Goal: Task Accomplishment & Management: Use online tool/utility

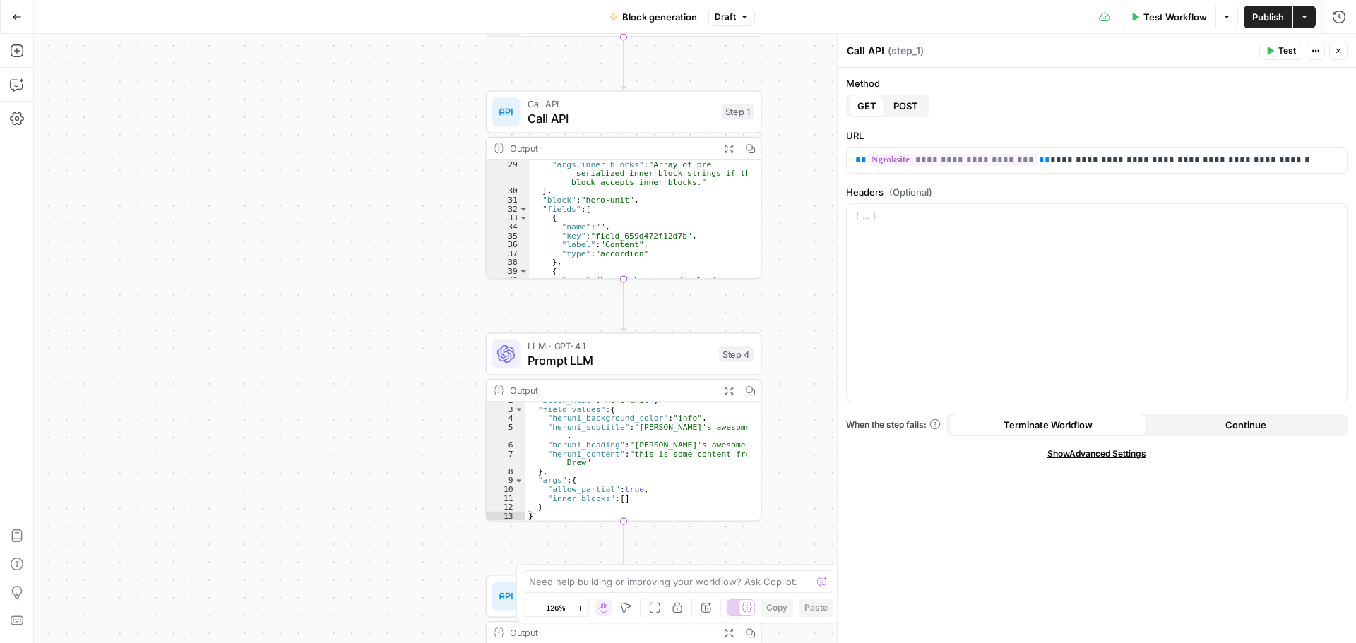
scroll to position [12, 0]
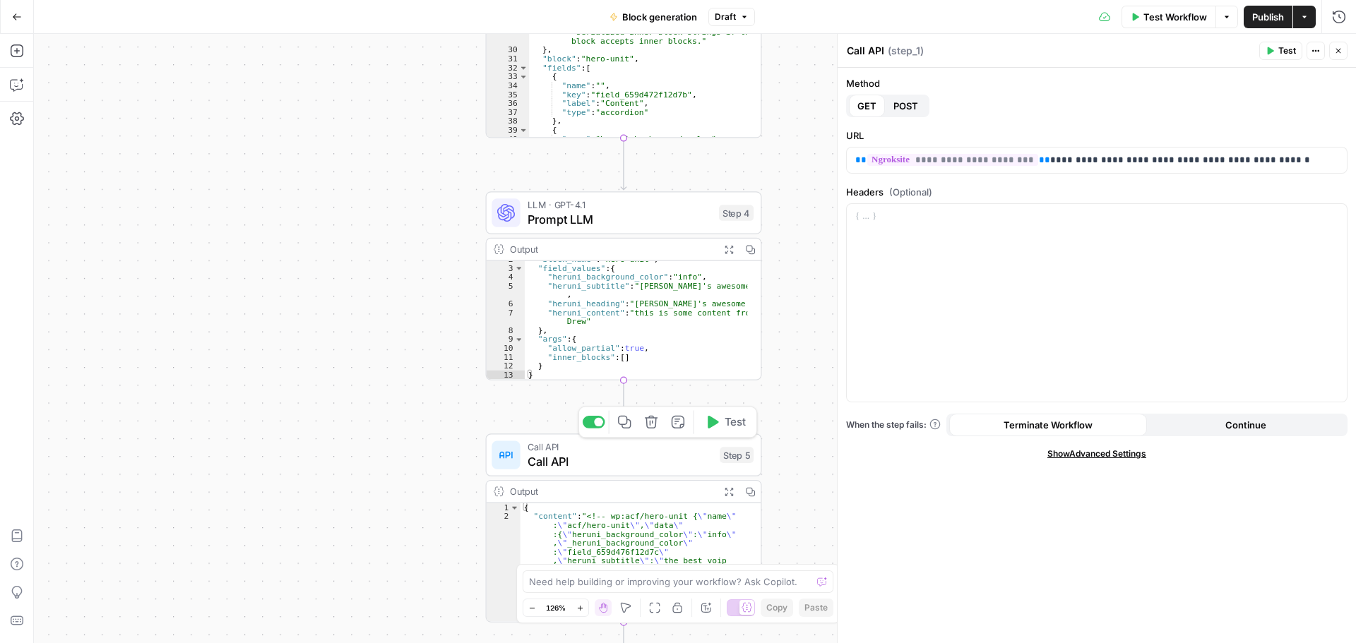
click at [657, 462] on span "Call API" at bounding box center [619, 462] width 185 height 18
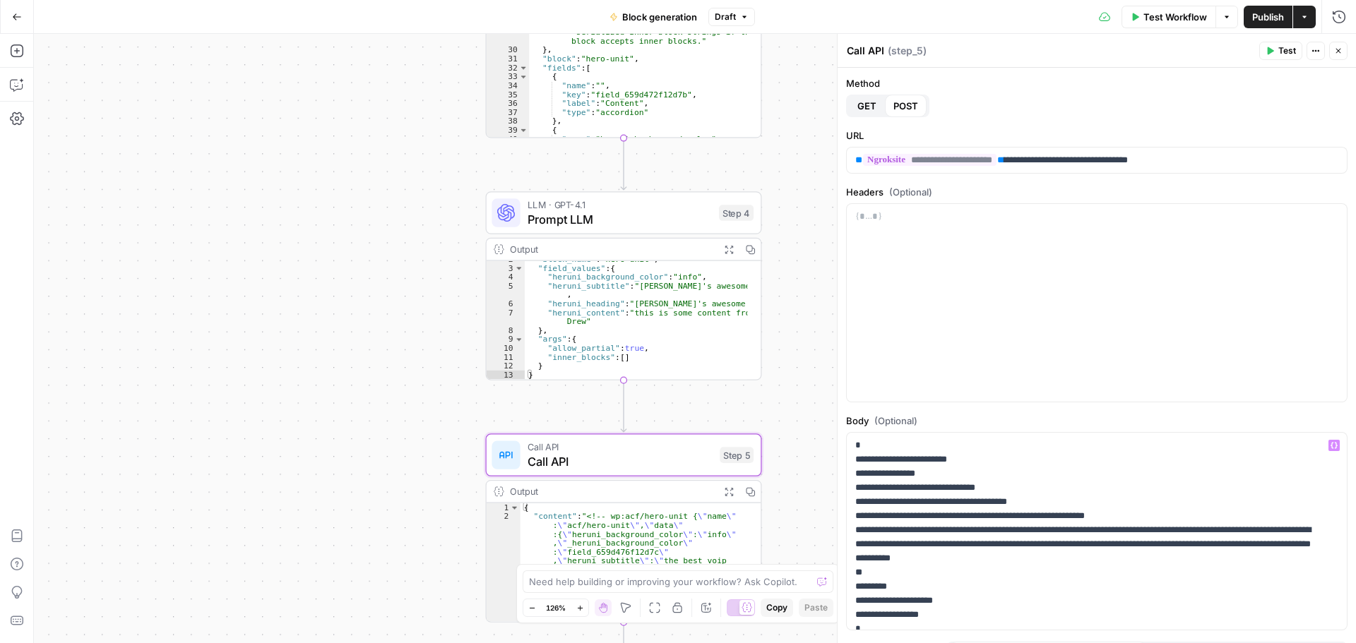
scroll to position [25, 0]
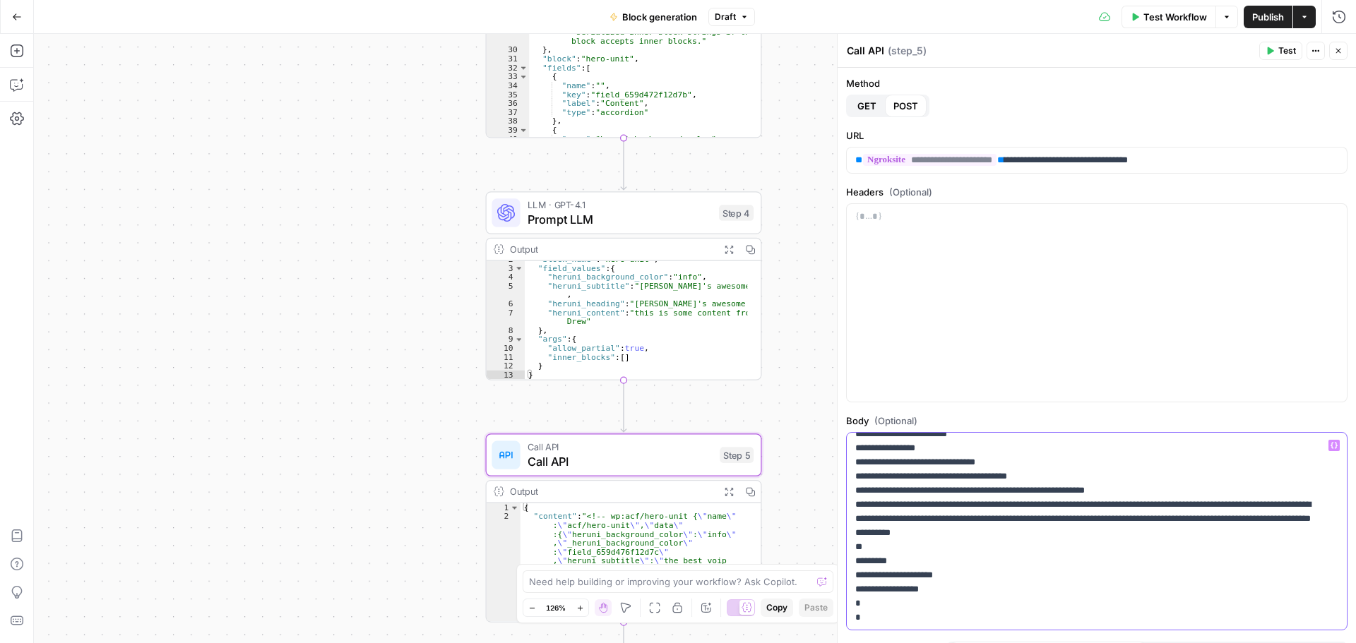
click at [931, 462] on p "**********" at bounding box center [1086, 519] width 462 height 212
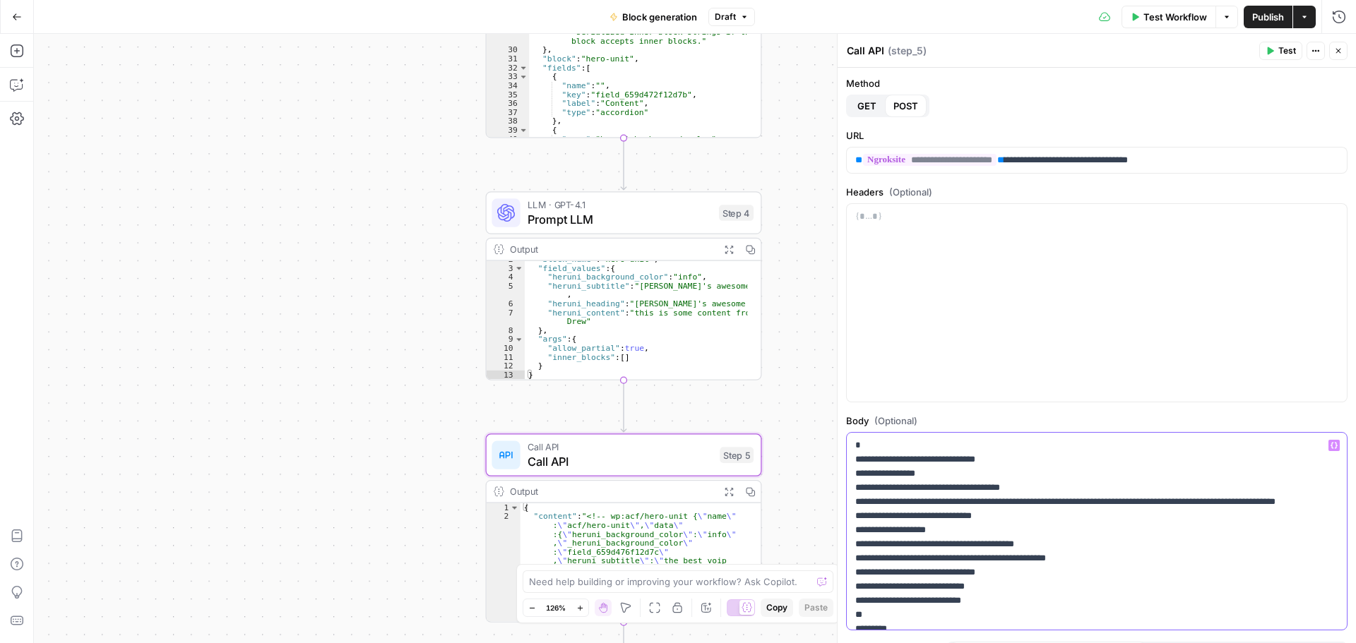
scroll to position [212, 0]
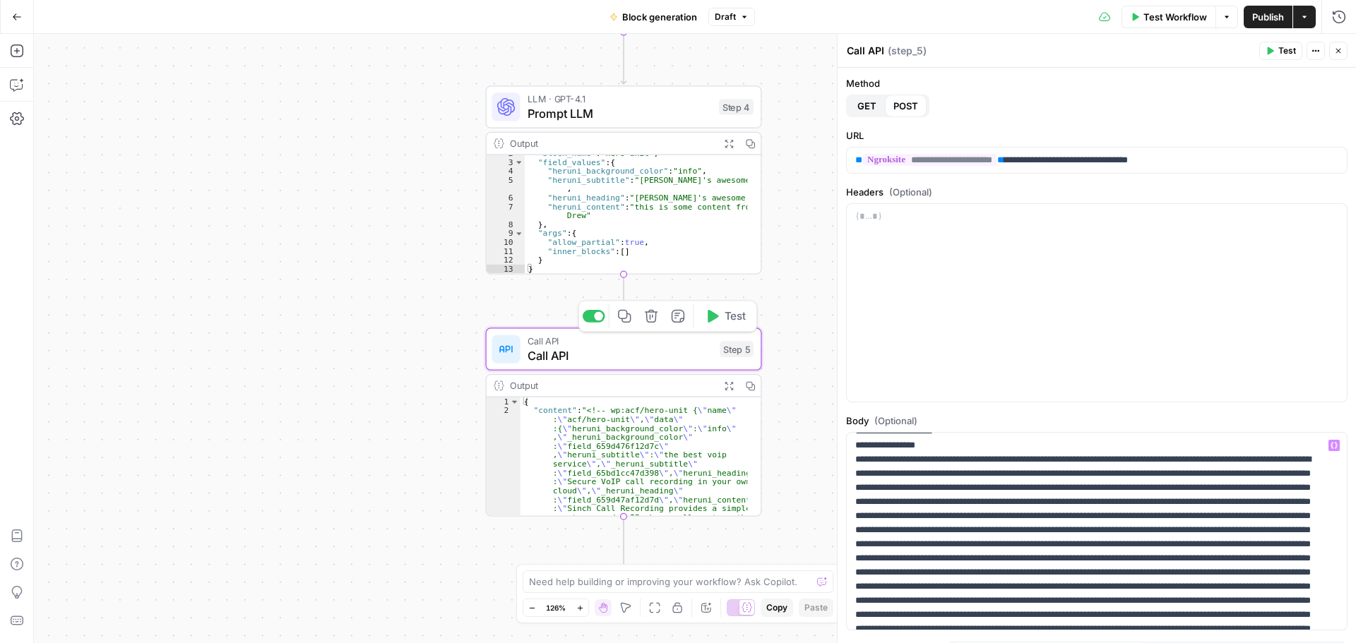
click at [732, 314] on span "Test" at bounding box center [734, 317] width 21 height 16
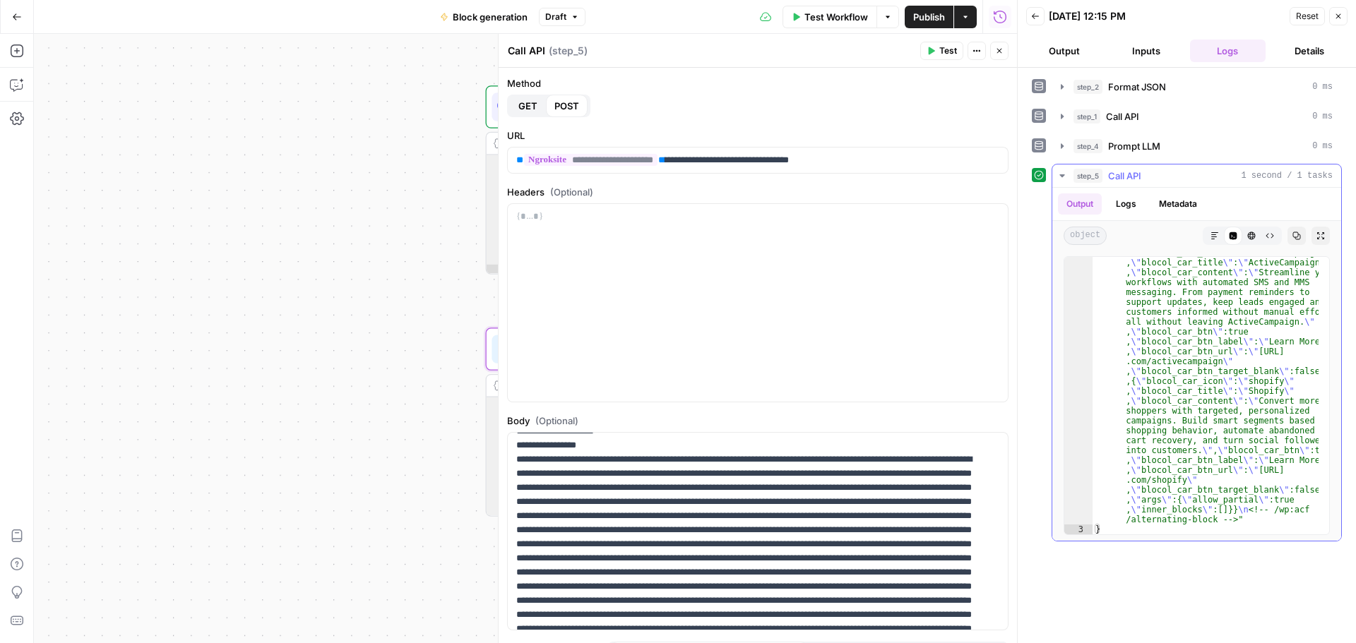
scroll to position [840, 0]
type textarea "*"
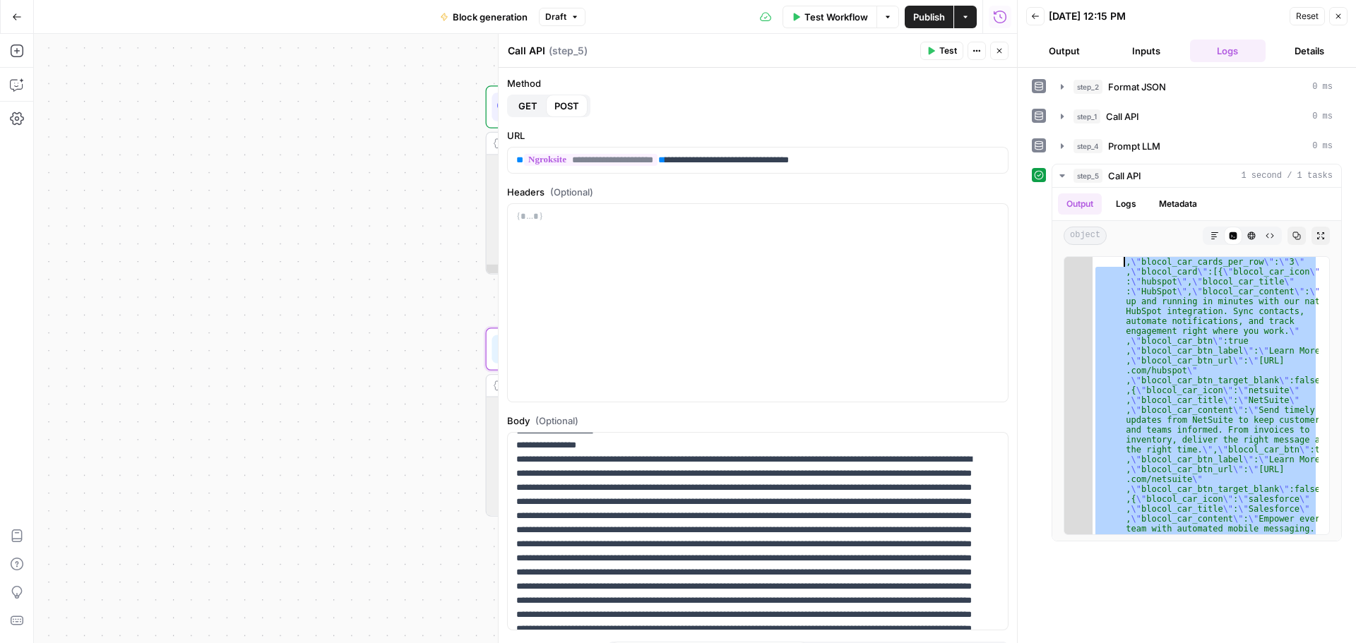
scroll to position [0, 0]
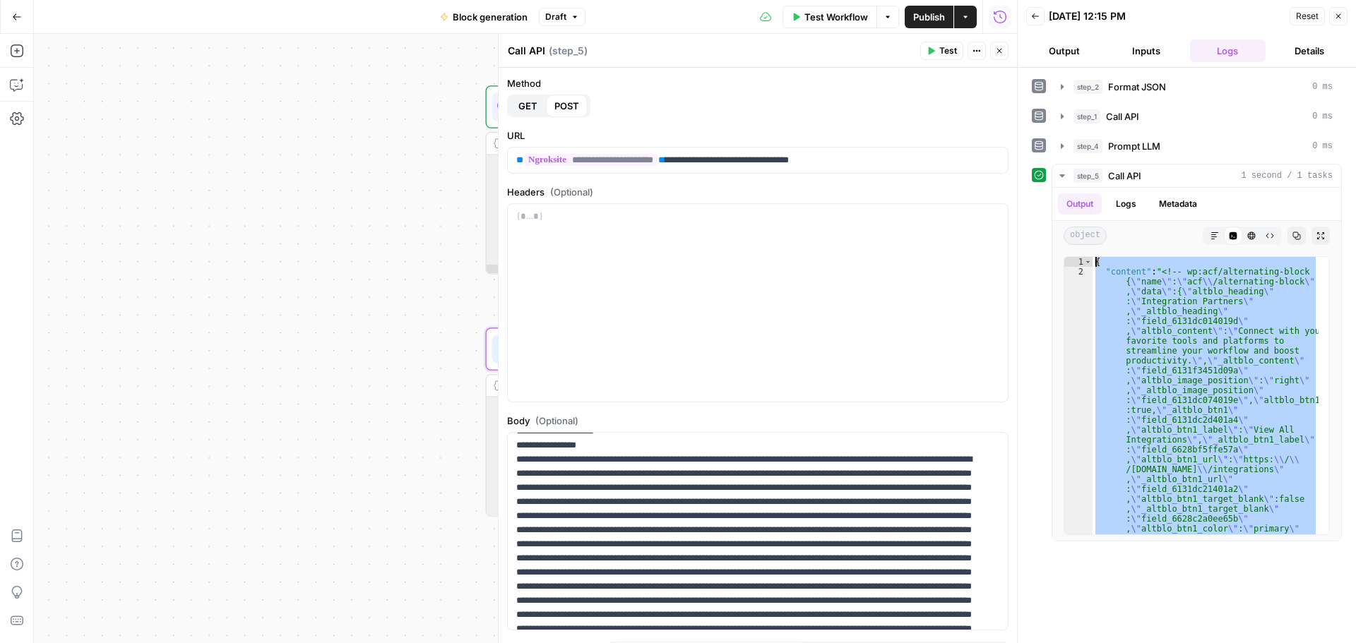
drag, startPoint x: 1121, startPoint y: 532, endPoint x: 964, endPoint y: 136, distance: 426.3
click at [964, 136] on body "**********" at bounding box center [678, 321] width 1356 height 643
click at [397, 253] on div "**********" at bounding box center [525, 338] width 983 height 609
click at [402, 356] on div "**********" at bounding box center [525, 338] width 983 height 609
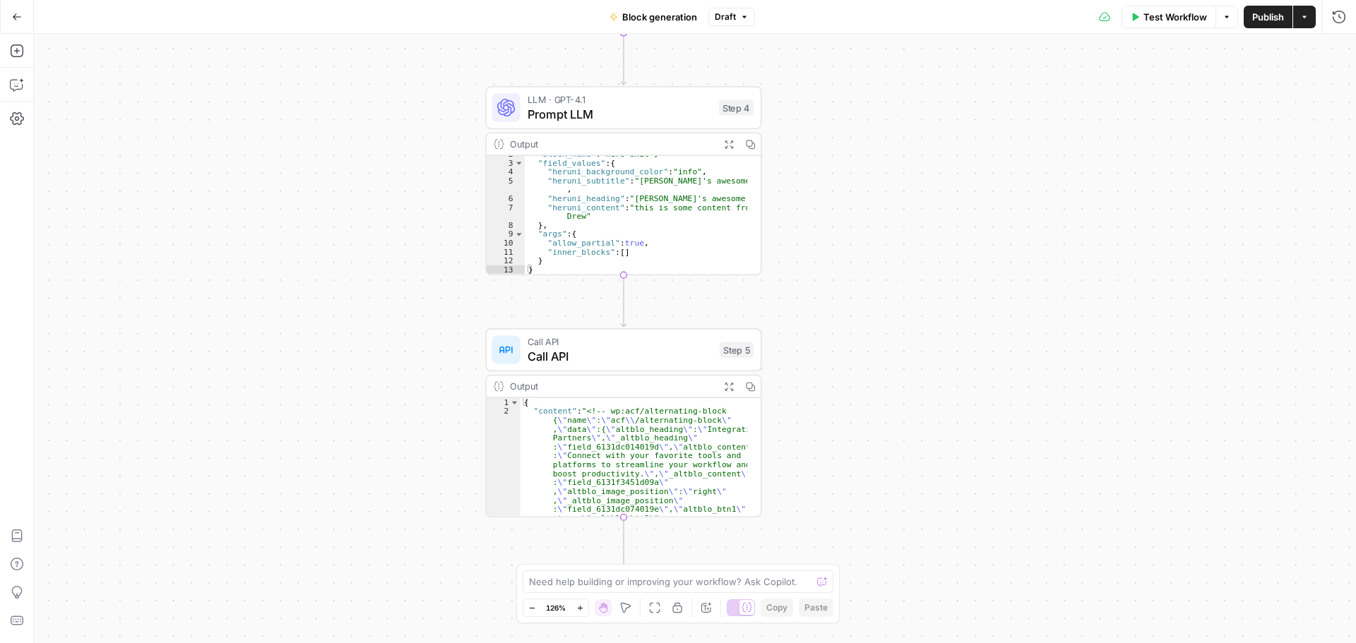
scroll to position [212, 0]
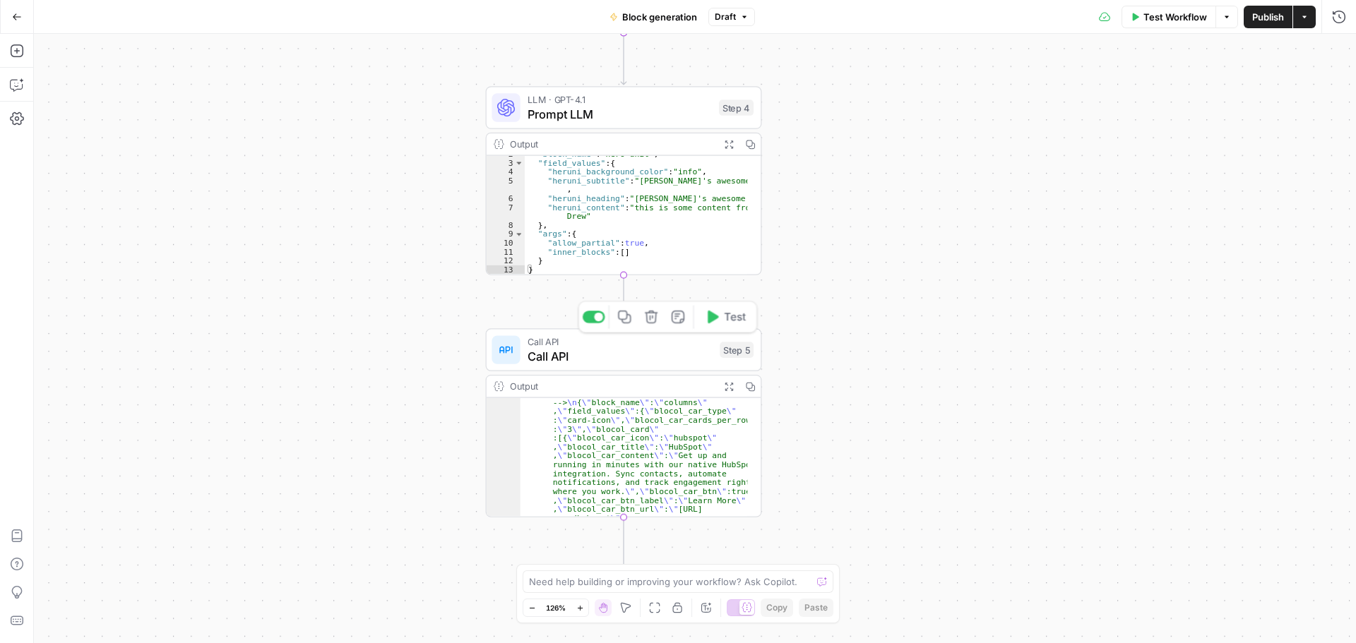
click at [628, 357] on span "Call API" at bounding box center [619, 356] width 185 height 18
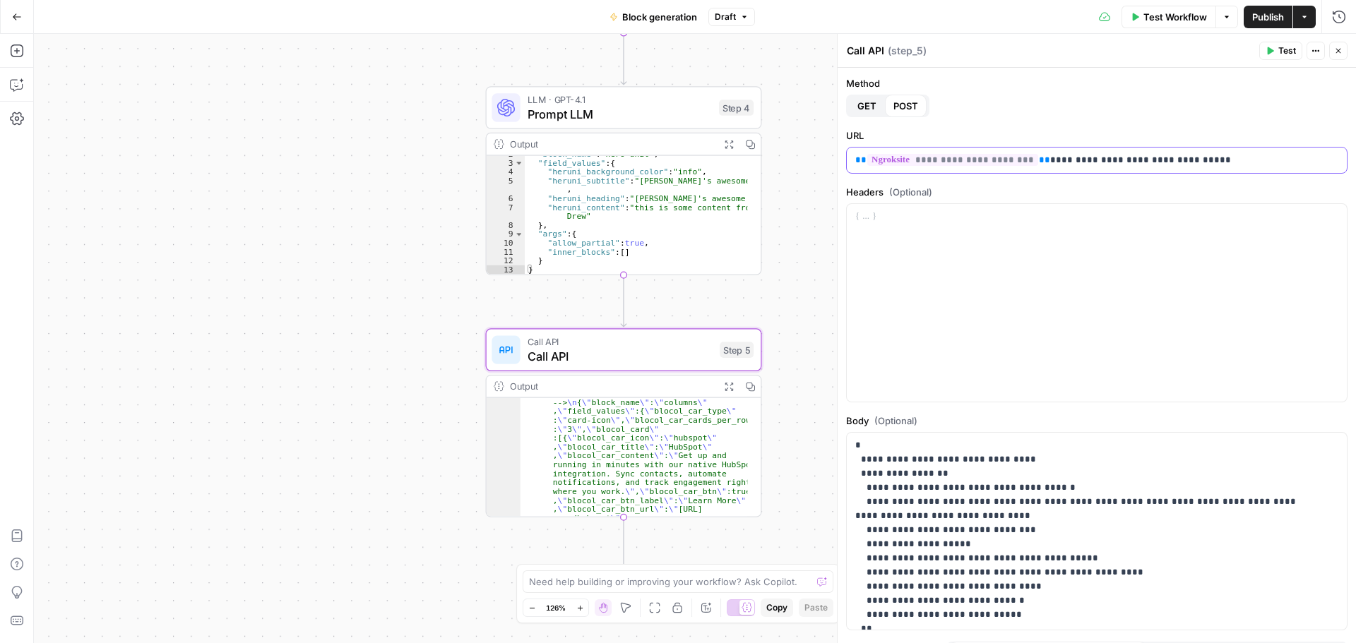
click at [1203, 160] on p "**********" at bounding box center [1091, 160] width 472 height 14
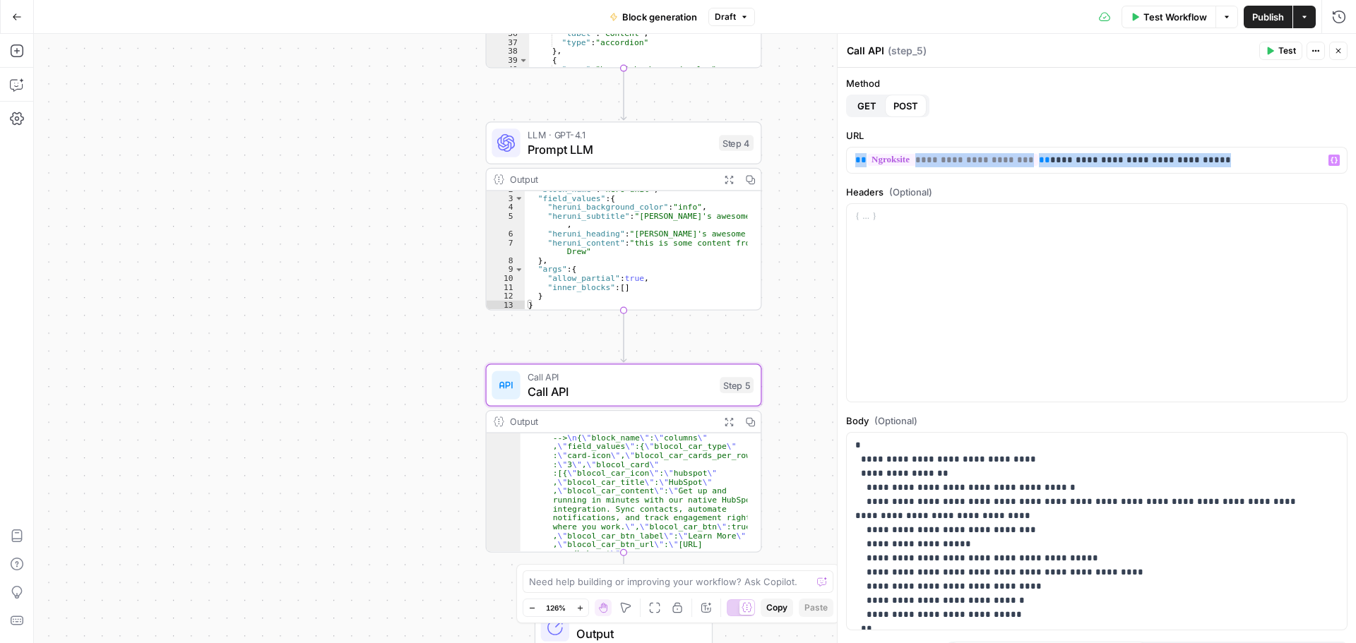
click at [650, 391] on span "Call API" at bounding box center [619, 392] width 185 height 18
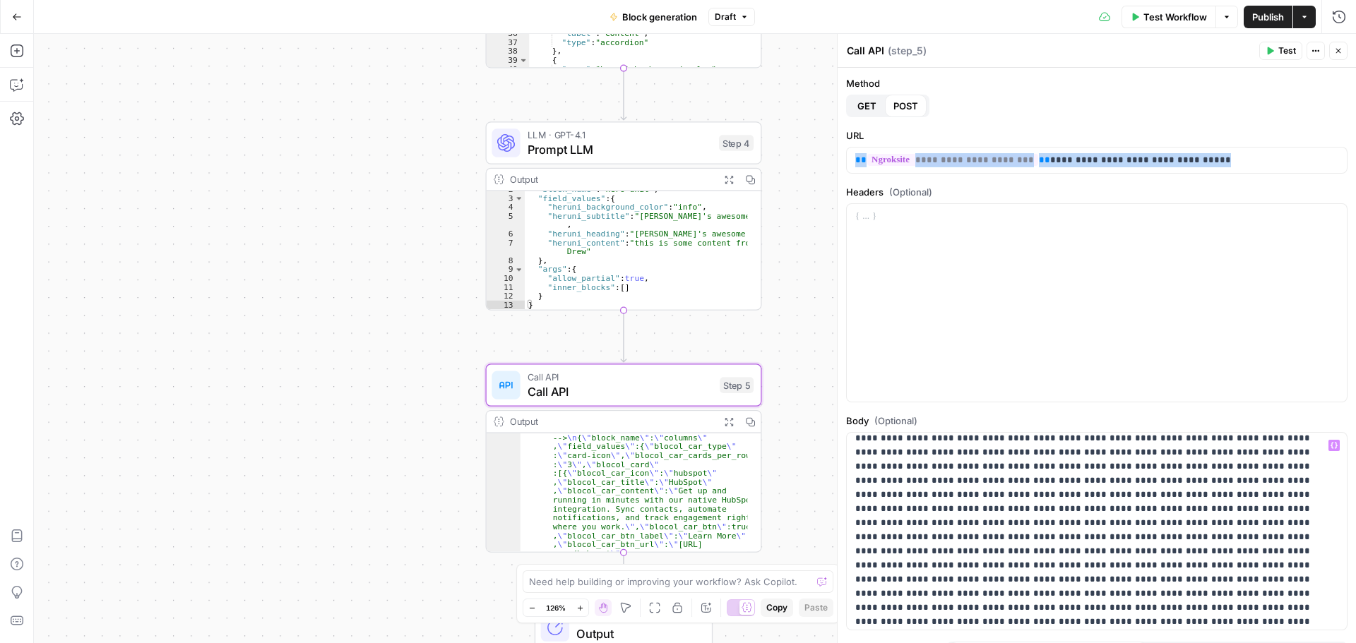
scroll to position [353, 0]
click at [1000, 462] on p "**********" at bounding box center [1086, 438] width 462 height 706
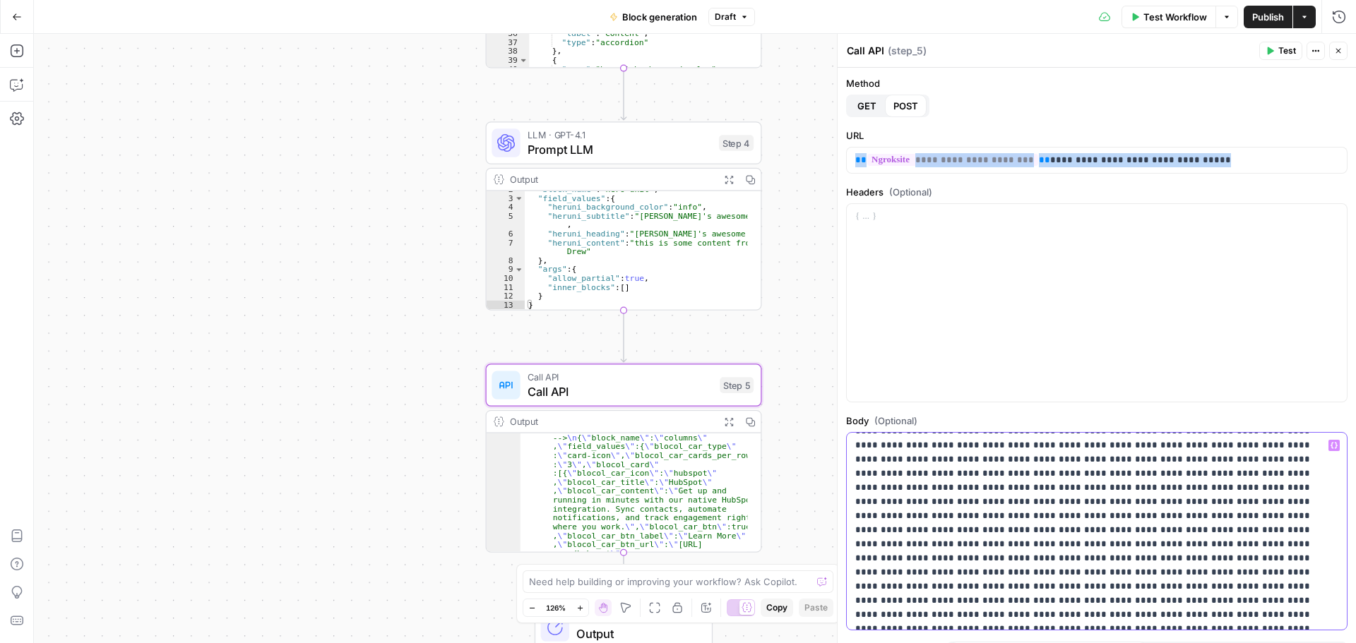
scroll to position [0, 0]
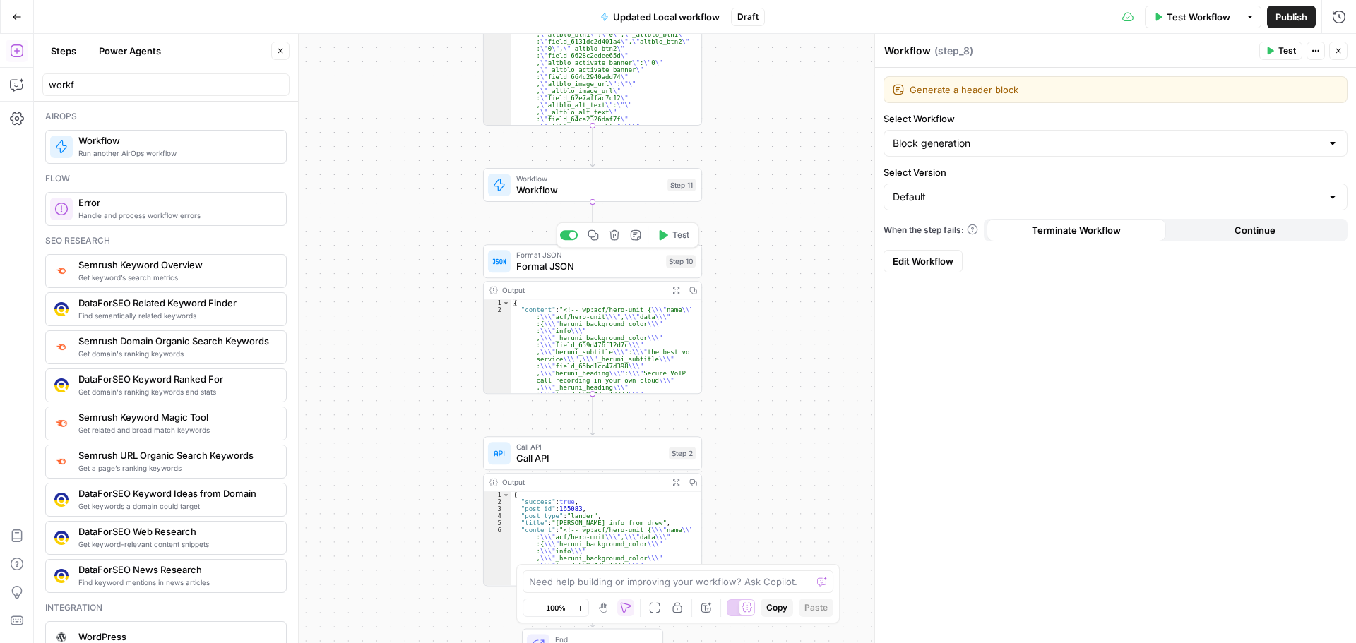
click at [596, 269] on span "Format JSON" at bounding box center [588, 266] width 144 height 14
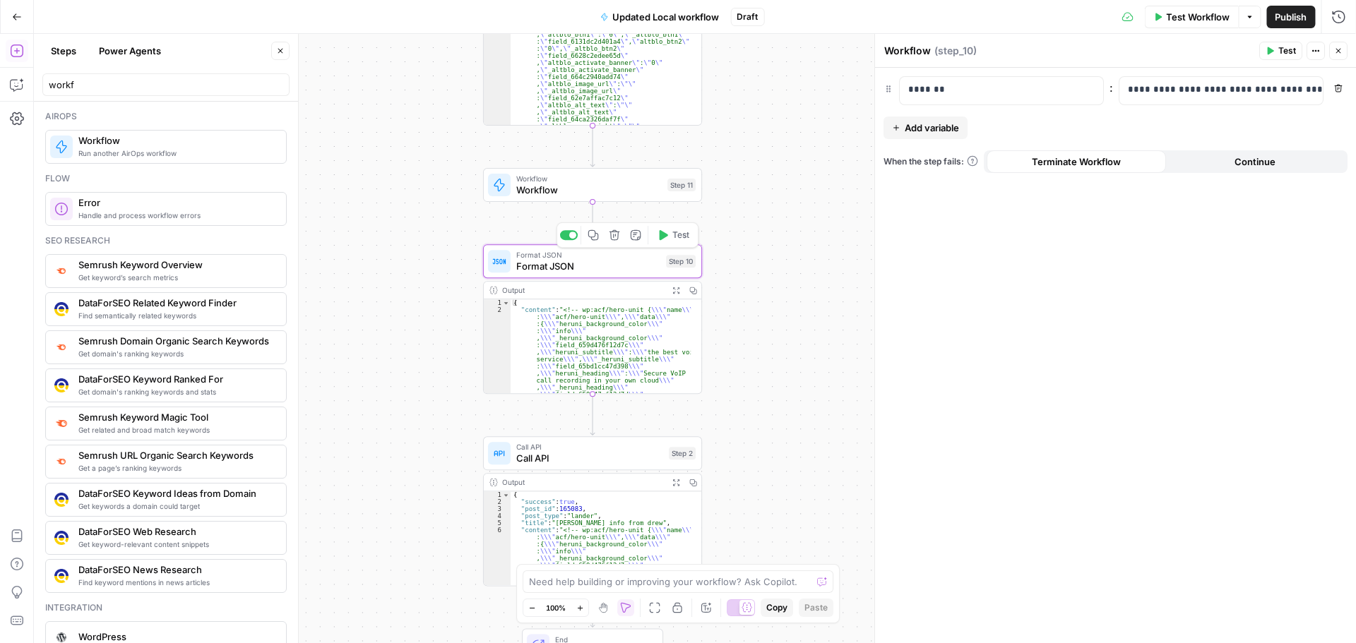
type textarea "Format JSON"
click at [1154, 95] on p "**********" at bounding box center [1210, 90] width 164 height 14
click at [1119, 242] on div "**********" at bounding box center [1115, 355] width 481 height 575
click at [1154, 83] on div "**********" at bounding box center [1209, 91] width 181 height 28
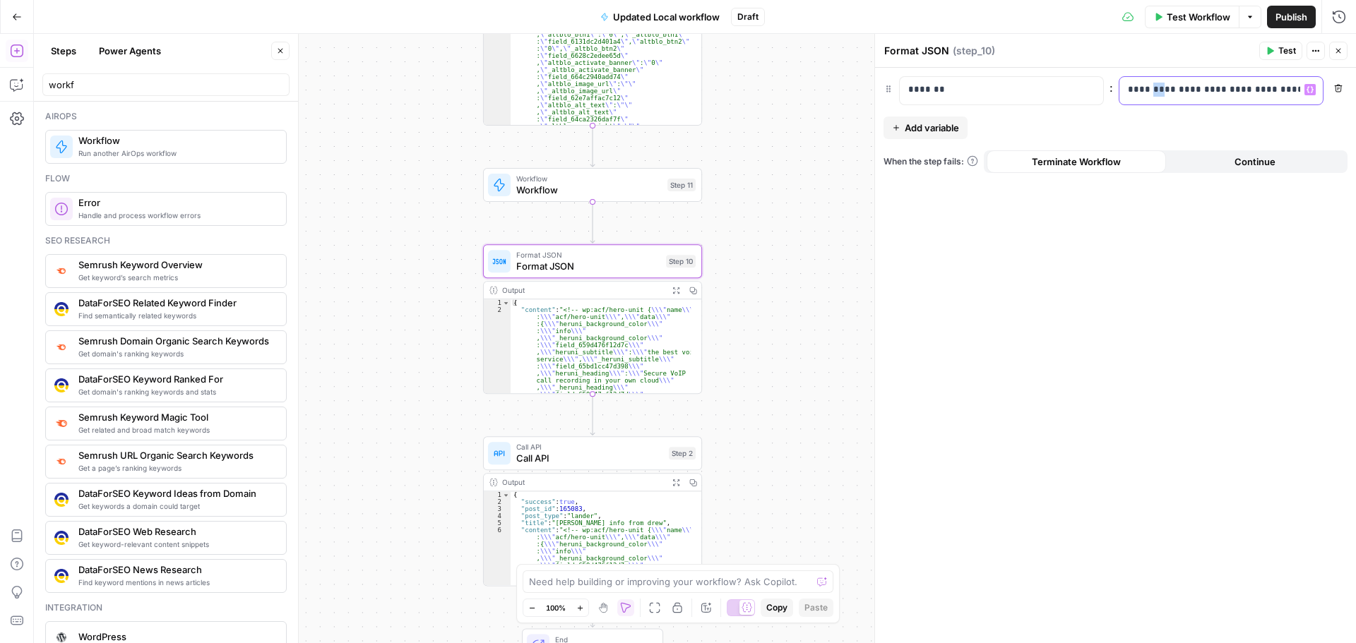
click at [1153, 83] on p "**********" at bounding box center [1210, 90] width 164 height 14
drag, startPoint x: 1065, startPoint y: 274, endPoint x: 1053, endPoint y: 275, distance: 12.8
click at [1069, 275] on div "******* : Variables Menu Remove Add variable When the step fails: Terminate Wor…" at bounding box center [1115, 355] width 481 height 575
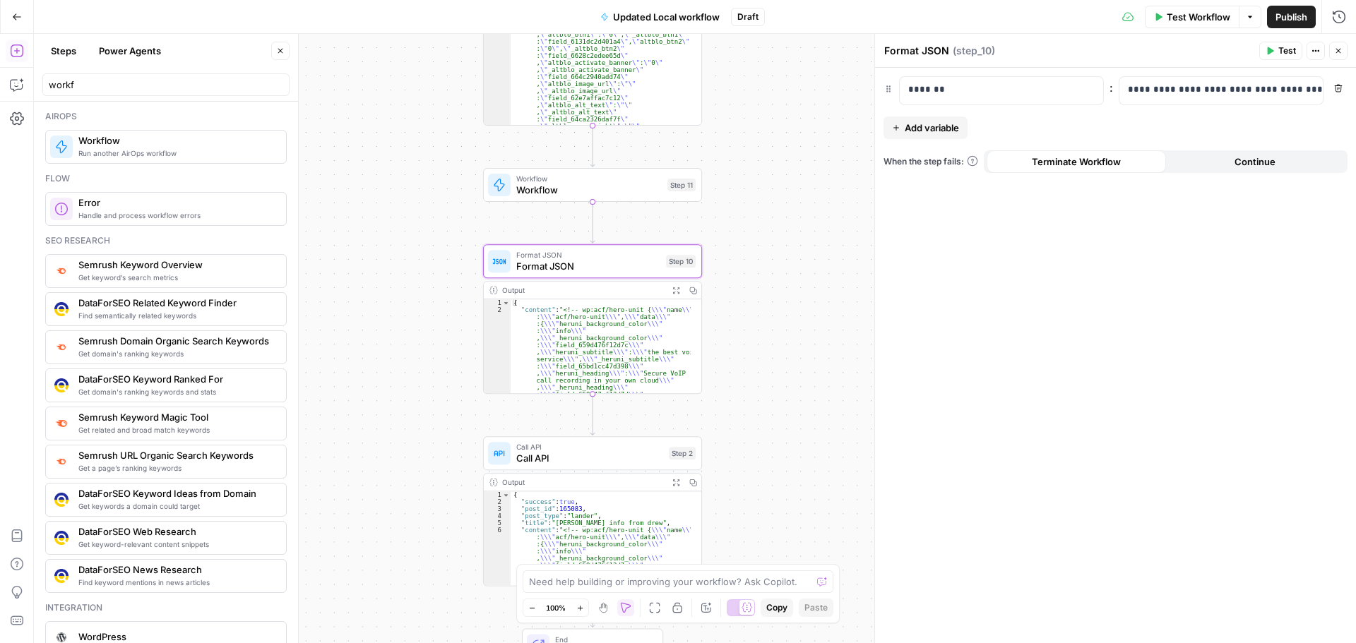
click at [777, 273] on div "Workflow Set Inputs Inputs Format JSON Format JSON Step 6 Output Expand Output …" at bounding box center [695, 338] width 1322 height 609
click at [597, 270] on span "Format JSON" at bounding box center [588, 266] width 144 height 14
click at [1258, 54] on div "Format JSON Format JSON ( step_10 ) Test Actions Close" at bounding box center [1115, 51] width 464 height 18
click at [1271, 48] on icon "button" at bounding box center [1269, 51] width 8 height 8
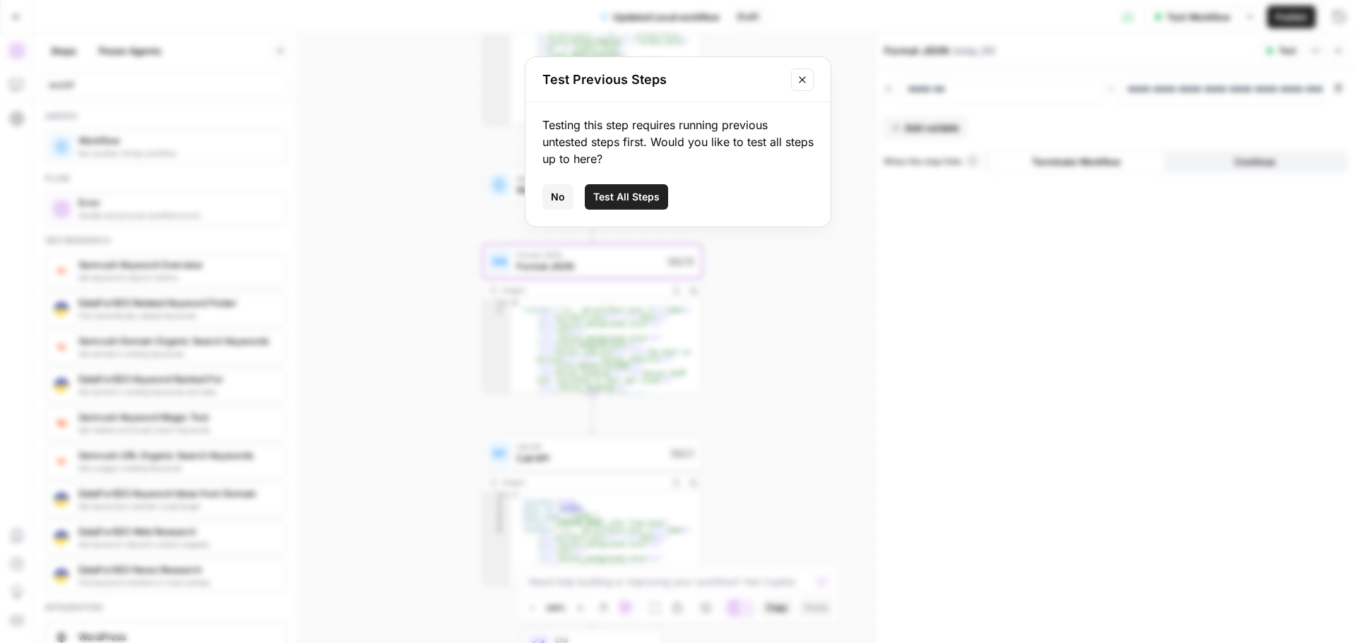
click at [806, 78] on icon "Close modal" at bounding box center [801, 79] width 11 height 11
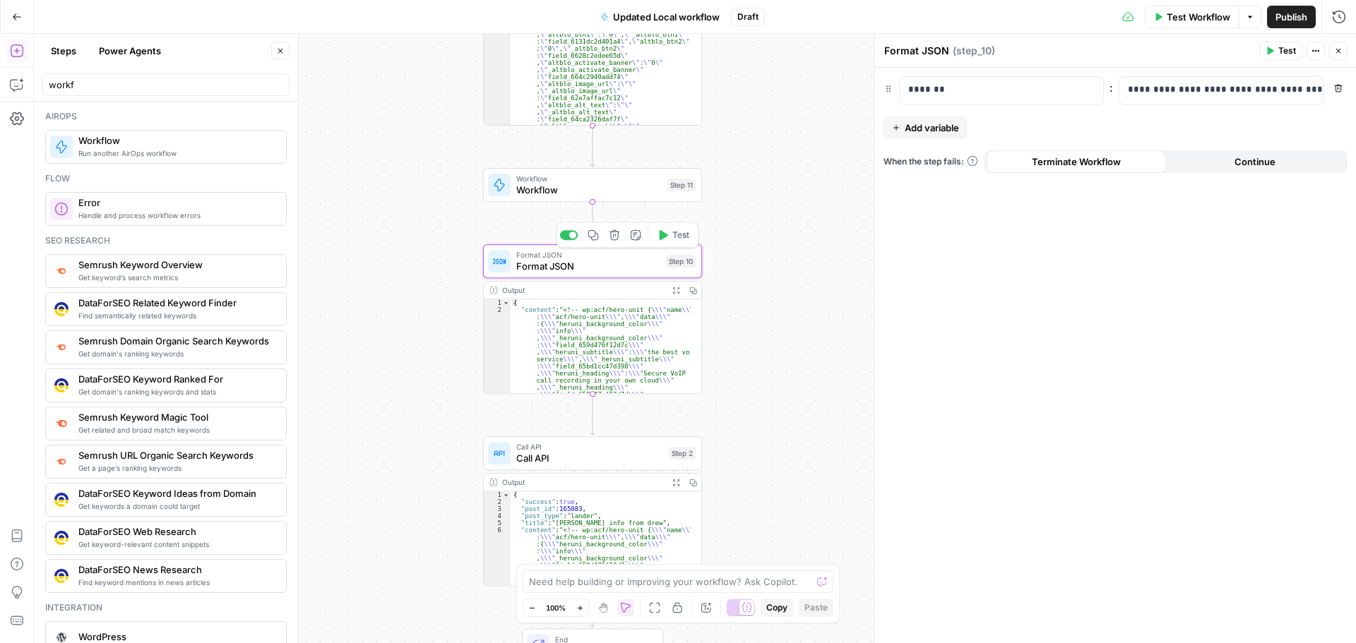
click at [615, 261] on span "Format JSON" at bounding box center [588, 266] width 144 height 14
click at [688, 236] on span "Test" at bounding box center [680, 235] width 17 height 13
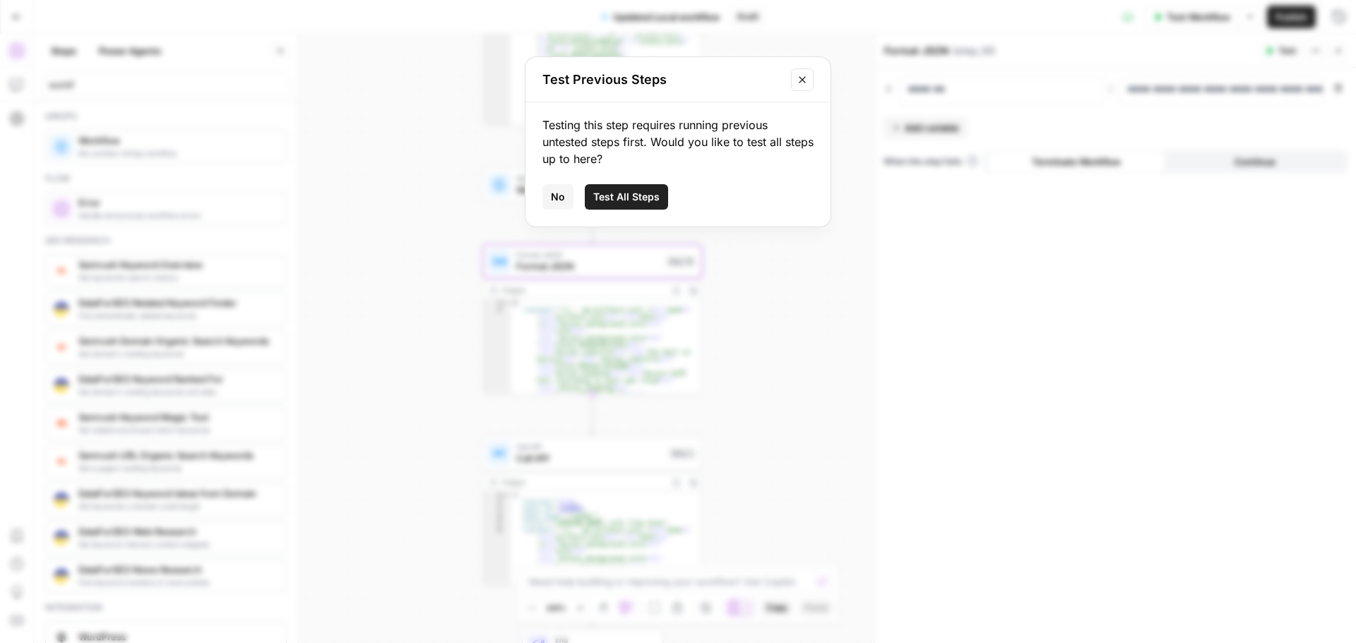
click at [652, 196] on span "Test All Steps" at bounding box center [626, 197] width 66 height 14
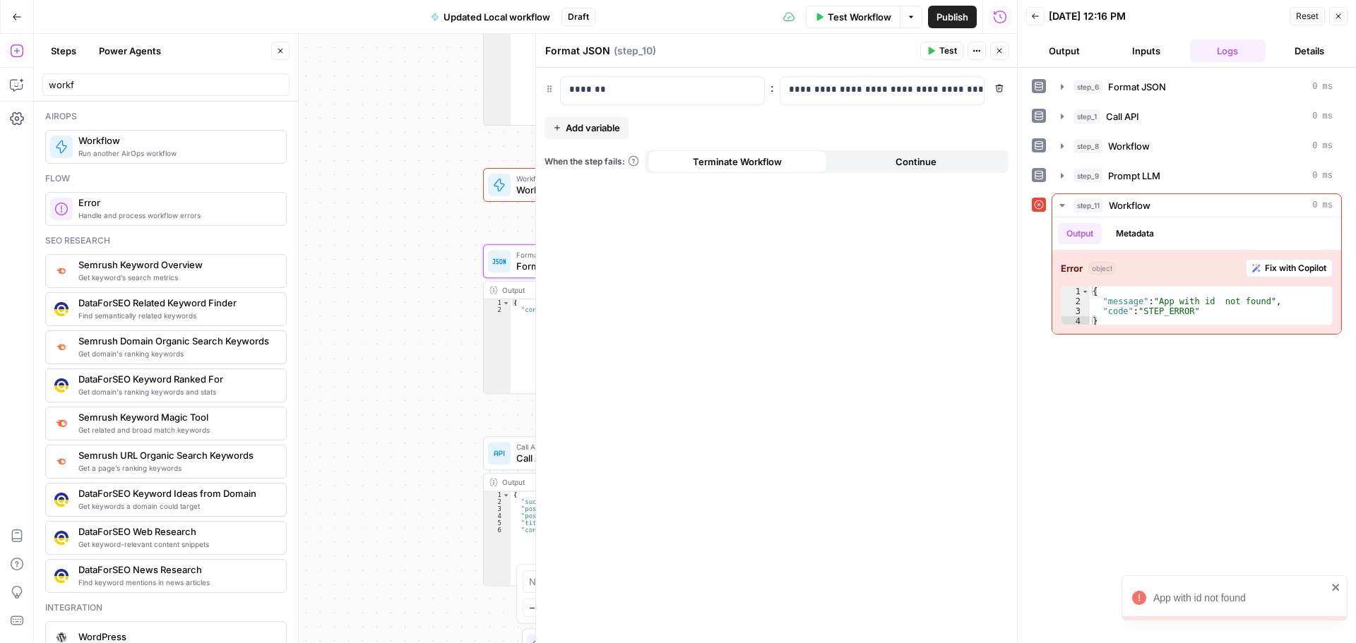
click at [1337, 13] on icon "button" at bounding box center [1338, 16] width 8 height 8
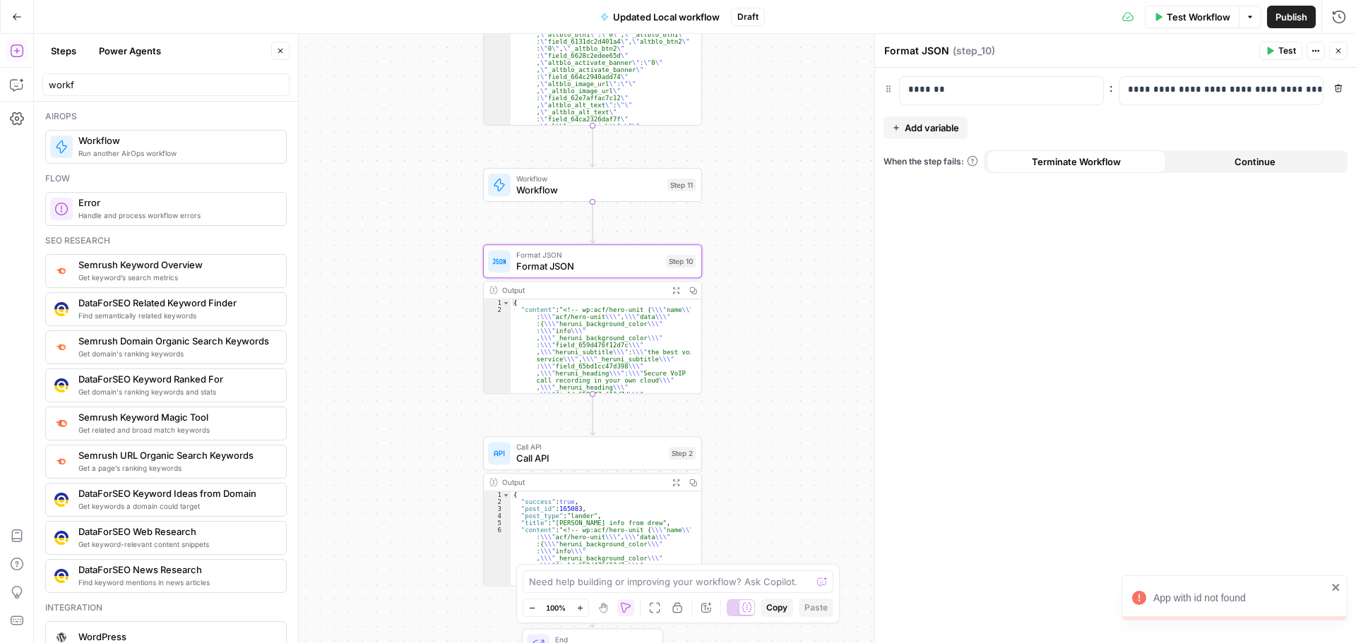
click at [620, 264] on span "Format JSON" at bounding box center [588, 266] width 144 height 14
click at [672, 237] on span "Test" at bounding box center [680, 235] width 17 height 13
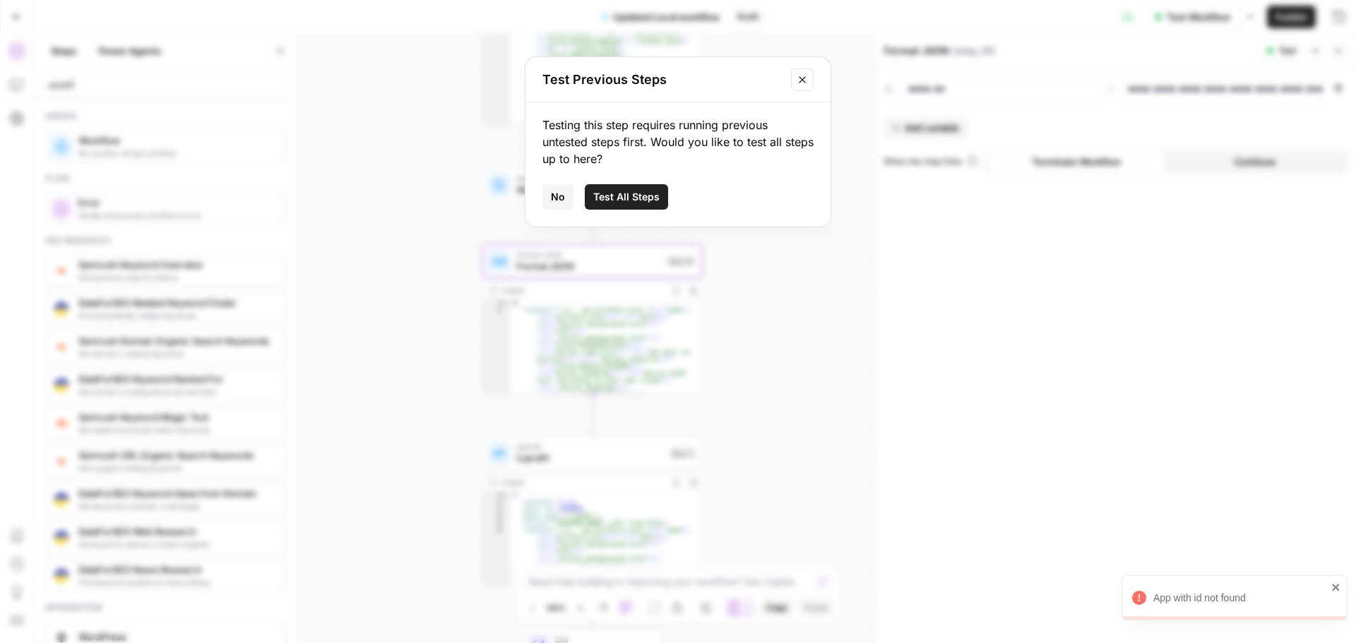
click at [805, 75] on icon "Close modal" at bounding box center [801, 79] width 11 height 11
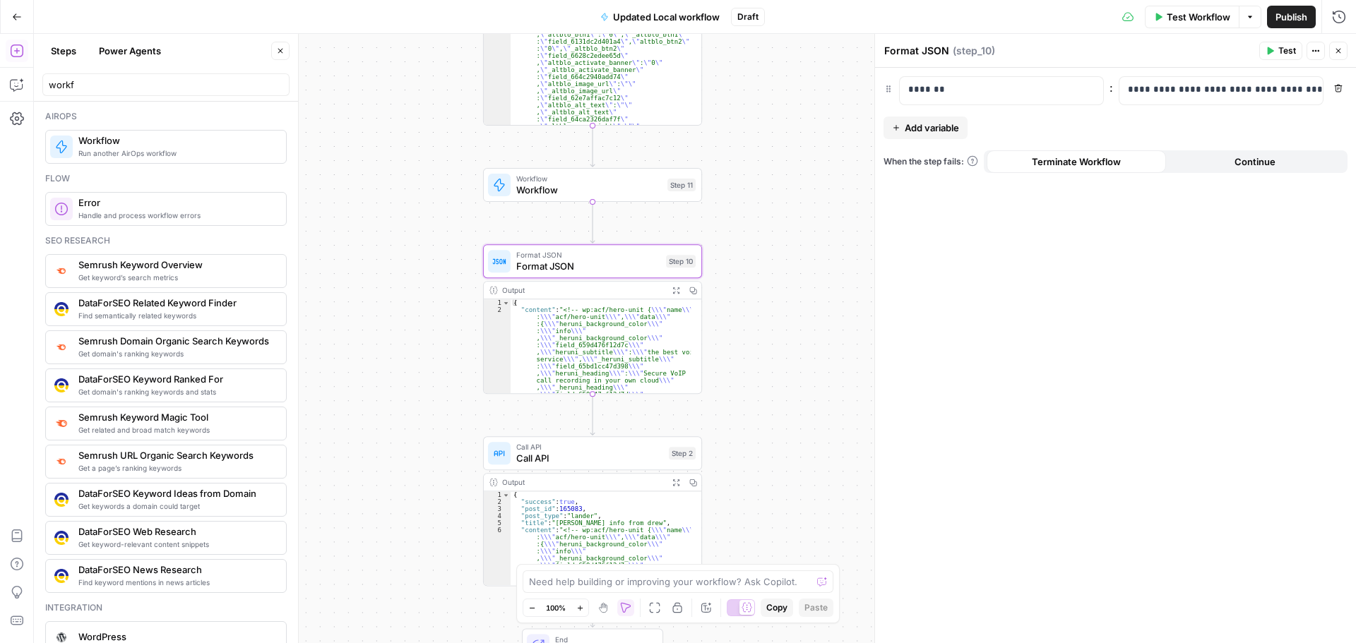
click at [1274, 47] on icon "button" at bounding box center [1269, 51] width 8 height 8
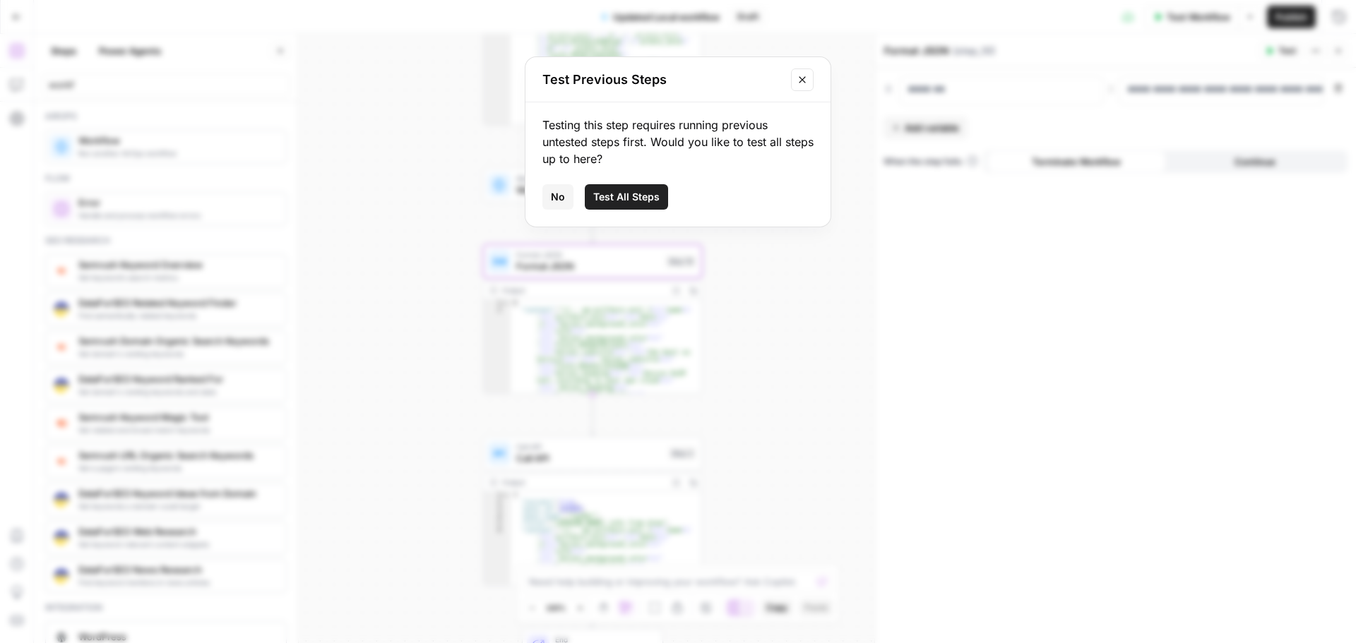
click at [813, 75] on button "Close modal" at bounding box center [802, 79] width 23 height 23
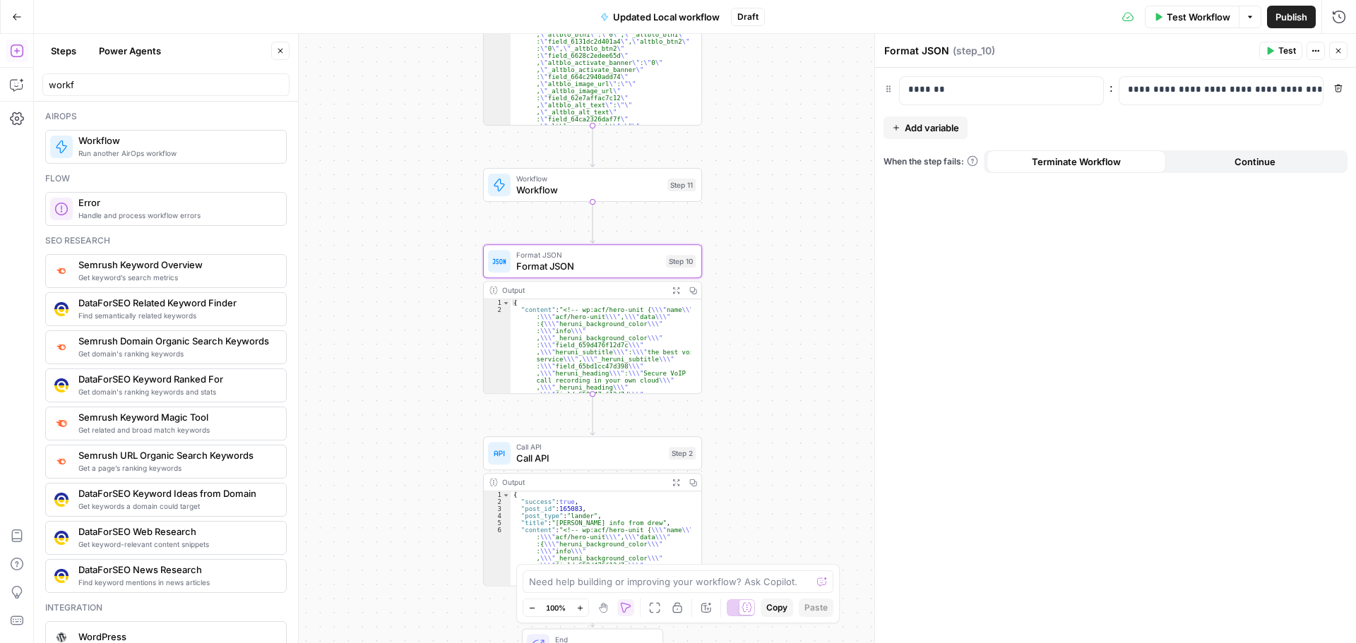
click at [1184, 20] on span "Test Workflow" at bounding box center [1198, 17] width 64 height 14
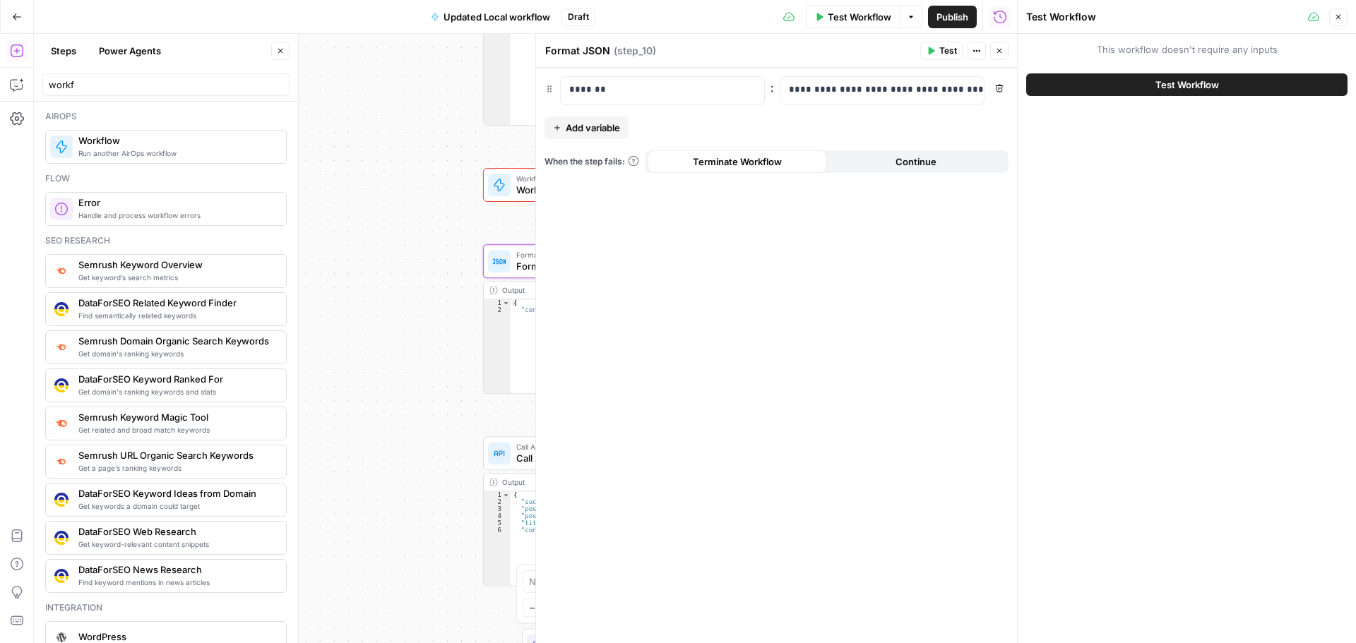
click at [1180, 83] on span "Test Workflow" at bounding box center [1187, 85] width 64 height 14
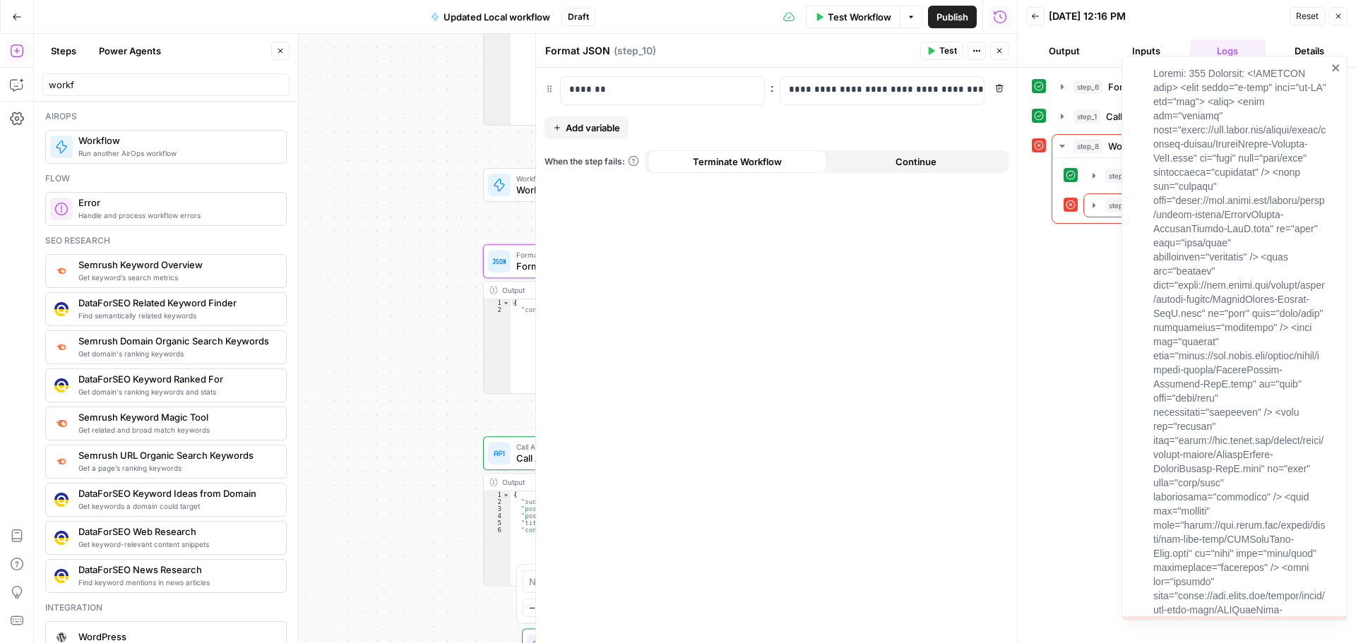
click at [1336, 66] on icon "close" at bounding box center [1336, 67] width 10 height 11
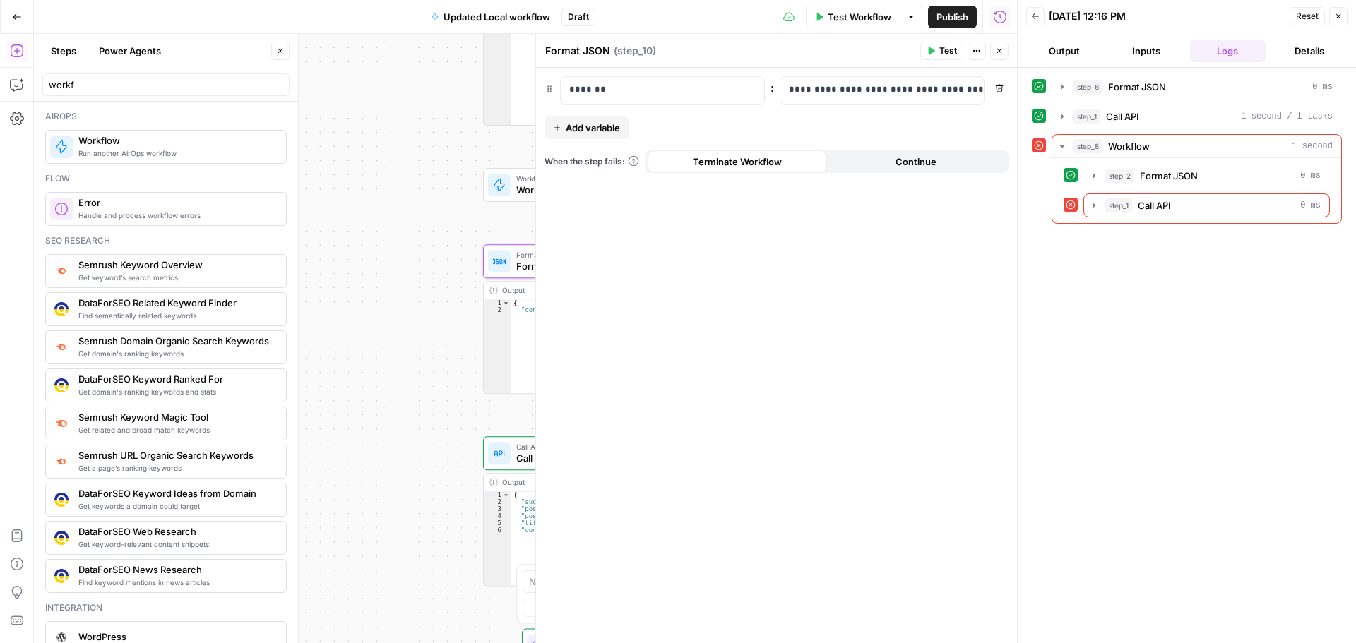
click at [1337, 23] on button "Close" at bounding box center [1338, 16] width 18 height 18
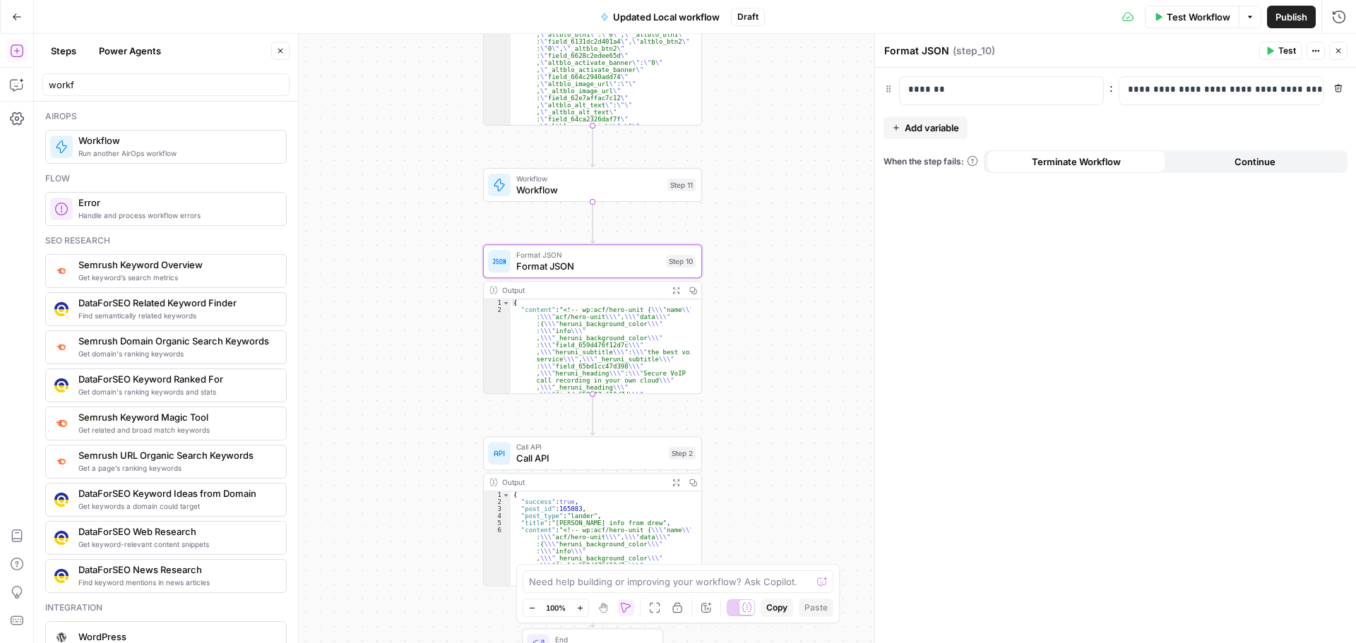
click at [1298, 43] on button "Test" at bounding box center [1280, 51] width 43 height 18
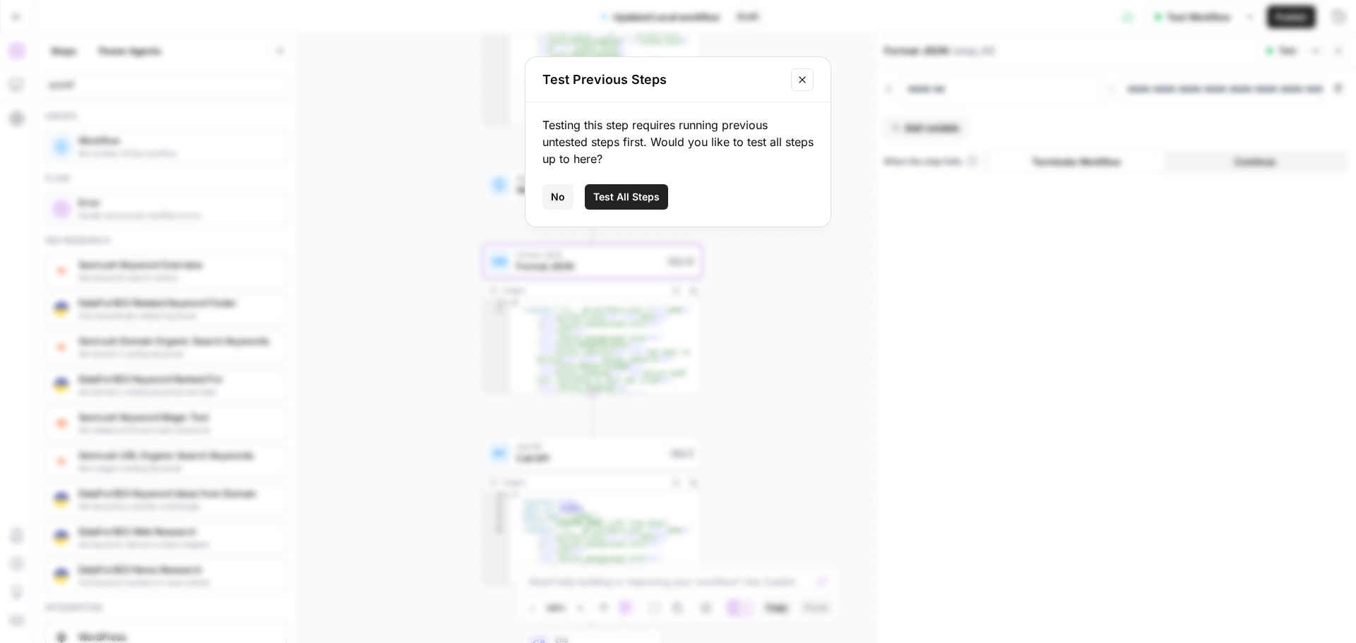
click at [808, 76] on button "Close modal" at bounding box center [802, 79] width 23 height 23
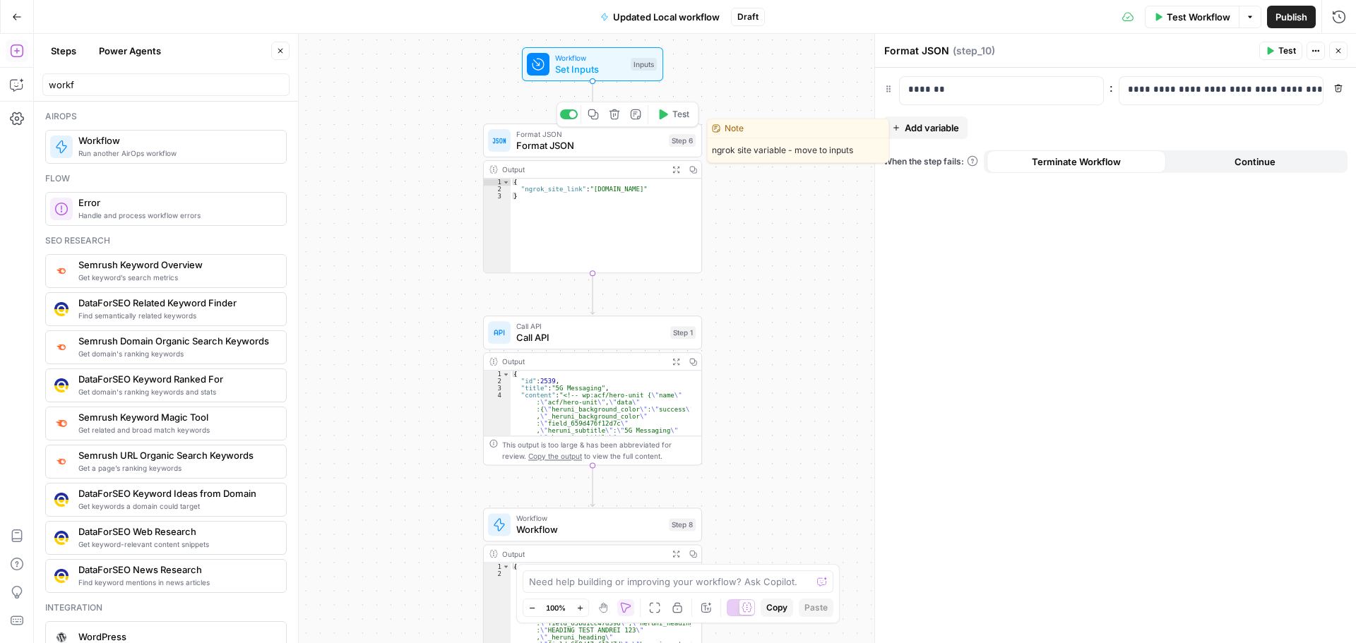
click at [665, 121] on button "Test" at bounding box center [673, 114] width 44 height 18
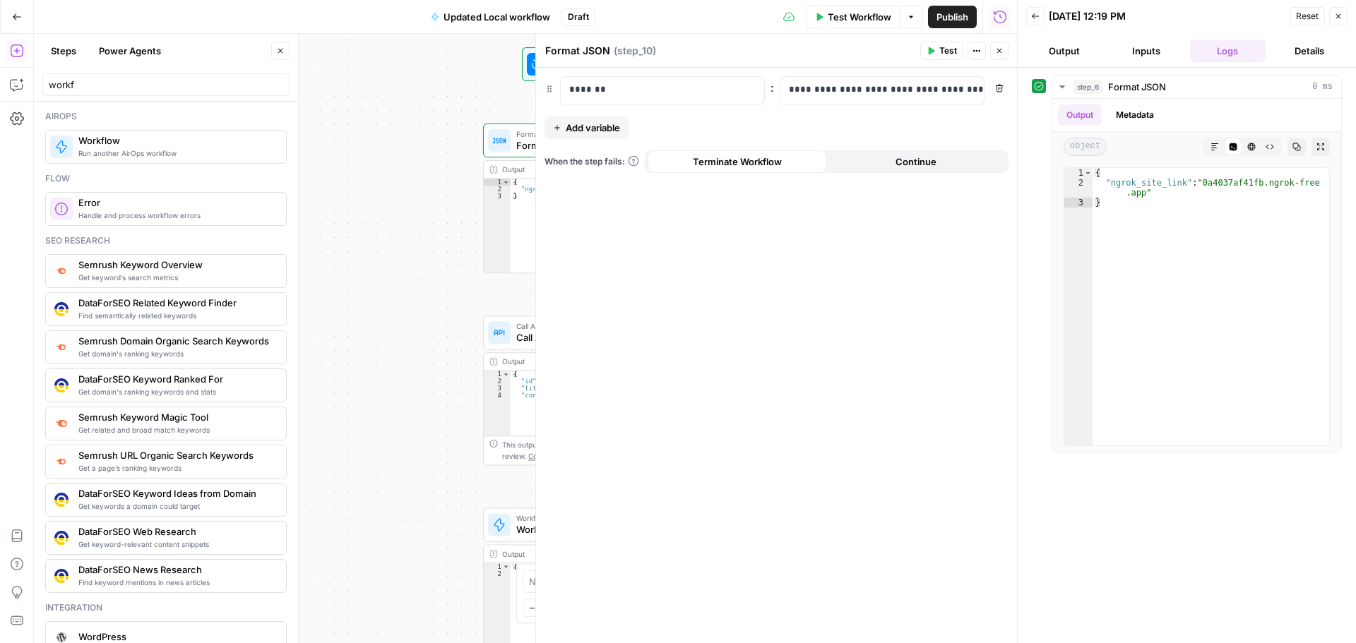
drag, startPoint x: 1333, startPoint y: 11, endPoint x: 1314, endPoint y: 19, distance: 20.6
click at [1334, 11] on button "Close" at bounding box center [1338, 16] width 18 height 18
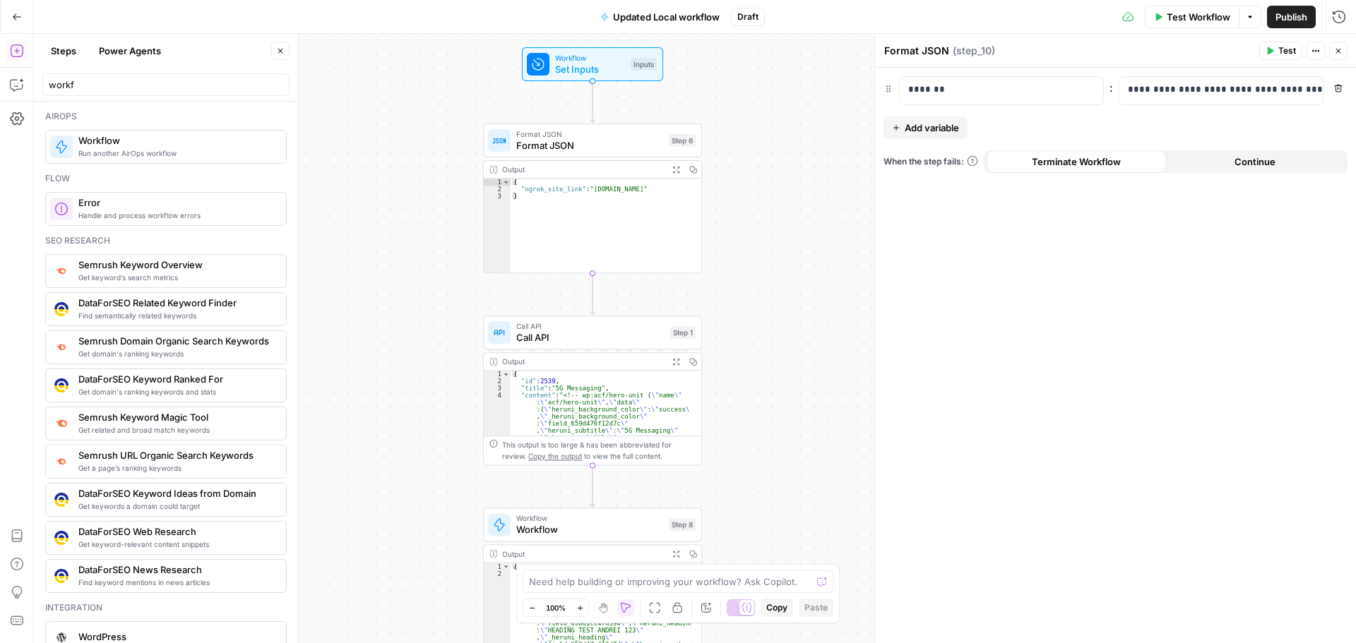
click at [587, 335] on span "Call API" at bounding box center [590, 337] width 148 height 14
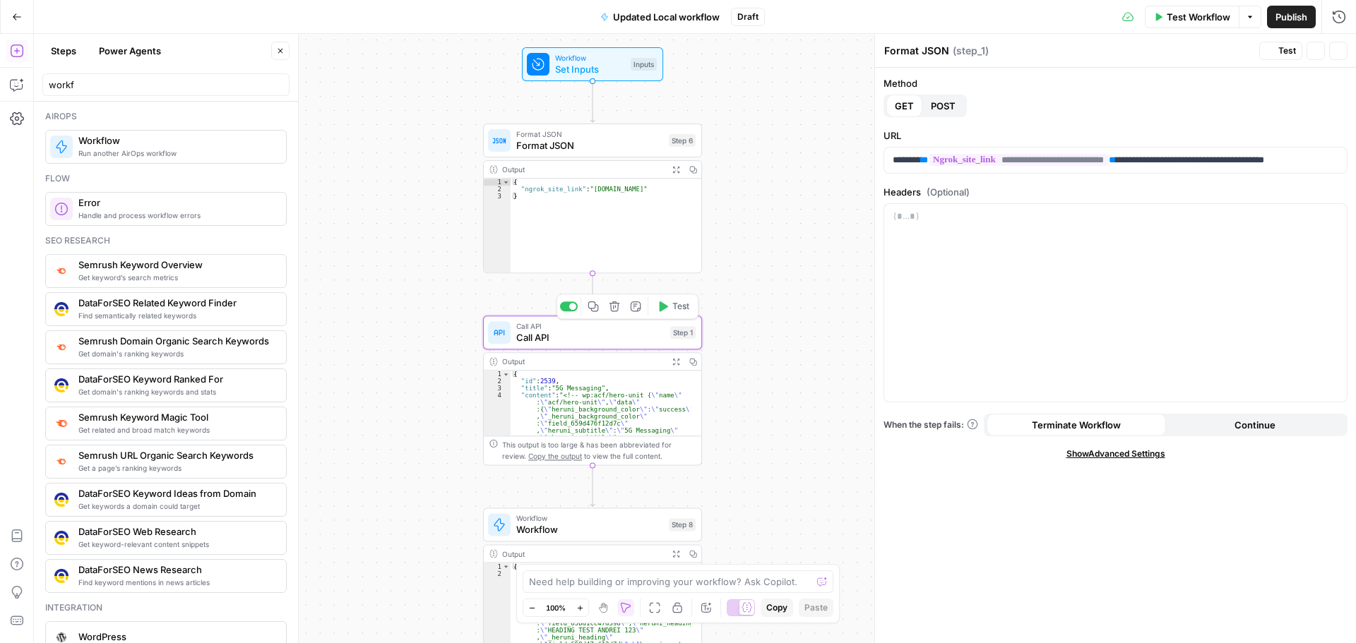
type textarea "Call API"
click at [674, 306] on span "Test" at bounding box center [680, 306] width 17 height 13
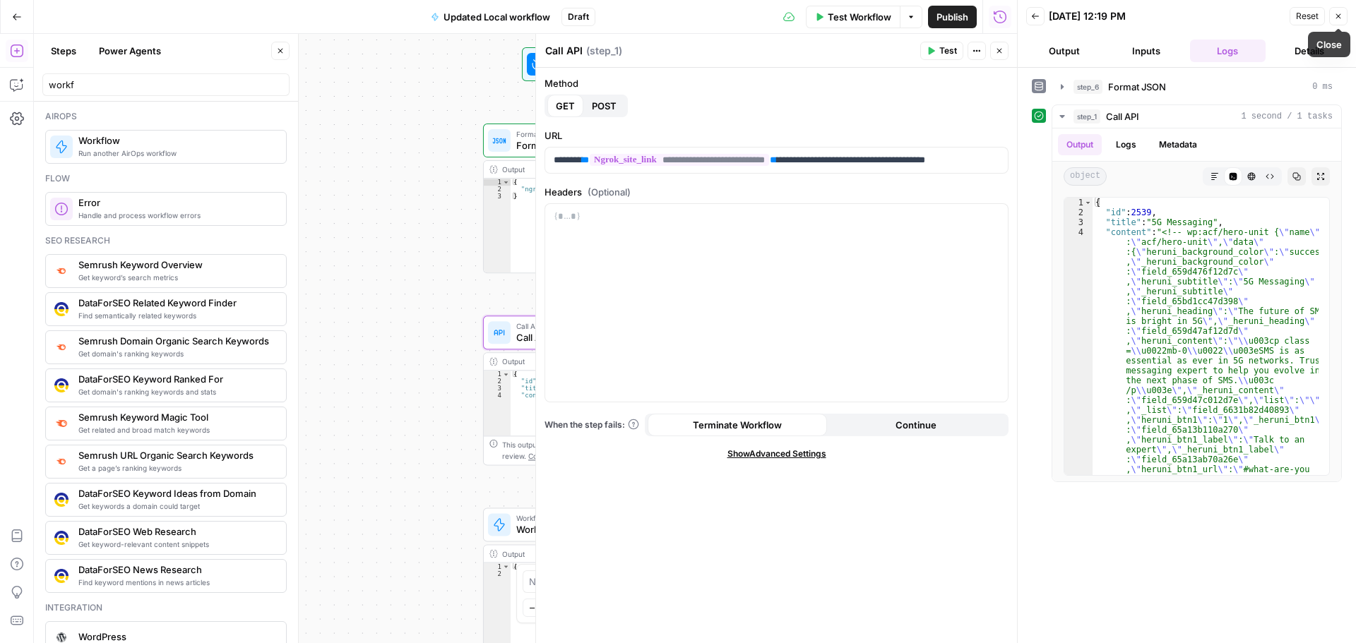
click at [1337, 22] on button "Close" at bounding box center [1338, 16] width 18 height 18
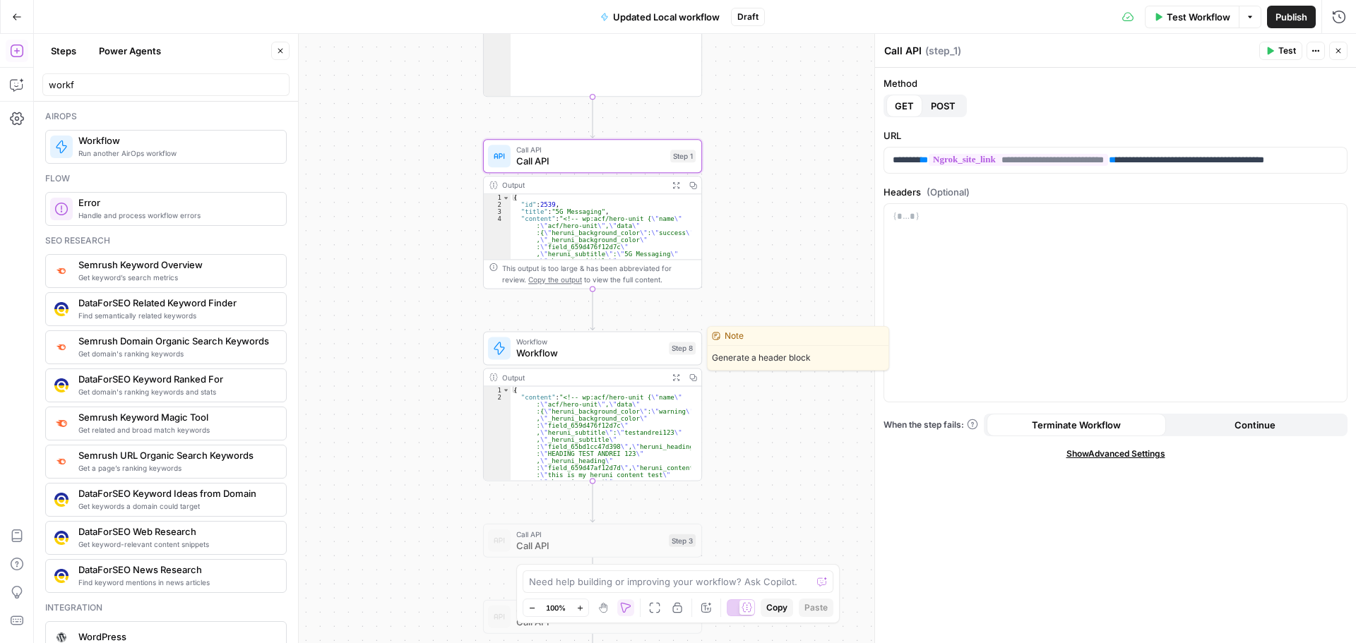
click at [602, 364] on div "Workflow Workflow Step 8 Copy step Delete step Edit Note Test" at bounding box center [592, 348] width 219 height 34
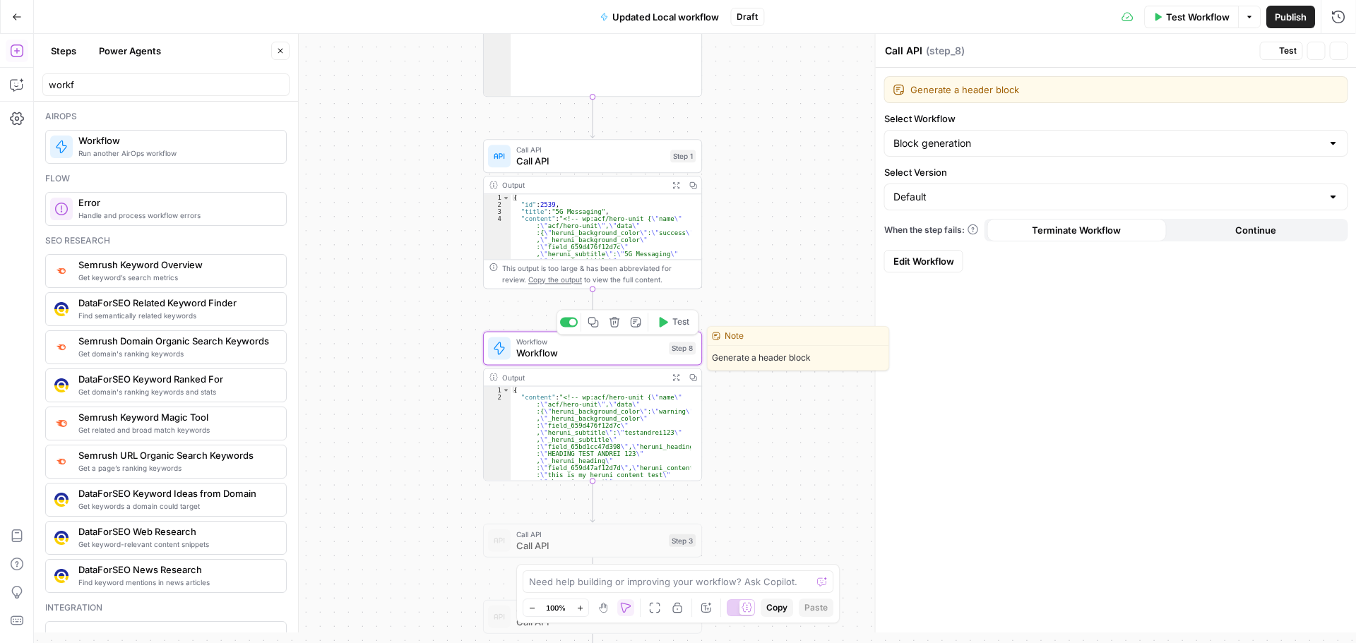
type textarea "Workflow"
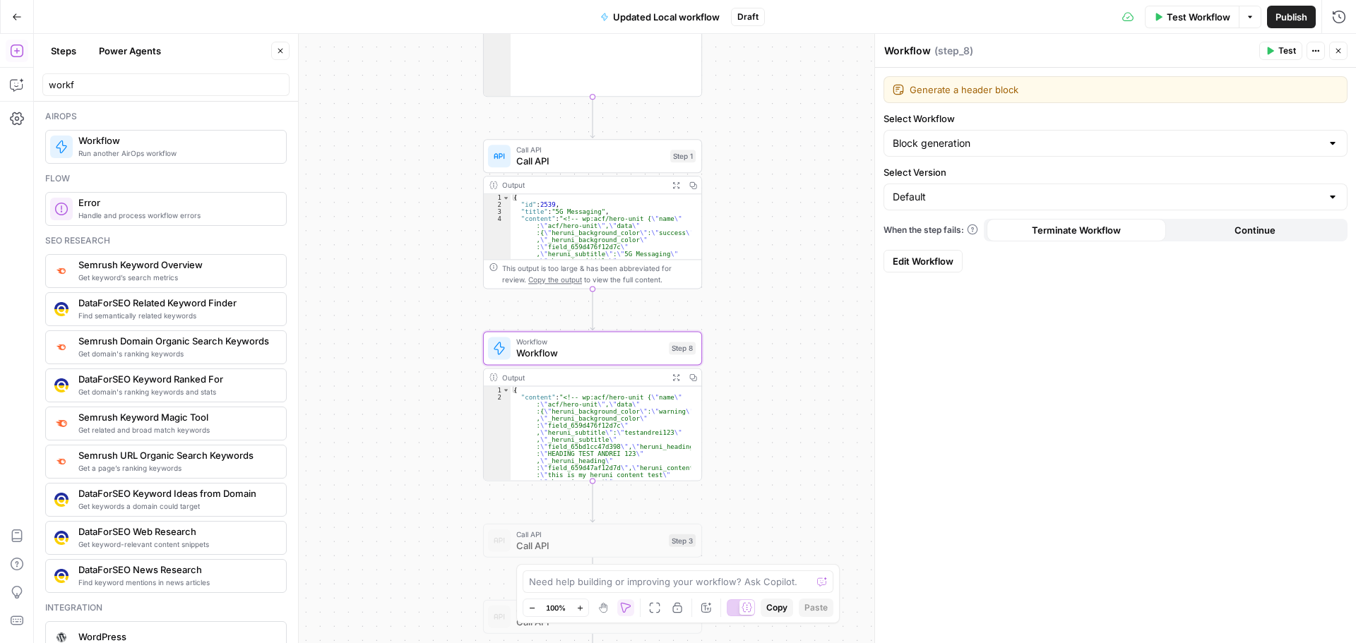
click at [1279, 54] on span "Test" at bounding box center [1287, 50] width 18 height 13
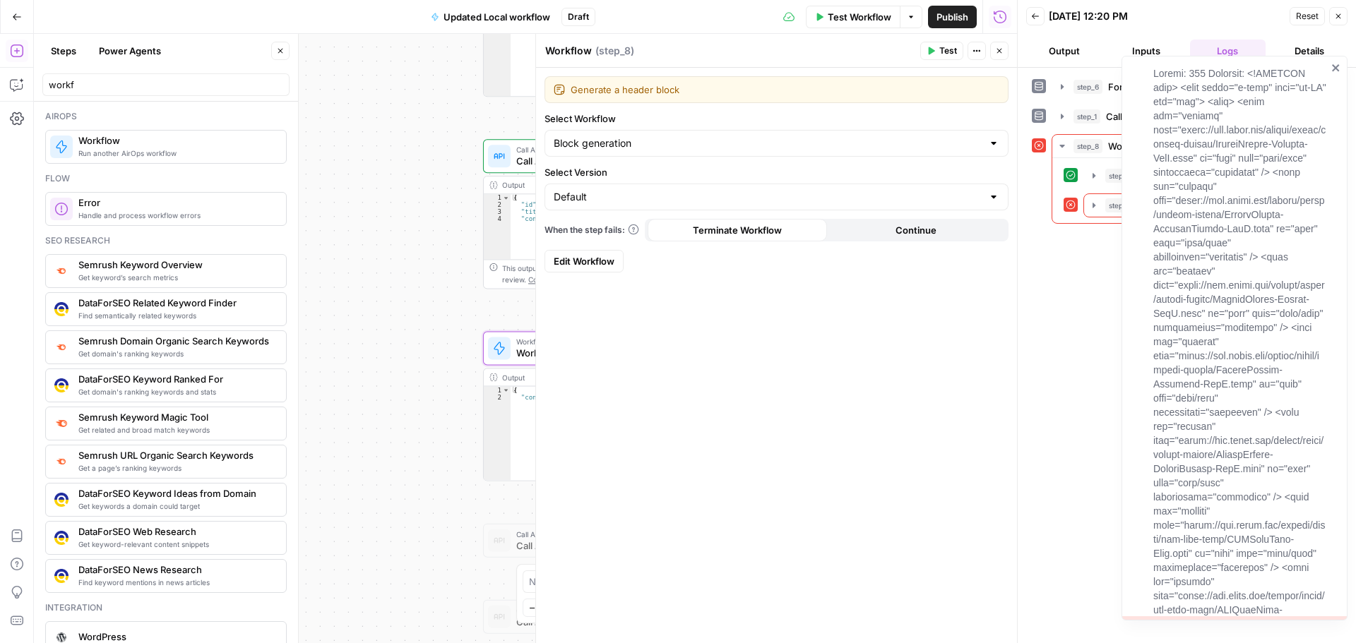
drag, startPoint x: 1139, startPoint y: 335, endPoint x: 1097, endPoint y: 347, distance: 43.2
click at [1137, 338] on div at bounding box center [1229, 631] width 203 height 1138
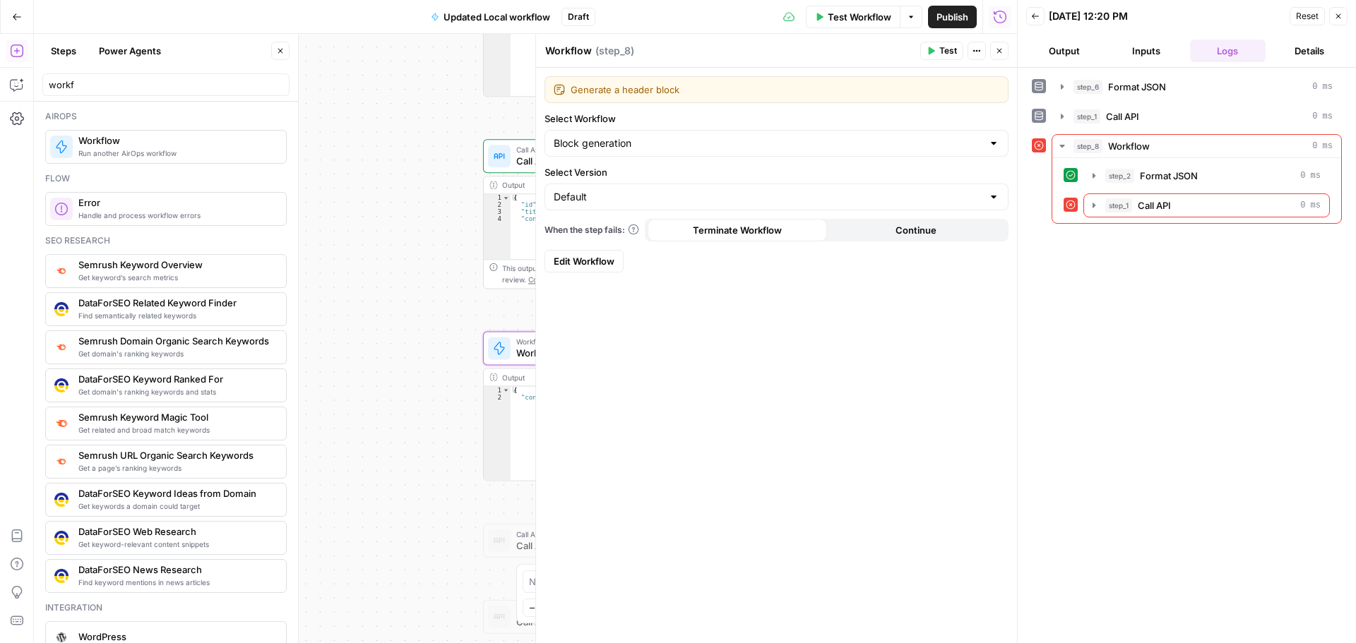
drag, startPoint x: 1046, startPoint y: 342, endPoint x: 983, endPoint y: 359, distance: 64.9
click at [1046, 342] on div "step_6 Format JSON 0 ms step_1 Call API 0 ms step_8 Workflow 0 ms step_2 Format…" at bounding box center [1187, 355] width 310 height 561
click at [463, 352] on div "Workflow Set Inputs Inputs Format JSON Format JSON Step 6 Output Expand Output …" at bounding box center [525, 338] width 983 height 609
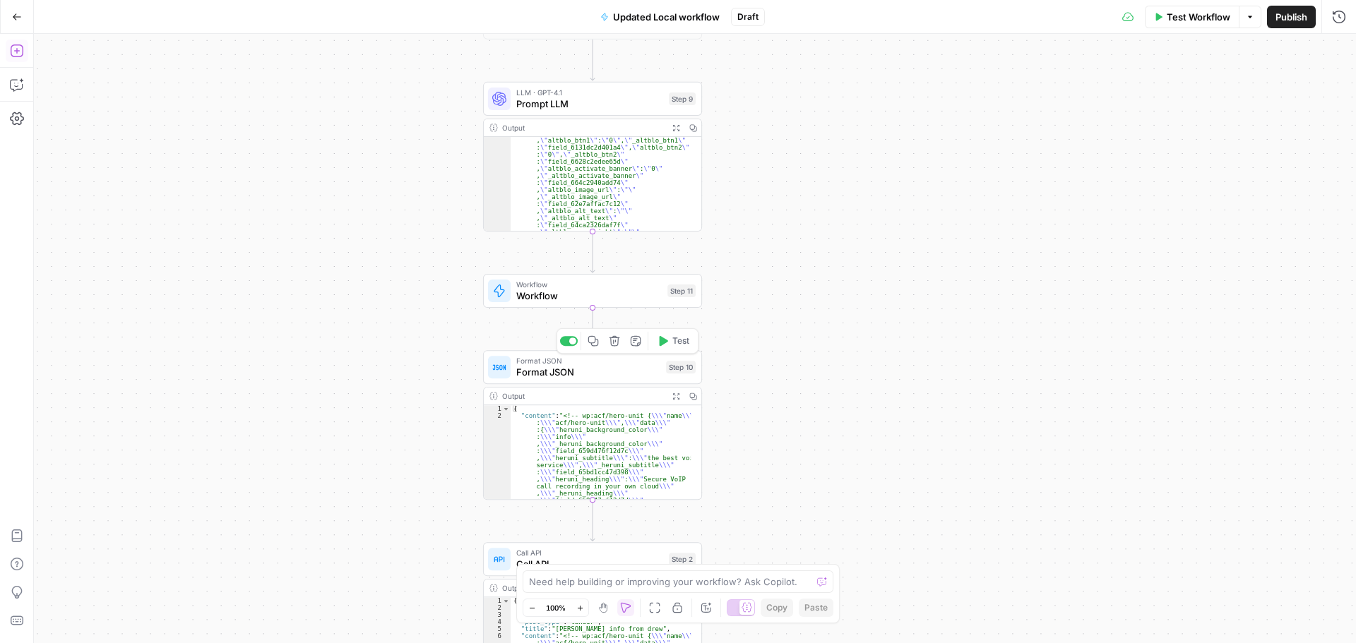
scroll to position [42, 0]
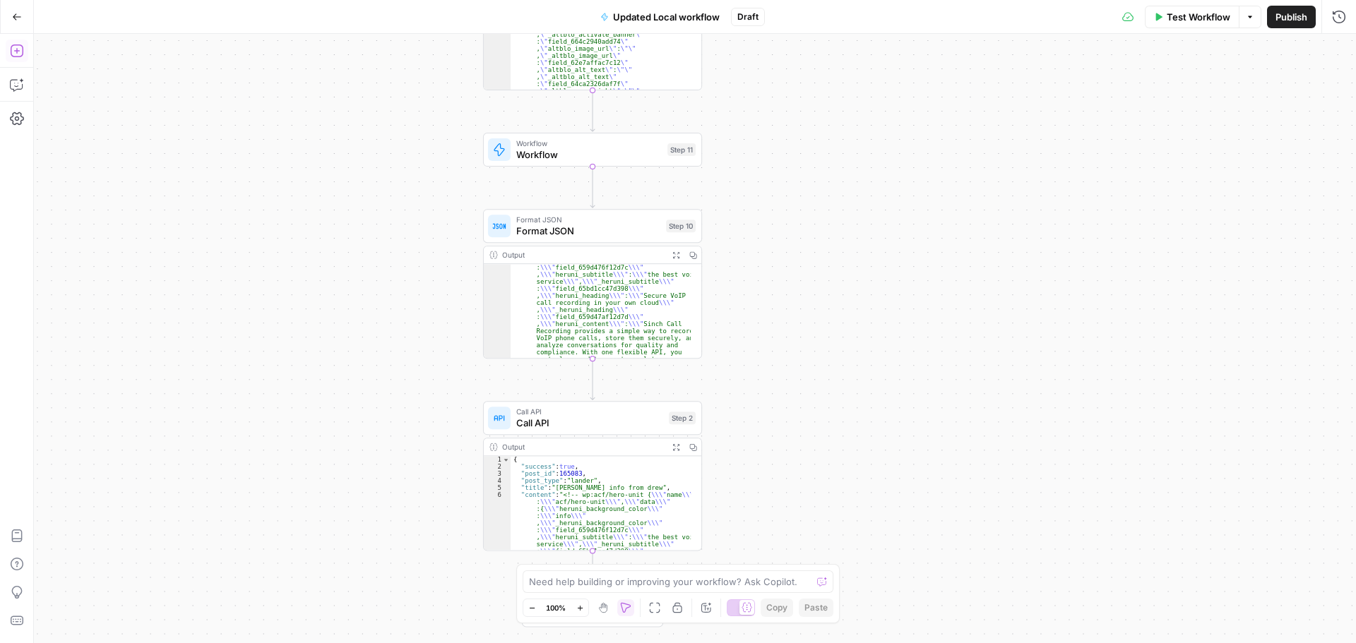
click at [593, 431] on div "Call API Call API Step 2 Copy step Delete step Add Note Test" at bounding box center [592, 418] width 219 height 34
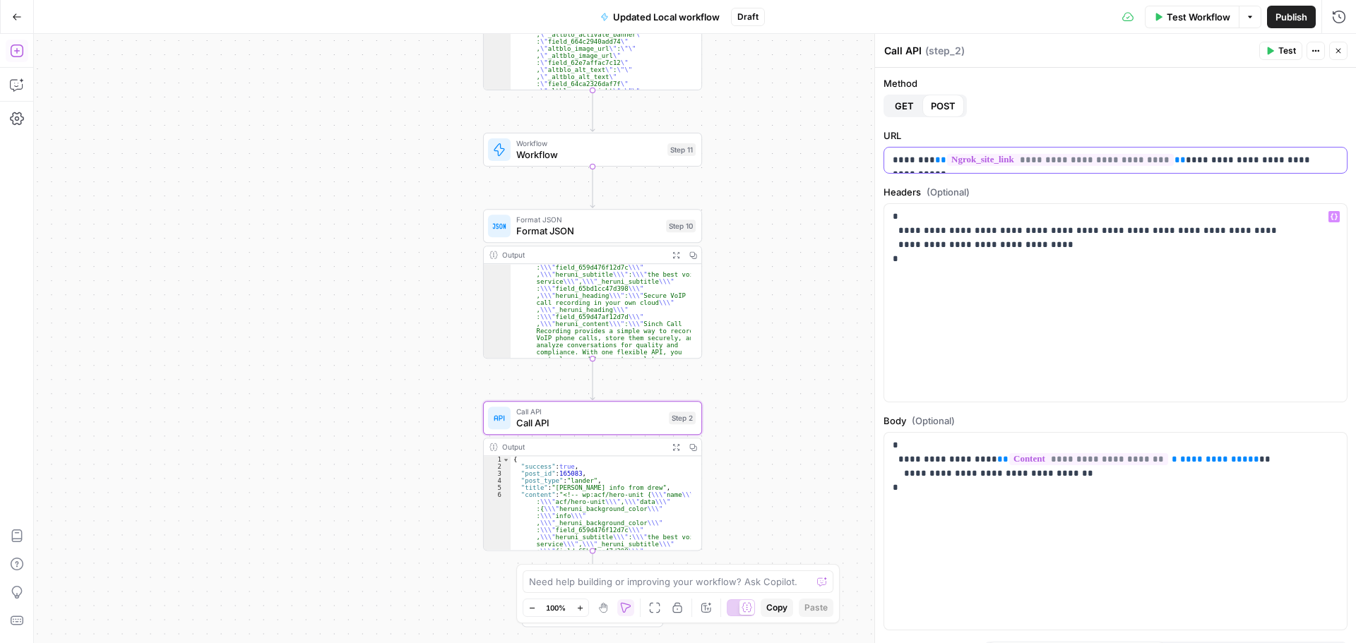
click at [1182, 160] on p "**********" at bounding box center [1109, 160] width 435 height 14
copy p "**********"
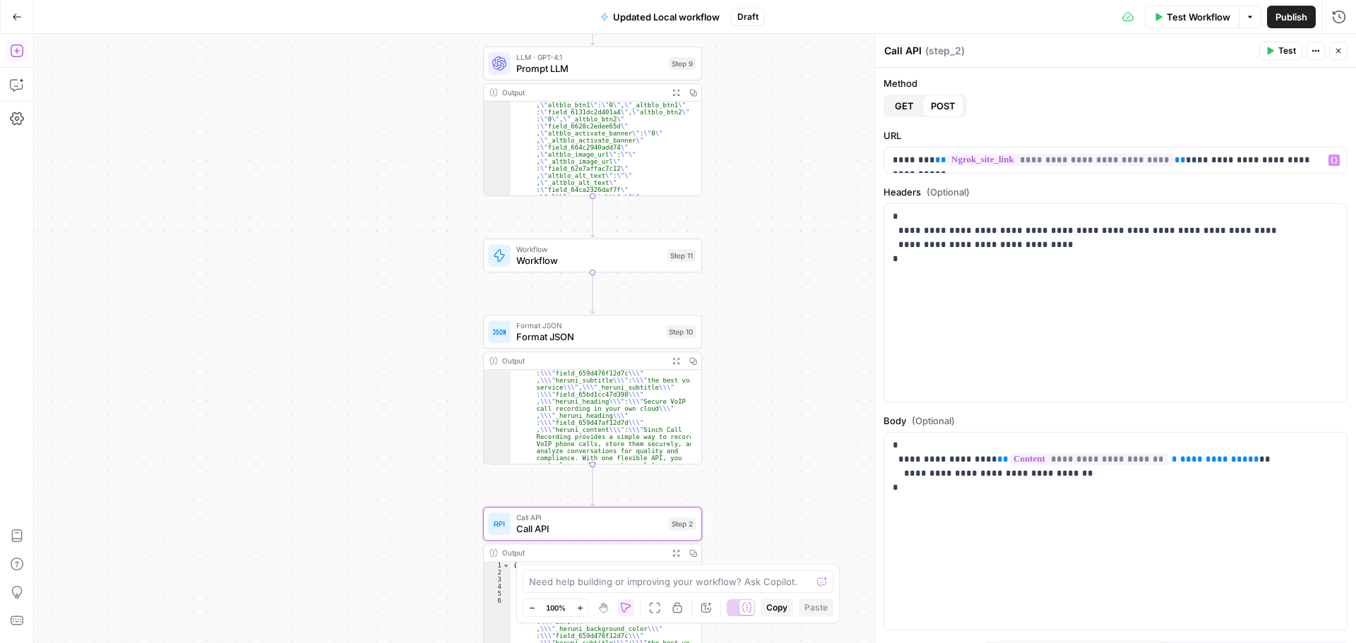
click at [570, 311] on div at bounding box center [569, 306] width 18 height 10
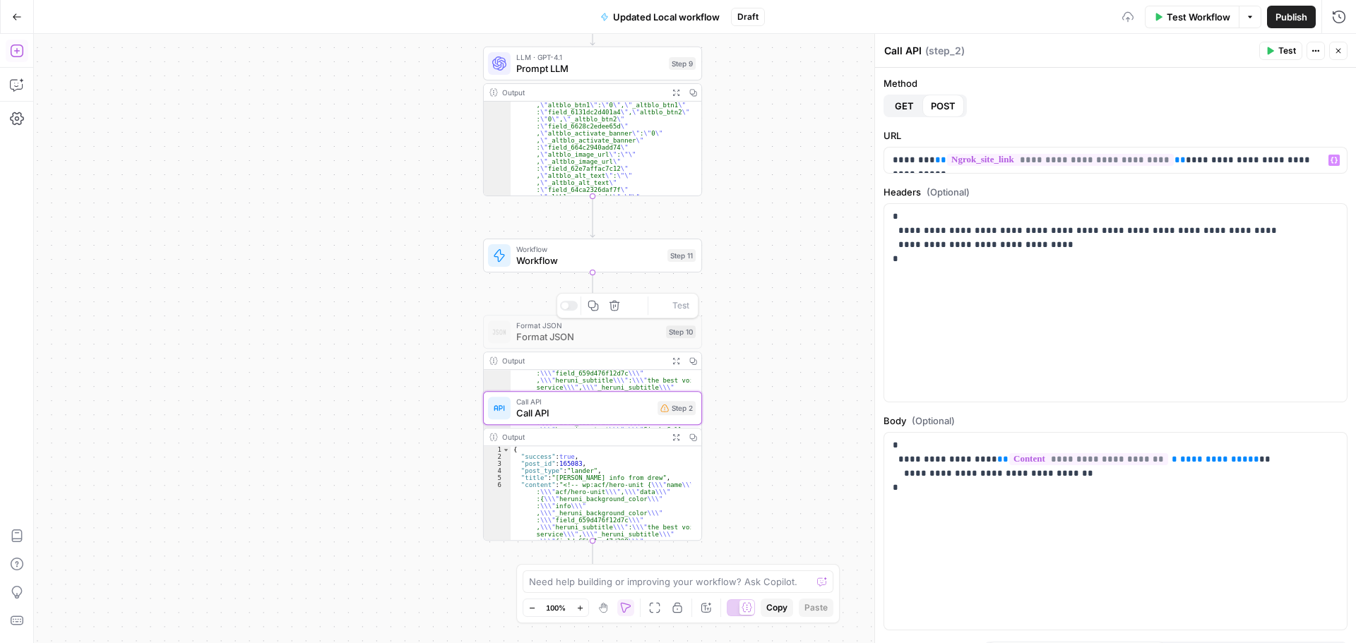
click at [570, 313] on div "Copy step Delete step Add Note Test" at bounding box center [627, 305] width 142 height 25
click at [567, 307] on div at bounding box center [564, 305] width 7 height 7
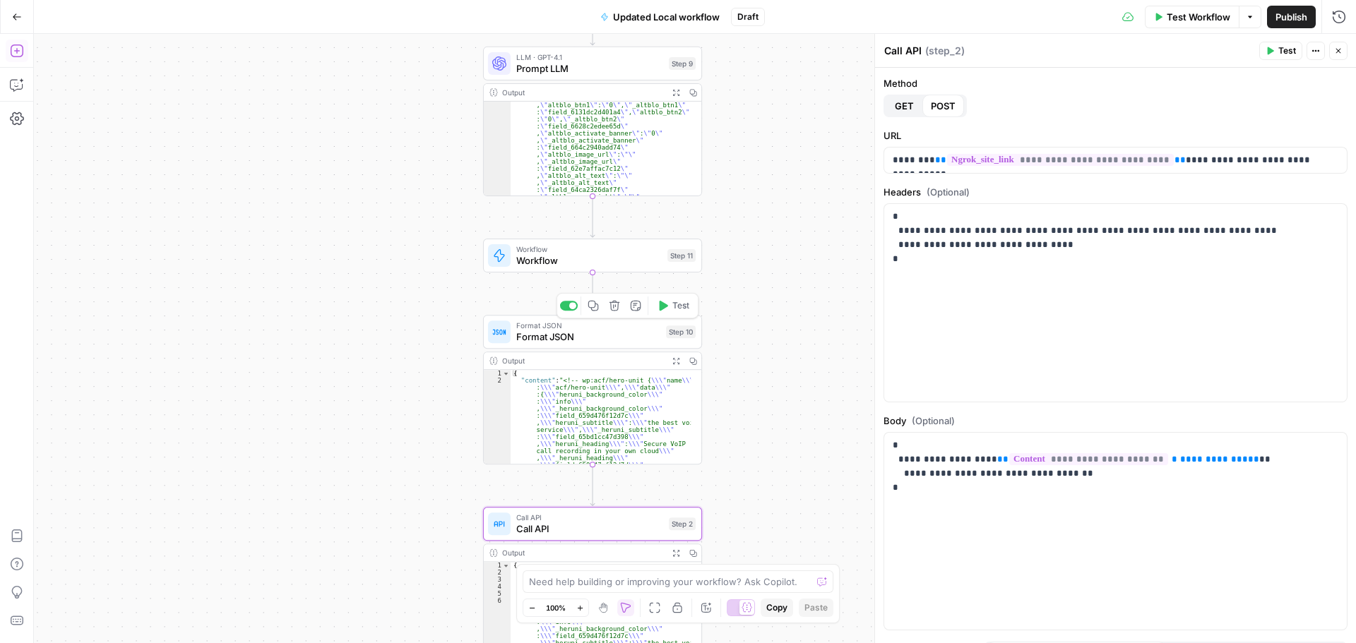
click at [568, 332] on span "Format JSON" at bounding box center [588, 337] width 144 height 14
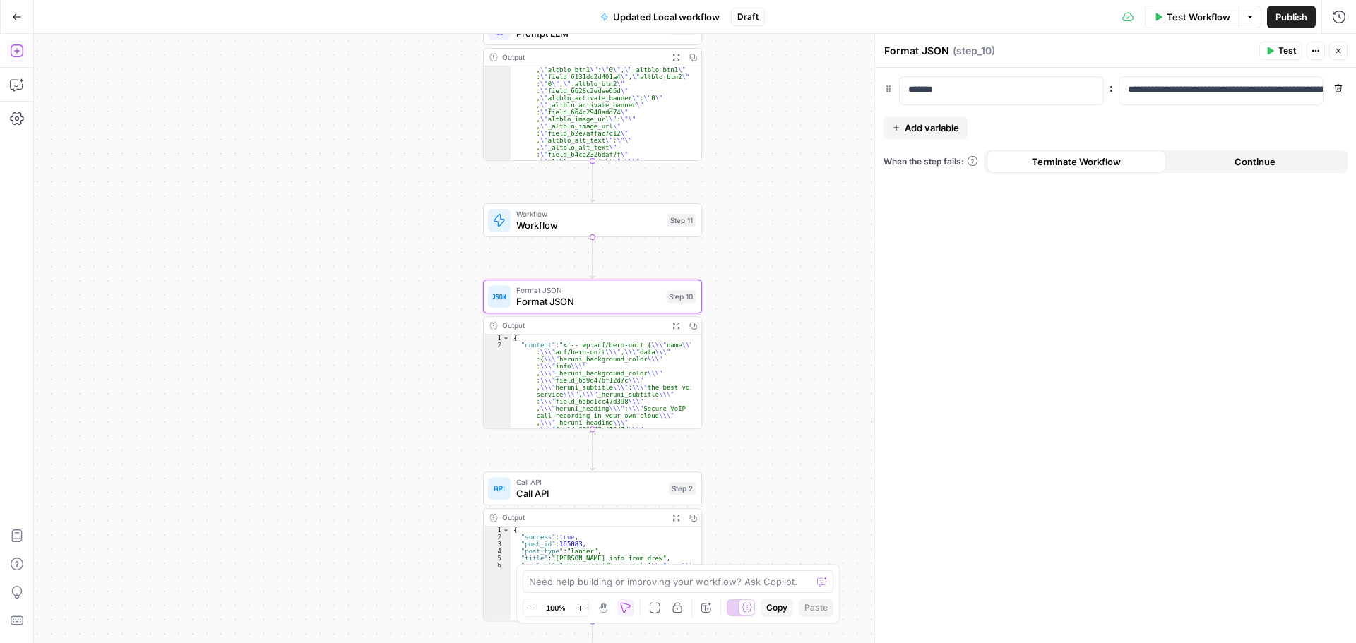
click at [585, 489] on span "Call API" at bounding box center [589, 493] width 147 height 14
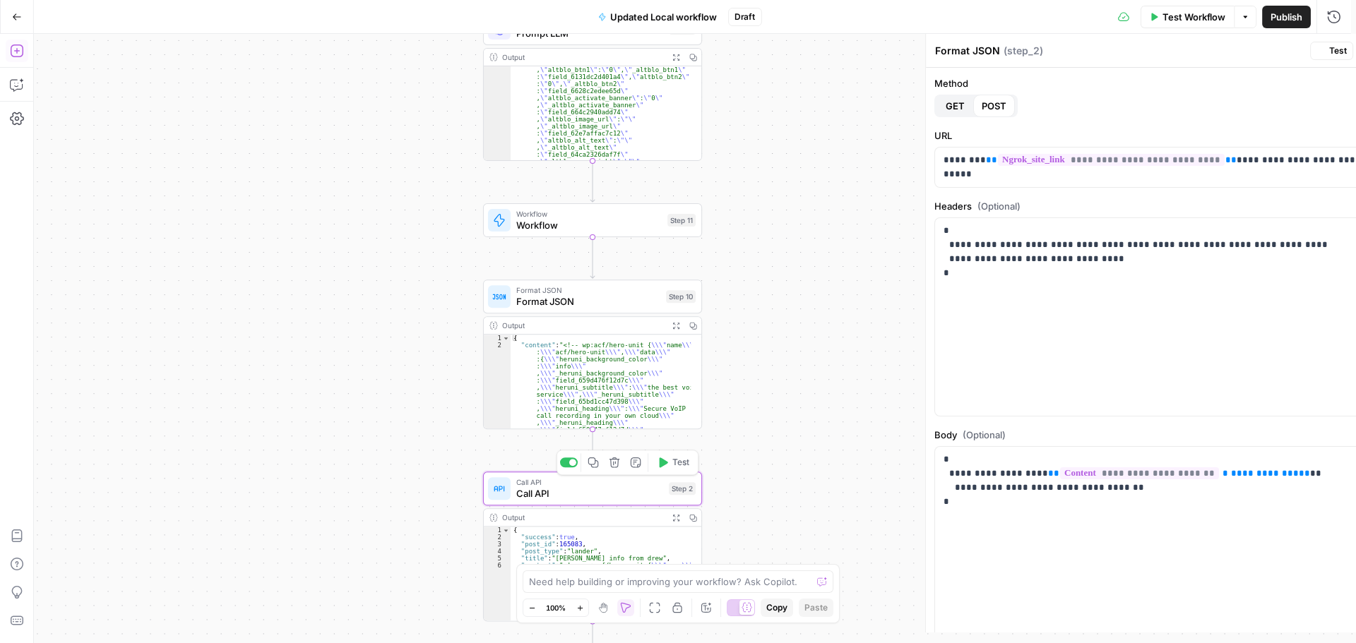
type textarea "Call API"
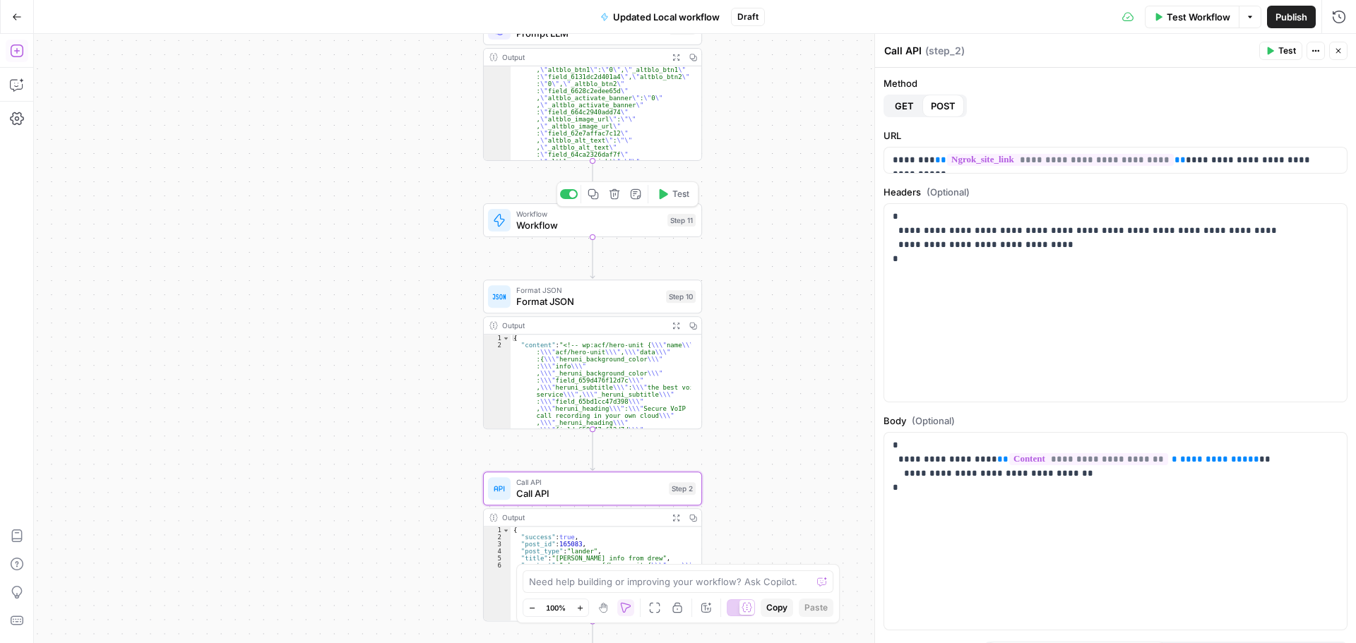
click at [563, 193] on div at bounding box center [569, 194] width 18 height 10
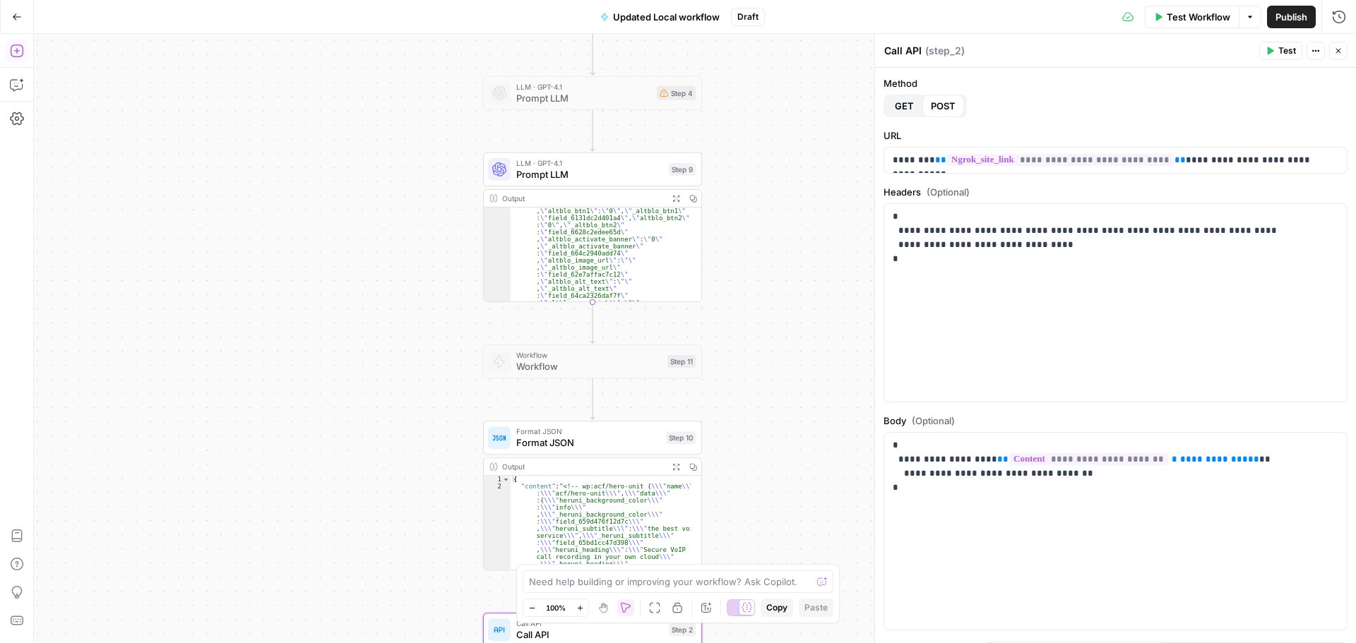
scroll to position [551, 0]
click at [573, 145] on div at bounding box center [572, 143] width 7 height 7
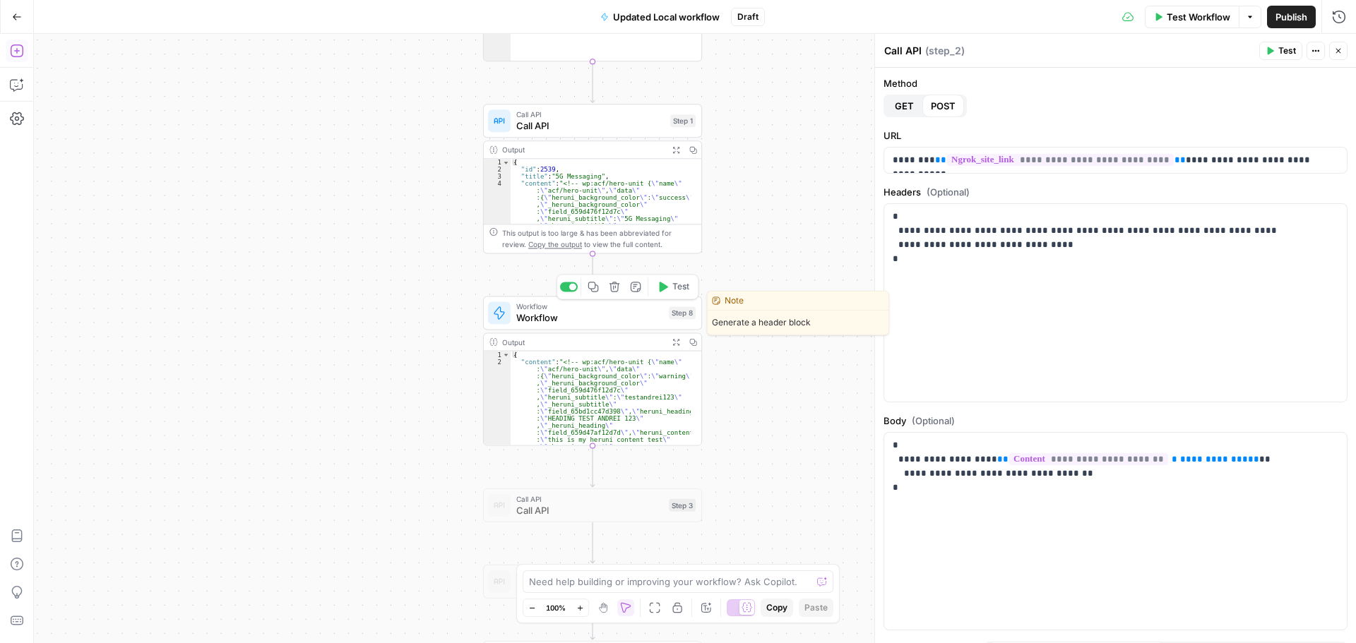
click at [563, 296] on div "Copy step Delete step Edit Note Test" at bounding box center [627, 286] width 142 height 25
click at [566, 292] on div "Copy step Delete step Edit Note Test" at bounding box center [627, 286] width 142 height 25
click at [571, 290] on div at bounding box center [572, 286] width 7 height 7
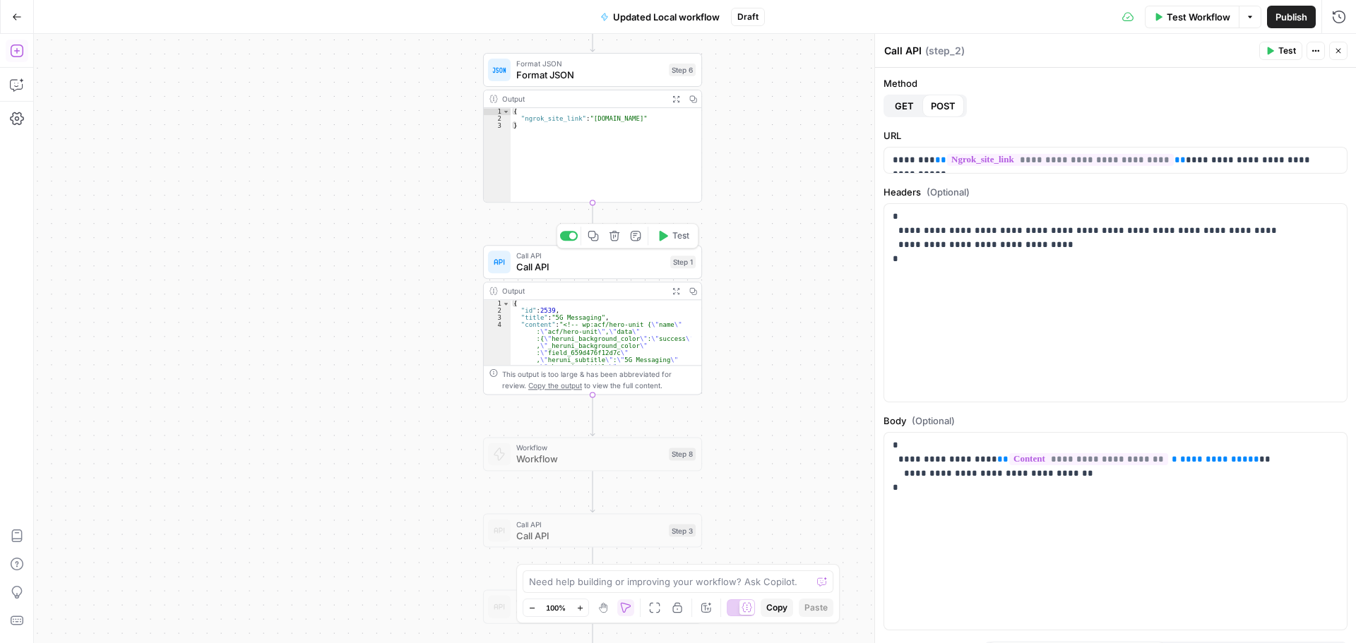
click at [566, 239] on div at bounding box center [569, 236] width 18 height 10
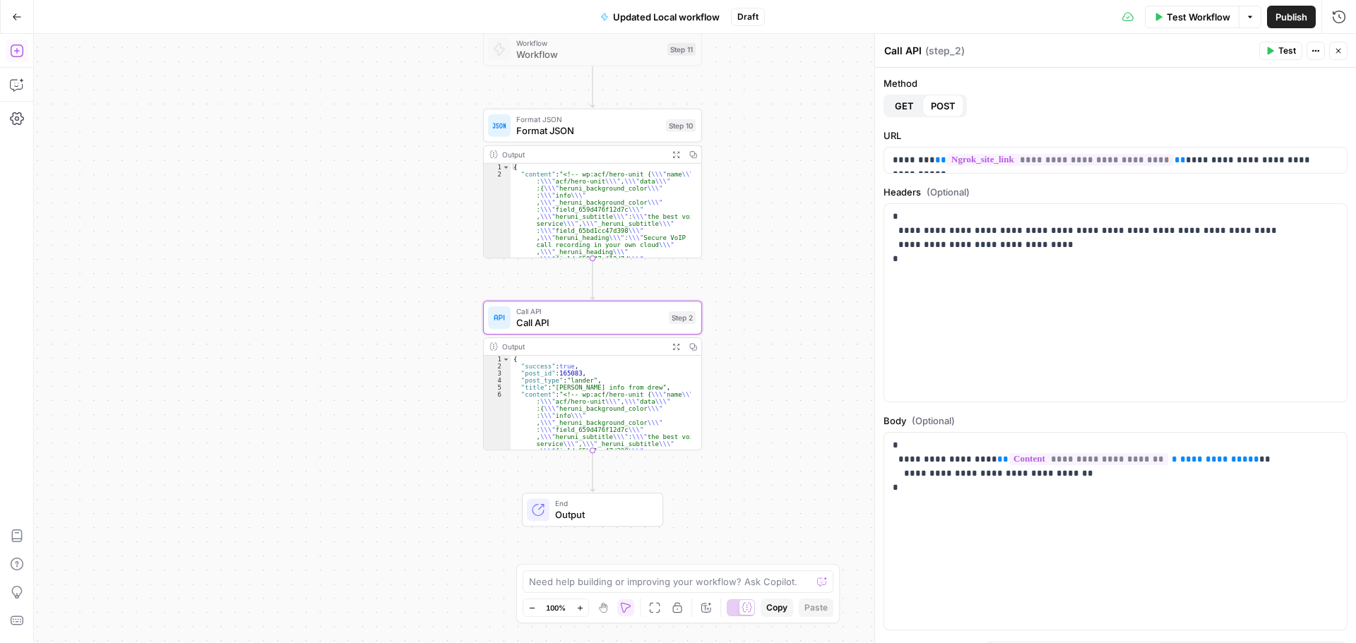
click at [616, 324] on span "Call API" at bounding box center [589, 323] width 147 height 14
click at [579, 137] on span "Format JSON" at bounding box center [588, 131] width 144 height 14
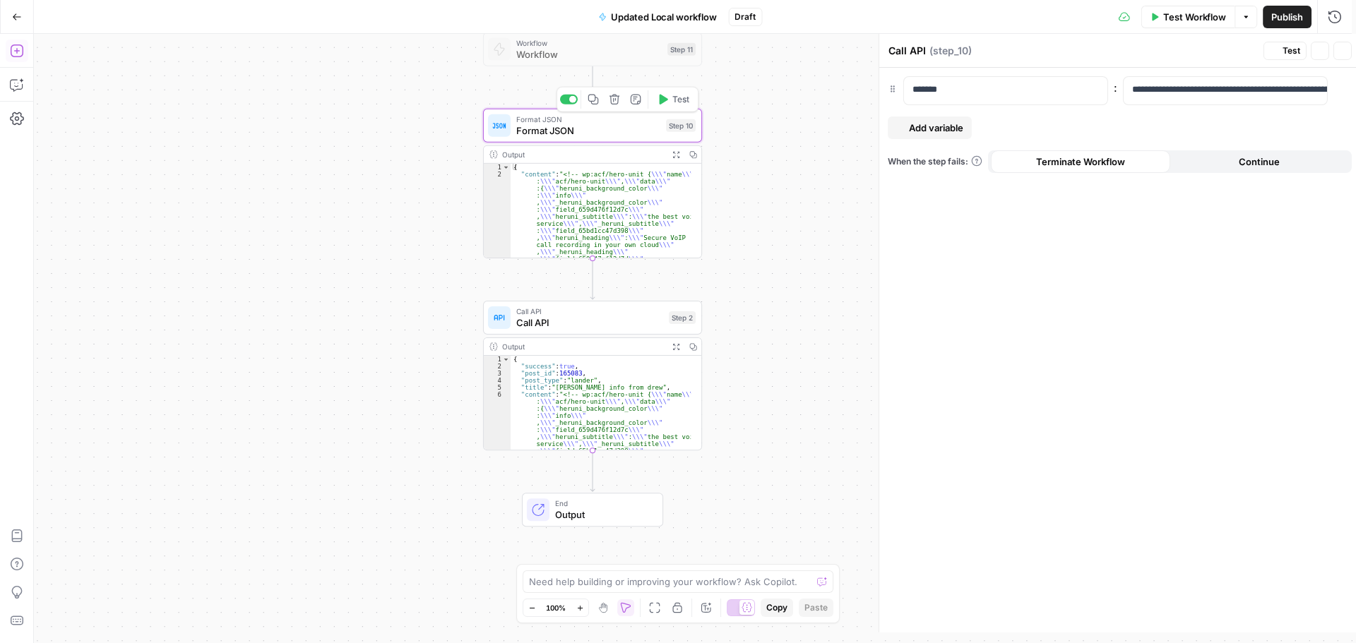
type textarea "Format JSON"
click at [563, 323] on span "Call API" at bounding box center [589, 323] width 147 height 14
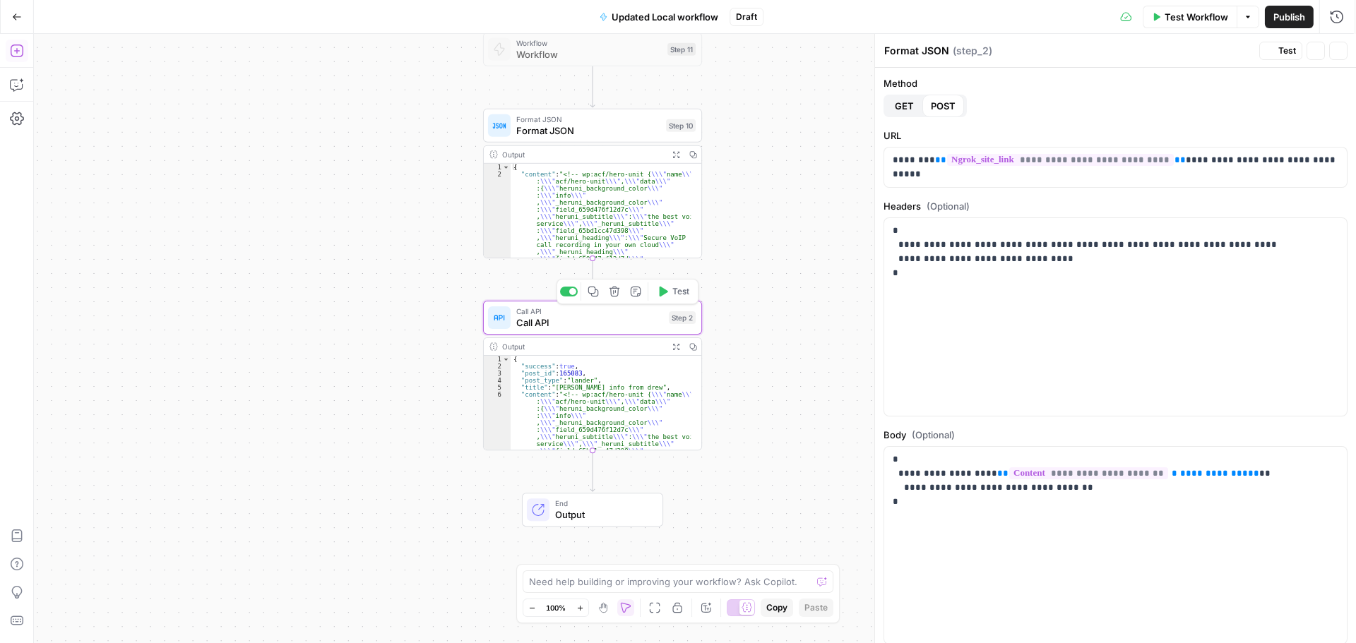
type textarea "Call API"
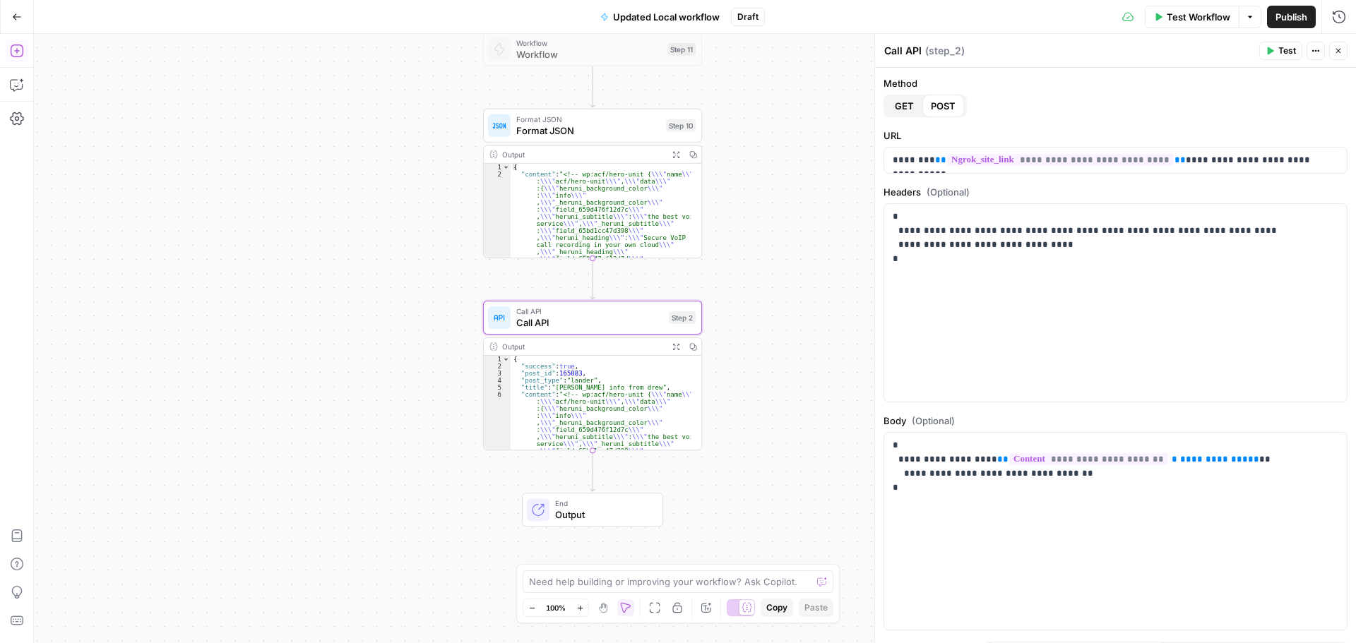
click at [1286, 49] on span "Test" at bounding box center [1287, 50] width 18 height 13
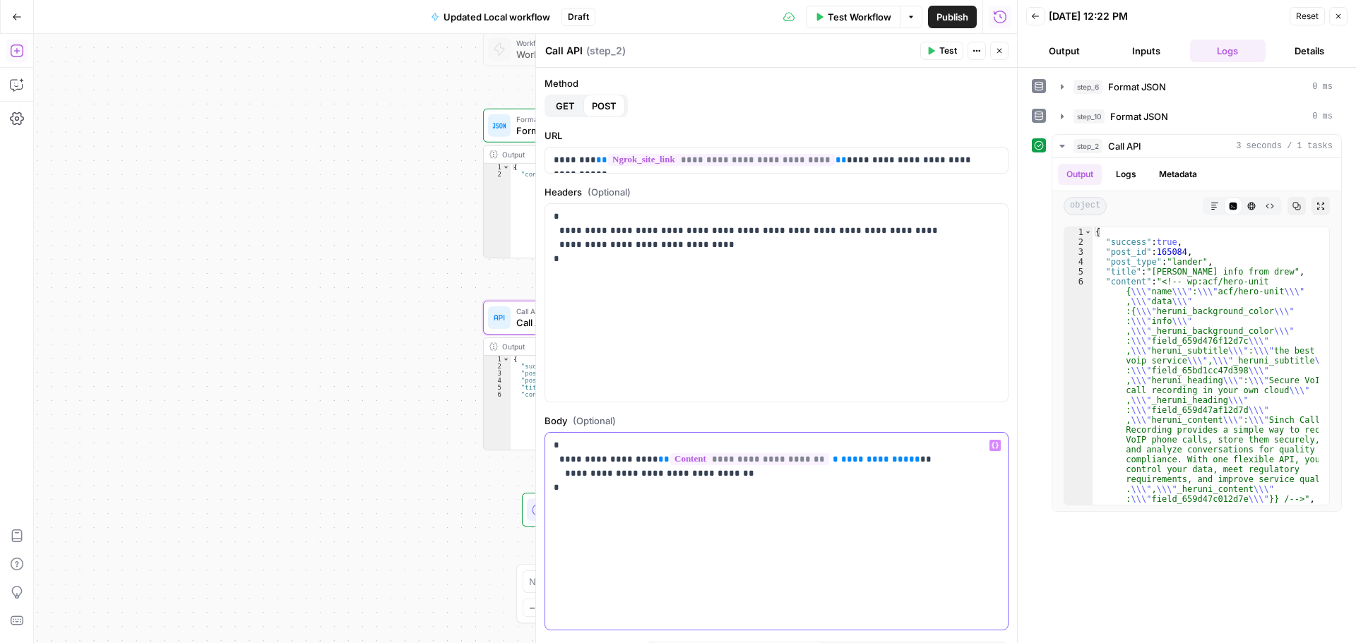
click at [717, 474] on p "**********" at bounding box center [771, 466] width 435 height 56
click at [712, 472] on p "**********" at bounding box center [771, 466] width 435 height 56
drag, startPoint x: 719, startPoint y: 474, endPoint x: 639, endPoint y: 481, distance: 80.1
click at [639, 481] on p "**********" at bounding box center [771, 466] width 435 height 56
click at [618, 474] on p "**********" at bounding box center [771, 466] width 435 height 56
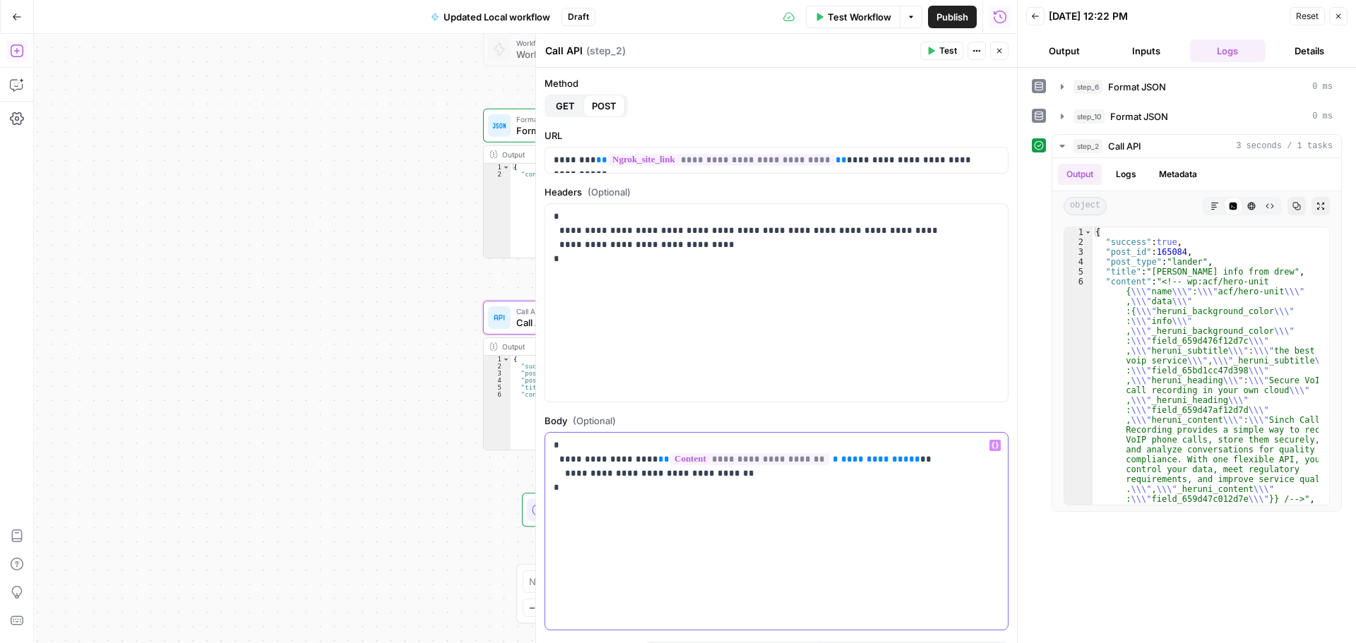
drag, startPoint x: 599, startPoint y: 474, endPoint x: 719, endPoint y: 474, distance: 119.3
click at [719, 474] on p "**********" at bounding box center [771, 466] width 435 height 56
click at [964, 162] on p "**********" at bounding box center [771, 160] width 435 height 14
click at [950, 52] on span "Test" at bounding box center [948, 50] width 18 height 13
click at [410, 387] on div "Workflow Set Inputs Inputs Format JSON Format JSON Step 6 Output Expand Output …" at bounding box center [525, 338] width 983 height 609
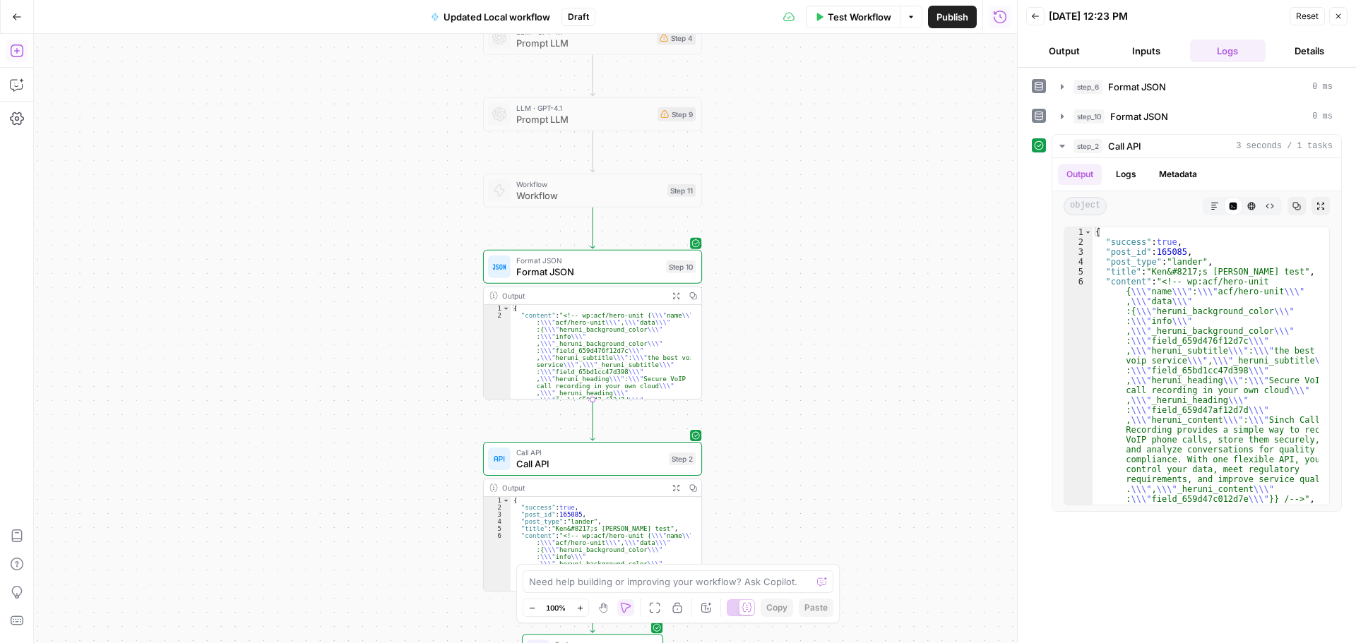
click at [579, 282] on div "Format JSON Format JSON Step 10 Copy step Delete step Add Note Test" at bounding box center [592, 267] width 219 height 34
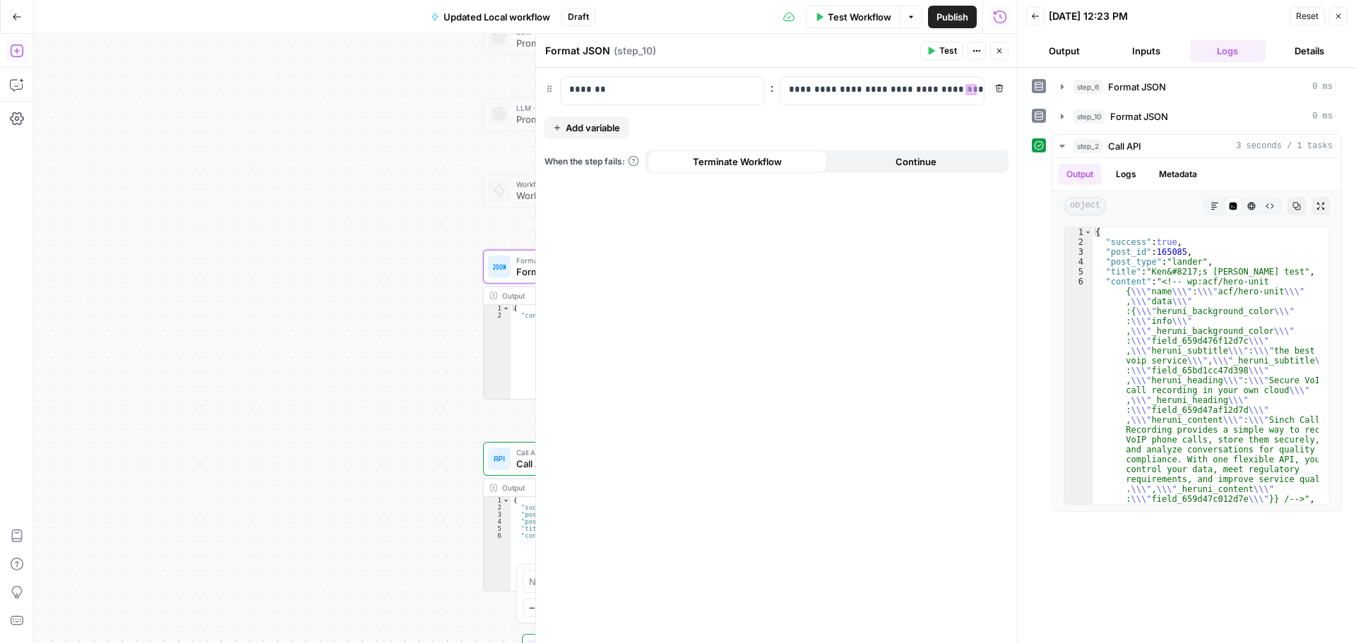
click at [946, 52] on span "Test" at bounding box center [948, 50] width 18 height 13
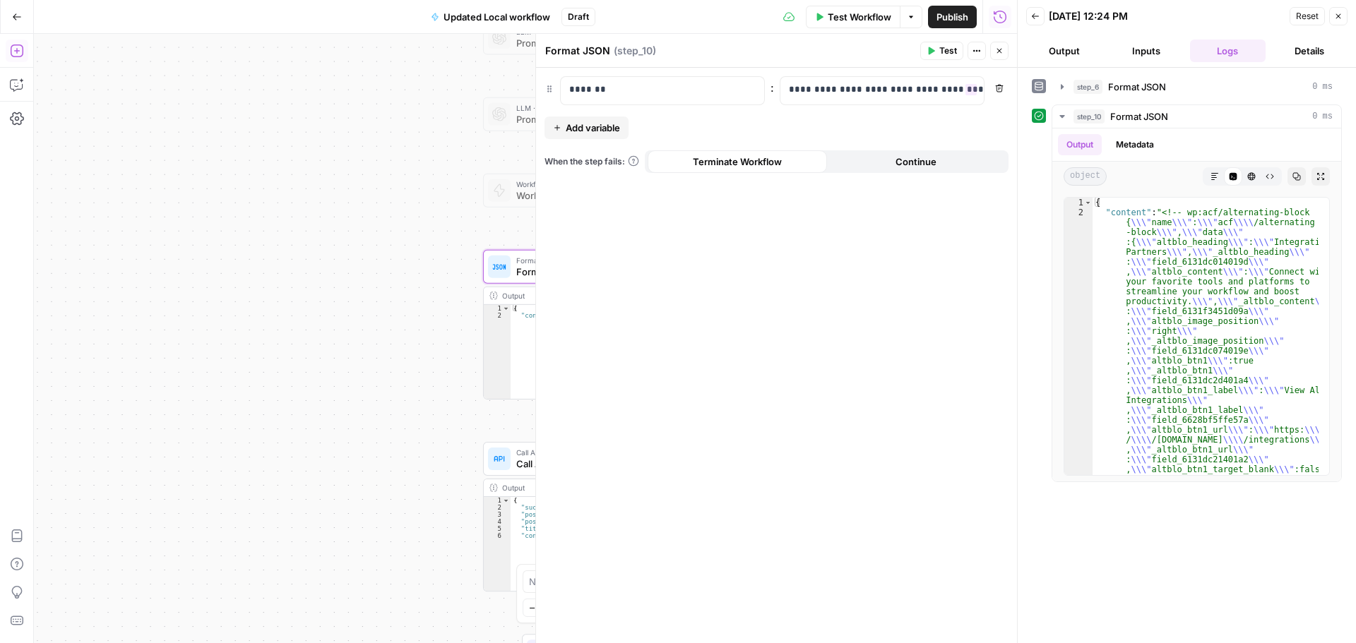
click at [328, 367] on div "Workflow Set Inputs Inputs Format JSON Format JSON Step 6 Output Expand Output …" at bounding box center [525, 338] width 983 height 609
click at [1332, 16] on button "Close" at bounding box center [1338, 16] width 18 height 18
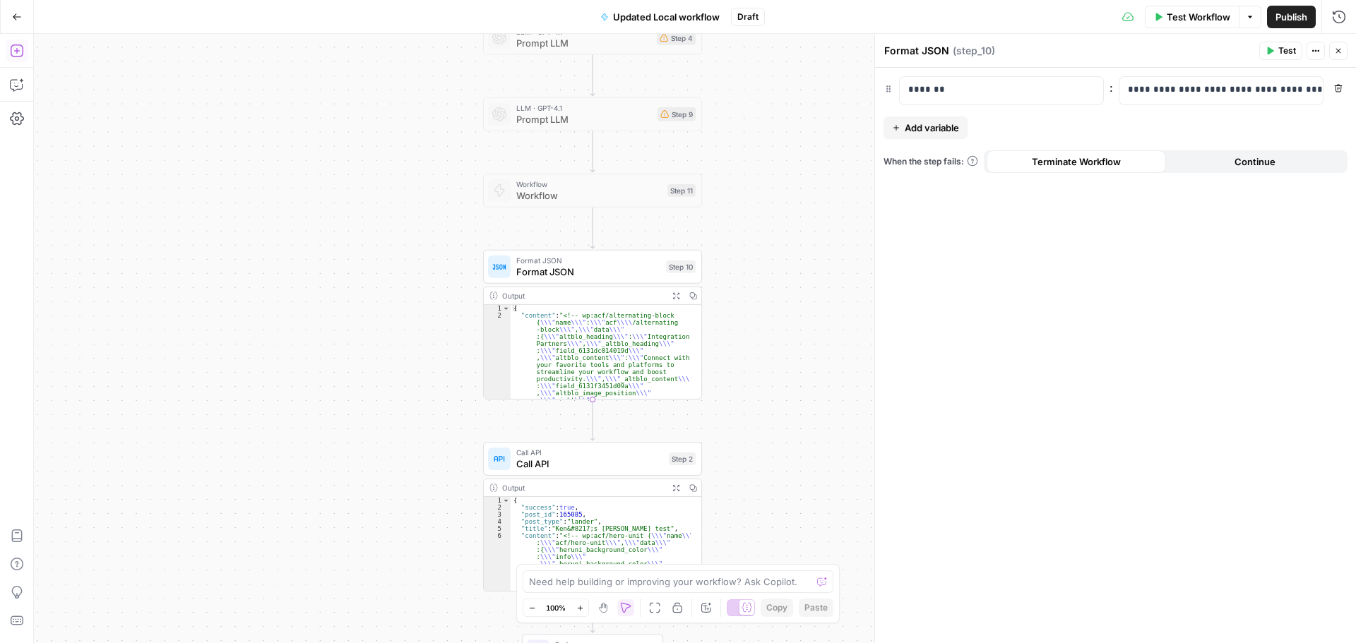
click at [593, 462] on span "Call API" at bounding box center [589, 464] width 147 height 14
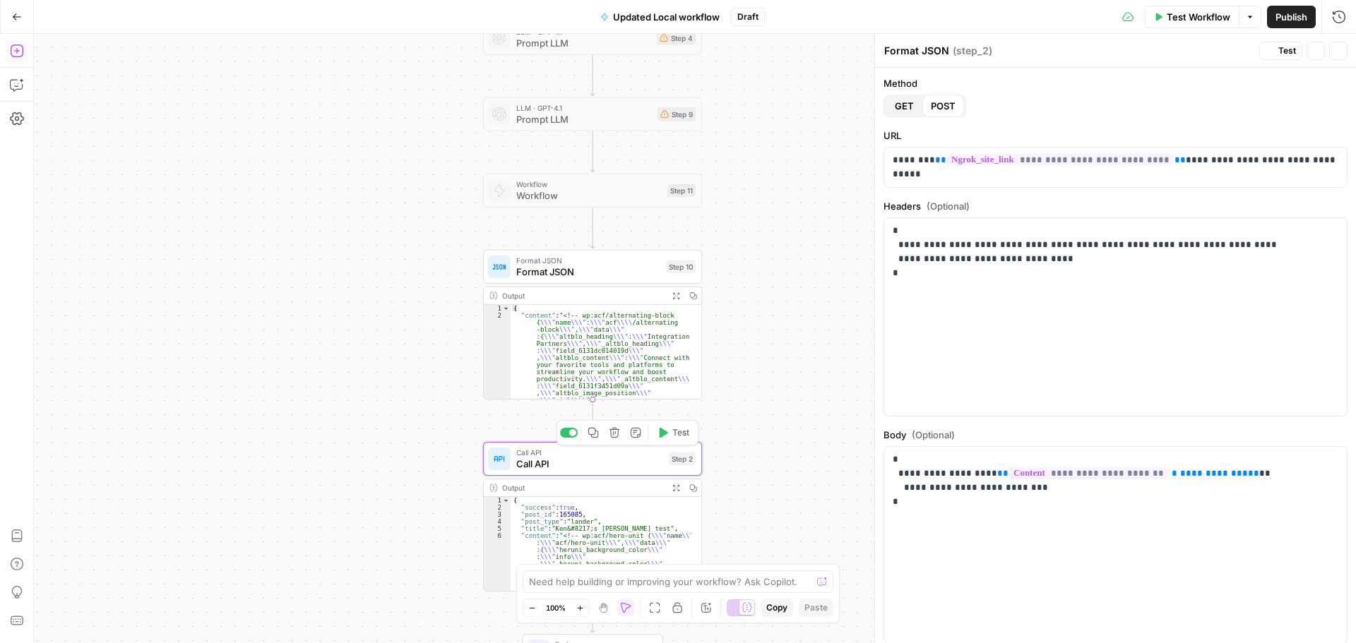
type textarea "Call API"
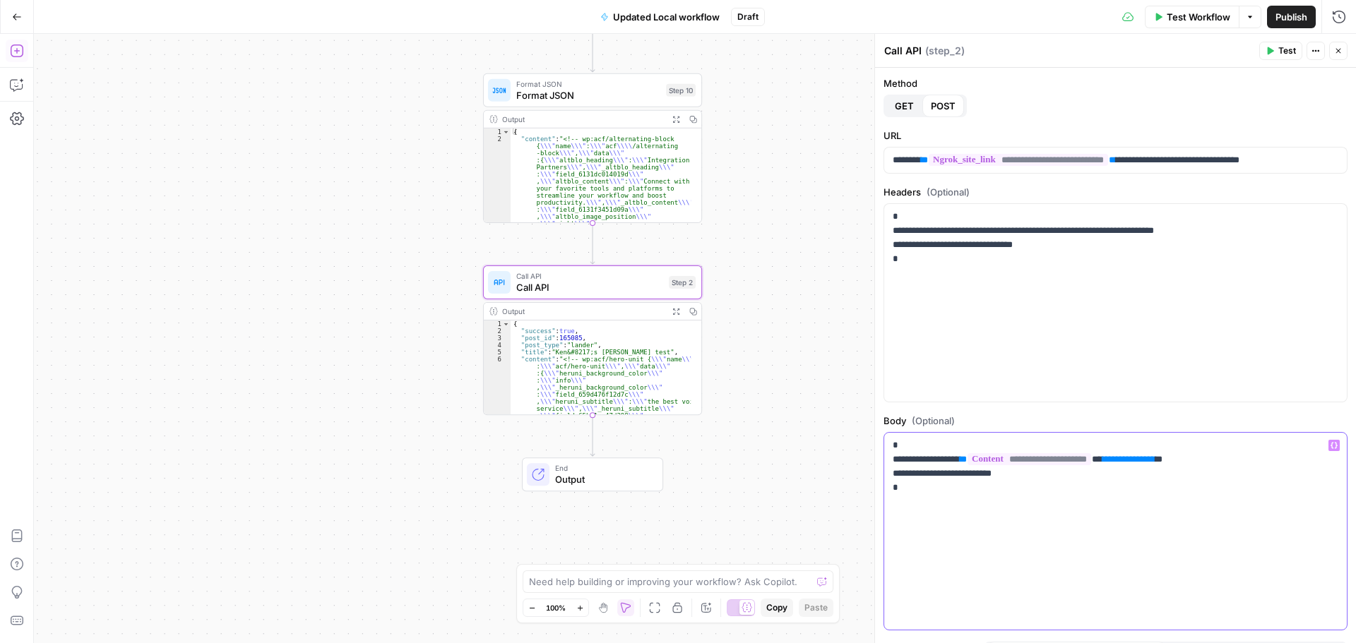
click at [1010, 473] on p "**********" at bounding box center [1109, 466] width 435 height 56
click at [1285, 49] on span "Test" at bounding box center [1287, 50] width 18 height 13
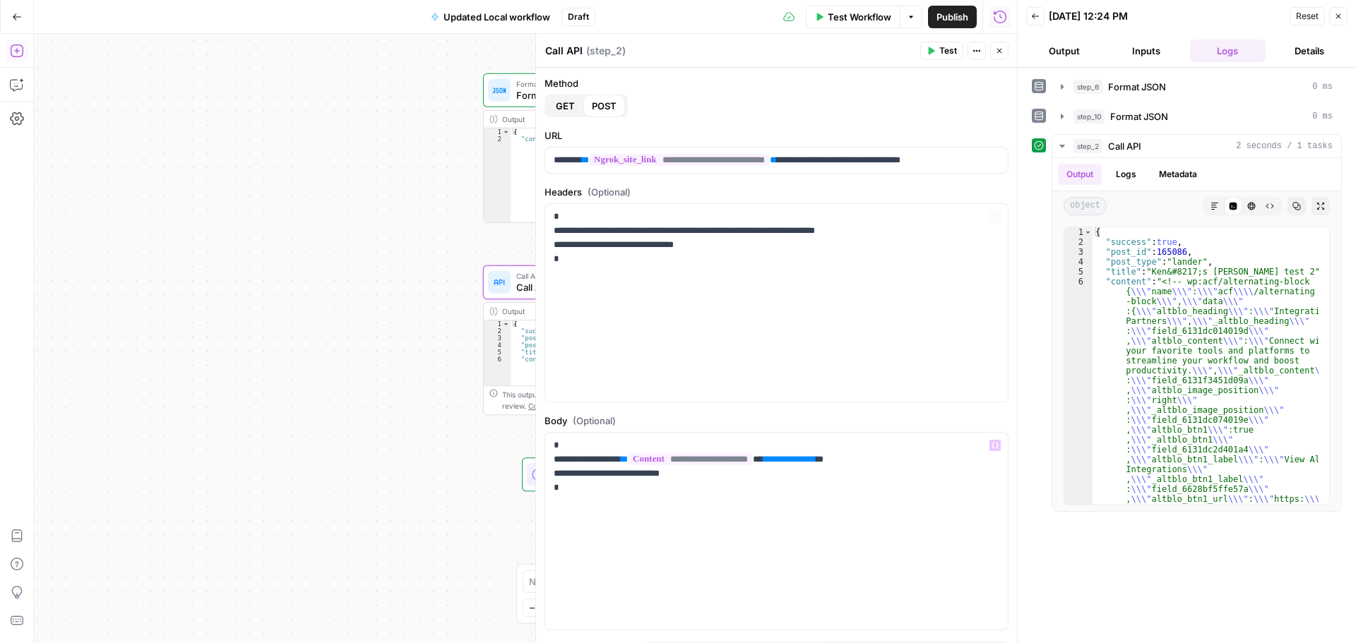
click at [426, 375] on div "Workflow Set Inputs Inputs Format JSON Format JSON Step 6 Output Expand Output …" at bounding box center [525, 338] width 983 height 609
click at [376, 359] on div "Workflow Set Inputs Inputs Format JSON Format JSON Step 6 Output Expand Output …" at bounding box center [525, 338] width 983 height 609
click at [1333, 19] on button "Close" at bounding box center [1338, 16] width 18 height 18
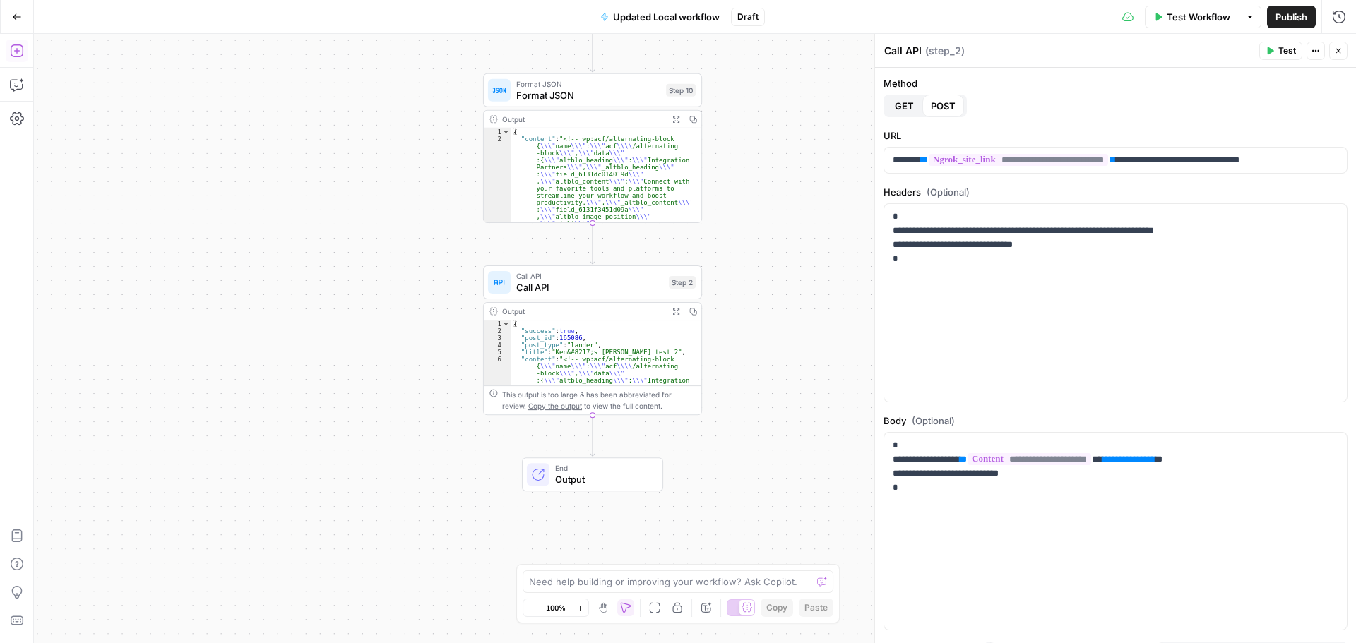
click at [583, 287] on span "Call API" at bounding box center [589, 287] width 147 height 14
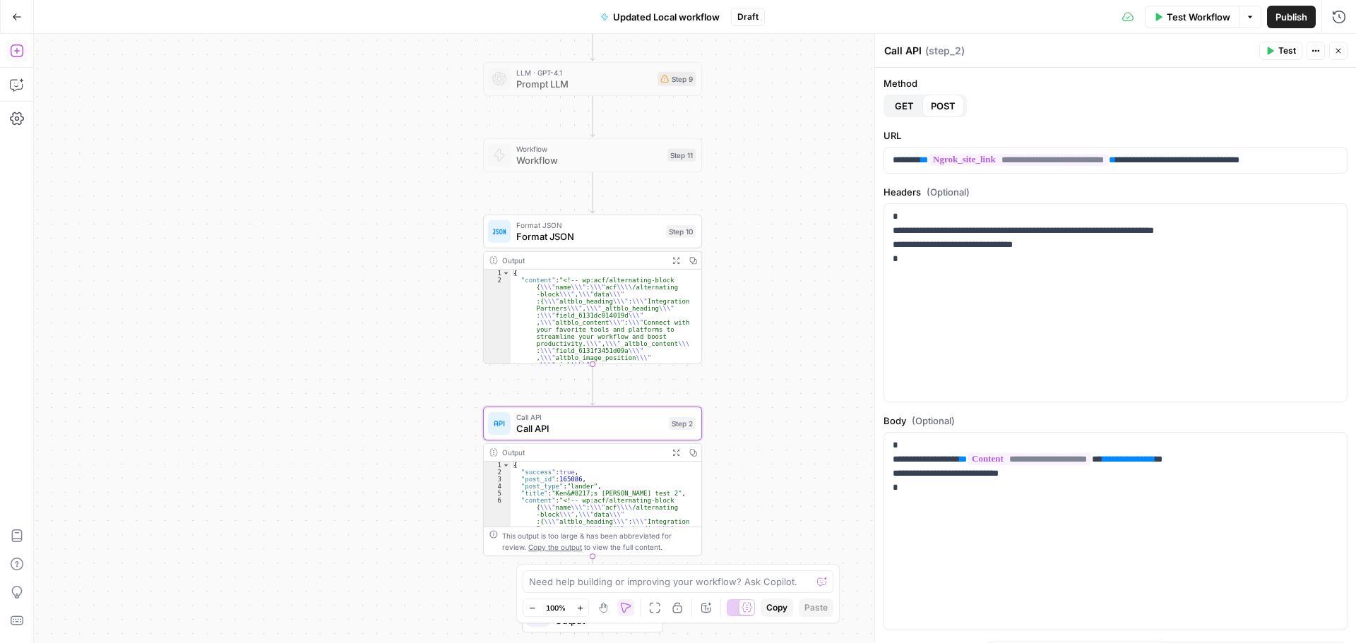
click at [614, 242] on span "Format JSON" at bounding box center [588, 236] width 144 height 14
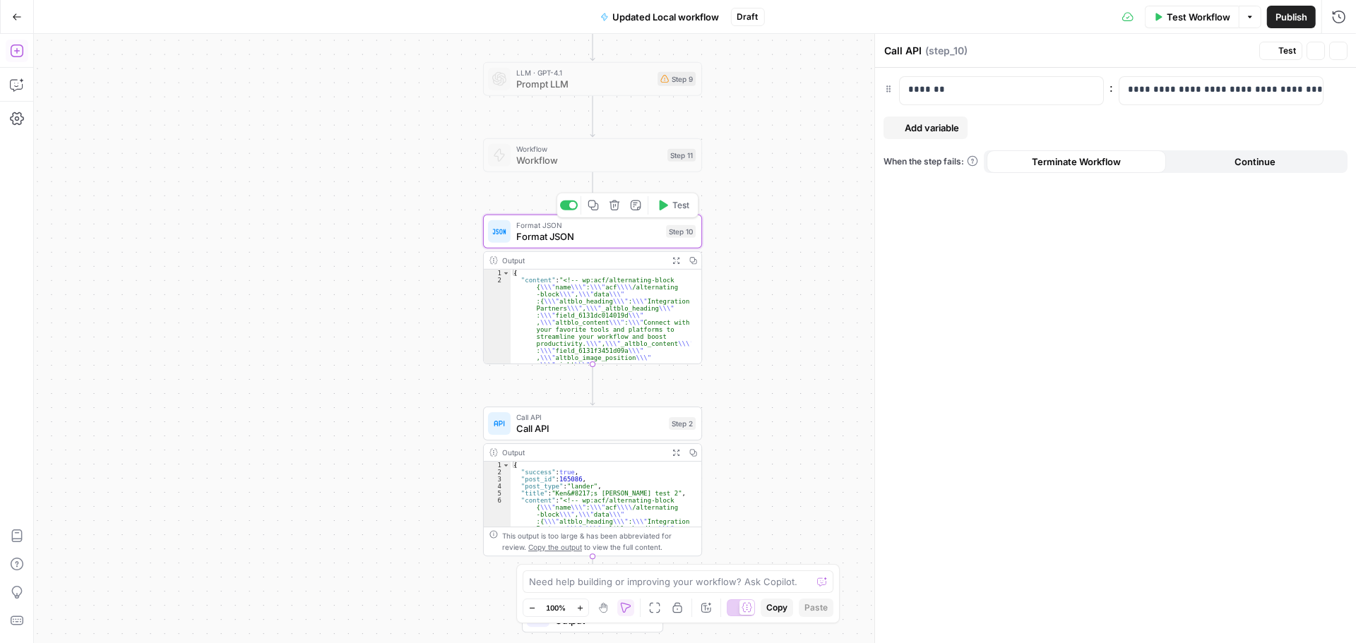
type textarea "Format JSON"
click at [605, 431] on span "Call API" at bounding box center [589, 429] width 147 height 14
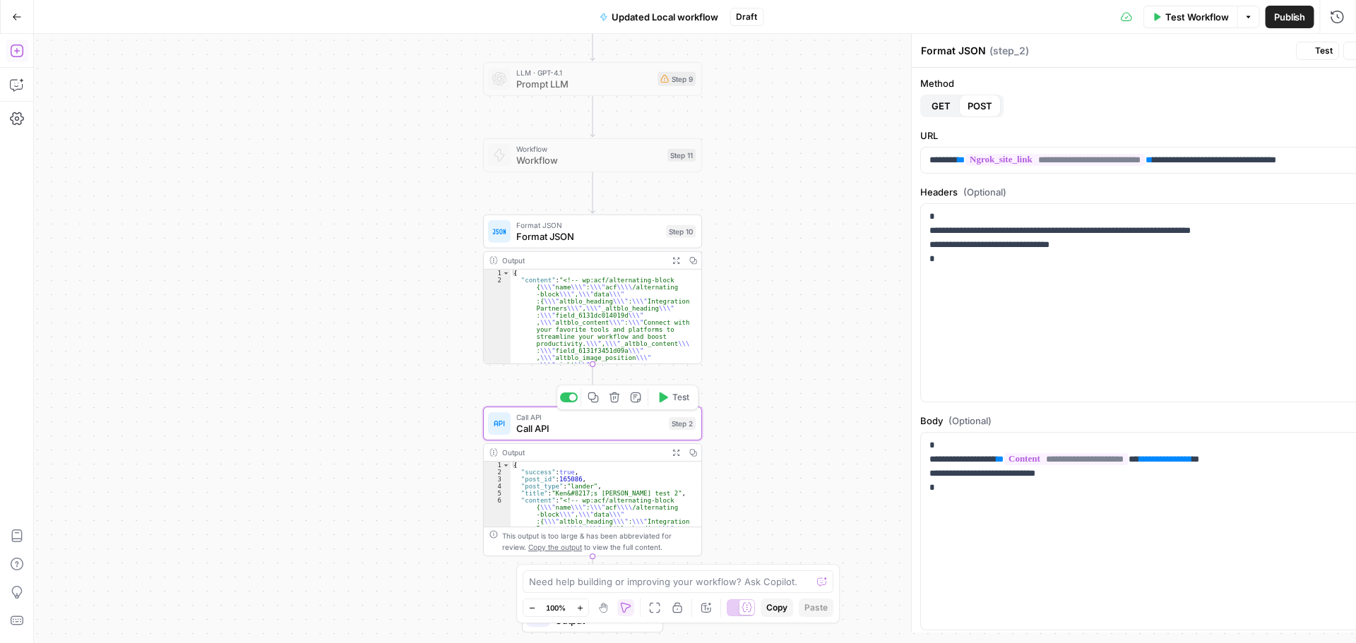
type textarea "Call API"
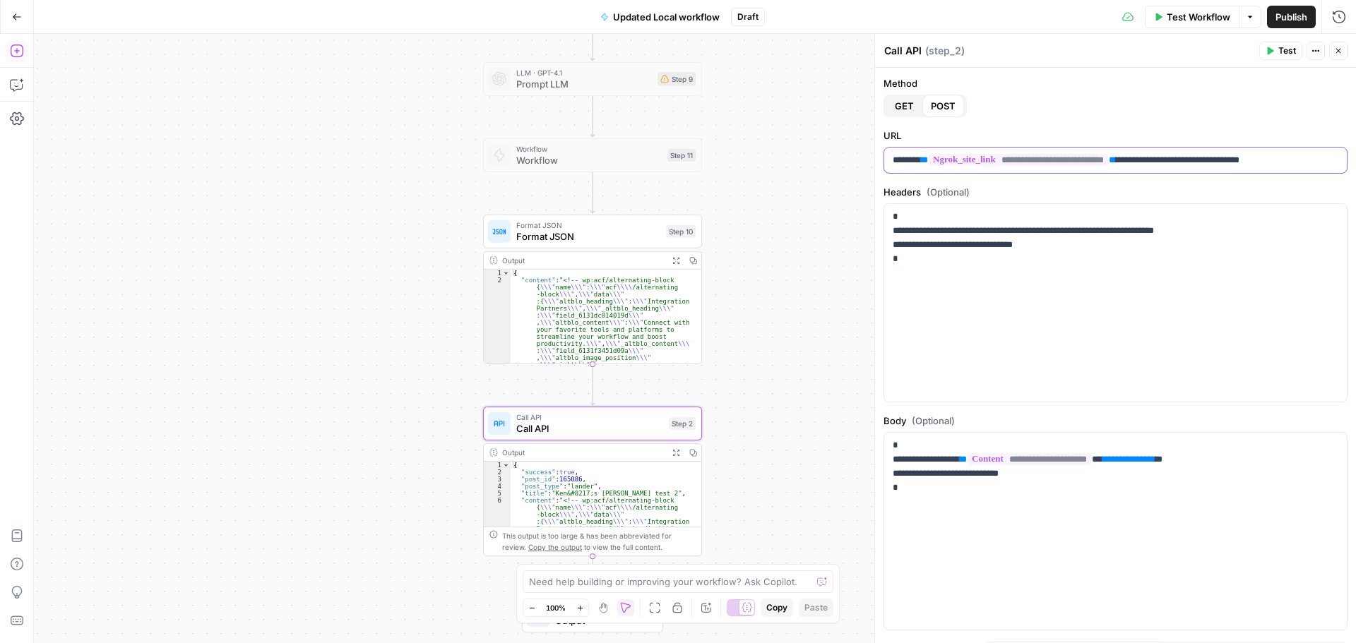
click at [1185, 159] on p "**********" at bounding box center [1109, 160] width 435 height 14
copy p "**********"
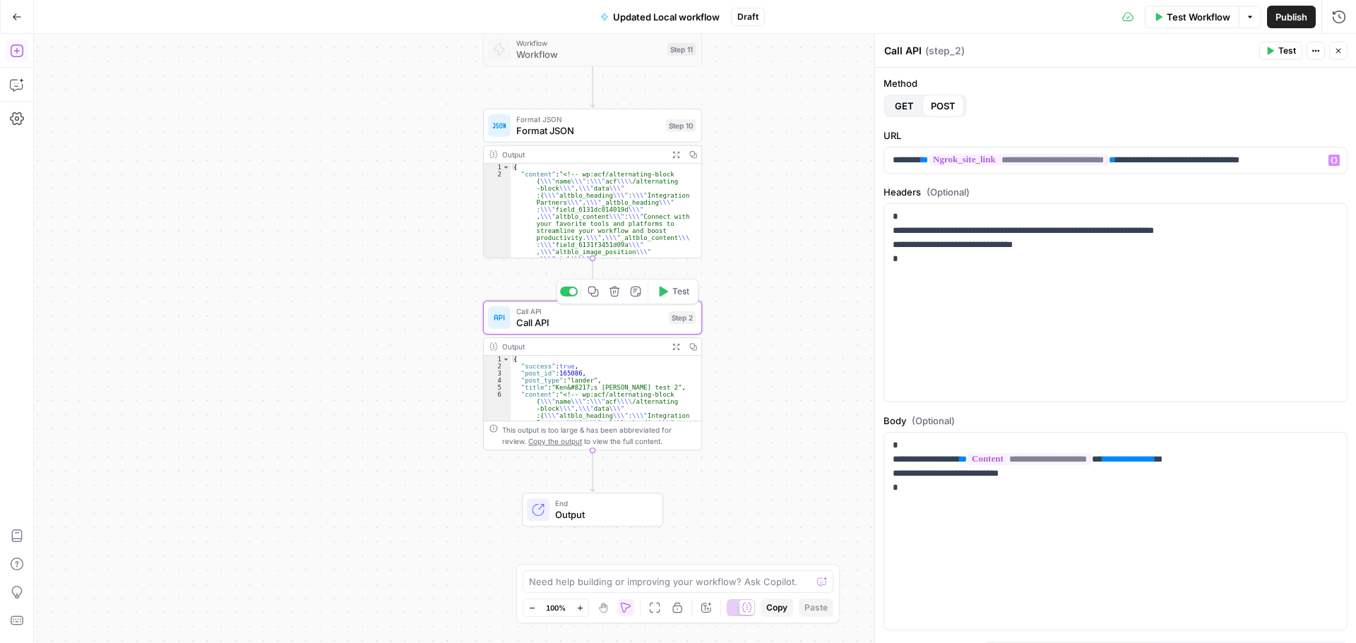
click at [583, 321] on span "Call API" at bounding box center [589, 323] width 147 height 14
click at [1119, 167] on div "**********" at bounding box center [1115, 160] width 462 height 25
copy p "**********"
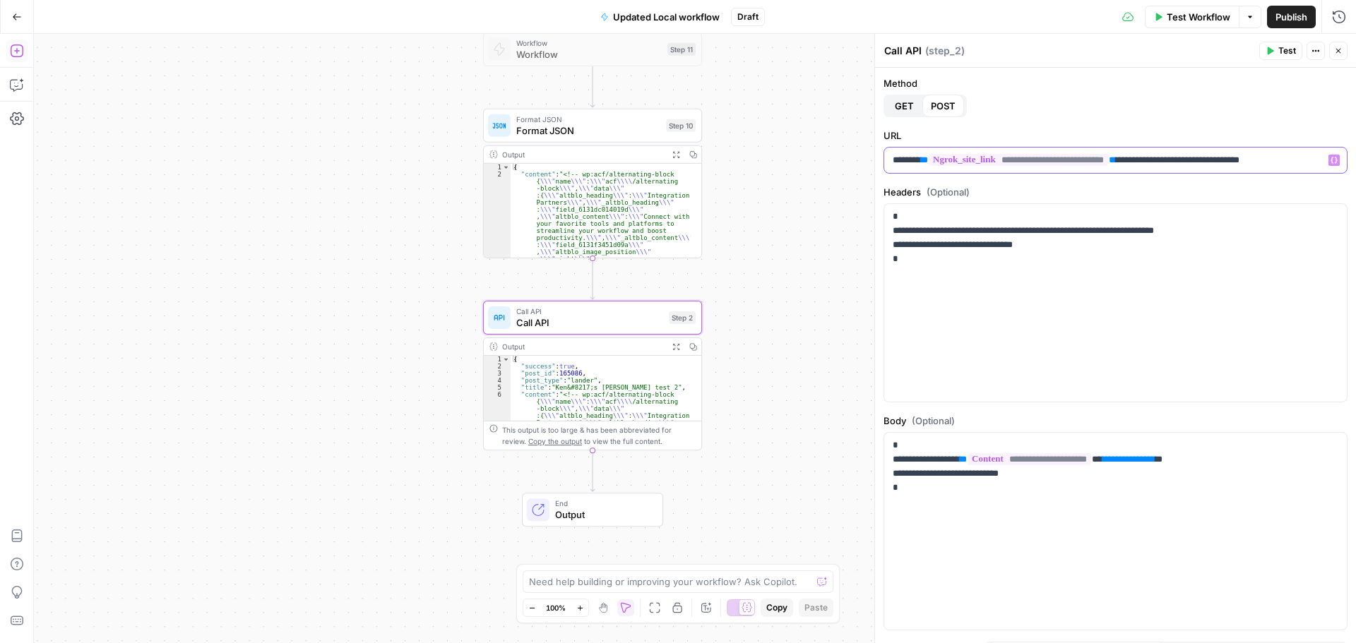
click at [950, 163] on span "**********" at bounding box center [1017, 160] width 179 height 12
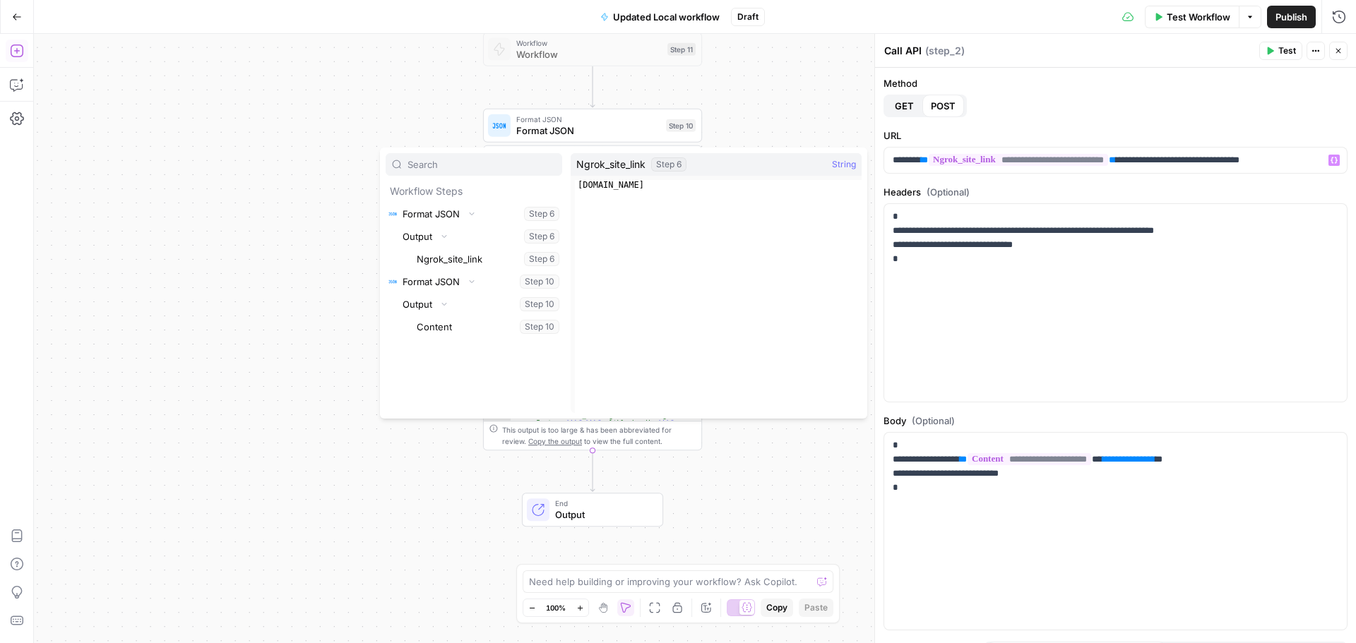
type textarea "**********"
click at [719, 189] on div "0a4037af41fb.ngrok-free.app" at bounding box center [718, 306] width 287 height 253
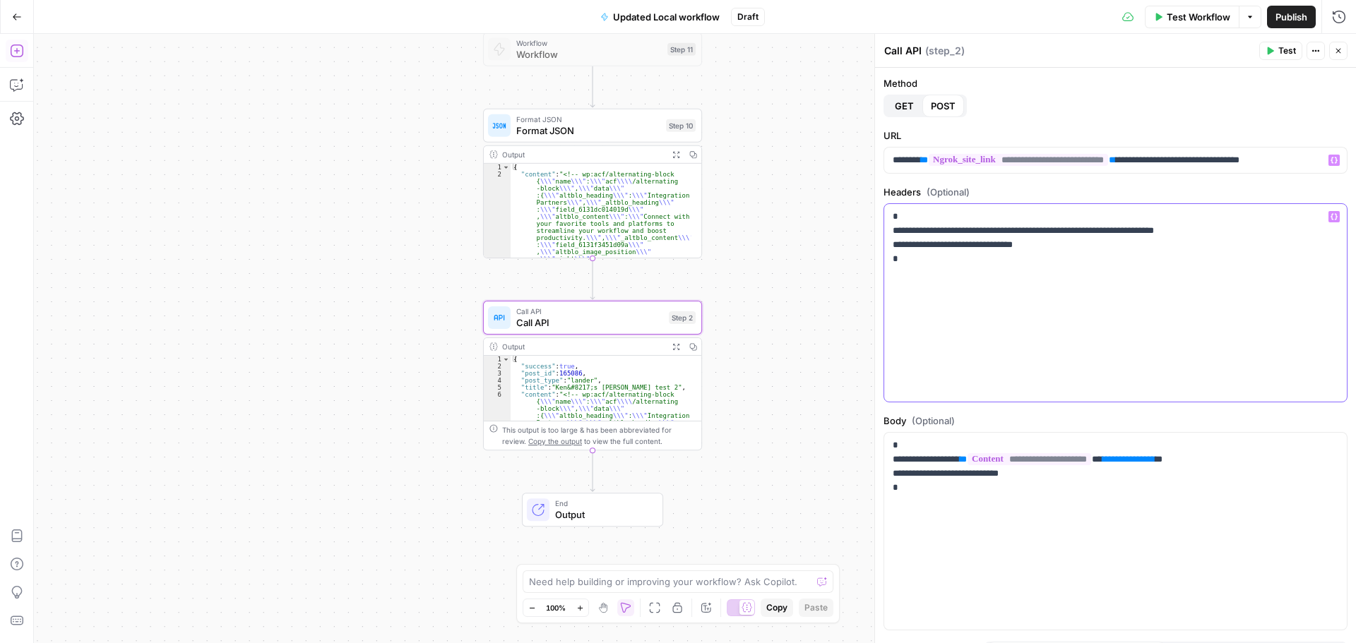
drag, startPoint x: 957, startPoint y: 276, endPoint x: 800, endPoint y: 154, distance: 199.3
click at [800, 154] on body "Sinch New Home Browse Insights Opportunities Your Data Recent Grids New Grid Pr…" at bounding box center [678, 321] width 1356 height 643
click at [952, 266] on div "**********" at bounding box center [1115, 303] width 462 height 198
drag, startPoint x: 944, startPoint y: 498, endPoint x: 878, endPoint y: 431, distance: 93.9
click at [878, 431] on div "**********" at bounding box center [1115, 338] width 482 height 609
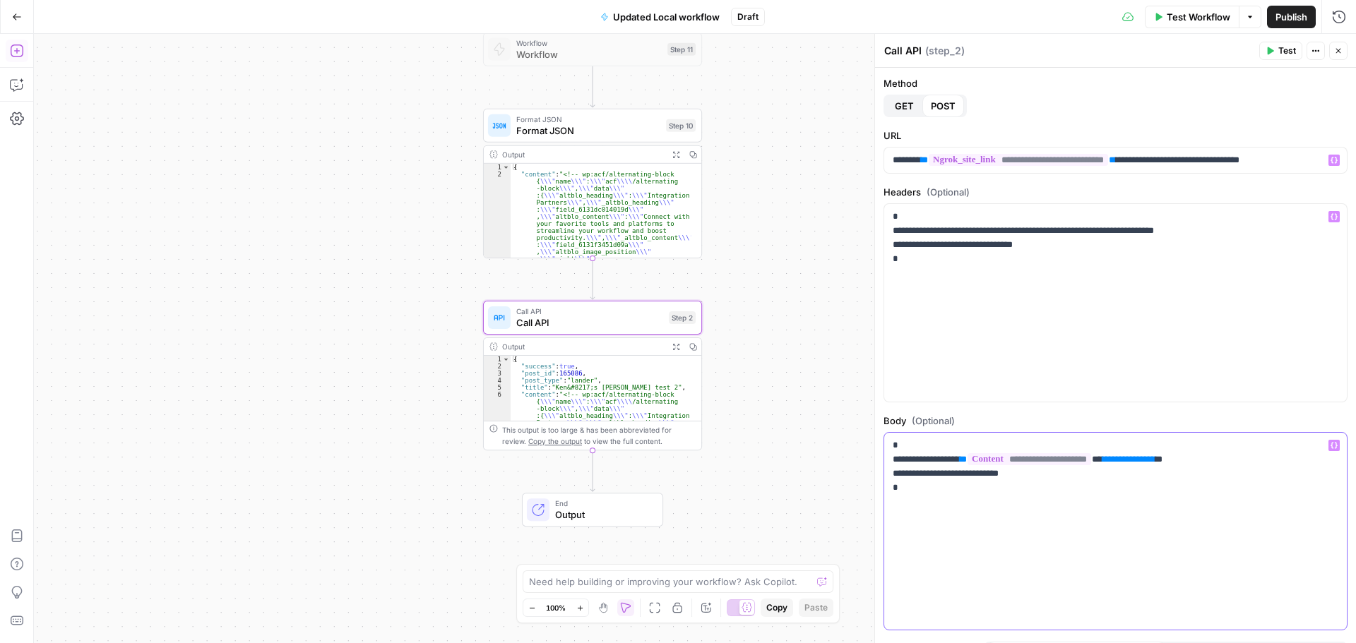
copy p "**********"
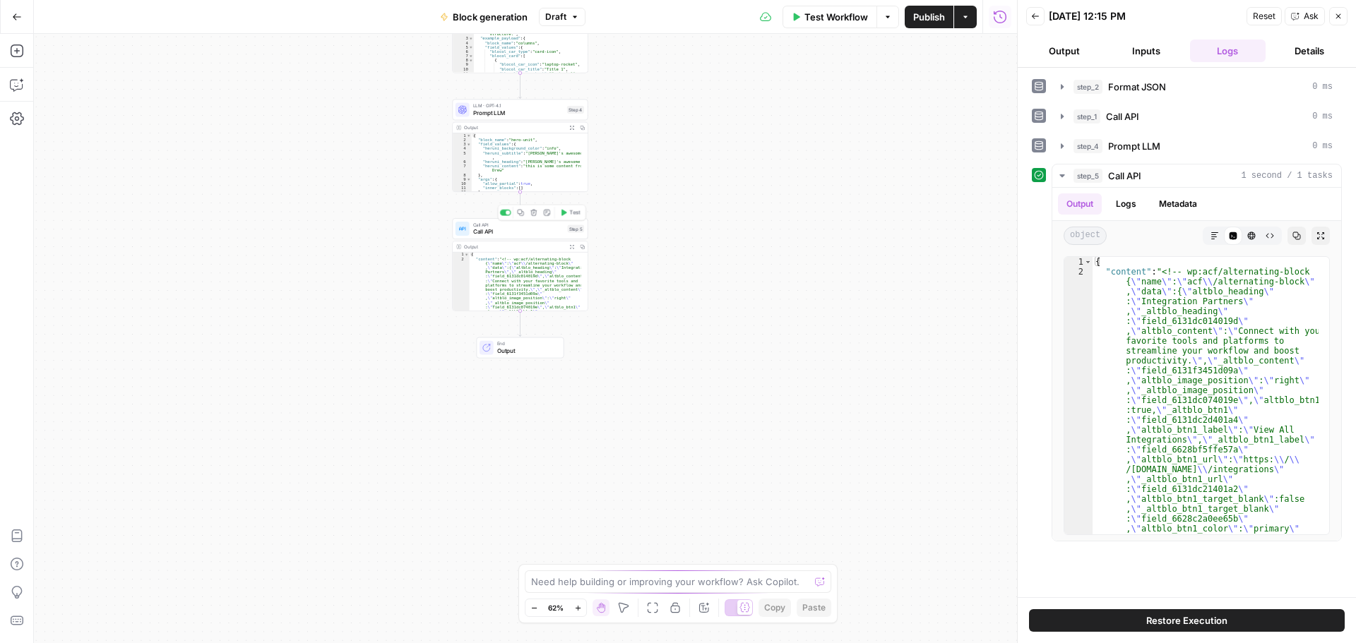
click at [515, 234] on span "Call API" at bounding box center [518, 231] width 91 height 8
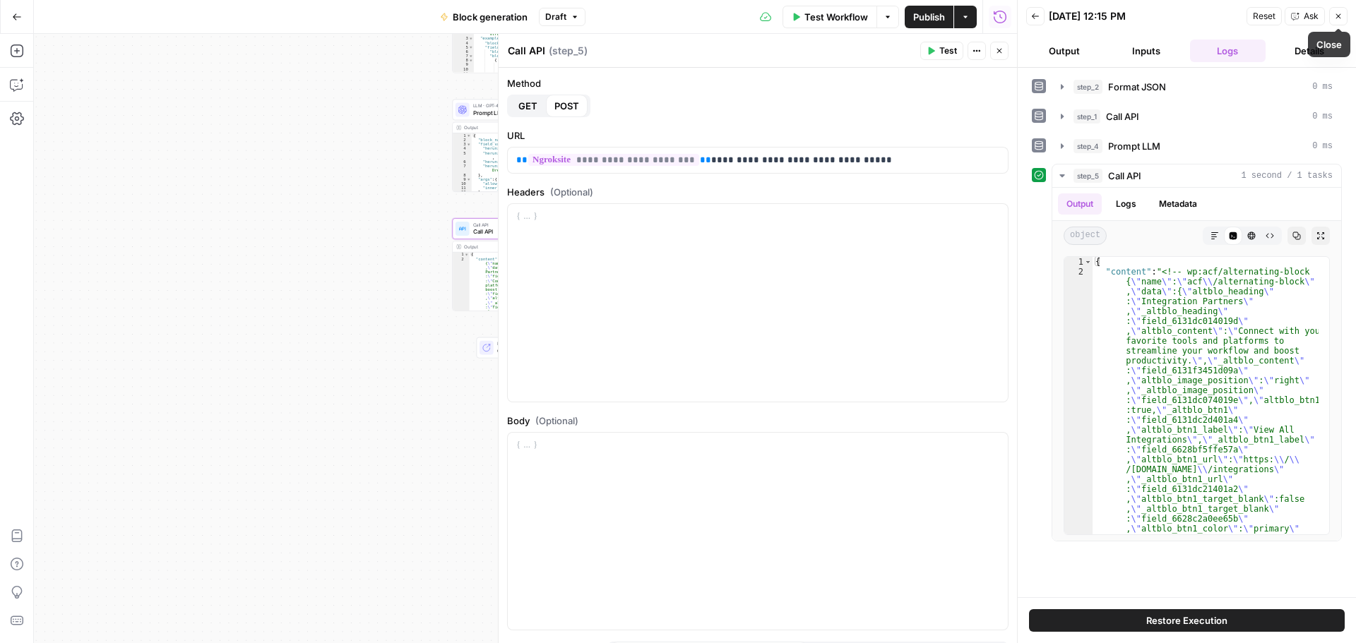
click at [1336, 14] on icon "button" at bounding box center [1338, 16] width 5 height 5
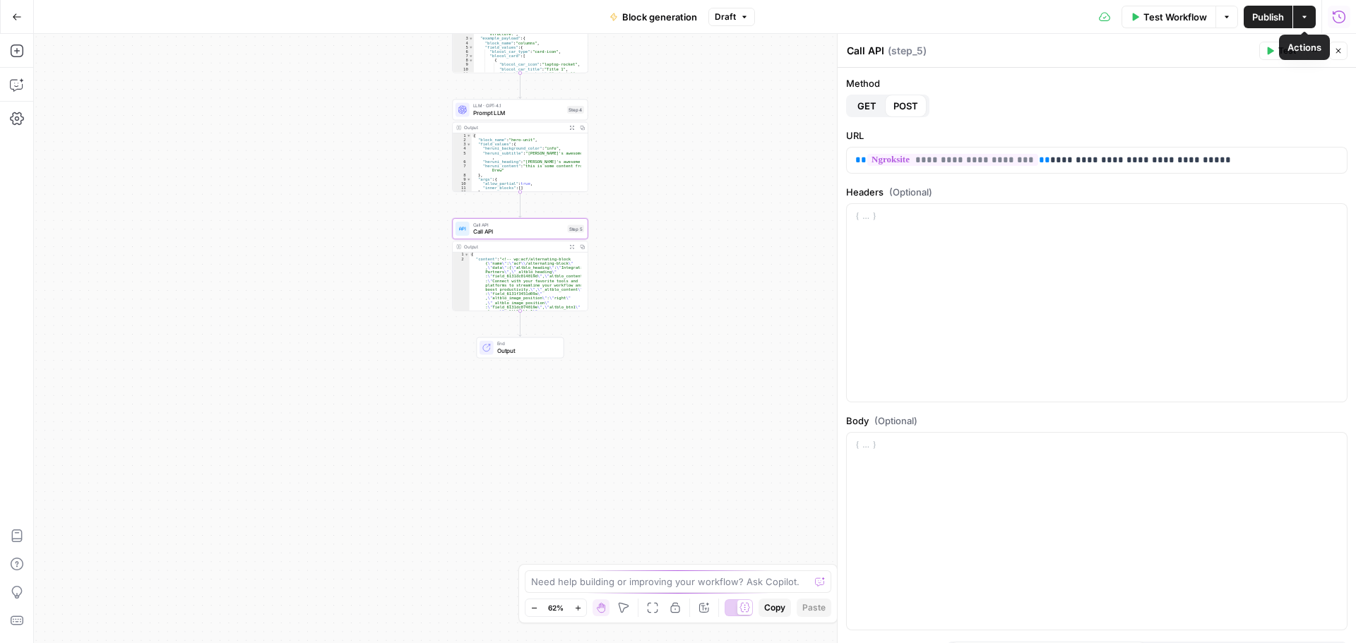
click at [1339, 19] on icon "button" at bounding box center [1339, 17] width 14 height 14
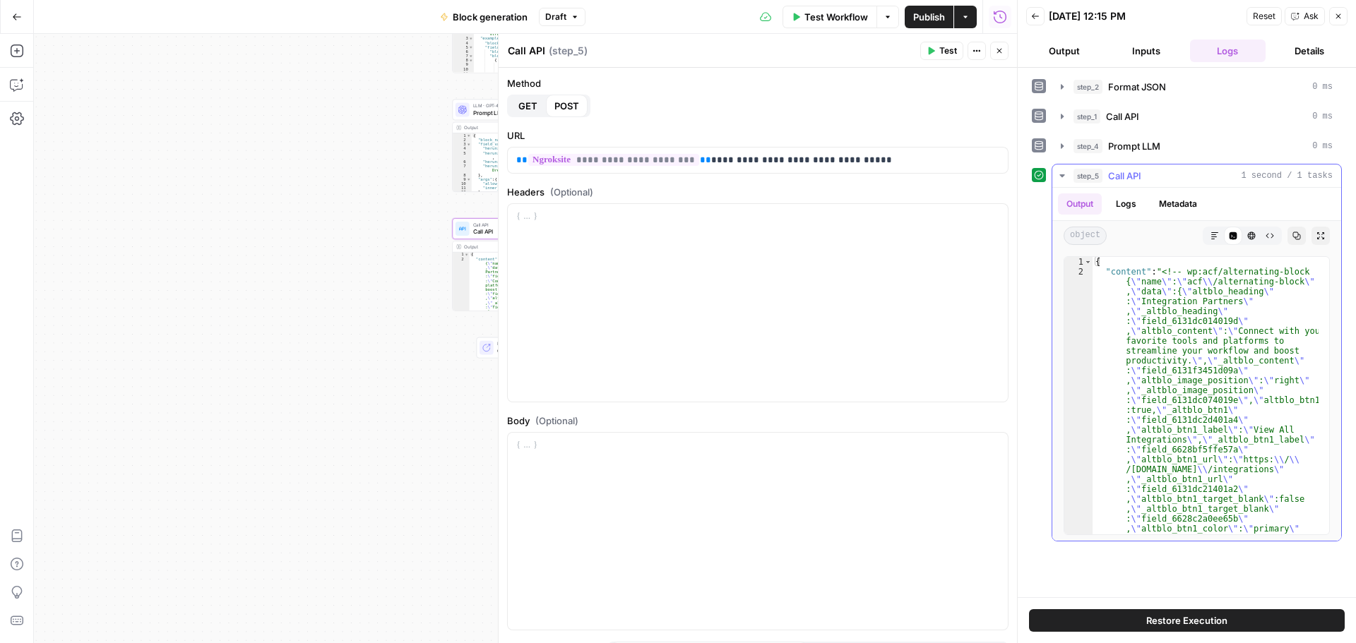
click at [1064, 176] on icon "button" at bounding box center [1061, 175] width 11 height 11
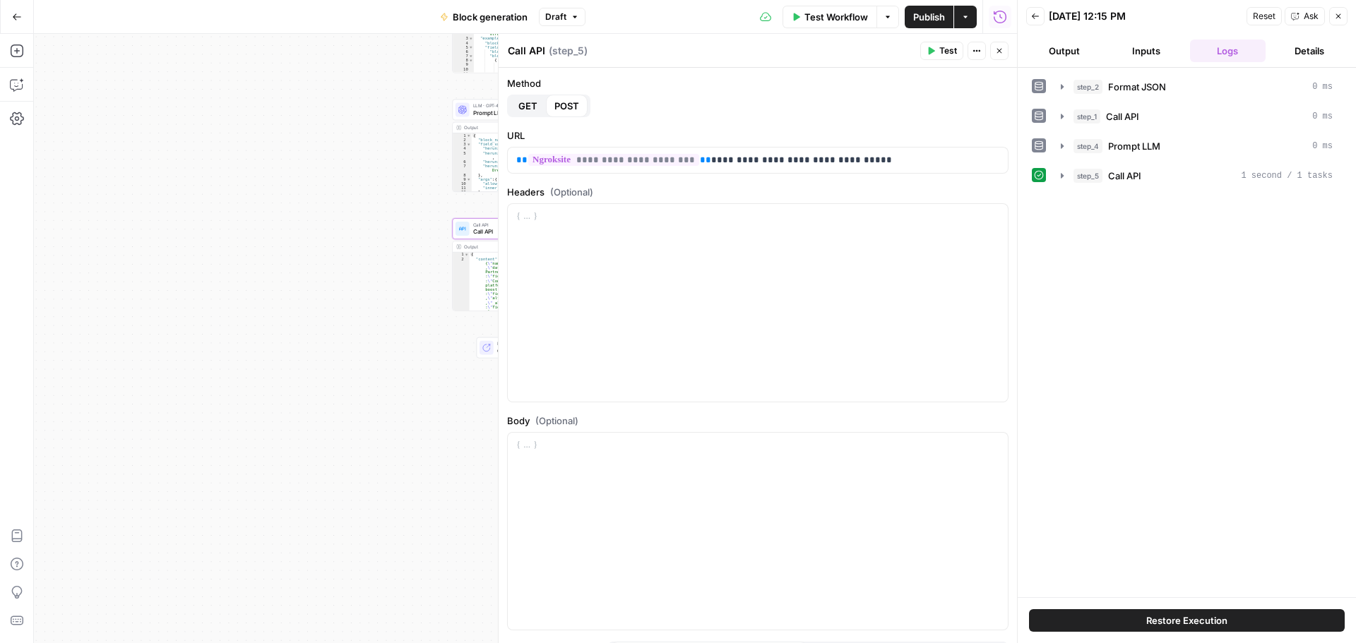
click at [1282, 40] on button "Details" at bounding box center [1309, 51] width 76 height 23
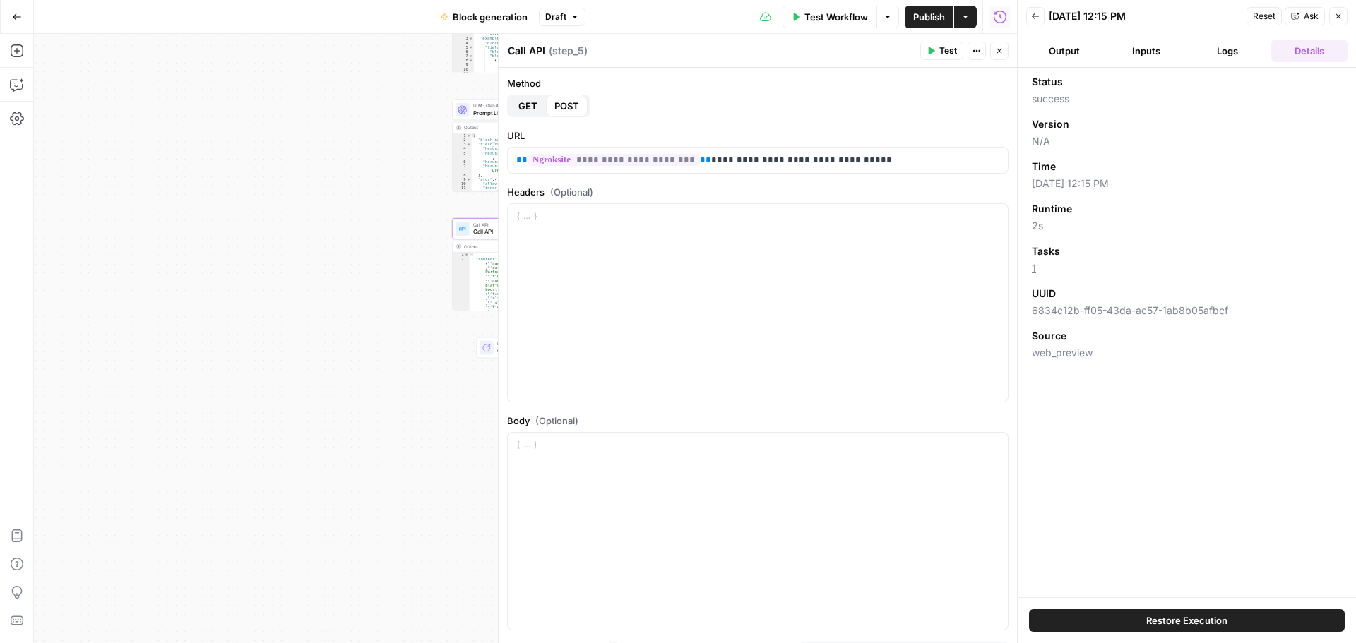
click at [1143, 49] on button "Inputs" at bounding box center [1146, 51] width 76 height 23
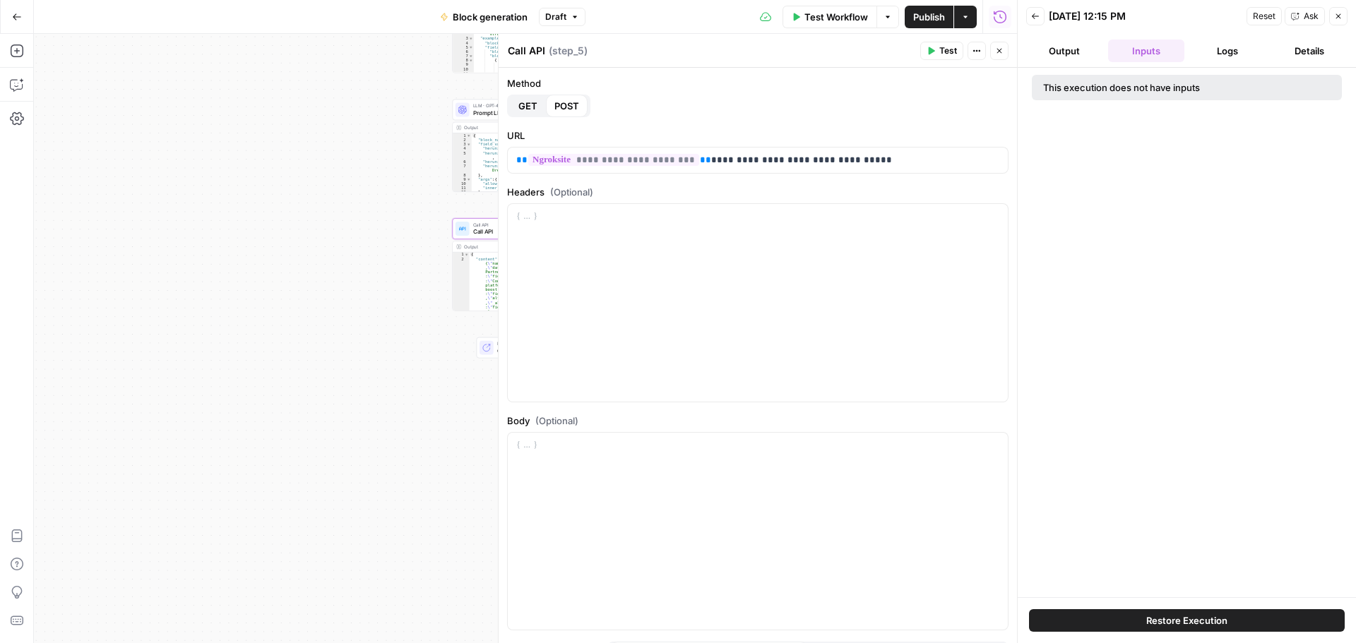
click at [1061, 55] on button "Output" at bounding box center [1064, 51] width 76 height 23
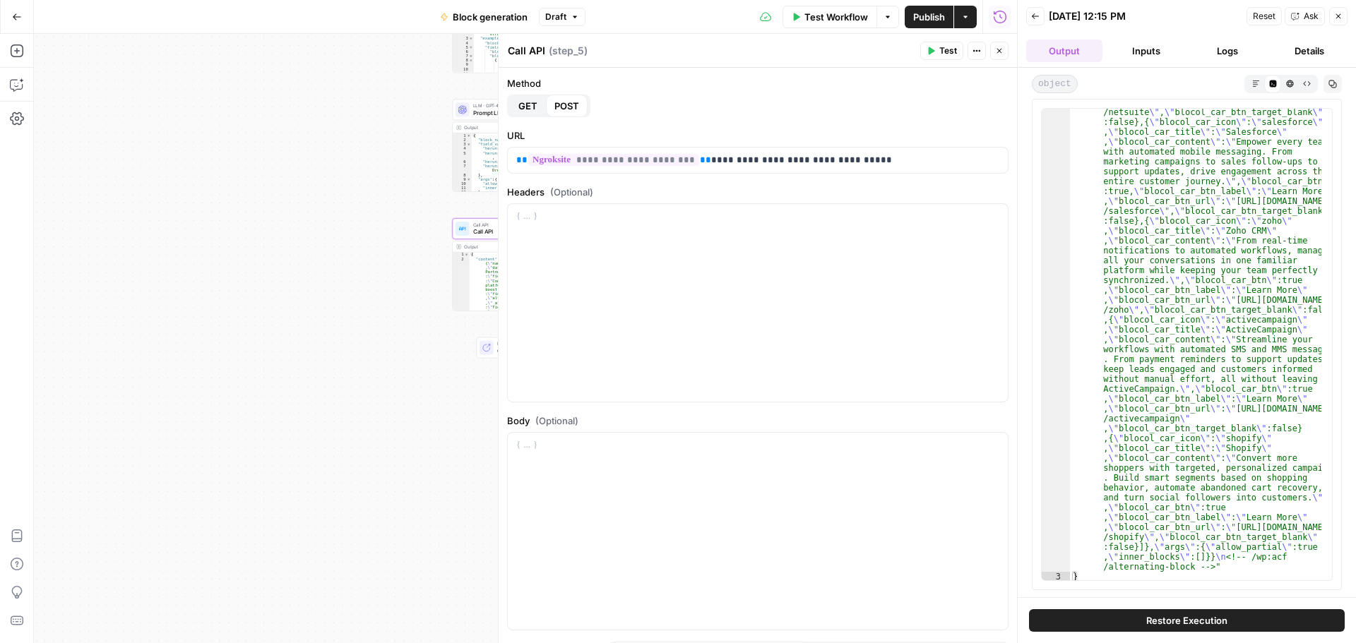
scroll to position [467, 0]
click at [1217, 53] on button "Logs" at bounding box center [1228, 51] width 76 height 23
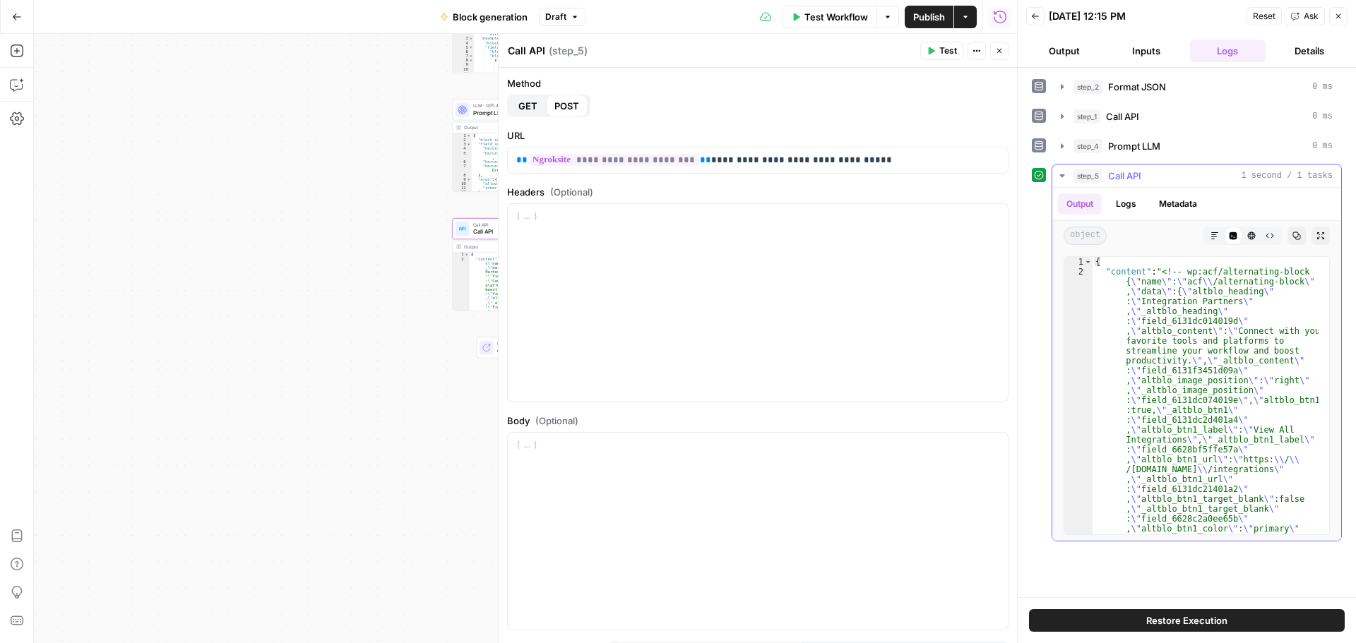
click at [1061, 174] on icon "button" at bounding box center [1061, 175] width 5 height 3
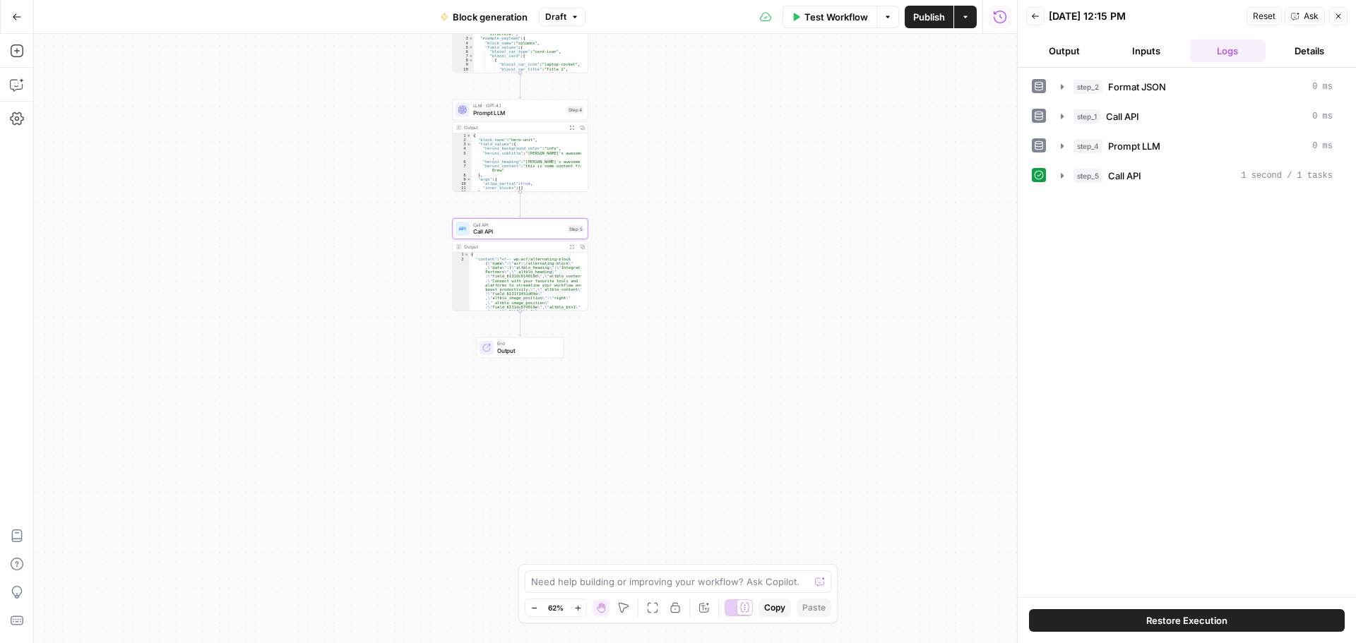
click at [25, 23] on button "Go Back" at bounding box center [16, 16] width 25 height 25
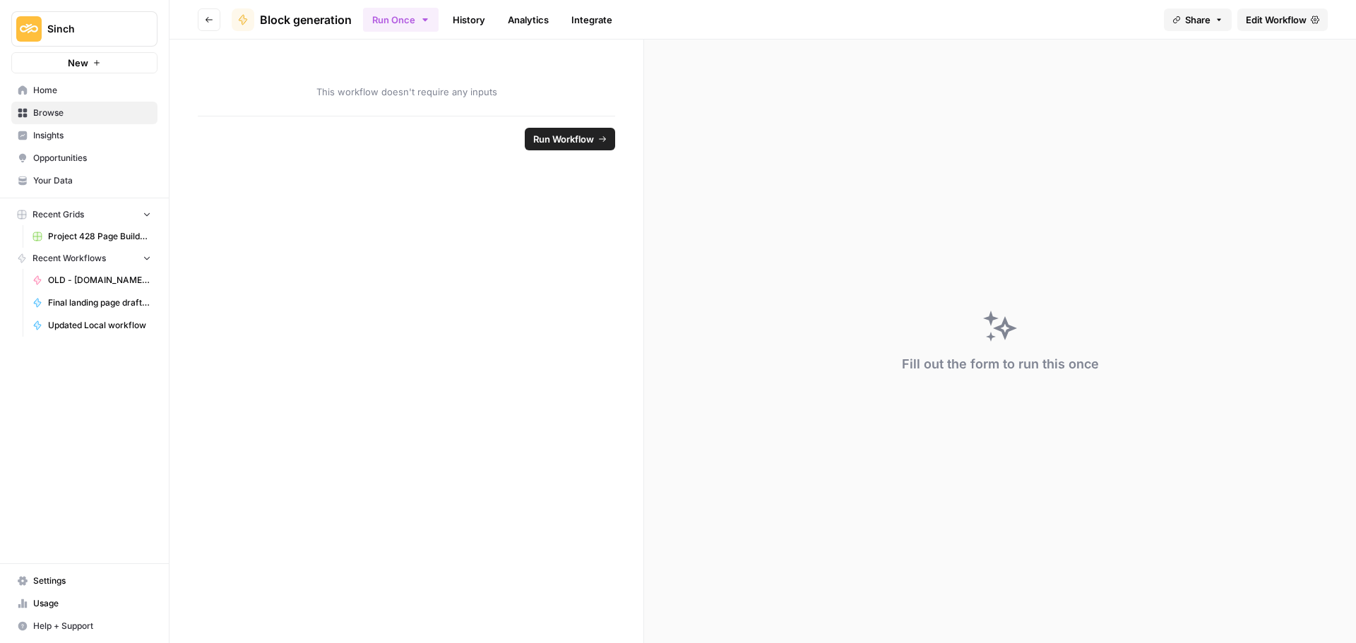
click at [1262, 20] on span "Edit Workflow" at bounding box center [1276, 20] width 61 height 14
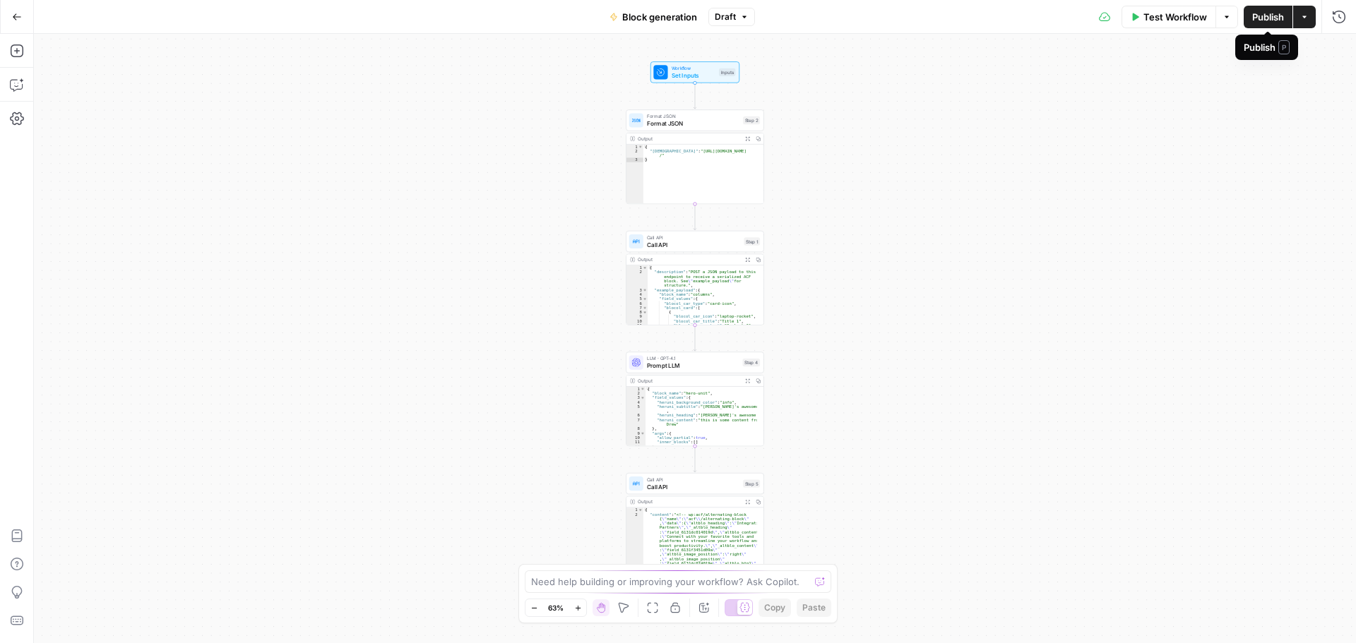
click at [1308, 18] on icon "button" at bounding box center [1304, 17] width 8 height 8
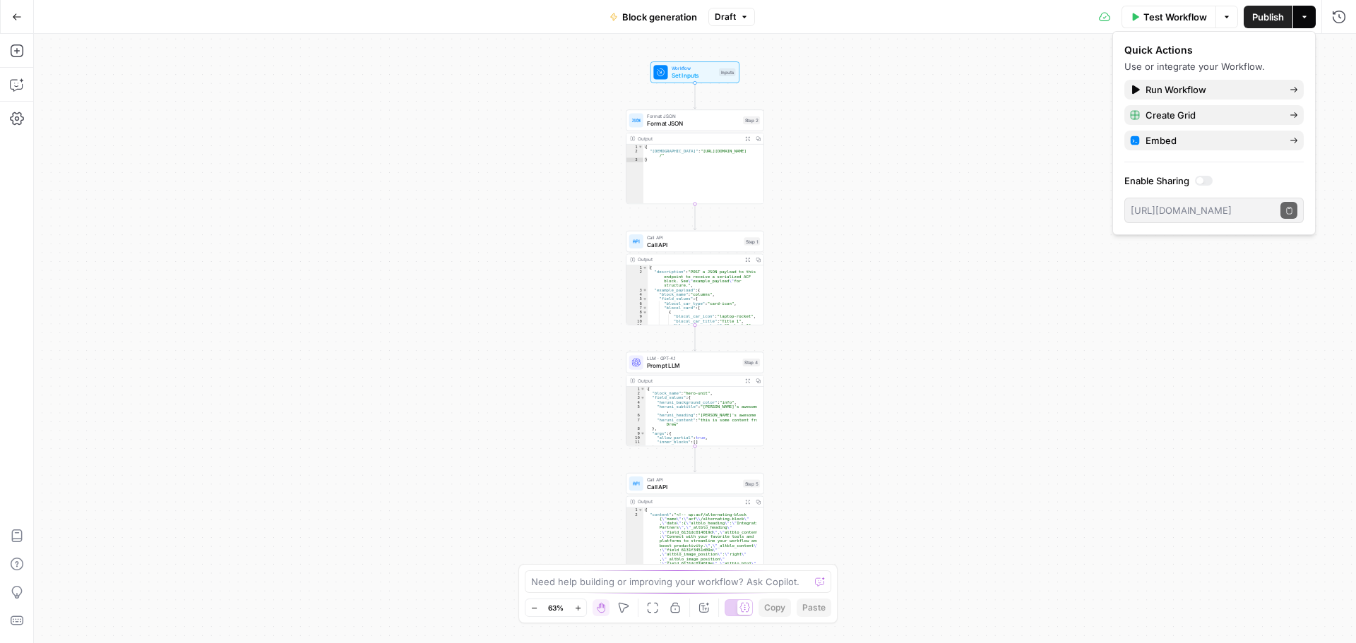
click at [1308, 18] on icon "button" at bounding box center [1304, 17] width 8 height 8
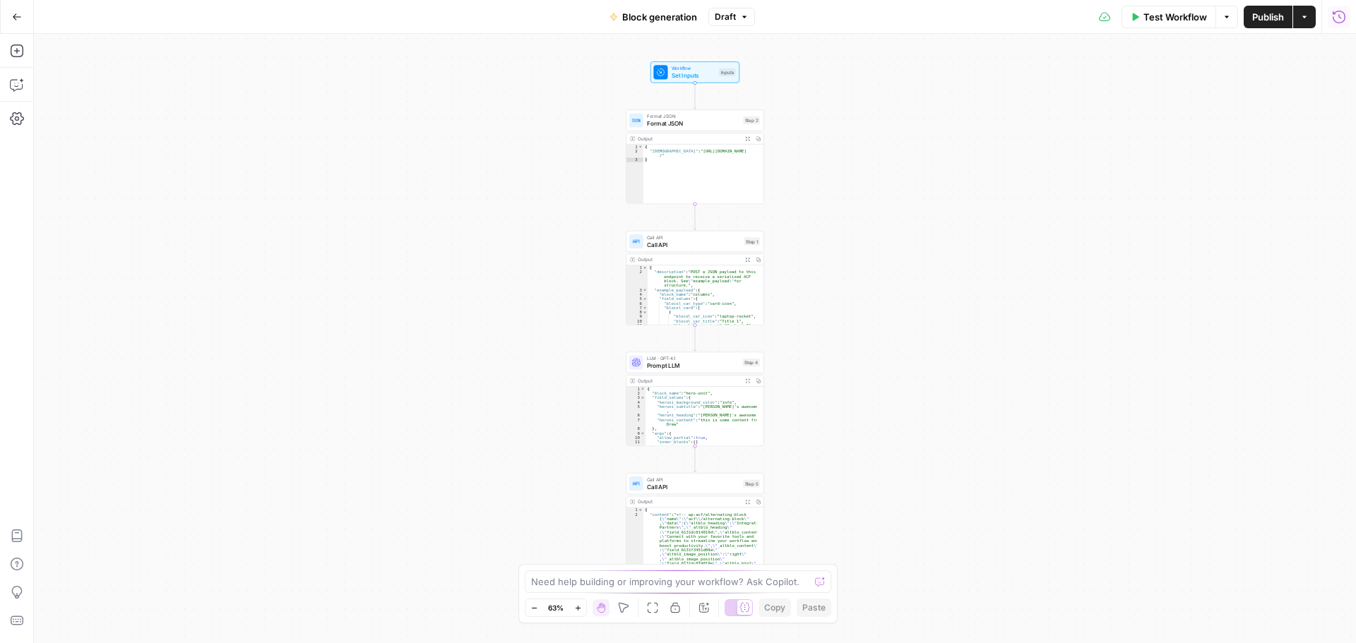
click at [1336, 22] on icon "button" at bounding box center [1338, 16] width 13 height 13
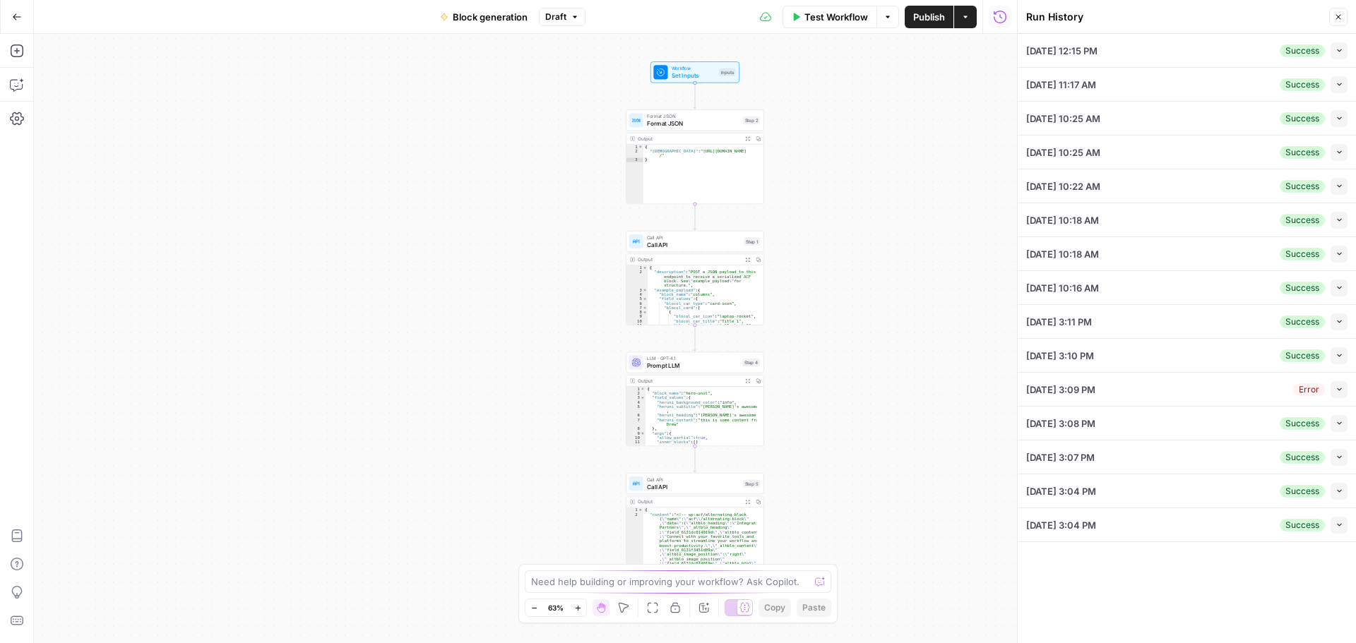
click at [1111, 227] on div "09/17/25 at 10:18 AM Success Collapse" at bounding box center [1186, 219] width 321 height 33
click at [1335, 219] on span "button" at bounding box center [1339, 220] width 8 height 8
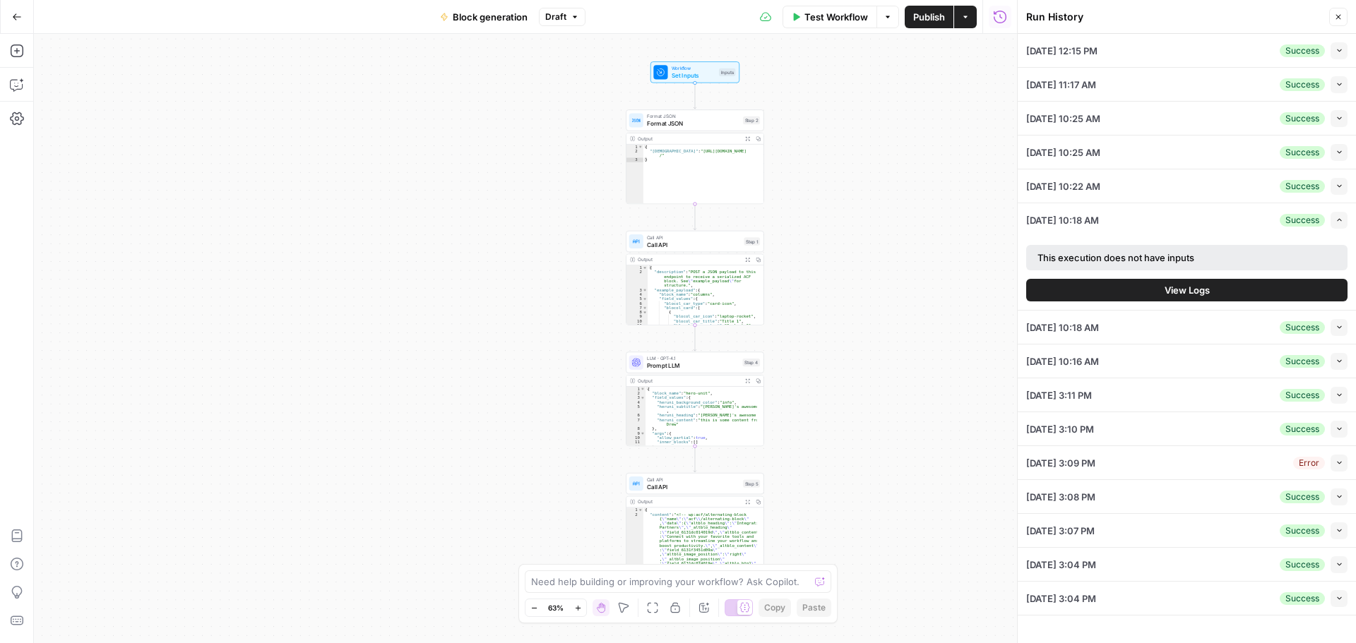
click at [805, 395] on div "Workflow Set Inputs Inputs Format JSON Format JSON Step 2 Output Expand Output …" at bounding box center [525, 338] width 983 height 609
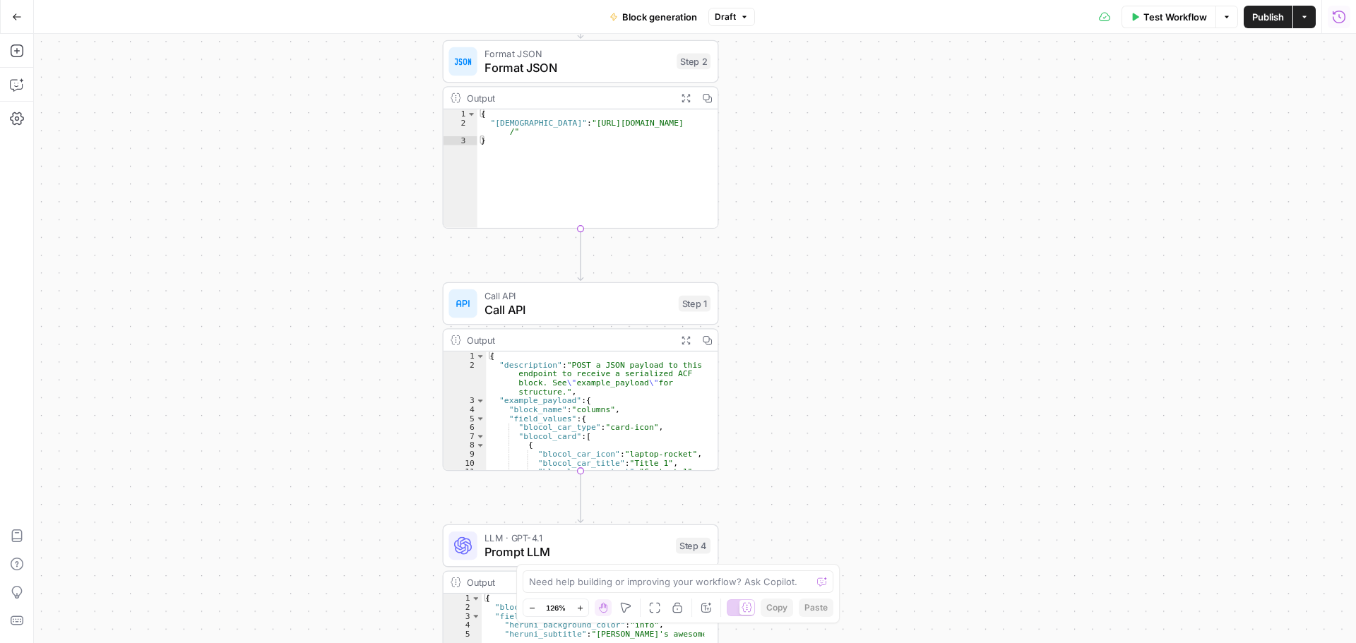
click at [585, 314] on span "Call API" at bounding box center [577, 310] width 187 height 18
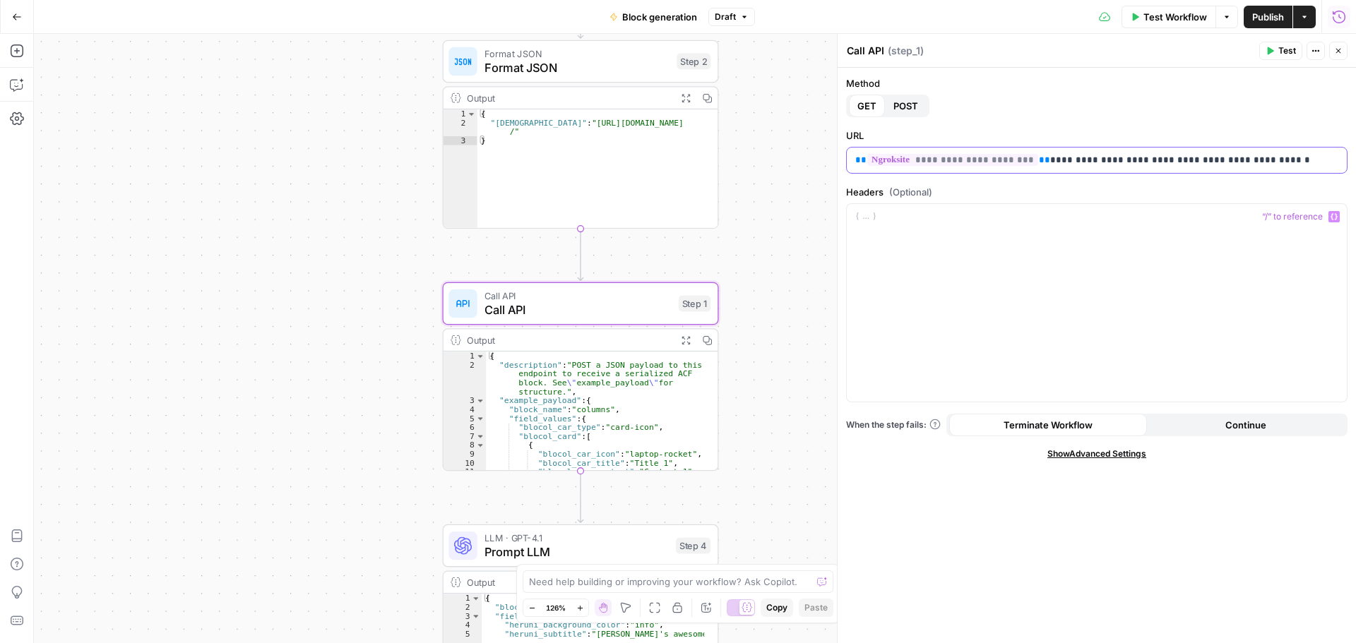
click at [1106, 169] on div "**********" at bounding box center [1097, 160] width 500 height 25
click at [1106, 170] on div "**********" at bounding box center [1097, 160] width 500 height 25
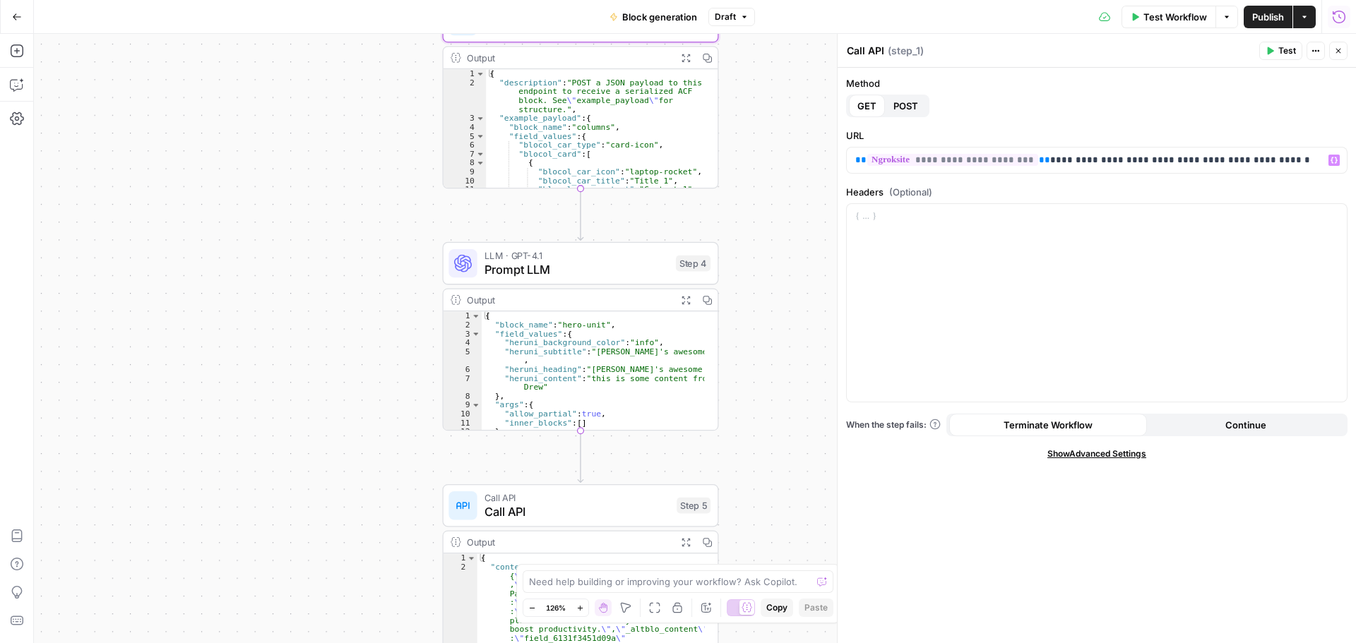
click at [580, 270] on span "Prompt LLM" at bounding box center [576, 270] width 184 height 18
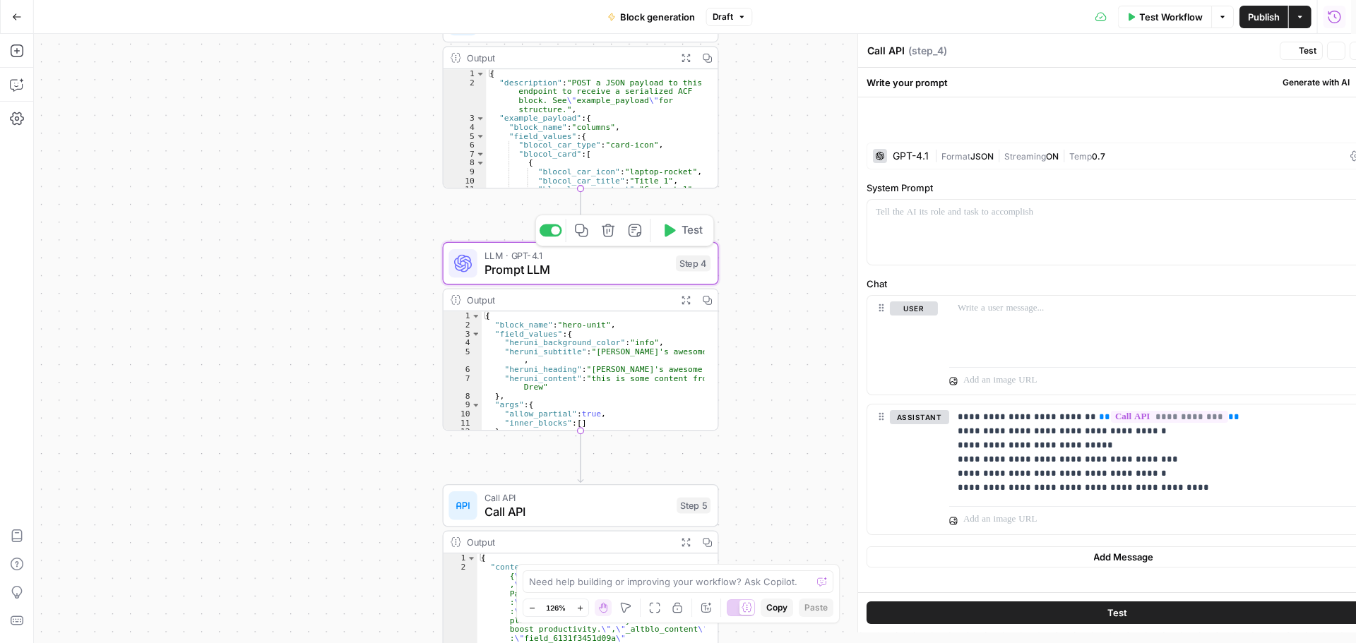
type textarea "Prompt LLM"
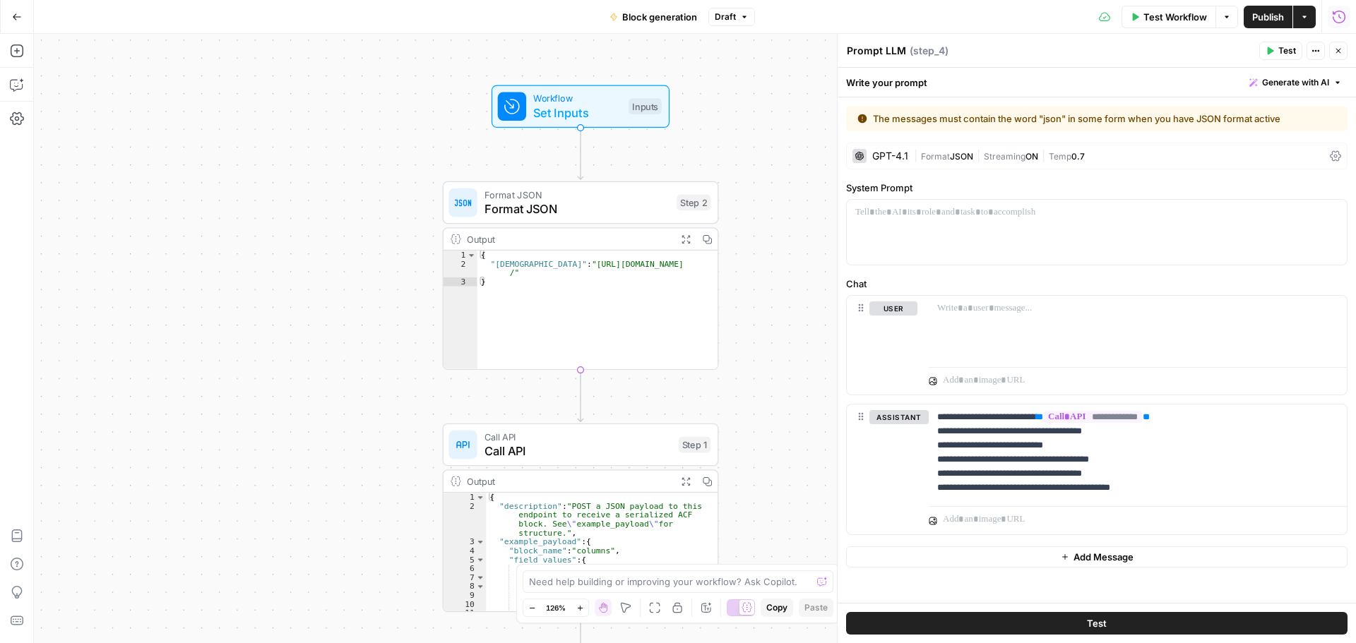
click at [574, 107] on span "Set Inputs" at bounding box center [577, 113] width 88 height 18
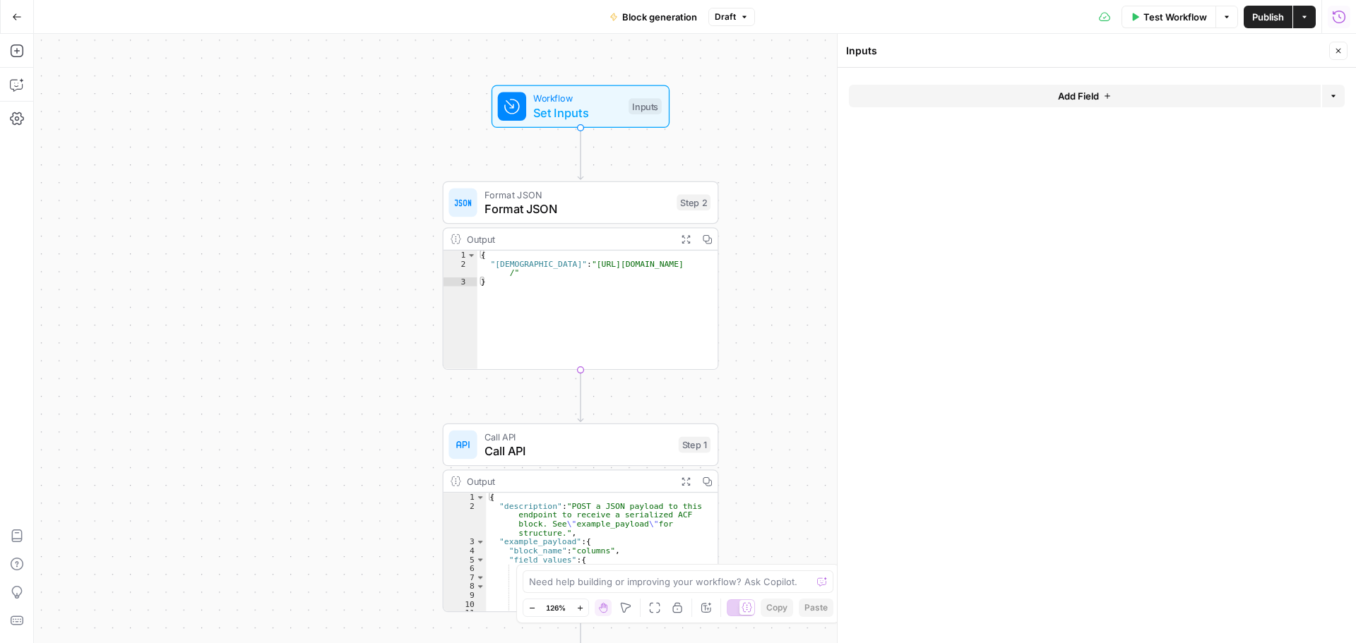
click at [1023, 102] on button "Add Field" at bounding box center [1085, 96] width 472 height 23
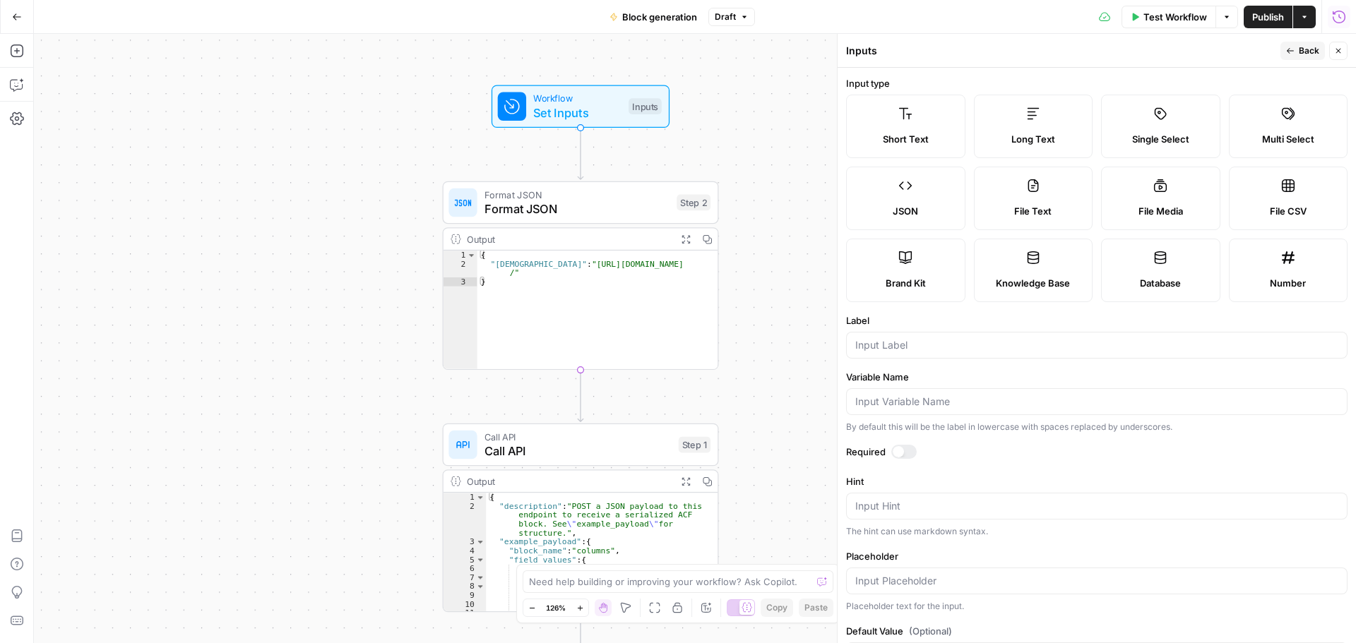
click at [936, 196] on label "JSON" at bounding box center [905, 199] width 119 height 64
click at [924, 144] on span "Short Text" at bounding box center [906, 139] width 46 height 14
click at [1017, 119] on label "Long Text" at bounding box center [1033, 127] width 119 height 64
click at [942, 114] on label "Short Text" at bounding box center [905, 127] width 119 height 64
click at [1050, 126] on label "Long Text" at bounding box center [1033, 127] width 119 height 64
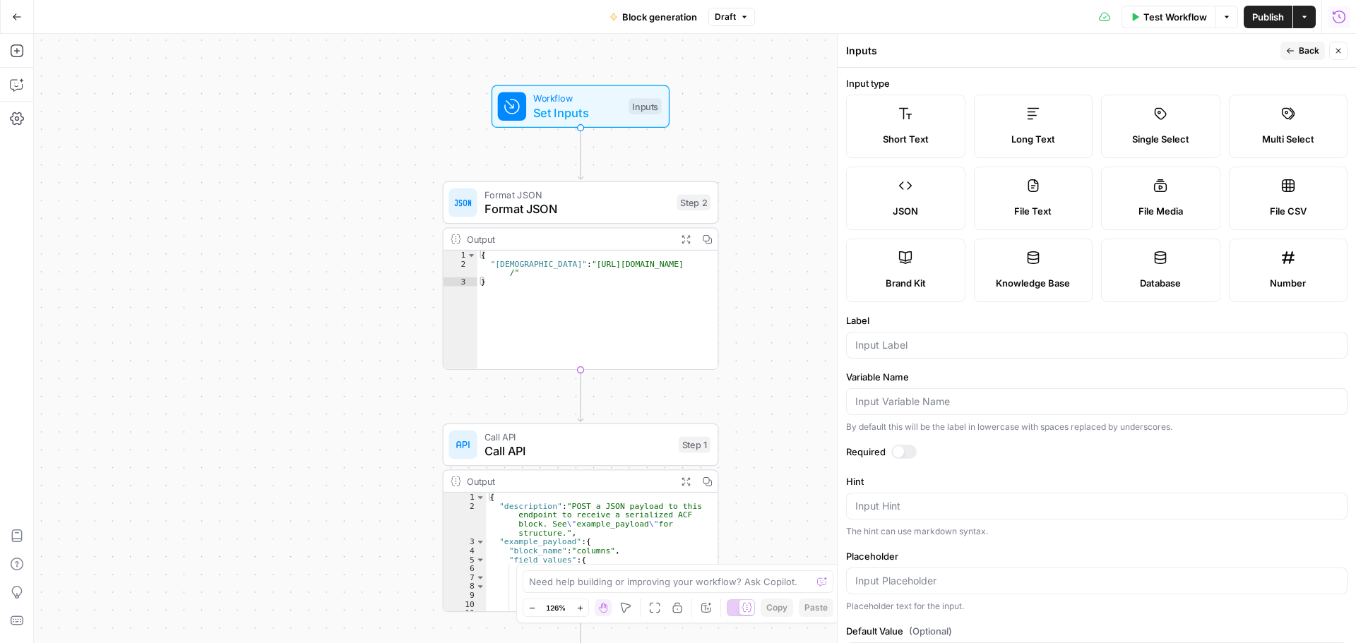
click at [951, 121] on label "Short Text" at bounding box center [905, 127] width 119 height 64
click at [933, 354] on div at bounding box center [1096, 345] width 501 height 27
type input "heruni_"
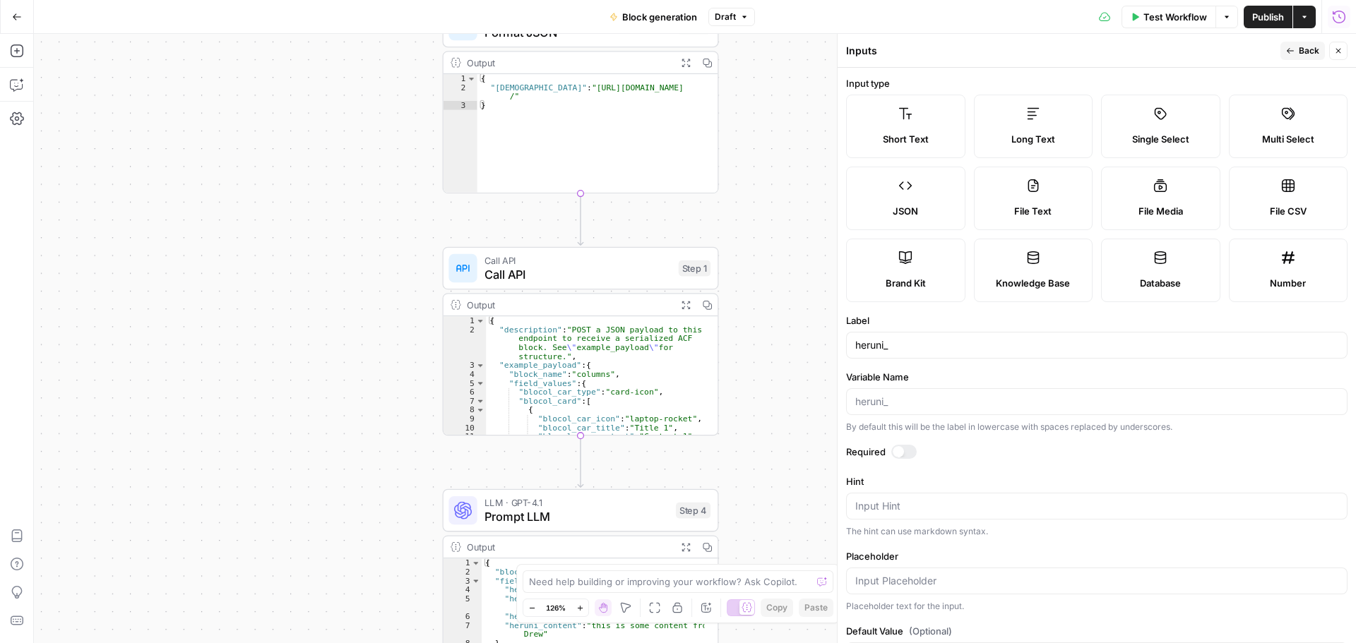
click at [580, 280] on span "Call API" at bounding box center [577, 274] width 187 height 18
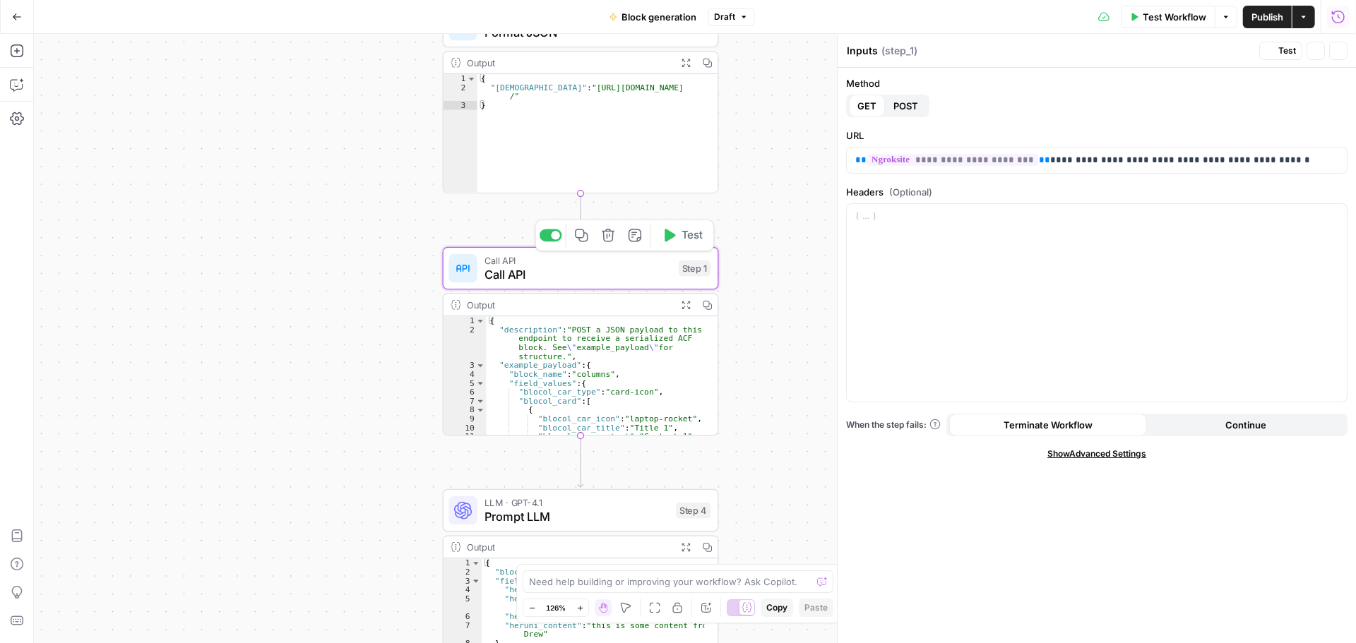
type textarea "Call API"
click at [969, 156] on span "**********" at bounding box center [952, 160] width 171 height 12
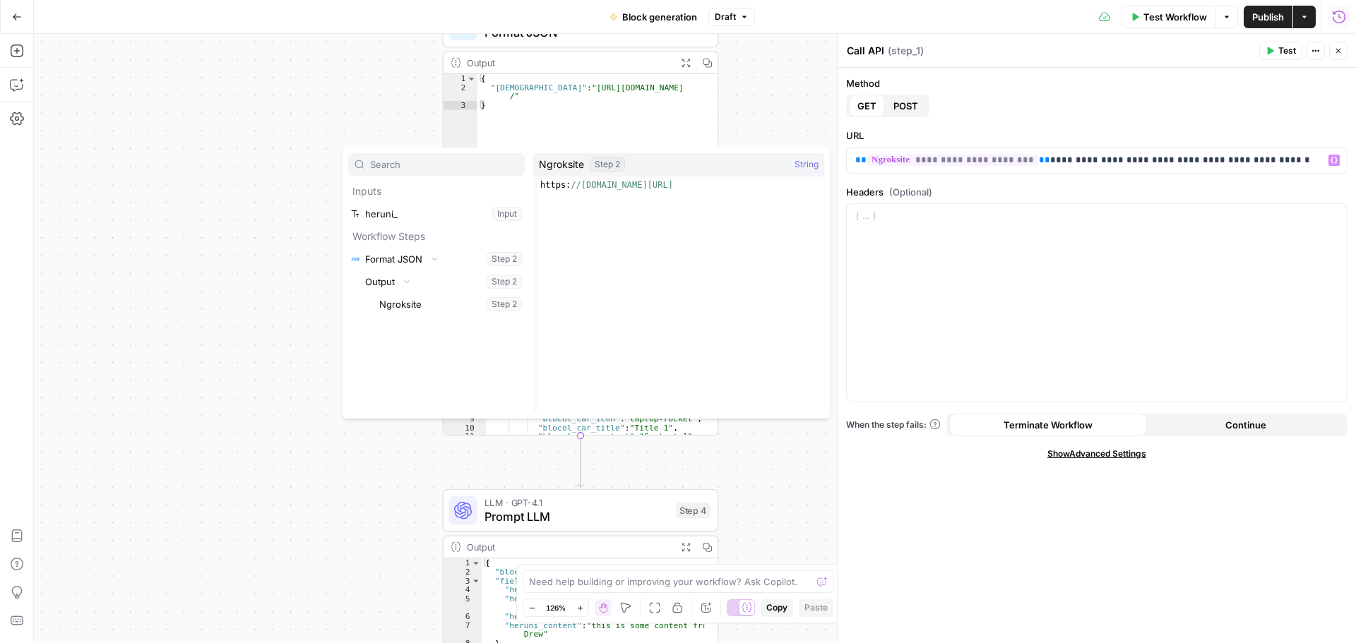
type textarea "**********"
click at [664, 185] on div "https: //0a4037af41fb.ngrok-free.app/" at bounding box center [680, 306] width 287 height 253
click at [976, 258] on div at bounding box center [1097, 303] width 500 height 198
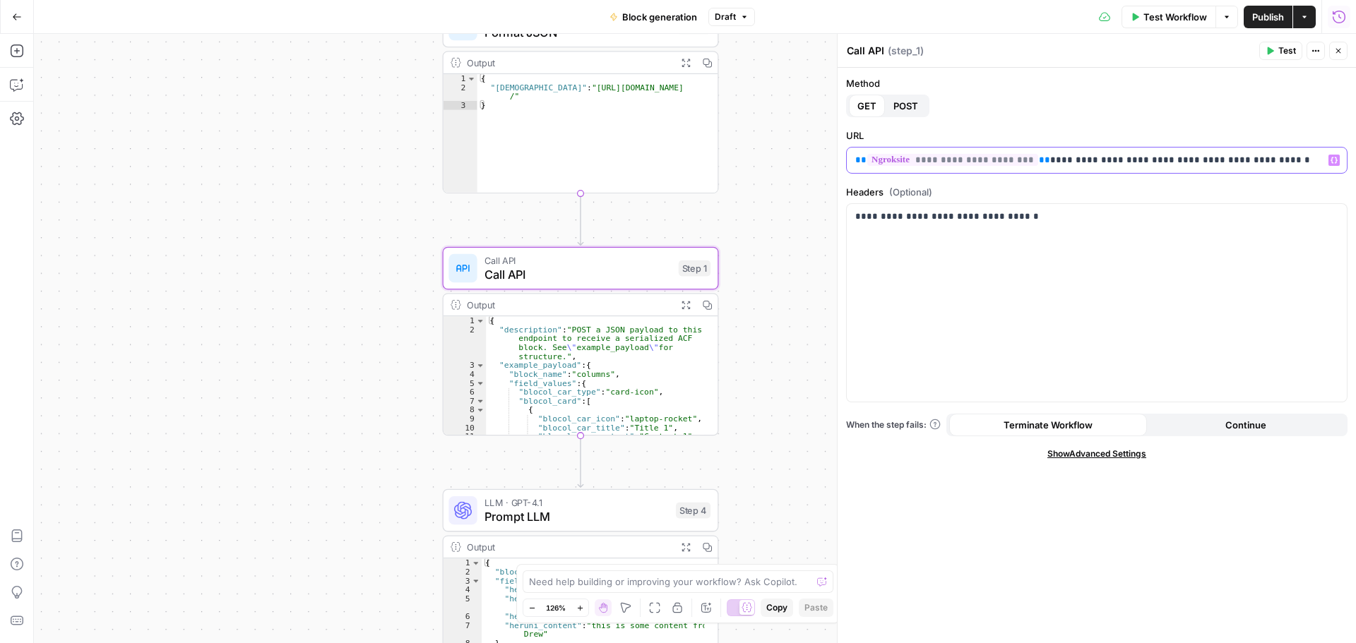
drag, startPoint x: 1271, startPoint y: 160, endPoint x: 1021, endPoint y: 185, distance: 251.2
click at [0, 0] on form "**********" at bounding box center [0, 0] width 0 height 0
copy p "**********"
drag, startPoint x: 1070, startPoint y: 212, endPoint x: 1092, endPoint y: 231, distance: 29.0
click at [1074, 217] on p "**********" at bounding box center [1096, 217] width 483 height 14
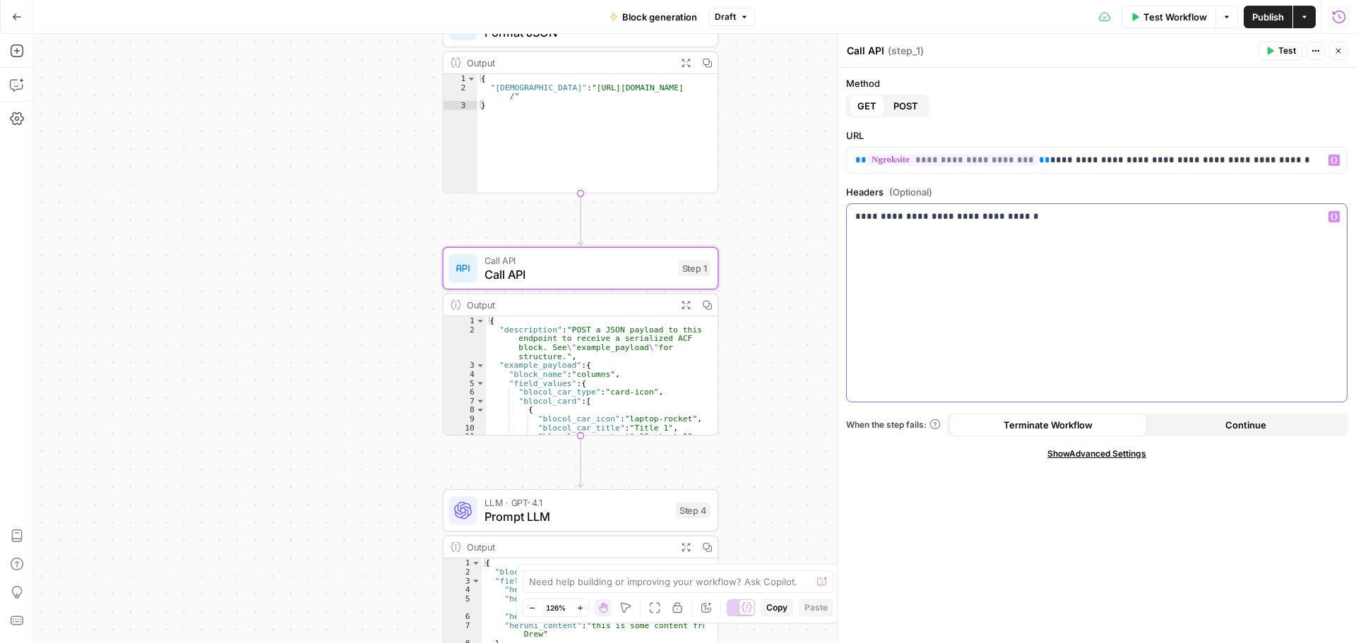
paste div
click at [1021, 220] on p "**********" at bounding box center [1096, 217] width 483 height 14
click at [1132, 244] on div "**********" at bounding box center [1097, 303] width 500 height 198
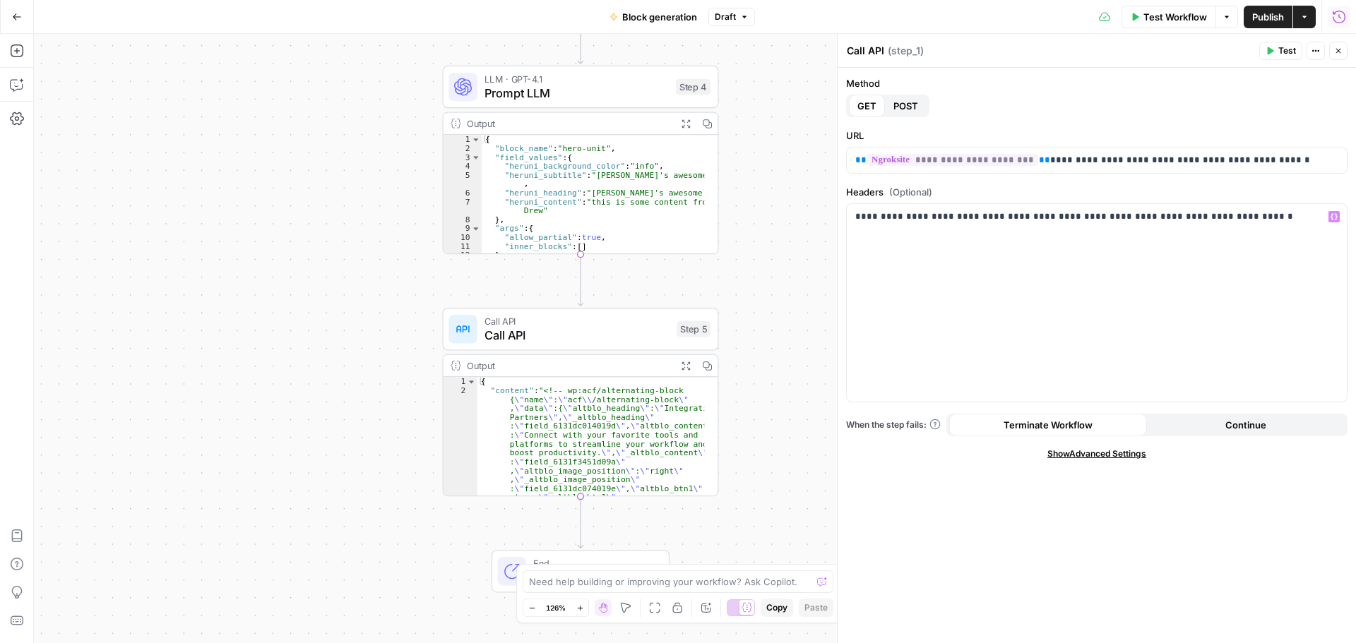
click at [580, 342] on span "Call API" at bounding box center [576, 335] width 185 height 18
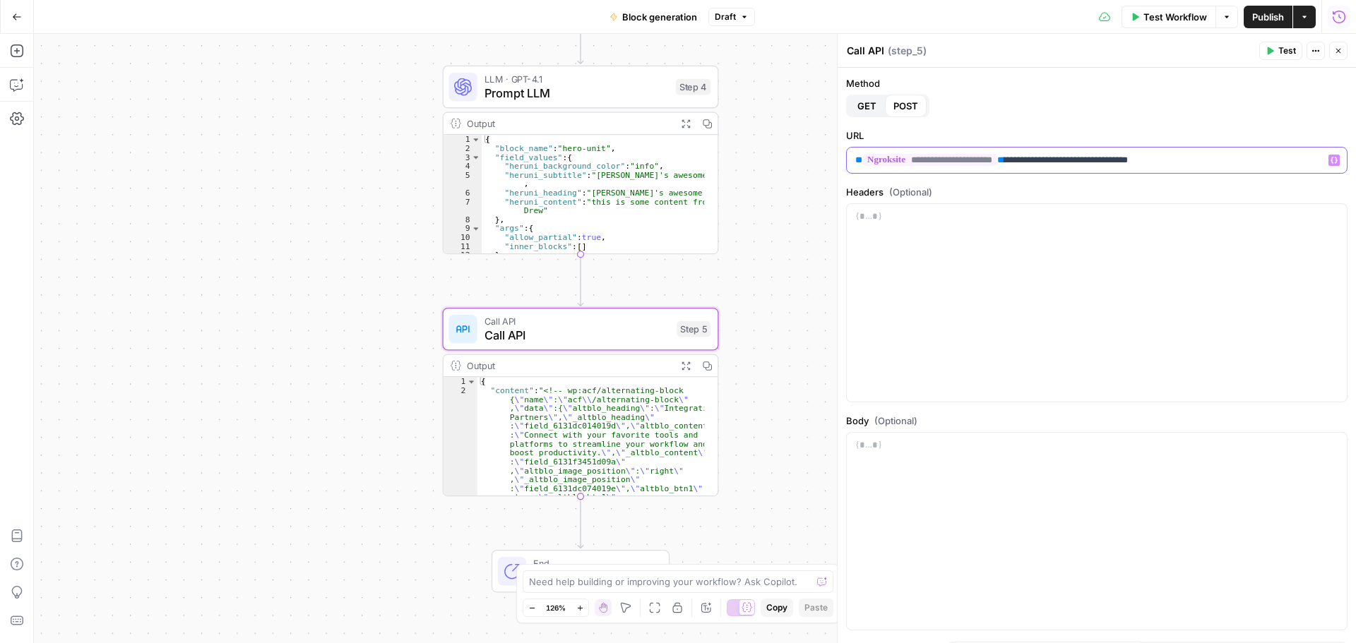
drag, startPoint x: 1200, startPoint y: 162, endPoint x: 1020, endPoint y: 170, distance: 179.5
click at [1020, 170] on div "**********" at bounding box center [1097, 160] width 500 height 25
click at [1330, 162] on icon "button" at bounding box center [1333, 160] width 7 height 6
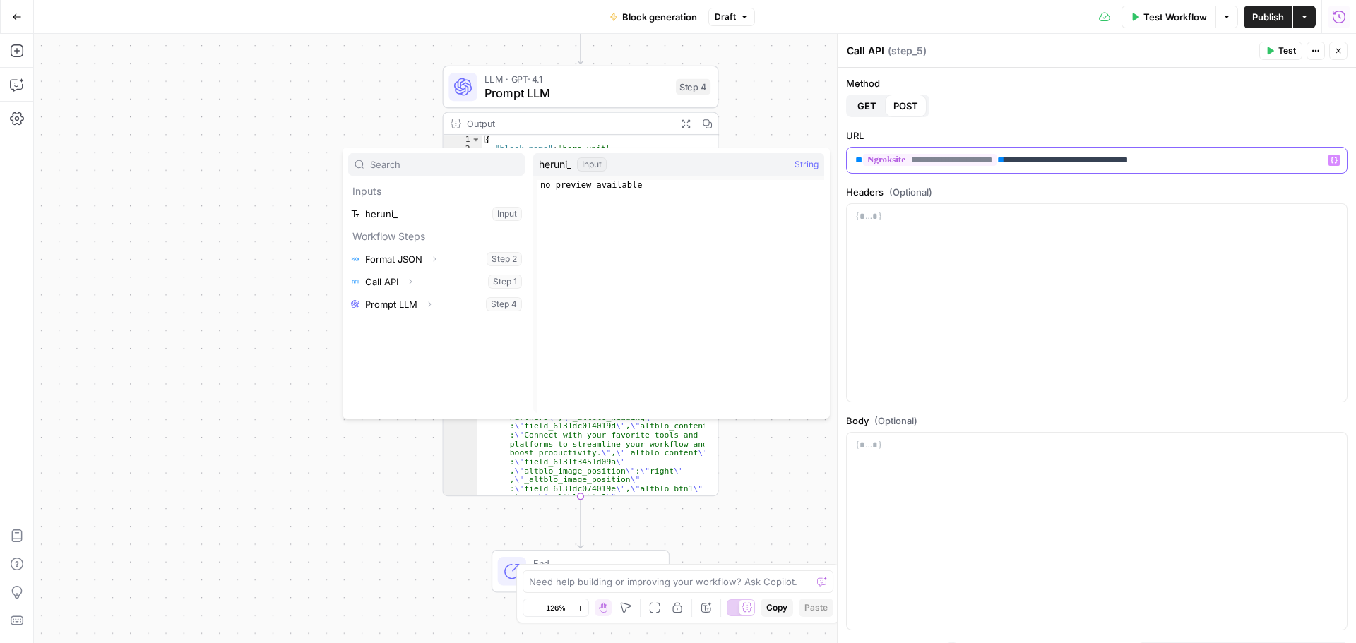
click at [1036, 165] on p "**********" at bounding box center [1091, 160] width 472 height 14
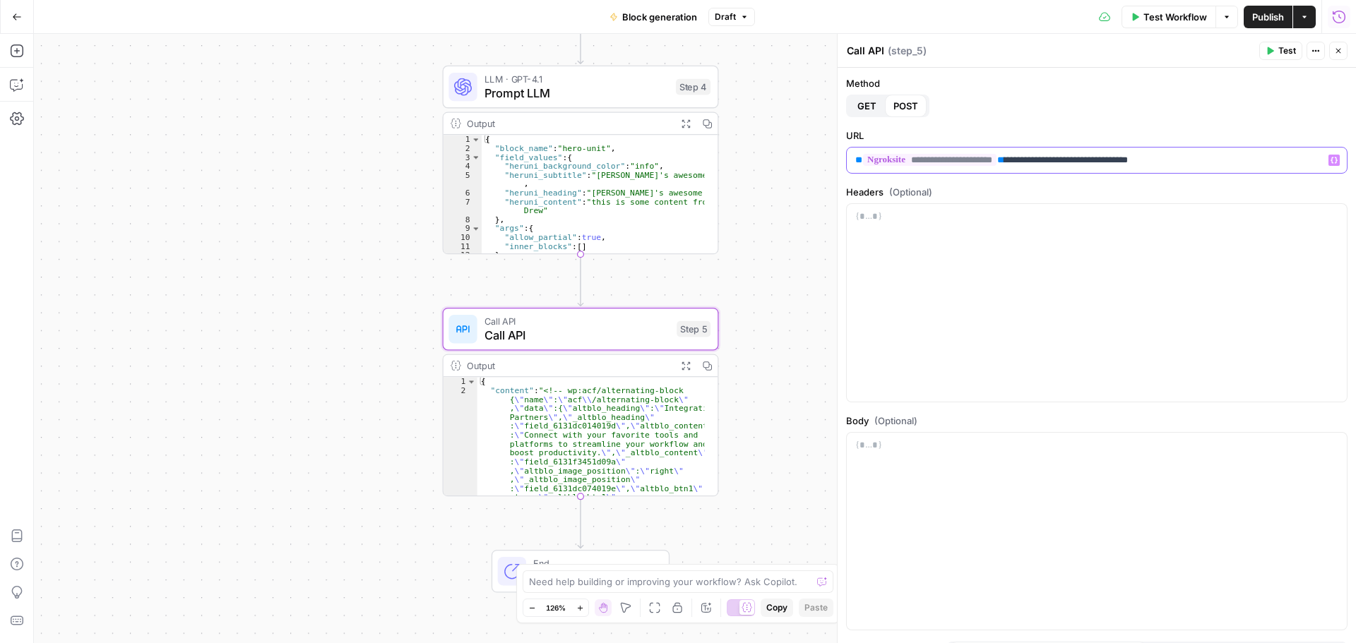
click at [1036, 165] on p "**********" at bounding box center [1091, 160] width 472 height 14
copy p "**********"
click at [1010, 271] on div at bounding box center [1097, 303] width 500 height 198
click at [980, 213] on span "**********" at bounding box center [929, 216] width 133 height 12
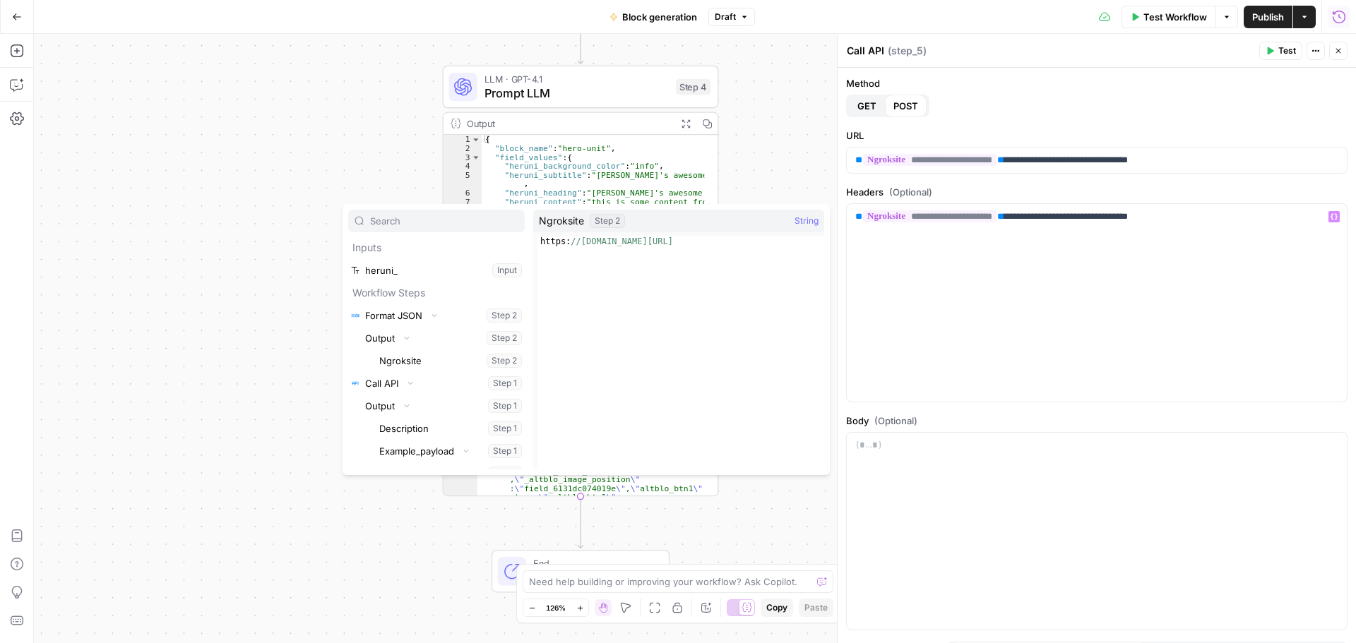
type textarea "**********"
click at [544, 244] on div "https: //0a4037af41fb.ngrok-free.app/" at bounding box center [680, 363] width 287 height 253
click at [974, 260] on div "**********" at bounding box center [1097, 303] width 500 height 198
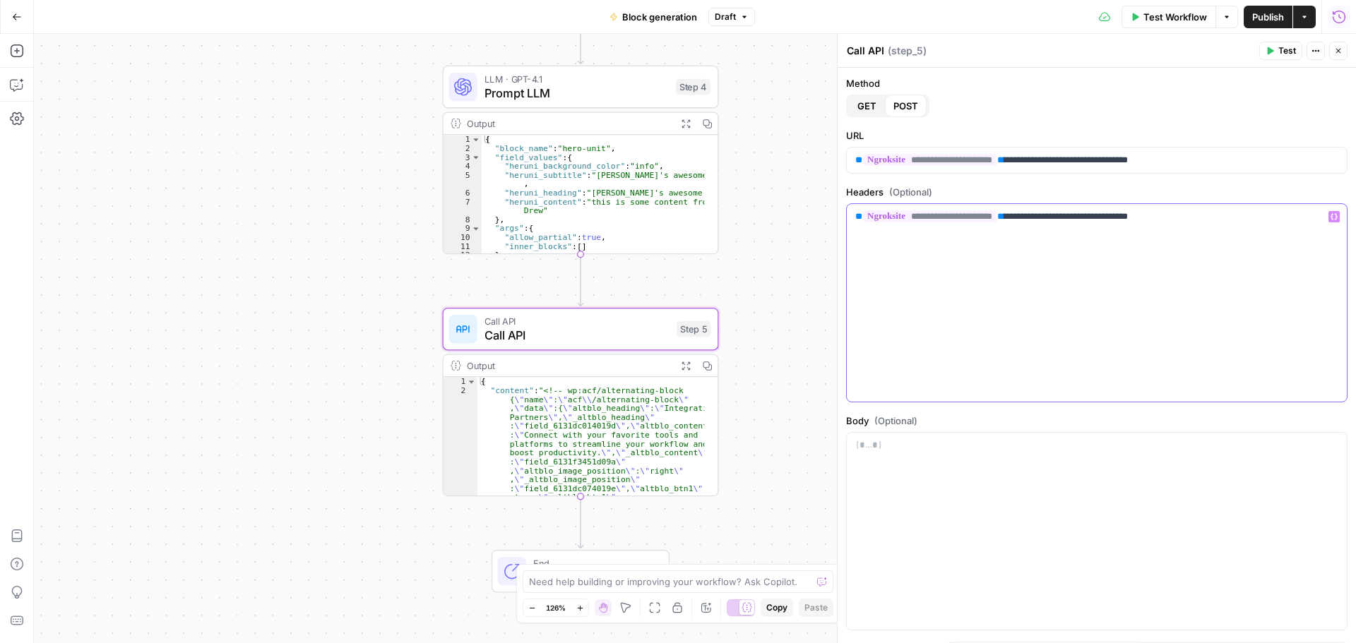
drag, startPoint x: 1020, startPoint y: 217, endPoint x: 847, endPoint y: 217, distance: 173.0
click at [847, 217] on div "**********" at bounding box center [1097, 303] width 500 height 198
paste div
click at [1135, 240] on div "**********" at bounding box center [1097, 303] width 500 height 198
click at [1133, 240] on div "**********" at bounding box center [1097, 303] width 500 height 198
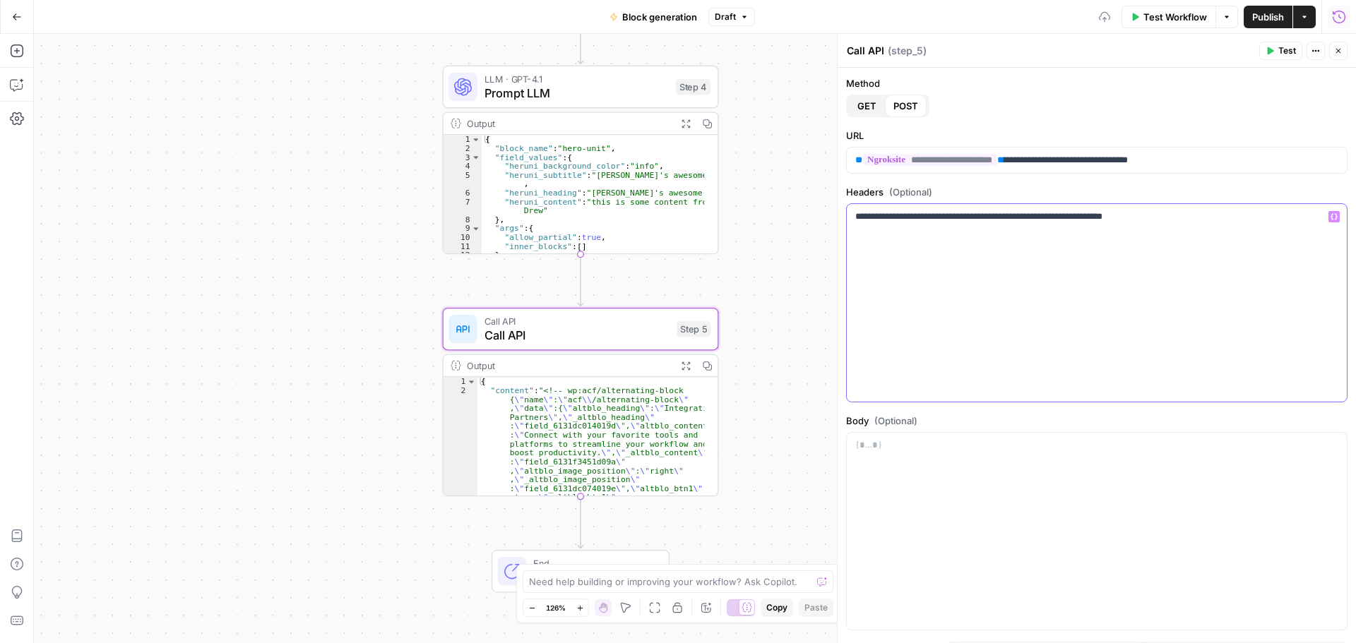
click at [1133, 240] on div "**********" at bounding box center [1097, 303] width 500 height 198
copy p "**********"
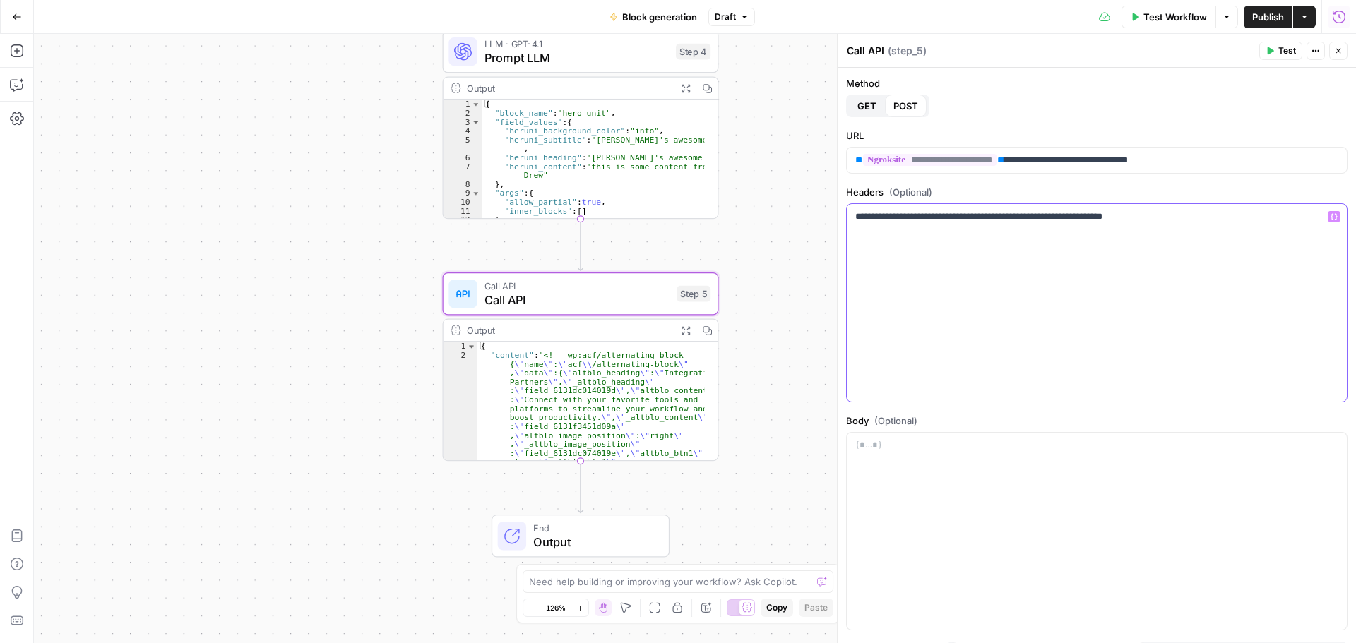
click at [1049, 235] on div "**********" at bounding box center [1097, 303] width 500 height 198
drag, startPoint x: 1215, startPoint y: 220, endPoint x: 844, endPoint y: 222, distance: 370.7
click at [844, 222] on div "**********" at bounding box center [1096, 382] width 518 height 629
click at [957, 164] on span "**********" at bounding box center [929, 160] width 133 height 12
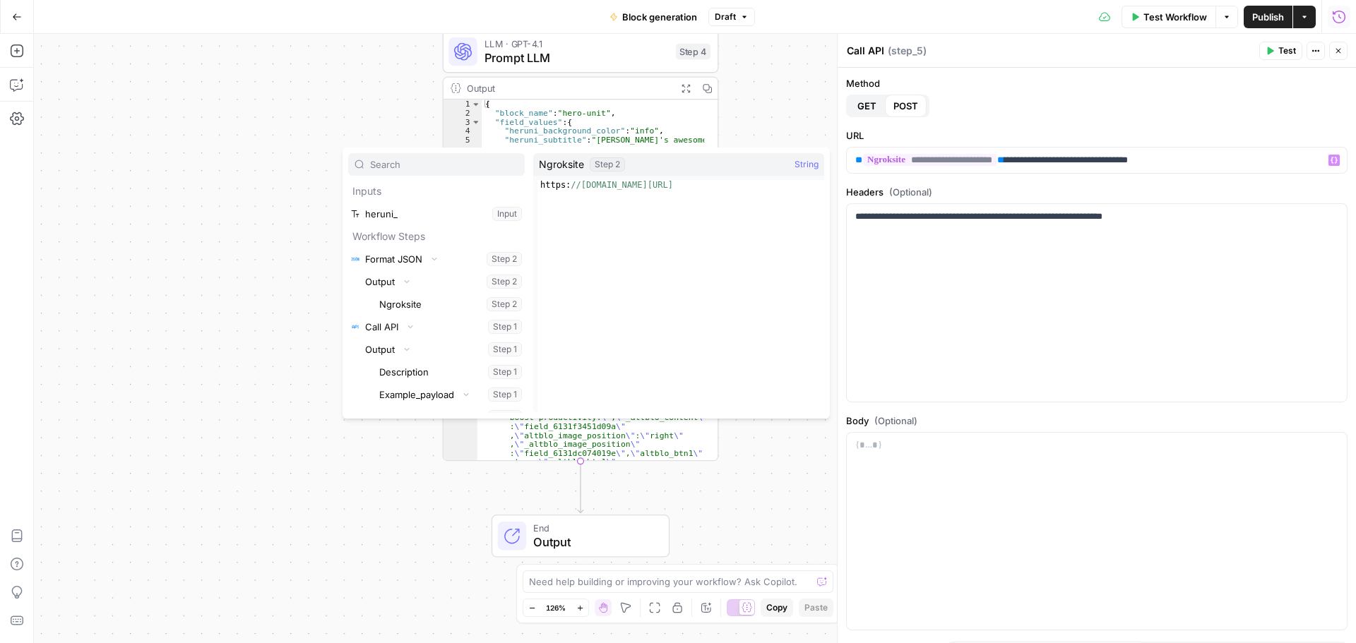
type textarea "**********"
drag, startPoint x: 705, startPoint y: 184, endPoint x: 508, endPoint y: 188, distance: 197.0
click at [508, 188] on div "Inputs heruni_ Input Workflow Steps Format JSON Collapse Step 2 Output Collapse…" at bounding box center [585, 283] width 487 height 271
click at [1038, 225] on div "**********" at bounding box center [1097, 303] width 500 height 198
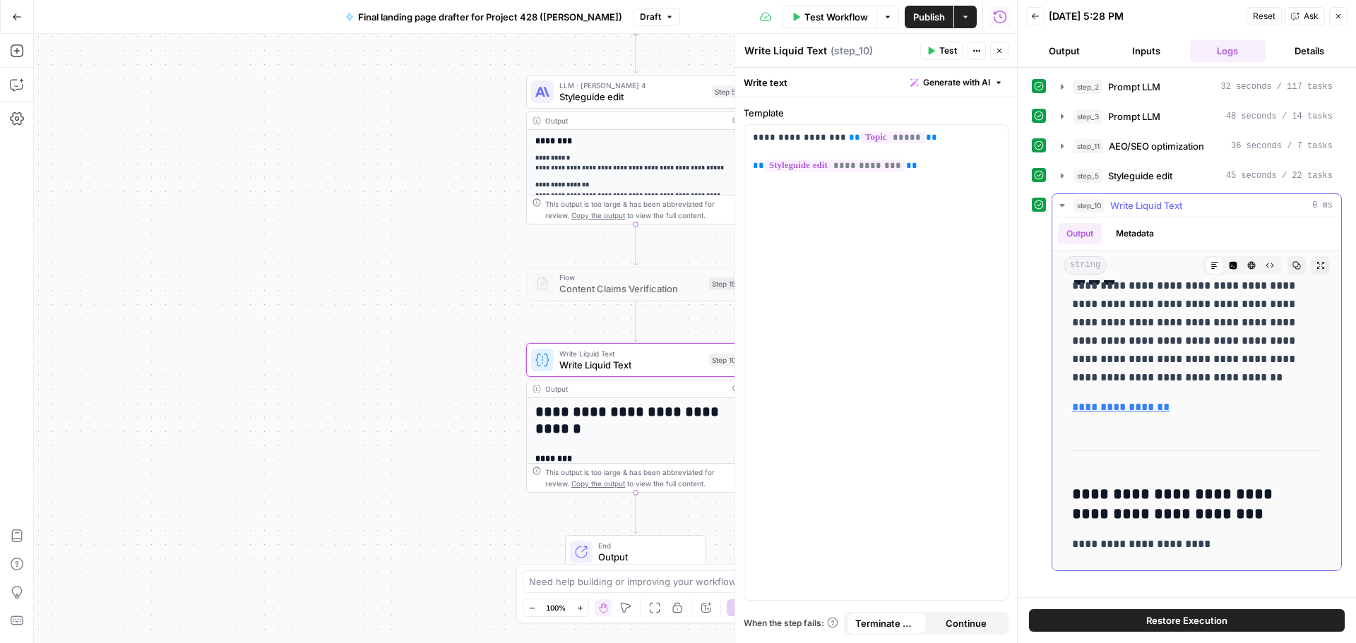
scroll to position [847, 0]
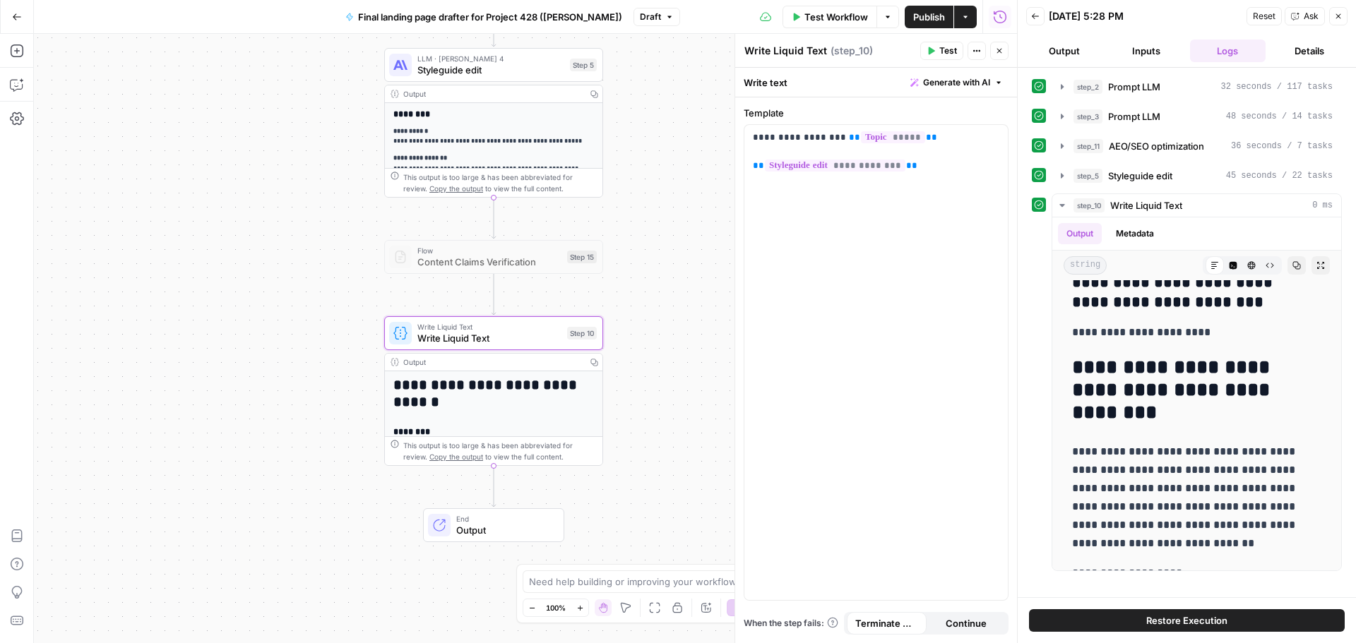
drag, startPoint x: 448, startPoint y: 294, endPoint x: 313, endPoint y: 267, distance: 137.0
click at [291, 268] on div "**********" at bounding box center [525, 338] width 983 height 609
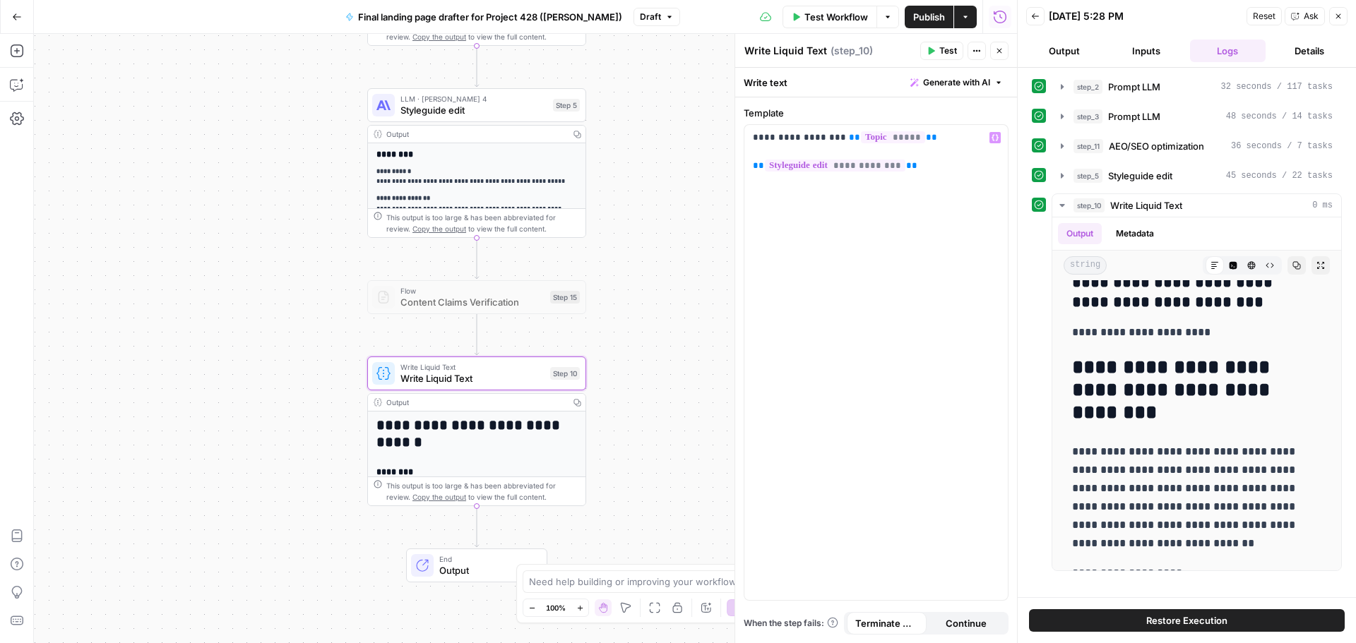
drag, startPoint x: 676, startPoint y: 194, endPoint x: 544, endPoint y: 112, distance: 154.8
click at [687, 298] on div "**********" at bounding box center [525, 338] width 983 height 609
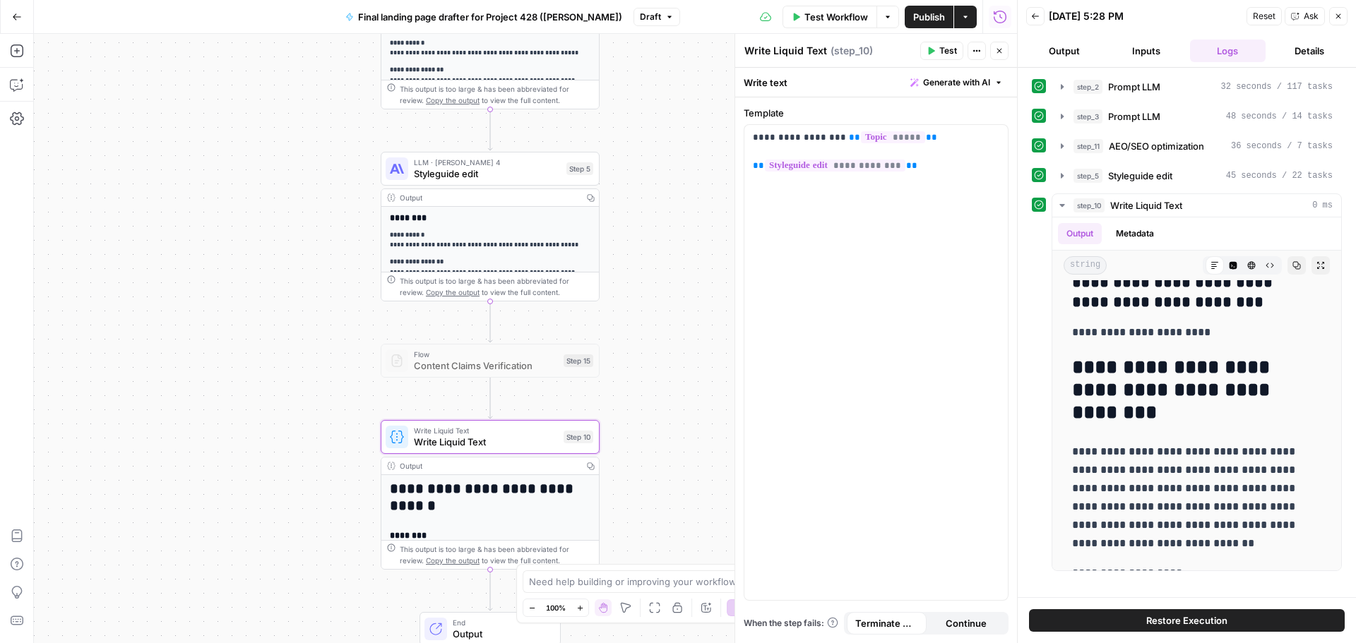
click at [5, 13] on button "Go Back" at bounding box center [16, 16] width 25 height 25
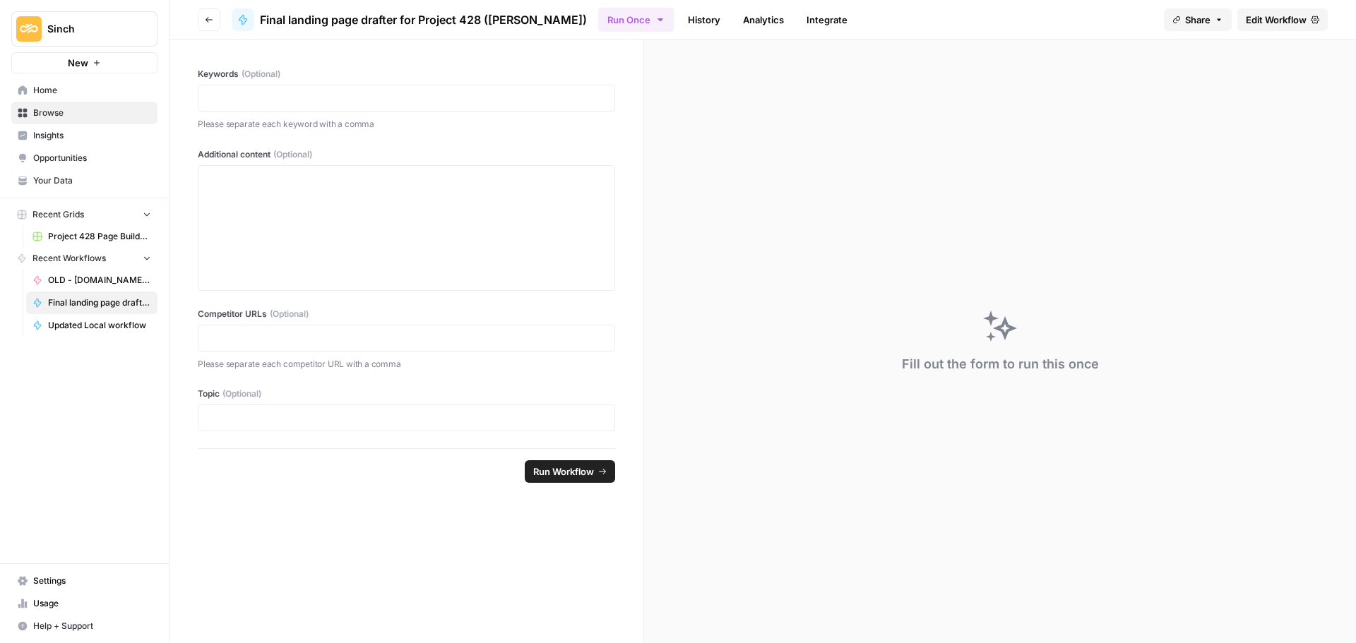
click at [210, 17] on icon "button" at bounding box center [209, 20] width 8 height 8
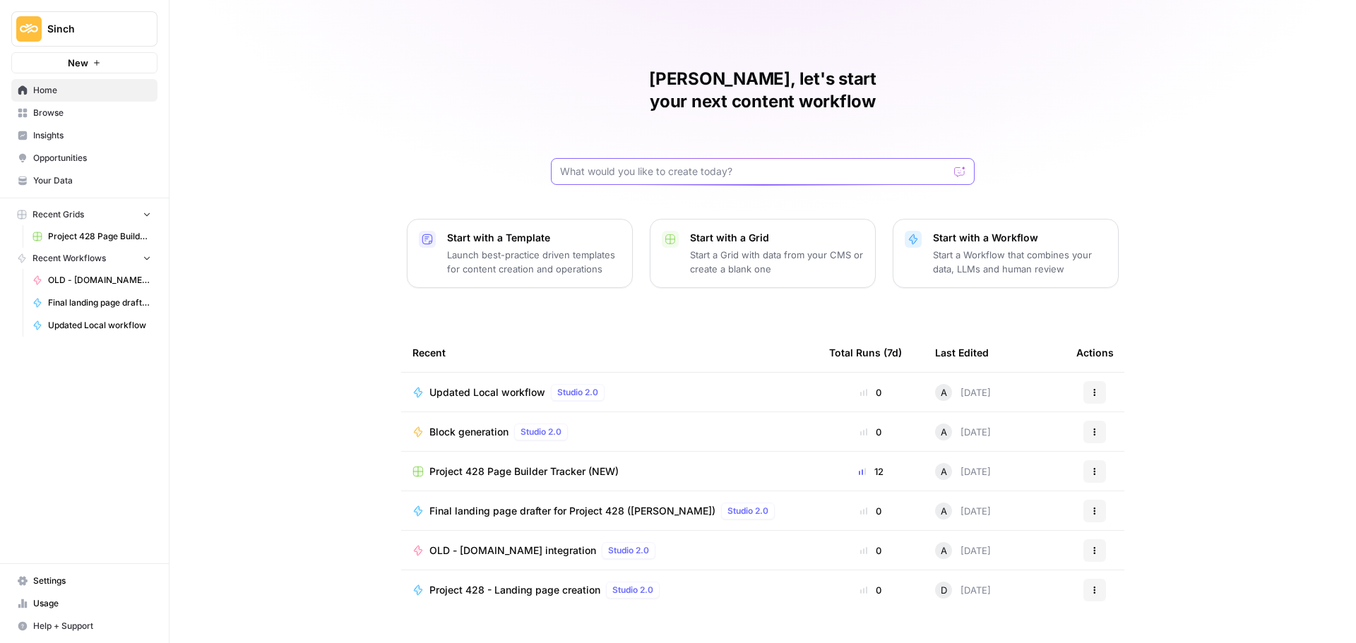
click at [592, 165] on input "text" at bounding box center [754, 172] width 388 height 14
click at [92, 239] on span "Project 428 Page Builder Tracker (NEW)" at bounding box center [99, 236] width 103 height 13
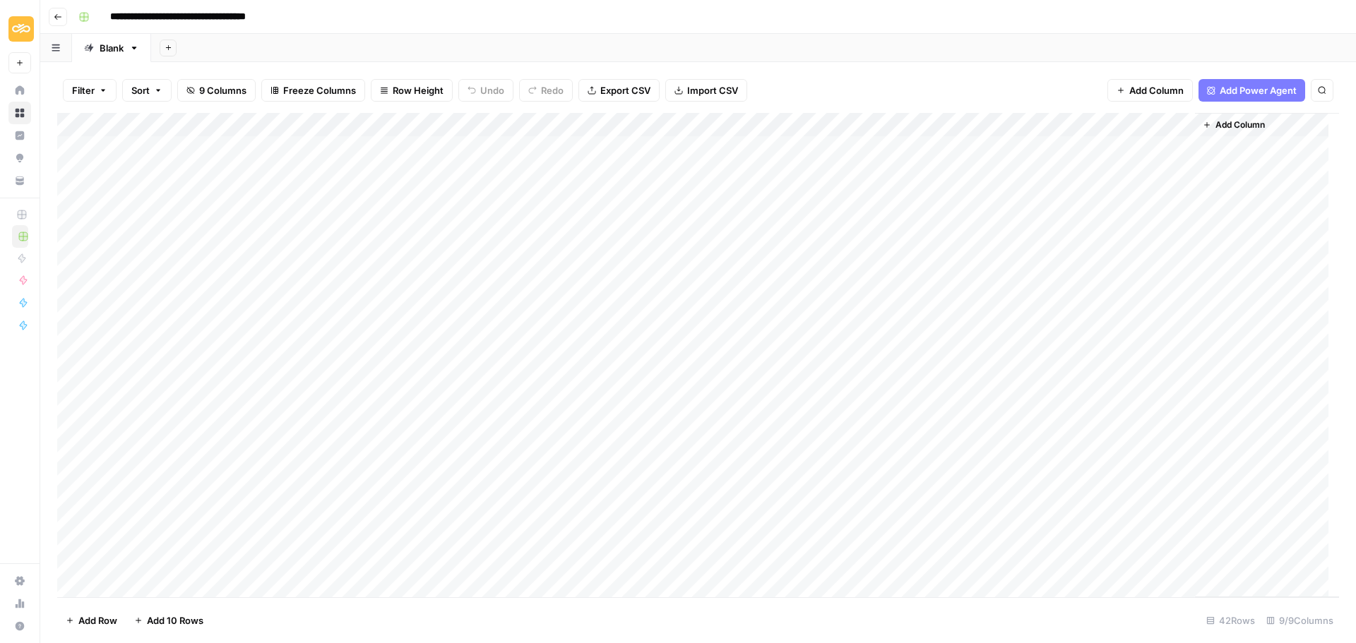
drag, startPoint x: 56, startPoint y: 9, endPoint x: 49, endPoint y: 13, distance: 8.2
click at [53, 11] on button "Go back" at bounding box center [58, 17] width 18 height 18
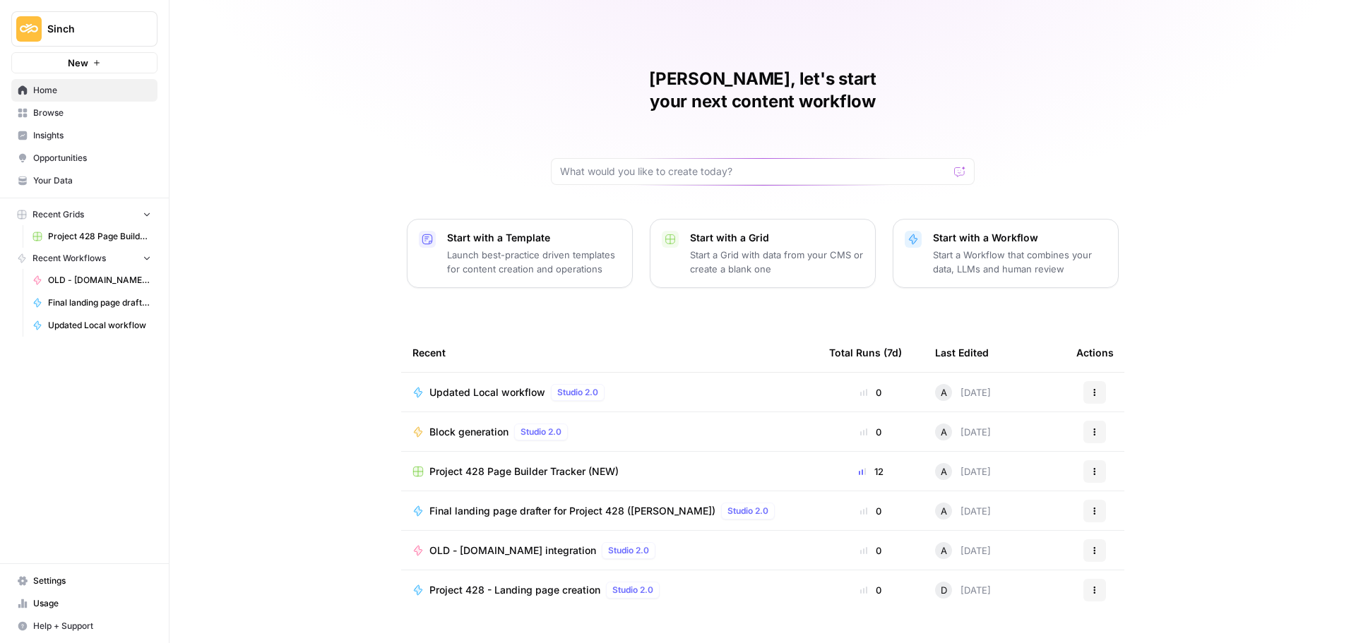
click at [60, 114] on span "Browse" at bounding box center [92, 113] width 118 height 13
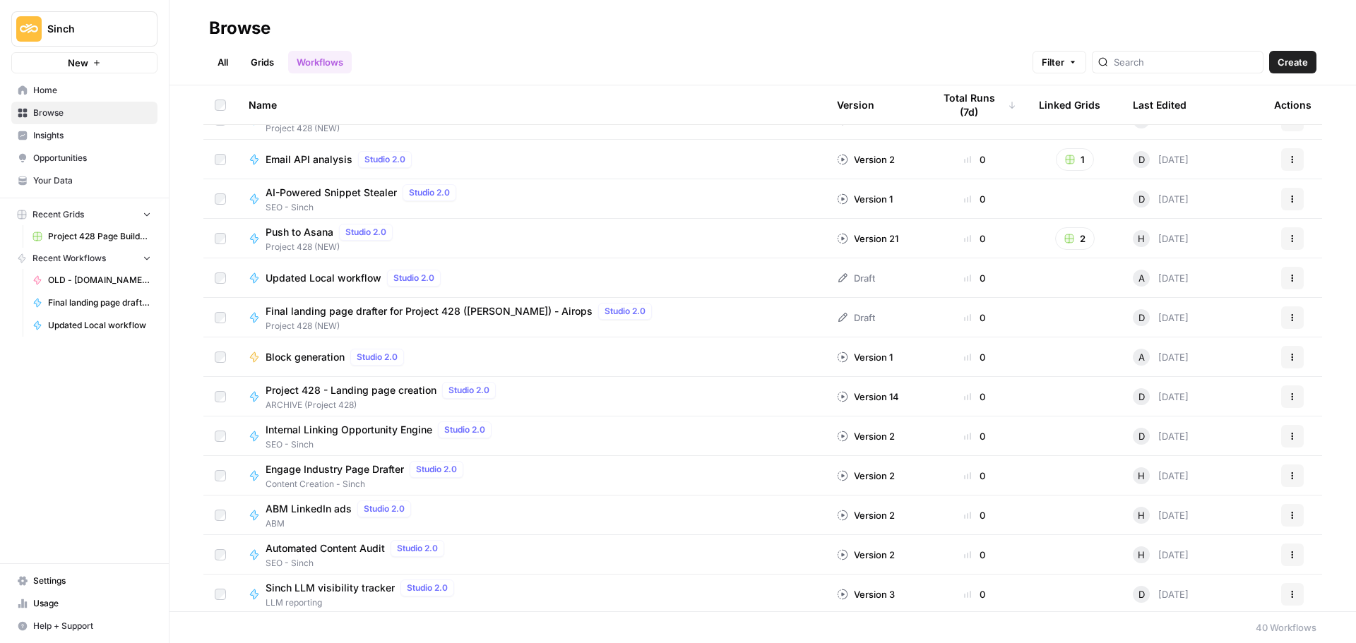
scroll to position [1095, 0]
click at [1155, 108] on div "Last Edited" at bounding box center [1160, 104] width 54 height 39
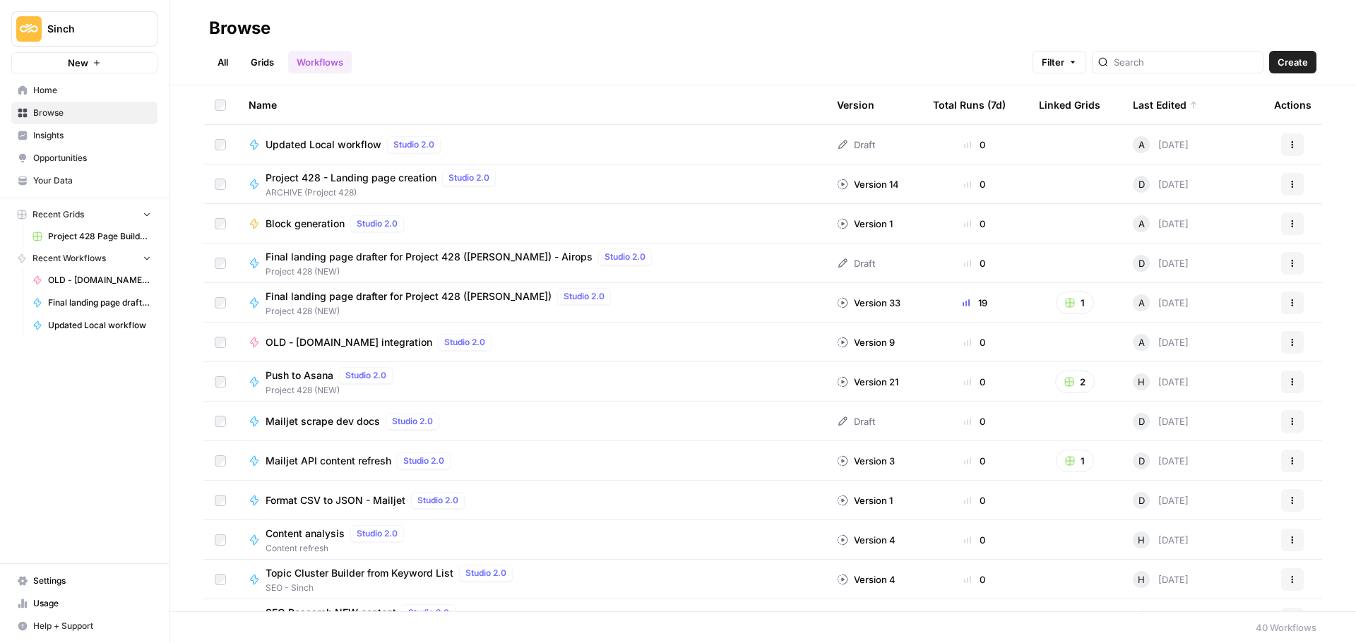
click at [472, 253] on span "Final landing page drafter for Project 428 ([PERSON_NAME]) - Airops" at bounding box center [428, 257] width 327 height 14
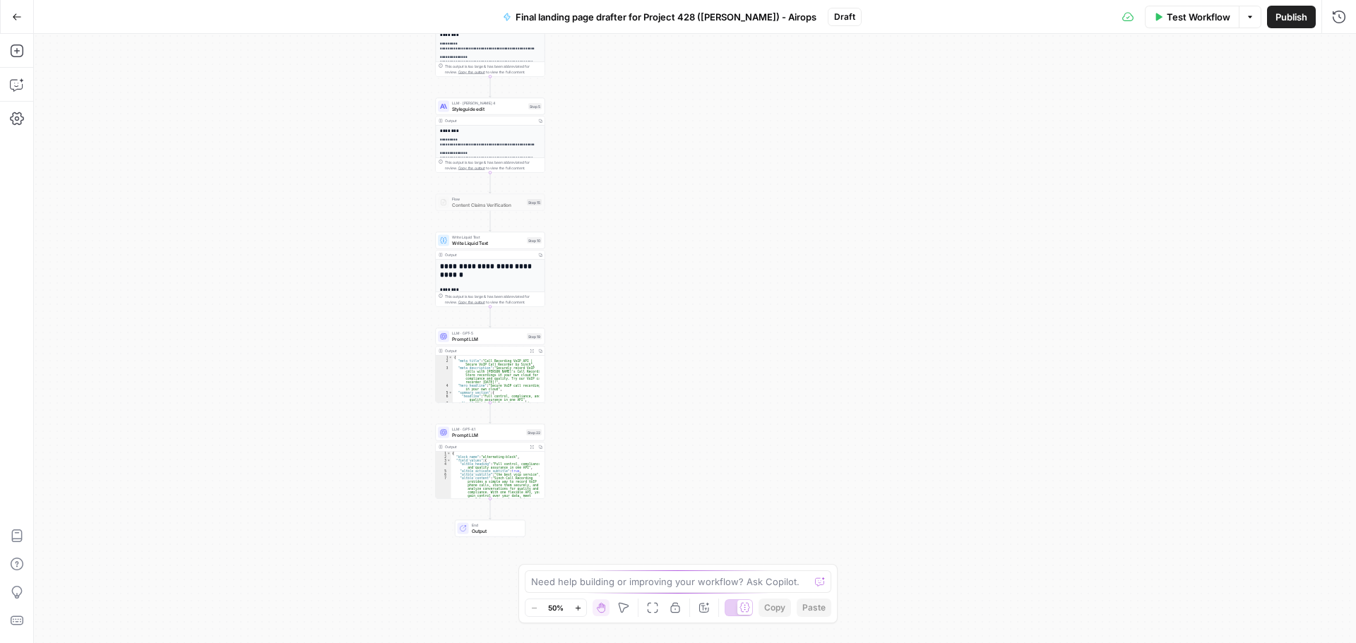
drag, startPoint x: 864, startPoint y: 450, endPoint x: 665, endPoint y: 275, distance: 265.2
click at [667, 265] on div "**********" at bounding box center [695, 338] width 1322 height 609
click at [1332, 20] on icon "button" at bounding box center [1339, 17] width 14 height 14
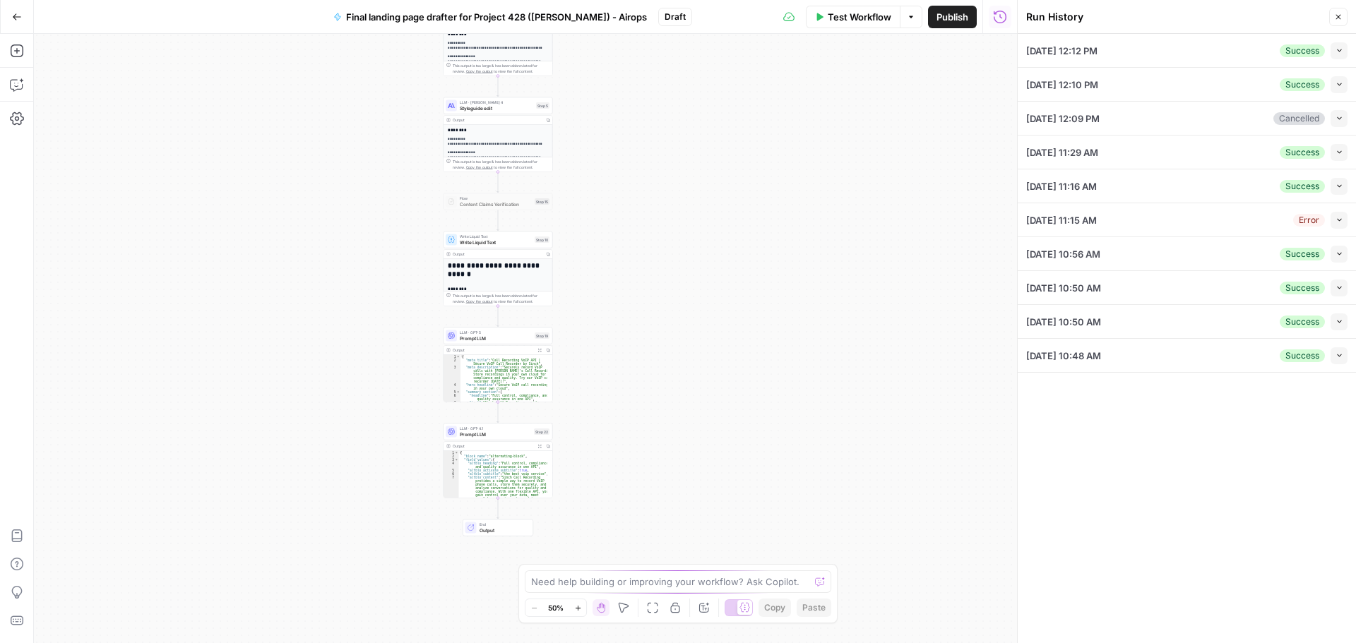
click at [1339, 44] on div "[DATE] 12:12 PM Success Collapse" at bounding box center [1186, 50] width 321 height 33
click at [1337, 47] on icon "button" at bounding box center [1339, 51] width 8 height 8
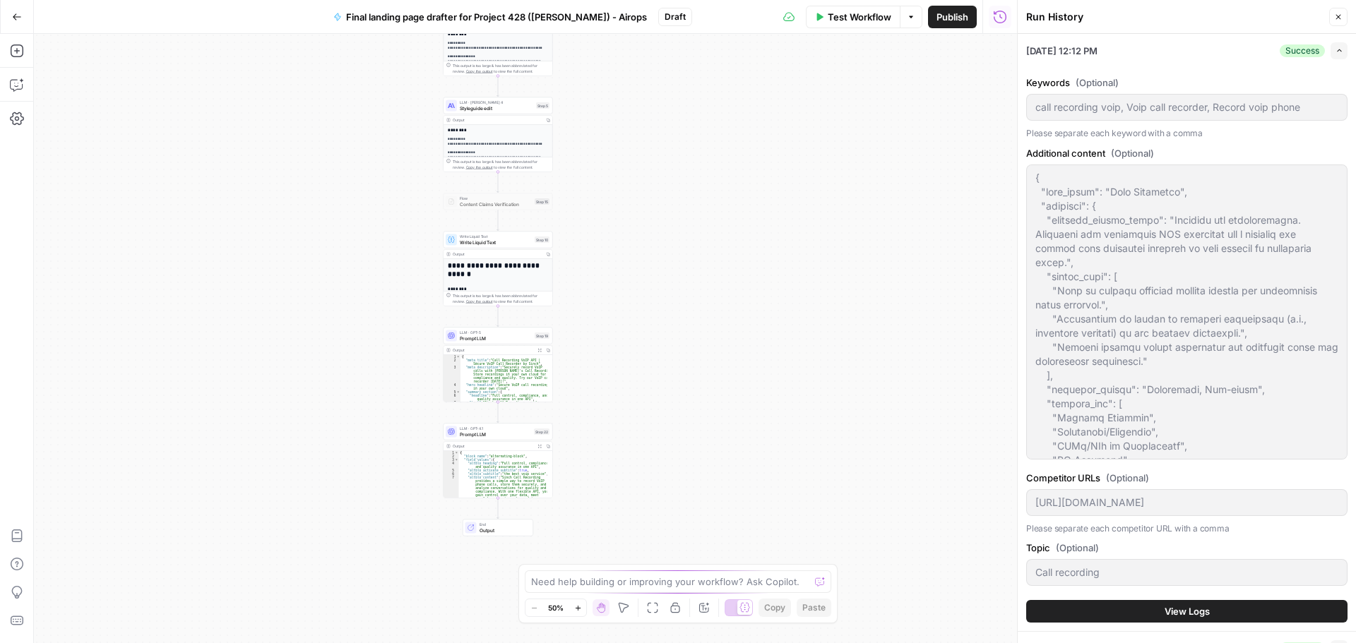
click at [1253, 604] on button "View Logs" at bounding box center [1186, 611] width 321 height 23
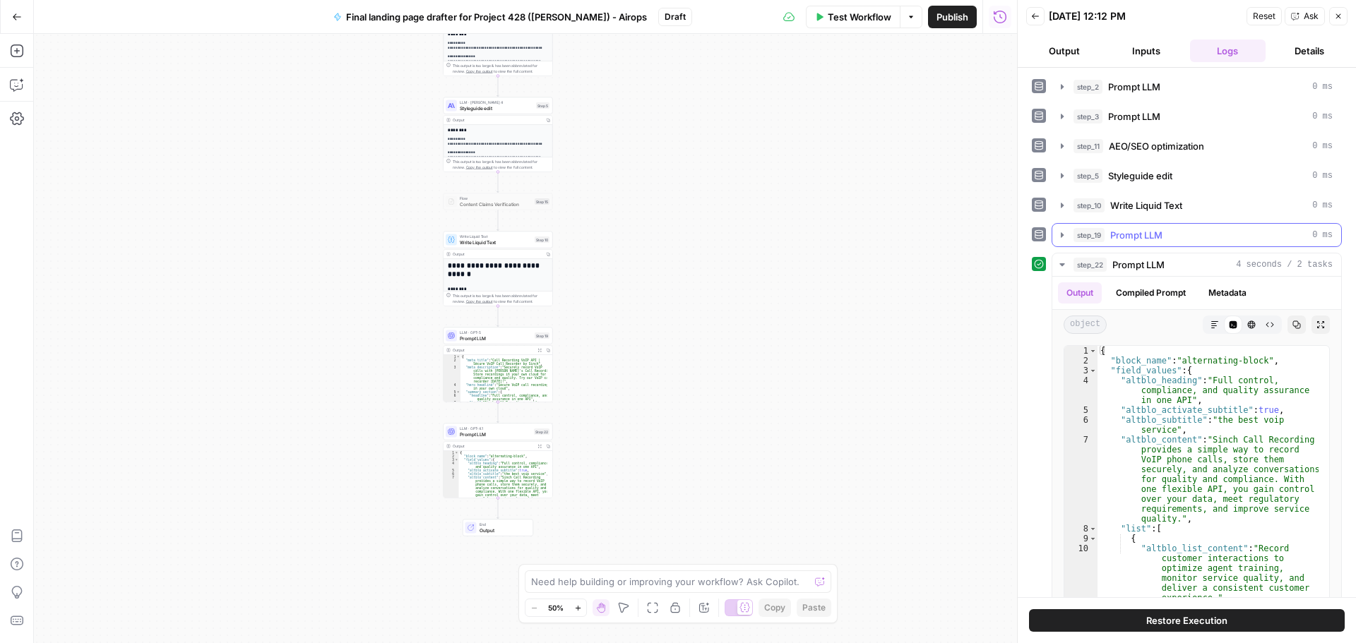
click at [1065, 227] on button "step_19 Prompt LLM 0 ms" at bounding box center [1196, 235] width 289 height 23
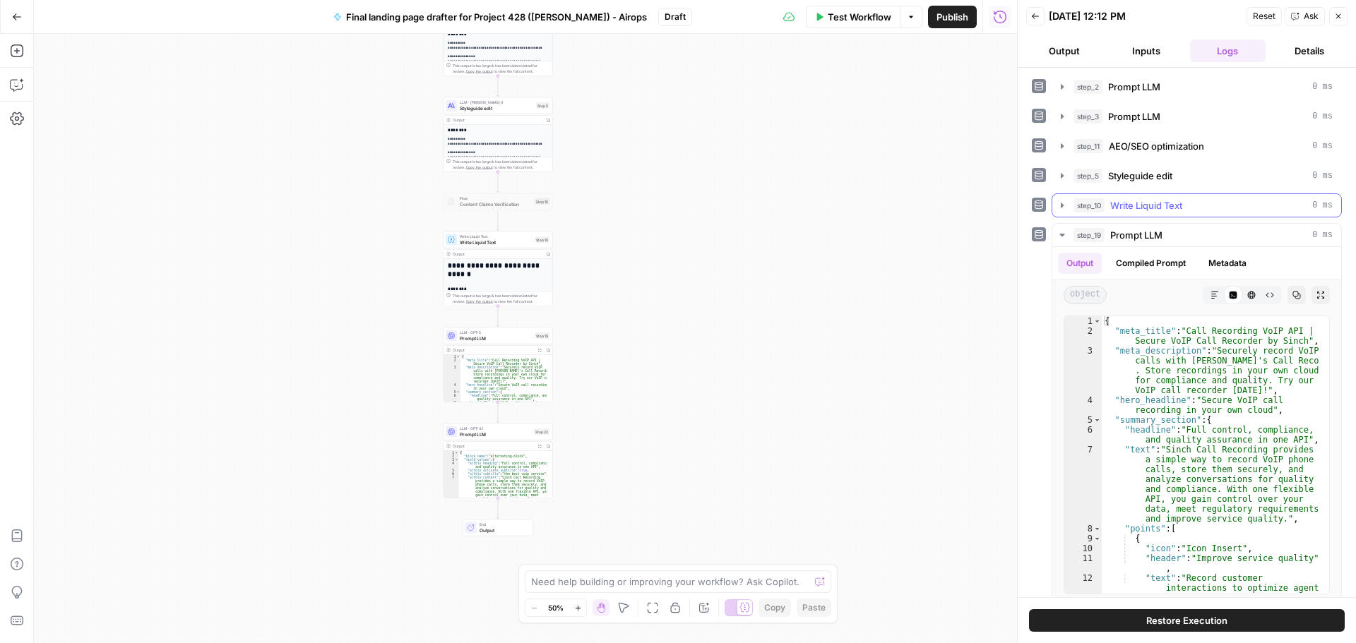
click at [1063, 201] on icon "button" at bounding box center [1061, 205] width 11 height 11
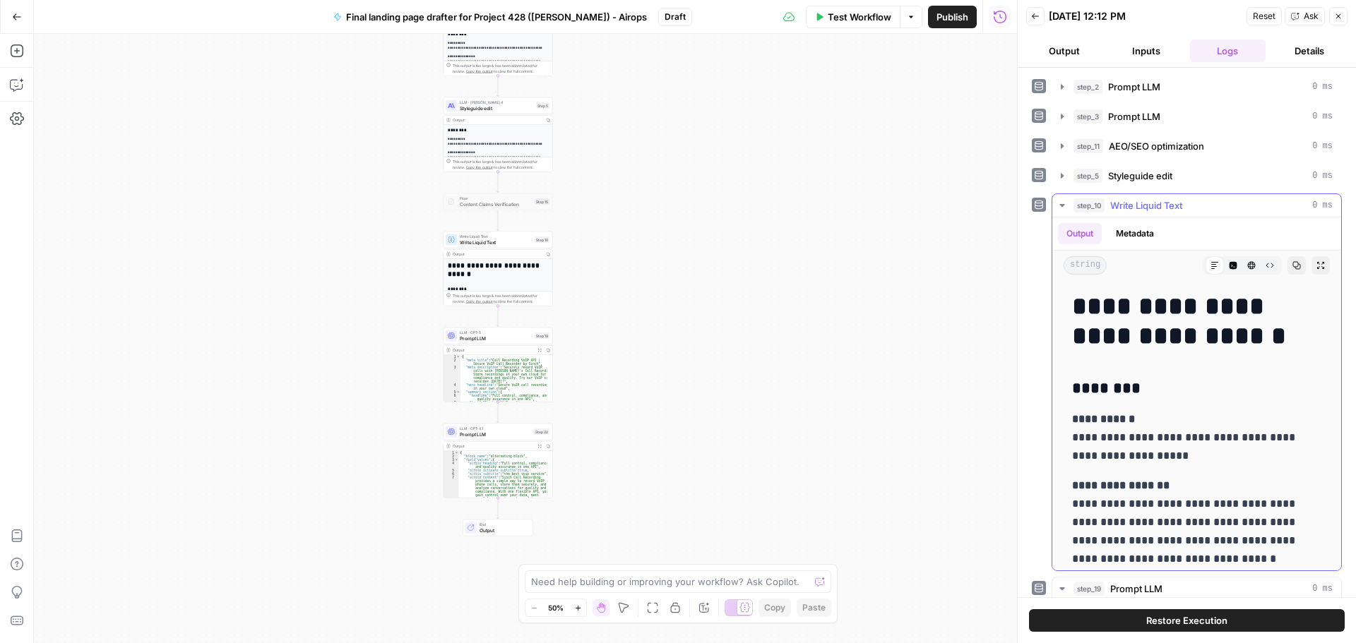
click at [1143, 237] on button "Metadata" at bounding box center [1134, 233] width 55 height 21
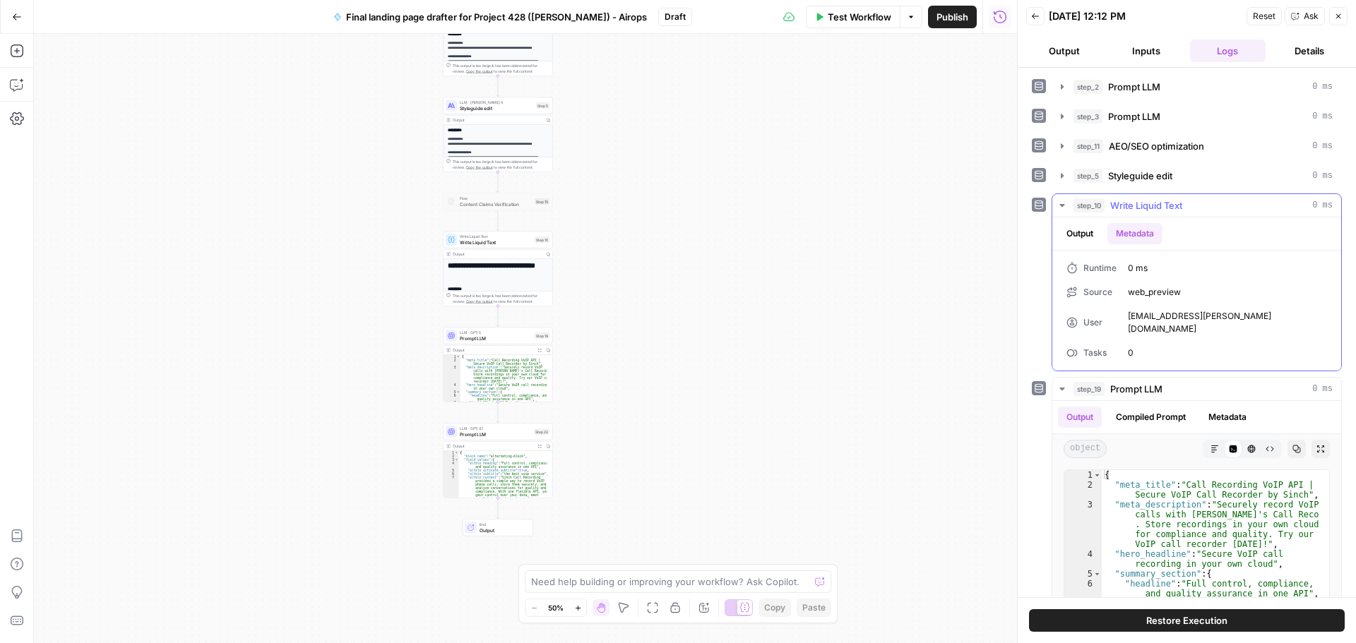
click at [1085, 227] on button "Output" at bounding box center [1080, 233] width 44 height 21
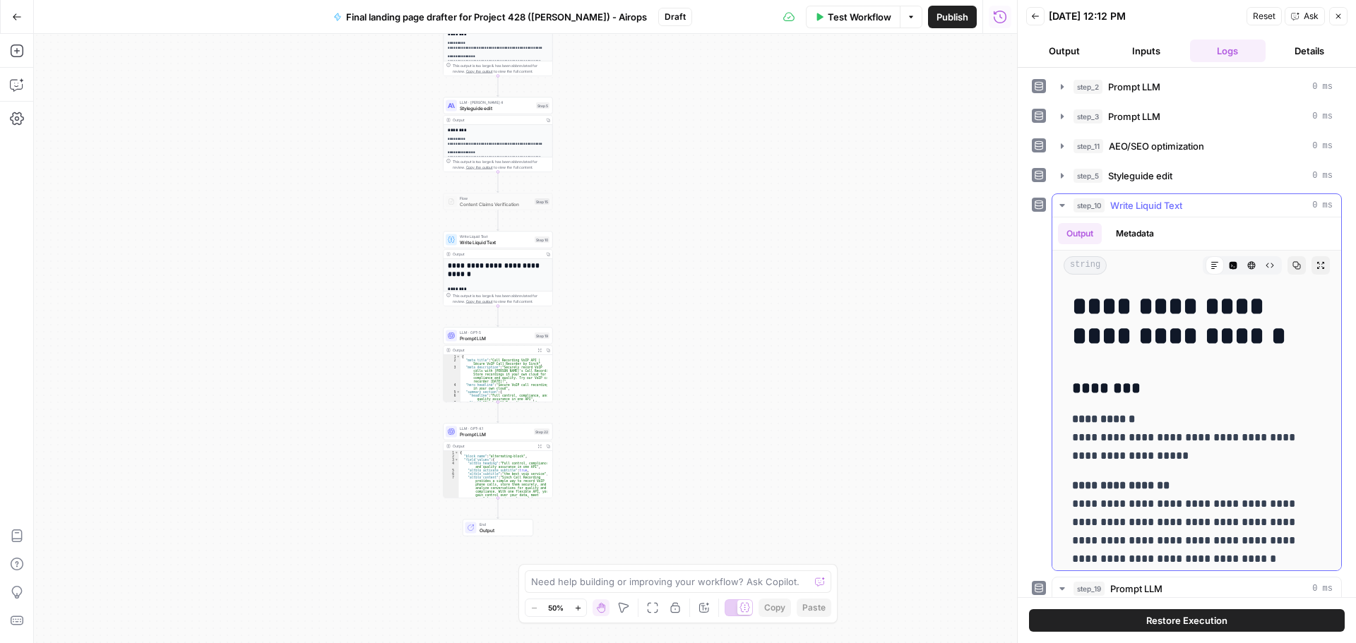
click at [1260, 268] on button "Raw Output" at bounding box center [1269, 265] width 18 height 18
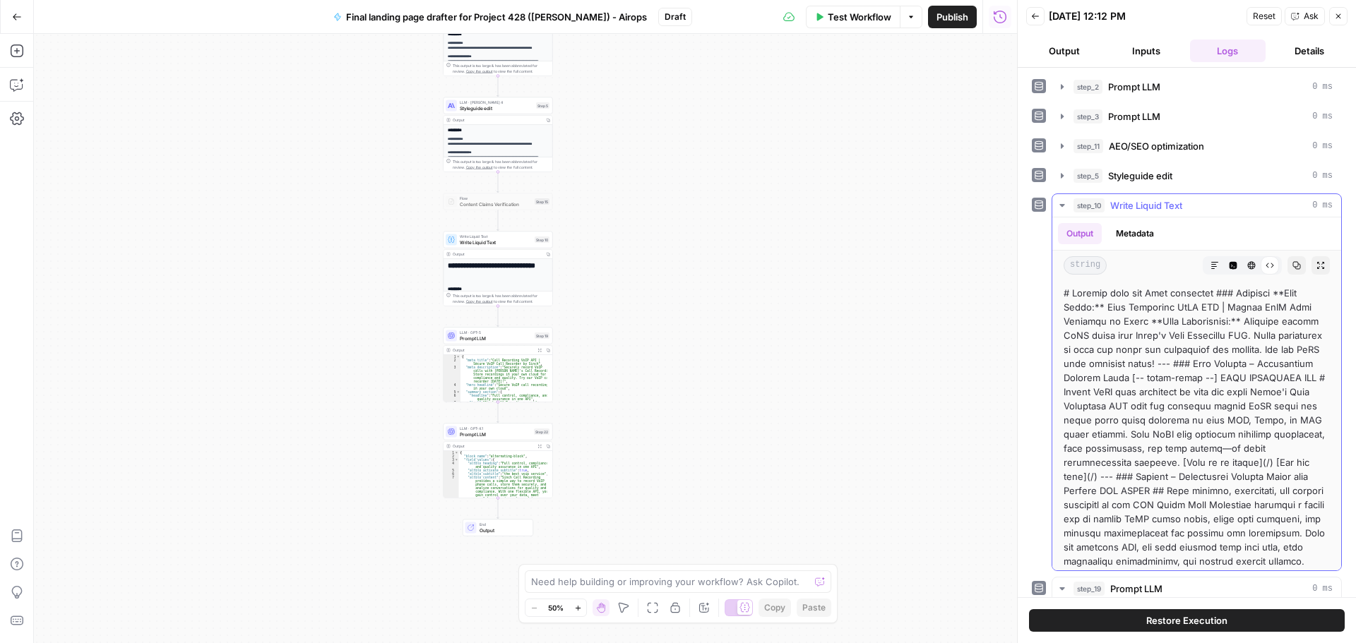
click at [1205, 262] on button "Markdown" at bounding box center [1214, 265] width 18 height 18
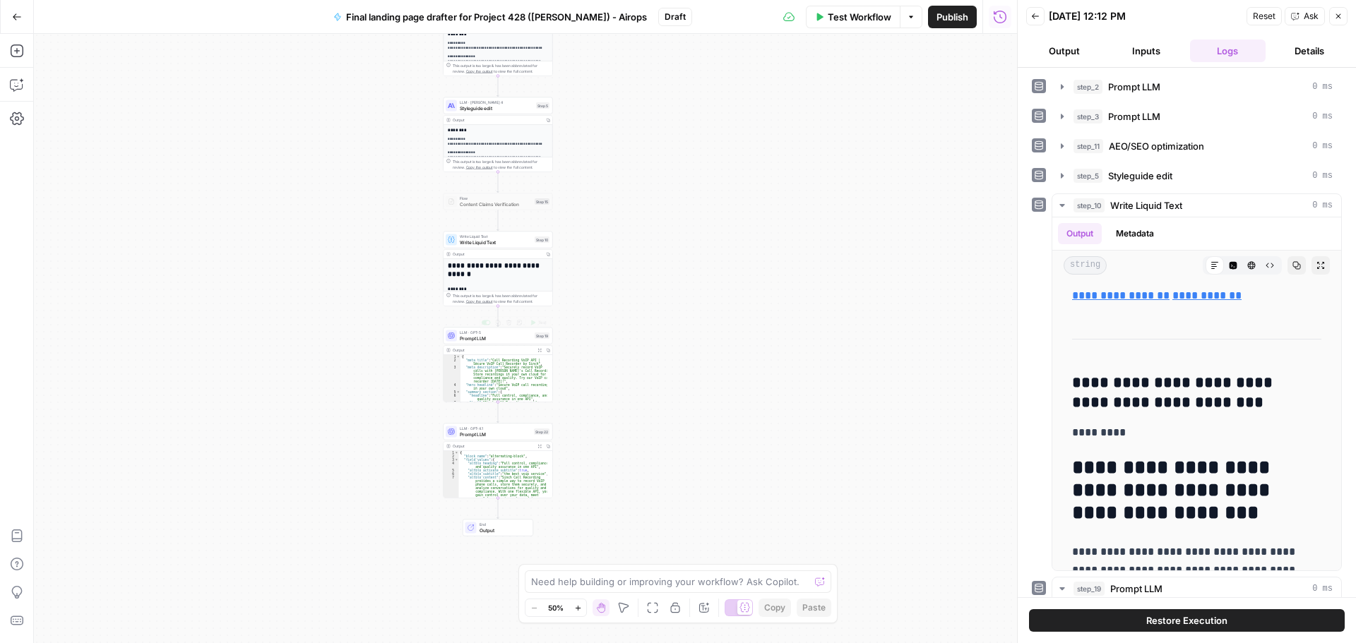
click at [496, 340] on span "Prompt LLM" at bounding box center [496, 338] width 72 height 7
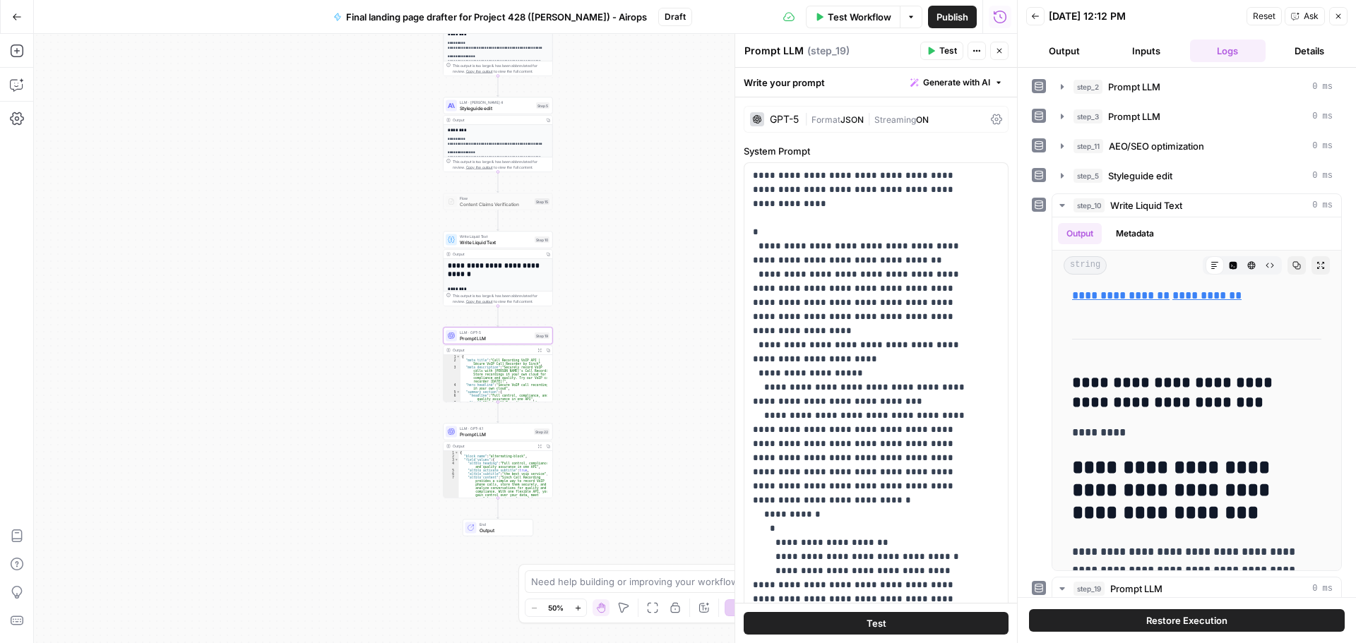
click at [493, 245] on span "Write Liquid Text" at bounding box center [496, 242] width 72 height 7
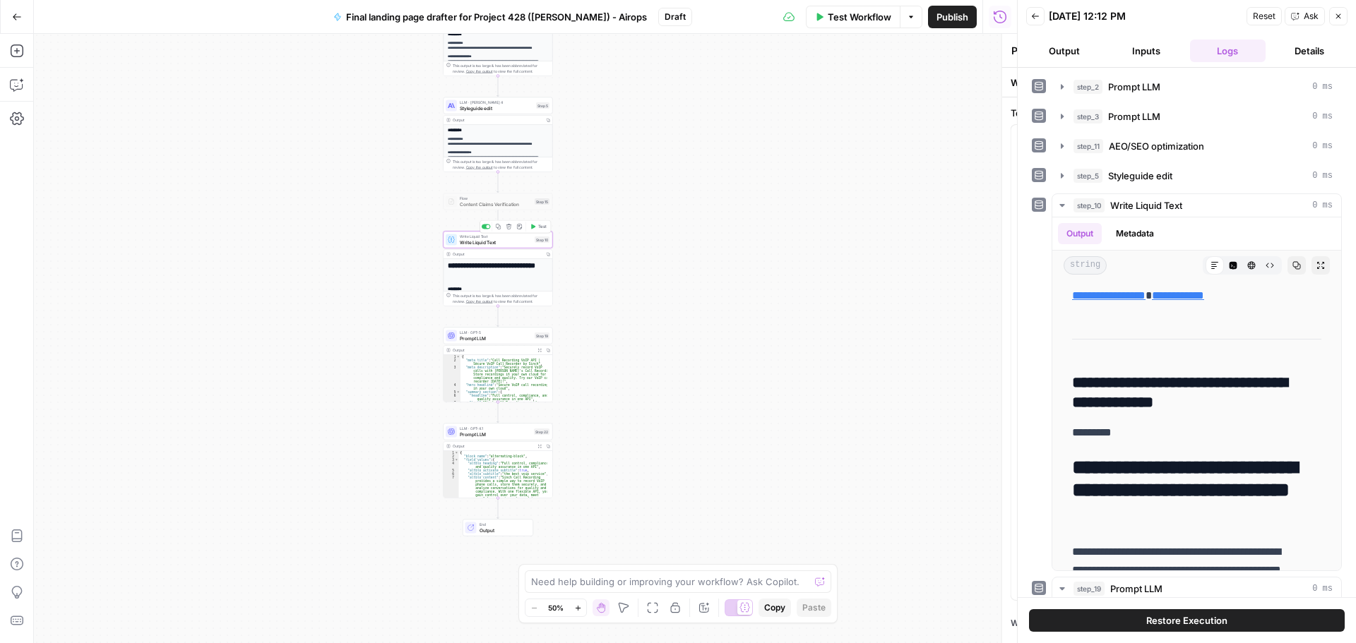
type textarea "Write Liquid Text"
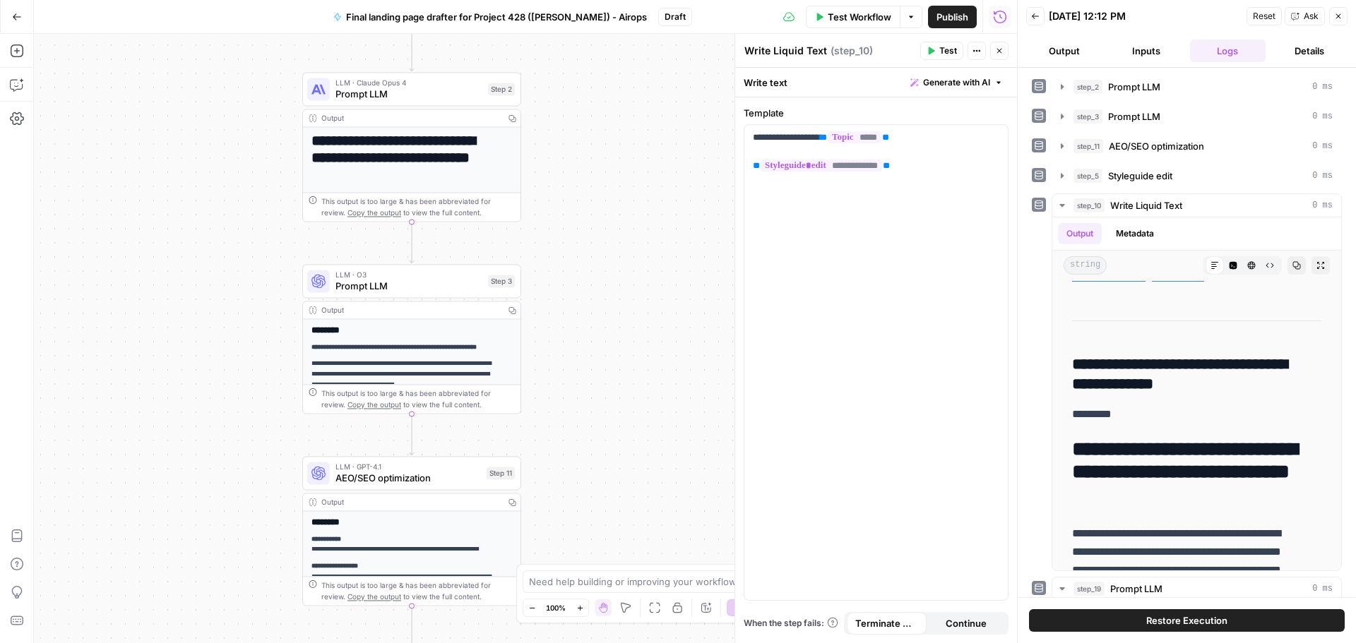
drag, startPoint x: 590, startPoint y: 236, endPoint x: 551, endPoint y: 196, distance: 55.9
click at [640, 252] on div "**********" at bounding box center [525, 338] width 983 height 609
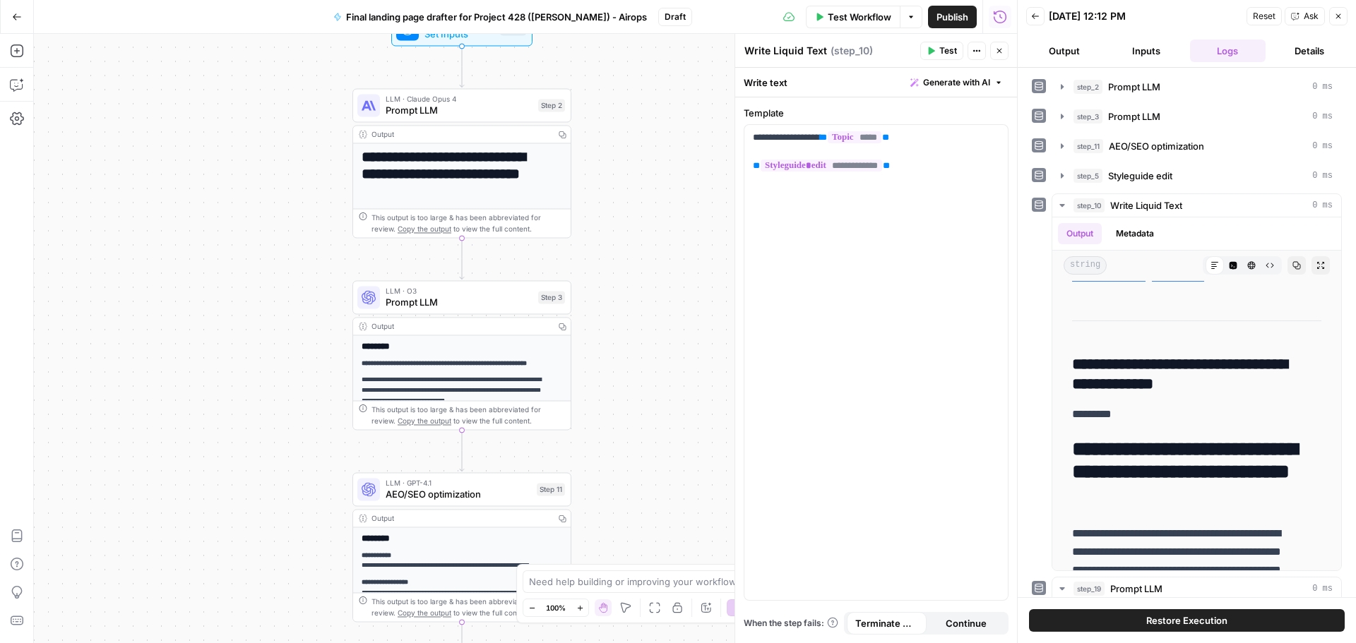
click at [441, 137] on div "Output" at bounding box center [460, 134] width 178 height 11
click at [487, 114] on span "Prompt LLM" at bounding box center [459, 110] width 147 height 14
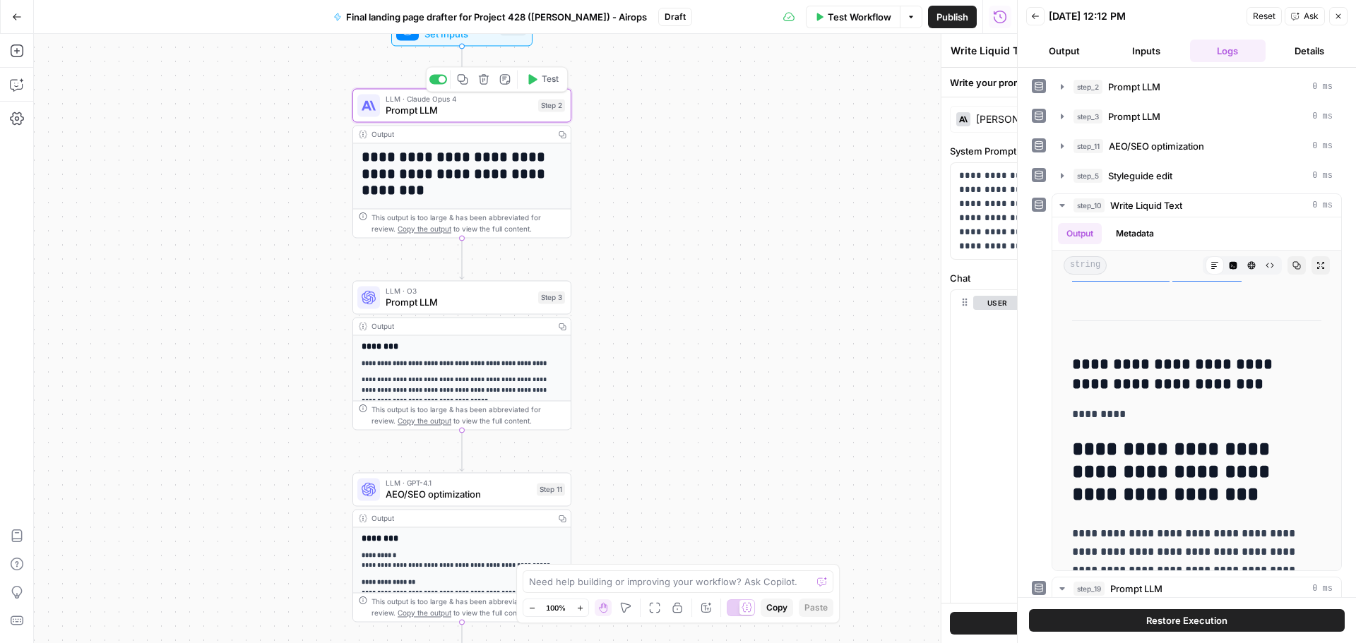
type textarea "Prompt LLM"
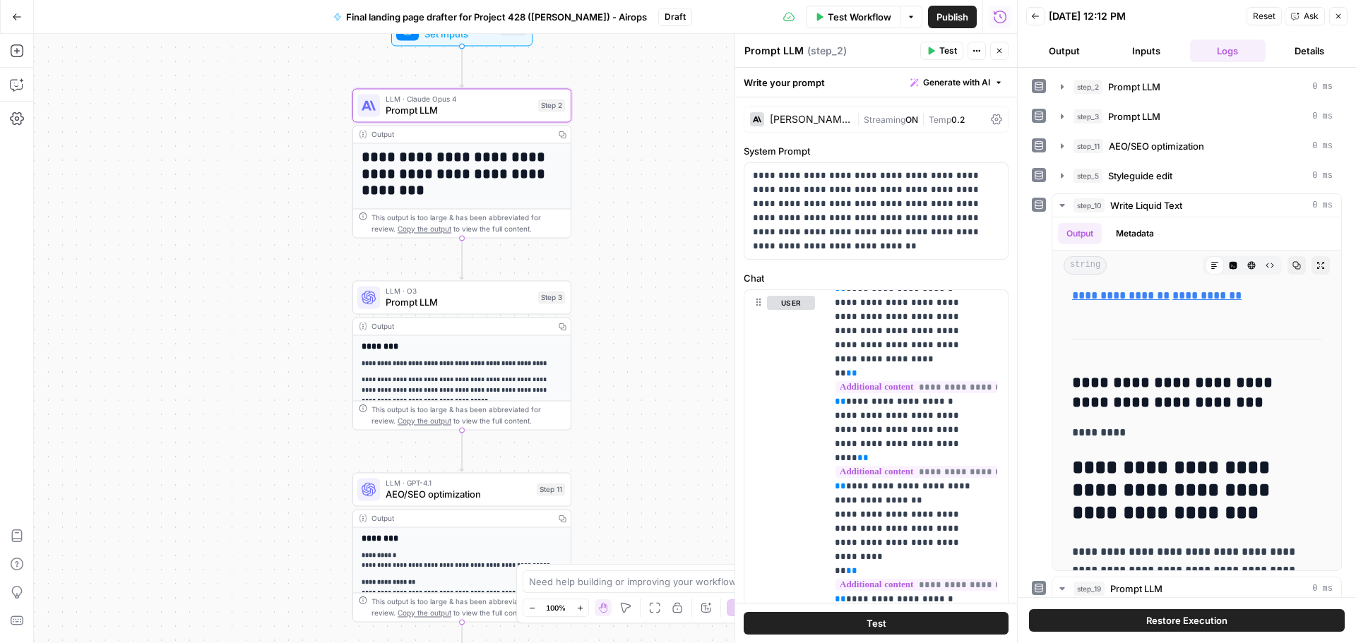
click at [470, 303] on span "Prompt LLM" at bounding box center [459, 302] width 147 height 14
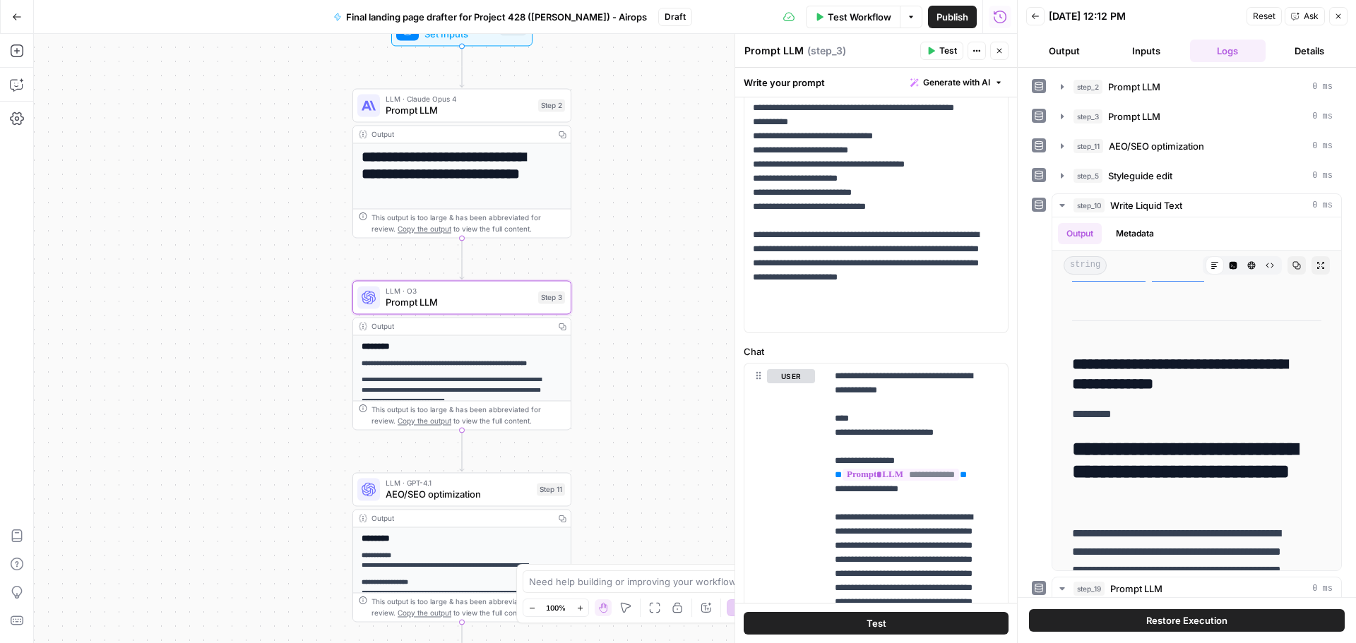
scroll to position [282, 0]
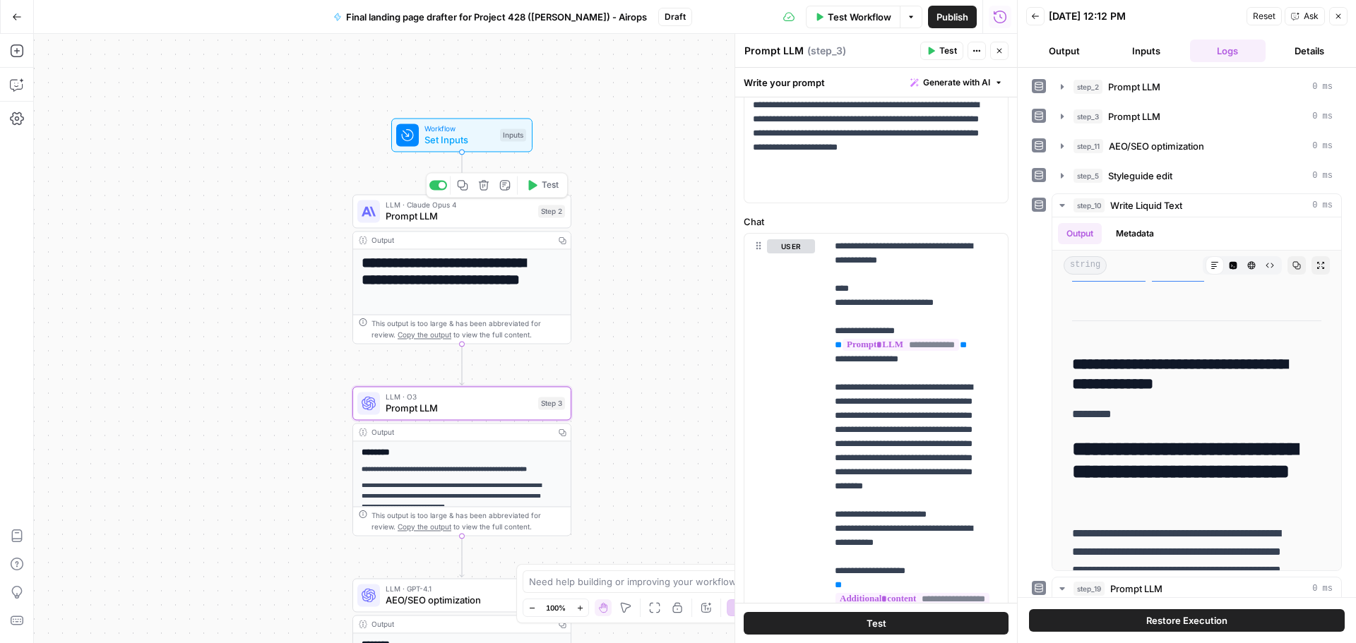
click at [527, 220] on span "Prompt LLM" at bounding box center [459, 216] width 147 height 14
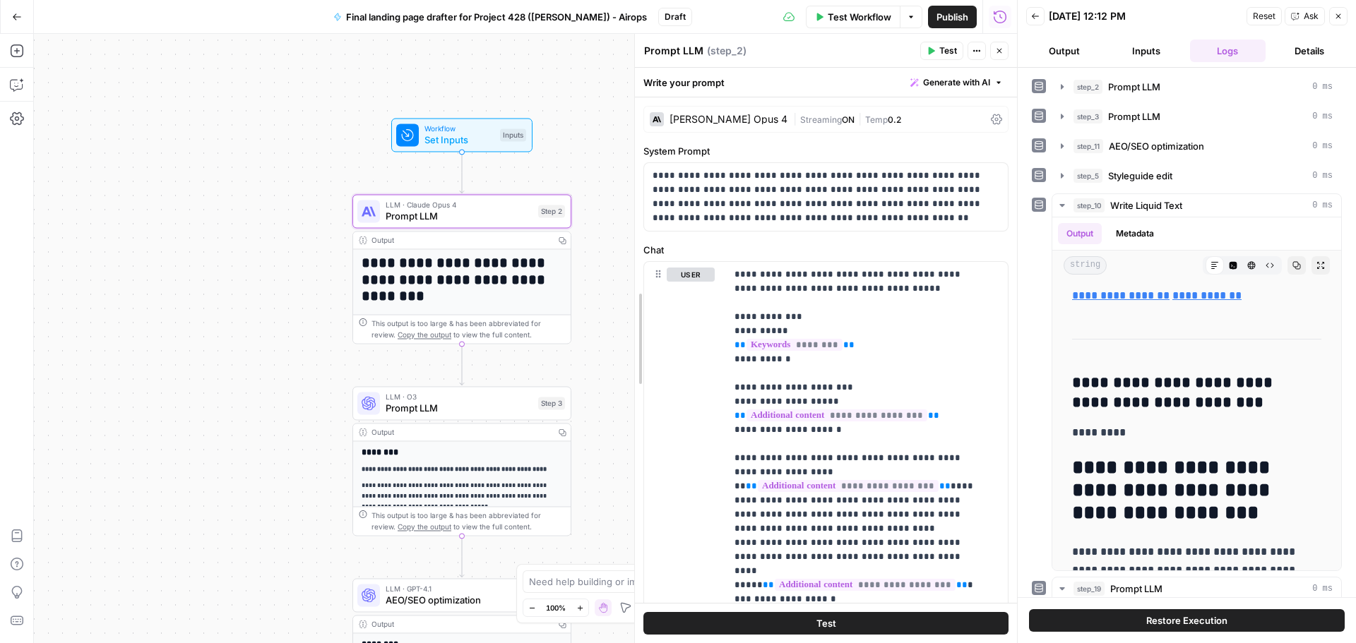
drag, startPoint x: 738, startPoint y: 294, endPoint x: 643, endPoint y: 293, distance: 95.3
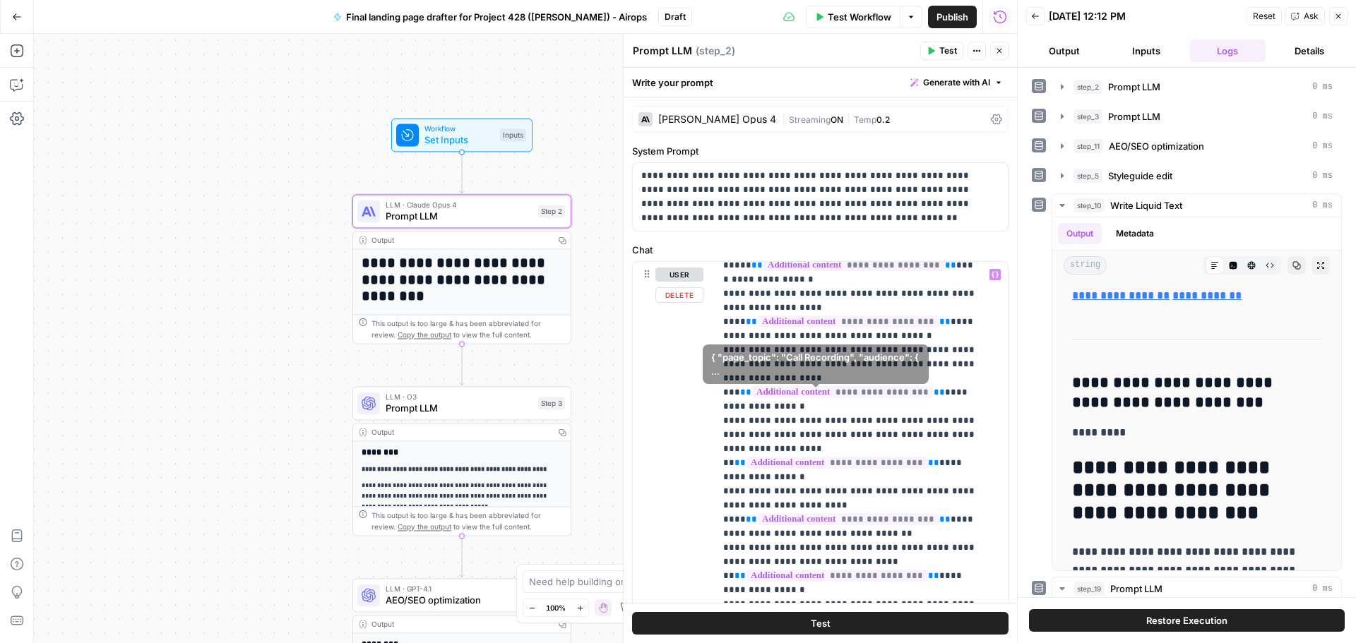
scroll to position [311, 0]
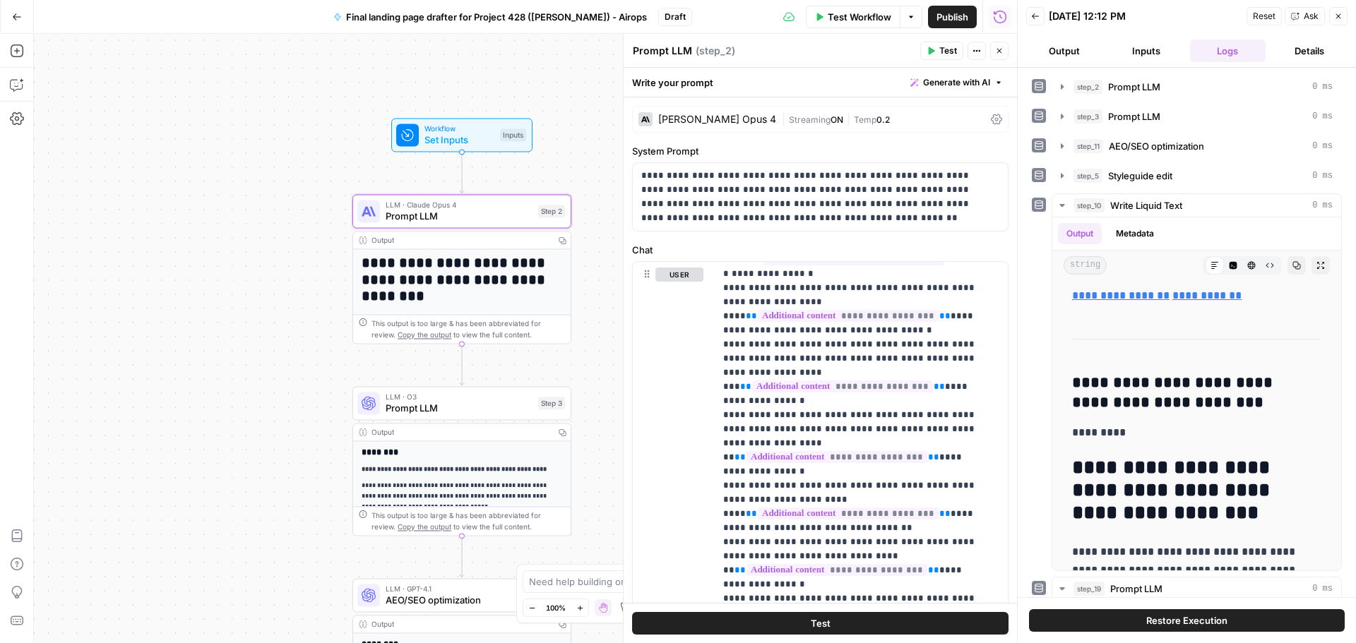
click at [506, 410] on span "Prompt LLM" at bounding box center [459, 408] width 147 height 14
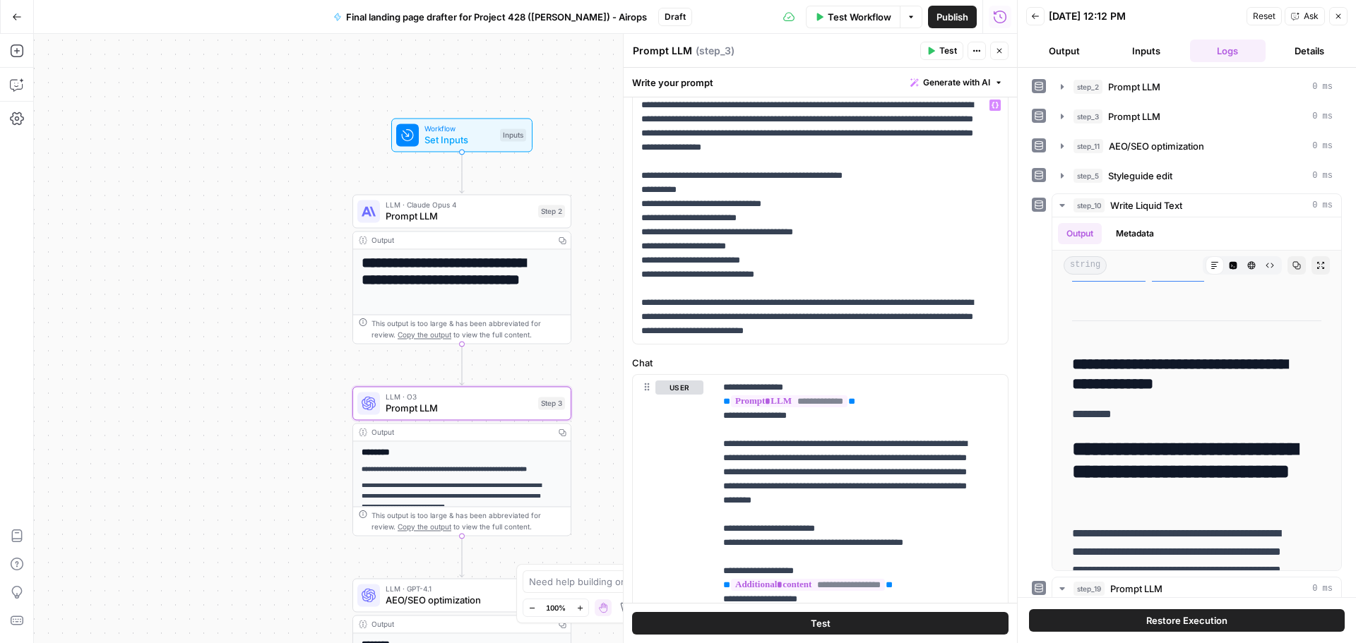
scroll to position [0, 0]
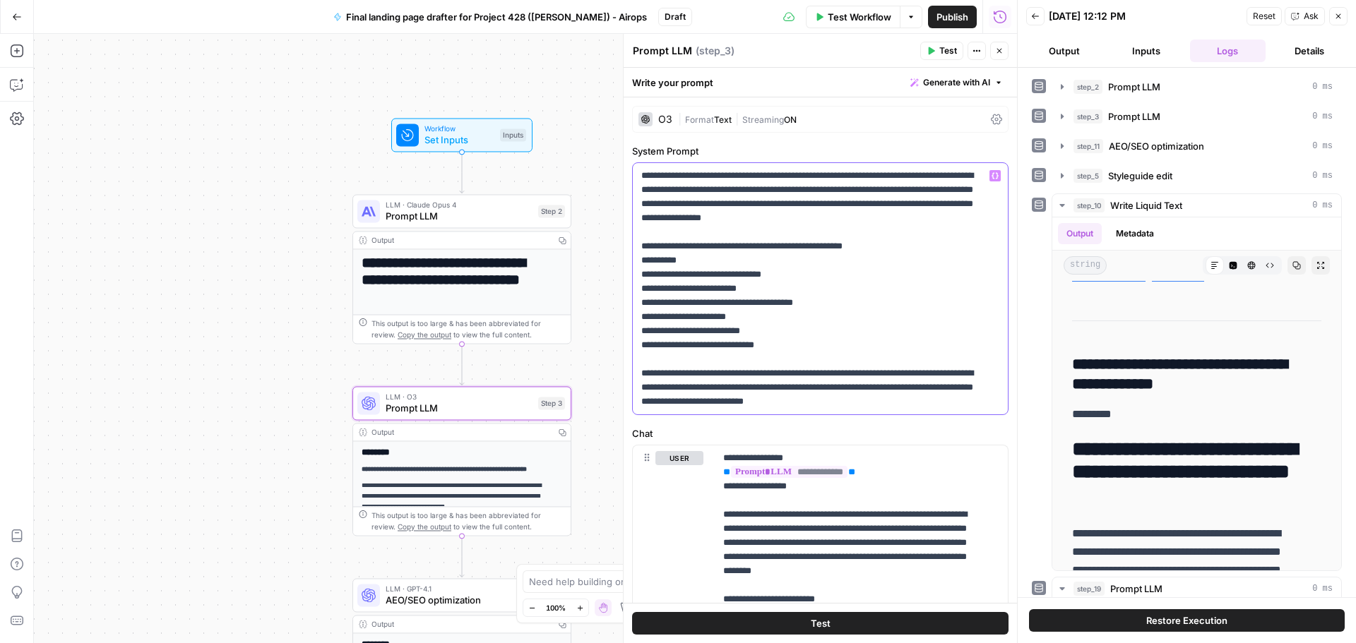
drag, startPoint x: 652, startPoint y: 261, endPoint x: 708, endPoint y: 256, distance: 56.0
click at [708, 256] on p "**********" at bounding box center [814, 289] width 347 height 240
click at [828, 308] on p "**********" at bounding box center [814, 289] width 347 height 240
click at [697, 256] on p "**********" at bounding box center [814, 289] width 347 height 240
click at [645, 262] on p "**********" at bounding box center [814, 289] width 347 height 240
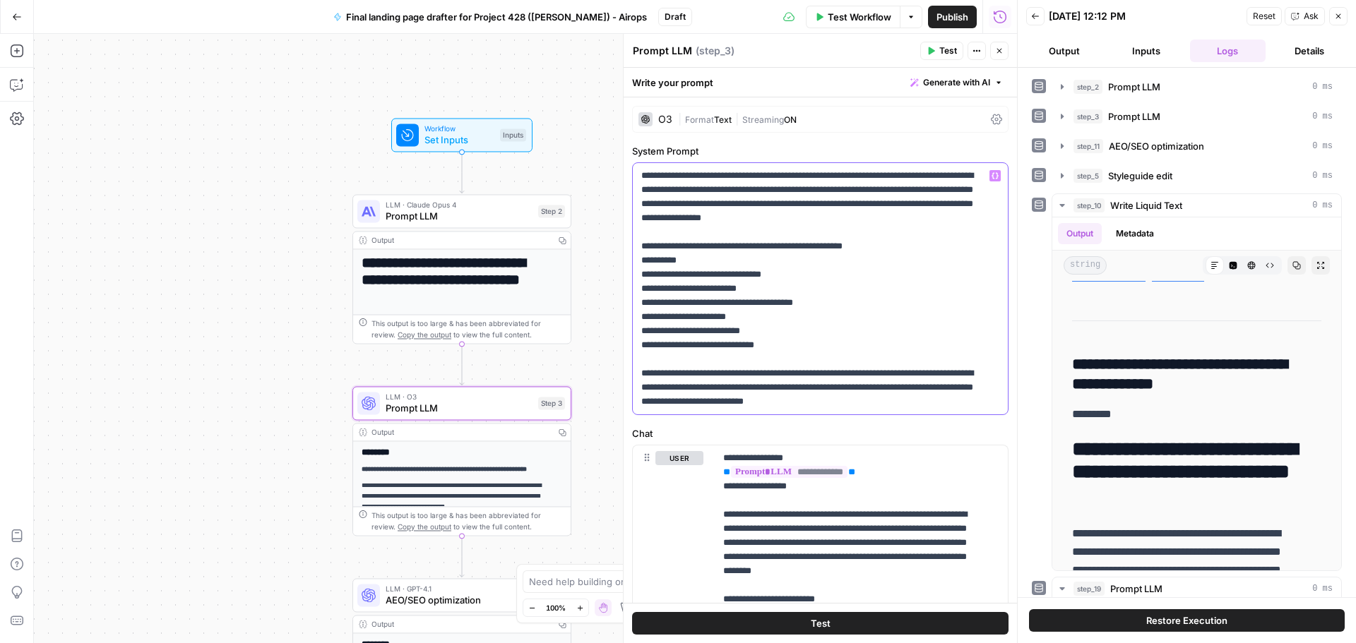
click at [649, 260] on p "**********" at bounding box center [814, 289] width 347 height 240
click at [753, 261] on p "**********" at bounding box center [814, 289] width 347 height 240
click at [739, 263] on p "**********" at bounding box center [814, 289] width 347 height 240
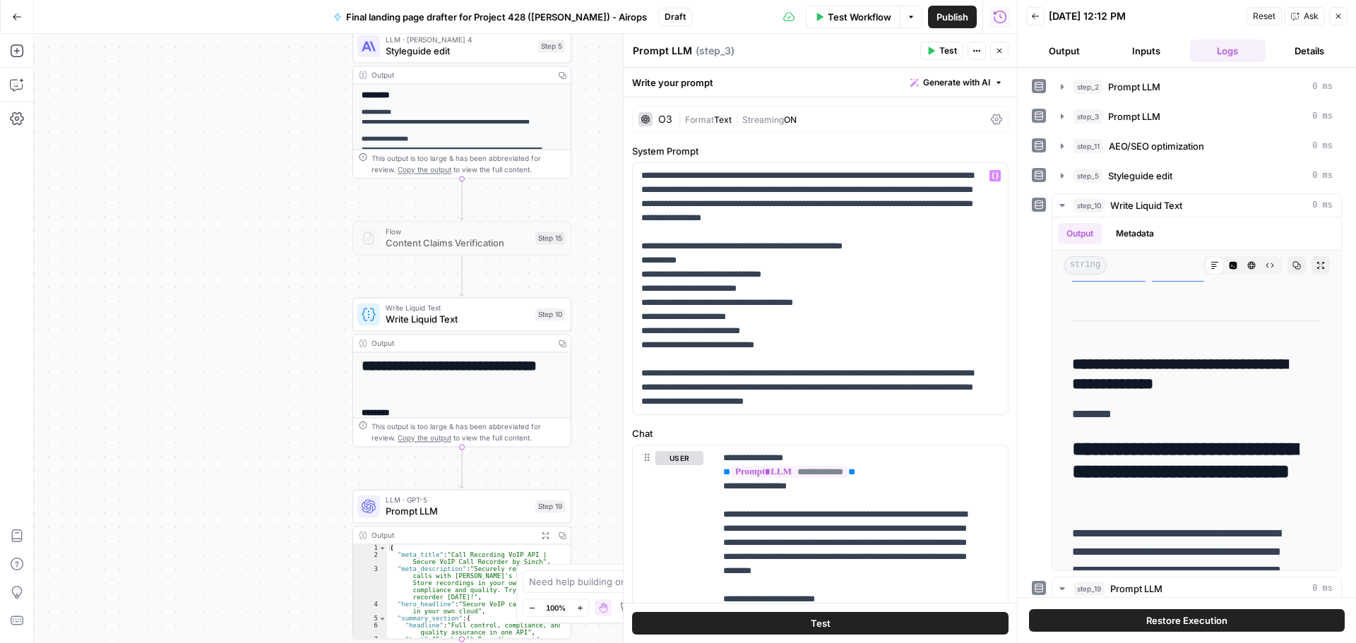
click at [434, 318] on span "Write Liquid Text" at bounding box center [458, 319] width 144 height 14
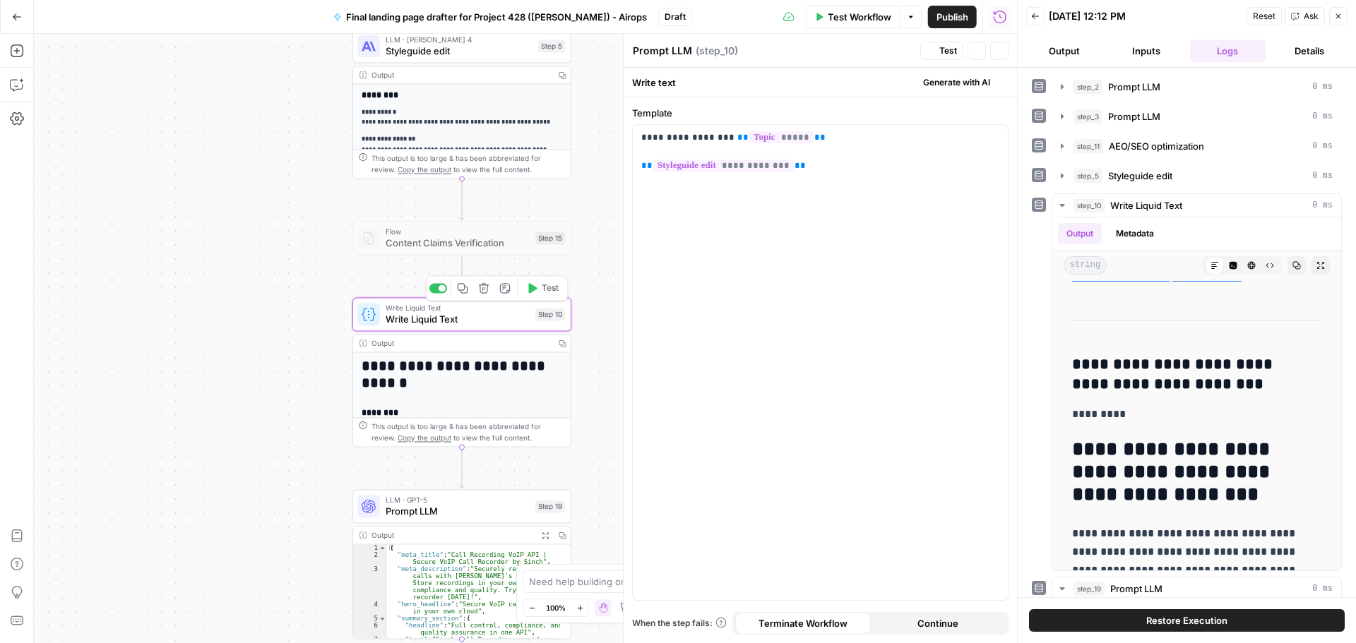
type textarea "Write Liquid Text"
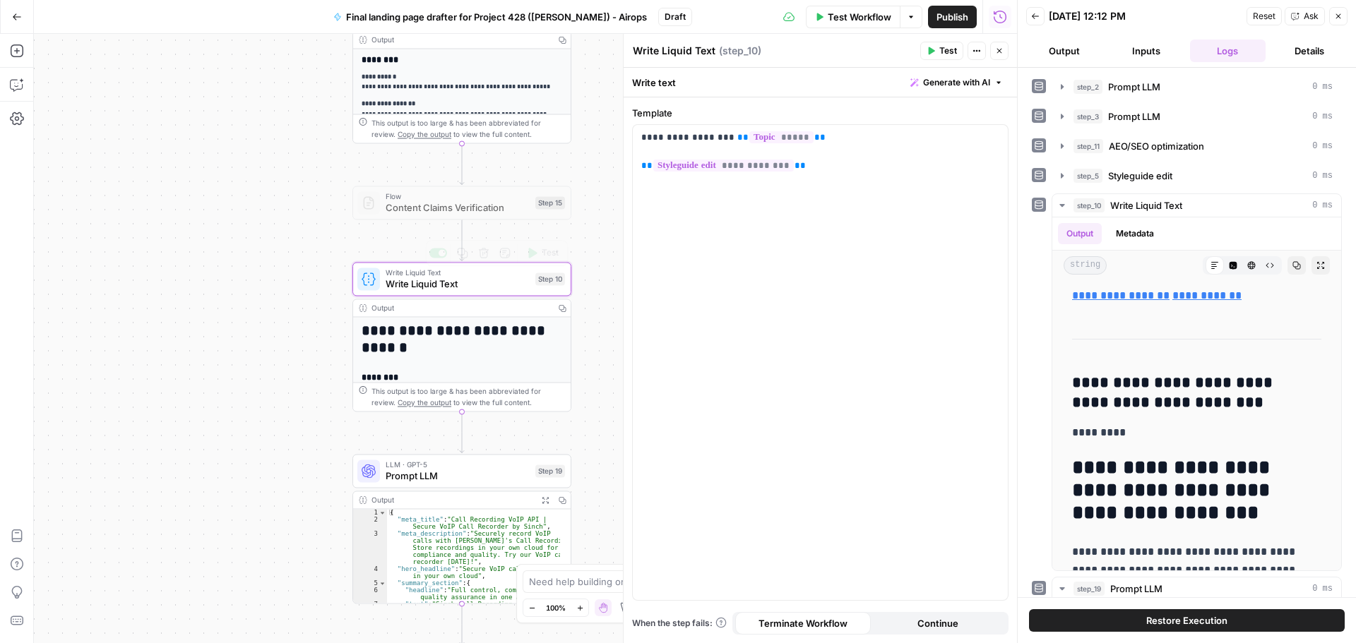
click at [474, 285] on span "Write Liquid Text" at bounding box center [458, 284] width 144 height 14
click at [439, 321] on div "**********" at bounding box center [461, 561] width 217 height 489
click at [426, 311] on div "Output" at bounding box center [460, 307] width 178 height 11
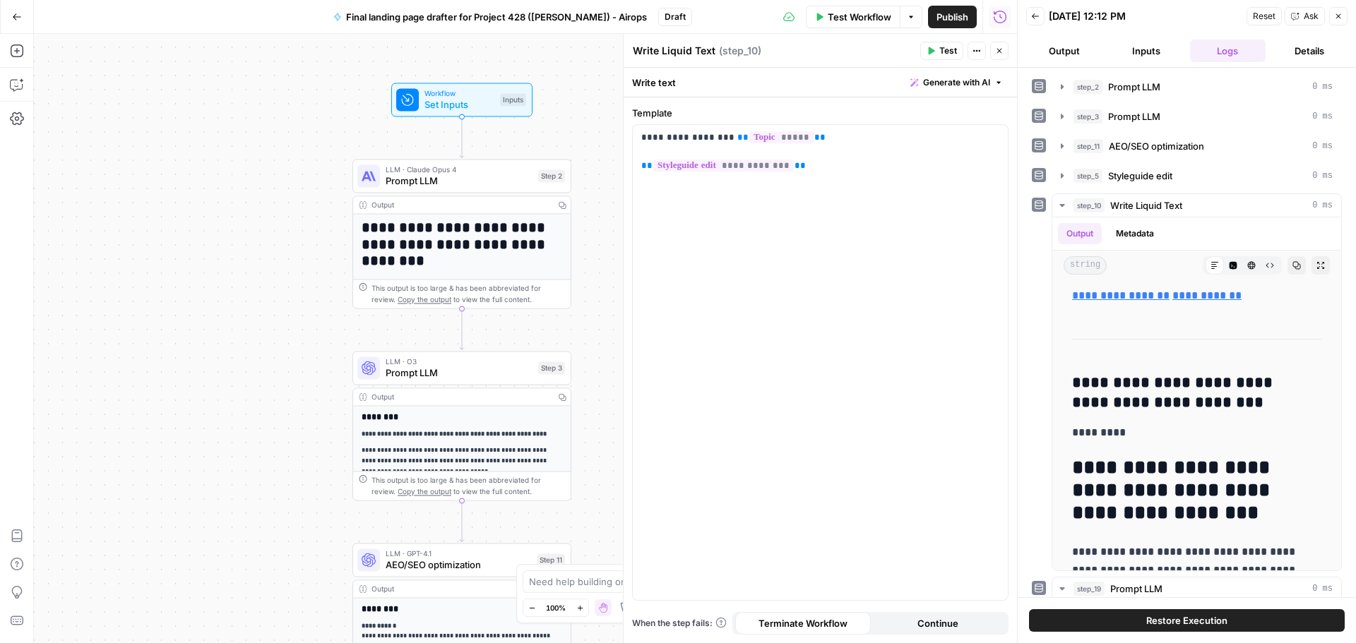
drag, startPoint x: 414, startPoint y: 180, endPoint x: 510, endPoint y: 196, distance: 98.1
click at [414, 179] on span "Prompt LLM" at bounding box center [459, 181] width 147 height 14
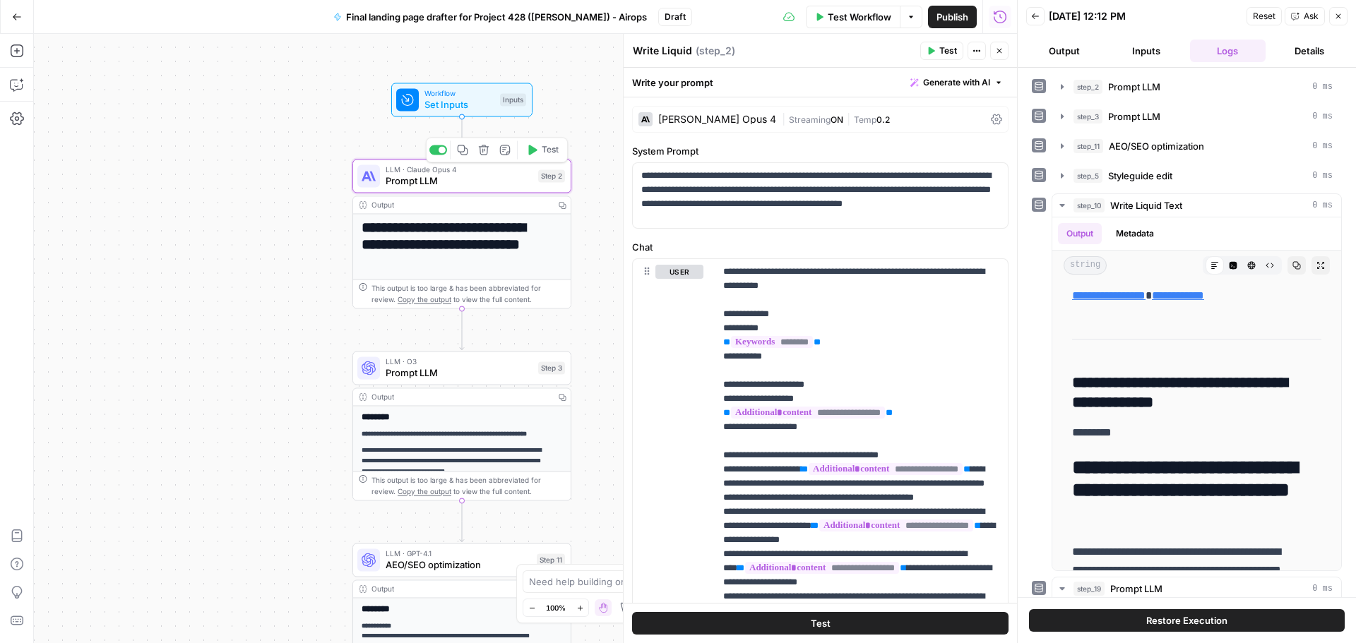
type textarea "Prompt LLM"
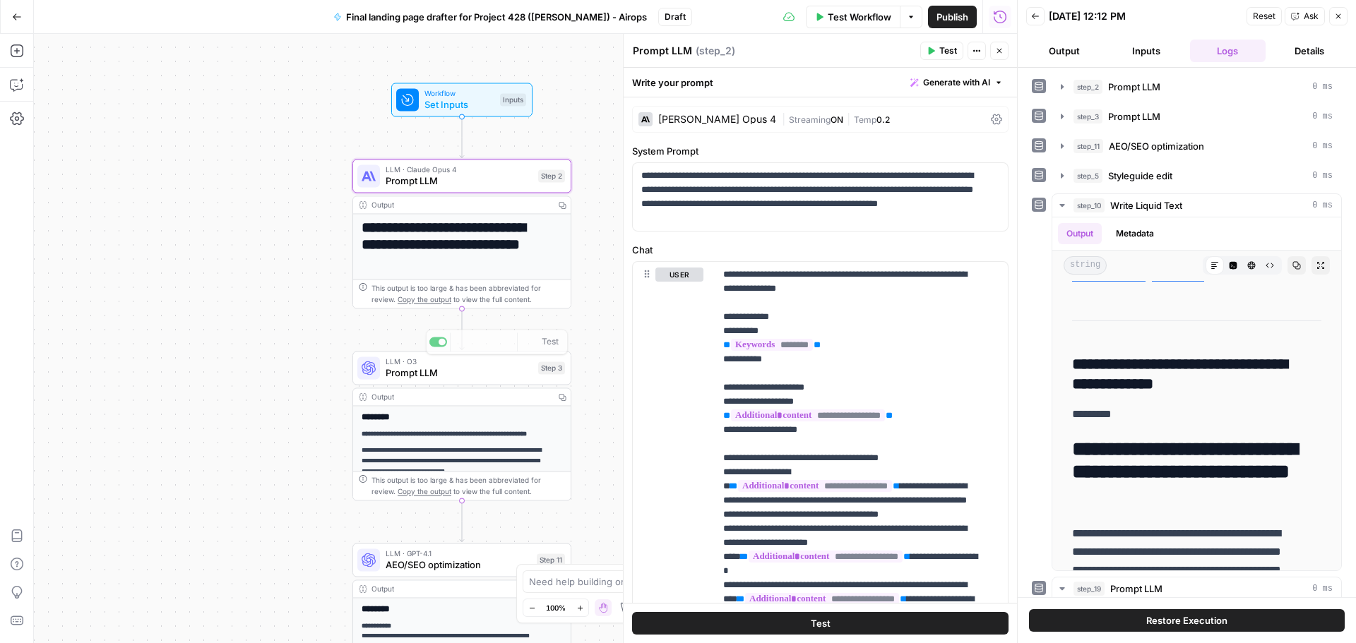
click at [432, 382] on div "LLM · O3 Prompt LLM Step 3 Copy step Delete step Add Note Test" at bounding box center [461, 368] width 219 height 34
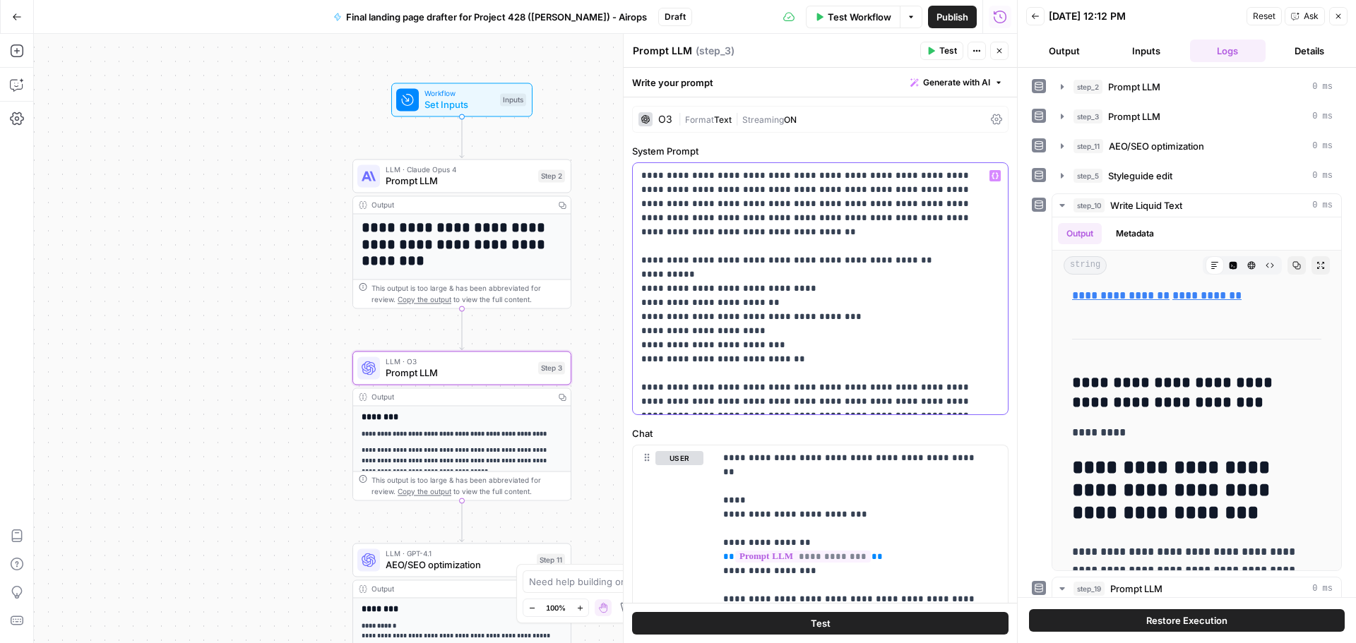
click at [695, 263] on p "**********" at bounding box center [814, 289] width 347 height 240
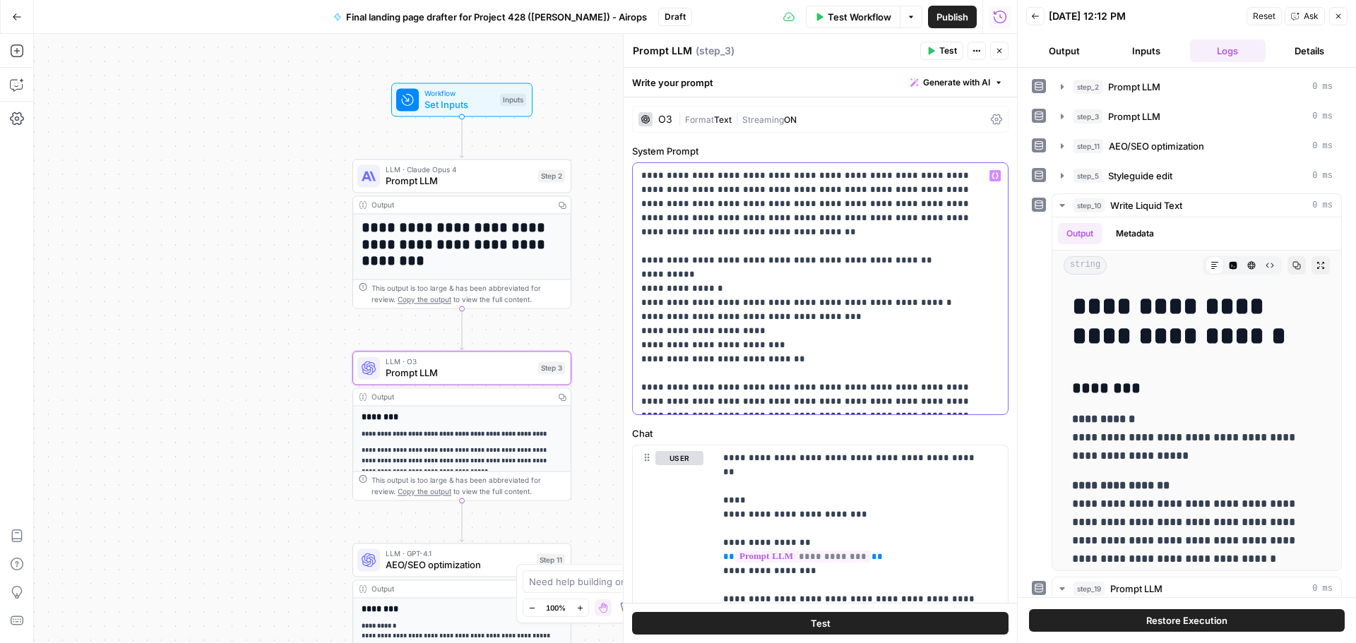
drag, startPoint x: 868, startPoint y: 289, endPoint x: 921, endPoint y: 289, distance: 53.7
click at [921, 289] on p "**********" at bounding box center [814, 289] width 347 height 240
click at [863, 326] on p "**********" at bounding box center [814, 289] width 347 height 240
click at [649, 303] on p "**********" at bounding box center [814, 289] width 347 height 240
click at [829, 333] on p "**********" at bounding box center [814, 289] width 347 height 240
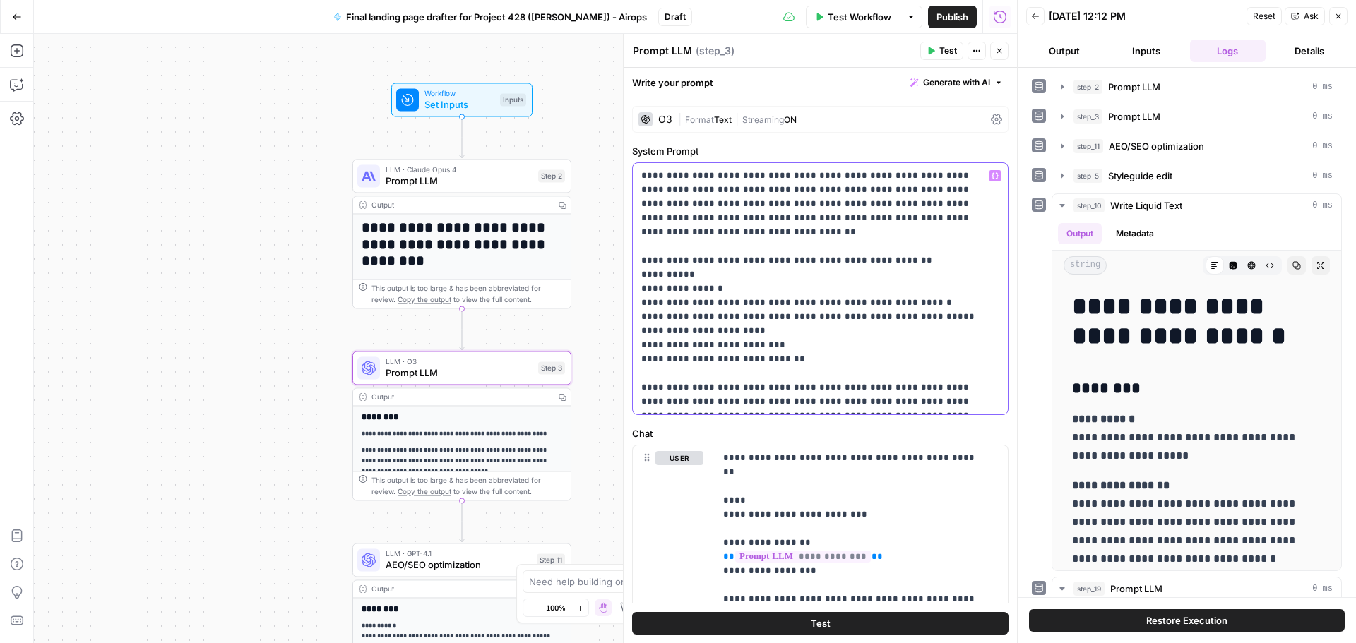
click at [654, 319] on p "**********" at bounding box center [814, 289] width 347 height 240
click at [651, 318] on p "**********" at bounding box center [814, 289] width 347 height 240
click at [648, 333] on p "**********" at bounding box center [814, 289] width 347 height 240
click at [647, 344] on p "**********" at bounding box center [814, 289] width 347 height 240
click at [463, 181] on span "Prompt LLM" at bounding box center [459, 181] width 147 height 14
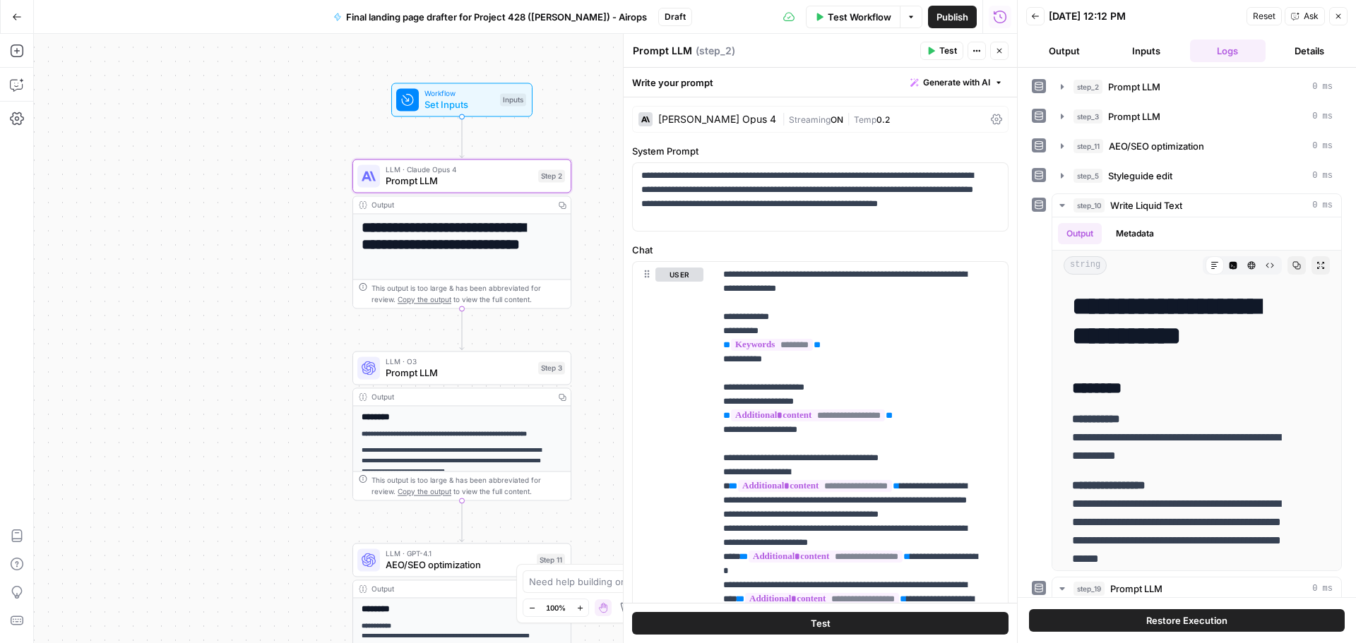
click at [926, 52] on button "Test" at bounding box center [941, 51] width 43 height 18
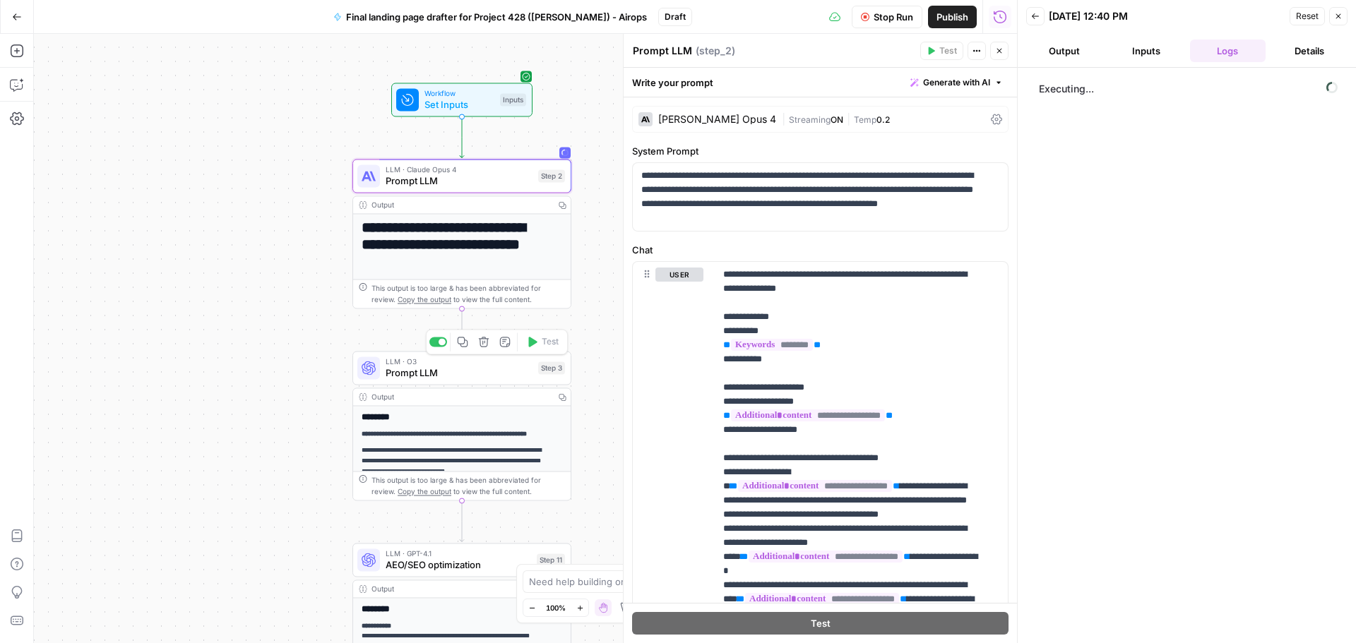
click at [524, 372] on span "Prompt LLM" at bounding box center [459, 373] width 147 height 14
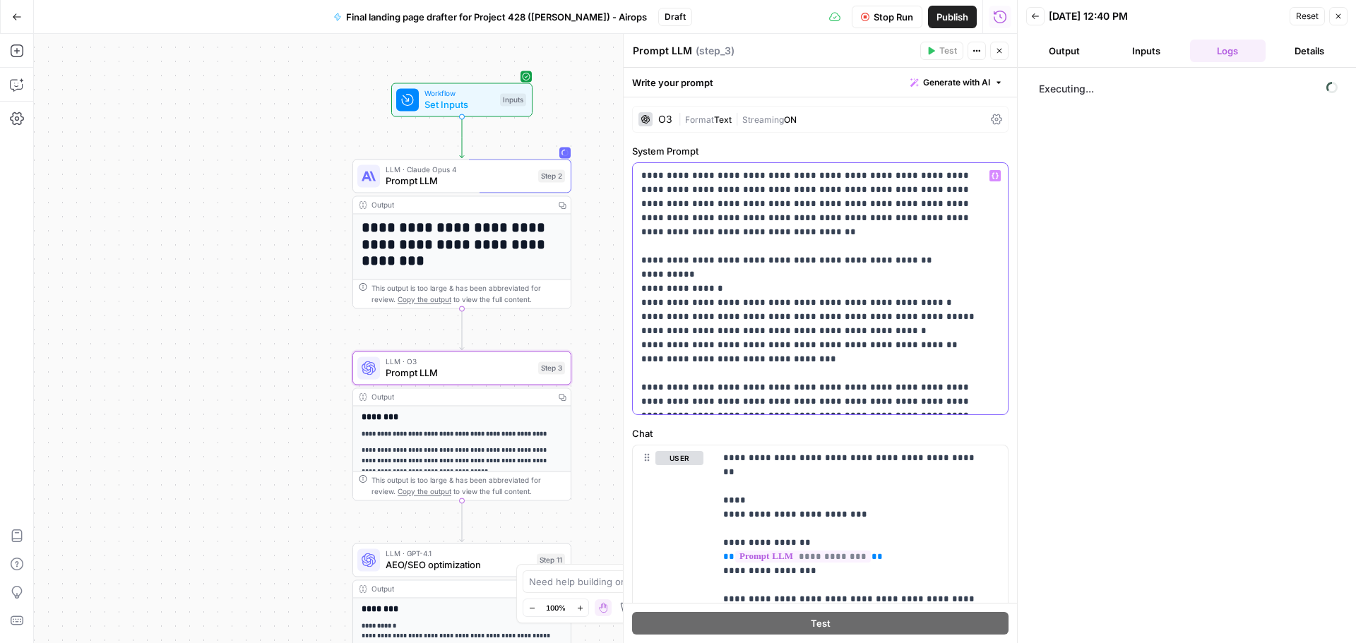
click at [906, 244] on p "**********" at bounding box center [814, 289] width 347 height 240
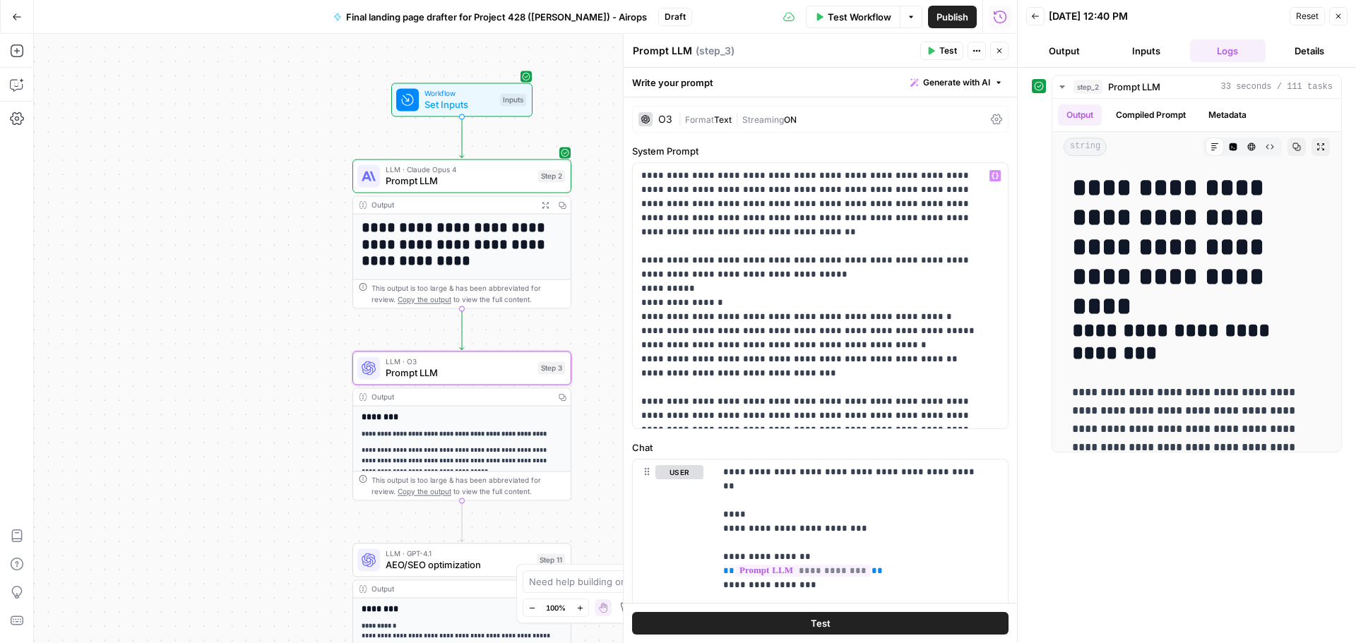
click at [499, 366] on span "Prompt LLM" at bounding box center [459, 373] width 147 height 14
click at [542, 341] on span "Test" at bounding box center [550, 341] width 17 height 13
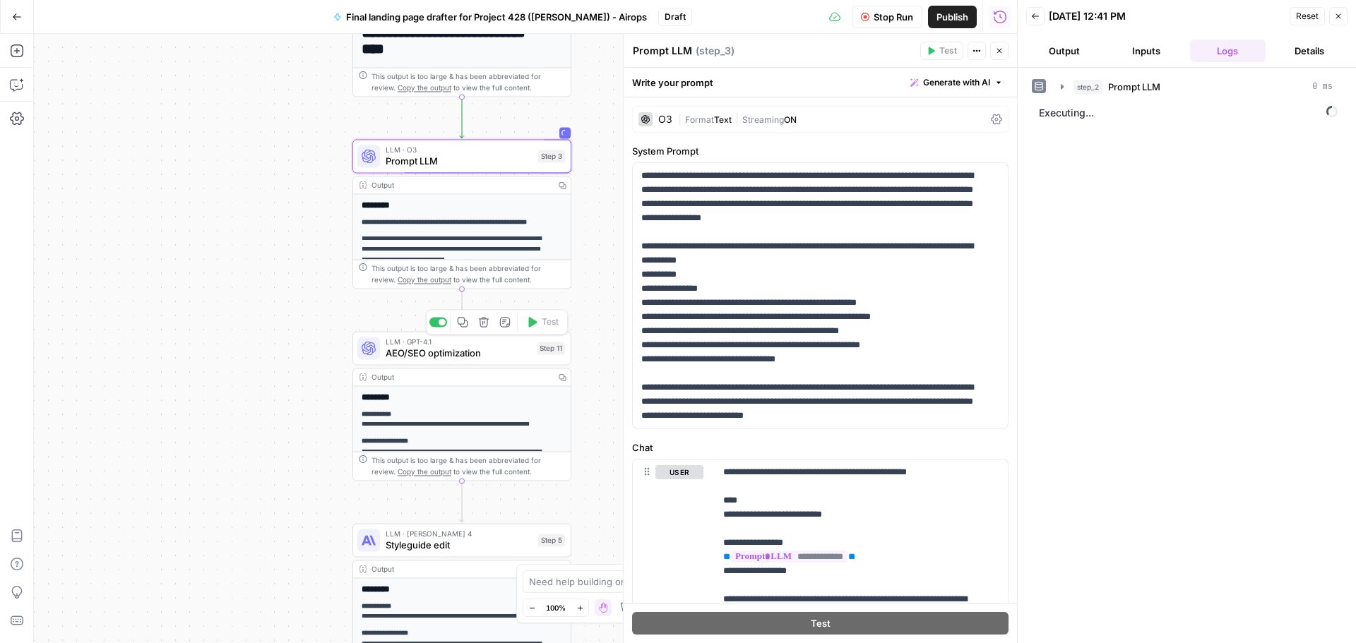
click at [530, 356] on span "AEO/SEO optimization" at bounding box center [458, 353] width 145 height 14
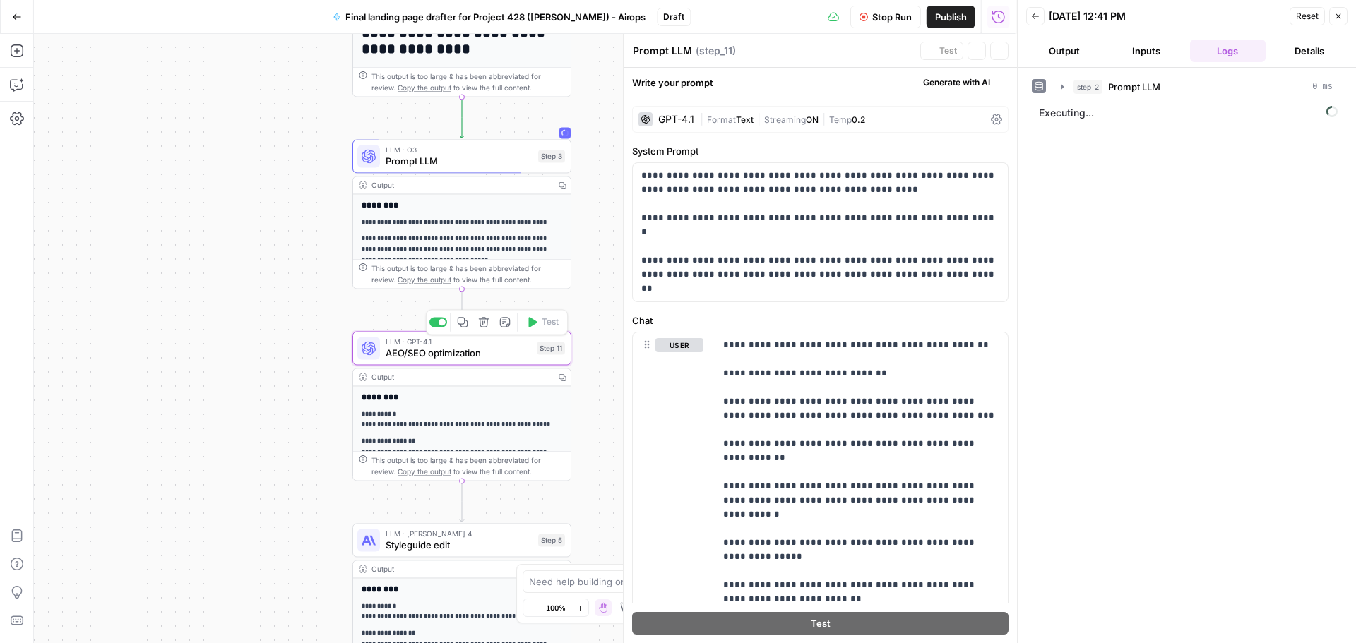
type textarea "AEO/SEO optimization"
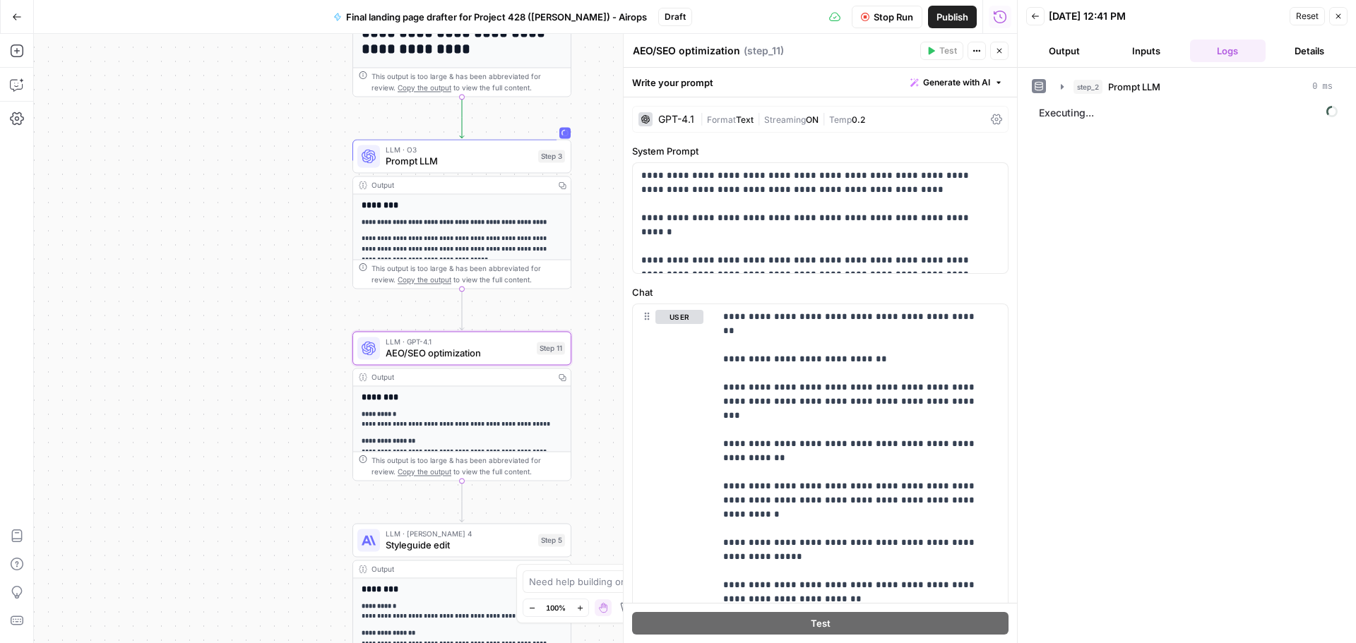
click at [467, 162] on span "Prompt LLM" at bounding box center [459, 161] width 147 height 14
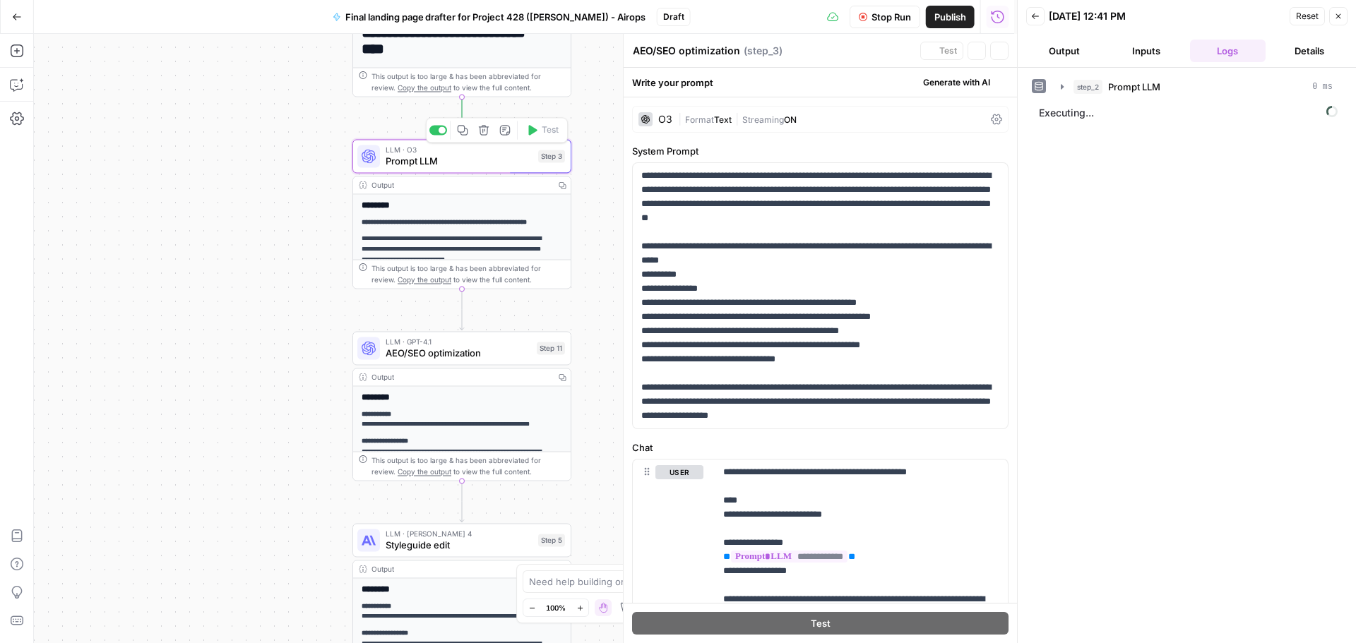
type textarea "Prompt LLM"
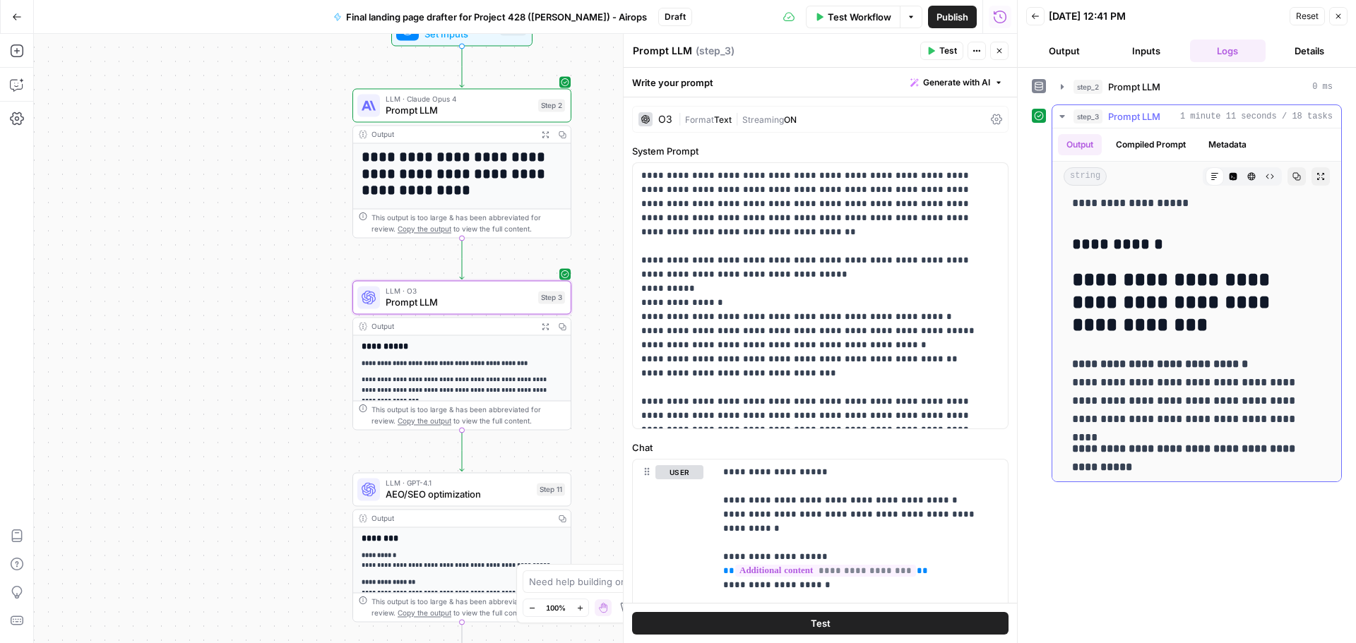
scroll to position [3708, 0]
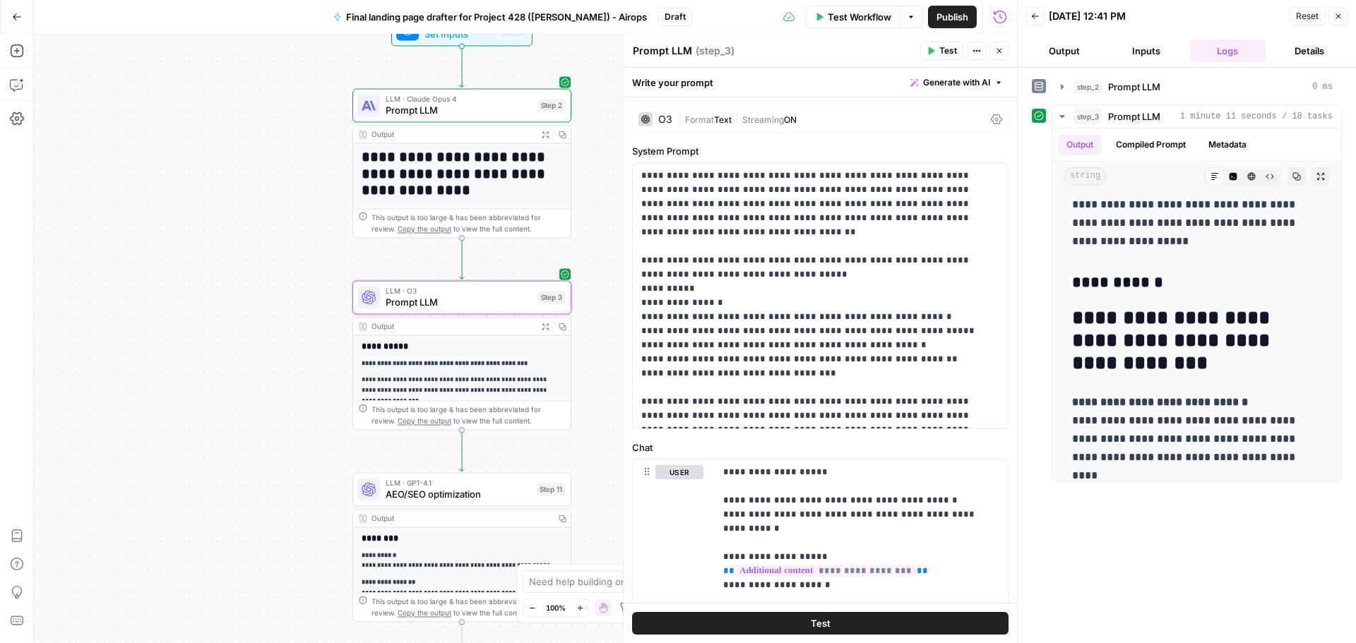
click at [508, 479] on span "LLM · GPT-4.1" at bounding box center [458, 482] width 145 height 11
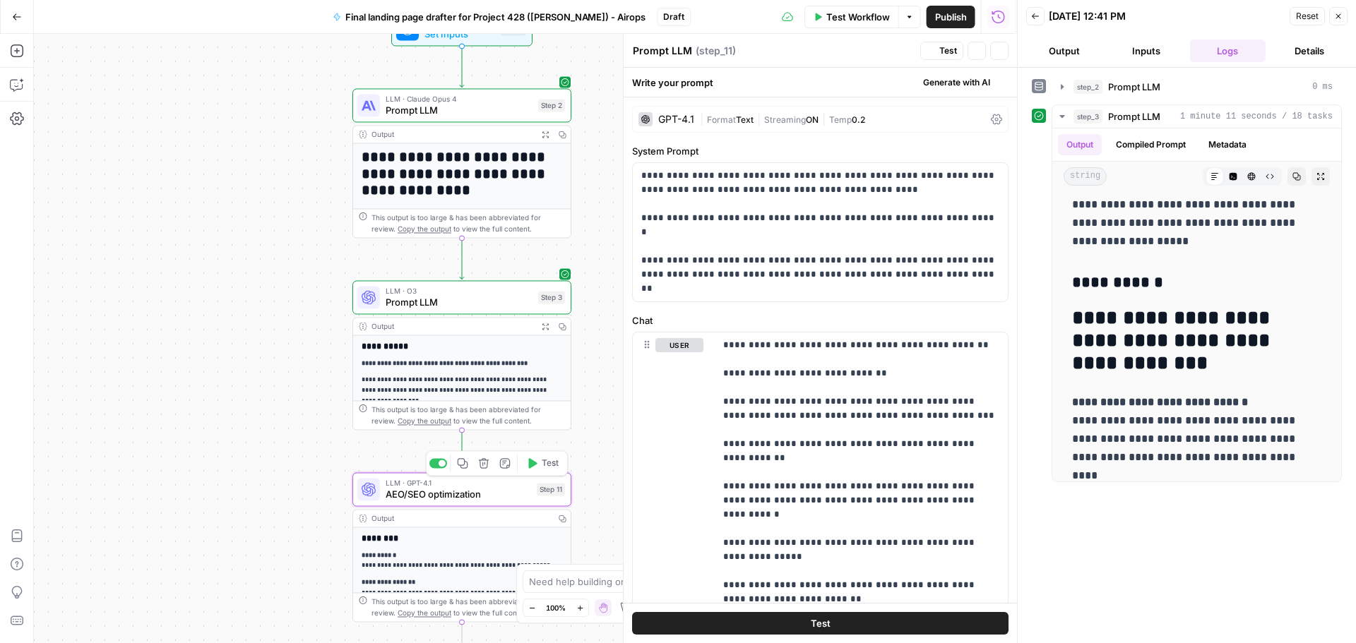
type textarea "AEO/SEO optimization"
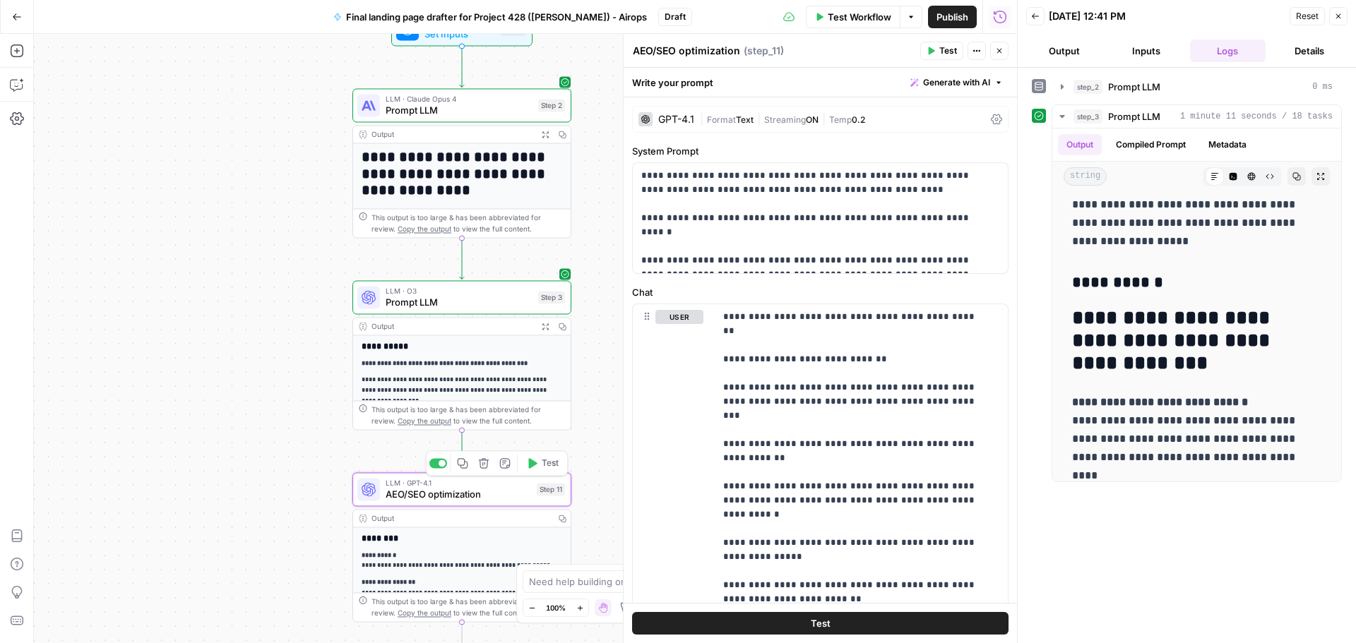
click at [537, 464] on icon "button" at bounding box center [533, 463] width 8 height 10
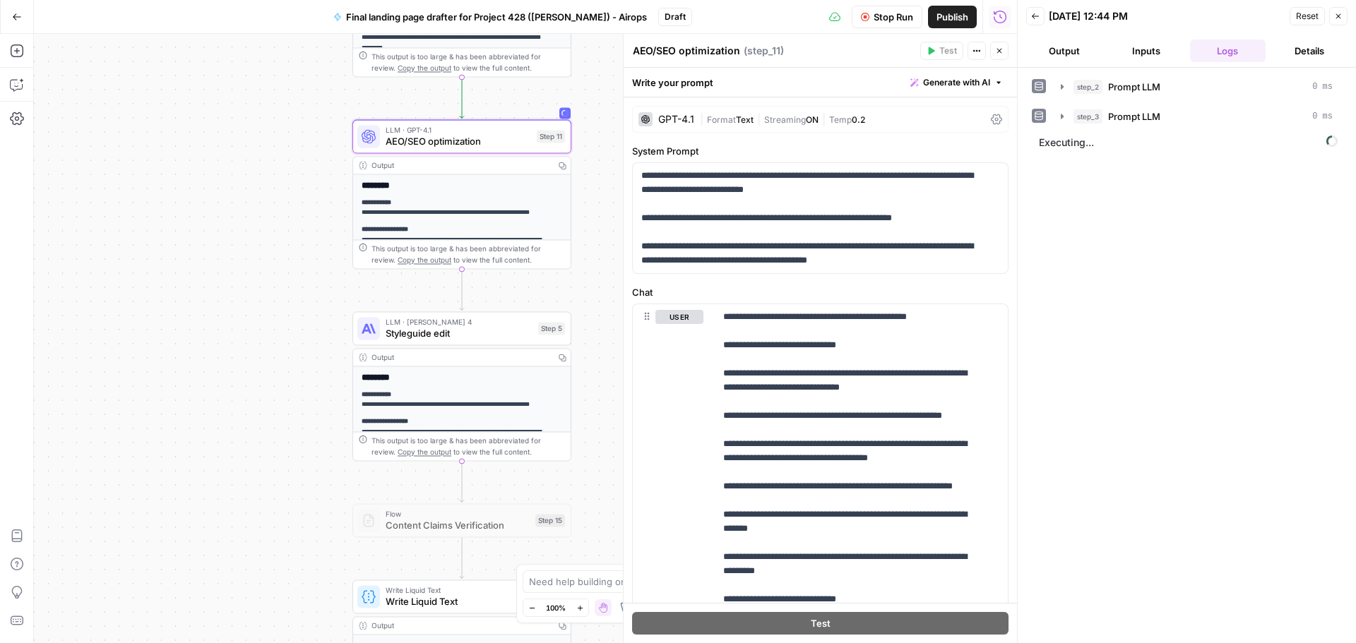
click at [600, 297] on div "**********" at bounding box center [525, 338] width 983 height 609
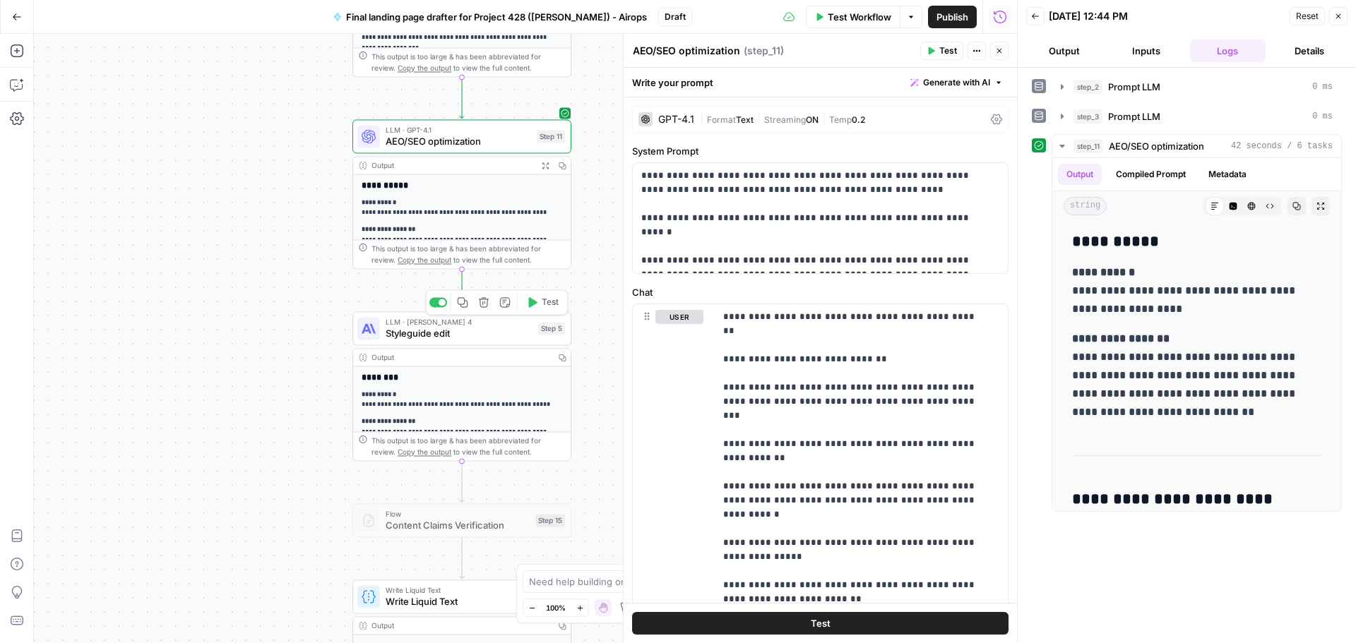
click at [537, 303] on button "Test" at bounding box center [542, 302] width 44 height 18
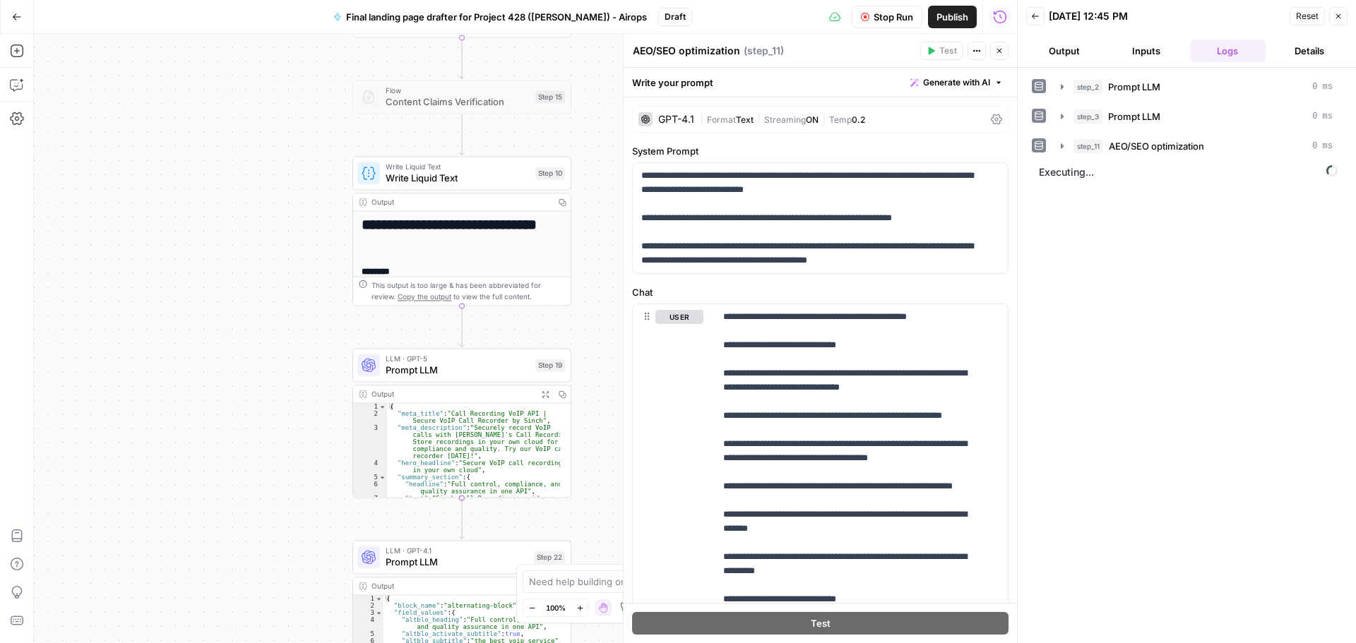
click at [459, 372] on span "Prompt LLM" at bounding box center [458, 370] width 144 height 14
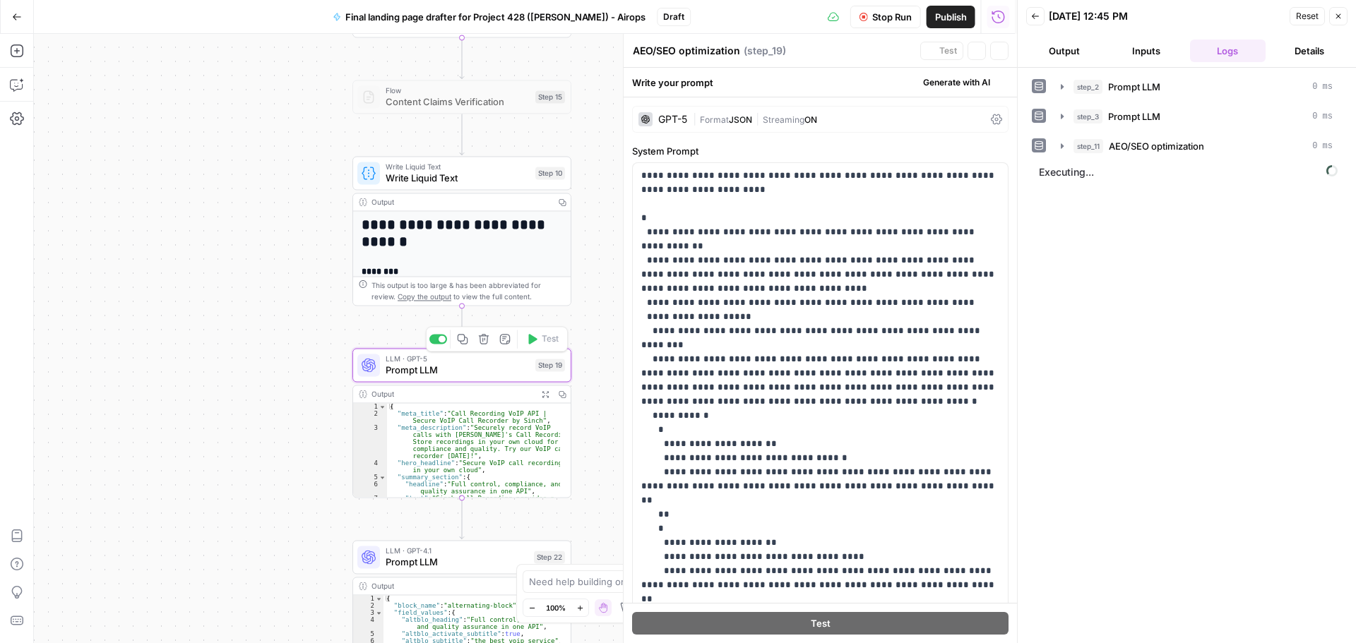
type textarea "Prompt LLM"
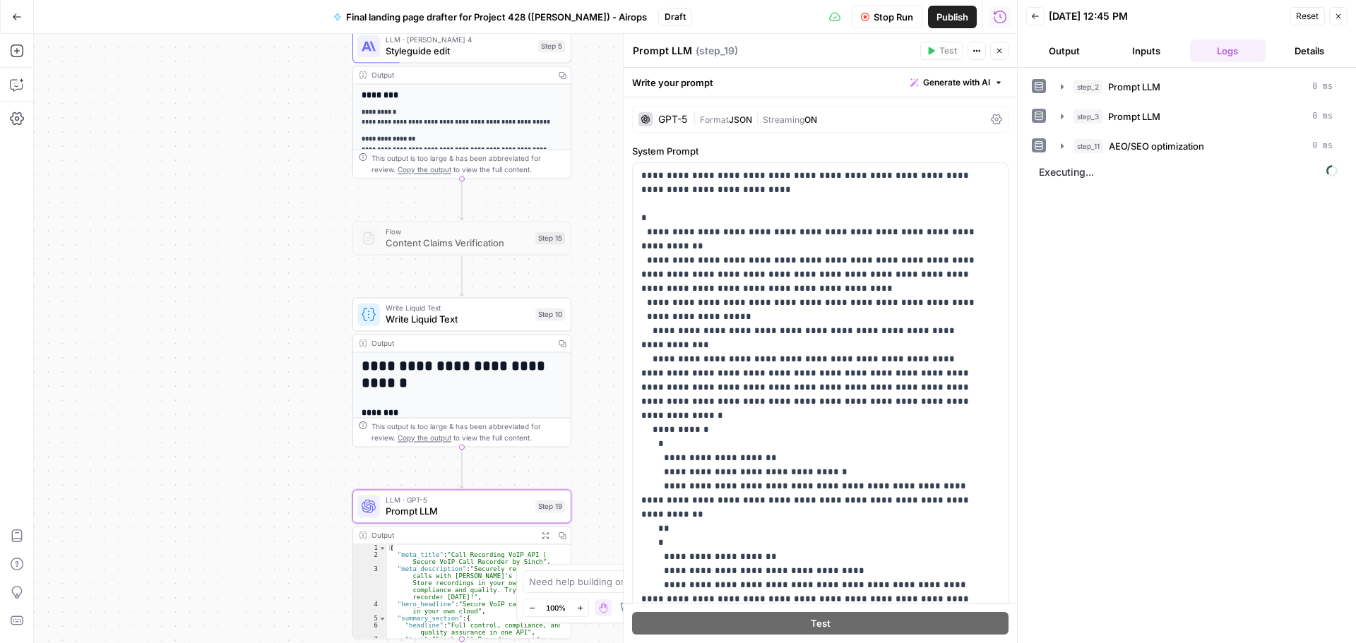
click at [455, 314] on span "Write Liquid Text" at bounding box center [458, 319] width 144 height 14
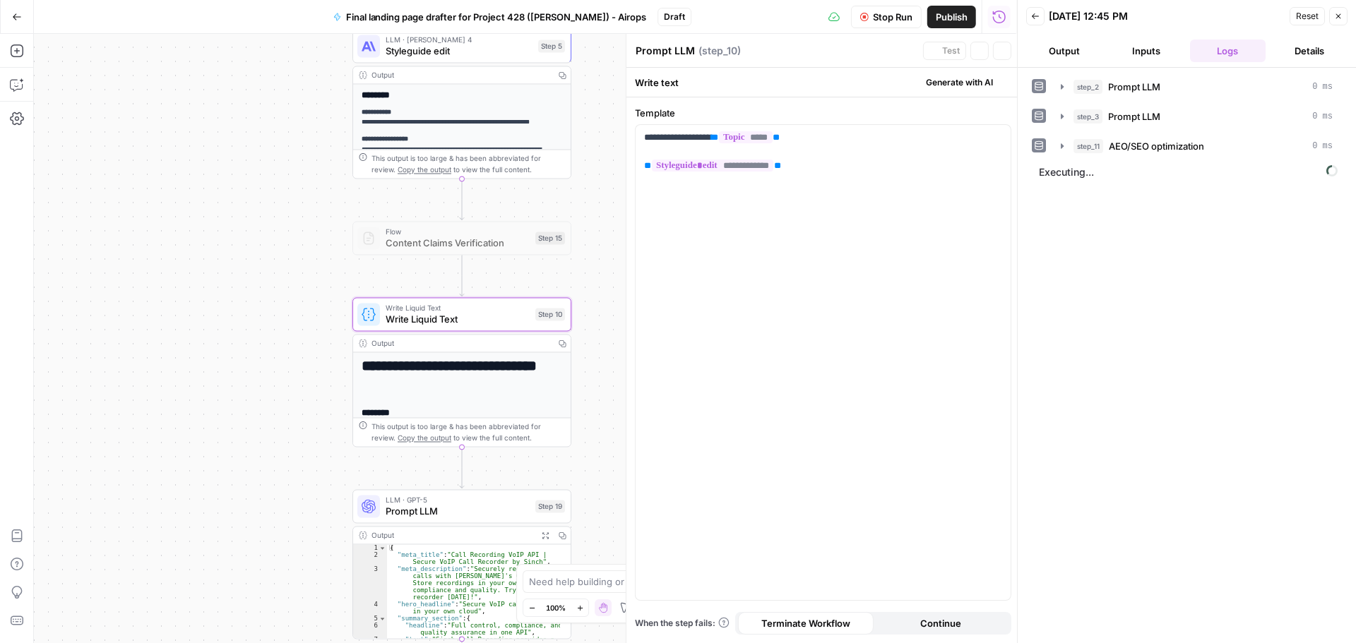
type textarea "Write Liquid Text"
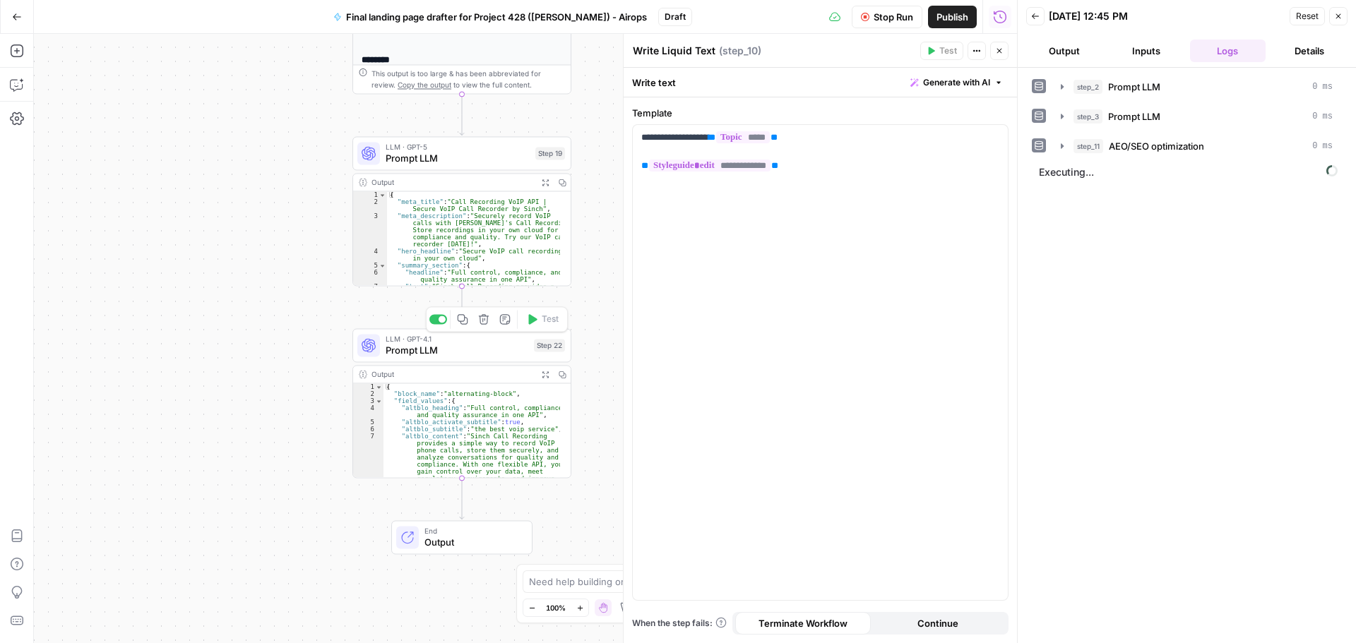
click at [446, 323] on div "Copy step Delete step Add Note Test" at bounding box center [497, 318] width 142 height 25
click at [442, 321] on div at bounding box center [441, 319] width 7 height 7
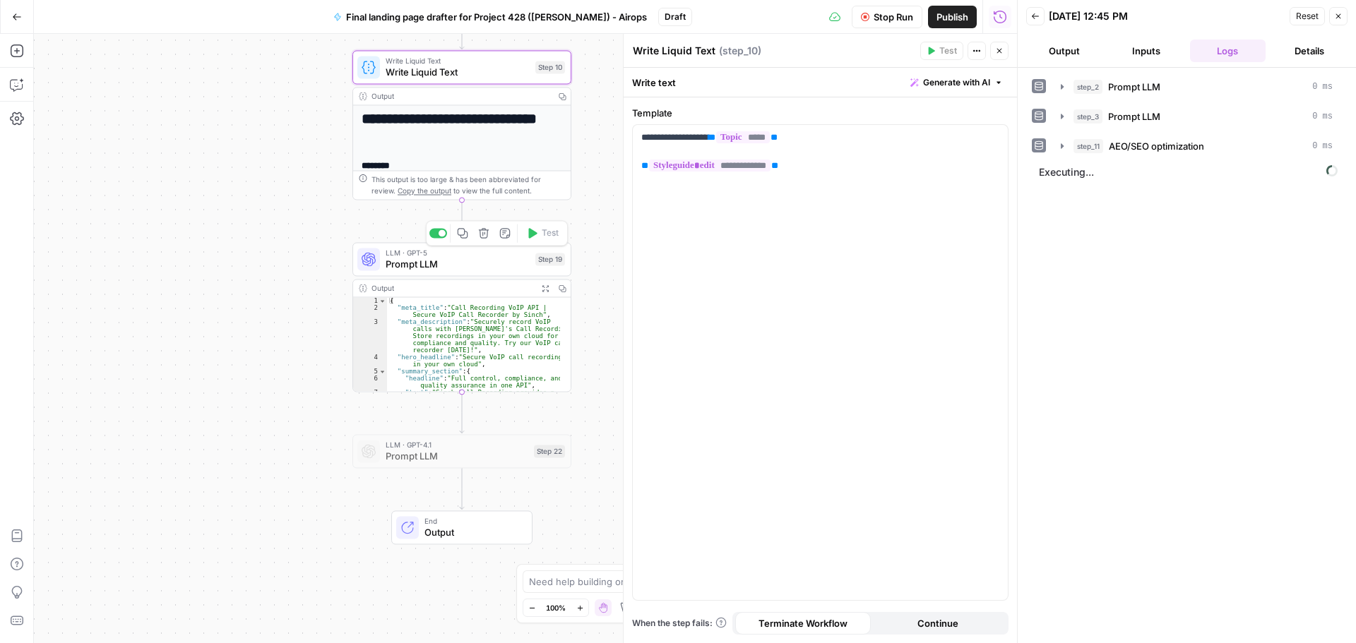
click at [439, 235] on div at bounding box center [441, 232] width 7 height 7
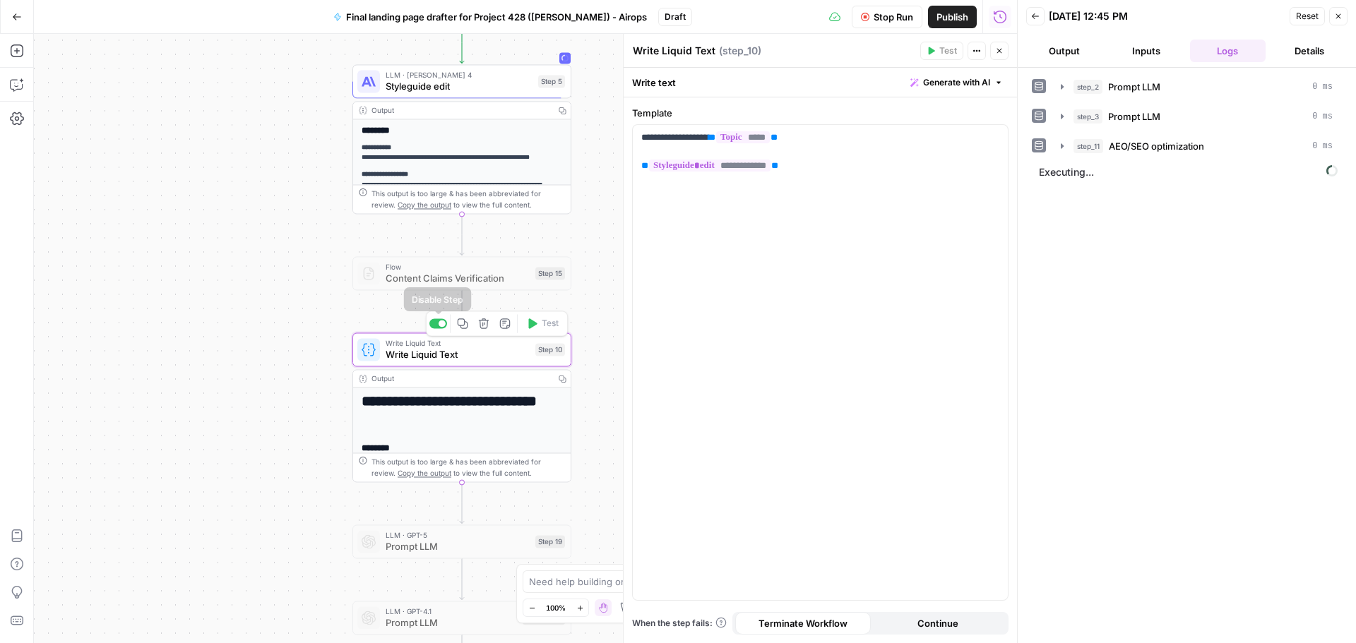
click at [438, 326] on div at bounding box center [441, 323] width 7 height 7
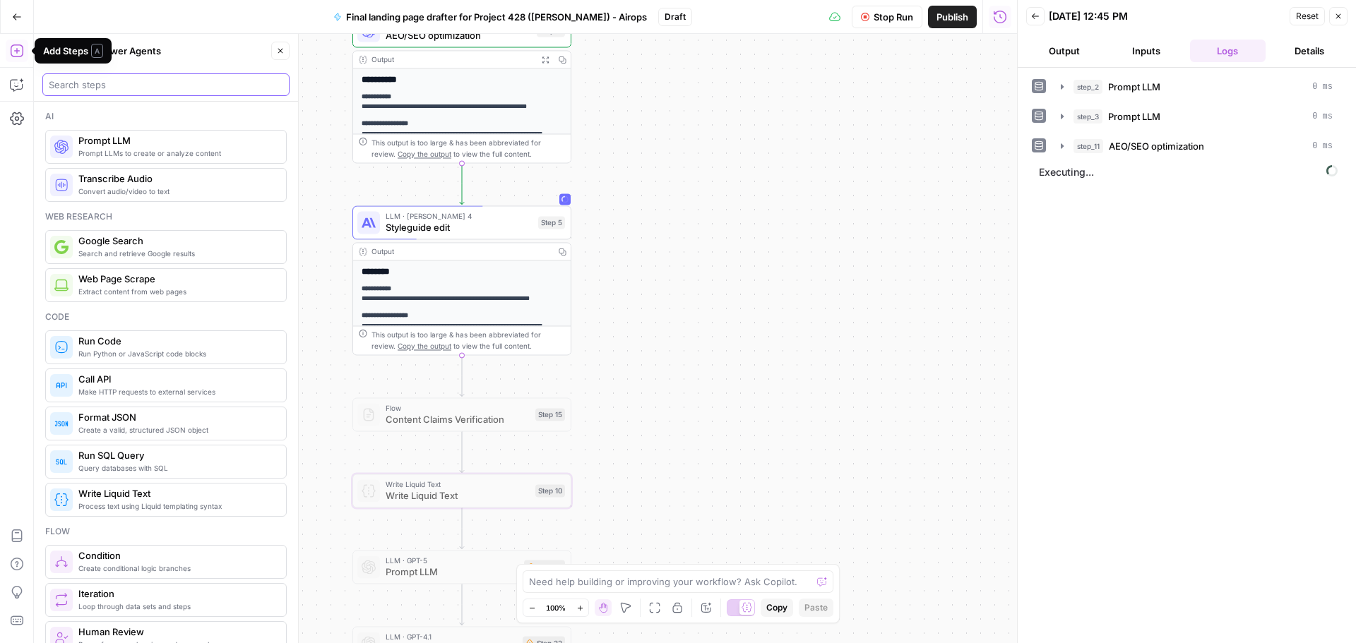
click at [97, 88] on input "search" at bounding box center [166, 85] width 234 height 14
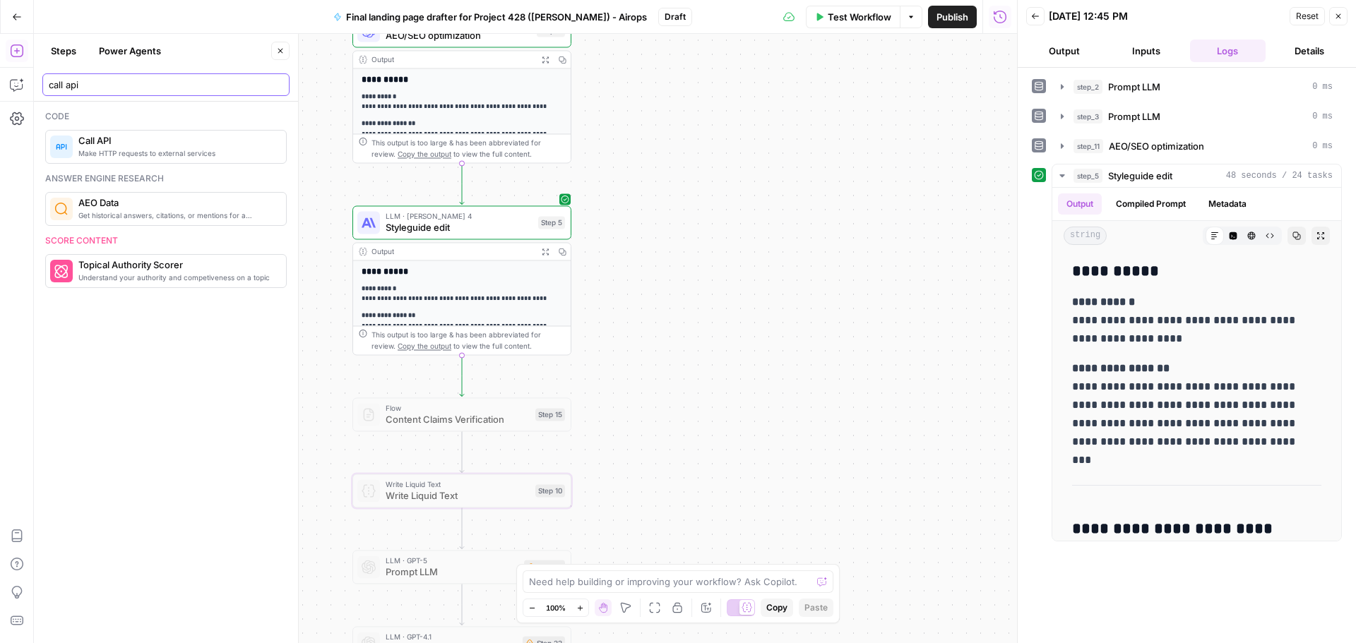
type input "call api"
click at [140, 150] on span "Make HTTP requests to external services" at bounding box center [176, 153] width 196 height 11
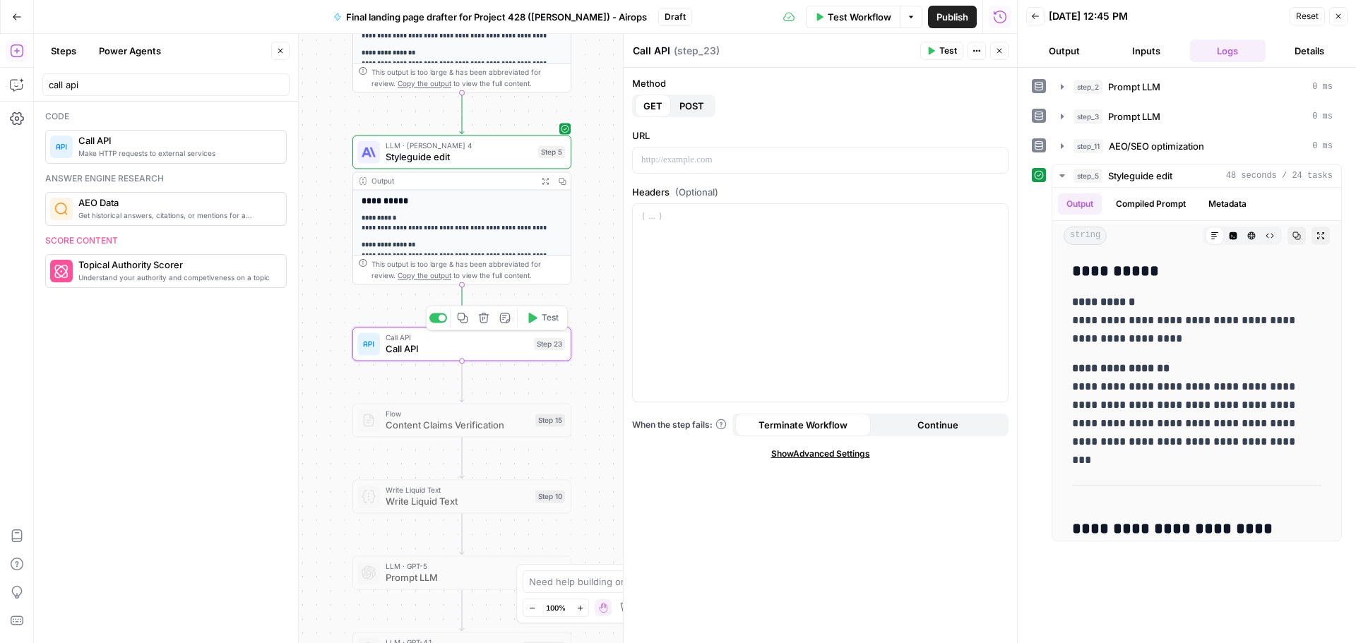
click at [502, 349] on span "Call API" at bounding box center [457, 349] width 143 height 14
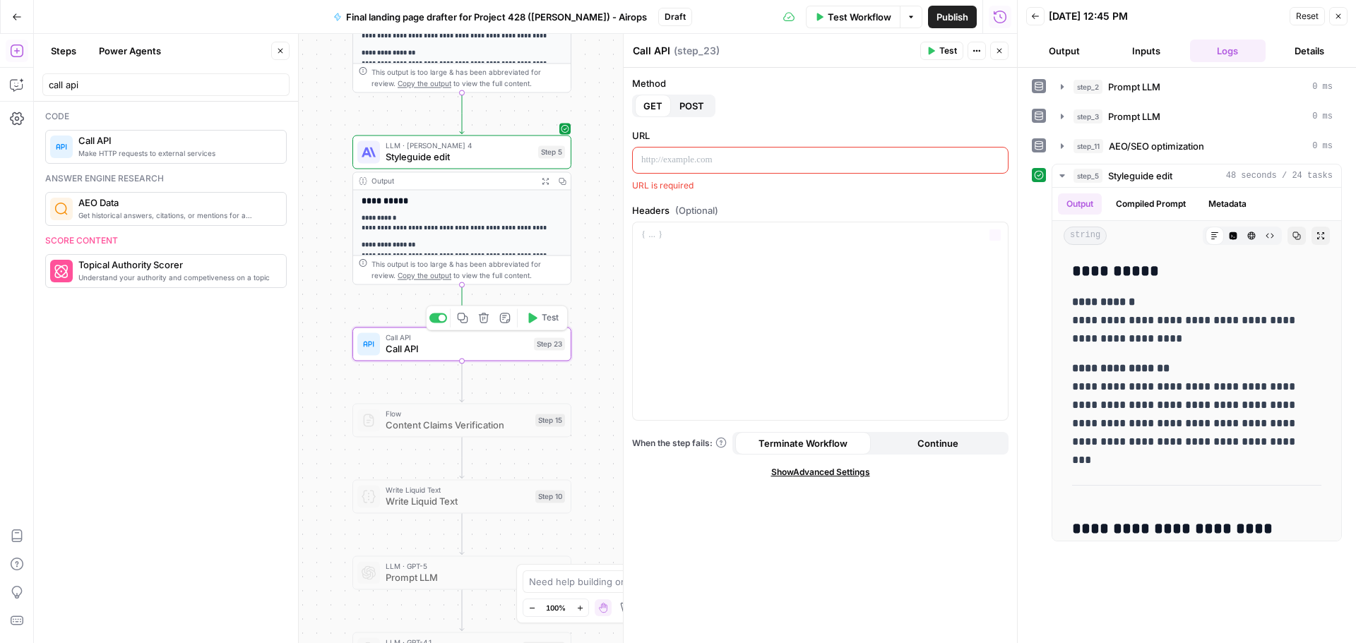
click at [681, 164] on p at bounding box center [820, 160] width 358 height 14
click at [937, 46] on button "Test" at bounding box center [941, 51] width 43 height 18
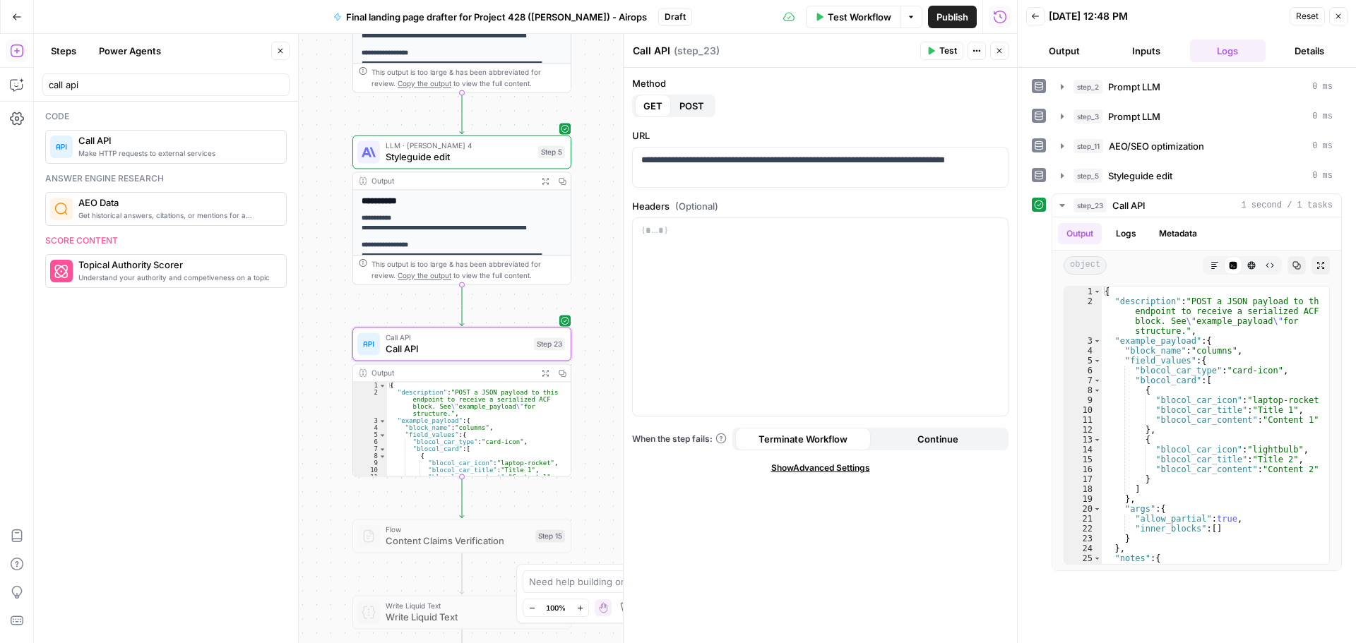
click at [20, 13] on icon "button" at bounding box center [17, 17] width 10 height 10
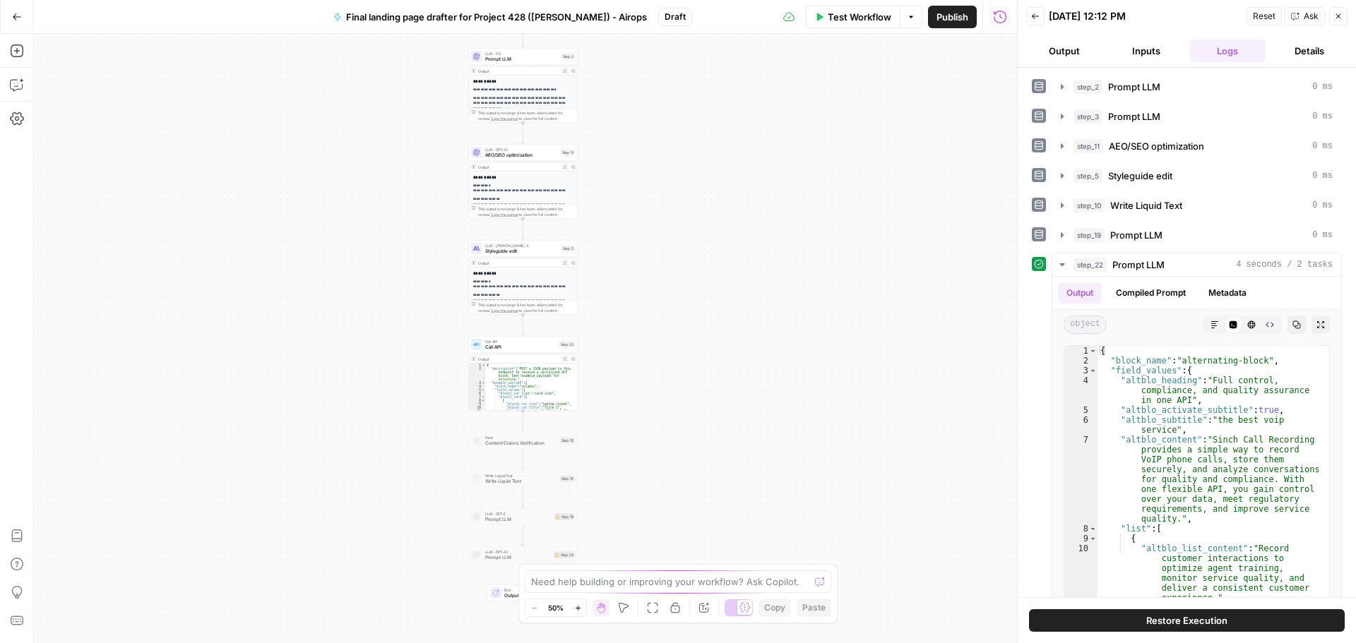
drag, startPoint x: 621, startPoint y: 400, endPoint x: 627, endPoint y: 337, distance: 63.2
click at [635, 320] on div "**********" at bounding box center [525, 338] width 983 height 609
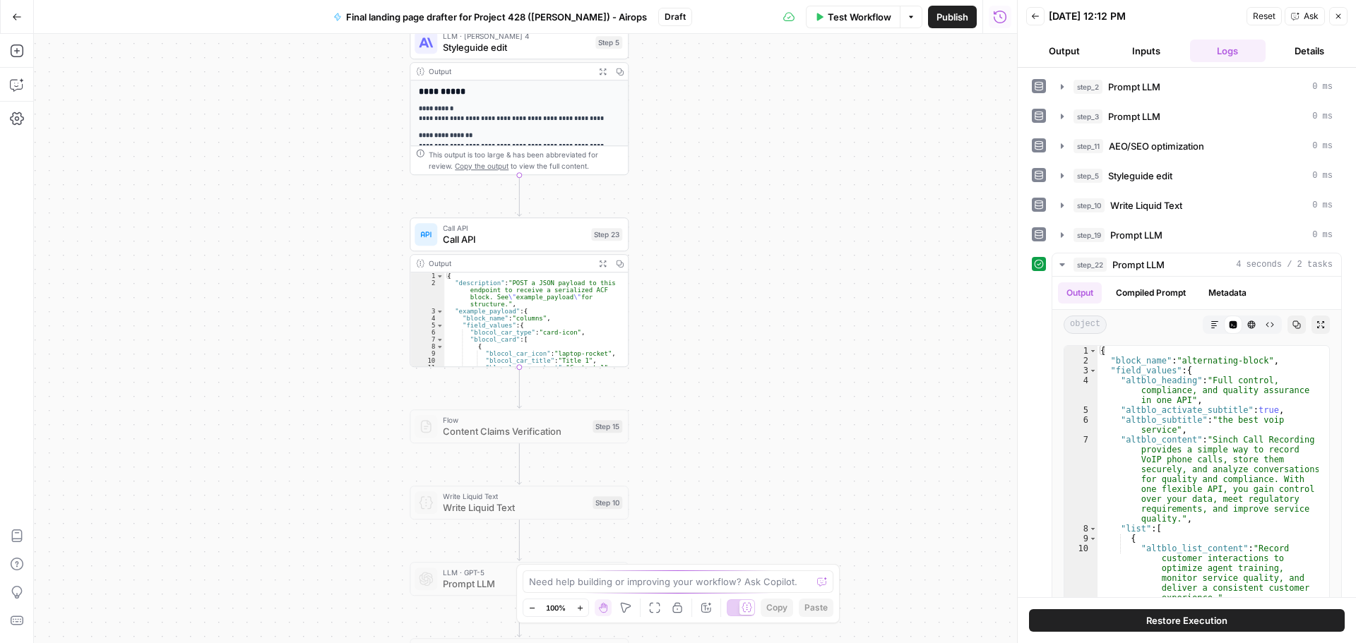
drag, startPoint x: 698, startPoint y: 271, endPoint x: 674, endPoint y: 319, distance: 53.7
click at [721, 359] on div "**********" at bounding box center [525, 338] width 983 height 609
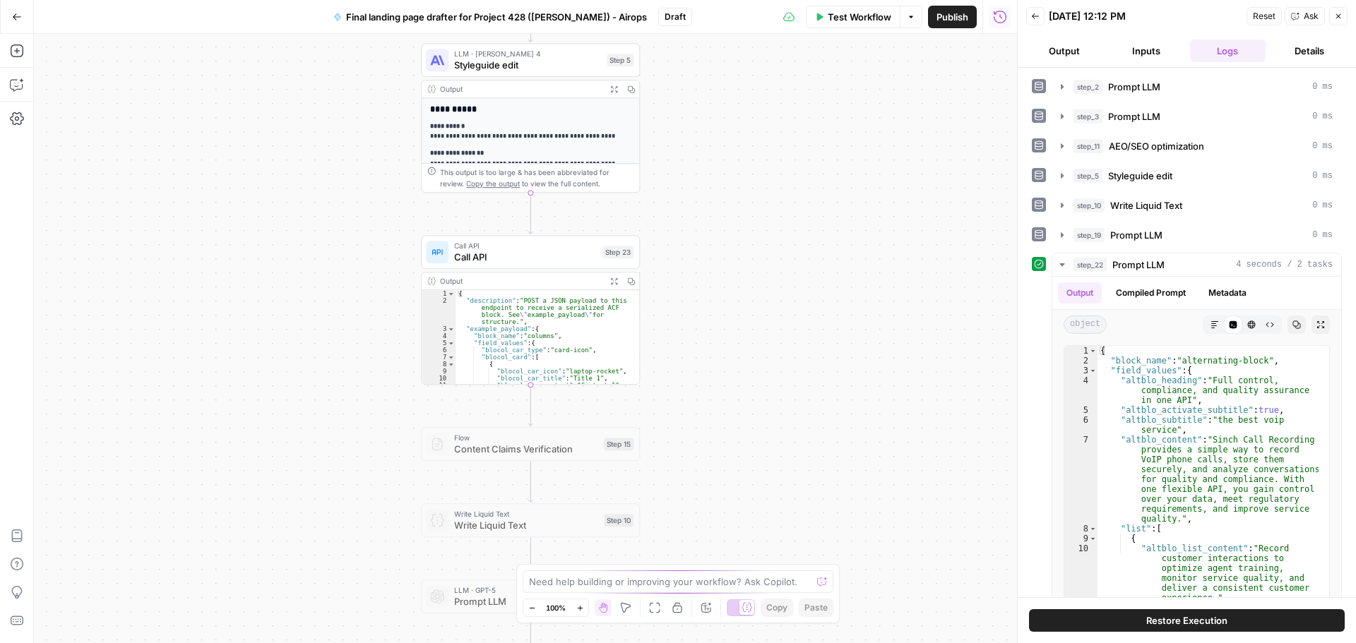
drag, startPoint x: 698, startPoint y: 270, endPoint x: 739, endPoint y: 357, distance: 96.3
click at [739, 357] on div "**********" at bounding box center [525, 338] width 983 height 609
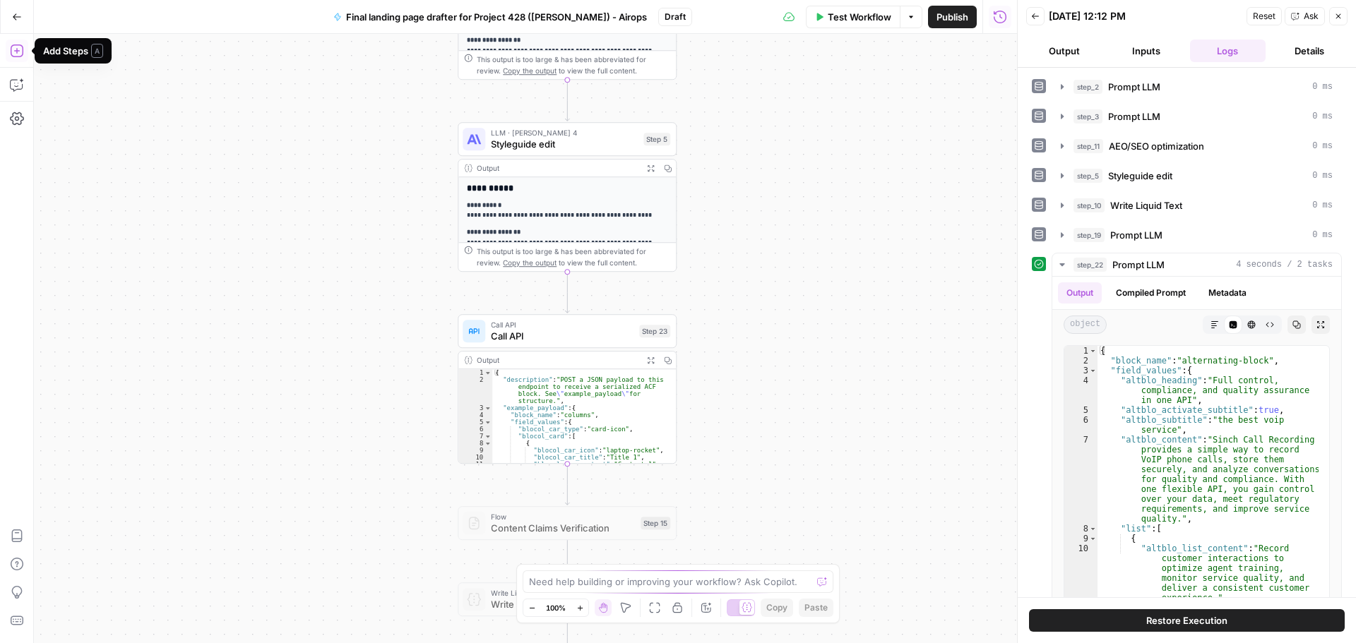
click at [20, 55] on icon "button" at bounding box center [17, 51] width 14 height 14
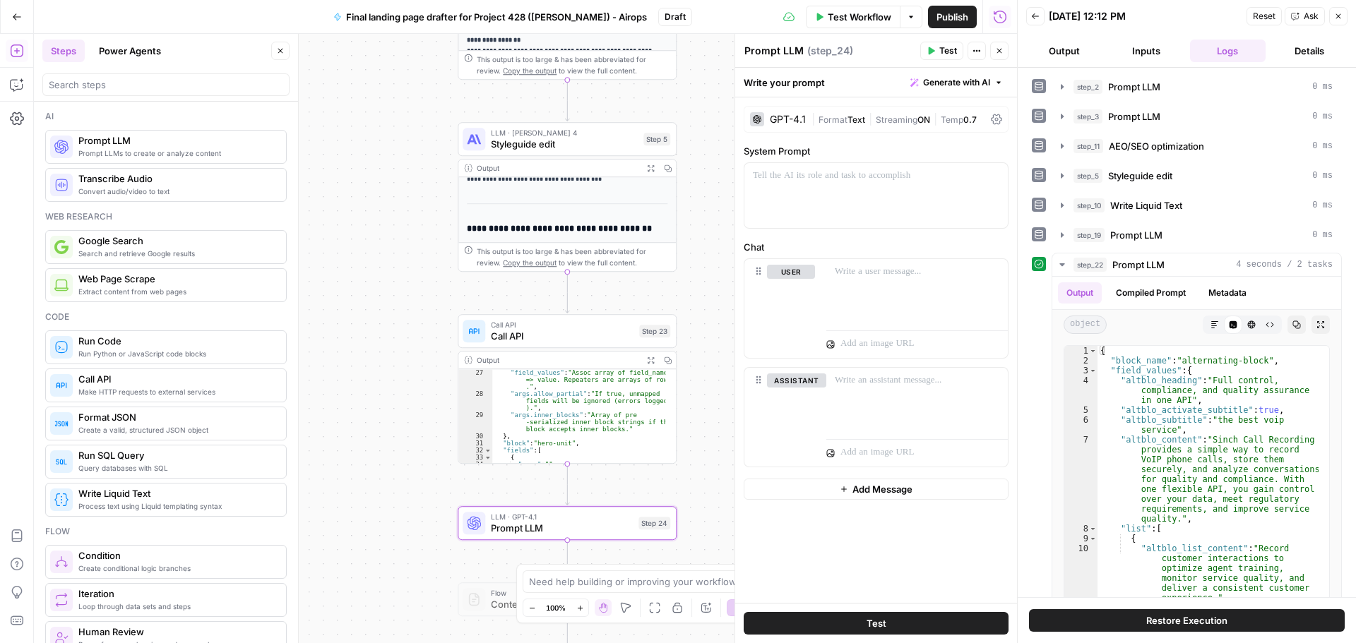
scroll to position [212, 0]
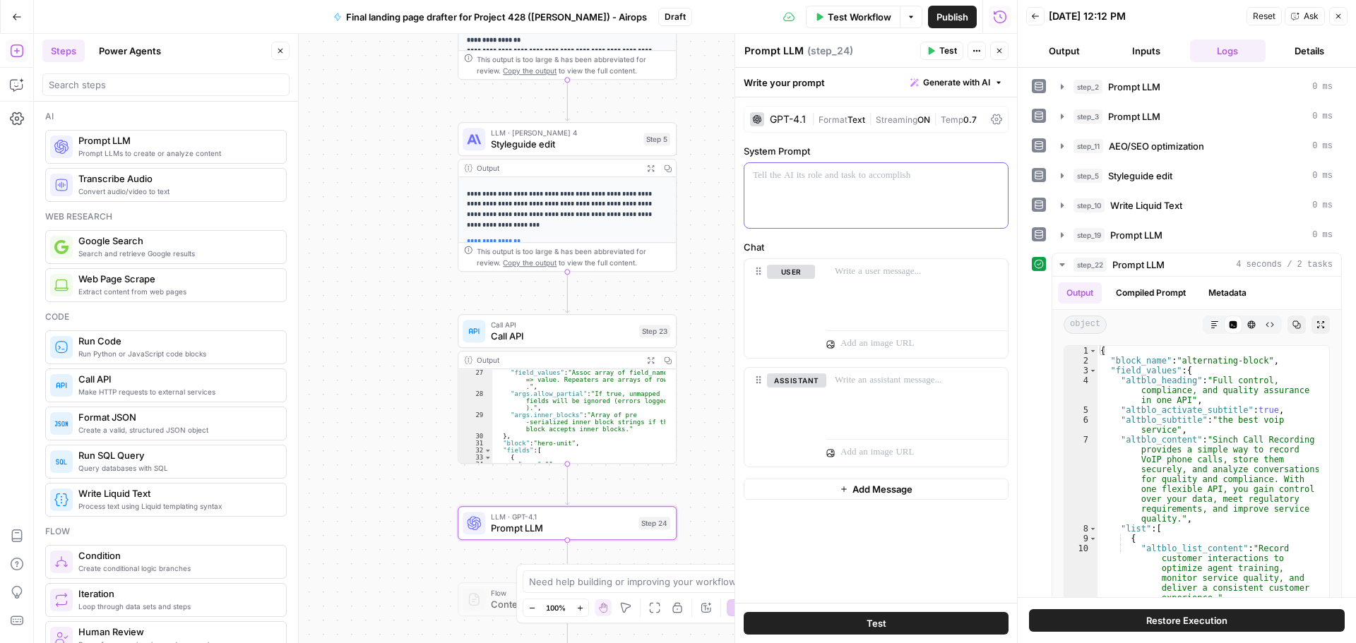
click at [784, 190] on div at bounding box center [875, 195] width 263 height 65
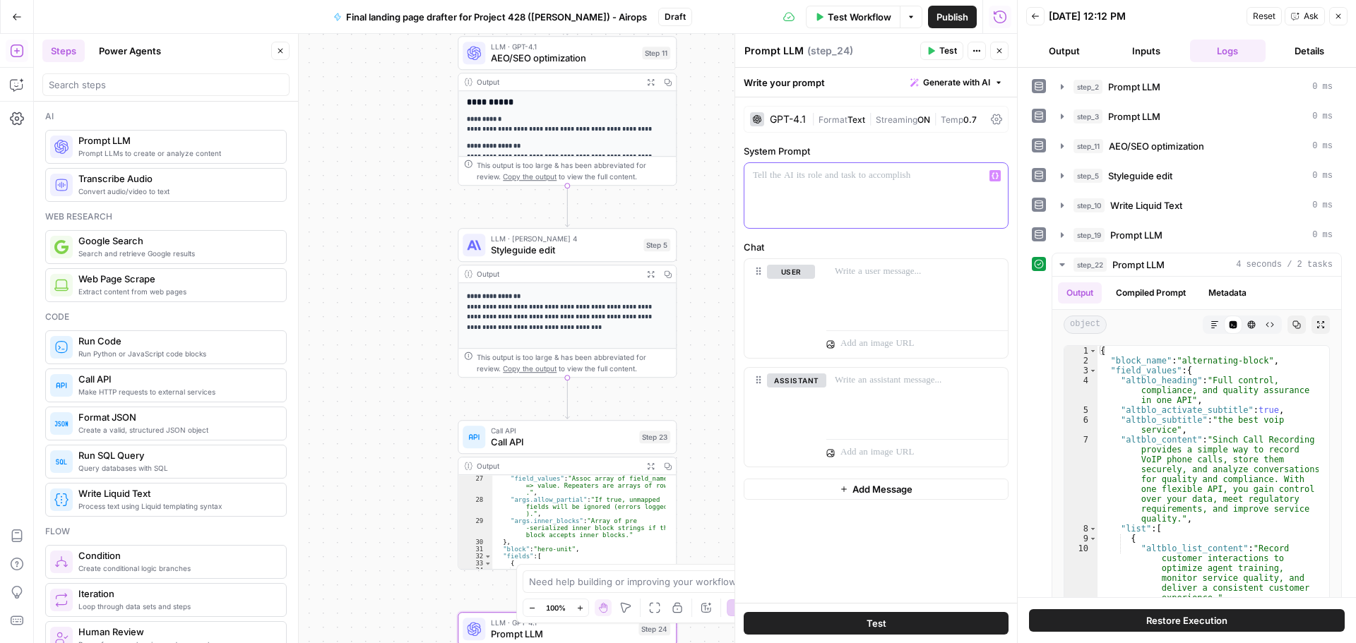
scroll to position [0, 0]
click at [770, 202] on div at bounding box center [875, 195] width 263 height 65
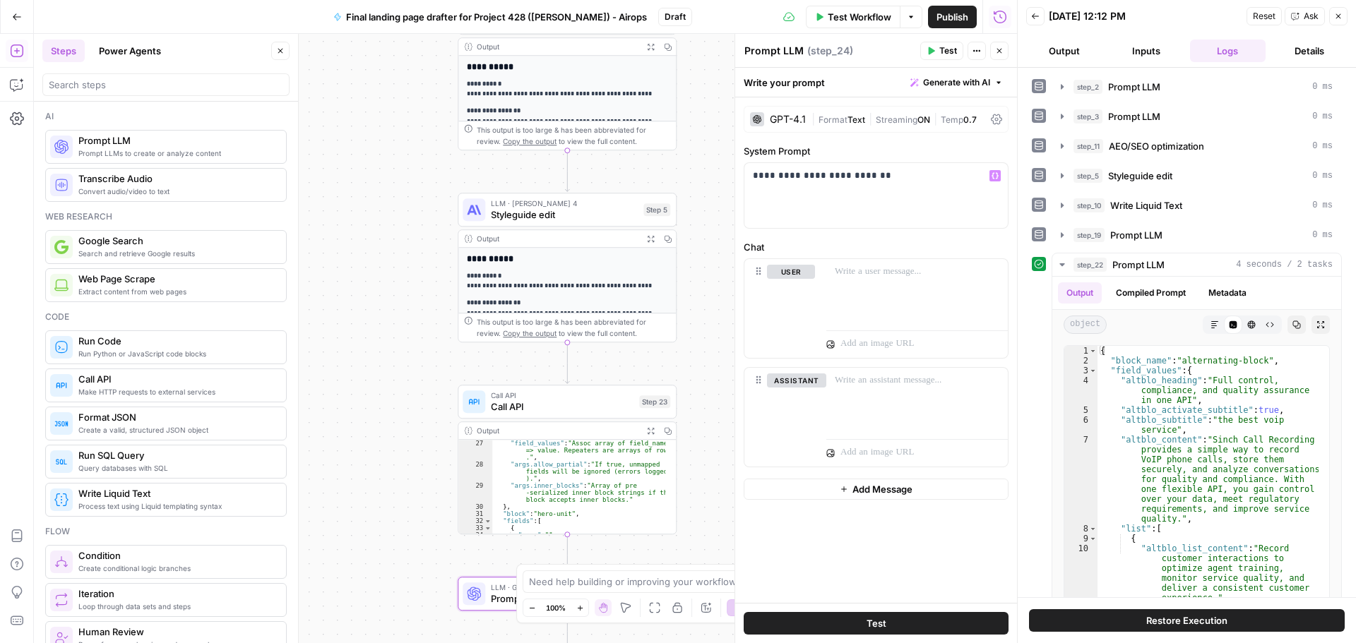
click at [481, 434] on div "Output" at bounding box center [557, 430] width 161 height 11
click at [465, 429] on icon at bounding box center [469, 430] width 8 height 7
click at [645, 426] on button "Expand Output" at bounding box center [650, 430] width 17 height 17
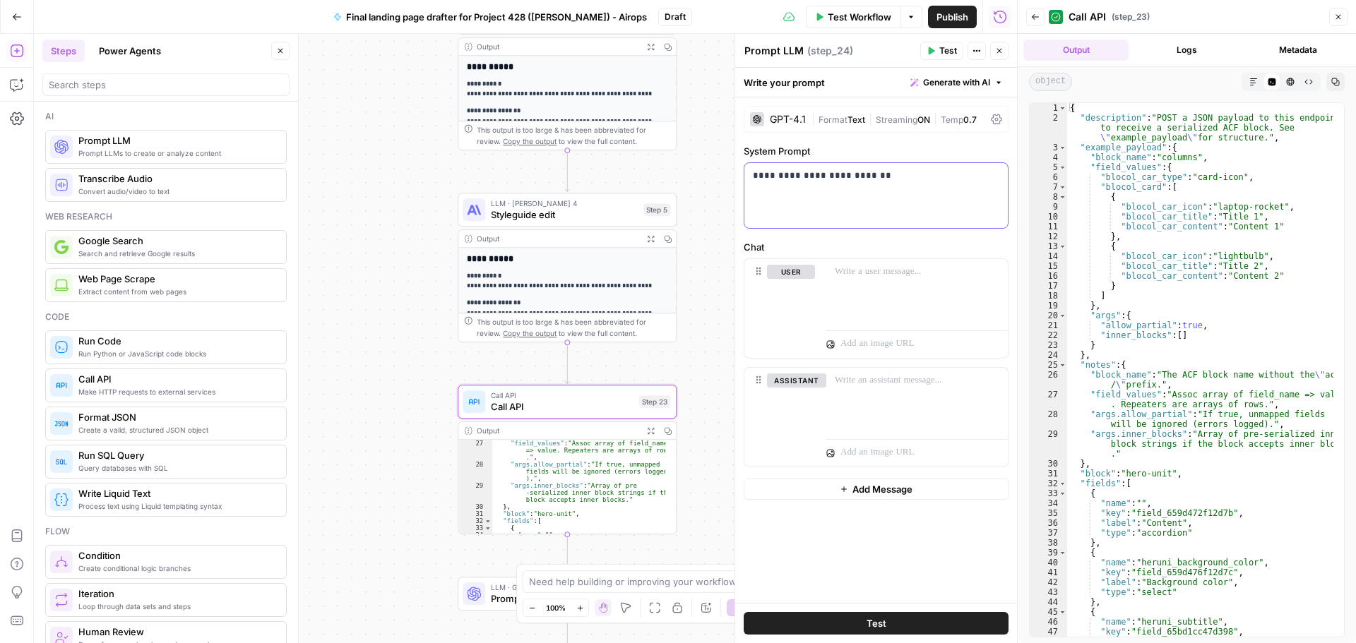
click at [890, 197] on div "**********" at bounding box center [875, 195] width 263 height 65
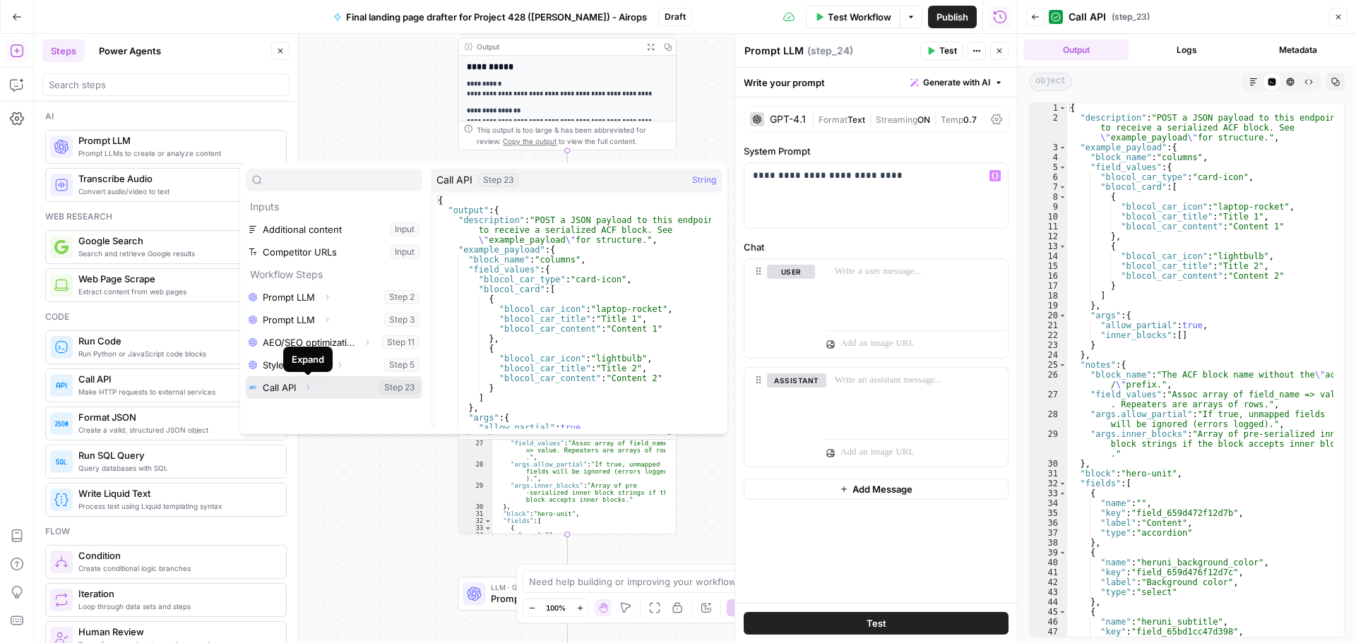
click at [308, 388] on icon "button" at bounding box center [308, 387] width 8 height 8
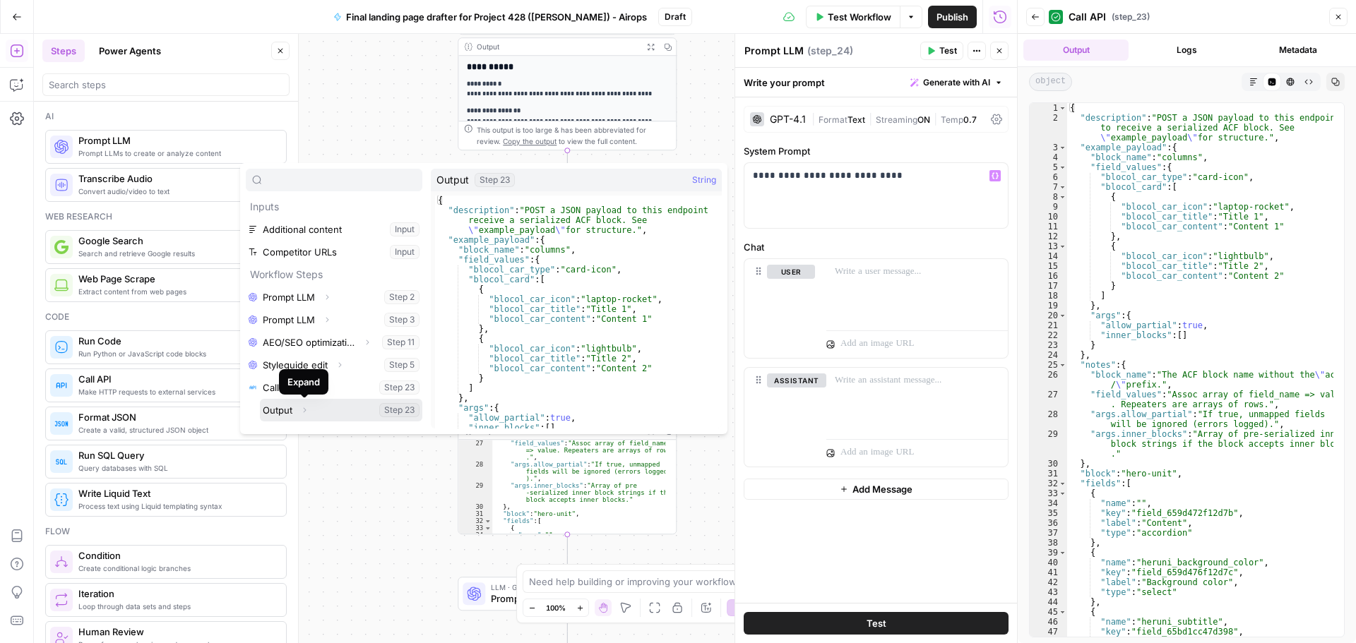
click at [306, 408] on icon "button" at bounding box center [304, 410] width 8 height 8
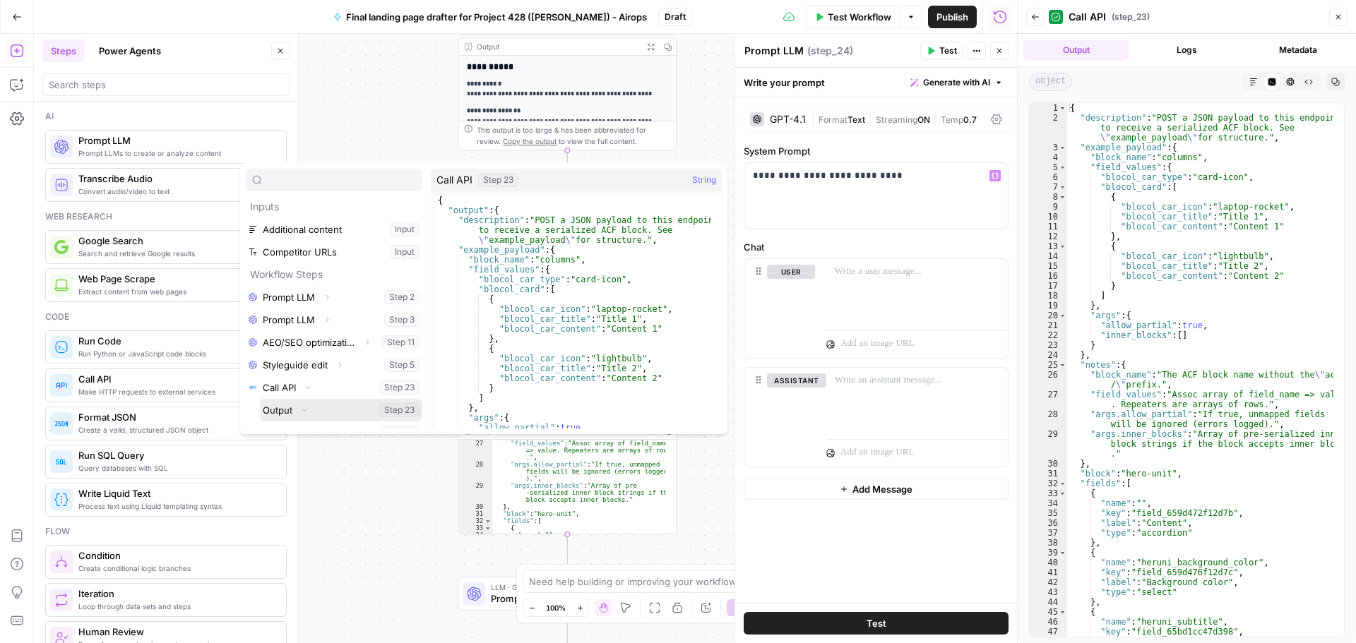
scroll to position [106, 0]
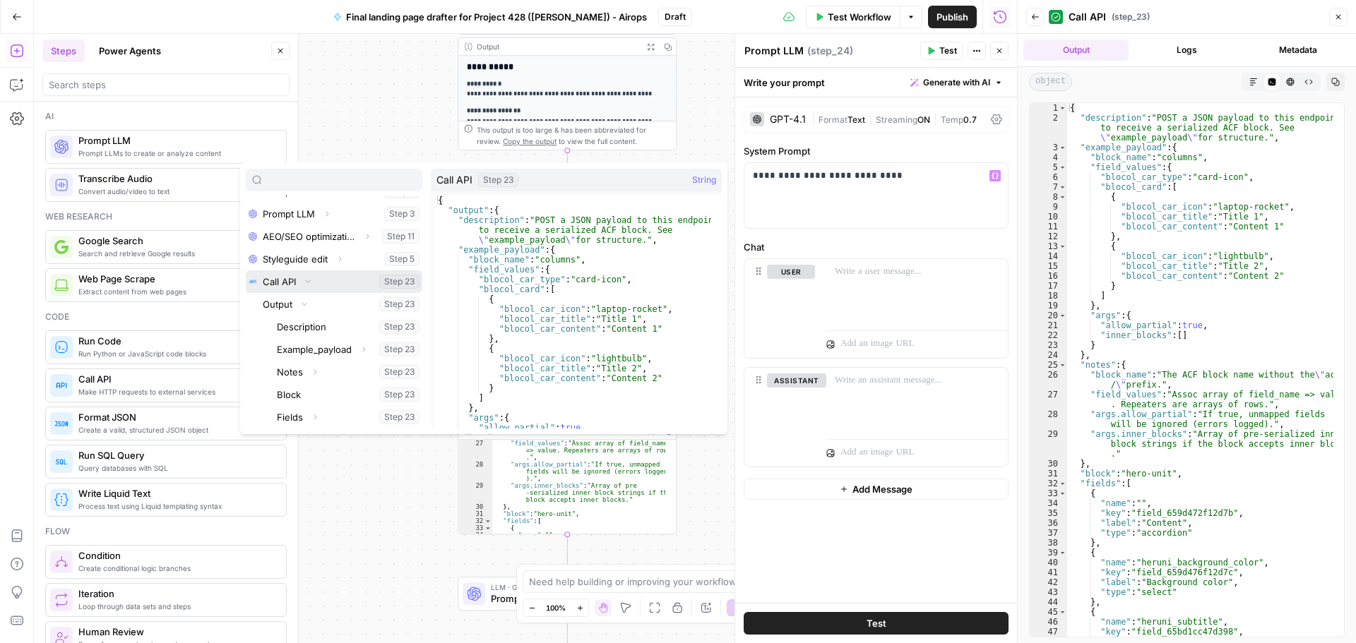
click at [306, 286] on button "Collapse" at bounding box center [308, 282] width 18 height 18
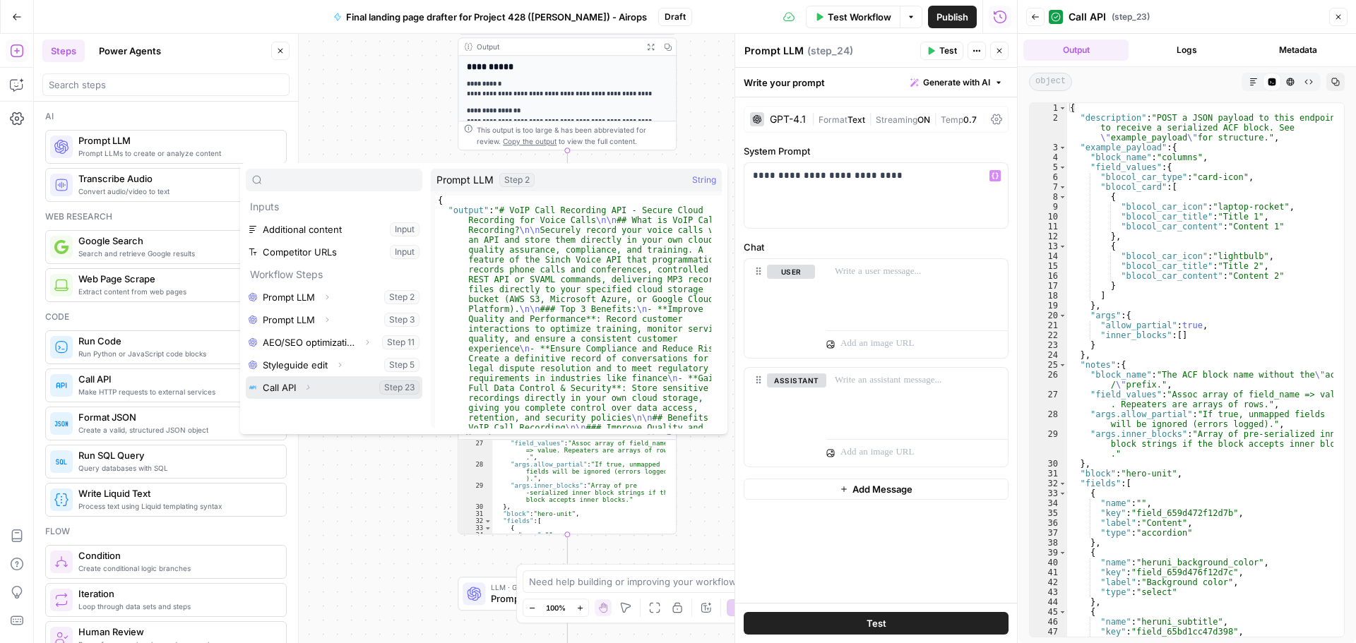
scroll to position [0, 0]
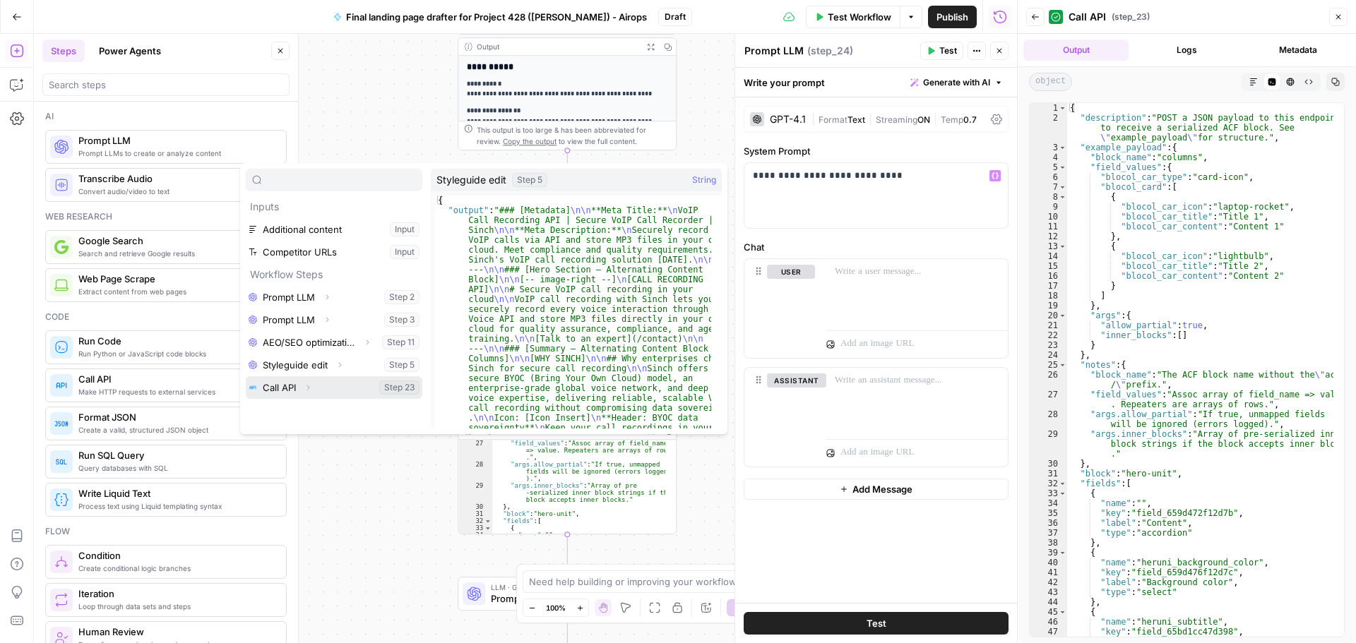
click at [311, 386] on icon "button" at bounding box center [308, 387] width 8 height 8
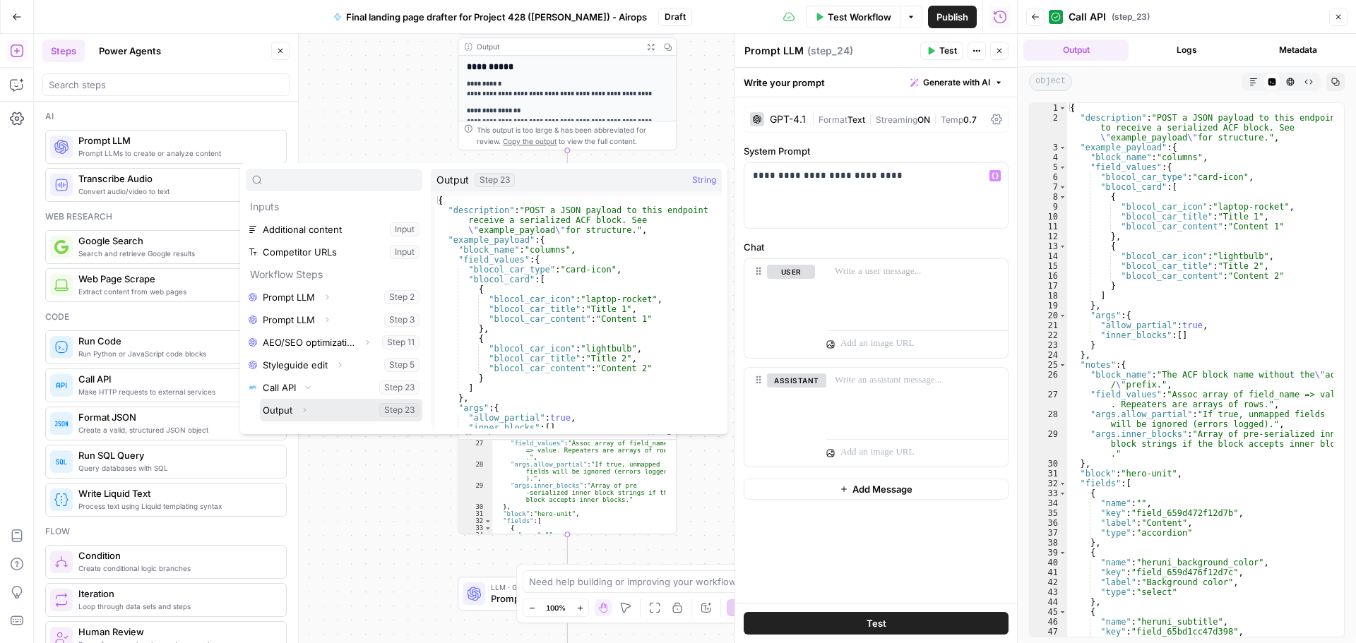
click at [328, 412] on button "Select variable Output" at bounding box center [341, 410] width 162 height 23
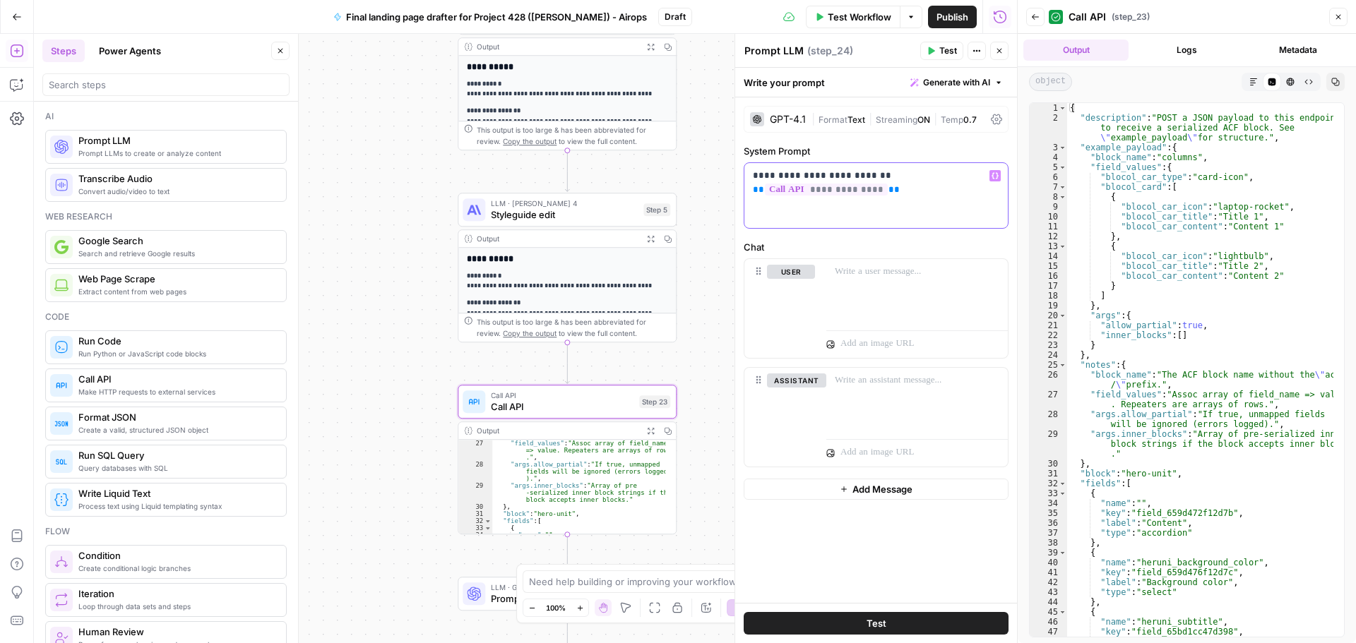
click at [922, 200] on div "**********" at bounding box center [875, 195] width 263 height 65
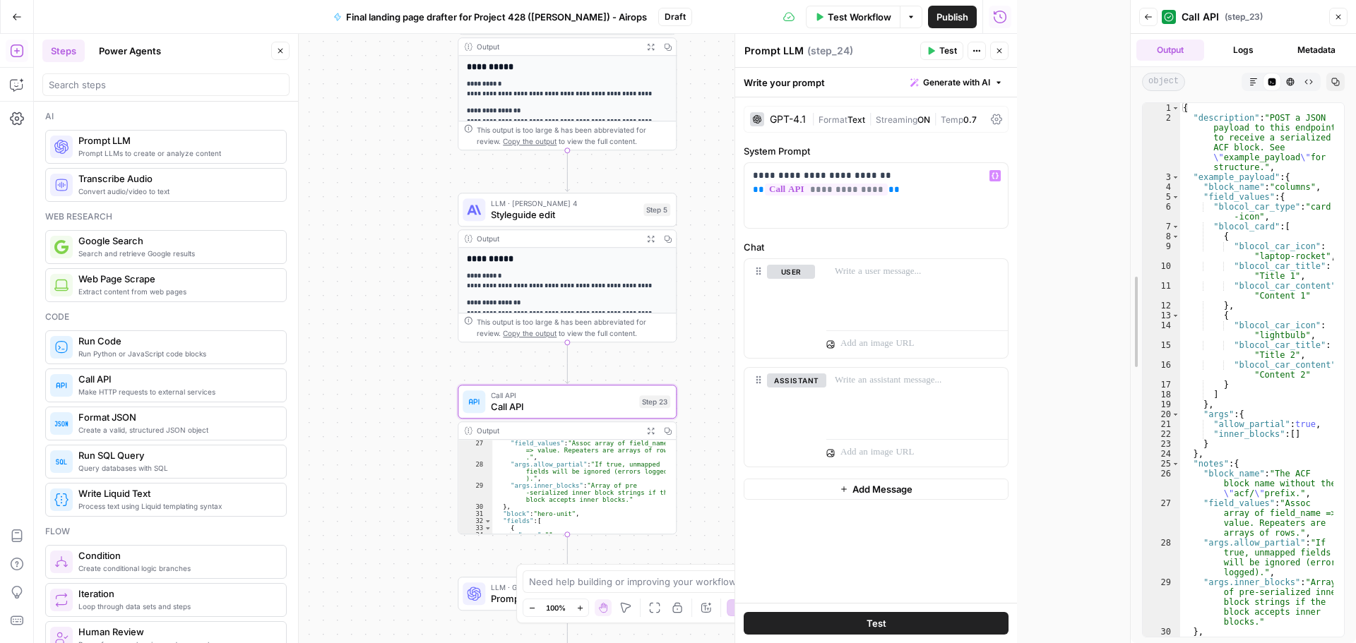
drag, startPoint x: 1018, startPoint y: 172, endPoint x: 1185, endPoint y: 179, distance: 167.5
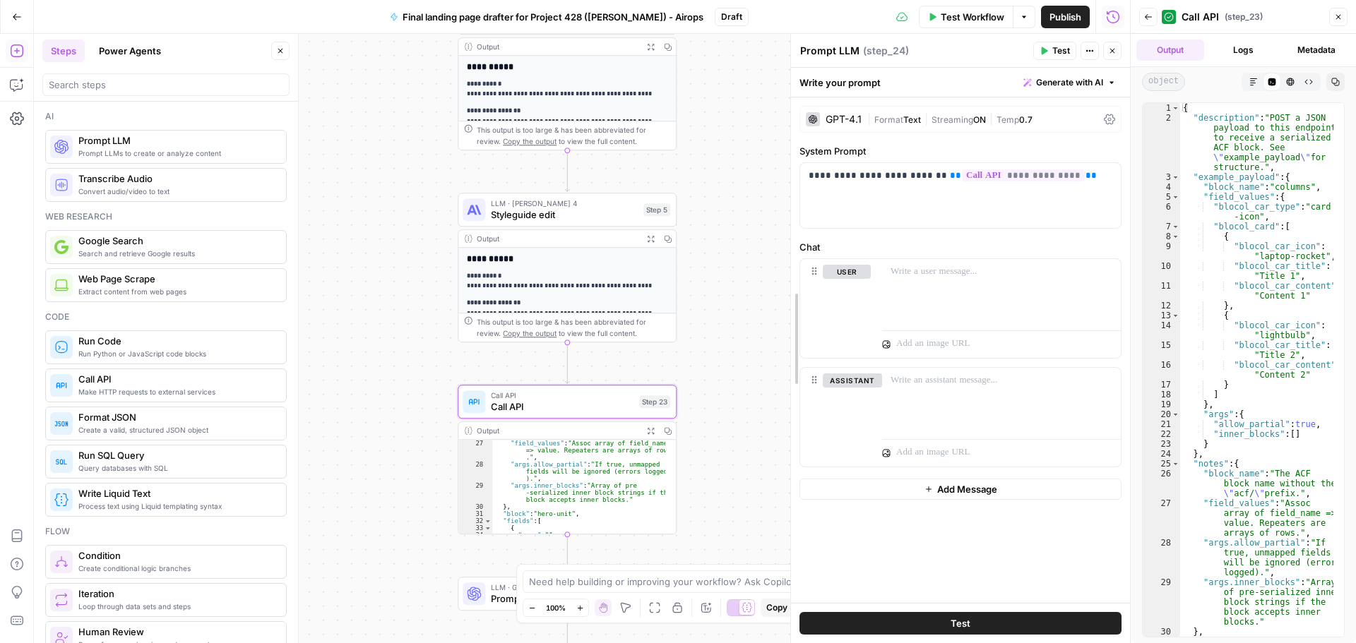
drag, startPoint x: 850, startPoint y: 203, endPoint x: 844, endPoint y: 200, distance: 7.3
click at [1008, 183] on div "**********" at bounding box center [960, 195] width 322 height 65
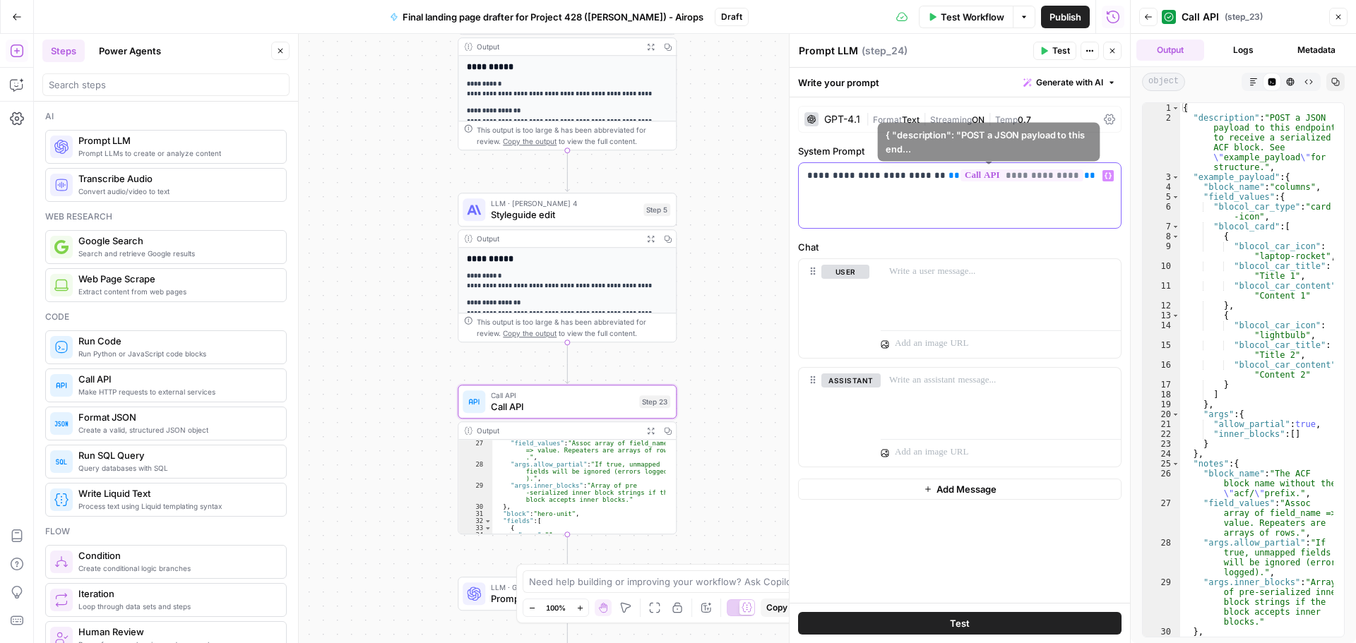
click at [1067, 177] on p "**********" at bounding box center [959, 176] width 305 height 14
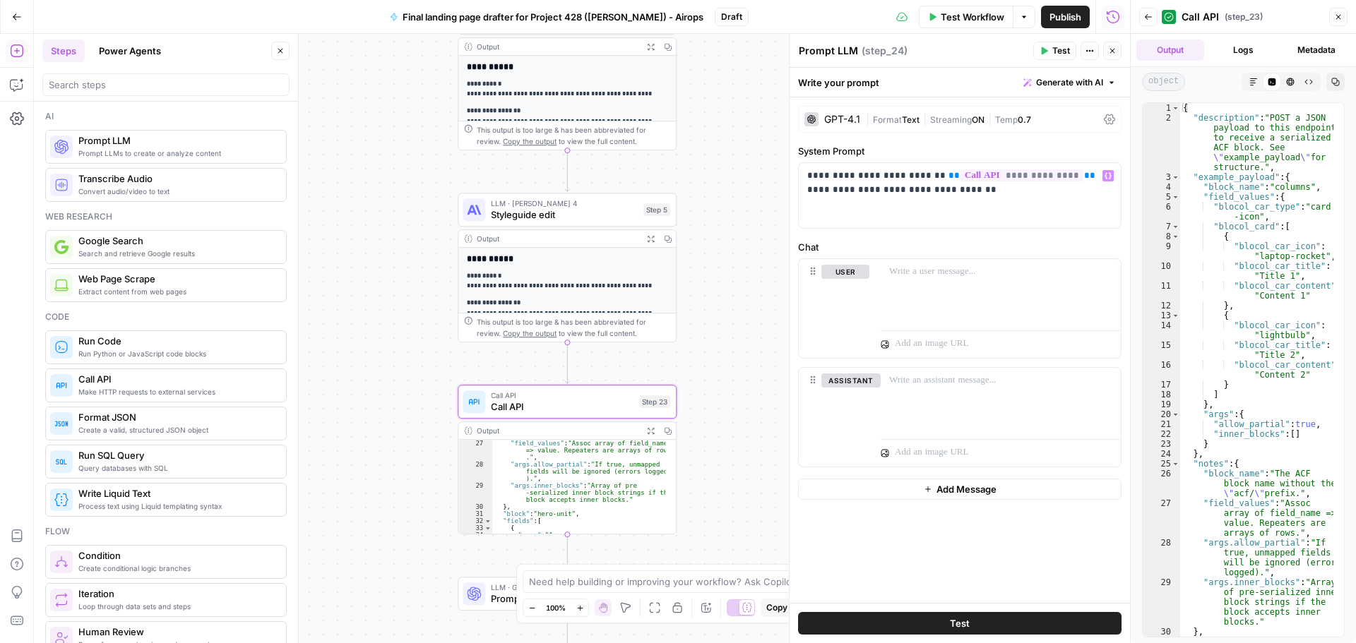
click at [524, 242] on div "Output" at bounding box center [557, 238] width 161 height 11
click at [555, 213] on span "Styleguide edit" at bounding box center [564, 215] width 147 height 14
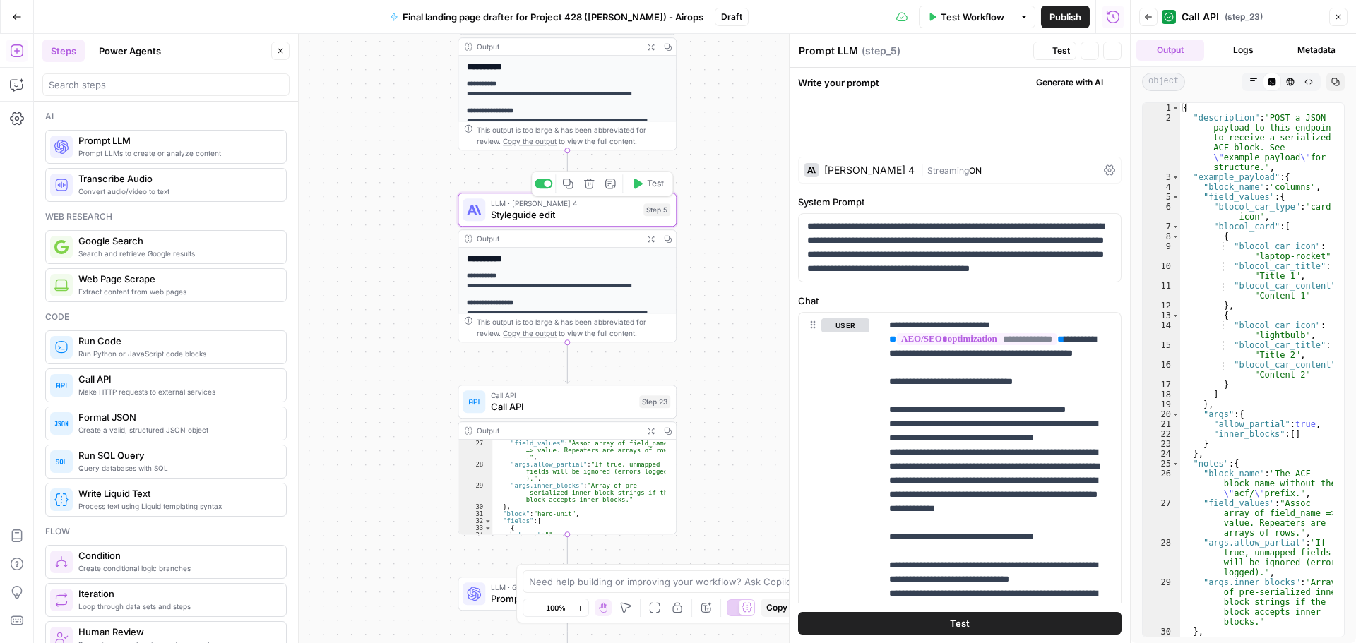
type textarea "Styleguide edit"
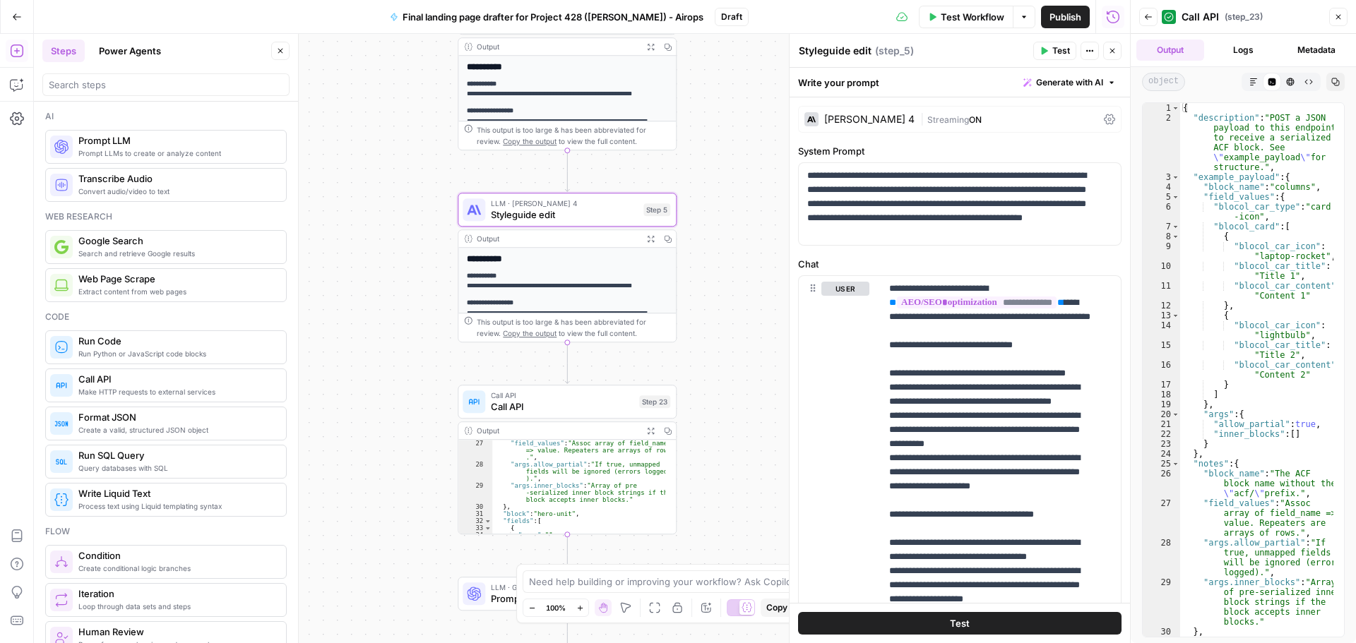
click at [592, 236] on div "Output" at bounding box center [557, 238] width 161 height 11
click at [544, 402] on span "Call API" at bounding box center [562, 407] width 143 height 14
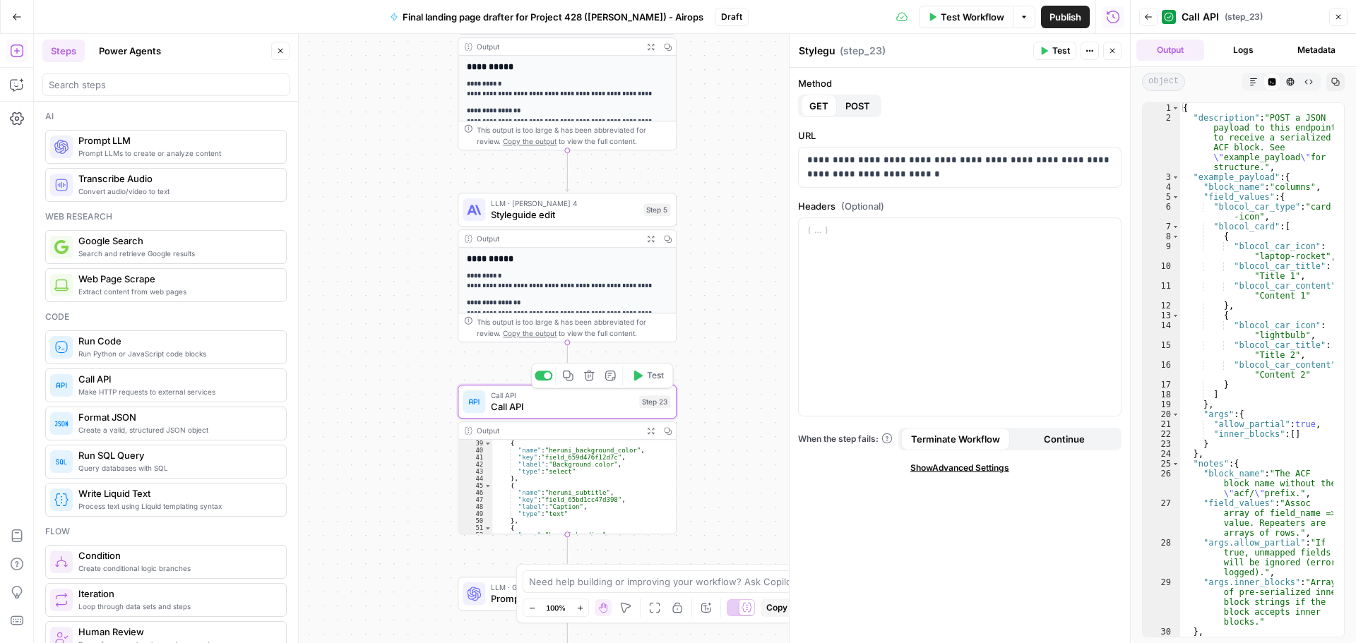
type textarea "Call API"
click at [505, 604] on span "Prompt LLM" at bounding box center [562, 599] width 142 height 14
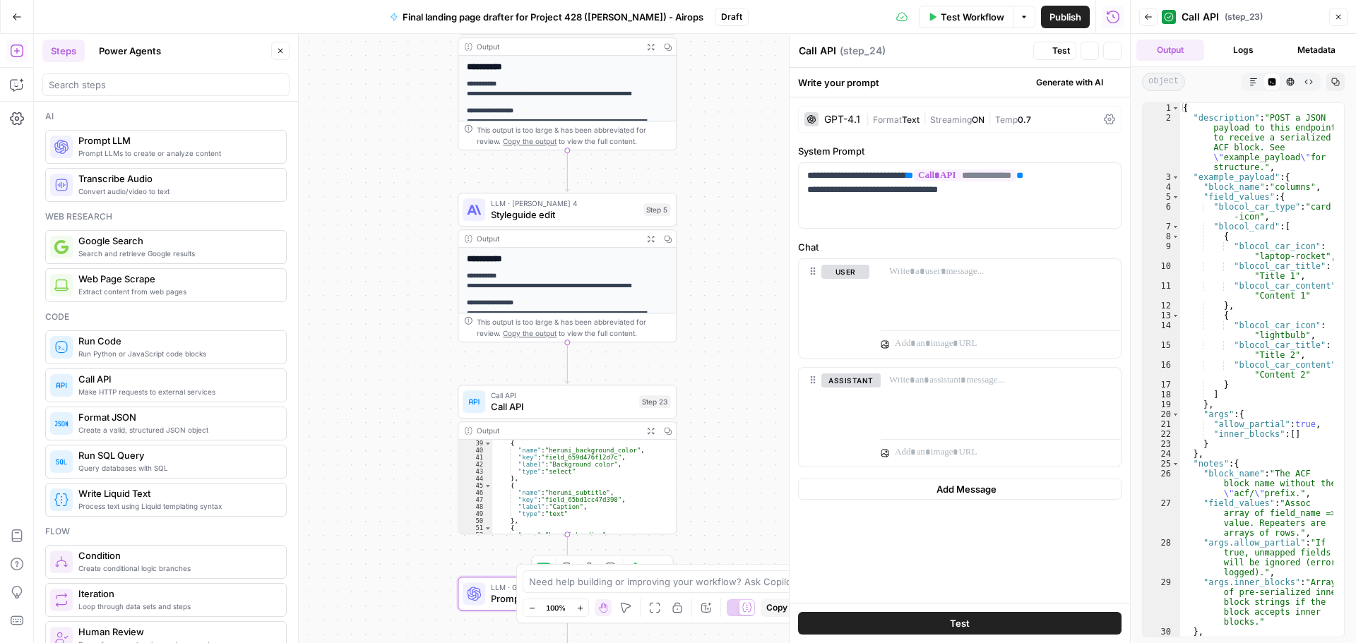
type textarea "Prompt LLM"
click at [1014, 201] on div "**********" at bounding box center [960, 195] width 322 height 65
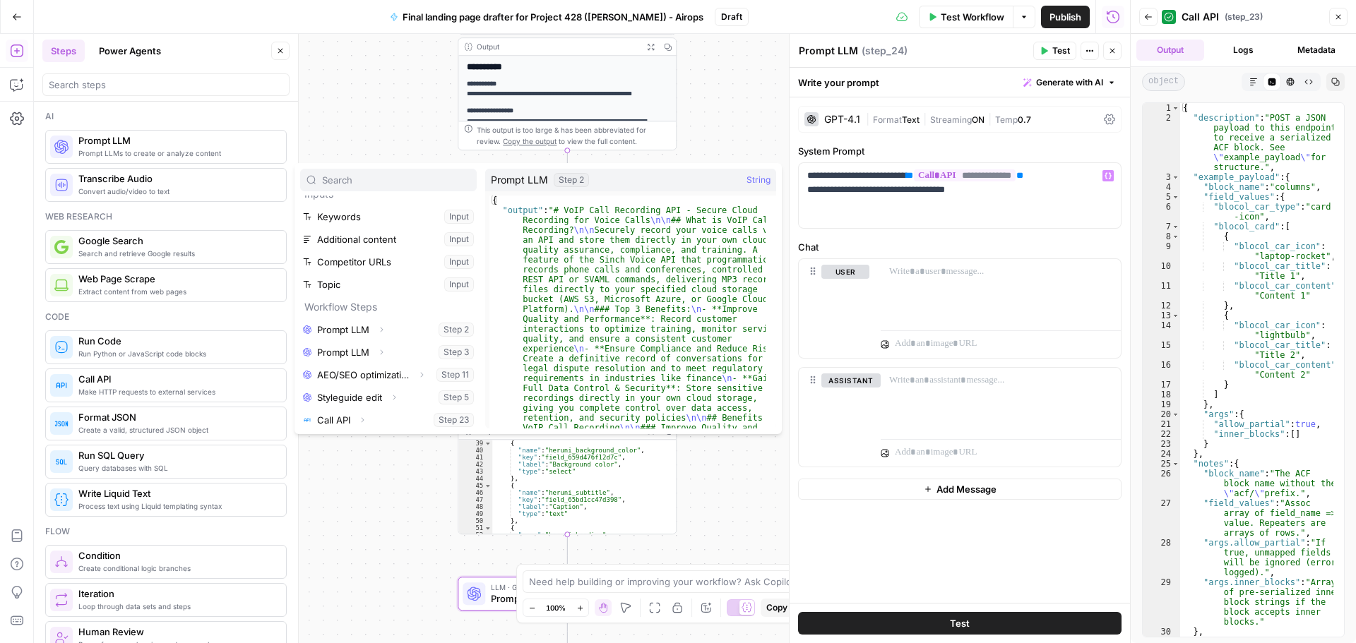
scroll to position [16, 0]
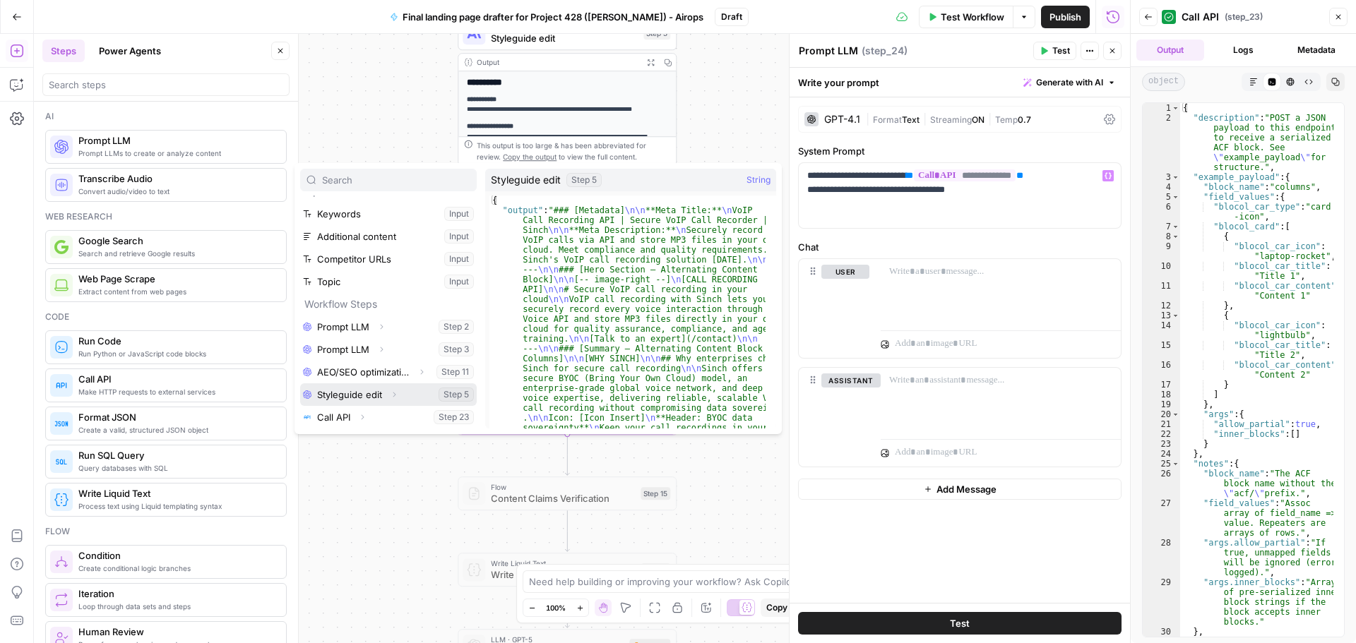
click at [392, 395] on icon "button" at bounding box center [394, 394] width 8 height 8
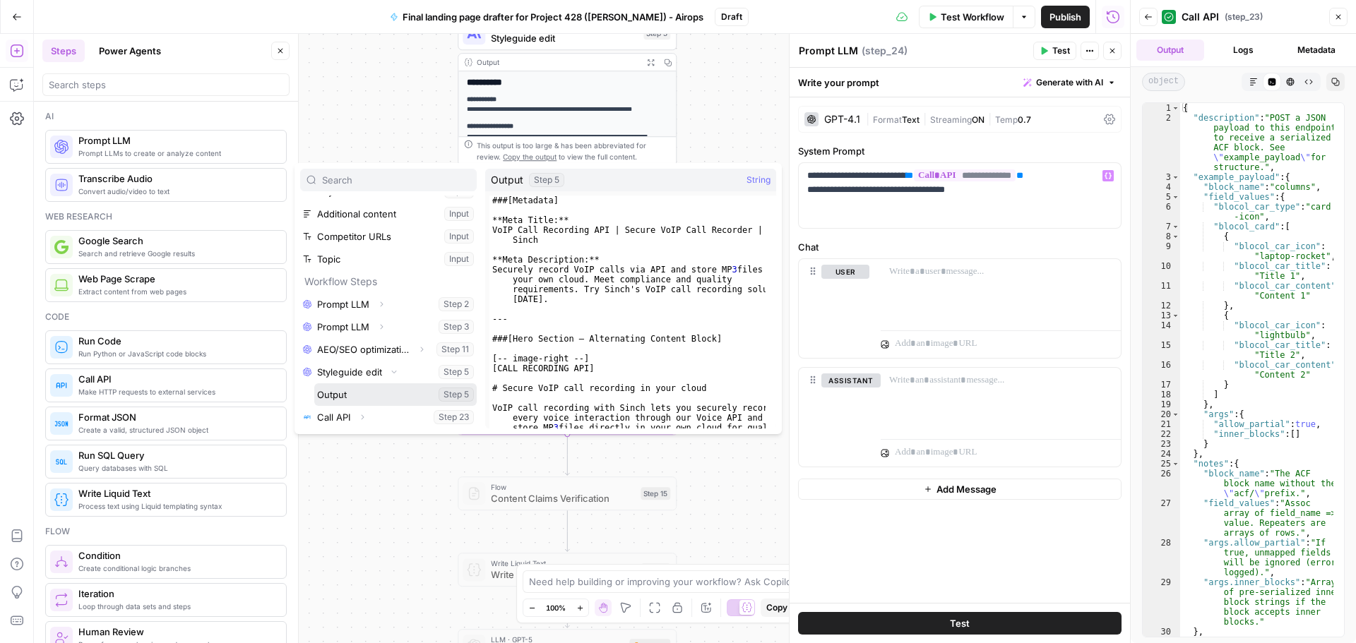
click at [345, 398] on button "Select variable Output" at bounding box center [395, 394] width 162 height 23
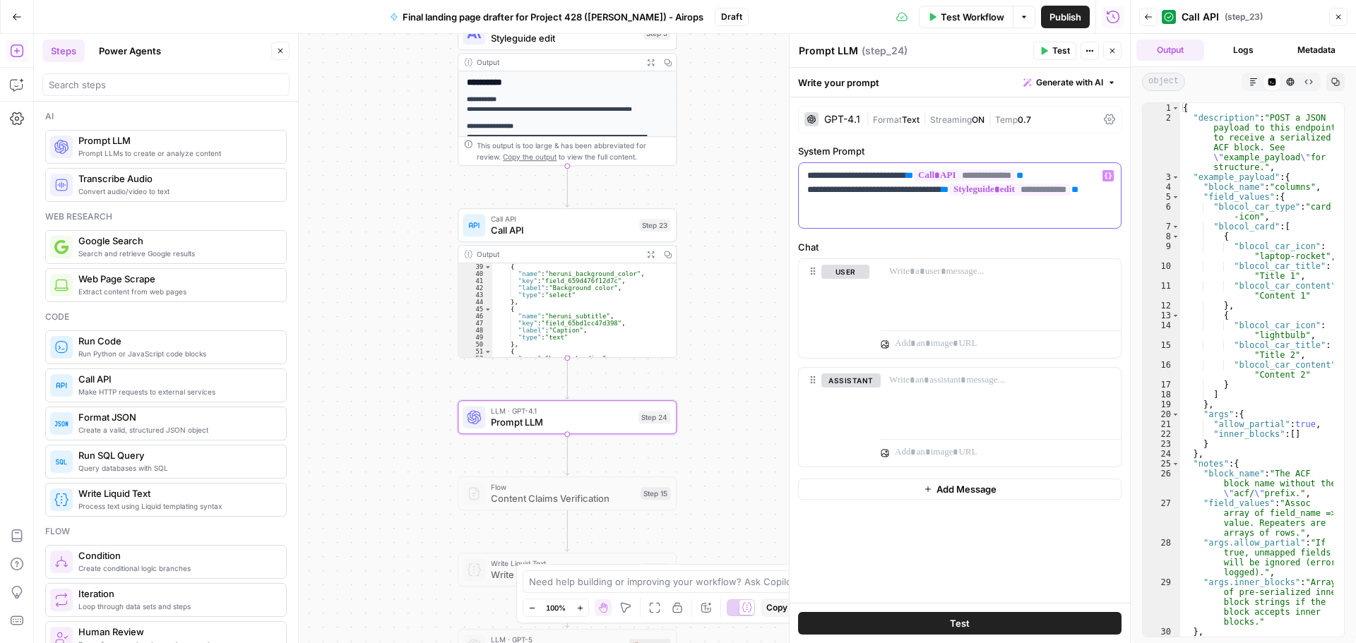
click at [892, 191] on p "**********" at bounding box center [959, 183] width 305 height 28
click at [889, 190] on p "**********" at bounding box center [959, 183] width 305 height 28
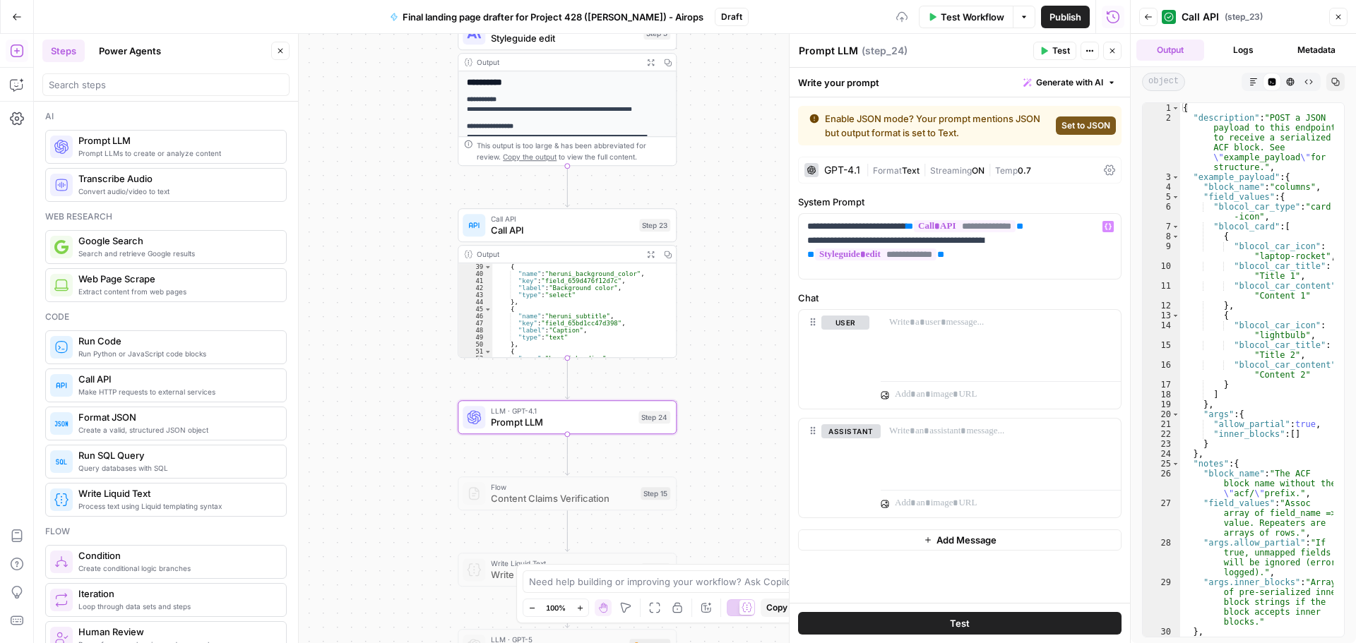
click at [1092, 113] on div "Enable JSON mode? Your prompt mentions JSON but output format is set to Text. S…" at bounding box center [959, 126] width 323 height 40
click at [1091, 118] on button "Set to JSON" at bounding box center [1086, 126] width 60 height 18
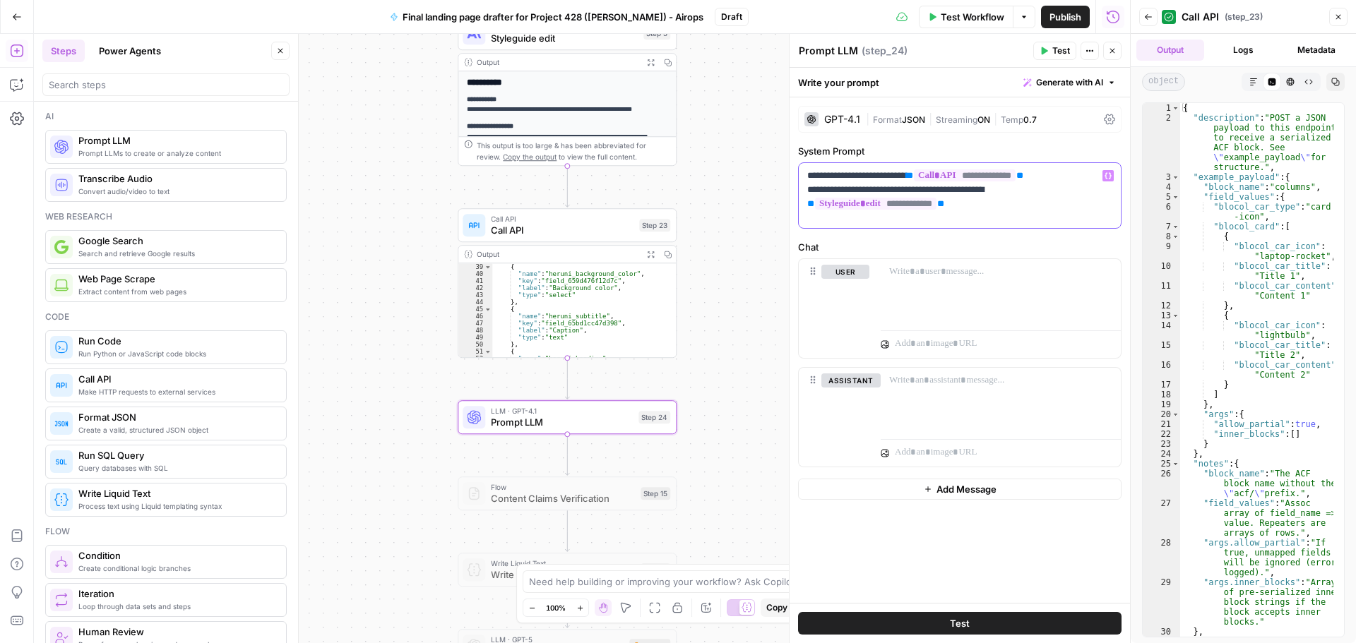
click at [1026, 213] on div "**********" at bounding box center [960, 195] width 322 height 65
click at [1007, 204] on p "**********" at bounding box center [959, 190] width 305 height 42
click at [1053, 46] on span "Test" at bounding box center [1061, 50] width 18 height 13
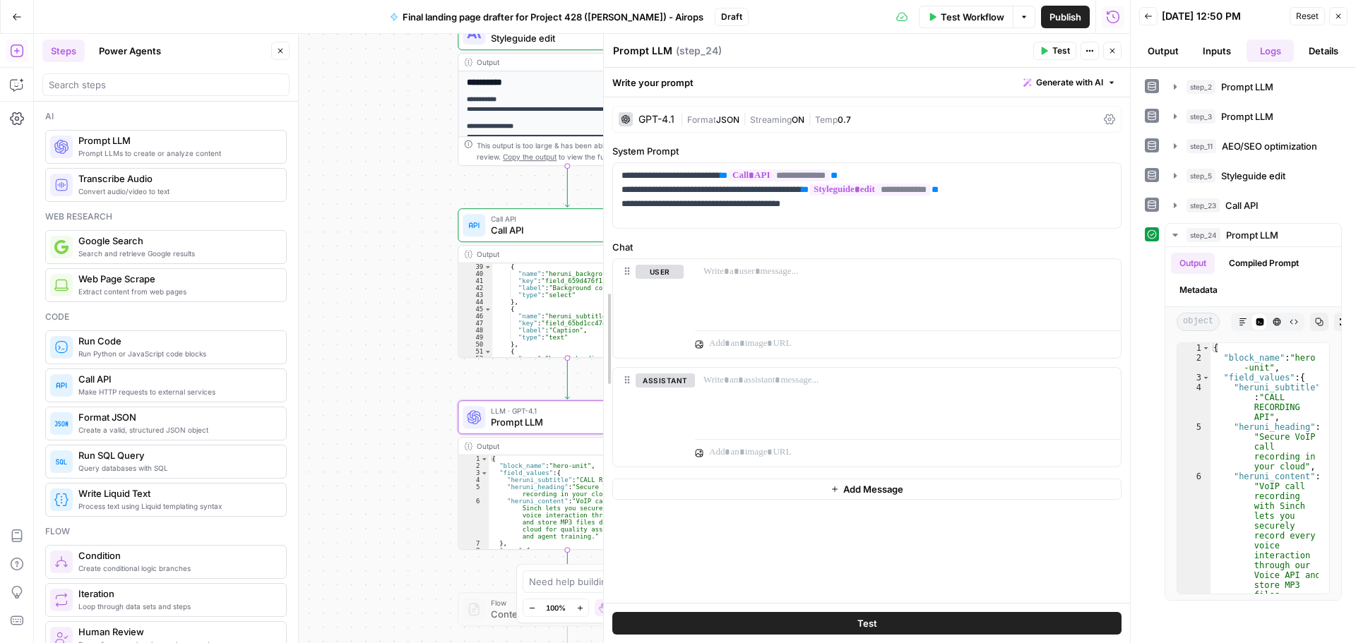
drag, startPoint x: 792, startPoint y: 296, endPoint x: 606, endPoint y: 297, distance: 185.7
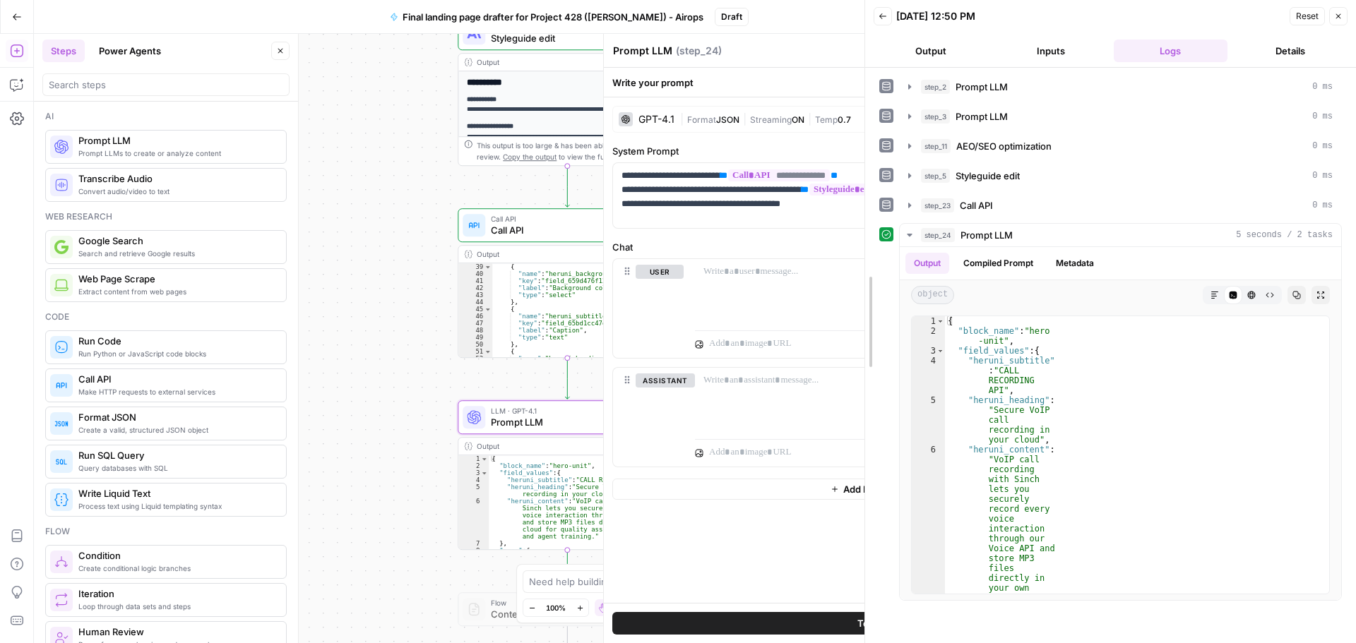
drag, startPoint x: 1128, startPoint y: 294, endPoint x: 855, endPoint y: 299, distance: 272.6
click at [858, 299] on div at bounding box center [865, 321] width 14 height 643
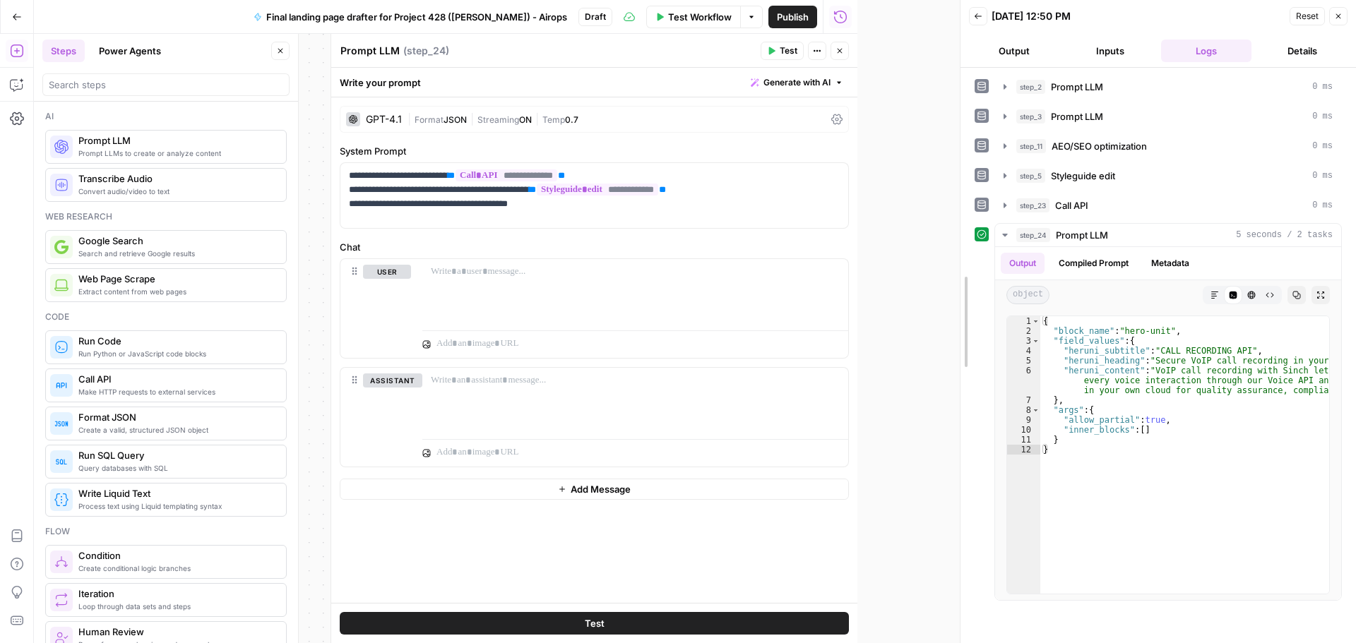
drag, startPoint x: 856, startPoint y: 299, endPoint x: 453, endPoint y: 270, distance: 403.5
click at [967, 292] on div at bounding box center [960, 321] width 14 height 643
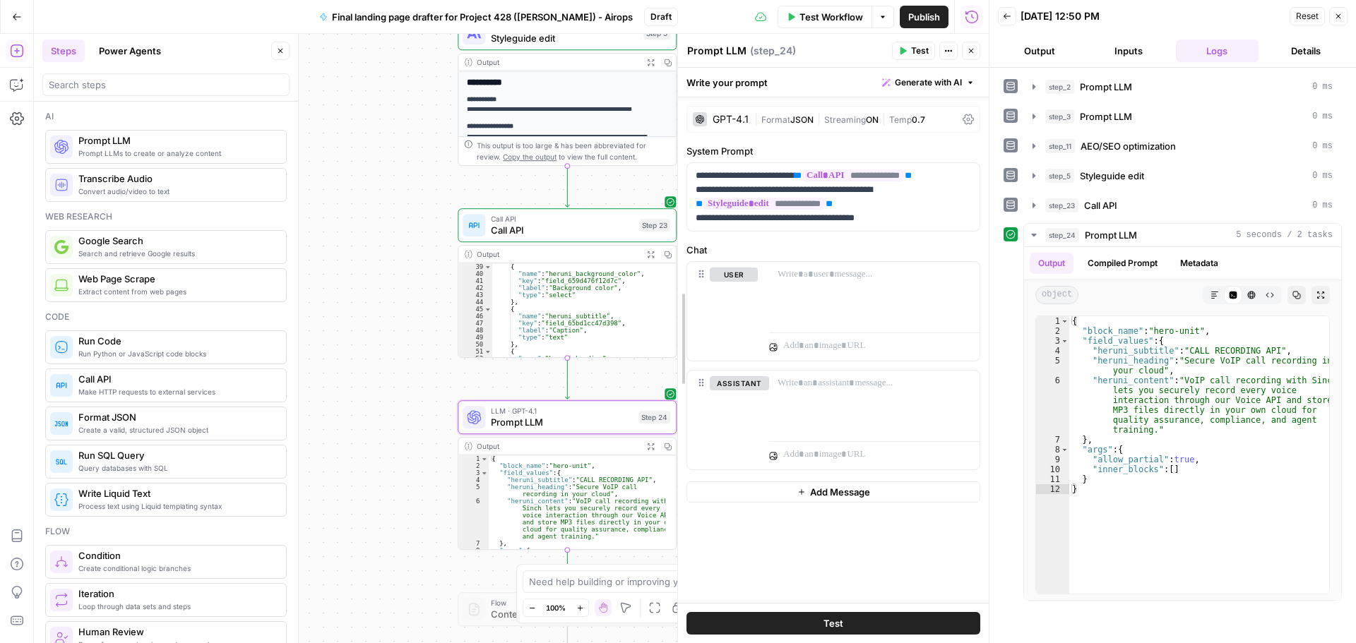
drag, startPoint x: 462, startPoint y: 233, endPoint x: 679, endPoint y: 244, distance: 217.8
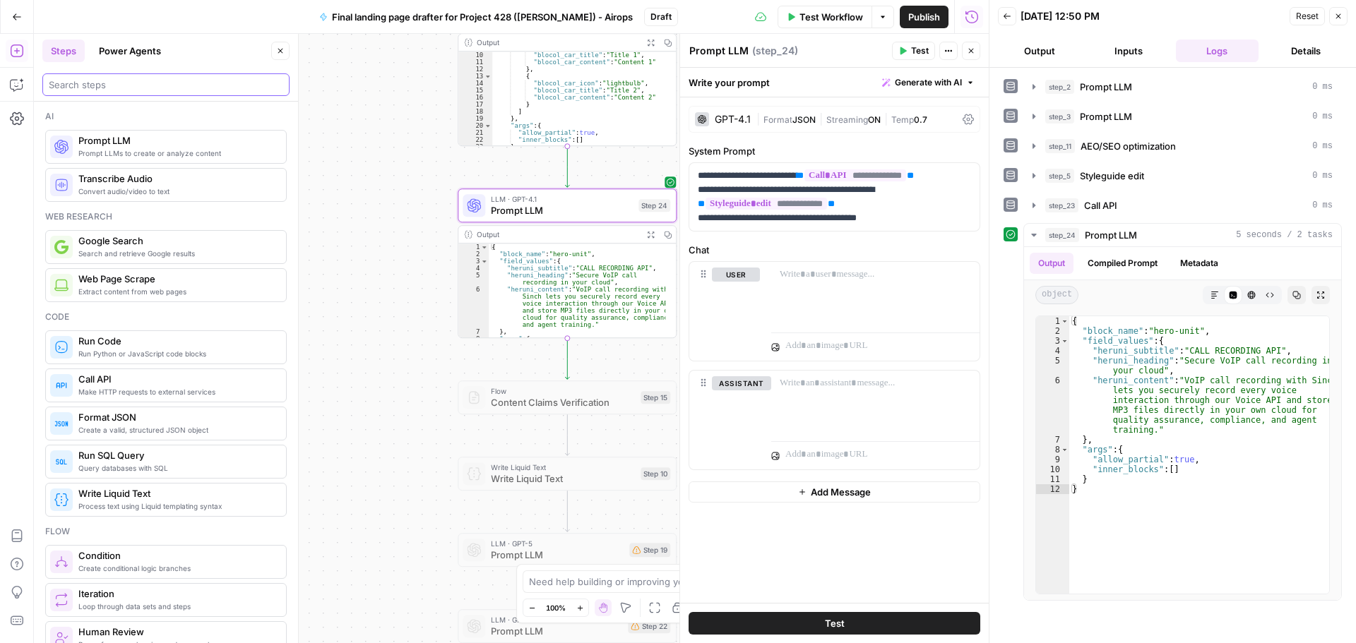
click at [102, 78] on input "search" at bounding box center [166, 85] width 234 height 14
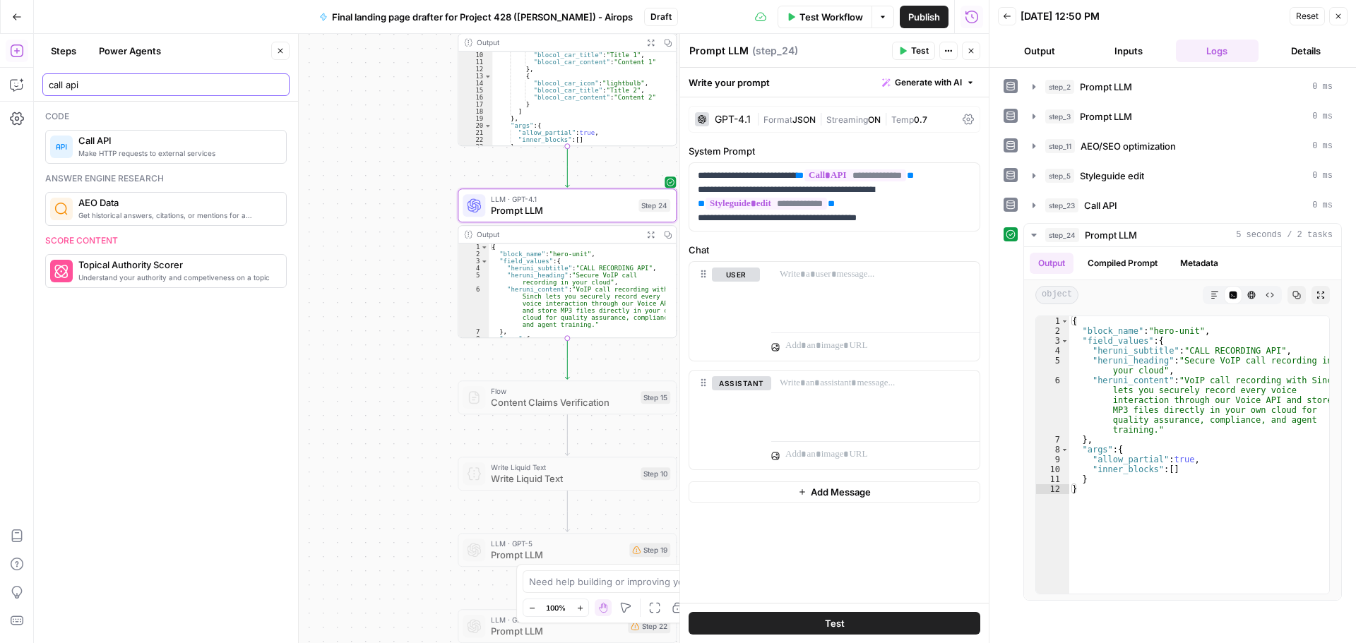
type input "call api"
click at [164, 147] on span "Call API" at bounding box center [176, 140] width 196 height 14
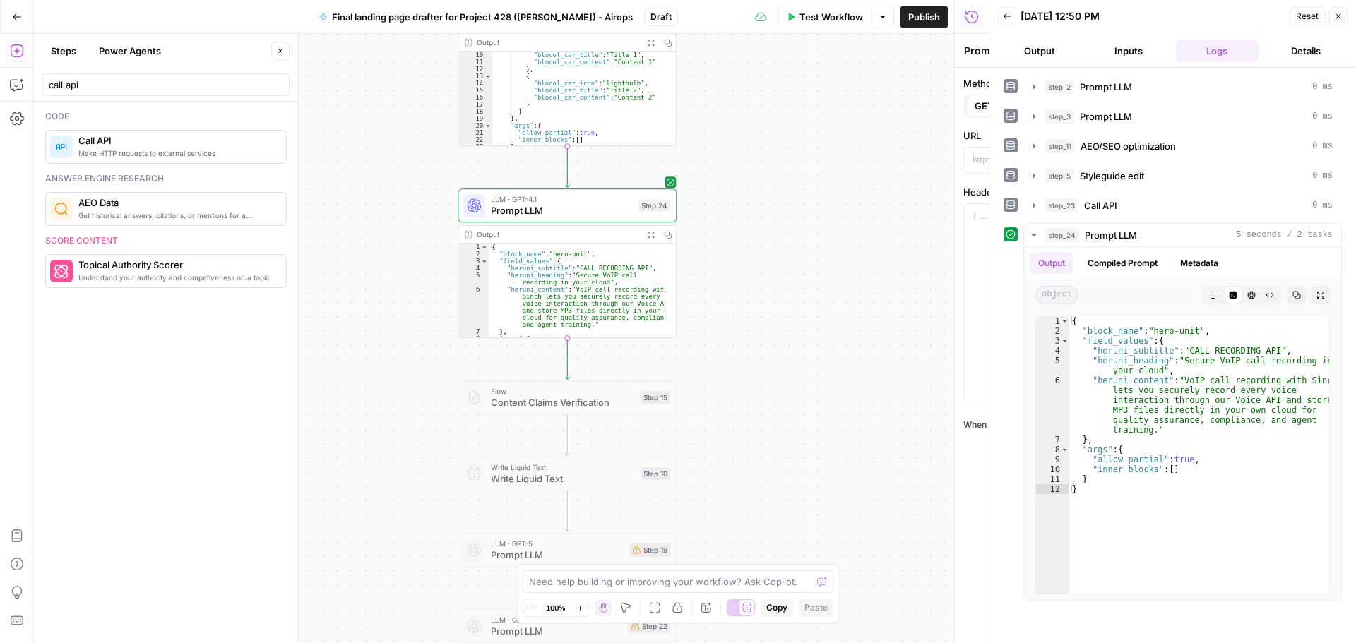
type textarea "Call API"
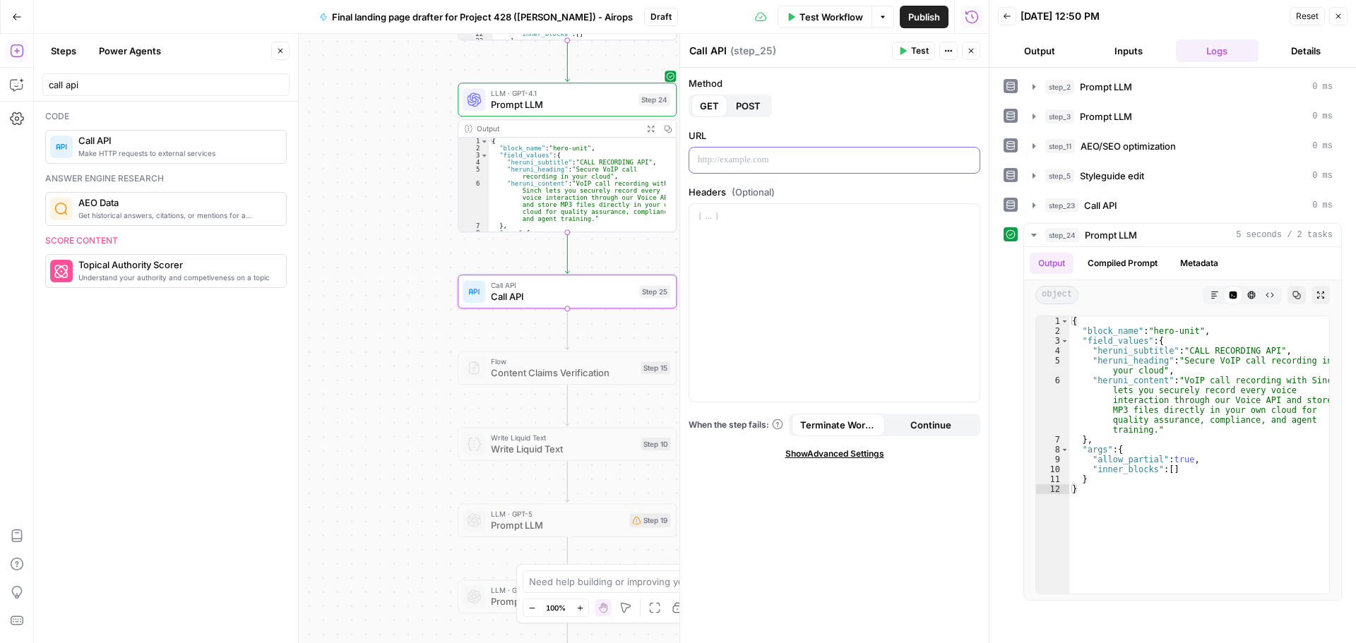
click at [757, 157] on p at bounding box center [834, 160] width 273 height 14
click at [752, 114] on button "POST" at bounding box center [748, 106] width 42 height 23
click at [770, 160] on p at bounding box center [834, 160] width 273 height 14
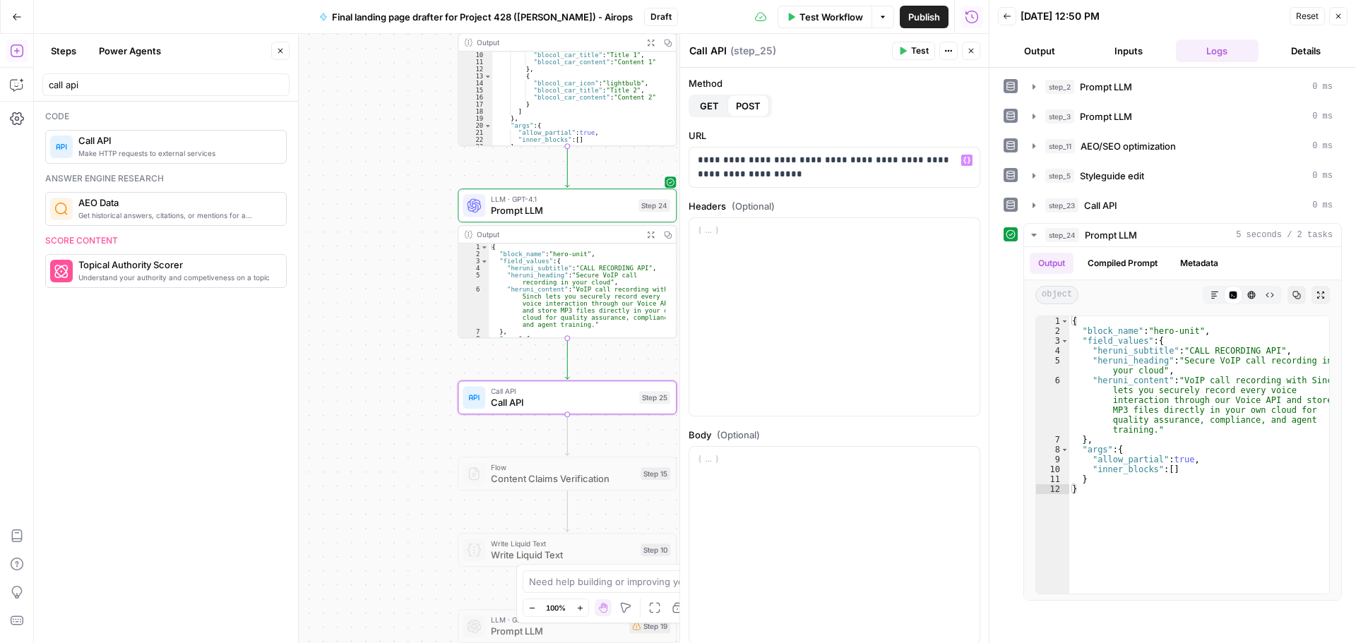
click at [919, 51] on span "Test" at bounding box center [920, 50] width 18 height 13
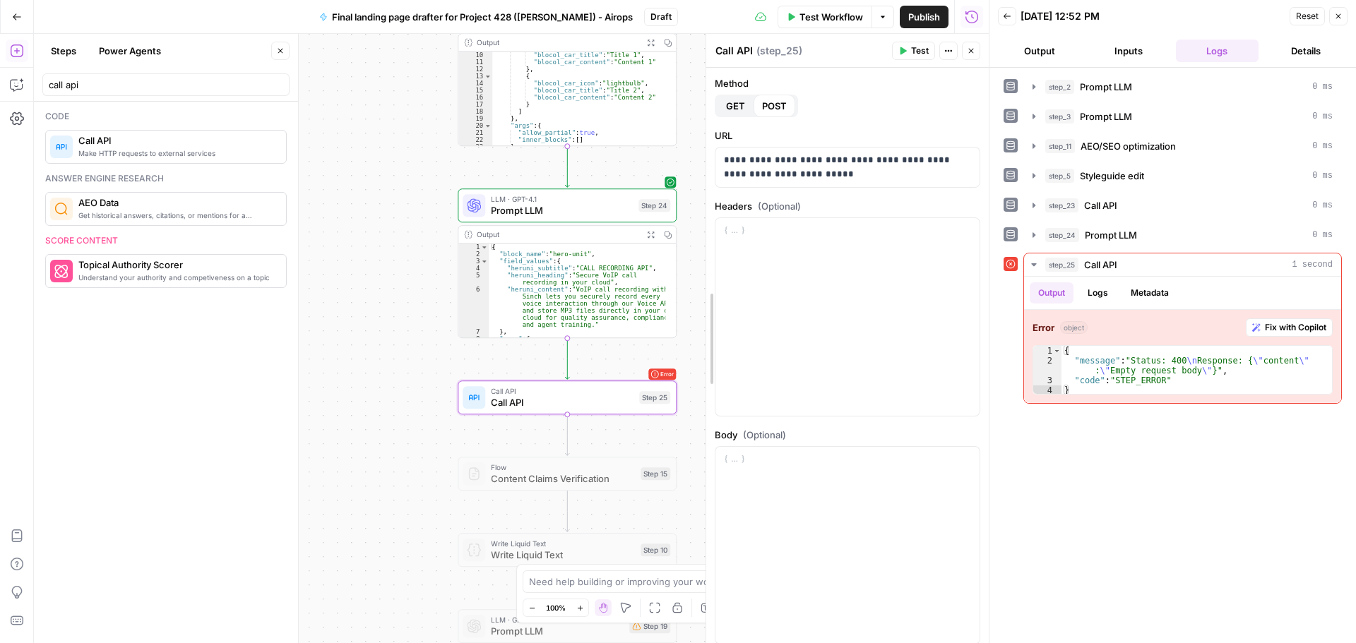
drag, startPoint x: 674, startPoint y: 326, endPoint x: 710, endPoint y: 320, distance: 37.3
click at [710, 320] on div at bounding box center [706, 338] width 14 height 609
click at [568, 218] on div "LLM · GPT-4.1 Prompt LLM Step 24 Copy step Delete step Add Note Test" at bounding box center [567, 206] width 219 height 34
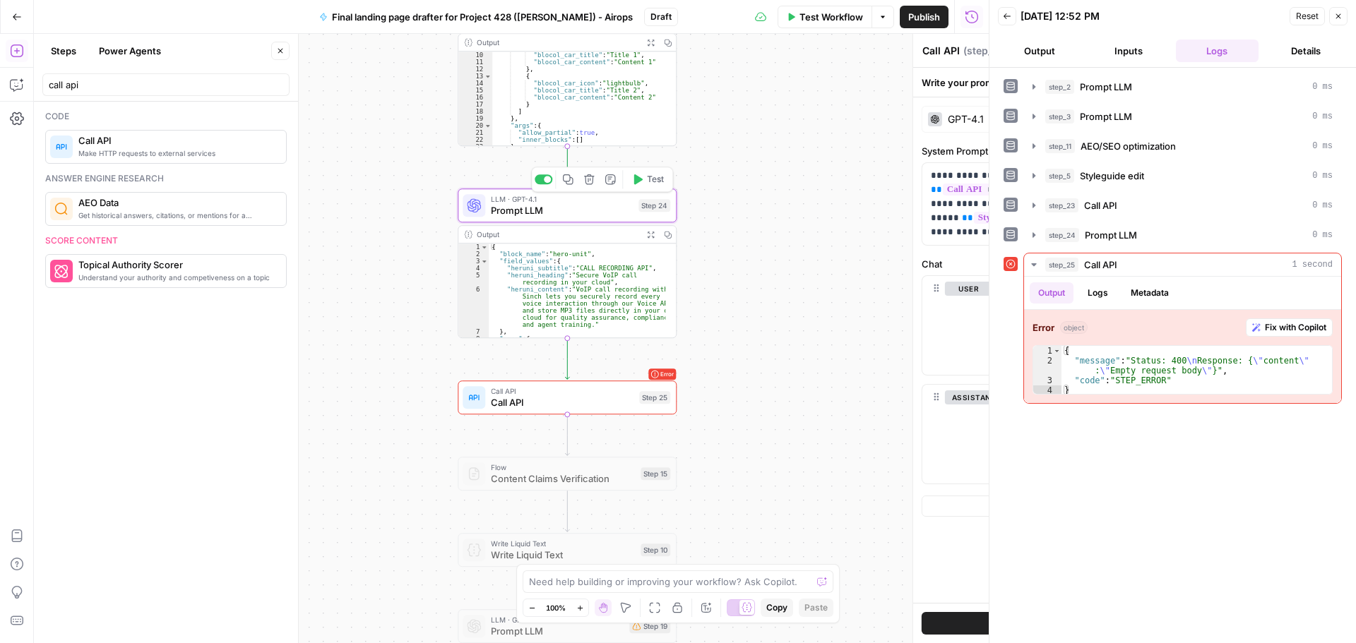
type textarea "Prompt LLM"
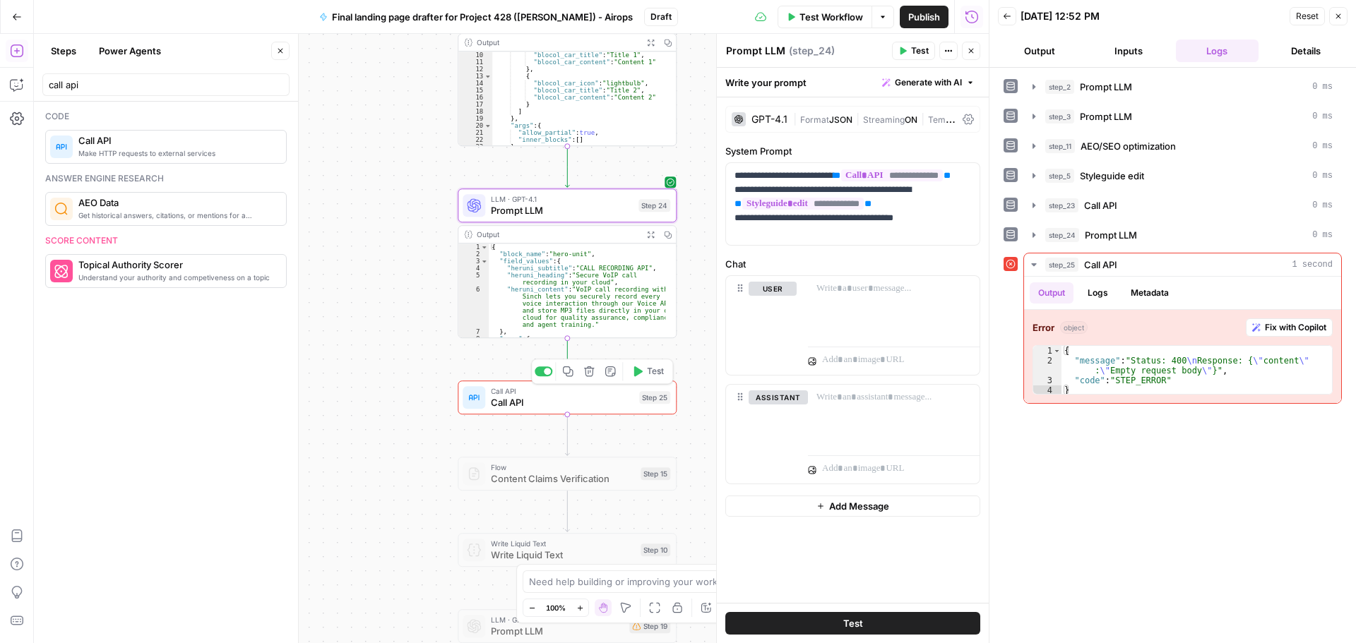
click at [586, 404] on span "Call API" at bounding box center [562, 402] width 143 height 14
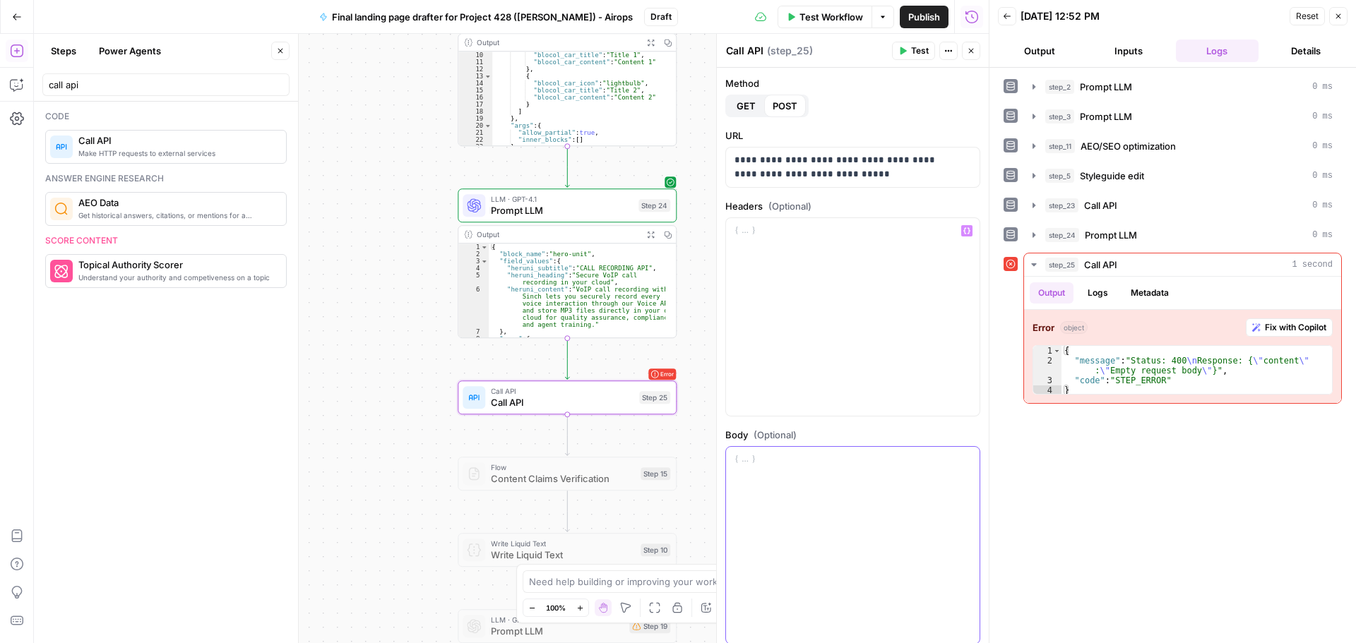
click at [770, 477] on div at bounding box center [852, 546] width 253 height 198
click at [963, 457] on icon "button" at bounding box center [966, 459] width 7 height 7
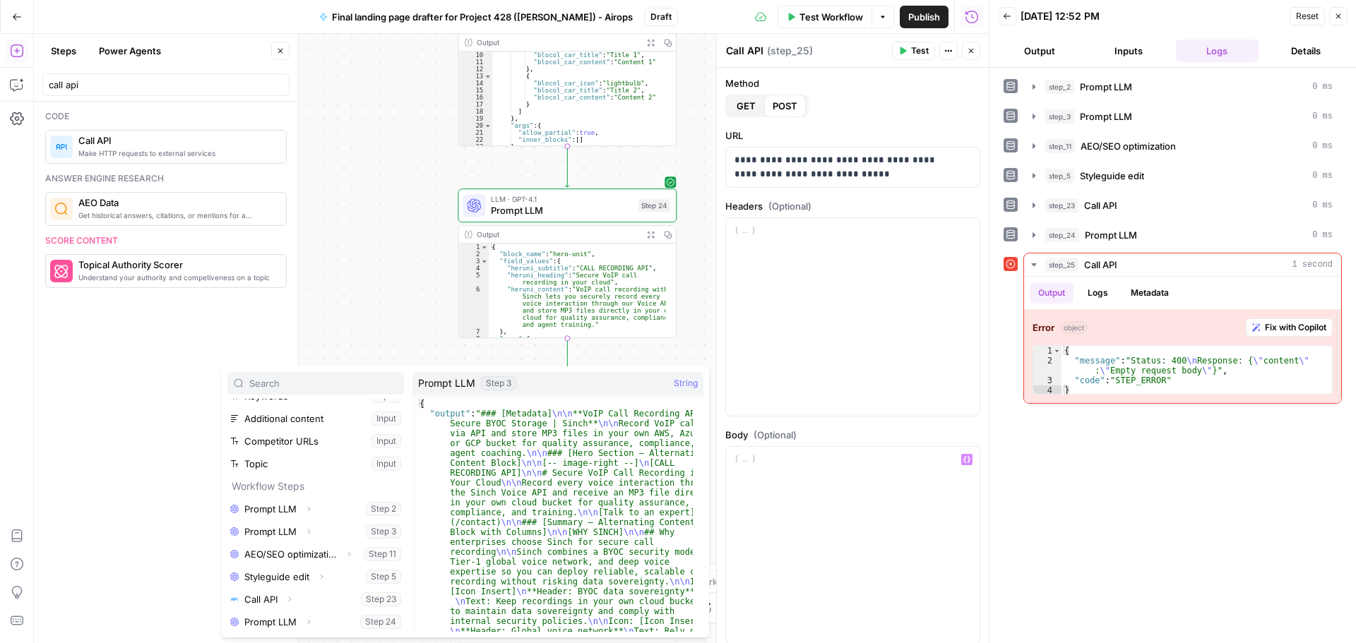
scroll to position [38, 0]
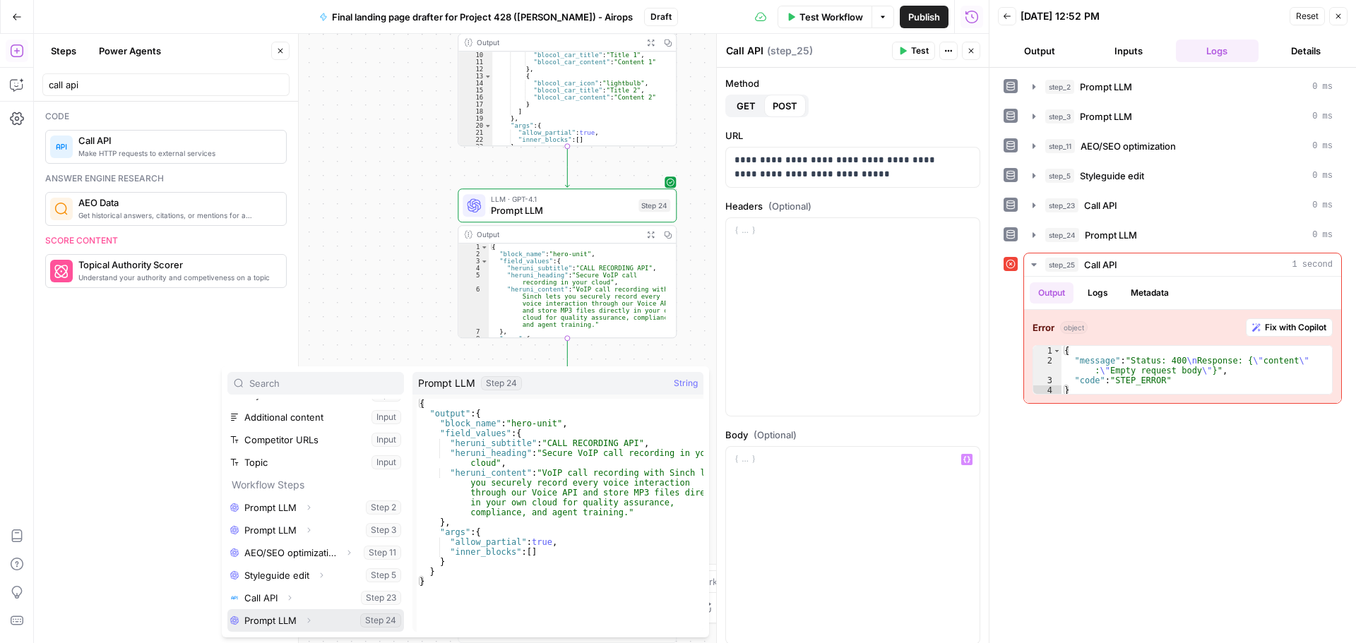
click at [309, 616] on icon "button" at bounding box center [308, 620] width 8 height 8
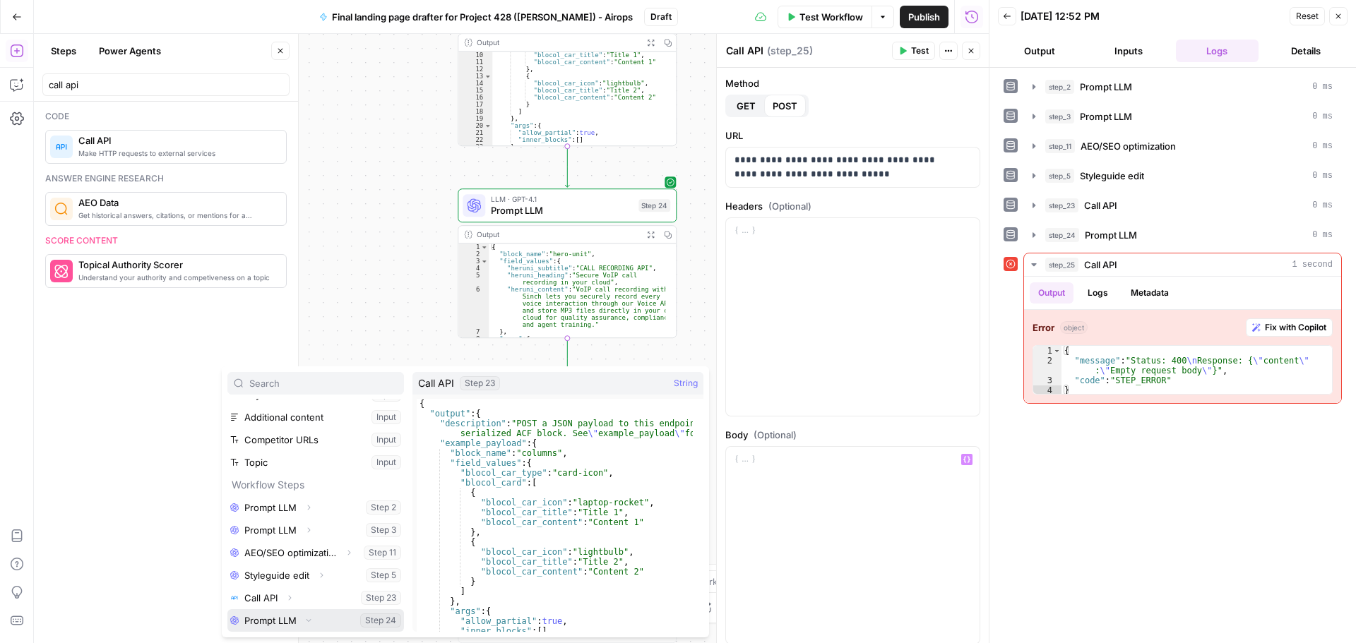
scroll to position [61, 0]
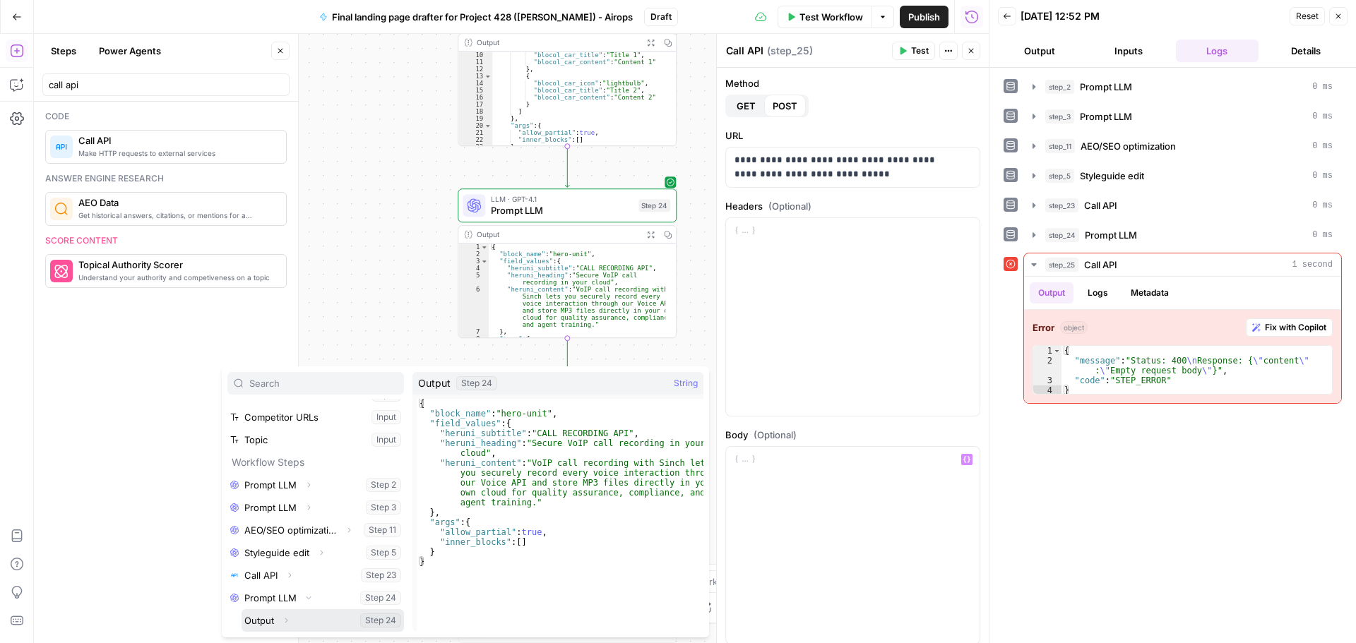
click at [295, 622] on button "Select variable Output" at bounding box center [322, 620] width 162 height 23
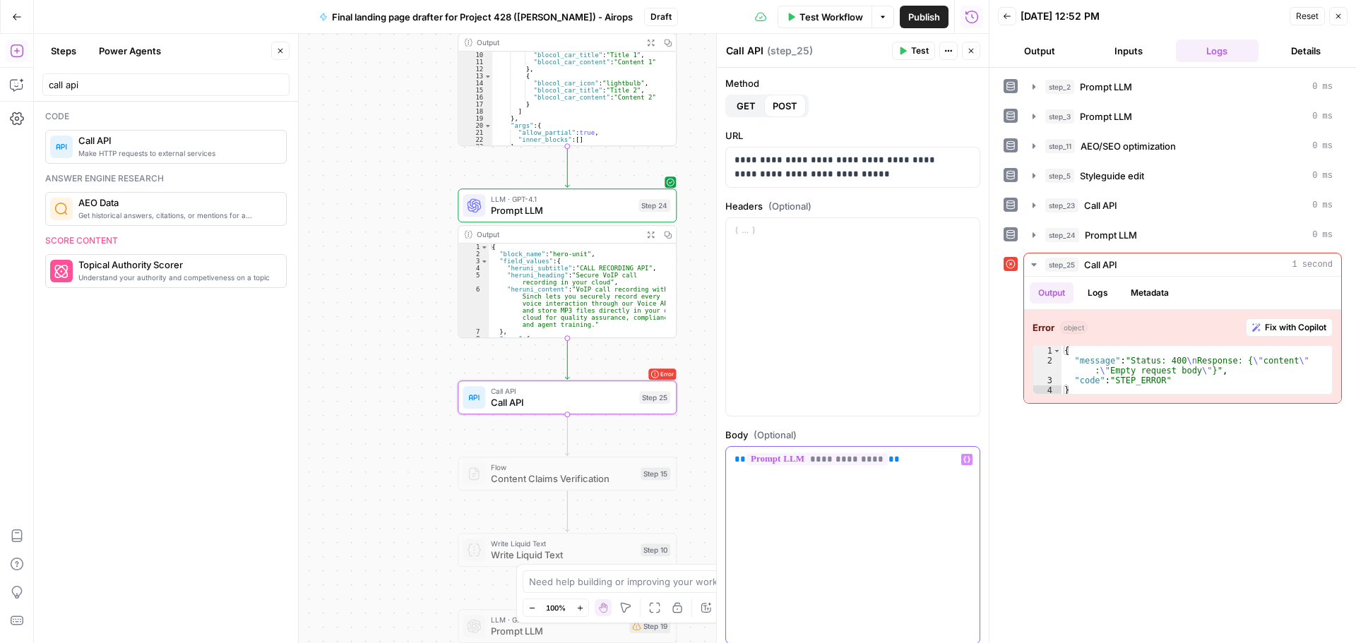
click at [782, 467] on div "**********" at bounding box center [852, 546] width 253 height 198
click at [786, 458] on span "**********" at bounding box center [816, 459] width 141 height 12
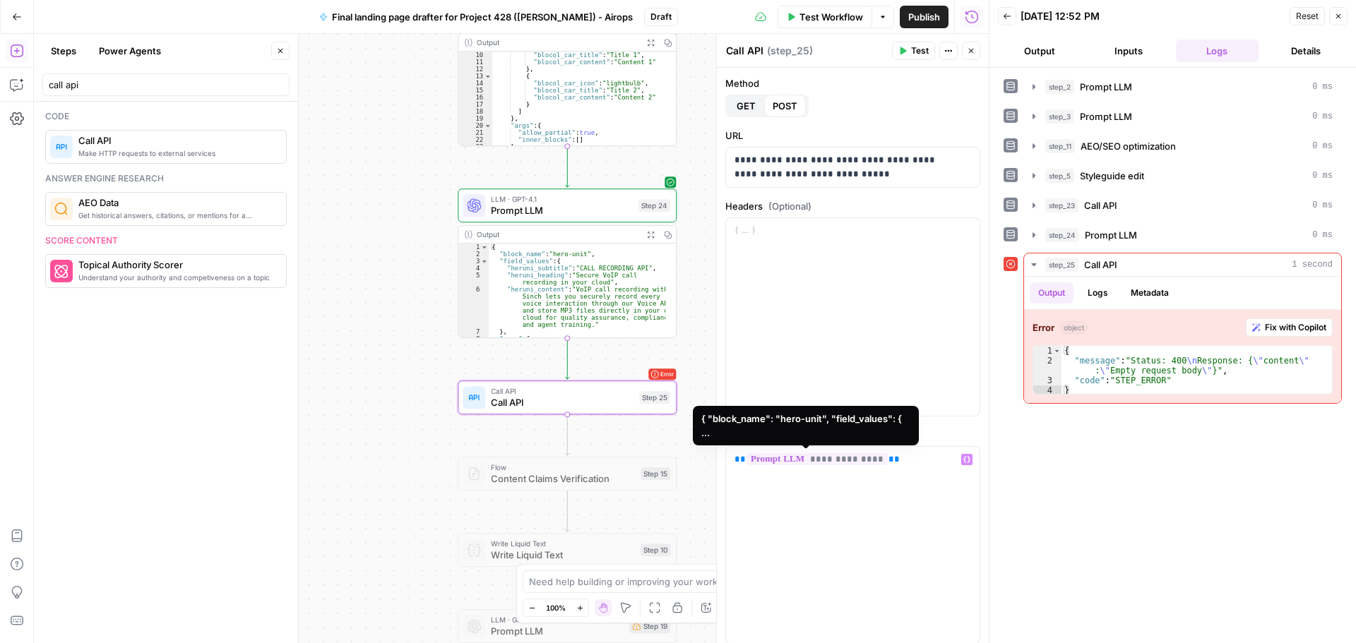
scroll to position [3992, 0]
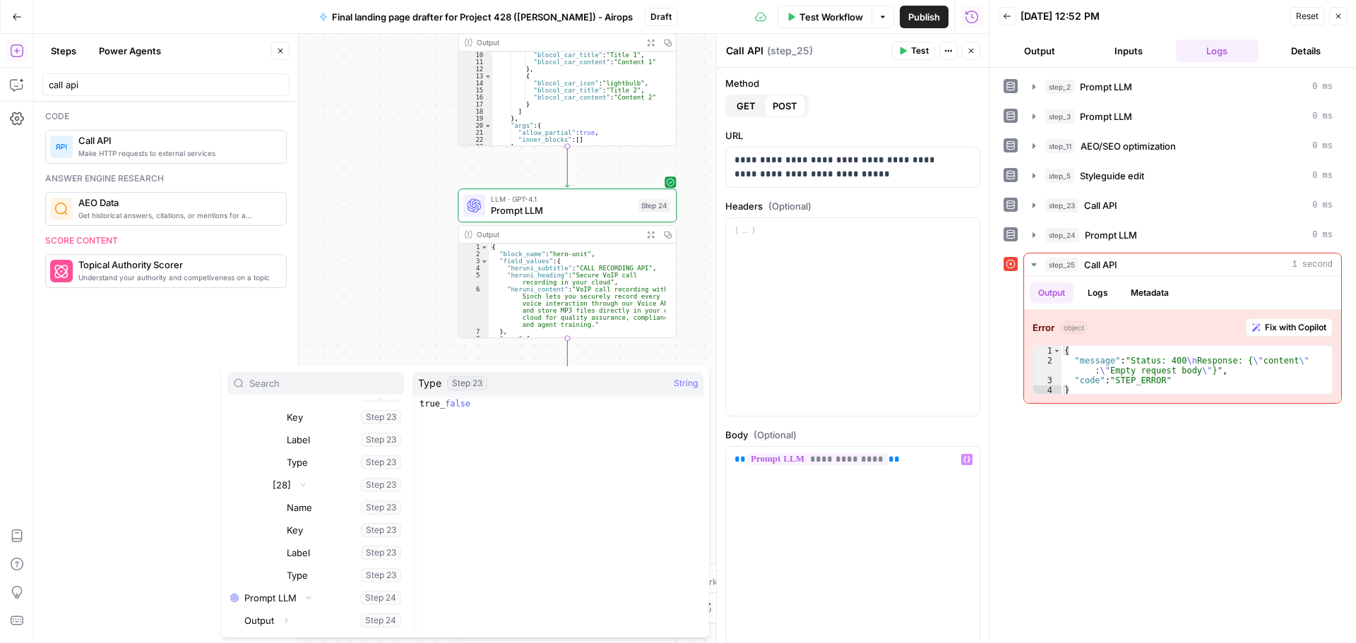
click at [427, 302] on div "**********" at bounding box center [511, 338] width 955 height 609
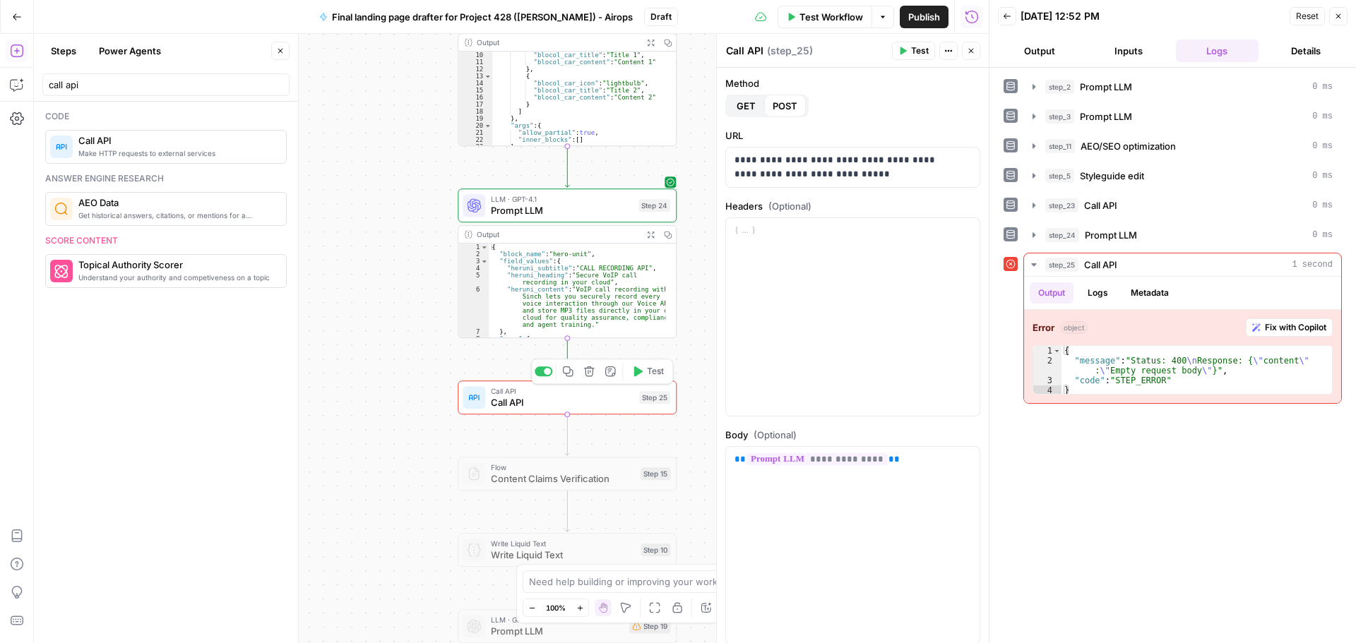
click at [655, 378] on span "Test" at bounding box center [655, 371] width 17 height 13
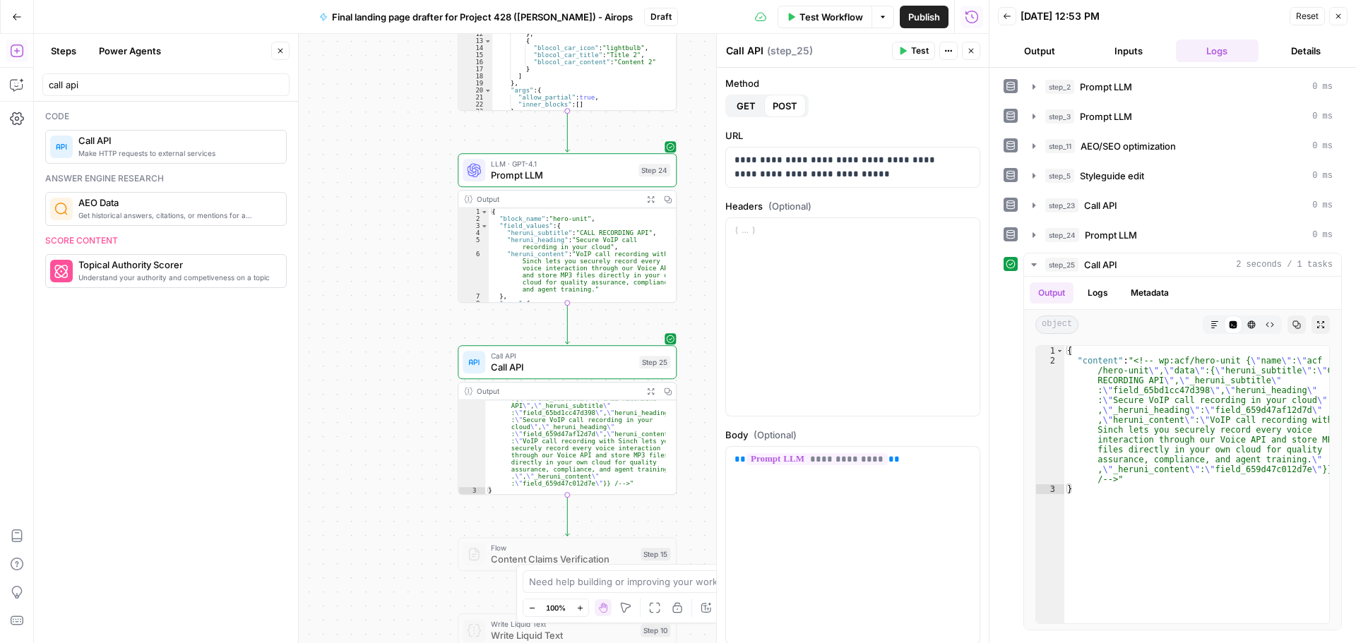
scroll to position [26, 0]
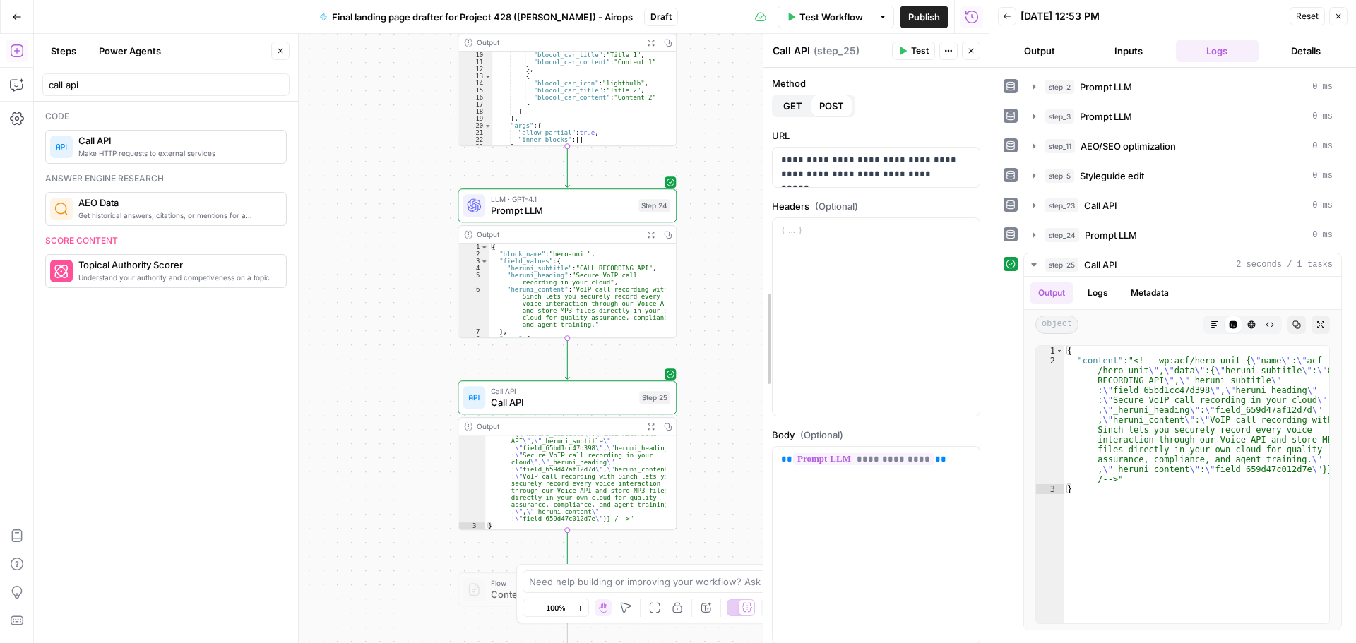
drag, startPoint x: 719, startPoint y: 316, endPoint x: 765, endPoint y: 310, distance: 46.3
drag, startPoint x: 300, startPoint y: 234, endPoint x: 475, endPoint y: 249, distance: 175.8
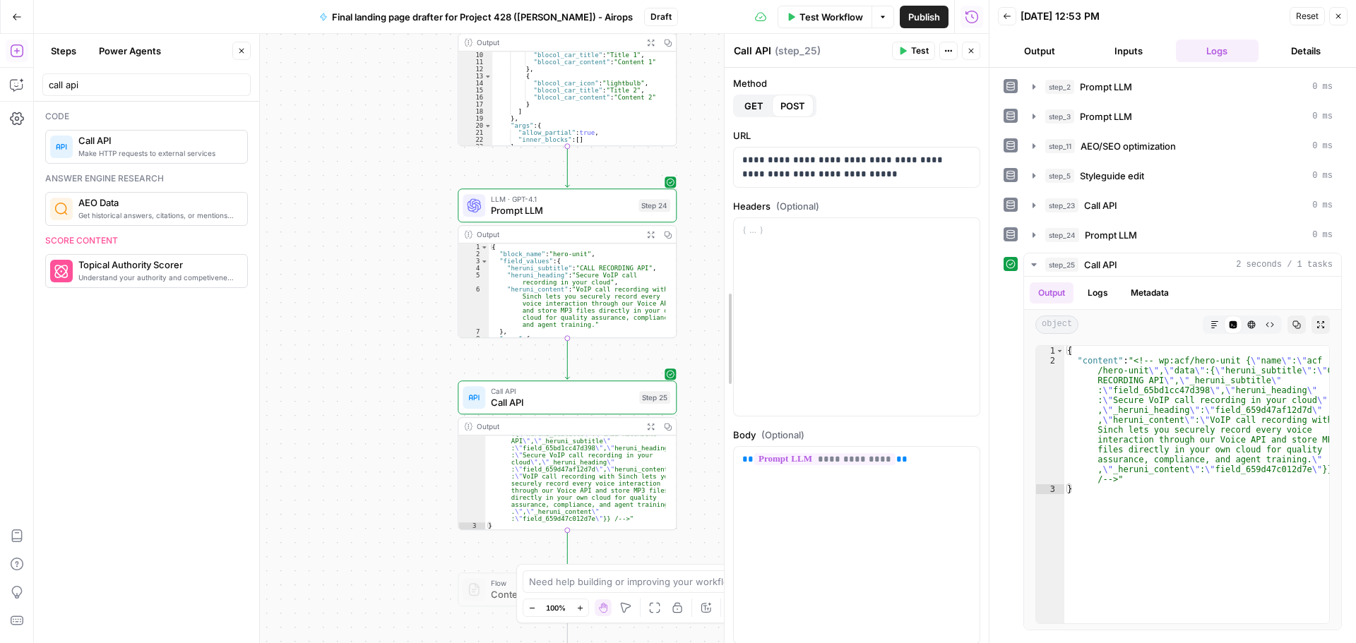
drag, startPoint x: 763, startPoint y: 267, endPoint x: 693, endPoint y: 271, distance: 70.0
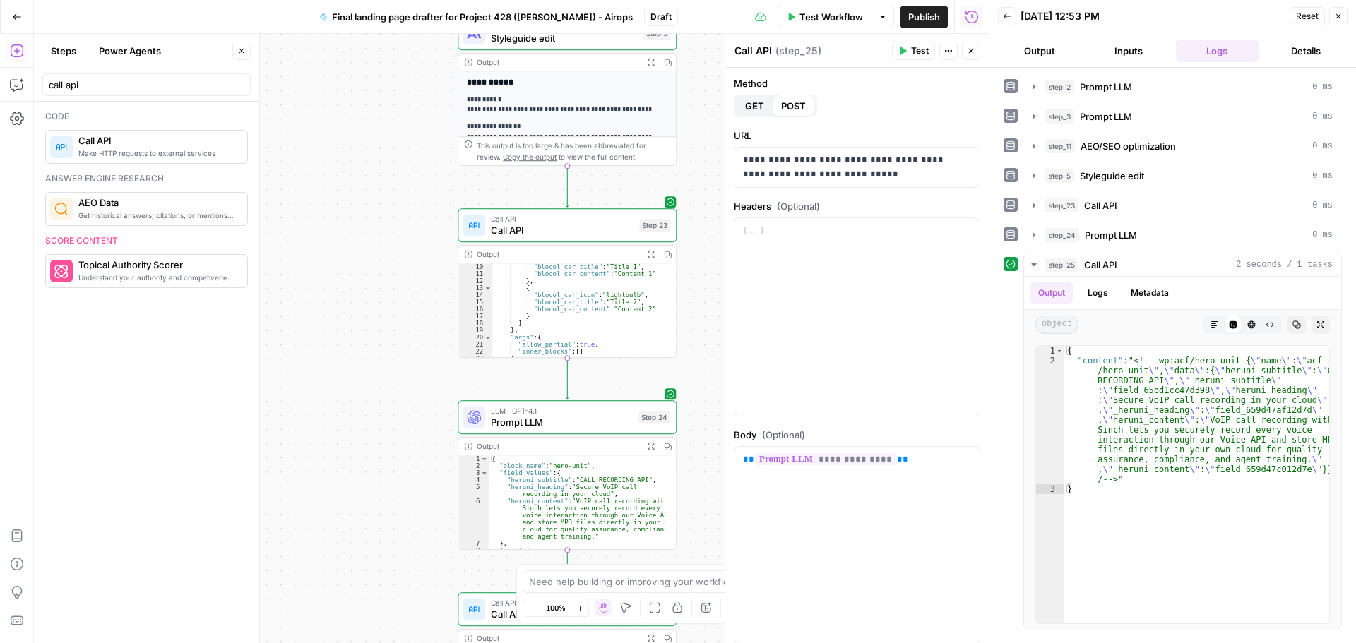
click at [574, 234] on span "Call API" at bounding box center [562, 230] width 143 height 14
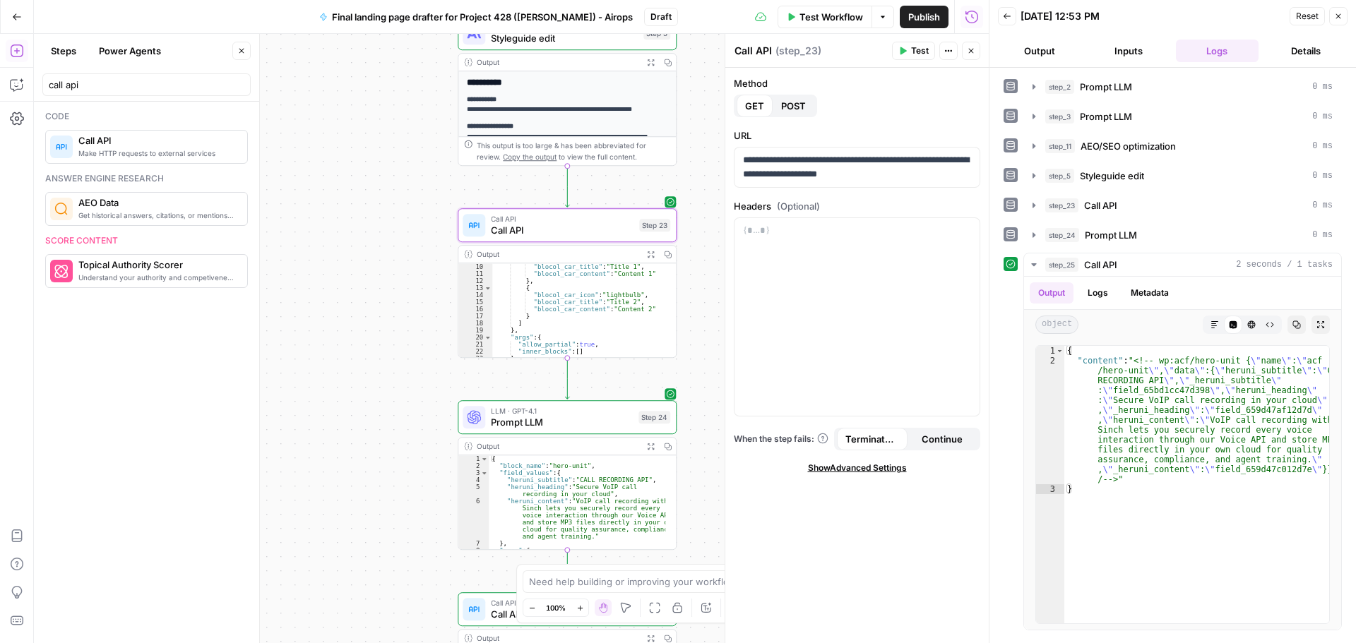
click at [565, 236] on span "Call API" at bounding box center [562, 230] width 143 height 14
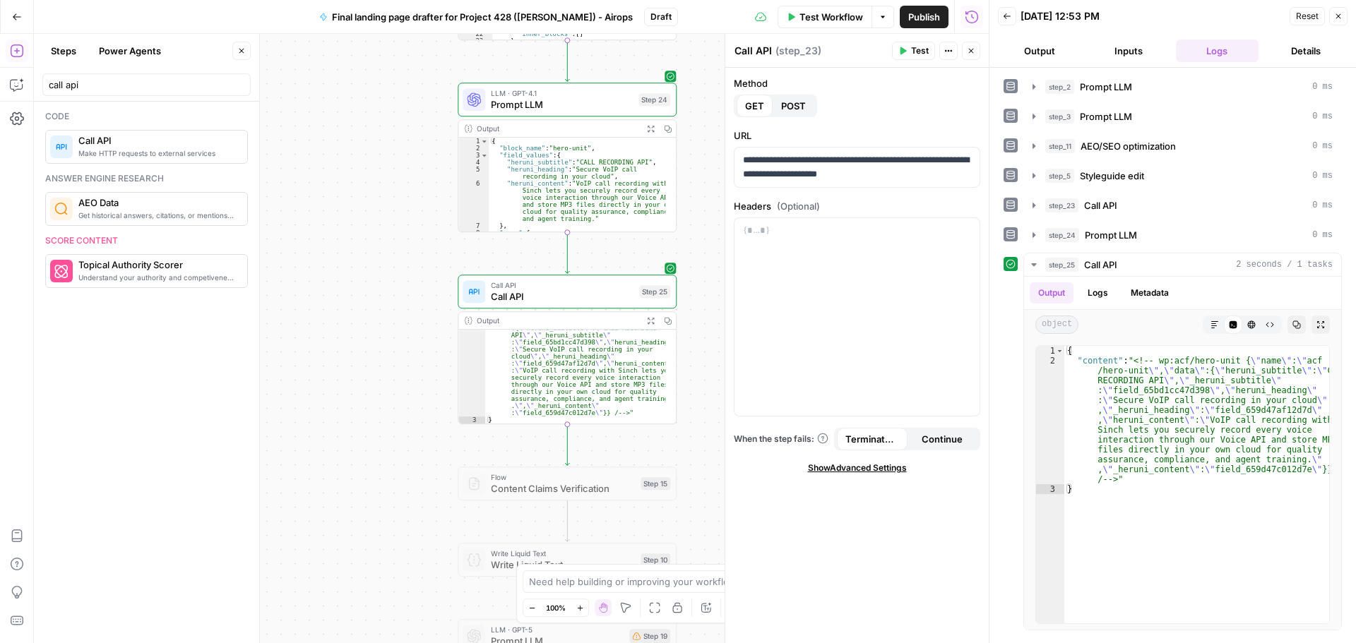
scroll to position [0, 0]
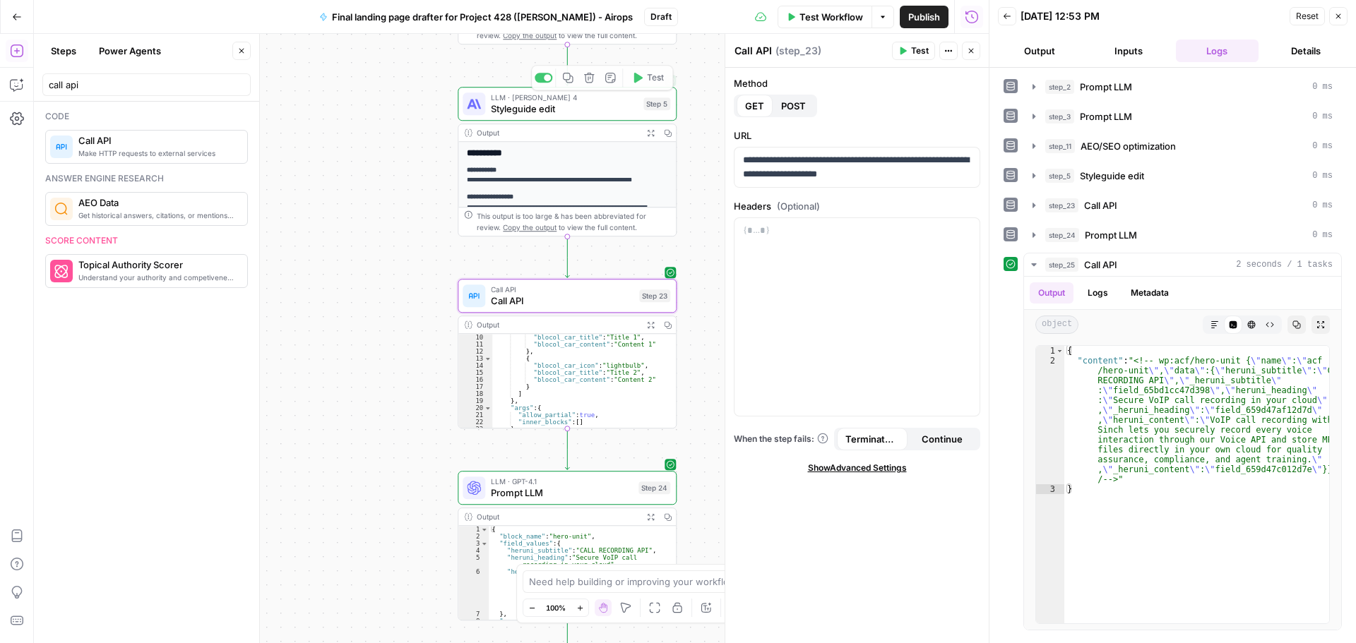
click at [546, 126] on div "Output Expand Output Copy" at bounding box center [566, 133] width 217 height 18
click at [551, 117] on div "LLM · Claude Sonnet 4 Styleguide edit Step 5 Copy step Delete step Add Note Test" at bounding box center [567, 104] width 219 height 34
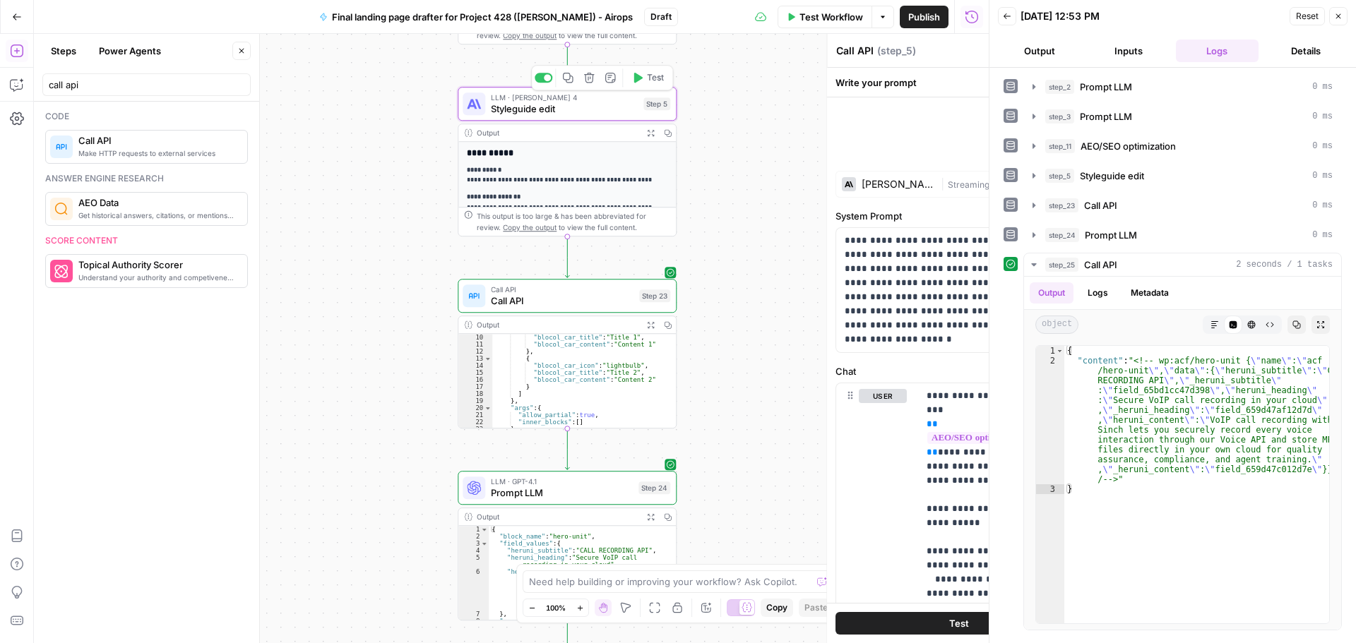
type textarea "Styleguide edit"
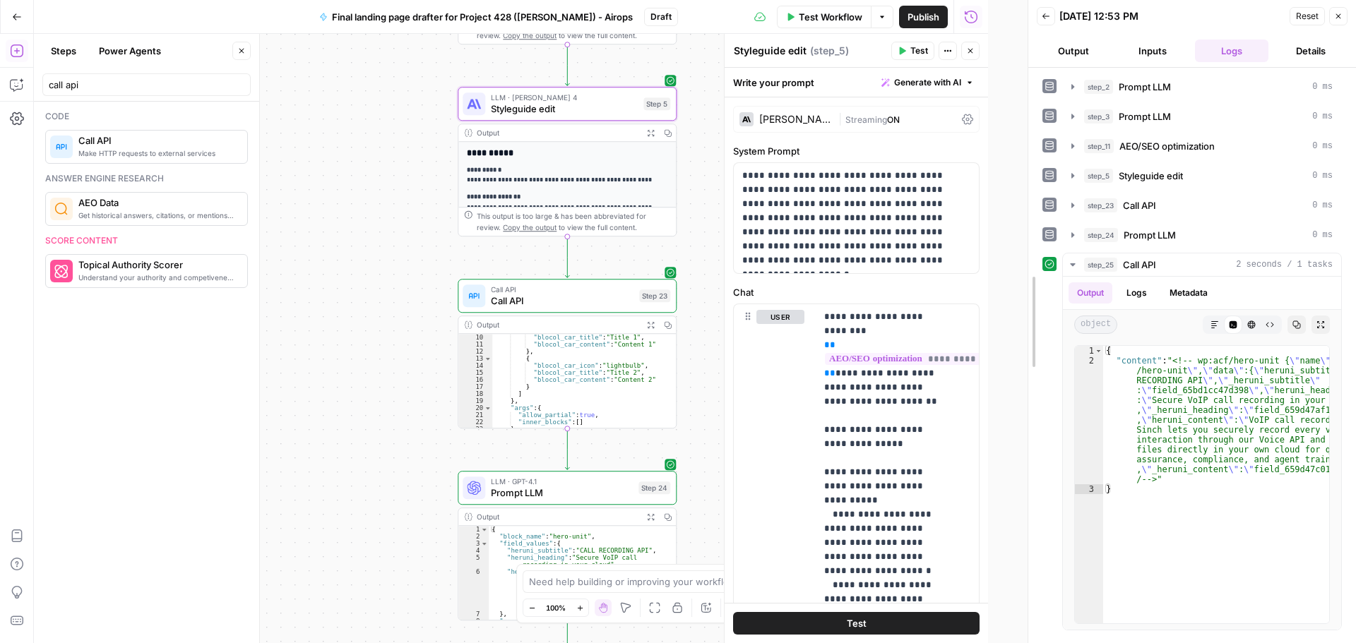
drag, startPoint x: 986, startPoint y: 304, endPoint x: 986, endPoint y: 311, distance: 7.1
click at [1035, 294] on div at bounding box center [1028, 321] width 14 height 643
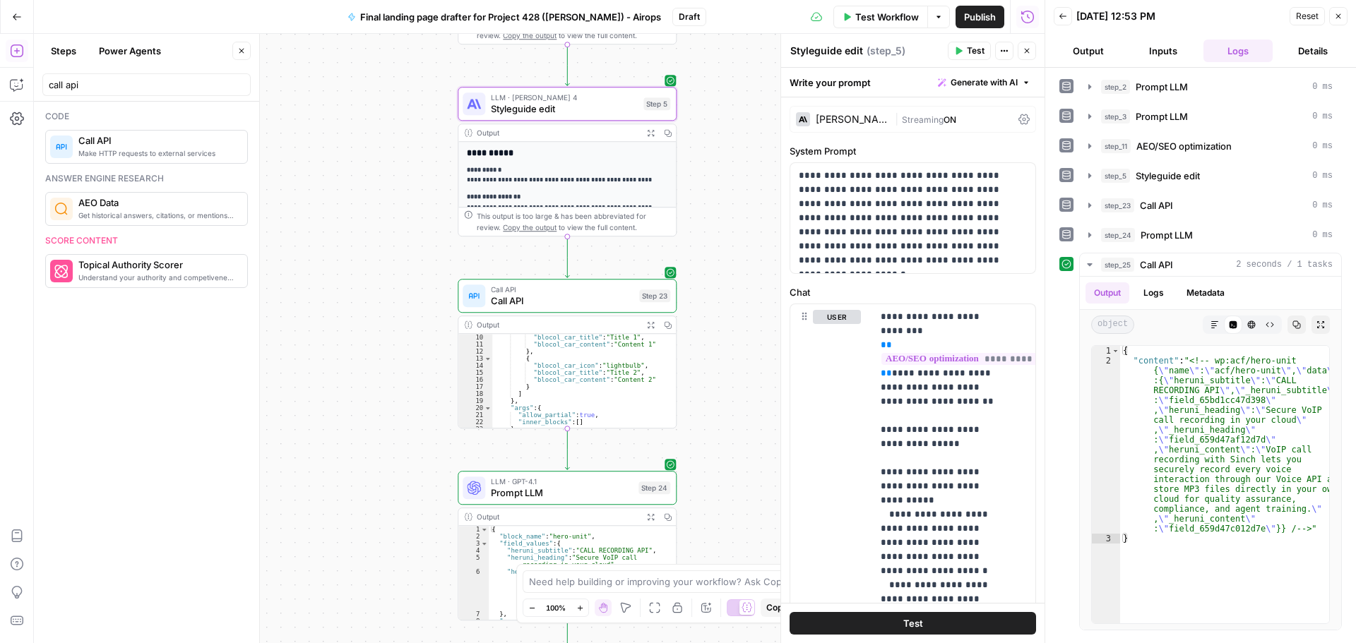
click at [570, 301] on span "Call API" at bounding box center [562, 301] width 143 height 14
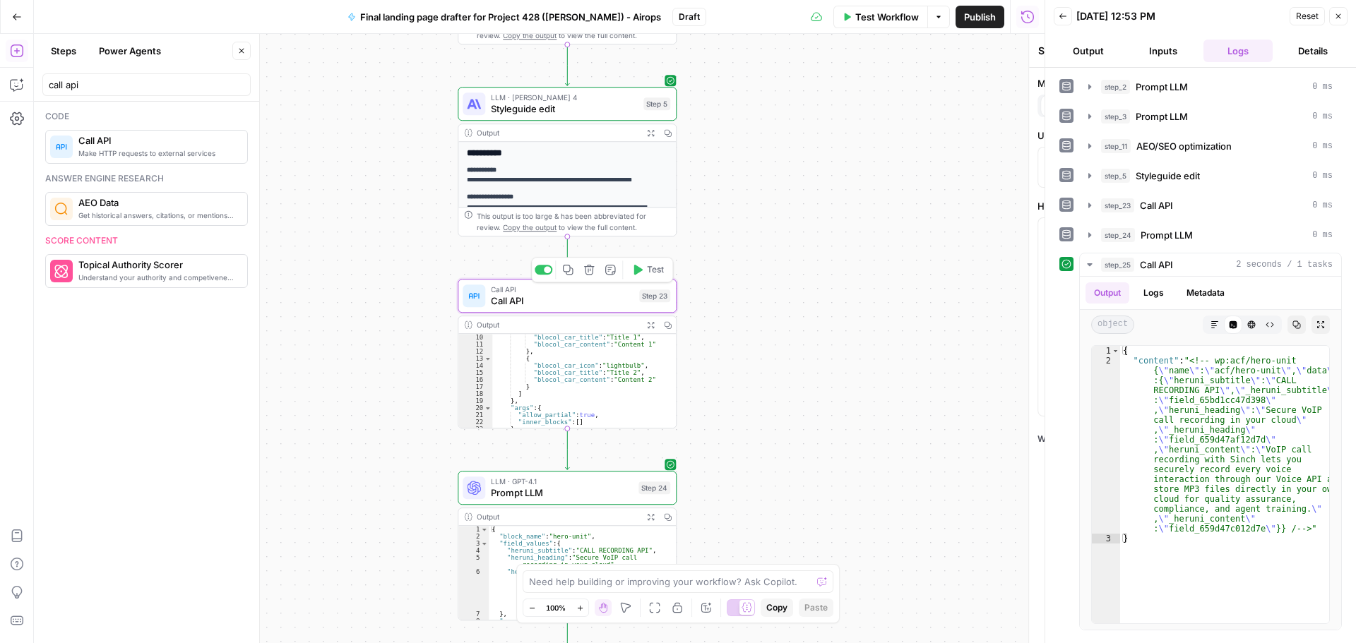
type textarea "Call API"
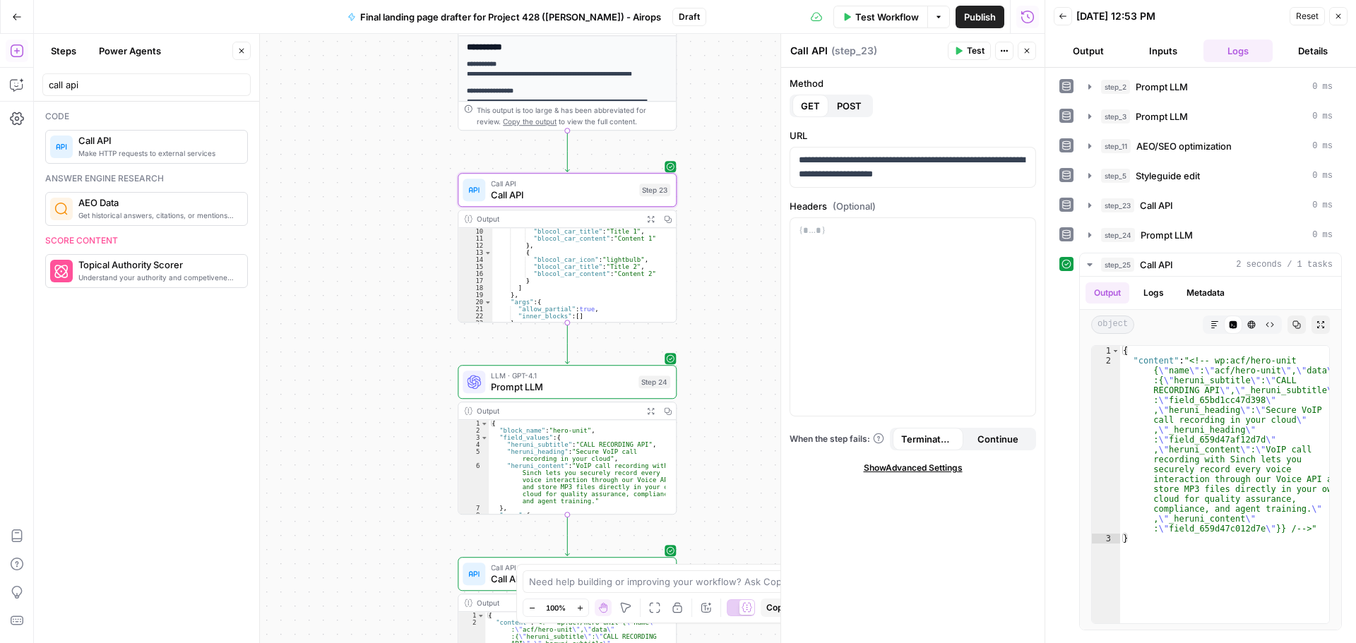
click at [581, 390] on span "Prompt LLM" at bounding box center [562, 387] width 142 height 14
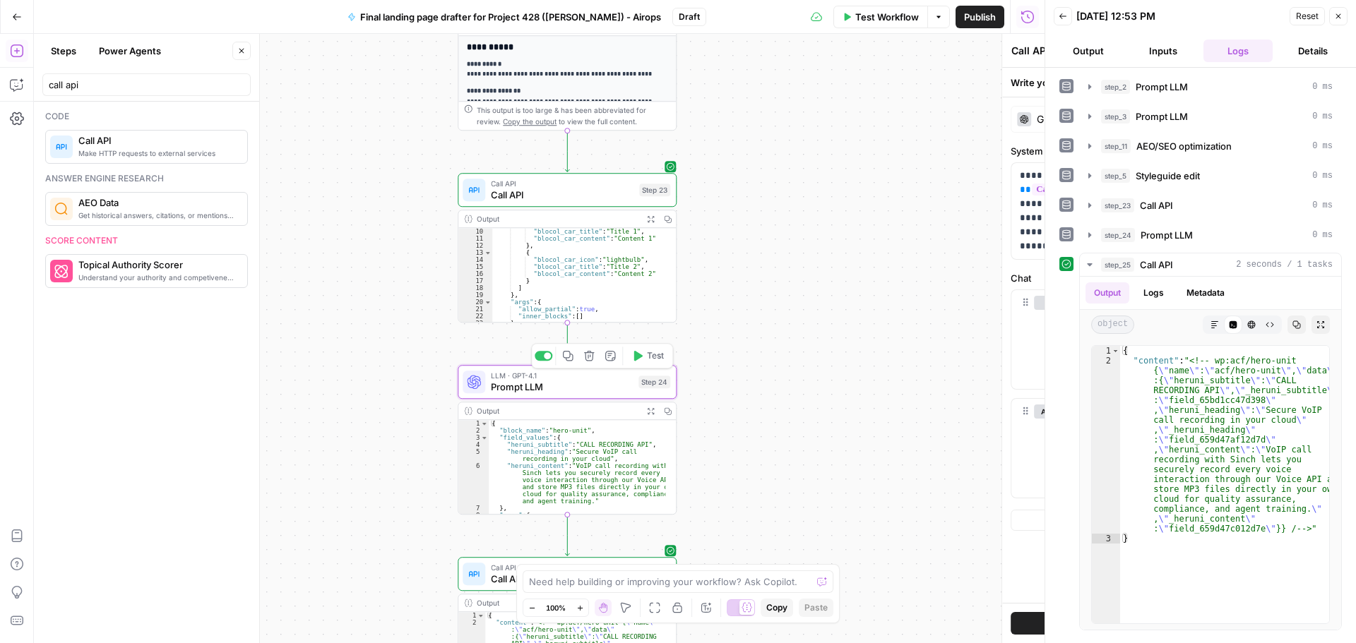
type textarea "Prompt LLM"
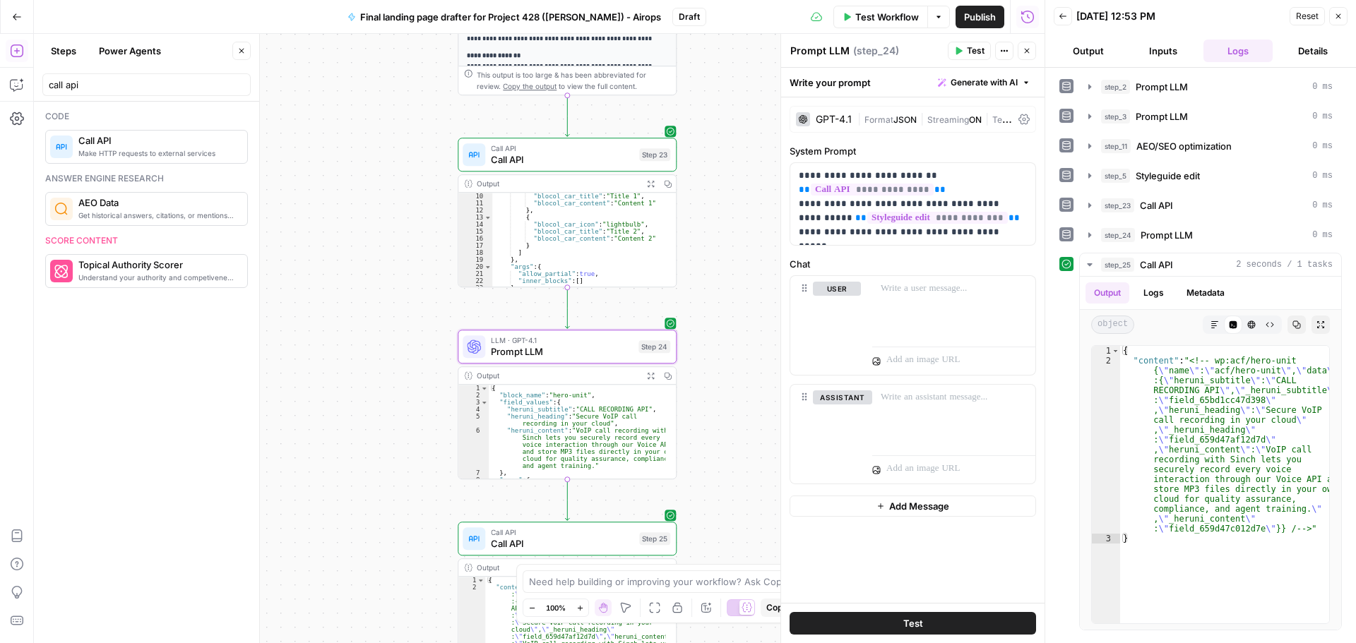
click at [615, 354] on span "Prompt LLM" at bounding box center [562, 352] width 142 height 14
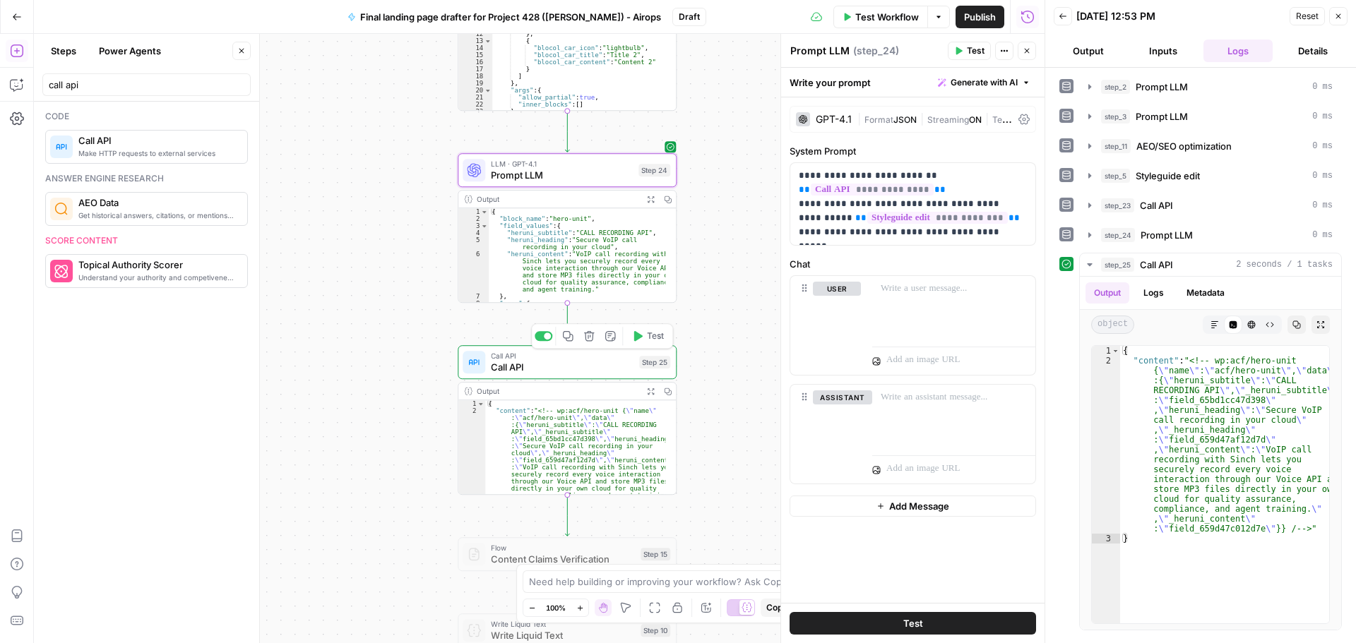
click at [587, 379] on div "Call API Call API Step 25 Copy step Delete step Add Note Test" at bounding box center [567, 362] width 219 height 34
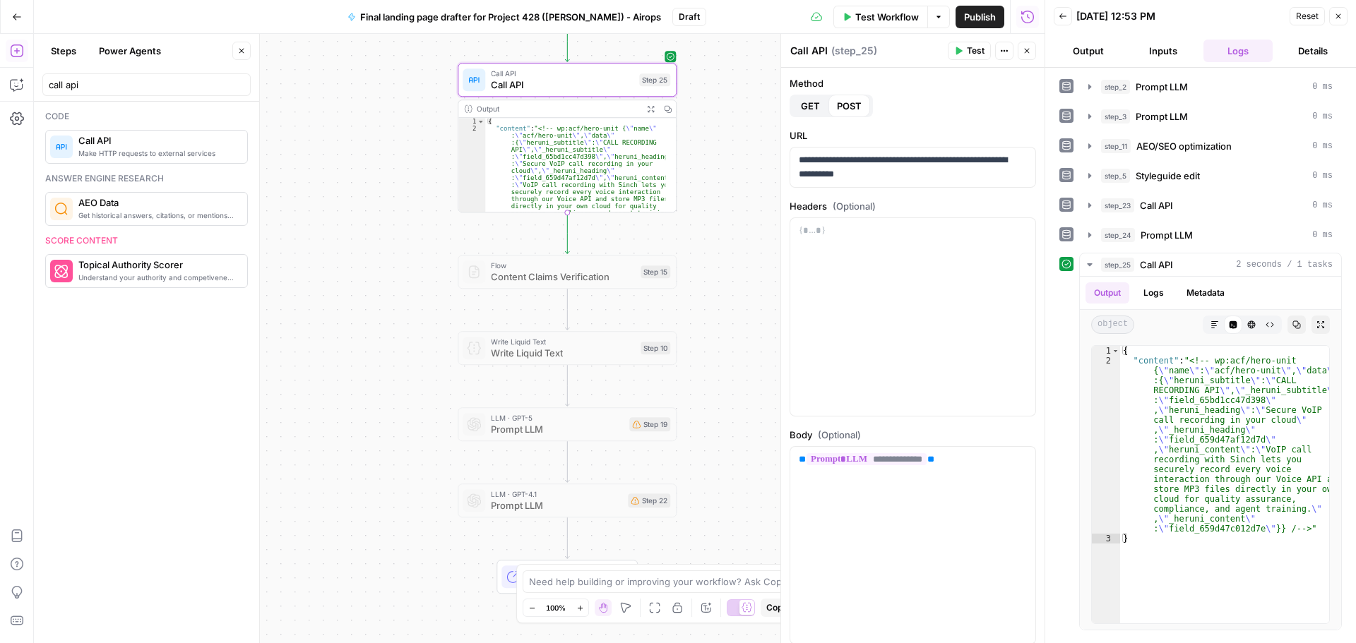
click at [98, 135] on span "Call API" at bounding box center [156, 140] width 157 height 14
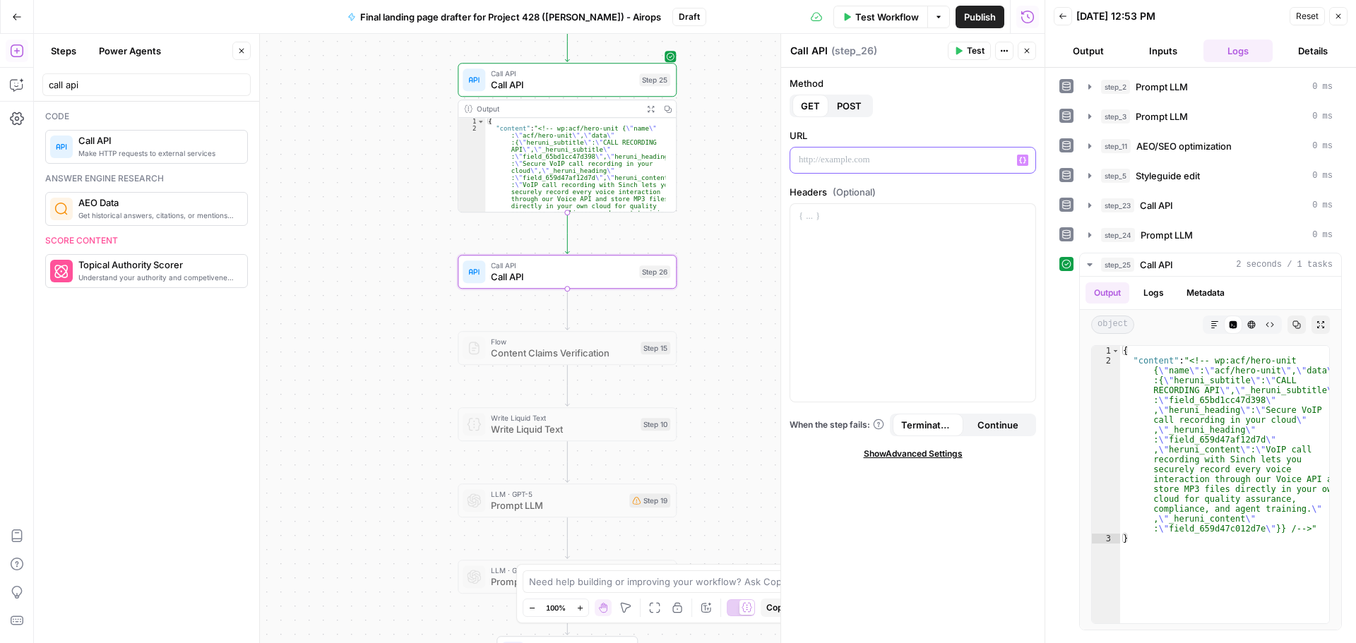
click at [830, 168] on div at bounding box center [912, 160] width 245 height 25
click at [842, 112] on span "POST" at bounding box center [849, 106] width 25 height 14
click at [860, 155] on p at bounding box center [913, 160] width 228 height 14
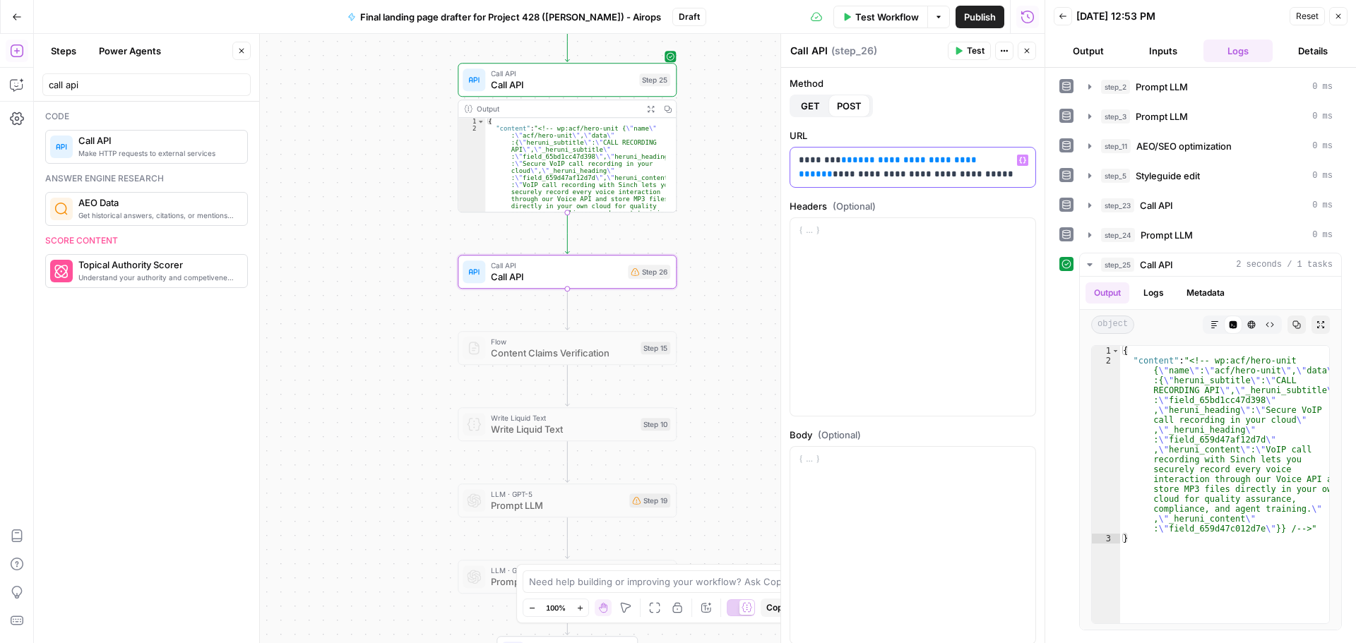
click at [841, 163] on span "**" at bounding box center [846, 159] width 11 height 9
click at [832, 169] on span "**" at bounding box center [826, 173] width 11 height 9
click at [826, 267] on div at bounding box center [912, 317] width 245 height 198
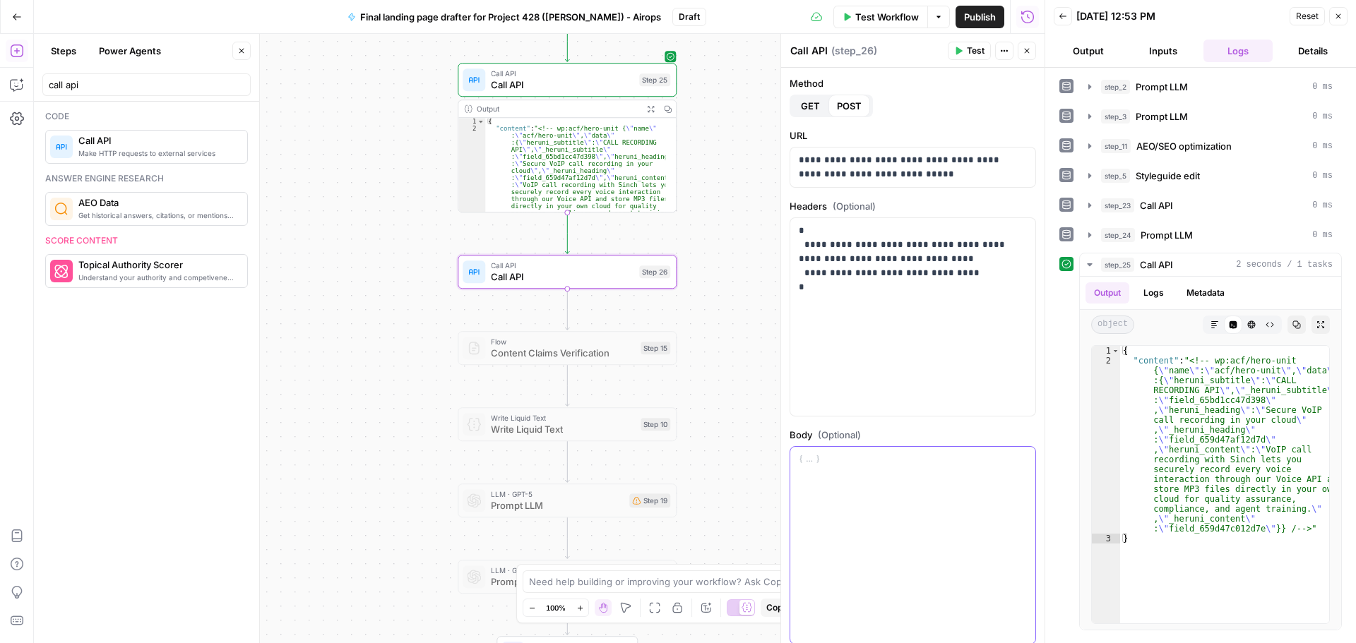
click at [836, 487] on div at bounding box center [912, 546] width 245 height 198
paste div
click at [926, 500] on p "**********" at bounding box center [907, 488] width 217 height 71
drag, startPoint x: 892, startPoint y: 477, endPoint x: 876, endPoint y: 491, distance: 21.5
click at [876, 491] on p "**********" at bounding box center [907, 488] width 217 height 71
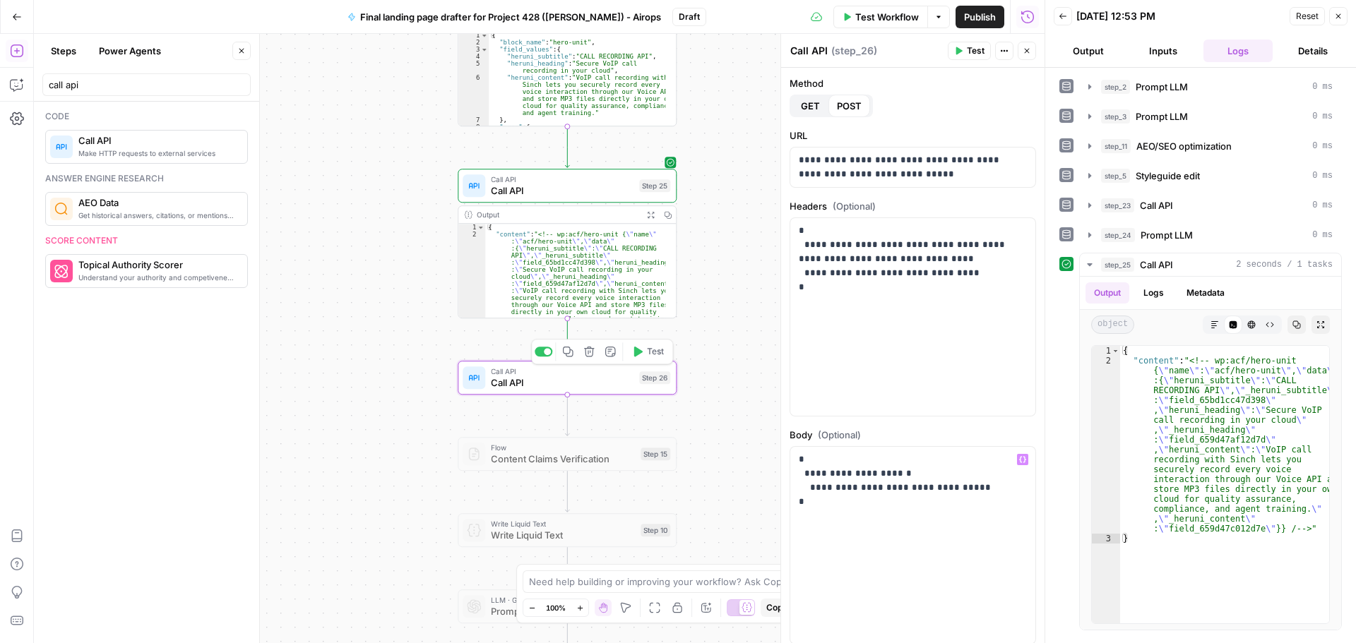
click at [539, 380] on span "Call API" at bounding box center [562, 383] width 143 height 14
click at [591, 218] on div "Output" at bounding box center [557, 214] width 161 height 11
click at [891, 472] on p "**********" at bounding box center [907, 481] width 217 height 56
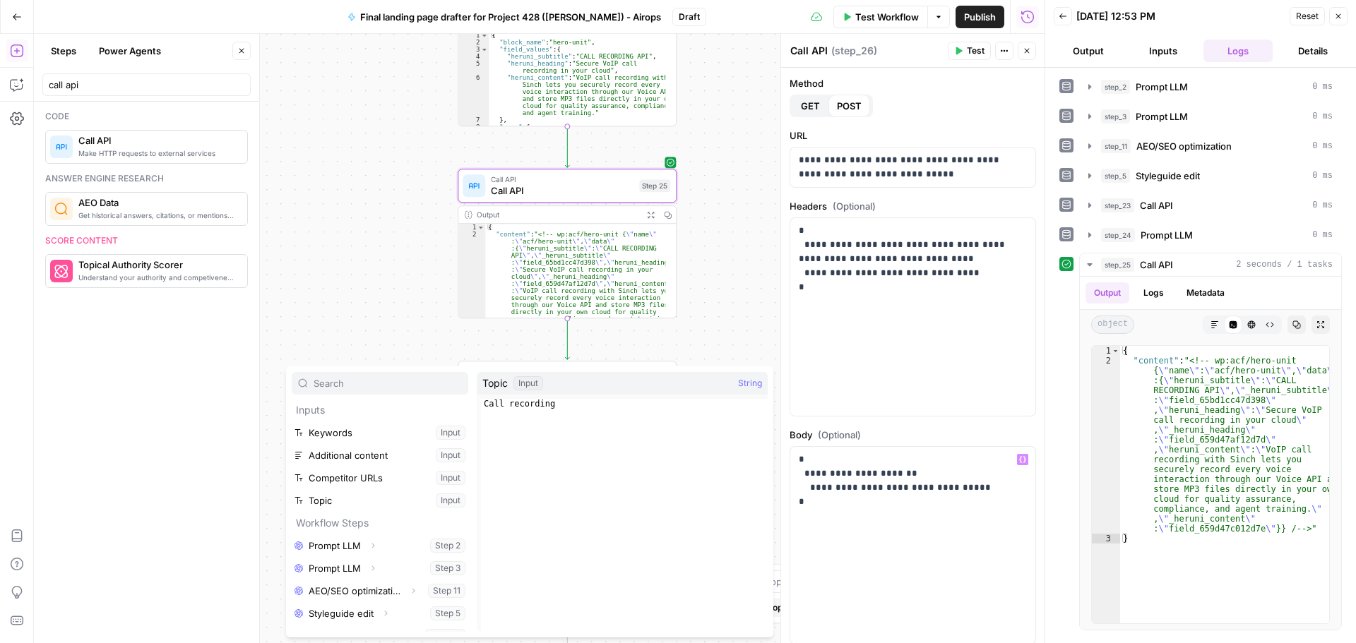
scroll to position [61, 0]
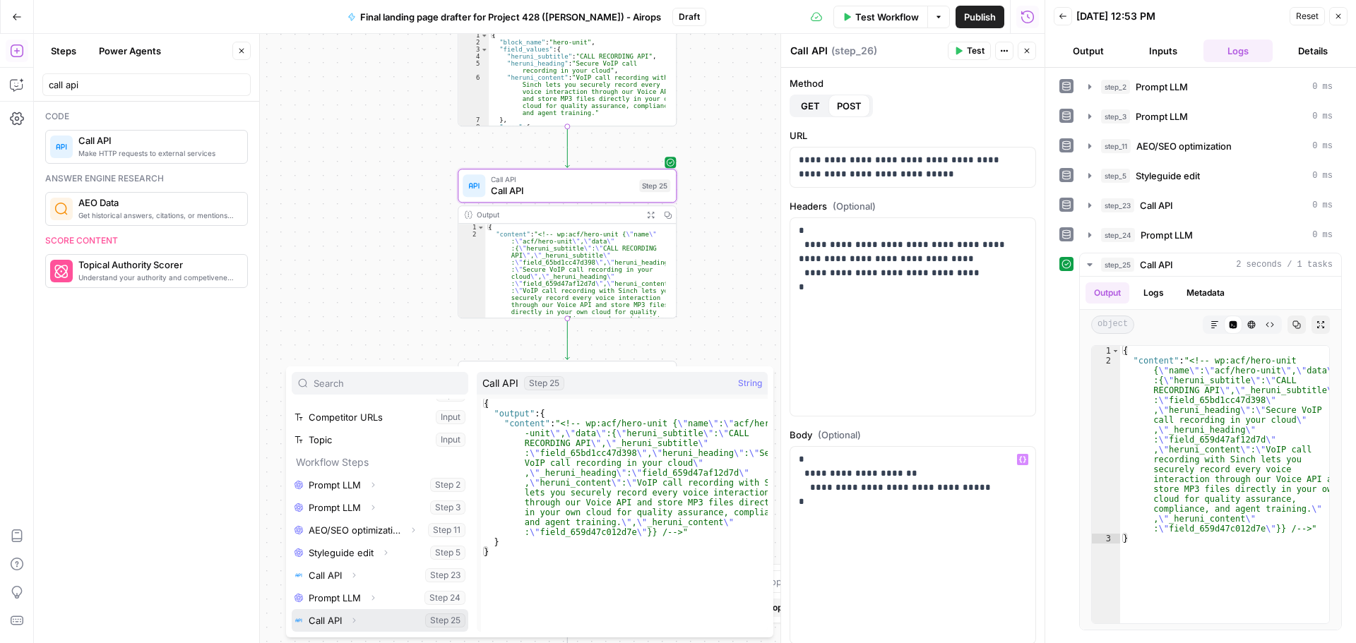
click at [356, 620] on icon "button" at bounding box center [354, 620] width 8 height 8
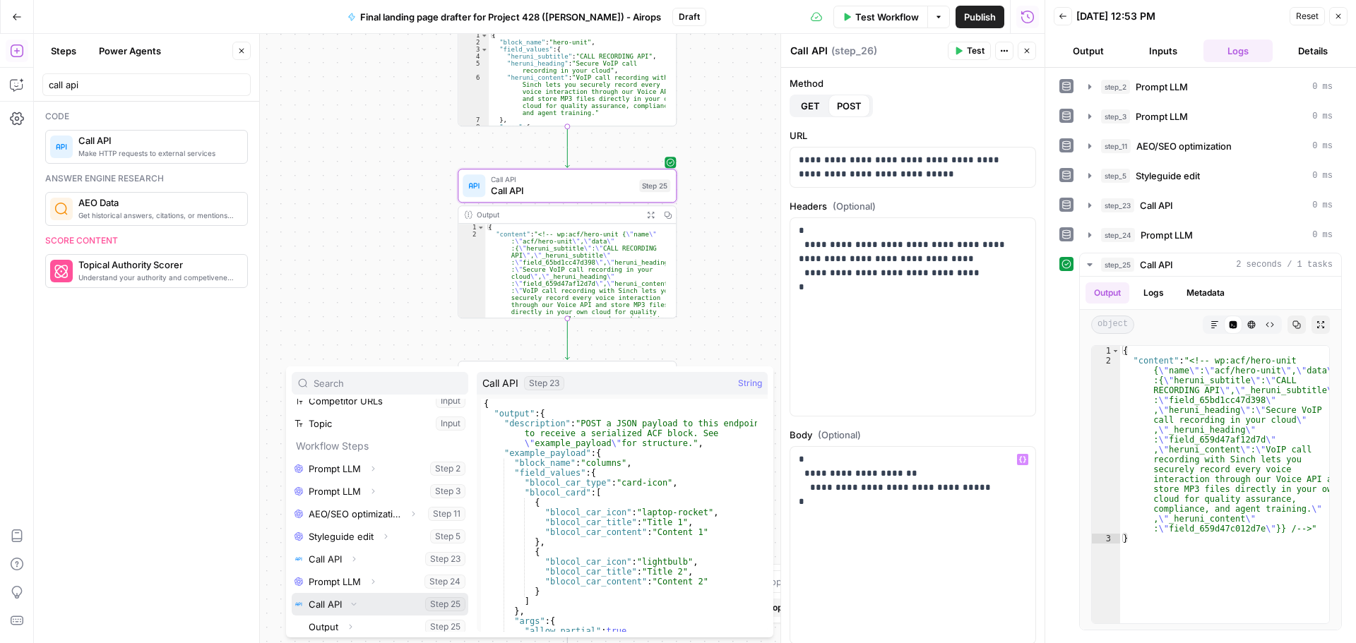
scroll to position [83, 0]
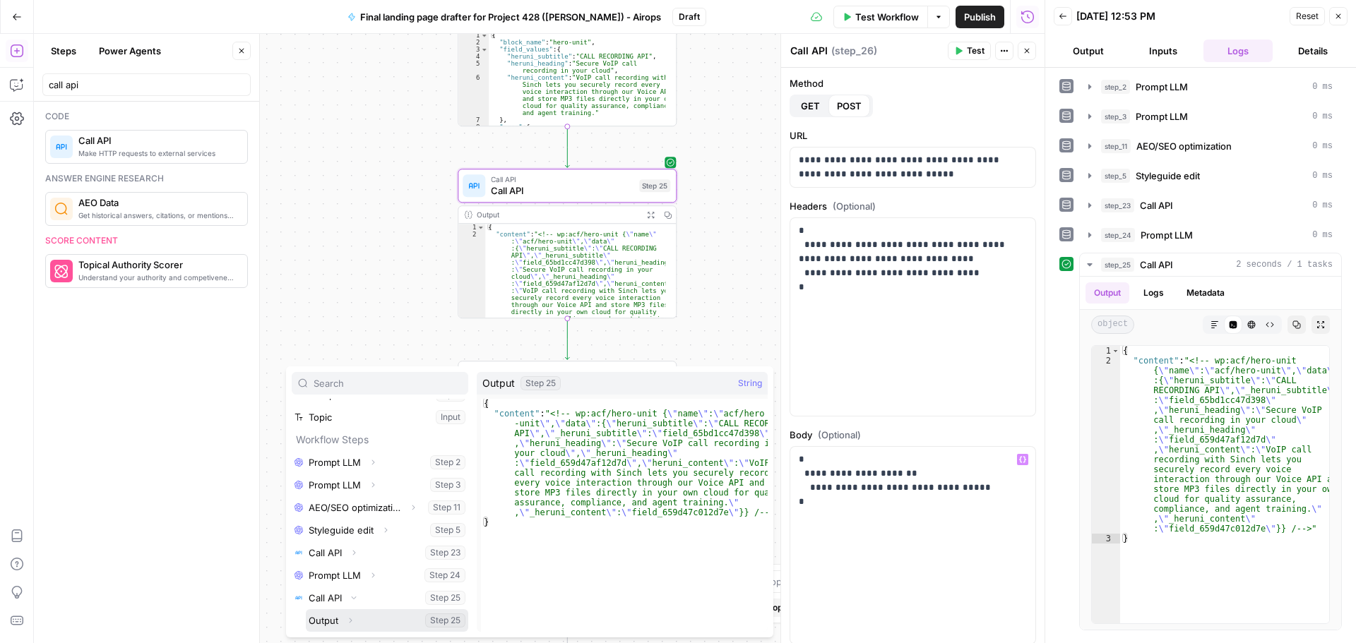
click at [352, 621] on icon "button" at bounding box center [350, 620] width 8 height 8
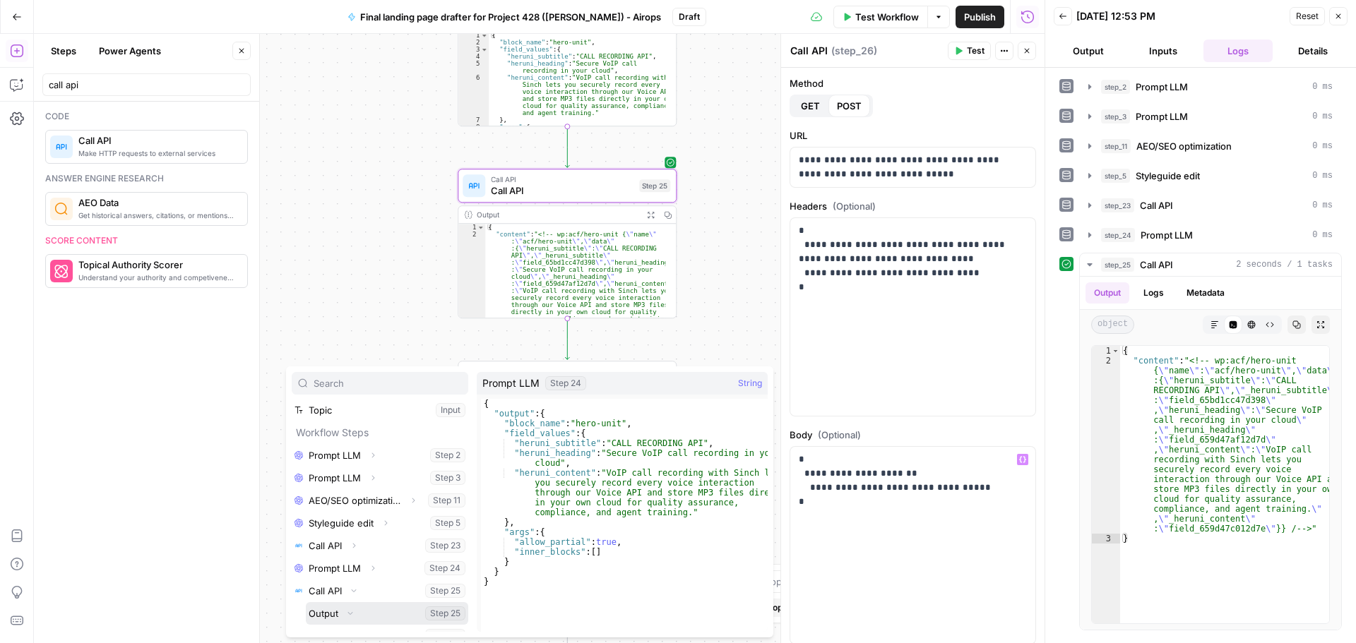
scroll to position [106, 0]
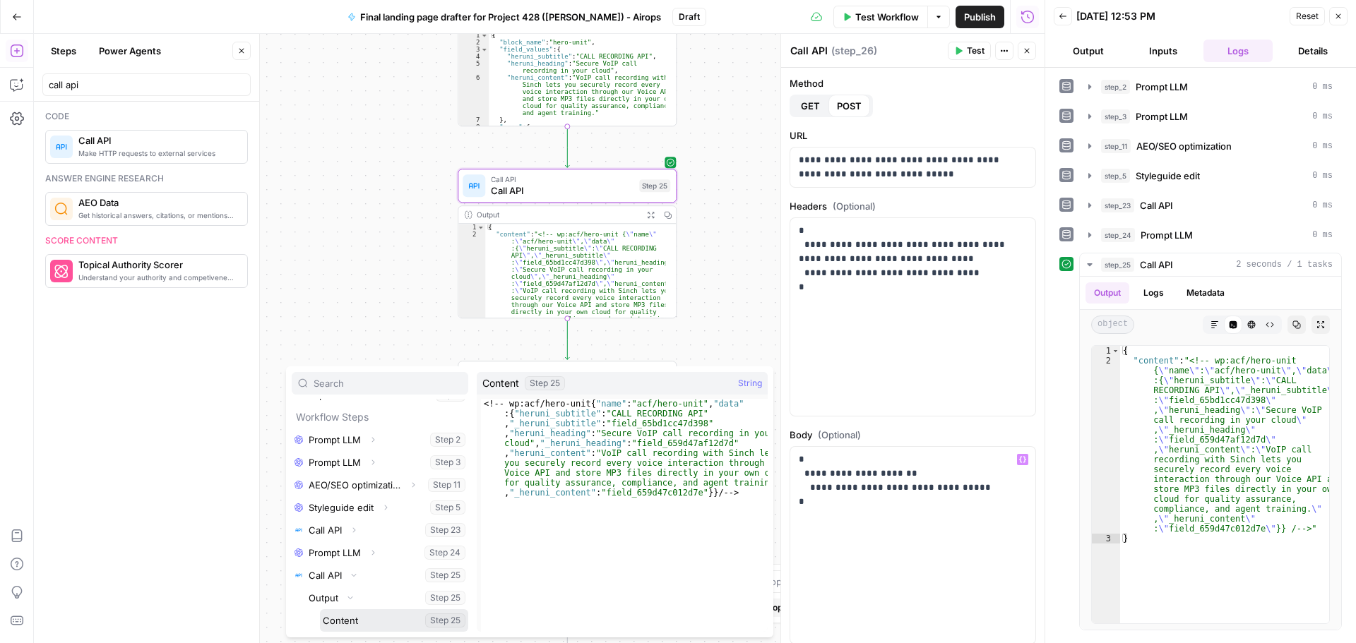
click at [360, 621] on button "Select variable Content" at bounding box center [394, 620] width 148 height 23
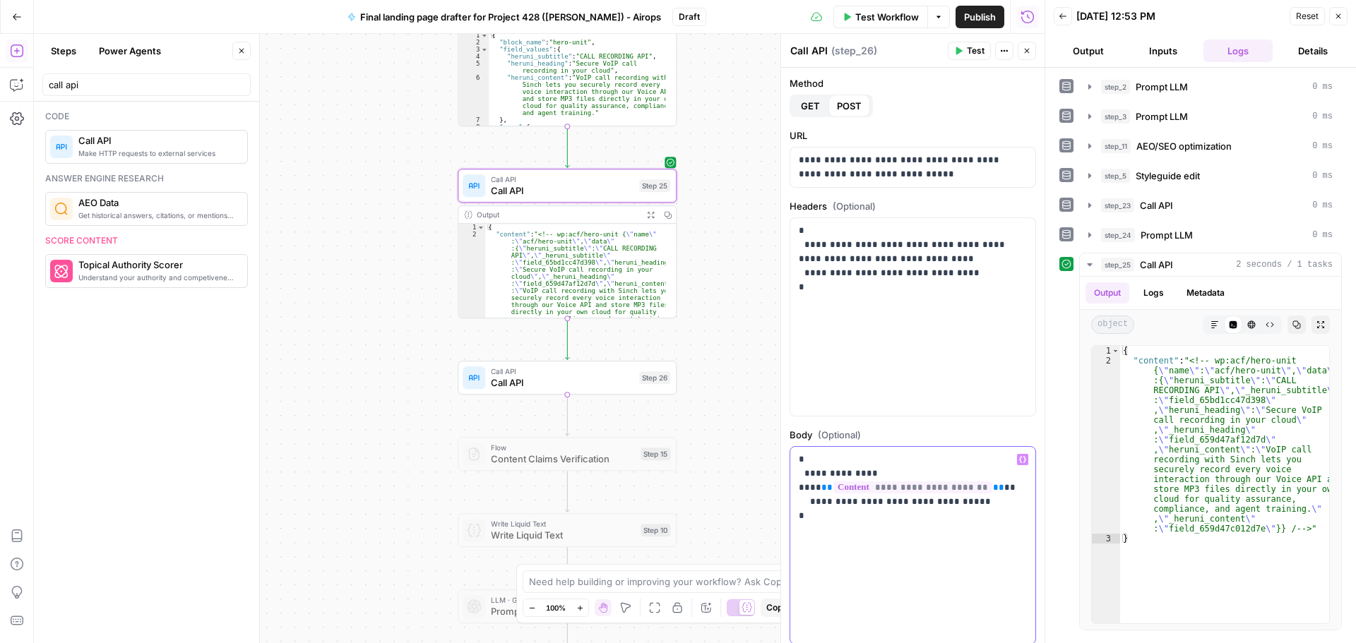
click at [900, 551] on div "**********" at bounding box center [912, 546] width 245 height 198
click at [925, 510] on p "**********" at bounding box center [907, 488] width 217 height 71
drag, startPoint x: 899, startPoint y: 477, endPoint x: 997, endPoint y: 477, distance: 98.1
click at [997, 477] on p "**********" at bounding box center [907, 488] width 217 height 71
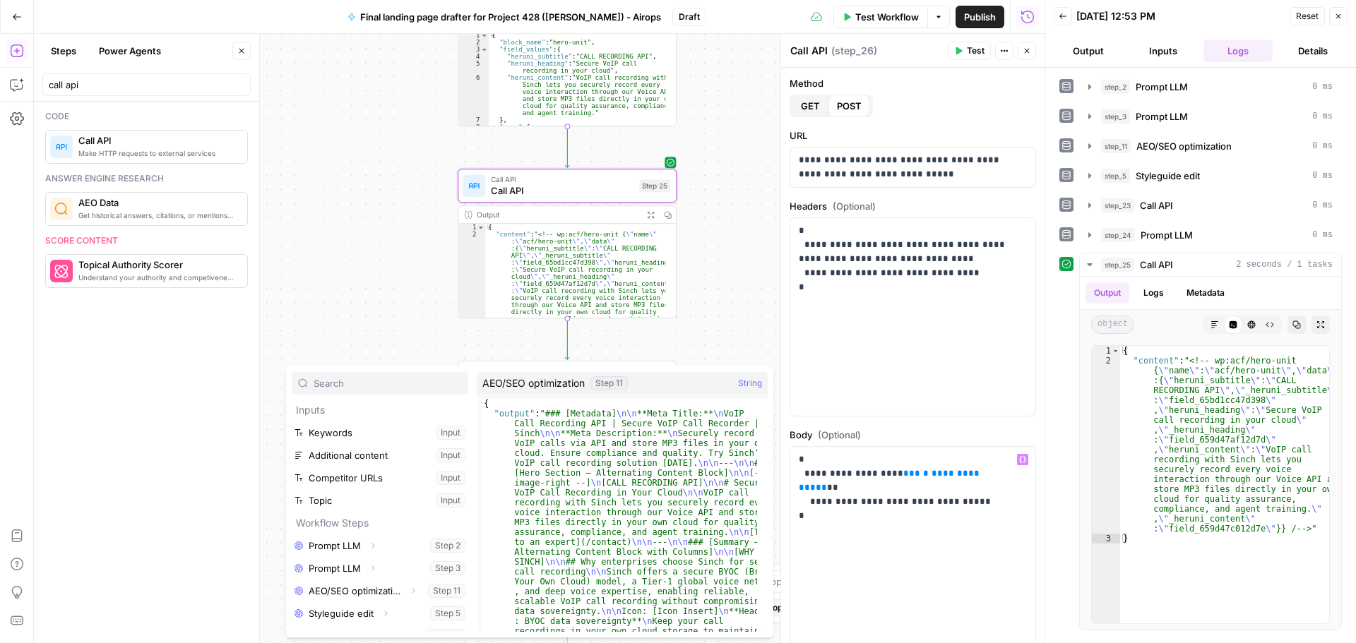
scroll to position [61, 0]
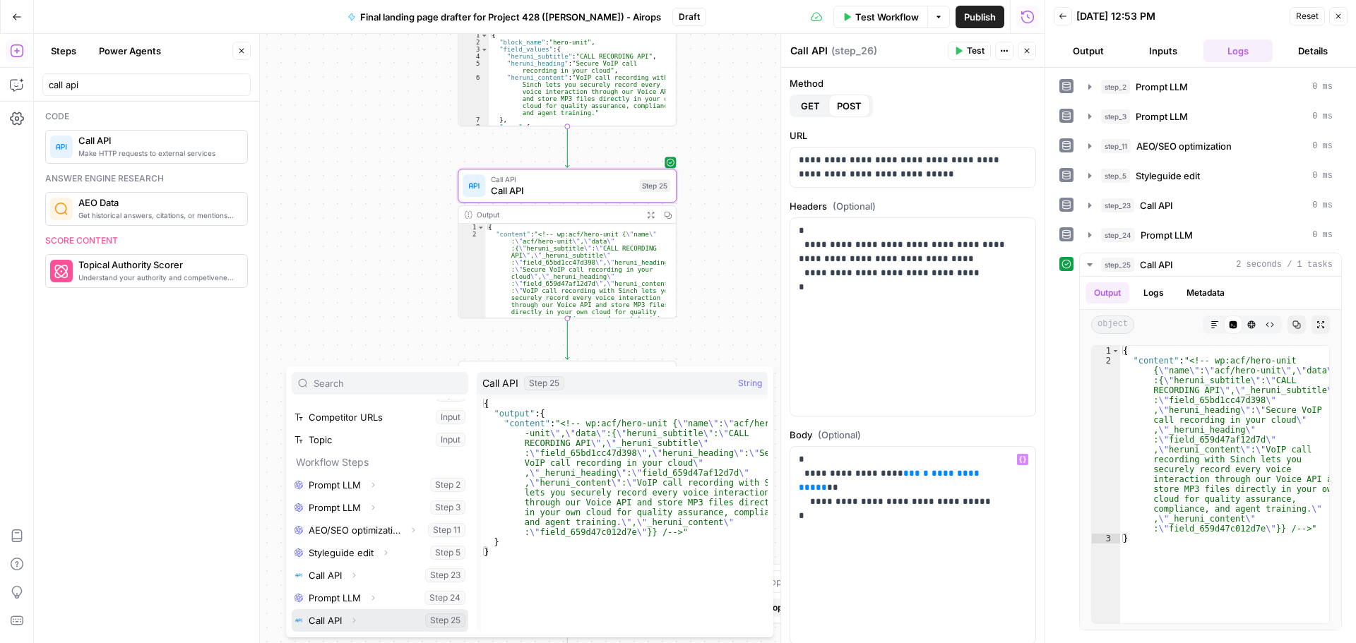
click at [349, 618] on button "Expand" at bounding box center [354, 620] width 18 height 18
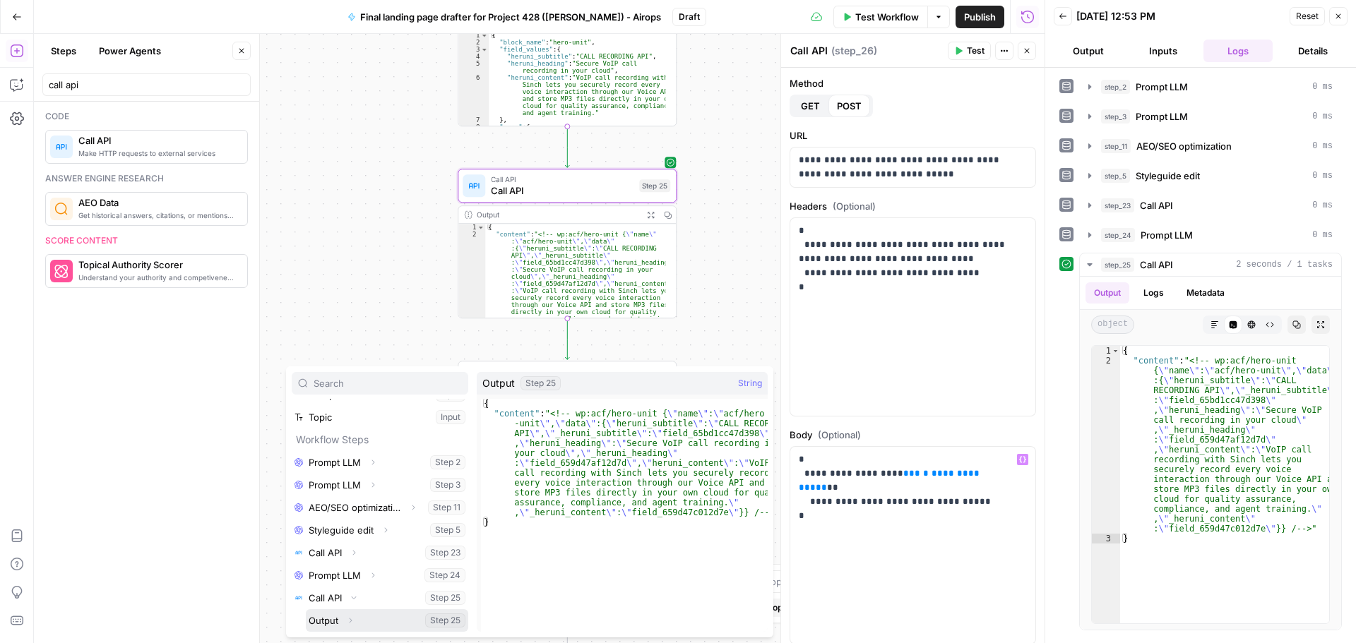
click at [347, 621] on icon "button" at bounding box center [350, 620] width 8 height 8
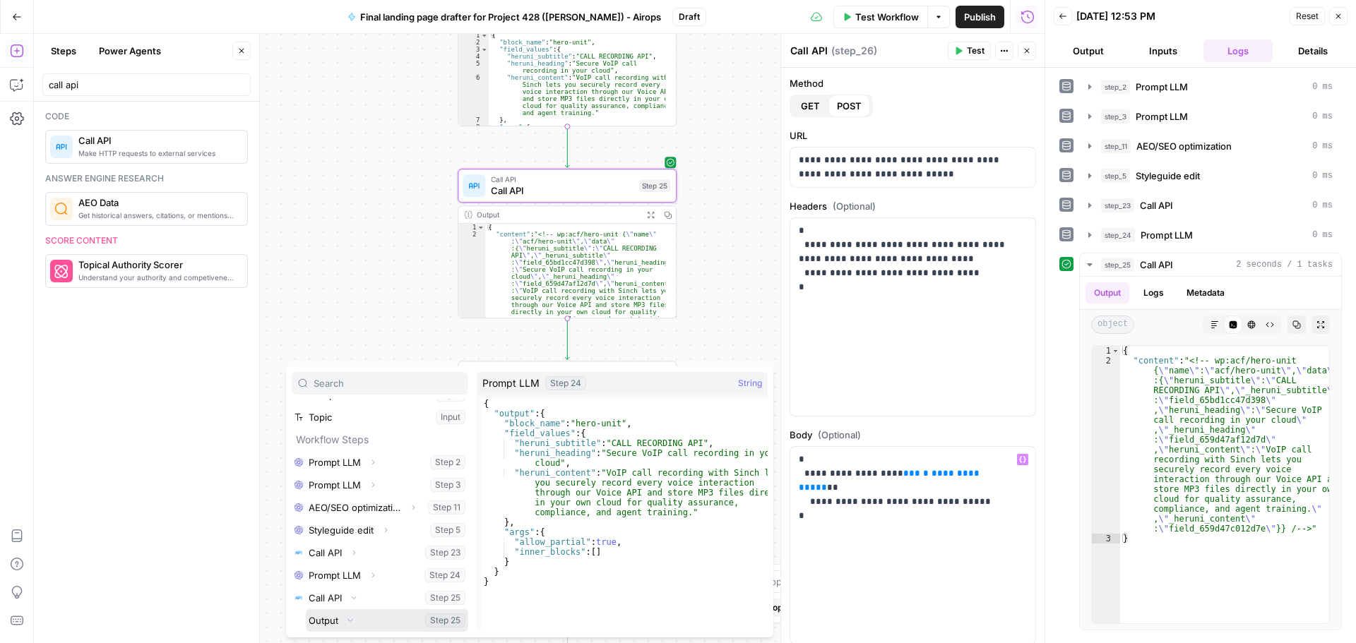
scroll to position [106, 0]
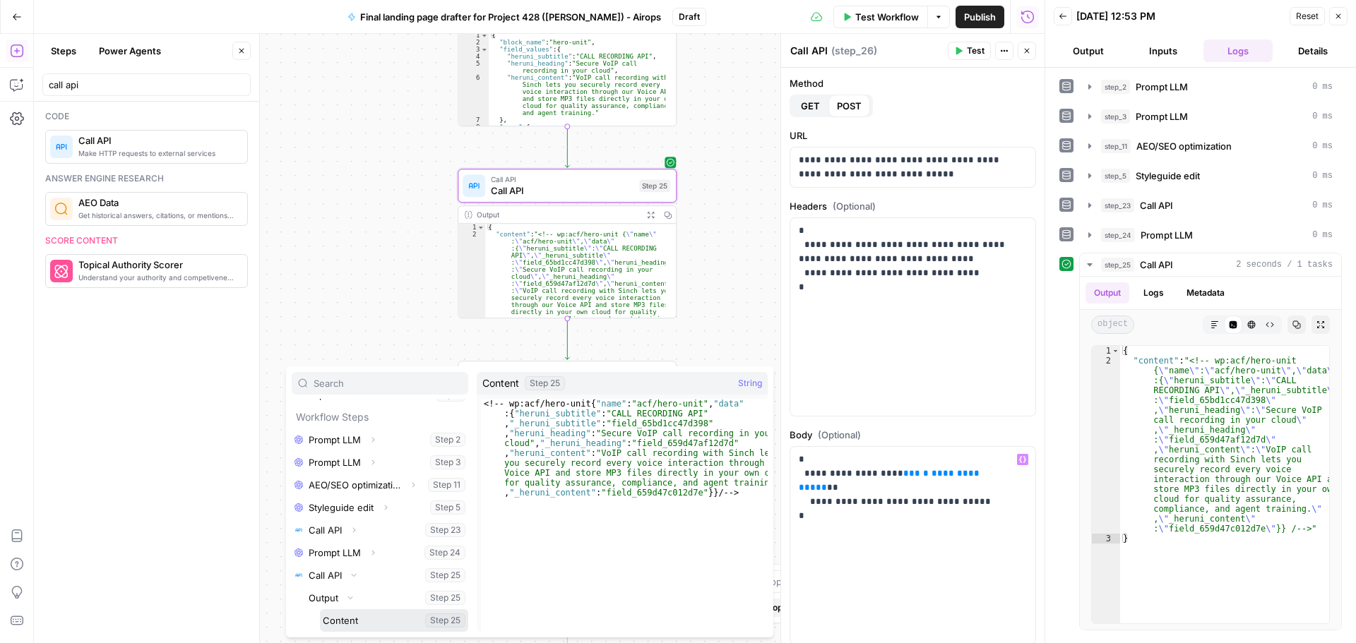
click at [359, 621] on button "Select variable Content" at bounding box center [394, 620] width 148 height 23
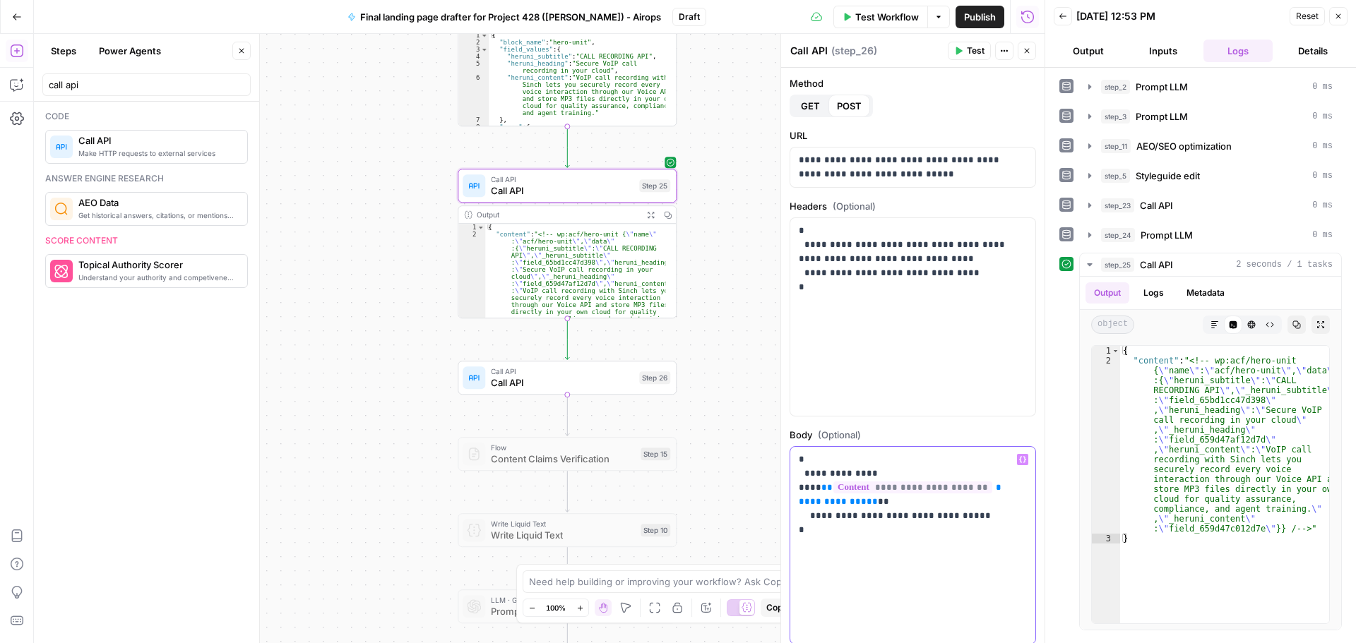
click at [859, 557] on div "**********" at bounding box center [912, 546] width 245 height 198
click at [568, 379] on span "Call API" at bounding box center [562, 383] width 143 height 14
click at [554, 192] on span "Call API" at bounding box center [562, 191] width 143 height 14
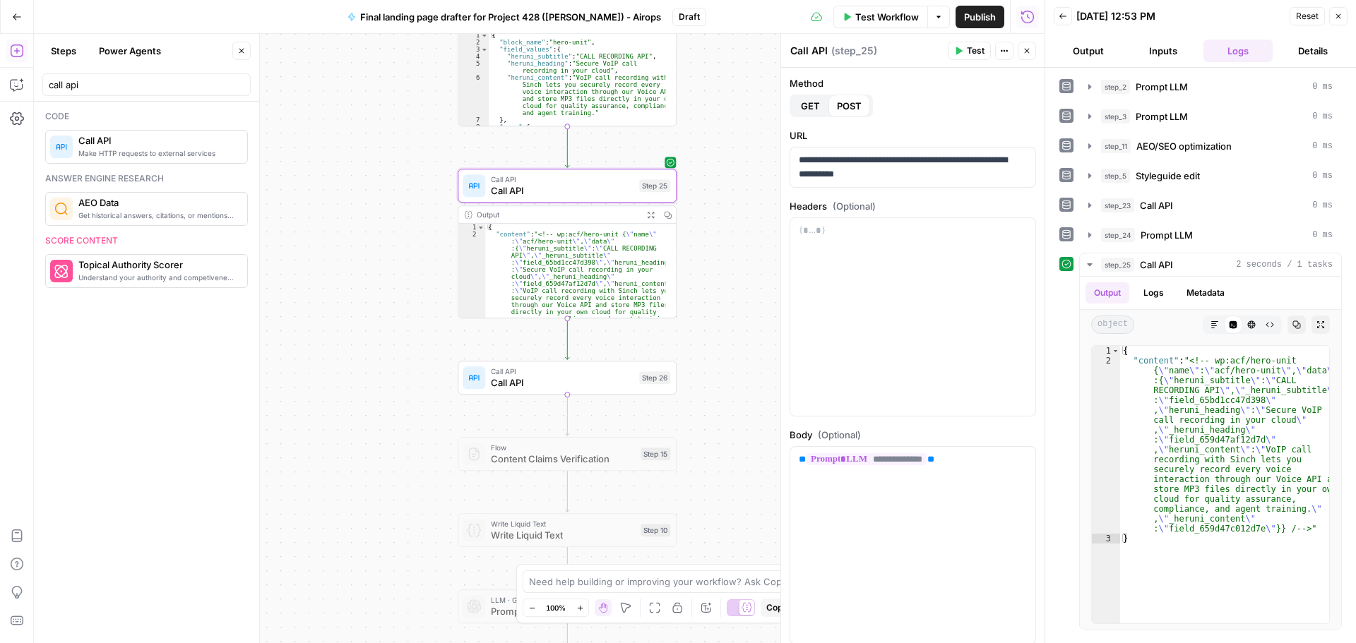
click at [581, 385] on span "Call API" at bounding box center [562, 383] width 143 height 14
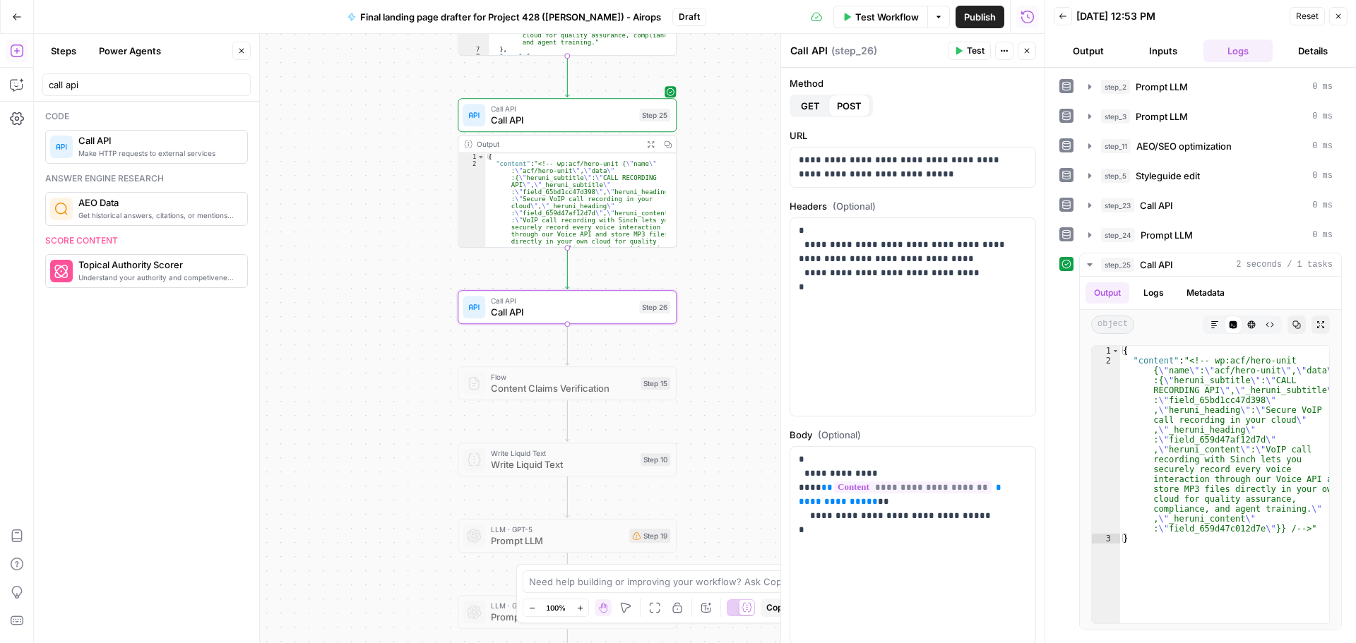
click at [969, 50] on span "Test" at bounding box center [976, 50] width 18 height 13
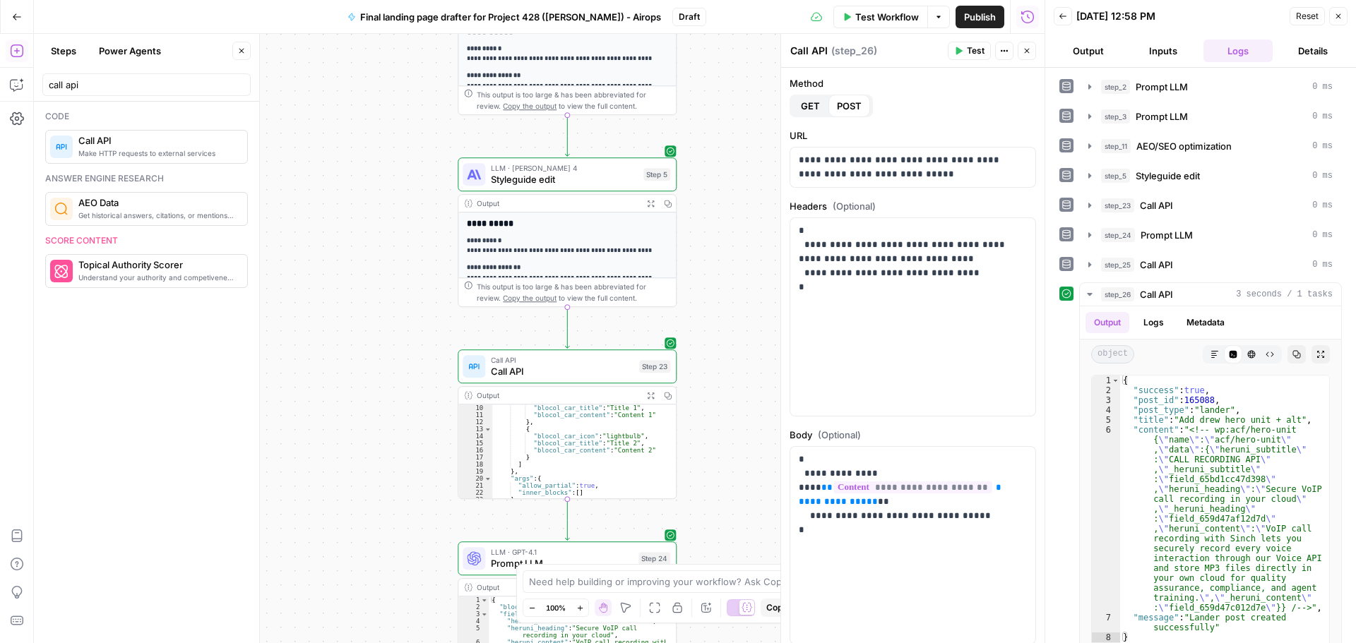
click at [560, 376] on span "Call API" at bounding box center [562, 371] width 143 height 14
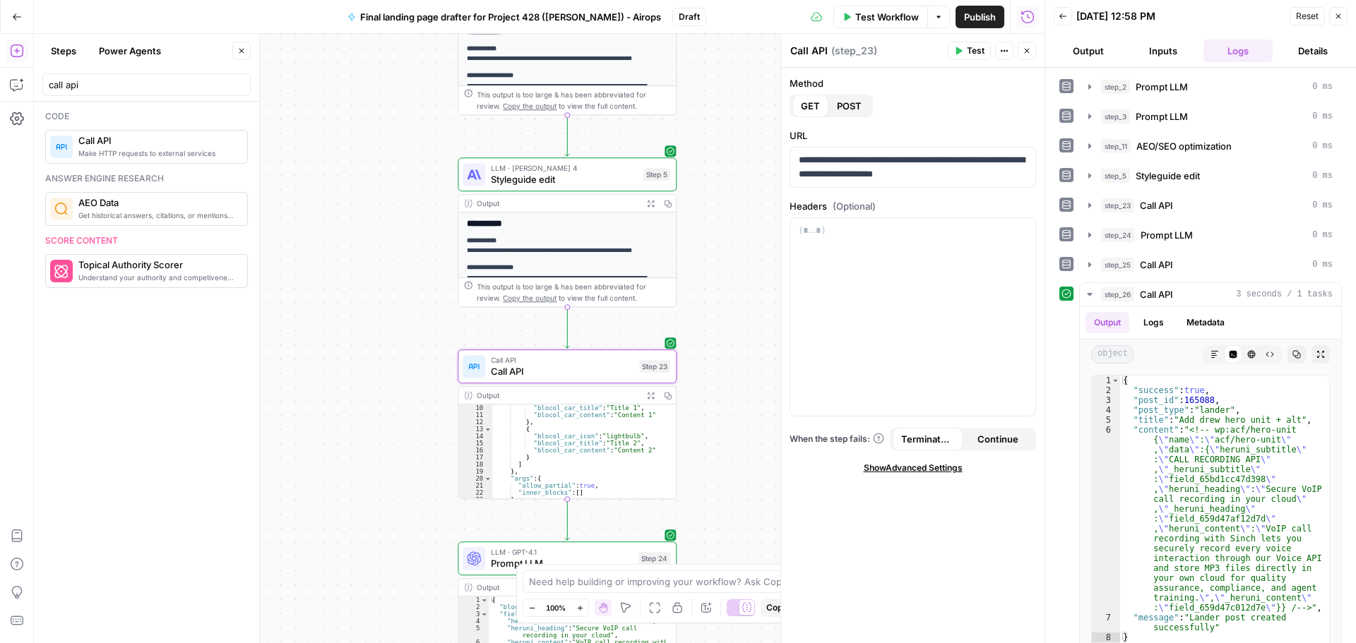
scroll to position [127, 0]
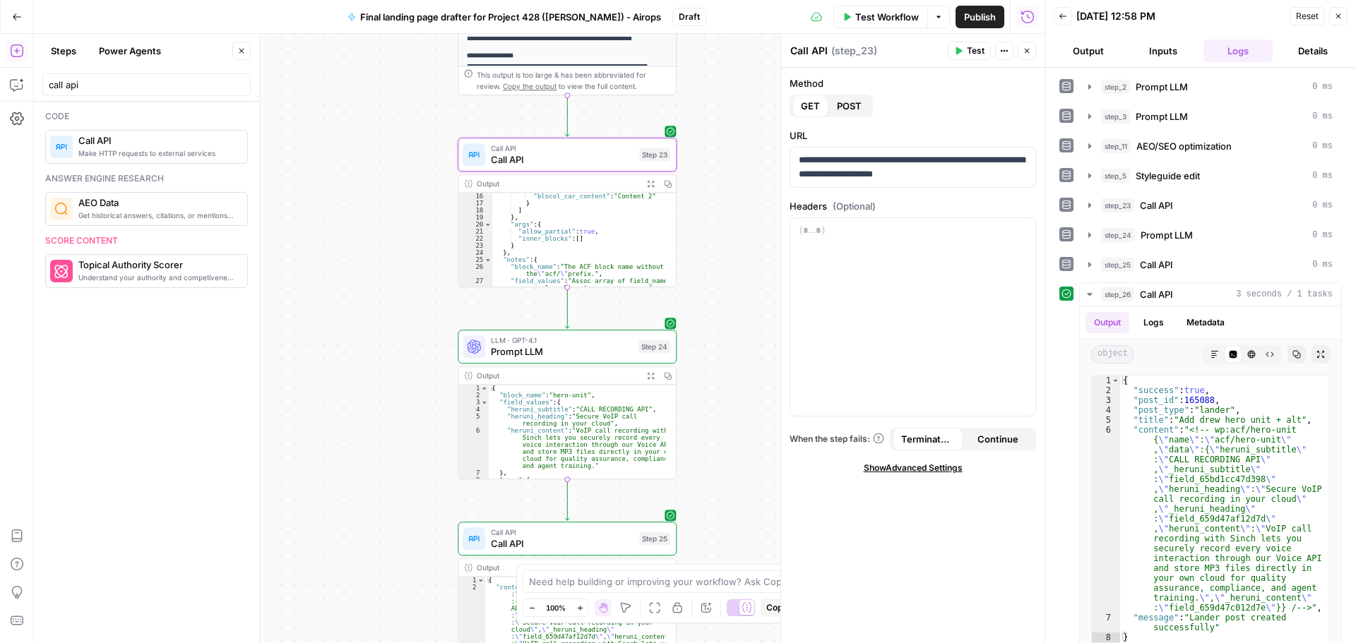
click at [540, 357] on span "Prompt LLM" at bounding box center [562, 352] width 142 height 14
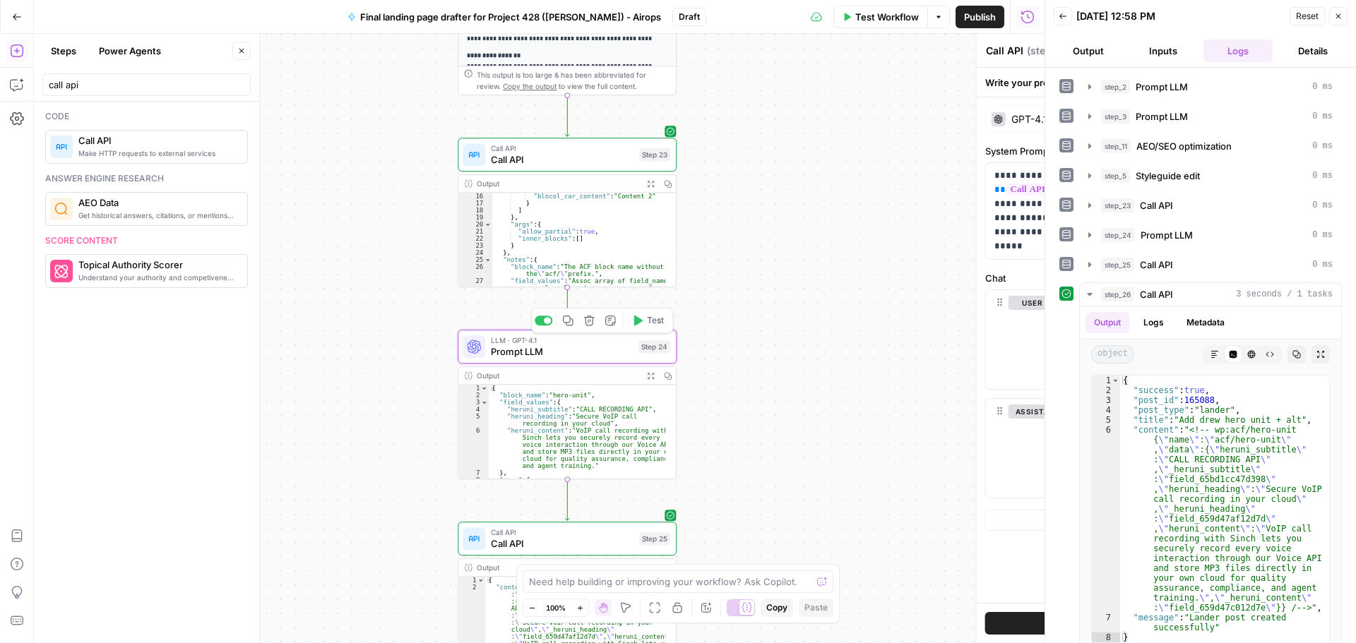
type textarea "Prompt LLM"
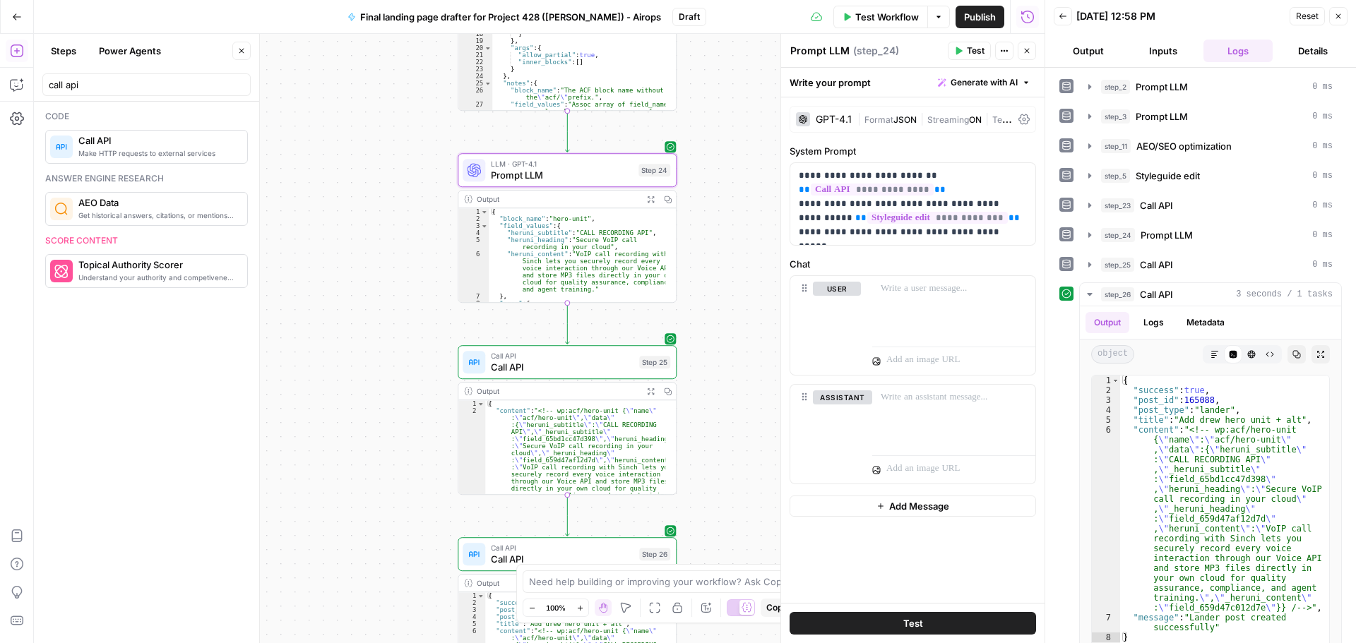
click at [594, 370] on span "Call API" at bounding box center [562, 367] width 143 height 14
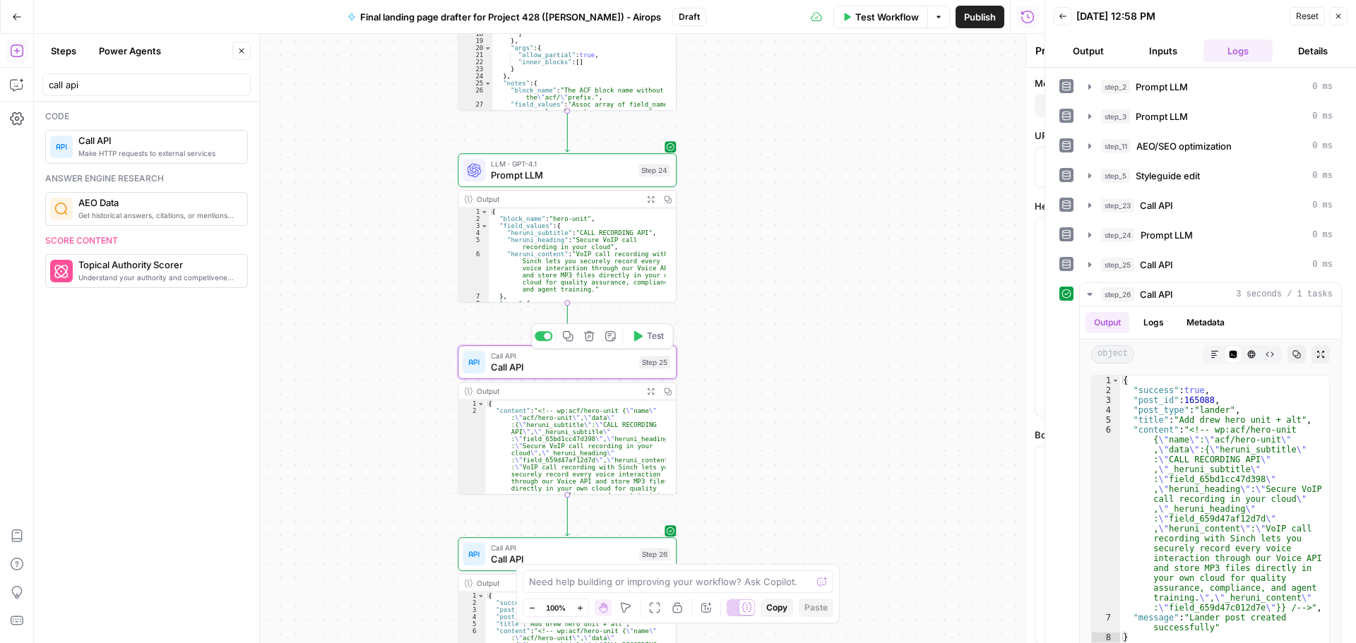
type textarea "Call API"
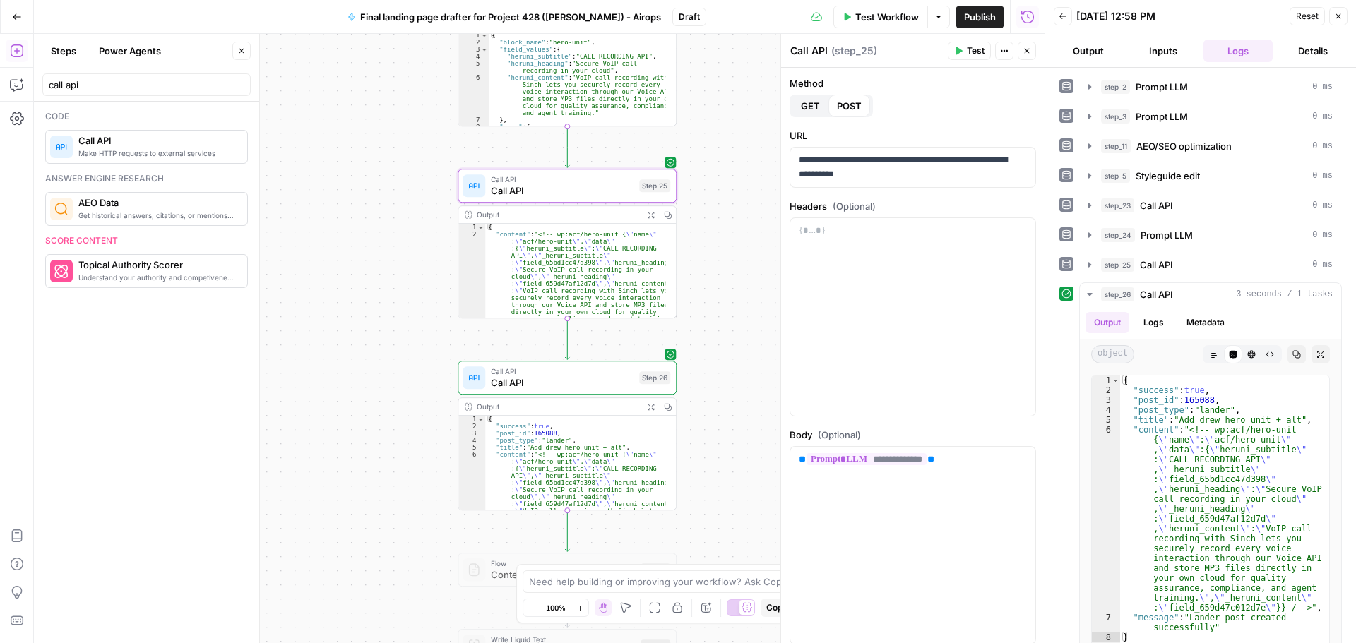
click at [591, 386] on span "Call API" at bounding box center [562, 383] width 143 height 14
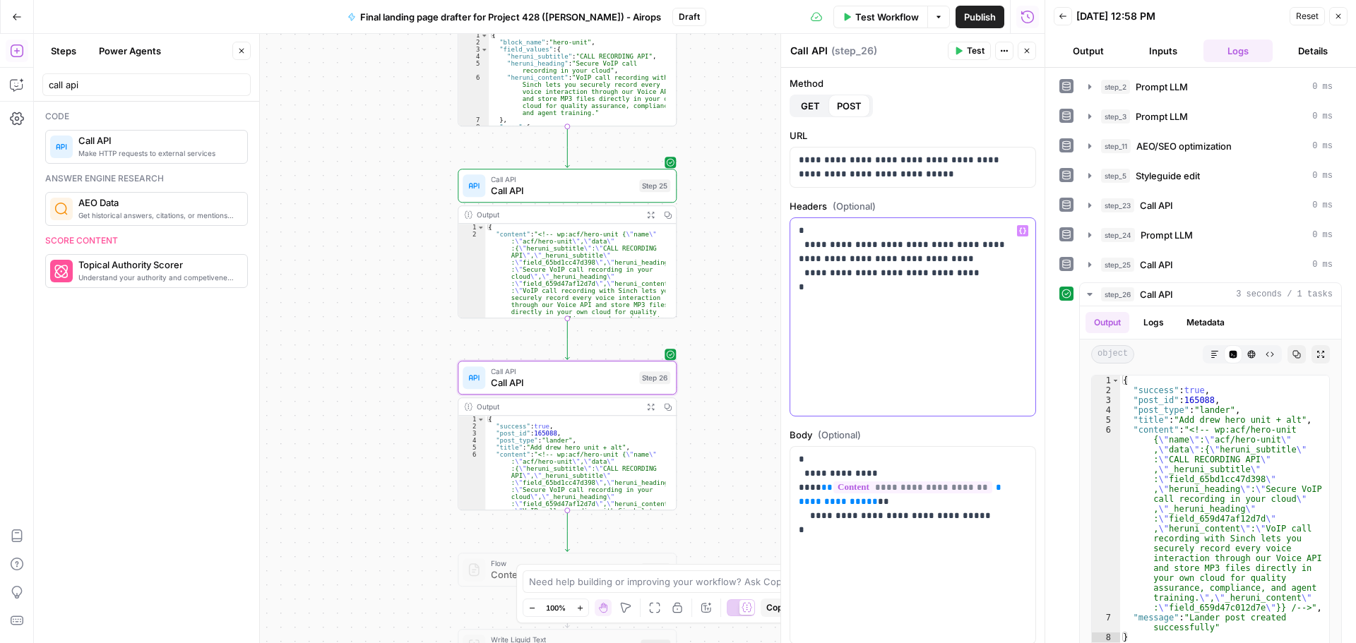
drag, startPoint x: 861, startPoint y: 307, endPoint x: 778, endPoint y: 205, distance: 131.5
click at [780, 205] on div "**********" at bounding box center [912, 338] width 264 height 609
click at [849, 270] on p "**********" at bounding box center [907, 266] width 217 height 85
click at [895, 272] on p "**********" at bounding box center [907, 266] width 217 height 85
drag, startPoint x: 859, startPoint y: 273, endPoint x: 861, endPoint y: 251, distance: 22.0
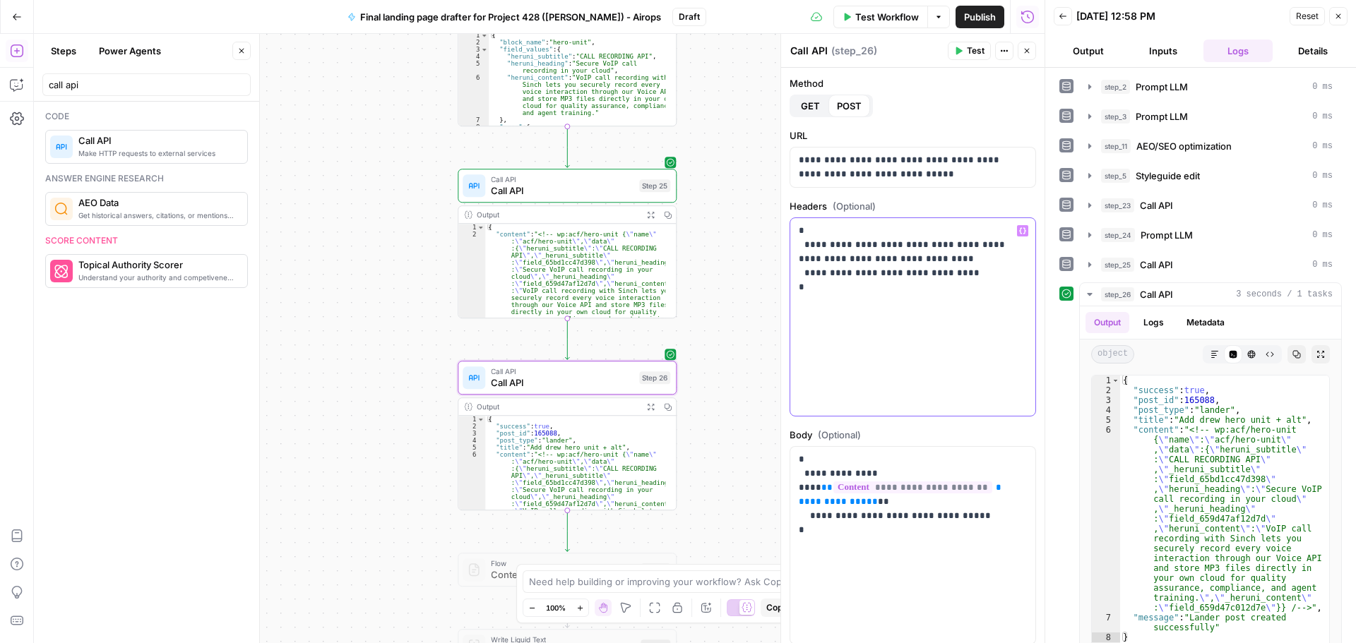
click at [861, 251] on p "**********" at bounding box center [907, 266] width 217 height 85
click at [885, 253] on p "**********" at bounding box center [907, 266] width 217 height 85
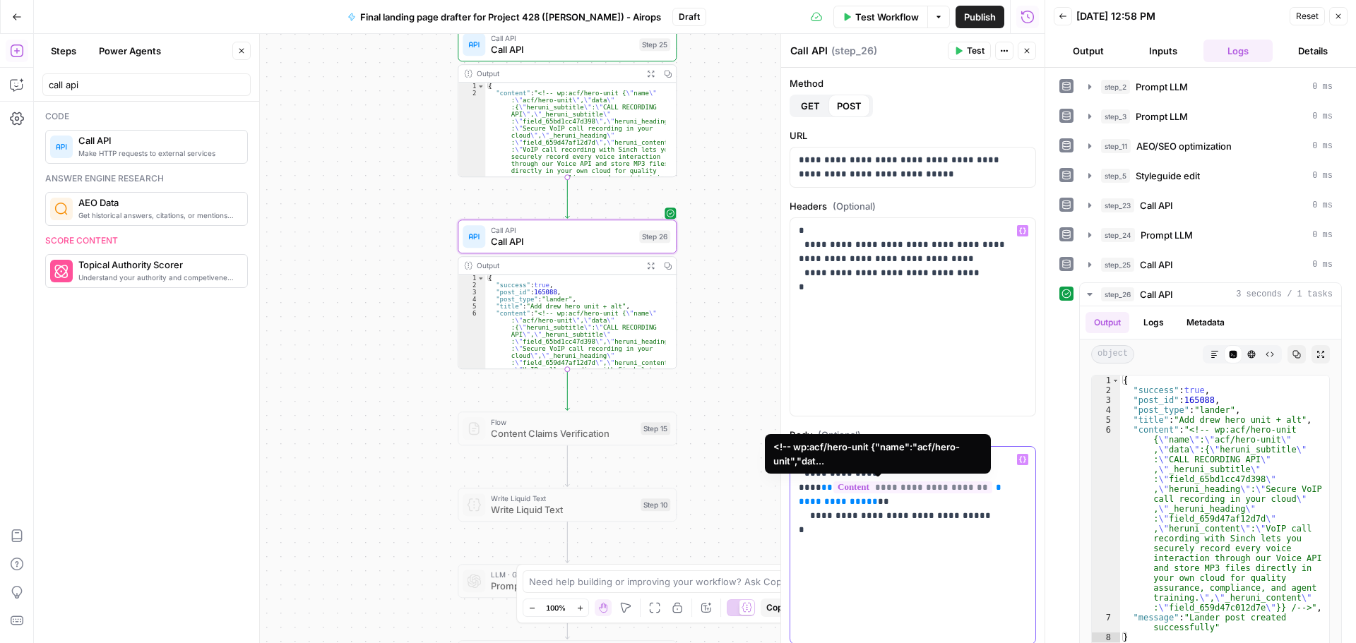
click at [859, 525] on p "**********" at bounding box center [907, 495] width 217 height 85
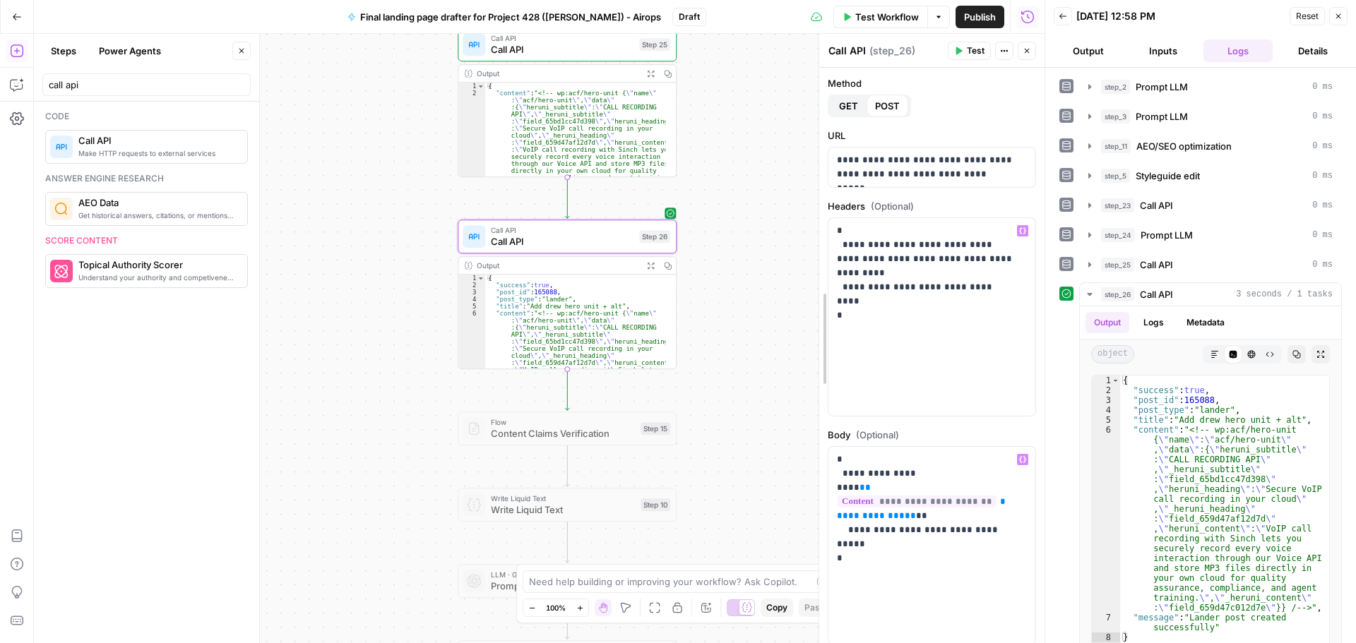
drag, startPoint x: 784, startPoint y: 313, endPoint x: 832, endPoint y: 317, distance: 48.2
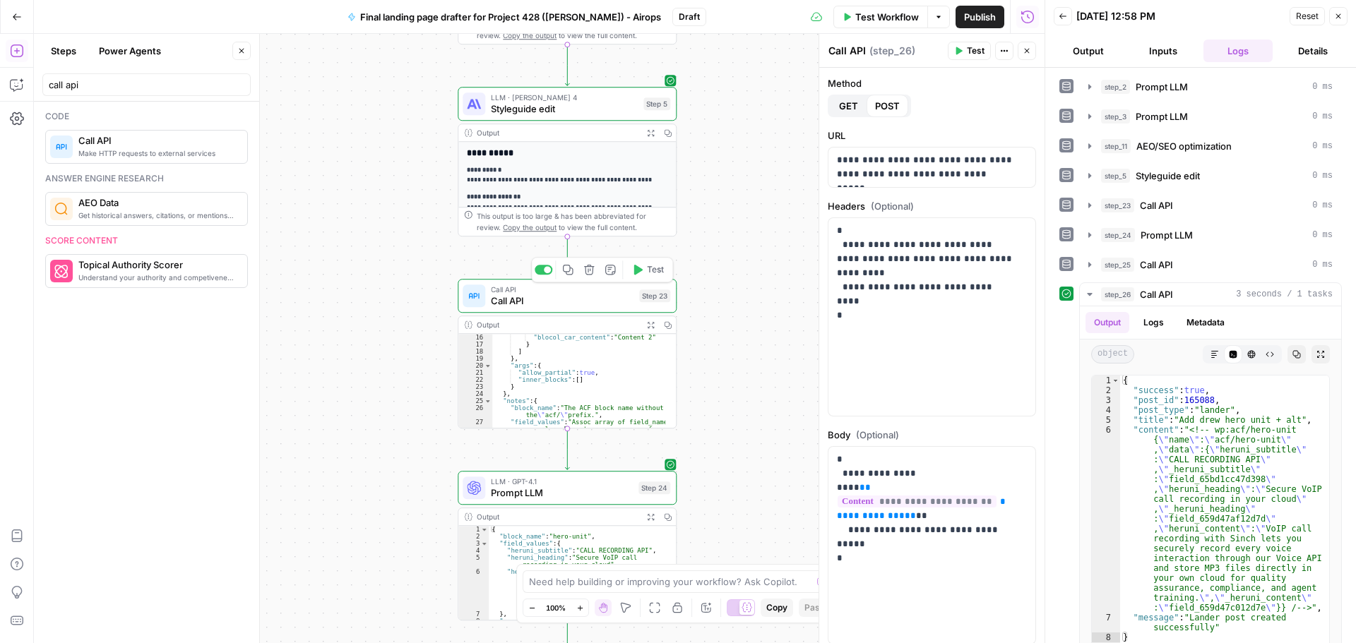
click at [565, 296] on span "Call API" at bounding box center [562, 301] width 143 height 14
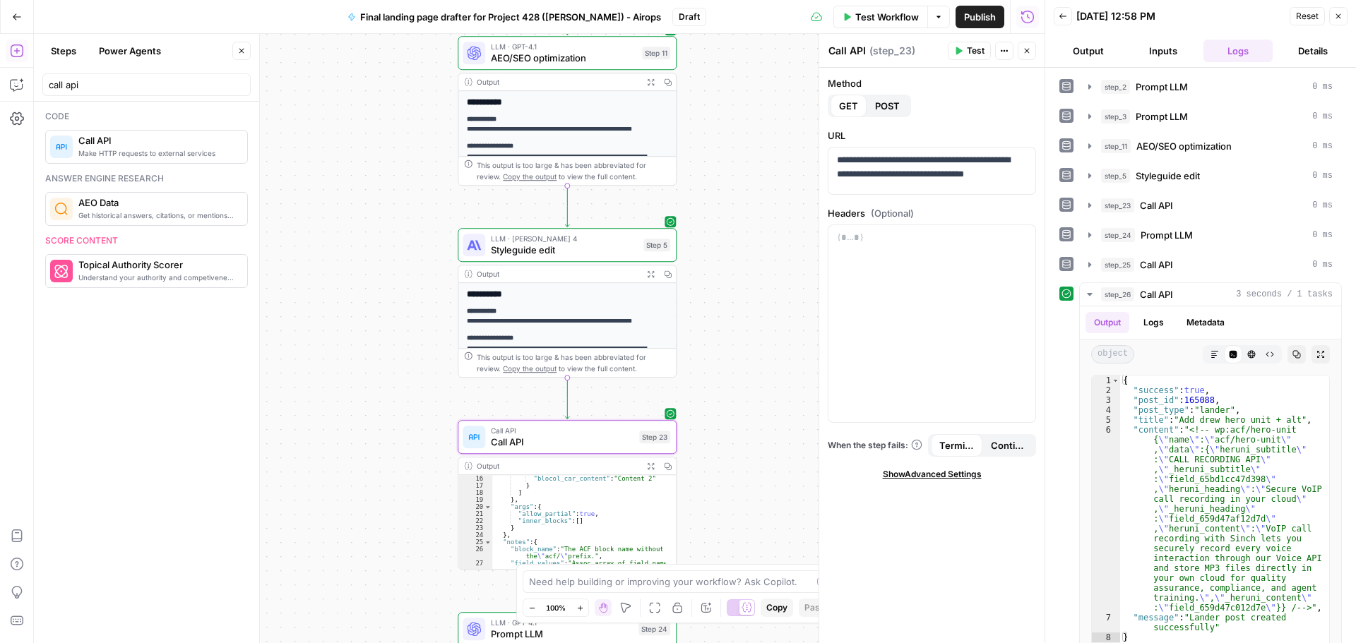
click at [565, 254] on span "Styleguide edit" at bounding box center [564, 250] width 147 height 14
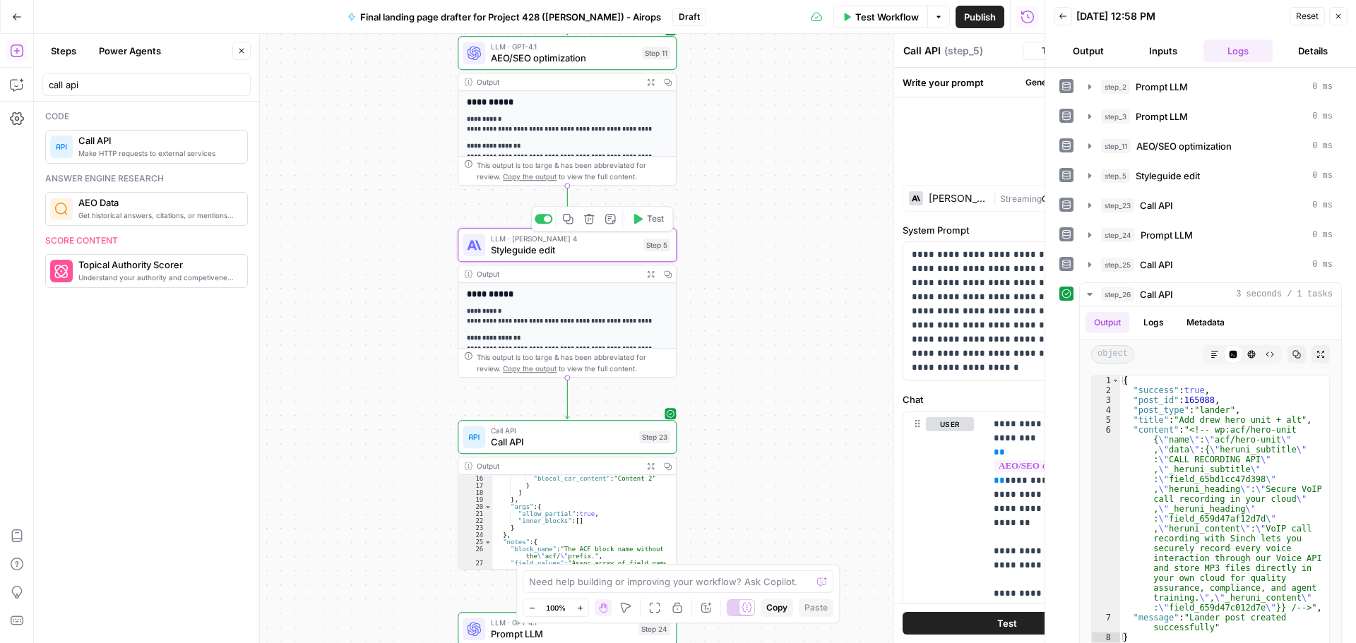
type textarea "Styleguide edit"
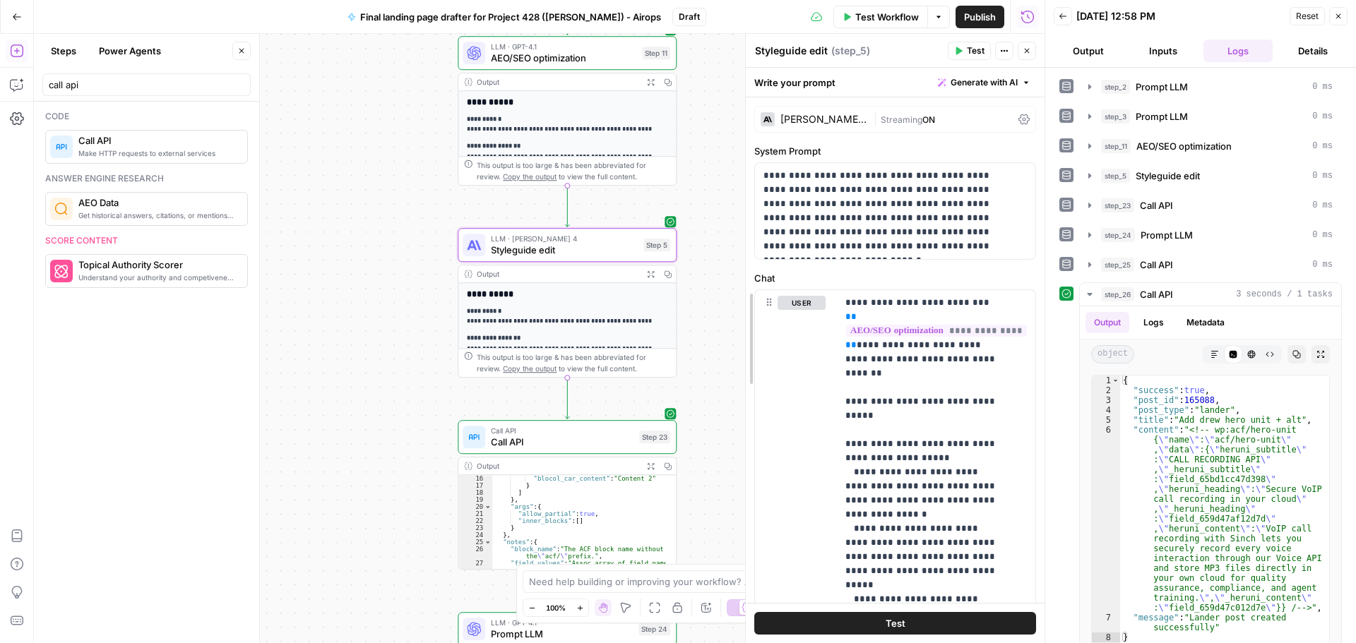
drag, startPoint x: 752, startPoint y: 364, endPoint x: 634, endPoint y: 368, distance: 118.0
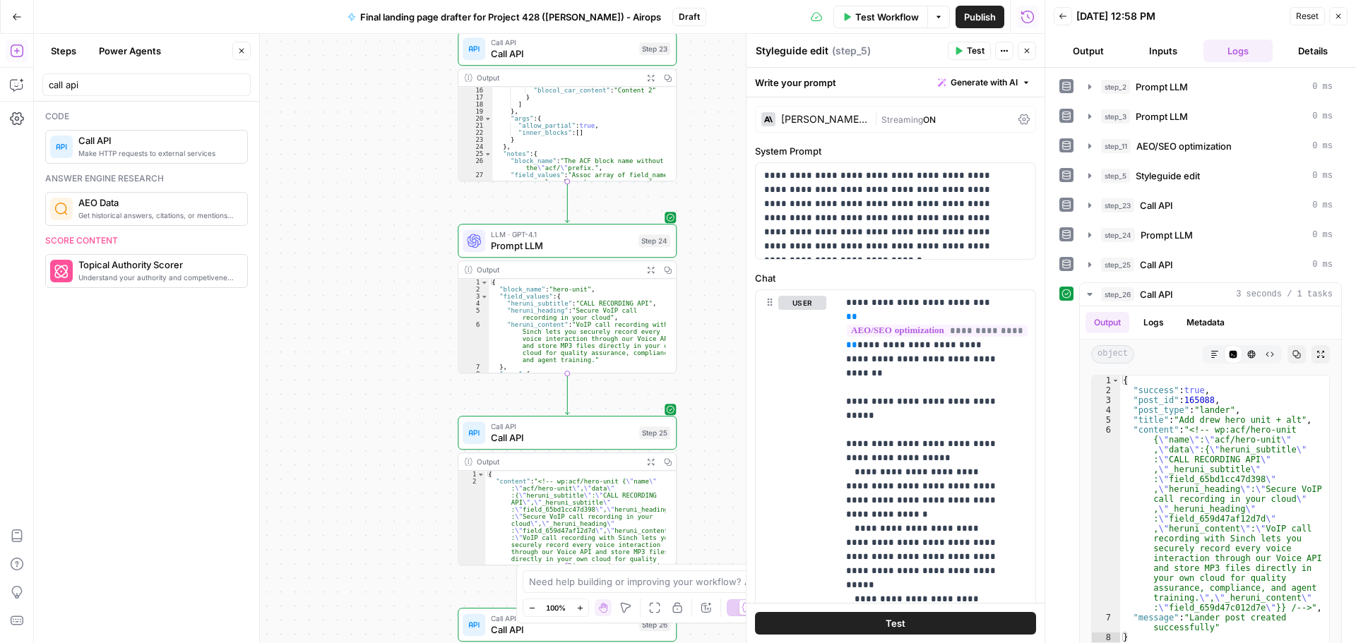
click at [572, 243] on span "Prompt LLM" at bounding box center [562, 246] width 142 height 14
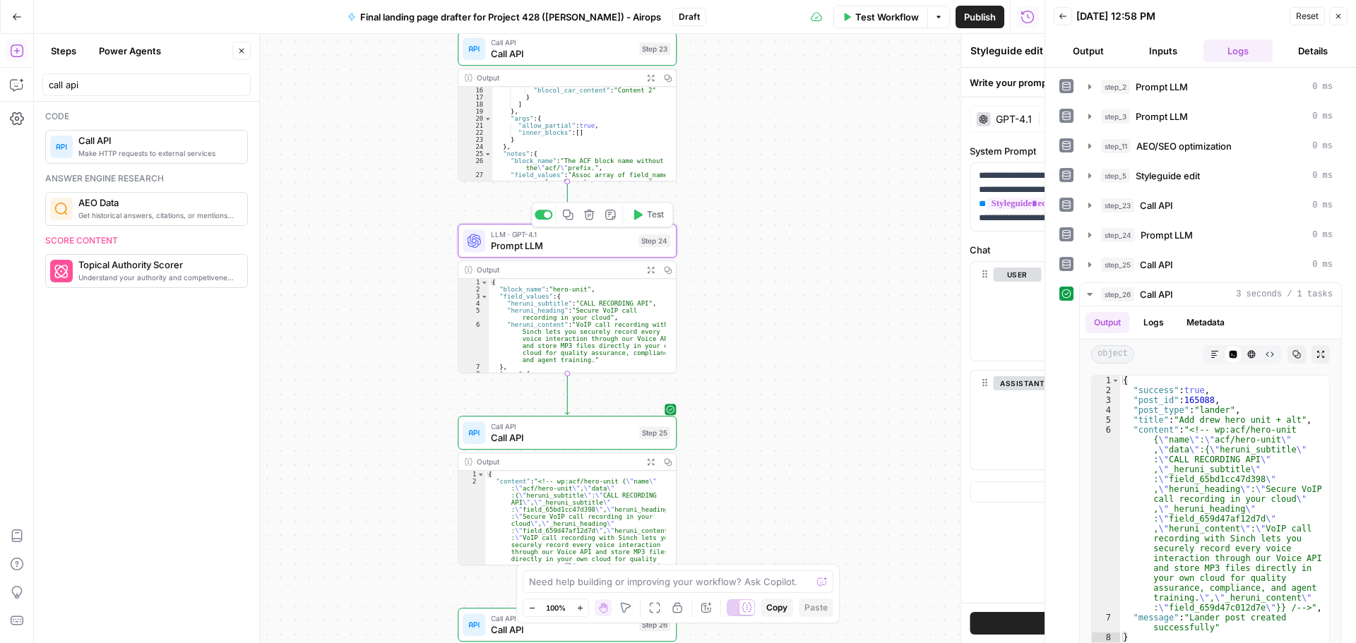
type textarea "Prompt LLM"
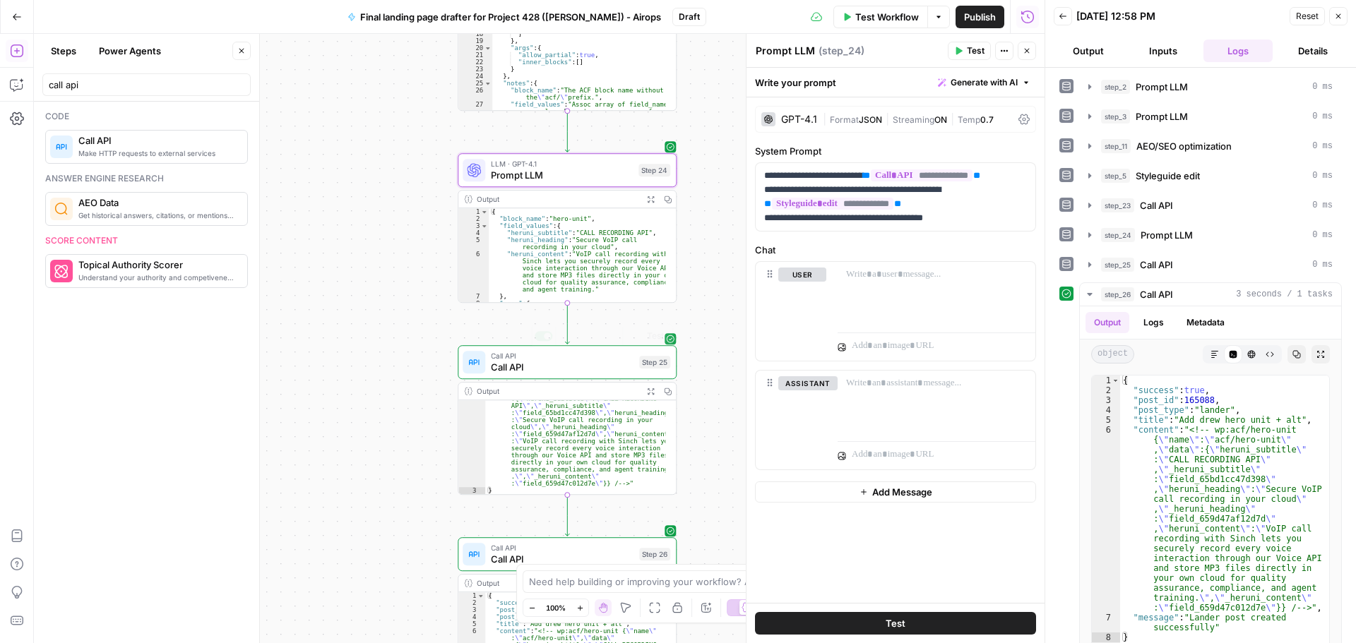
scroll to position [26, 0]
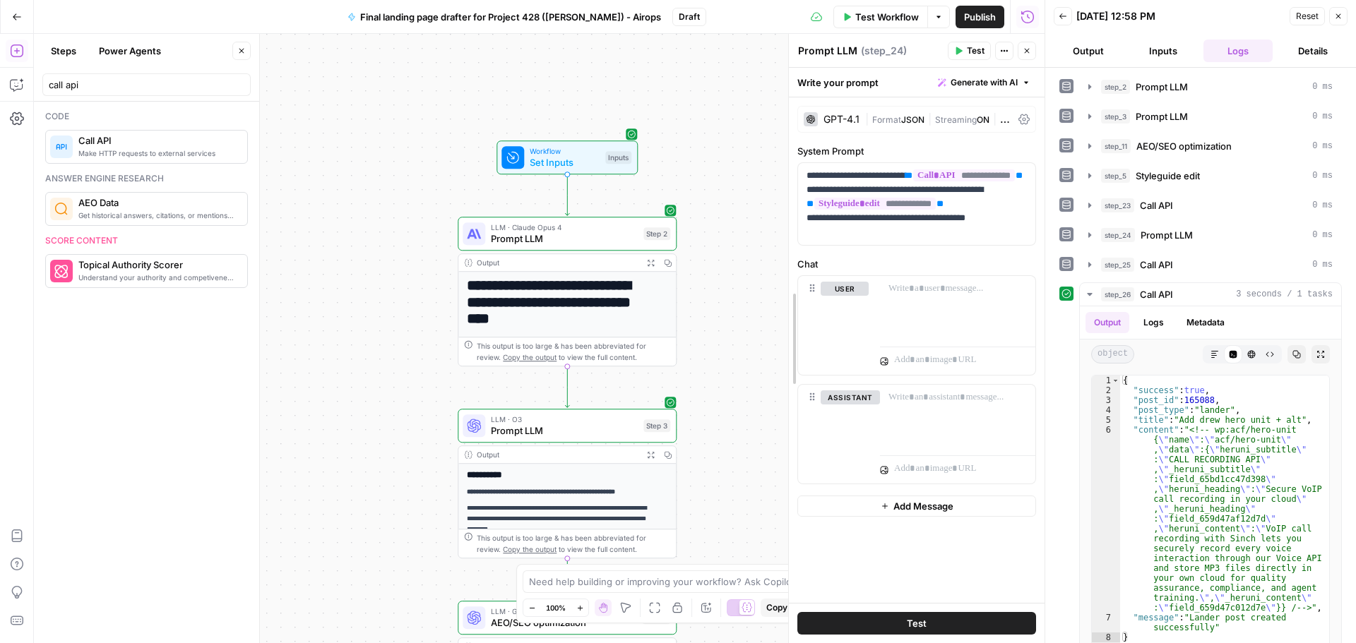
drag, startPoint x: 747, startPoint y: 299, endPoint x: 789, endPoint y: 297, distance: 42.4
drag, startPoint x: 260, startPoint y: 258, endPoint x: 193, endPoint y: 254, distance: 66.5
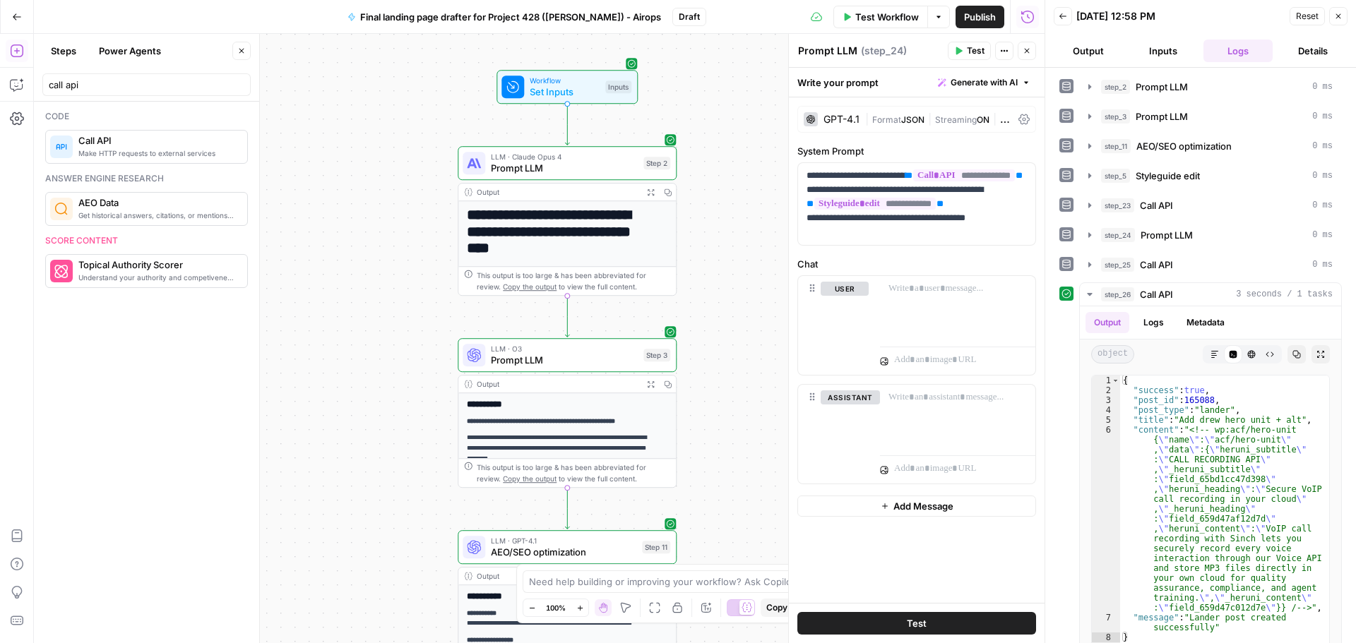
click at [563, 171] on span "Prompt LLM" at bounding box center [564, 168] width 147 height 14
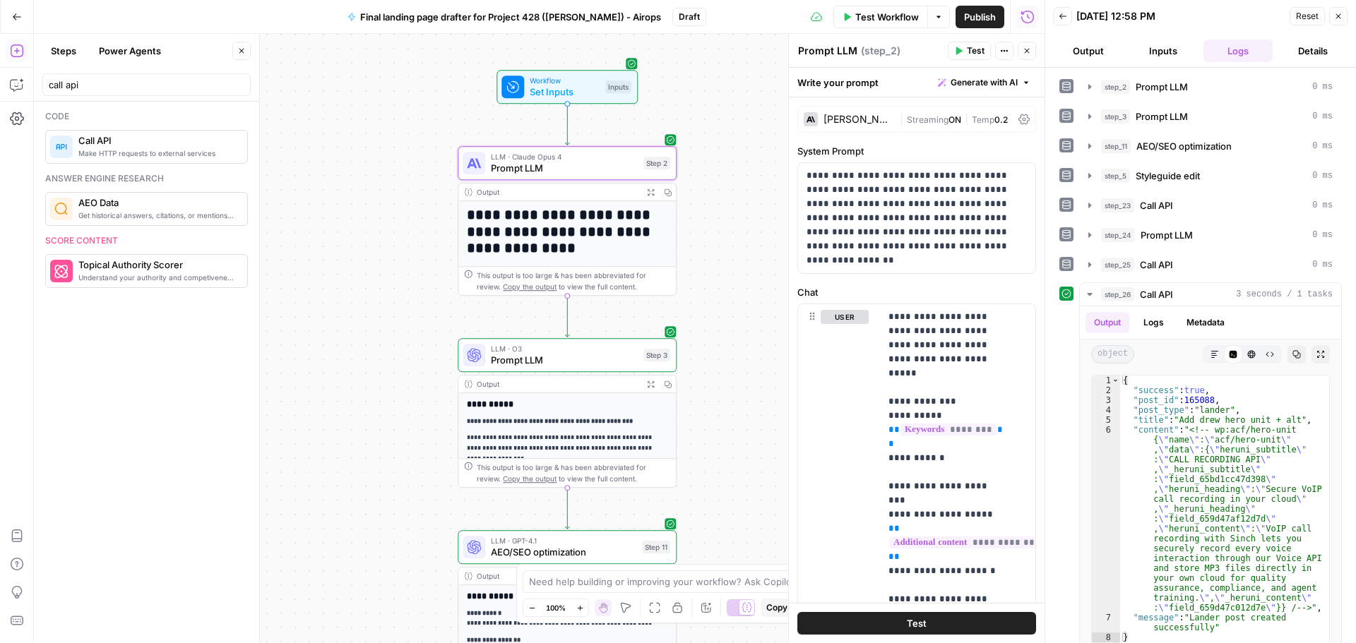
click at [510, 220] on h1 "**********" at bounding box center [562, 232] width 190 height 50
click at [515, 200] on div "Output Expand Output Copy" at bounding box center [566, 193] width 217 height 18
click at [650, 193] on icon "button" at bounding box center [650, 192] width 6 height 6
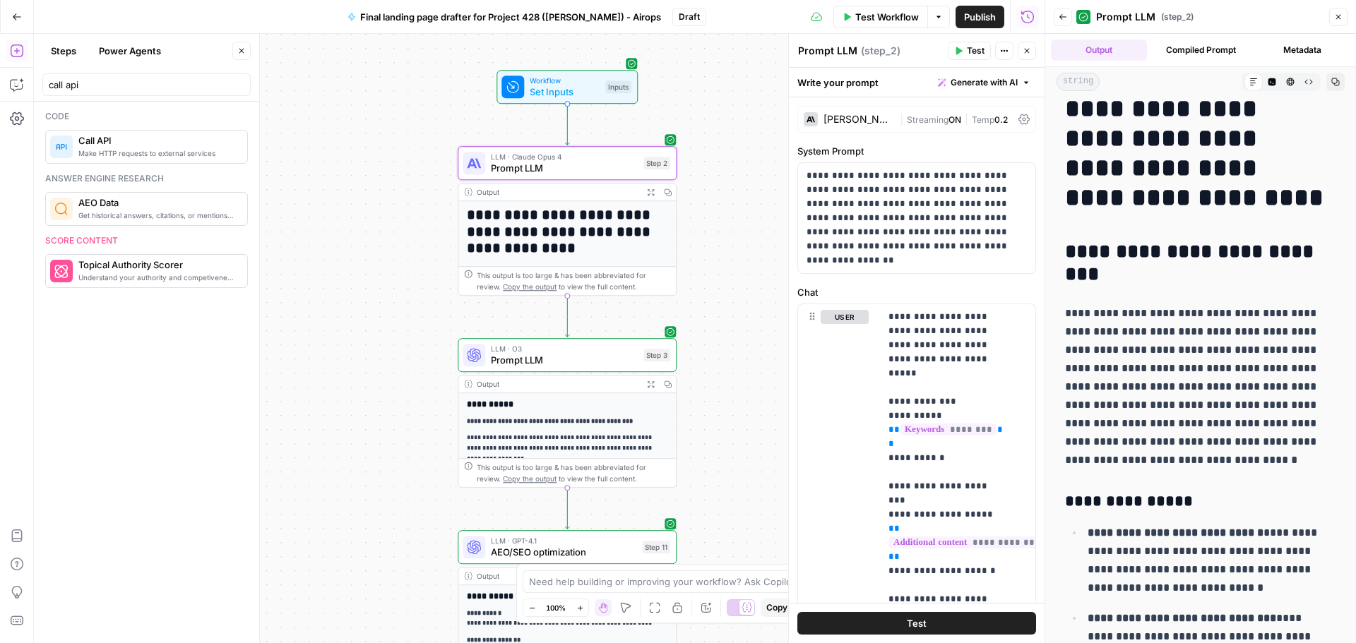
scroll to position [0, 0]
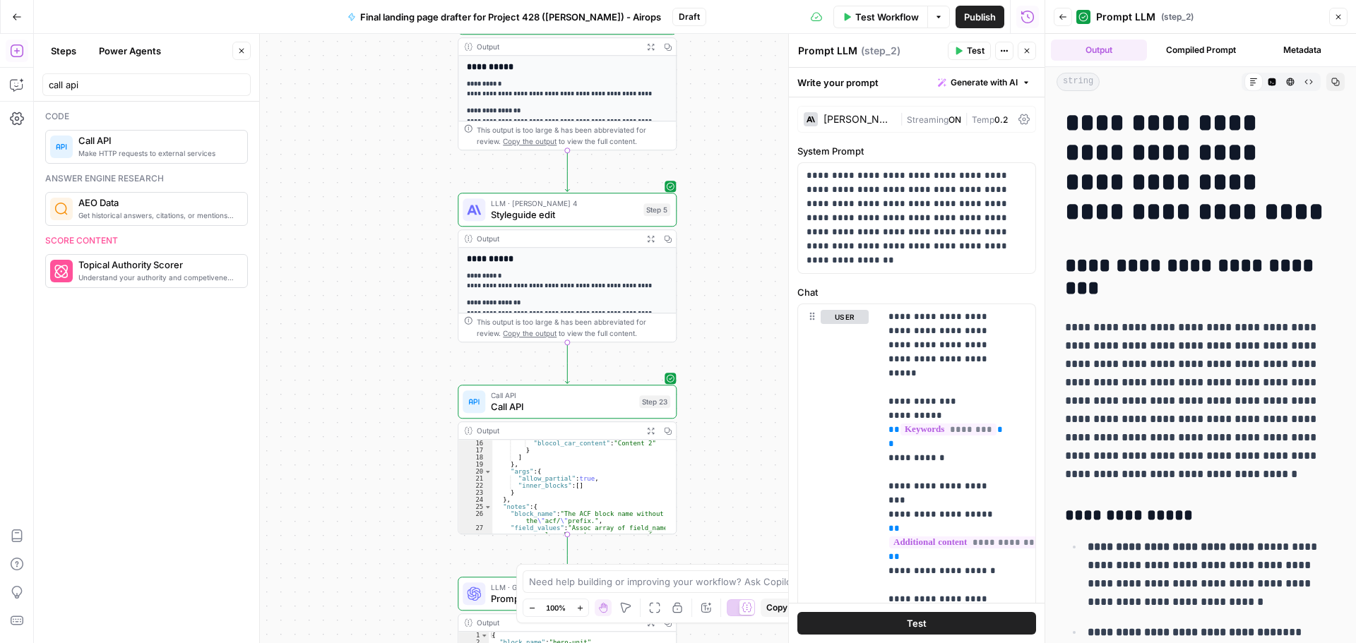
click at [645, 236] on button "Expand Output" at bounding box center [650, 238] width 17 height 17
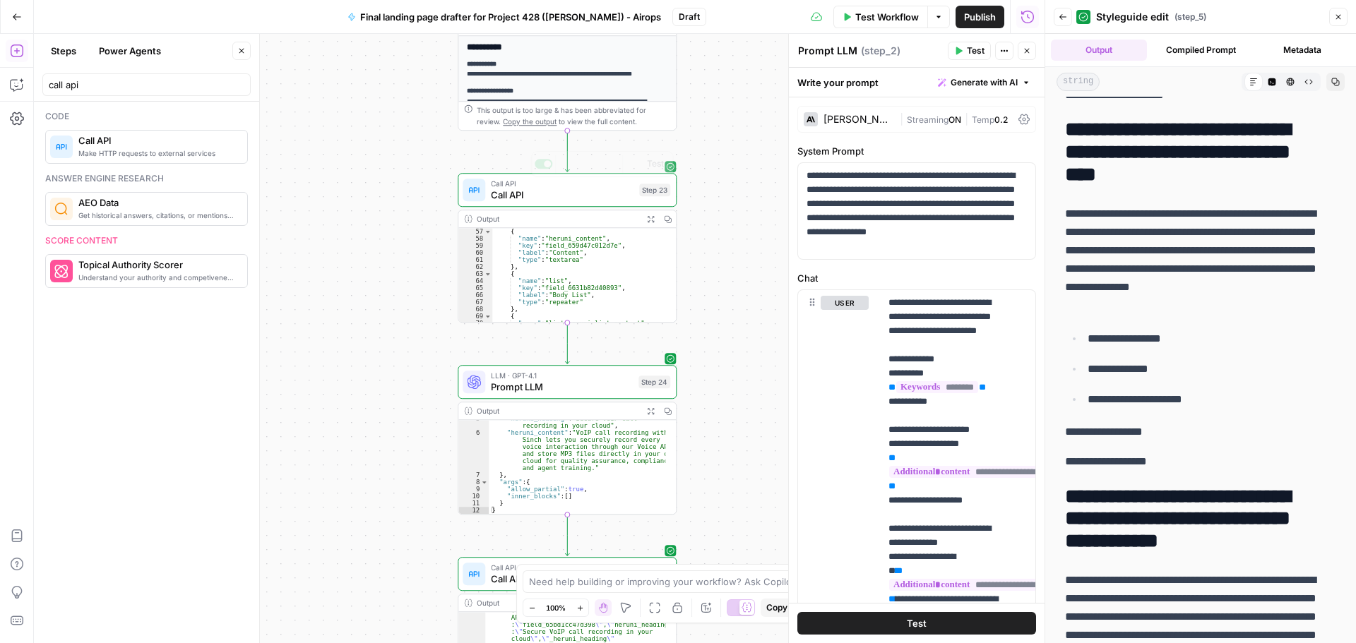
scroll to position [466, 0]
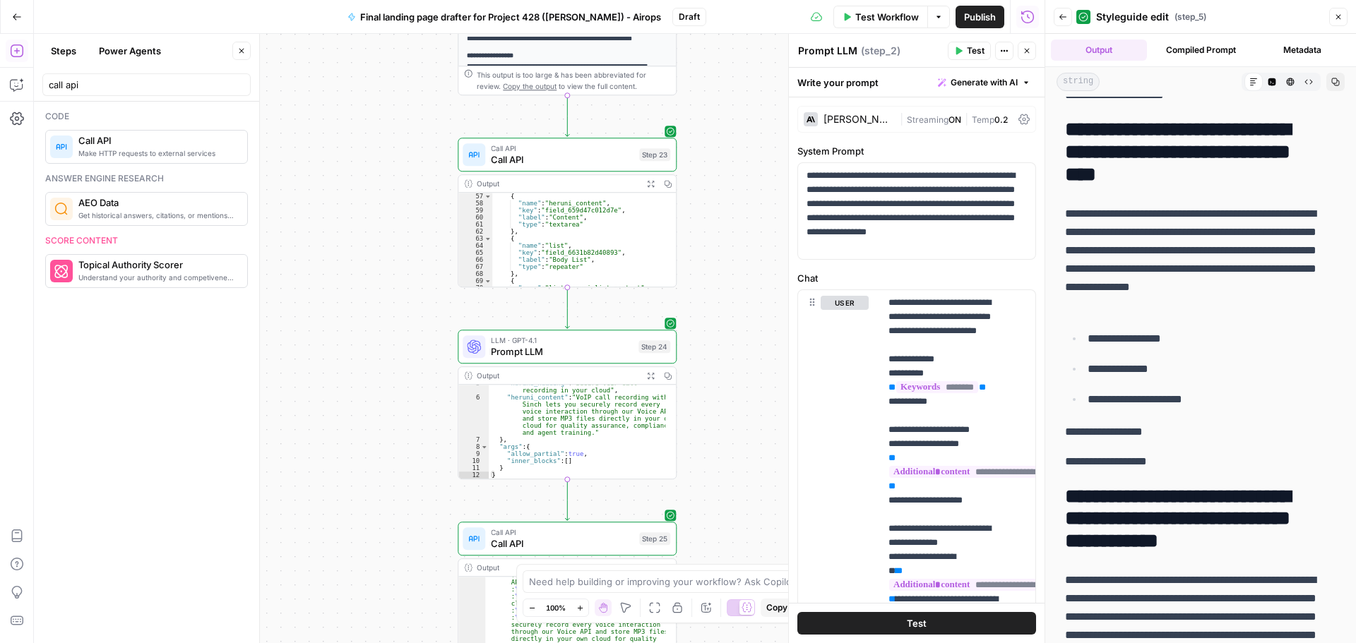
click at [99, 92] on div "call api" at bounding box center [146, 84] width 208 height 23
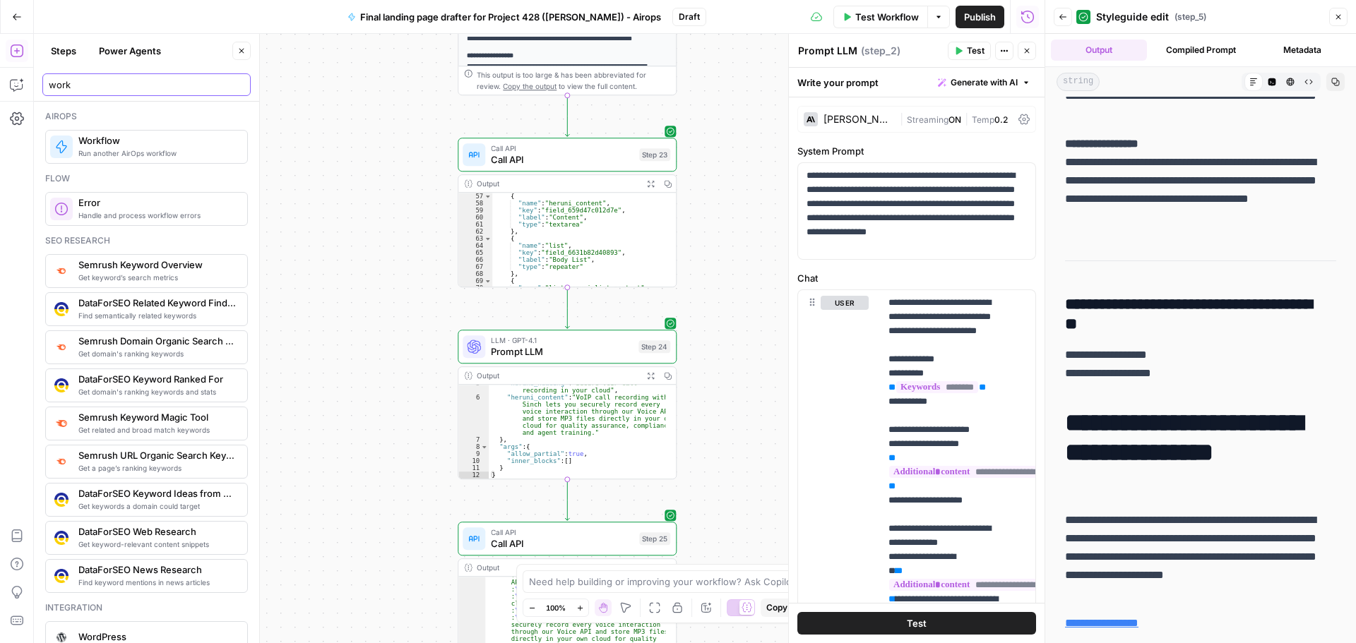
scroll to position [0, 0]
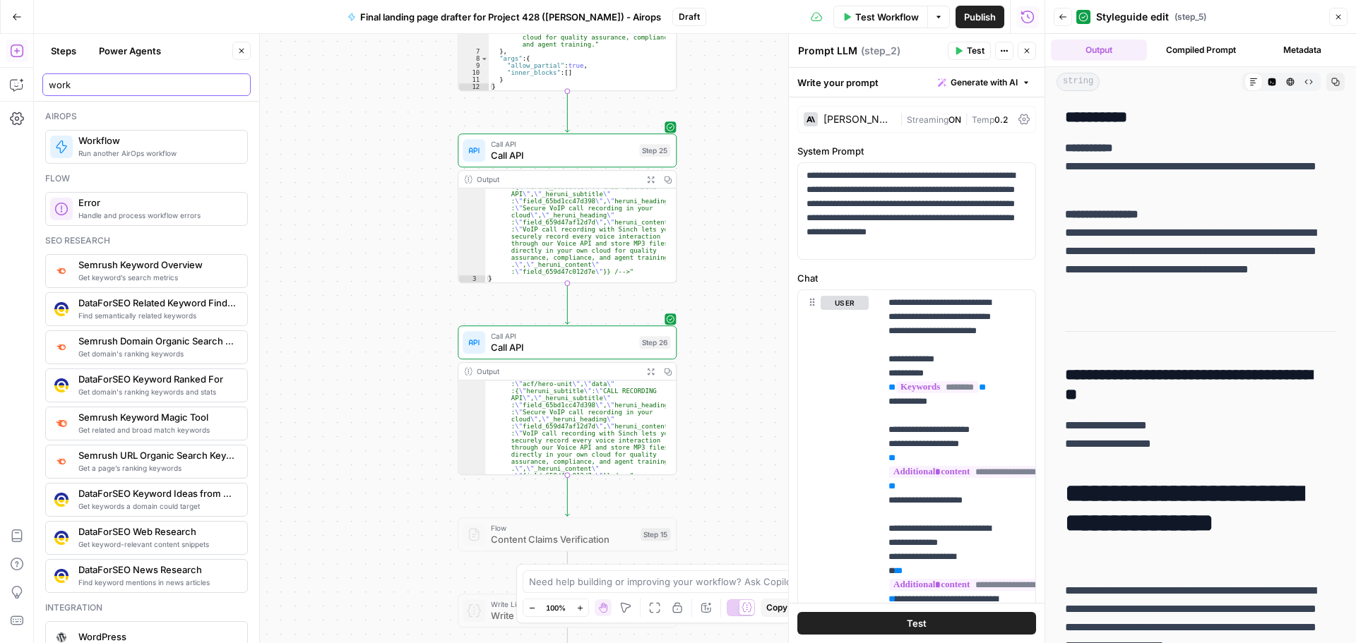
type input "work"
click at [613, 350] on span "Call API" at bounding box center [562, 347] width 143 height 14
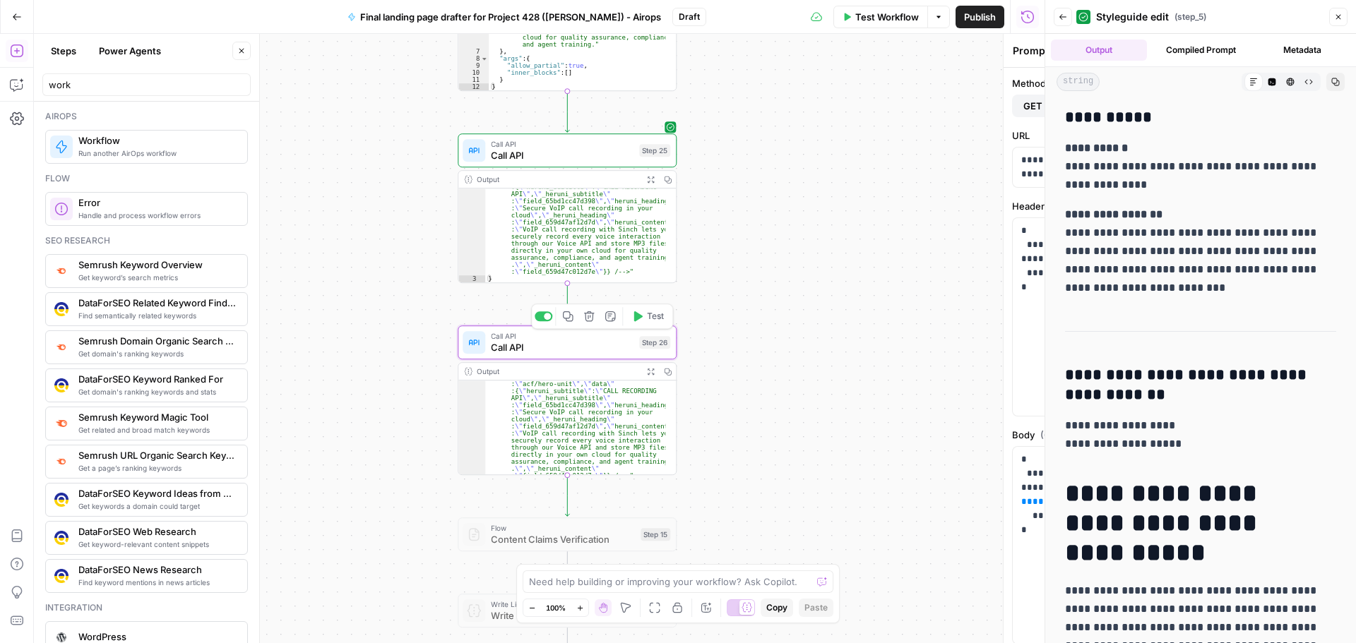
type textarea "Call API"
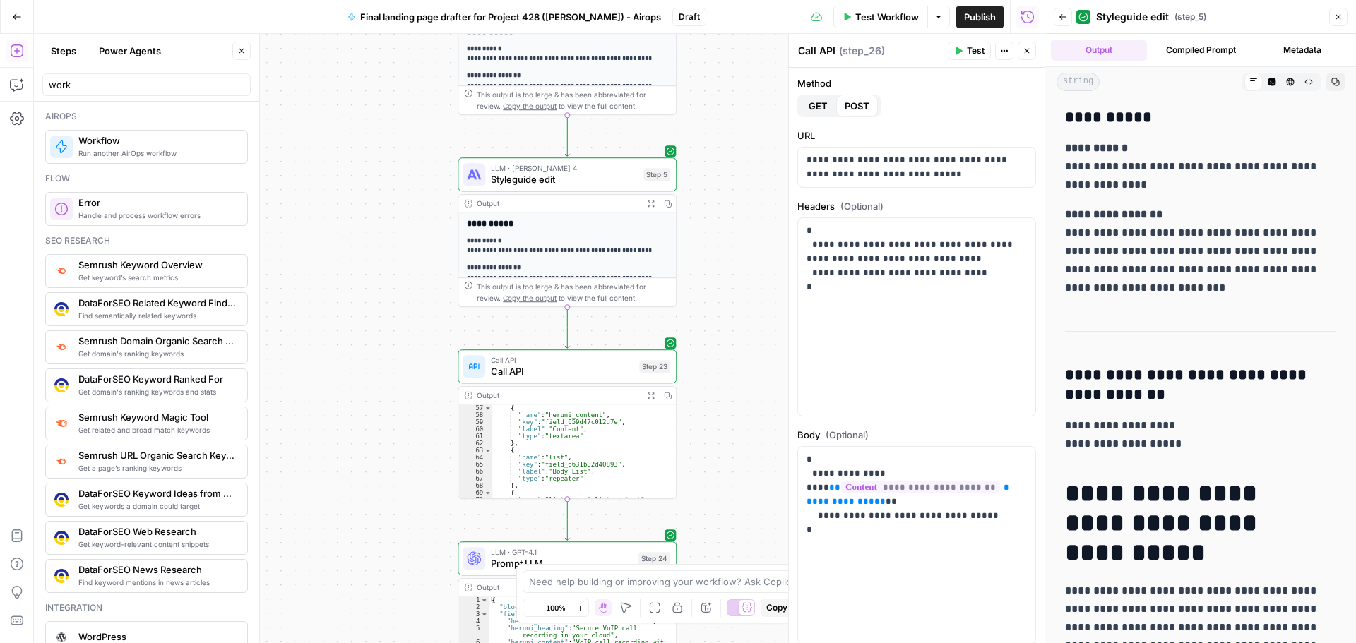
click at [563, 364] on span "Call API" at bounding box center [562, 359] width 143 height 11
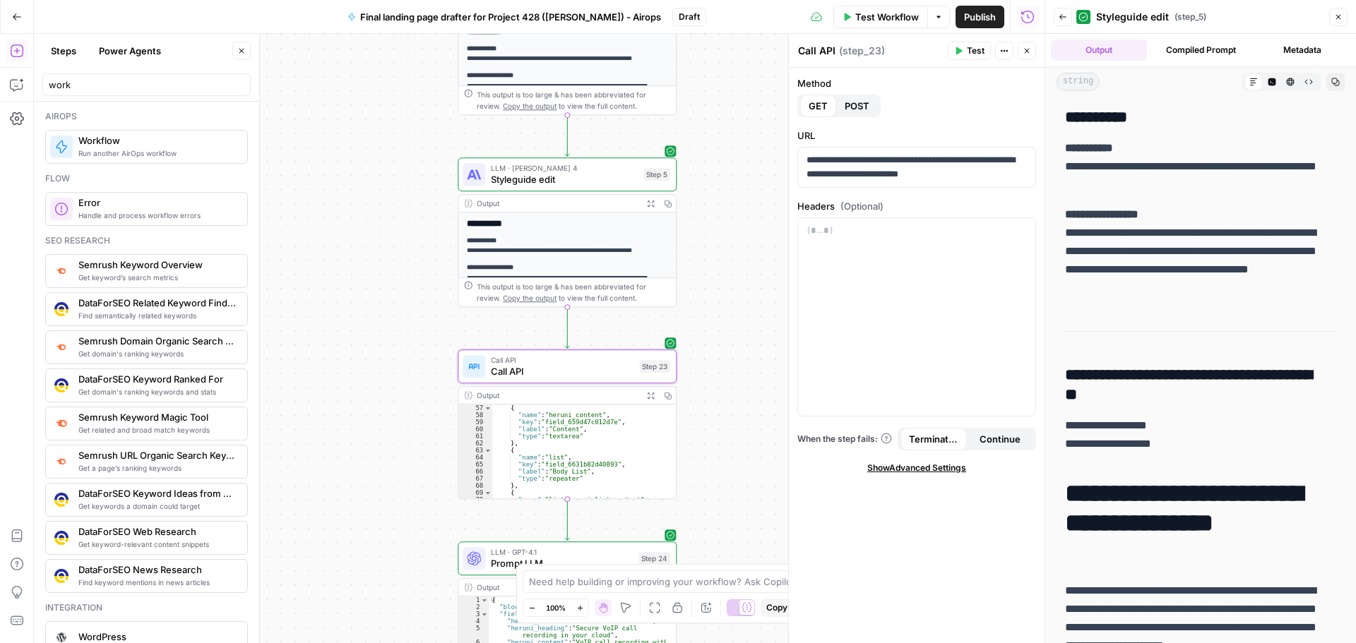
click at [90, 92] on div "work" at bounding box center [146, 84] width 208 height 23
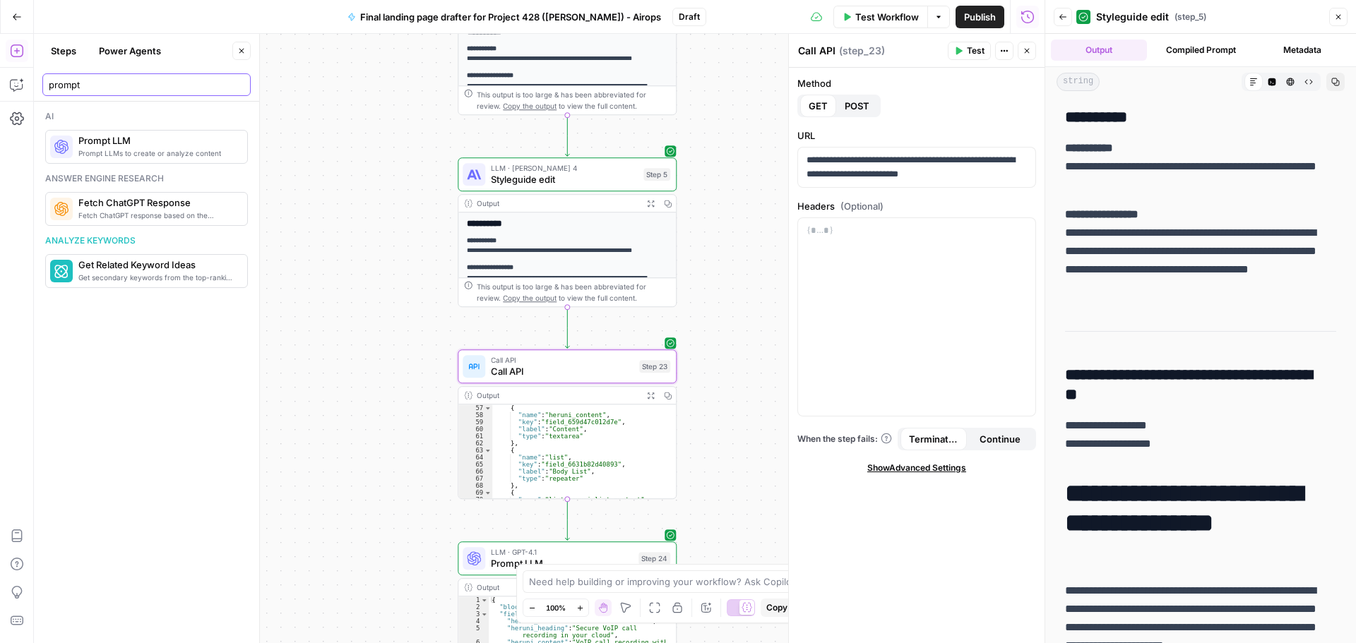
type input "prompt"
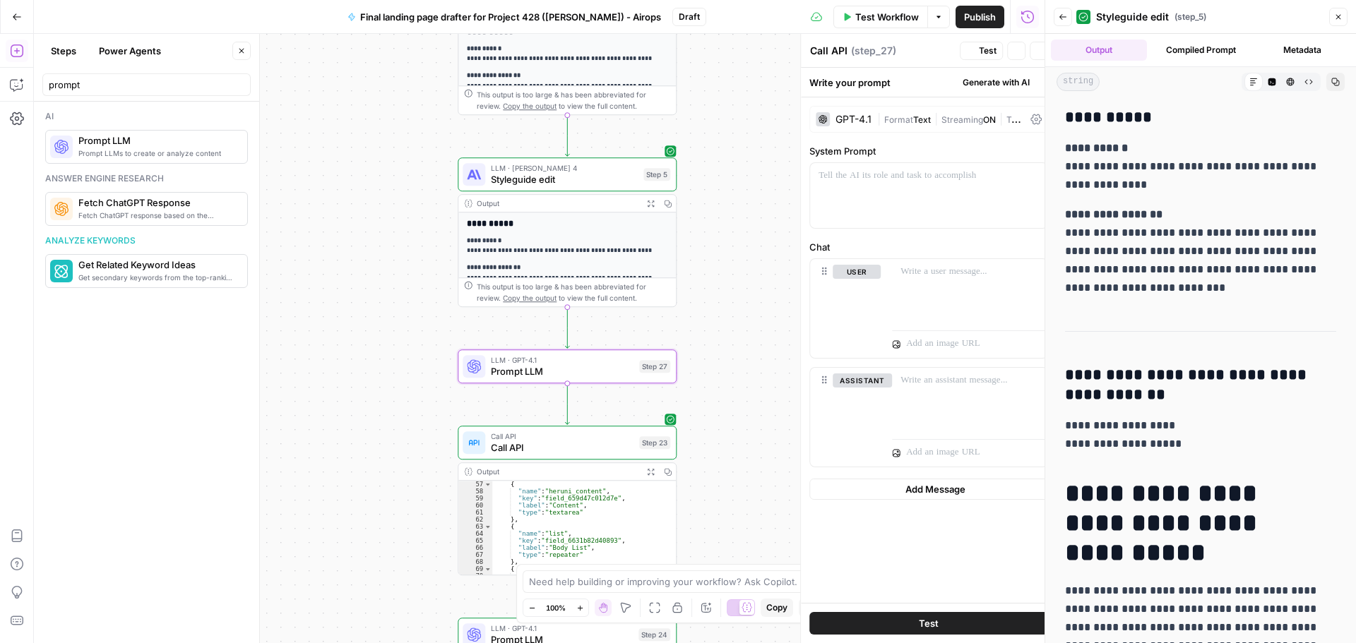
type textarea "Prompt LLM"
click at [852, 196] on div at bounding box center [916, 195] width 237 height 65
click at [878, 299] on div "user Delete “/” to reference Variables Menu" at bounding box center [916, 308] width 237 height 99
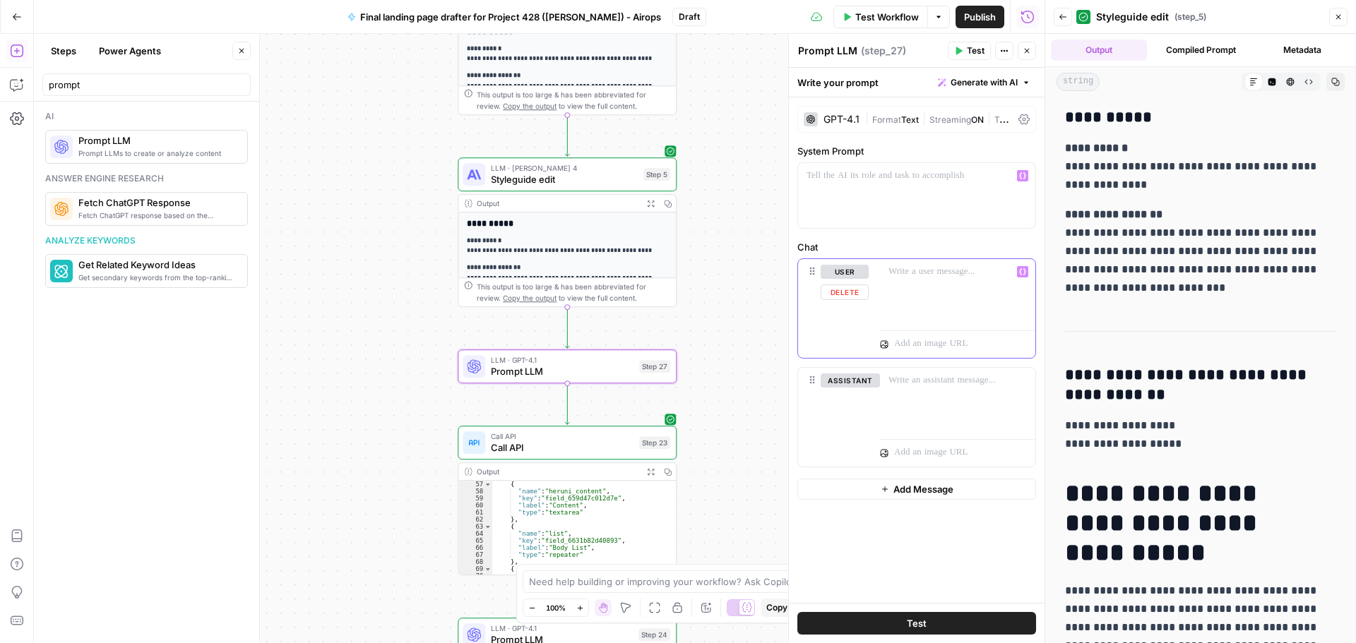
drag, startPoint x: 901, startPoint y: 269, endPoint x: 913, endPoint y: 270, distance: 12.1
click at [904, 271] on p at bounding box center [957, 272] width 138 height 14
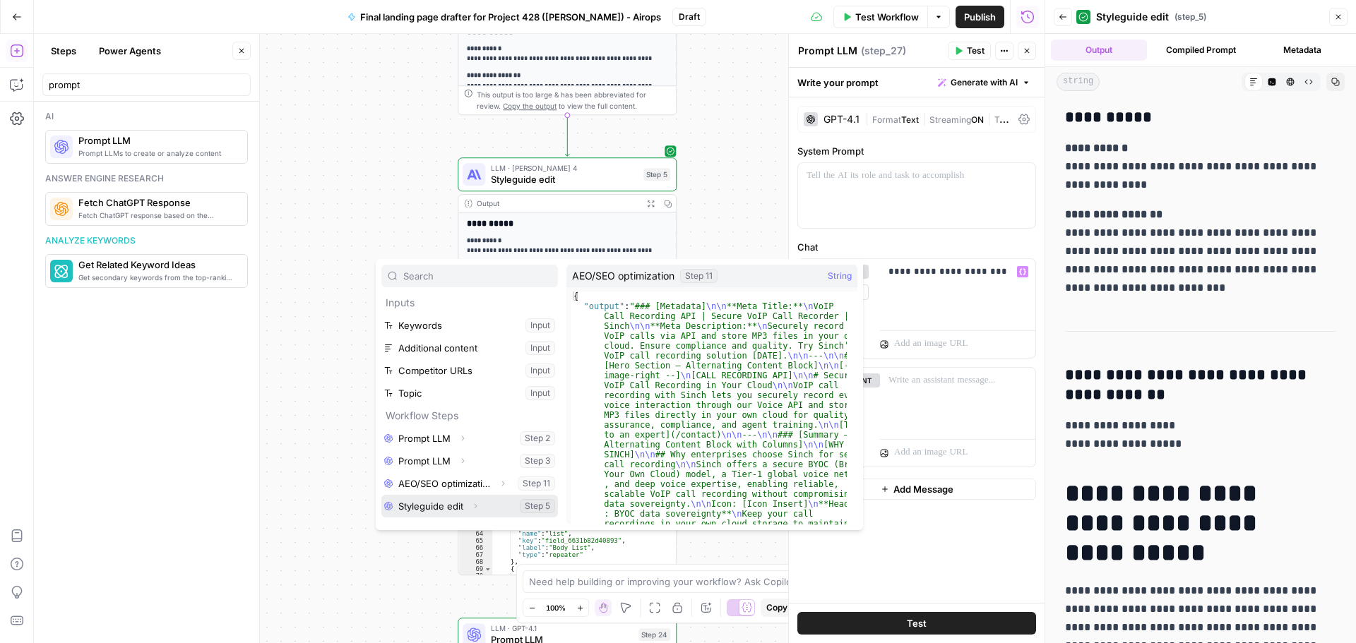
click at [473, 502] on icon "button" at bounding box center [475, 506] width 8 height 8
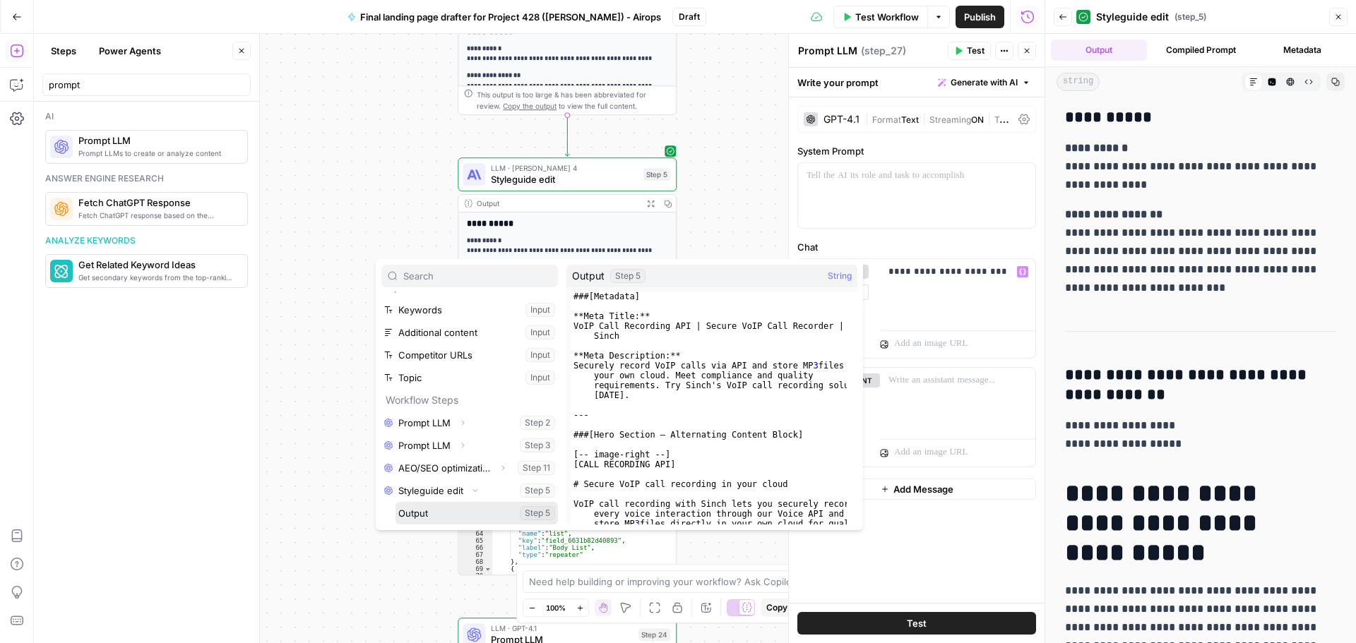
click at [458, 516] on button "Select variable Output" at bounding box center [476, 513] width 162 height 23
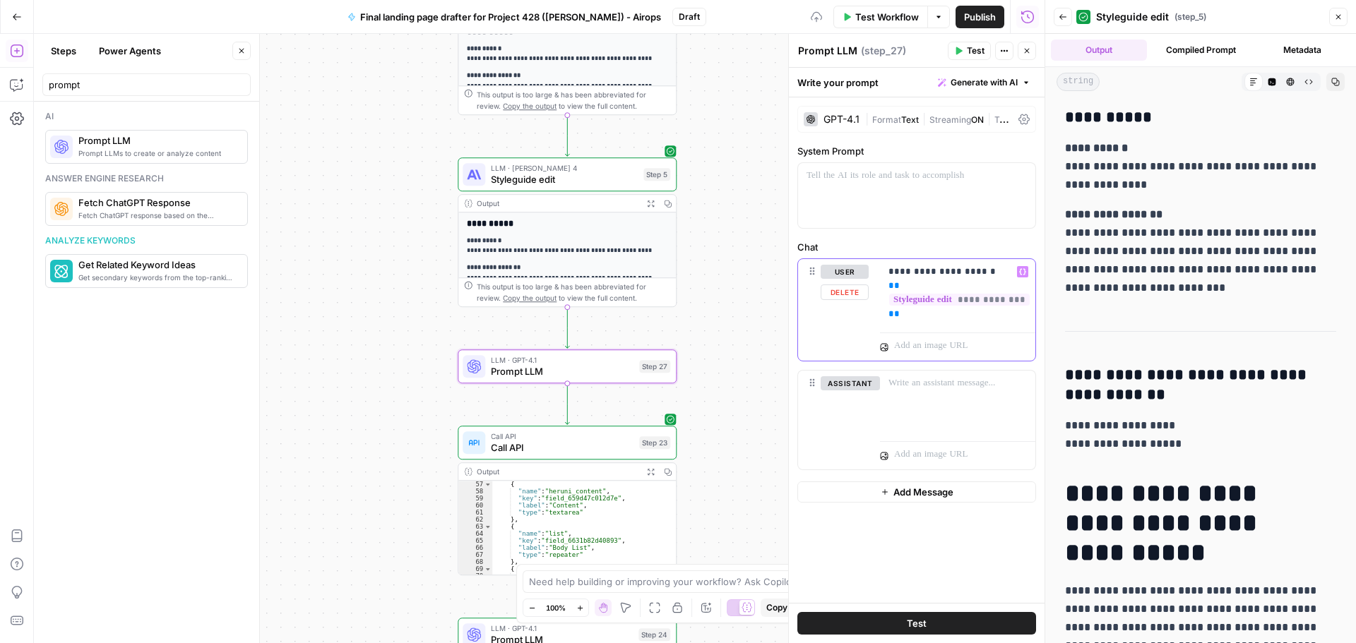
click at [960, 321] on p "**********" at bounding box center [957, 293] width 138 height 56
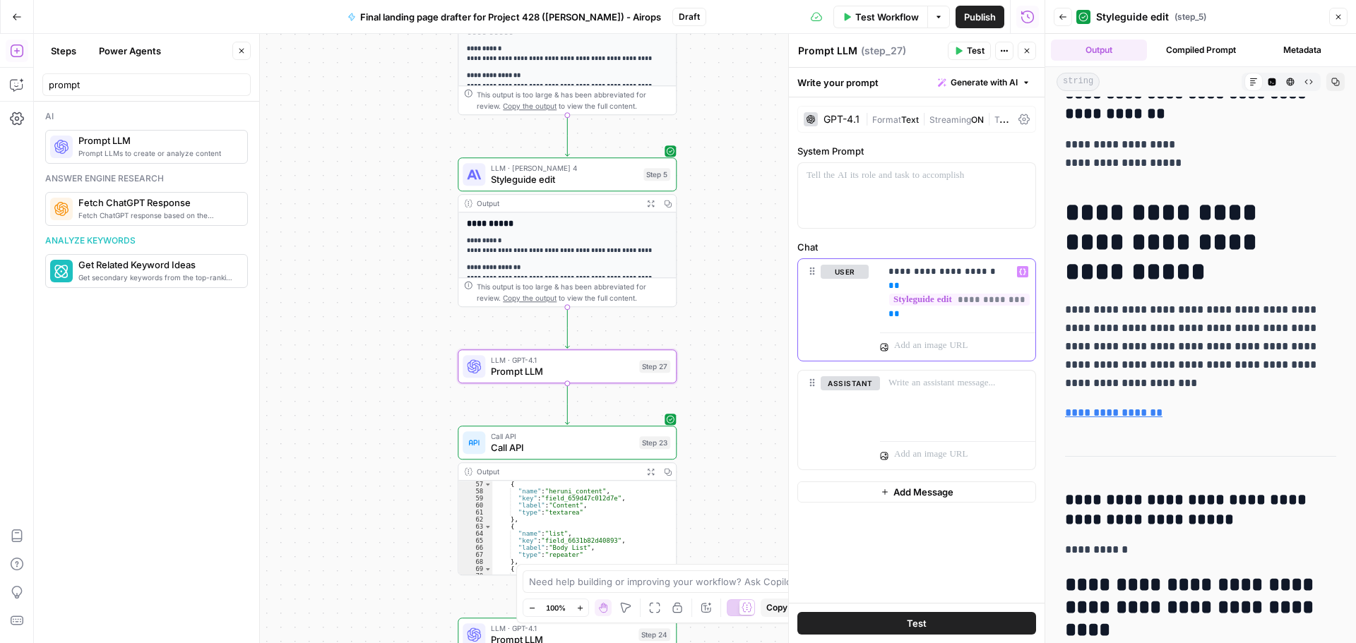
scroll to position [0, 0]
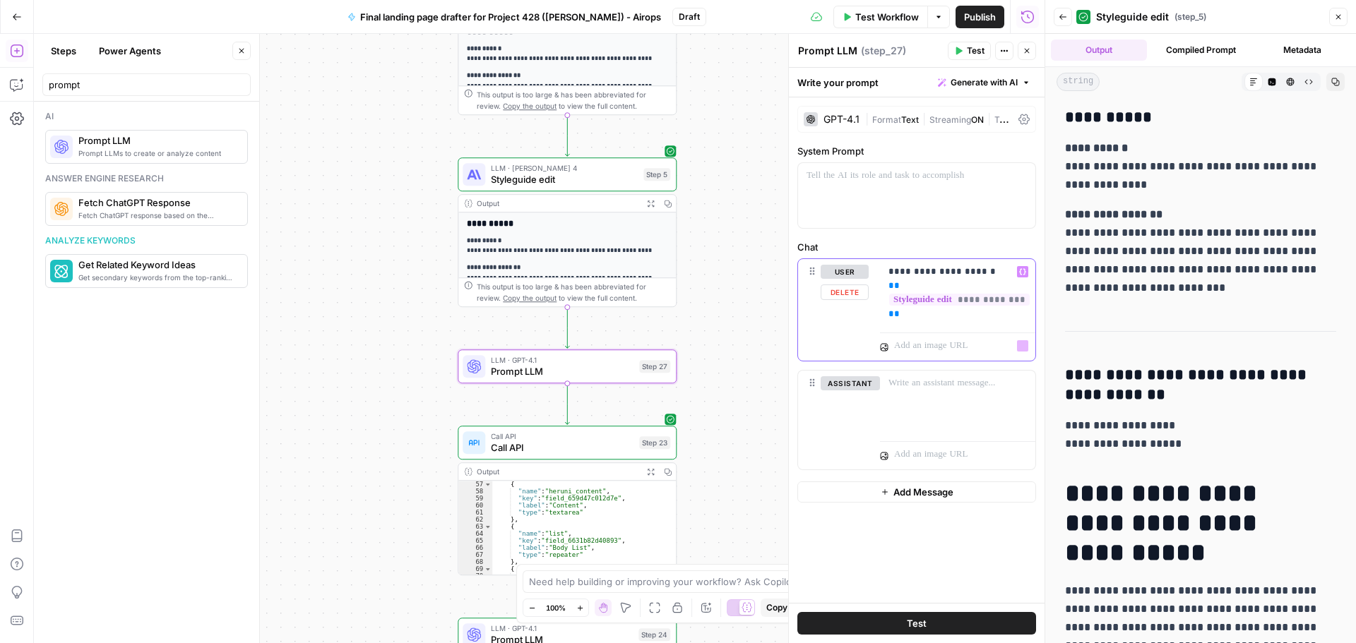
click at [946, 321] on p "**********" at bounding box center [957, 293] width 138 height 56
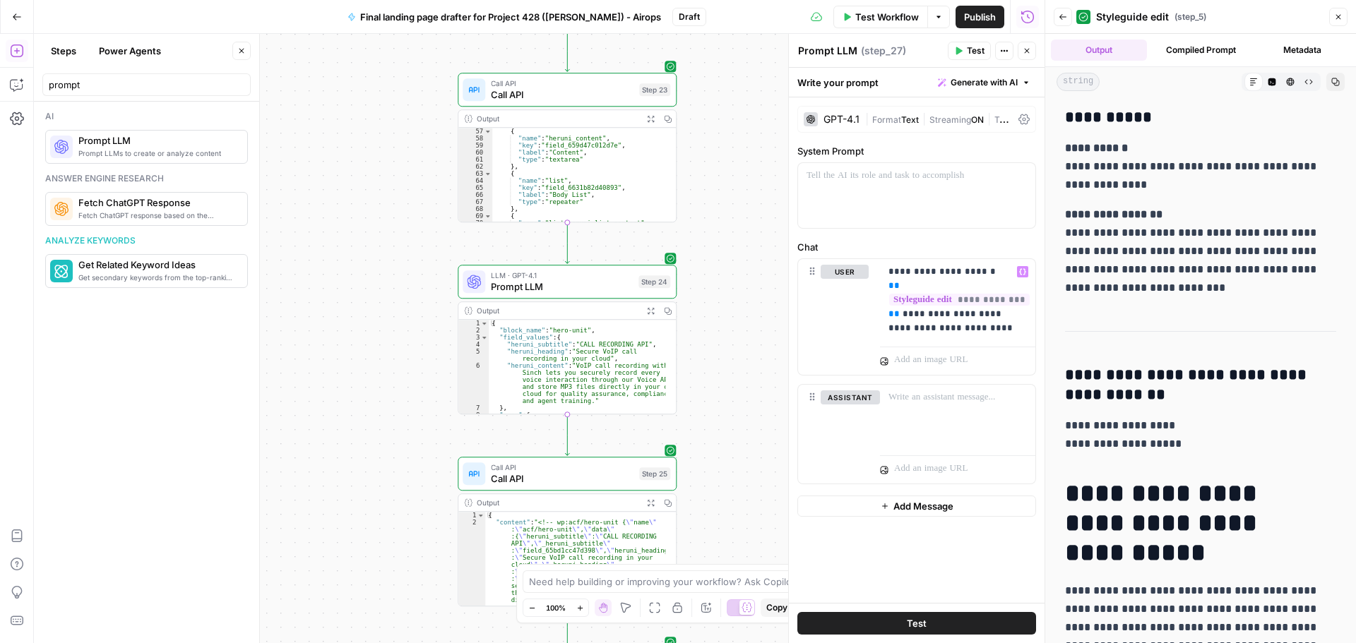
click at [544, 289] on span "Prompt LLM" at bounding box center [562, 287] width 142 height 14
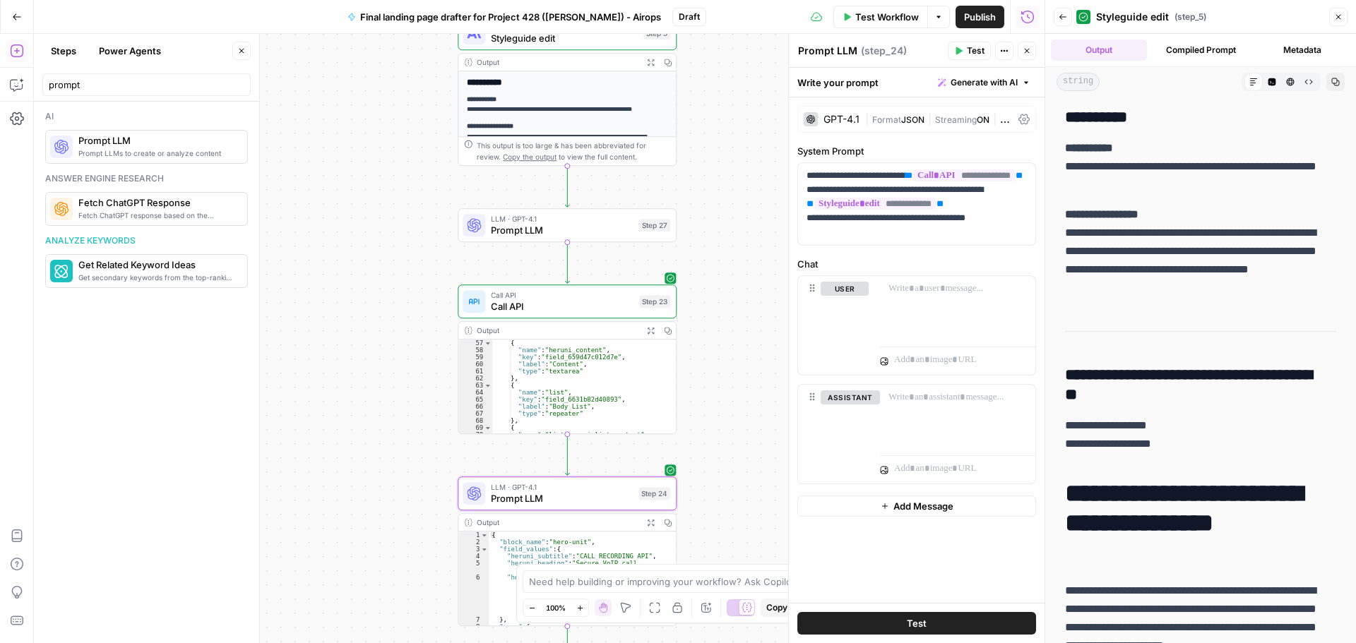
click at [590, 237] on span "Prompt LLM" at bounding box center [562, 230] width 143 height 14
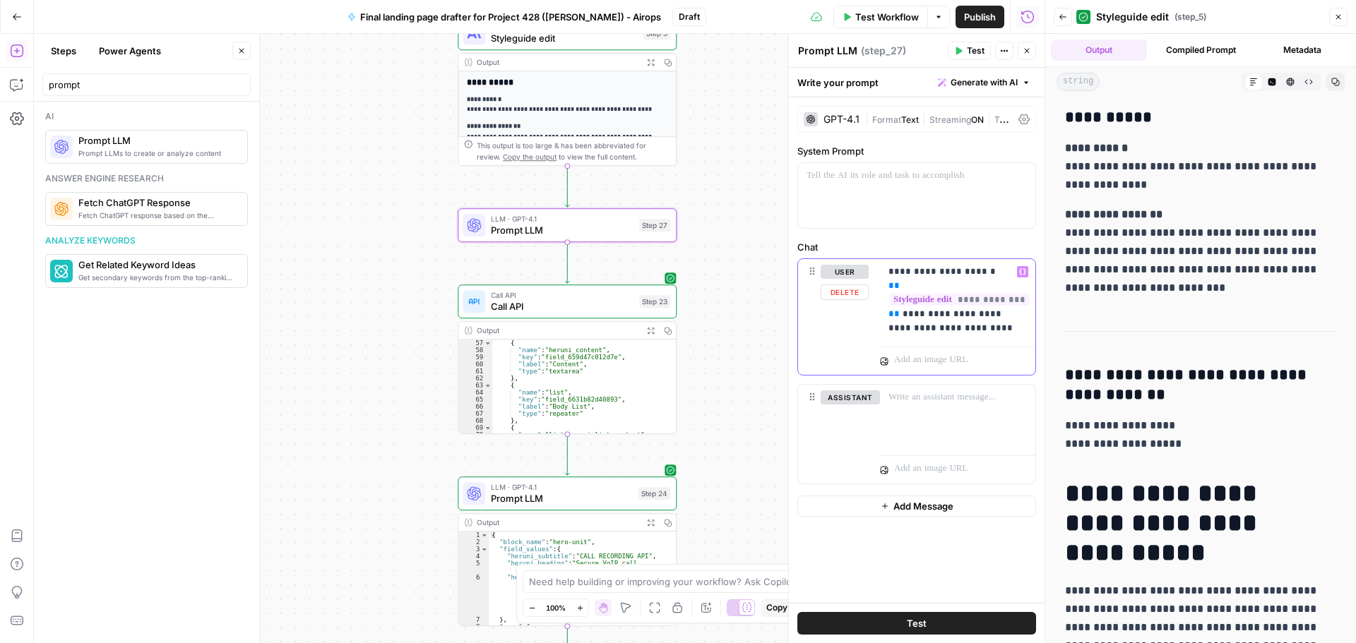
click at [970, 329] on p "**********" at bounding box center [957, 300] width 138 height 71
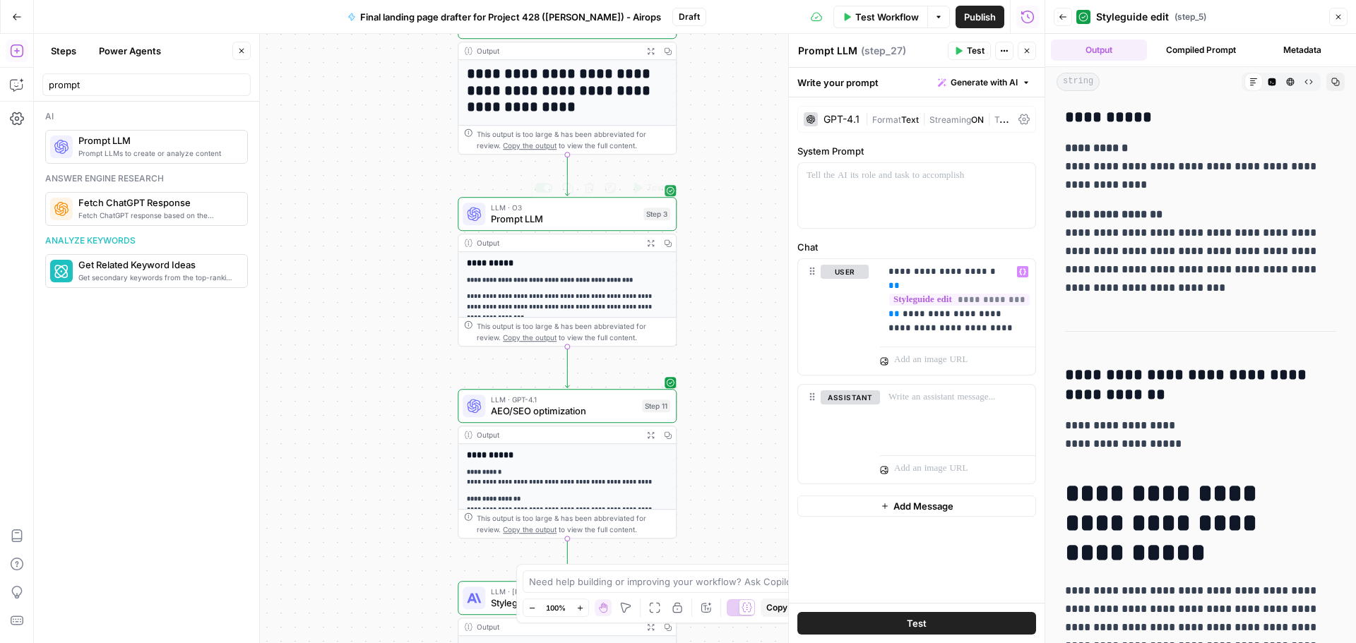
click at [563, 223] on span "Prompt LLM" at bounding box center [564, 219] width 147 height 14
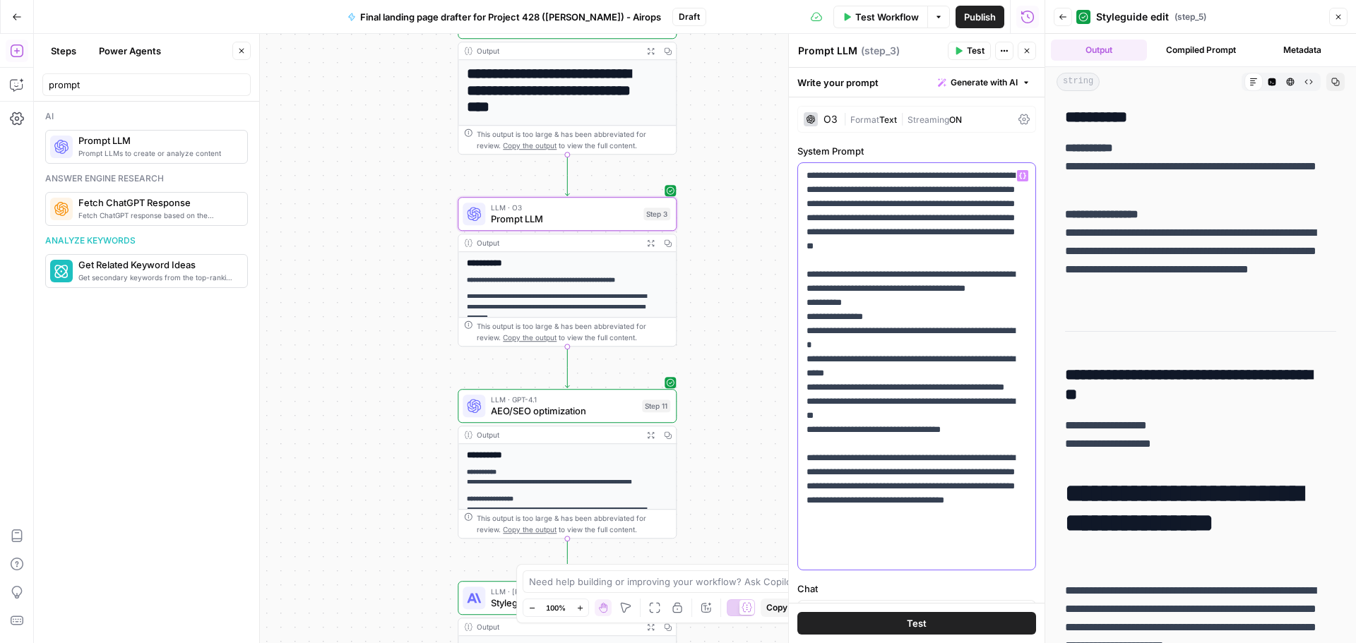
click at [818, 347] on p "**********" at bounding box center [911, 366] width 210 height 395
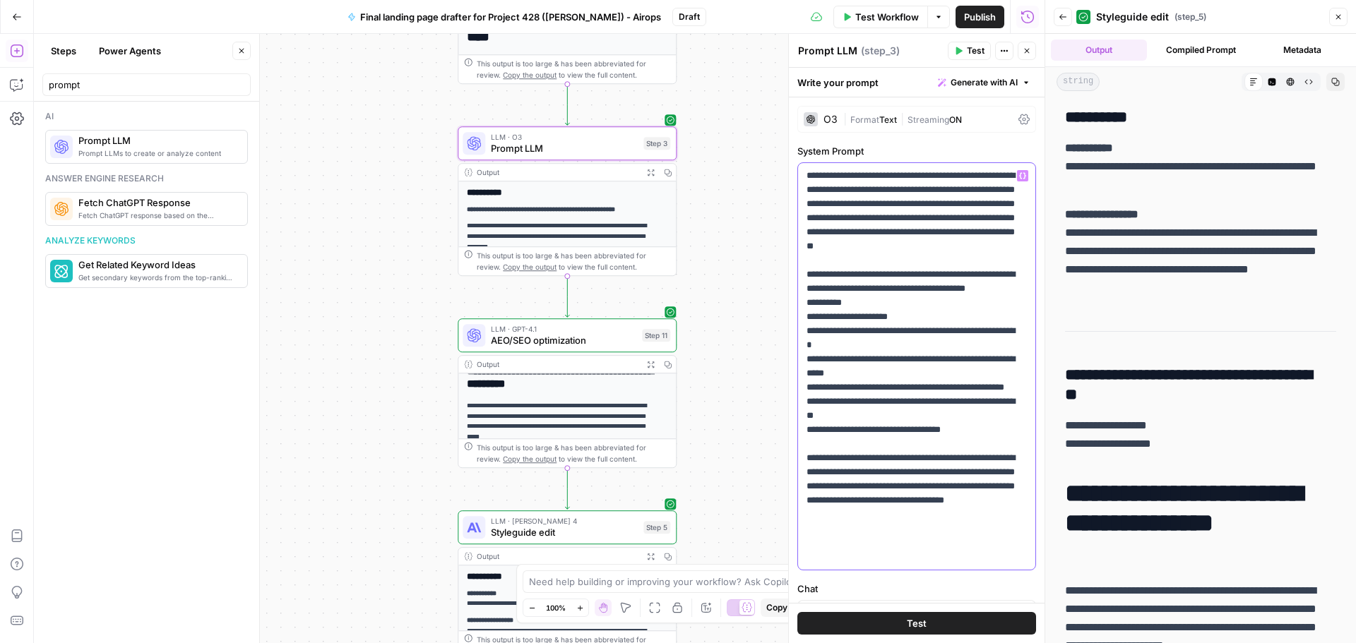
scroll to position [402, 0]
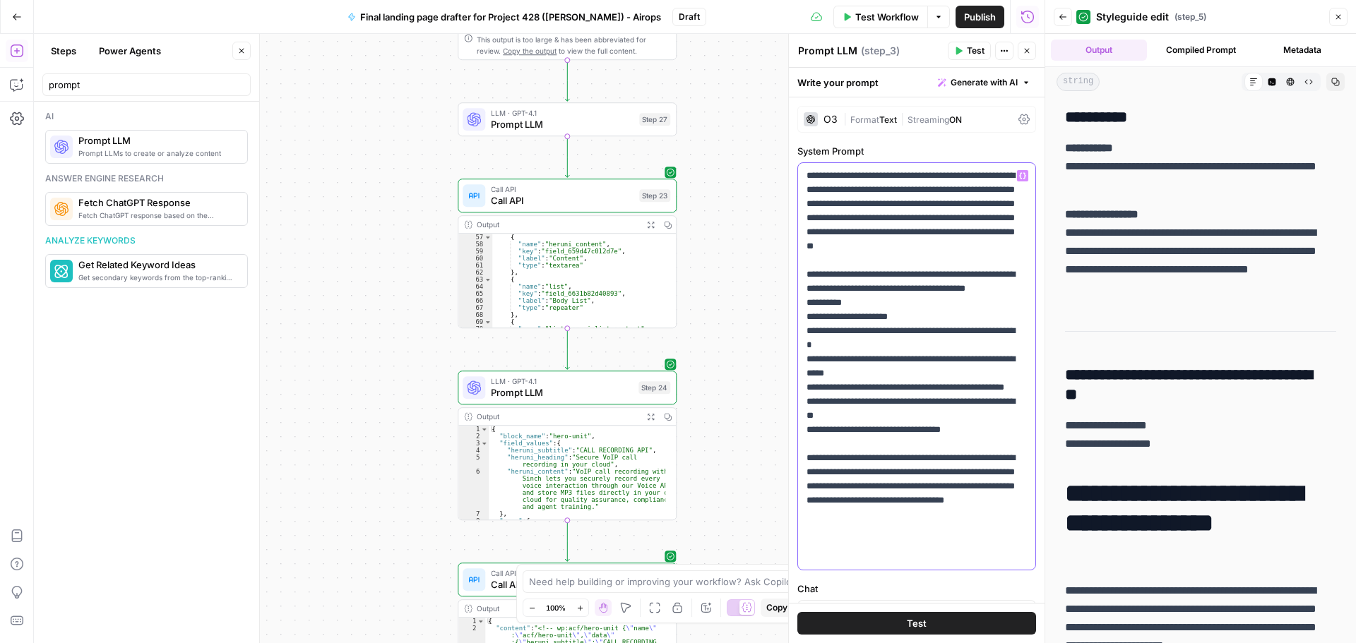
drag, startPoint x: 823, startPoint y: 347, endPoint x: 900, endPoint y: 345, distance: 76.3
click at [900, 345] on p "**********" at bounding box center [911, 366] width 210 height 395
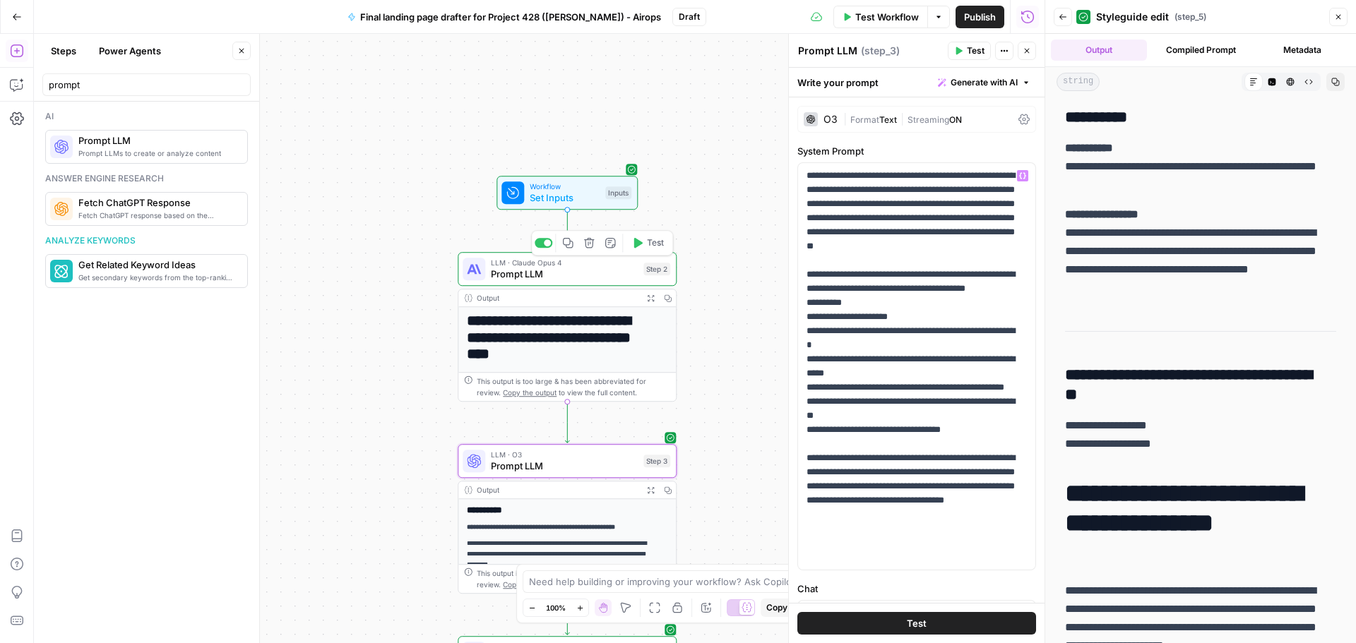
click at [588, 285] on div "LLM · Claude Opus 4 Prompt LLM Step 2 Copy step Delete step Add Note Test" at bounding box center [567, 269] width 219 height 34
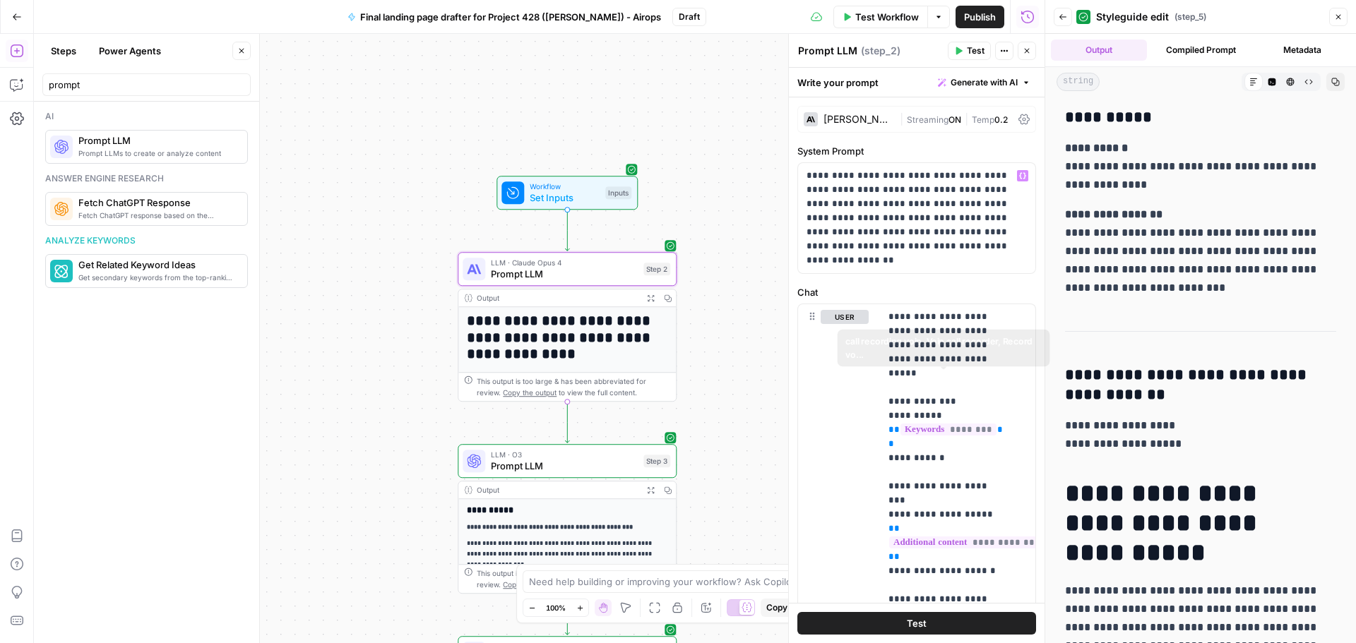
scroll to position [282, 0]
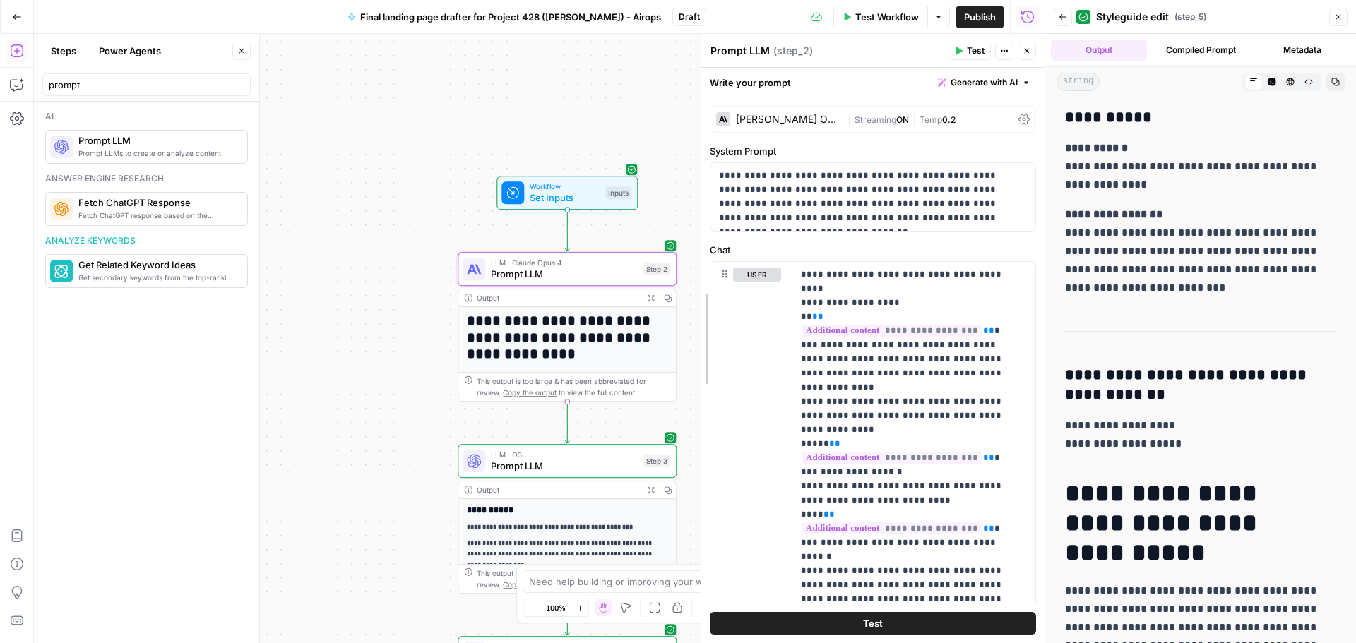
drag, startPoint x: 787, startPoint y: 268, endPoint x: 699, endPoint y: 268, distance: 87.6
click at [699, 268] on div at bounding box center [701, 338] width 14 height 609
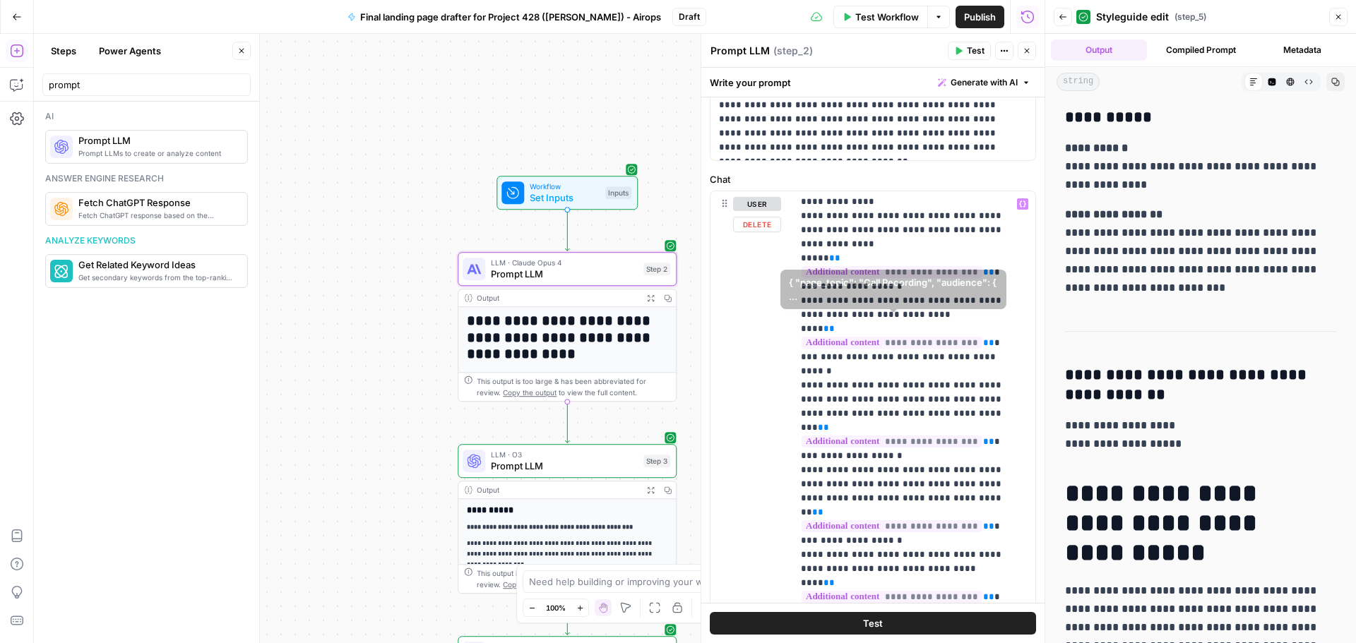
scroll to position [424, 0]
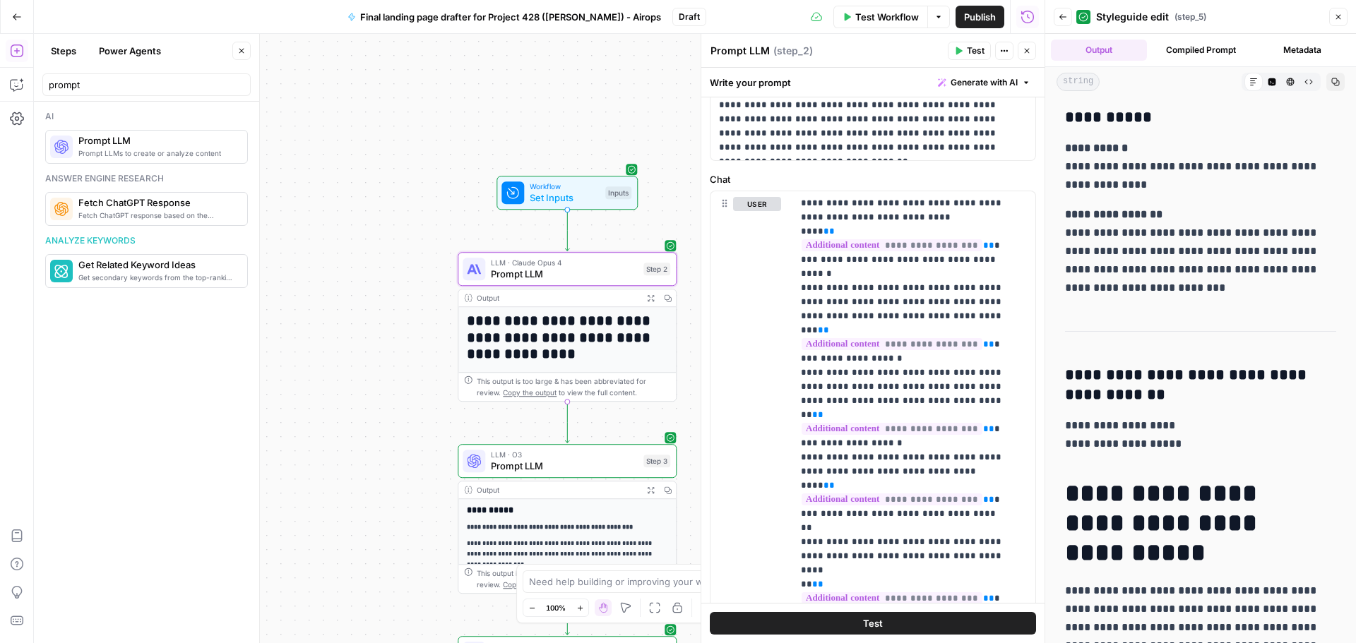
click at [566, 459] on span "Prompt LLM" at bounding box center [564, 466] width 147 height 14
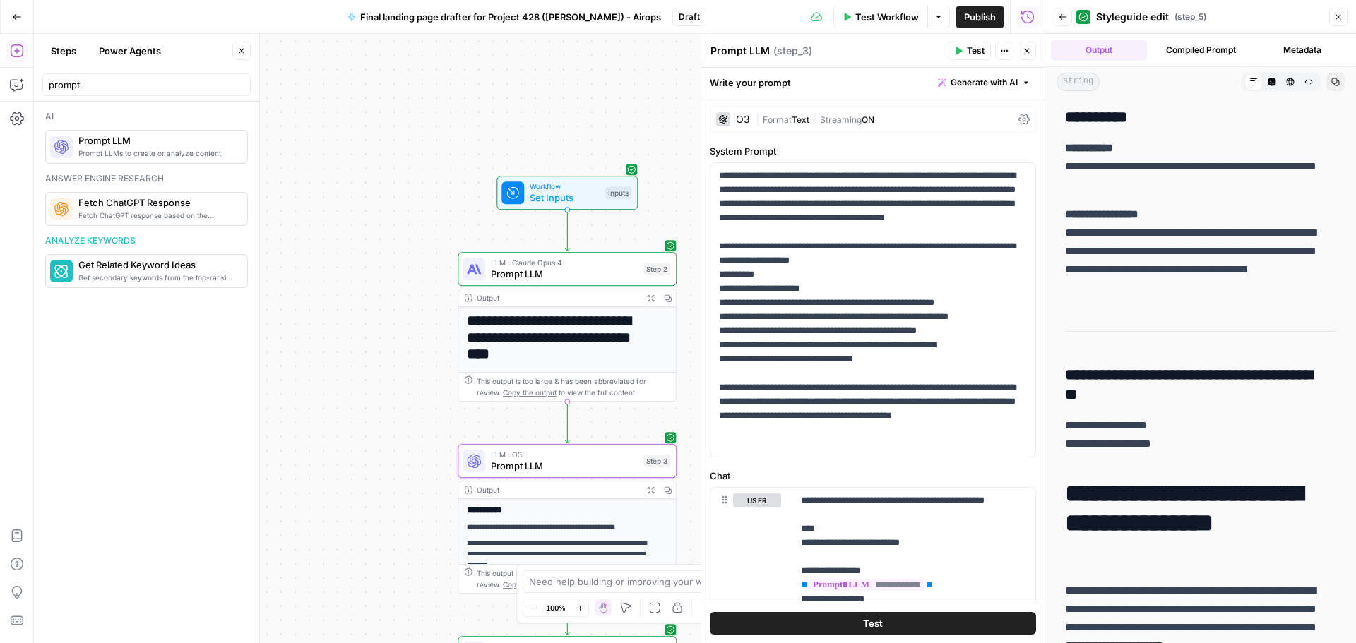
scroll to position [282, 0]
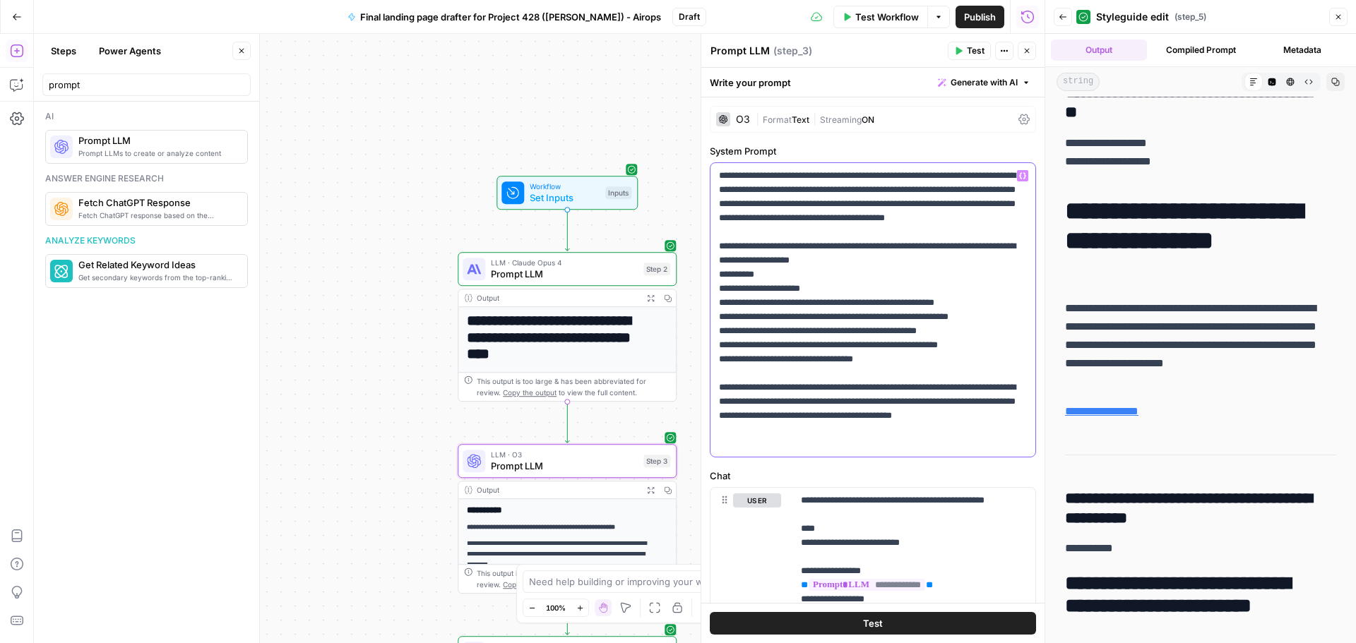
click at [812, 303] on p "**********" at bounding box center [867, 310] width 297 height 282
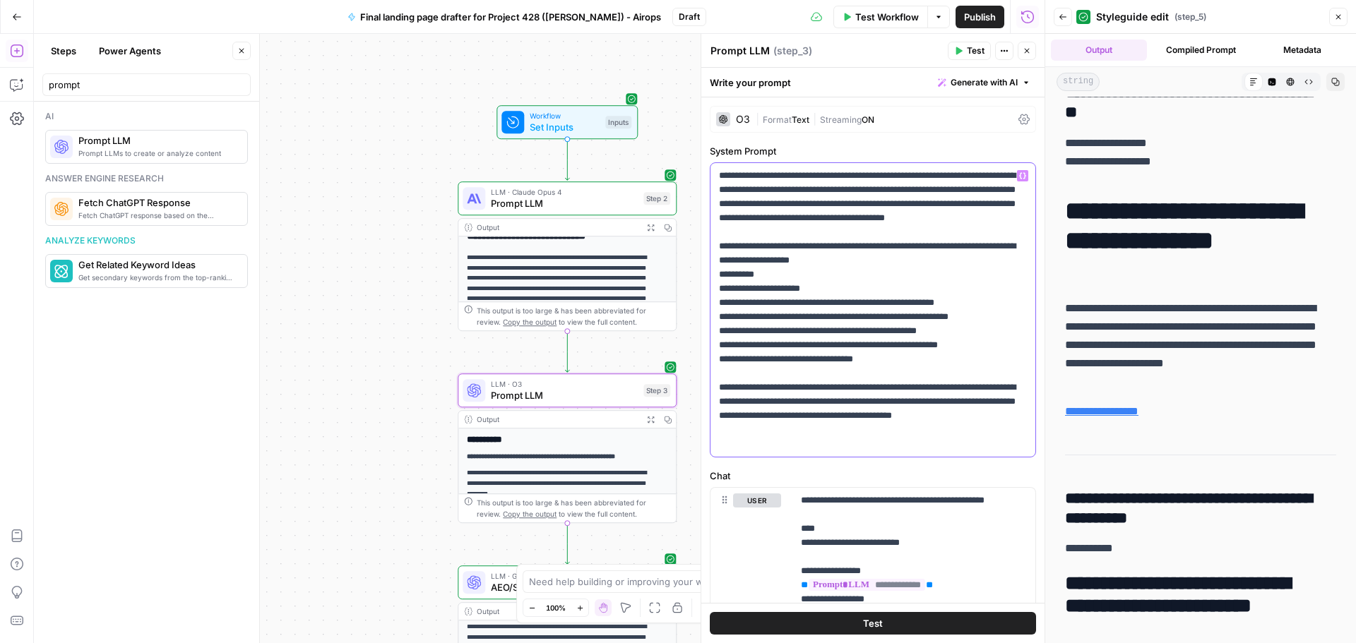
scroll to position [37, 0]
click at [539, 205] on span "Prompt LLM" at bounding box center [564, 203] width 147 height 14
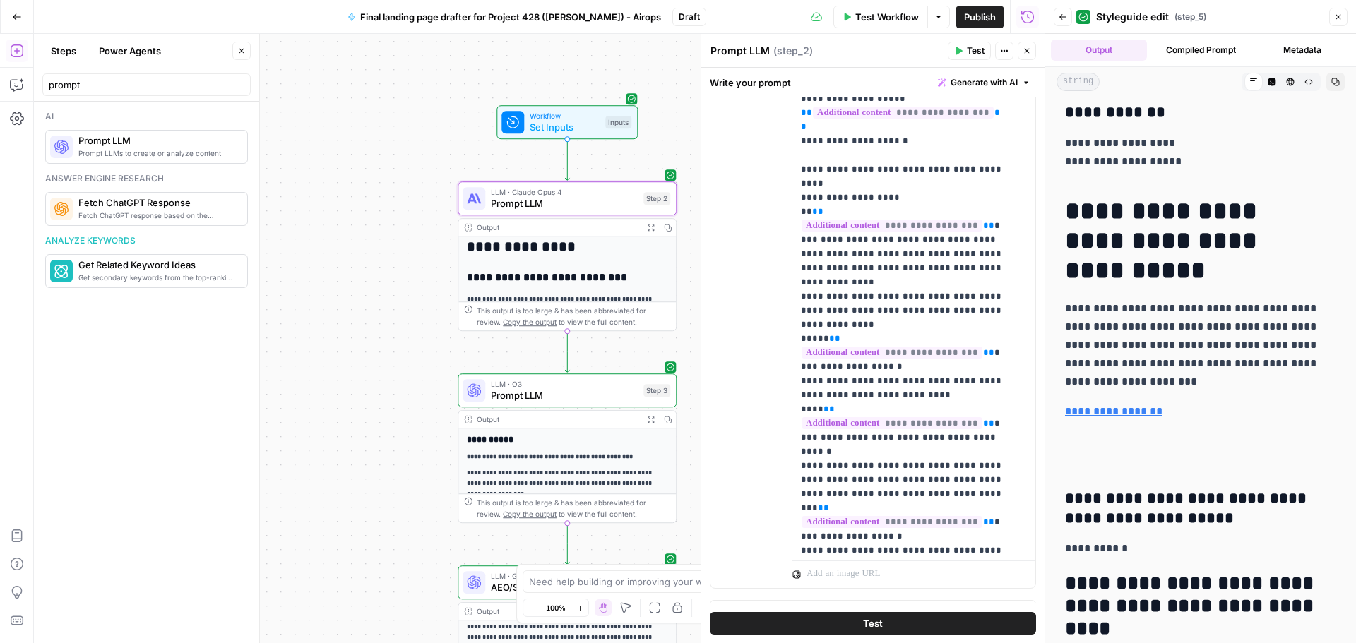
scroll to position [0, 0]
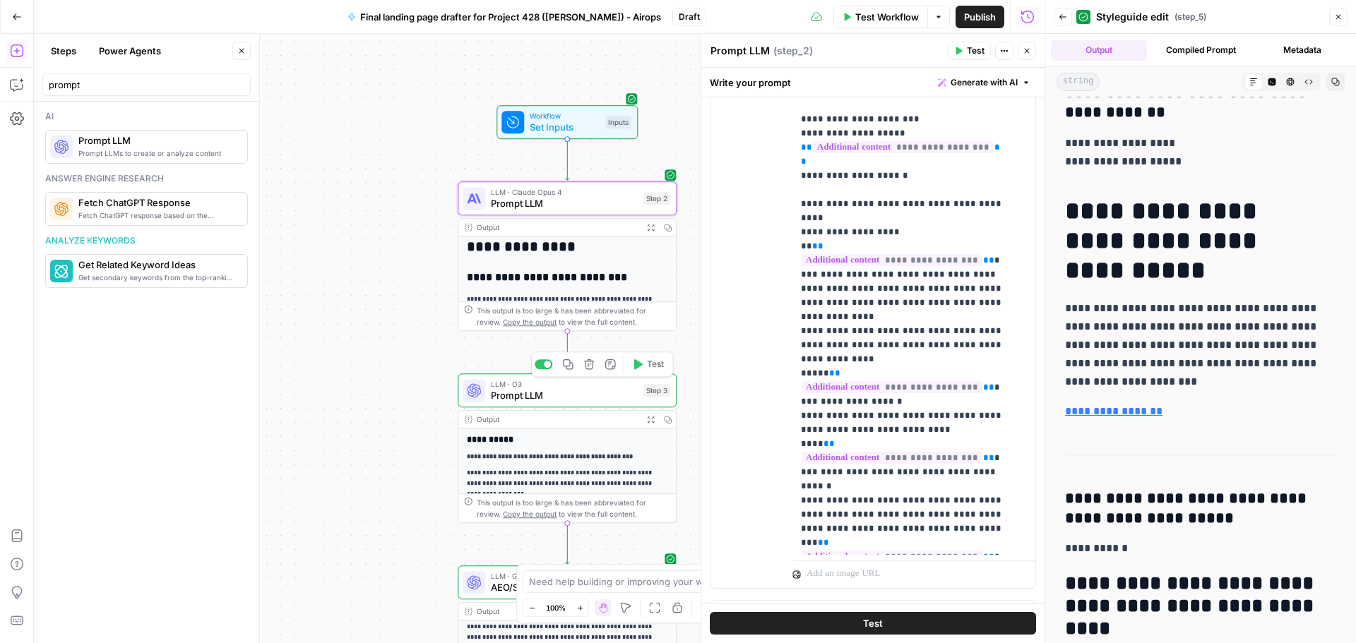
click at [590, 397] on span "Prompt LLM" at bounding box center [564, 395] width 147 height 14
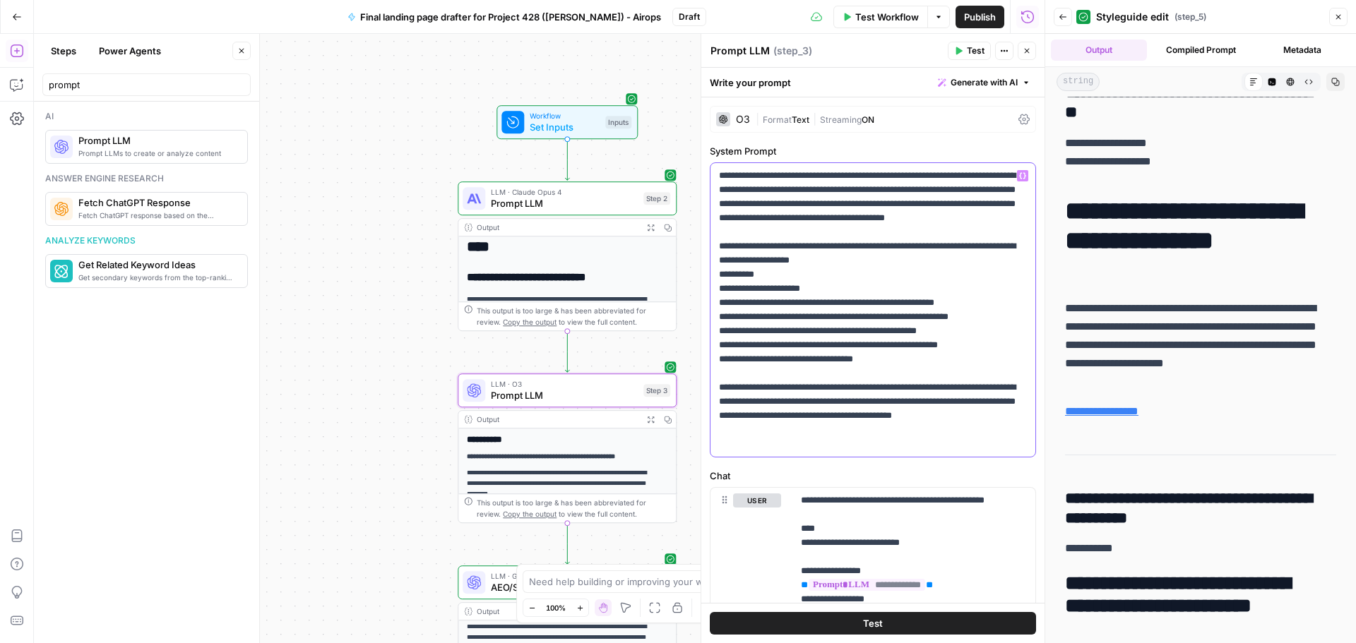
drag, startPoint x: 901, startPoint y: 371, endPoint x: 722, endPoint y: 298, distance: 193.8
click at [722, 298] on p "**********" at bounding box center [867, 310] width 297 height 282
click at [846, 285] on p "**********" at bounding box center [867, 310] width 297 height 282
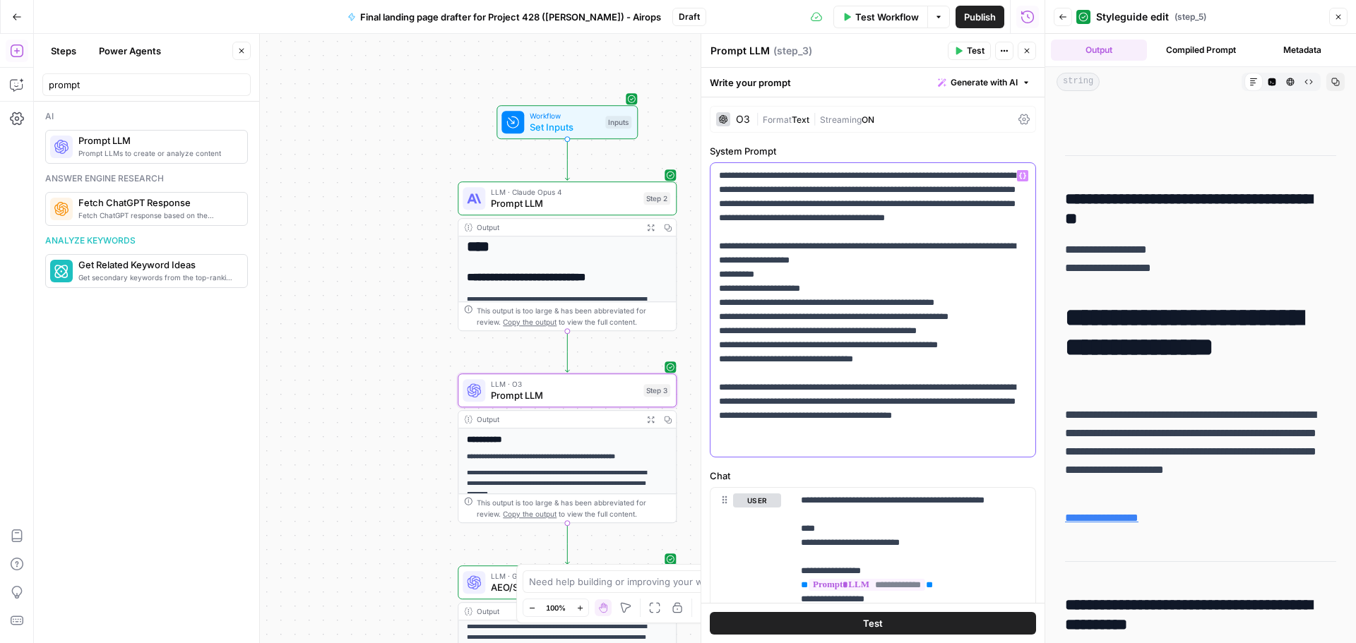
scroll to position [71, 0]
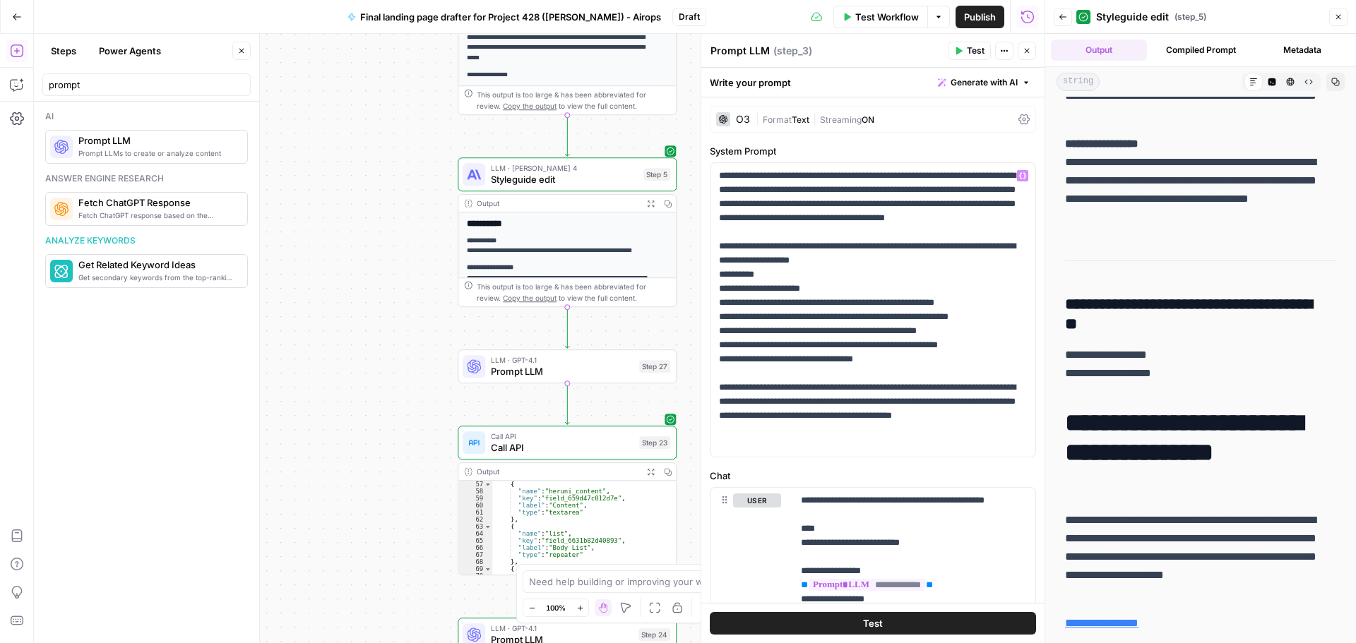
scroll to position [282, 0]
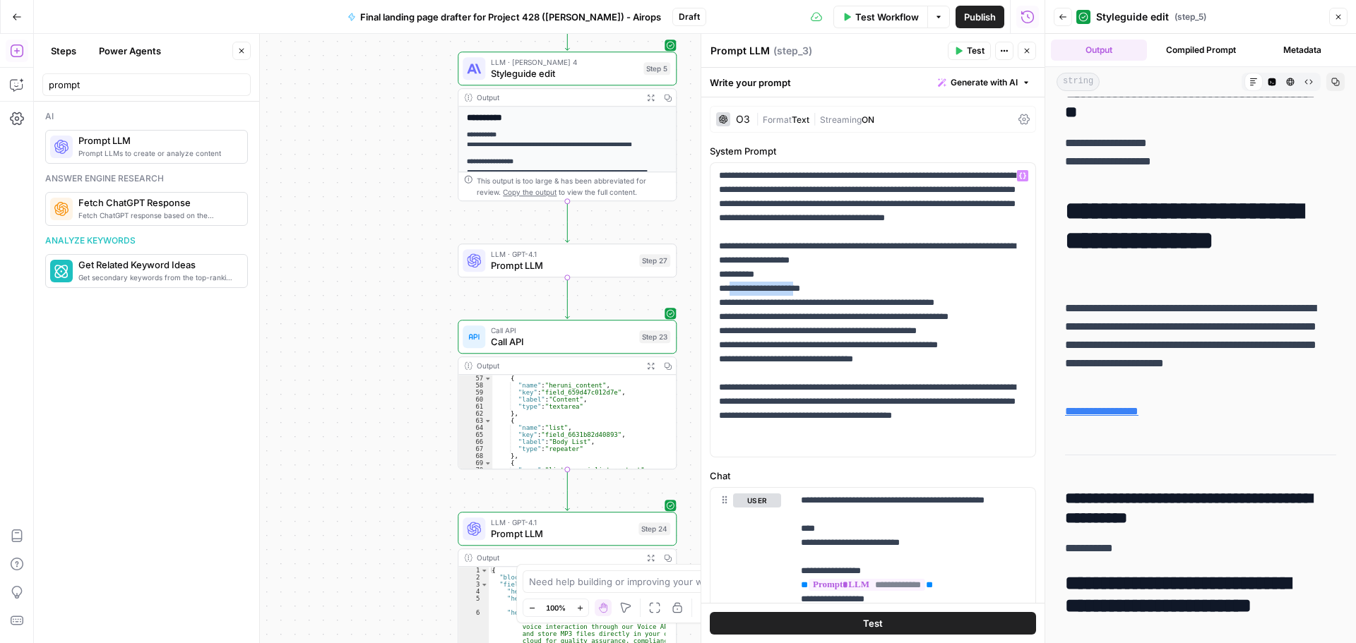
drag, startPoint x: 730, startPoint y: 305, endPoint x: 809, endPoint y: 303, distance: 79.1
click at [809, 303] on p "**********" at bounding box center [867, 310] width 297 height 282
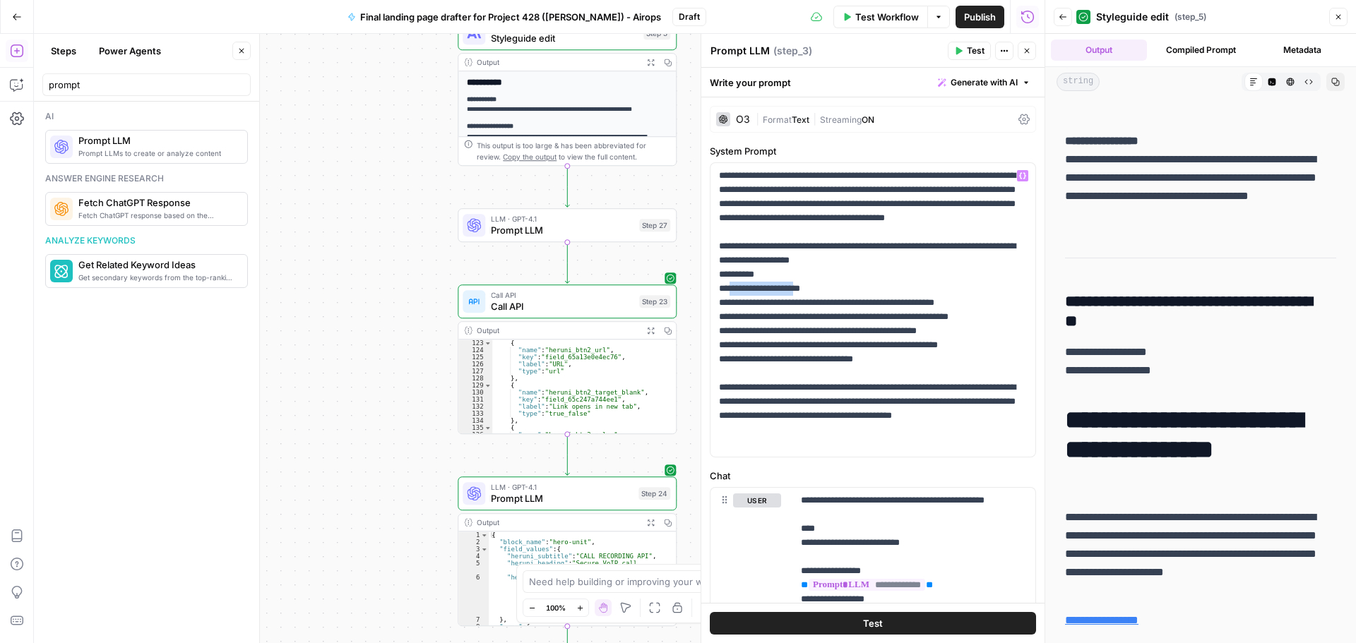
scroll to position [0, 0]
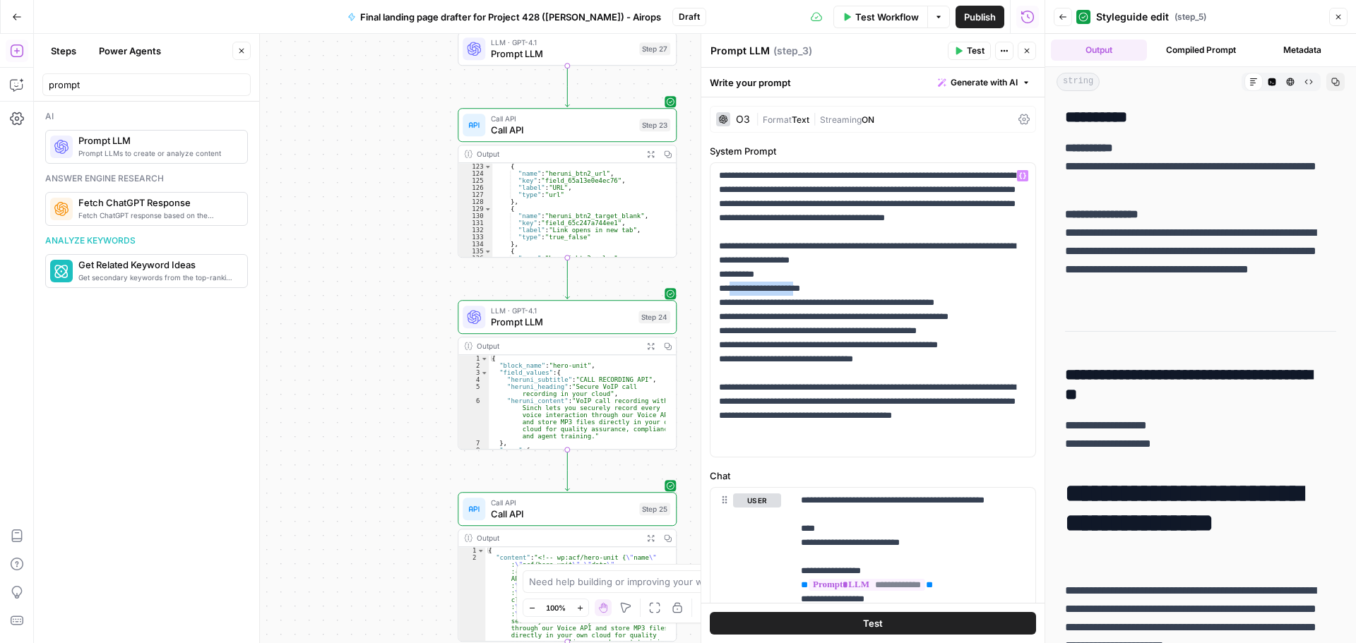
click at [735, 304] on p "**********" at bounding box center [867, 310] width 297 height 282
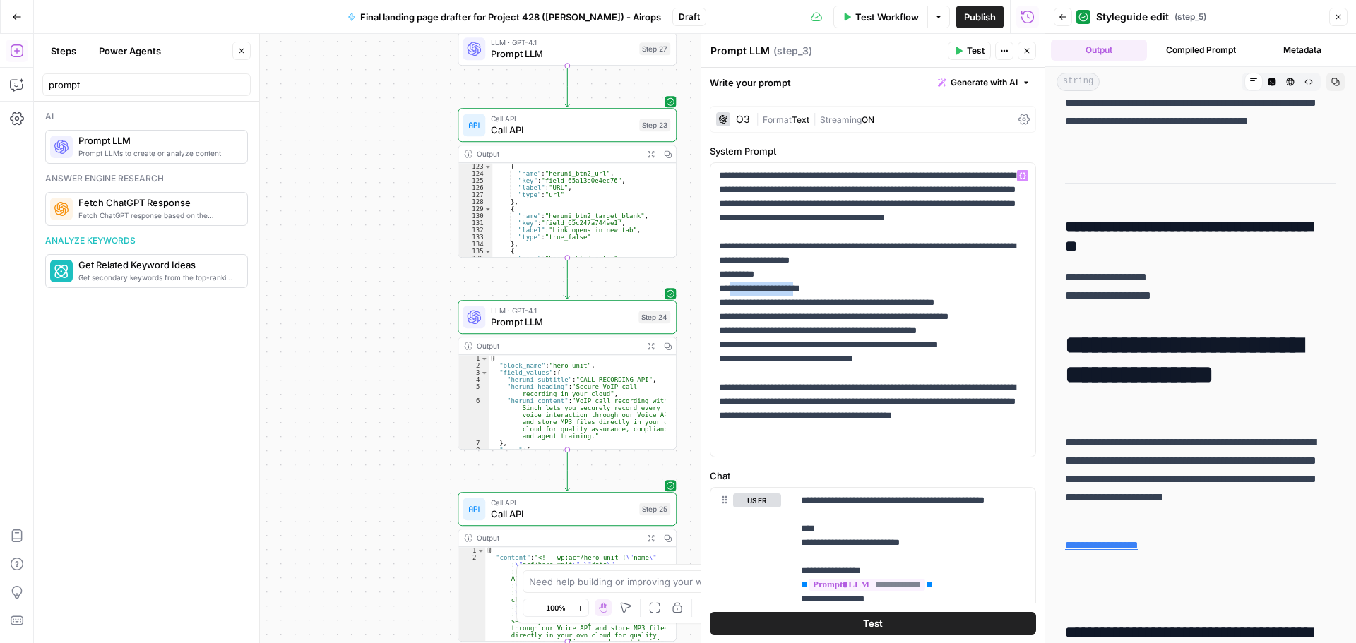
scroll to position [141, 0]
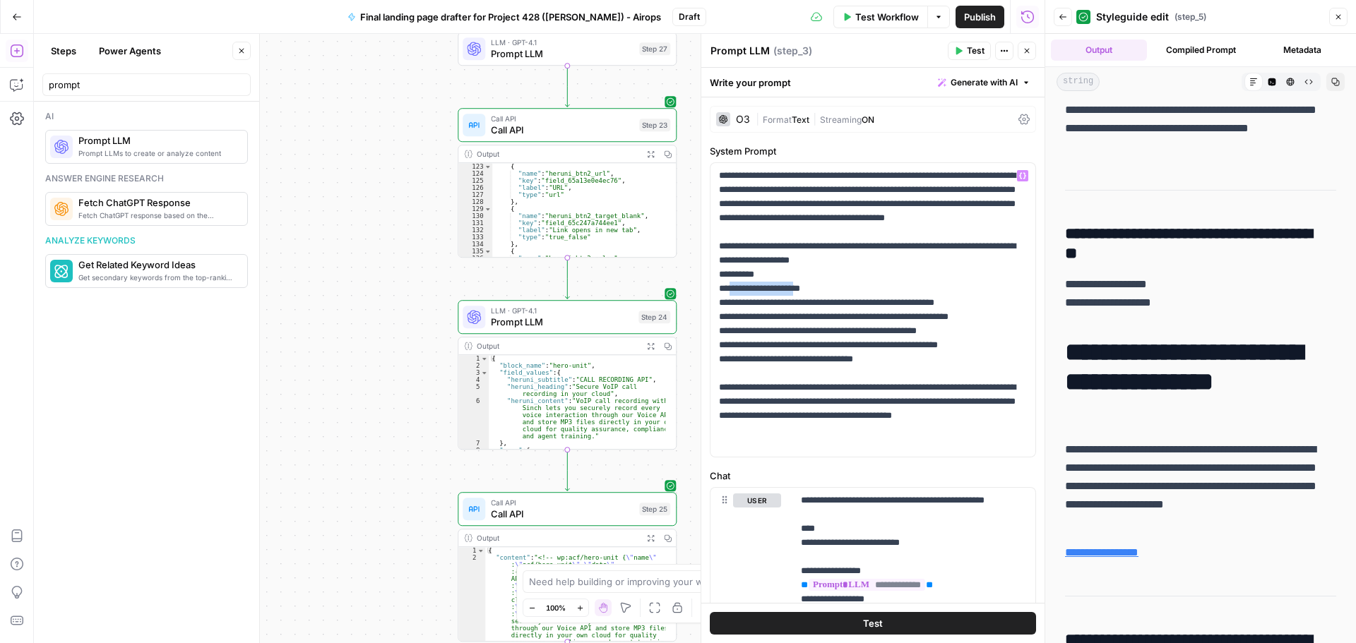
drag, startPoint x: 1152, startPoint y: 391, endPoint x: 1084, endPoint y: 346, distance: 81.5
click at [1084, 346] on h1 "**********" at bounding box center [1195, 382] width 261 height 89
click at [1151, 403] on h1 "**********" at bounding box center [1195, 382] width 261 height 89
click at [1137, 372] on h1 "**********" at bounding box center [1195, 382] width 261 height 89
click at [1137, 371] on h1 "**********" at bounding box center [1195, 382] width 261 height 89
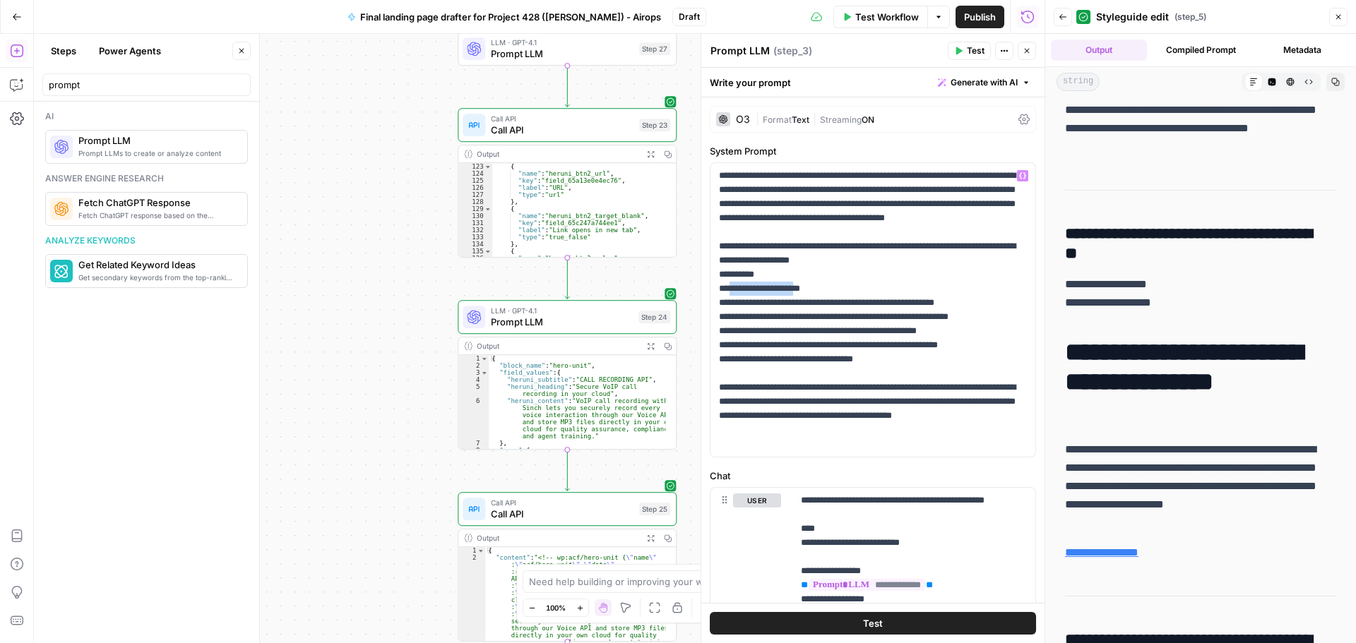
click at [1137, 371] on h1 "**********" at bounding box center [1195, 382] width 261 height 89
click at [1137, 469] on p "**********" at bounding box center [1195, 487] width 261 height 92
click at [1140, 469] on p "**********" at bounding box center [1195, 487] width 261 height 92
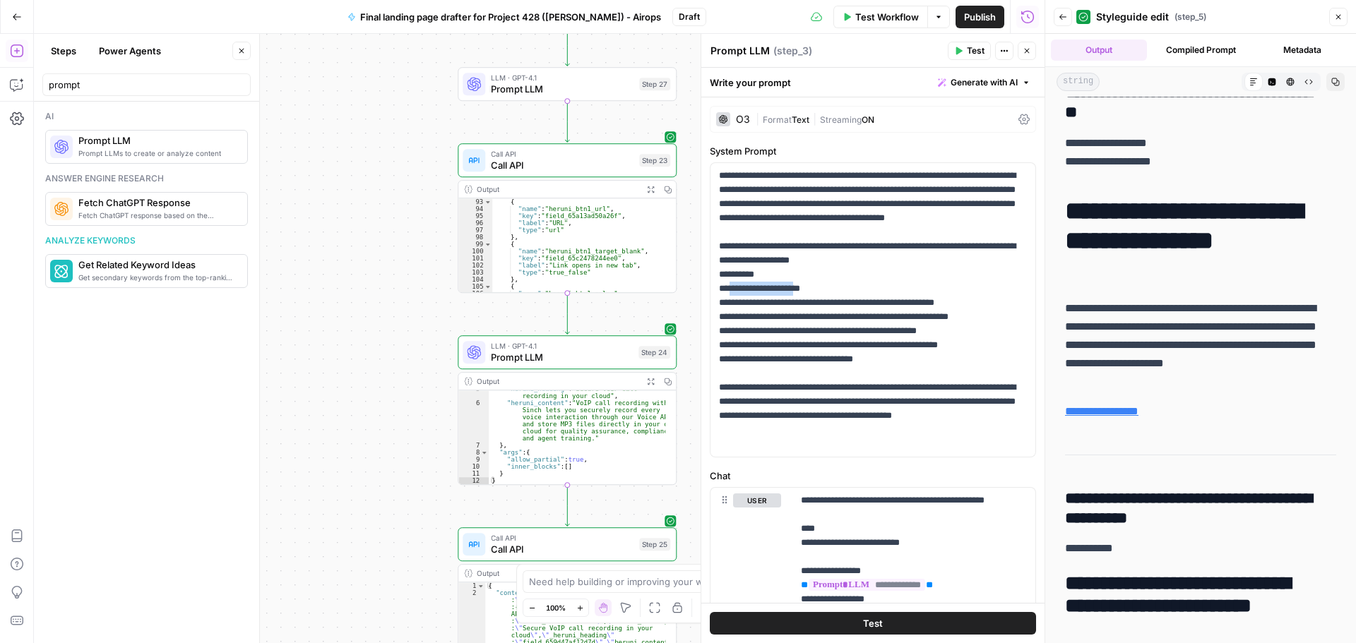
scroll to position [593, 0]
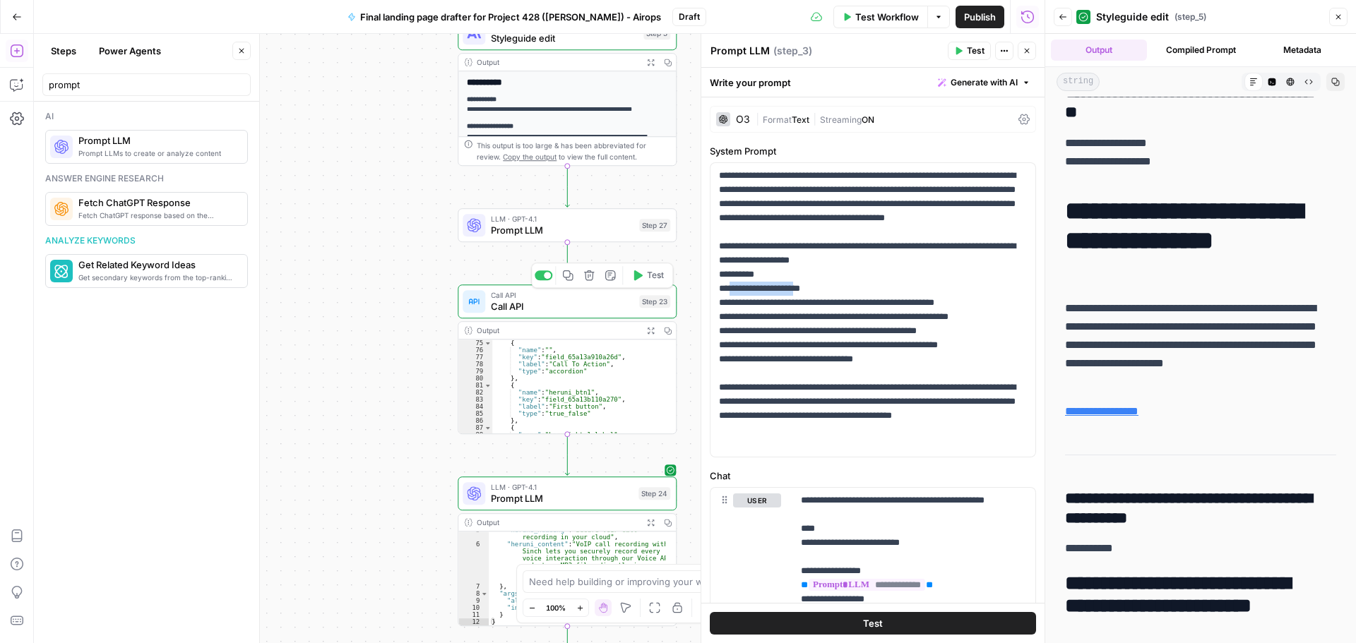
click at [546, 314] on div "Call API Call API Step 23 Copy step Delete step Add Note Test" at bounding box center [567, 302] width 219 height 34
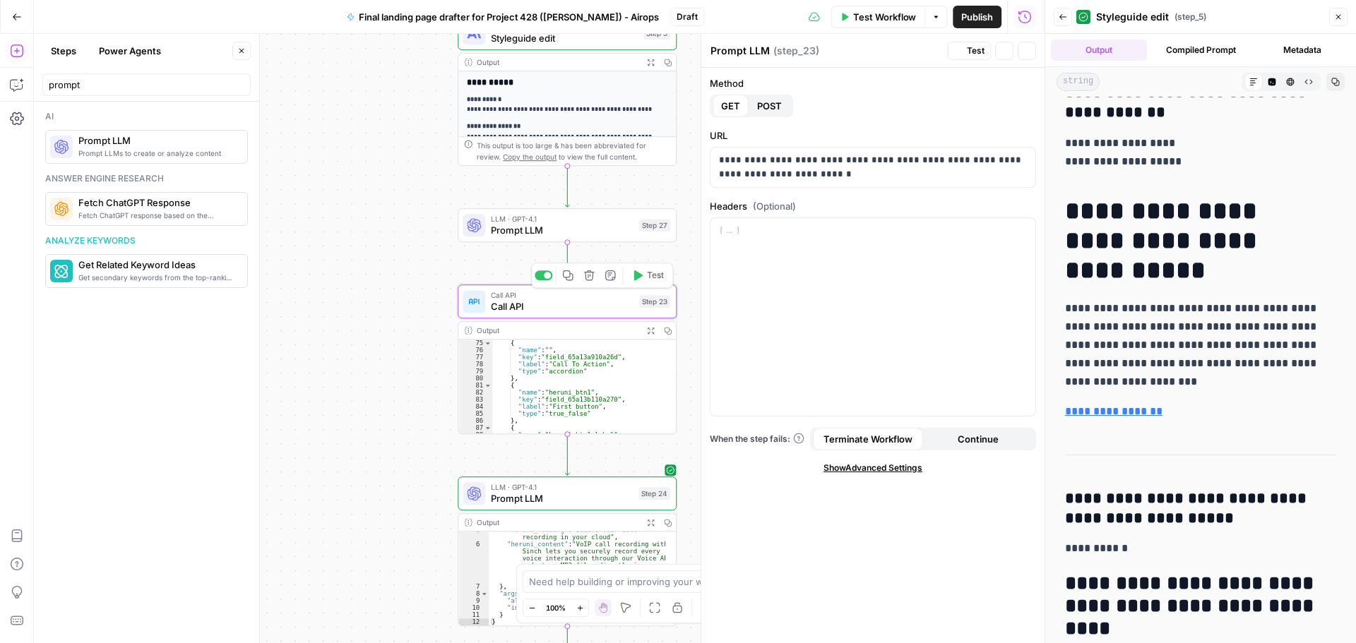
type textarea "Call API"
drag, startPoint x: 824, startPoint y: 169, endPoint x: 715, endPoint y: 159, distance: 110.0
click at [715, 159] on div "**********" at bounding box center [872, 168] width 325 height 40
click at [885, 168] on p "**********" at bounding box center [873, 167] width 308 height 28
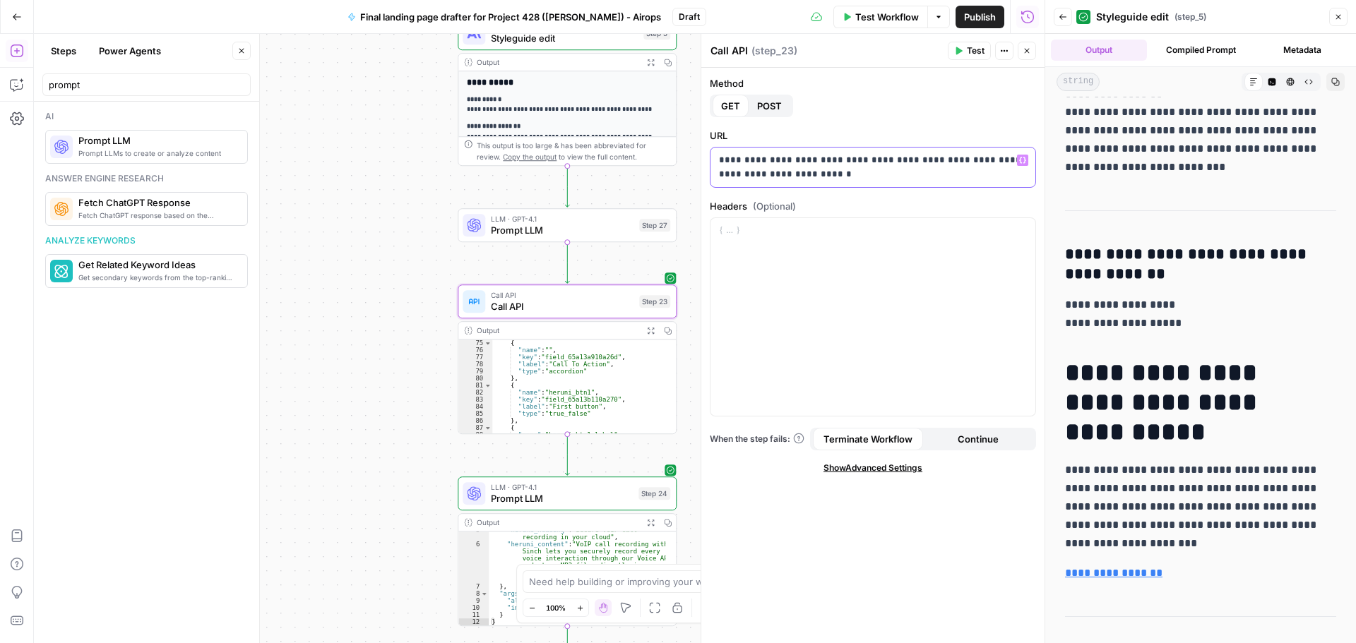
scroll to position [141, 0]
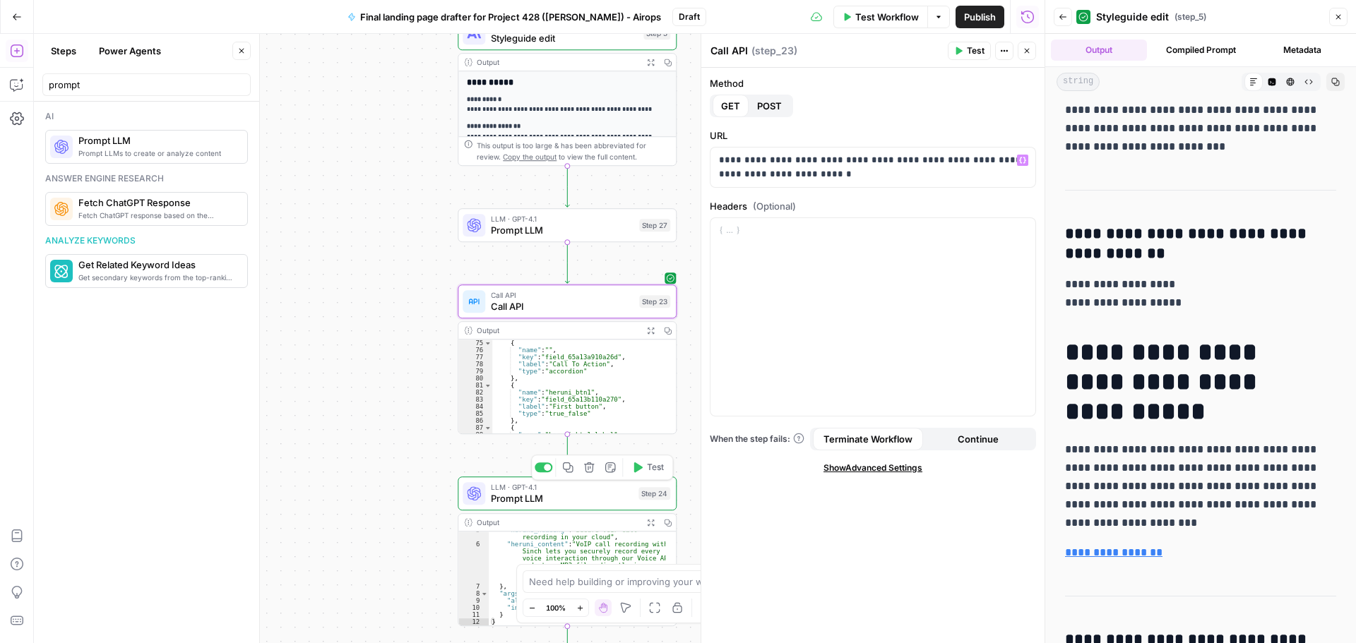
click at [542, 501] on span "Prompt LLM" at bounding box center [562, 498] width 142 height 14
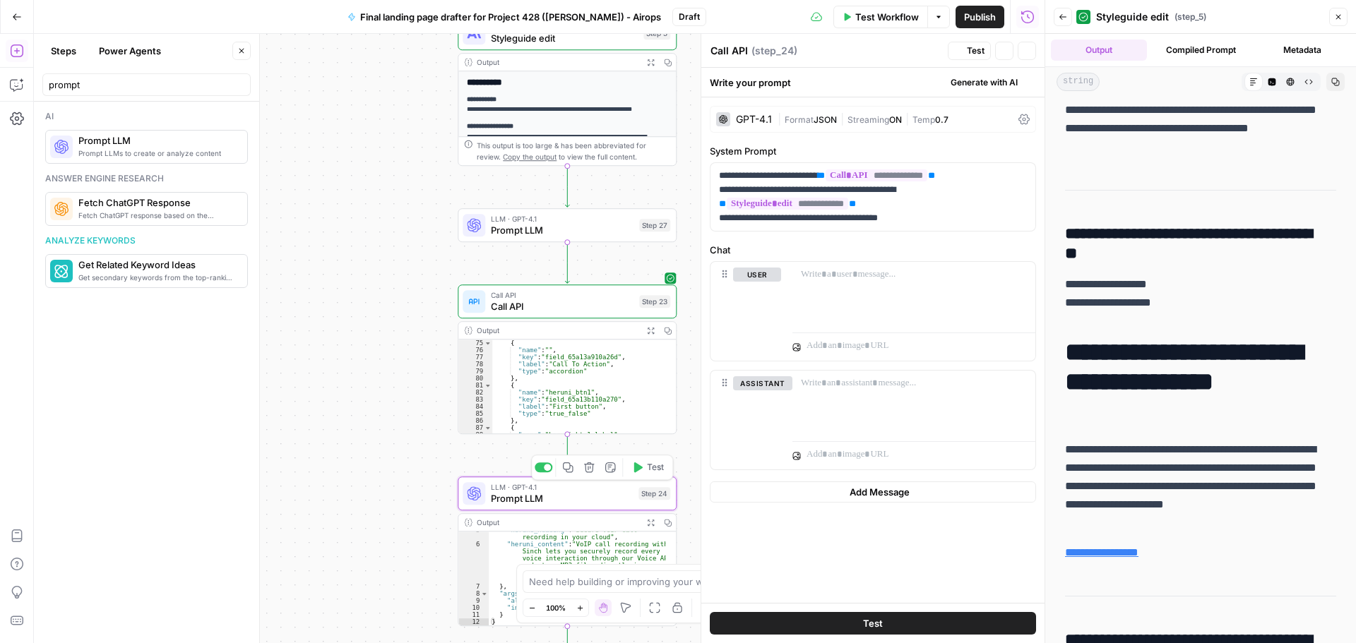
type textarea "Prompt LLM"
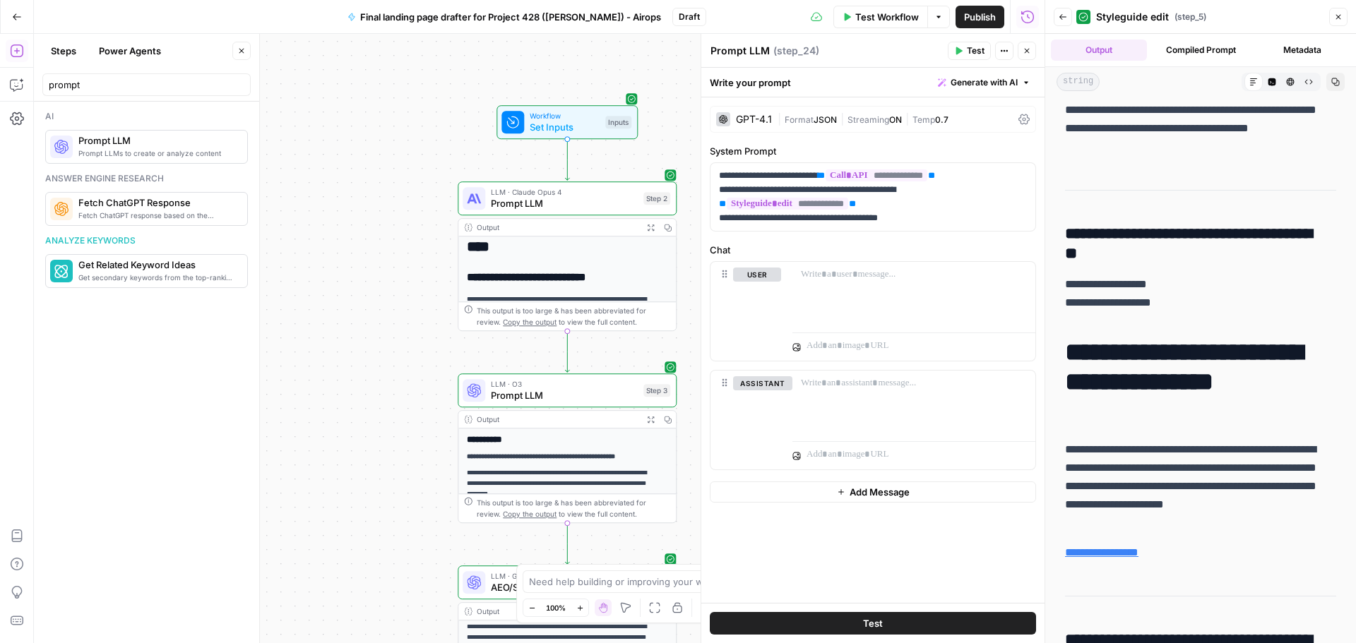
click at [544, 201] on span "Prompt LLM" at bounding box center [564, 203] width 147 height 14
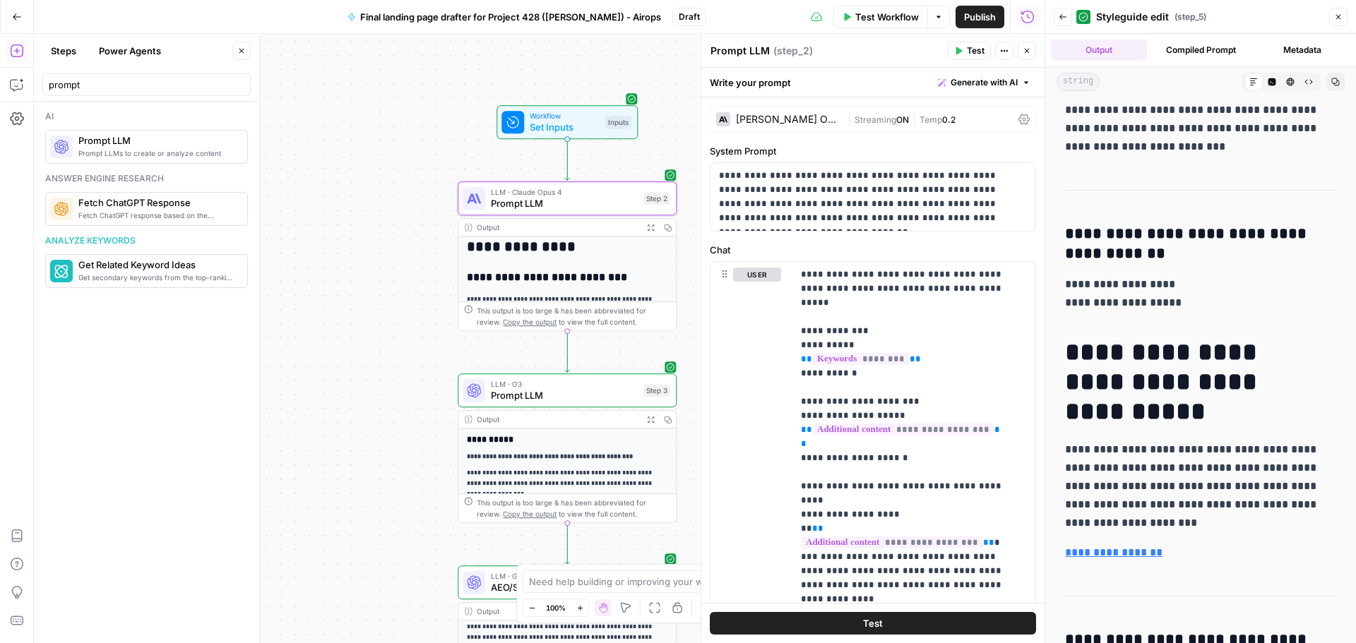
click at [563, 392] on span "Prompt LLM" at bounding box center [564, 395] width 147 height 14
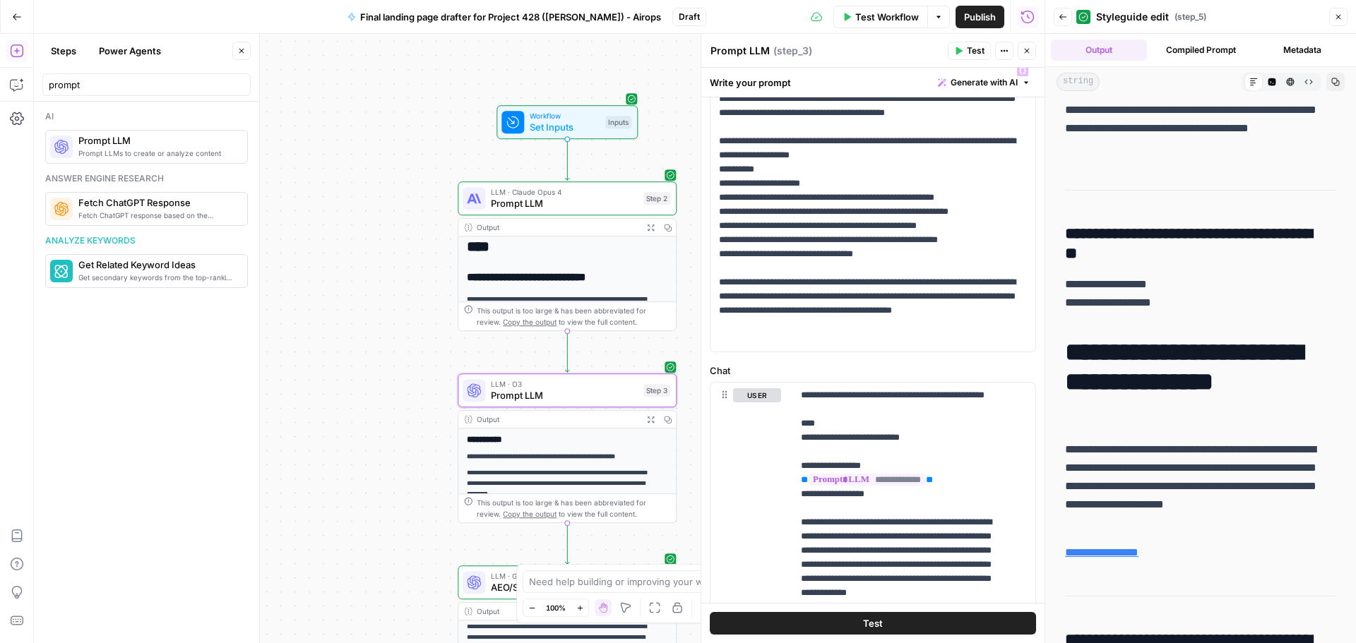
scroll to position [71, 0]
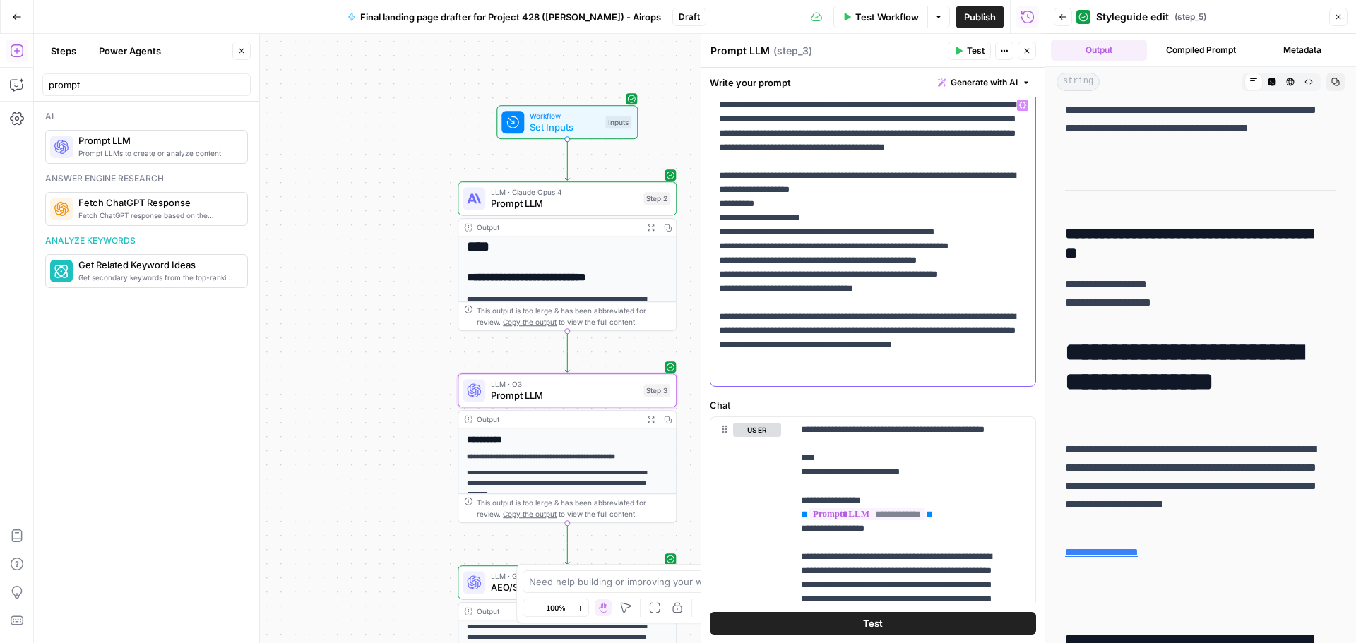
drag, startPoint x: 811, startPoint y: 234, endPoint x: 731, endPoint y: 233, distance: 79.8
click at [731, 233] on p "**********" at bounding box center [867, 239] width 297 height 282
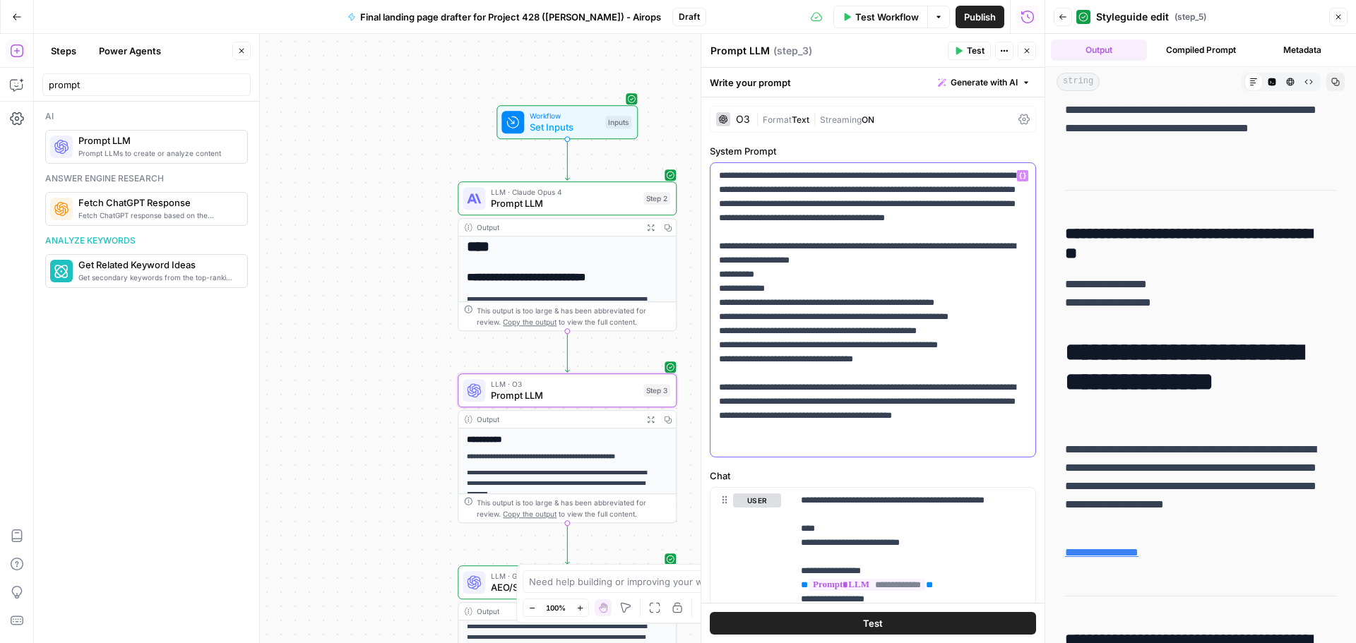
drag, startPoint x: 733, startPoint y: 316, endPoint x: 866, endPoint y: 318, distance: 132.8
click at [866, 318] on p "**********" at bounding box center [867, 310] width 297 height 282
drag, startPoint x: 811, startPoint y: 318, endPoint x: 728, endPoint y: 318, distance: 83.3
click at [728, 318] on p "**********" at bounding box center [867, 310] width 297 height 282
drag, startPoint x: 811, startPoint y: 331, endPoint x: 729, endPoint y: 335, distance: 82.0
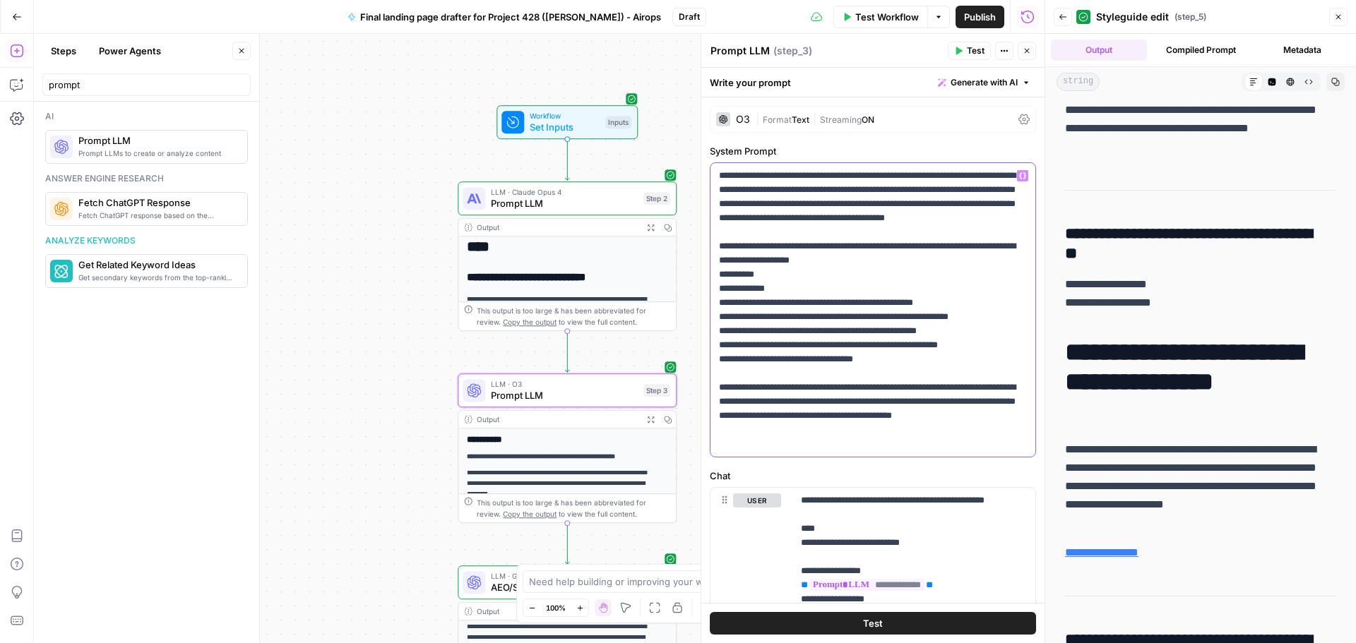
click at [729, 335] on p "**********" at bounding box center [867, 310] width 297 height 282
drag, startPoint x: 812, startPoint y: 344, endPoint x: 734, endPoint y: 348, distance: 78.5
click at [731, 349] on p "**********" at bounding box center [867, 310] width 297 height 282
click at [828, 343] on p "**********" at bounding box center [867, 310] width 297 height 282
drag, startPoint x: 847, startPoint y: 314, endPoint x: 835, endPoint y: 318, distance: 12.5
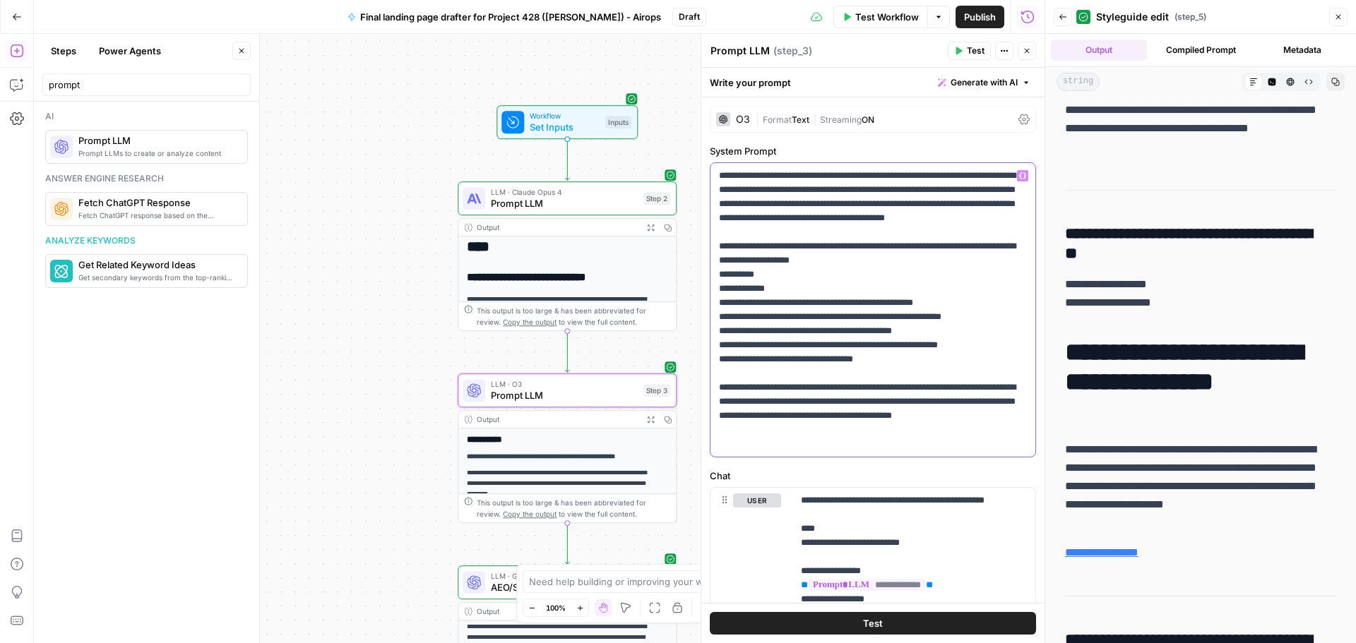
click at [835, 318] on p "**********" at bounding box center [867, 310] width 297 height 282
drag, startPoint x: 849, startPoint y: 316, endPoint x: 725, endPoint y: 322, distance: 124.4
click at [725, 322] on p "**********" at bounding box center [867, 310] width 297 height 282
copy p "**********"
drag, startPoint x: 726, startPoint y: 362, endPoint x: 871, endPoint y: 354, distance: 145.7
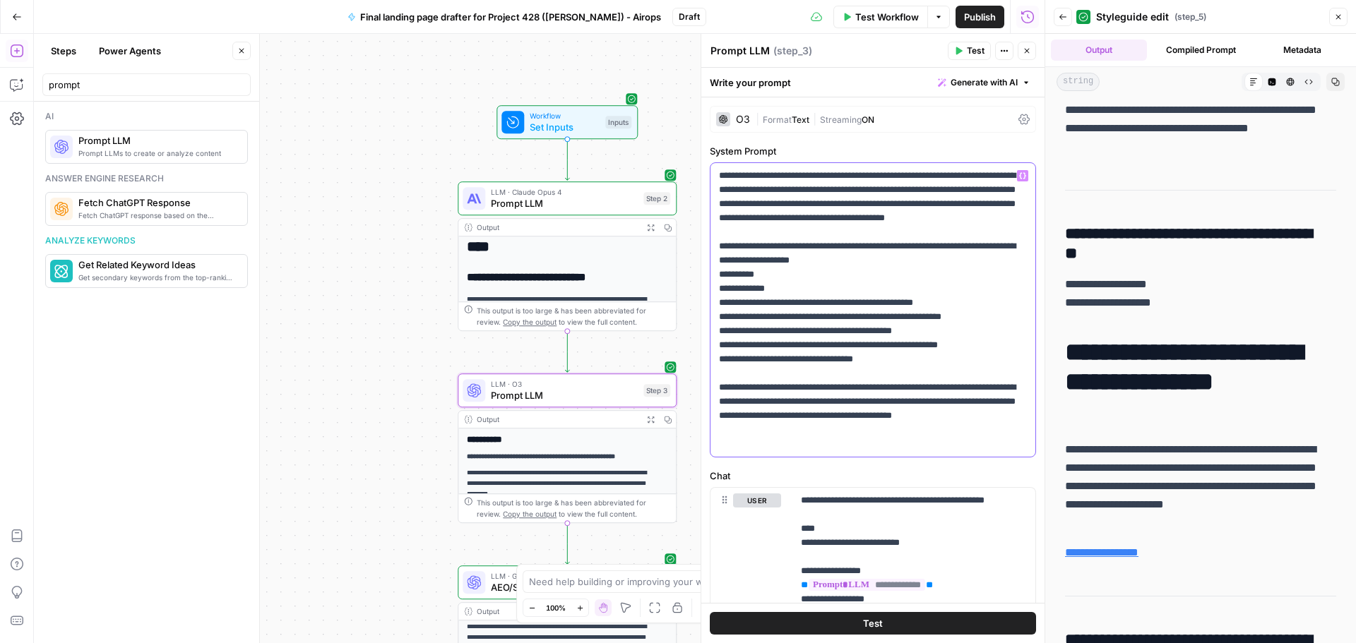
click at [871, 354] on p "**********" at bounding box center [867, 310] width 297 height 282
click at [745, 375] on p "**********" at bounding box center [867, 310] width 297 height 282
click at [899, 380] on p "**********" at bounding box center [867, 310] width 297 height 282
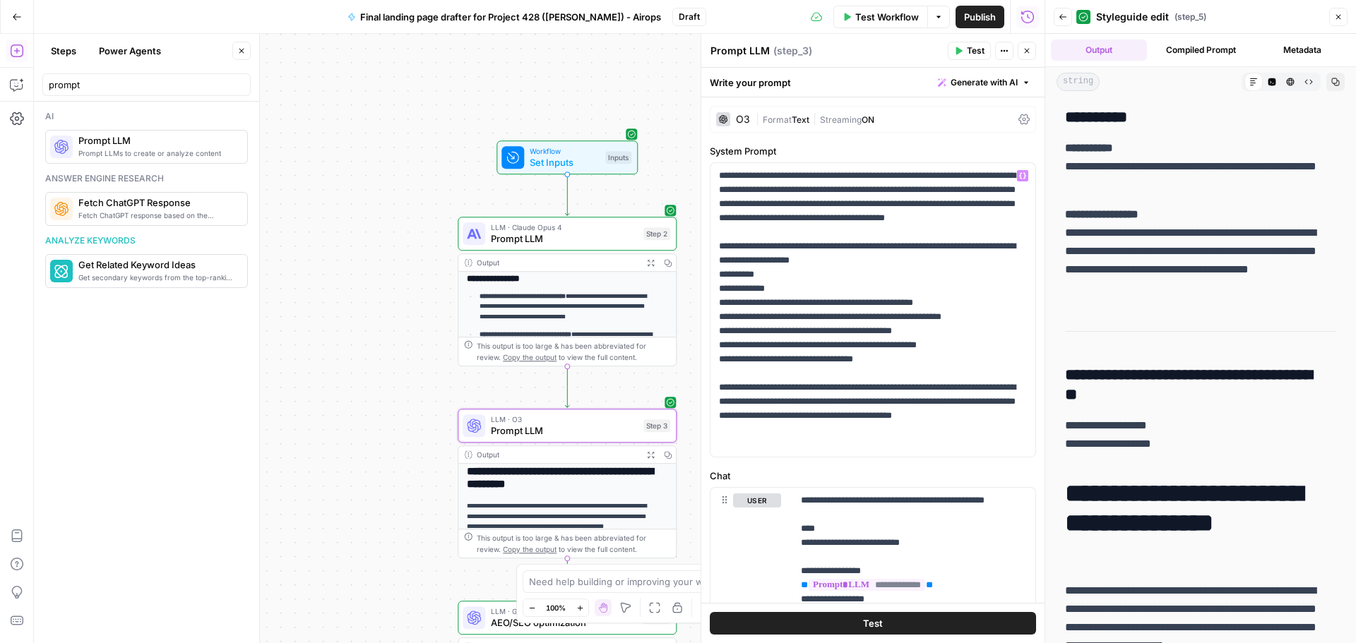
click at [537, 236] on span "Prompt LLM" at bounding box center [564, 239] width 147 height 14
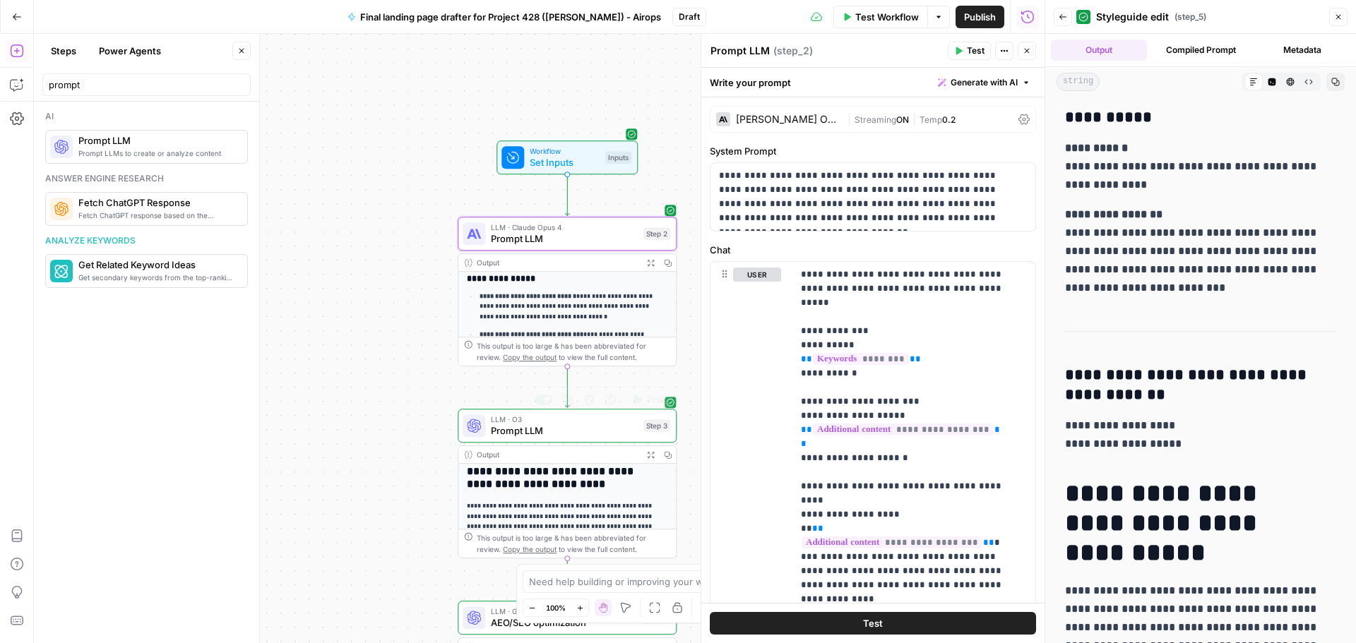
click at [575, 424] on span "Prompt LLM" at bounding box center [564, 431] width 147 height 14
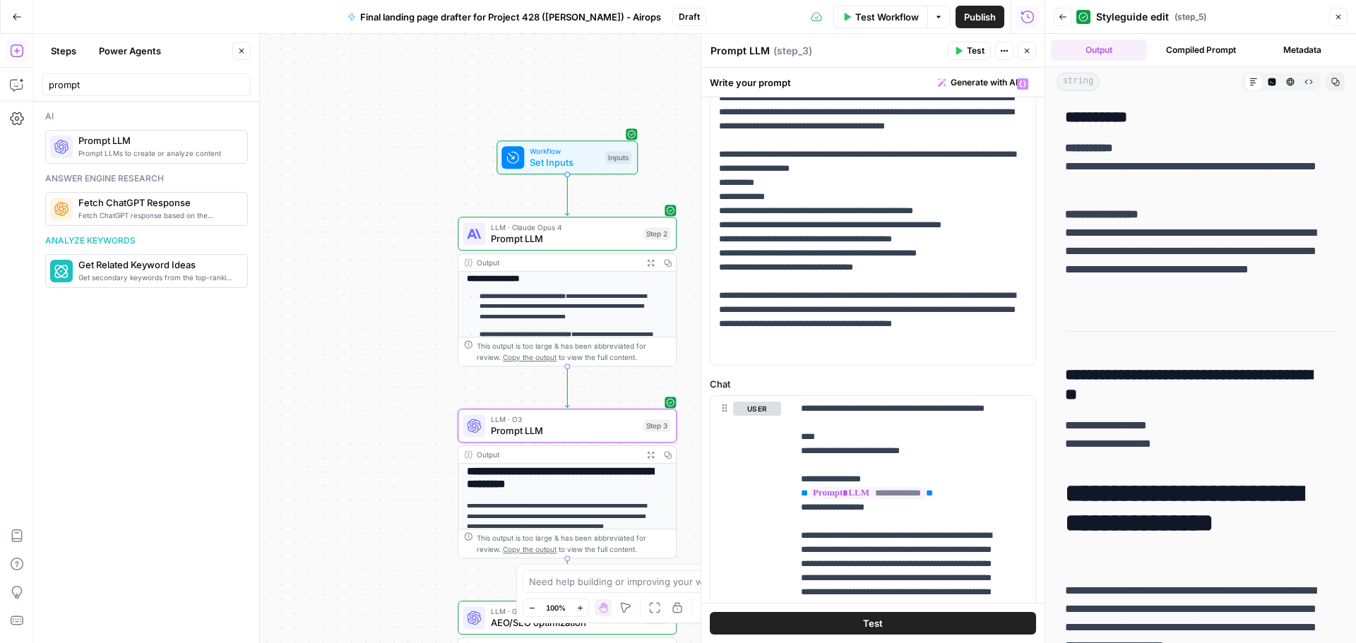
scroll to position [71, 0]
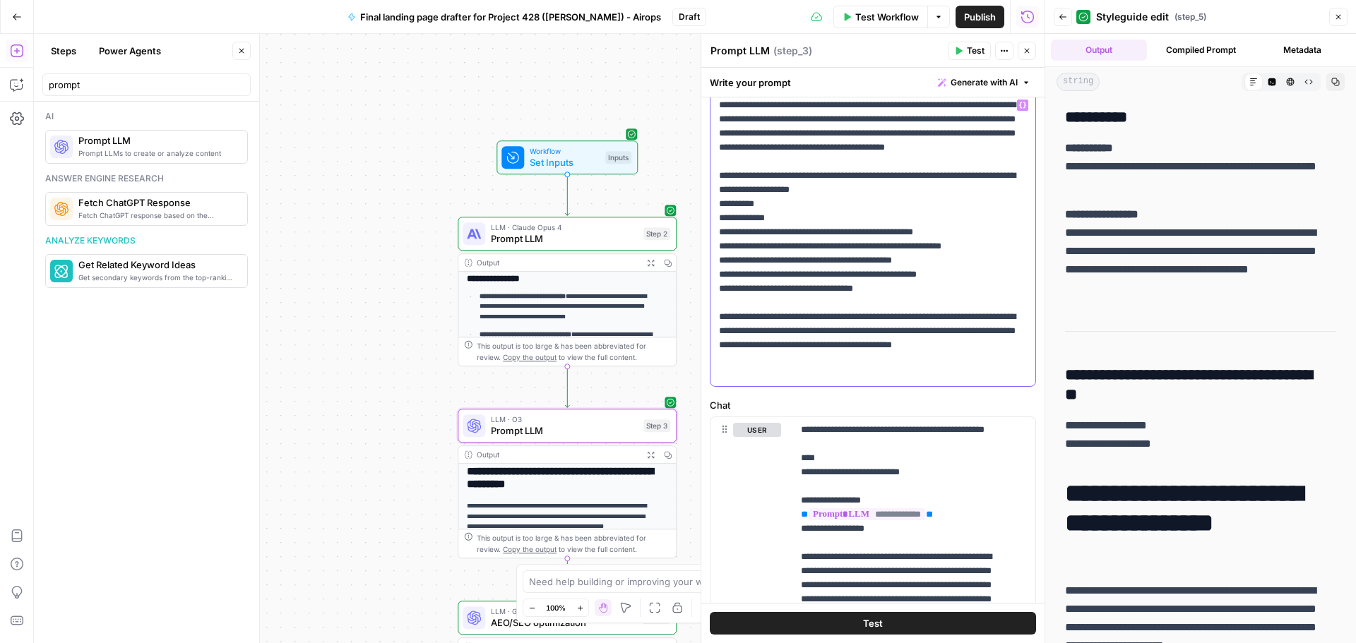
click at [892, 305] on p "**********" at bounding box center [867, 239] width 297 height 282
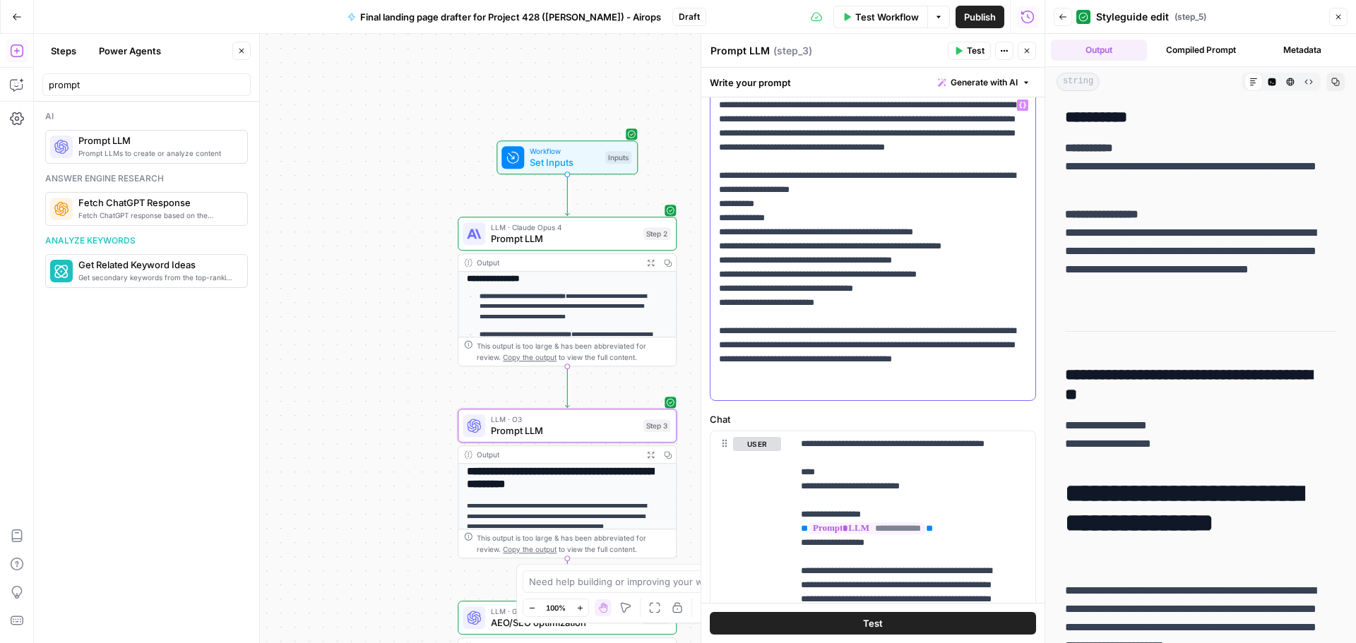
drag, startPoint x: 846, startPoint y: 313, endPoint x: 709, endPoint y: 318, distance: 137.1
click at [709, 318] on div "**********" at bounding box center [872, 554] width 343 height 1055
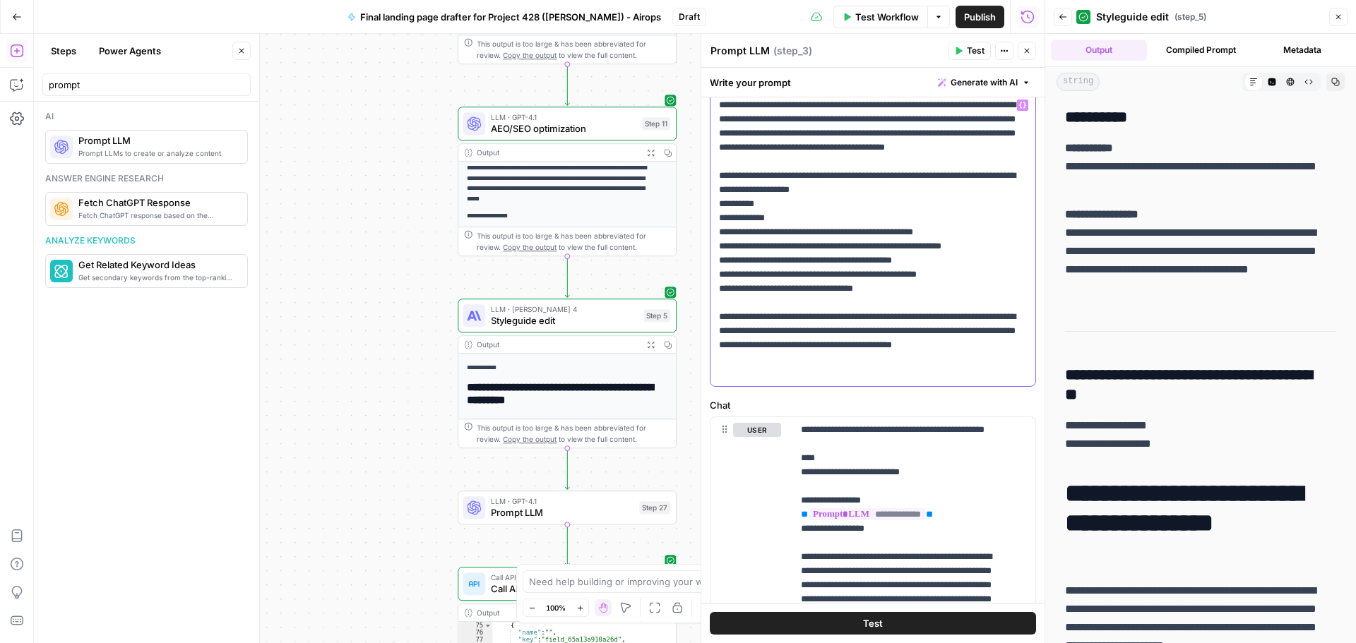
scroll to position [353, 0]
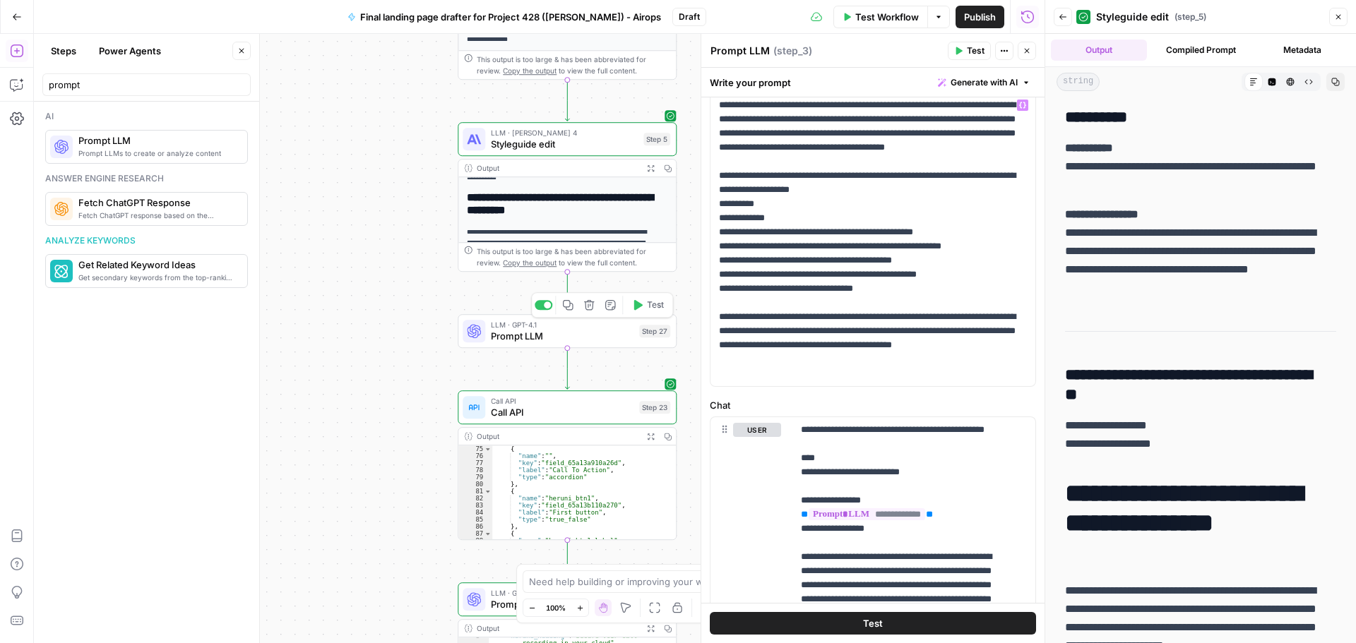
click at [562, 335] on span "Prompt LLM" at bounding box center [562, 336] width 143 height 14
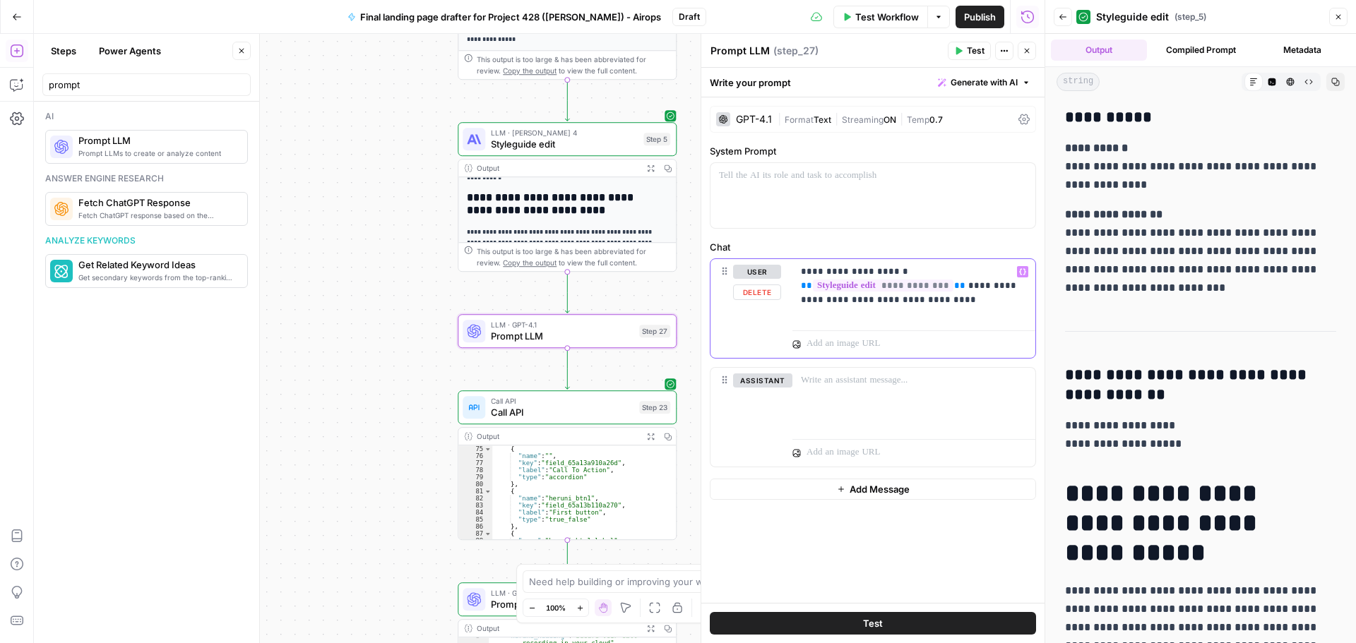
click at [943, 302] on p "**********" at bounding box center [914, 286] width 226 height 42
click at [953, 301] on p "**********" at bounding box center [914, 286] width 226 height 42
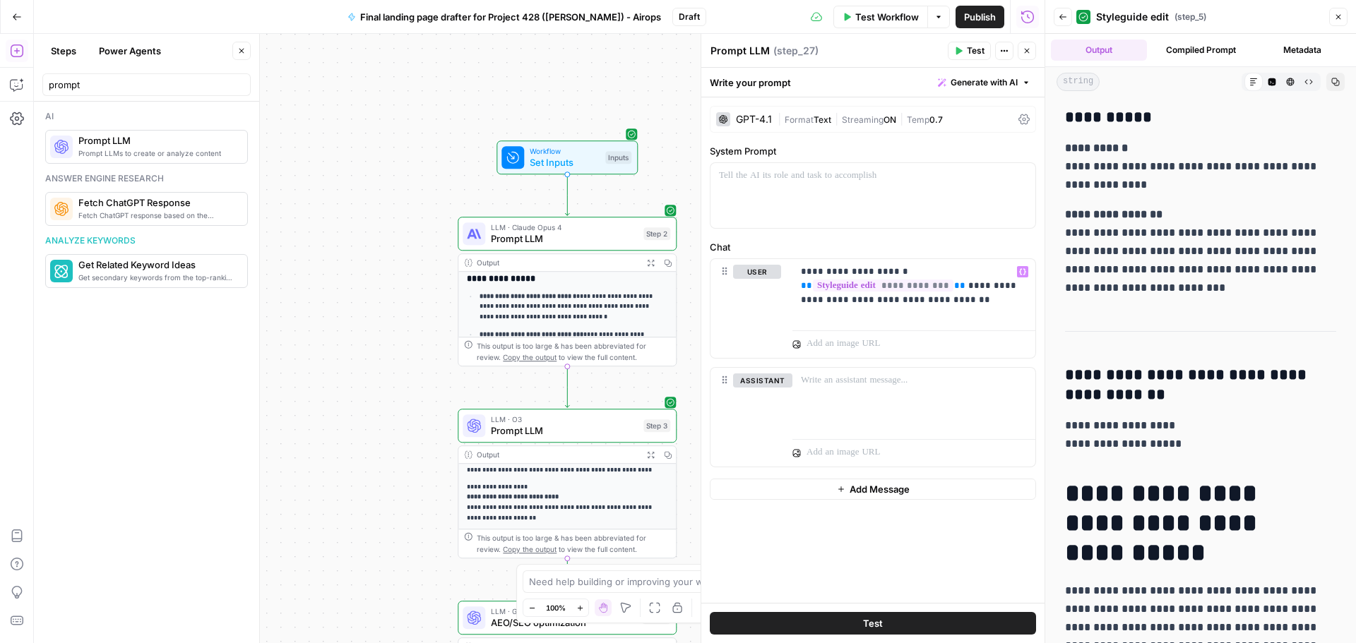
click at [551, 241] on span "Prompt LLM" at bounding box center [564, 239] width 147 height 14
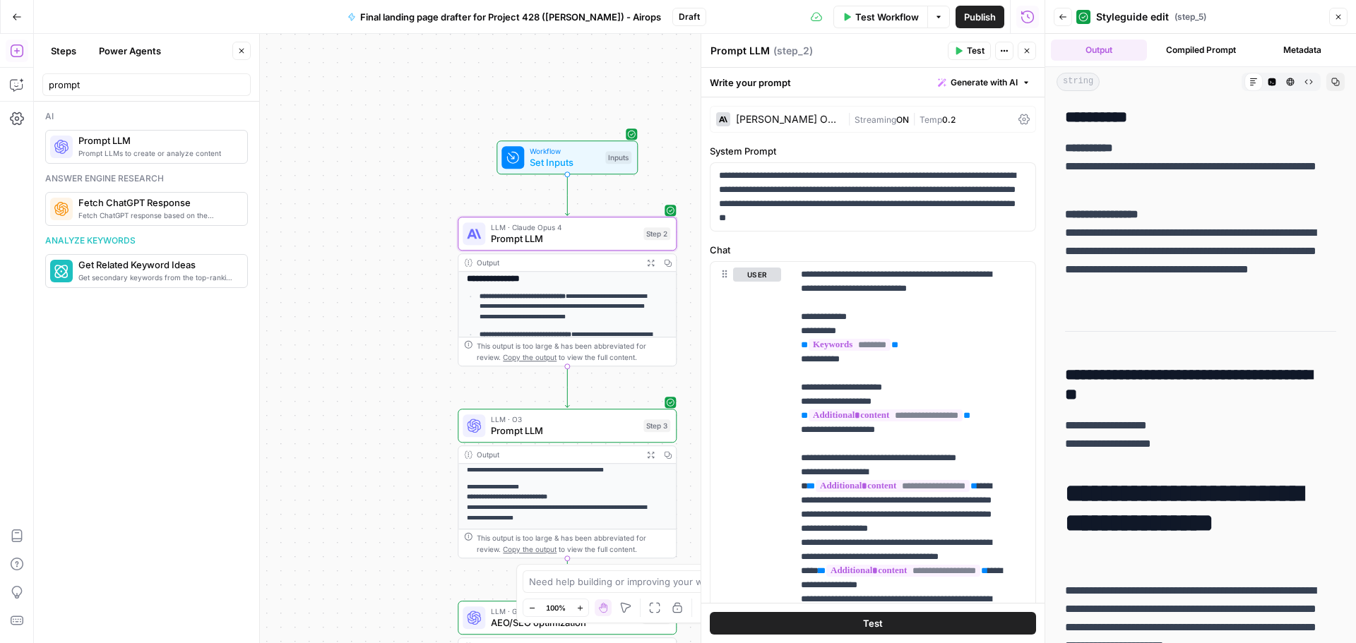
click at [542, 433] on span "Prompt LLM" at bounding box center [564, 431] width 147 height 14
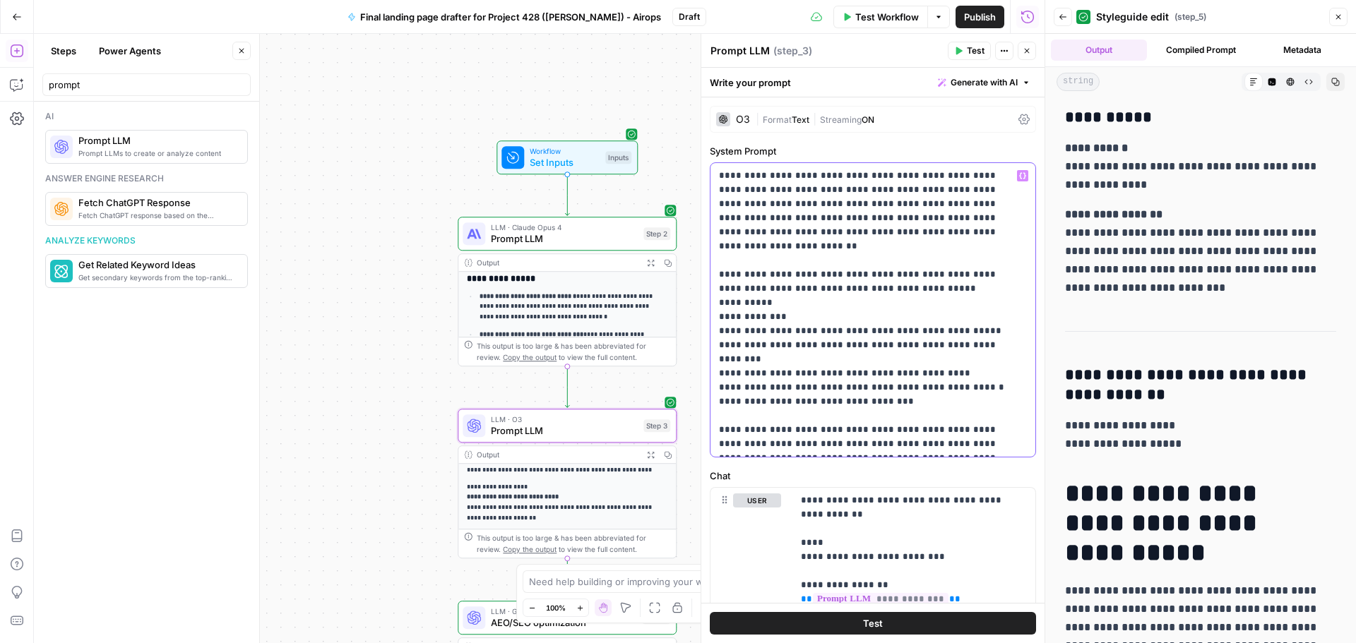
click at [729, 304] on p "**********" at bounding box center [867, 310] width 297 height 282
drag, startPoint x: 726, startPoint y: 305, endPoint x: 757, endPoint y: 301, distance: 31.3
click at [757, 301] on p "**********" at bounding box center [867, 310] width 297 height 282
click at [760, 316] on p "**********" at bounding box center [867, 310] width 297 height 282
drag, startPoint x: 755, startPoint y: 305, endPoint x: 729, endPoint y: 309, distance: 26.4
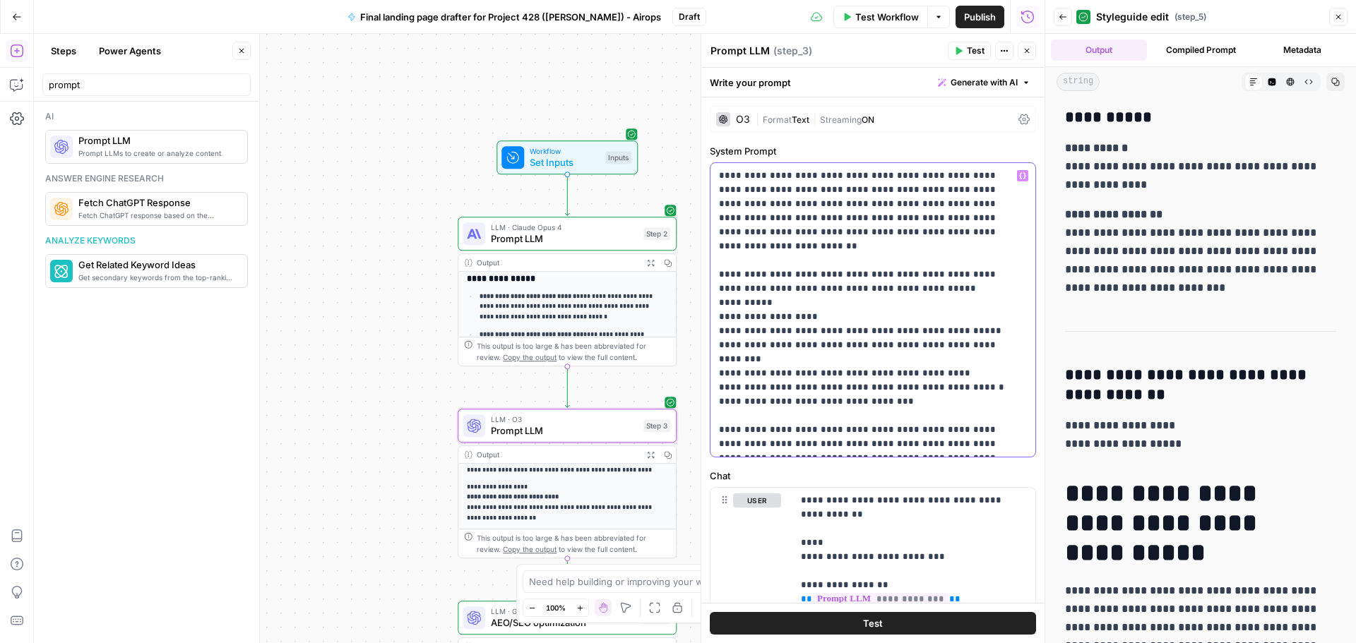
click at [729, 309] on p "**********" at bounding box center [867, 310] width 297 height 282
copy p "******"
click at [731, 316] on p "**********" at bounding box center [867, 310] width 297 height 282
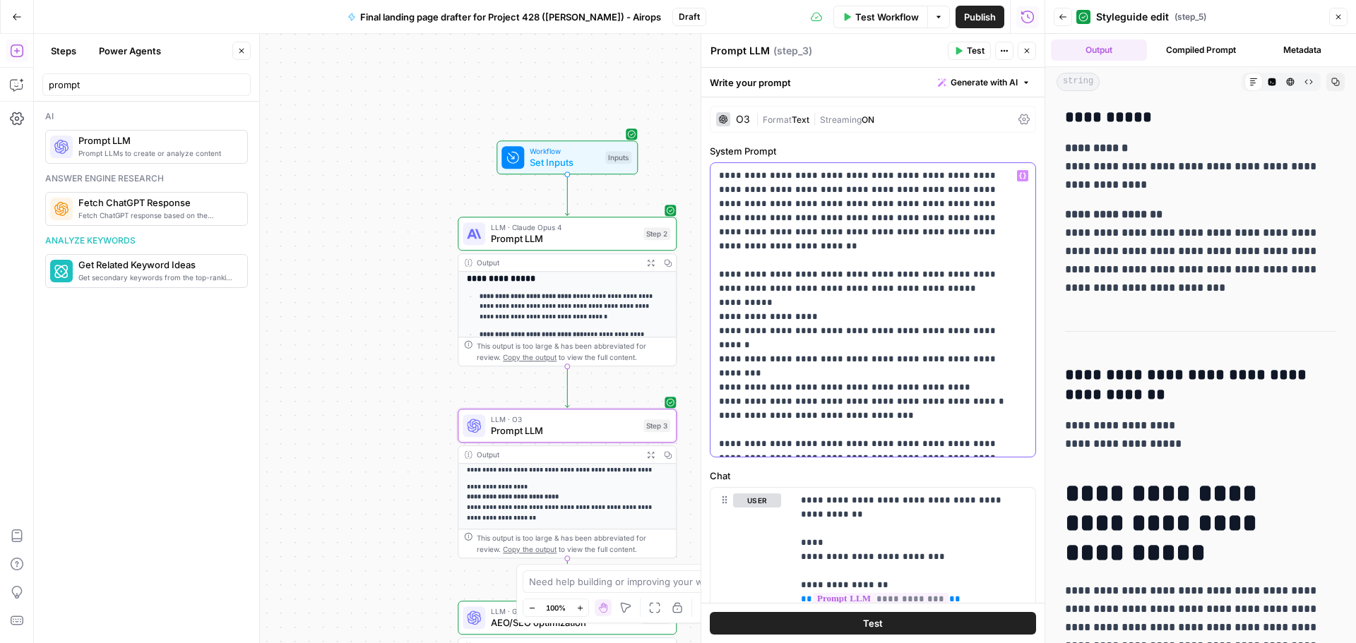
click at [730, 330] on p "**********" at bounding box center [867, 310] width 297 height 282
click at [730, 344] on p "**********" at bounding box center [867, 310] width 297 height 282
click at [729, 357] on p "**********" at bounding box center [867, 310] width 297 height 282
click at [729, 372] on p "**********" at bounding box center [867, 310] width 297 height 282
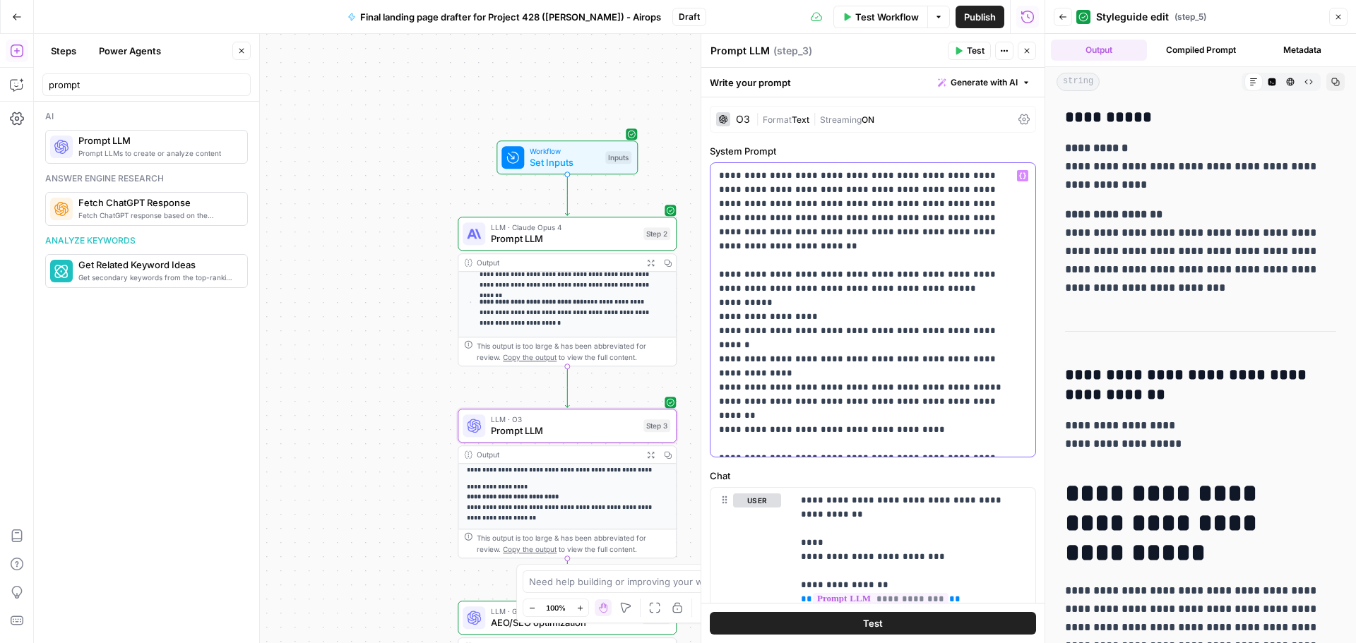
scroll to position [249, 0]
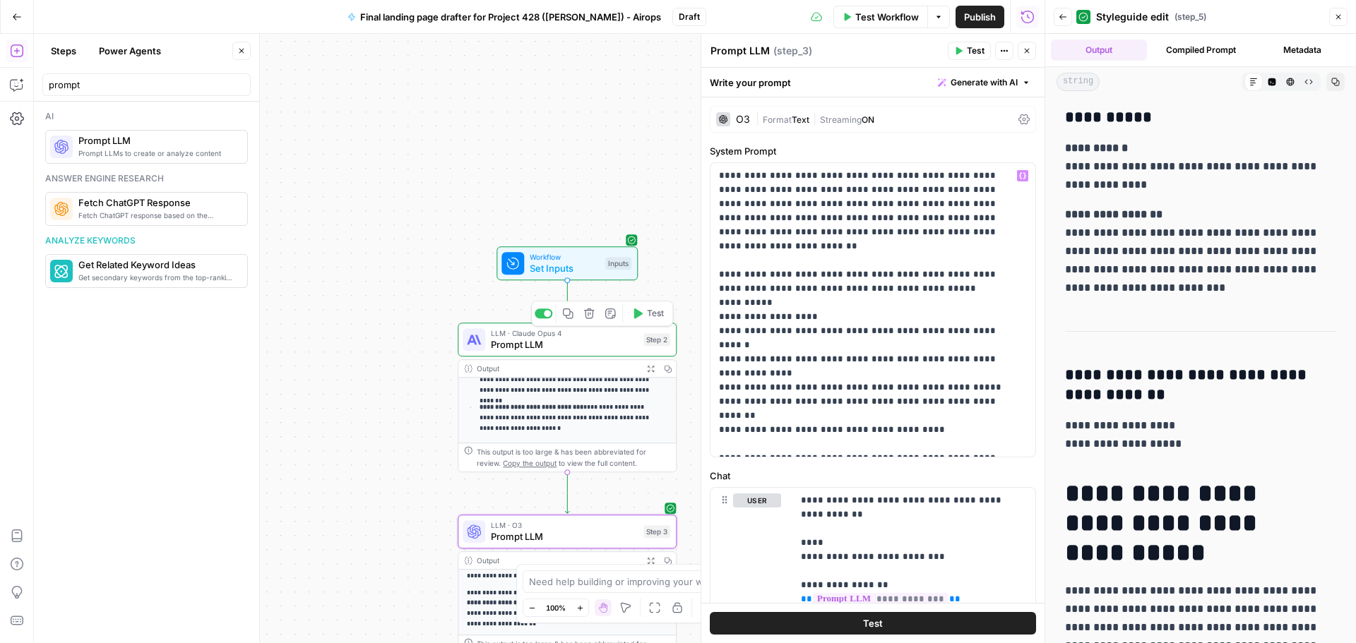
click at [627, 344] on span "Prompt LLM" at bounding box center [564, 345] width 147 height 14
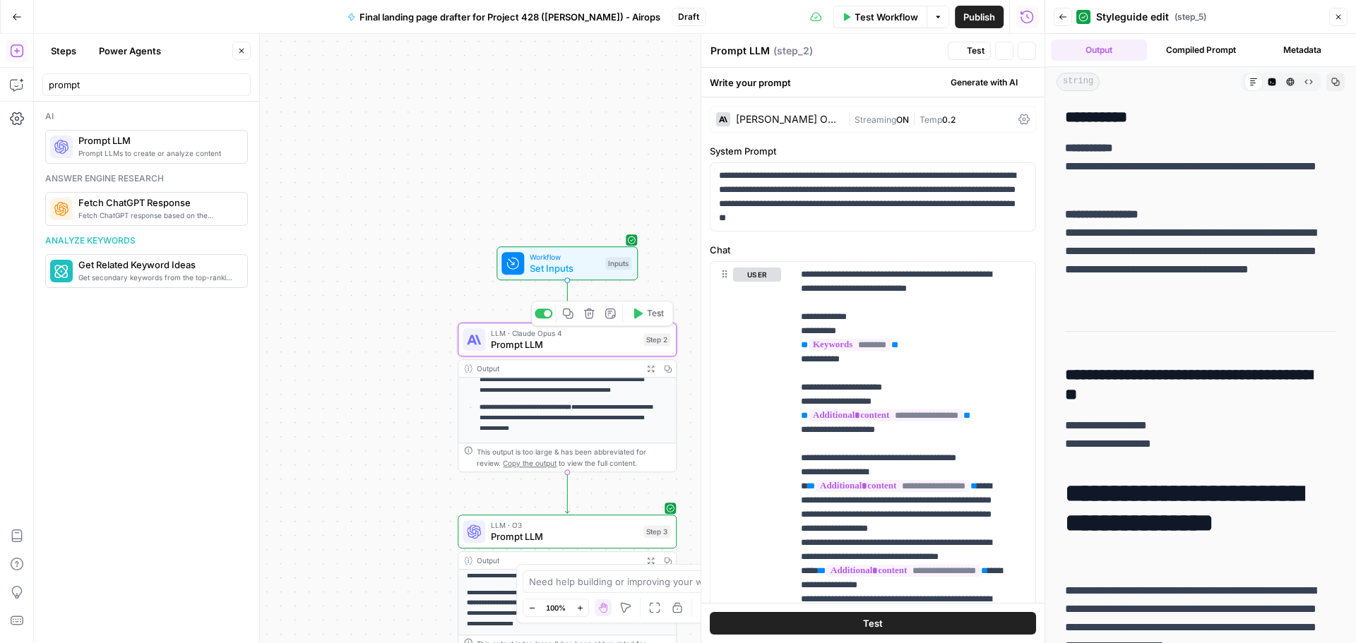
click at [650, 316] on span "Test" at bounding box center [655, 313] width 17 height 13
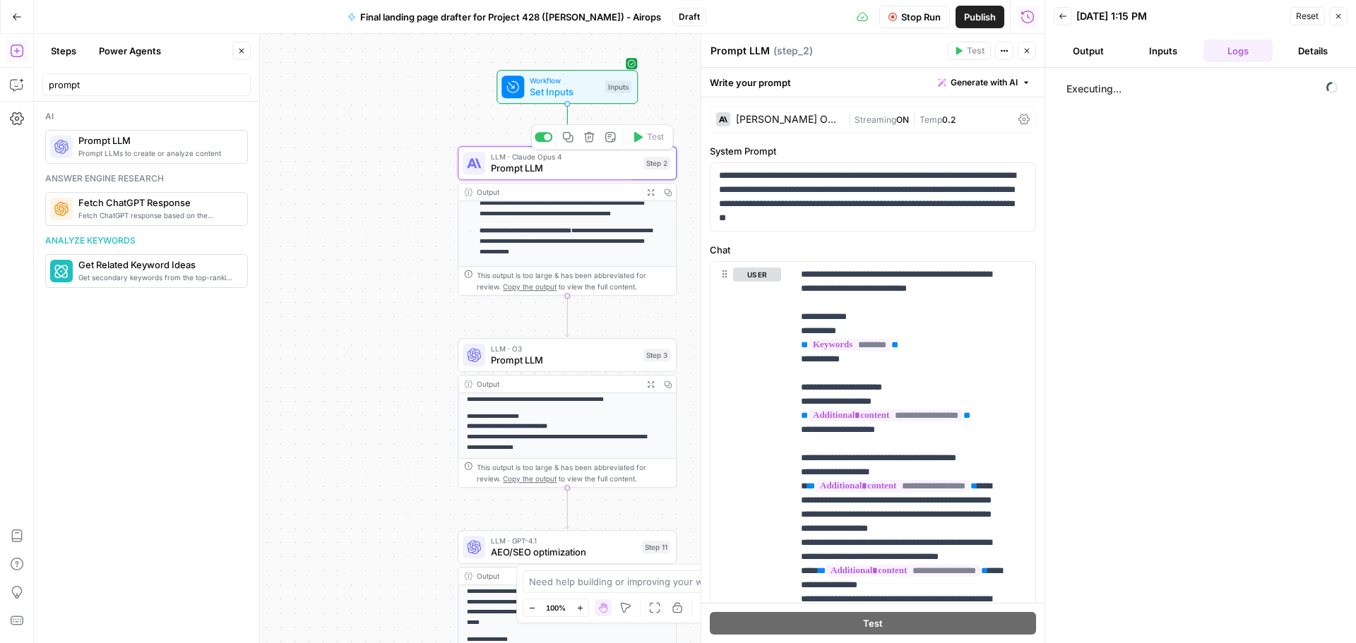
click at [601, 169] on span "Prompt LLM" at bounding box center [564, 168] width 147 height 14
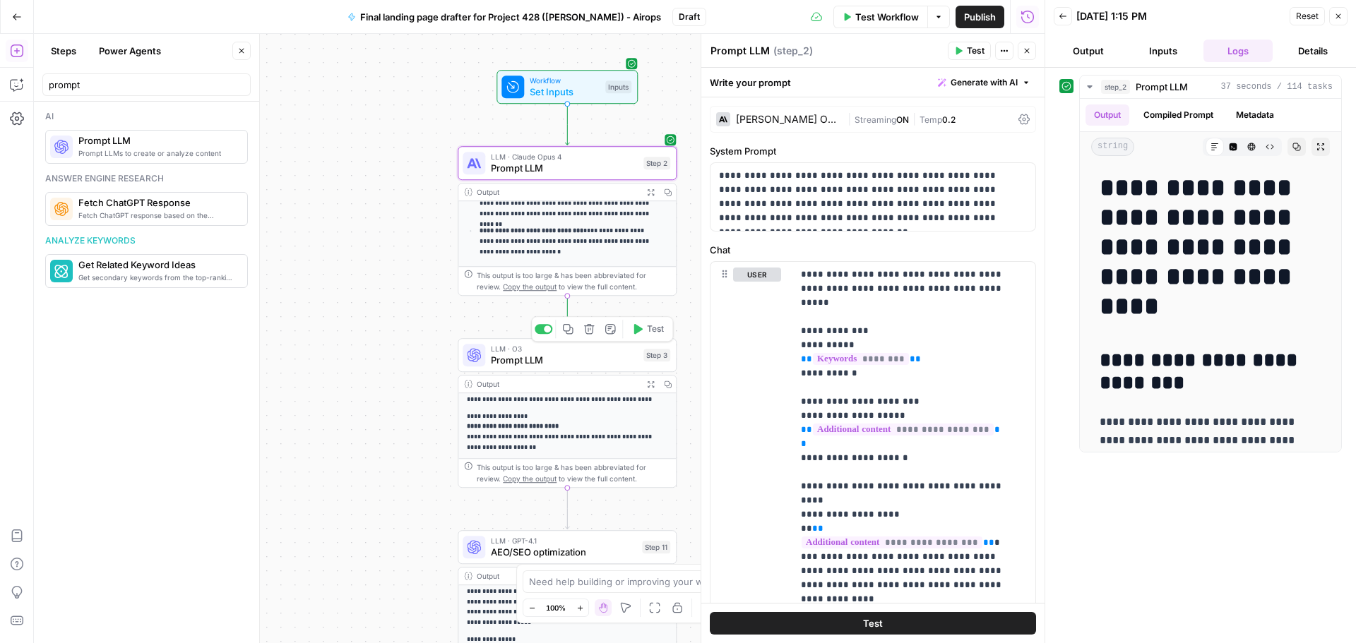
click at [645, 335] on button "Test" at bounding box center [648, 329] width 44 height 18
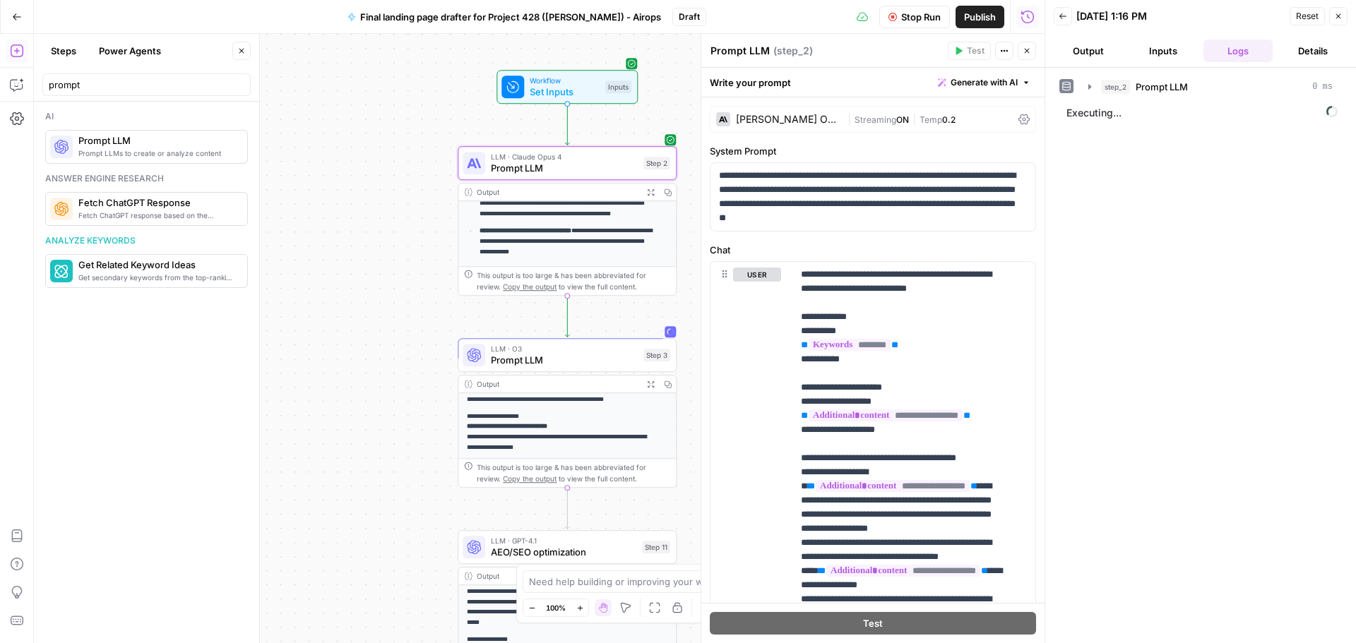
click at [563, 169] on span "Prompt LLM" at bounding box center [564, 168] width 147 height 14
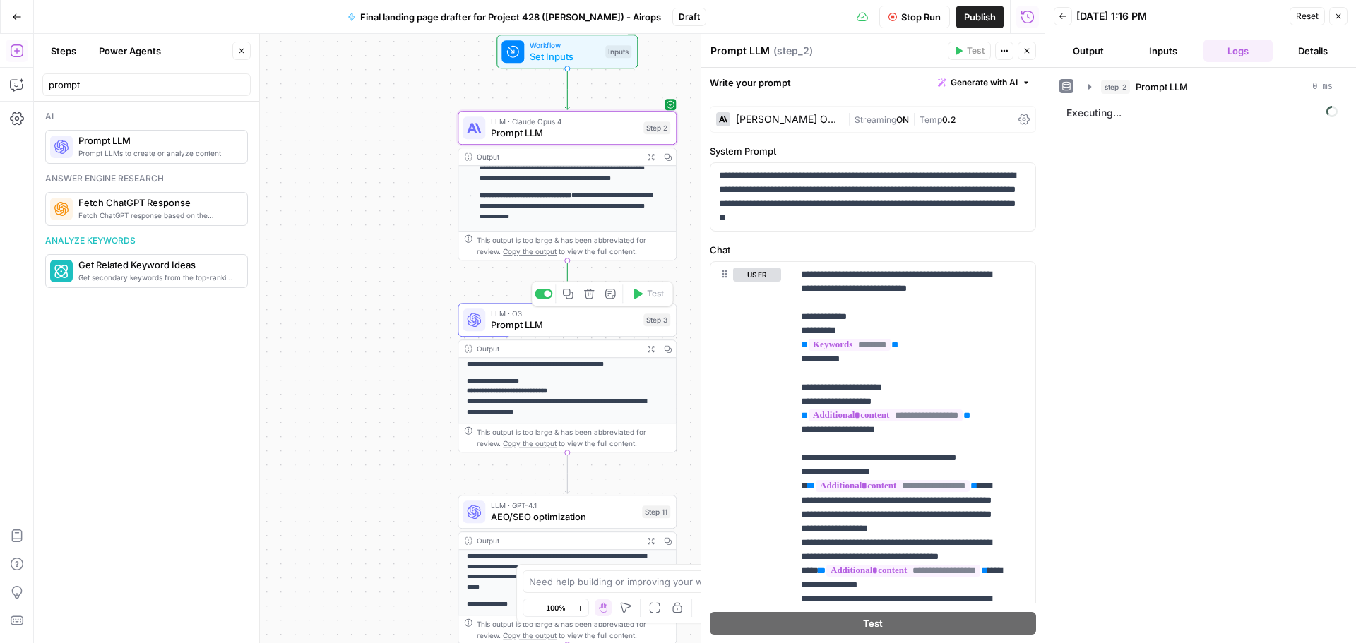
click at [577, 328] on span "Prompt LLM" at bounding box center [564, 325] width 147 height 14
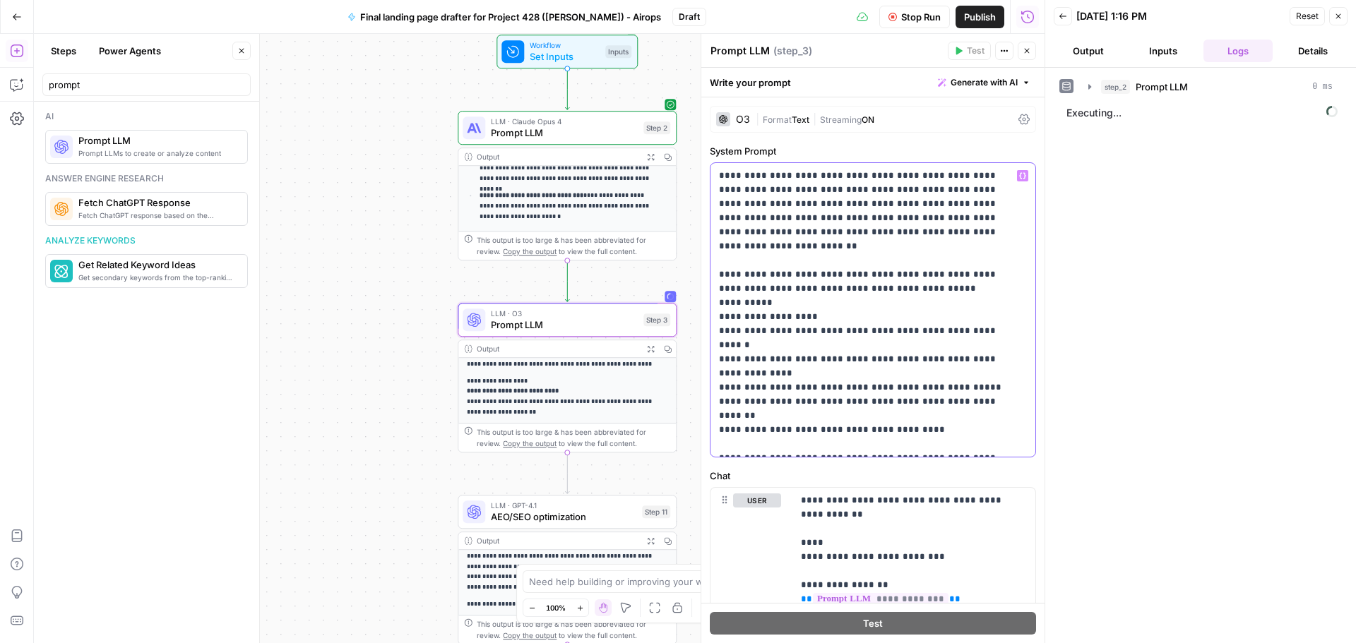
drag, startPoint x: 778, startPoint y: 292, endPoint x: 726, endPoint y: 287, distance: 52.4
click at [726, 287] on p "**********" at bounding box center [867, 310] width 297 height 282
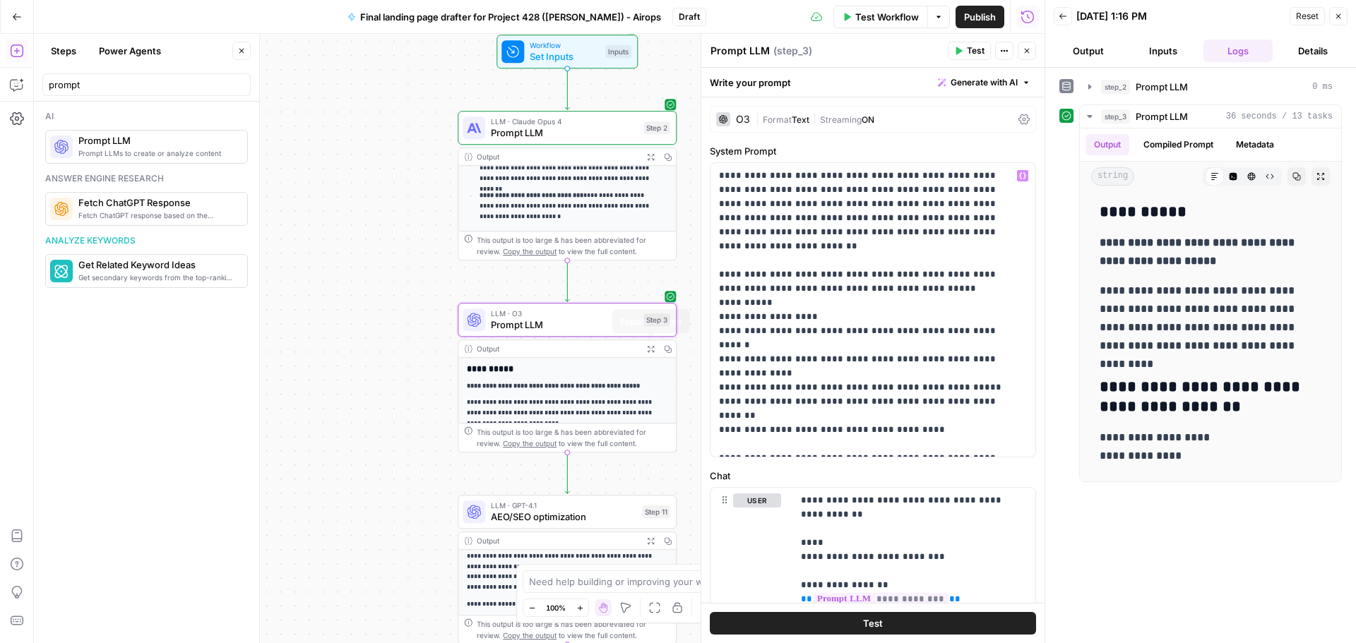
click at [652, 344] on button "Expand Output" at bounding box center [650, 348] width 17 height 17
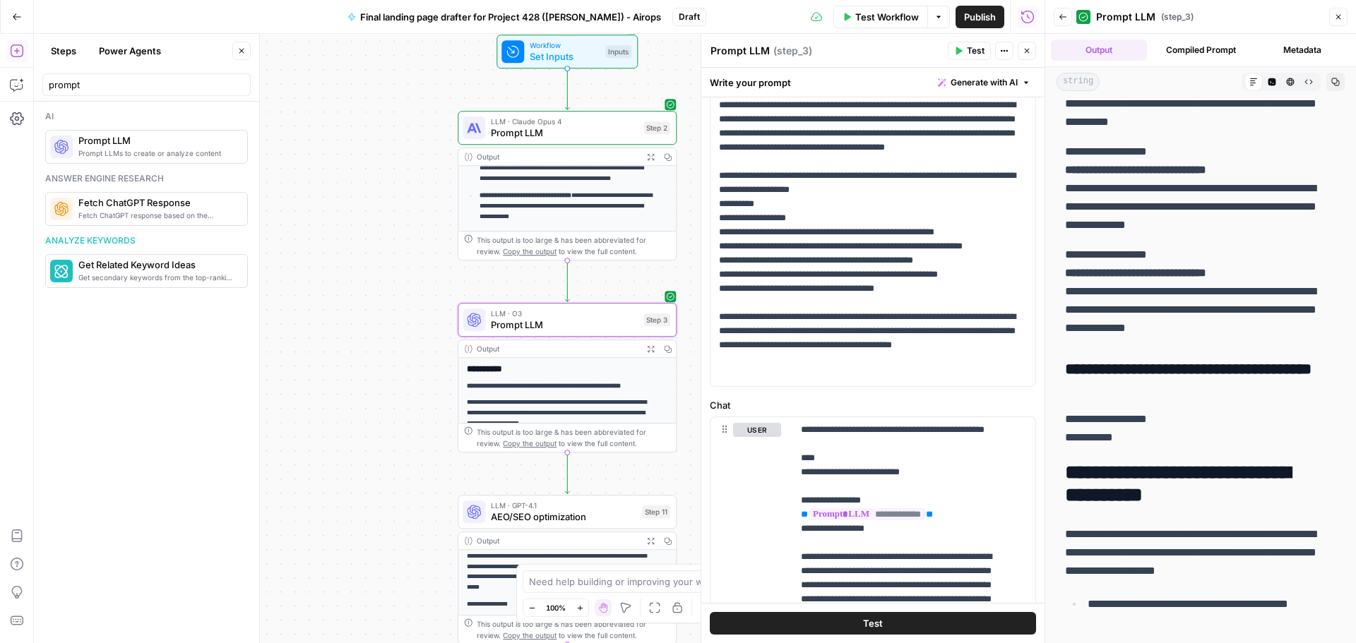
scroll to position [777, 0]
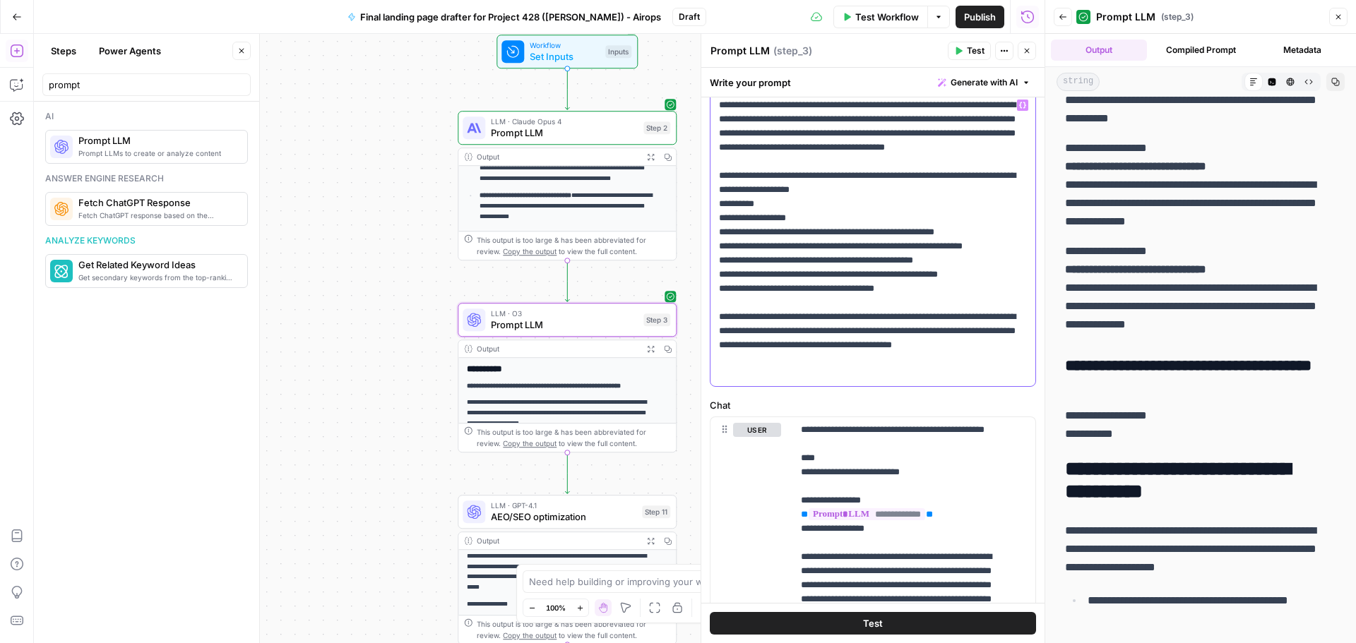
drag, startPoint x: 818, startPoint y: 227, endPoint x: 706, endPoint y: 229, distance: 111.6
click at [706, 229] on div "**********" at bounding box center [872, 338] width 344 height 609
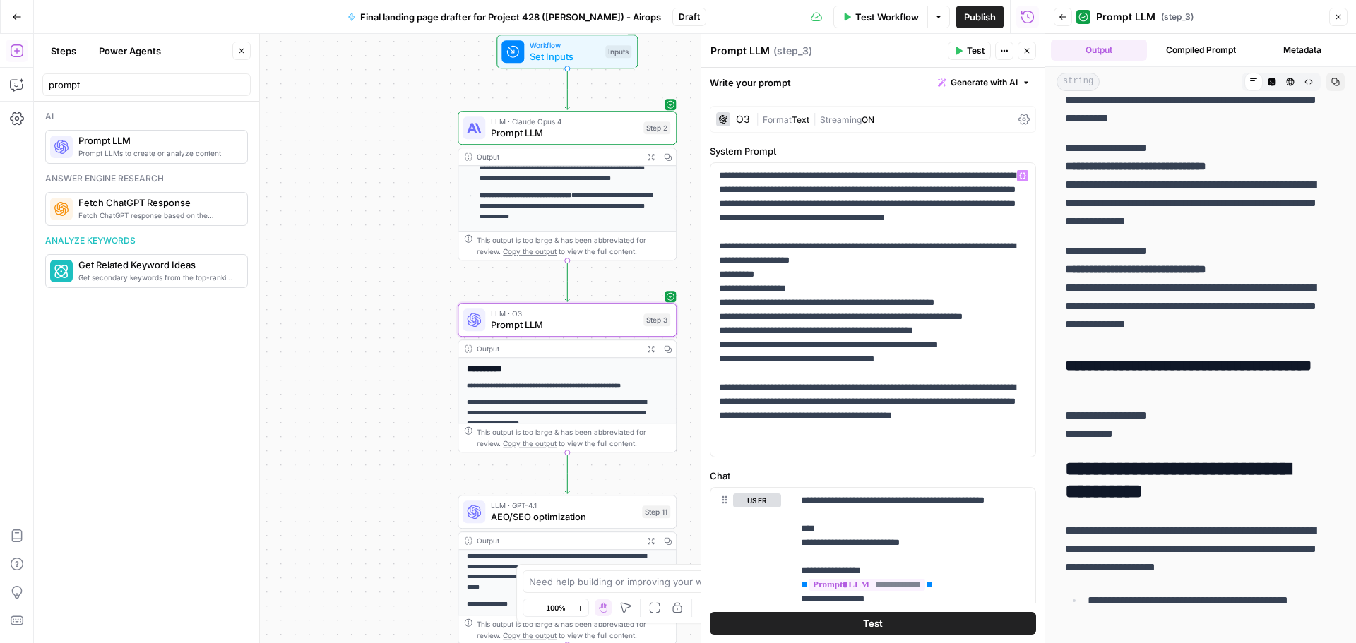
click at [965, 45] on button "Test" at bounding box center [969, 51] width 43 height 18
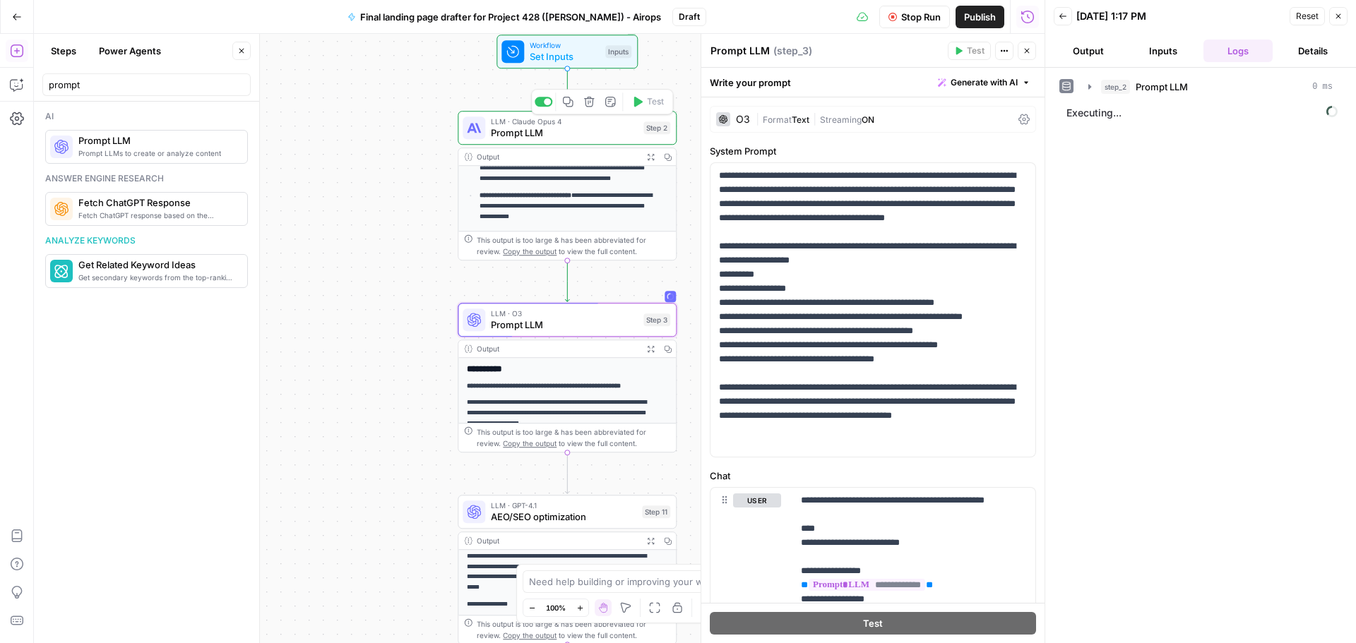
click at [595, 134] on span "Prompt LLM" at bounding box center [564, 133] width 147 height 14
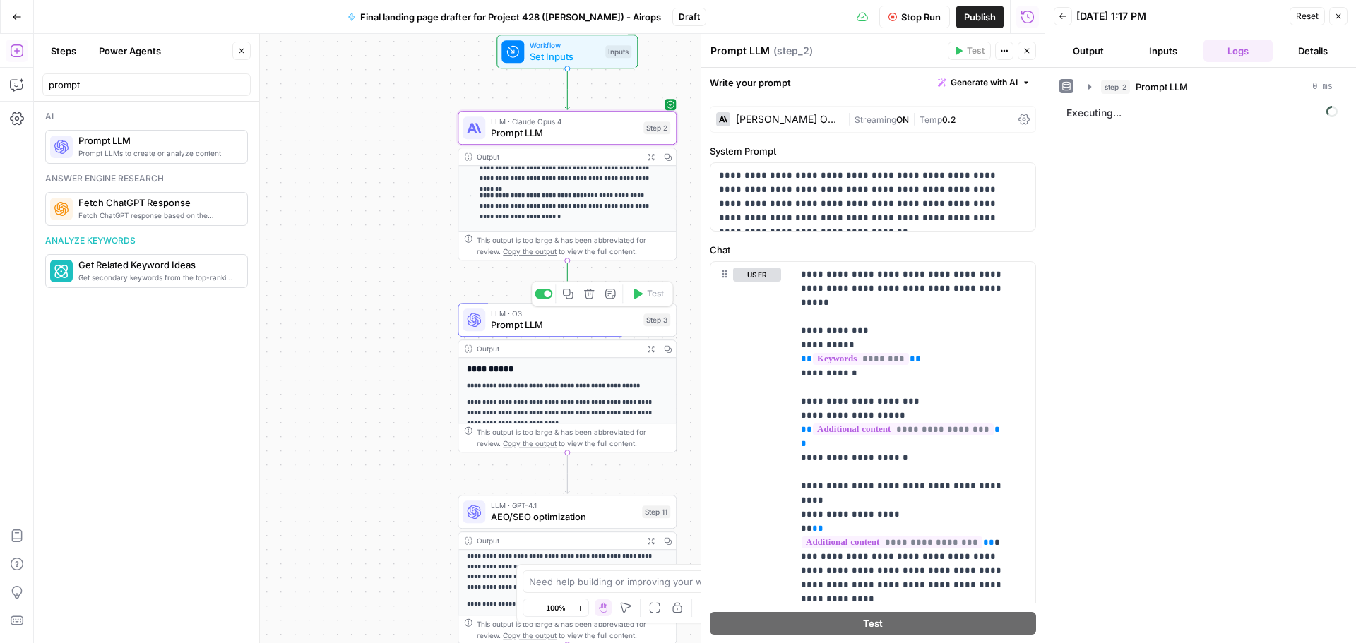
click at [589, 326] on span "Prompt LLM" at bounding box center [564, 325] width 147 height 14
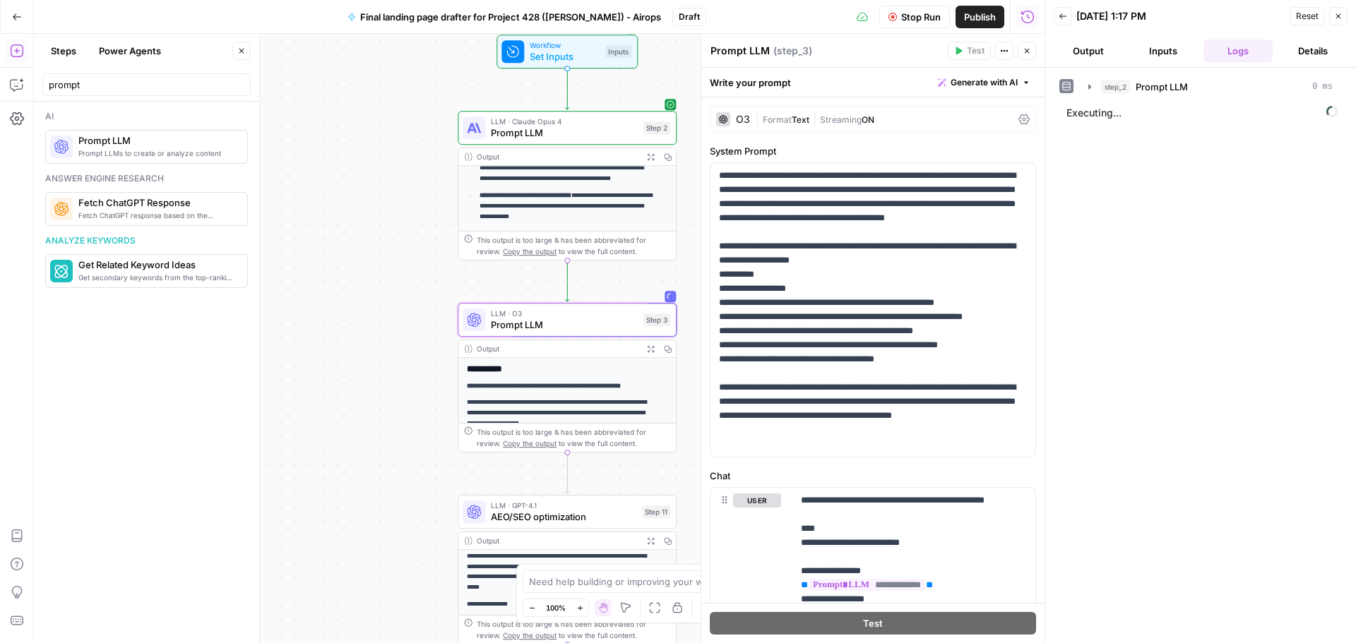
click at [650, 348] on icon "button" at bounding box center [650, 349] width 6 height 6
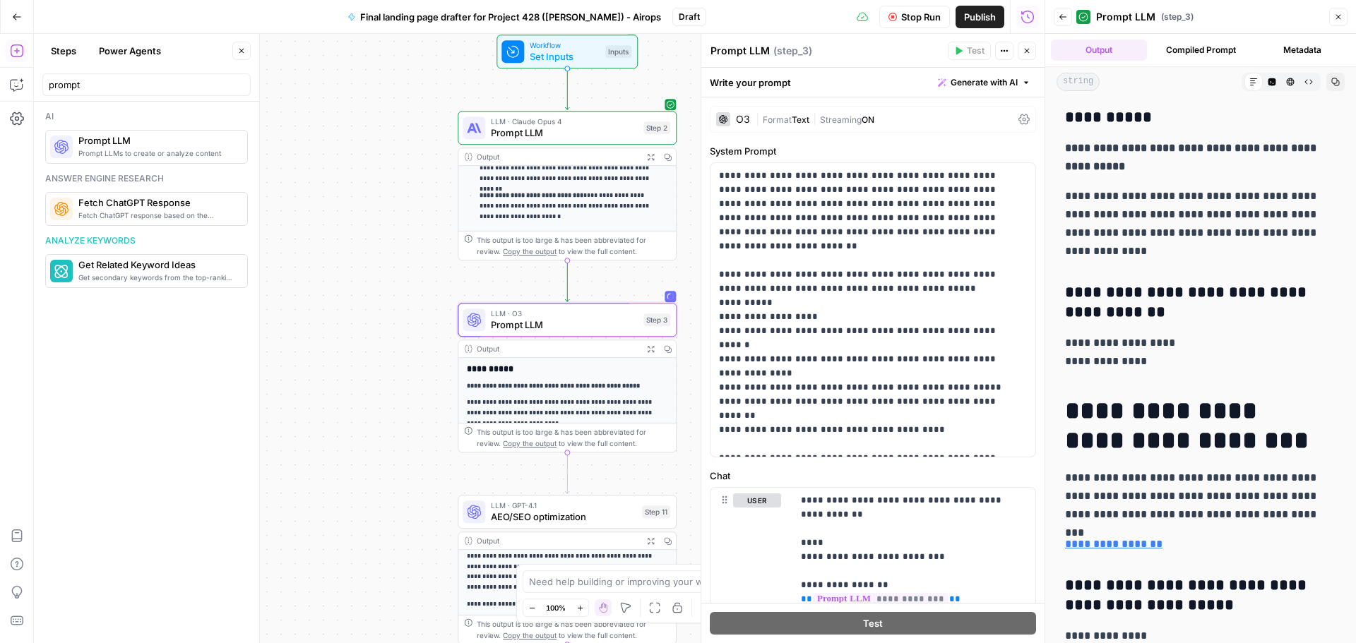
click at [653, 155] on icon "button" at bounding box center [650, 157] width 6 height 6
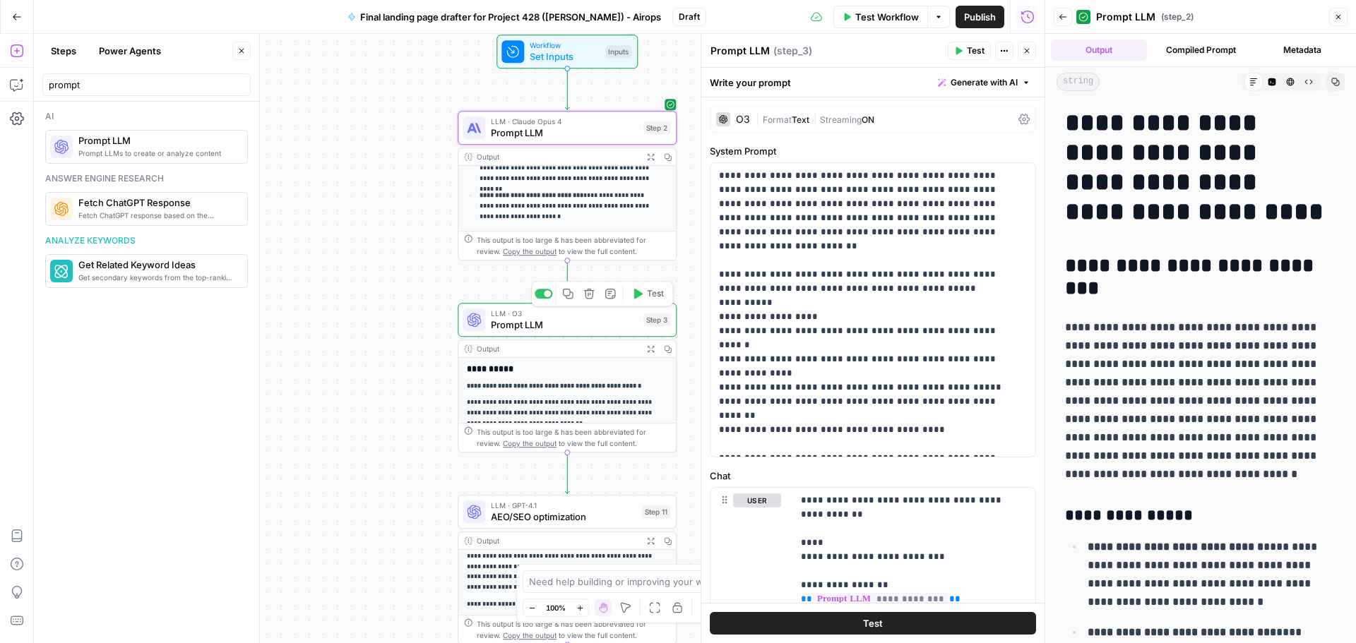
click at [616, 330] on span "Prompt LLM" at bounding box center [564, 325] width 147 height 14
click at [654, 326] on div "Step 3" at bounding box center [656, 319] width 27 height 13
click at [626, 350] on div "Output" at bounding box center [557, 348] width 161 height 11
click at [648, 350] on icon "button" at bounding box center [651, 349] width 8 height 8
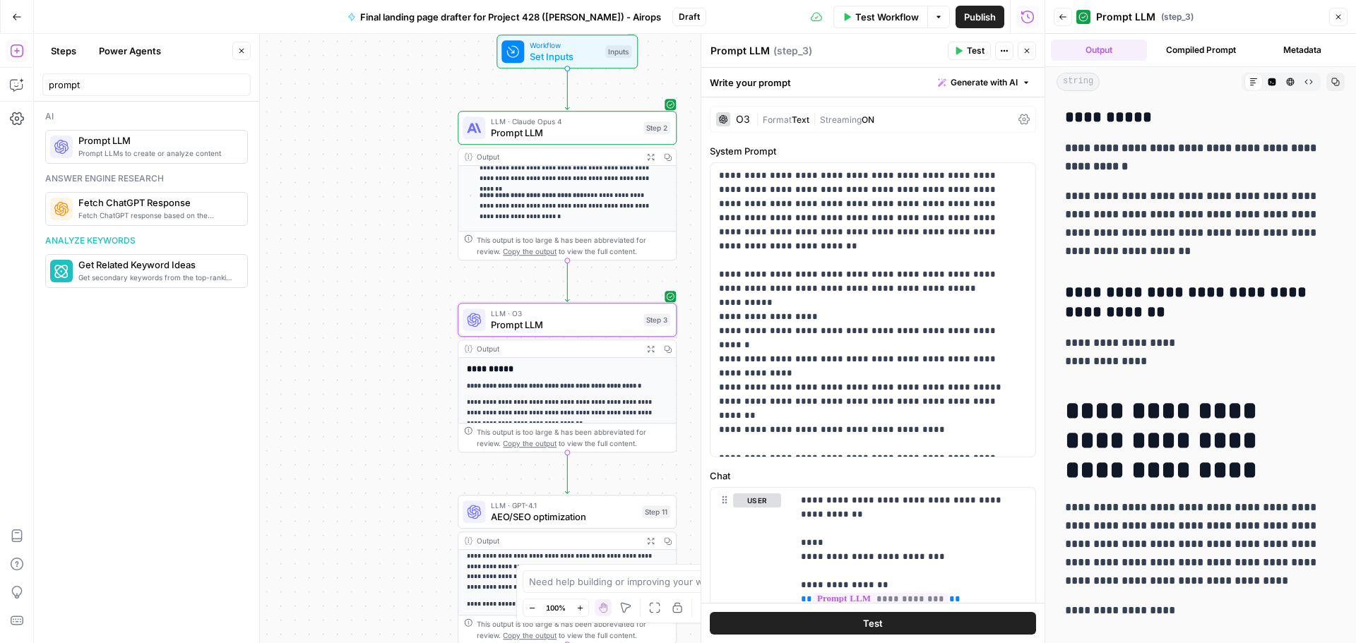
drag, startPoint x: 1158, startPoint y: 297, endPoint x: 1087, endPoint y: 294, distance: 71.4
click at [1085, 292] on h3 "**********" at bounding box center [1195, 303] width 261 height 40
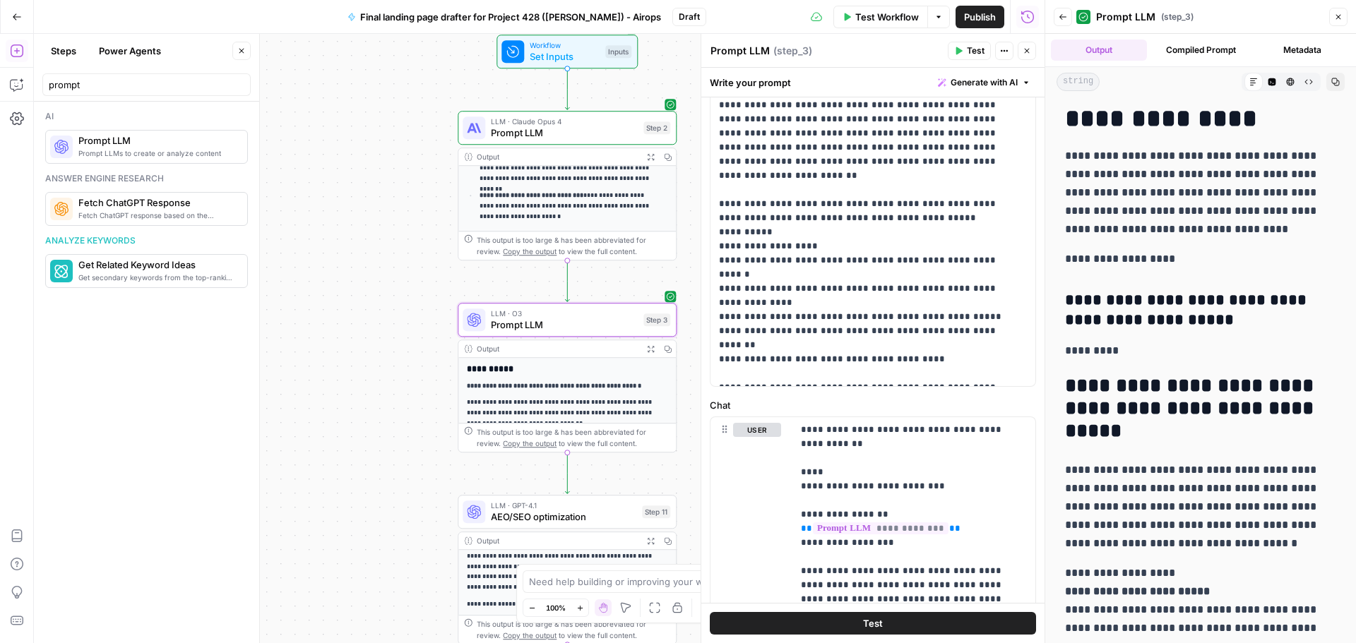
scroll to position [353, 0]
drag, startPoint x: 1198, startPoint y: 338, endPoint x: 1092, endPoint y: 292, distance: 115.7
click at [1125, 404] on h2 "**********" at bounding box center [1195, 408] width 261 height 68
drag, startPoint x: 1133, startPoint y: 443, endPoint x: 1058, endPoint y: 310, distance: 152.7
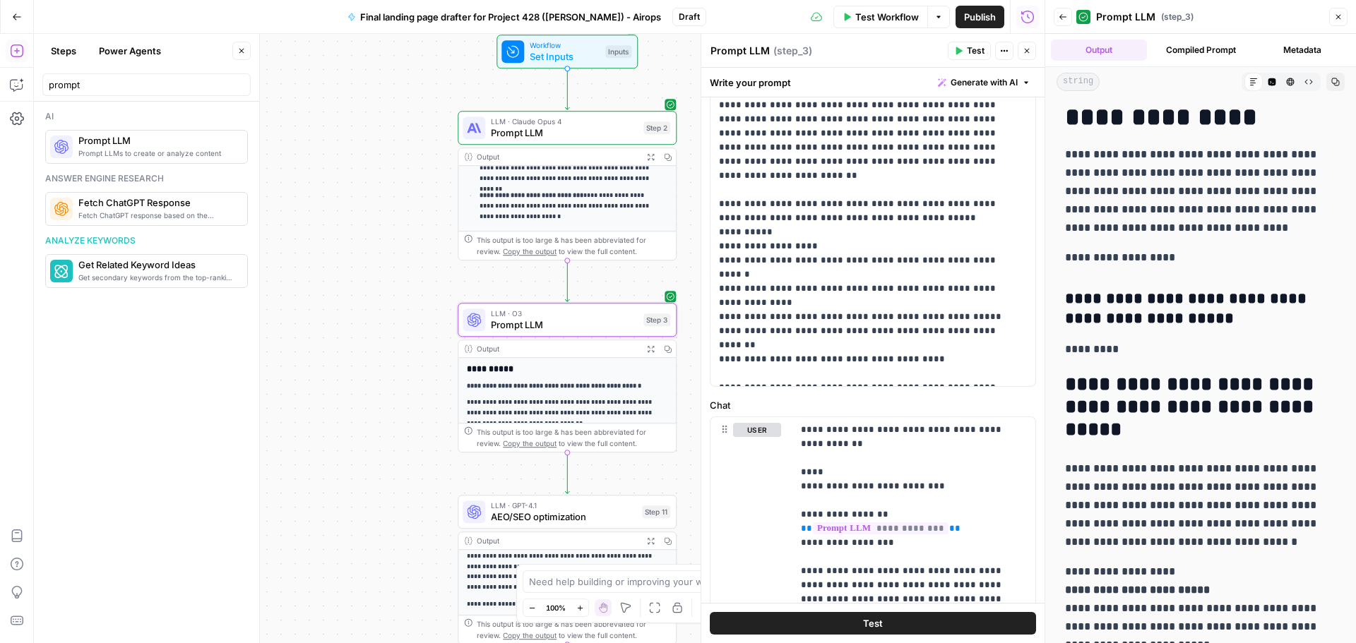
click at [1128, 380] on h2 "**********" at bounding box center [1195, 408] width 261 height 68
drag, startPoint x: 723, startPoint y: 232, endPoint x: 816, endPoint y: 231, distance: 93.2
click at [816, 231] on p "**********" at bounding box center [867, 239] width 297 height 282
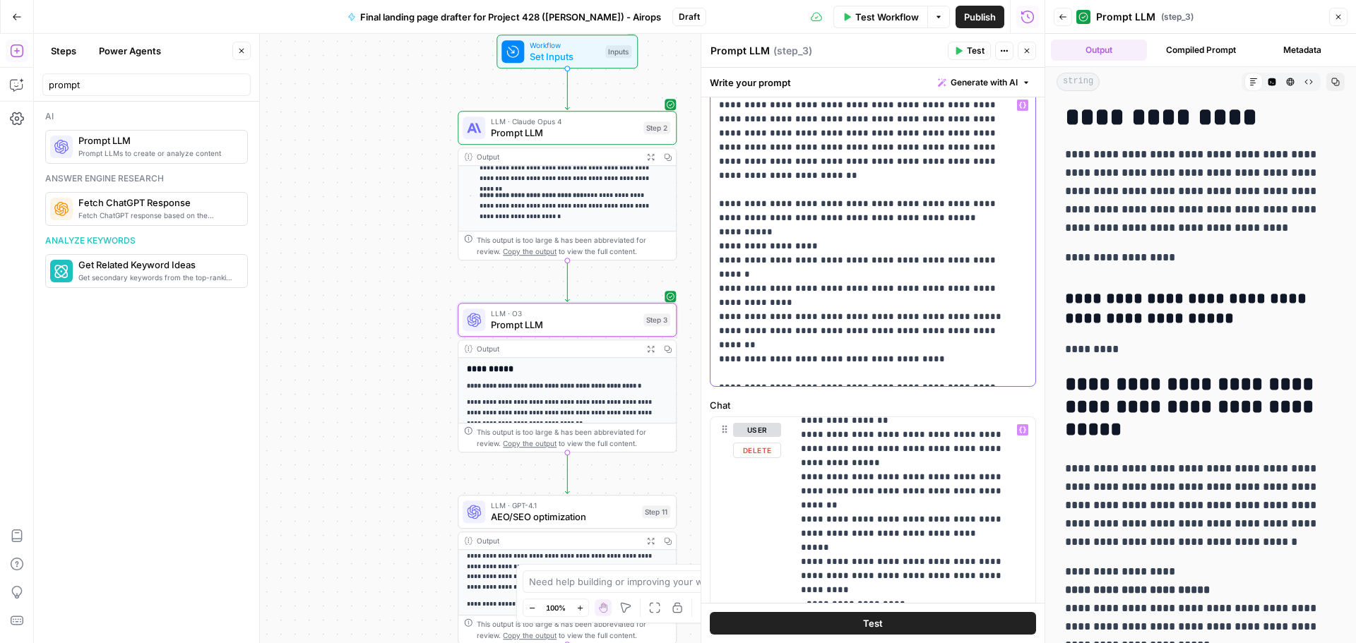
scroll to position [1059, 0]
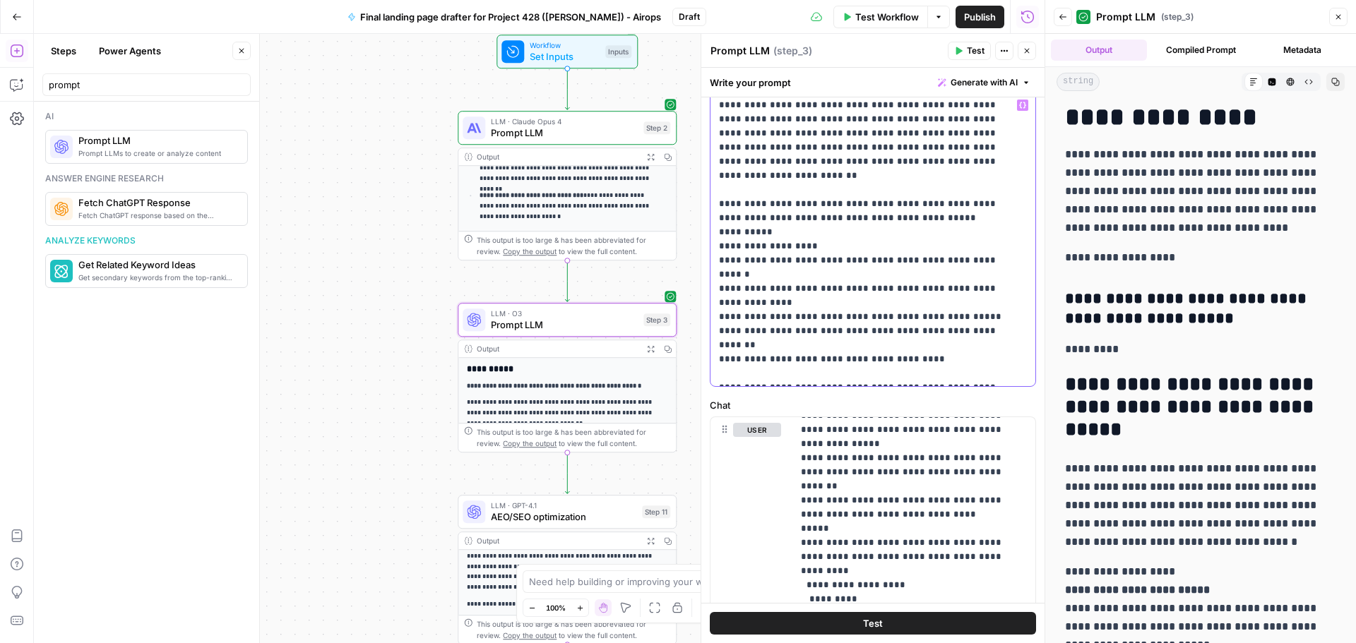
click at [759, 231] on p "**********" at bounding box center [867, 239] width 297 height 282
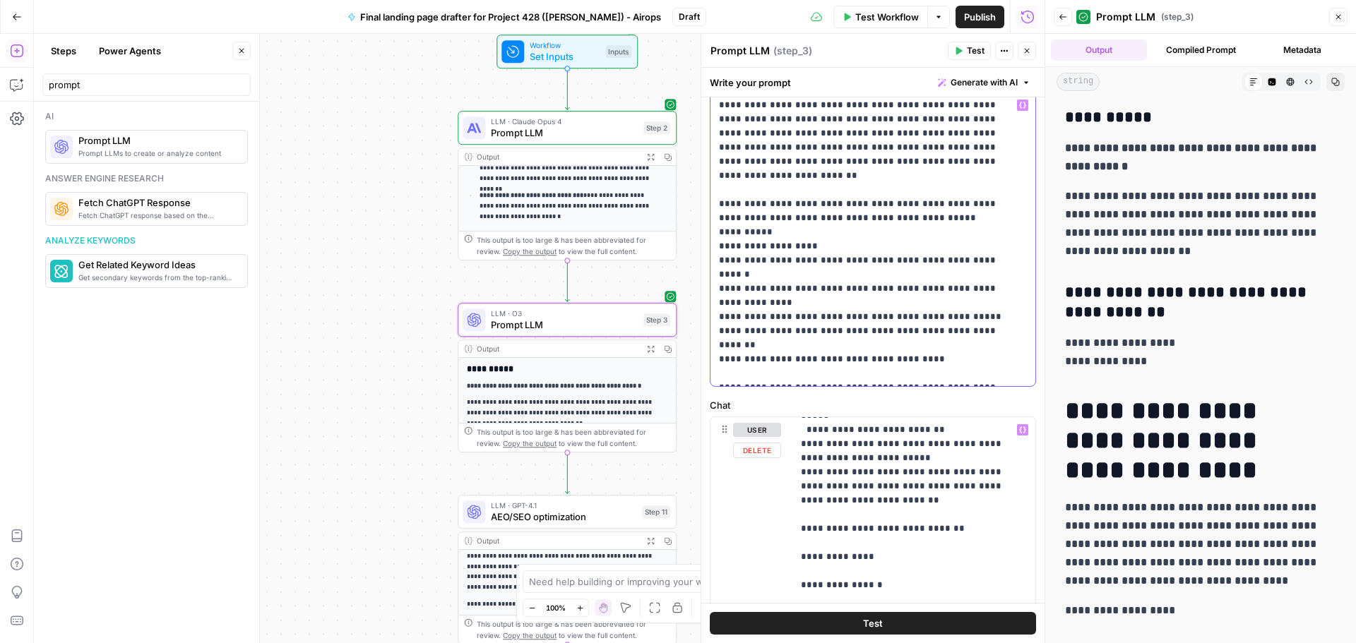
scroll to position [1342, 0]
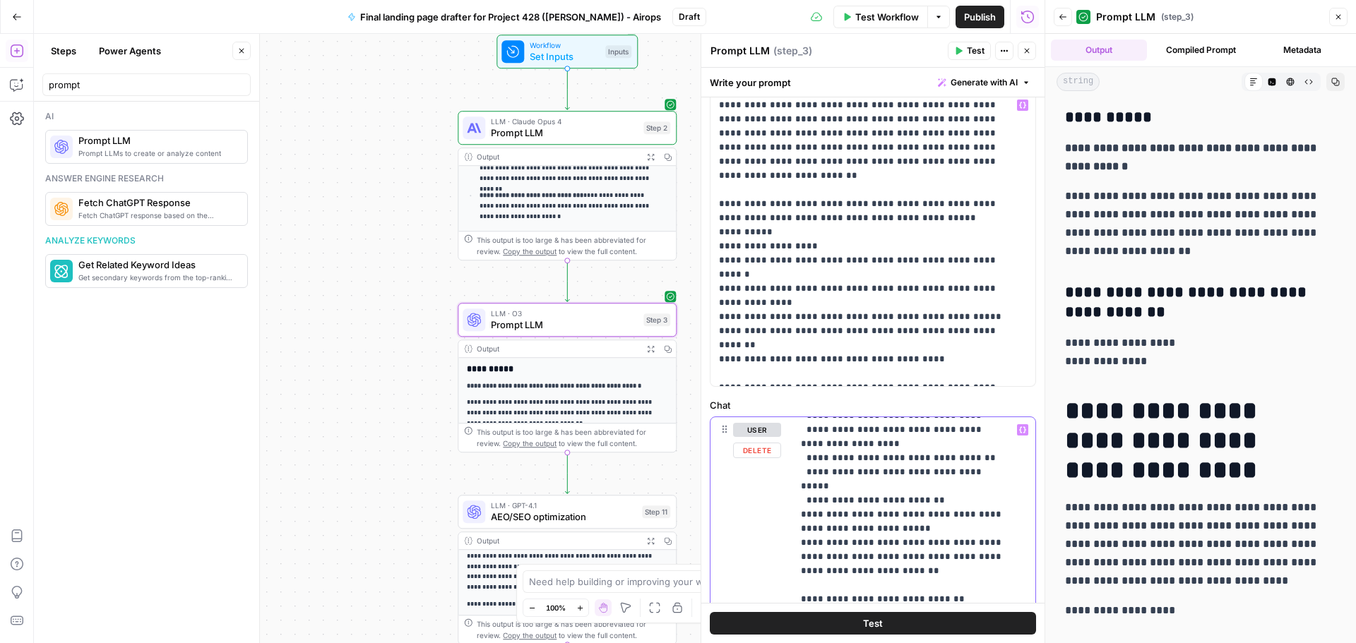
drag, startPoint x: 850, startPoint y: 510, endPoint x: 929, endPoint y: 563, distance: 94.8
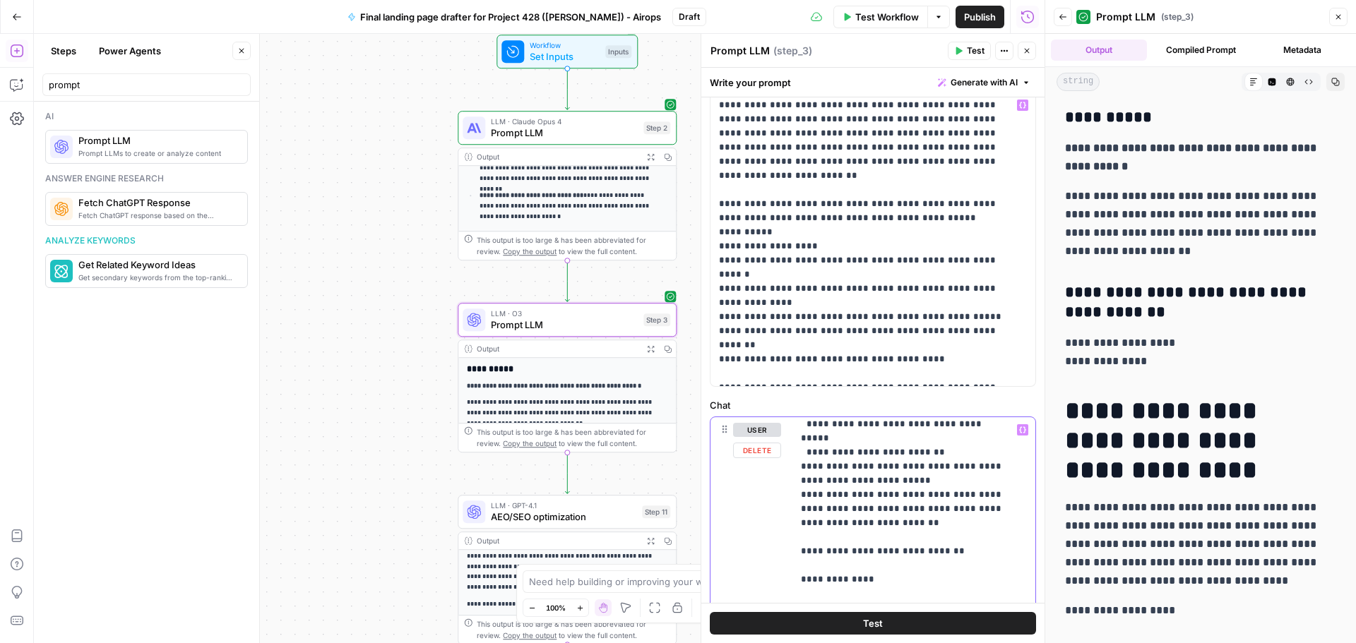
scroll to position [1412, 0]
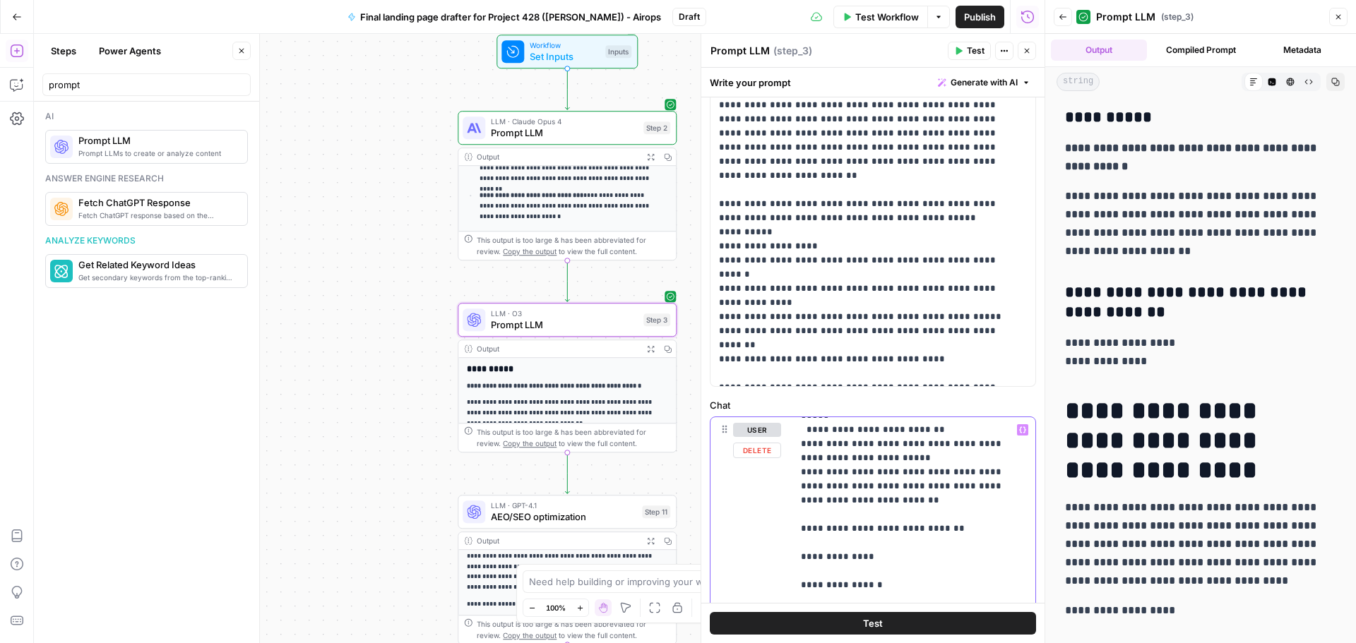
drag, startPoint x: 932, startPoint y: 309, endPoint x: 710, endPoint y: 221, distance: 239.3
click at [710, 221] on div "**********" at bounding box center [873, 239] width 326 height 295
click at [909, 309] on p "**********" at bounding box center [867, 239] width 297 height 282
drag, startPoint x: 929, startPoint y: 305, endPoint x: 715, endPoint y: 222, distance: 230.0
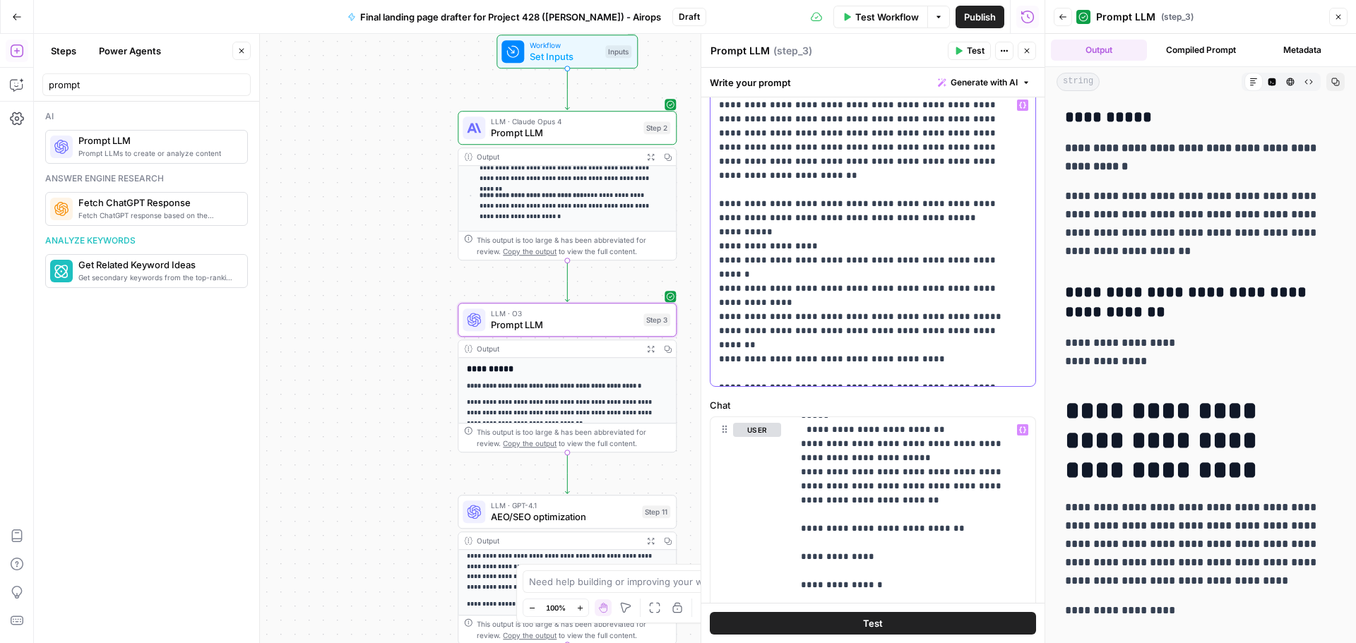
click at [715, 222] on div "**********" at bounding box center [872, 239] width 325 height 294
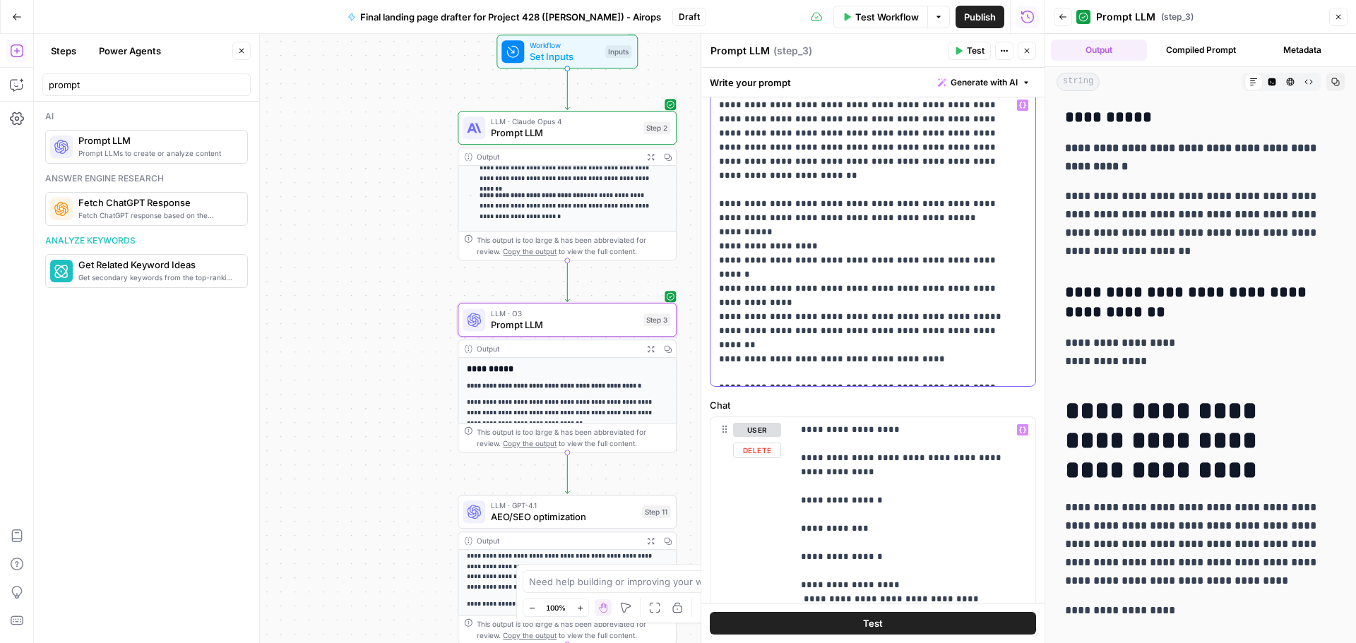
scroll to position [1624, 0]
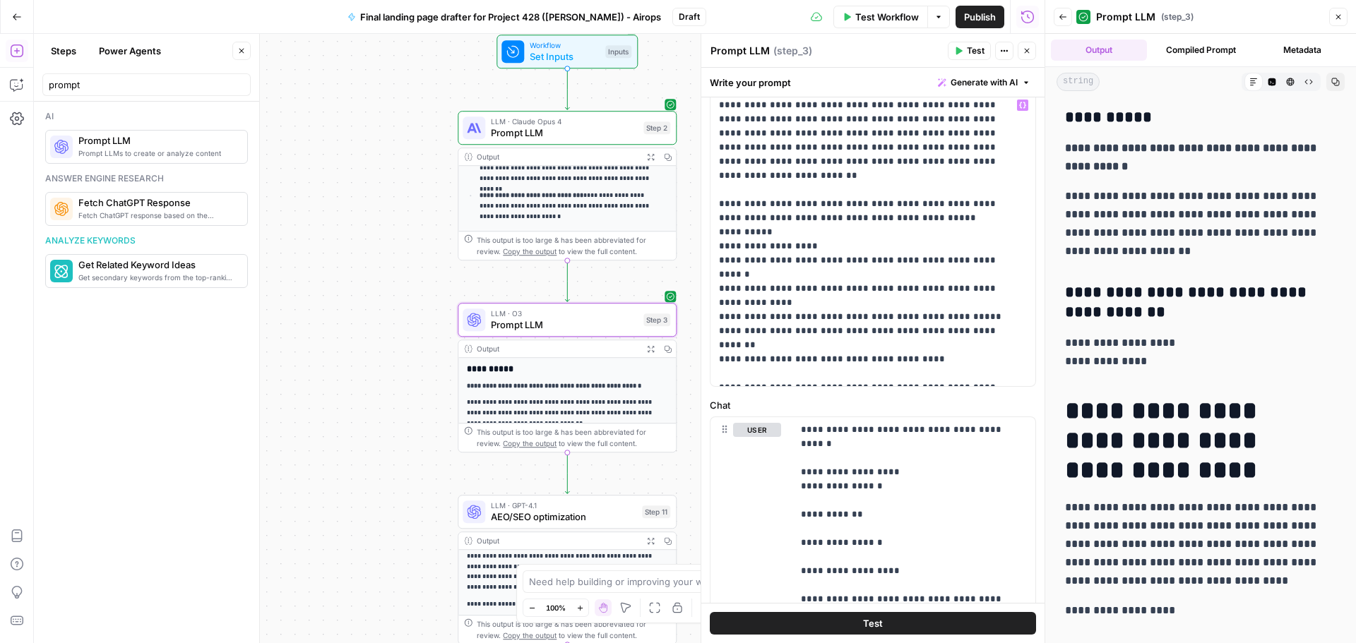
click at [964, 13] on span "Publish" at bounding box center [980, 17] width 32 height 14
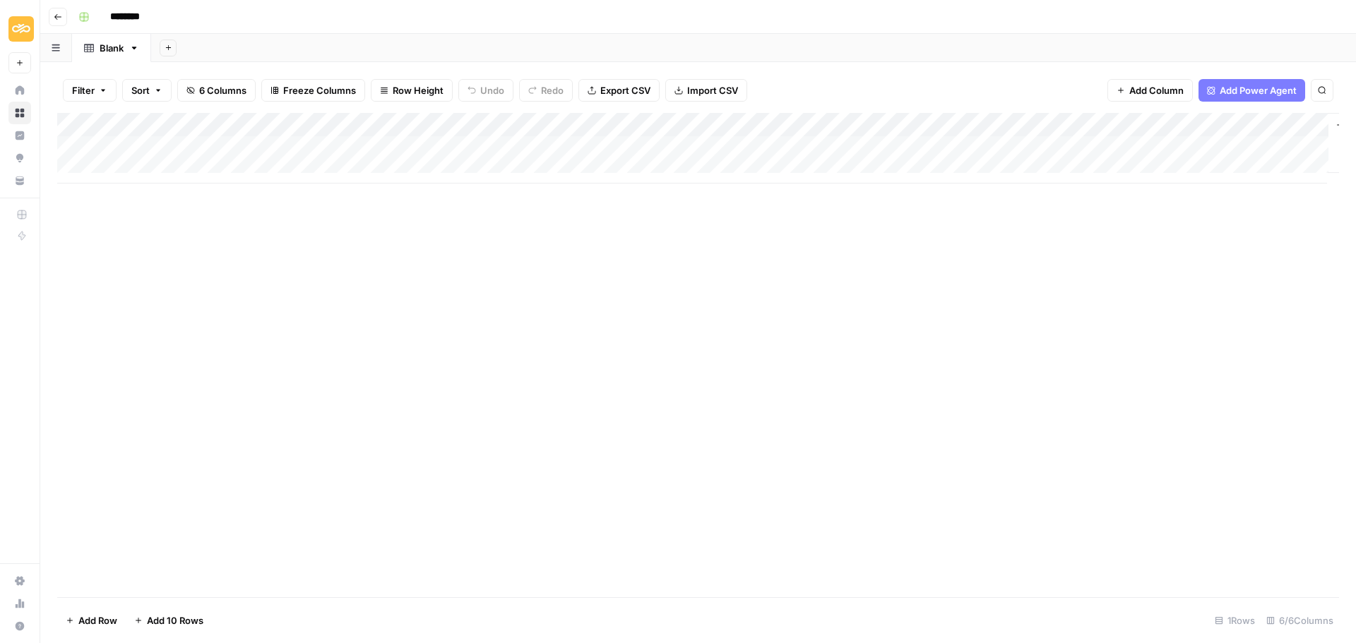
click at [172, 151] on div "Add Column" at bounding box center [698, 148] width 1282 height 71
click at [176, 198] on div "Add Column" at bounding box center [698, 355] width 1282 height 484
click at [213, 145] on div "Add Column" at bounding box center [698, 148] width 1282 height 71
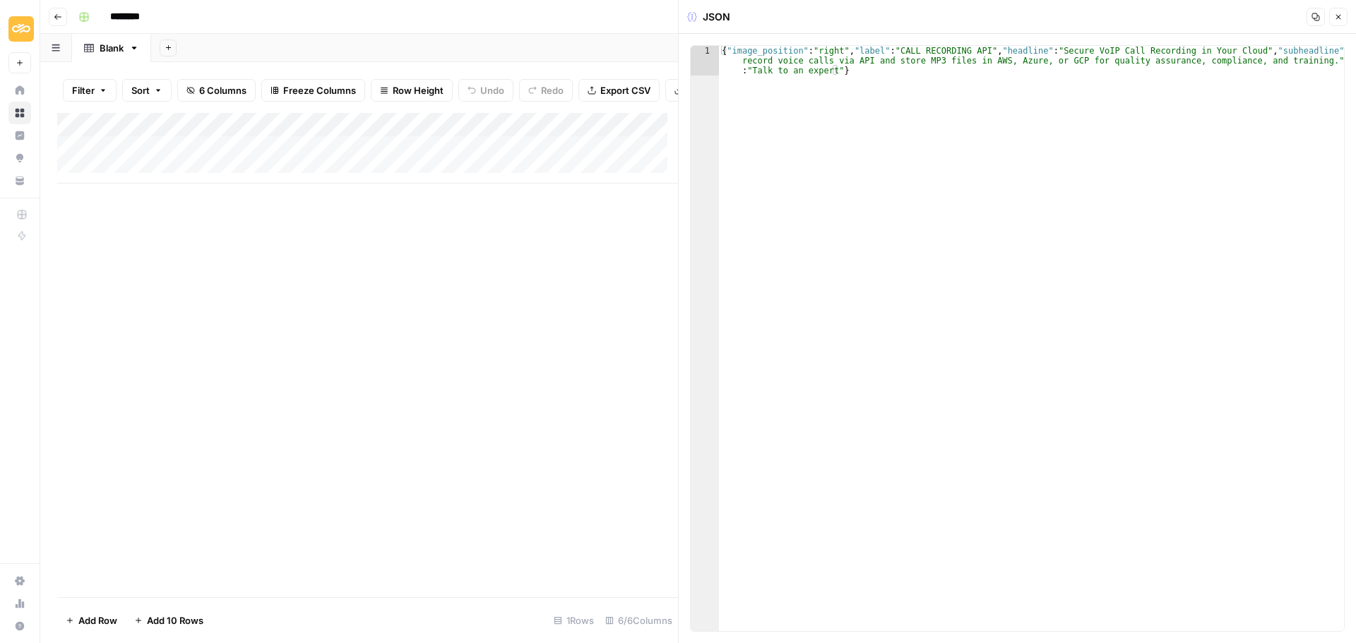
click at [390, 148] on div "Add Column" at bounding box center [367, 148] width 621 height 71
click at [405, 134] on div "Add Column" at bounding box center [367, 148] width 621 height 71
click at [489, 169] on div "Add Column" at bounding box center [367, 148] width 621 height 71
click at [502, 158] on div "Add Column" at bounding box center [367, 148] width 621 height 71
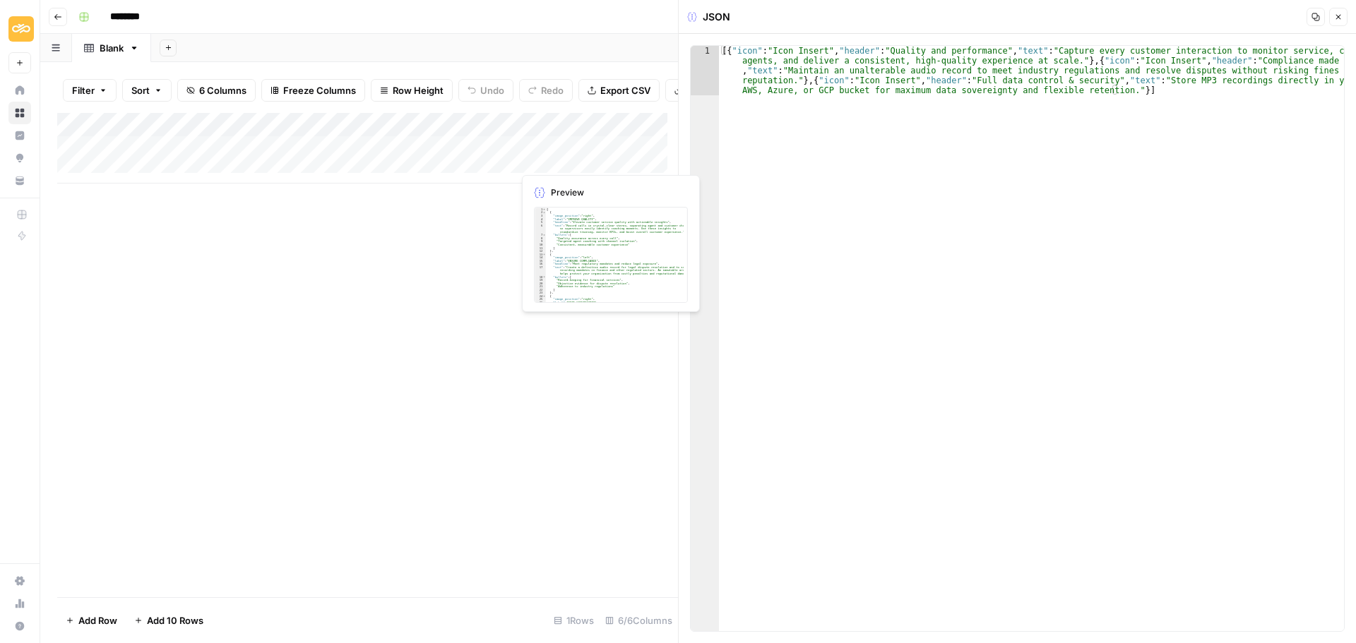
click at [559, 156] on div "Add Column" at bounding box center [367, 148] width 621 height 71
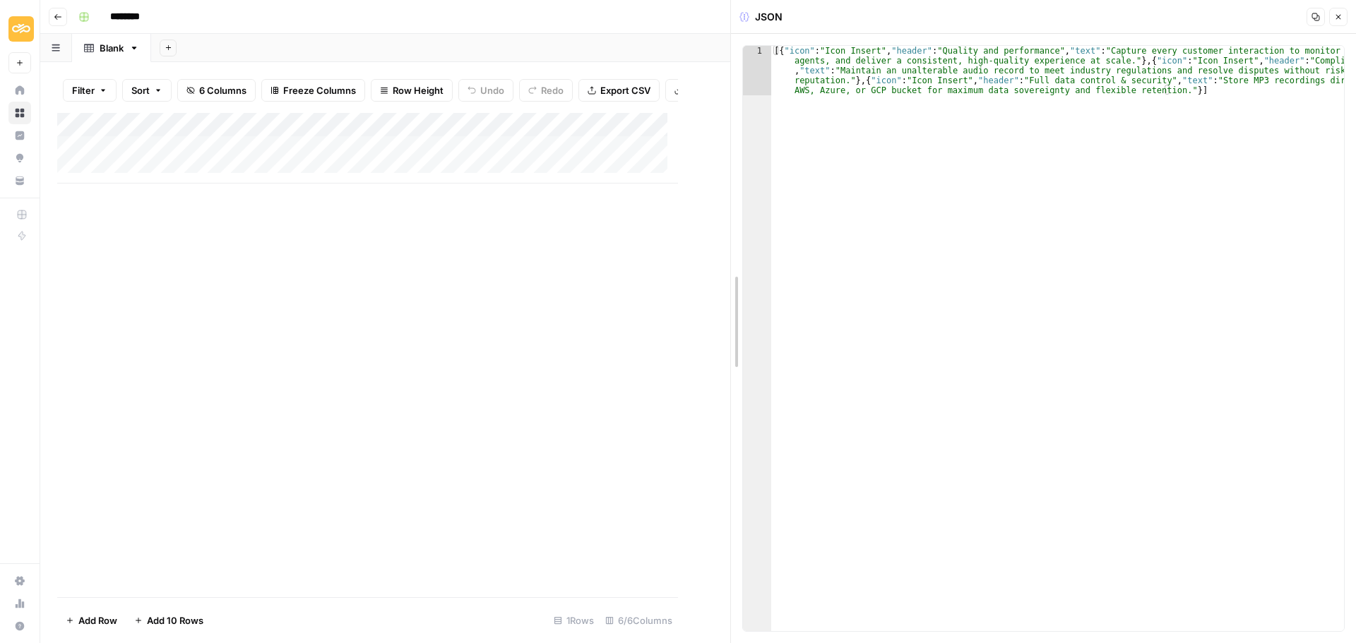
drag, startPoint x: 678, startPoint y: 154, endPoint x: 734, endPoint y: 160, distance: 56.8
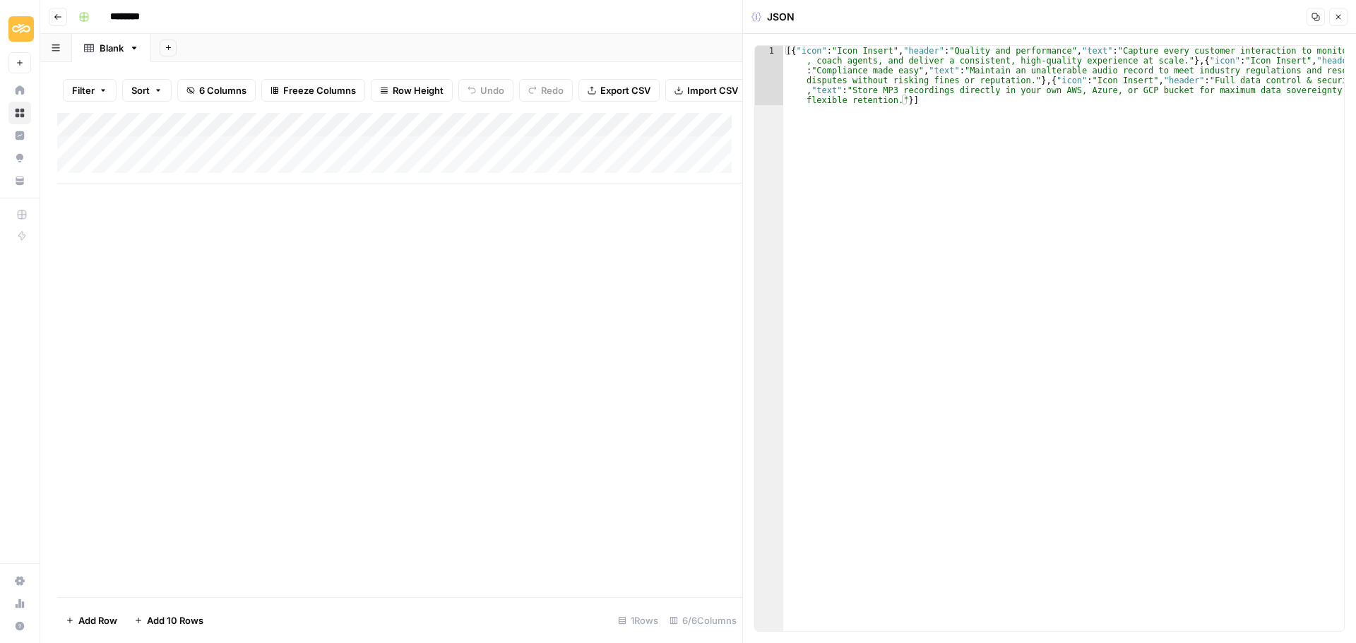
click at [705, 158] on div "Add Column" at bounding box center [399, 148] width 685 height 71
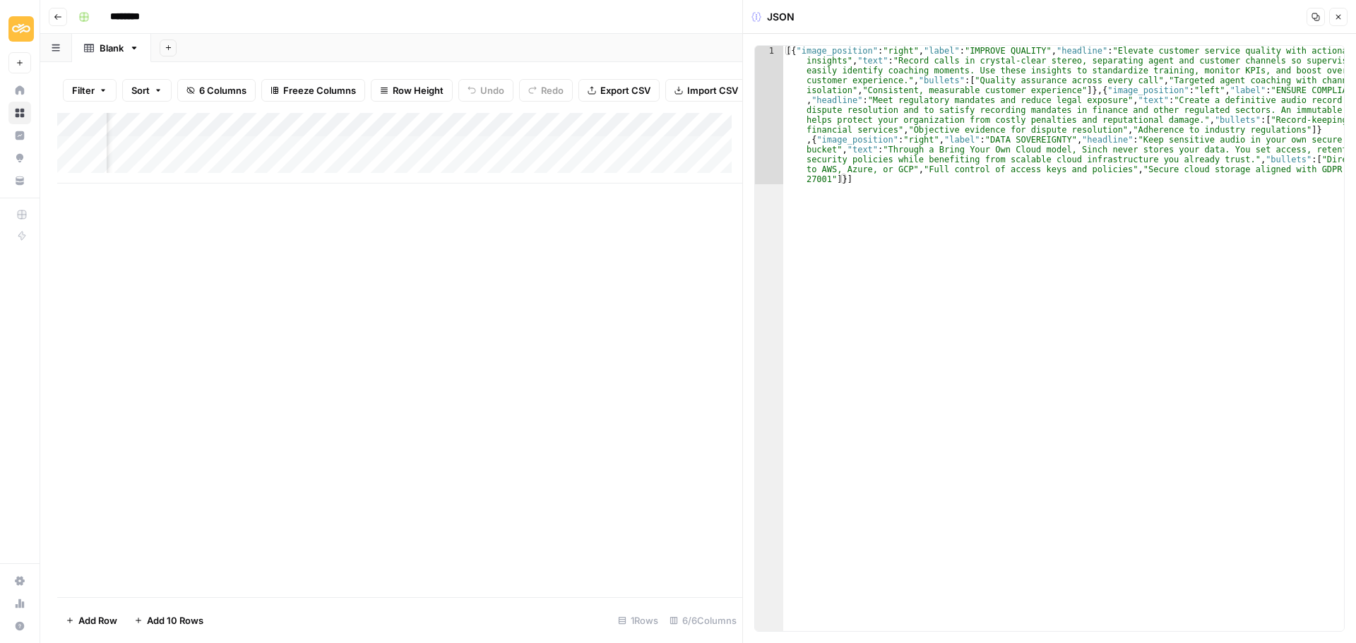
scroll to position [0, 401]
click at [457, 161] on div "Add Column" at bounding box center [399, 148] width 685 height 71
click at [506, 159] on div "Add Column" at bounding box center [399, 148] width 685 height 71
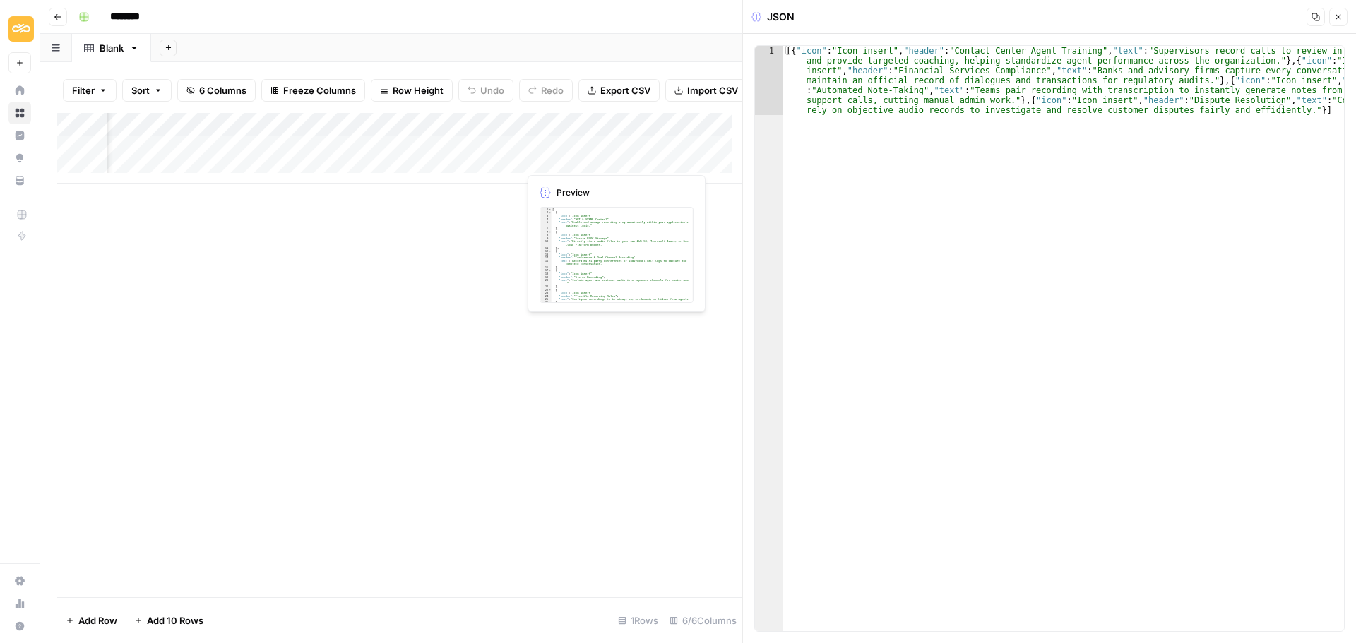
click at [637, 160] on div "Add Column" at bounding box center [399, 148] width 685 height 71
click at [522, 155] on div "Add Column" at bounding box center [399, 148] width 685 height 71
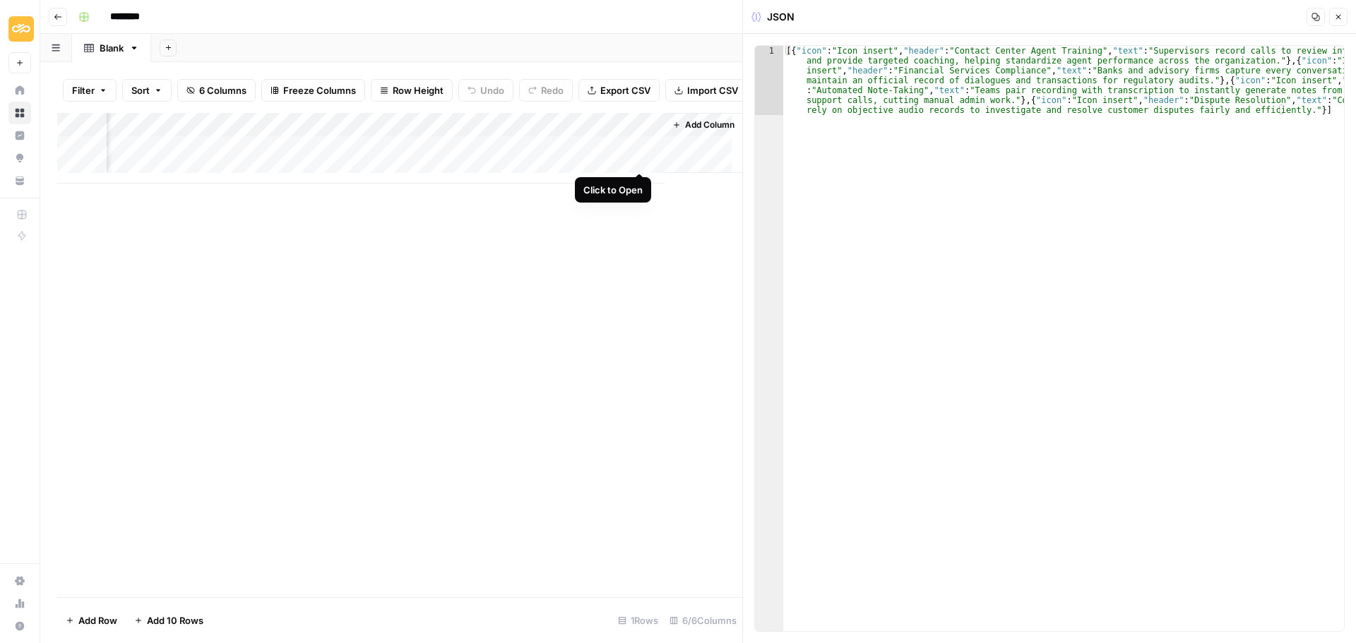
click at [635, 156] on div "Add Column" at bounding box center [399, 148] width 685 height 71
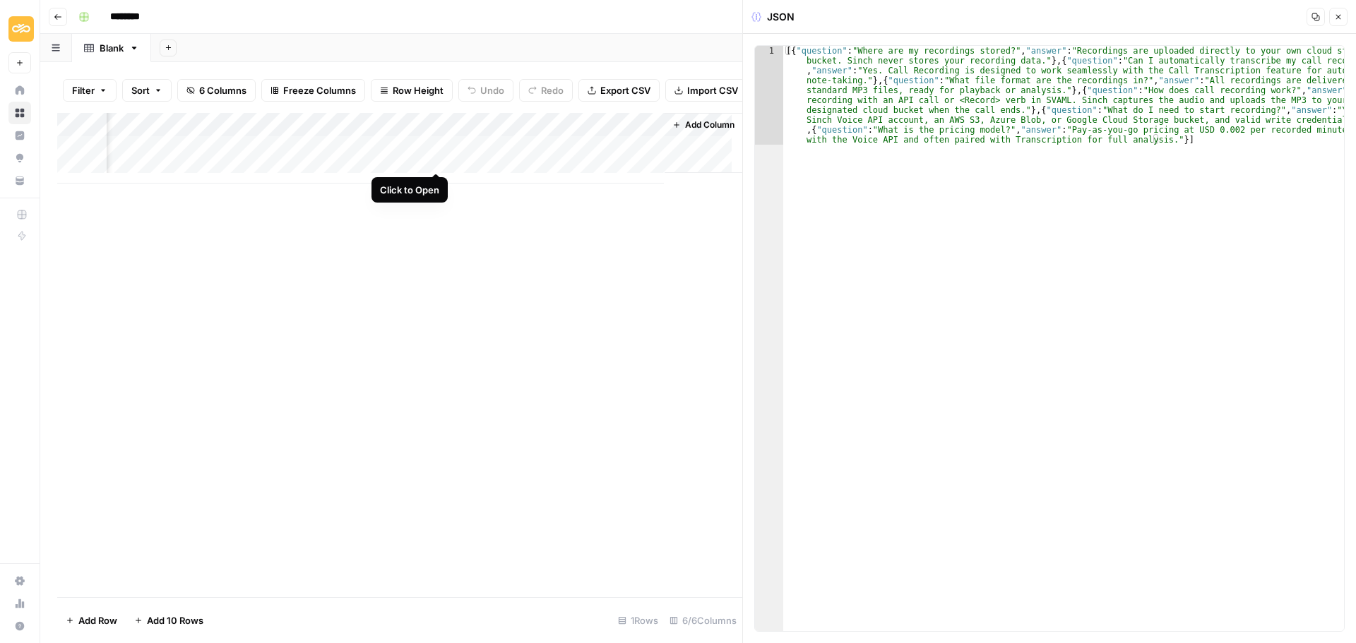
click at [434, 153] on div "Add Column" at bounding box center [399, 148] width 685 height 71
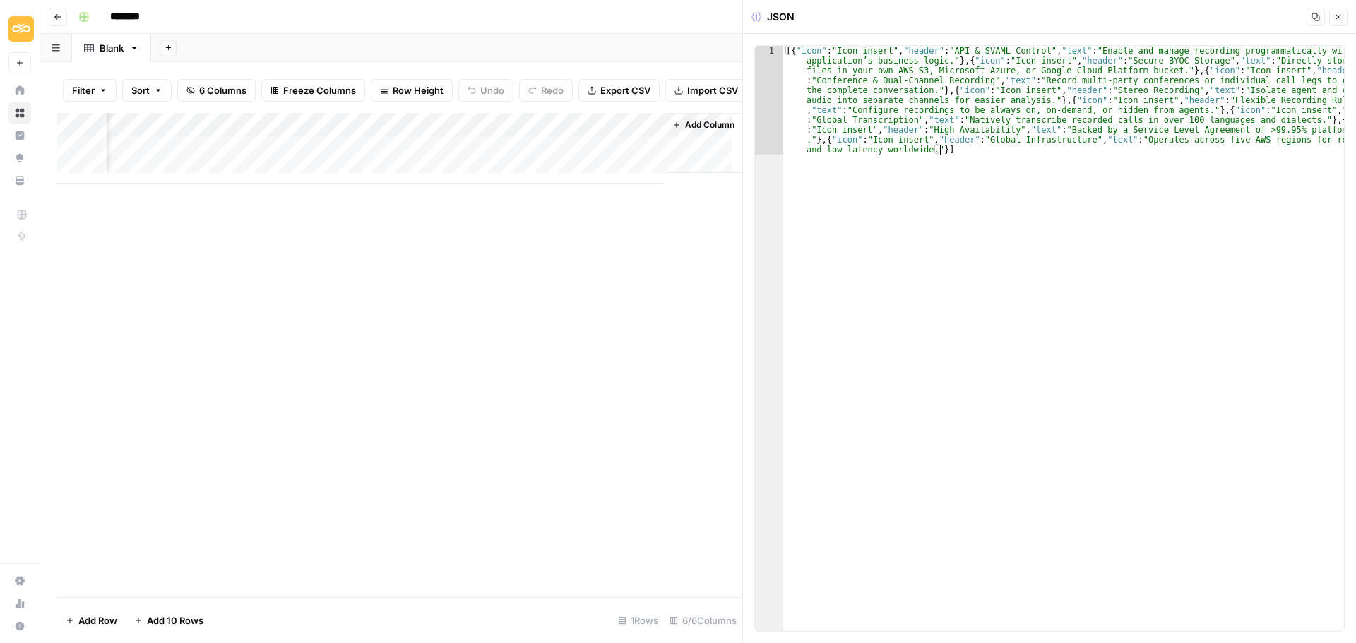
drag, startPoint x: 972, startPoint y: 162, endPoint x: 1097, endPoint y: 157, distance: 124.4
click at [1097, 157] on div "[{ "icon" : "Icon insert" , "header" : "API & SVAML Control" , "text" : "Enable…" at bounding box center [1063, 447] width 561 height 803
click at [151, 155] on div "Add Column" at bounding box center [399, 160] width 685 height 95
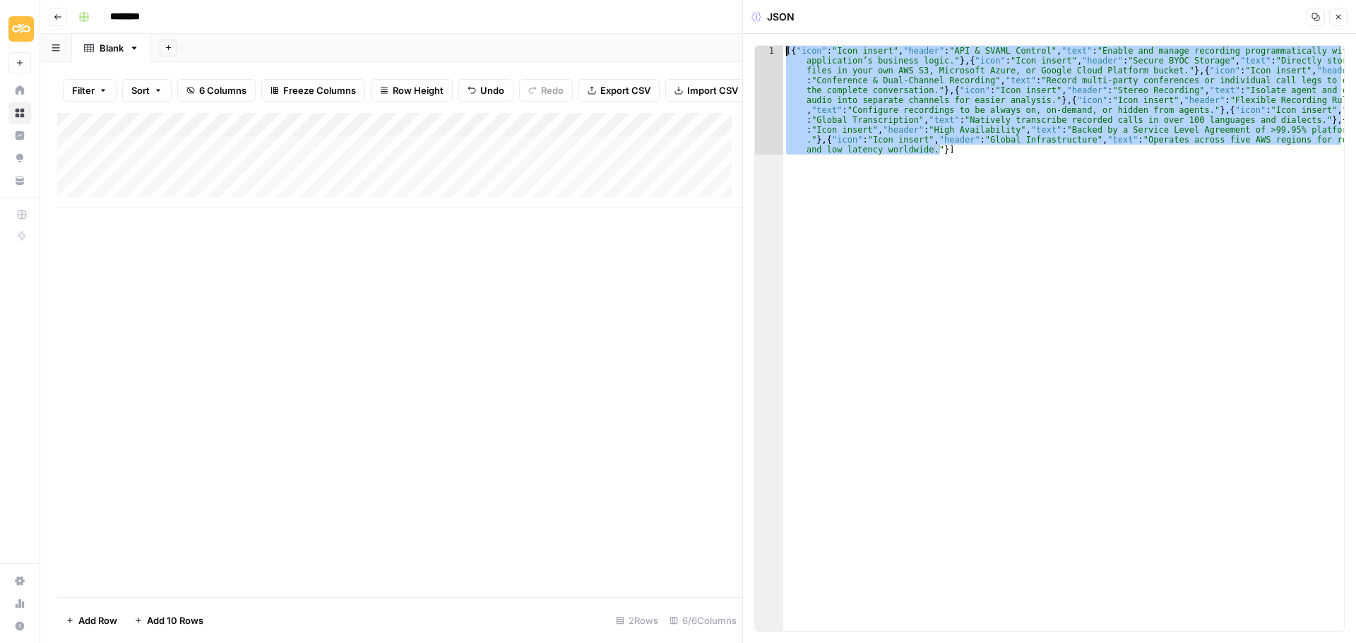
drag, startPoint x: 930, startPoint y: 204, endPoint x: 432, endPoint y: -85, distance: 575.8
click at [432, 0] on html "Sinch New Home Browse Insights Opportunities Your Data Recent Grids 428 JSON Pr…" at bounding box center [678, 321] width 1356 height 643
click at [355, 155] on div "Add Column" at bounding box center [399, 160] width 685 height 95
type textarea "**********"
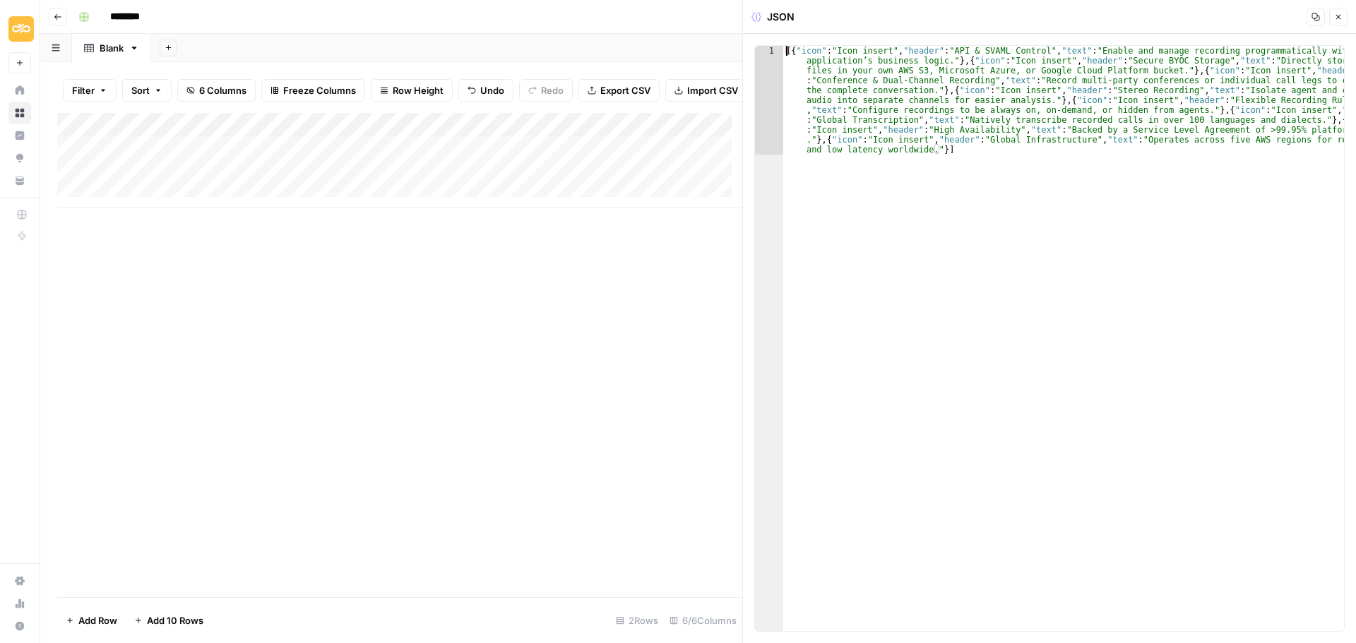
click at [837, 85] on div "[{ "icon" : "Icon insert" , "header" : "API & SVAML Control" , "text" : "Enable…" at bounding box center [1063, 447] width 561 height 803
click at [896, 149] on div "[{ "icon" : "Icon insert" , "header" : "API & SVAML Control" , "text" : "Enable…" at bounding box center [1063, 447] width 561 height 803
click at [434, 158] on div "Add Column" at bounding box center [399, 160] width 685 height 95
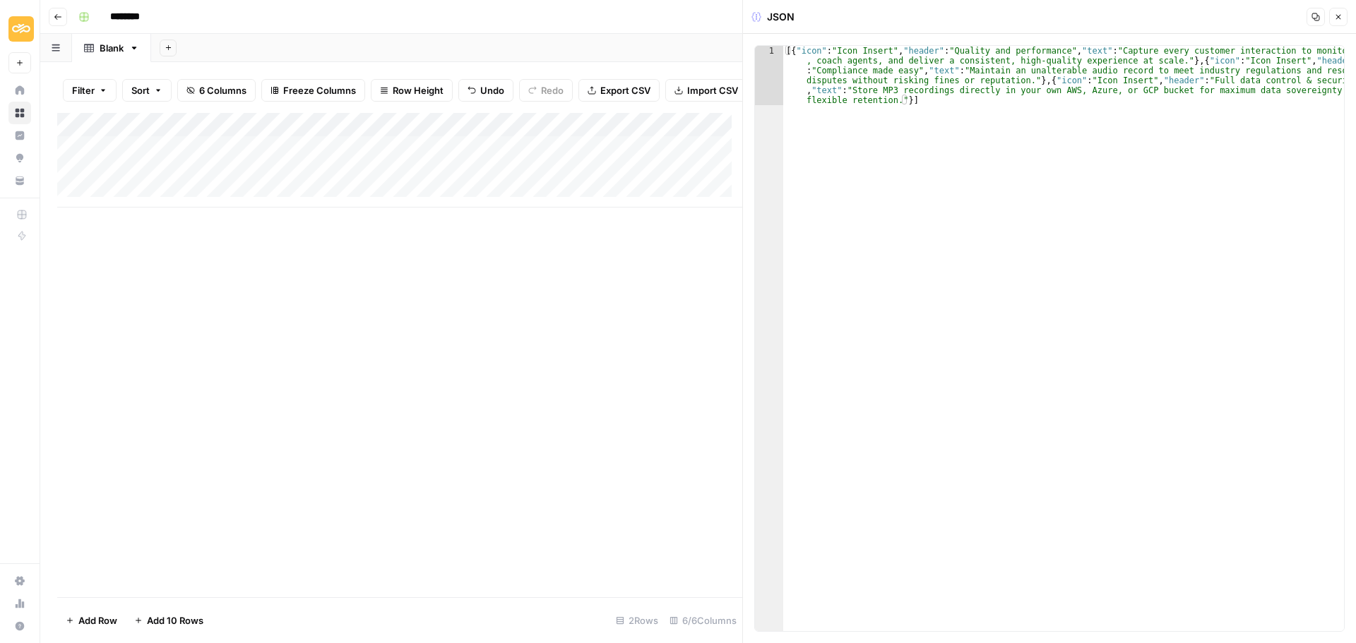
click at [607, 141] on div "Add Column" at bounding box center [399, 160] width 685 height 95
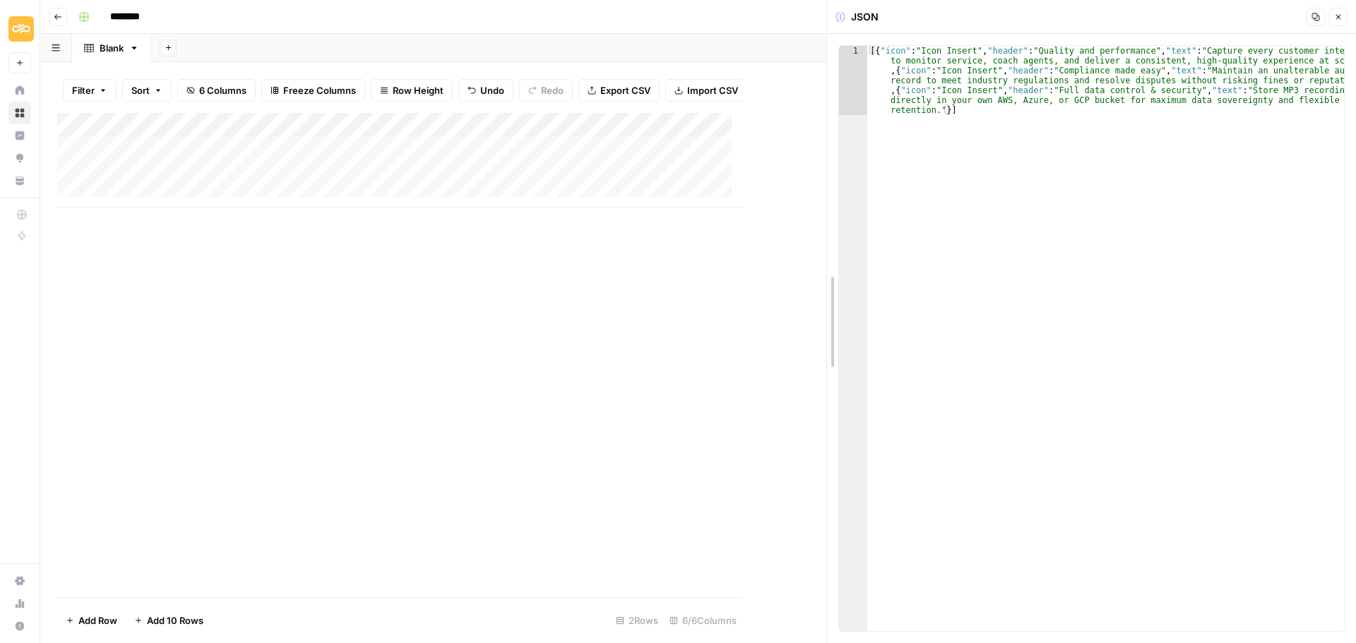
drag, startPoint x: 746, startPoint y: 229, endPoint x: 928, endPoint y: 245, distance: 182.9
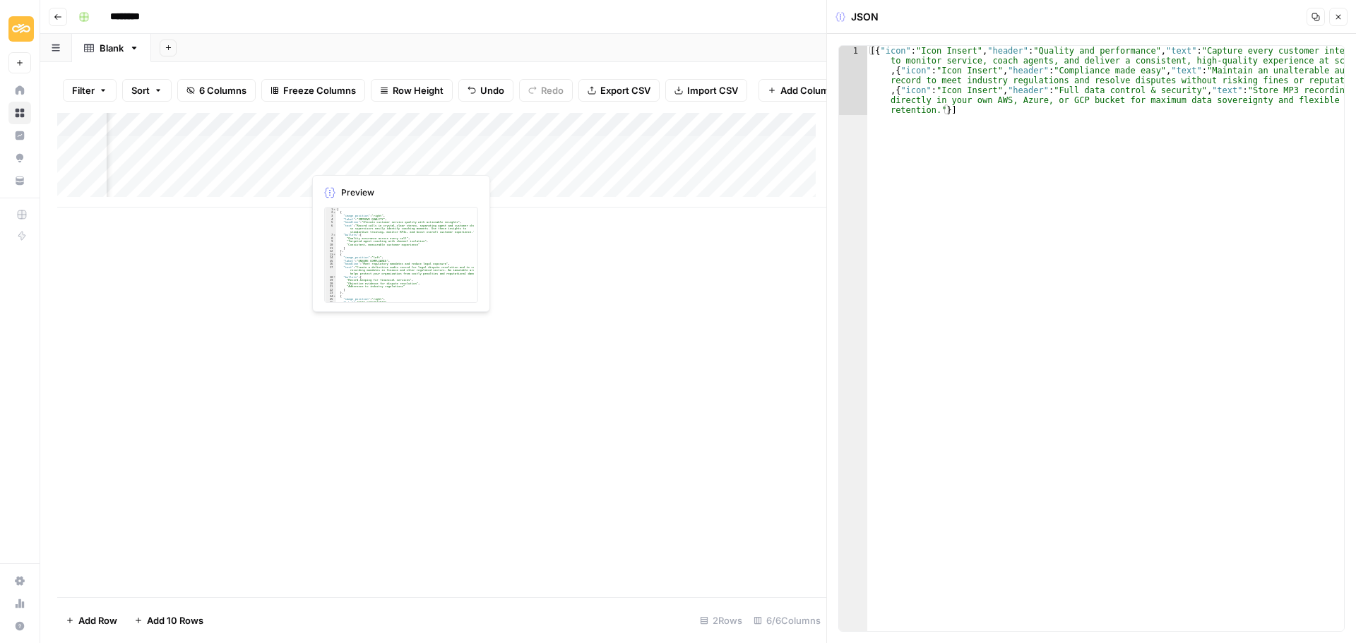
click at [447, 153] on div "Add Column" at bounding box center [441, 160] width 769 height 95
click at [366, 162] on div "Add Column" at bounding box center [441, 160] width 769 height 95
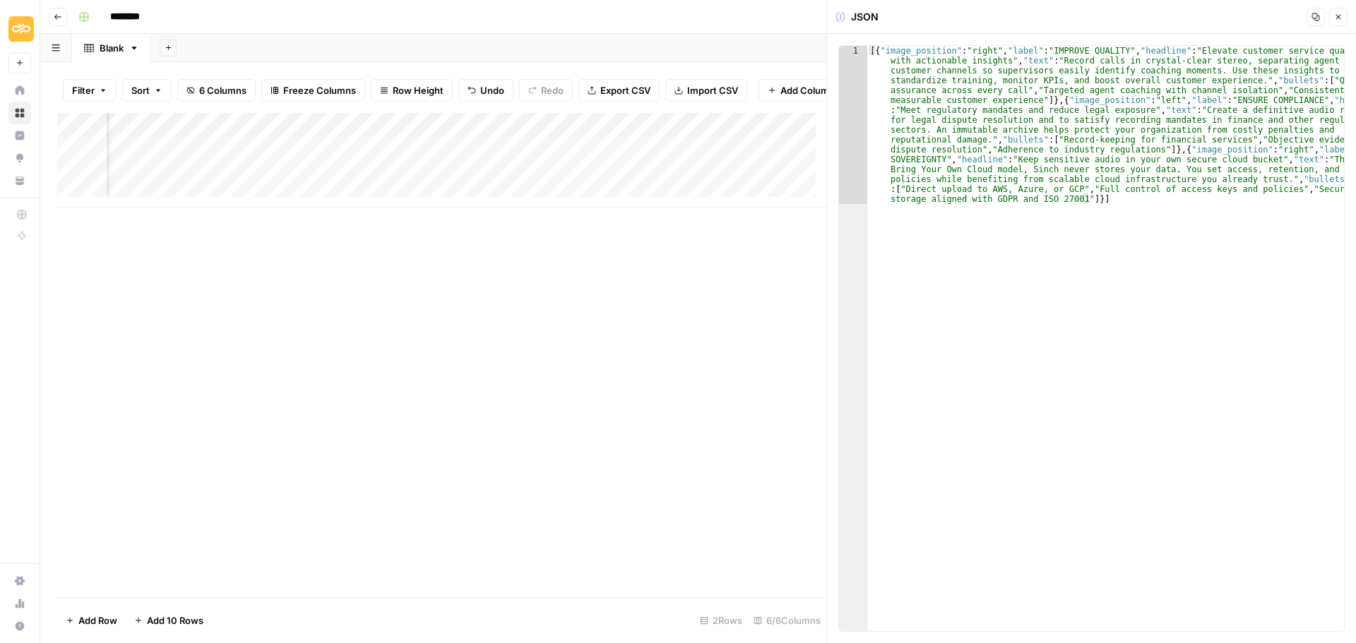
type textarea "**********"
drag, startPoint x: 1013, startPoint y: 59, endPoint x: 1041, endPoint y: 62, distance: 28.4
click at [1041, 62] on div "[{ "image_position" : "right" , "label" : "IMPROVE QUALITY" , "headline" : "Ele…" at bounding box center [1105, 497] width 477 height 902
click at [472, 155] on div "Add Column" at bounding box center [441, 160] width 769 height 95
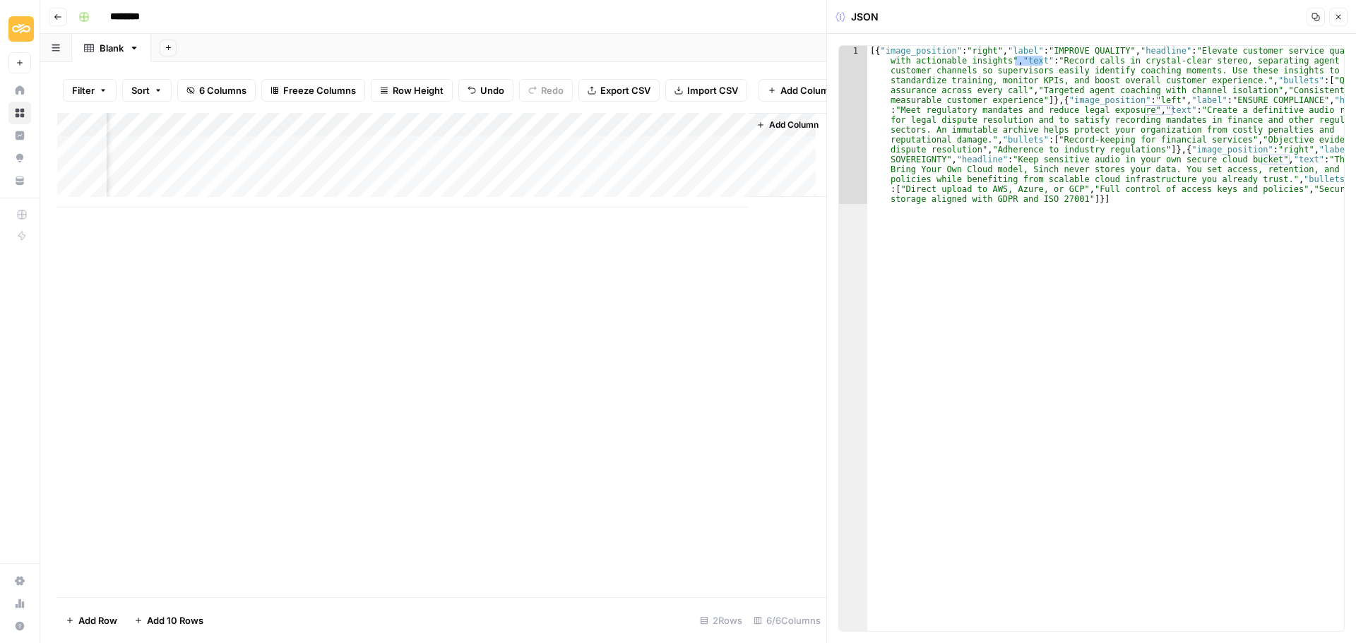
click at [493, 139] on div "Add Column" at bounding box center [441, 160] width 769 height 95
click at [419, 136] on div "Add Column" at bounding box center [441, 160] width 769 height 95
click at [437, 160] on div "Add Column" at bounding box center [441, 160] width 769 height 95
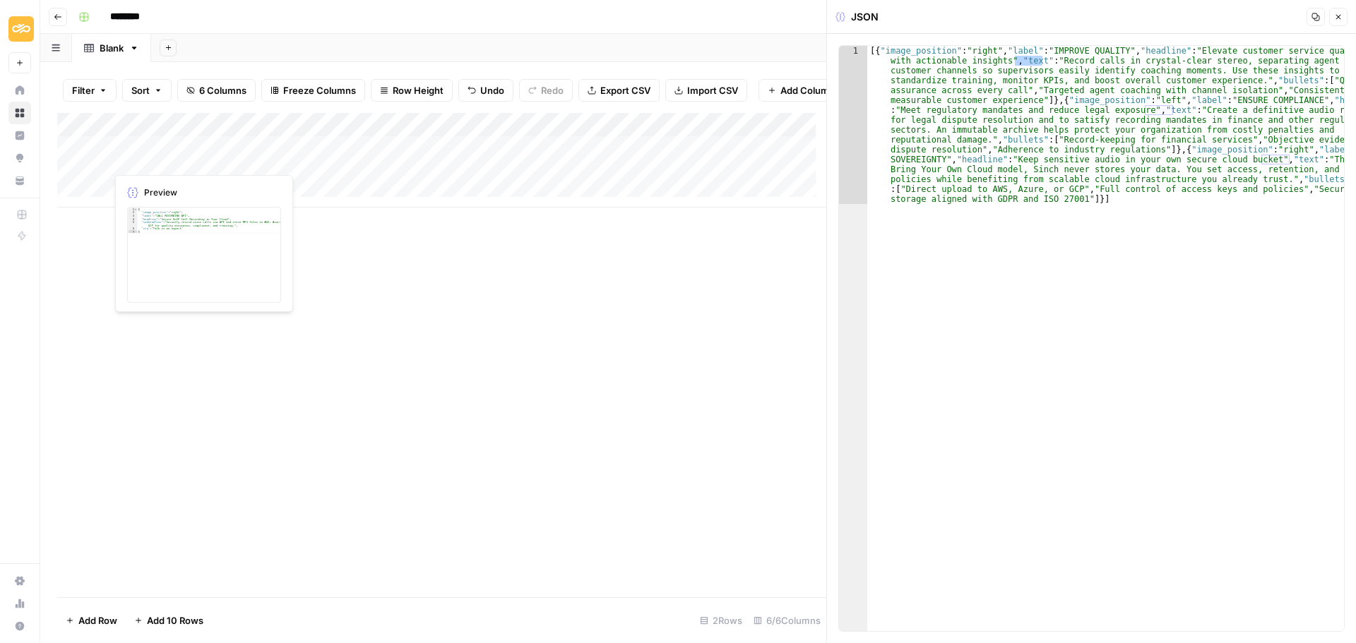
click at [220, 160] on div "Add Column" at bounding box center [441, 160] width 769 height 95
click at [645, 162] on div "Add Column" at bounding box center [441, 160] width 769 height 95
click at [265, 160] on div "Add Column" at bounding box center [441, 160] width 769 height 95
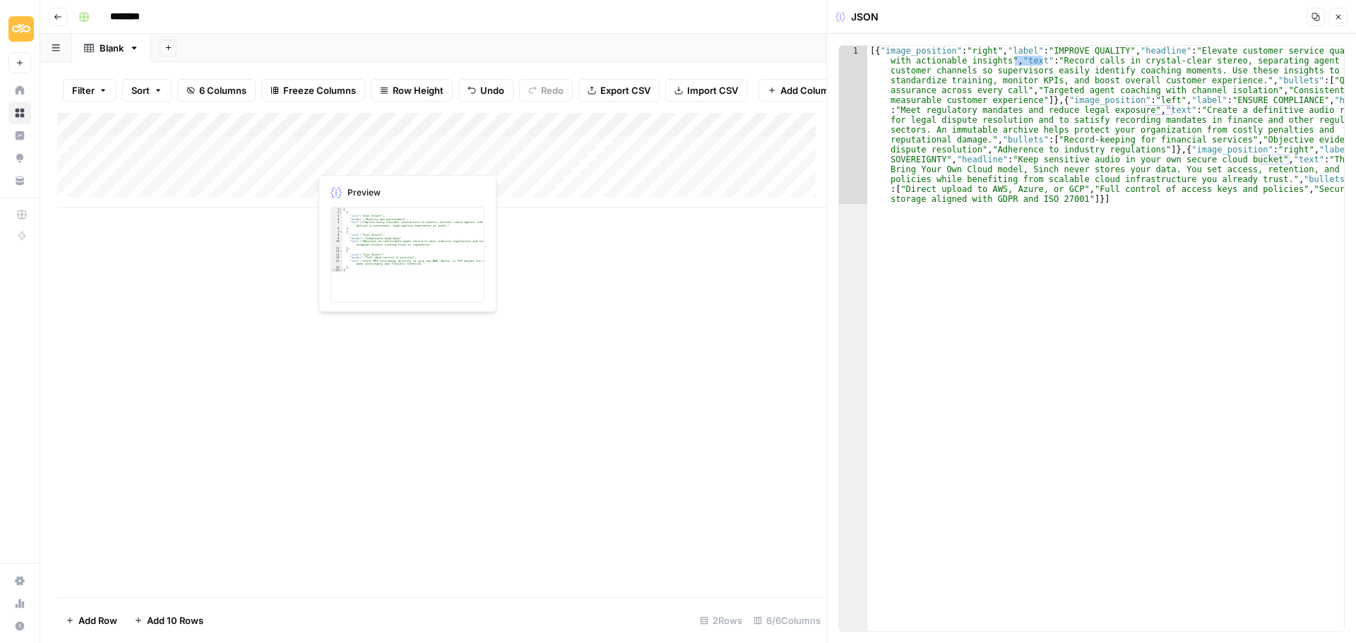
click at [399, 153] on div "Add Column" at bounding box center [441, 160] width 769 height 95
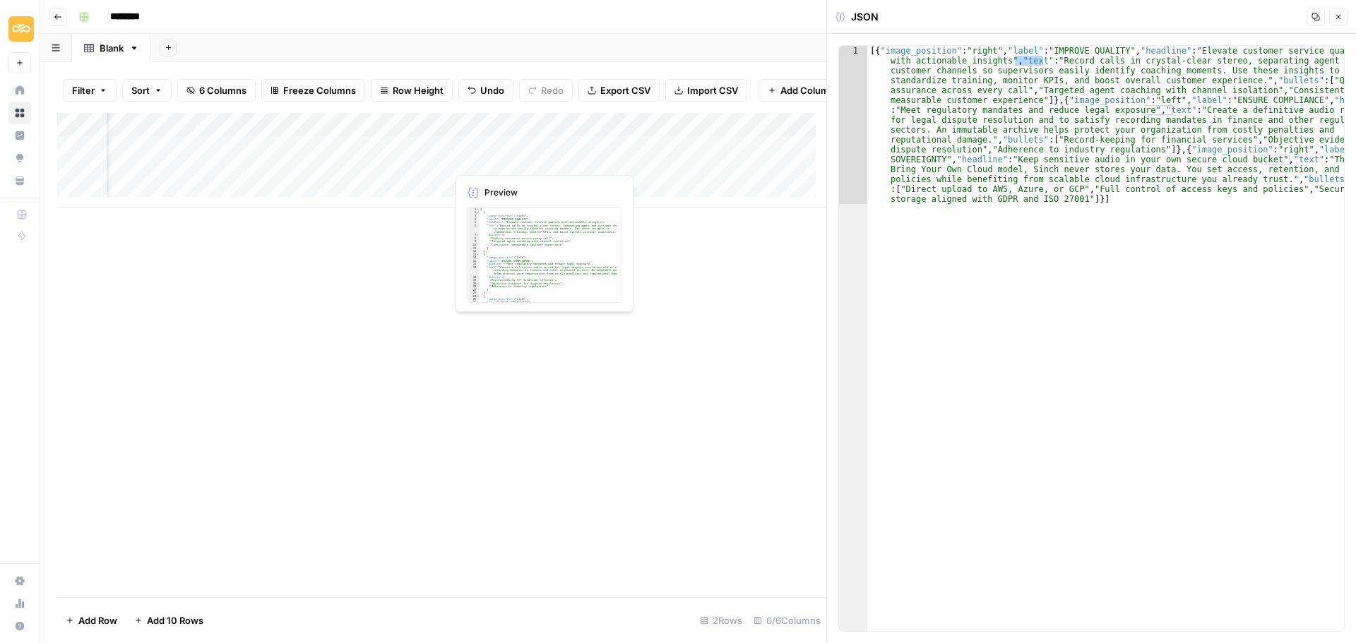
click at [509, 155] on div "Add Column" at bounding box center [441, 160] width 769 height 95
click at [533, 165] on div "Add Column" at bounding box center [441, 160] width 769 height 95
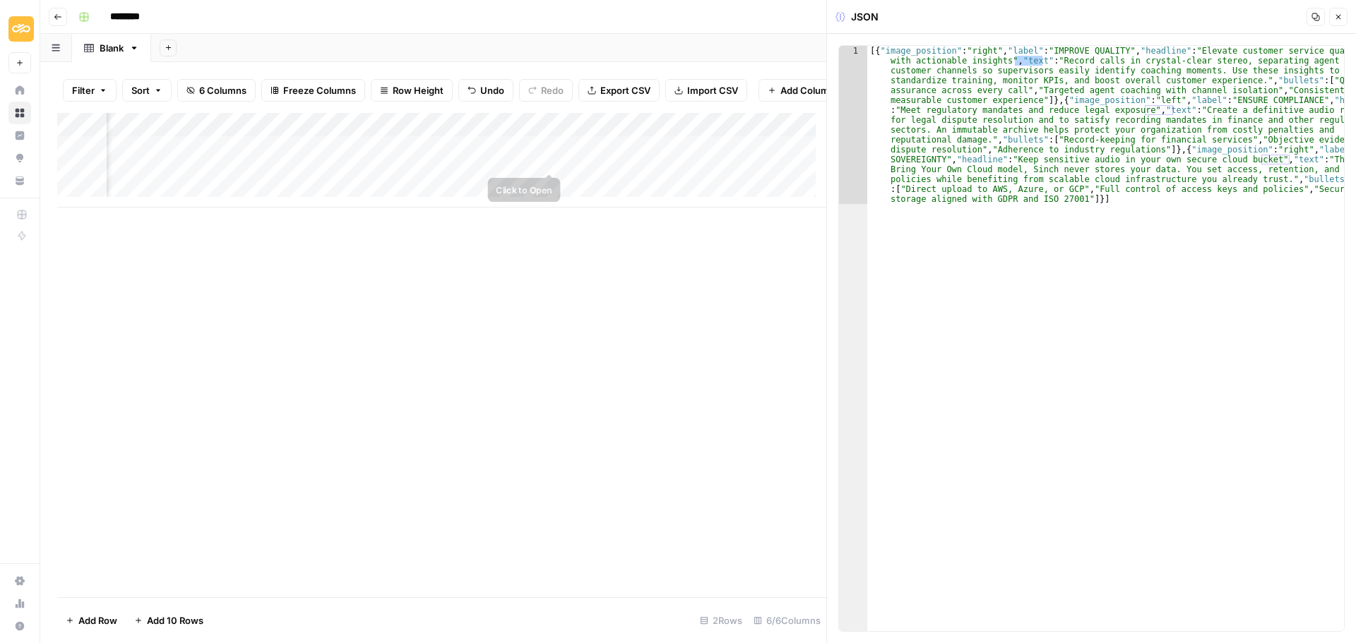
click at [631, 161] on div "Add Column" at bounding box center [441, 160] width 769 height 95
click at [609, 160] on div "Add Column" at bounding box center [441, 160] width 769 height 95
click at [765, 162] on div "Add Column" at bounding box center [787, 155] width 78 height 84
click at [580, 138] on div "Add Column" at bounding box center [441, 160] width 769 height 95
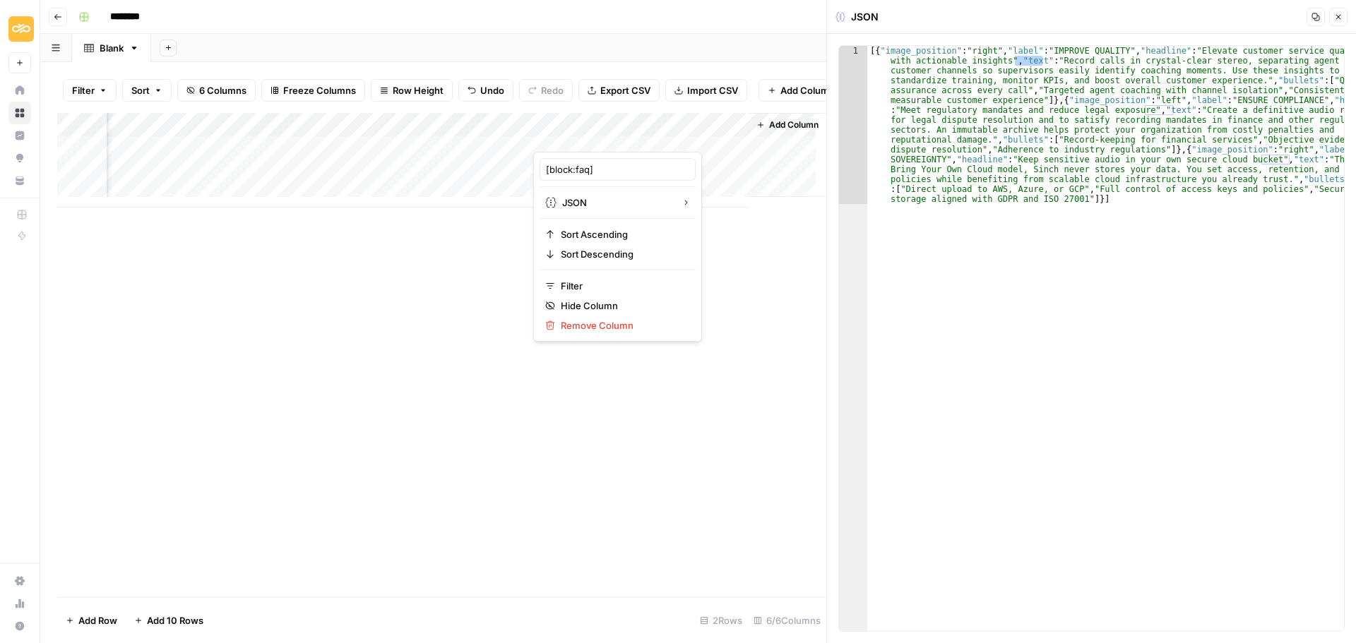
click at [469, 242] on div "Add Column" at bounding box center [441, 355] width 769 height 484
click at [212, 162] on div "Add Column" at bounding box center [441, 160] width 769 height 95
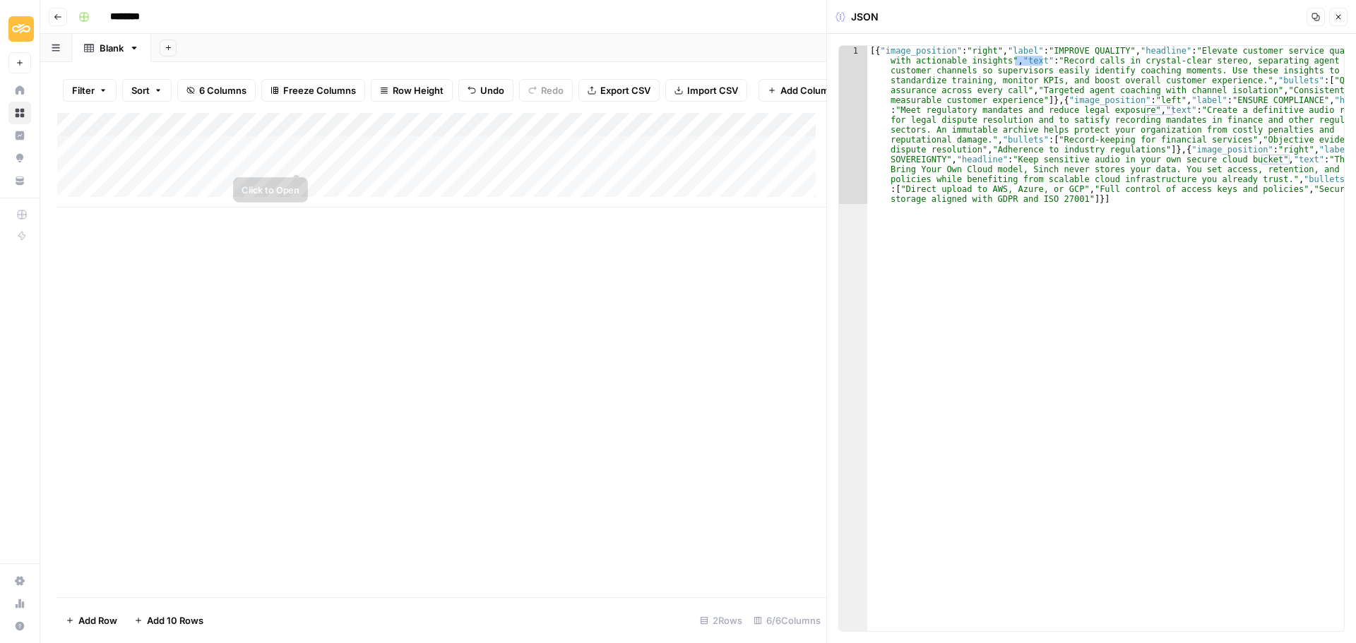
click at [390, 160] on div "Add Column" at bounding box center [441, 160] width 769 height 95
click at [400, 164] on div "Add Column" at bounding box center [441, 160] width 769 height 95
click at [566, 158] on div "Add Column" at bounding box center [441, 160] width 769 height 95
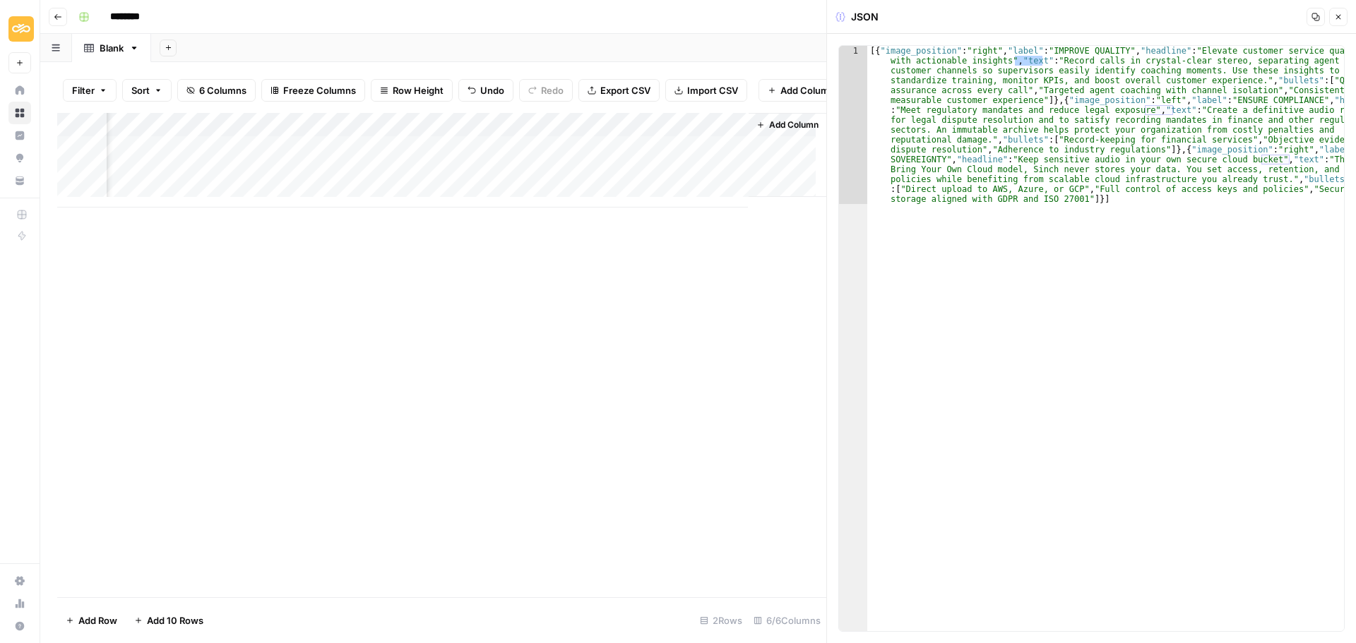
click at [631, 173] on div "Add Column" at bounding box center [441, 160] width 769 height 95
click at [626, 162] on div "Add Column" at bounding box center [441, 160] width 769 height 95
click at [460, 160] on div "Add Column" at bounding box center [441, 160] width 769 height 95
click at [235, 160] on div "Add Column" at bounding box center [441, 160] width 769 height 95
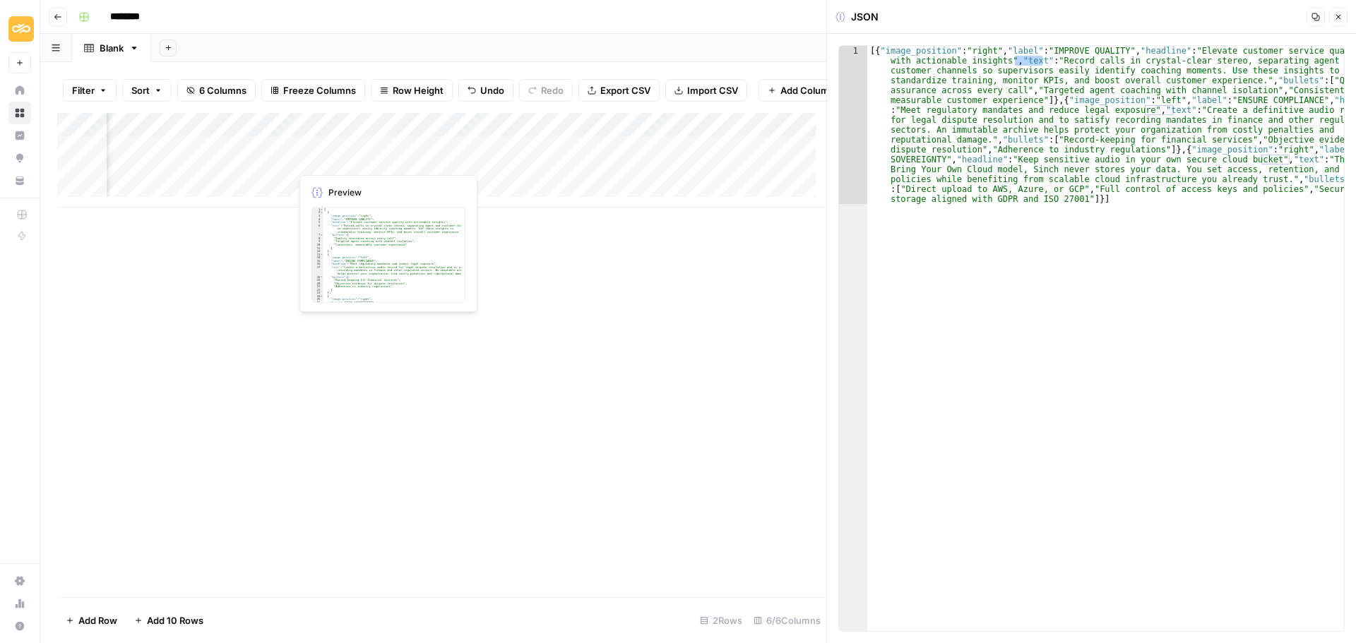
click at [353, 158] on div "Add Column" at bounding box center [441, 160] width 769 height 95
click at [584, 136] on div "Add Column" at bounding box center [441, 172] width 769 height 119
click at [621, 313] on div "Add Column" at bounding box center [441, 355] width 769 height 484
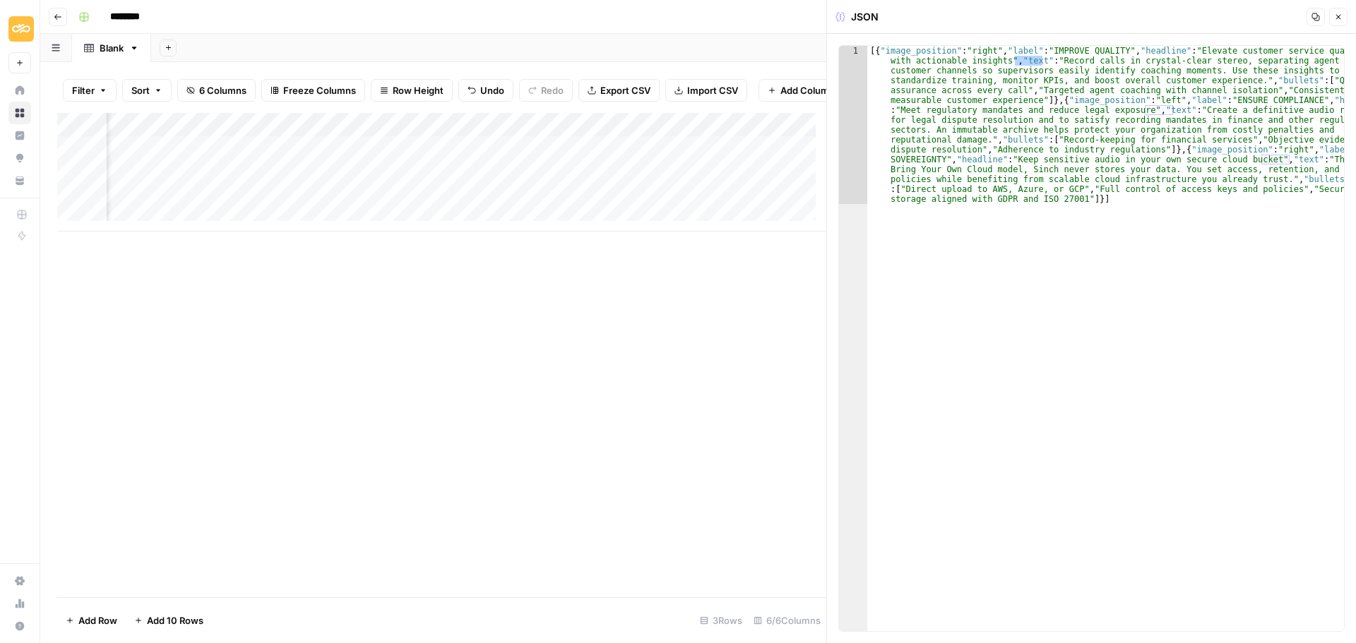
scroll to position [0, 590]
click at [605, 162] on div "Add Column" at bounding box center [441, 172] width 769 height 119
drag, startPoint x: 1137, startPoint y: 258, endPoint x: 1099, endPoint y: 294, distance: 52.0
click at [1099, 294] on div "[{ "image_position" : "right" , "label" : "IMPROVE QUALITY" , "headline" : "Ele…" at bounding box center [1105, 497] width 477 height 902
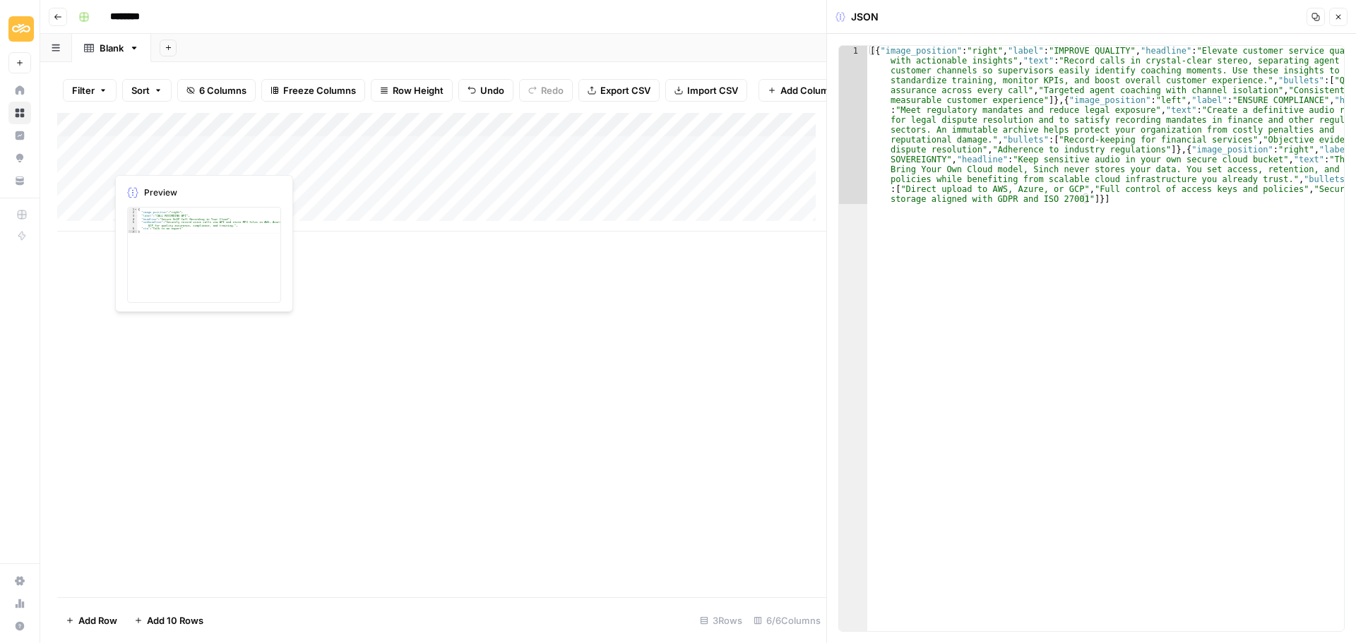
click at [236, 159] on div "Add Column" at bounding box center [441, 172] width 769 height 119
click at [338, 152] on div "Add Column" at bounding box center [441, 172] width 769 height 119
type textarea "**********"
drag, startPoint x: 1022, startPoint y: 49, endPoint x: 1001, endPoint y: 54, distance: 22.4
click at [1001, 54] on div "[{ "image_position" : "right" , "label" : "IMPROVE QUALITY" , "headline" : "Ele…" at bounding box center [1105, 497] width 477 height 902
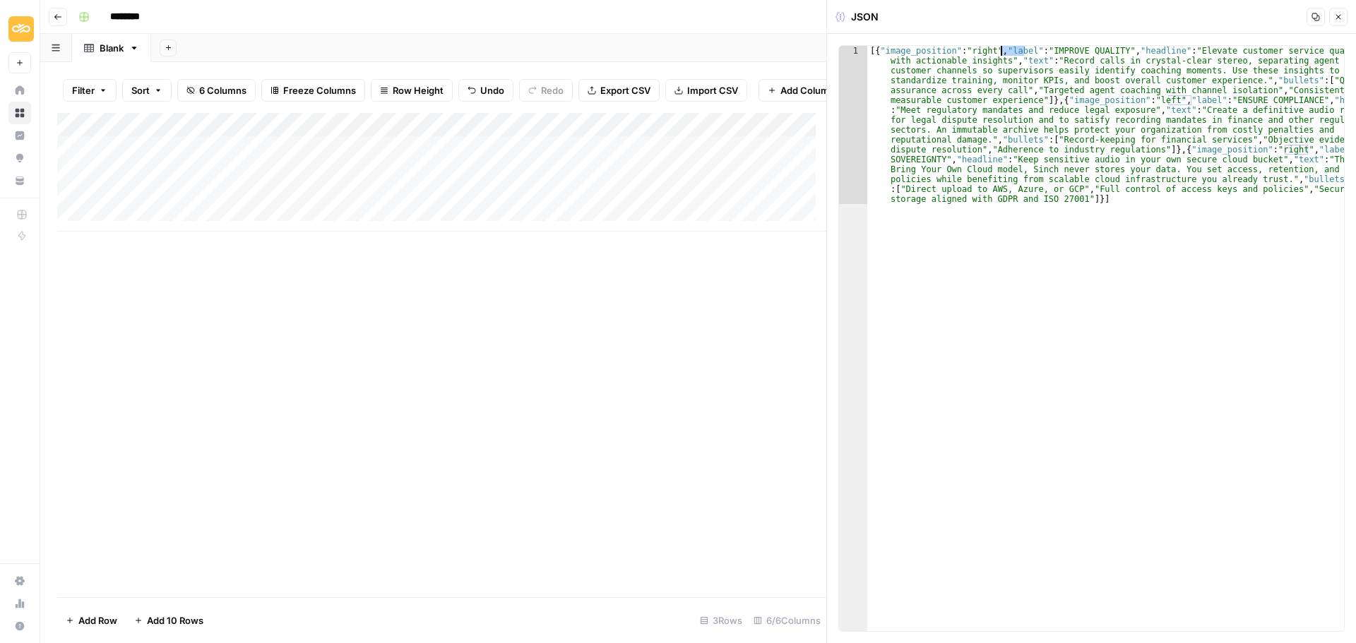
drag, startPoint x: 689, startPoint y: 224, endPoint x: 553, endPoint y: 434, distance: 250.7
click at [653, 301] on div "Add Column" at bounding box center [441, 355] width 769 height 484
click at [1002, 114] on div "[{ "image_position" : "right" , "label" : "IMPROVE QUALITY" , "headline" : "Ele…" at bounding box center [1105, 497] width 477 height 902
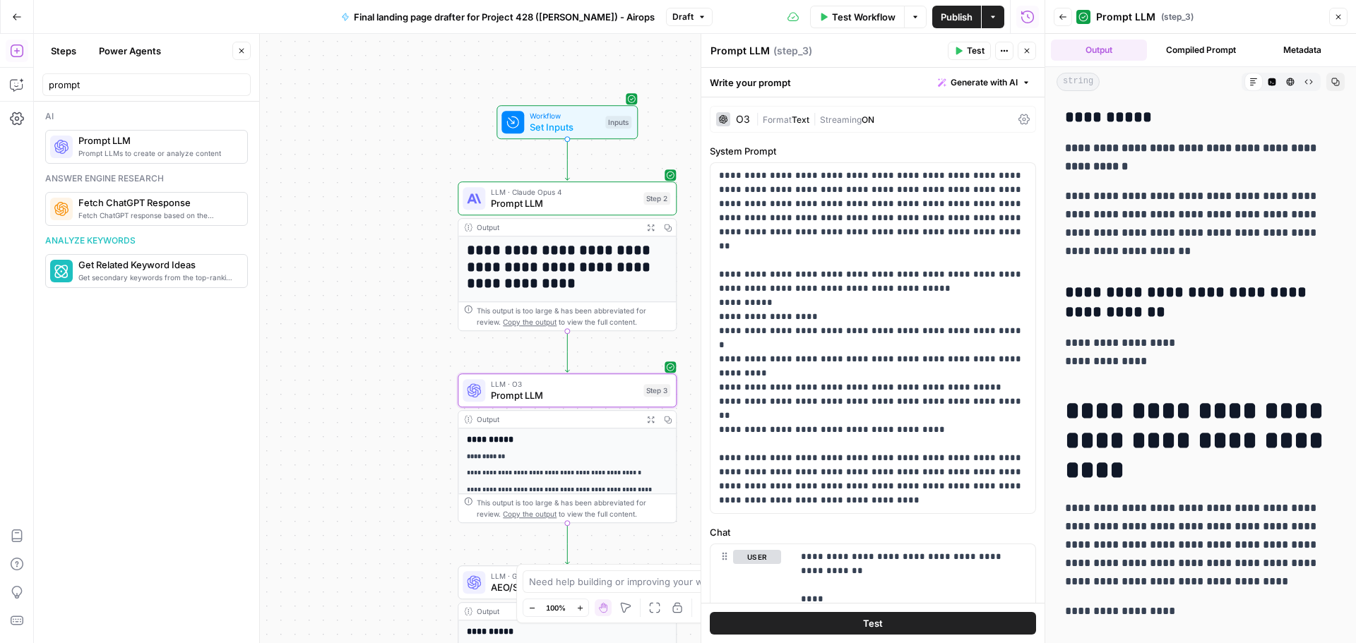
click at [13, 18] on icon "button" at bounding box center [17, 17] width 10 height 10
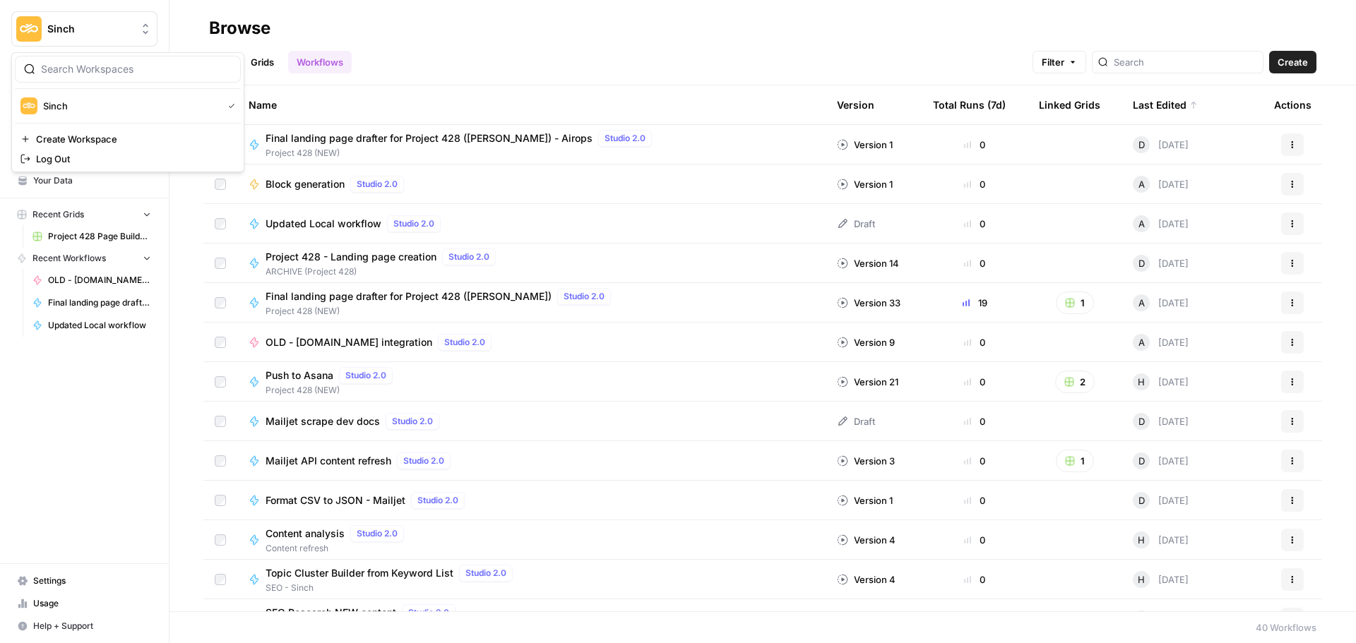
click at [85, 19] on button "Sinch" at bounding box center [84, 28] width 146 height 35
click at [74, 394] on div "Sinch New Home Browse Insights Opportunities Your Data Recent Grids Project 428…" at bounding box center [84, 321] width 169 height 643
click at [68, 34] on span "Sinch" at bounding box center [89, 29] width 85 height 14
click at [92, 402] on div "Sinch New Home Browse Insights Opportunities Your Data Recent Grids Project 428…" at bounding box center [84, 321] width 169 height 643
click at [74, 32] on span "Sinch" at bounding box center [89, 29] width 85 height 14
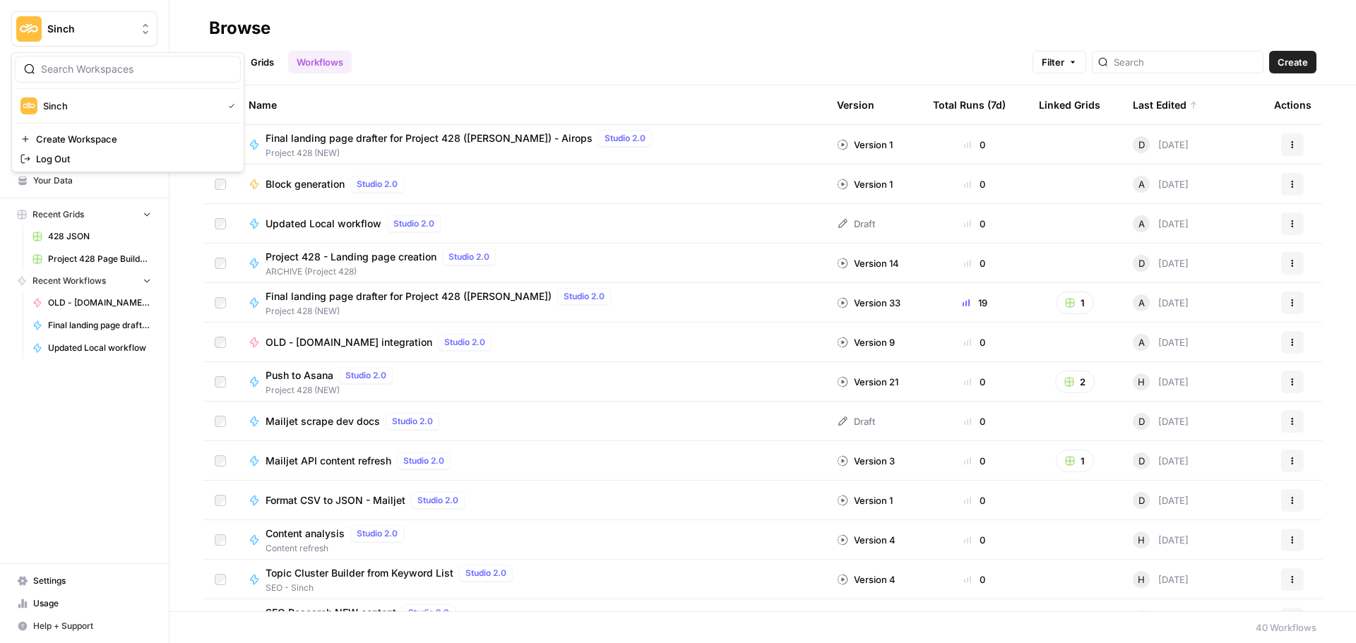
click at [74, 32] on span "Sinch" at bounding box center [89, 29] width 85 height 14
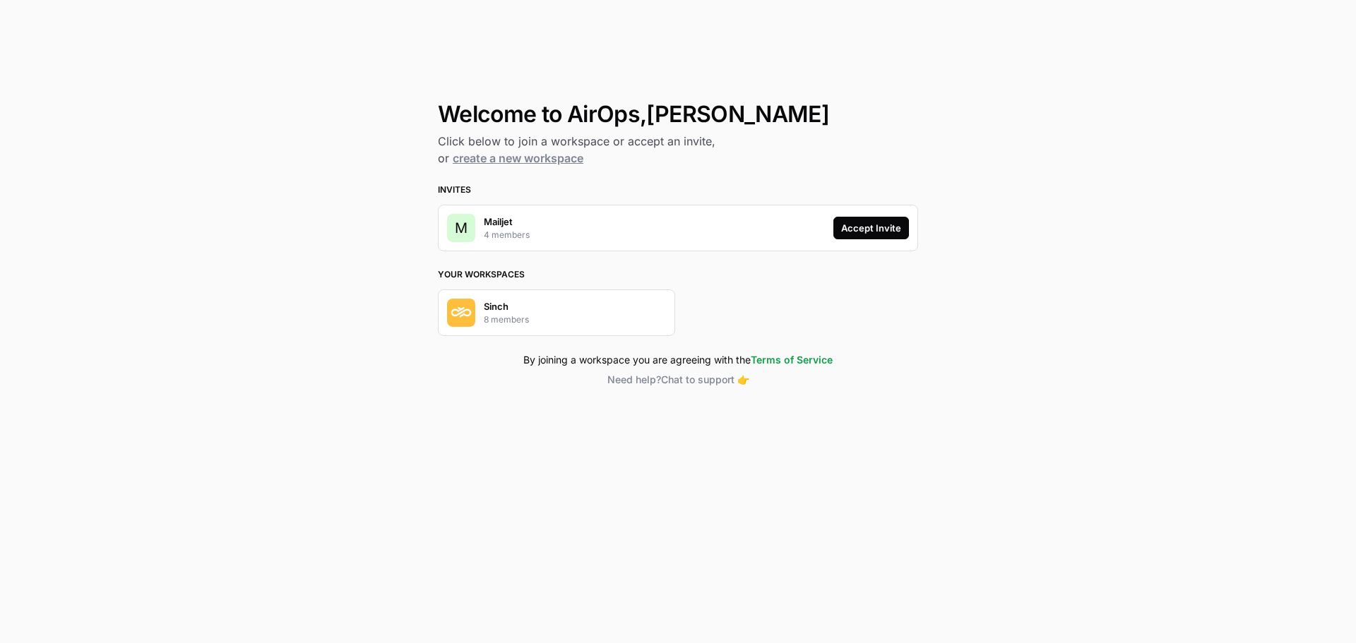
click at [854, 232] on div "Accept Invite" at bounding box center [871, 228] width 60 height 14
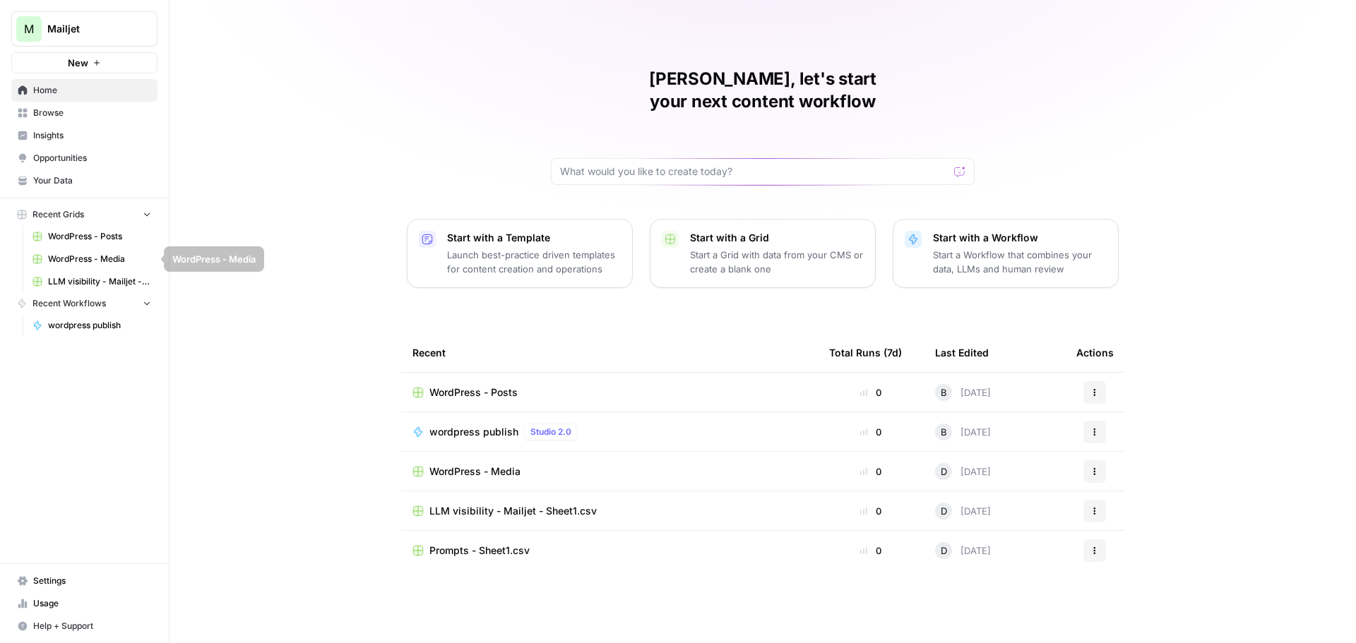
click at [98, 265] on span "WordPress - Media" at bounding box center [99, 259] width 103 height 13
click at [151, 215] on icon "button" at bounding box center [147, 214] width 10 height 10
click at [145, 213] on icon "button" at bounding box center [147, 215] width 10 height 10
click at [47, 114] on span "Browse" at bounding box center [92, 113] width 118 height 13
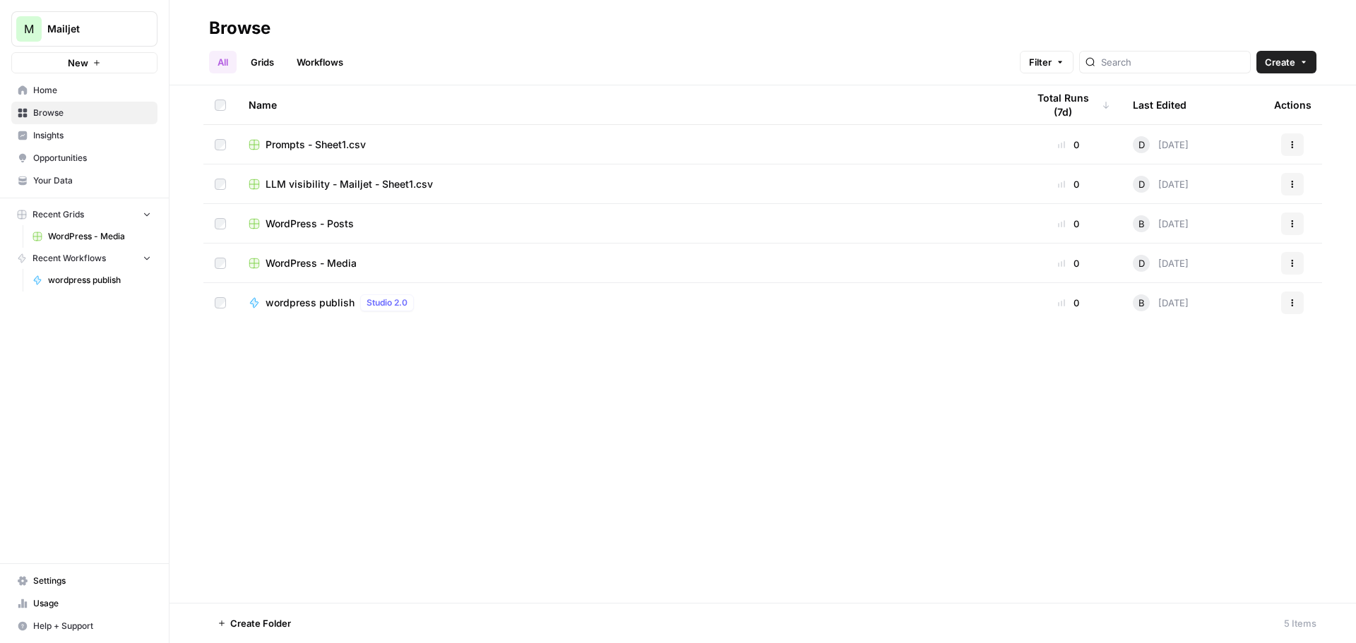
click at [323, 220] on span "WordPress - Posts" at bounding box center [309, 224] width 88 height 14
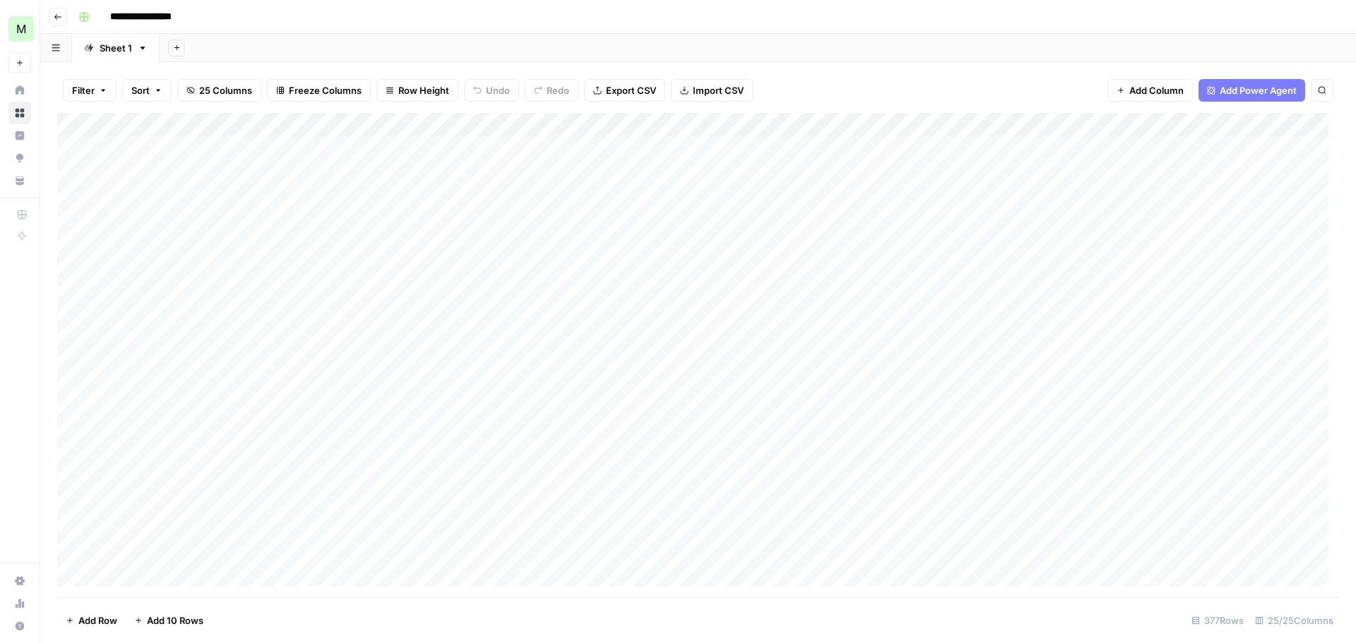
click at [161, 148] on div "Add Column" at bounding box center [698, 355] width 1282 height 484
click at [165, 126] on div "Add Column" at bounding box center [698, 355] width 1282 height 484
click at [183, 125] on div at bounding box center [171, 127] width 128 height 28
click at [628, 55] on div "Add Sheet" at bounding box center [758, 48] width 1196 height 28
click at [183, 152] on div "Add Column" at bounding box center [698, 355] width 1282 height 484
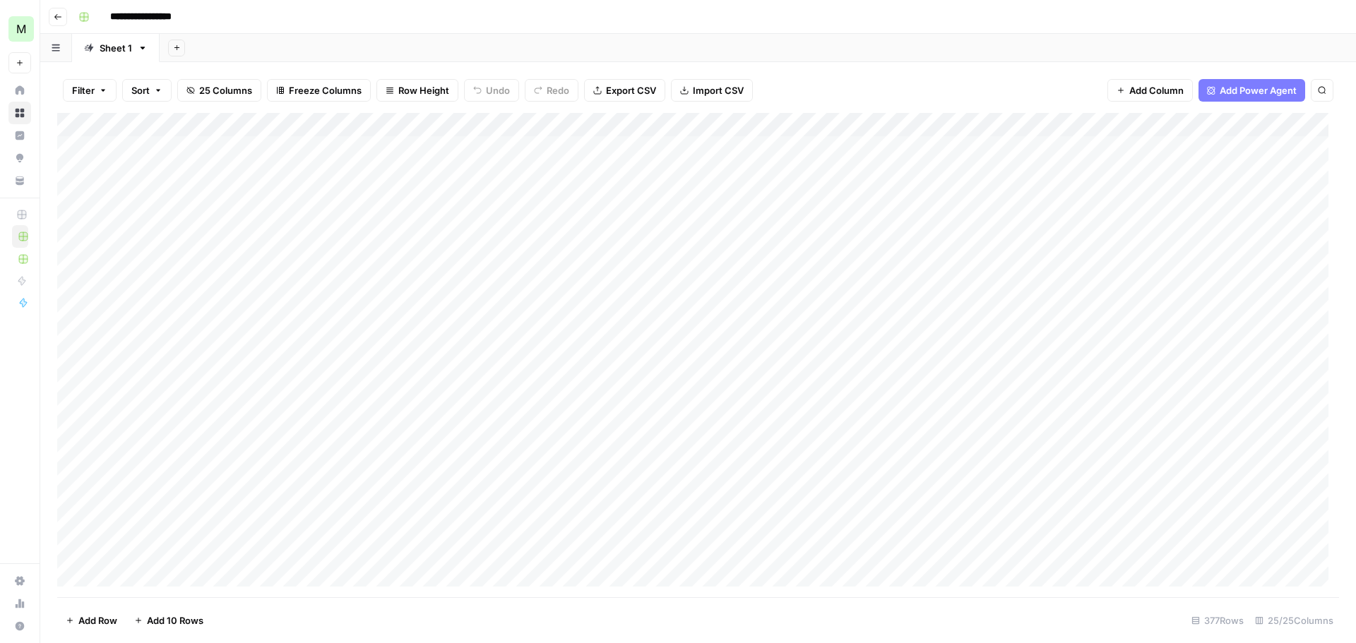
click at [196, 153] on div "Add Column" at bounding box center [698, 355] width 1282 height 484
click at [179, 120] on div "Add Column" at bounding box center [698, 355] width 1282 height 484
click at [164, 119] on div at bounding box center [171, 127] width 128 height 28
click at [321, 139] on div "Add Column" at bounding box center [698, 355] width 1282 height 484
click at [401, 151] on div "Add Column" at bounding box center [698, 355] width 1282 height 484
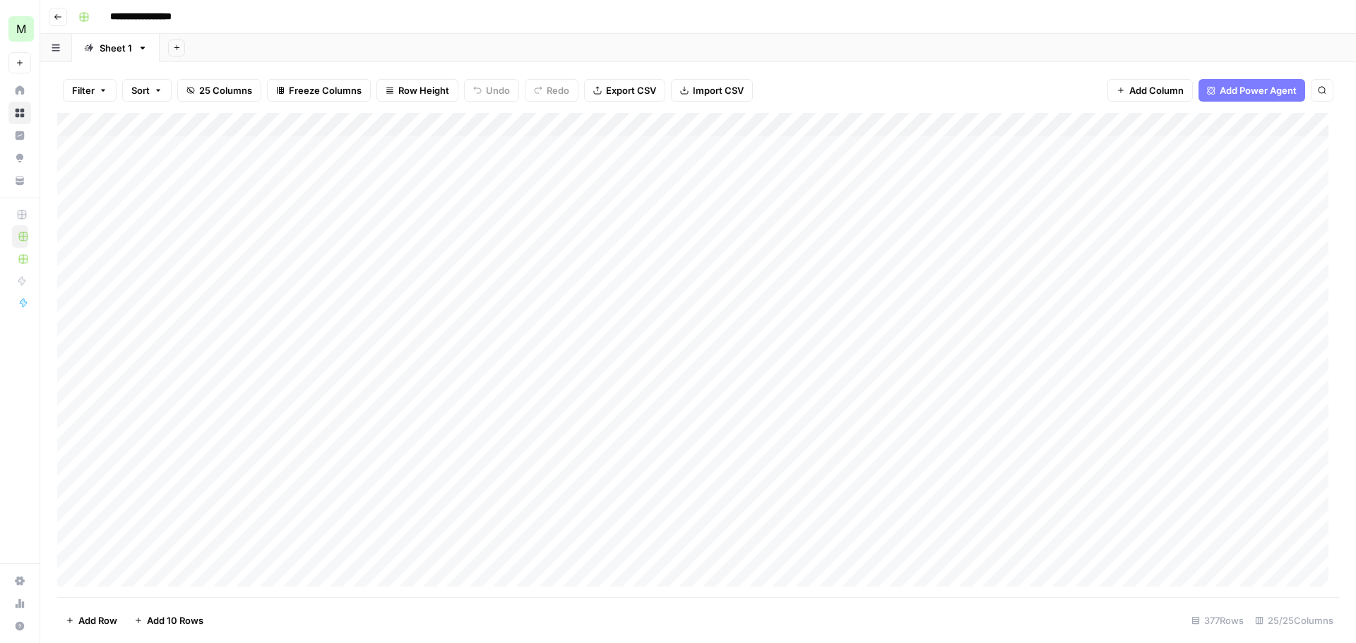
click at [172, 148] on div "Add Column" at bounding box center [698, 355] width 1282 height 484
click at [533, 141] on div "Add Column" at bounding box center [698, 355] width 1282 height 484
click at [604, 145] on div "Add Column" at bounding box center [698, 355] width 1282 height 484
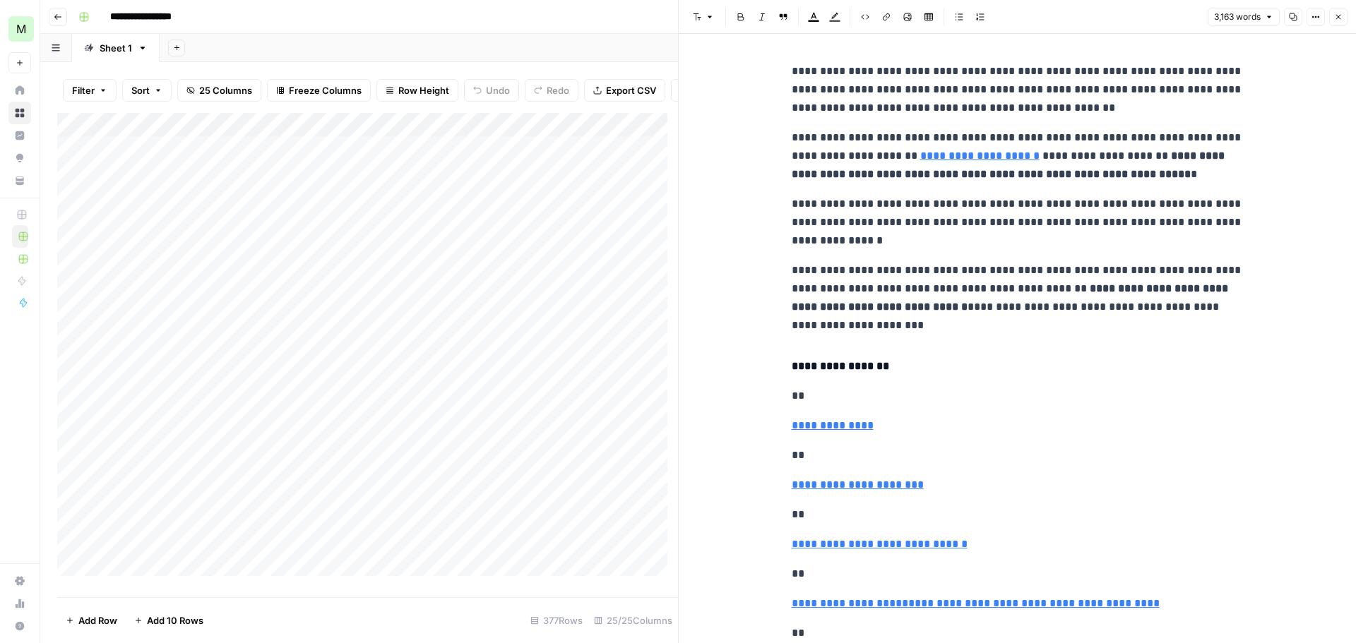
click at [571, 64] on div "Filter Sort 25 Columns Freeze Columns Row Height Undo Redo Export CSV Import CS…" at bounding box center [359, 352] width 638 height 581
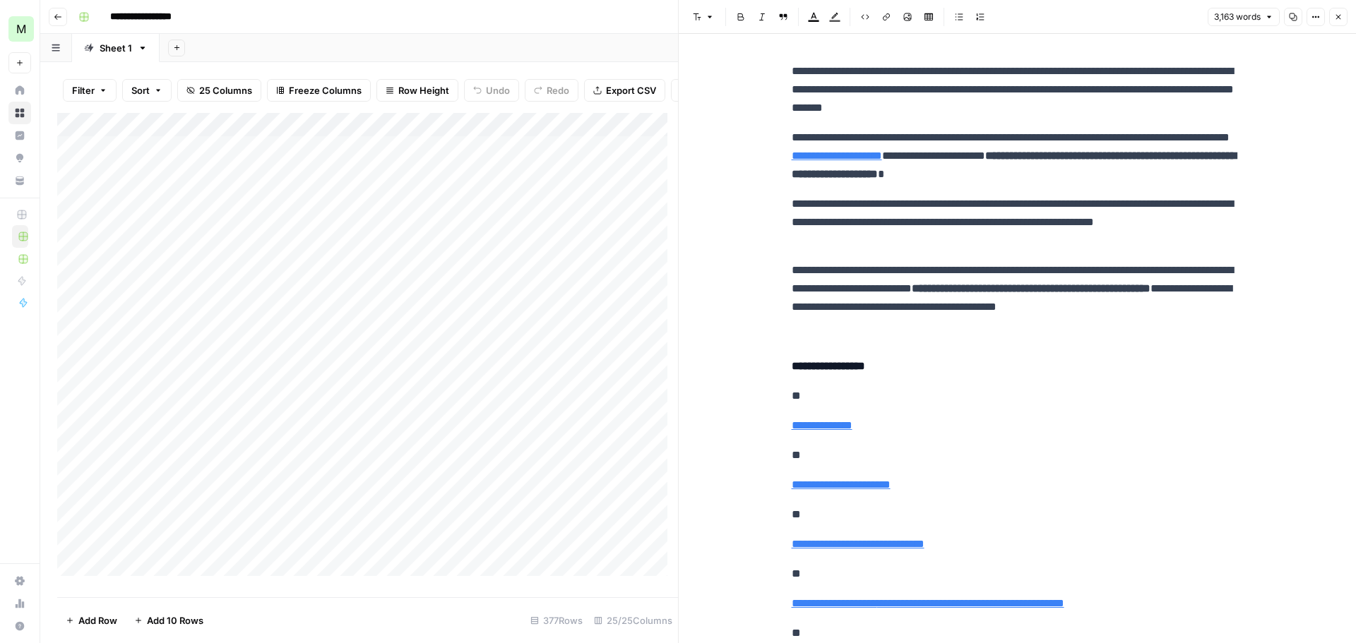
drag, startPoint x: 159, startPoint y: 597, endPoint x: 175, endPoint y: 595, distance: 16.4
click at [176, 596] on div "Filter Sort 25 Columns Freeze Columns Row Height Undo Redo Export CSV Import CS…" at bounding box center [359, 352] width 638 height 581
click at [1340, 13] on icon "button" at bounding box center [1338, 17] width 8 height 8
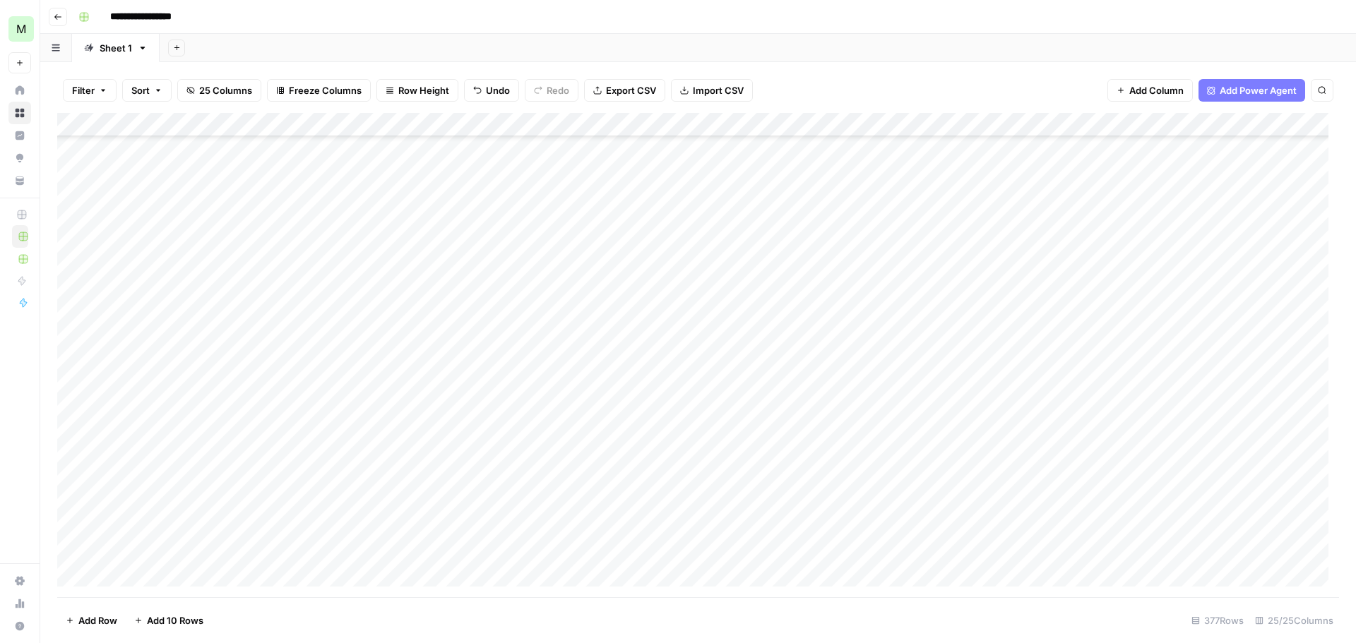
scroll to position [97, 0]
click at [151, 150] on div "Add Column" at bounding box center [698, 355] width 1282 height 484
click at [172, 148] on div "Add Column" at bounding box center [698, 355] width 1282 height 484
click at [175, 126] on div "Add Column" at bounding box center [698, 355] width 1282 height 484
click at [399, 170] on div "Add Column" at bounding box center [698, 355] width 1282 height 484
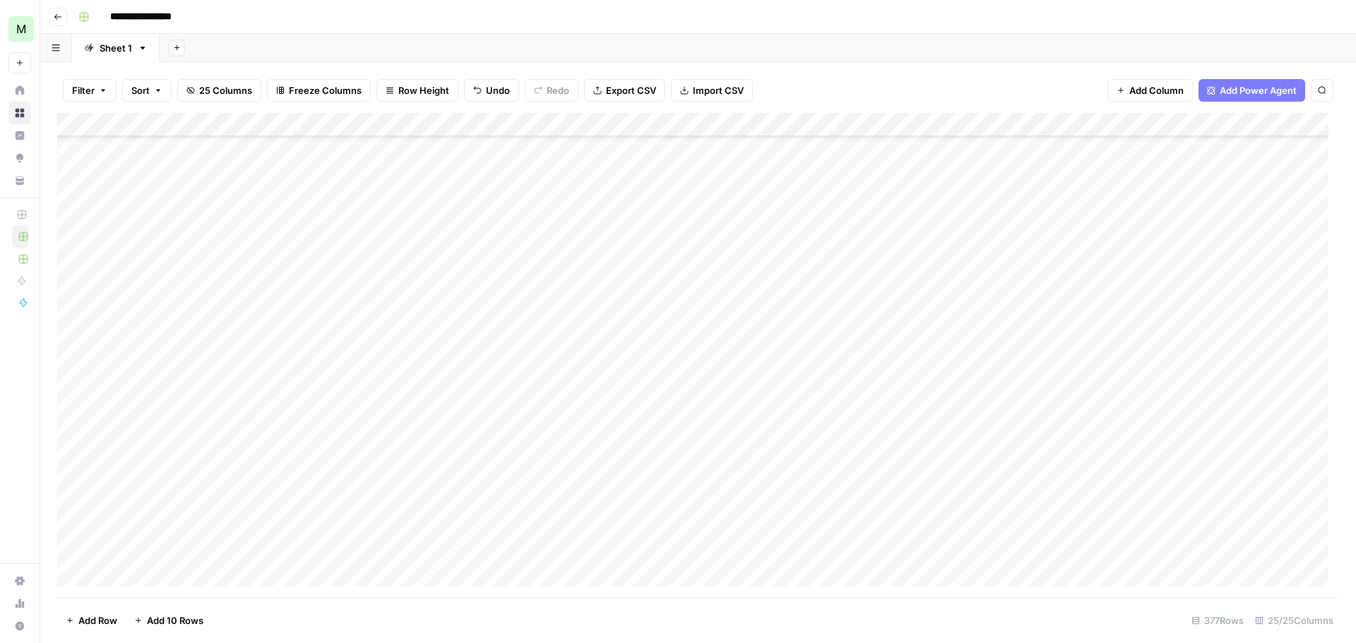
click at [289, 148] on div "Add Column" at bounding box center [698, 355] width 1282 height 484
click at [526, 147] on div "Add Column" at bounding box center [698, 355] width 1282 height 484
click at [721, 149] on div "Add Column" at bounding box center [698, 355] width 1282 height 484
click at [727, 149] on div "Add Column" at bounding box center [698, 355] width 1282 height 484
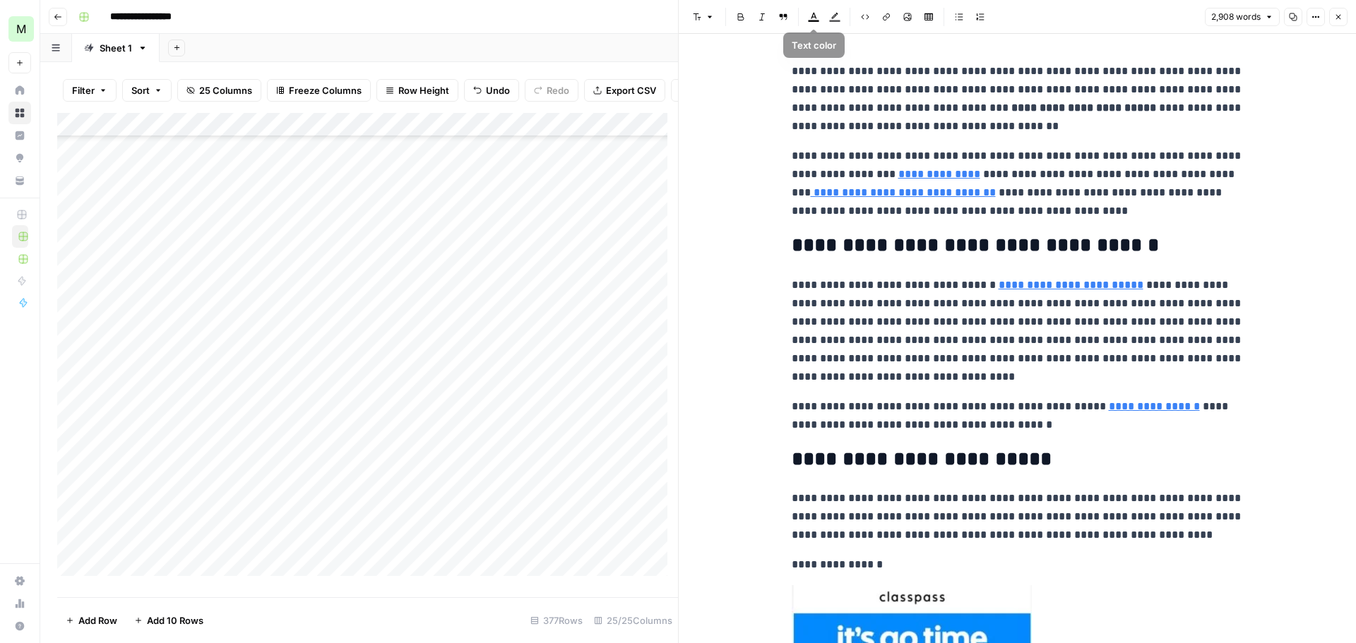
click at [867, 23] on button "Code block" at bounding box center [865, 17] width 18 height 18
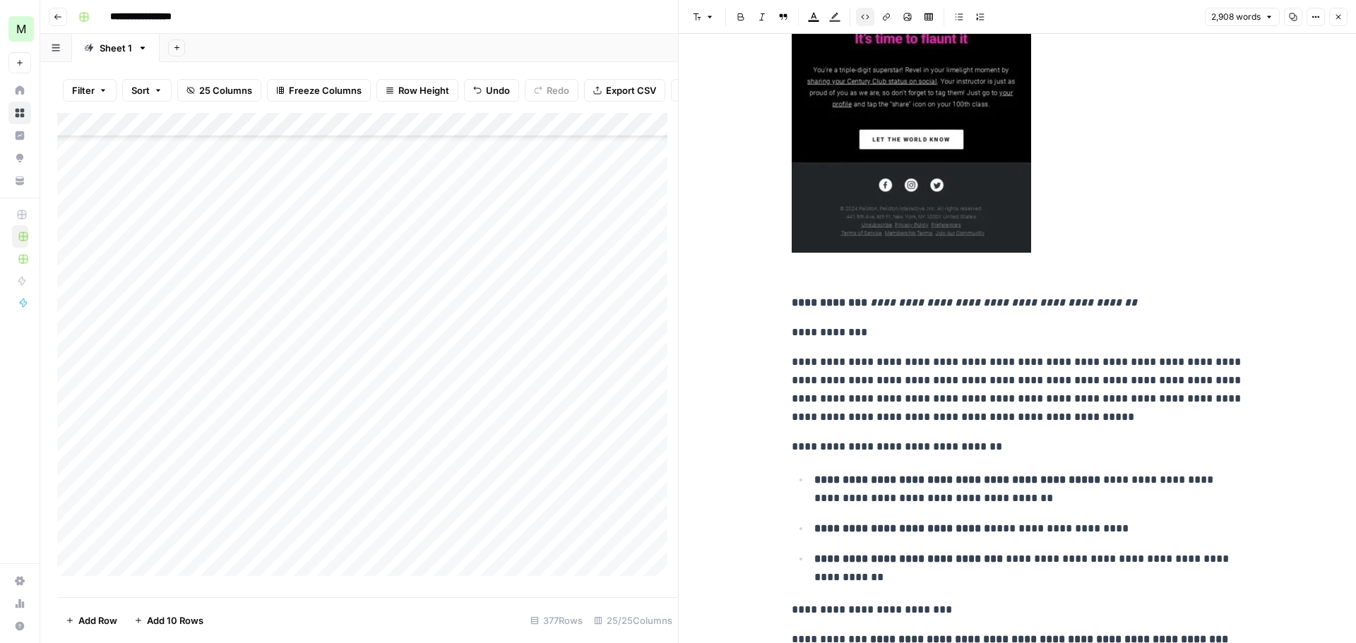
scroll to position [18350, 0]
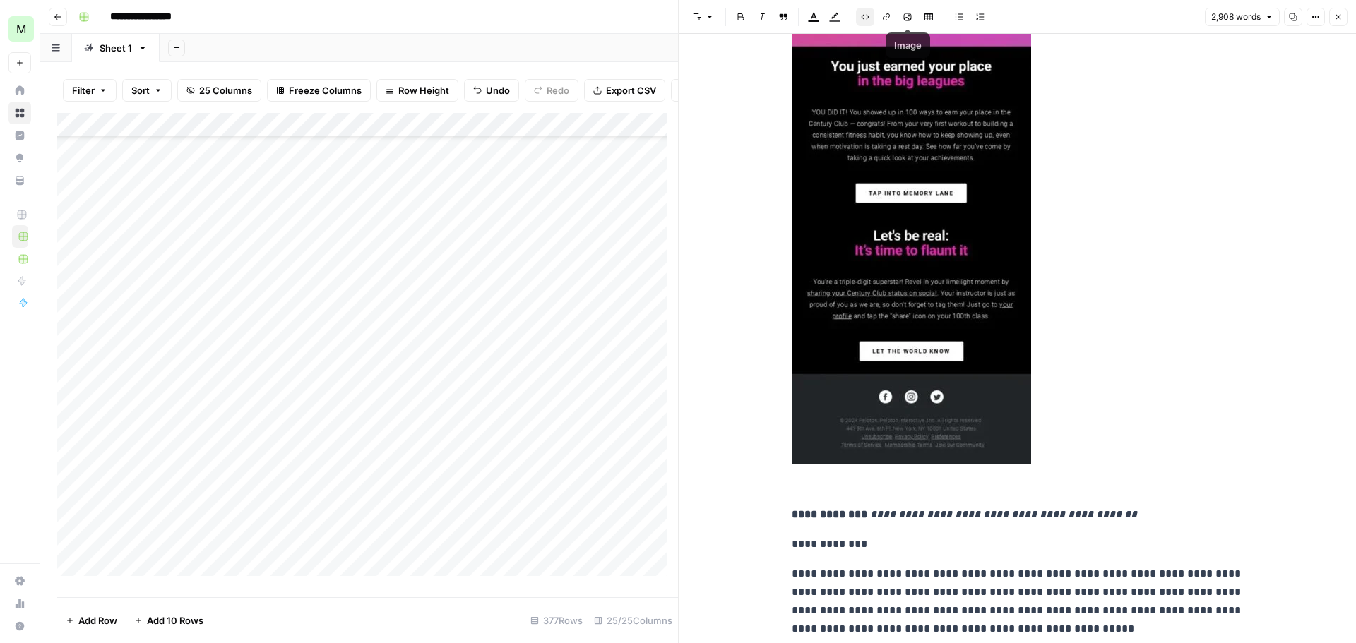
click at [884, 18] on icon "button" at bounding box center [886, 17] width 8 height 8
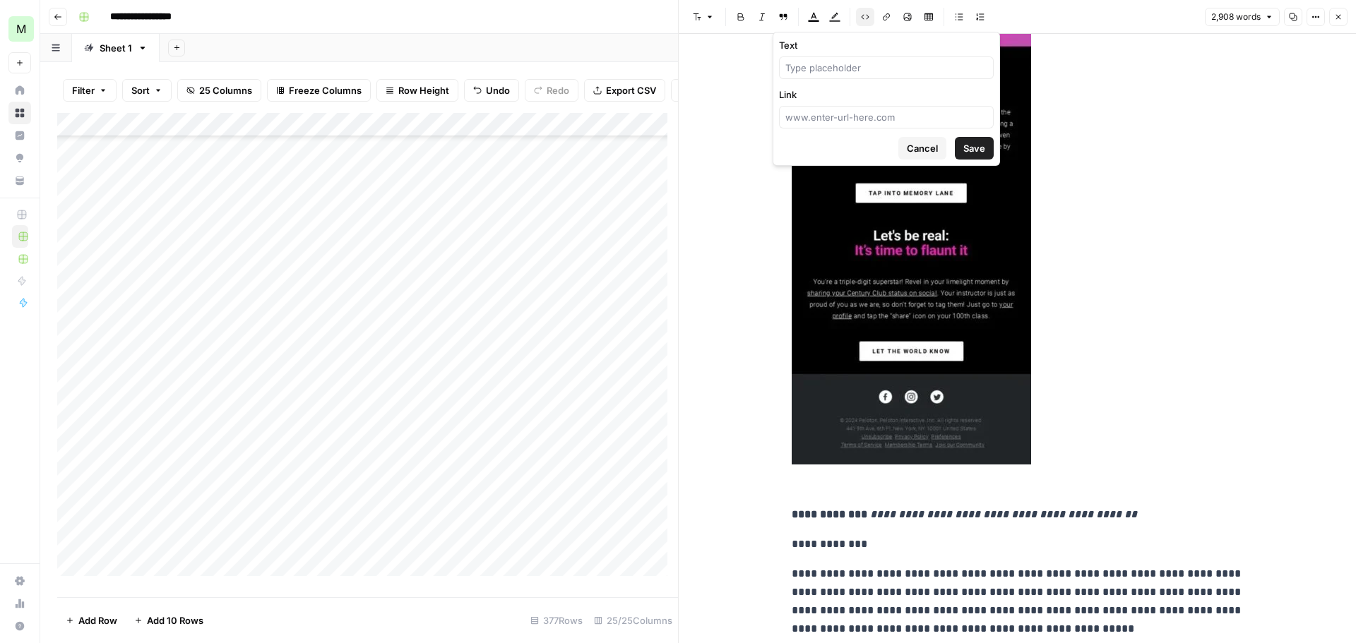
click at [888, 18] on icon "button" at bounding box center [886, 17] width 8 height 8
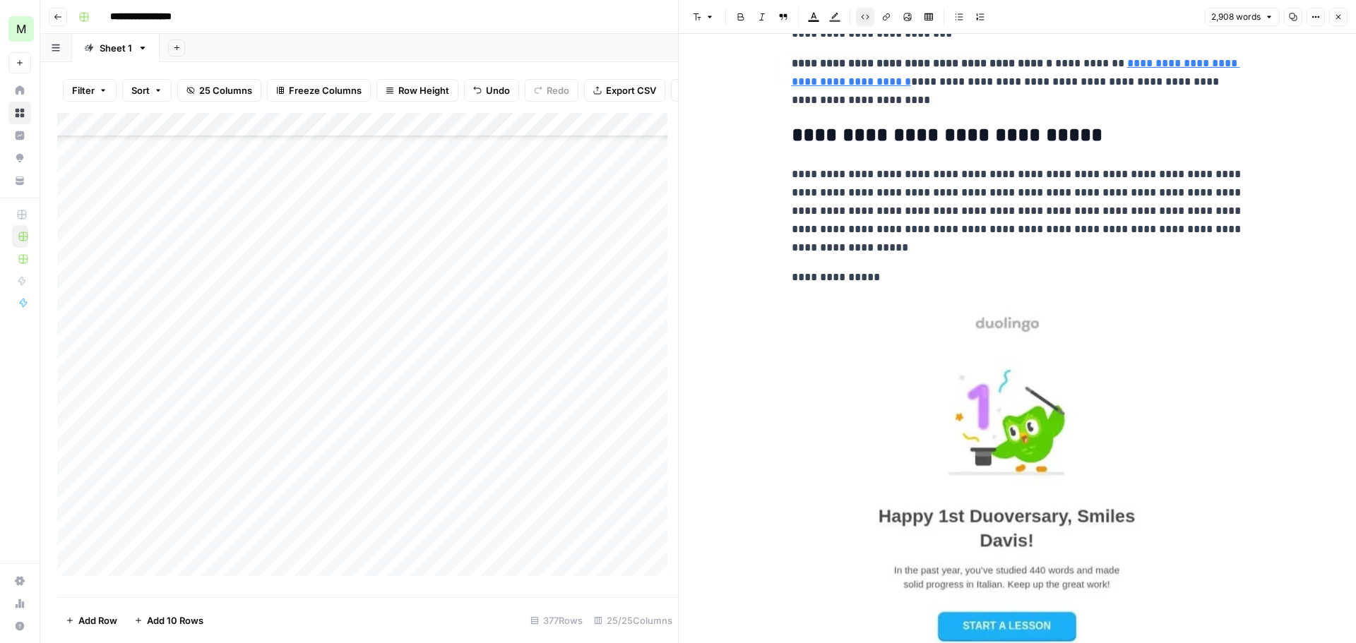
scroll to position [16373, 0]
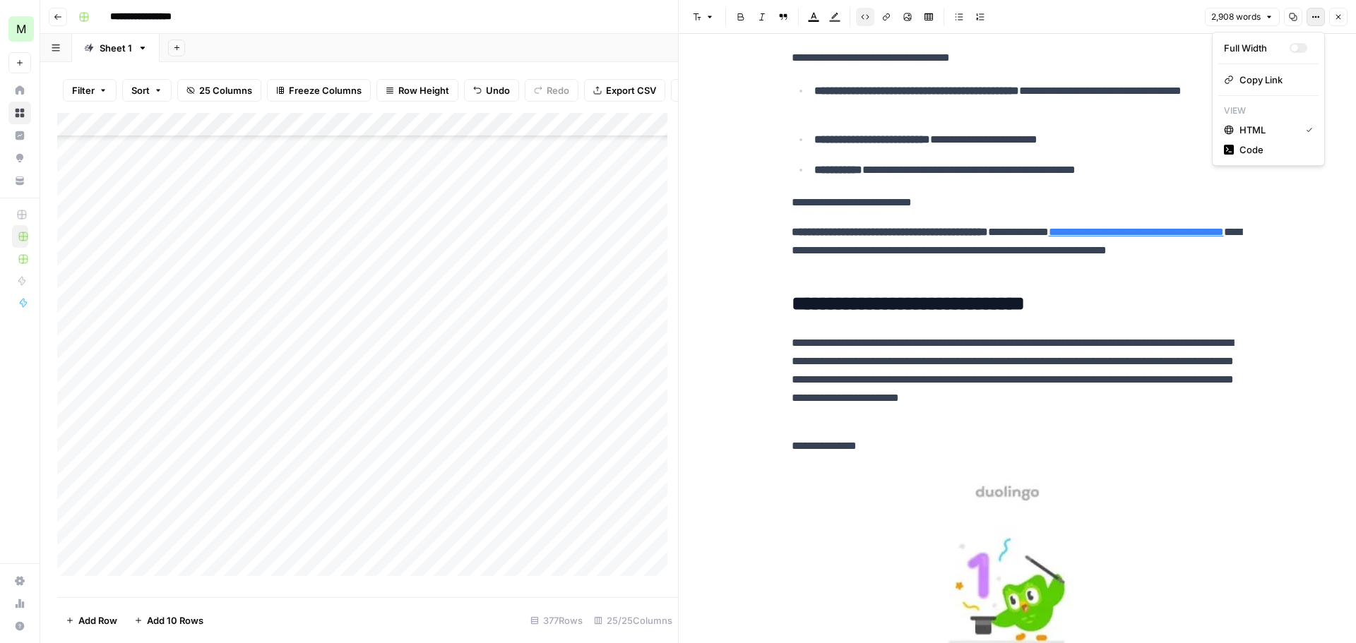
click at [1316, 16] on icon "button" at bounding box center [1315, 17] width 8 height 8
click at [1332, 16] on button "Close" at bounding box center [1338, 17] width 18 height 18
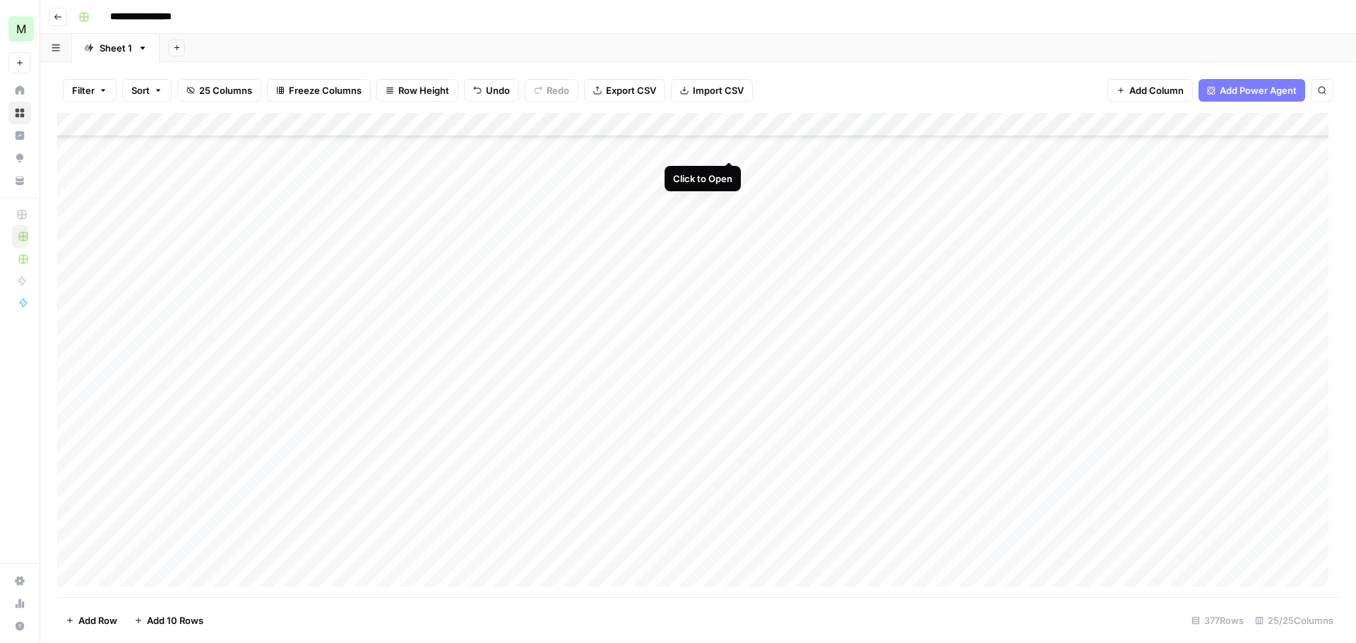
click at [729, 147] on div "Add Column" at bounding box center [698, 355] width 1282 height 484
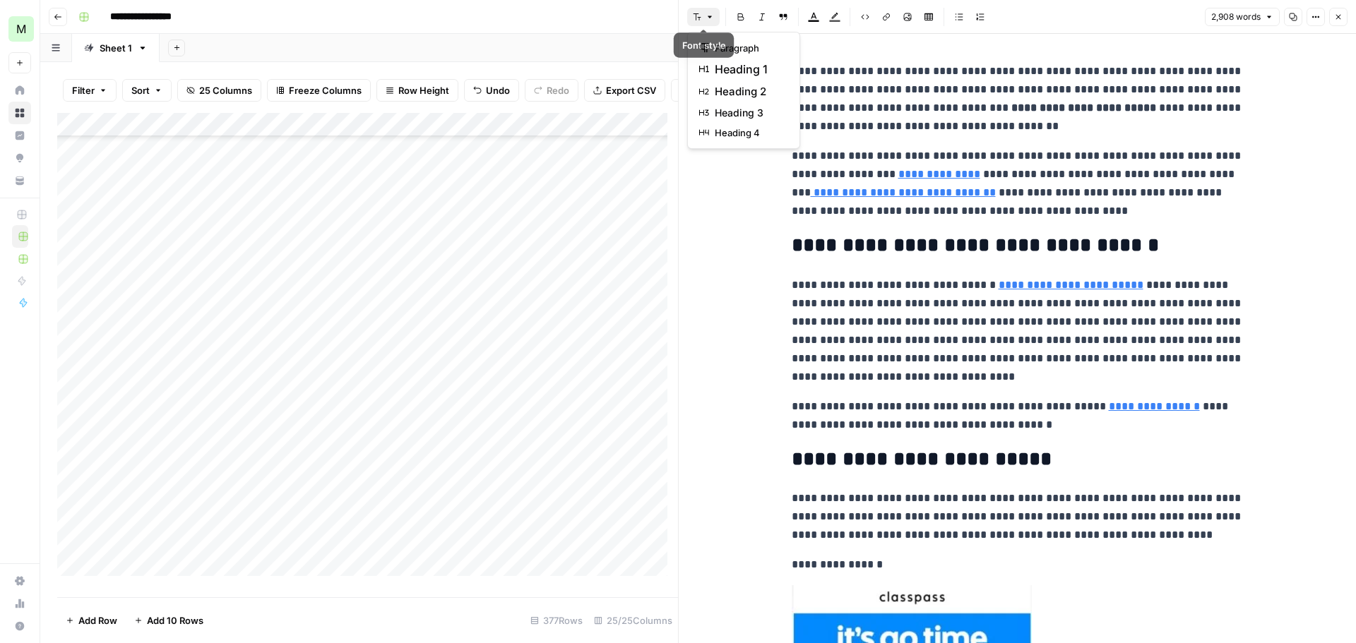
click at [710, 19] on icon "button" at bounding box center [709, 17] width 8 height 8
click at [709, 18] on icon "button" at bounding box center [709, 17] width 8 height 8
drag, startPoint x: 1015, startPoint y: 68, endPoint x: 1006, endPoint y: 61, distance: 11.6
click at [996, 64] on p "**********" at bounding box center [1018, 98] width 452 height 73
click at [1264, 17] on button "2,908 words" at bounding box center [1242, 17] width 75 height 18
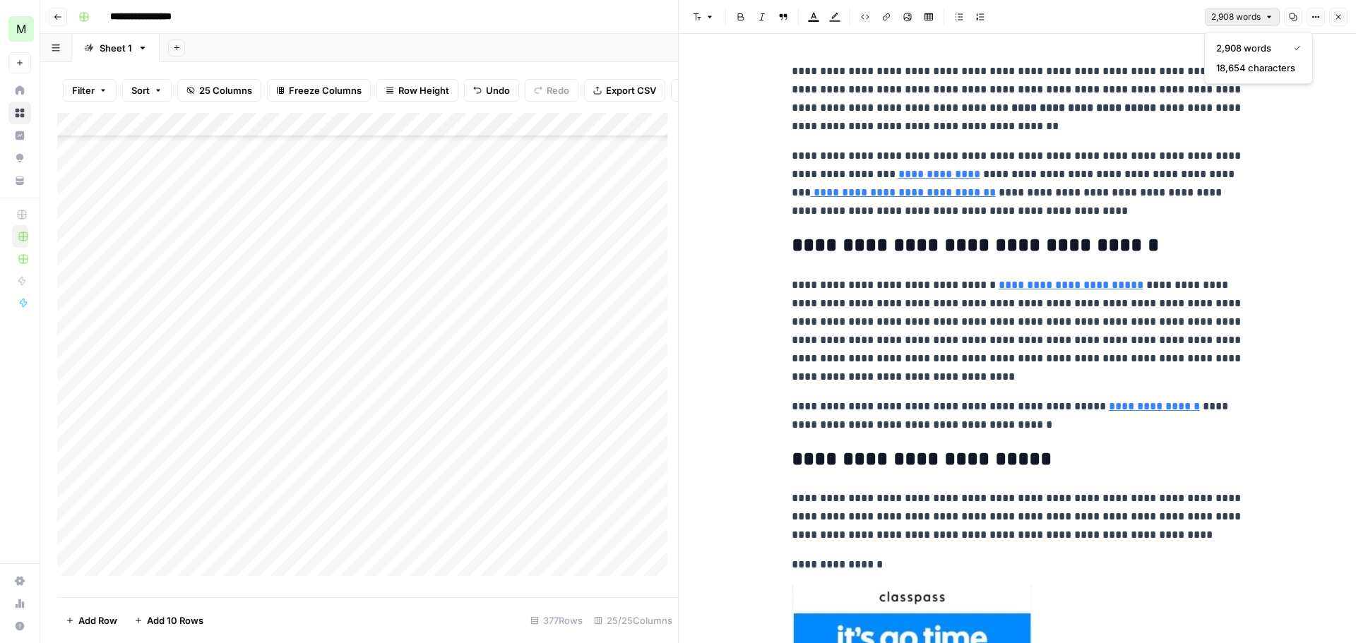
click at [1264, 17] on button "2,908 words" at bounding box center [1242, 17] width 75 height 18
click at [1260, 21] on button "2,908 words" at bounding box center [1242, 17] width 75 height 18
click at [1255, 61] on span "18,654 characters" at bounding box center [1255, 68] width 79 height 14
click at [1237, 23] on button "18,654 characters" at bounding box center [1230, 17] width 97 height 18
click at [1232, 48] on span "2,908 words" at bounding box center [1241, 48] width 92 height 14
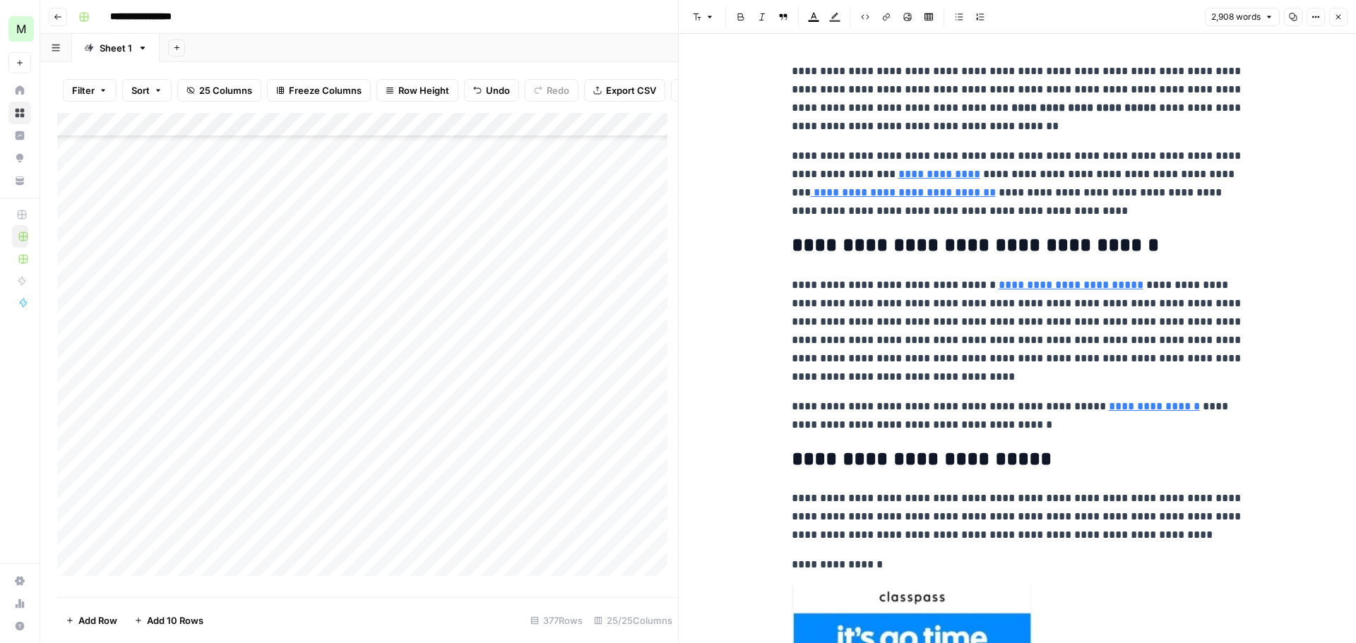
click at [921, 179] on p "**********" at bounding box center [1018, 183] width 452 height 73
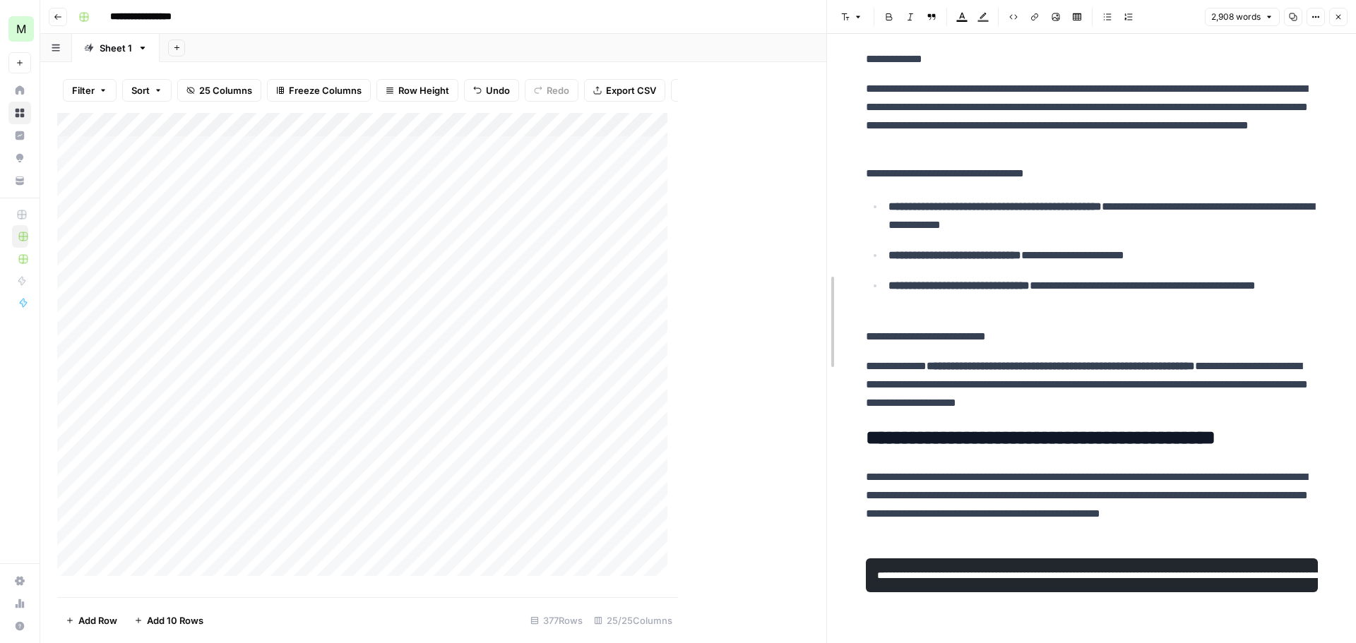
drag, startPoint x: 680, startPoint y: 217, endPoint x: 907, endPoint y: 253, distance: 229.5
click at [165, 157] on div "Add Column" at bounding box center [441, 350] width 769 height 474
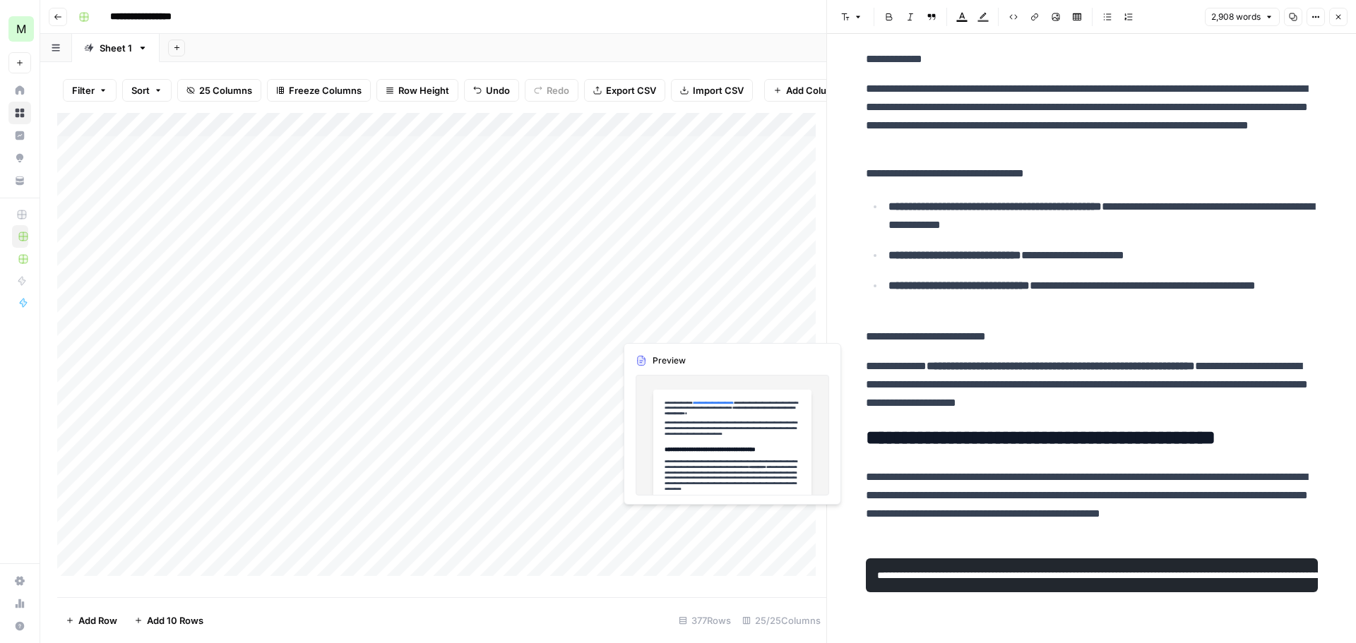
click at [651, 329] on div "Add Column" at bounding box center [441, 350] width 769 height 474
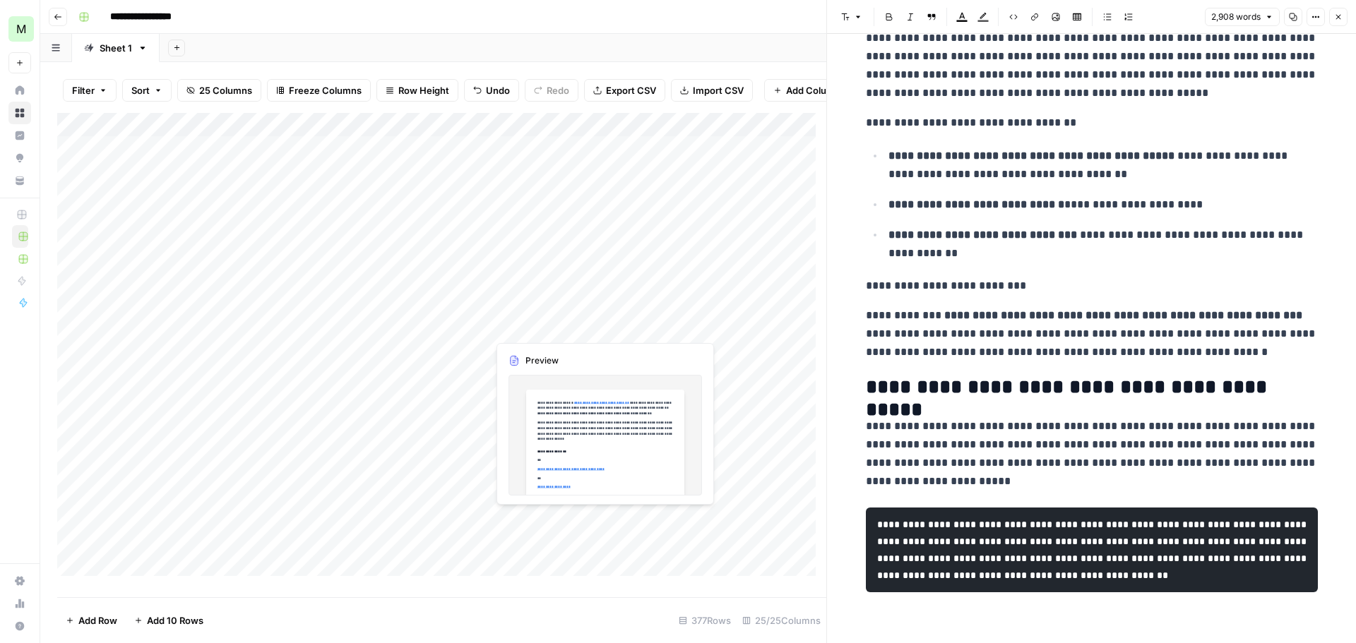
click at [551, 330] on div "Add Column" at bounding box center [441, 350] width 769 height 474
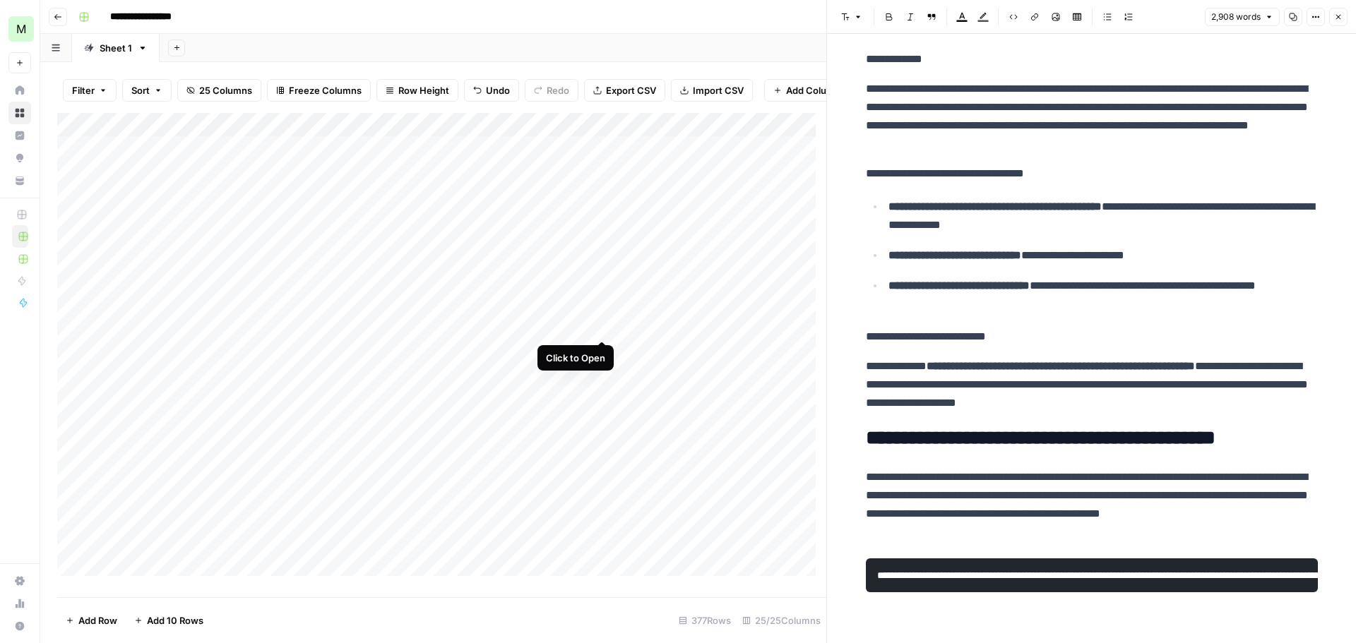
click at [603, 325] on div "Add Column" at bounding box center [441, 350] width 769 height 474
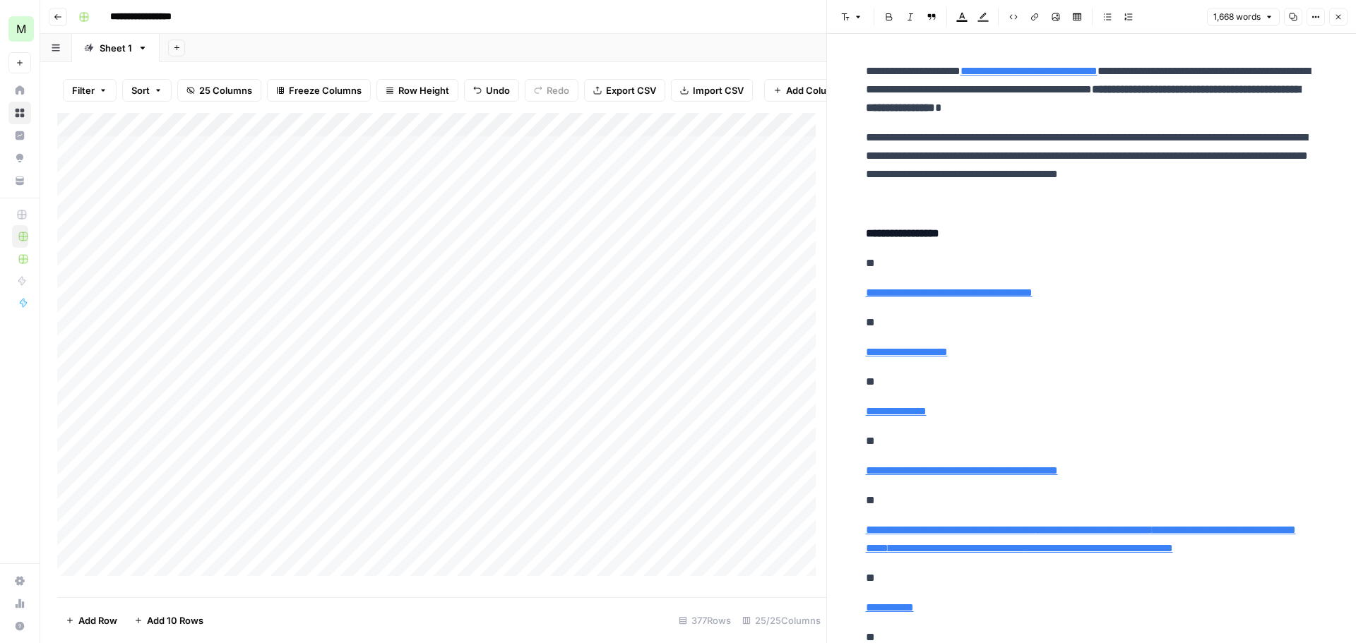
click at [720, 322] on div "Add Column" at bounding box center [441, 350] width 769 height 474
click at [725, 324] on div "Add Column" at bounding box center [441, 350] width 769 height 474
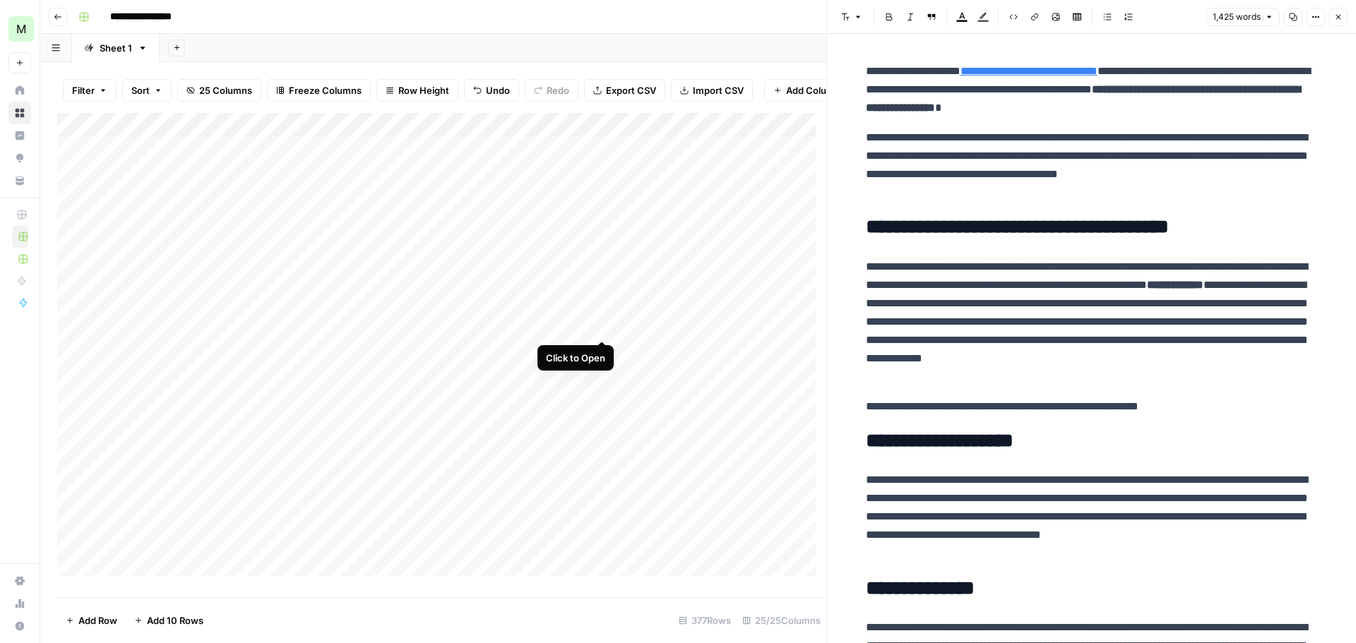
click at [601, 326] on div "Add Column" at bounding box center [441, 350] width 769 height 474
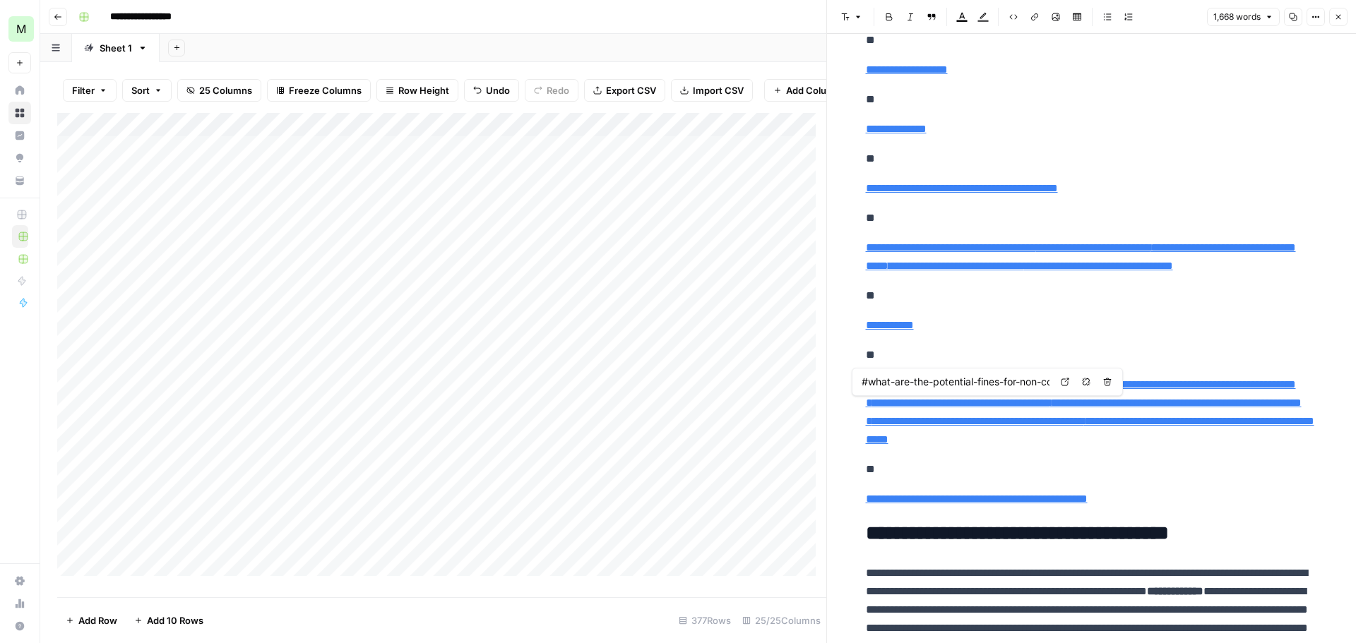
scroll to position [424, 0]
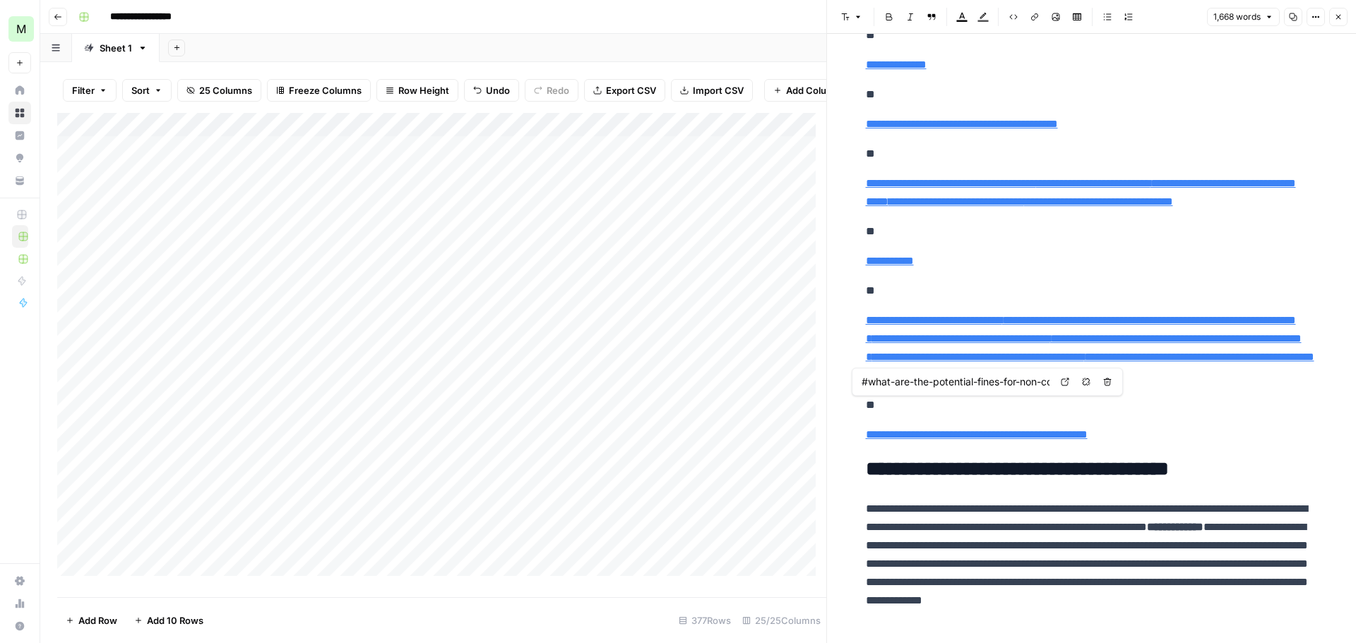
type input "#is-using-a-mailjet-template-enough-to-meet-eaa-requirements"
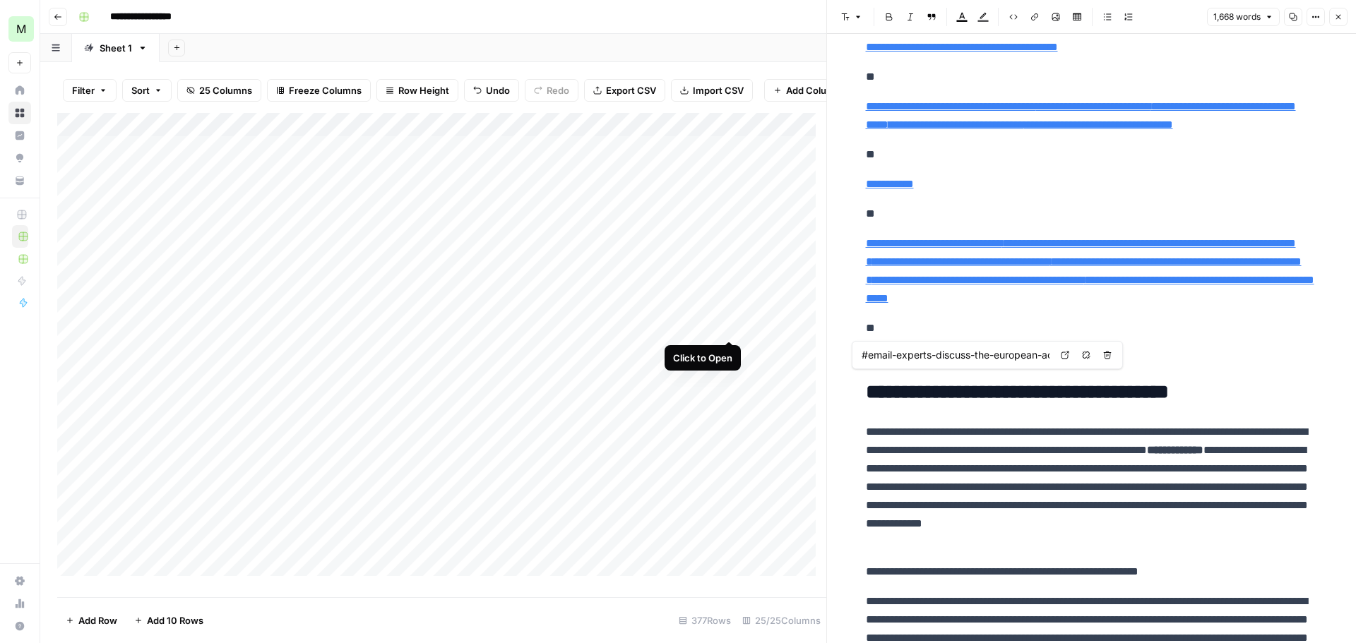
click at [727, 321] on div "Add Column" at bounding box center [441, 350] width 769 height 474
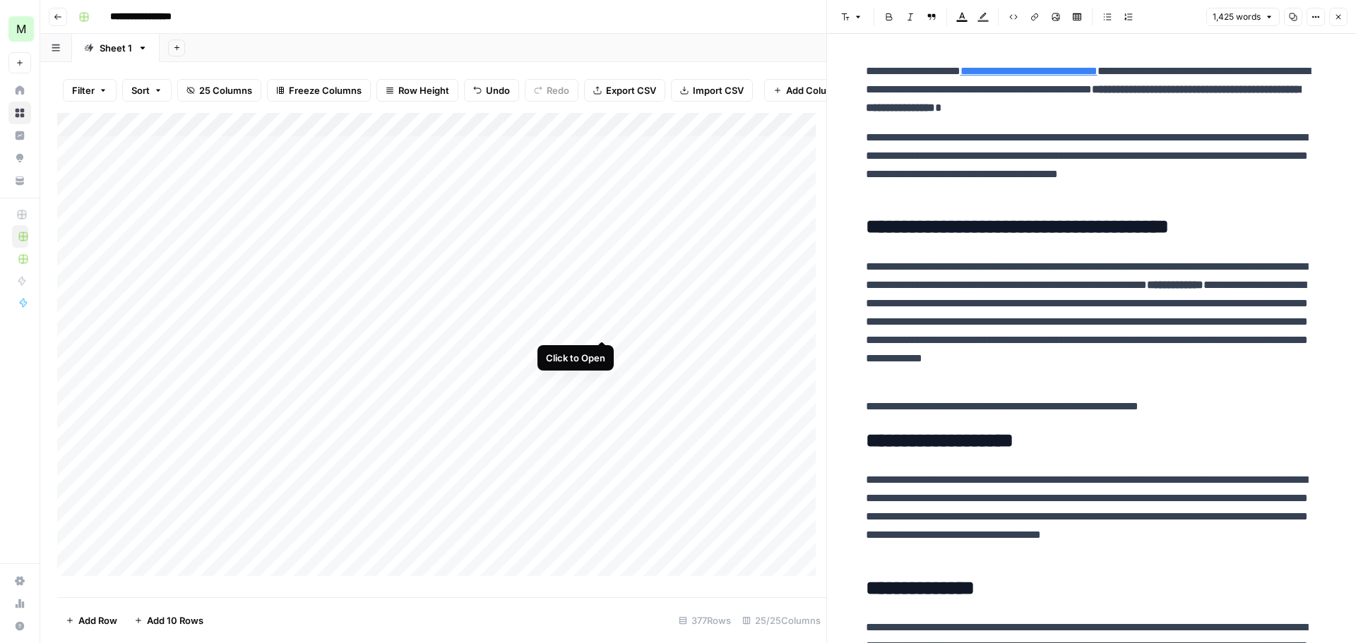
click at [599, 325] on div "Add Column" at bounding box center [441, 350] width 769 height 474
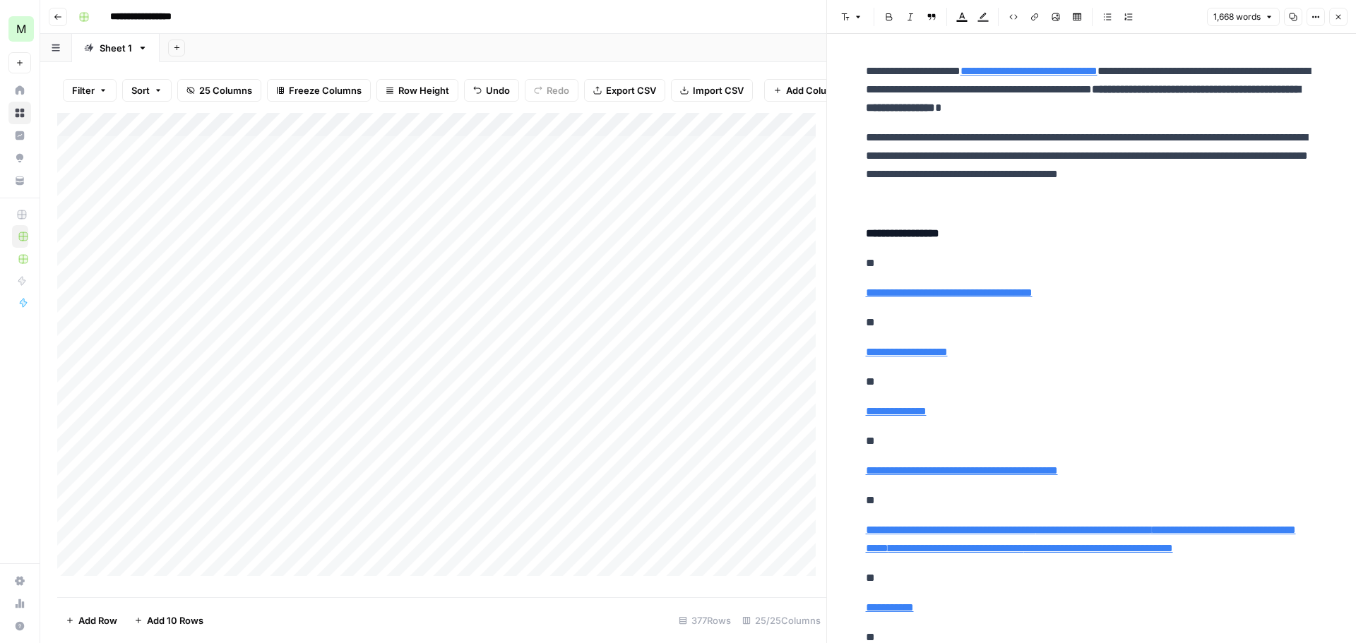
type input "#what-is-the-european-accessibility-act"
click at [662, 323] on div "Add Column" at bounding box center [441, 350] width 769 height 474
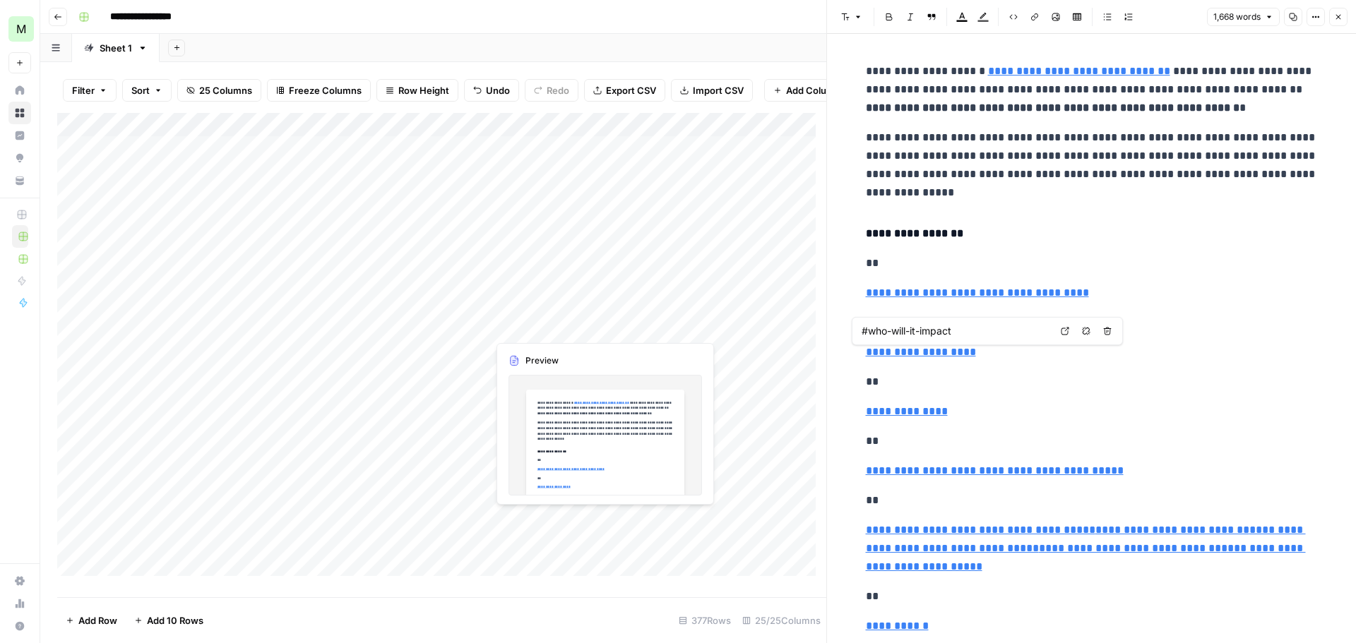
click at [554, 323] on div "Add Column" at bounding box center [441, 350] width 769 height 474
click at [688, 327] on div "Add Column" at bounding box center [441, 350] width 769 height 474
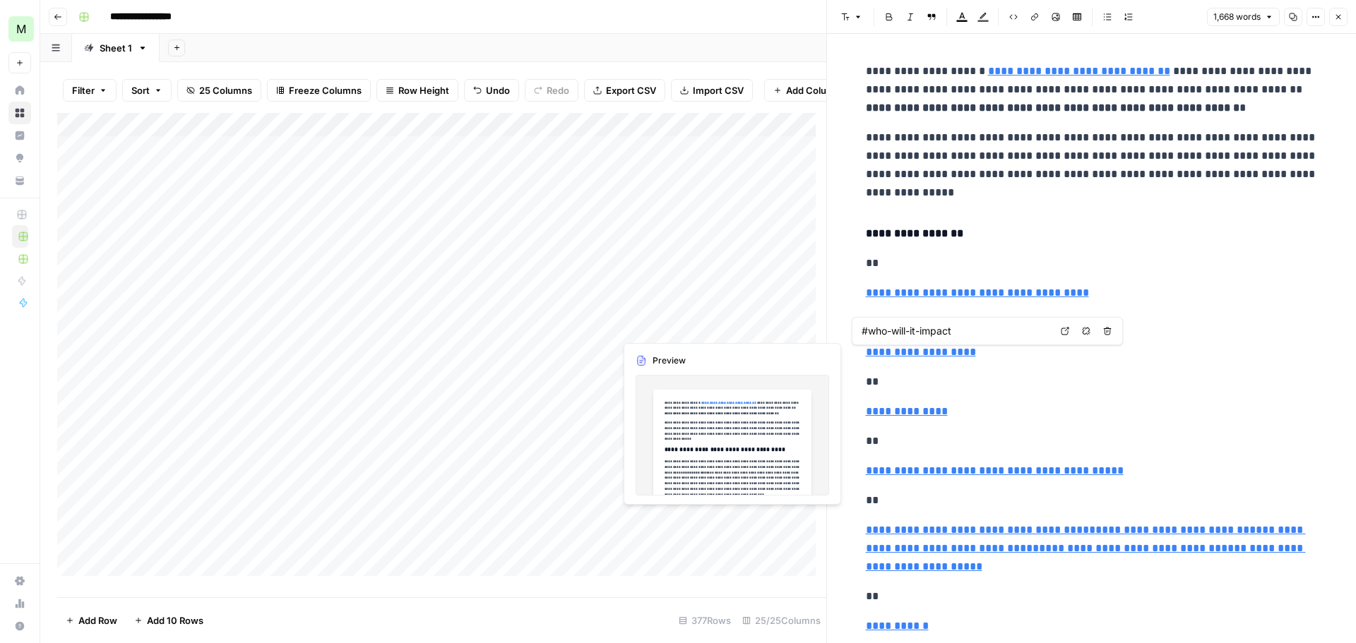
click at [539, 324] on div "Add Column" at bounding box center [441, 350] width 769 height 474
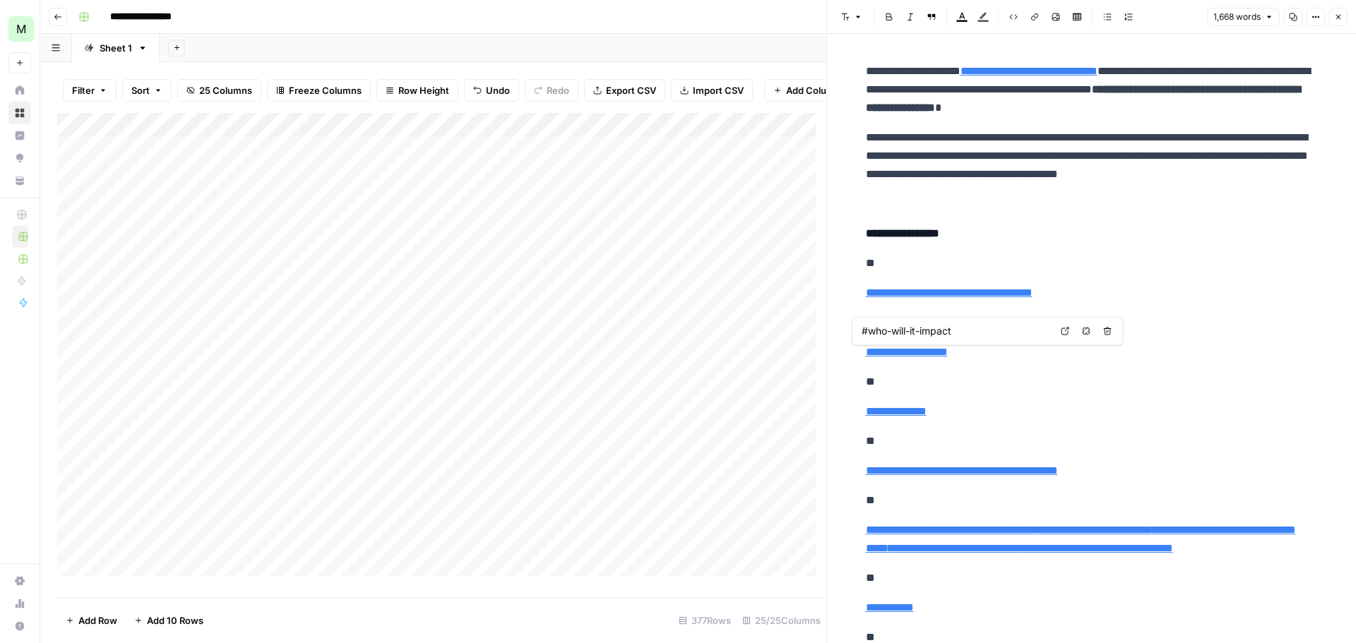
click at [686, 319] on div "Add Column" at bounding box center [441, 350] width 769 height 474
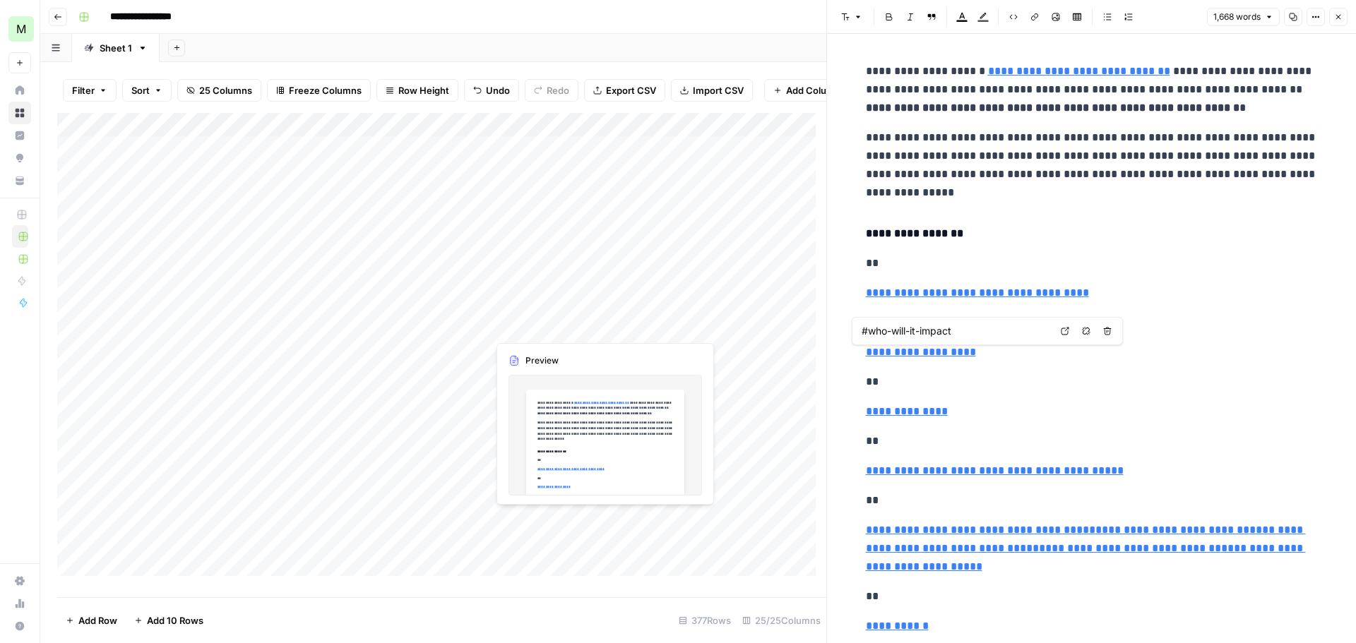
click at [537, 326] on div "Add Column" at bounding box center [441, 350] width 769 height 474
click at [671, 325] on div "Add Column" at bounding box center [441, 350] width 769 height 474
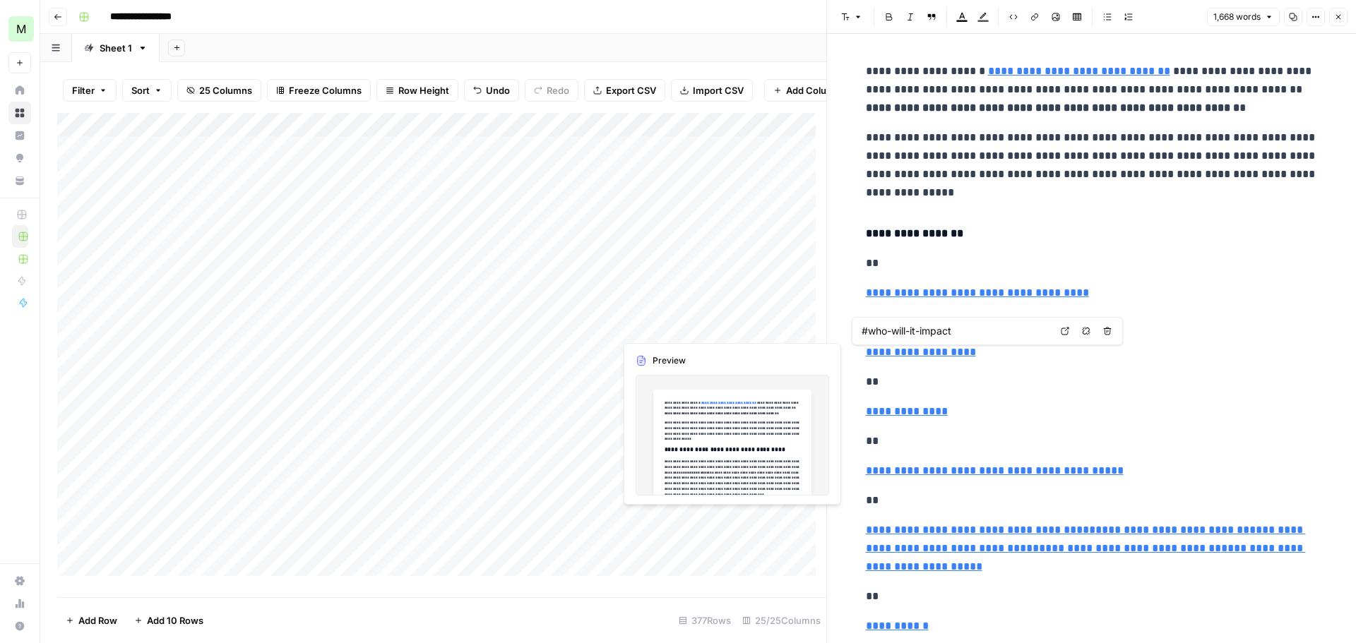
type input "[URL][DOMAIN_NAME]"
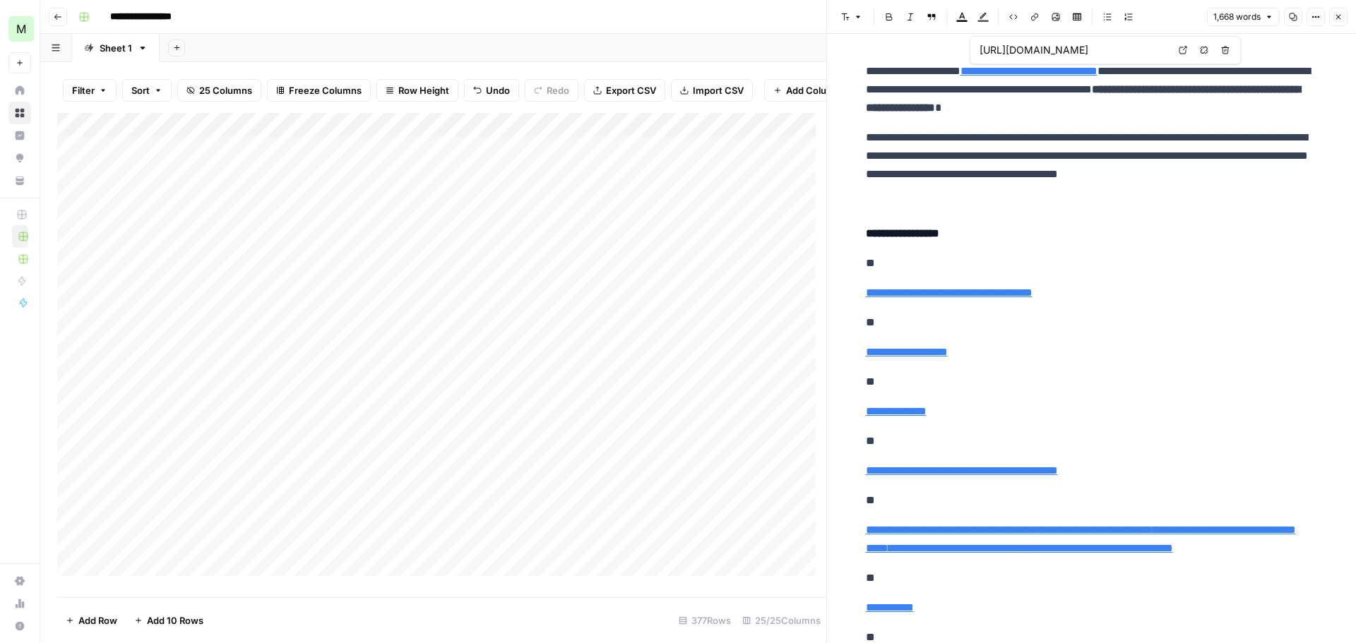
click at [1330, 12] on div "1,668 words Copy Options Close" at bounding box center [1277, 17] width 141 height 18
click at [1337, 14] on icon "button" at bounding box center [1338, 17] width 8 height 8
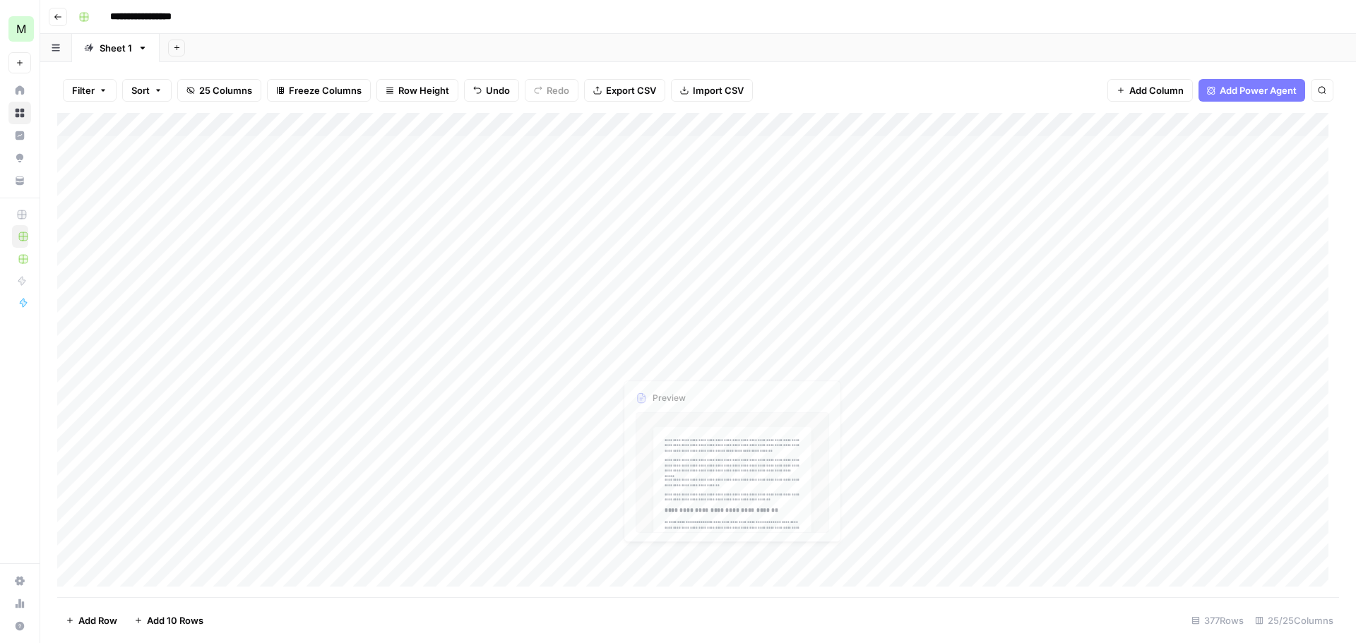
click at [681, 322] on div "Add Column" at bounding box center [698, 355] width 1282 height 484
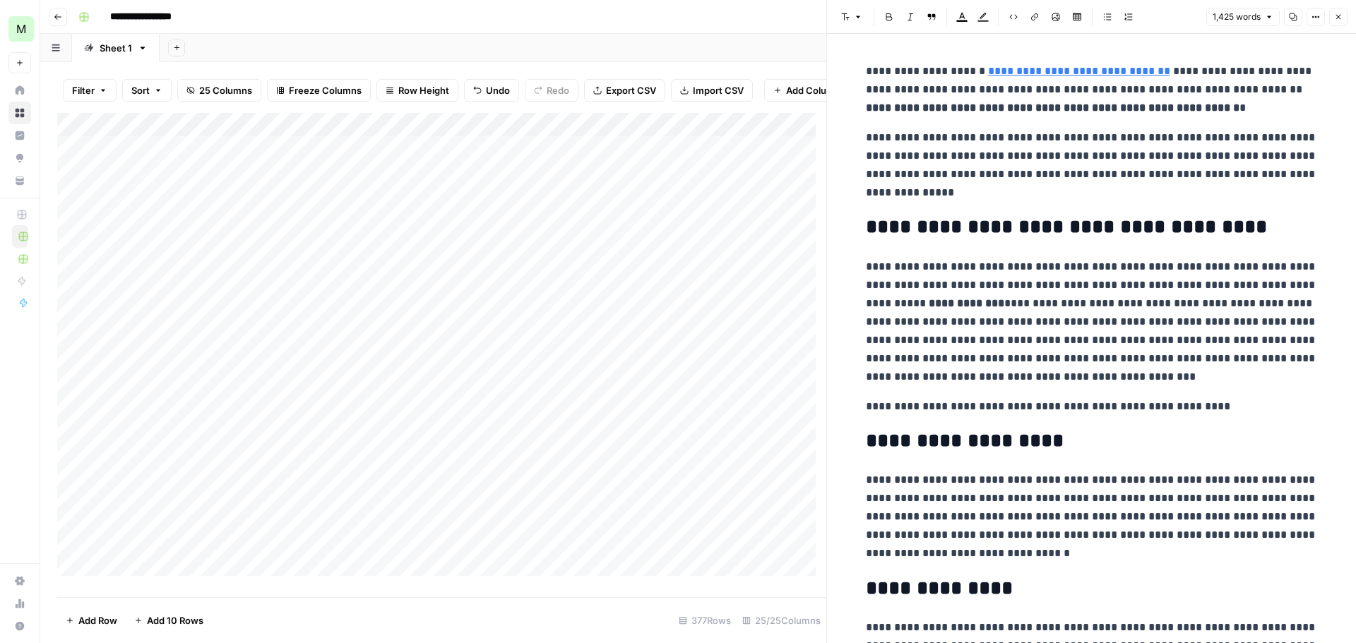
click at [557, 326] on div "Add Column" at bounding box center [441, 350] width 769 height 474
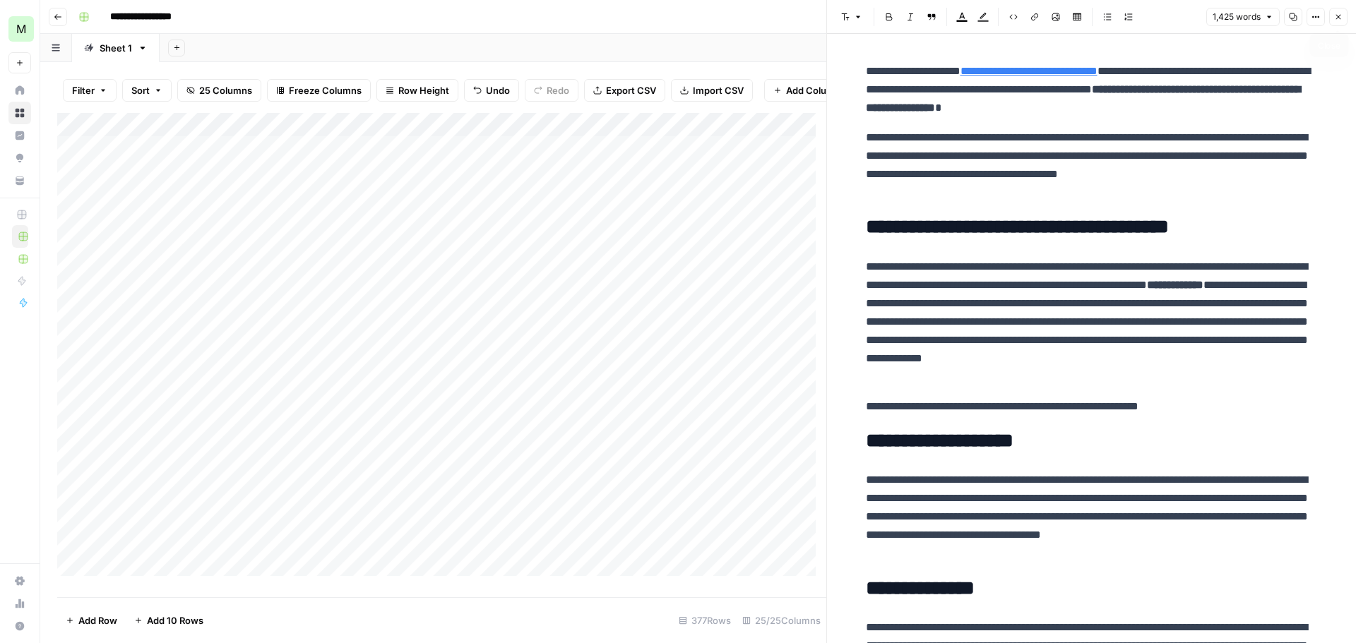
click at [1340, 16] on icon "button" at bounding box center [1338, 17] width 8 height 8
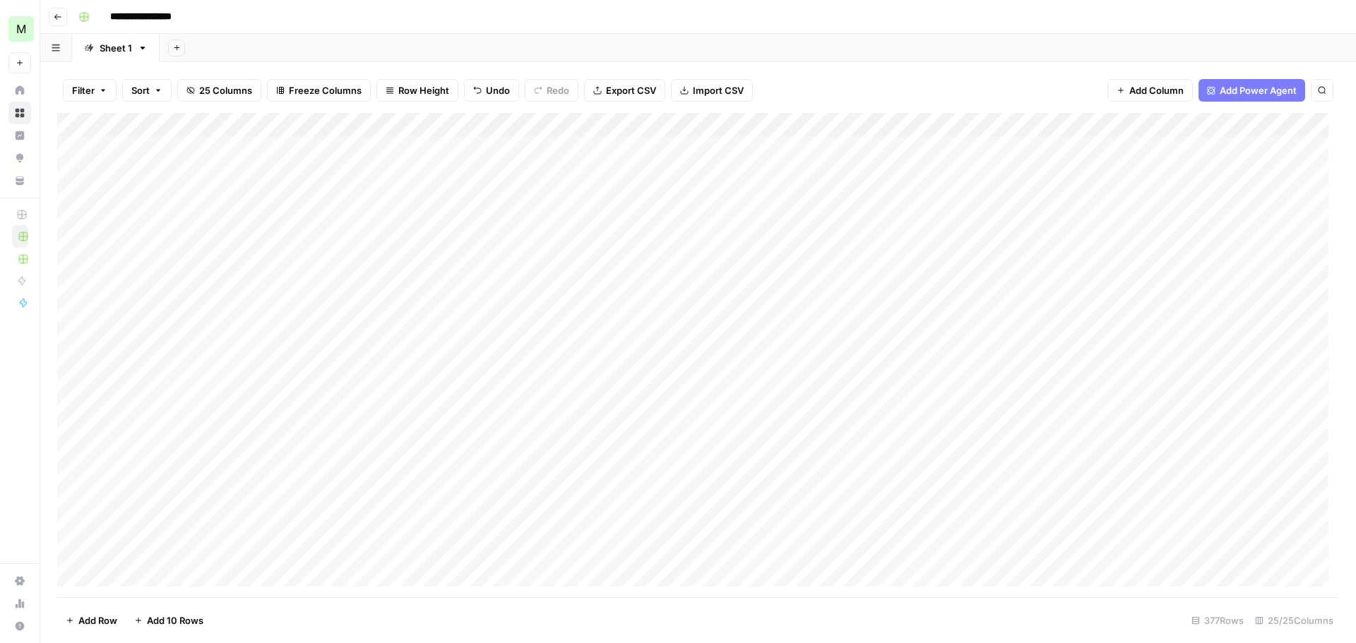
click at [583, 318] on div "Add Column" at bounding box center [698, 355] width 1282 height 484
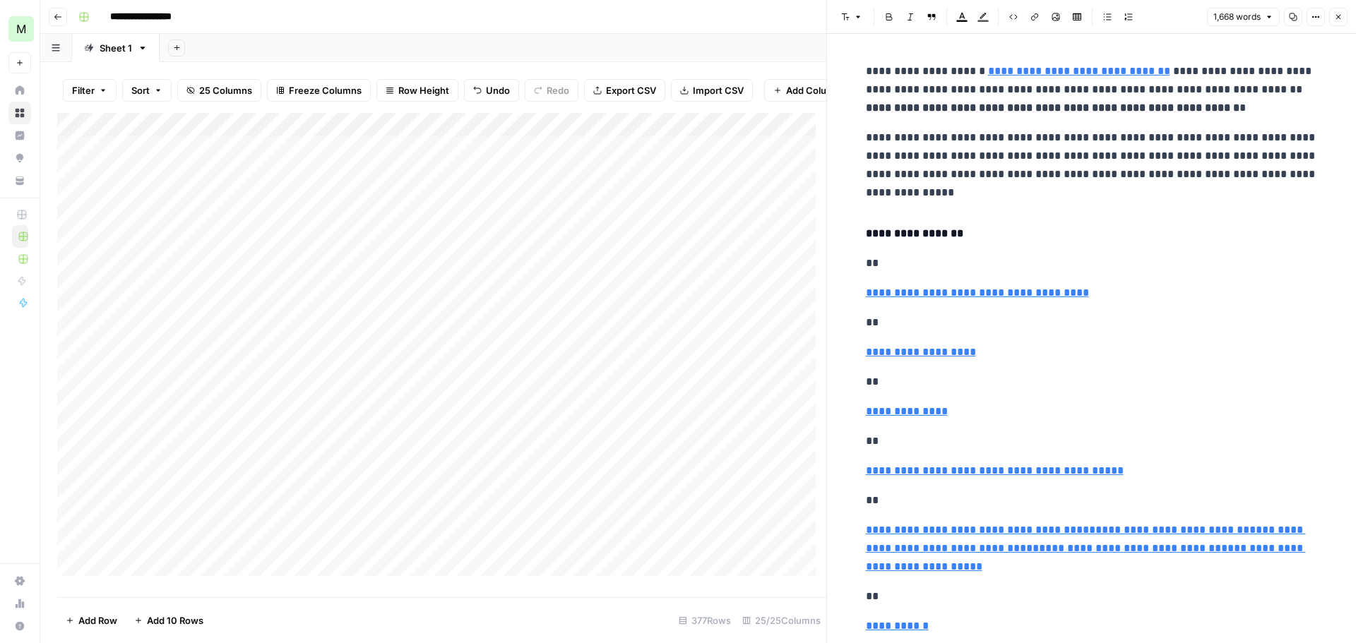
click at [1339, 15] on icon "button" at bounding box center [1338, 17] width 8 height 8
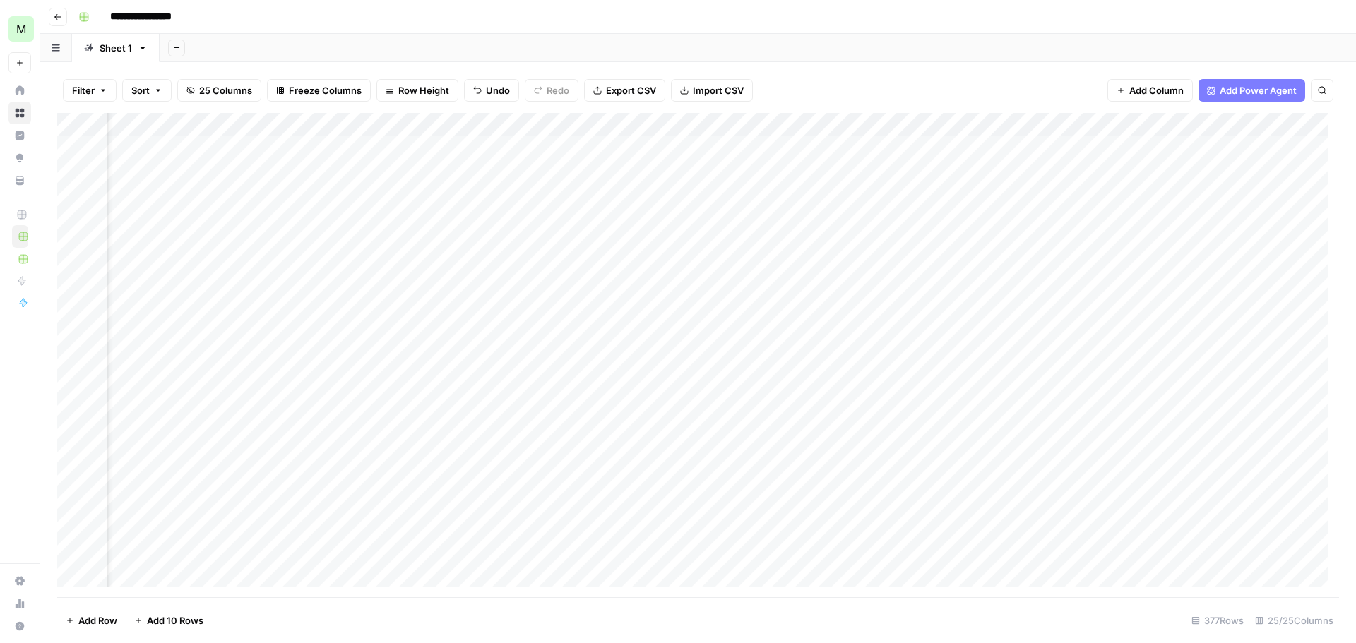
scroll to position [0, 1540]
click at [1154, 93] on span "Add Column" at bounding box center [1156, 90] width 54 height 14
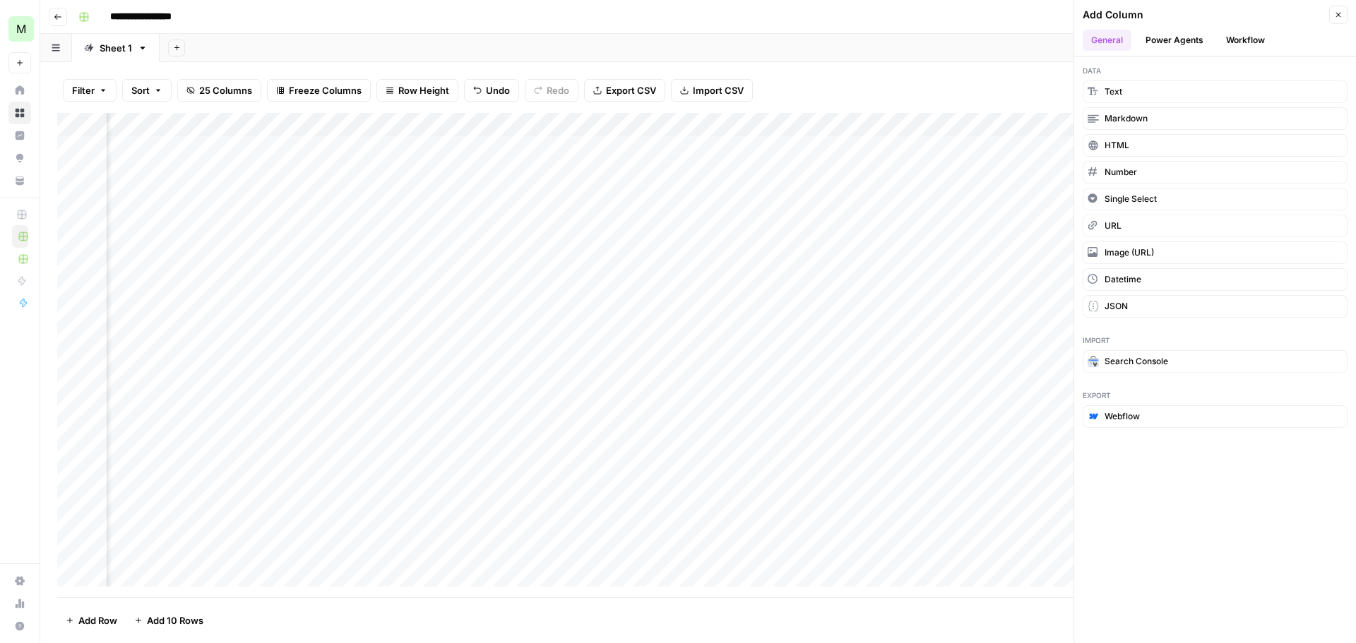
click at [1231, 42] on button "Workflow" at bounding box center [1245, 40] width 56 height 21
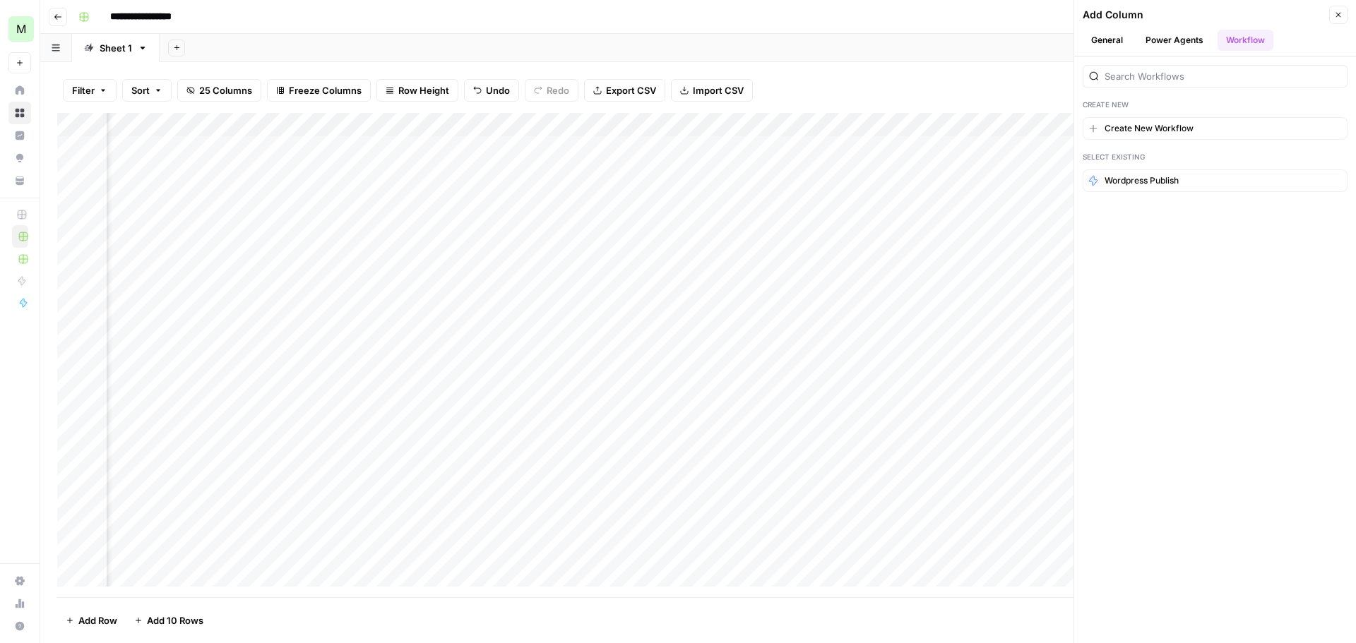
click at [1129, 32] on button "General" at bounding box center [1106, 40] width 49 height 21
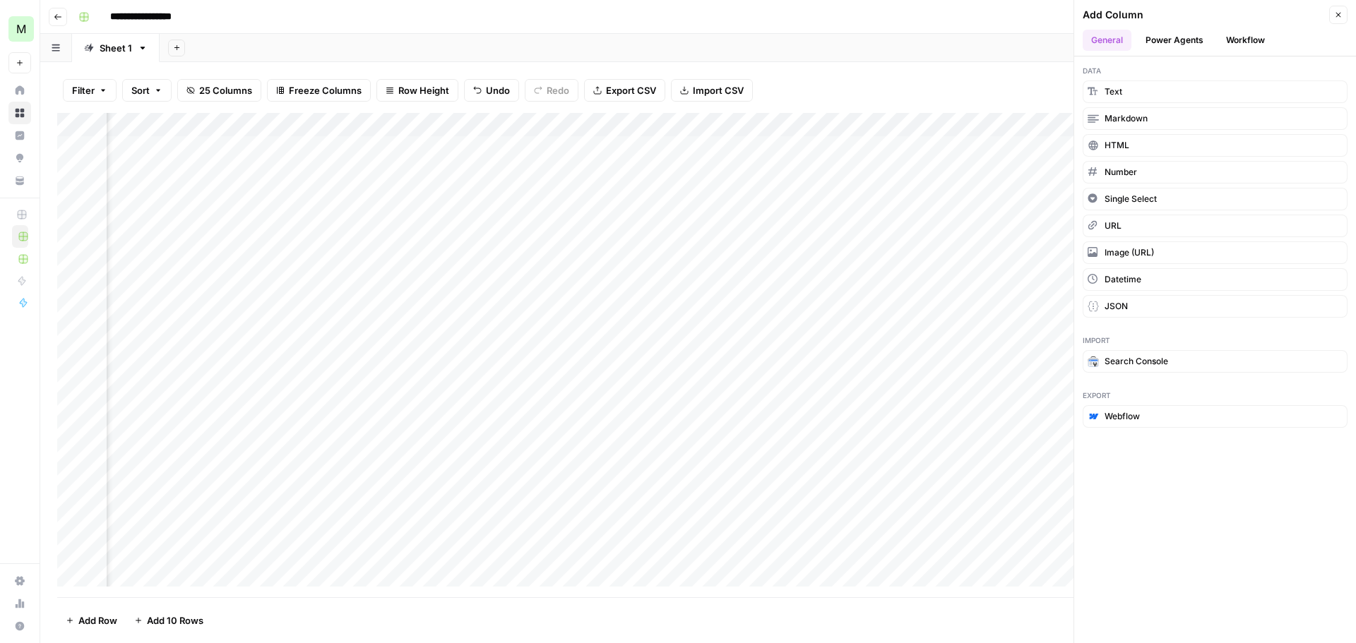
click at [65, 49] on button "button" at bounding box center [56, 48] width 32 height 28
click at [205, 47] on div "Add Sheet" at bounding box center [758, 48] width 1196 height 28
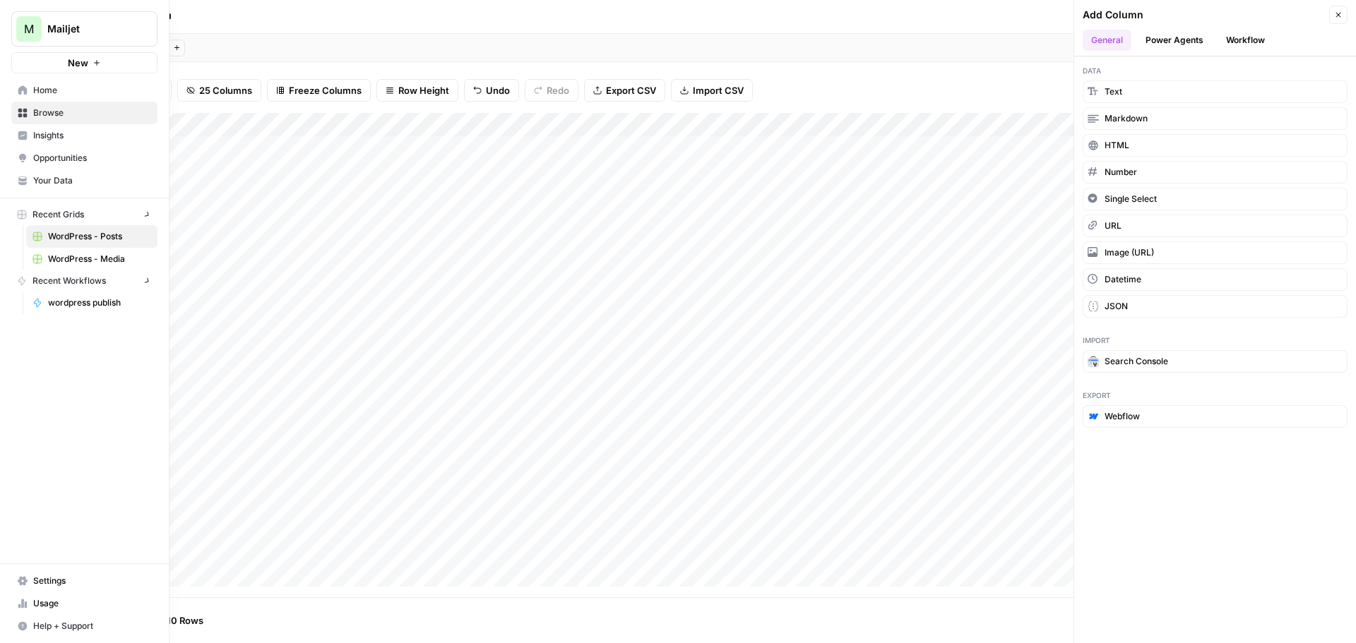
click at [28, 31] on span "M" at bounding box center [29, 28] width 10 height 17
click at [54, 330] on div "M Mailjet New Home Browse Insights Opportunities Your Data Recent Grids WordPre…" at bounding box center [84, 321] width 169 height 643
click at [8, 335] on div "M Mailjet New Home Browse Insights Opportunities Your Data Recent Grids WordPre…" at bounding box center [84, 321] width 169 height 643
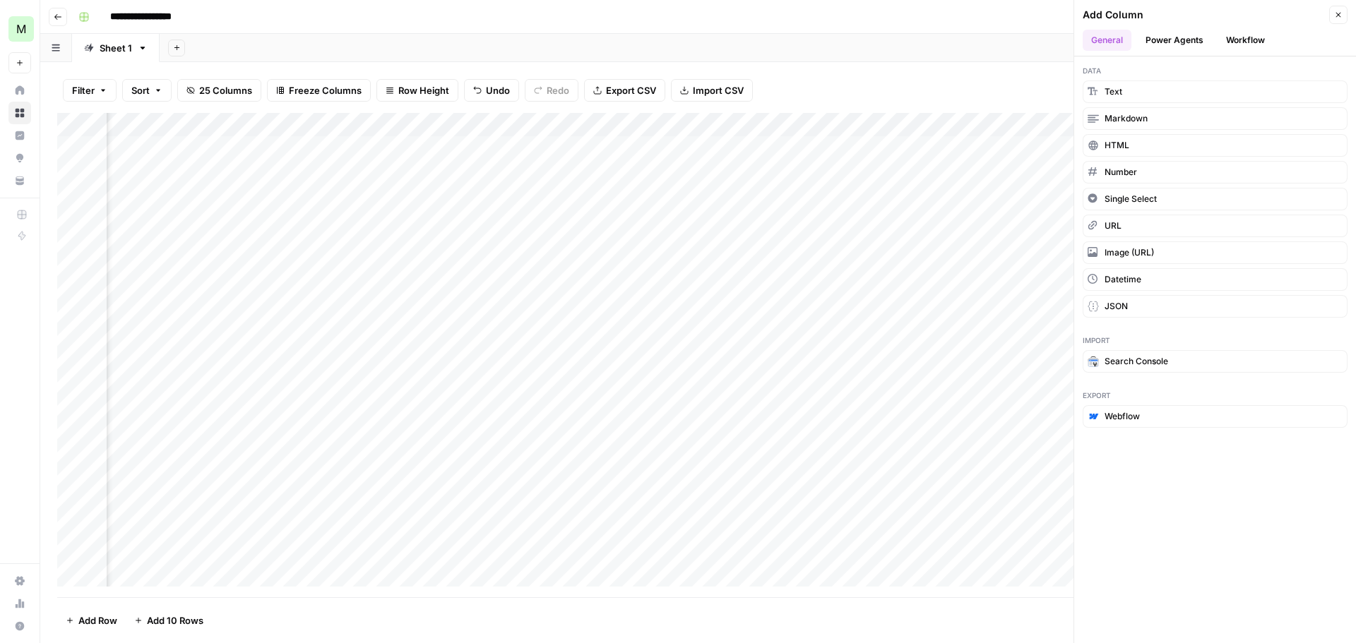
scroll to position [0, 1628]
click at [827, 153] on div "Add Column" at bounding box center [698, 355] width 1282 height 484
drag, startPoint x: 54, startPoint y: 21, endPoint x: 32, endPoint y: 102, distance: 83.4
click at [54, 21] on button "Go back" at bounding box center [58, 17] width 18 height 18
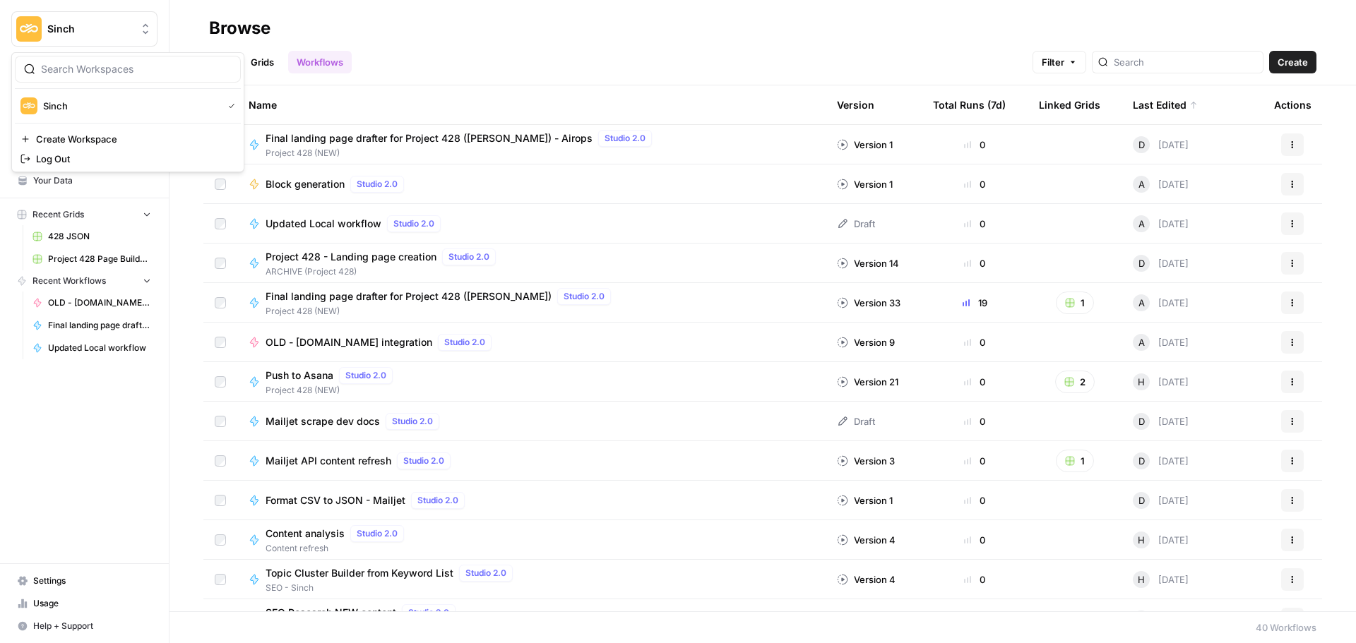
click at [78, 35] on span "Sinch" at bounding box center [89, 29] width 85 height 14
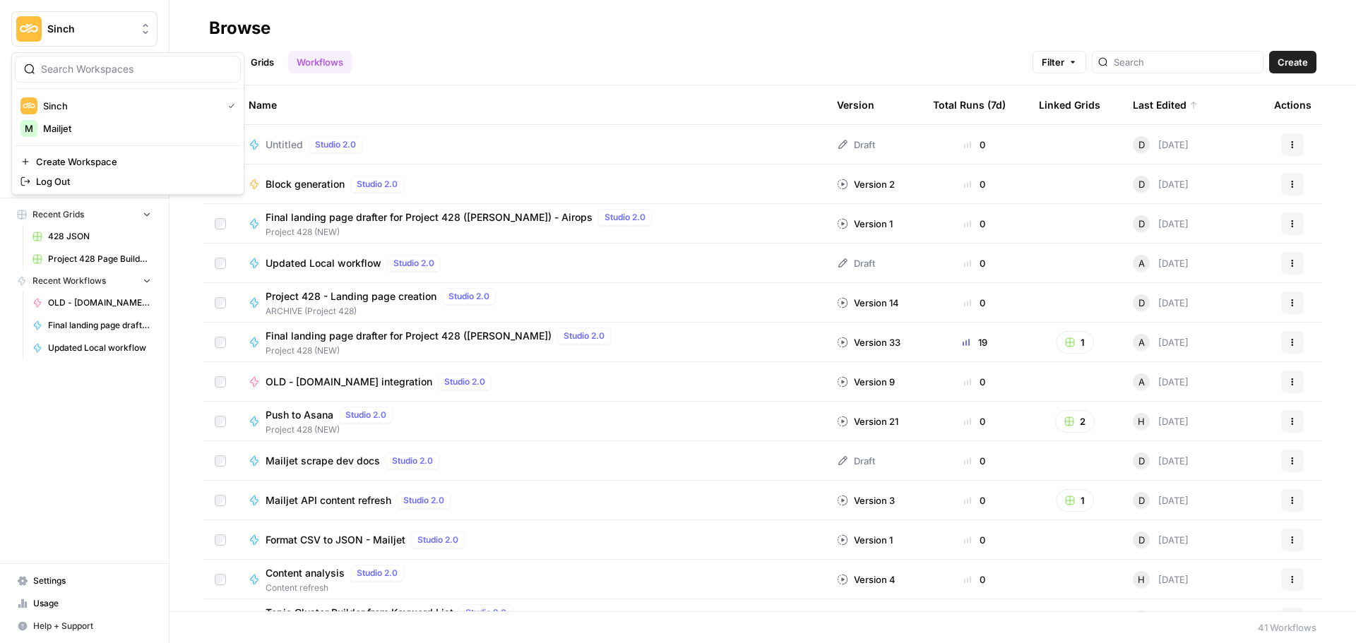
click at [84, 38] on button "Sinch" at bounding box center [84, 28] width 146 height 35
click at [76, 136] on div "M Mailjet" at bounding box center [127, 128] width 215 height 17
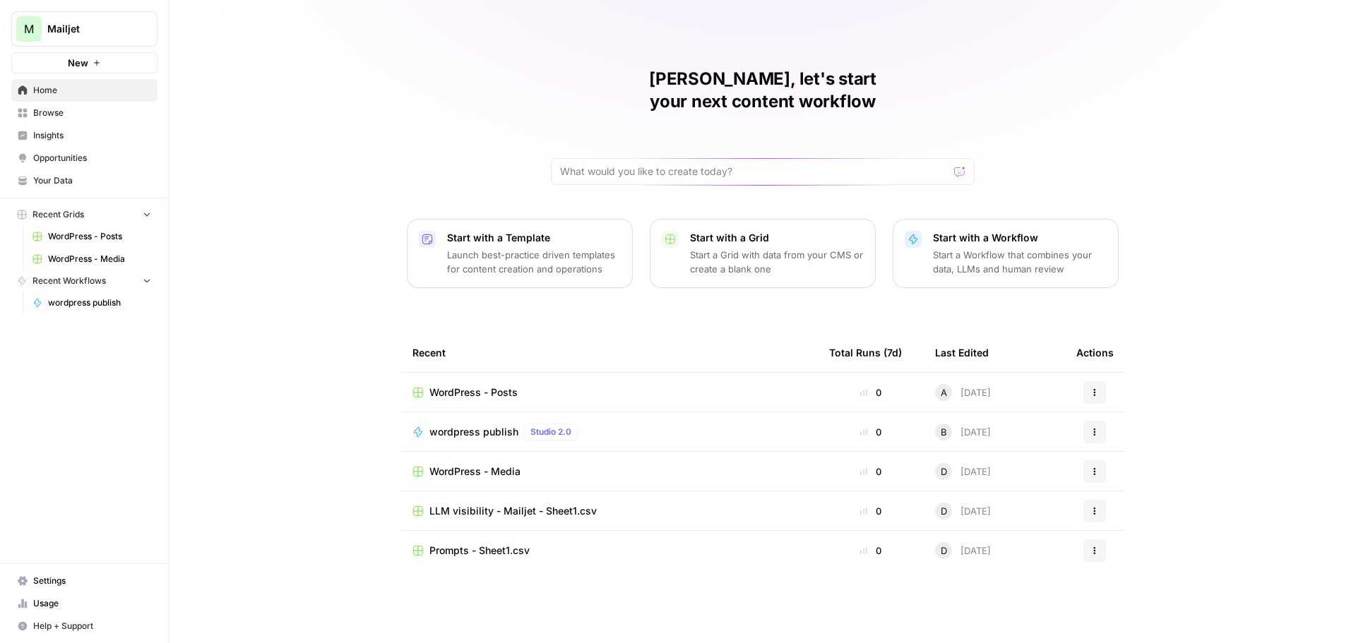
click at [49, 582] on span "Settings" at bounding box center [92, 581] width 118 height 13
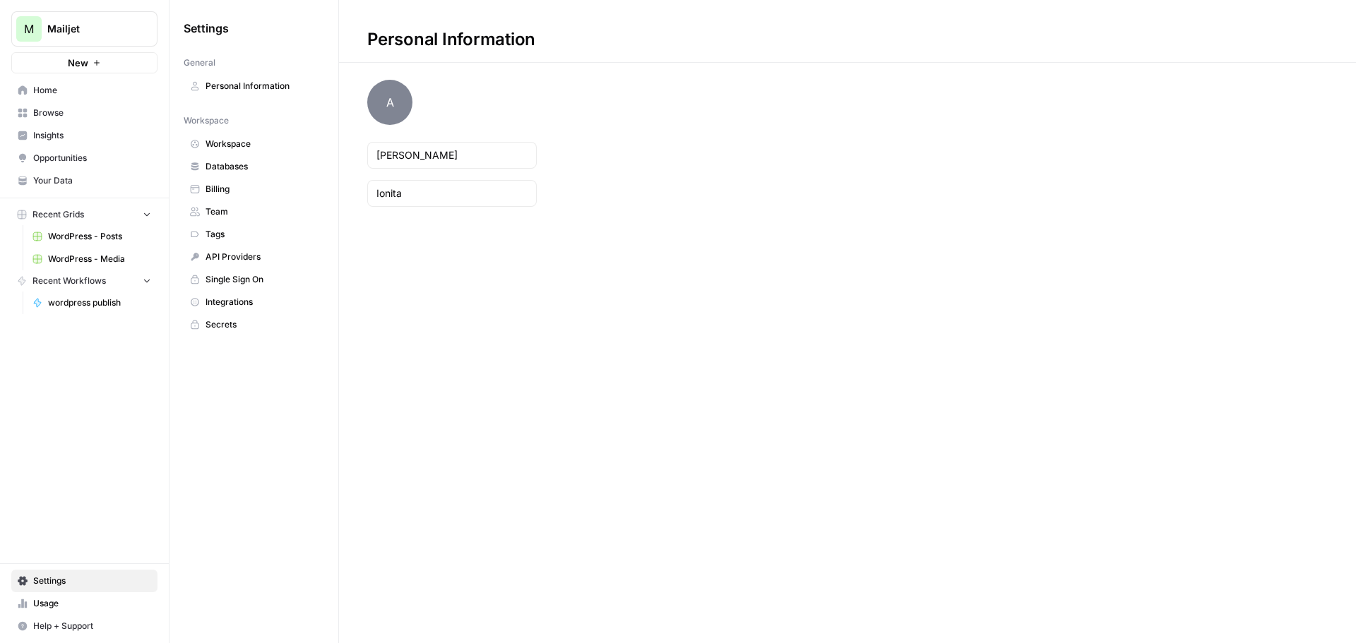
click at [235, 321] on span "Secrets" at bounding box center [261, 324] width 112 height 13
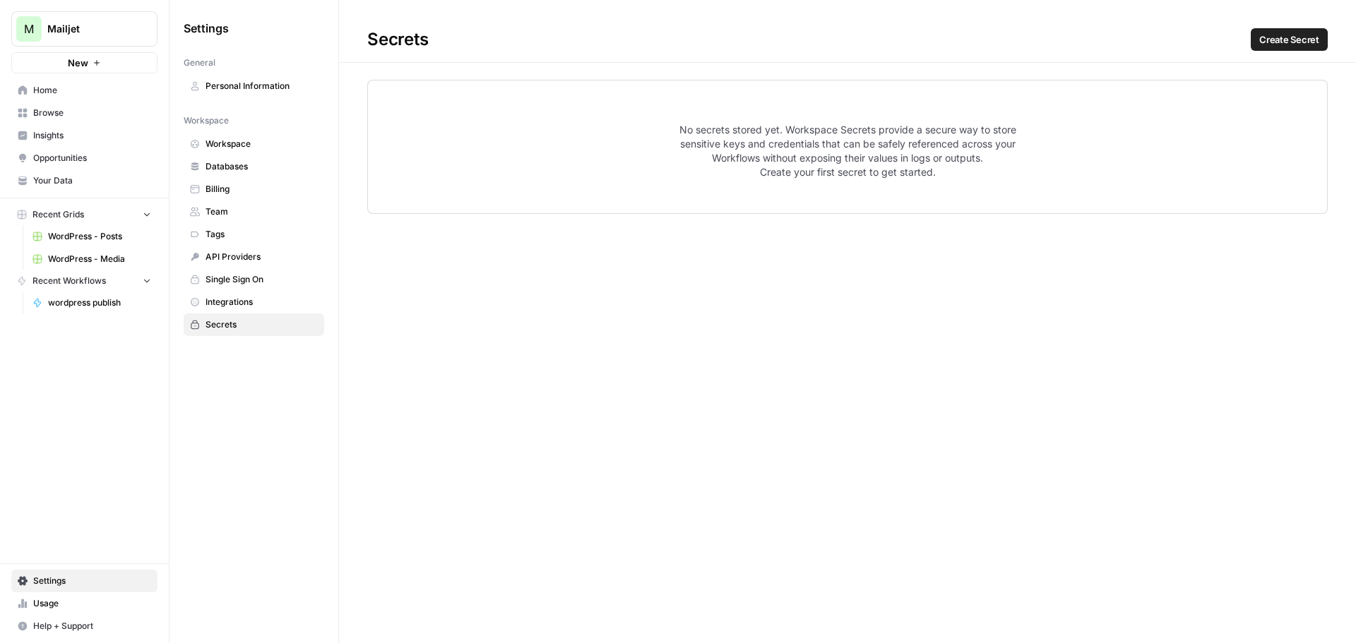
click at [256, 301] on span "Integrations" at bounding box center [261, 302] width 112 height 13
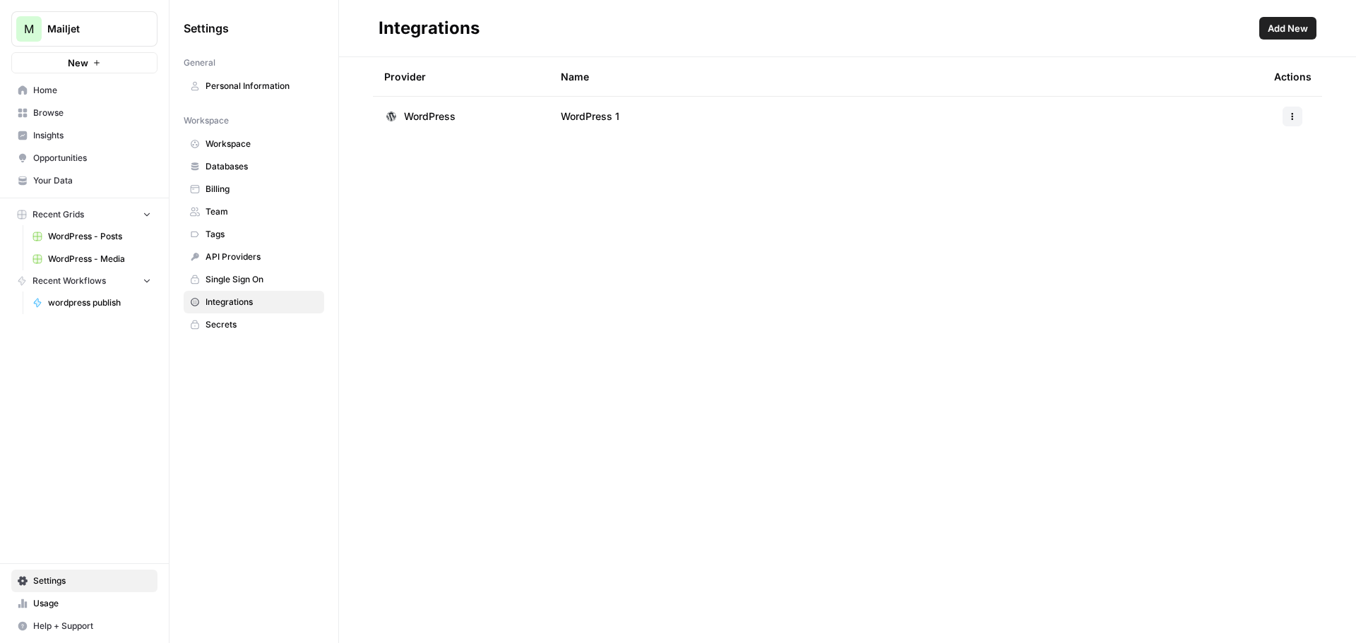
click at [1298, 31] on span "Add New" at bounding box center [1287, 28] width 40 height 14
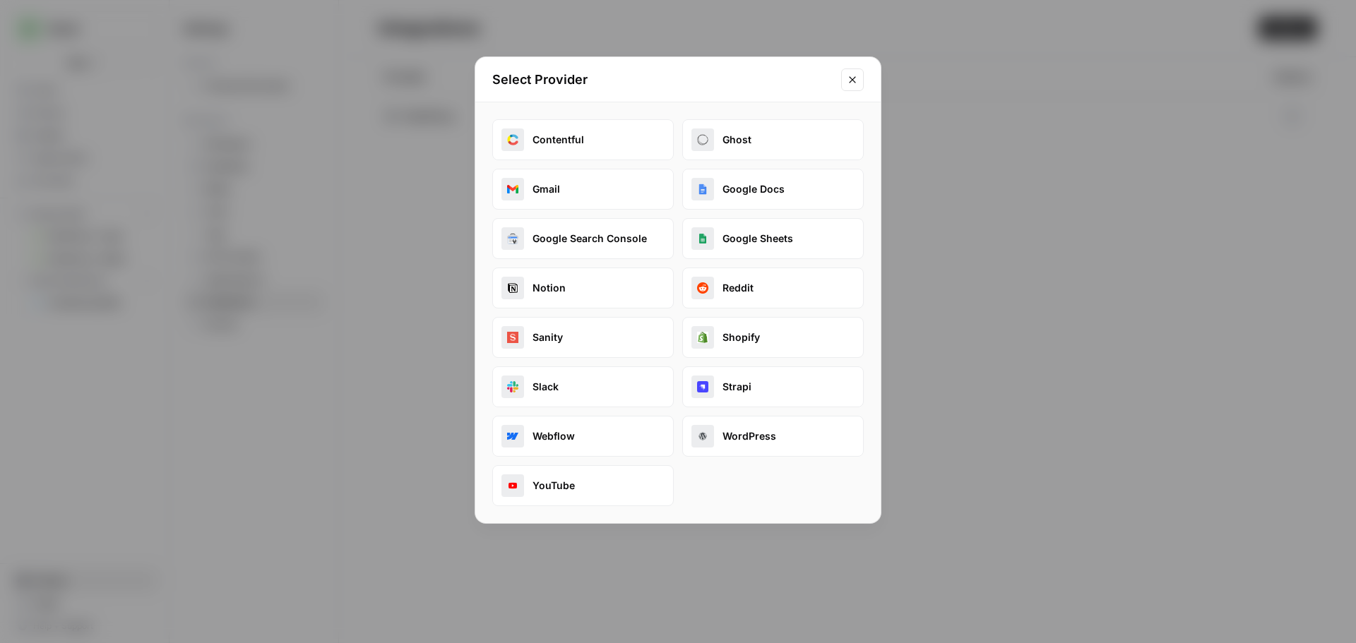
click at [729, 426] on button "WordPress" at bounding box center [772, 436] width 181 height 41
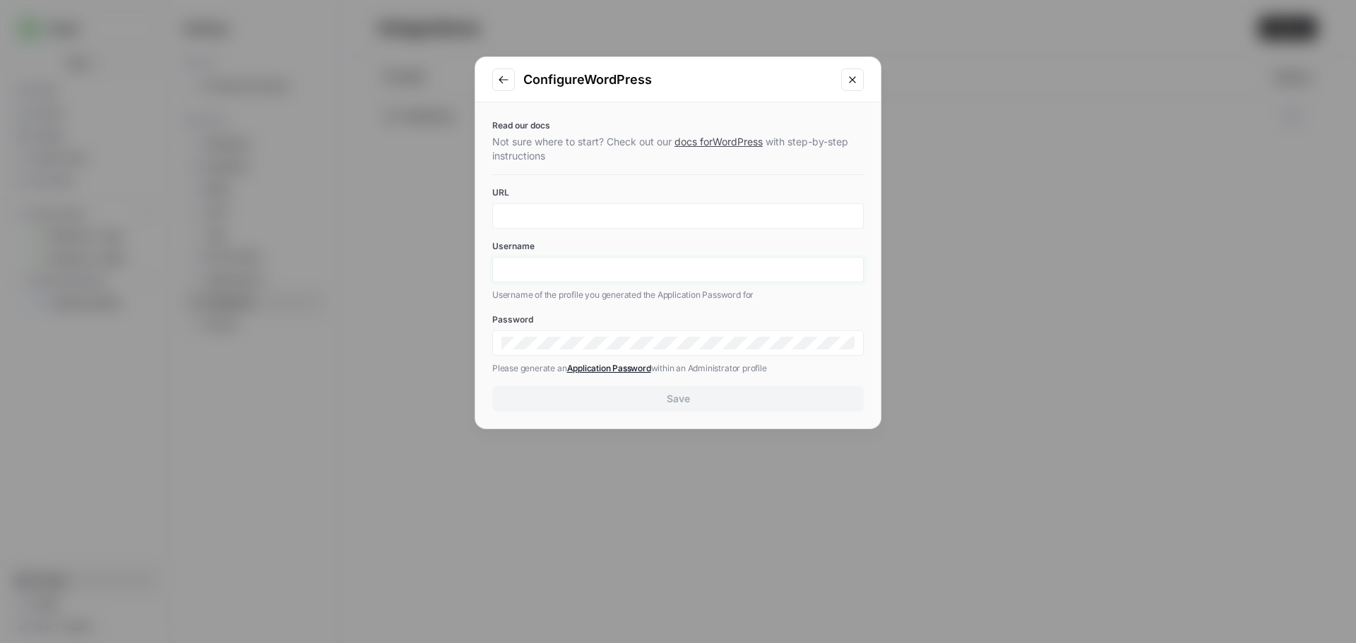
type input "[PERSON_NAME][EMAIL_ADDRESS][PERSON_NAME][DOMAIN_NAME]"
click at [557, 213] on input "URL" at bounding box center [677, 216] width 353 height 13
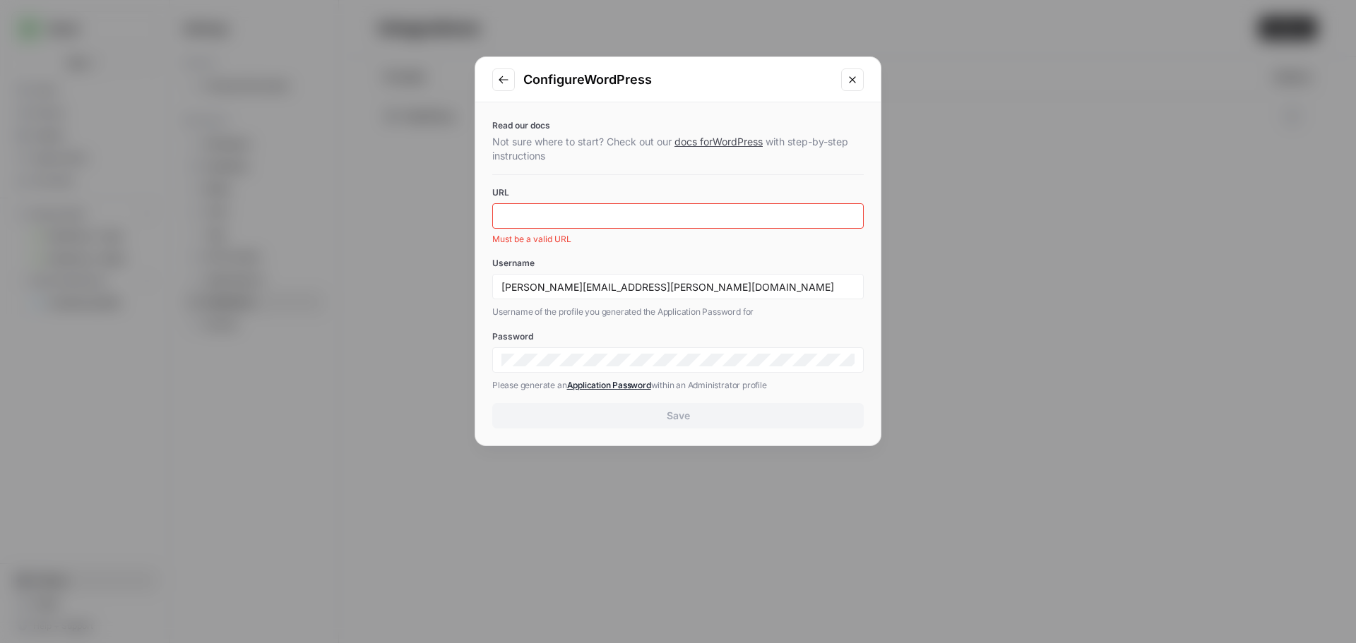
click at [598, 222] on div at bounding box center [677, 215] width 371 height 25
click at [588, 215] on input "URL" at bounding box center [677, 216] width 353 height 13
paste input "[URL][DOMAIN_NAME]"
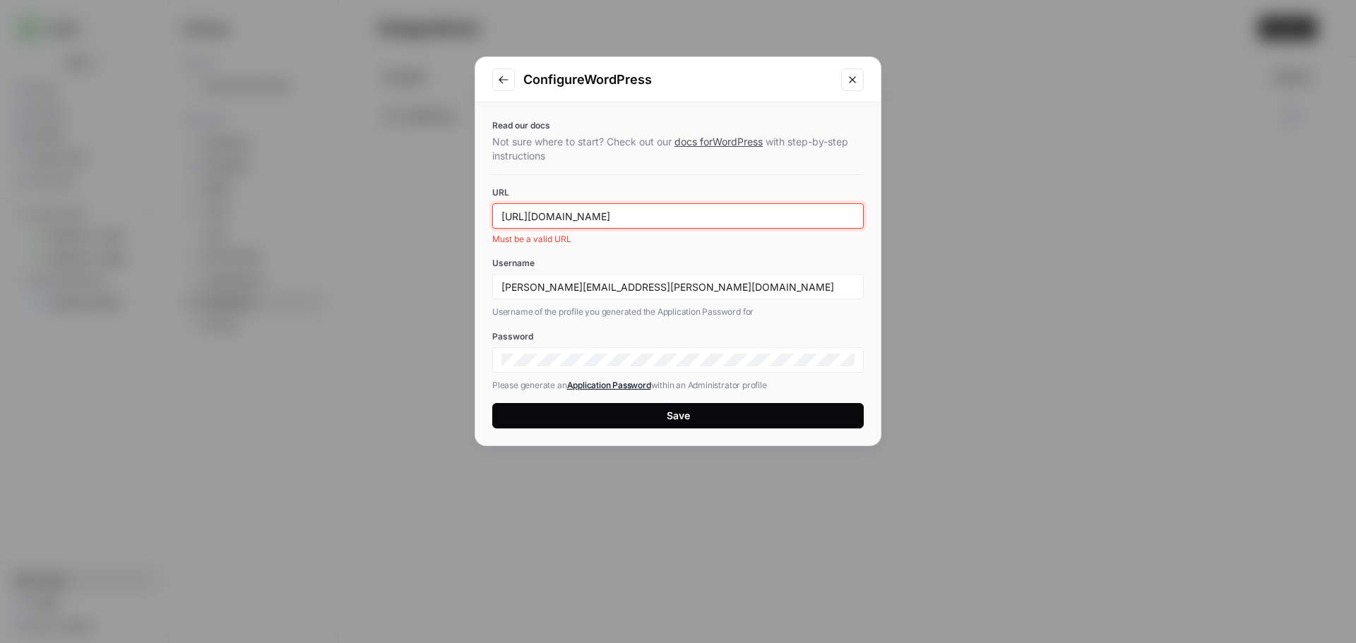
type input "[URL][DOMAIN_NAME]"
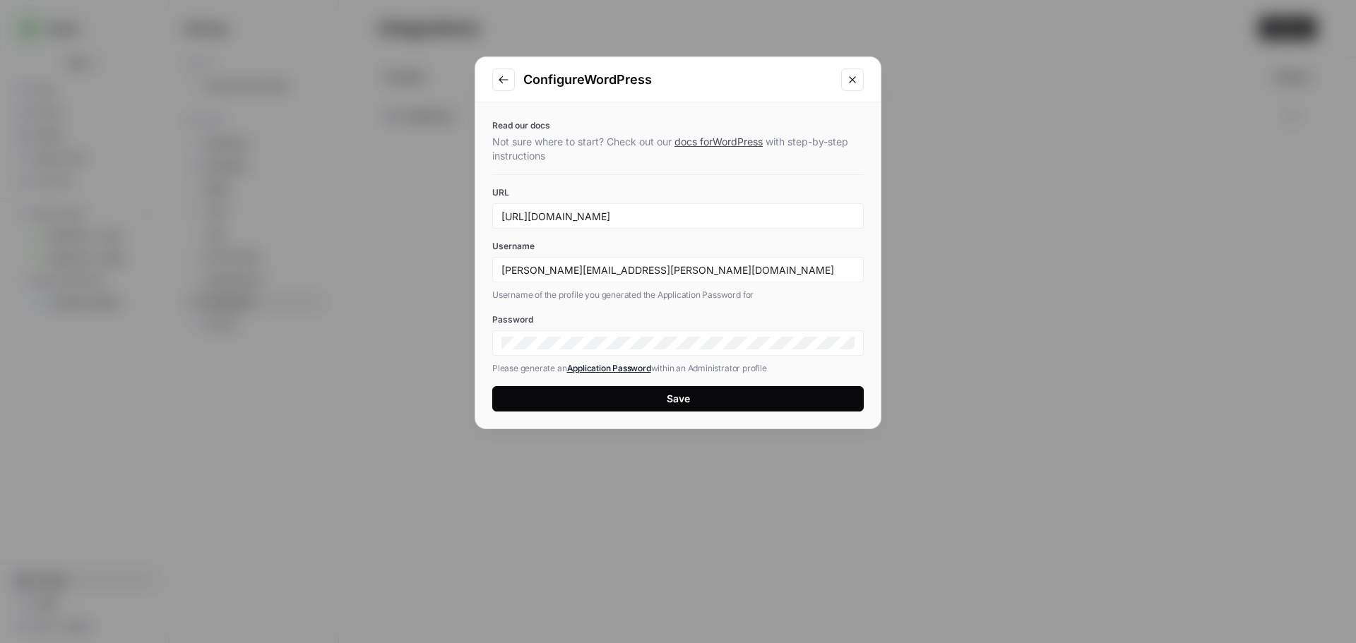
click at [619, 323] on label "Password" at bounding box center [677, 319] width 371 height 13
click at [779, 362] on p "Please generate an Application Password within an Administrator profile" at bounding box center [677, 369] width 371 height 14
click at [749, 397] on button "Save" at bounding box center [677, 398] width 371 height 25
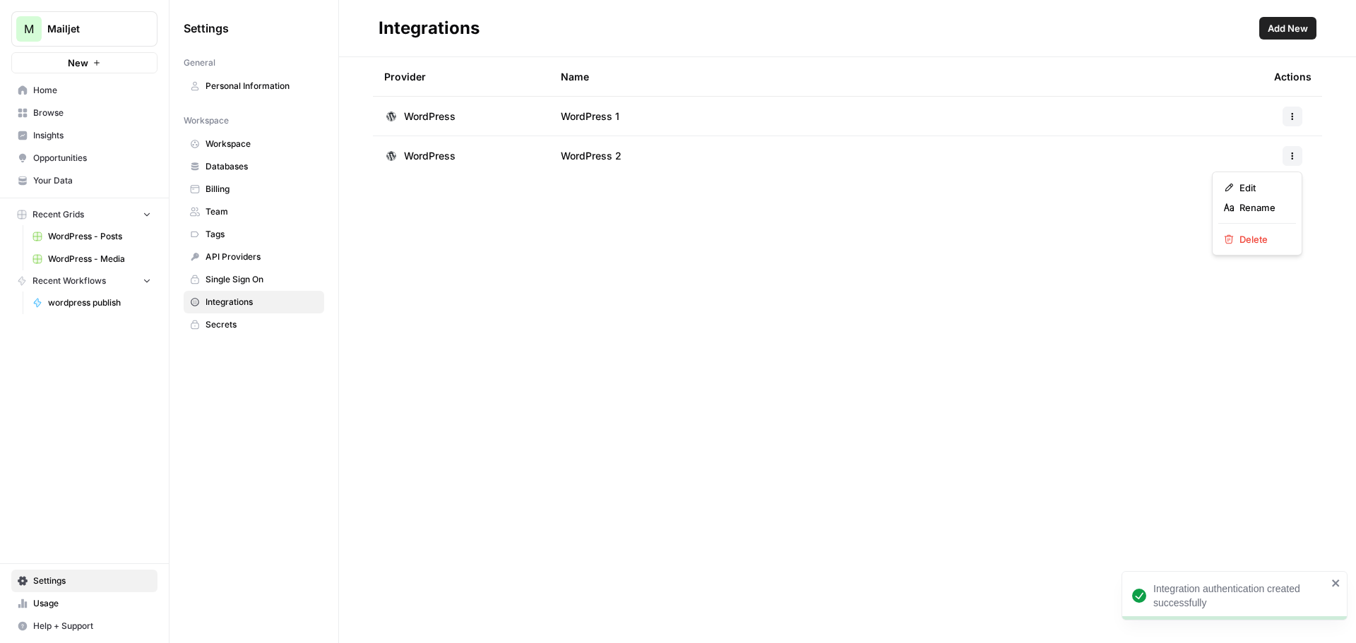
click at [1286, 155] on button "button" at bounding box center [1292, 156] width 20 height 20
drag, startPoint x: 1254, startPoint y: 190, endPoint x: 1253, endPoint y: 205, distance: 15.5
click at [1253, 205] on div "Edit Rename Delete" at bounding box center [1257, 214] width 90 height 84
click at [1253, 205] on span "Rename" at bounding box center [1261, 208] width 45 height 14
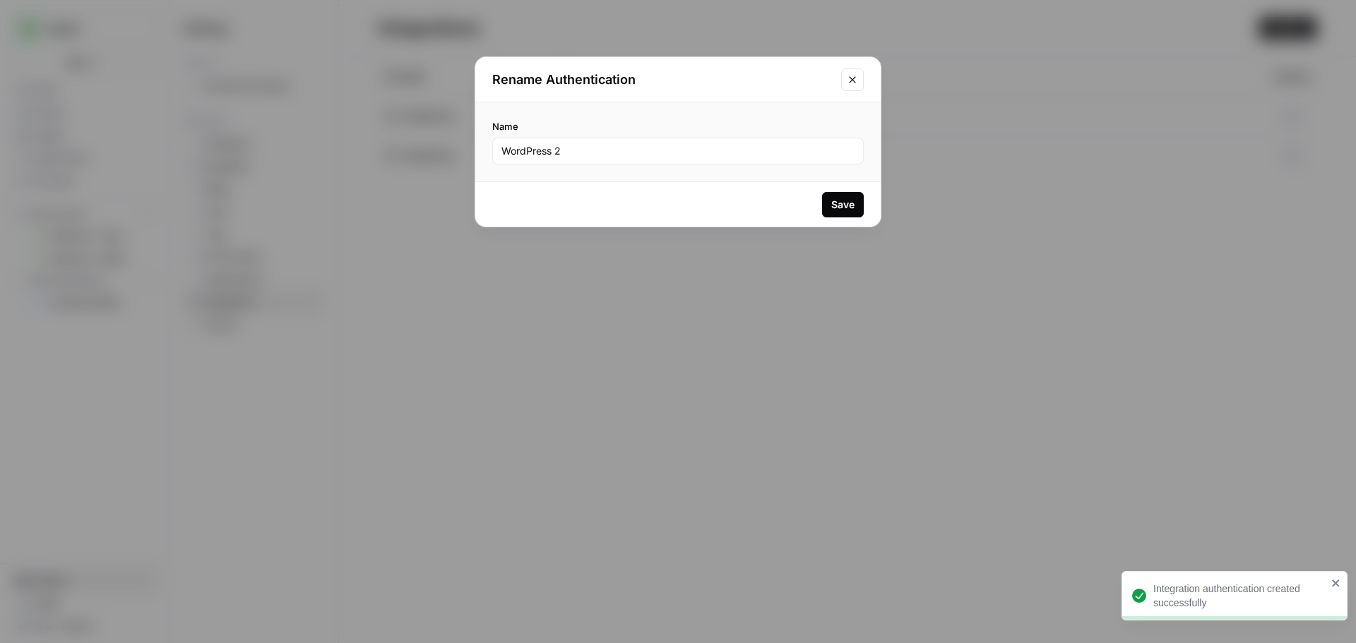
click at [598, 162] on div "WordPress 2" at bounding box center [677, 151] width 371 height 27
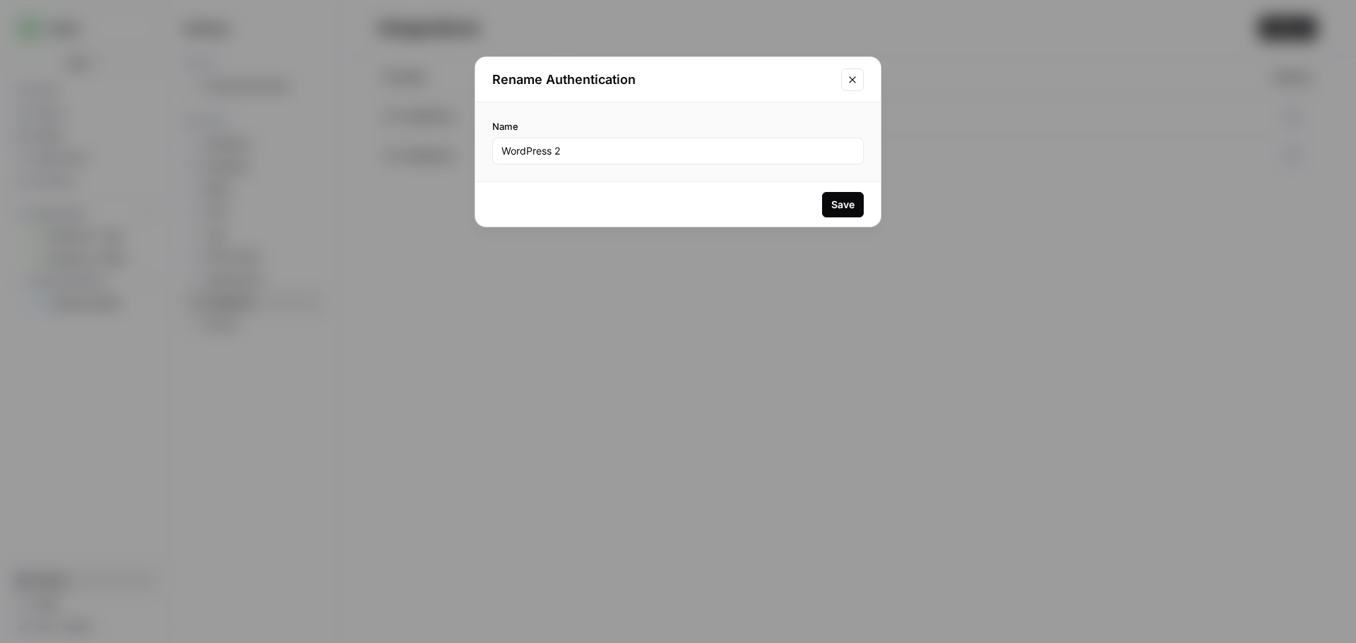
click at [597, 162] on div "WordPress 2" at bounding box center [677, 151] width 371 height 27
click at [597, 160] on div "WordPress 2" at bounding box center [677, 151] width 371 height 27
type input "MJ STAGING"
click at [838, 198] on div "Save" at bounding box center [842, 205] width 23 height 14
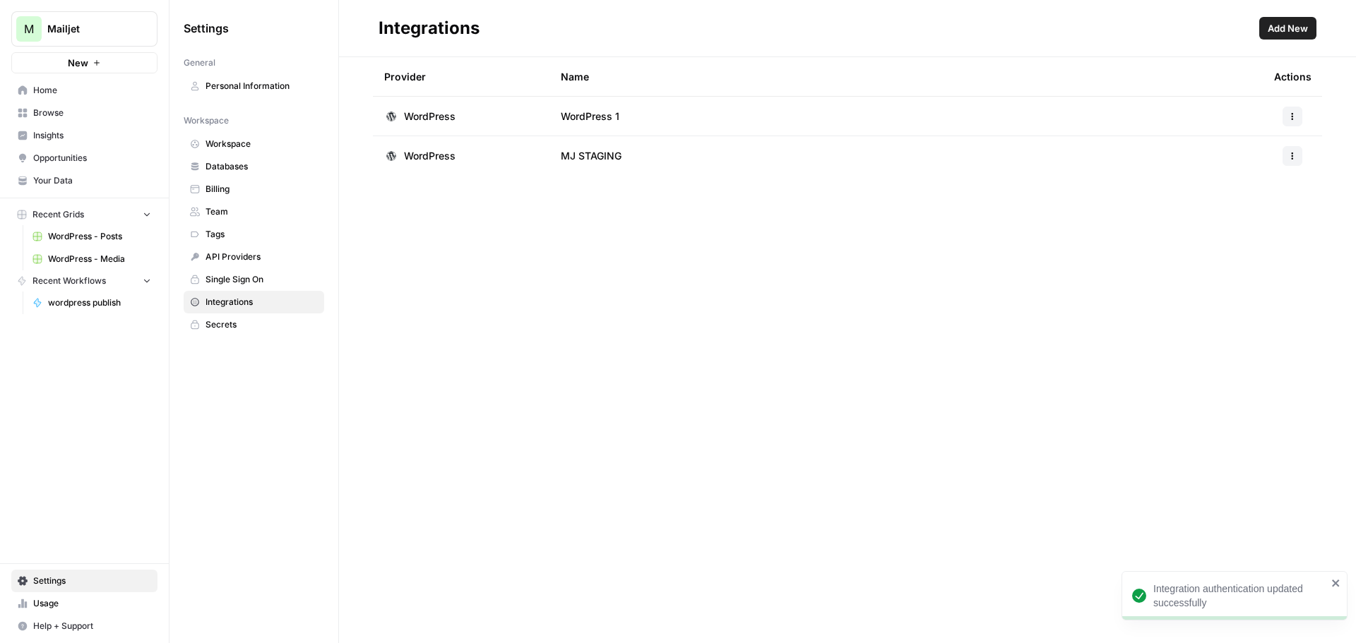
click at [64, 66] on button "New" at bounding box center [84, 62] width 146 height 21
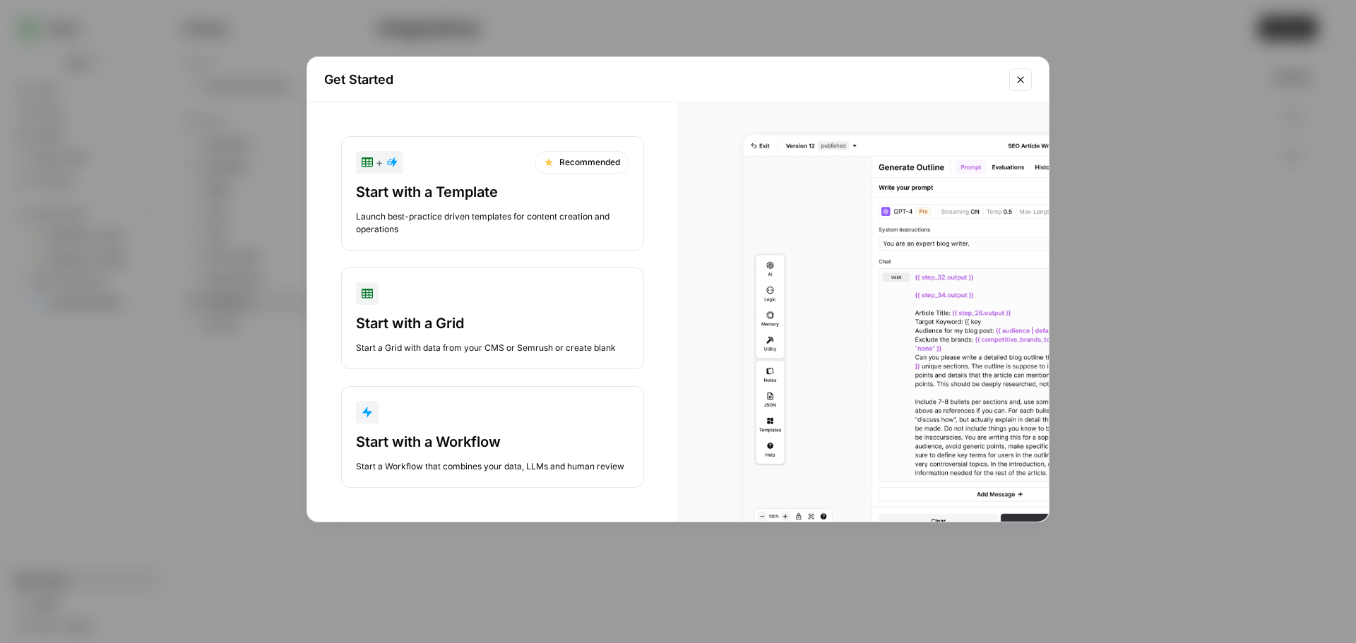
click at [458, 438] on div "Start with a Workflow" at bounding box center [492, 442] width 273 height 20
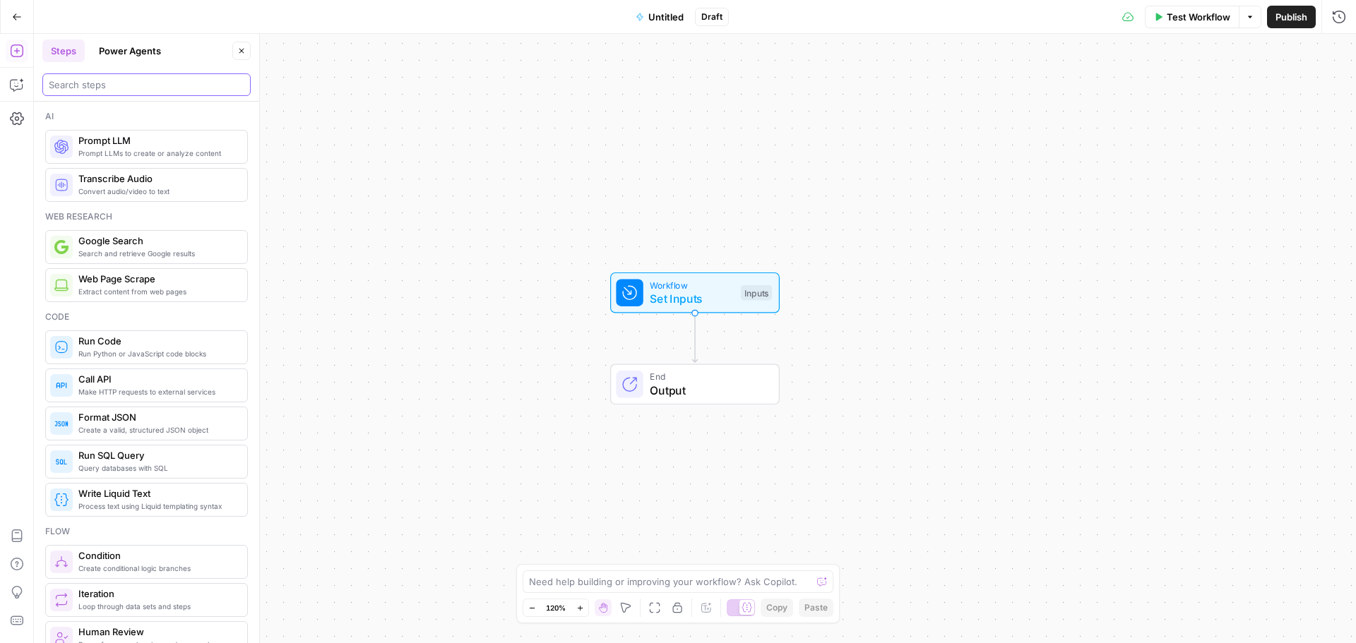
click at [103, 88] on input "search" at bounding box center [147, 85] width 196 height 14
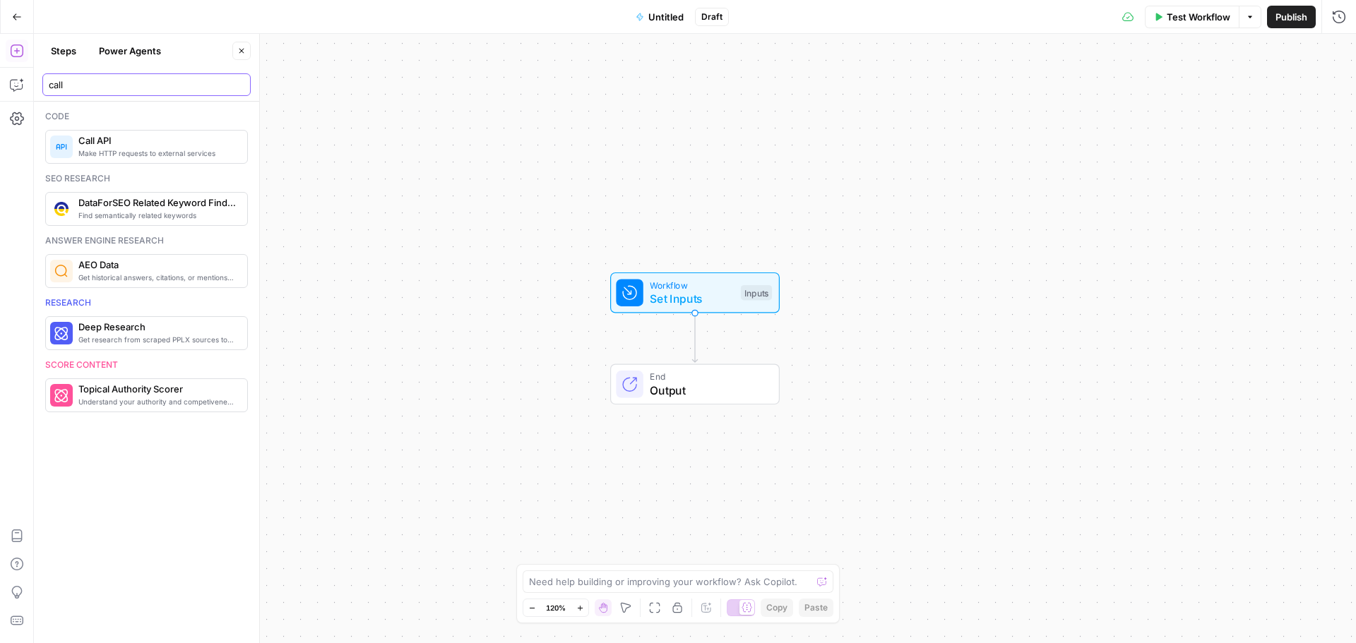
type input "call"
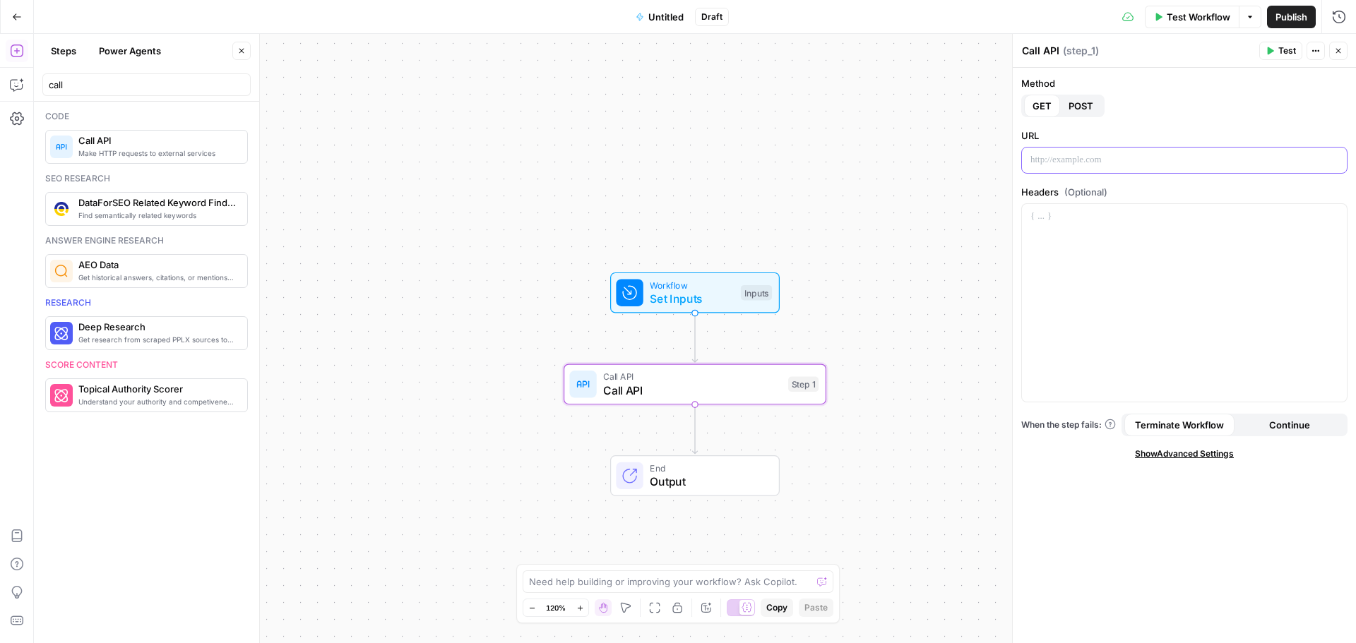
click at [1087, 158] on p at bounding box center [1184, 160] width 308 height 14
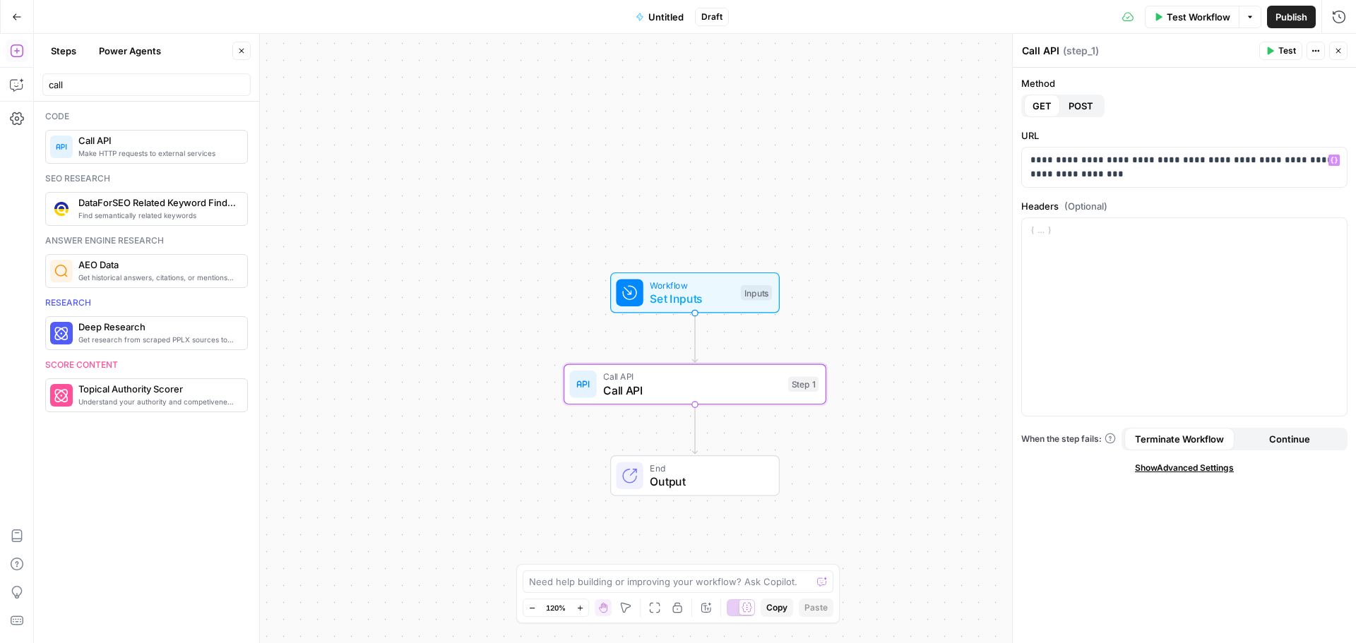
click at [1274, 47] on icon "button" at bounding box center [1269, 51] width 8 height 8
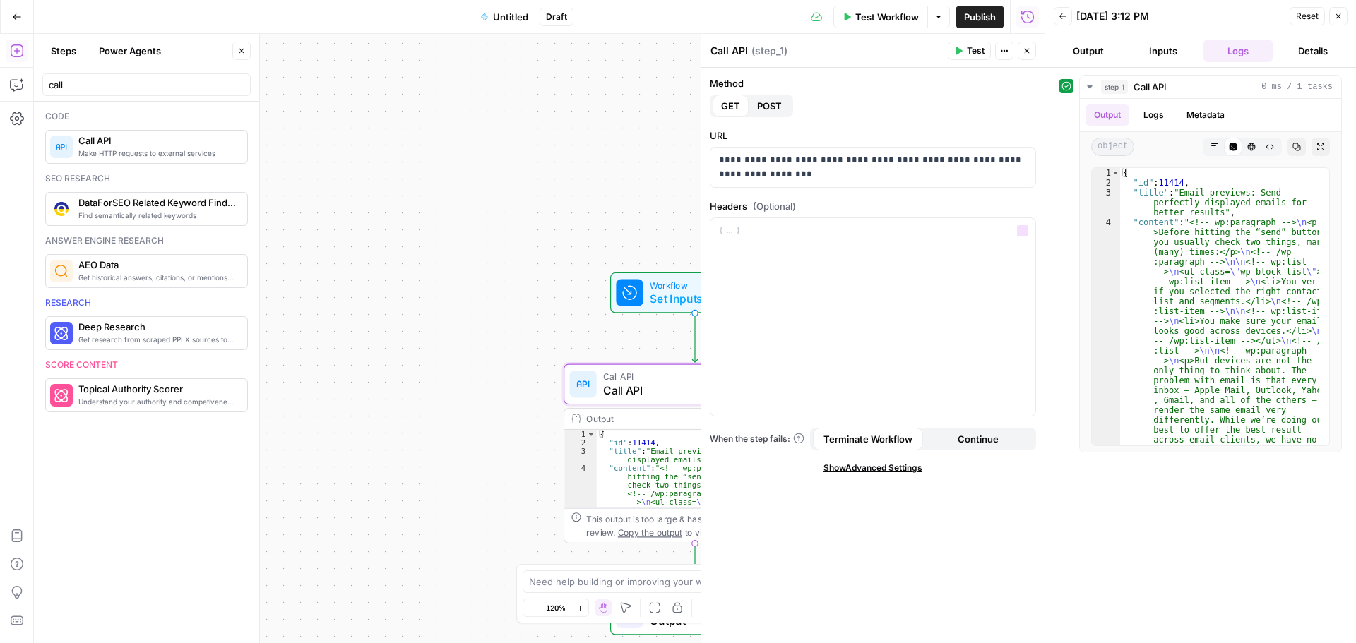
click at [539, 181] on div "Workflow Set Inputs Inputs Call API Call API Step 1 Output Expand Output Copy 1…" at bounding box center [539, 338] width 1010 height 609
drag, startPoint x: 840, startPoint y: 176, endPoint x: 692, endPoint y: 155, distance: 149.0
click at [692, 155] on body "M Mailjet New Home Browse Insights Opportunities Your Data Recent Grids WordPre…" at bounding box center [678, 321] width 1356 height 643
click at [590, 193] on div "Workflow Set Inputs Inputs Call API Call API Step 1 Output Expand Output Copy 1…" at bounding box center [539, 338] width 1010 height 609
click at [510, 18] on span "Untitled" at bounding box center [510, 17] width 35 height 14
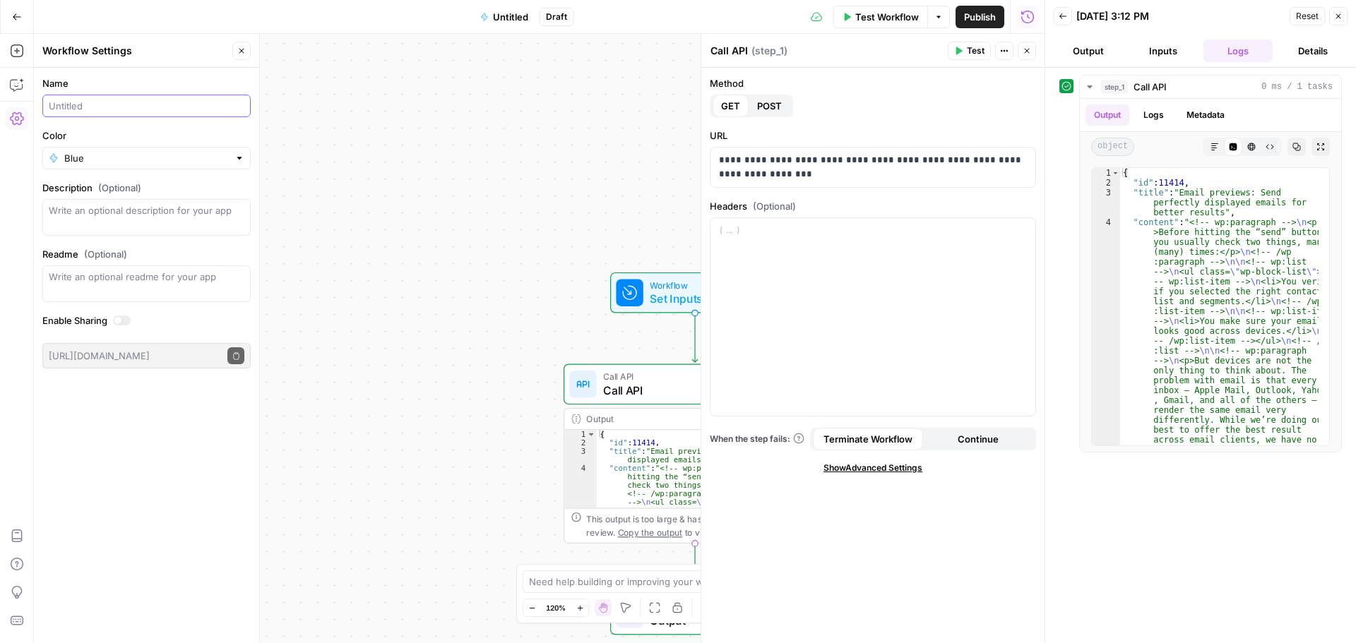
click at [101, 106] on input "Name" at bounding box center [147, 106] width 196 height 14
type input "Test Blog ID"
type textarea "**********"
drag, startPoint x: 1160, startPoint y: 181, endPoint x: 1183, endPoint y: 183, distance: 22.6
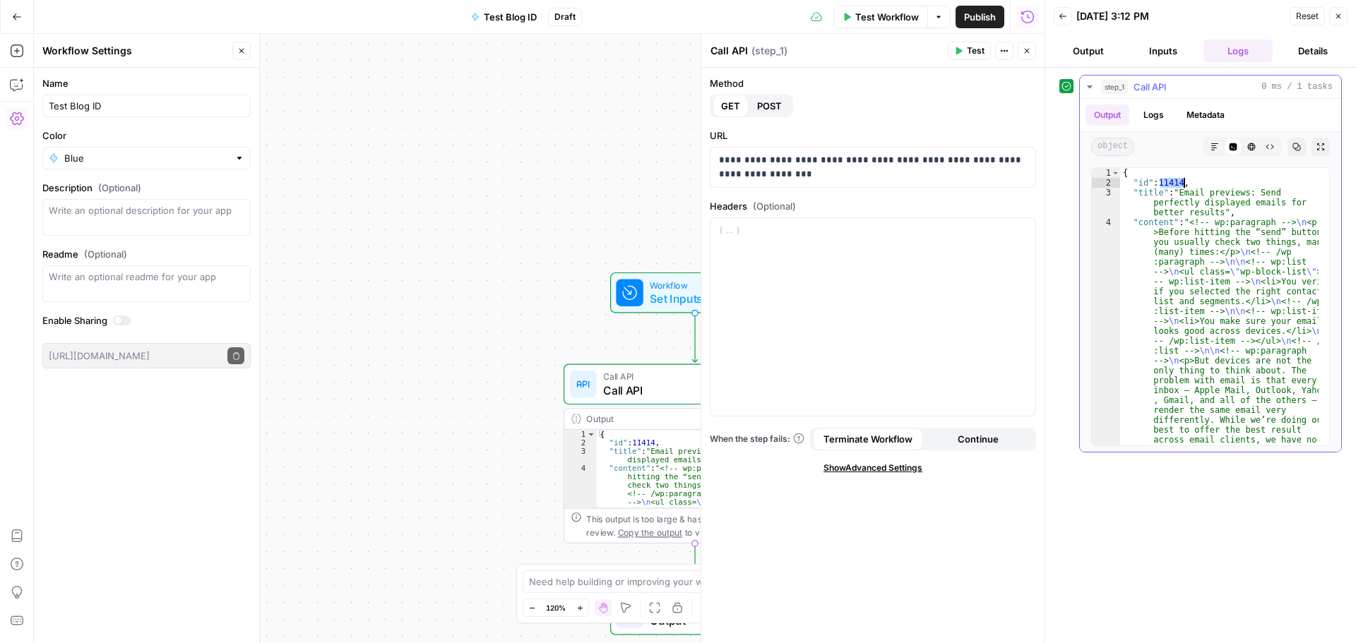
click at [104, 115] on div "Test Blog ID" at bounding box center [146, 106] width 208 height 23
paste input "11414"
type input "Test Blog ID 11414"
click at [395, 175] on div "Workflow Set Inputs Inputs Call API Call API Step 1 Output Expand Output Copy 1…" at bounding box center [539, 338] width 1010 height 609
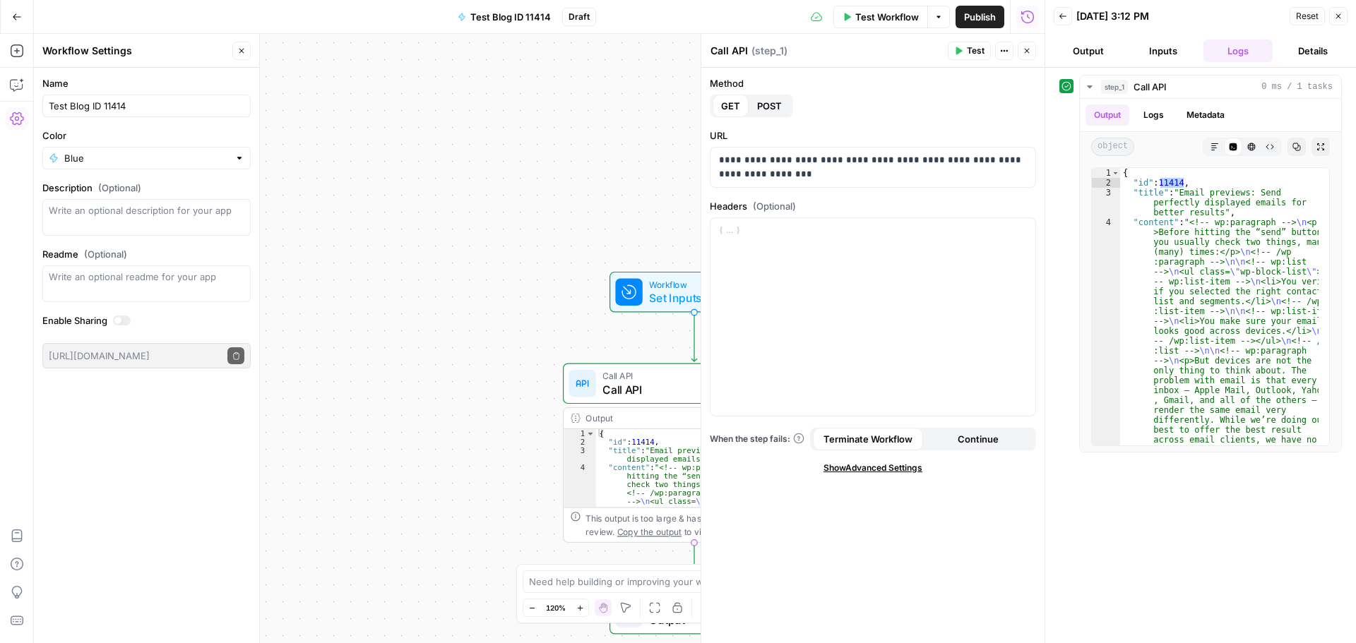
click at [638, 283] on div at bounding box center [628, 292] width 27 height 27
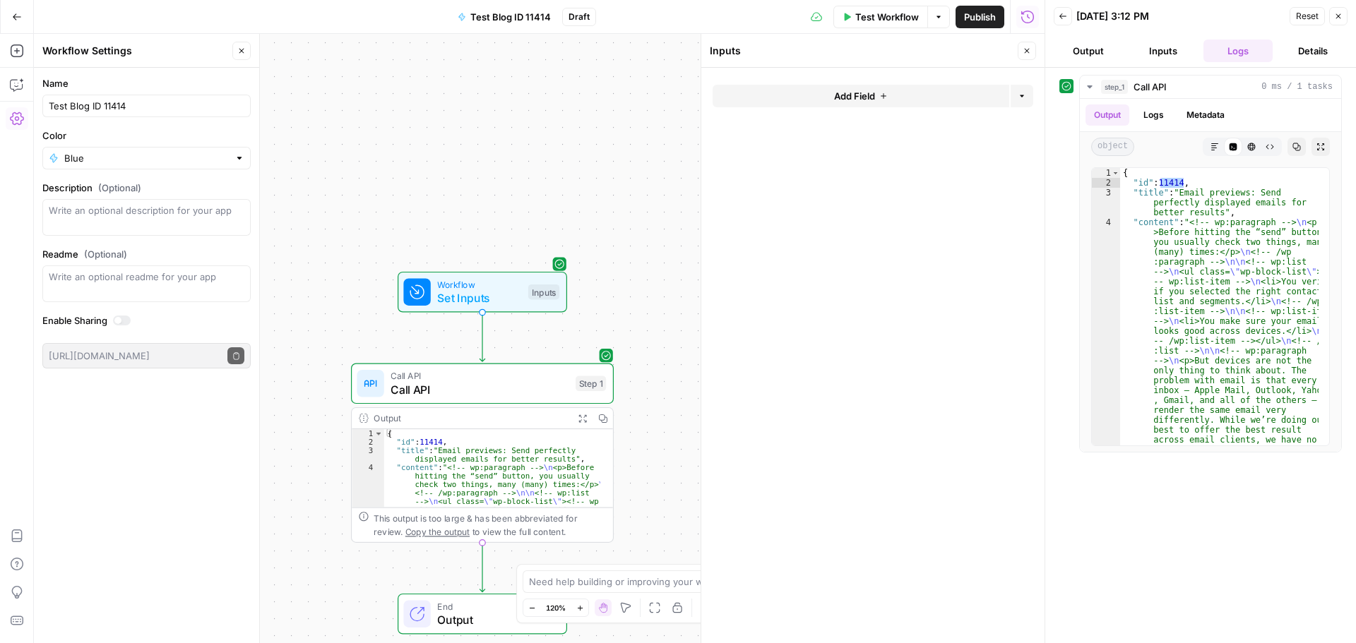
click at [818, 94] on button "Add Field" at bounding box center [860, 96] width 297 height 23
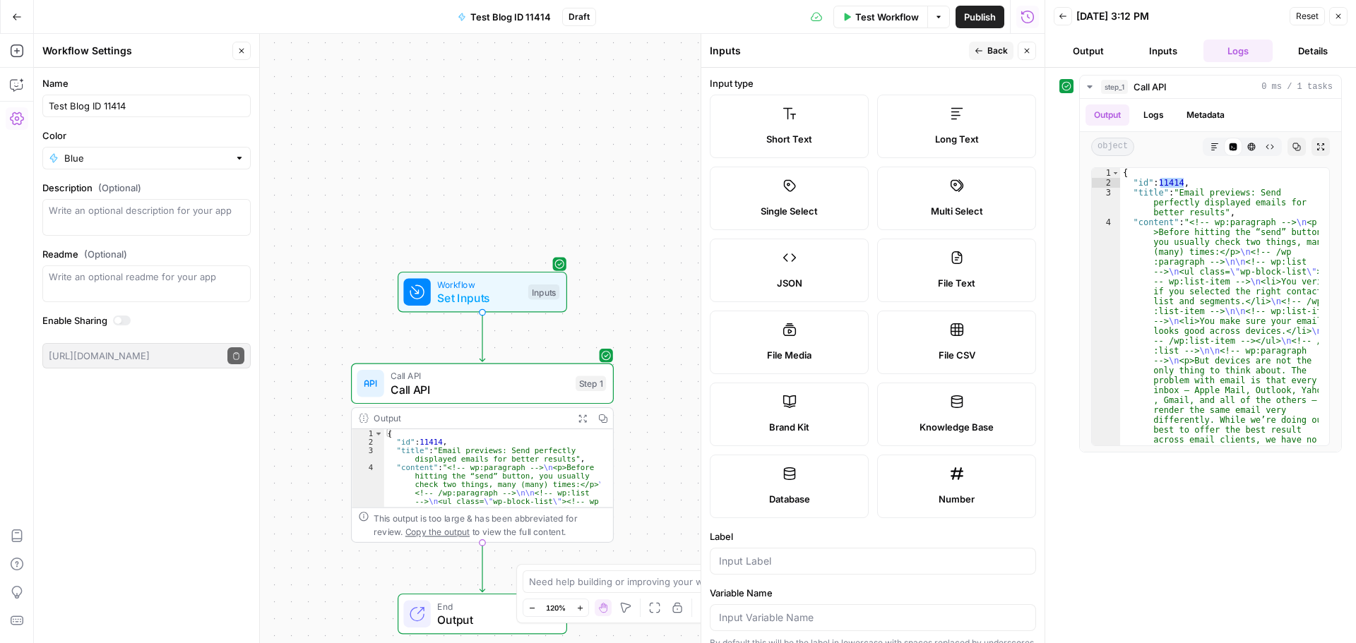
click at [802, 130] on label "Short Text" at bounding box center [789, 127] width 159 height 64
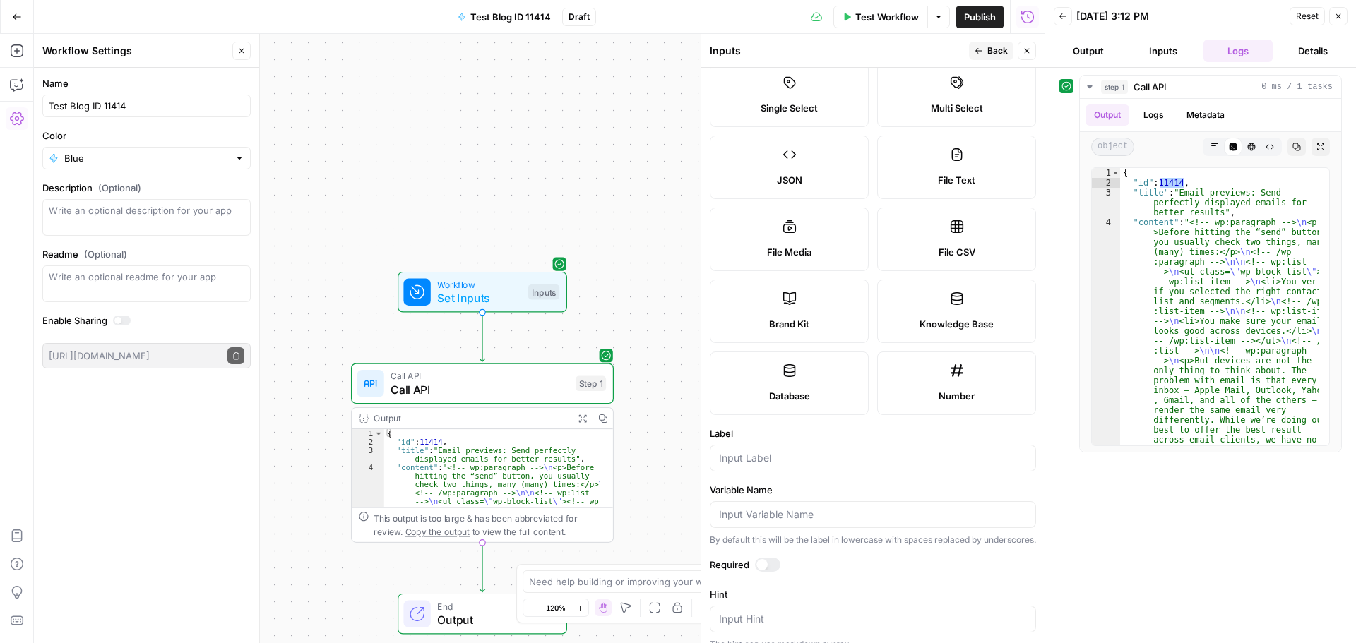
scroll to position [212, 0]
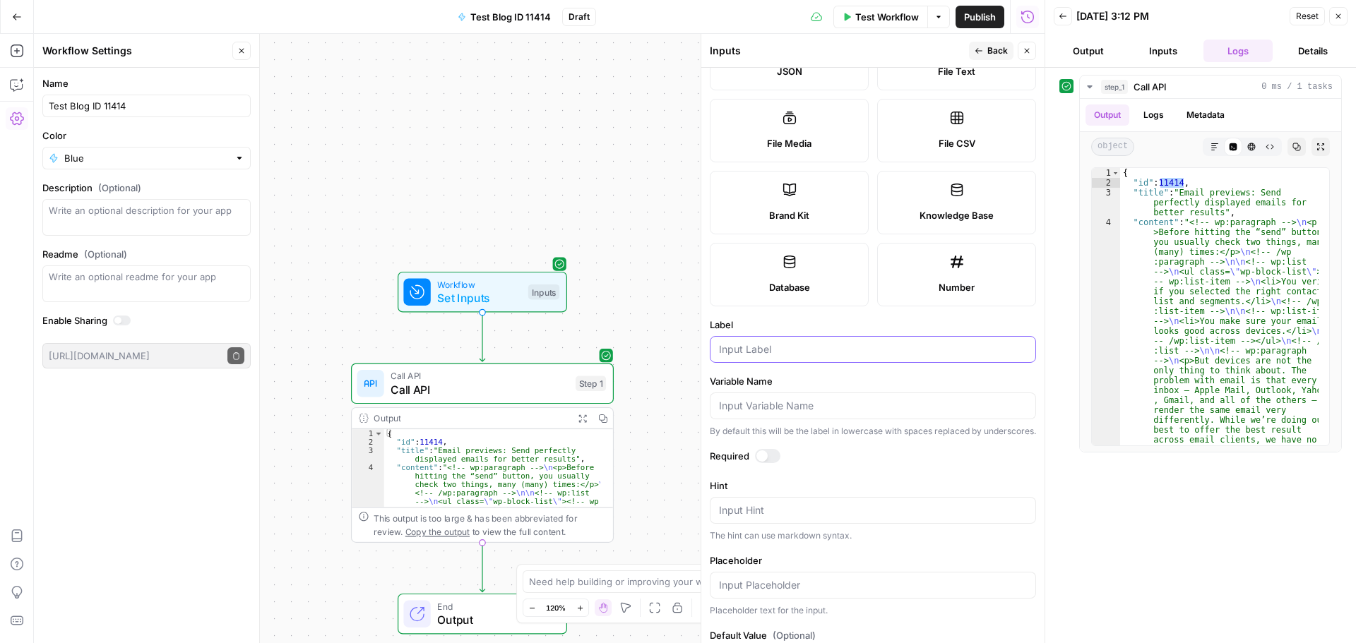
click at [751, 348] on input "Label" at bounding box center [873, 349] width 308 height 14
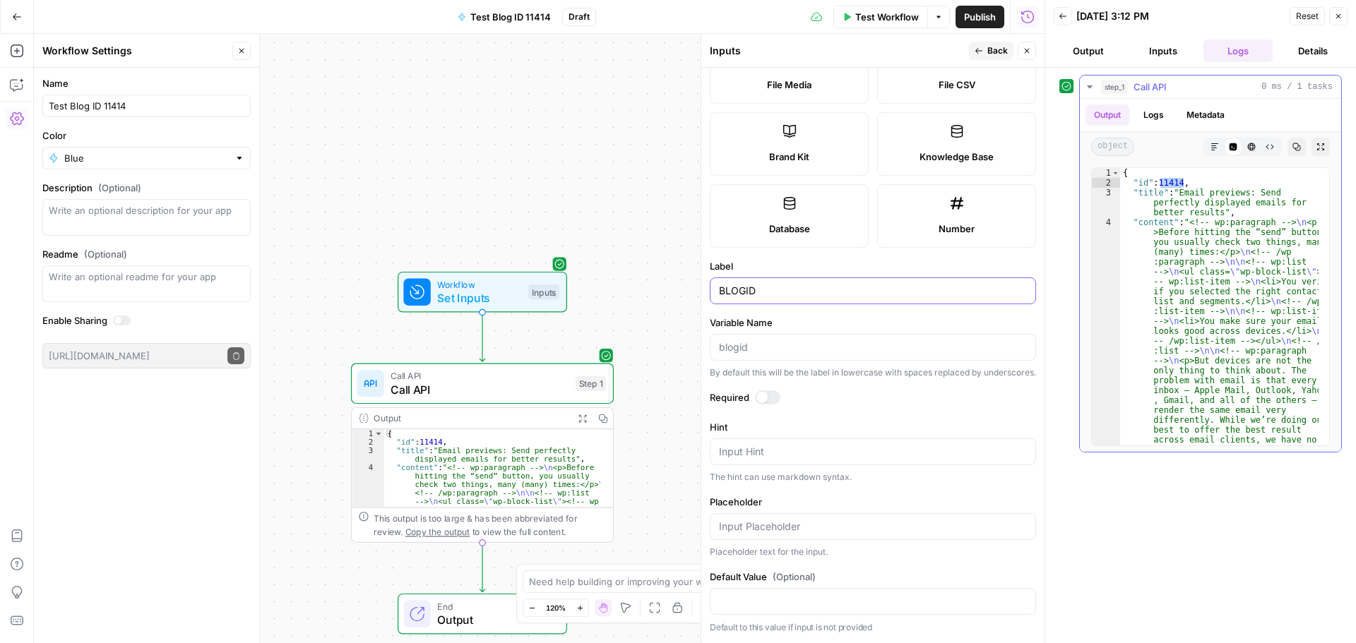
type input "BLOGID"
type textarea "**********"
click at [477, 385] on span "Call API" at bounding box center [479, 389] width 178 height 17
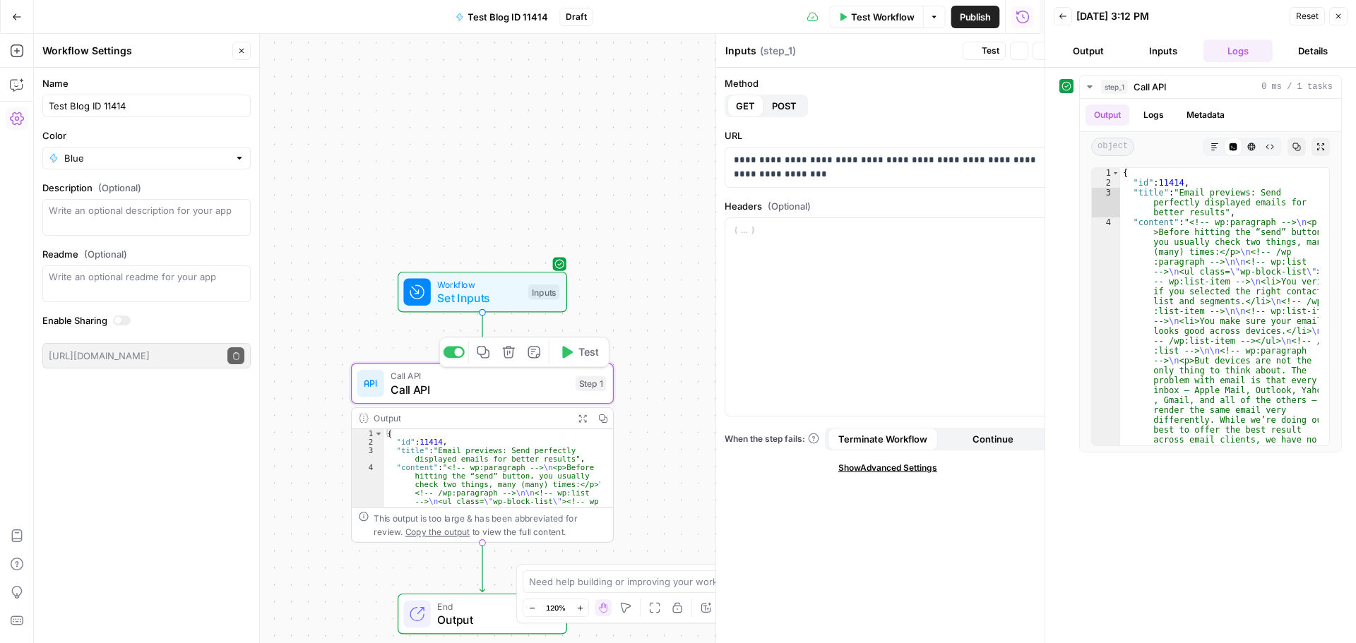
type textarea "Call API"
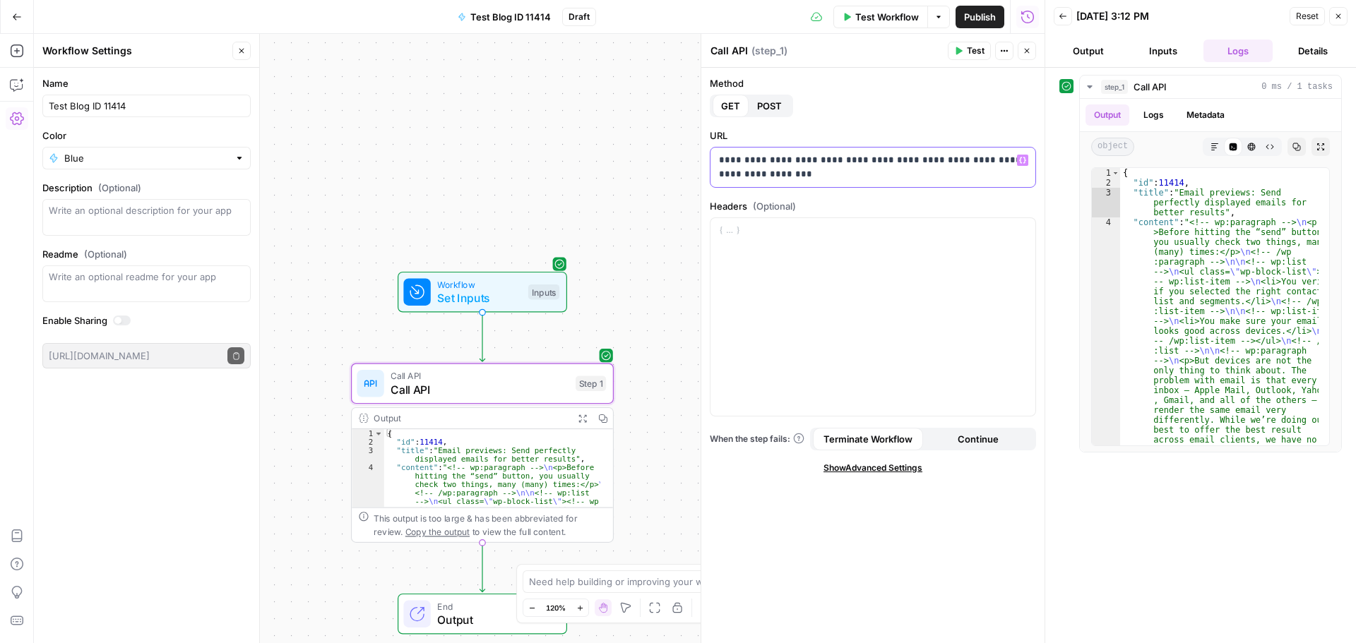
drag, startPoint x: 836, startPoint y: 178, endPoint x: 807, endPoint y: 184, distance: 29.5
click at [807, 184] on div "**********" at bounding box center [872, 168] width 325 height 40
click at [913, 179] on p "**********" at bounding box center [873, 167] width 308 height 28
drag, startPoint x: 885, startPoint y: 185, endPoint x: 806, endPoint y: 190, distance: 79.9
click at [806, 190] on div "**********" at bounding box center [872, 355] width 343 height 575
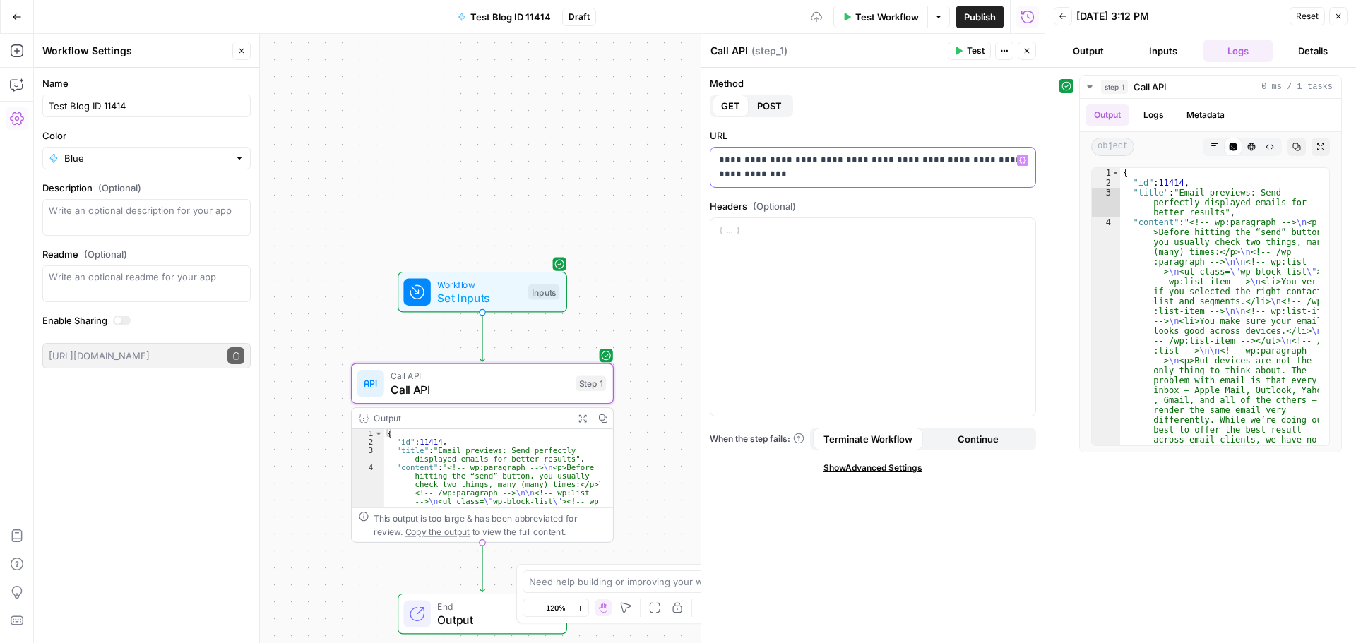
click at [1025, 165] on button "Variables Menu" at bounding box center [1022, 160] width 11 height 11
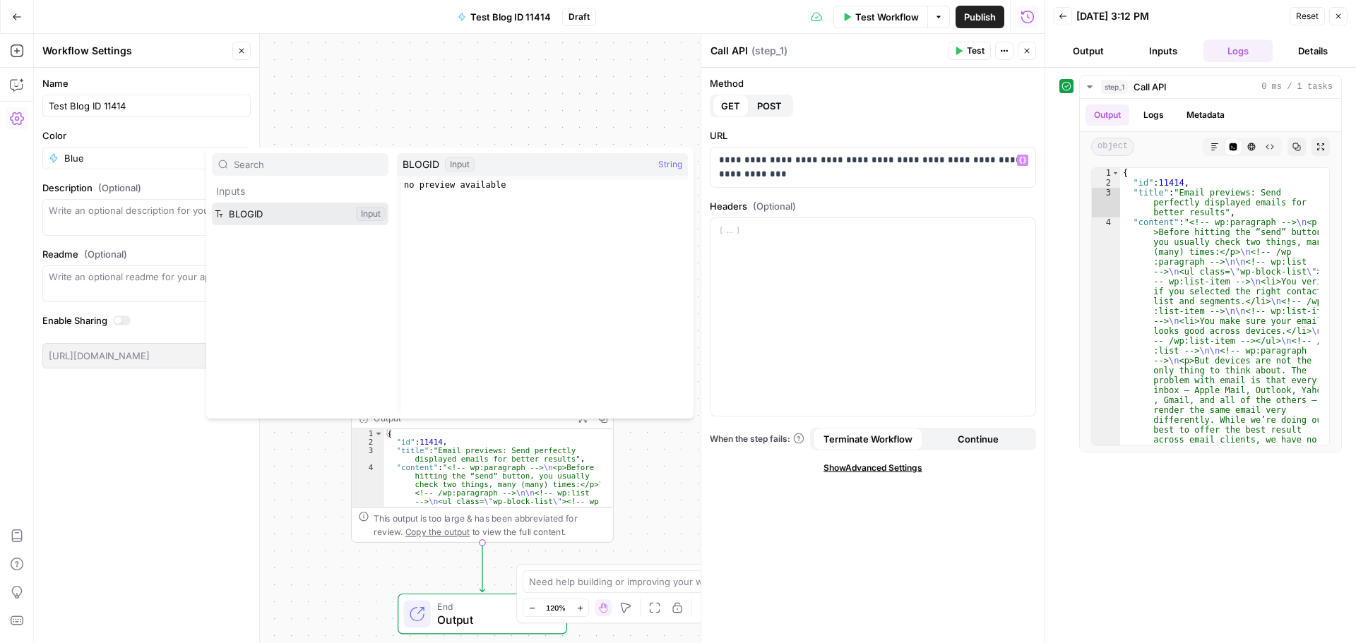
click at [319, 219] on button "Select variable BLOGID" at bounding box center [300, 214] width 177 height 23
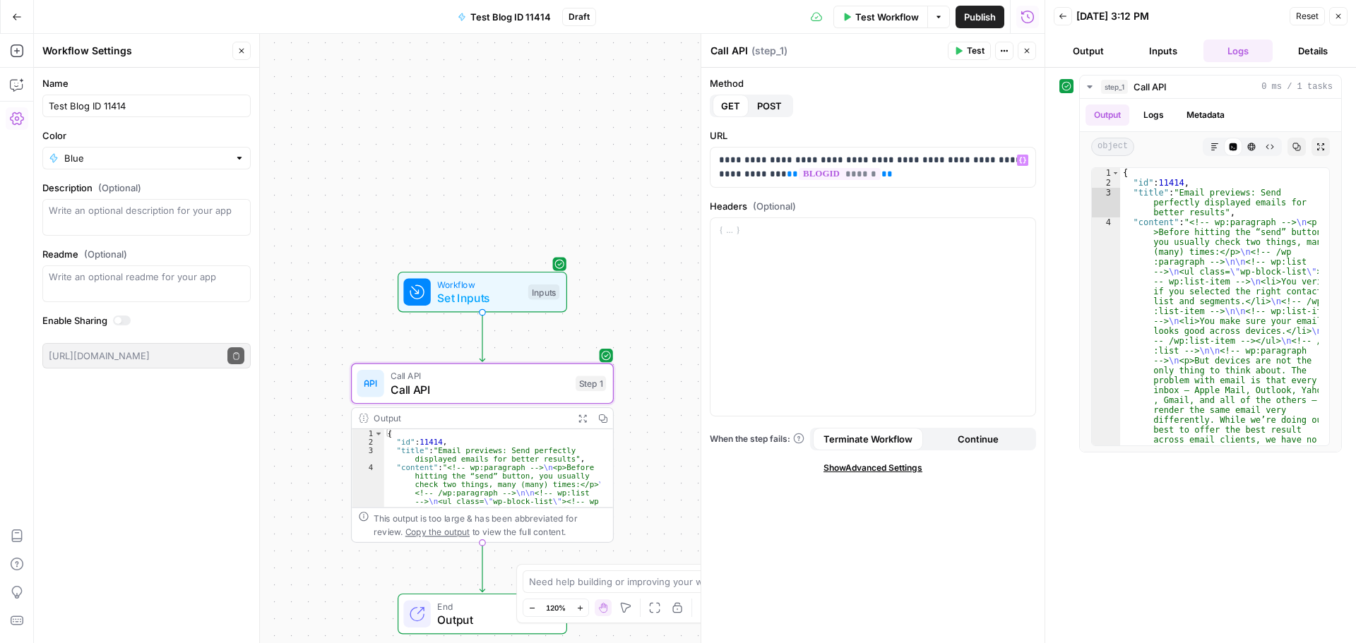
click at [636, 334] on div "Workflow Set Inputs Inputs Call API Call API Step 1 Output Expand Output Copy 1…" at bounding box center [539, 338] width 1010 height 609
click at [474, 299] on span "Set Inputs" at bounding box center [479, 297] width 84 height 17
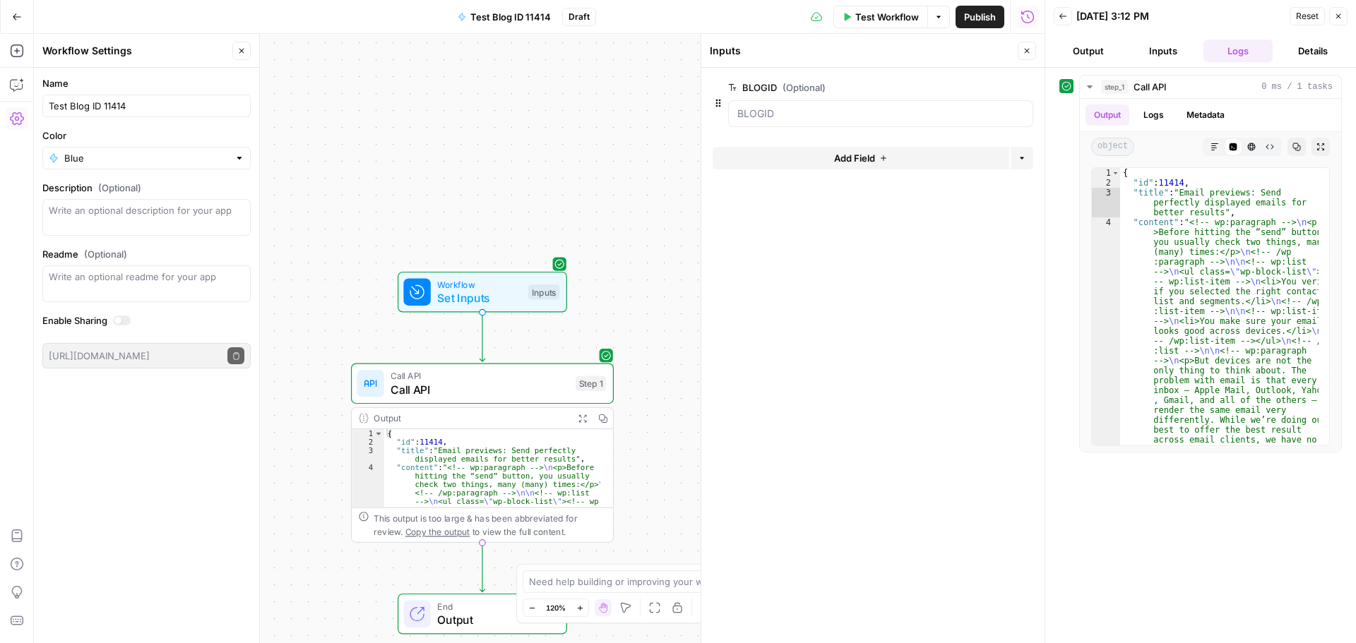
click at [520, 393] on span "Call API" at bounding box center [479, 389] width 178 height 17
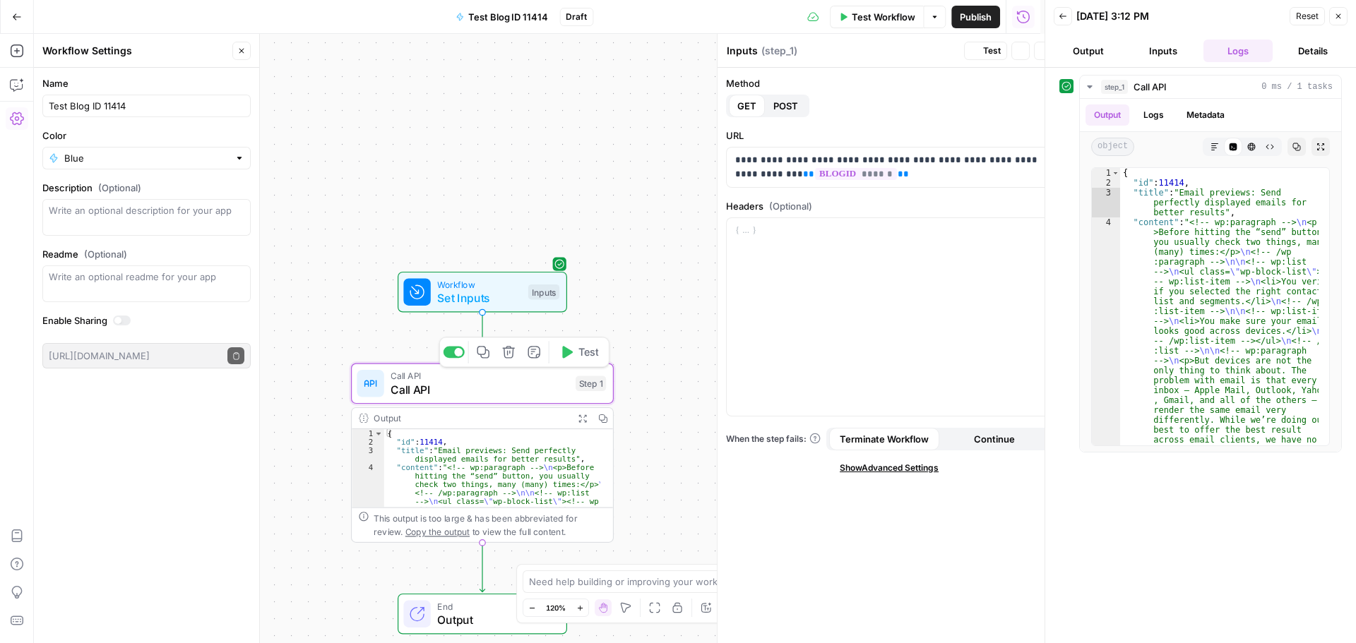
type textarea "Call API"
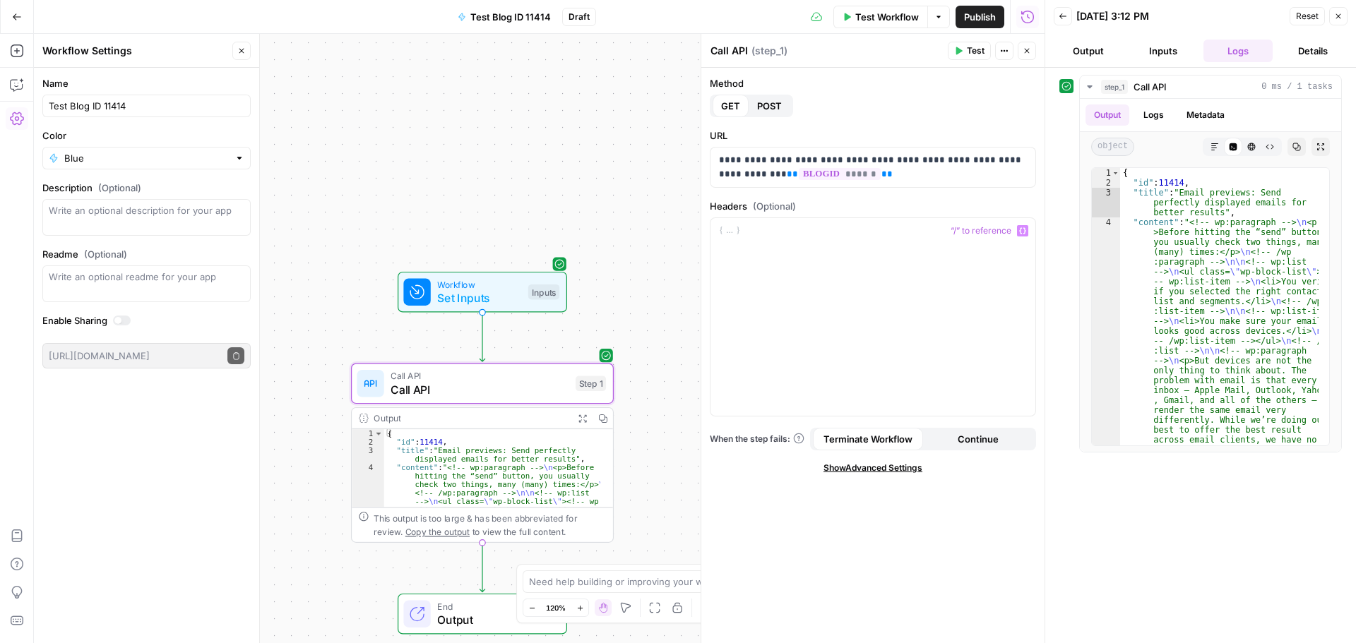
click at [497, 300] on span "Set Inputs" at bounding box center [479, 297] width 84 height 17
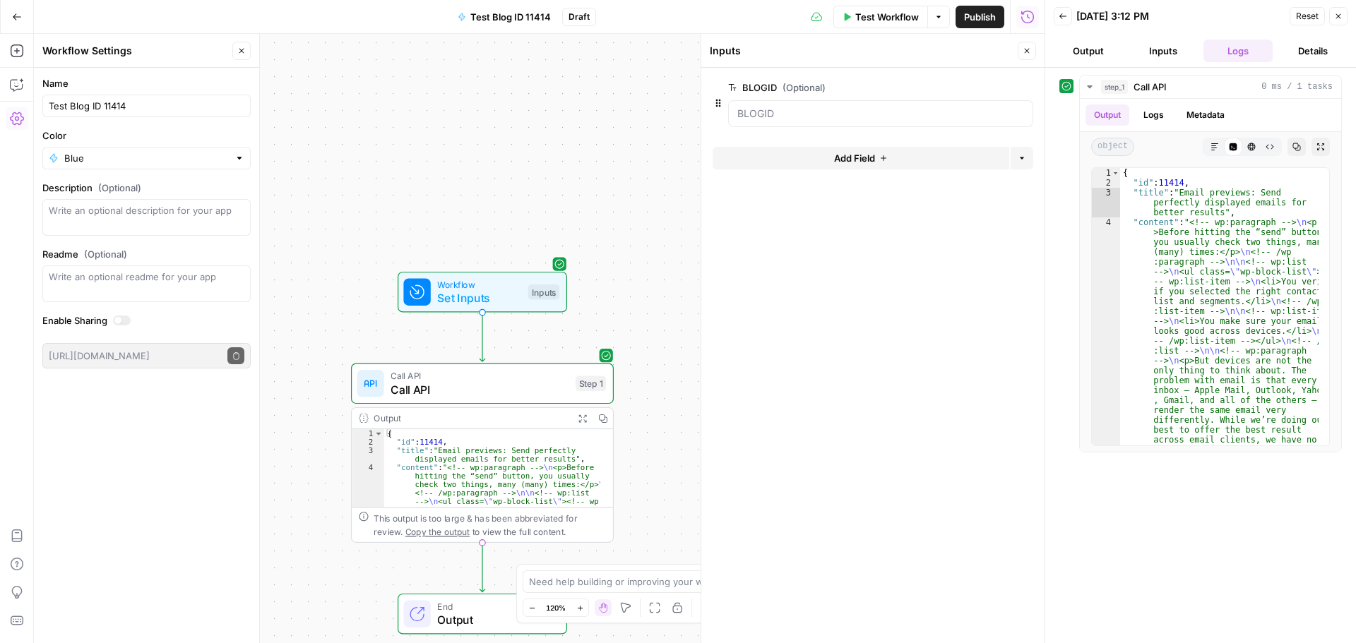
click at [744, 94] on label "BLOGID (Optional)" at bounding box center [840, 87] width 225 height 14
click at [744, 107] on input "BLOGID (Optional)" at bounding box center [880, 114] width 287 height 14
click at [728, 114] on div at bounding box center [880, 113] width 305 height 27
click at [717, 99] on icon "button" at bounding box center [717, 102] width 11 height 11
click at [746, 85] on label "BLOGID (Optional)" at bounding box center [840, 87] width 225 height 14
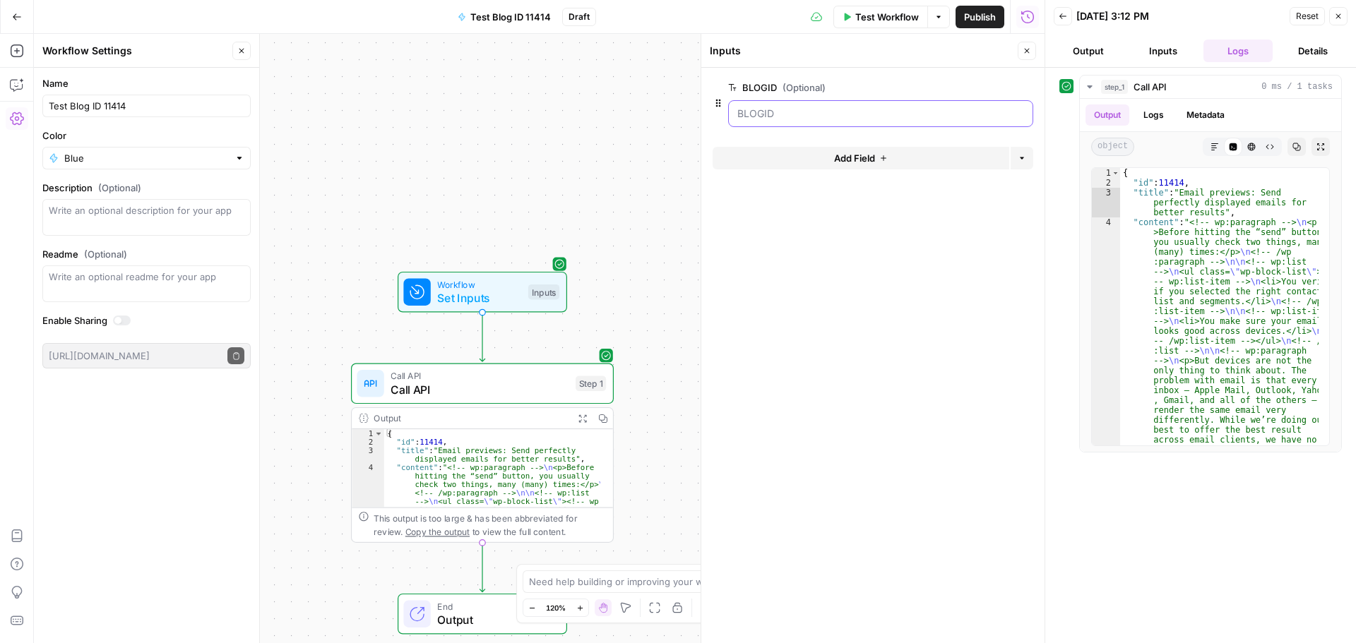
click at [746, 107] on input "BLOGID (Optional)" at bounding box center [880, 114] width 287 height 14
drag, startPoint x: 750, startPoint y: 85, endPoint x: 731, endPoint y: 86, distance: 19.1
click at [731, 86] on icon at bounding box center [732, 87] width 8 height 8
click at [737, 107] on input "BLOGID (Optional)" at bounding box center [880, 114] width 287 height 14
click at [811, 109] on input "BLOGID (Optional)" at bounding box center [880, 114] width 287 height 14
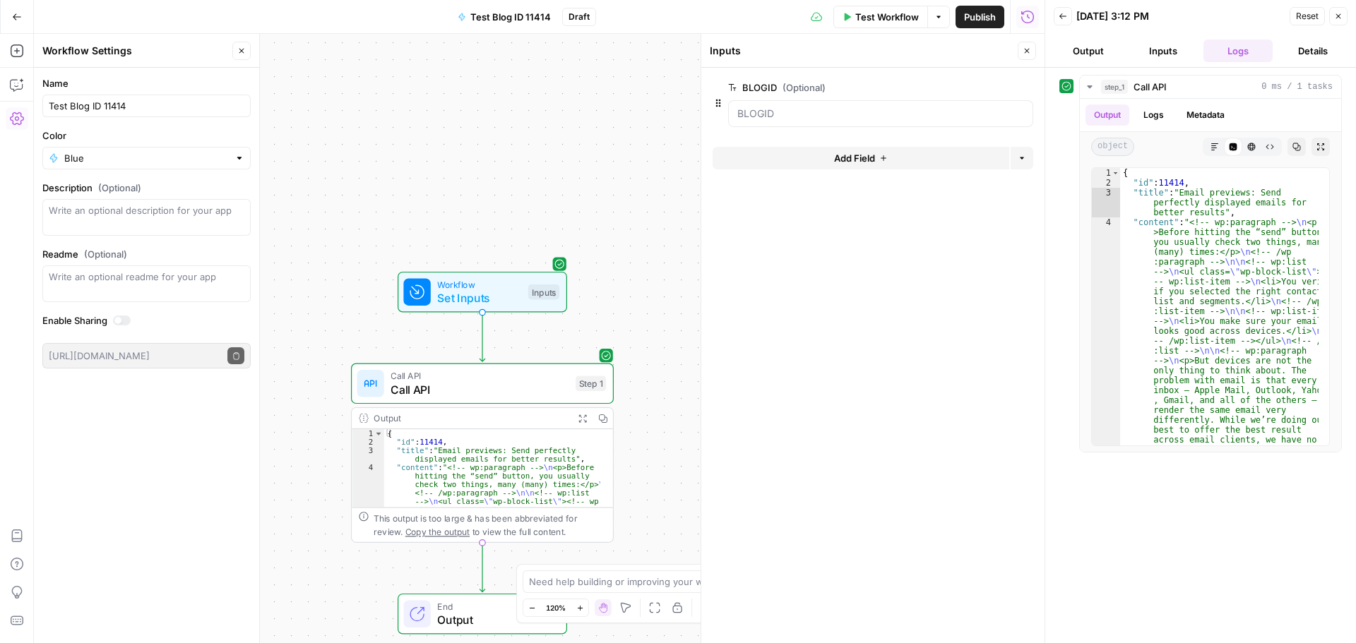
click at [913, 159] on button "Add Field" at bounding box center [860, 158] width 297 height 23
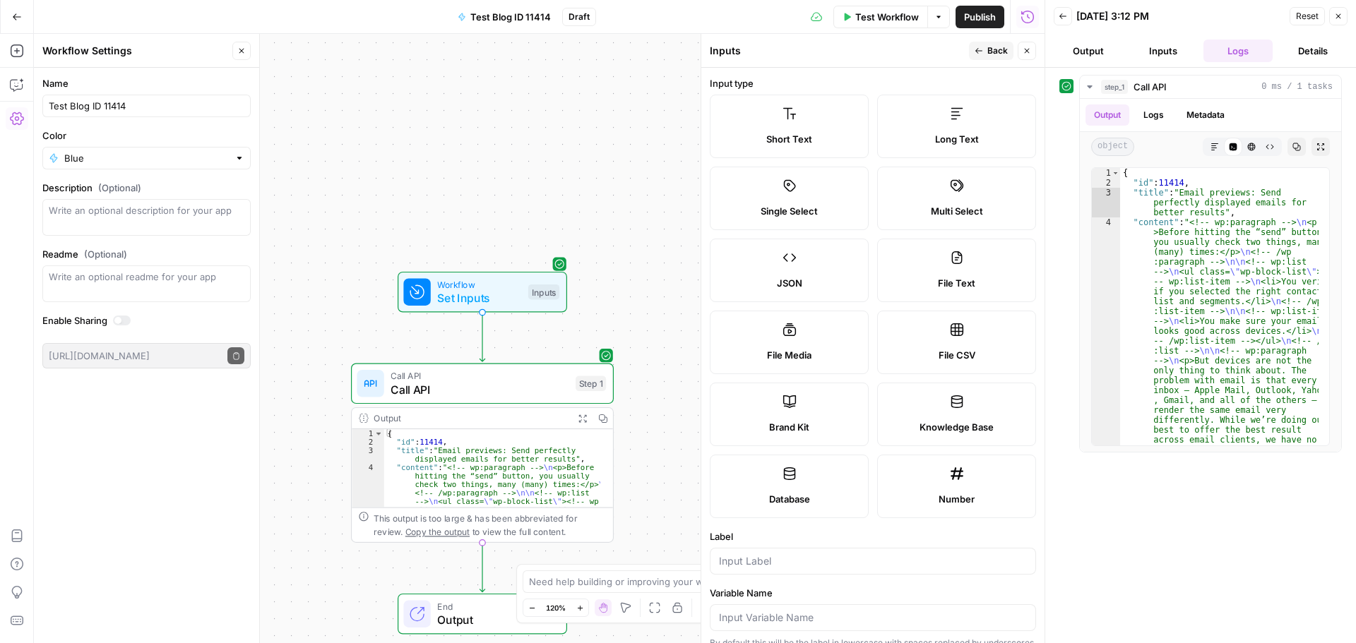
click at [805, 141] on span "Short Text" at bounding box center [789, 139] width 46 height 14
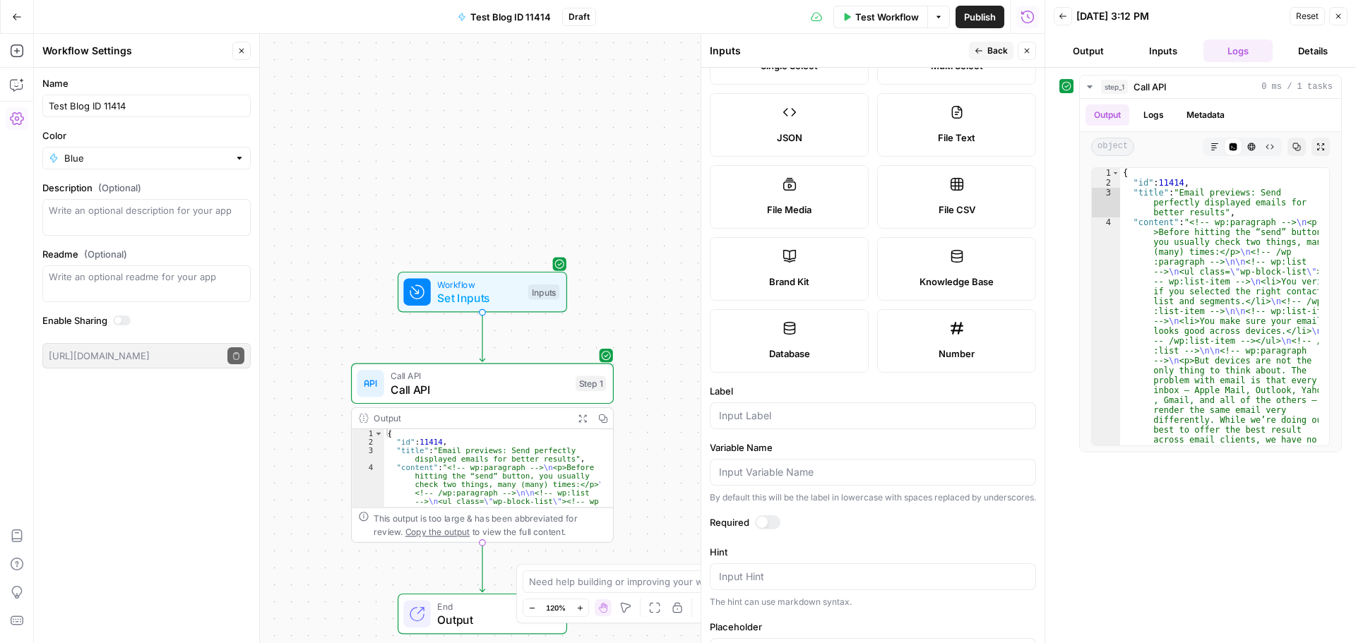
scroll to position [282, 0]
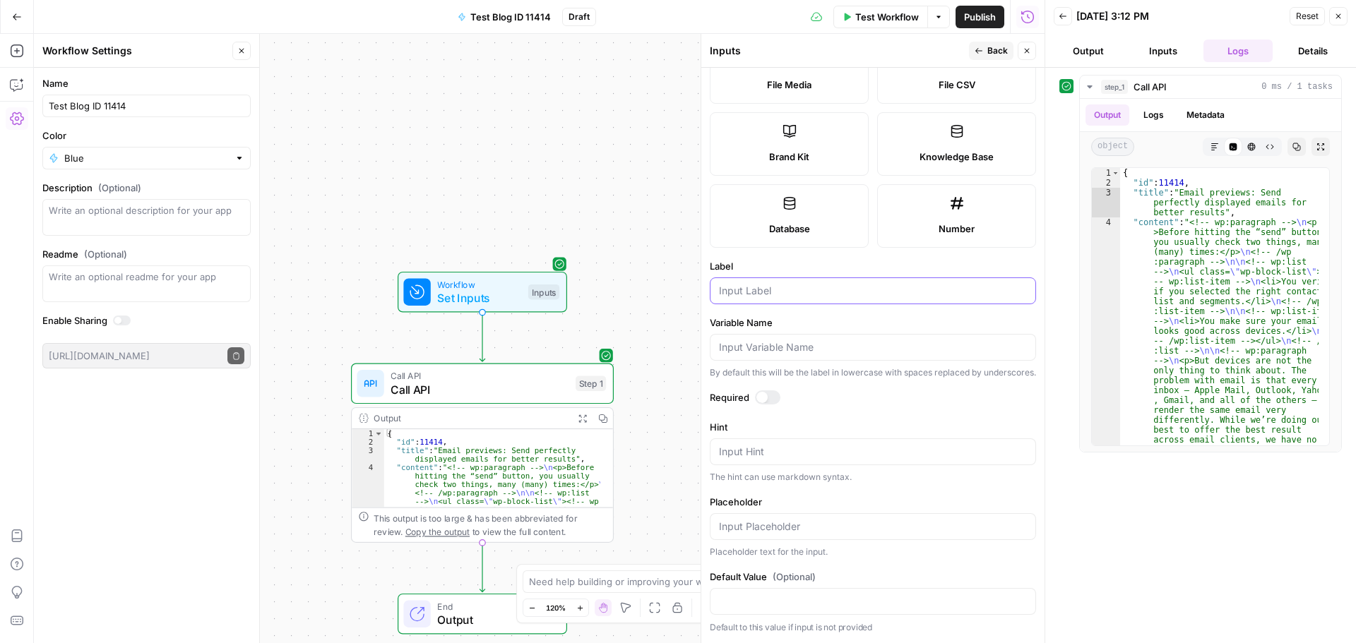
click at [743, 284] on input "Label" at bounding box center [873, 291] width 308 height 14
paste input "11414"
type input "11414"
type input "BlogID"
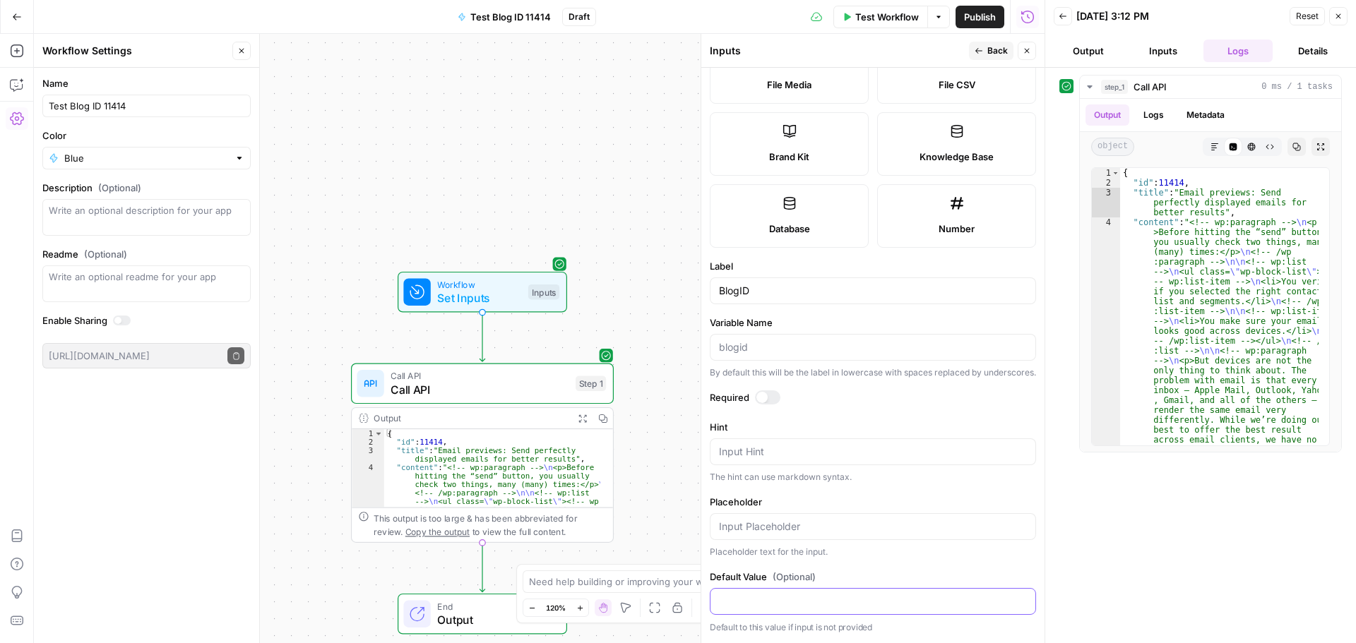
click at [765, 596] on input "Default Value (Optional)" at bounding box center [873, 602] width 308 height 14
paste input "11414"
type input "11414"
click at [764, 398] on div at bounding box center [761, 397] width 11 height 11
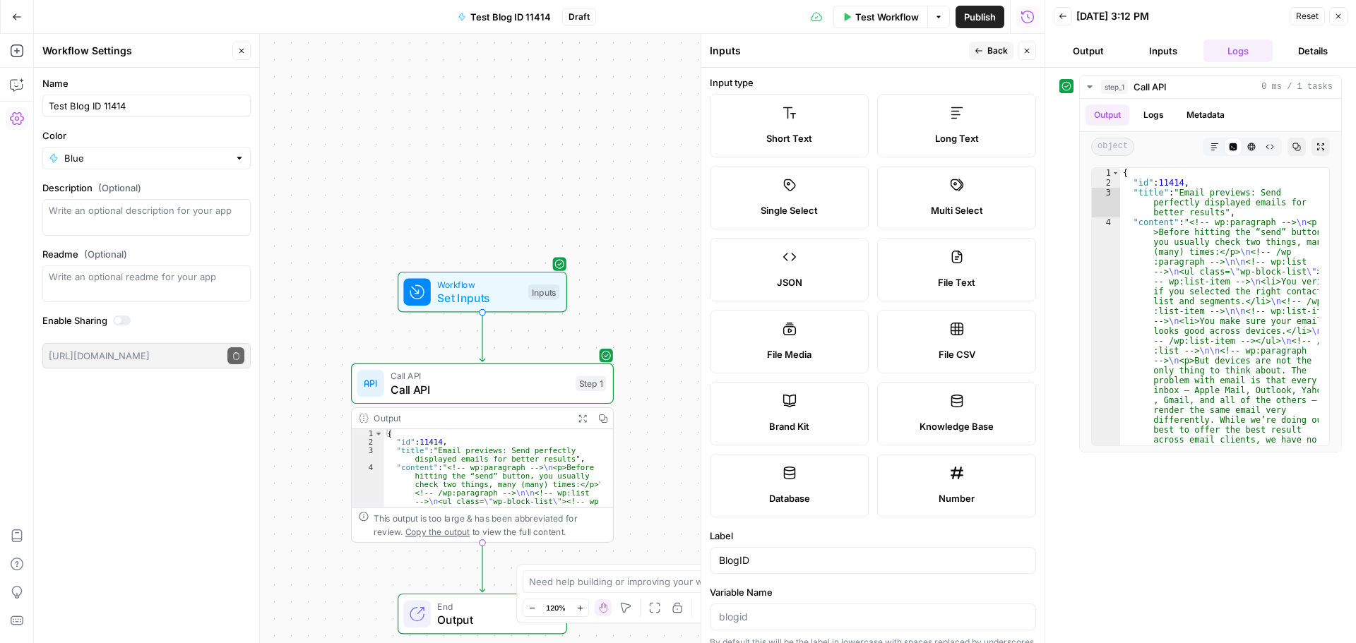
scroll to position [0, 0]
click at [988, 52] on span "Back" at bounding box center [997, 50] width 20 height 13
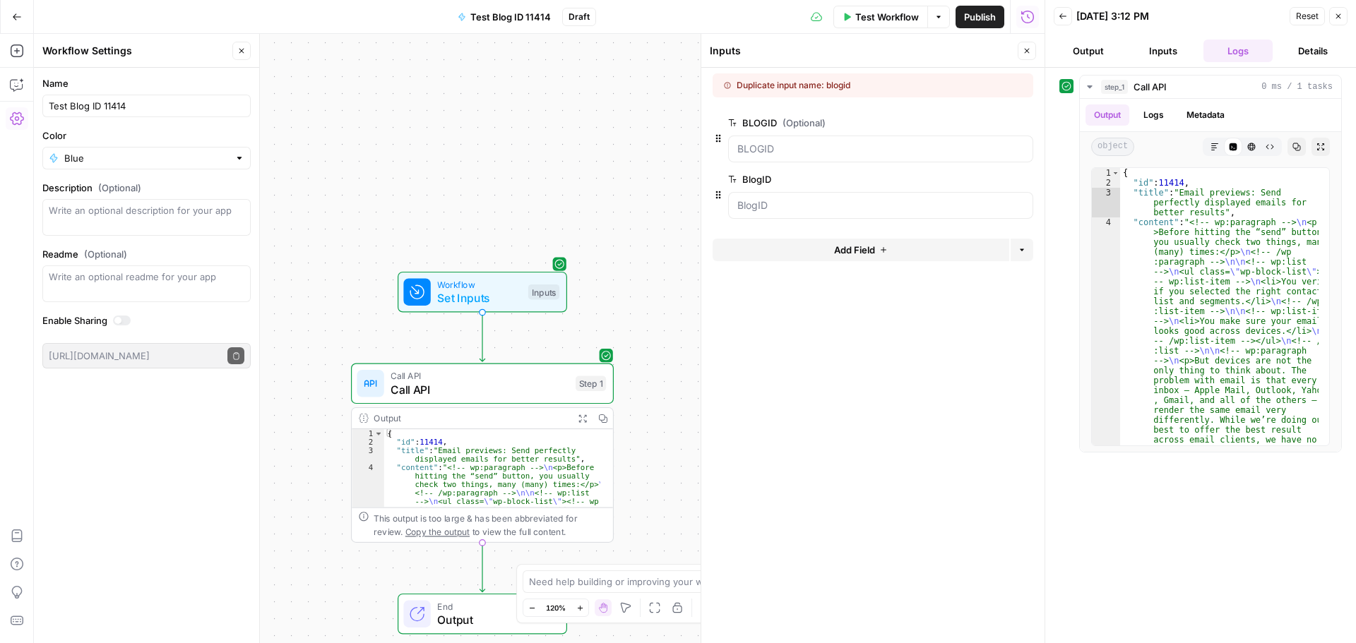
click at [720, 137] on icon "button" at bounding box center [717, 138] width 11 height 11
drag, startPoint x: 717, startPoint y: 139, endPoint x: 727, endPoint y: 141, distance: 9.4
click at [751, 139] on div at bounding box center [880, 149] width 305 height 27
click at [1022, 250] on icon "button" at bounding box center [1021, 250] width 8 height 8
click at [1022, 250] on icon "button" at bounding box center [1022, 250] width 4 height 2
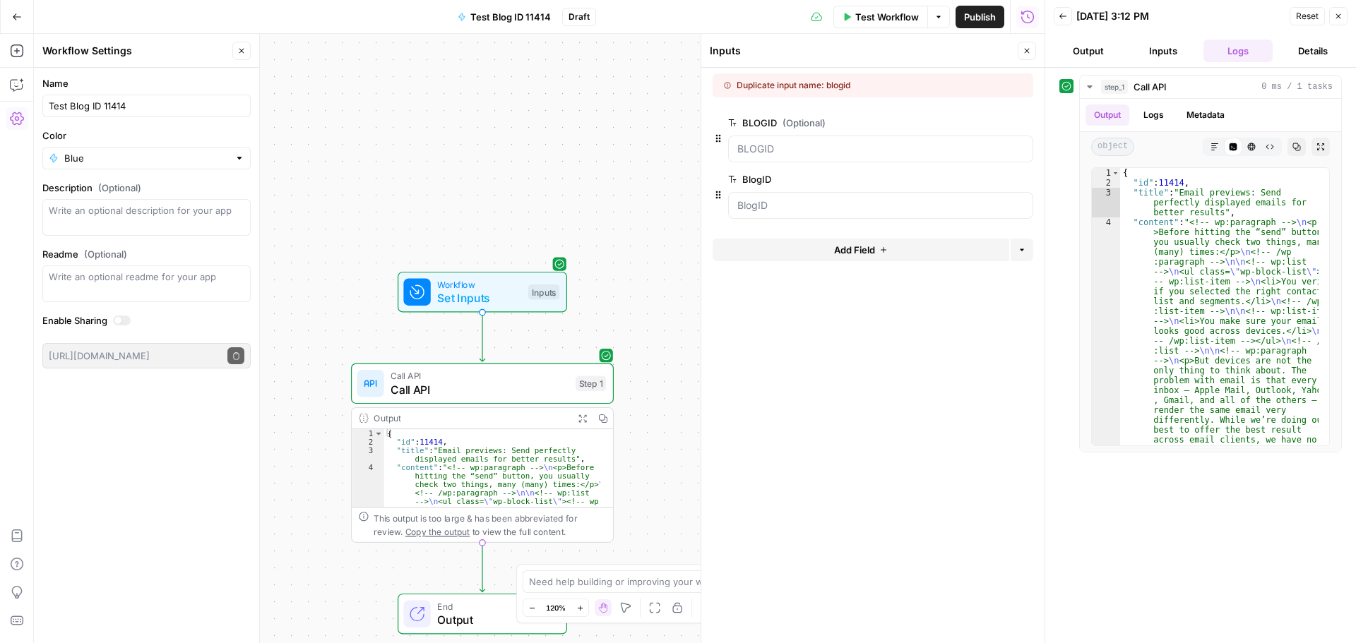
click at [840, 88] on div "Duplicate input name: blogid" at bounding box center [830, 85] width 213 height 13
click at [1339, 14] on icon "button" at bounding box center [1338, 16] width 8 height 8
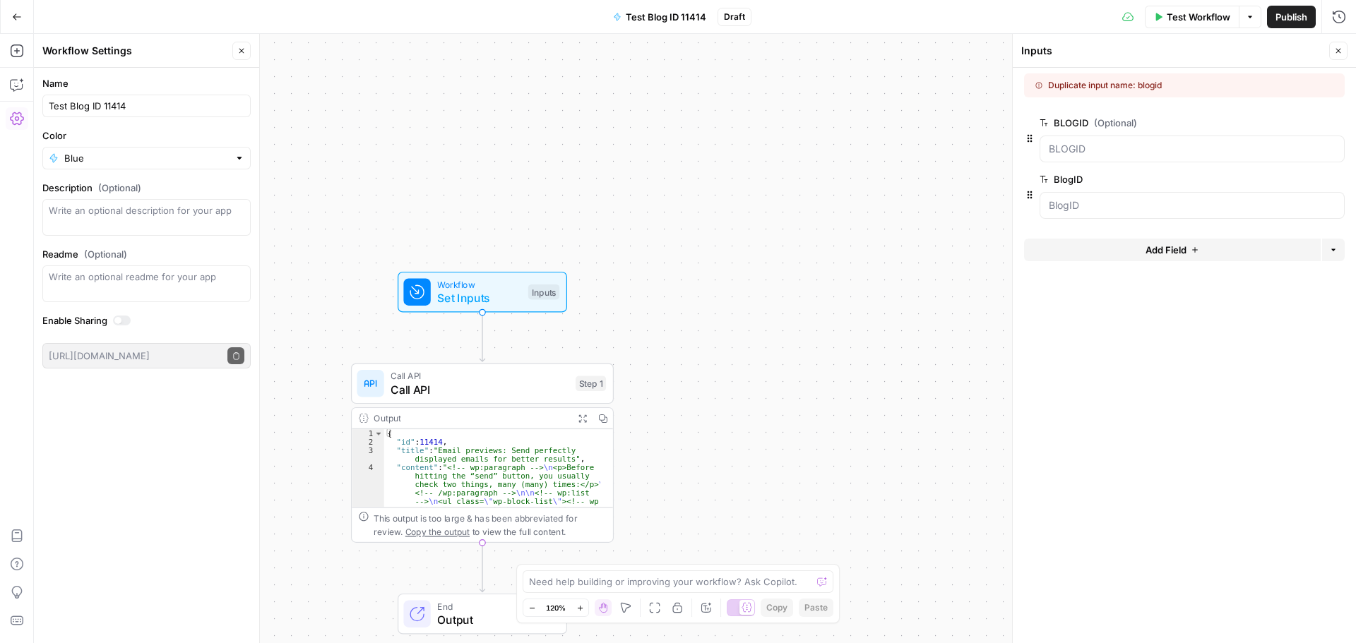
click at [1319, 126] on button "edit field" at bounding box center [1297, 122] width 54 height 17
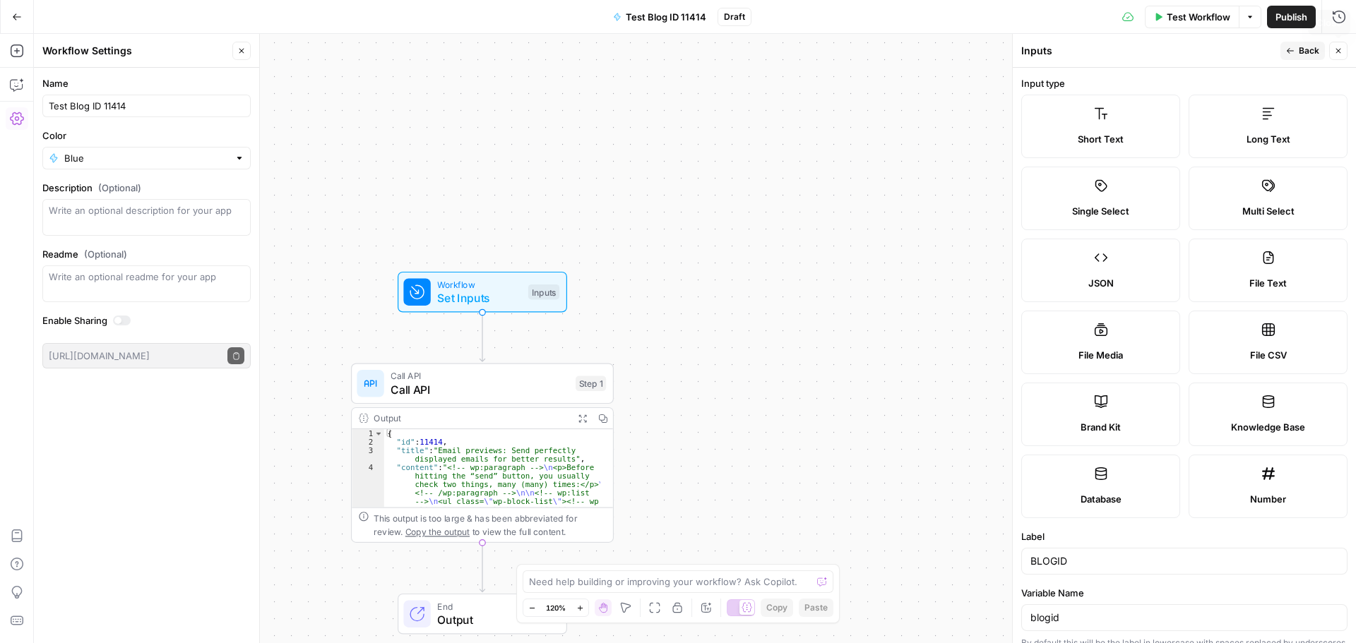
click at [1342, 47] on icon "button" at bounding box center [1338, 51] width 8 height 8
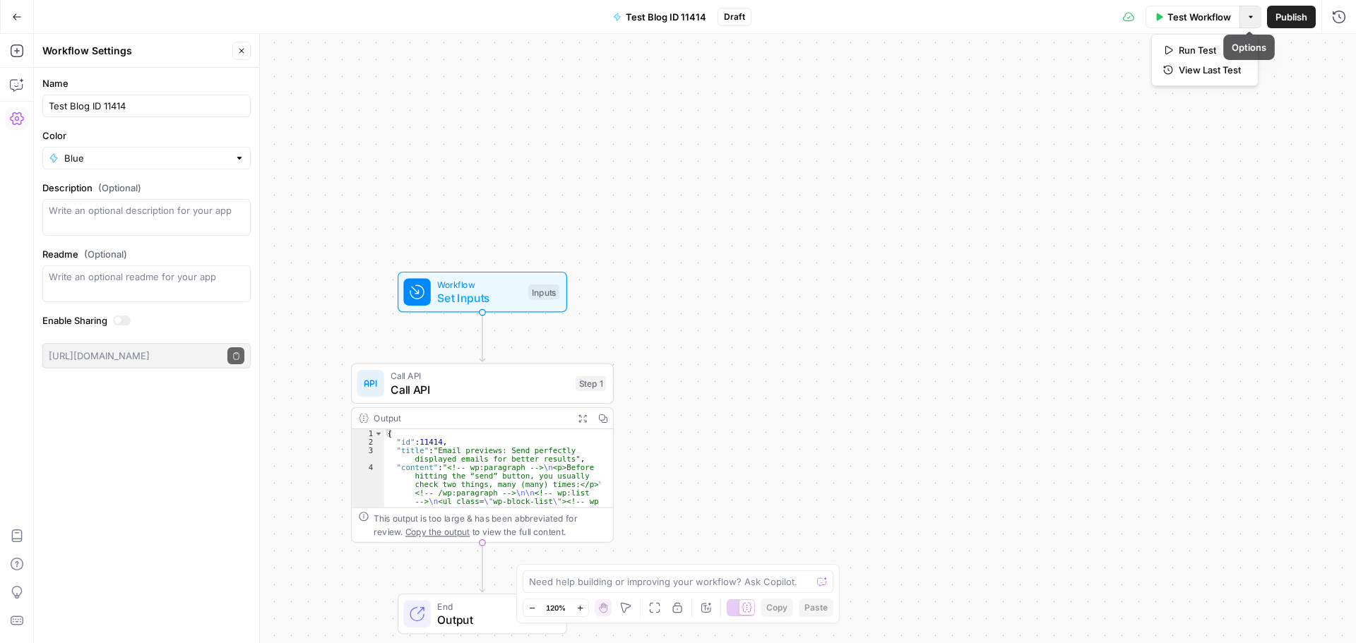
click at [1249, 25] on button "Options" at bounding box center [1250, 17] width 22 height 23
click at [476, 290] on span "Set Inputs" at bounding box center [480, 294] width 84 height 17
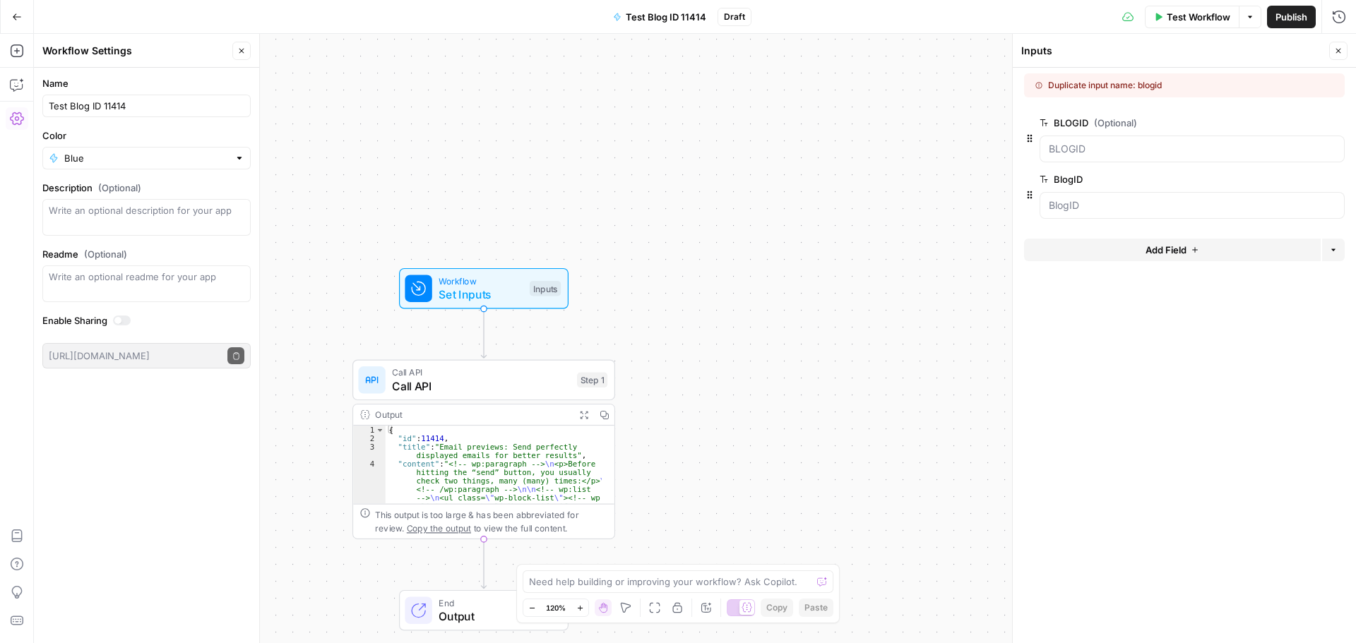
click at [1135, 176] on label "BlogID" at bounding box center [1151, 179] width 225 height 14
click at [1135, 198] on input "BlogID" at bounding box center [1192, 205] width 287 height 14
click at [1024, 190] on form "Duplicate input name: blogid BLOGID (Optional) edit field Delete group BlogID e…" at bounding box center [1184, 355] width 343 height 575
click at [1033, 198] on icon "button" at bounding box center [1029, 194] width 11 height 11
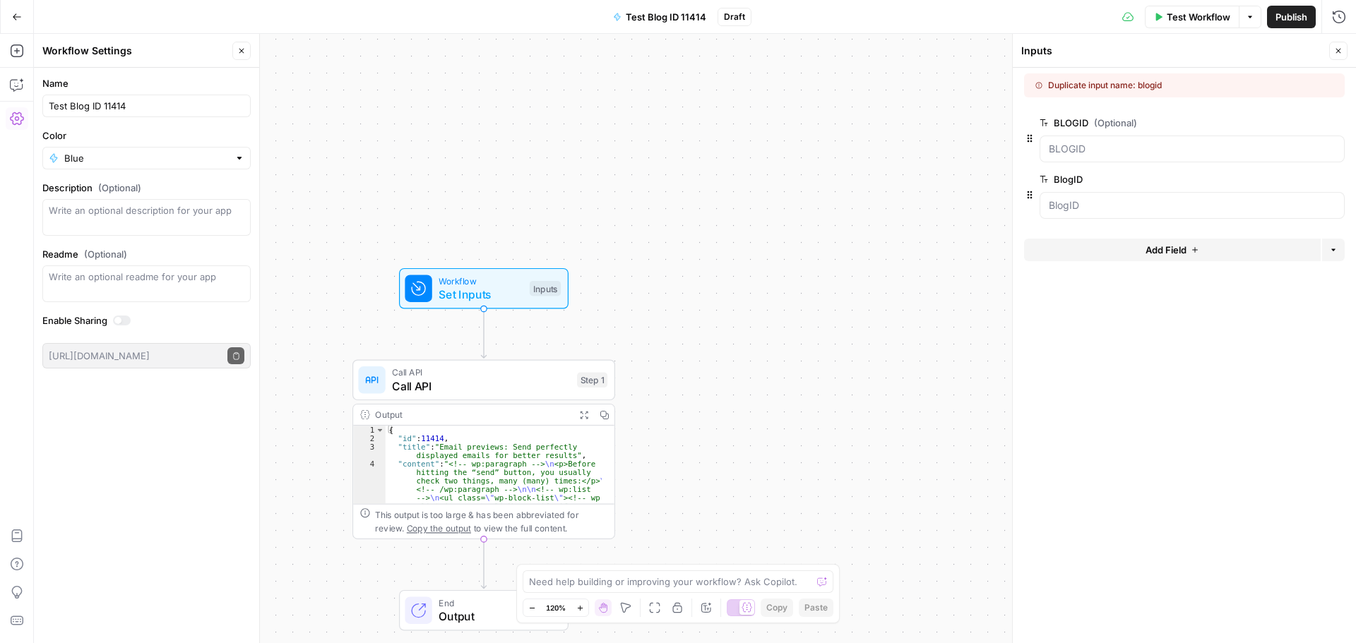
click at [1033, 197] on icon "button" at bounding box center [1029, 194] width 11 height 11
click at [1037, 187] on div "BlogID edit field Delete group" at bounding box center [1184, 195] width 321 height 48
click at [1048, 183] on div "BlogID edit field Delete group" at bounding box center [1184, 195] width 321 height 48
drag, startPoint x: 1027, startPoint y: 198, endPoint x: 1044, endPoint y: 407, distance: 209.7
drag, startPoint x: 1034, startPoint y: 184, endPoint x: 1031, endPoint y: 203, distance: 20.1
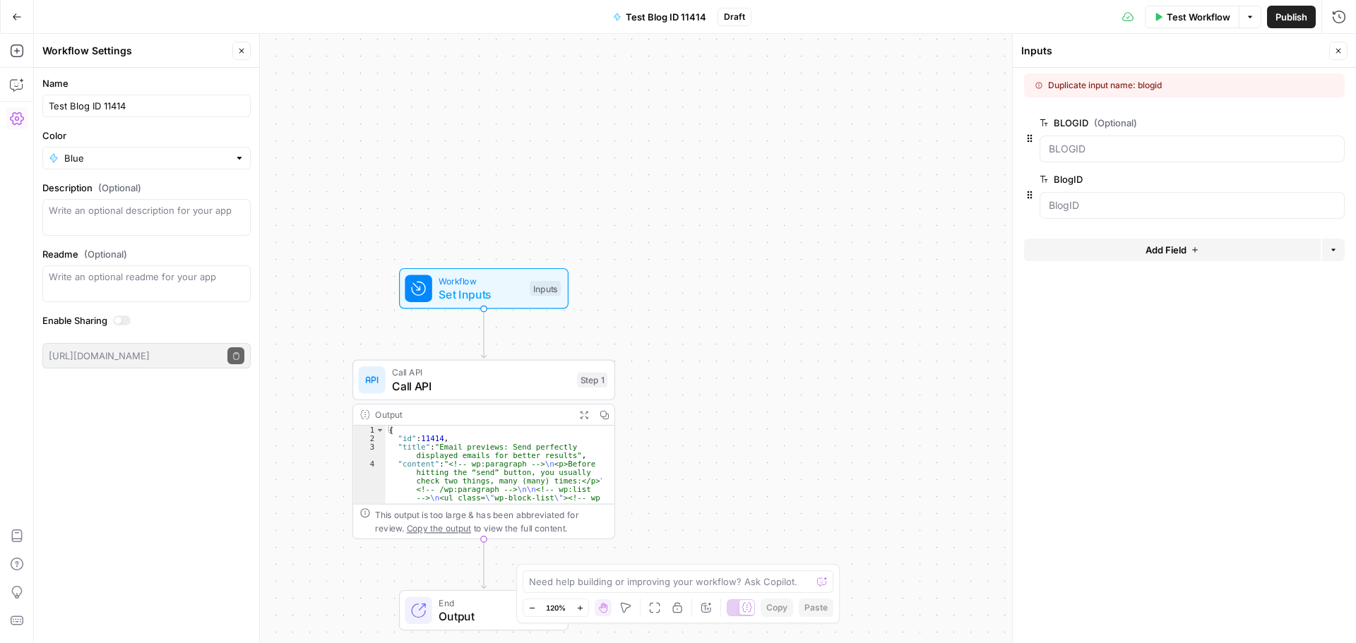
drag, startPoint x: 1031, startPoint y: 198, endPoint x: 1059, endPoint y: 186, distance: 31.0
click at [1058, 186] on label "BlogID" at bounding box center [1151, 179] width 225 height 14
click at [1176, 189] on div "BlogID edit field Delete group" at bounding box center [1191, 195] width 305 height 48
click at [1210, 127] on label "BLOGID (Optional)" at bounding box center [1151, 123] width 225 height 14
click at [1210, 142] on input "BLOGID (Optional)" at bounding box center [1192, 149] width 287 height 14
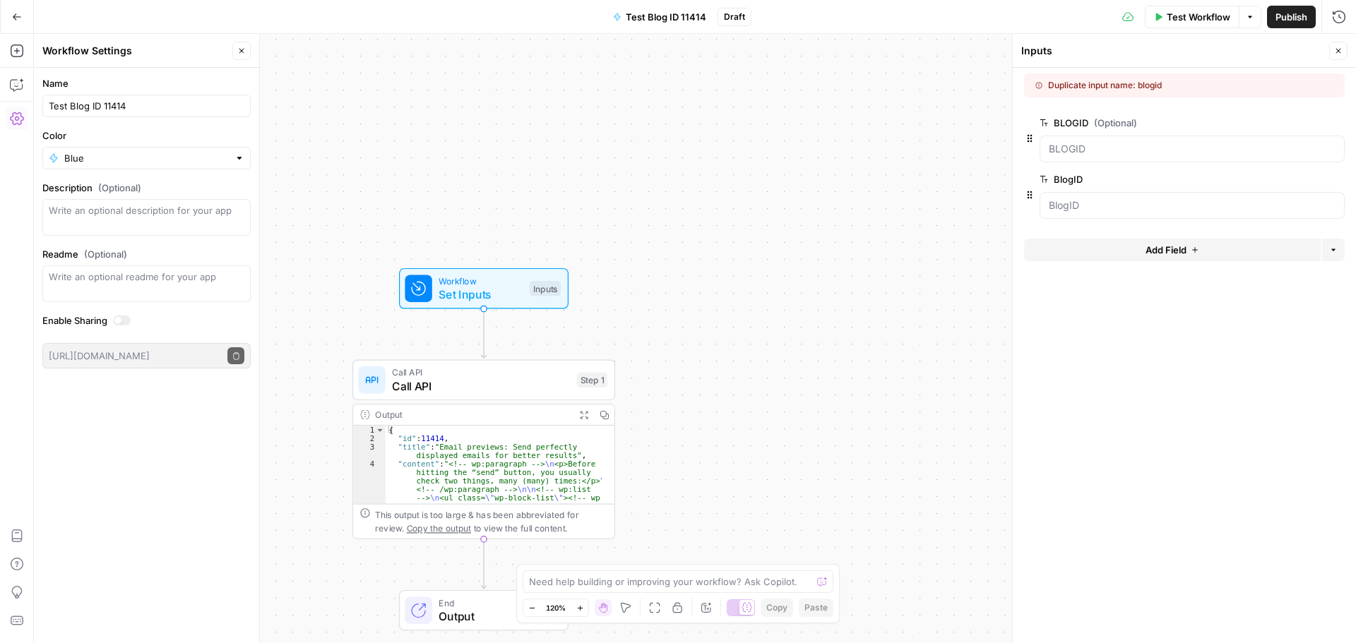
click at [1314, 122] on icon "button" at bounding box center [1315, 123] width 8 height 8
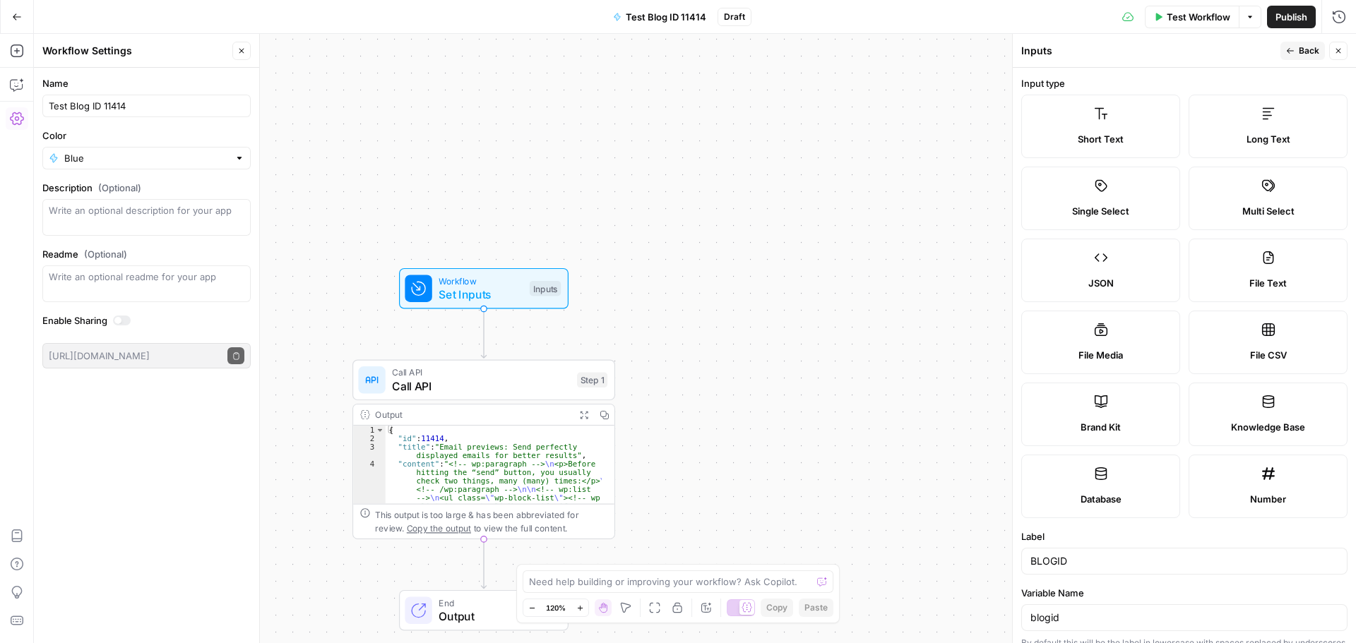
click at [1333, 54] on button "Close" at bounding box center [1338, 51] width 18 height 18
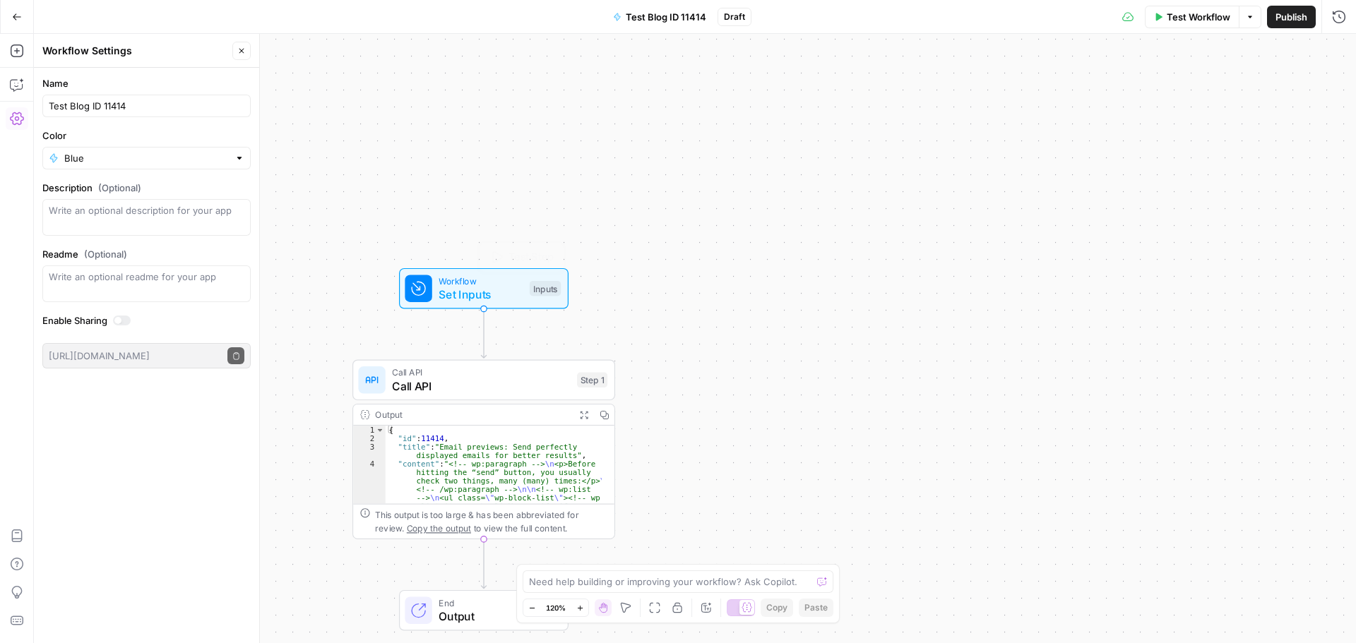
click at [513, 302] on span "Set Inputs" at bounding box center [480, 294] width 84 height 17
click at [1335, 118] on button "Delete group" at bounding box center [1335, 122] width 17 height 17
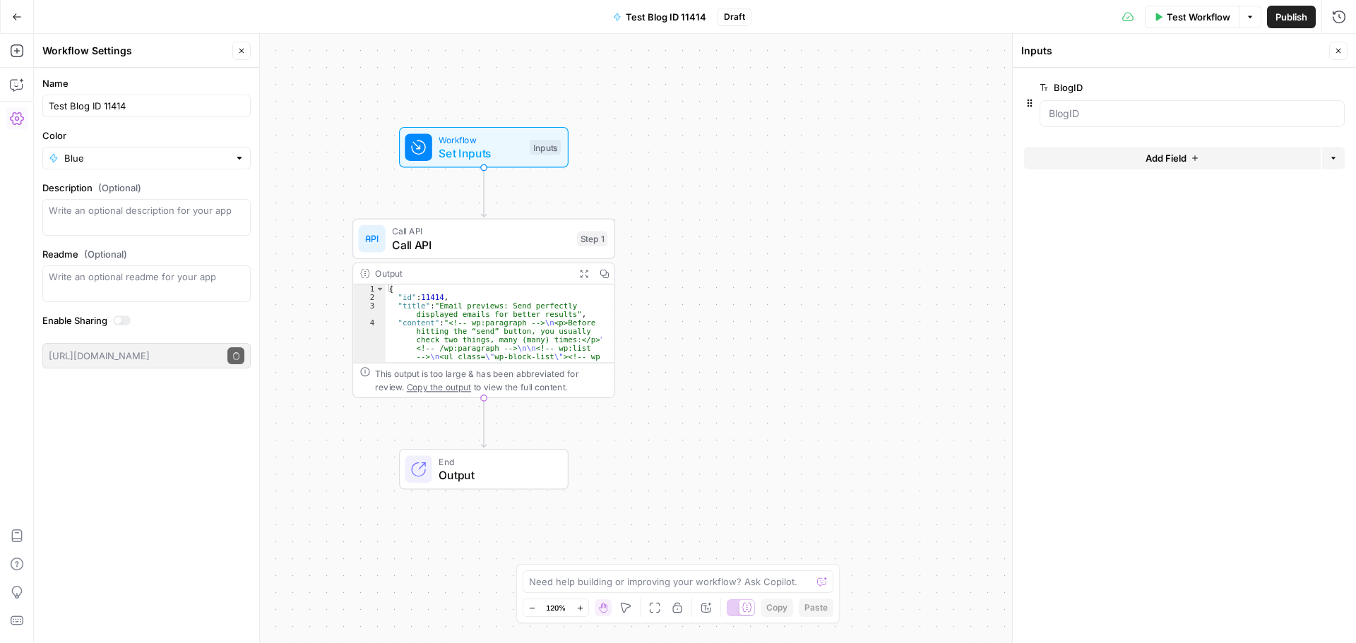
drag, startPoint x: 1282, startPoint y: 18, endPoint x: 761, endPoint y: 52, distance: 522.2
click at [774, 54] on div "Go Back Test Blog ID 11414 Draft Test Workflow Options Publish Run History Add …" at bounding box center [678, 321] width 1356 height 643
click at [700, 23] on span "Test Blog ID 11414" at bounding box center [666, 17] width 80 height 14
click at [693, 17] on span "Test Blog ID 11414" at bounding box center [666, 17] width 80 height 14
click at [104, 108] on input "Test Blog ID 11414" at bounding box center [147, 106] width 196 height 14
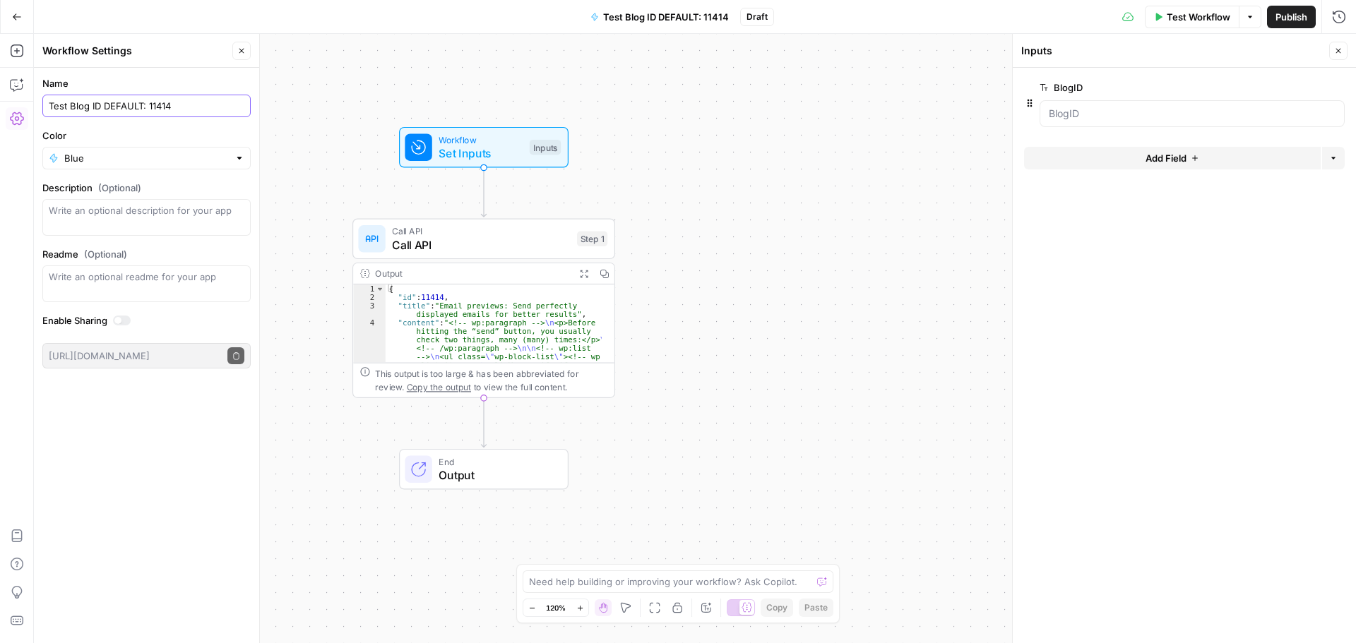
type input "Test Blog ID DEFAULT: 11414"
click at [1289, 18] on span "Publish" at bounding box center [1291, 17] width 32 height 14
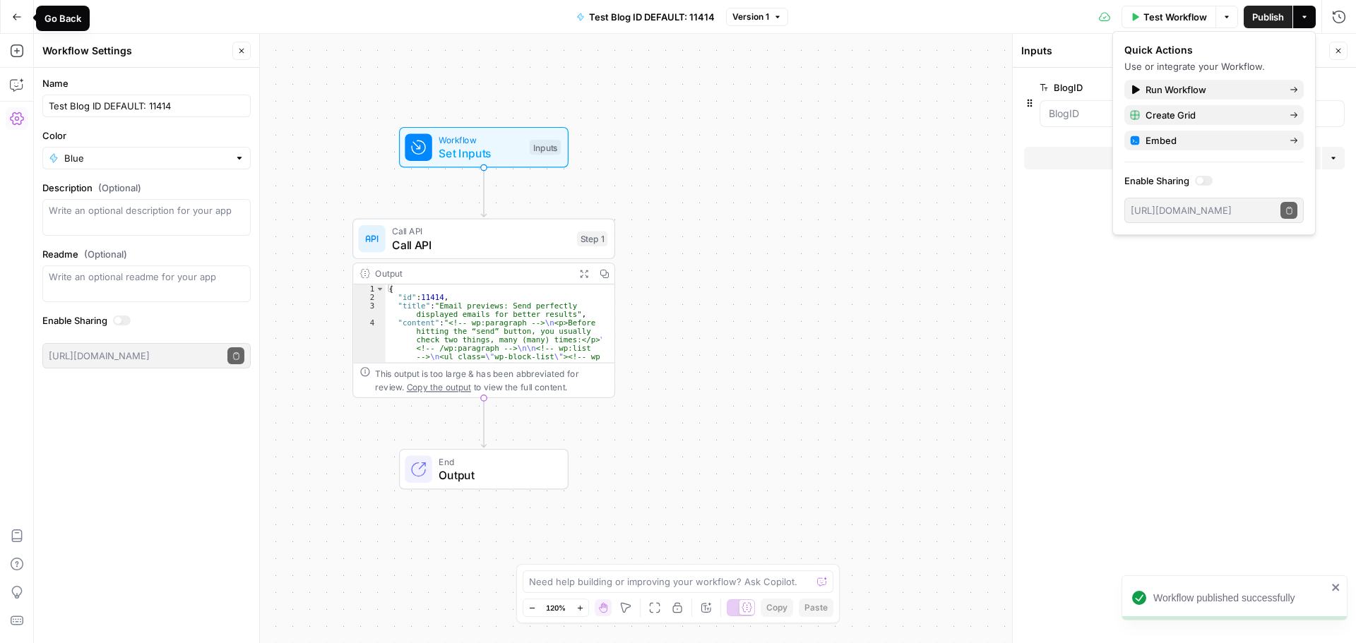
click at [12, 13] on icon "button" at bounding box center [17, 17] width 10 height 10
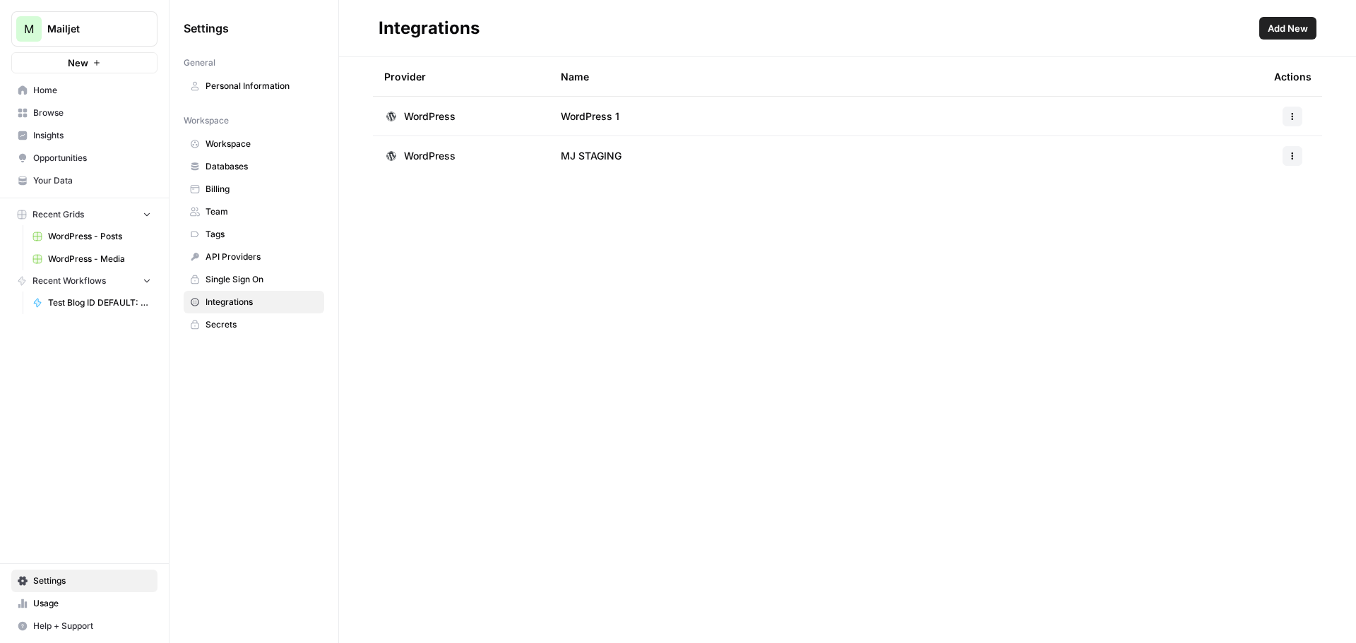
click at [112, 237] on span "WordPress - Posts" at bounding box center [99, 236] width 103 height 13
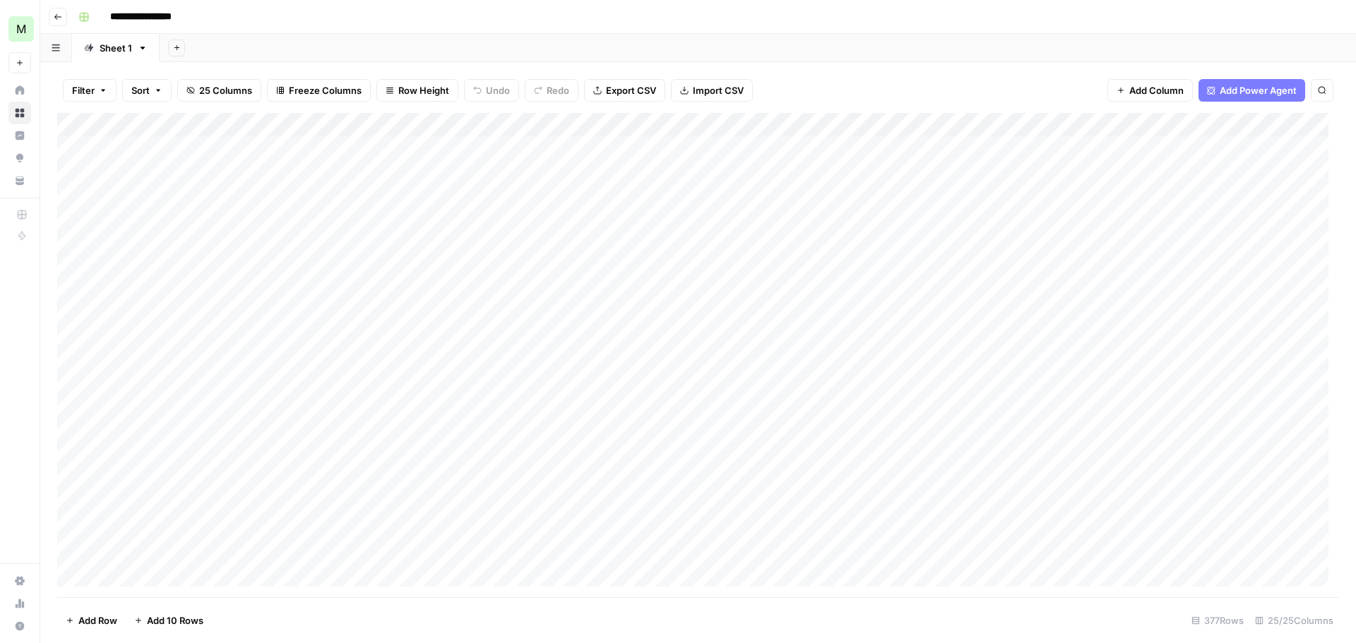
click at [176, 49] on icon "button" at bounding box center [176, 47] width 5 height 5
click at [222, 100] on span "Blank" at bounding box center [247, 97] width 104 height 14
click at [141, 124] on div "Add Column" at bounding box center [698, 196] width 1282 height 167
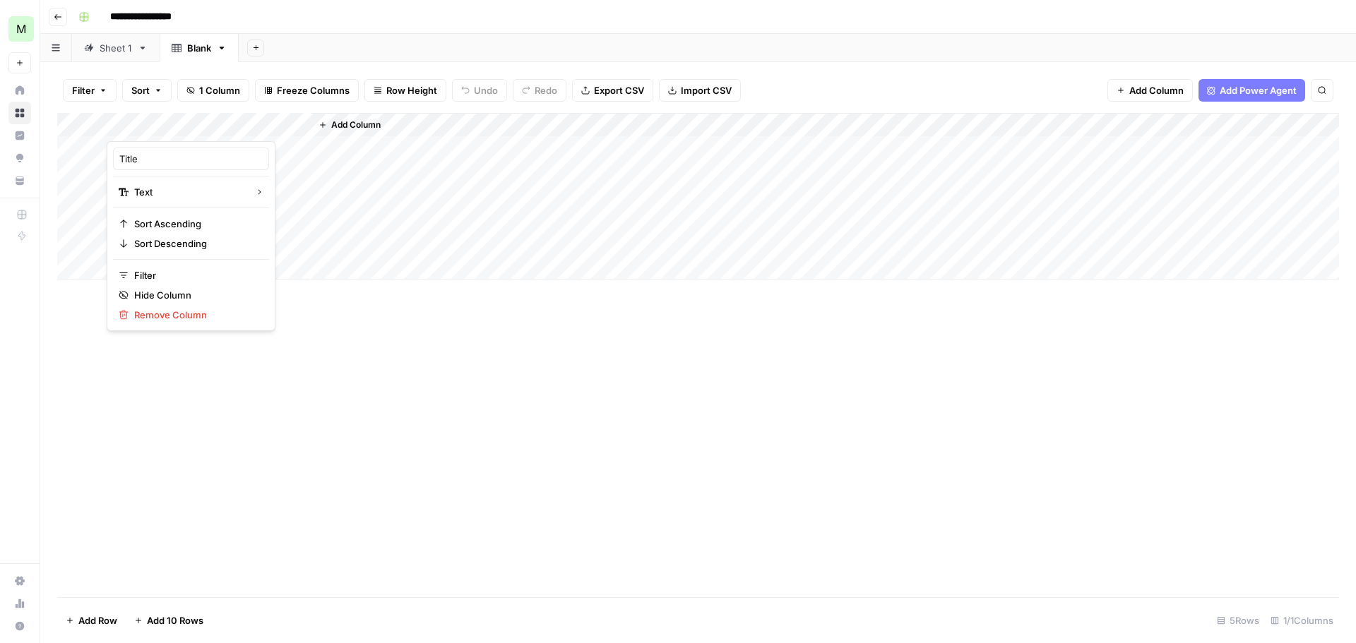
click at [331, 125] on span "Add Column" at bounding box center [355, 125] width 49 height 13
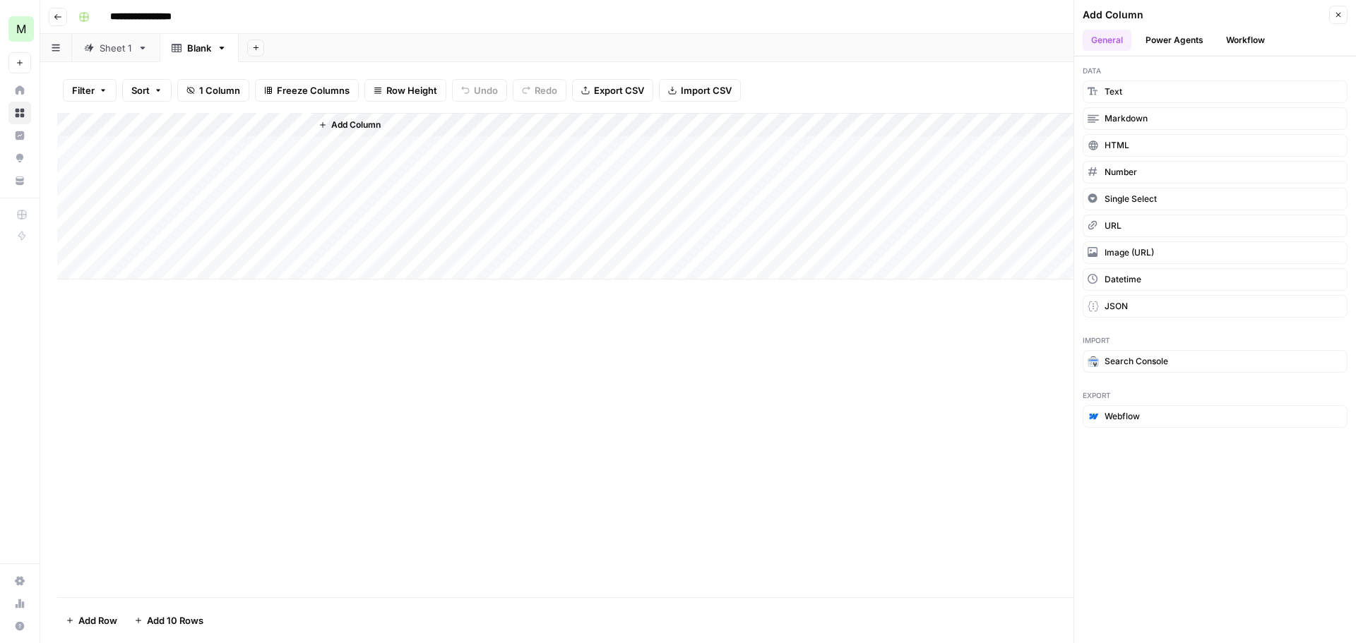
click at [1239, 40] on button "Workflow" at bounding box center [1245, 40] width 56 height 21
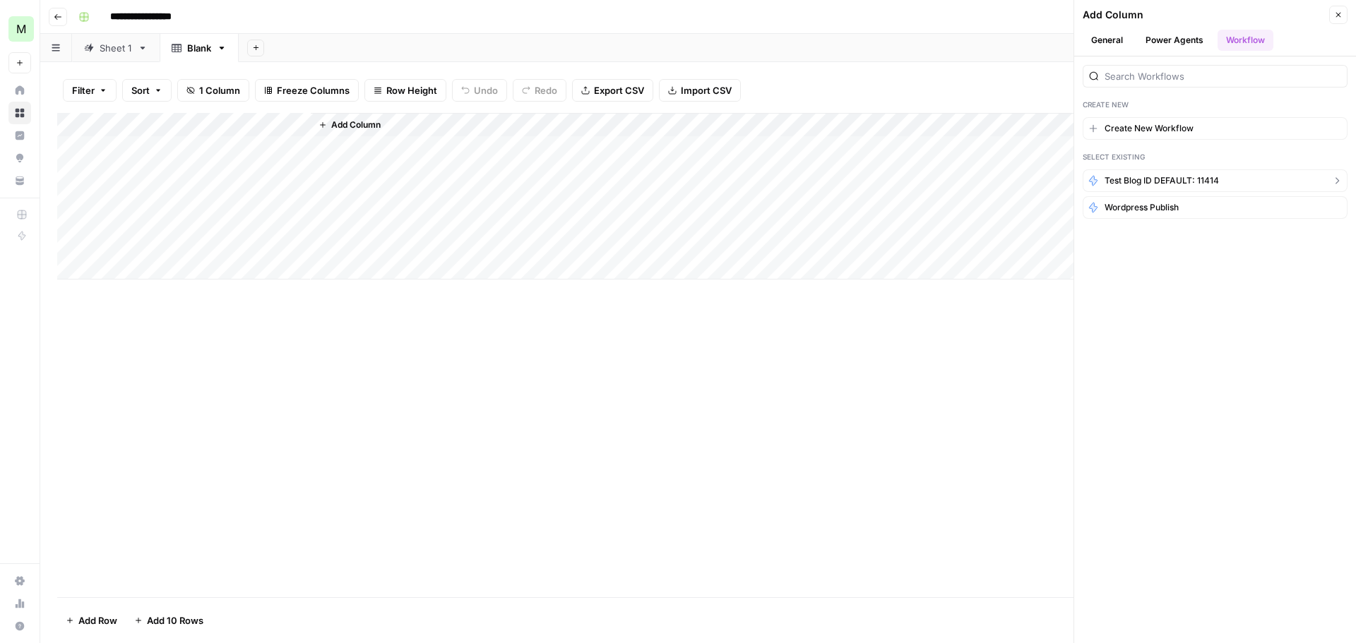
click at [1164, 179] on span "Test Blog ID DEFAULT: 11414" at bounding box center [1161, 180] width 114 height 13
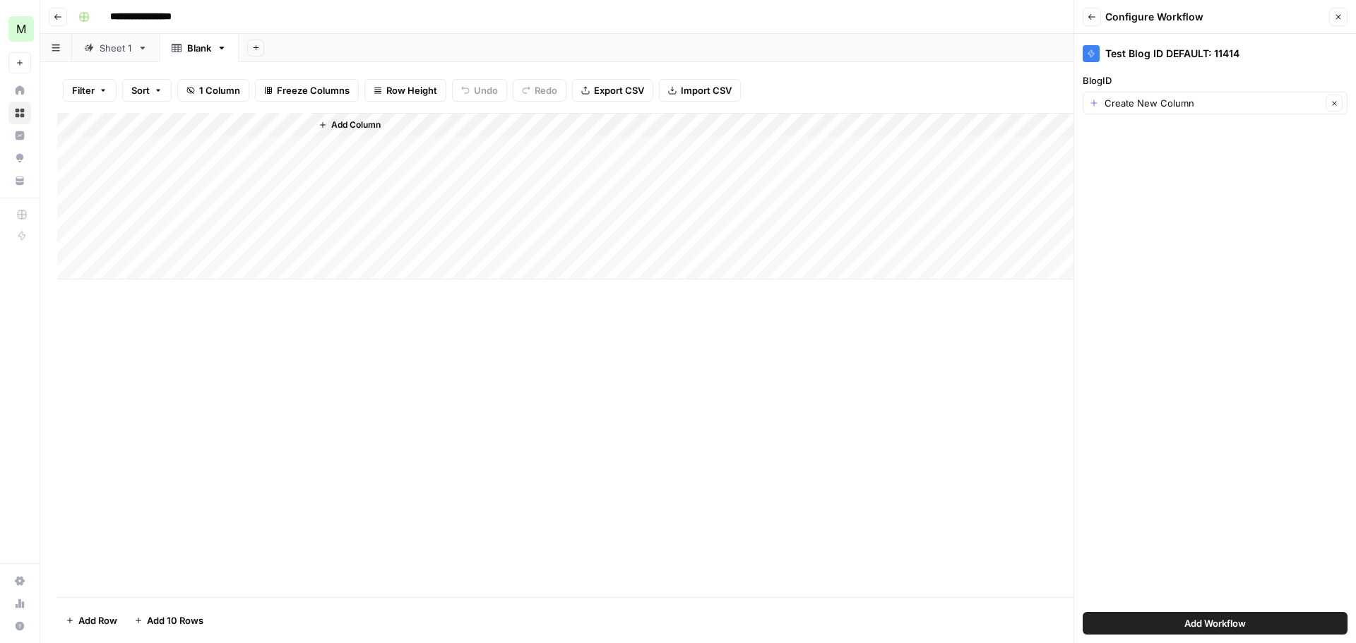
click at [1216, 618] on span "Add Workflow" at bounding box center [1214, 623] width 61 height 14
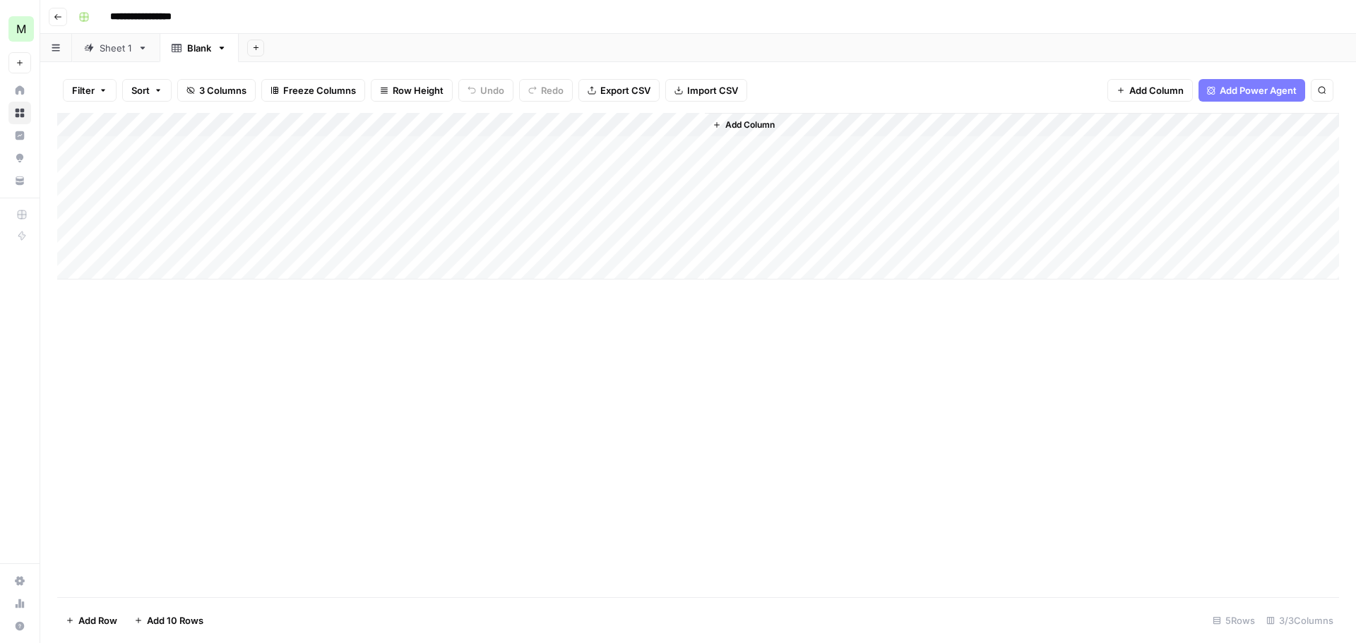
drag, startPoint x: 569, startPoint y: 122, endPoint x: 350, endPoint y: 124, distance: 218.9
click at [350, 124] on div "Add Column" at bounding box center [698, 196] width 1282 height 167
click at [403, 148] on div "Add Column" at bounding box center [698, 196] width 1282 height 167
click at [808, 146] on div "Add Column" at bounding box center [698, 196] width 1282 height 167
click at [868, 146] on div "Add Column" at bounding box center [698, 196] width 1282 height 167
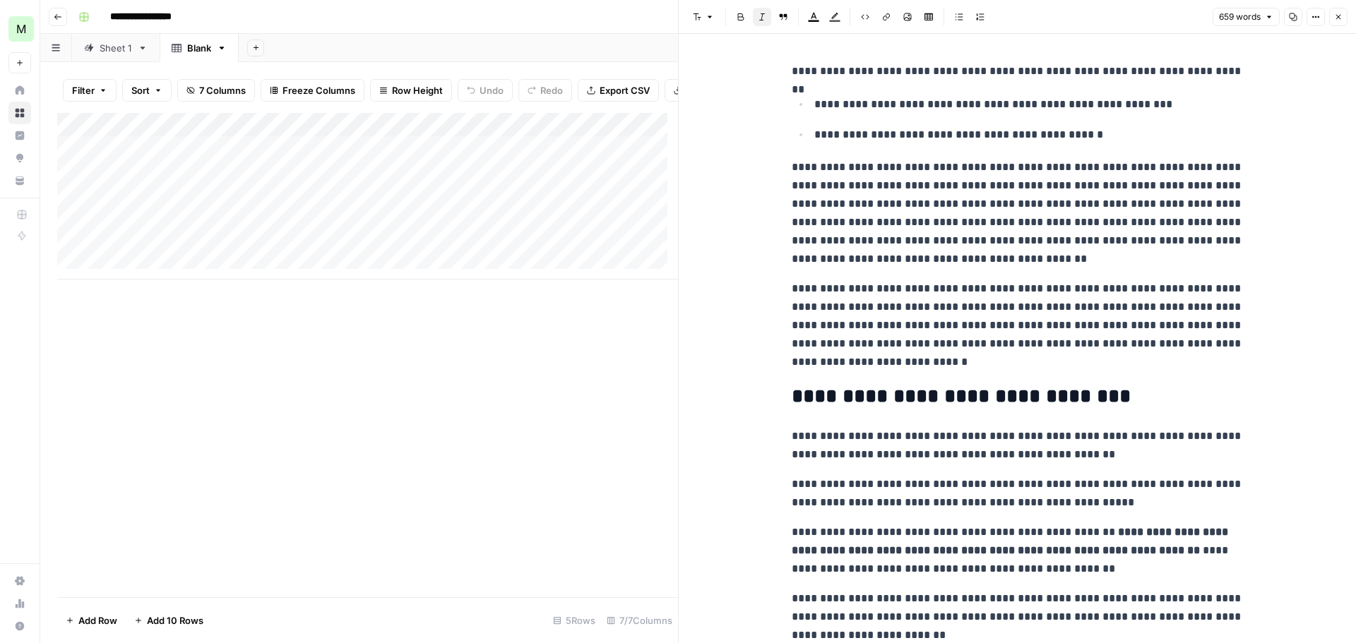
drag, startPoint x: 630, startPoint y: 338, endPoint x: 669, endPoint y: 321, distance: 43.0
click at [629, 338] on div "Add Column" at bounding box center [367, 355] width 621 height 484
click at [1344, 13] on button "Close" at bounding box center [1338, 17] width 18 height 18
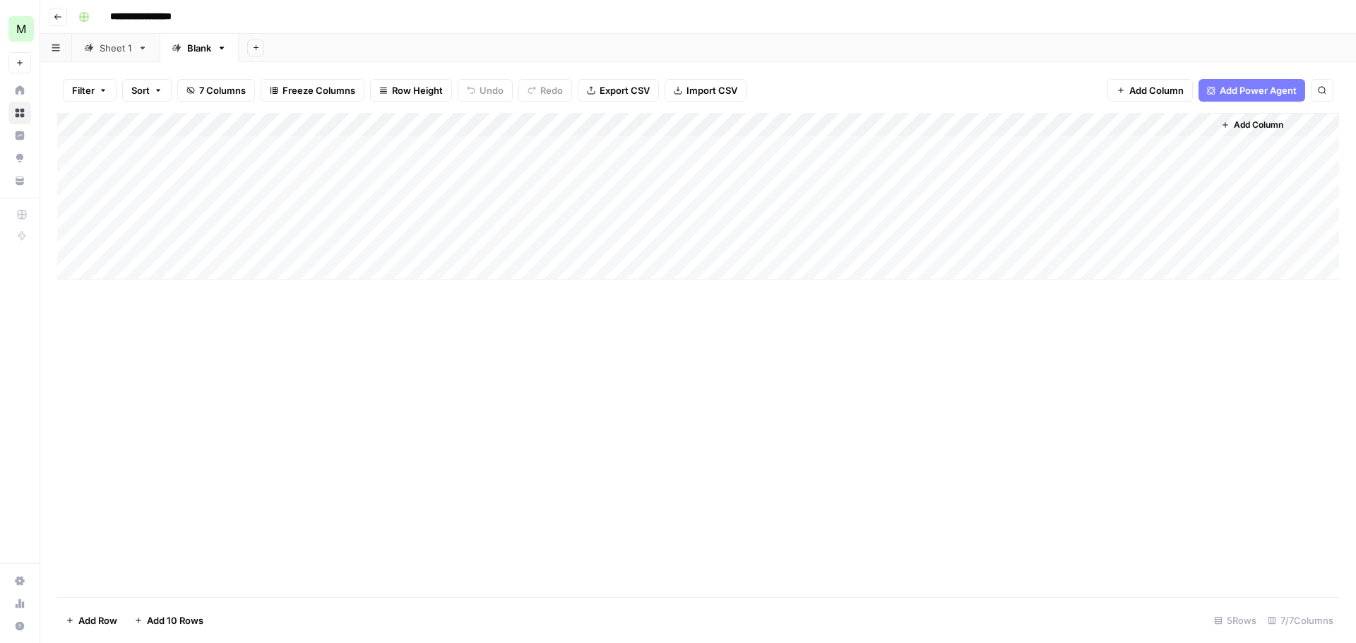
click at [870, 124] on div "Add Column" at bounding box center [698, 196] width 1282 height 167
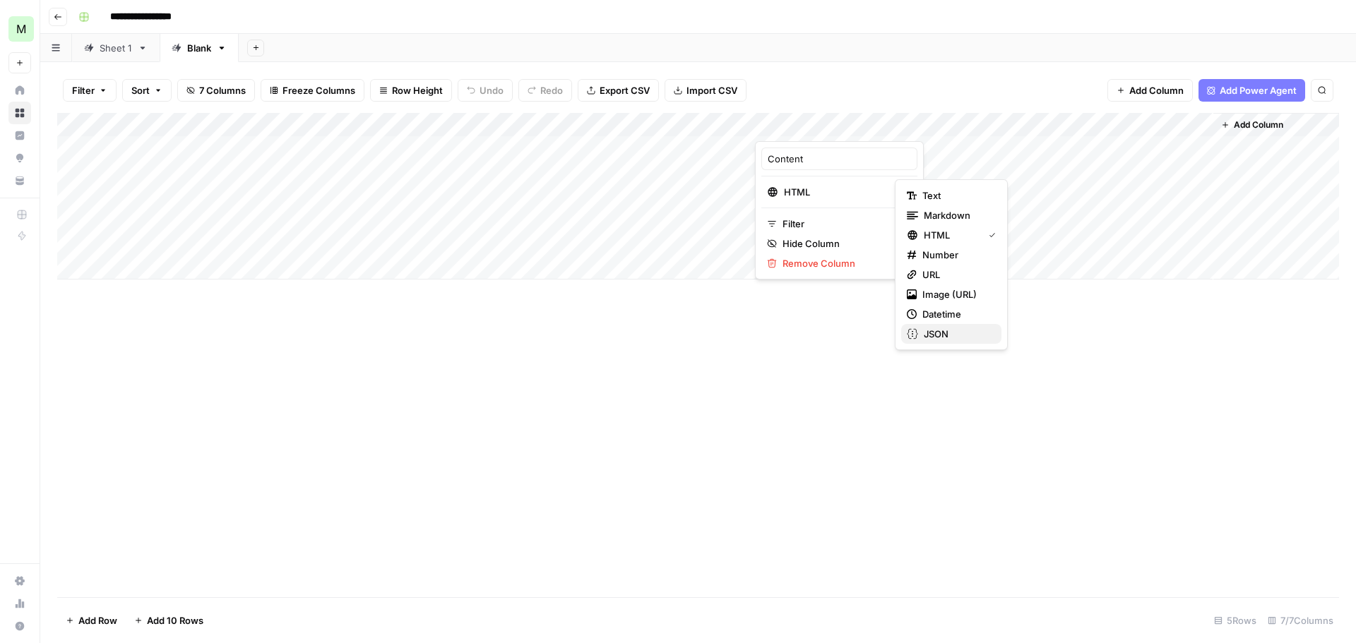
click at [943, 328] on span "JSON" at bounding box center [957, 334] width 66 height 14
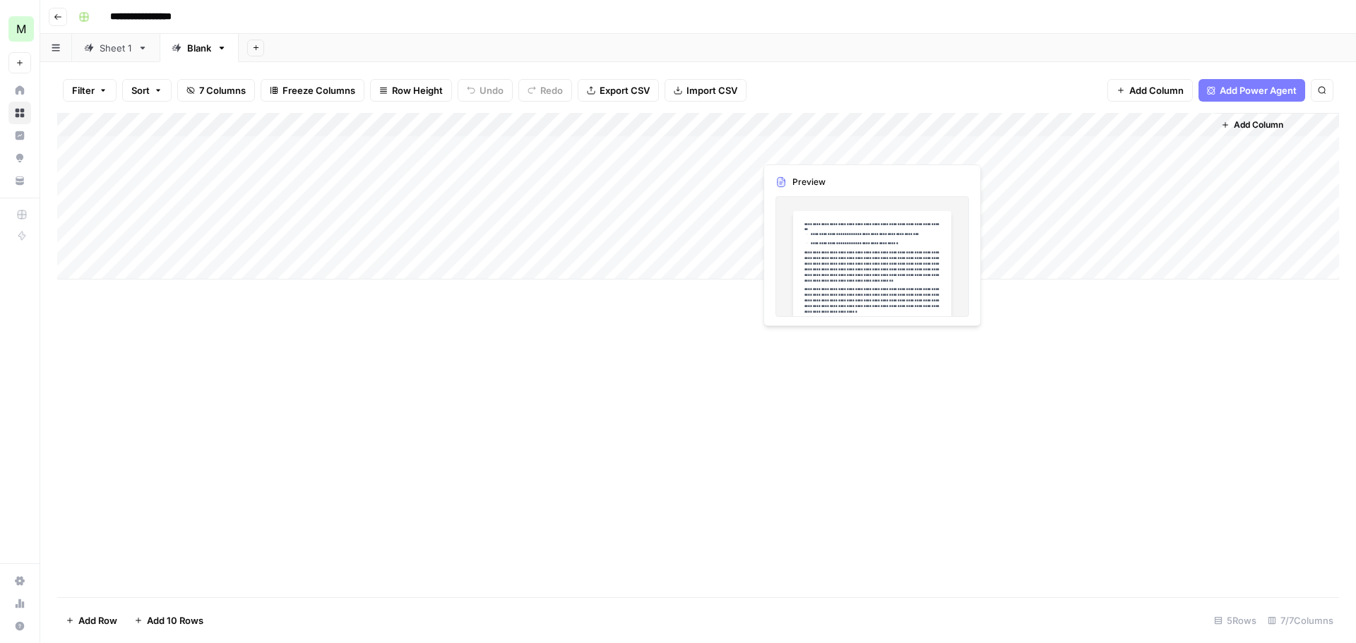
click at [814, 148] on div "Add Column" at bounding box center [698, 196] width 1282 height 167
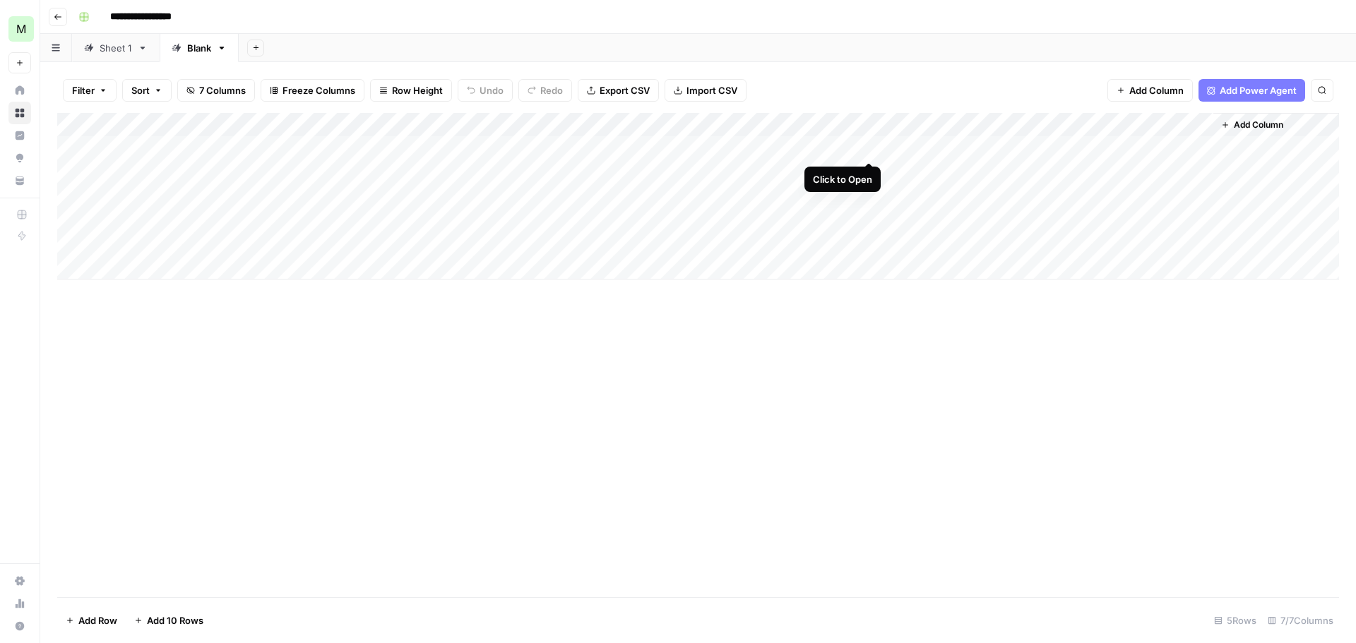
click at [868, 145] on div "Add Column" at bounding box center [698, 196] width 1282 height 167
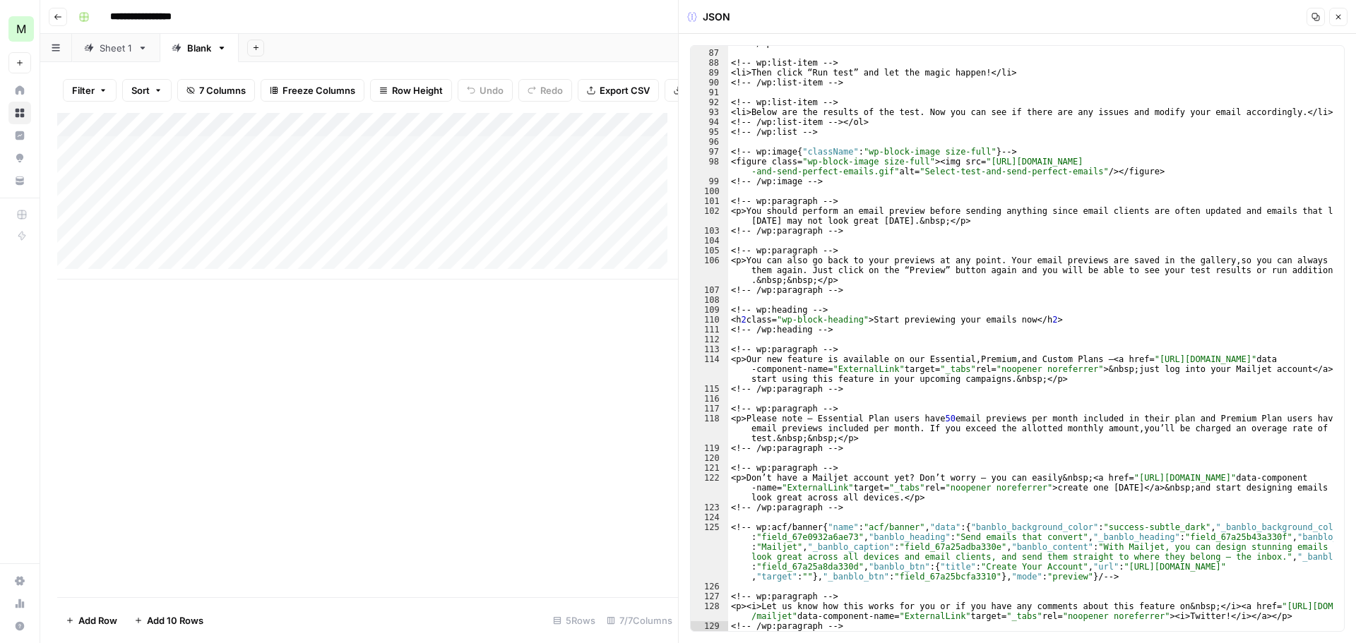
scroll to position [996, 0]
click at [1329, 20] on button "Close" at bounding box center [1338, 17] width 18 height 18
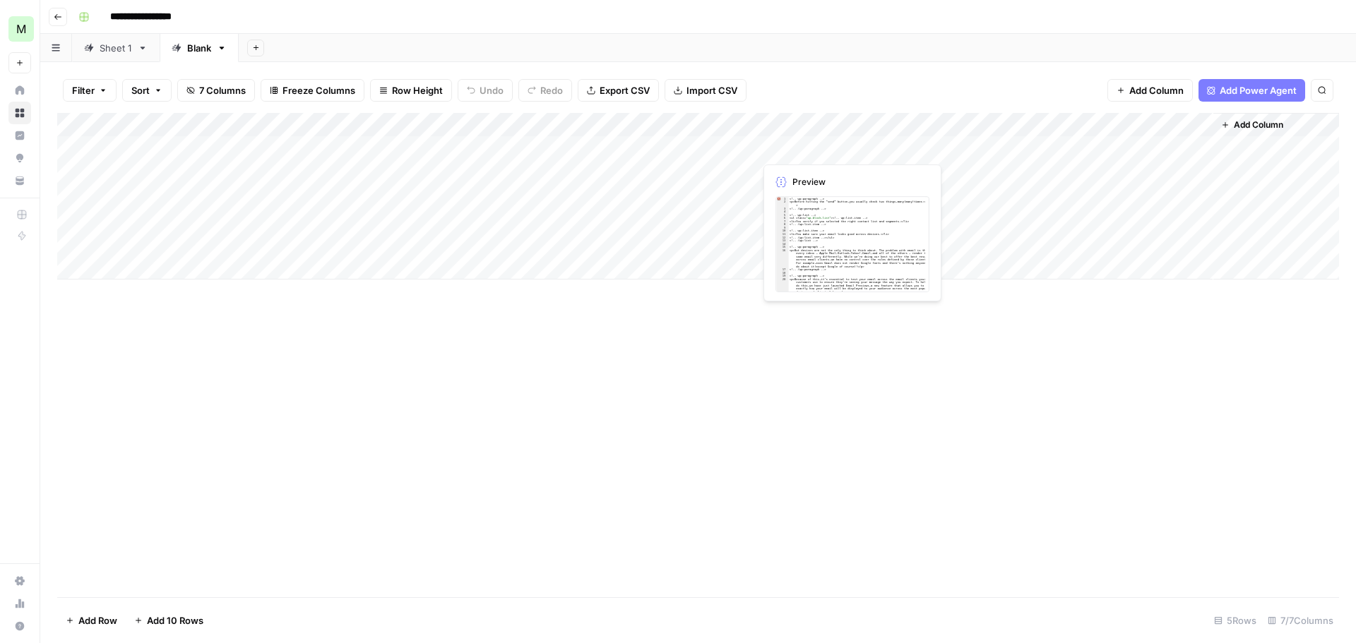
click at [798, 152] on div "Add Column" at bounding box center [698, 196] width 1282 height 167
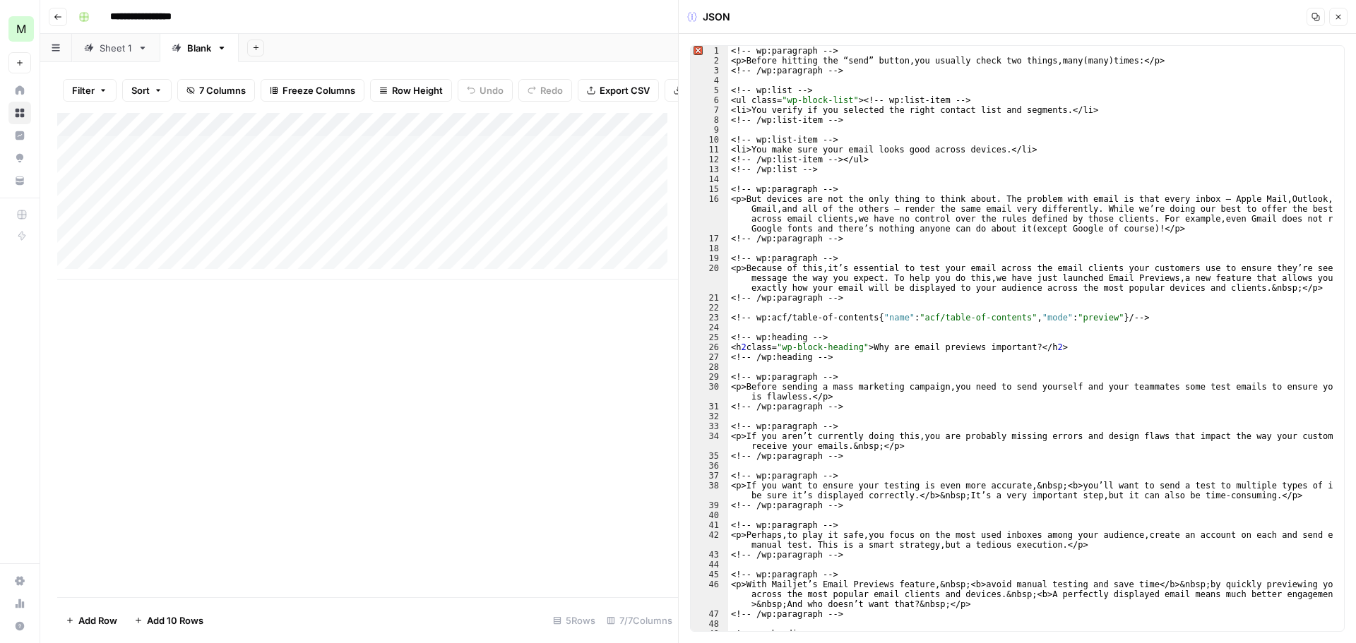
click at [977, 66] on div "<!-- wp:paragraph --> <p>Before hitting the “send” button , you usually check t…" at bounding box center [1030, 348] width 605 height 605
drag, startPoint x: 1126, startPoint y: 62, endPoint x: 748, endPoint y: 59, distance: 378.5
click at [748, 59] on div "<!-- wp:paragraph --> <p>Before hitting the “send” button , you usually check t…" at bounding box center [1030, 348] width 605 height 605
type textarea "**********"
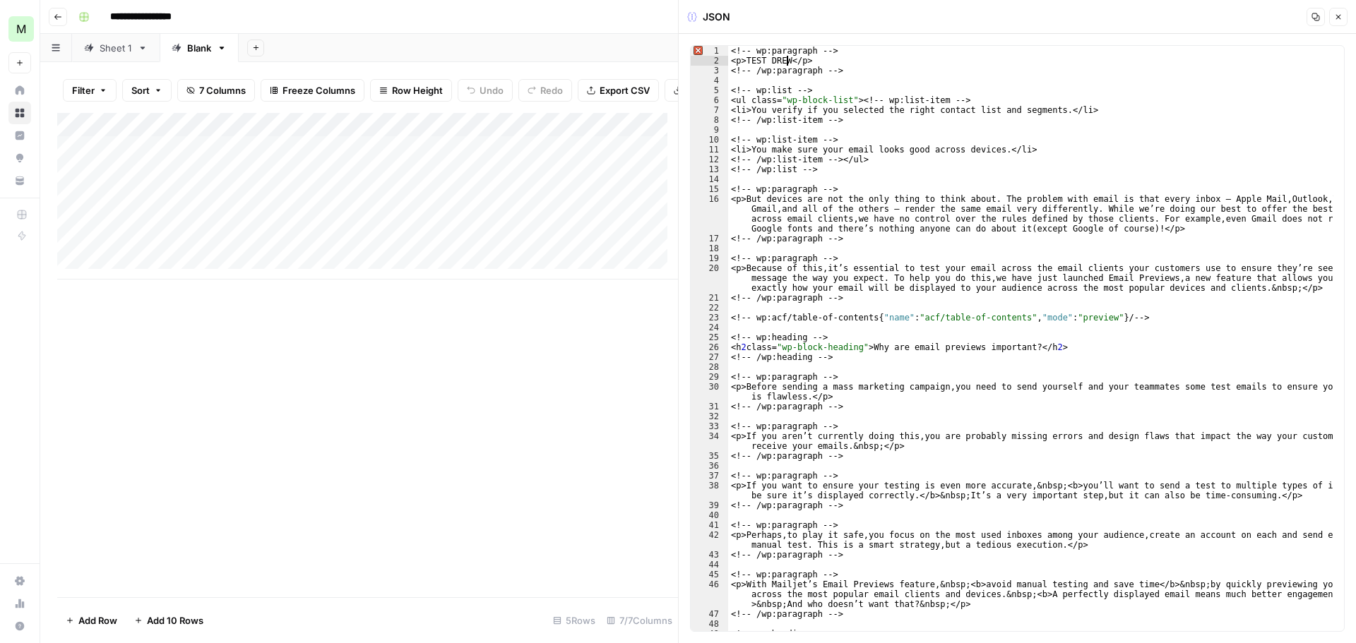
click at [930, 184] on div "<!-- wp:paragraph --> <p>TEST DREW</p> <!-- /wp:paragraph --> <!-- wp:list --> …" at bounding box center [1030, 348] width 605 height 605
click at [1337, 18] on icon "button" at bounding box center [1338, 17] width 8 height 8
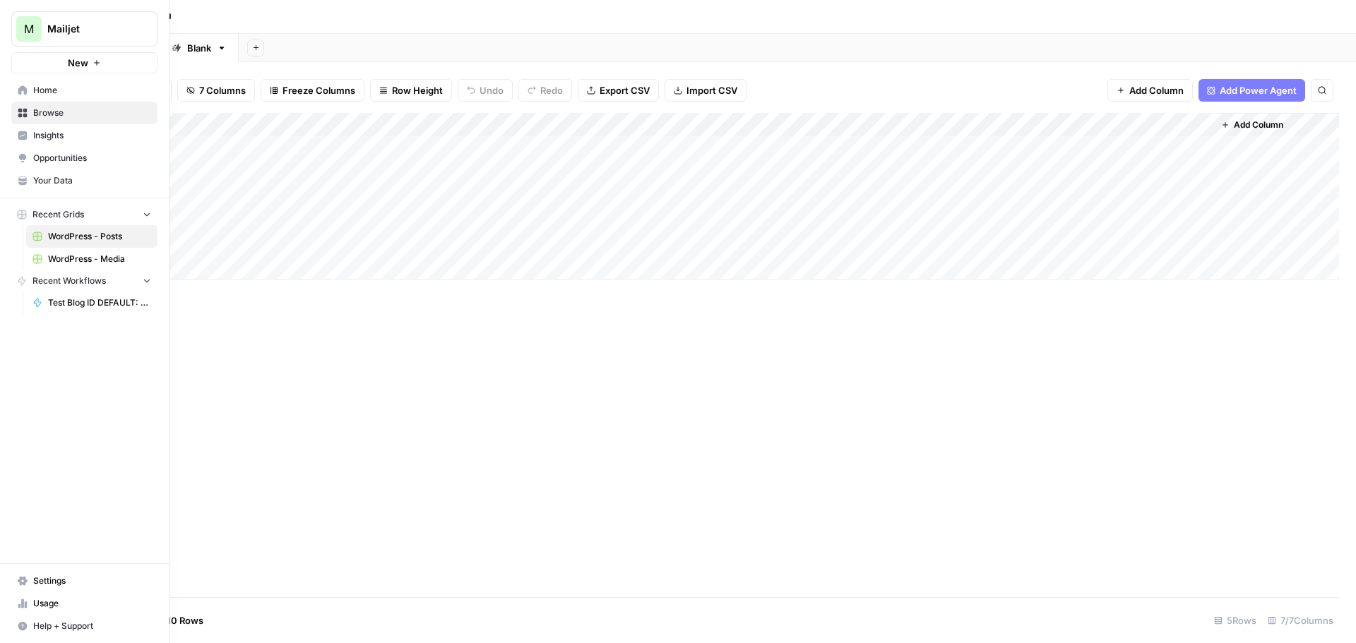
click at [82, 61] on span "New" at bounding box center [78, 63] width 20 height 14
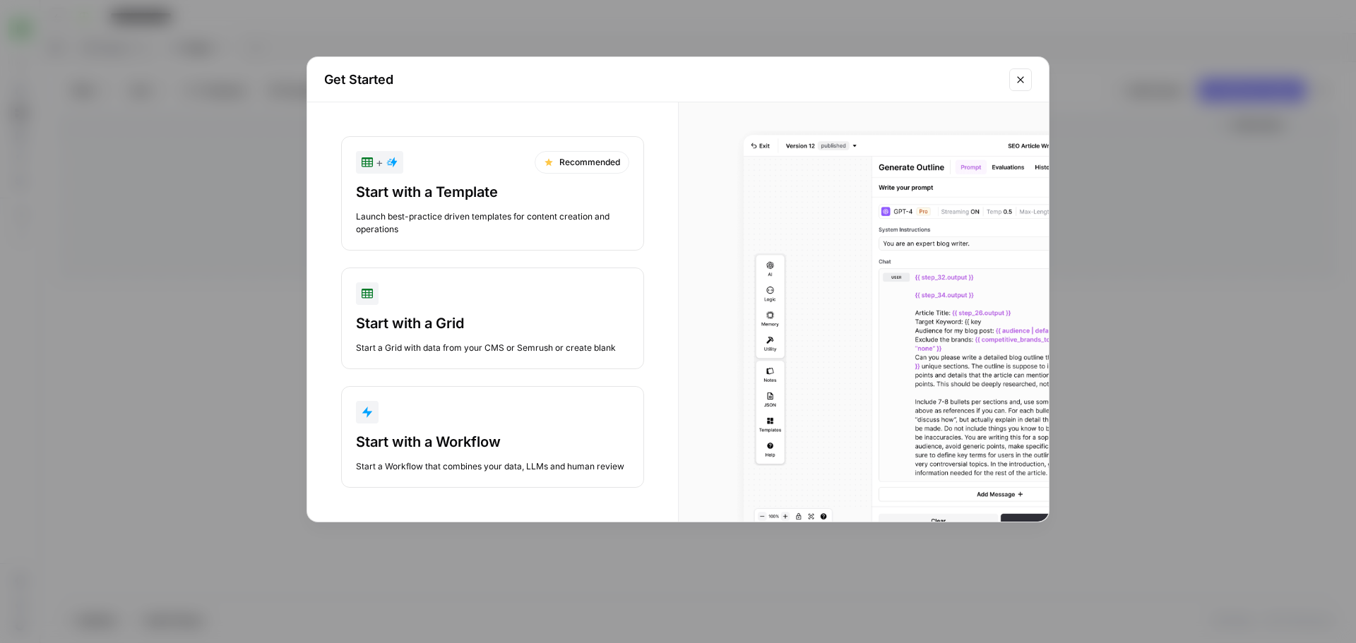
click at [456, 419] on div "button" at bounding box center [492, 412] width 273 height 23
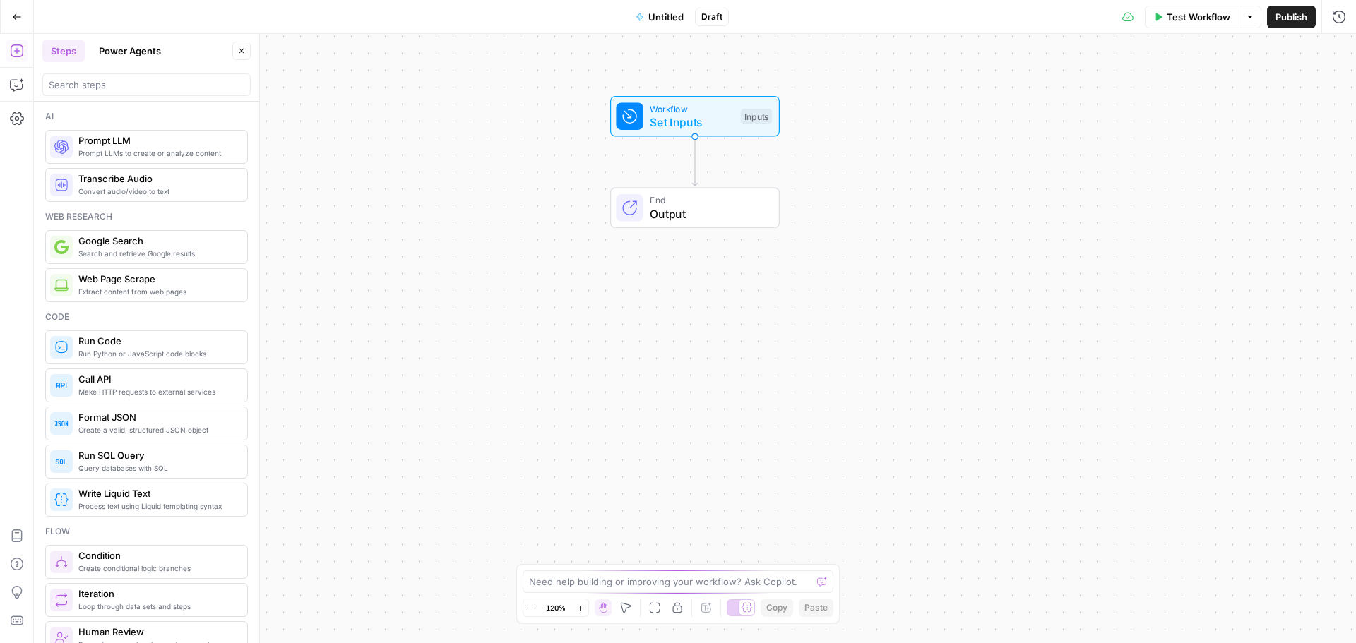
click at [689, 202] on span "End" at bounding box center [707, 199] width 115 height 13
click at [681, 124] on span "Set Inputs" at bounding box center [692, 122] width 84 height 17
click at [678, 213] on span "Output" at bounding box center [707, 213] width 115 height 17
drag, startPoint x: 109, startPoint y: 83, endPoint x: 119, endPoint y: 79, distance: 9.8
click at [109, 82] on input "search" at bounding box center [147, 85] width 196 height 14
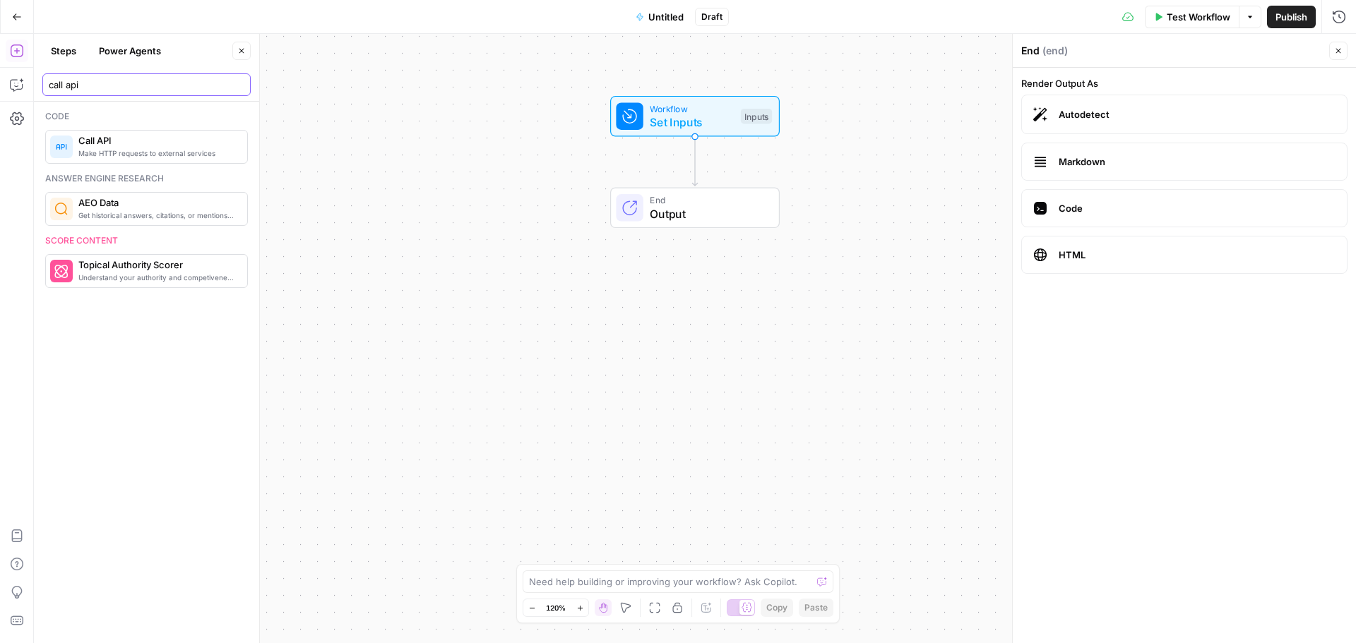
type input "call api"
click at [162, 147] on span "Call API" at bounding box center [156, 140] width 157 height 14
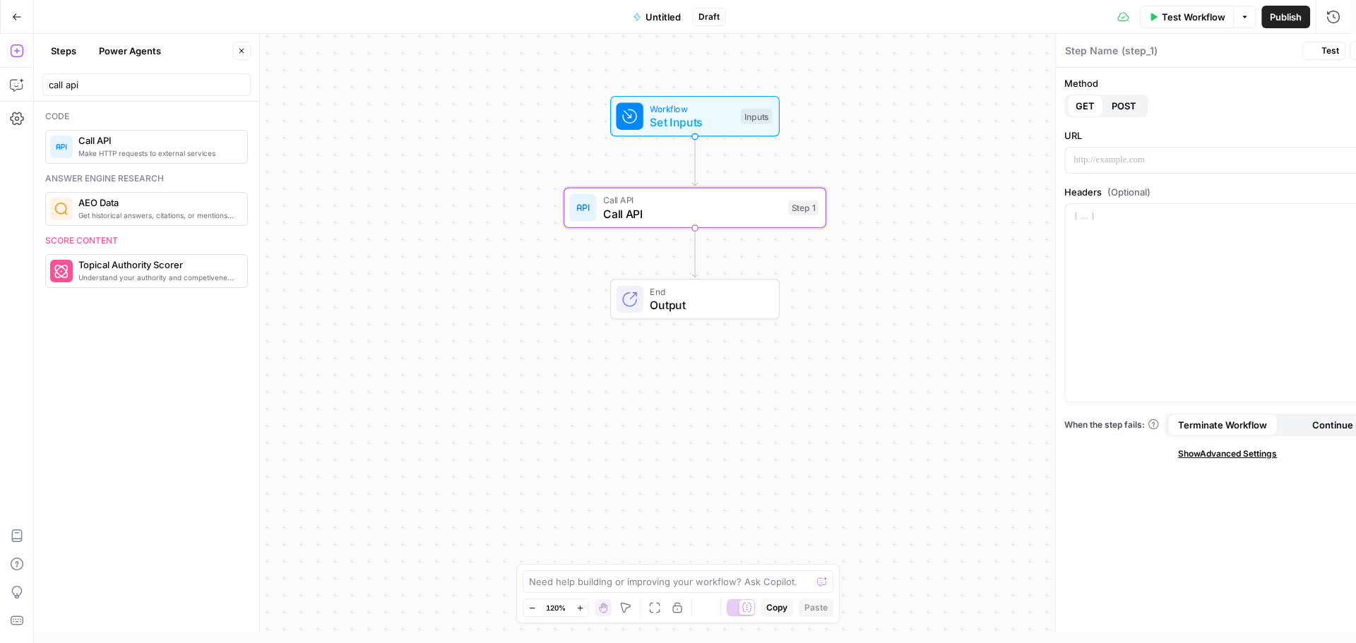
type textarea "Call API"
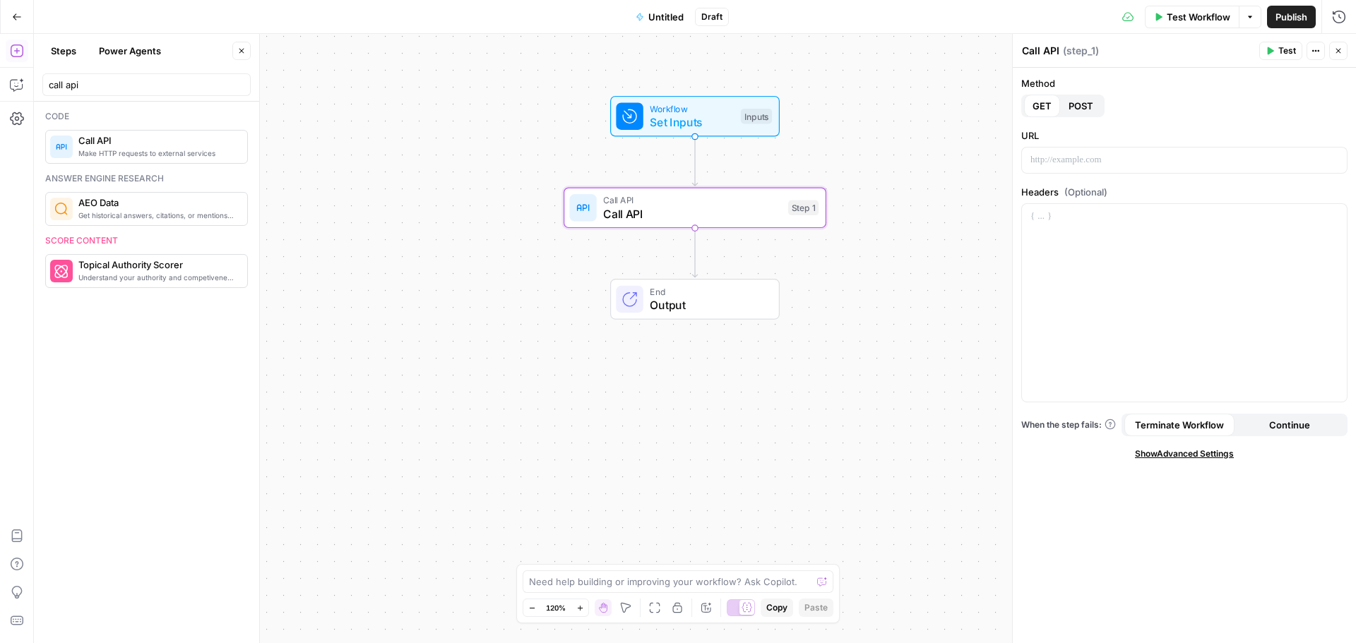
drag, startPoint x: 1083, startPoint y: 104, endPoint x: 1083, endPoint y: 154, distance: 49.4
click at [1083, 107] on span "POST" at bounding box center [1080, 106] width 25 height 14
click at [1081, 164] on p at bounding box center [1184, 160] width 308 height 14
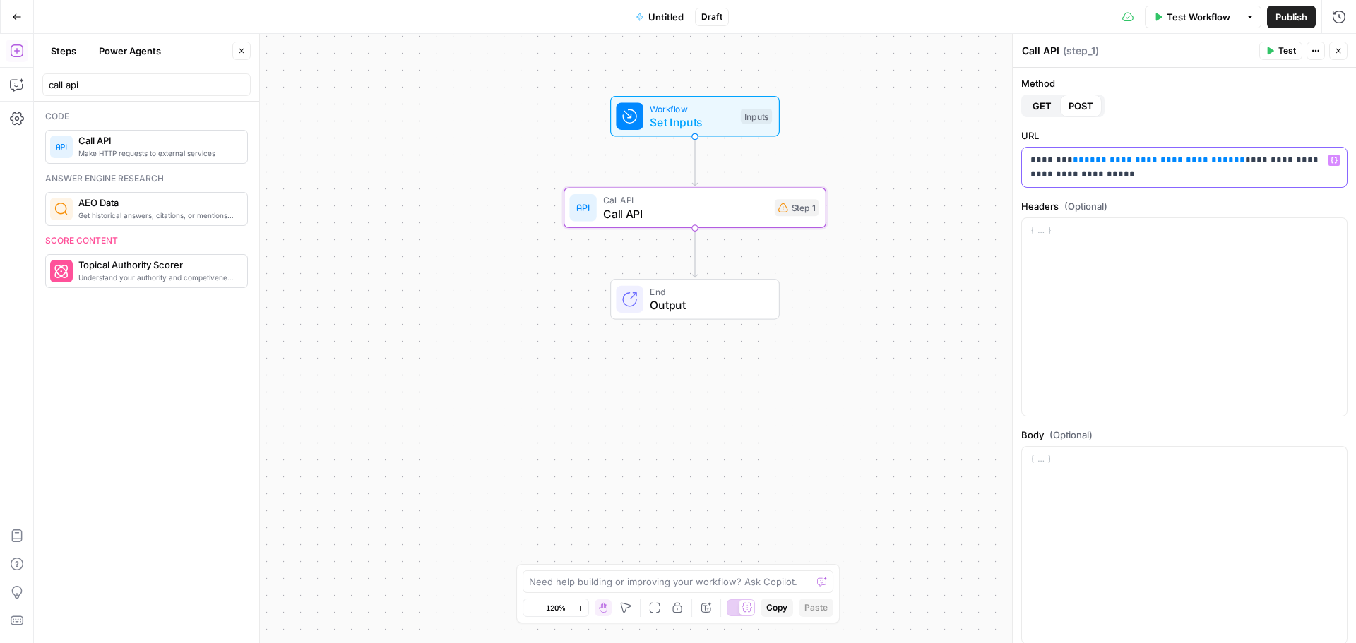
drag, startPoint x: 1203, startPoint y: 162, endPoint x: 1073, endPoint y: 156, distance: 130.0
click at [1073, 156] on p "**********" at bounding box center [1178, 167] width 297 height 28
drag, startPoint x: 1148, startPoint y: 177, endPoint x: 1082, endPoint y: 182, distance: 66.6
click at [1082, 182] on div "**********" at bounding box center [1184, 168] width 325 height 40
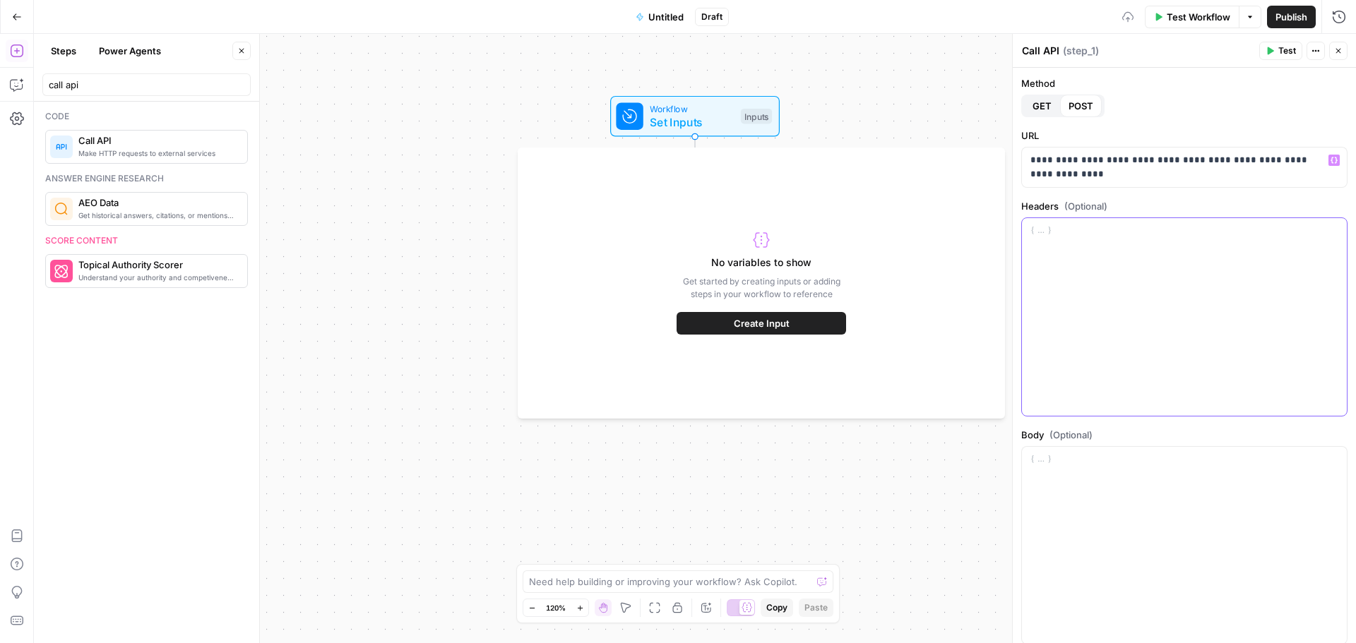
click at [1105, 270] on div at bounding box center [1184, 317] width 325 height 198
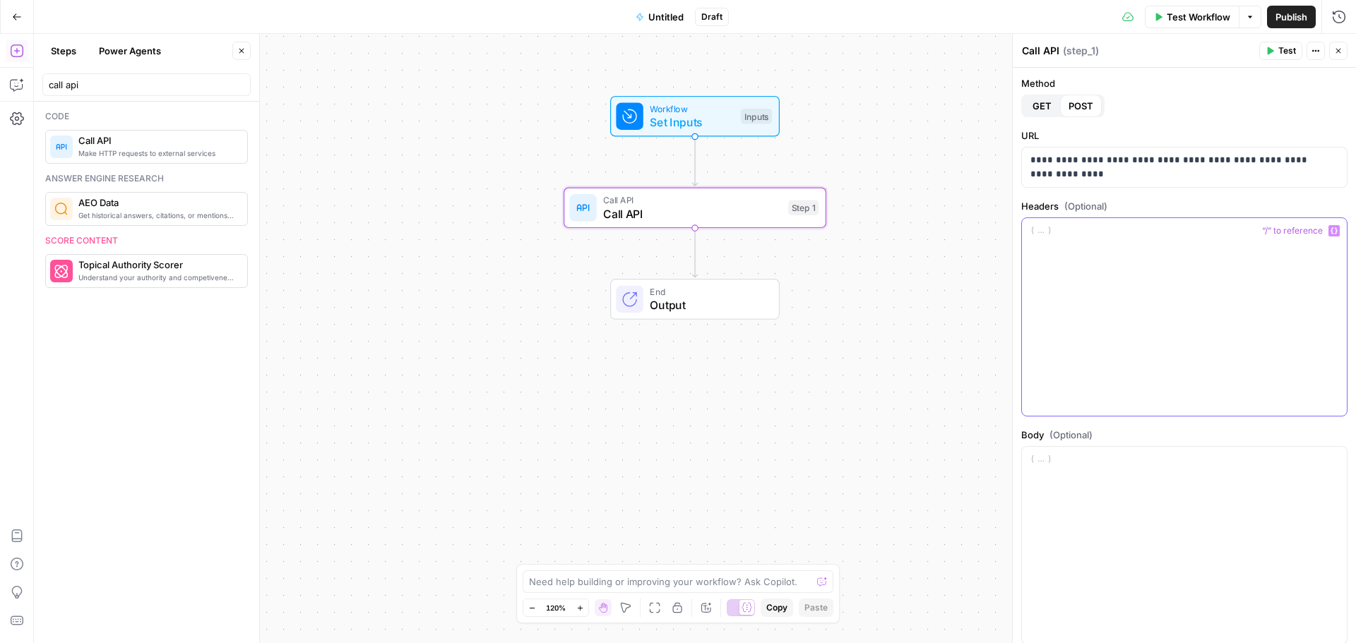
click at [1084, 294] on div at bounding box center [1184, 317] width 325 height 198
click at [1107, 354] on div "**********" at bounding box center [1184, 317] width 325 height 198
drag, startPoint x: 1123, startPoint y: 324, endPoint x: 950, endPoint y: 187, distance: 221.2
click at [950, 187] on body "M Mailjet New Home Browse Insights Opportunities Your Data Recent Grids WordPre…" at bounding box center [678, 321] width 1356 height 643
copy p "**********"
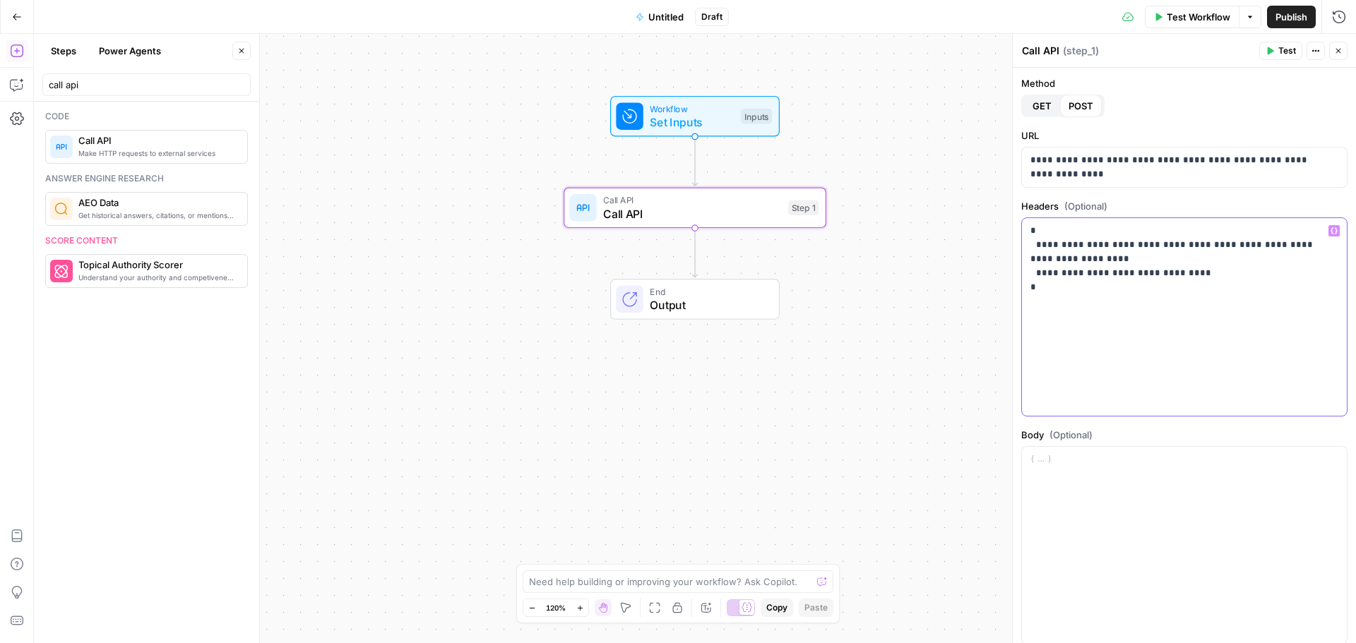
click at [1099, 315] on div "**********" at bounding box center [1184, 317] width 325 height 198
click at [1094, 303] on div "**********" at bounding box center [1184, 317] width 325 height 198
click at [1068, 476] on div at bounding box center [1184, 546] width 325 height 198
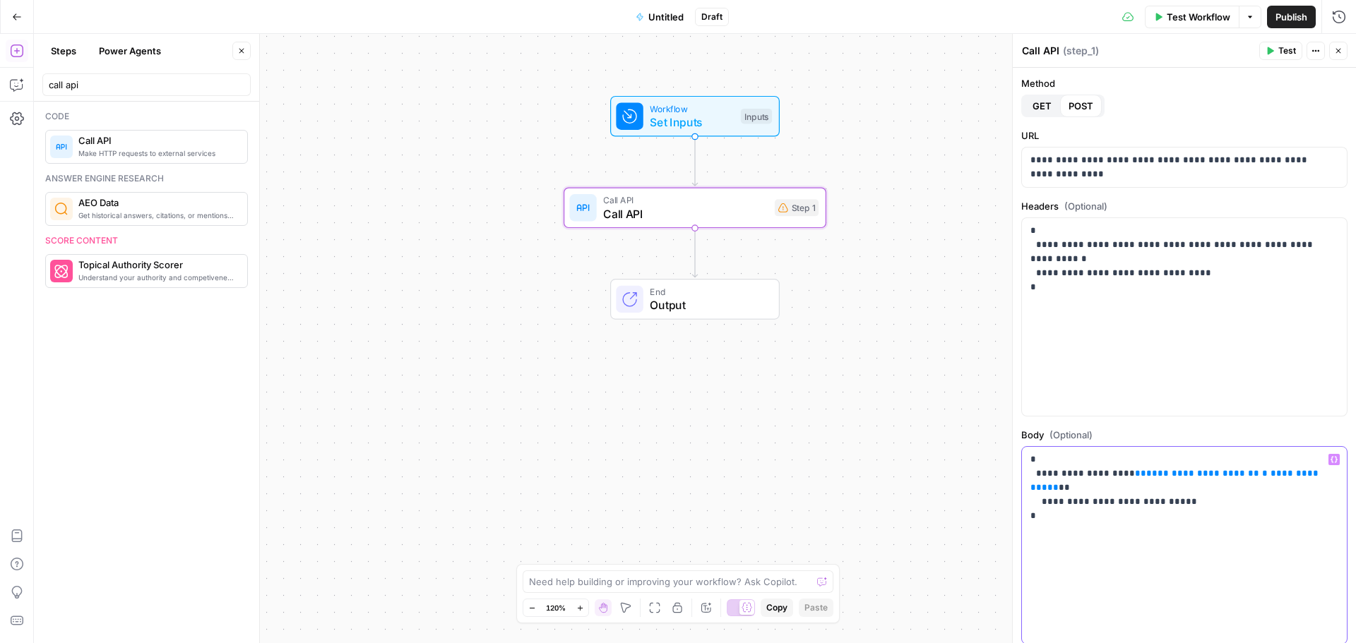
drag, startPoint x: 1075, startPoint y: 489, endPoint x: 1156, endPoint y: 491, distance: 81.2
click at [1156, 491] on p "**********" at bounding box center [1178, 481] width 297 height 56
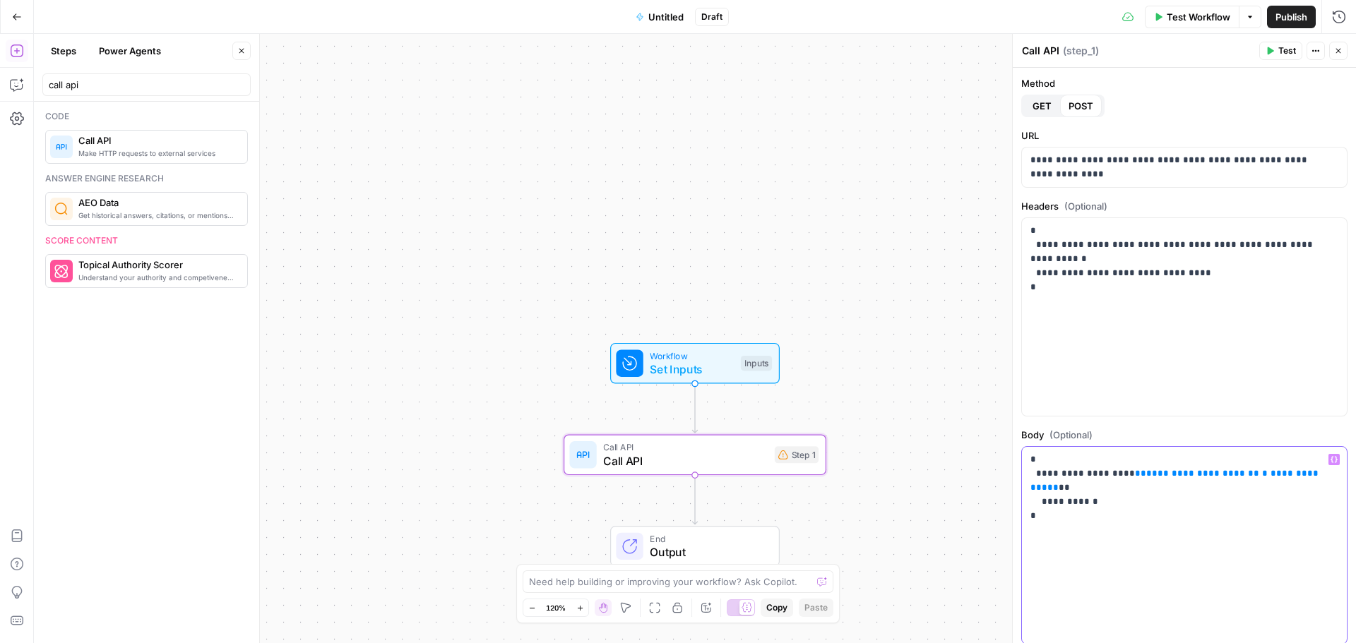
click at [1224, 471] on span "**********" at bounding box center [1202, 473] width 113 height 9
click at [722, 371] on span "Set Inputs" at bounding box center [692, 369] width 84 height 17
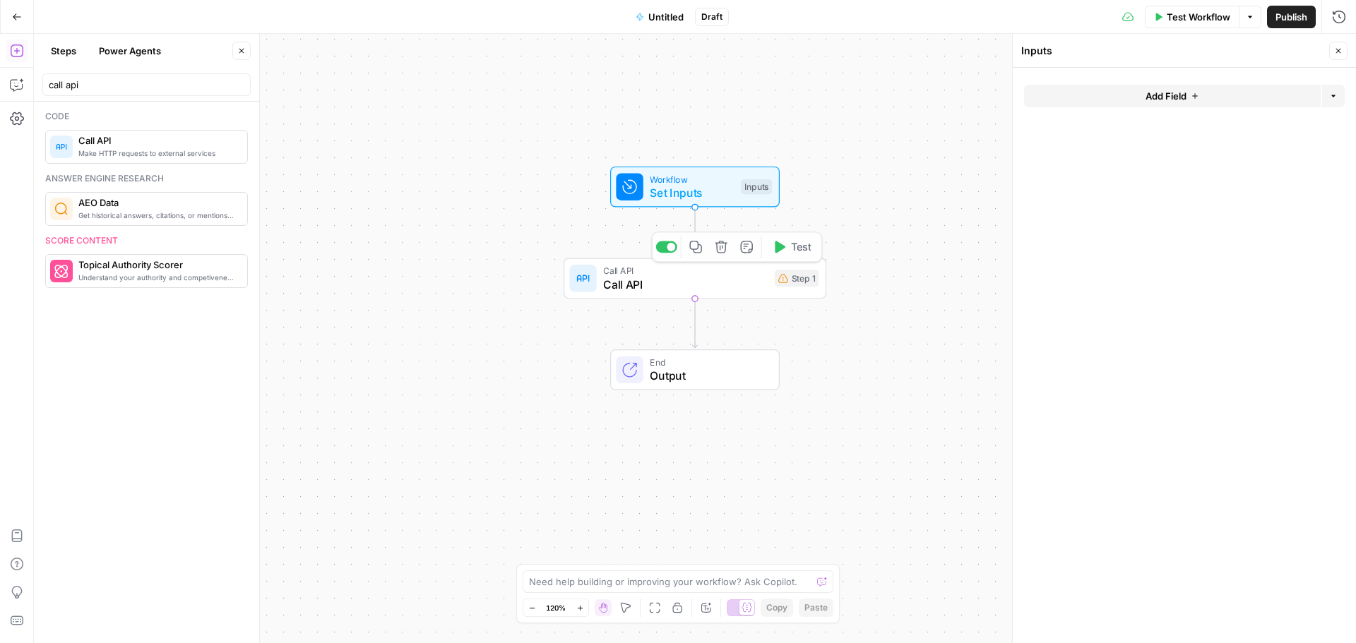
click at [692, 363] on span "End" at bounding box center [707, 362] width 115 height 13
click at [698, 292] on span "Call API" at bounding box center [685, 284] width 165 height 17
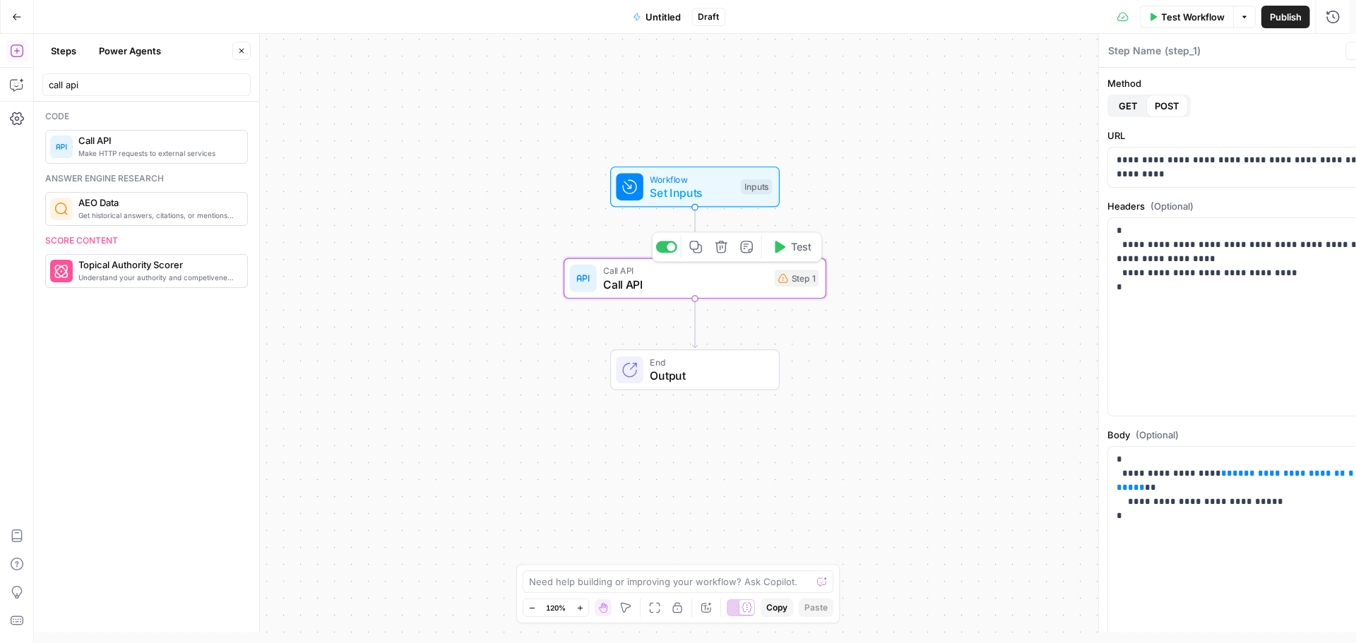
type textarea "Call API"
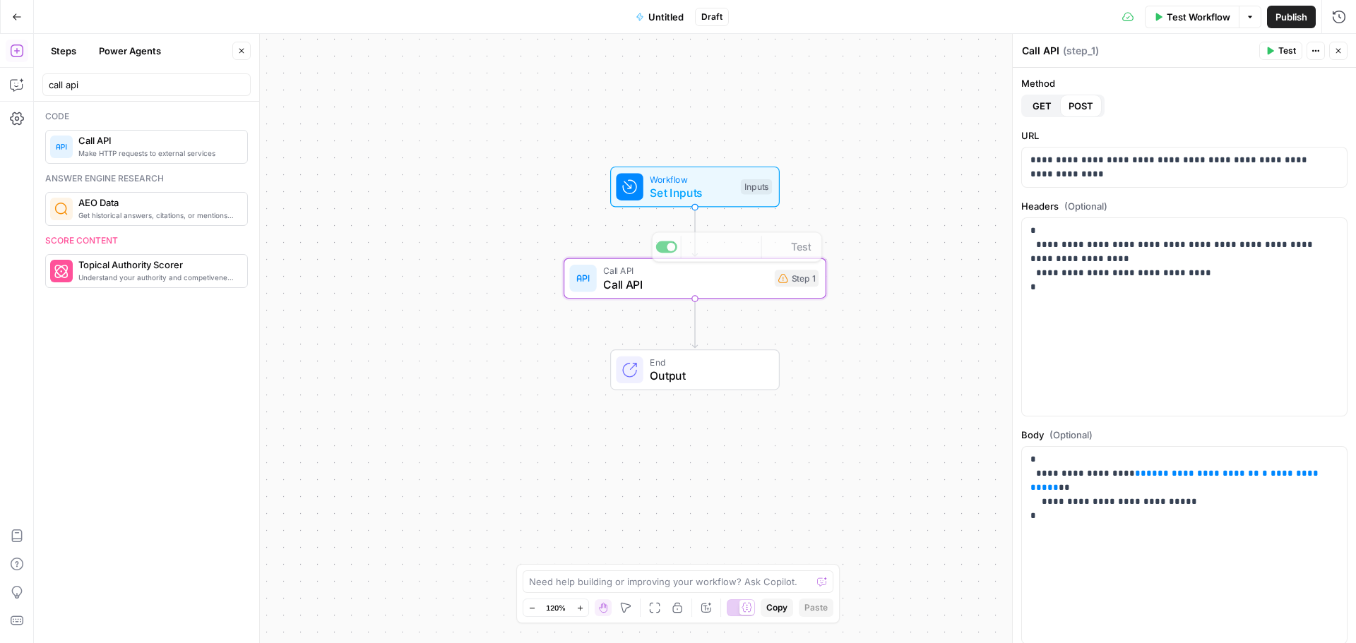
click at [682, 189] on span "Set Inputs" at bounding box center [692, 192] width 84 height 17
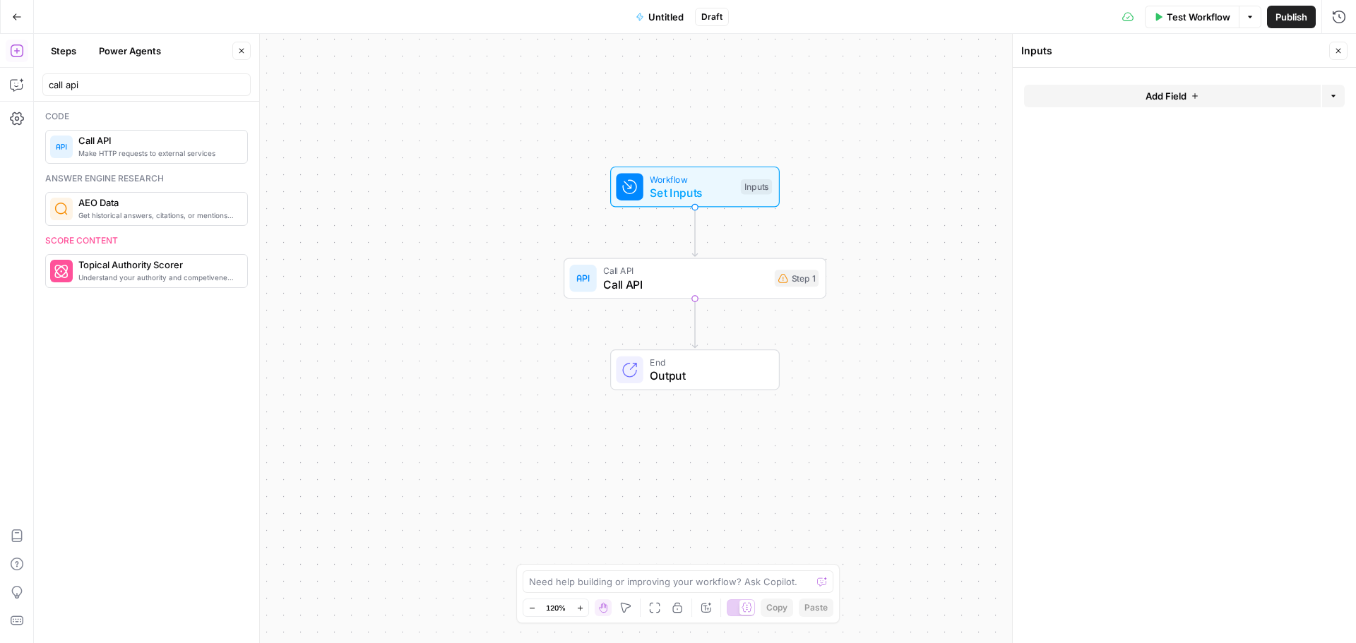
click at [1141, 93] on button "Add Field" at bounding box center [1172, 96] width 297 height 23
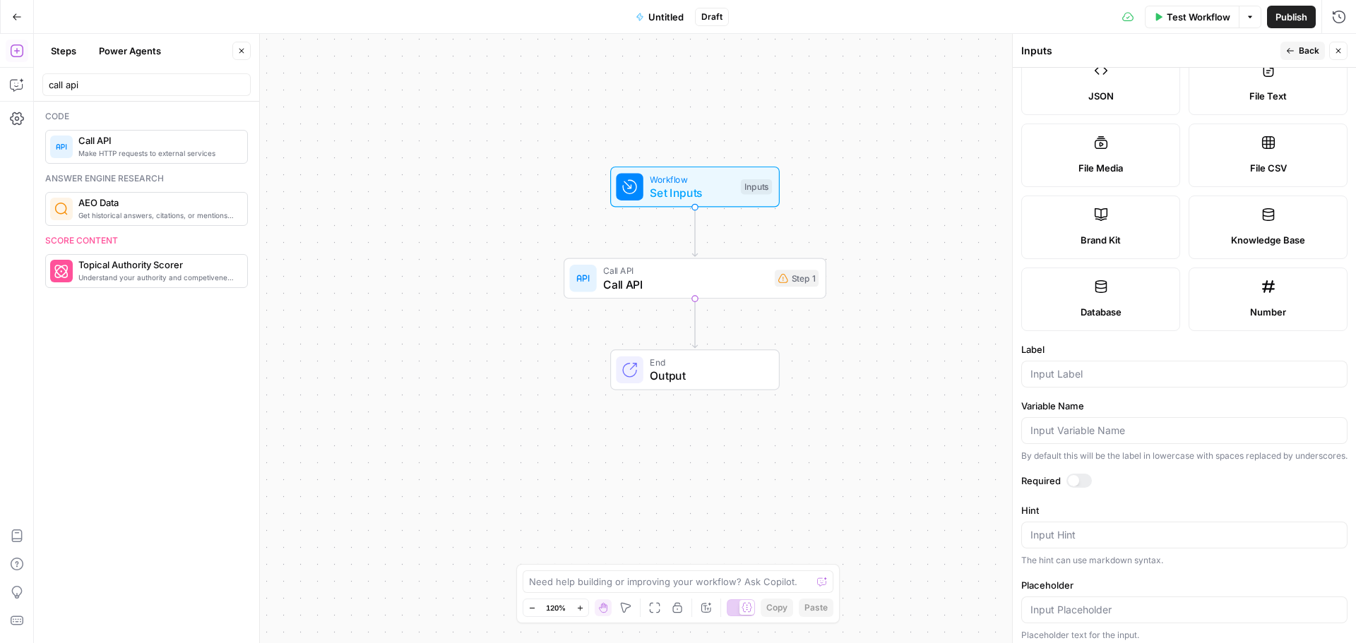
scroll to position [283, 0]
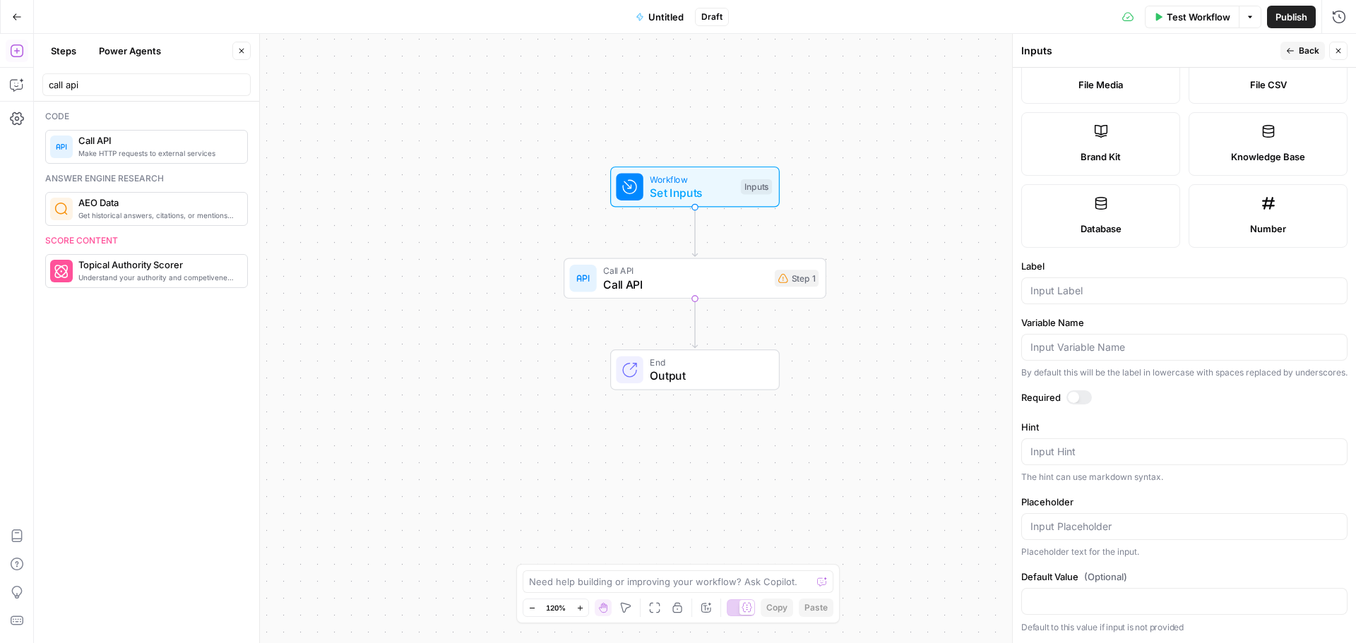
drag, startPoint x: 1061, startPoint y: 292, endPoint x: 1061, endPoint y: 280, distance: 11.3
click at [1060, 283] on form "Input type Short Text Long Text Single Select Multi Select JSON File Text File …" at bounding box center [1184, 355] width 343 height 575
click at [1061, 284] on input "Label" at bounding box center [1184, 291] width 308 height 14
type input "Title"
drag, startPoint x: 1060, startPoint y: 591, endPoint x: 1071, endPoint y: 588, distance: 11.6
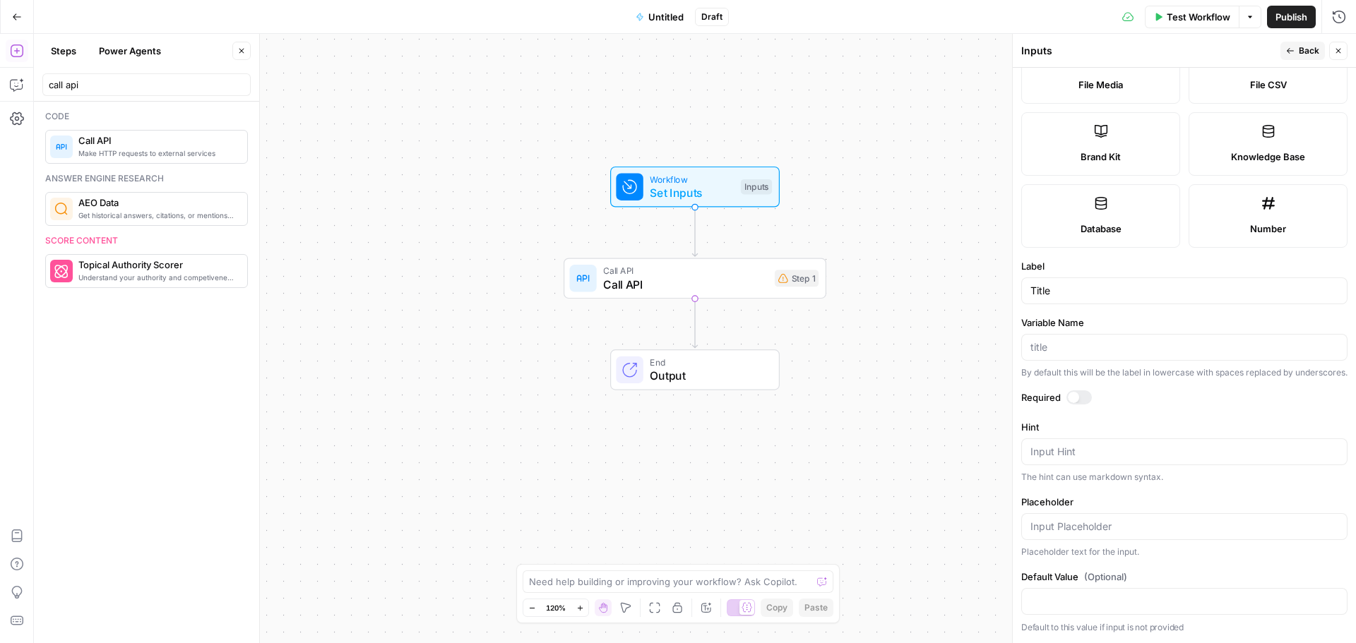
click at [1061, 590] on div at bounding box center [1184, 601] width 326 height 27
type input "Drew's Airops test"
click at [1073, 390] on form "Input type Short Text Long Text Single Select Multi Select JSON File Text File …" at bounding box center [1184, 355] width 343 height 575
click at [1077, 400] on div at bounding box center [1078, 397] width 25 height 14
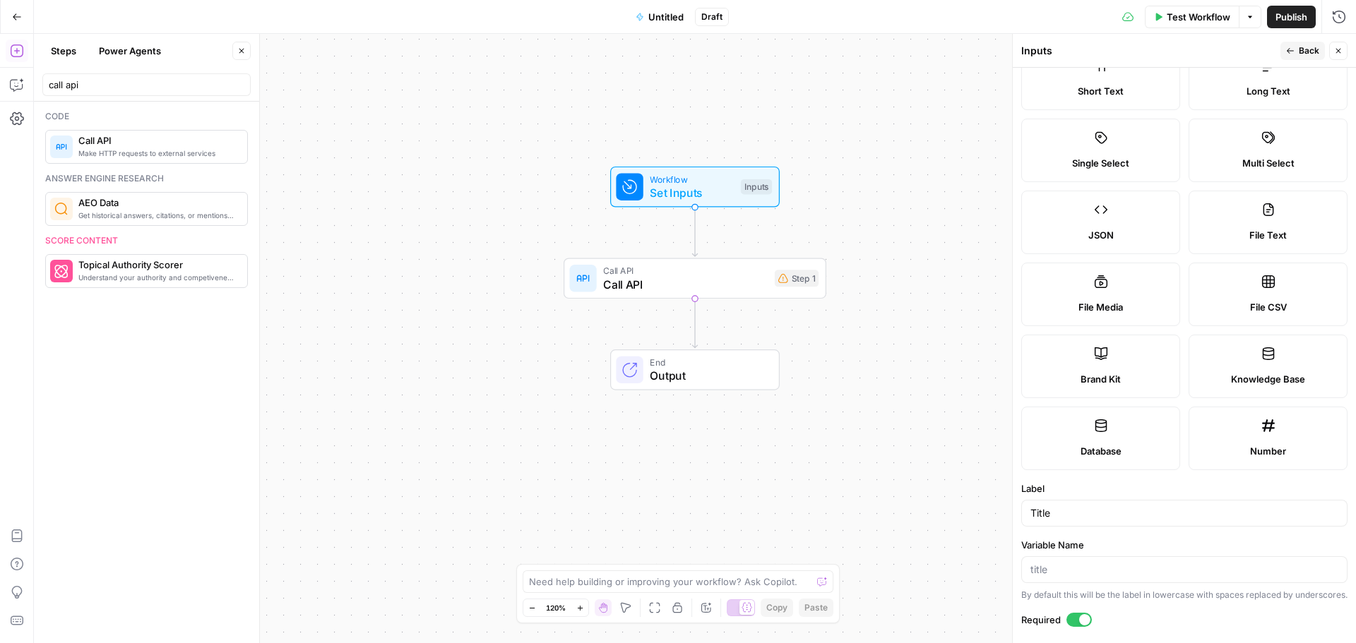
scroll to position [0, 0]
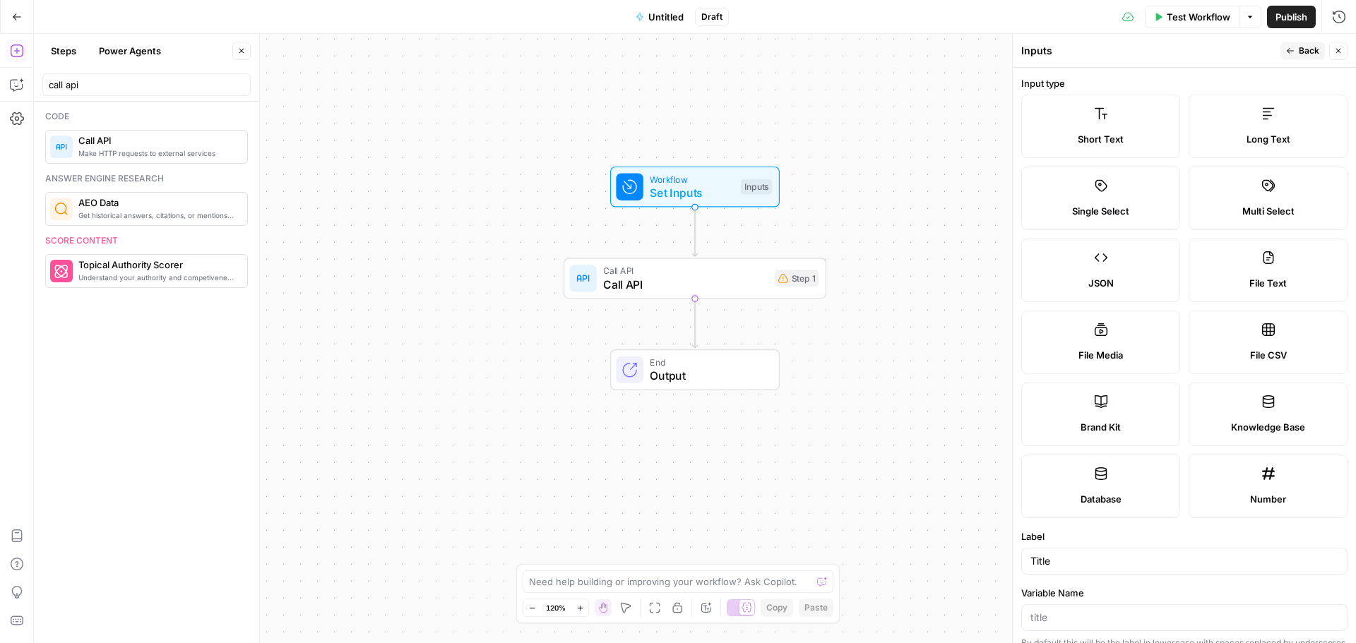
click at [1300, 52] on span "Back" at bounding box center [1308, 50] width 20 height 13
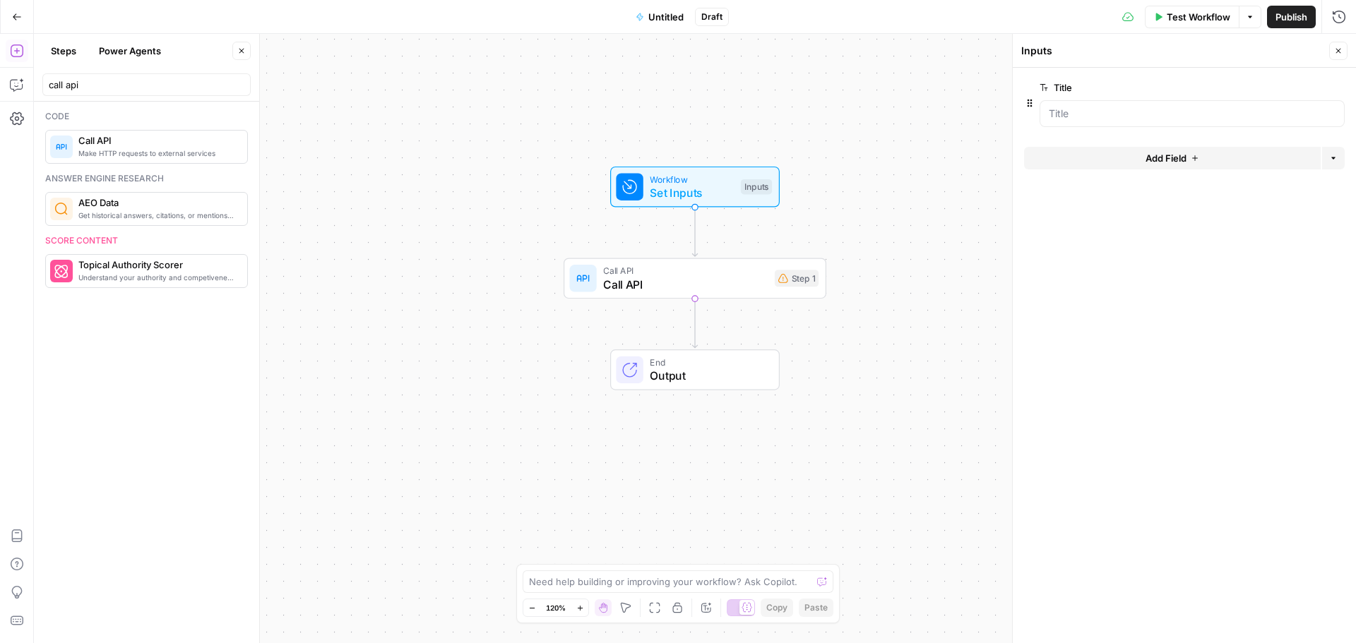
click at [1185, 160] on span "Add Field" at bounding box center [1165, 158] width 41 height 14
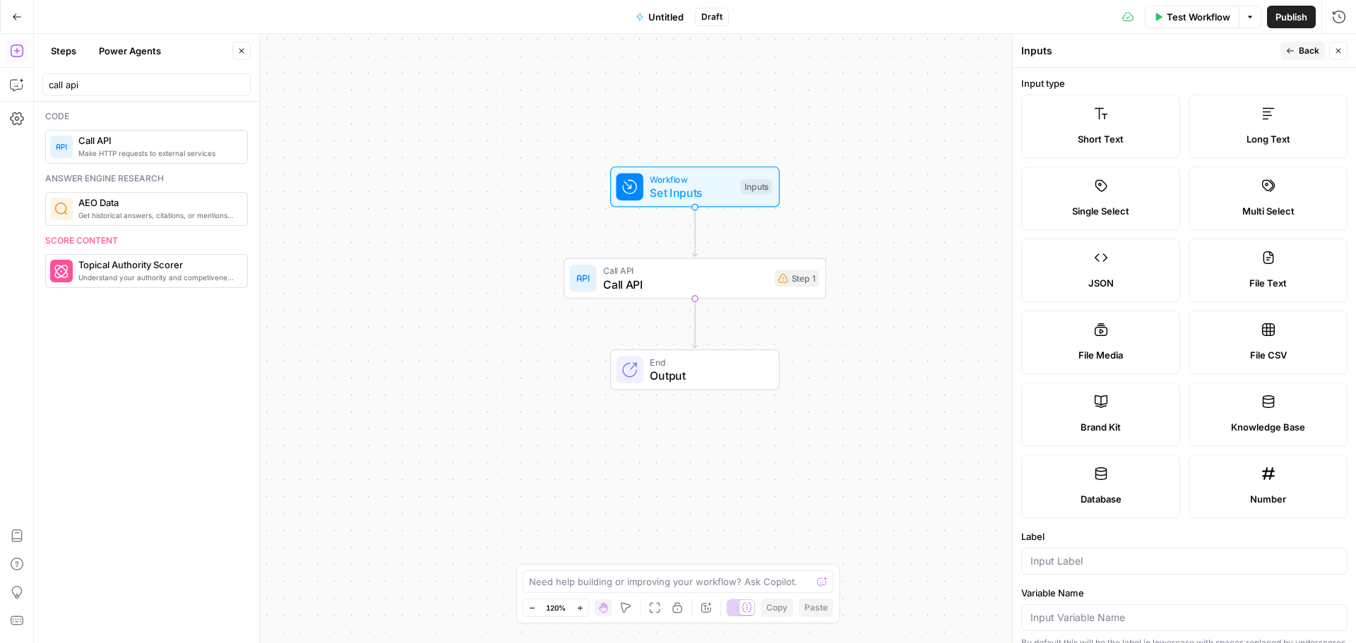
scroll to position [282, 0]
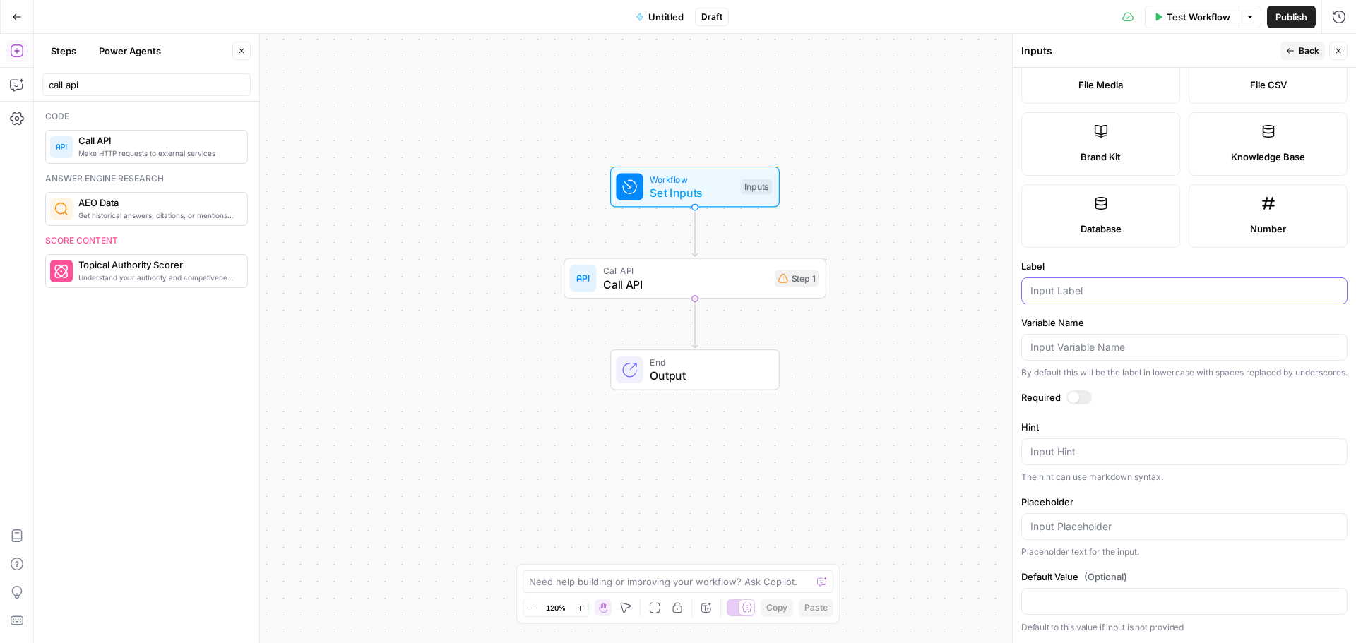
click at [1055, 284] on input "Label" at bounding box center [1184, 291] width 308 height 14
type input "Content"
click at [1083, 598] on input "Default Value (Optional)" at bounding box center [1184, 602] width 308 height 14
type input "Drew's airops content"
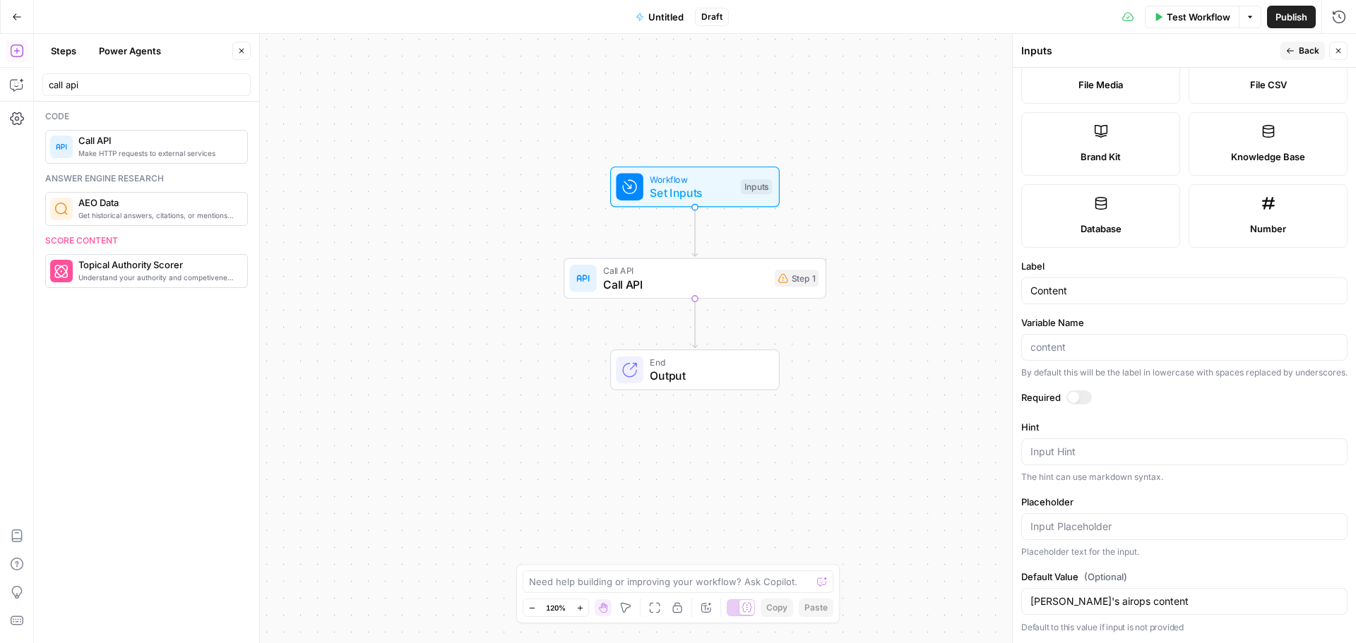
click at [1071, 400] on div at bounding box center [1073, 397] width 11 height 11
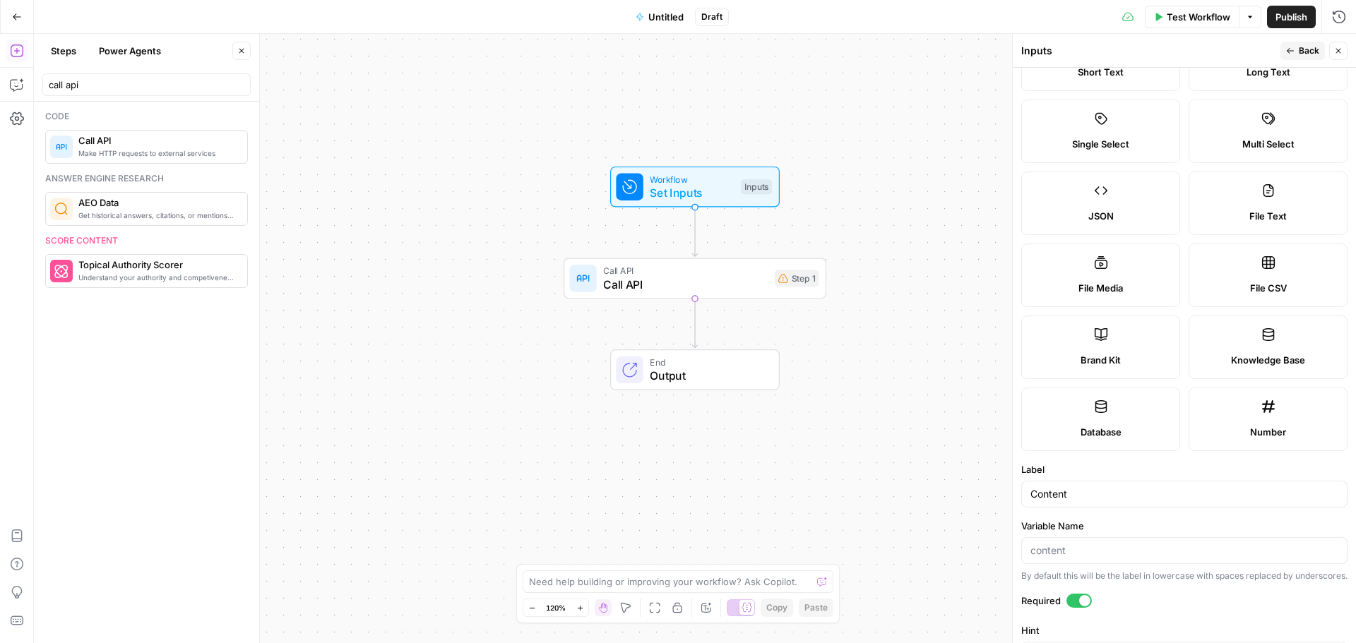
scroll to position [0, 0]
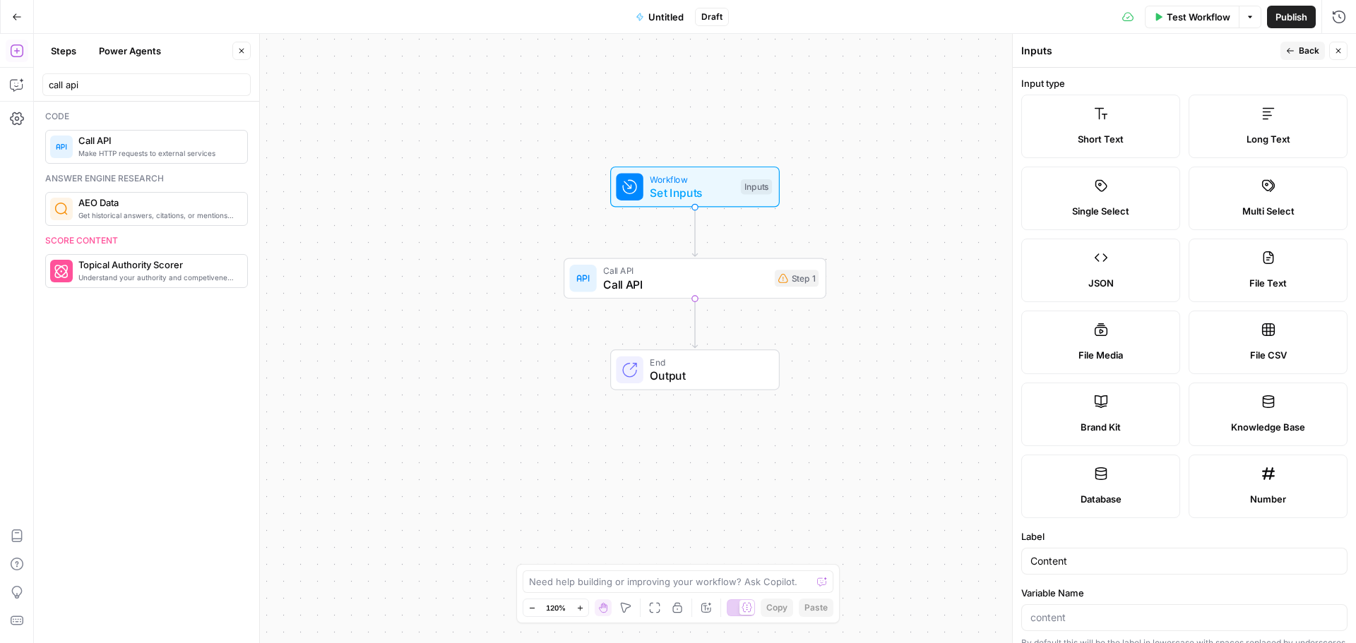
click at [1284, 49] on button "Back" at bounding box center [1302, 51] width 44 height 18
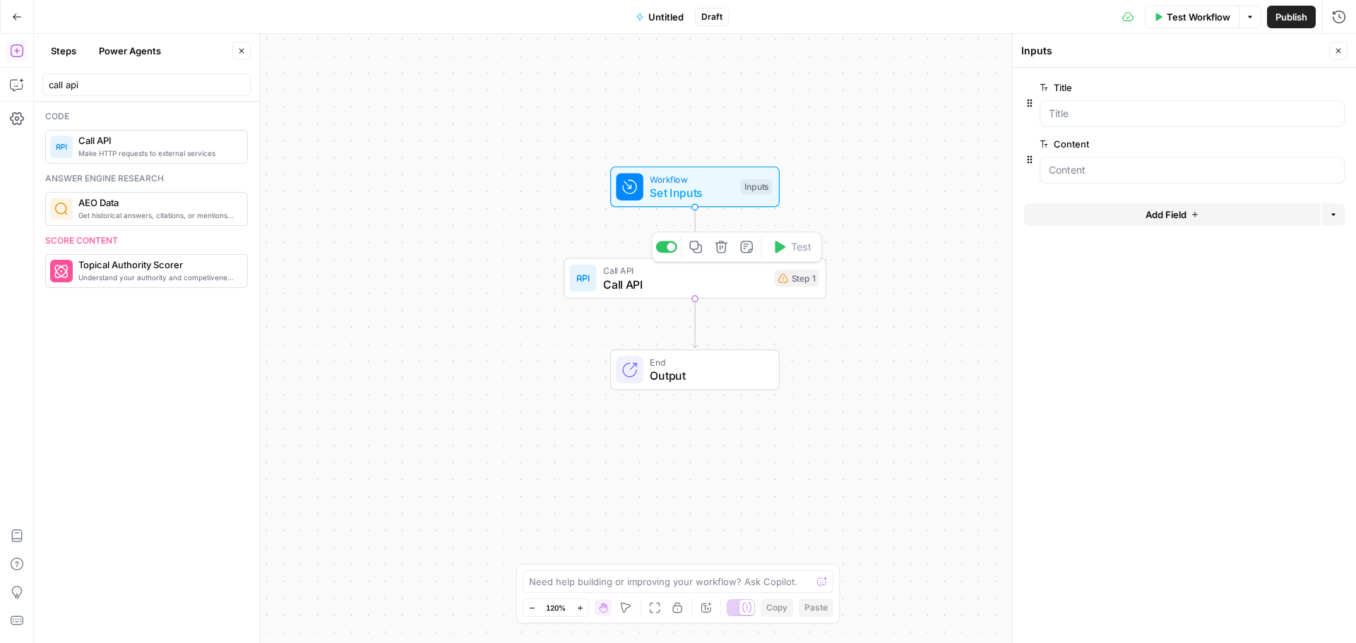
click at [711, 290] on span "Call API" at bounding box center [685, 284] width 165 height 17
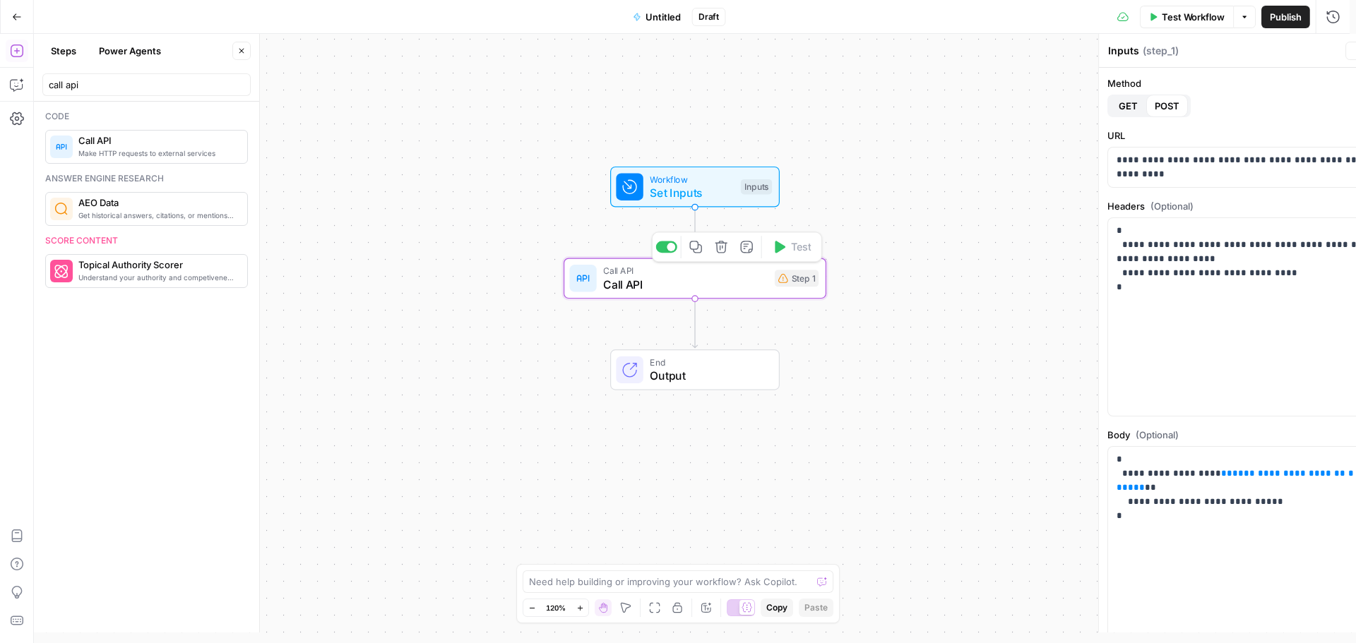
type textarea "Call API"
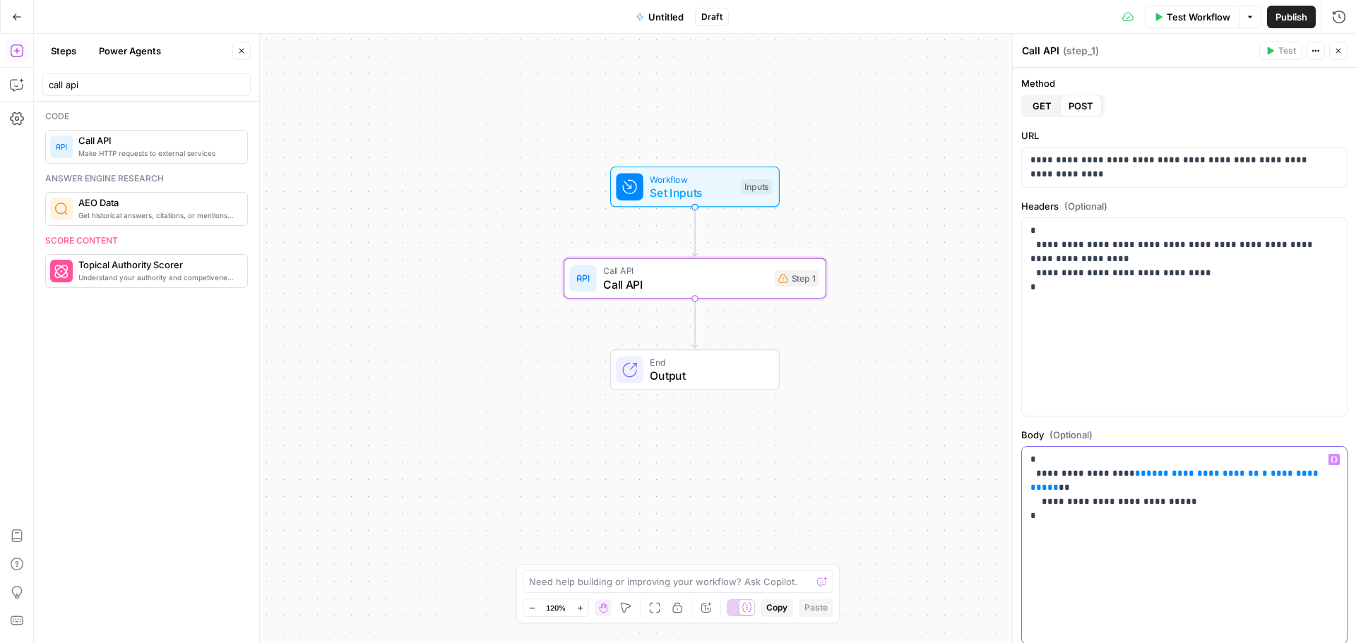
drag, startPoint x: 1123, startPoint y: 474, endPoint x: 1227, endPoint y: 474, distance: 103.8
click at [1227, 474] on p "**********" at bounding box center [1178, 481] width 297 height 56
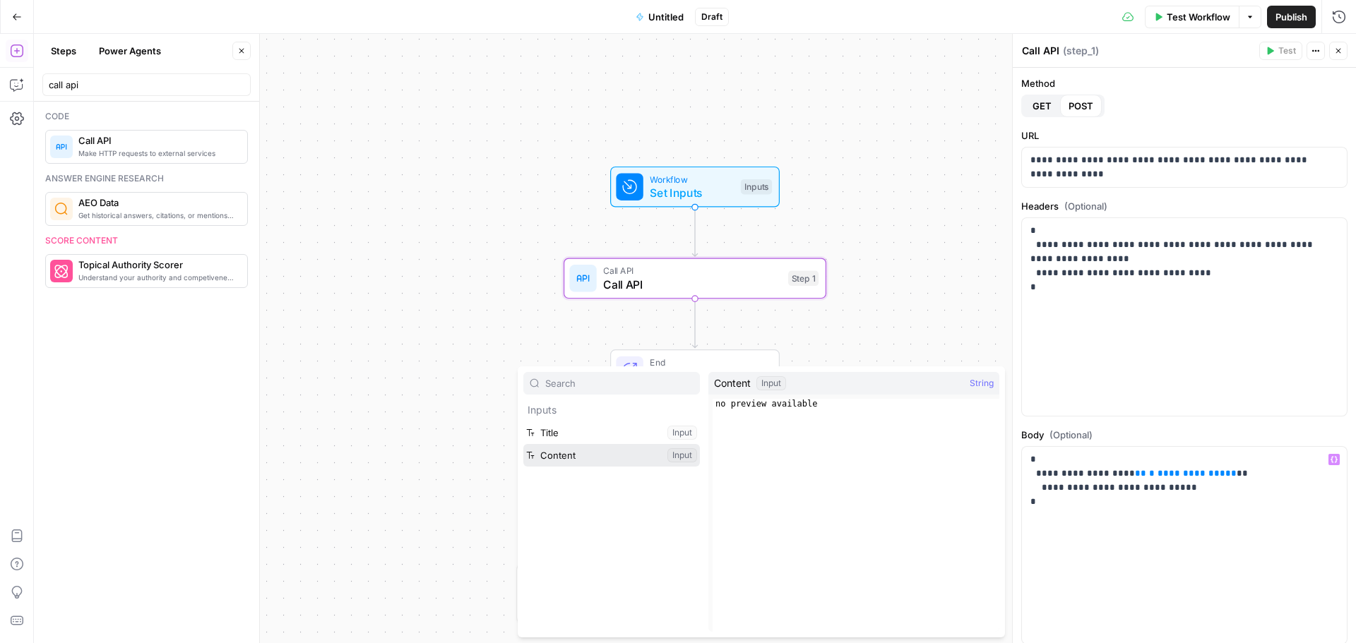
click at [574, 463] on button "Select variable Content" at bounding box center [611, 455] width 177 height 23
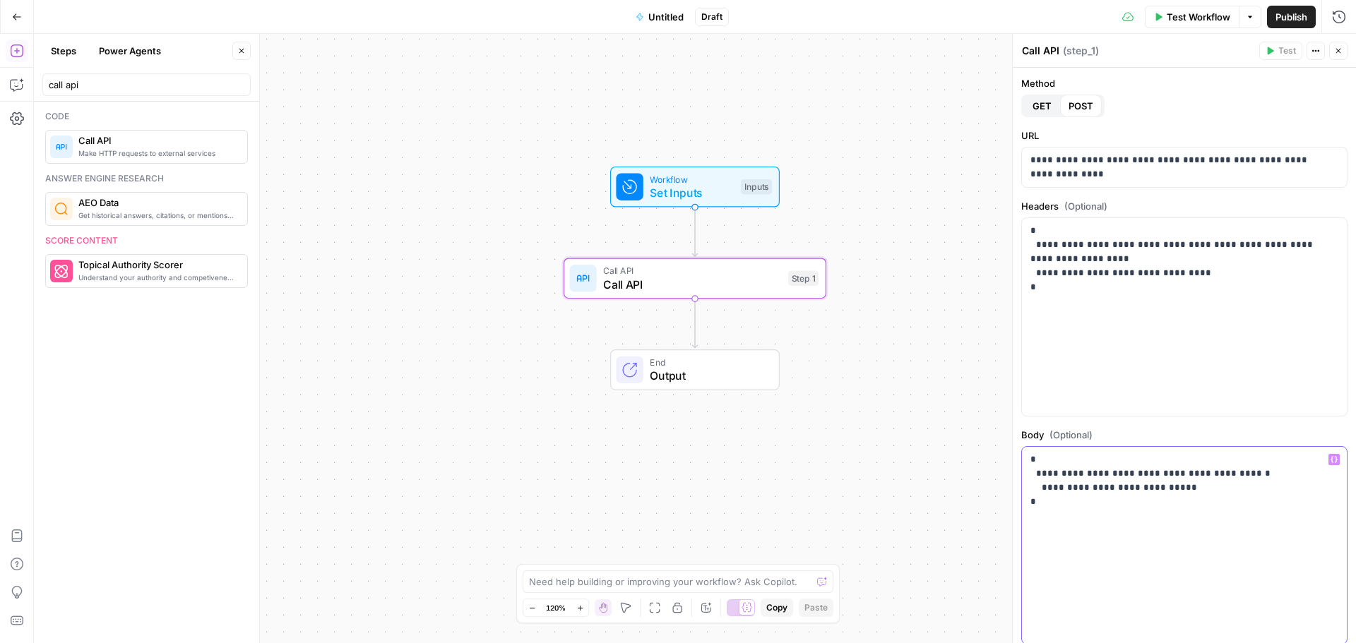
click at [1123, 477] on p "**********" at bounding box center [1178, 481] width 297 height 56
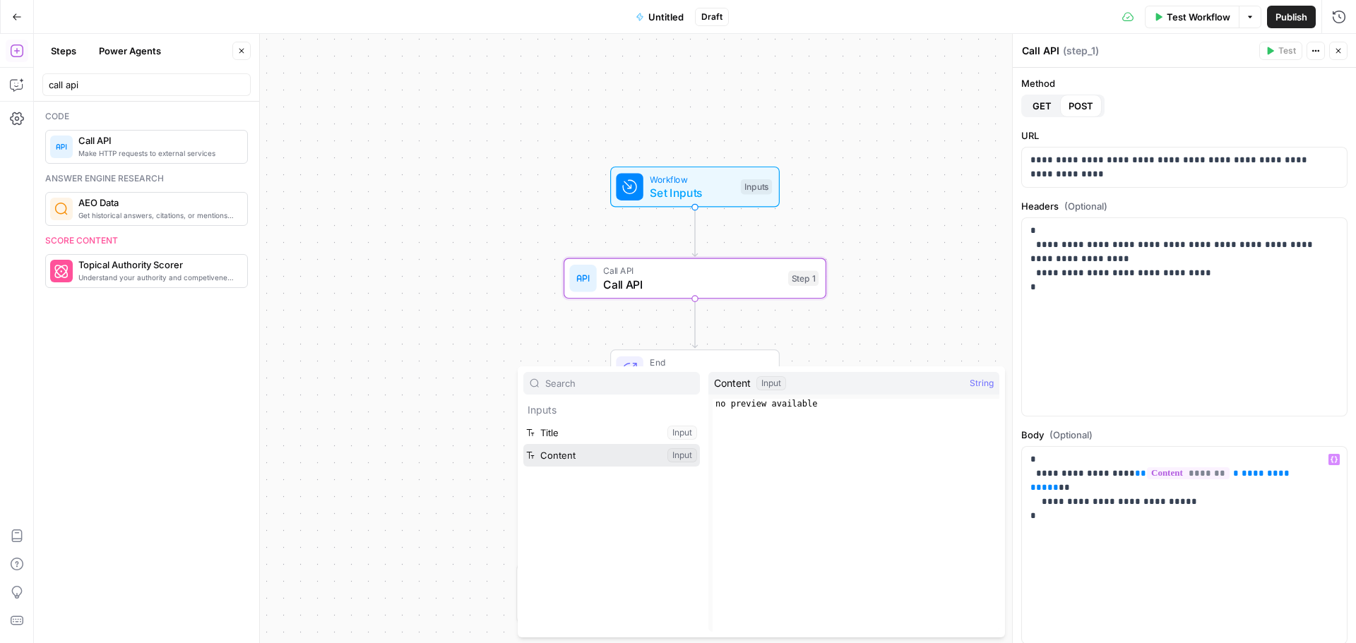
click at [625, 458] on button "Select variable Content" at bounding box center [611, 455] width 177 height 23
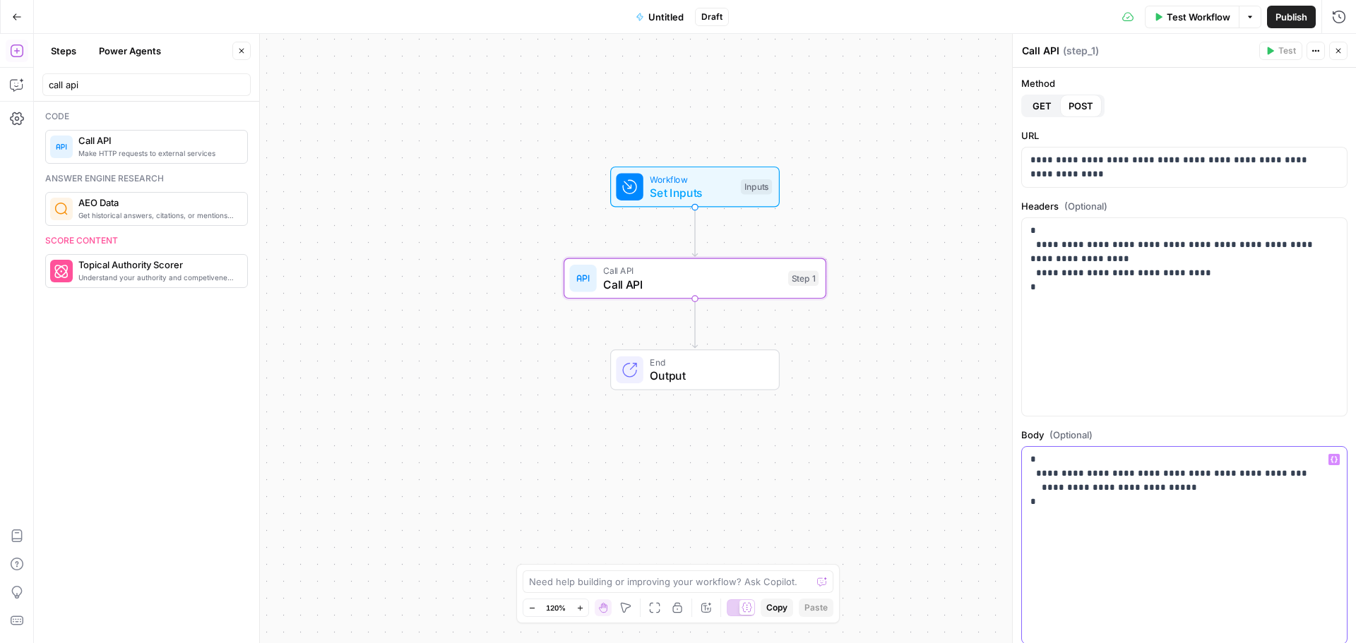
drag, startPoint x: 1190, startPoint y: 474, endPoint x: 1125, endPoint y: 478, distance: 65.1
click at [1125, 478] on p "**********" at bounding box center [1178, 481] width 297 height 56
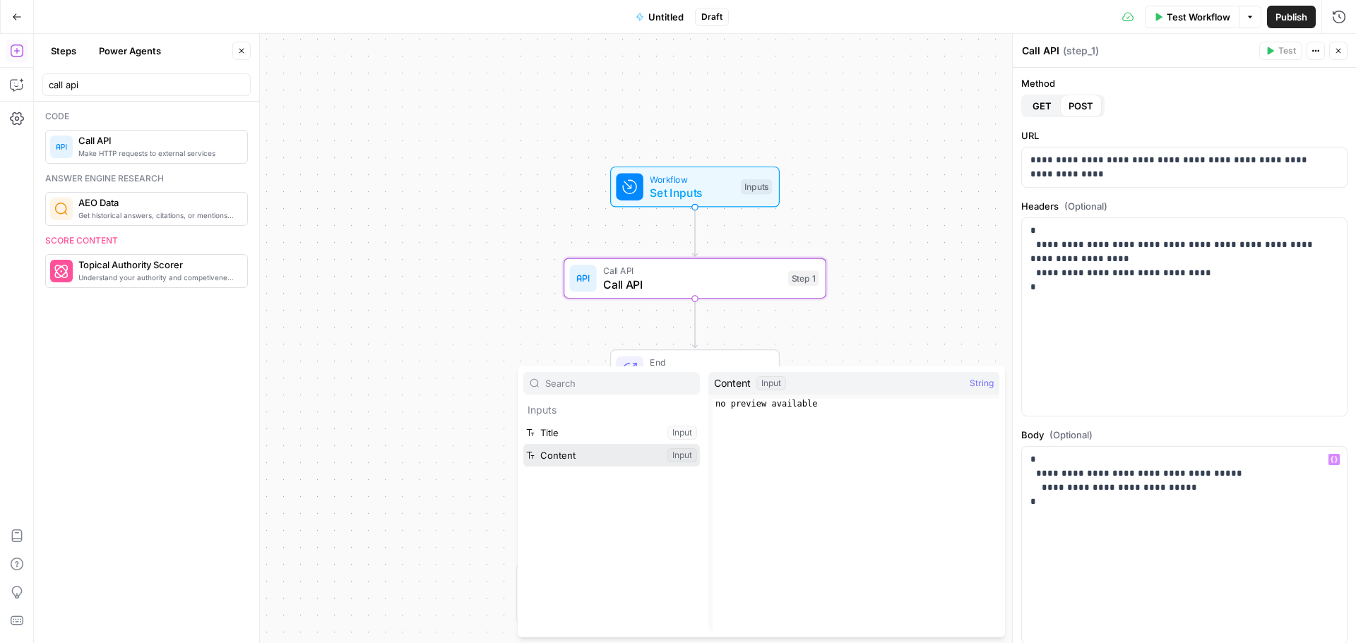
click at [623, 452] on button "Select variable Content" at bounding box center [611, 455] width 177 height 23
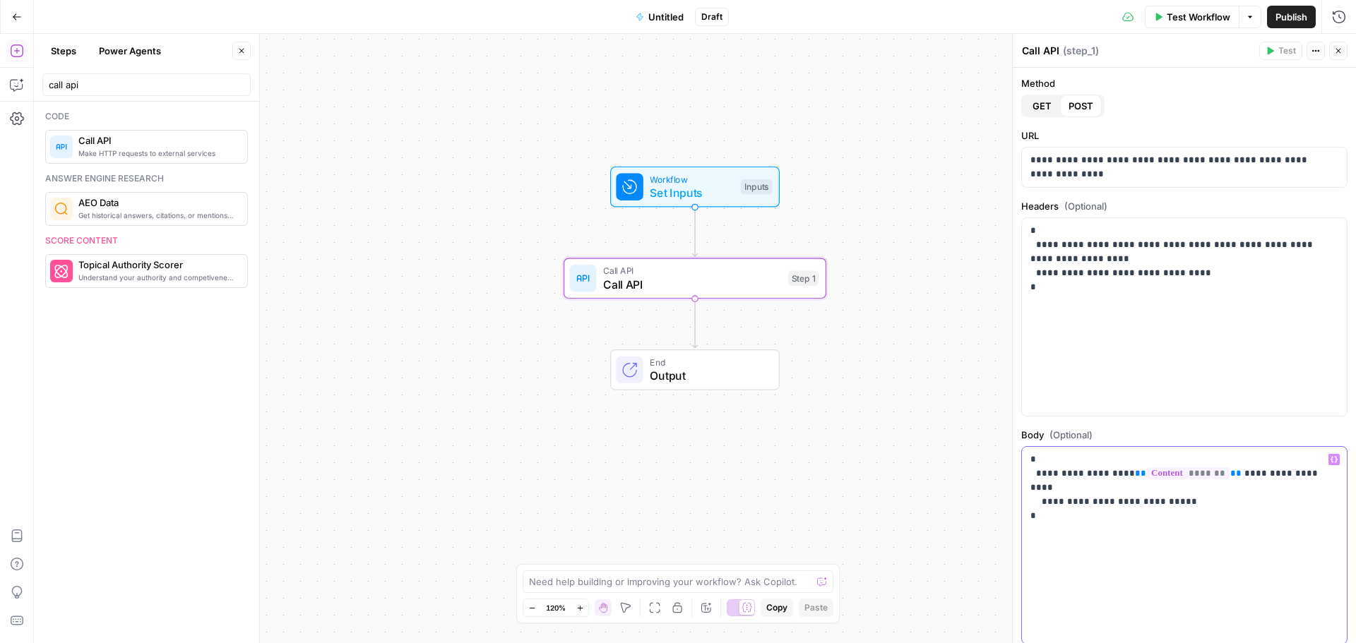
drag, startPoint x: 1075, startPoint y: 492, endPoint x: 1155, endPoint y: 489, distance: 79.8
click at [1155, 489] on p "**********" at bounding box center [1178, 481] width 297 height 56
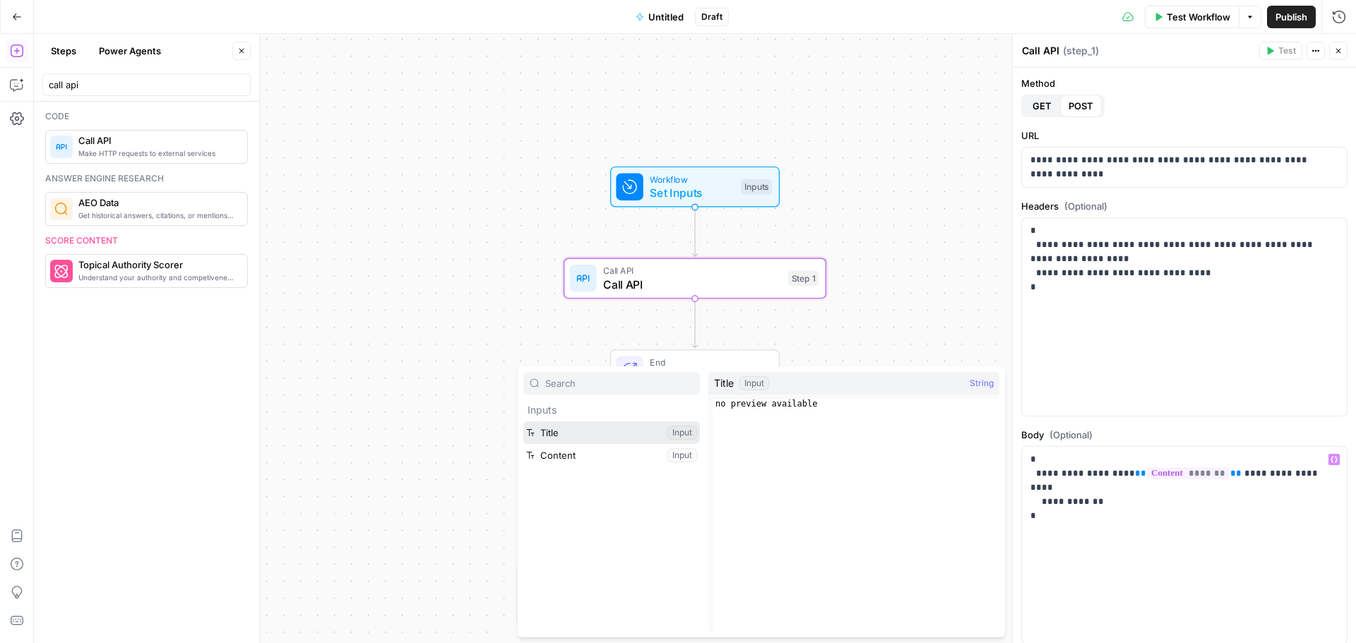
click at [664, 438] on button "Select variable Title" at bounding box center [611, 433] width 177 height 23
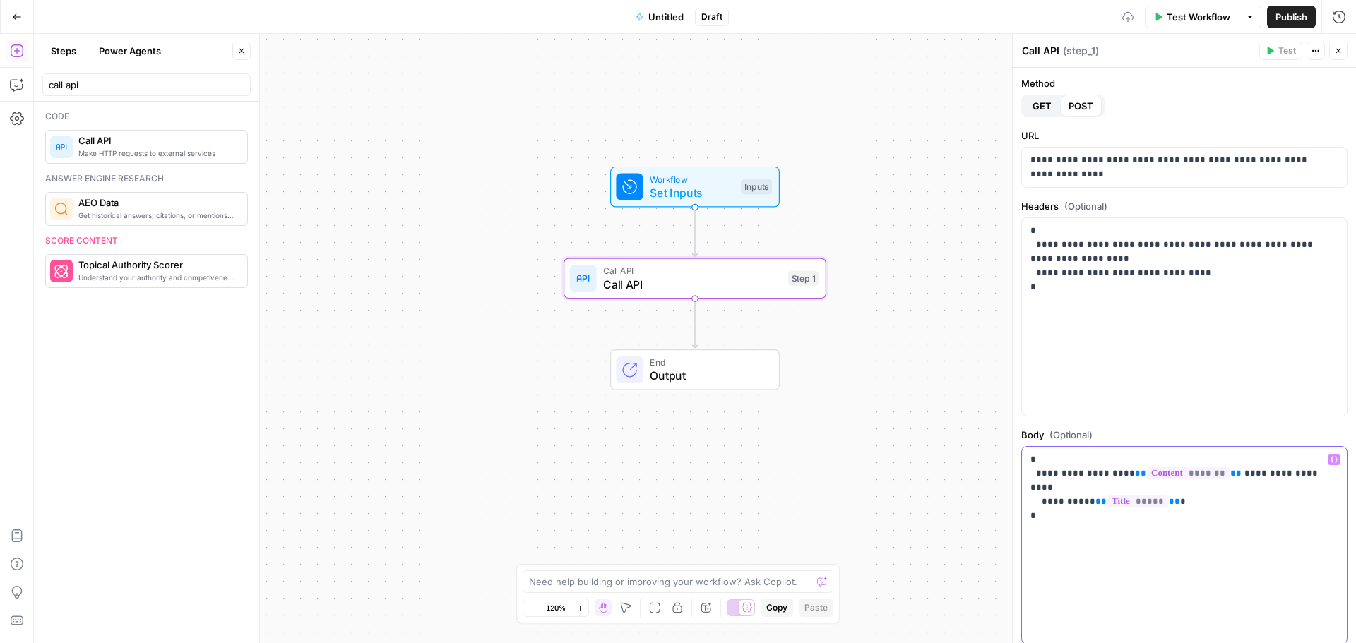
click at [1146, 510] on div "**********" at bounding box center [1184, 546] width 325 height 198
click at [663, 21] on span "Untitled" at bounding box center [665, 17] width 35 height 14
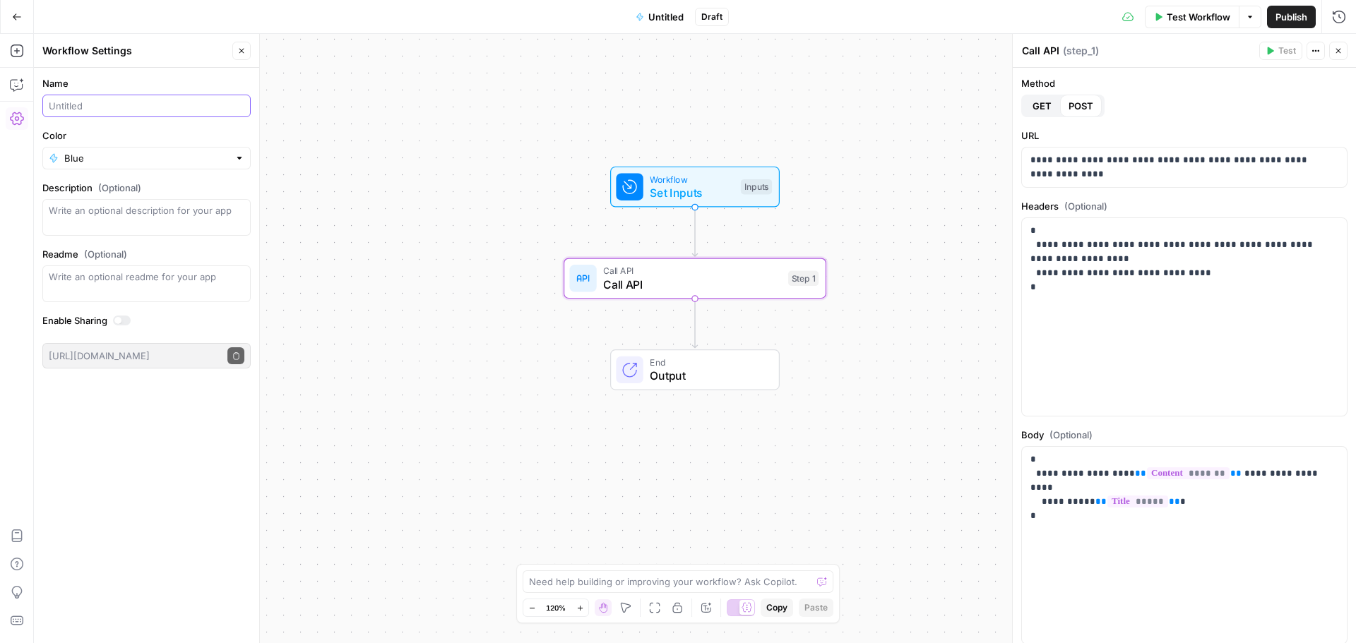
click at [95, 108] on input "Name" at bounding box center [147, 106] width 196 height 14
type input "Send Data to MJ staging"
click at [1282, 20] on span "Publish" at bounding box center [1291, 17] width 32 height 14
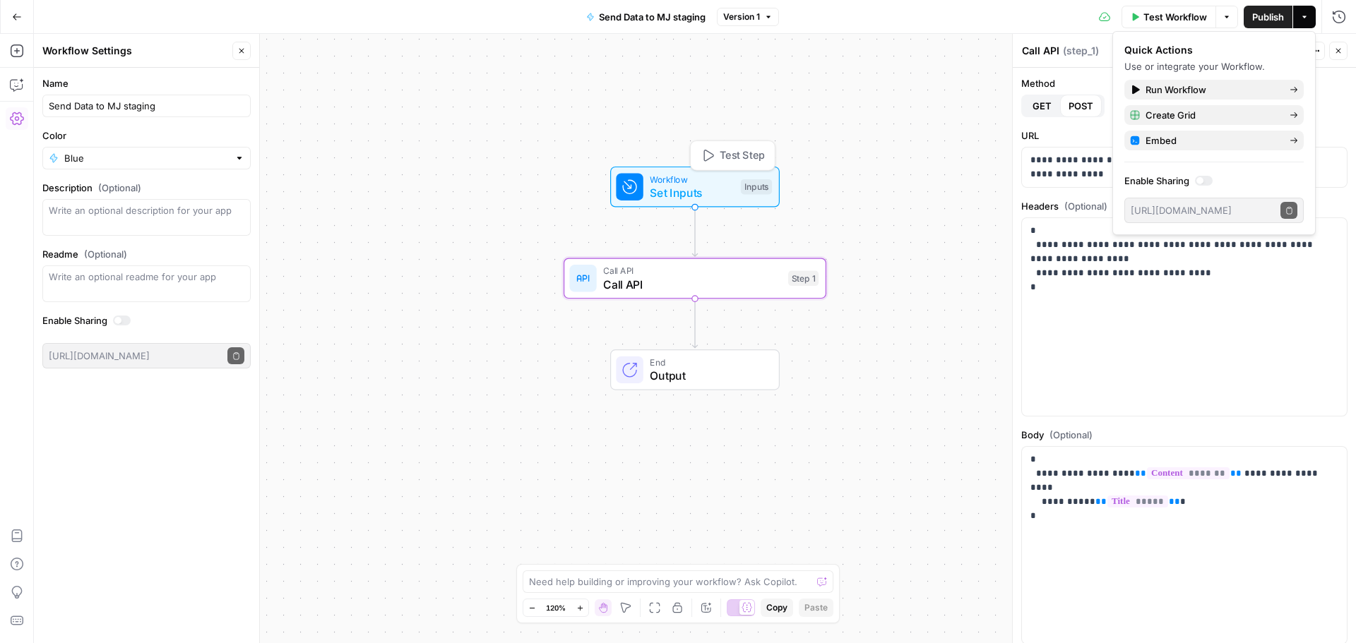
click at [680, 199] on span "Set Inputs" at bounding box center [692, 192] width 84 height 17
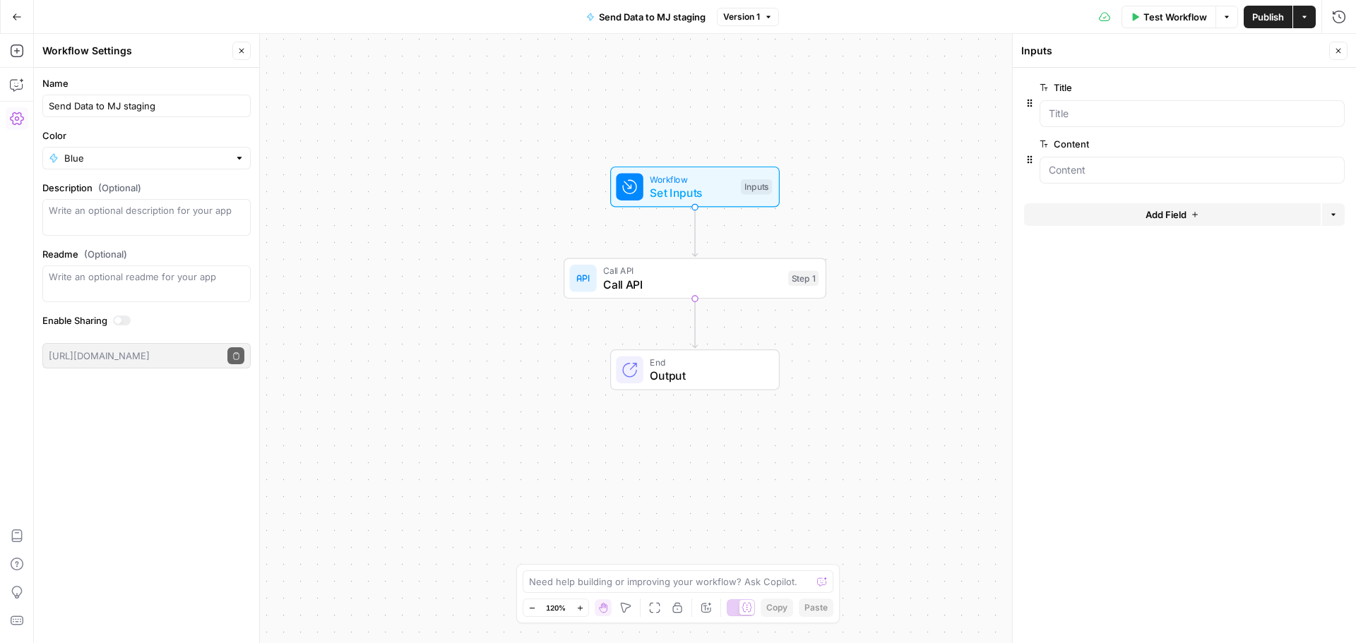
click at [1304, 86] on span "edit field" at bounding box center [1291, 87] width 31 height 11
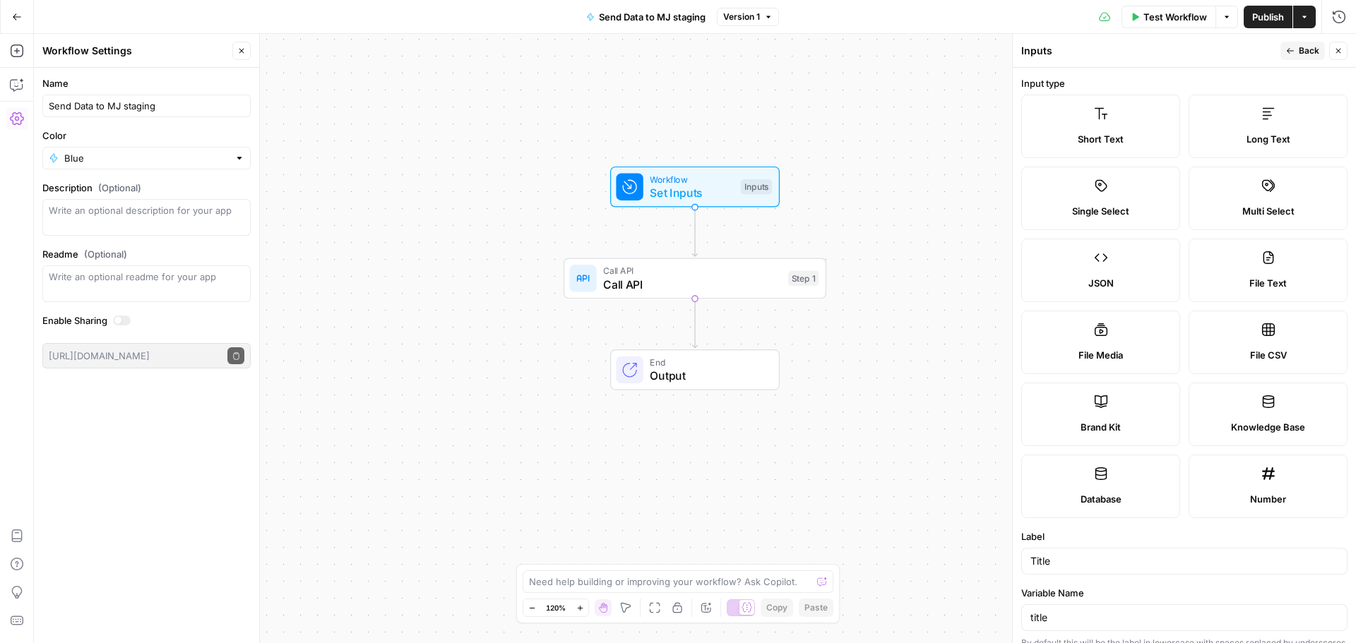
click at [742, 194] on div "Inputs" at bounding box center [756, 187] width 31 height 16
click at [1332, 52] on button "Close" at bounding box center [1338, 51] width 18 height 18
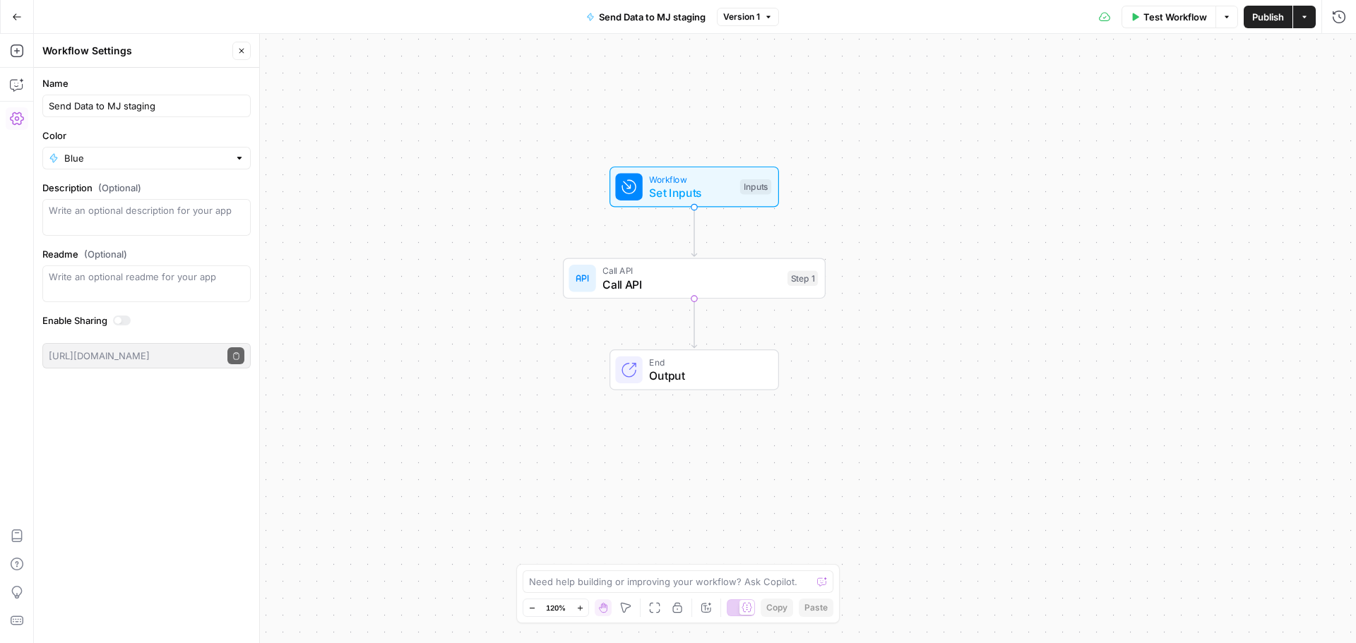
click at [742, 192] on div "Inputs" at bounding box center [755, 187] width 31 height 16
click at [1303, 141] on span "edit field" at bounding box center [1291, 143] width 31 height 11
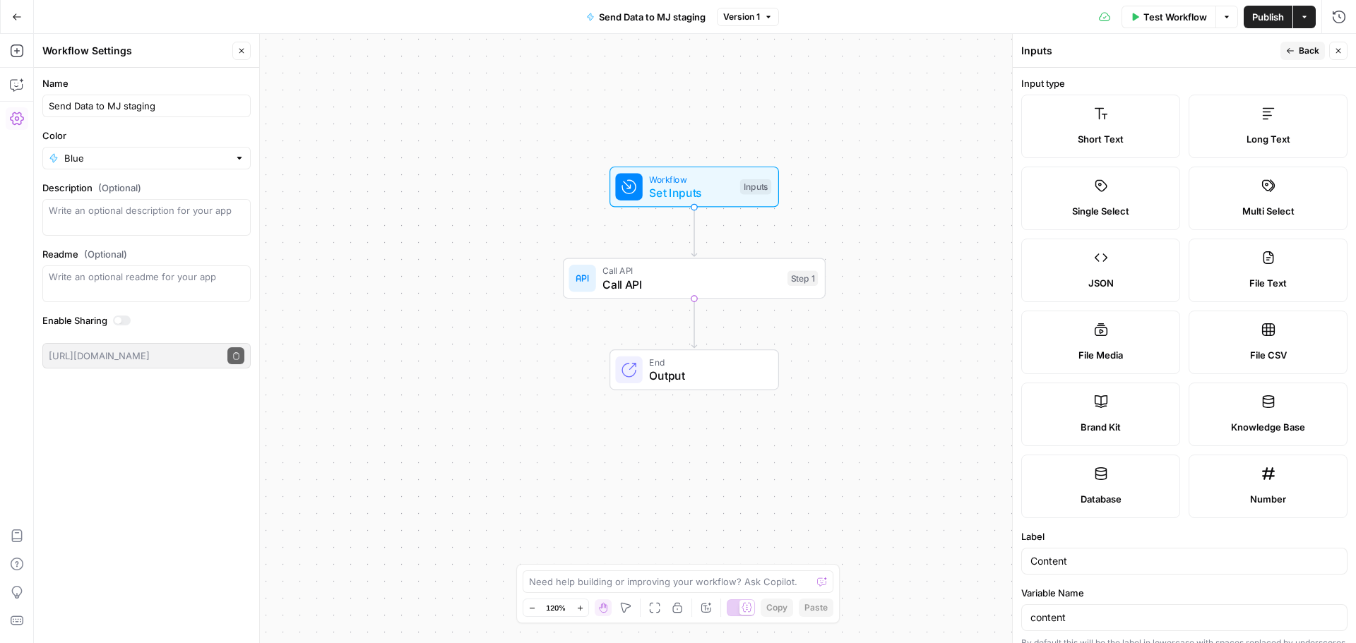
click at [1140, 282] on div "JSON" at bounding box center [1100, 283] width 135 height 14
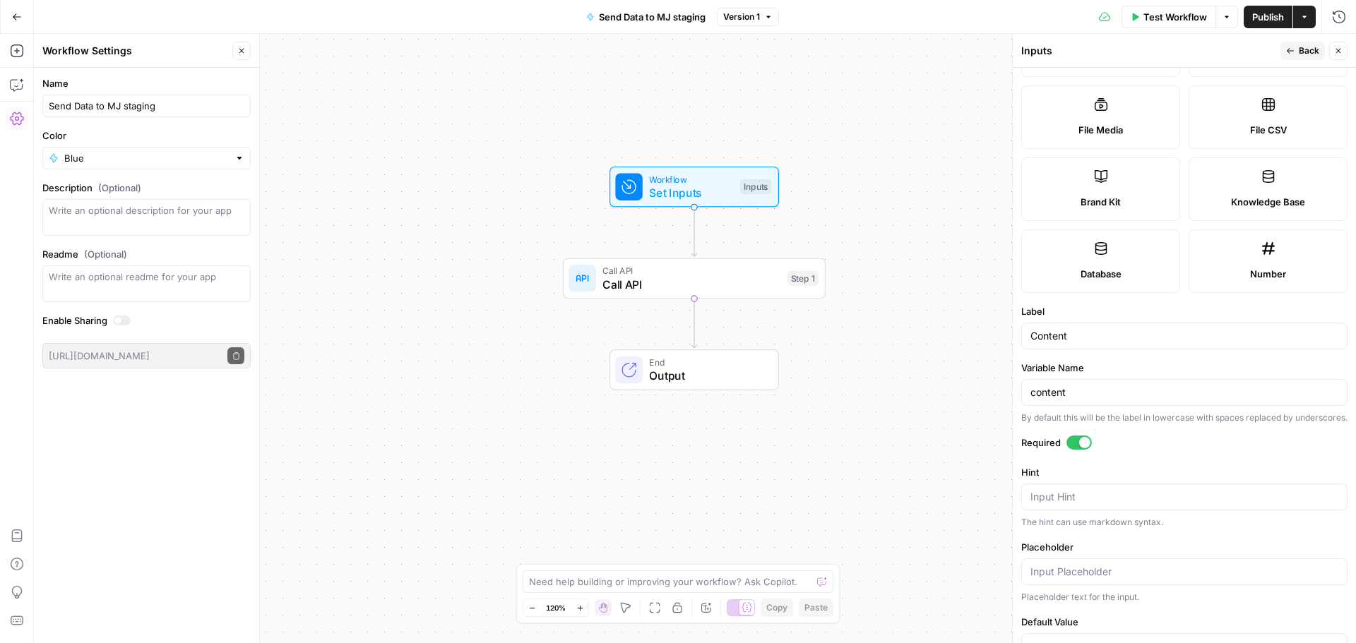
scroll to position [282, 0]
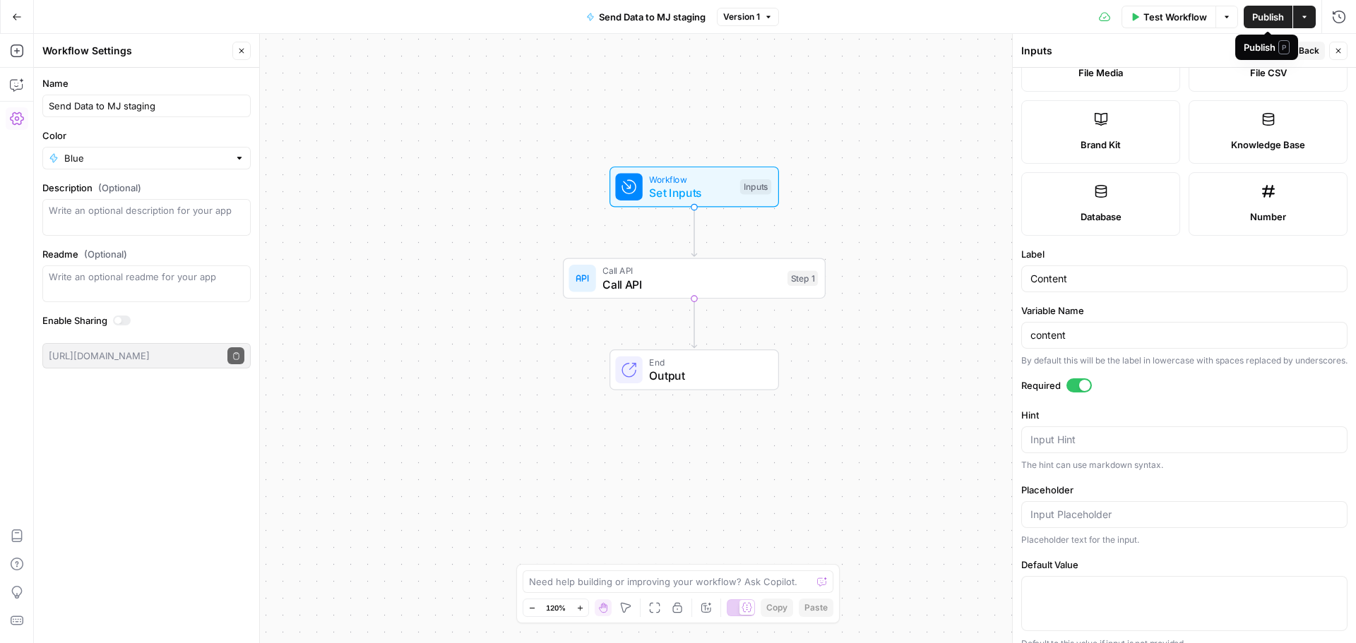
click at [1274, 24] on button "Publish" at bounding box center [1267, 17] width 49 height 23
click at [669, 197] on span "Set Inputs" at bounding box center [691, 192] width 84 height 17
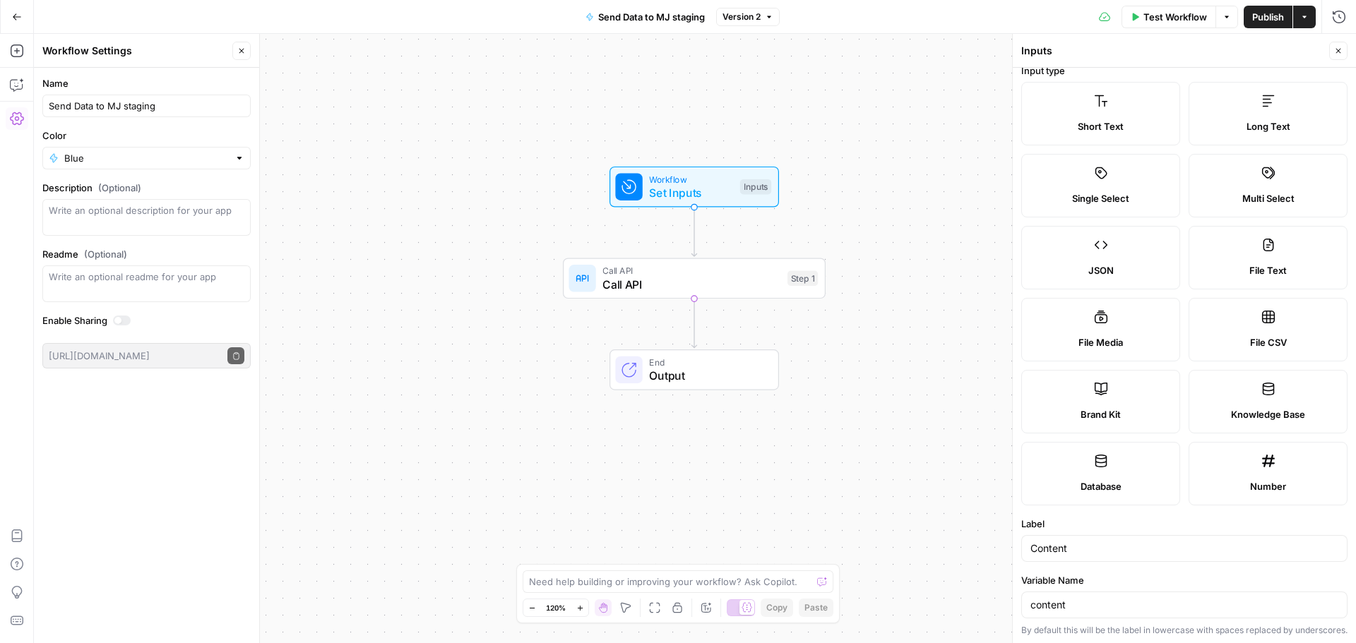
scroll to position [0, 0]
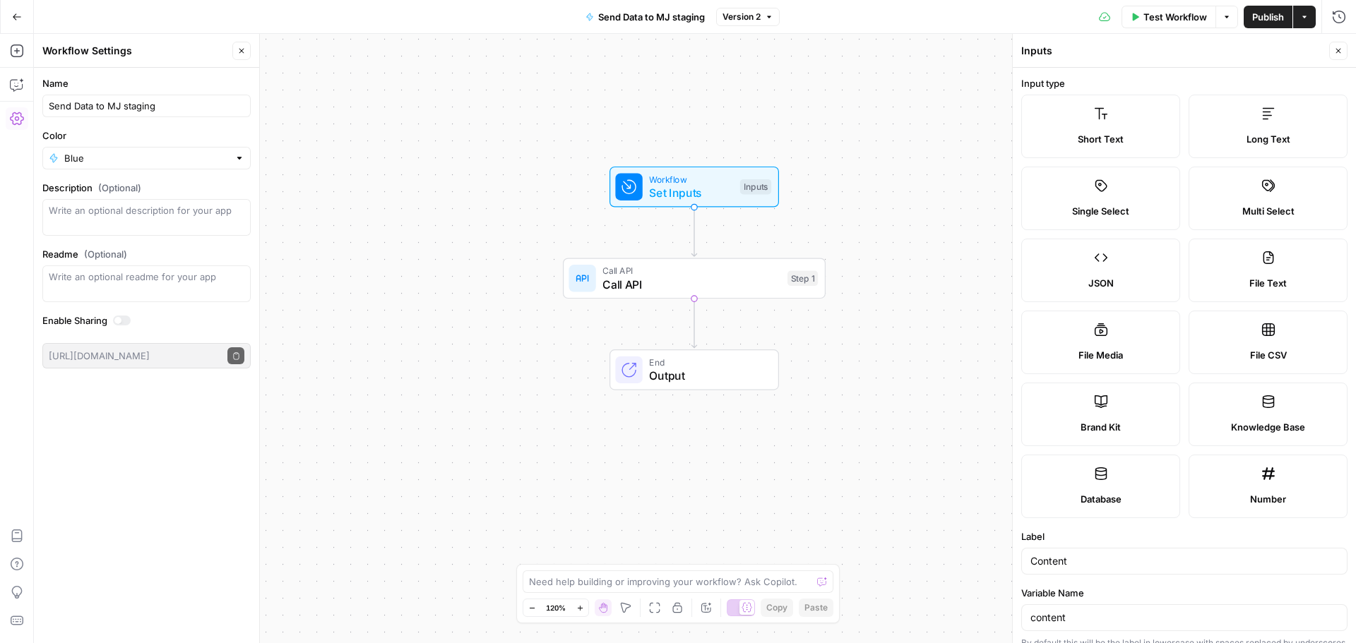
click at [1334, 44] on button "Close" at bounding box center [1338, 51] width 18 height 18
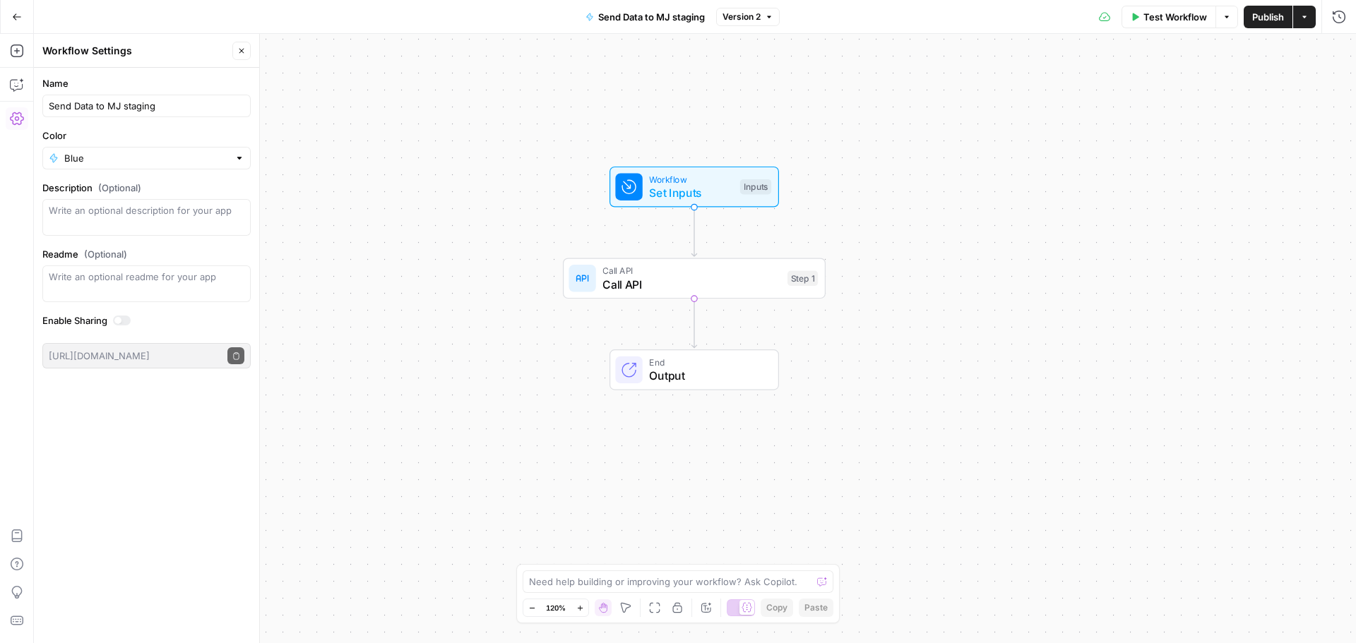
click at [695, 189] on span "Set Inputs" at bounding box center [691, 192] width 84 height 17
click at [756, 23] on button "Version 2" at bounding box center [748, 17] width 64 height 18
click at [761, 19] on button "Version 2" at bounding box center [748, 17] width 64 height 18
click at [637, 265] on span "Call API" at bounding box center [691, 270] width 178 height 13
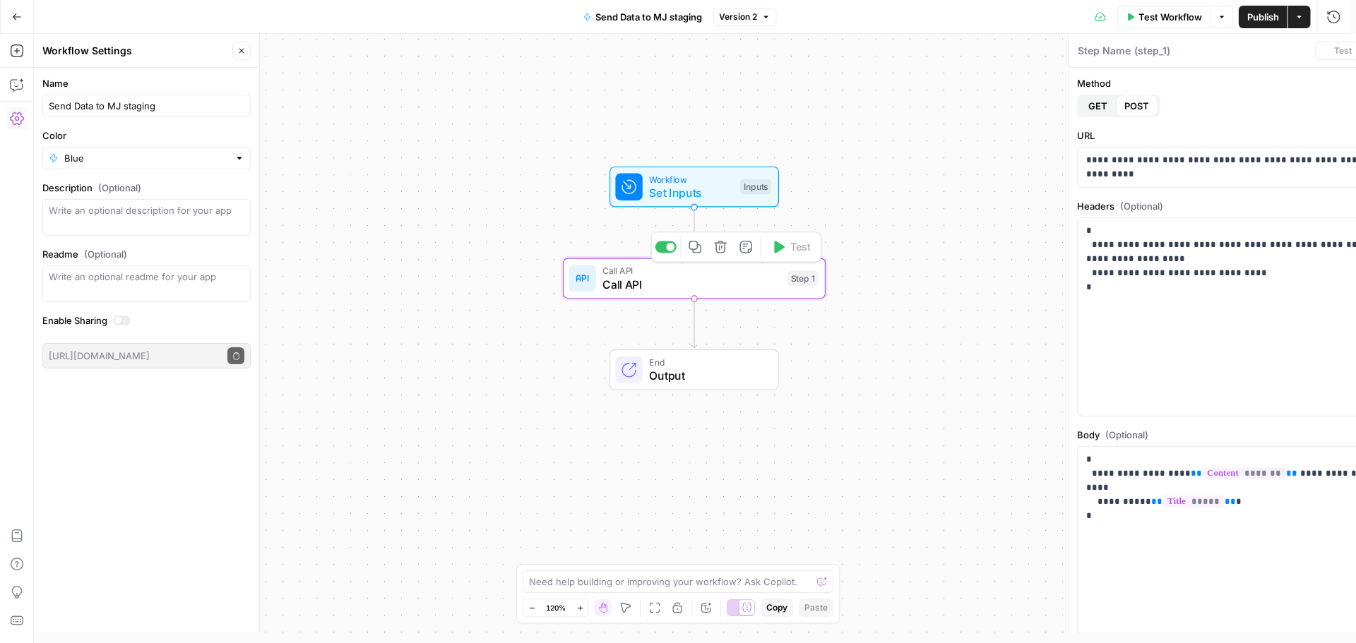
type textarea "Call API"
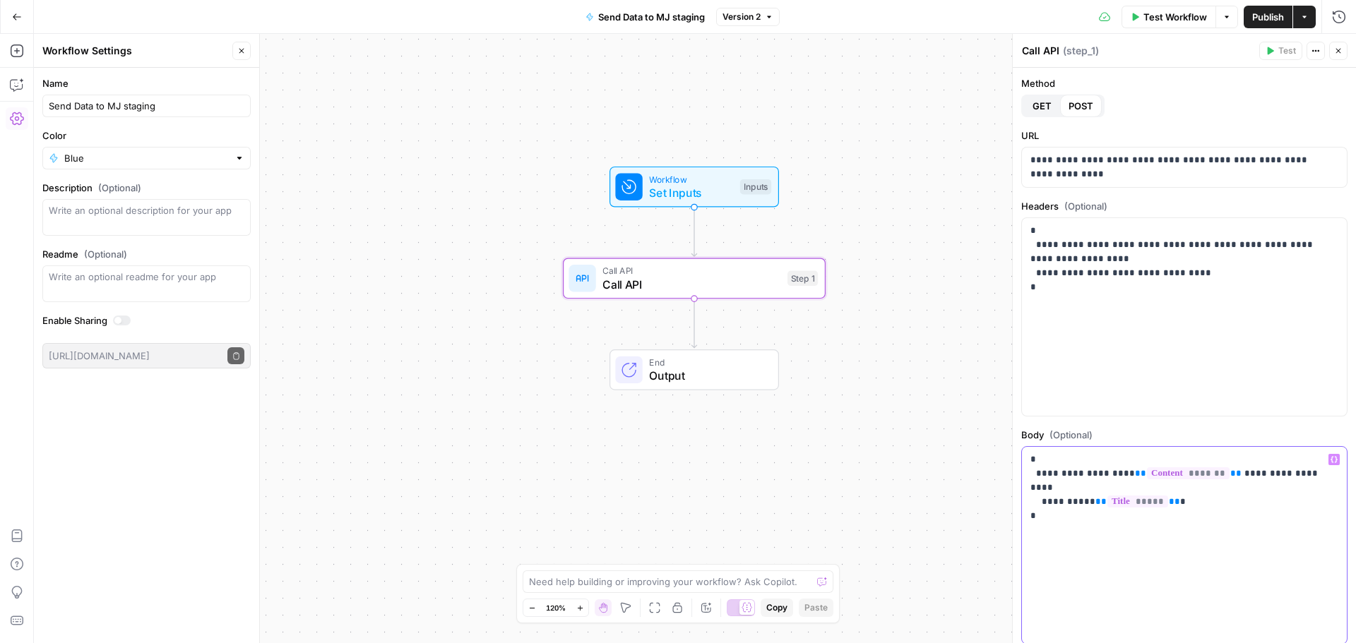
click at [1220, 472] on p "**********" at bounding box center [1178, 481] width 297 height 56
drag, startPoint x: 1223, startPoint y: 477, endPoint x: 1297, endPoint y: 476, distance: 74.1
click at [1297, 476] on p "**********" at bounding box center [1178, 481] width 297 height 56
paste div
click at [742, 158] on span "Test Step" at bounding box center [741, 156] width 45 height 16
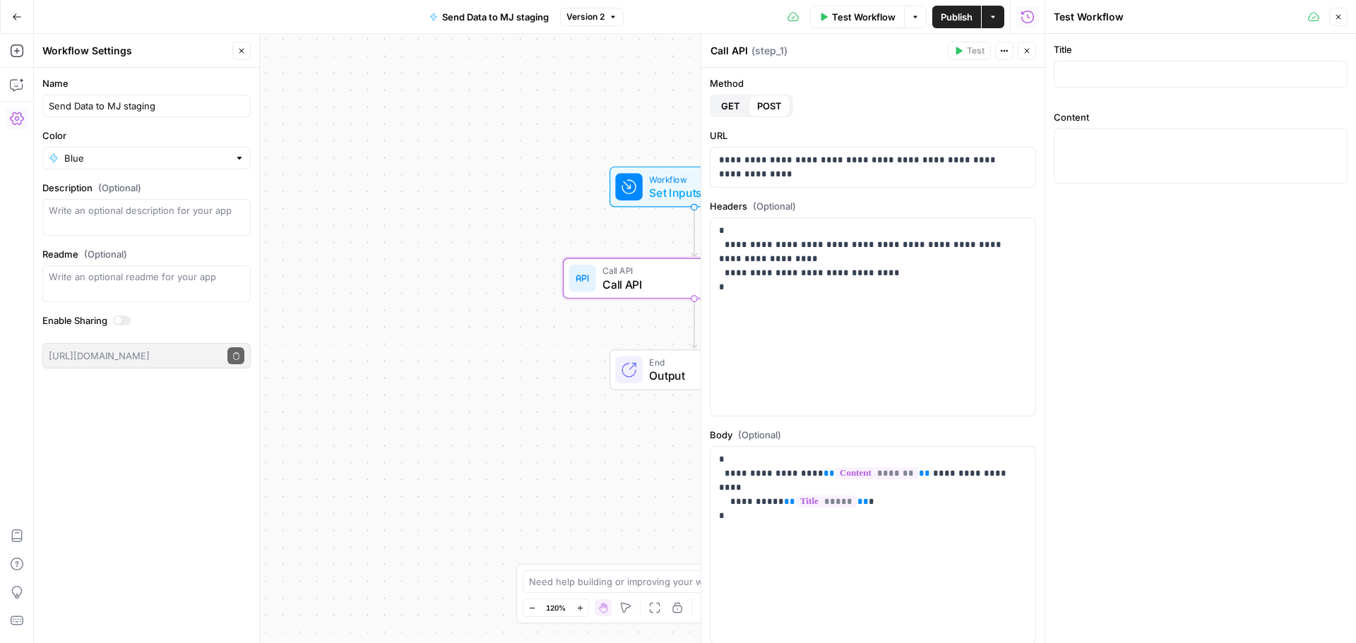
click at [1336, 18] on icon "button" at bounding box center [1338, 17] width 8 height 8
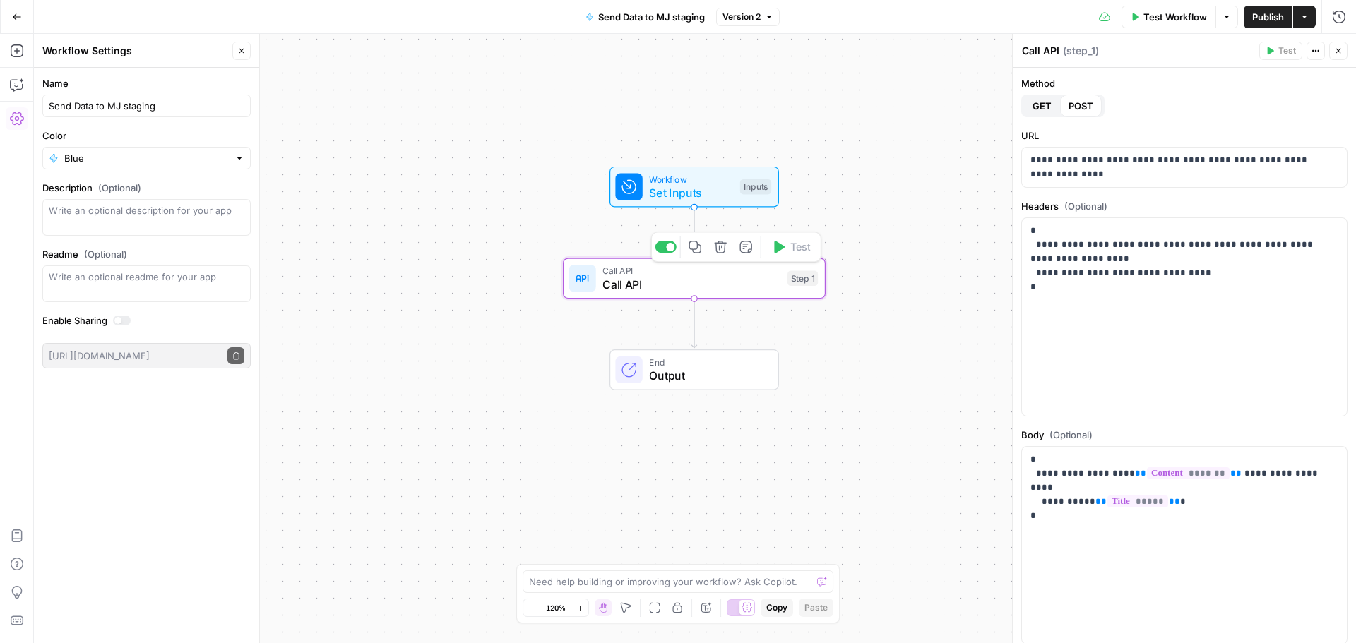
click at [678, 282] on span "Call API" at bounding box center [691, 284] width 178 height 17
click at [20, 42] on button "Add Steps" at bounding box center [17, 51] width 23 height 23
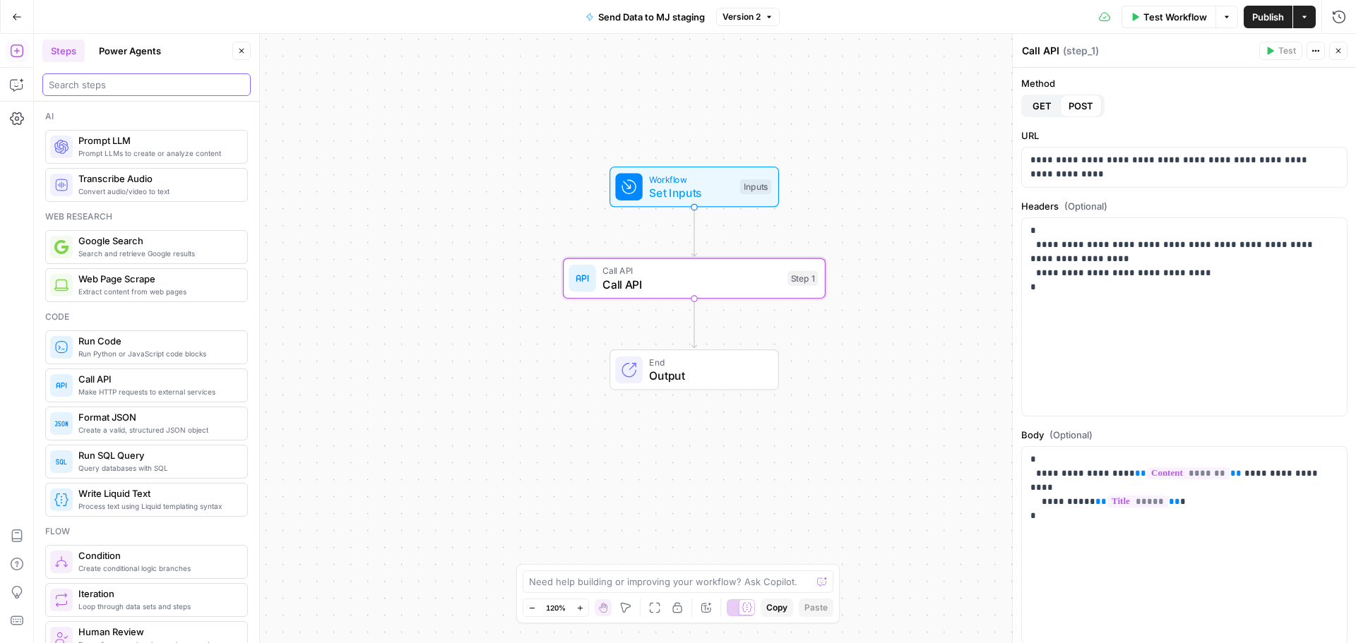
click at [138, 81] on input "search" at bounding box center [147, 85] width 196 height 14
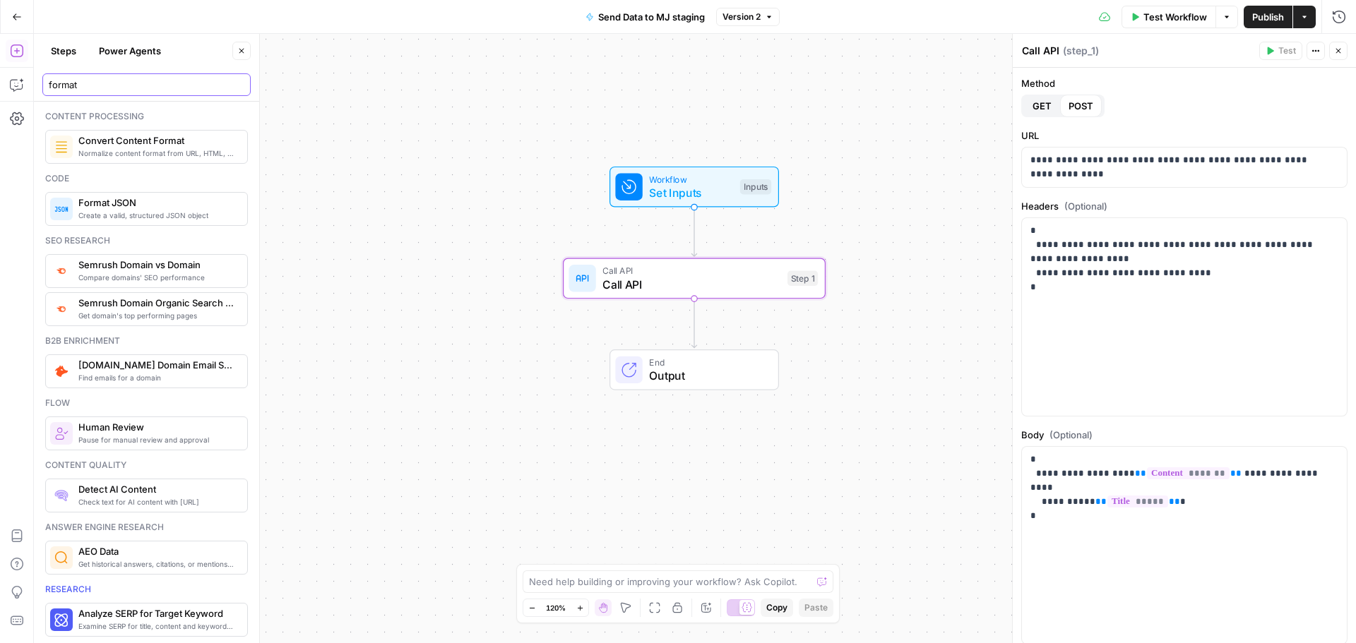
type input "format"
click at [125, 217] on span "Create a valid, structured JSON object" at bounding box center [156, 215] width 157 height 11
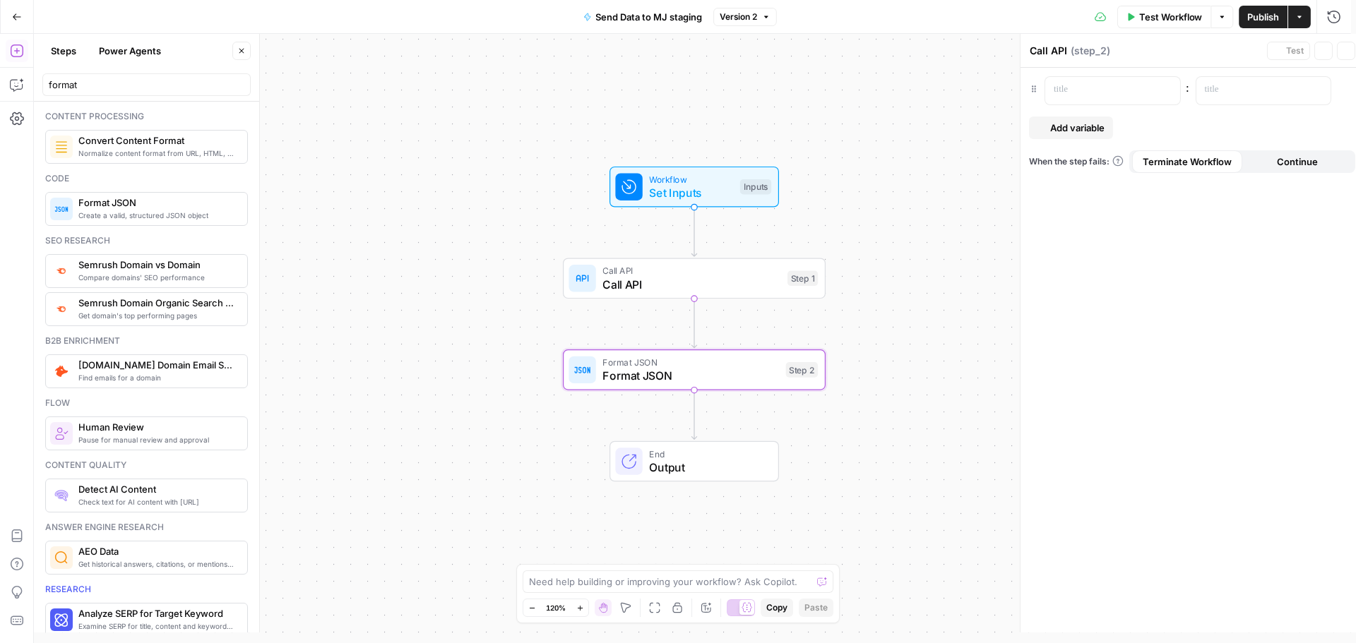
type textarea "Format JSON"
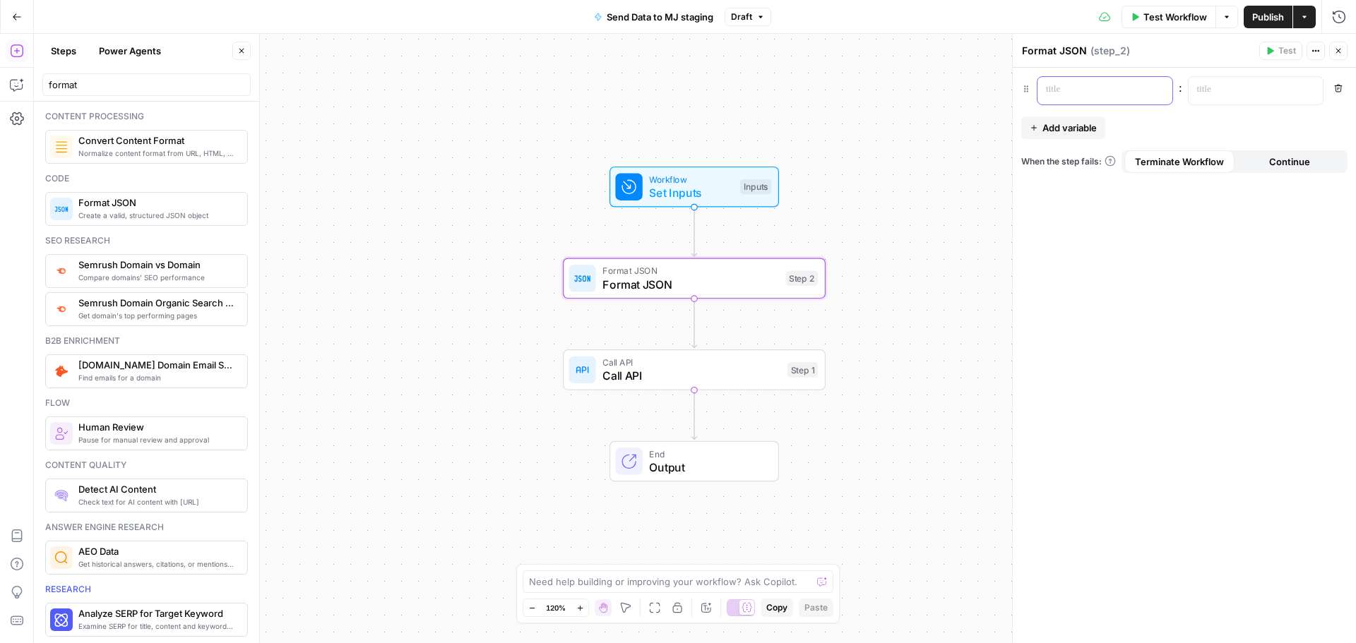
click at [1090, 103] on div at bounding box center [1093, 91] width 112 height 28
click at [1219, 91] on p at bounding box center [1244, 90] width 95 height 14
click at [1230, 261] on div "******* : Variables Menu Remove Add variable When the step fails: Terminate Wor…" at bounding box center [1184, 355] width 343 height 575
click at [679, 290] on span "Format JSON" at bounding box center [690, 284] width 177 height 17
click at [695, 376] on span "Call API" at bounding box center [691, 375] width 178 height 17
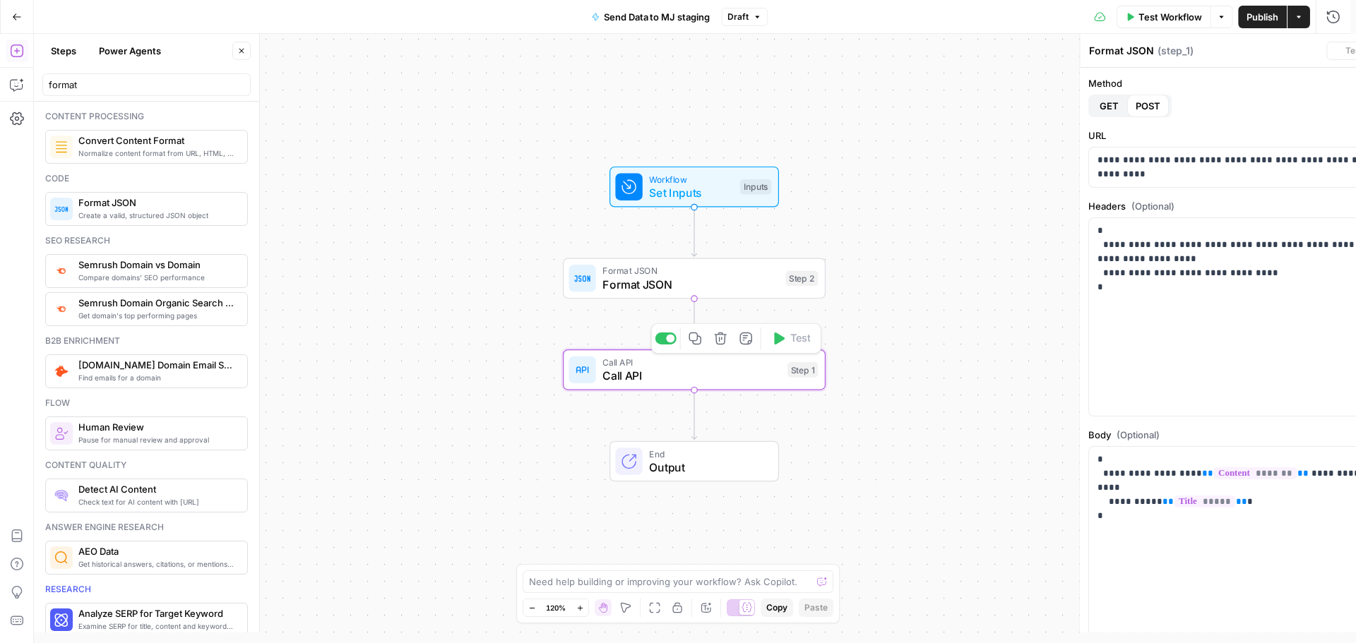
type textarea "Call API"
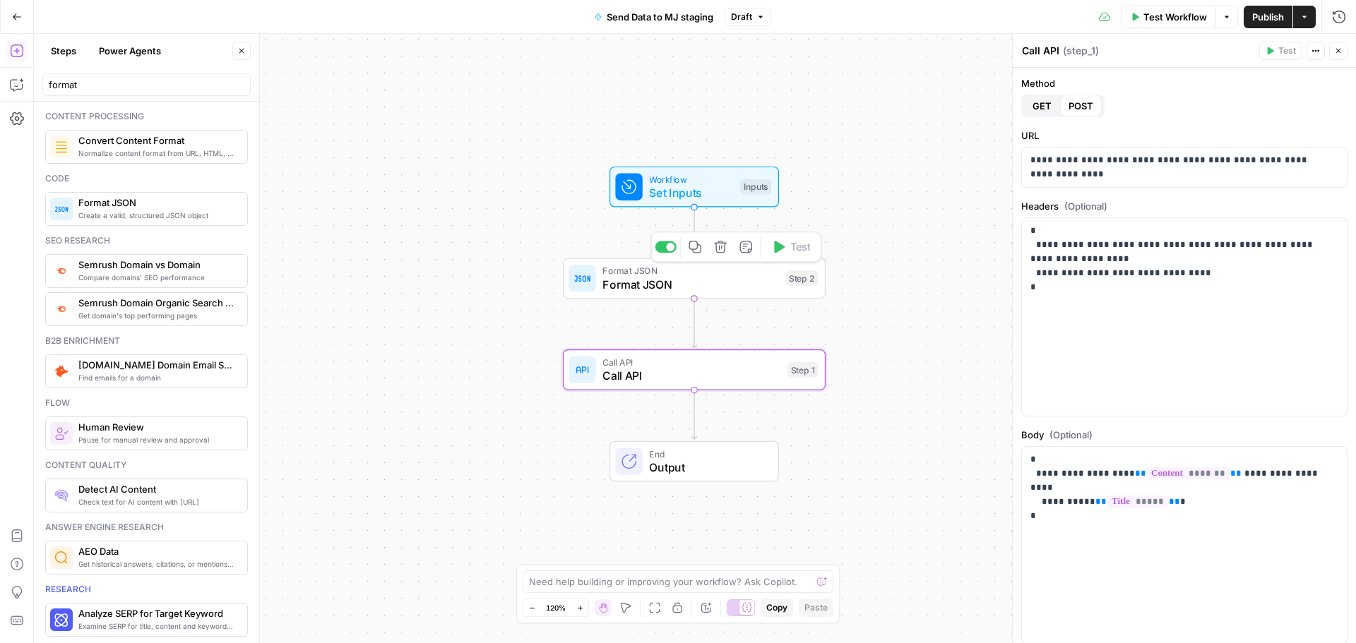
click at [749, 291] on span "Format JSON" at bounding box center [690, 284] width 177 height 17
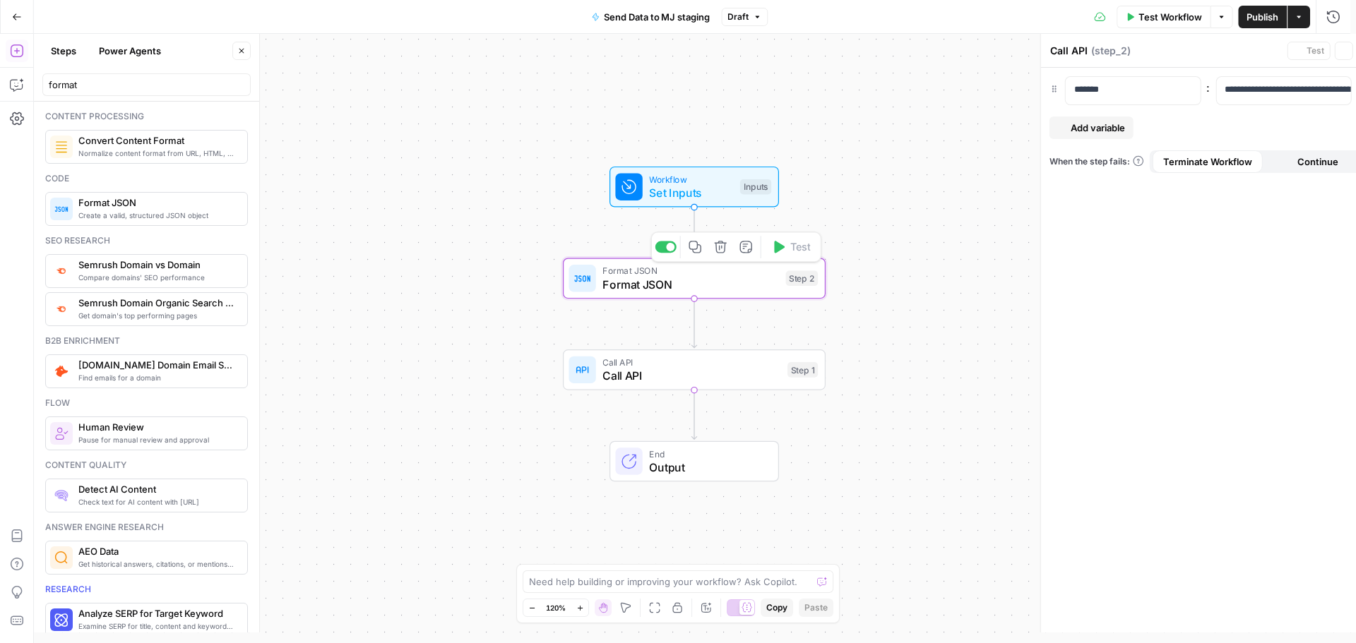
type textarea "Format JSON"
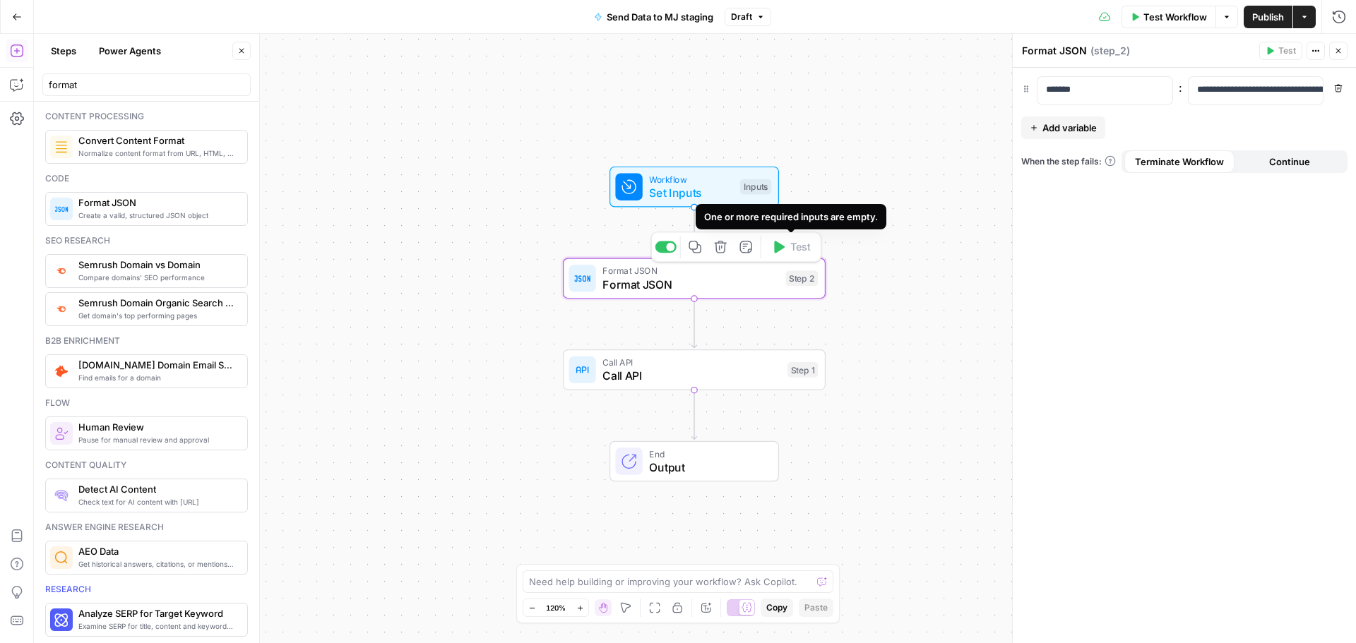
click at [710, 193] on span "Set Inputs" at bounding box center [691, 192] width 84 height 17
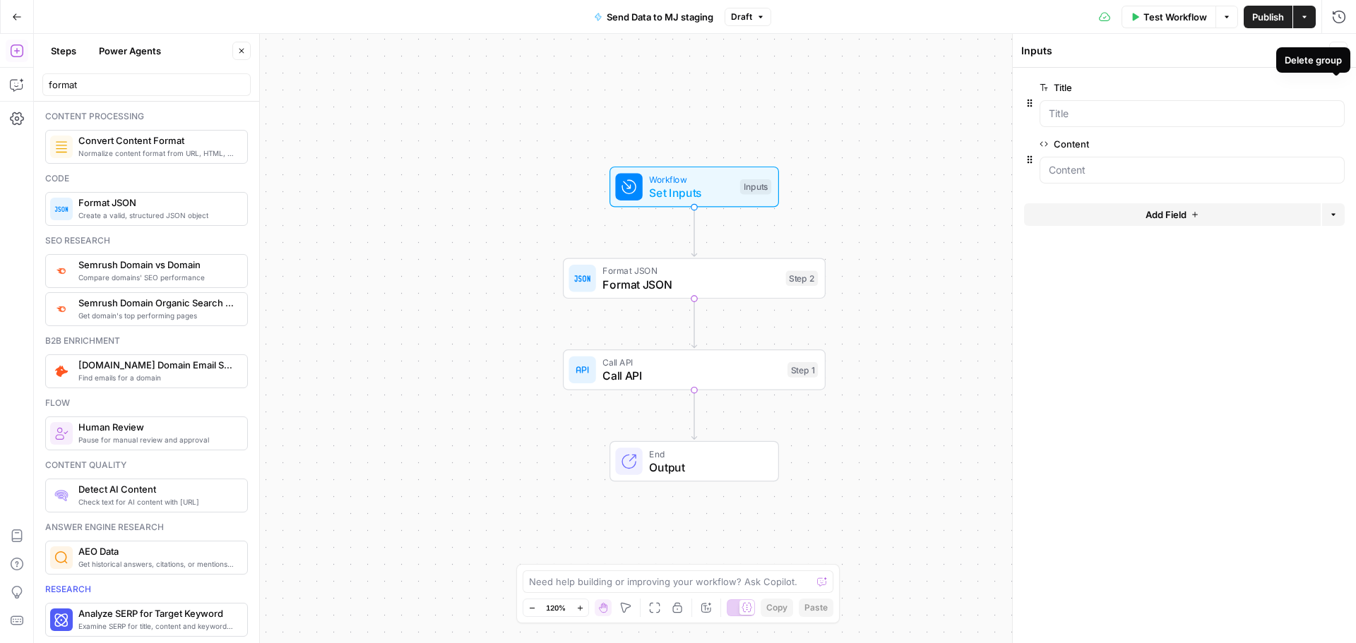
click at [1338, 91] on icon "button" at bounding box center [1336, 88] width 8 height 8
click at [1339, 92] on button "Delete group" at bounding box center [1335, 87] width 17 height 17
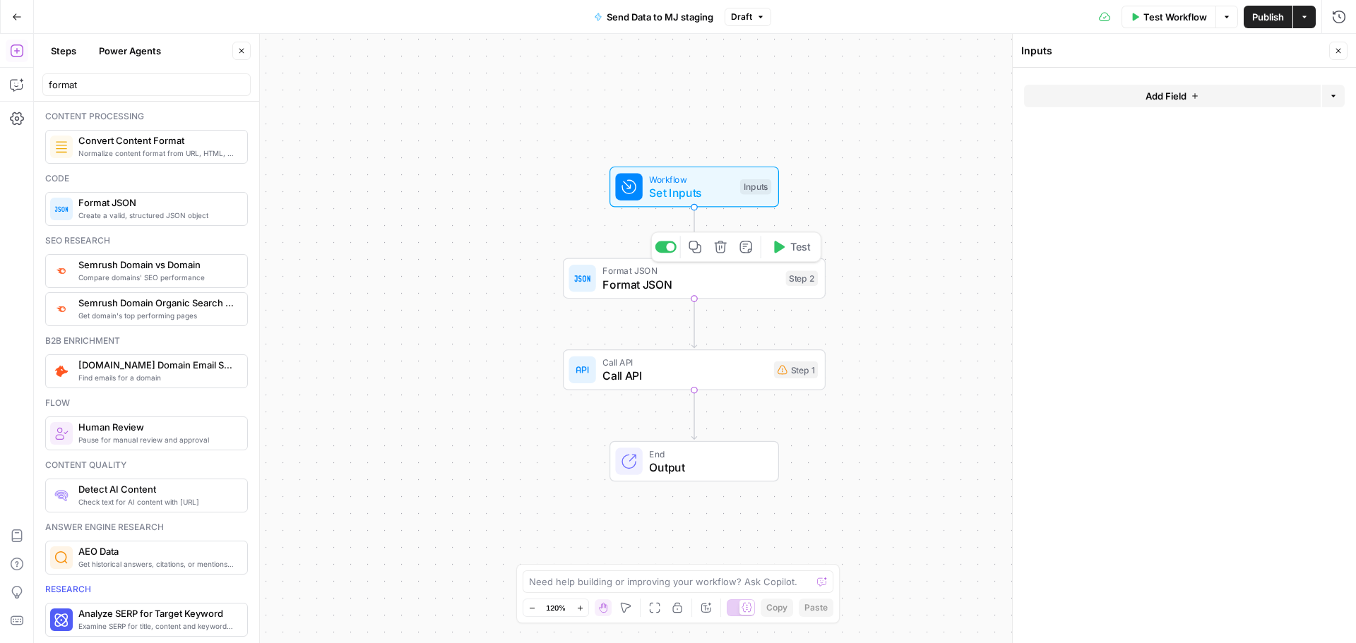
click at [776, 279] on span "Format JSON" at bounding box center [690, 284] width 177 height 17
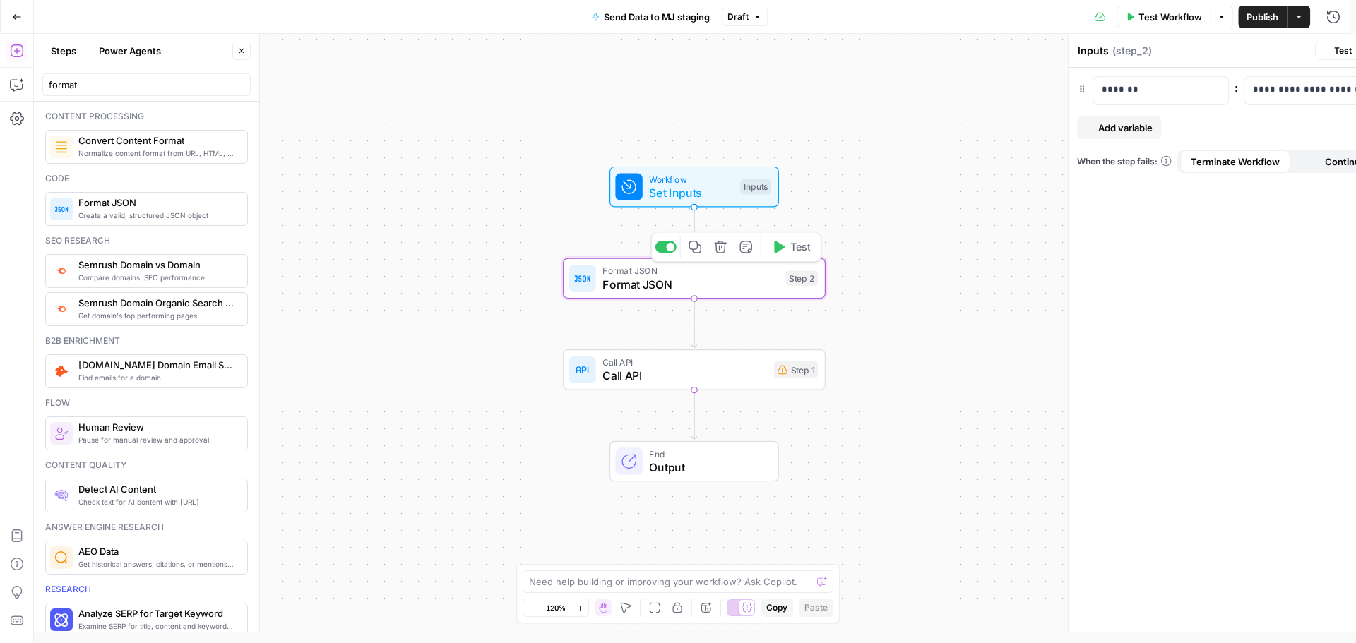
type textarea "Format JSON"
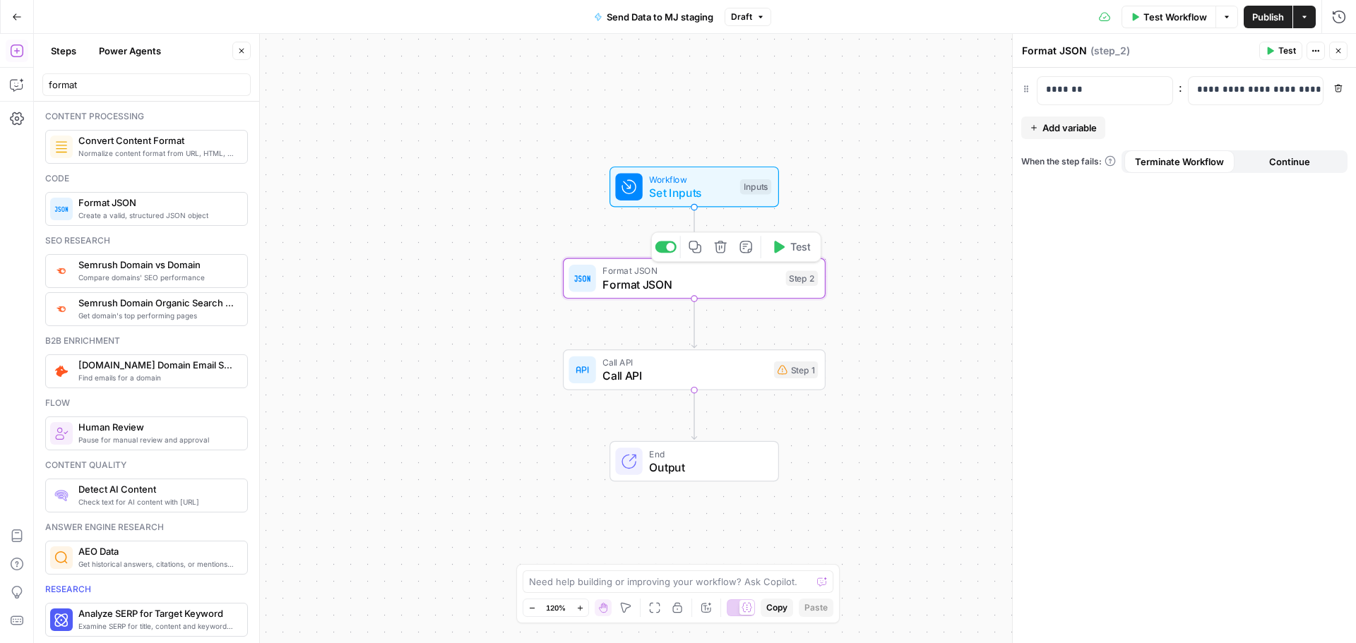
click at [795, 251] on span "Test" at bounding box center [800, 247] width 20 height 16
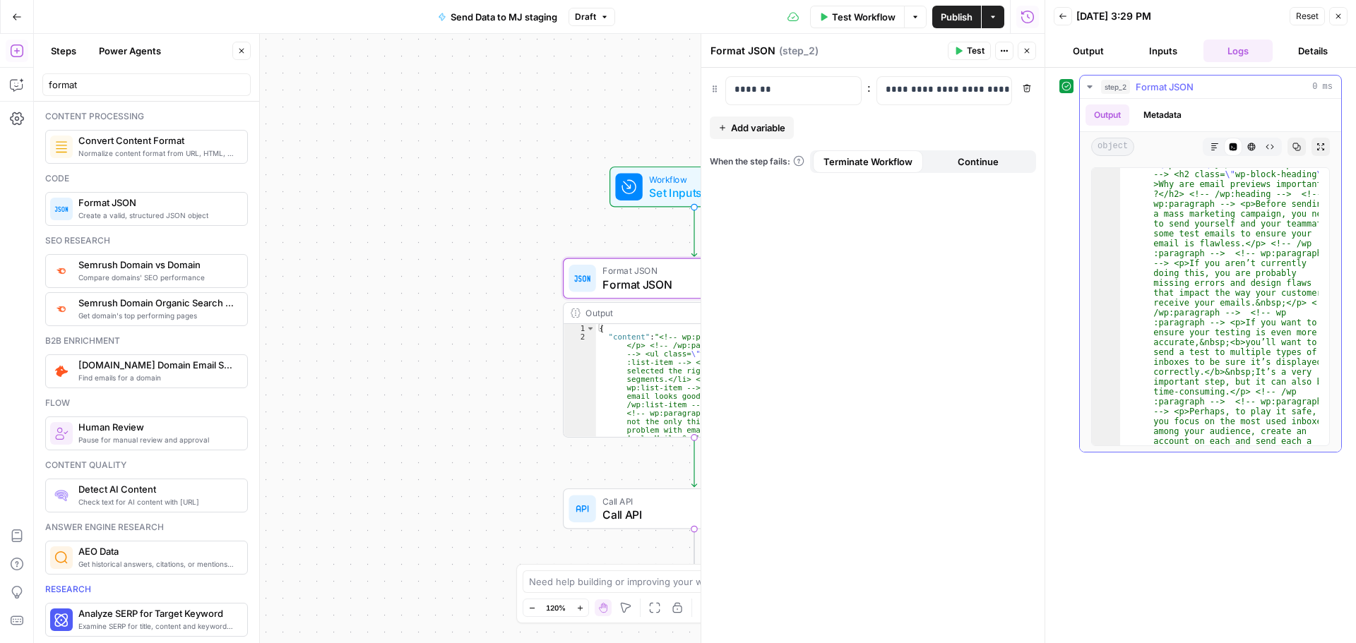
scroll to position [424, 0]
click at [628, 516] on span "Call API" at bounding box center [684, 514] width 165 height 17
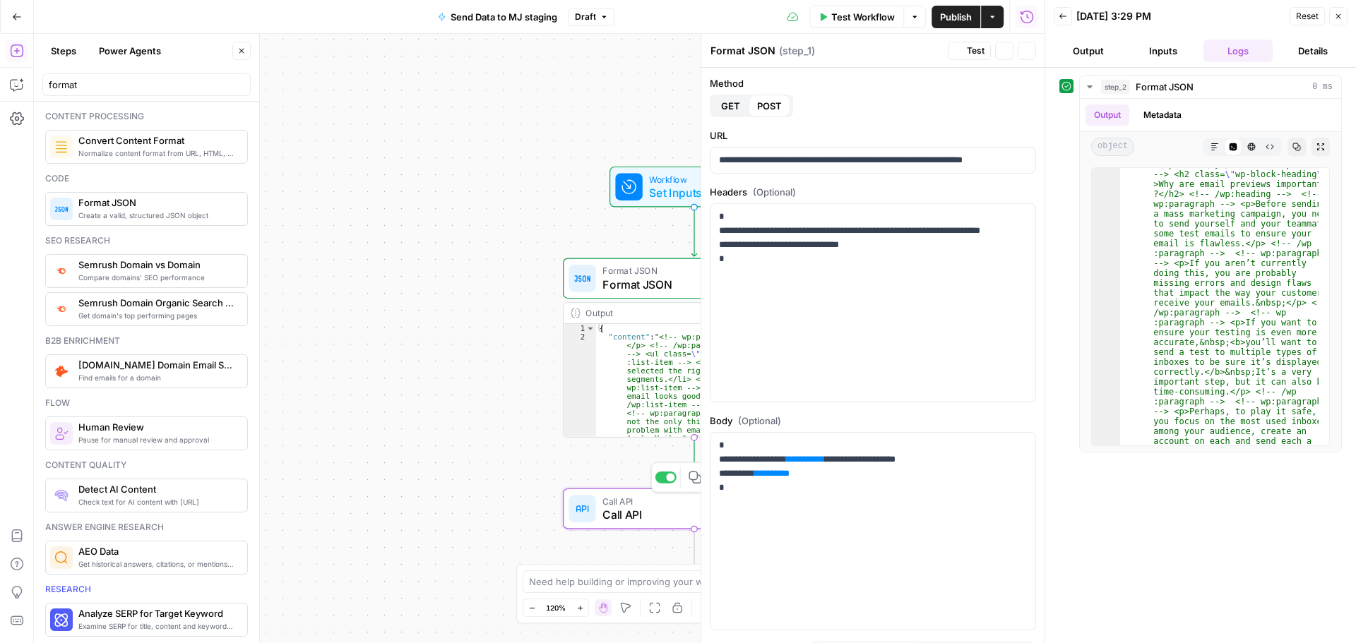
type textarea "Call API"
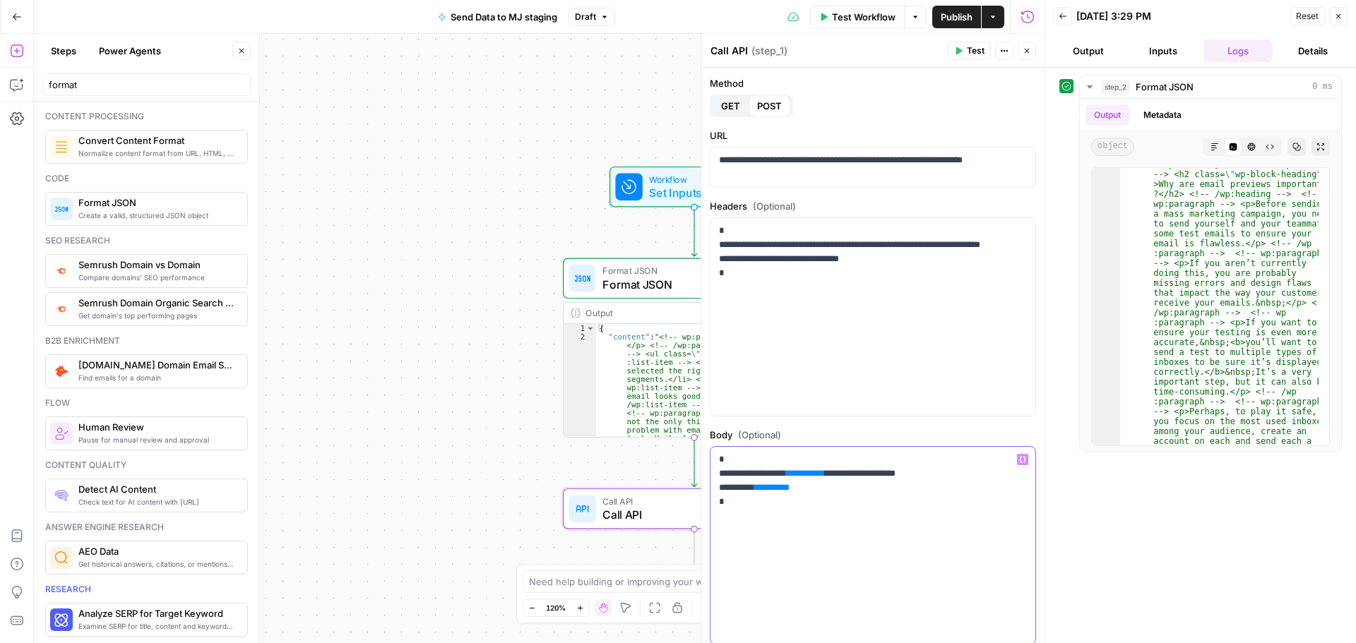
drag, startPoint x: 862, startPoint y: 468, endPoint x: 824, endPoint y: 474, distance: 38.7
click at [818, 474] on p "**********" at bounding box center [867, 481] width 297 height 56
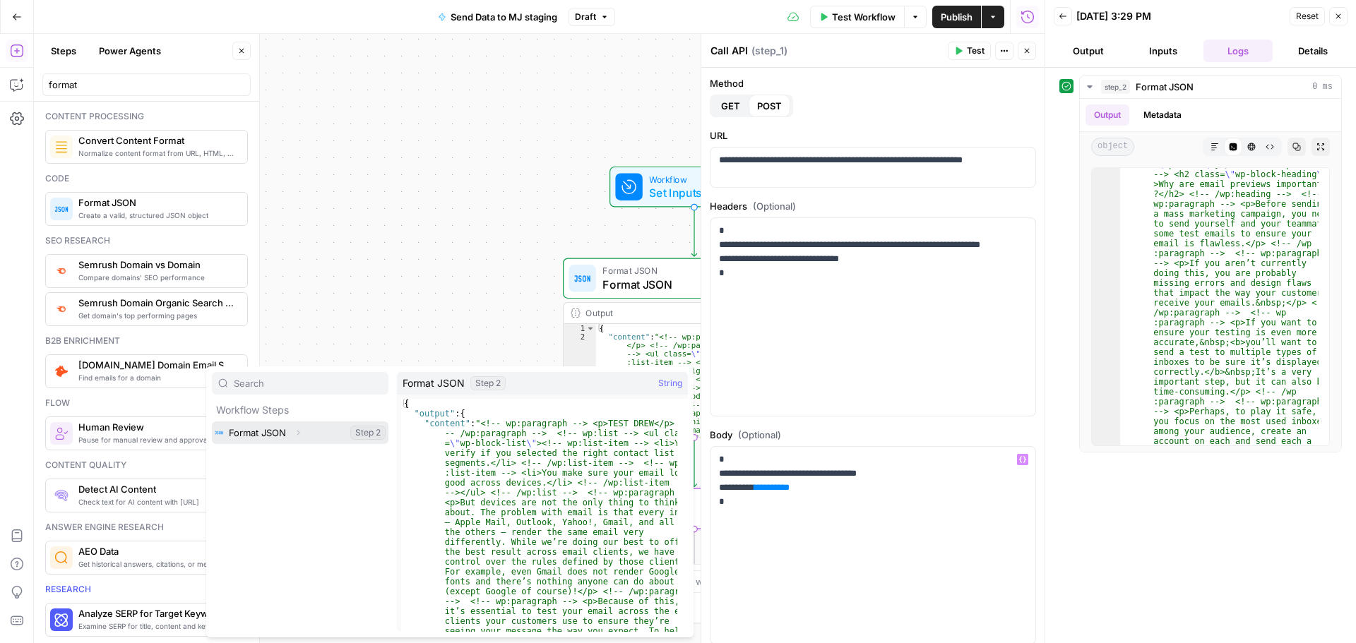
click at [297, 433] on icon "button" at bounding box center [298, 433] width 8 height 8
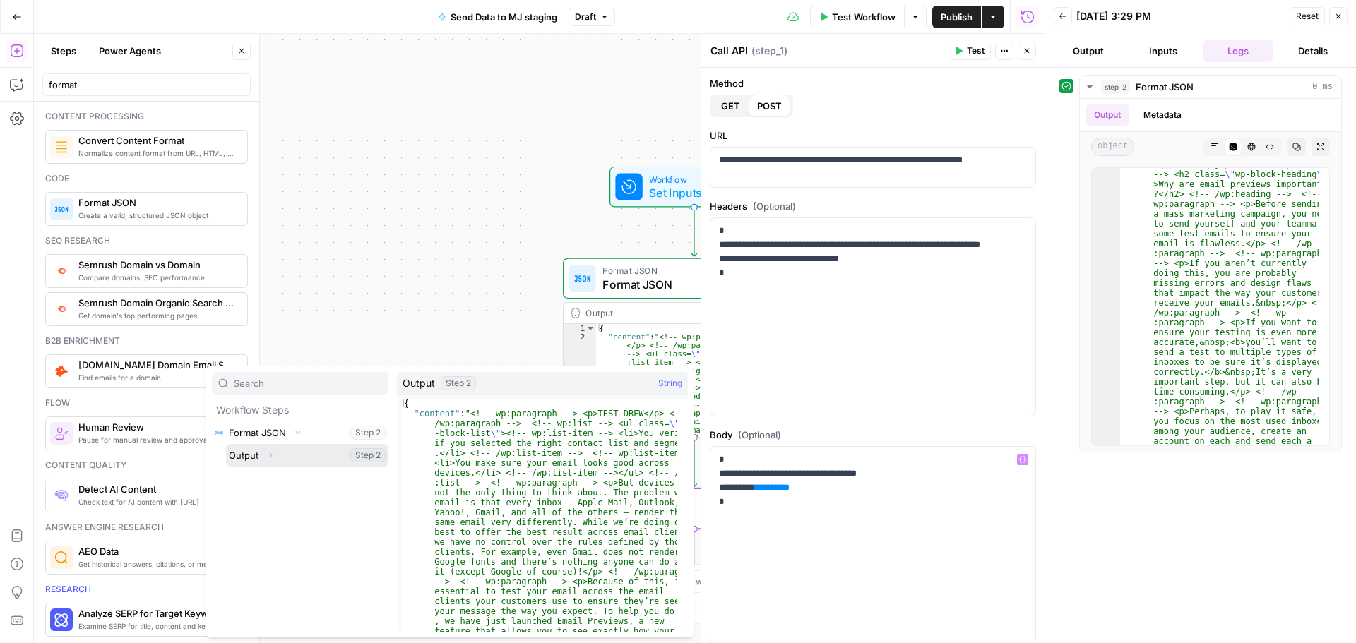
click at [272, 457] on icon "button" at bounding box center [270, 455] width 8 height 8
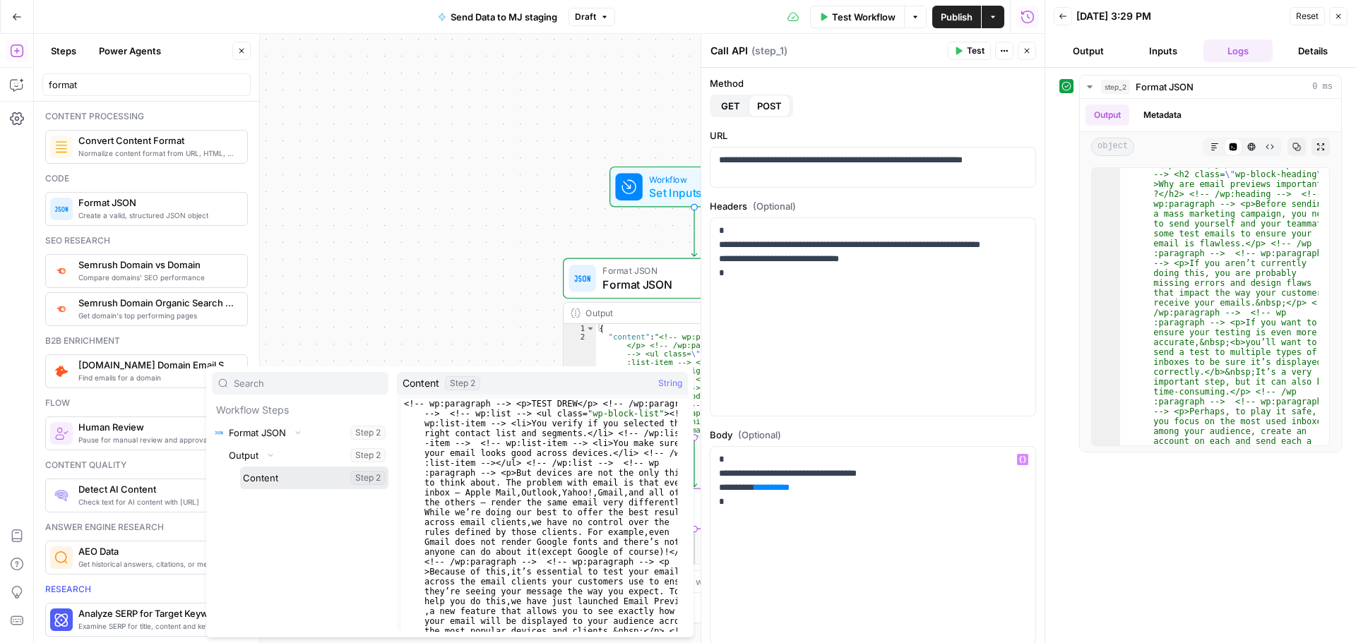
click at [285, 477] on button "Select variable Content" at bounding box center [314, 478] width 148 height 23
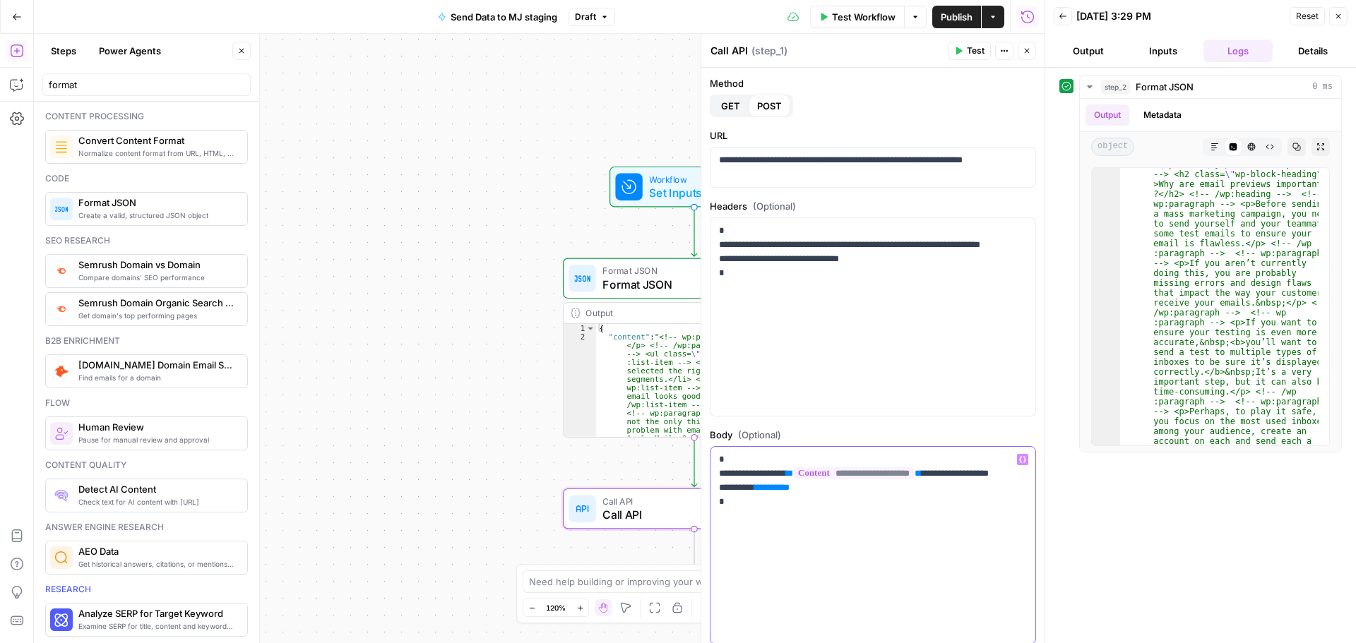
drag, startPoint x: 765, startPoint y: 502, endPoint x: 793, endPoint y: 503, distance: 28.3
click at [793, 503] on p "**********" at bounding box center [867, 488] width 297 height 71
drag, startPoint x: 764, startPoint y: 502, endPoint x: 871, endPoint y: 376, distance: 165.3
click at [845, 498] on p "**********" at bounding box center [867, 488] width 297 height 71
click at [974, 53] on span "Test" at bounding box center [976, 50] width 18 height 13
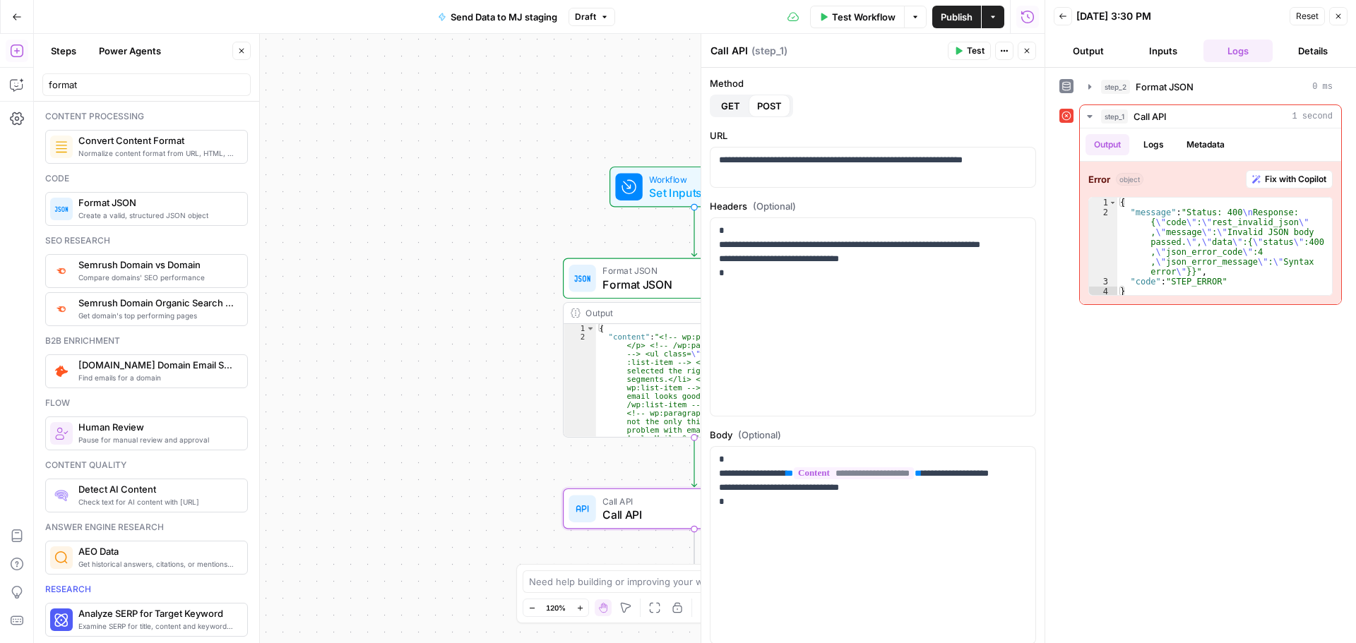
click at [643, 319] on div "Output" at bounding box center [681, 312] width 193 height 13
type textarea "**********"
click at [642, 314] on div "Output" at bounding box center [681, 312] width 193 height 13
click at [644, 289] on span "Format JSON" at bounding box center [690, 284] width 177 height 17
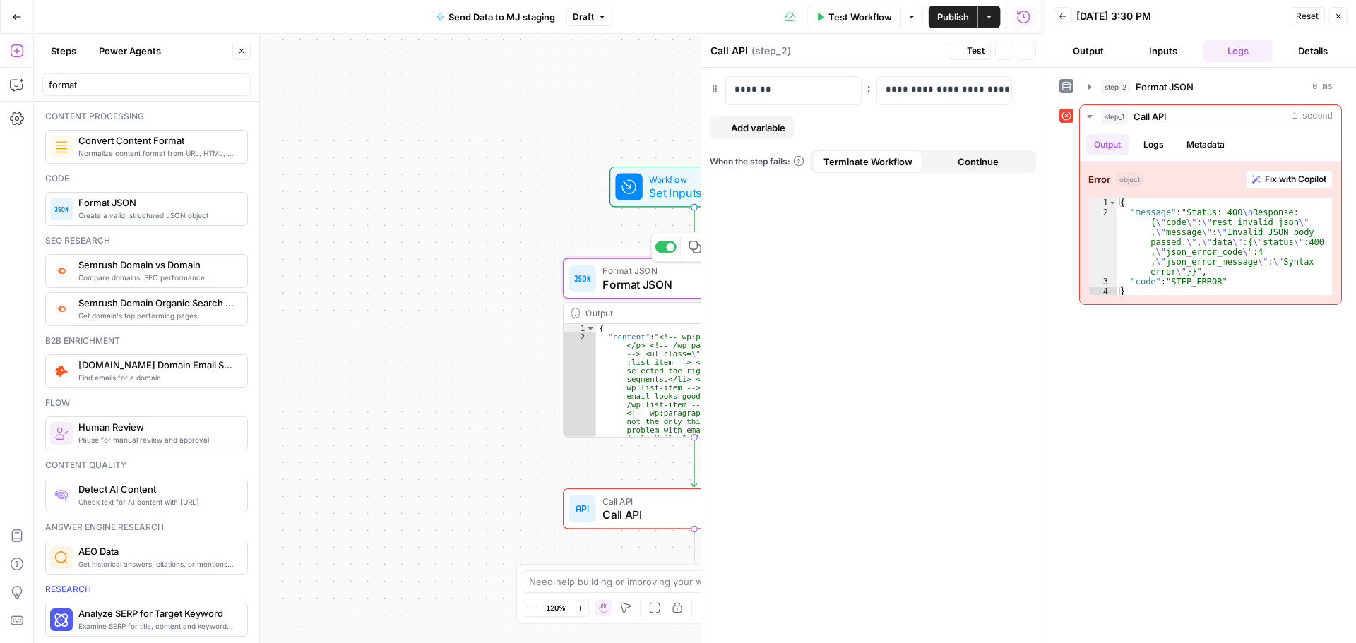
type textarea "Format JSON"
click at [1337, 19] on icon "button" at bounding box center [1338, 16] width 8 height 8
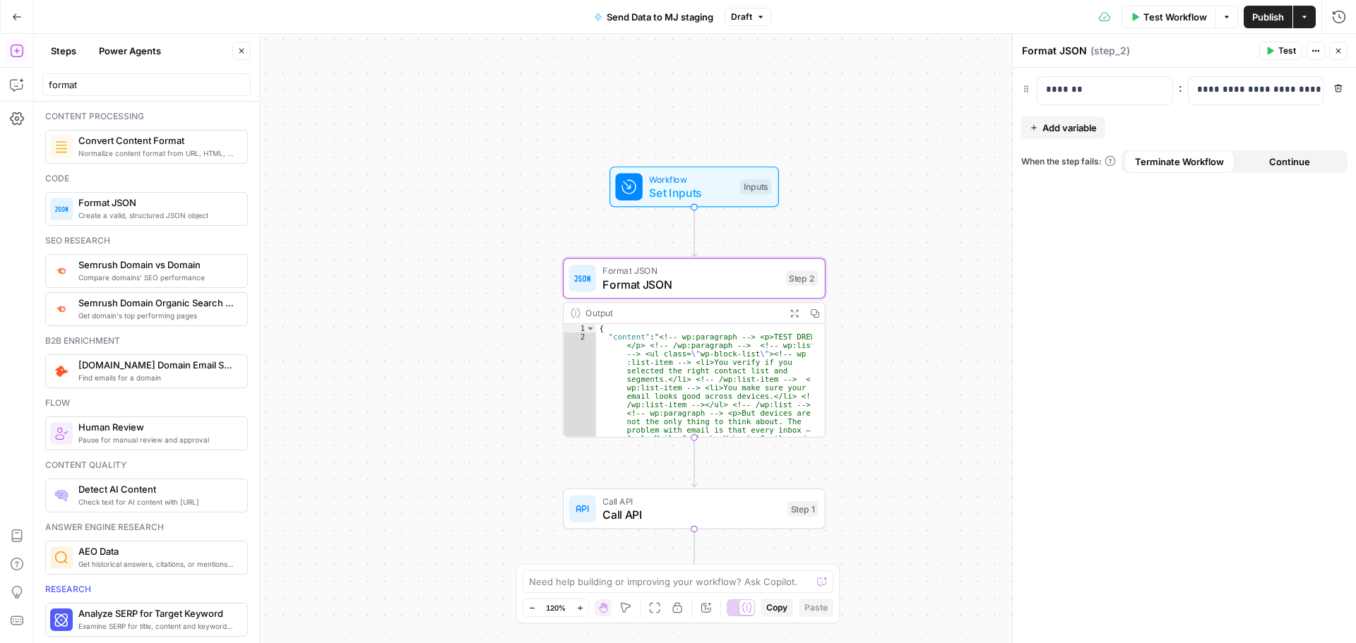
click at [687, 513] on span "Call API" at bounding box center [691, 514] width 178 height 17
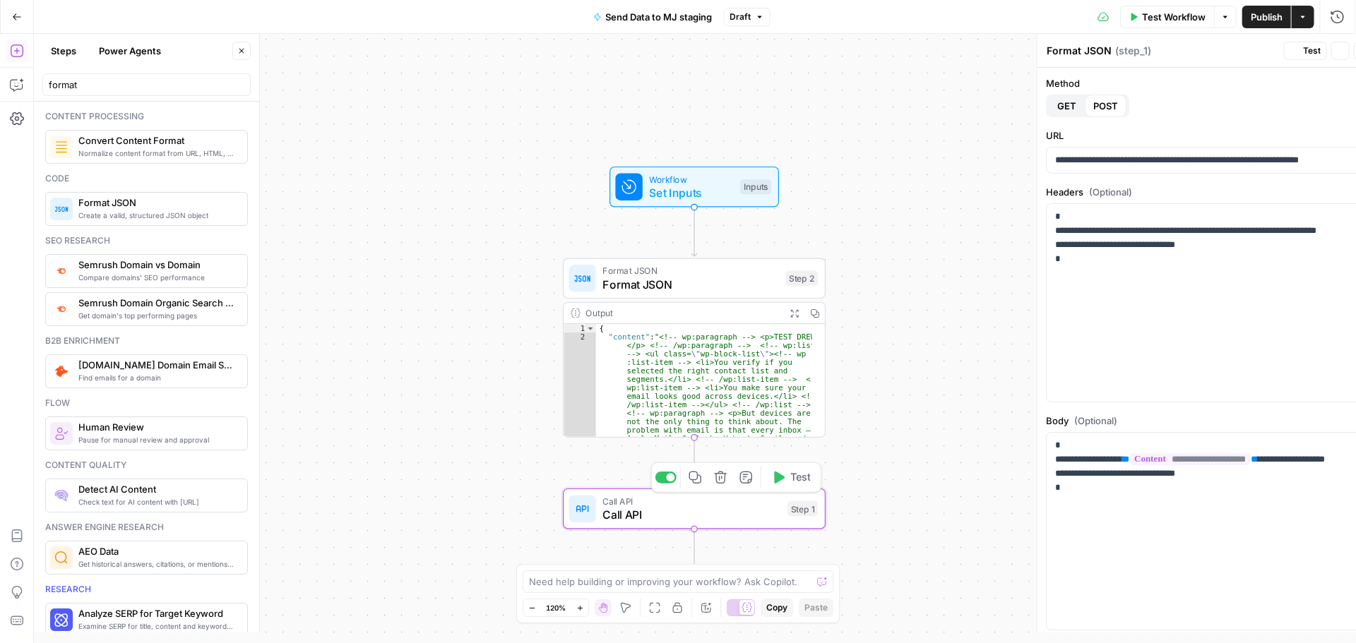
type textarea "Call API"
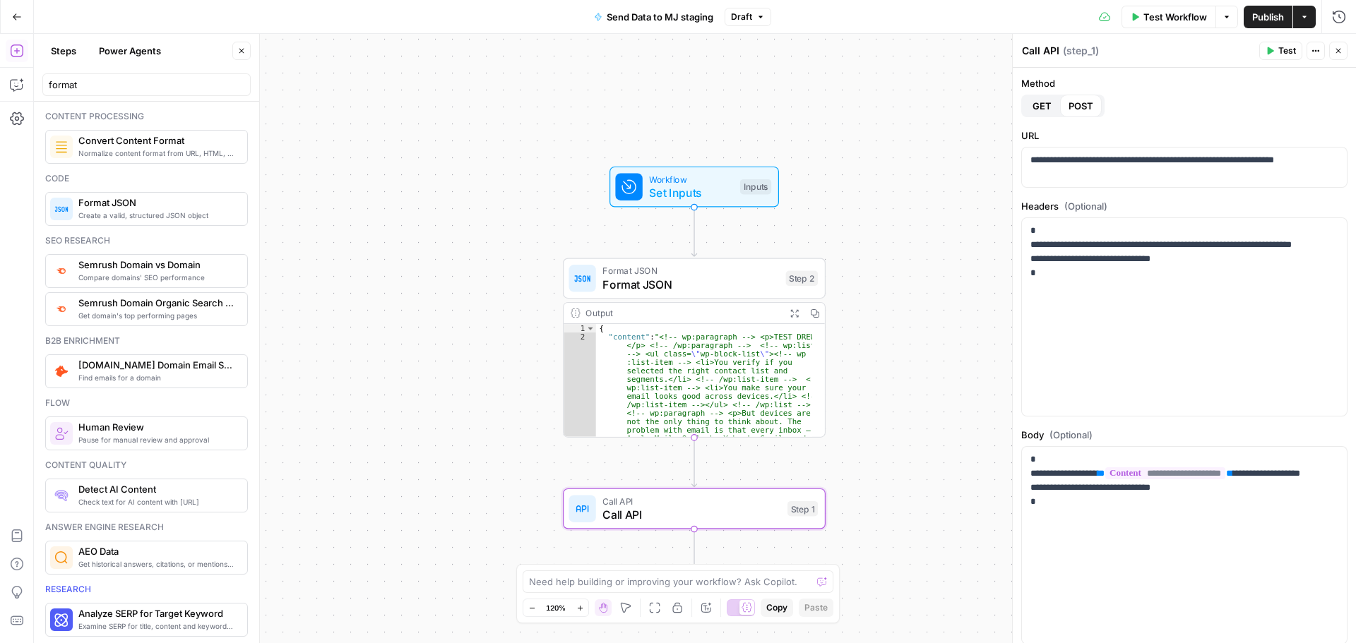
scroll to position [0, 0]
click at [789, 313] on button "Expand Output" at bounding box center [794, 313] width 20 height 20
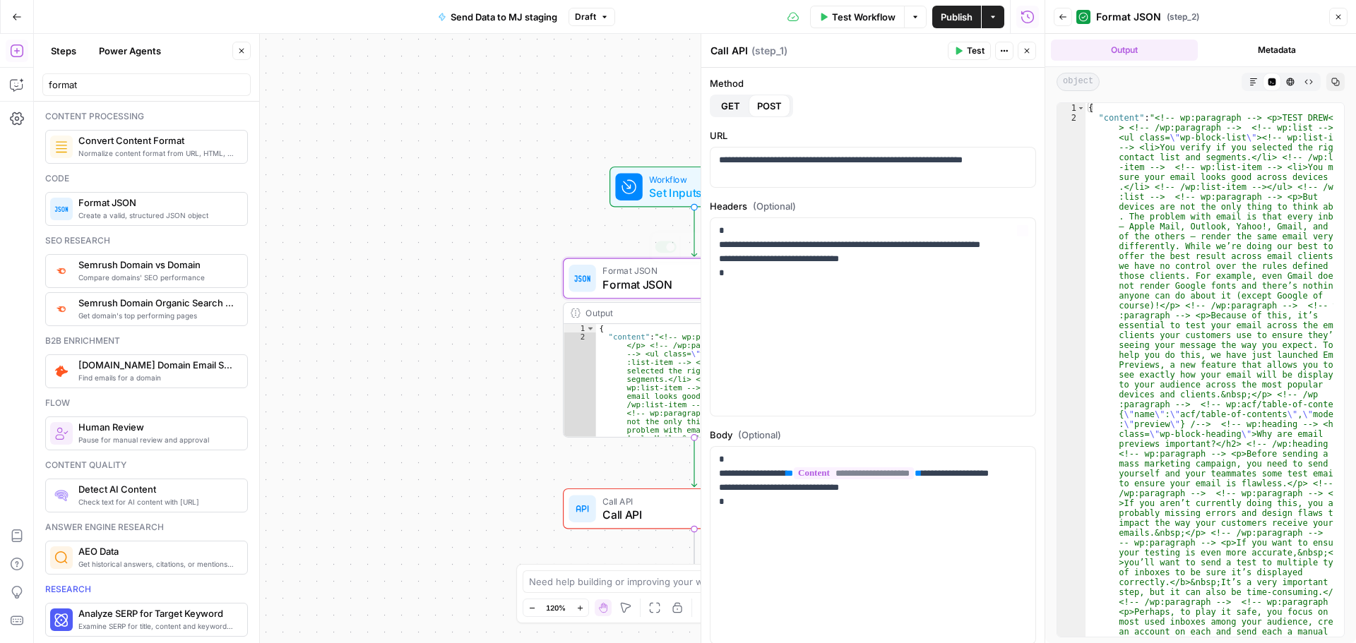
click at [431, 354] on div "**********" at bounding box center [539, 338] width 1010 height 609
click at [655, 285] on span "Format JSON" at bounding box center [690, 284] width 177 height 17
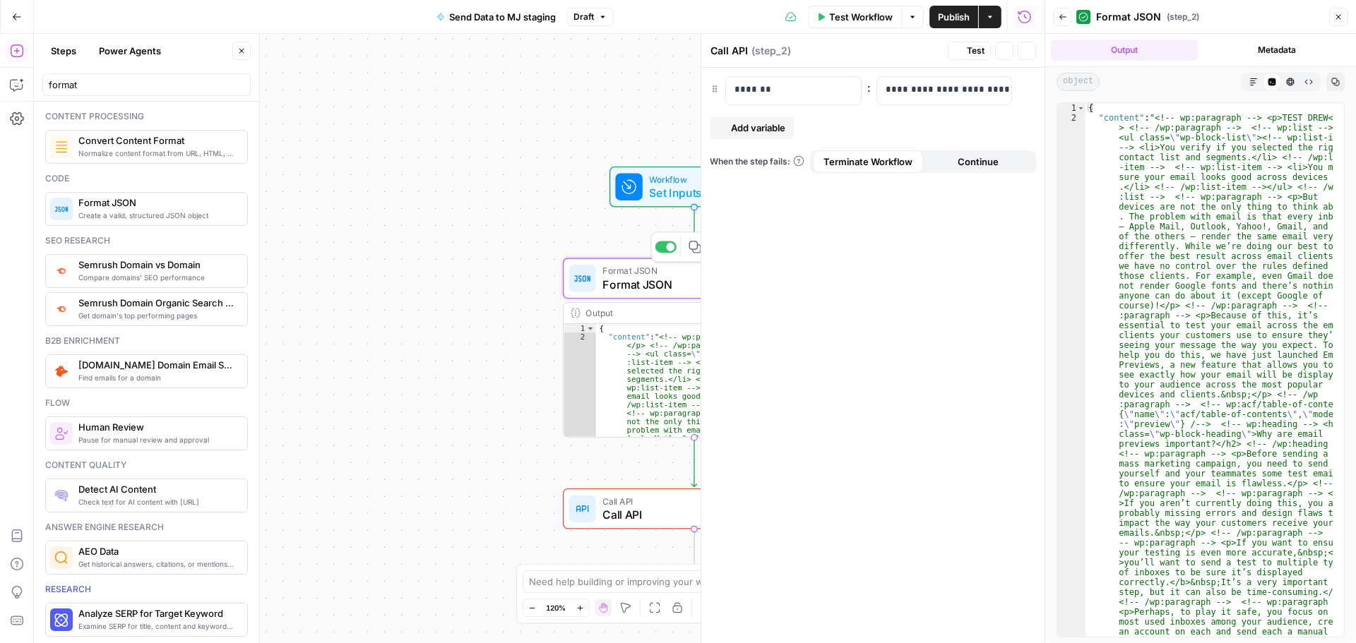
type textarea "Format JSON"
click at [962, 56] on button "Test" at bounding box center [969, 51] width 43 height 18
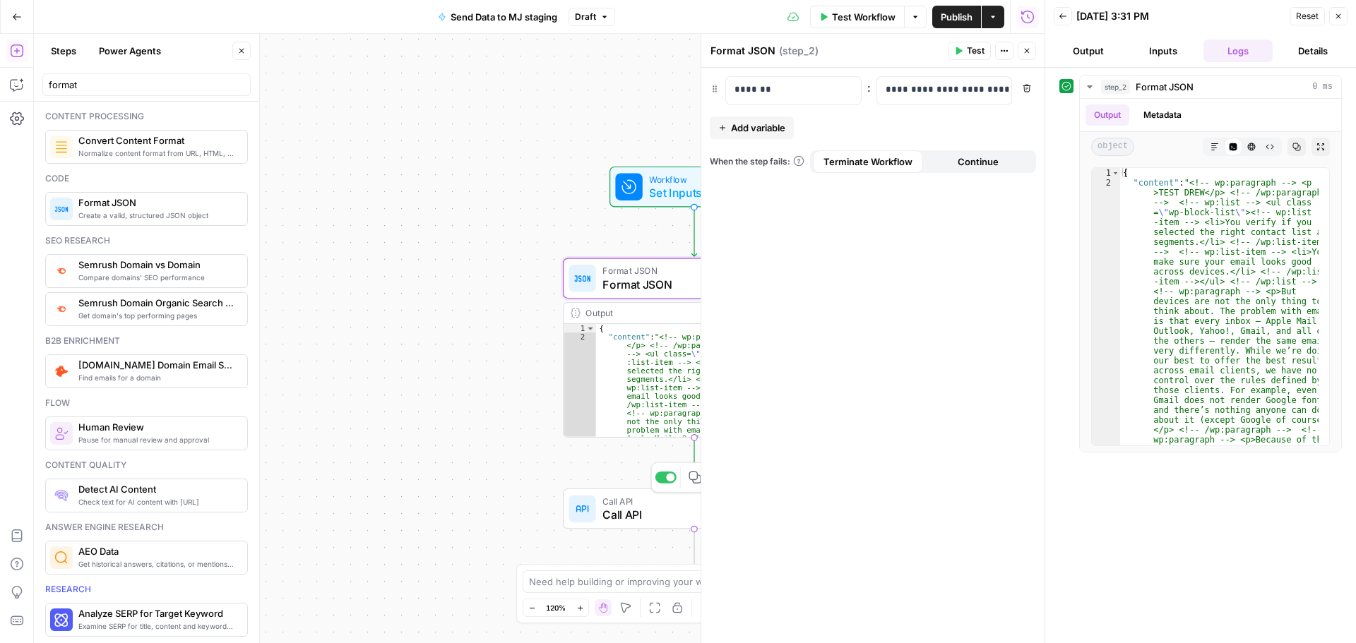
click at [615, 522] on span "Call API" at bounding box center [691, 514] width 178 height 17
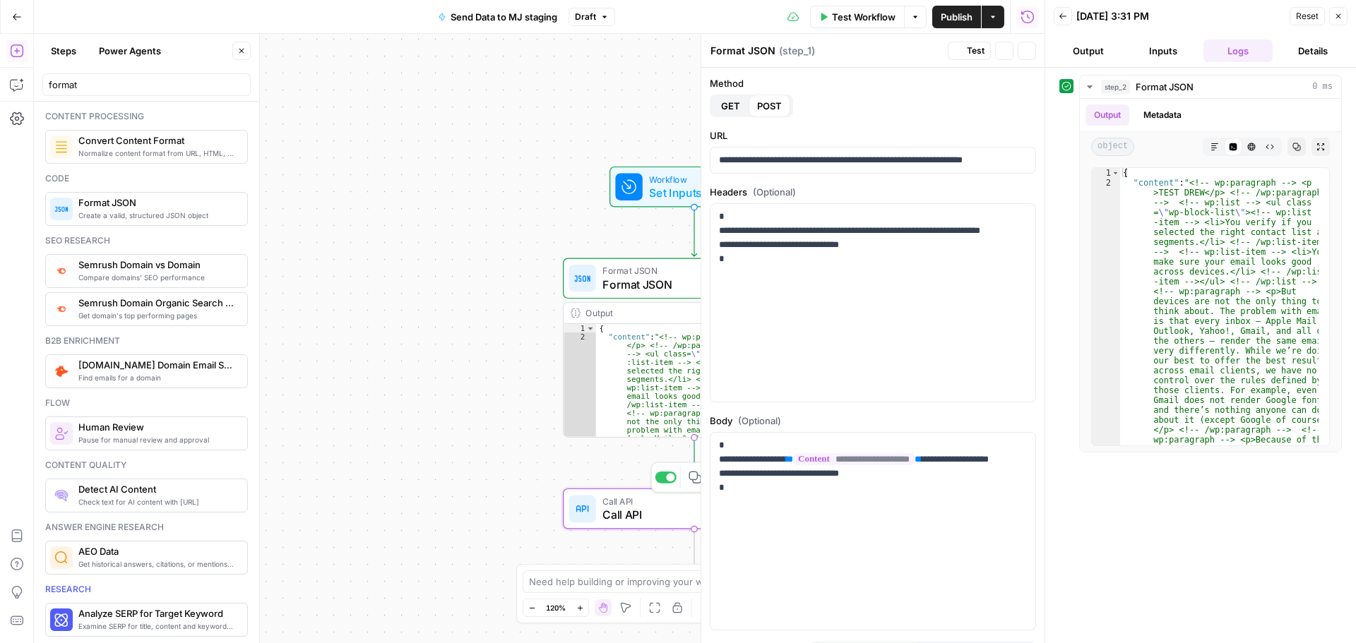
type textarea "Call API"
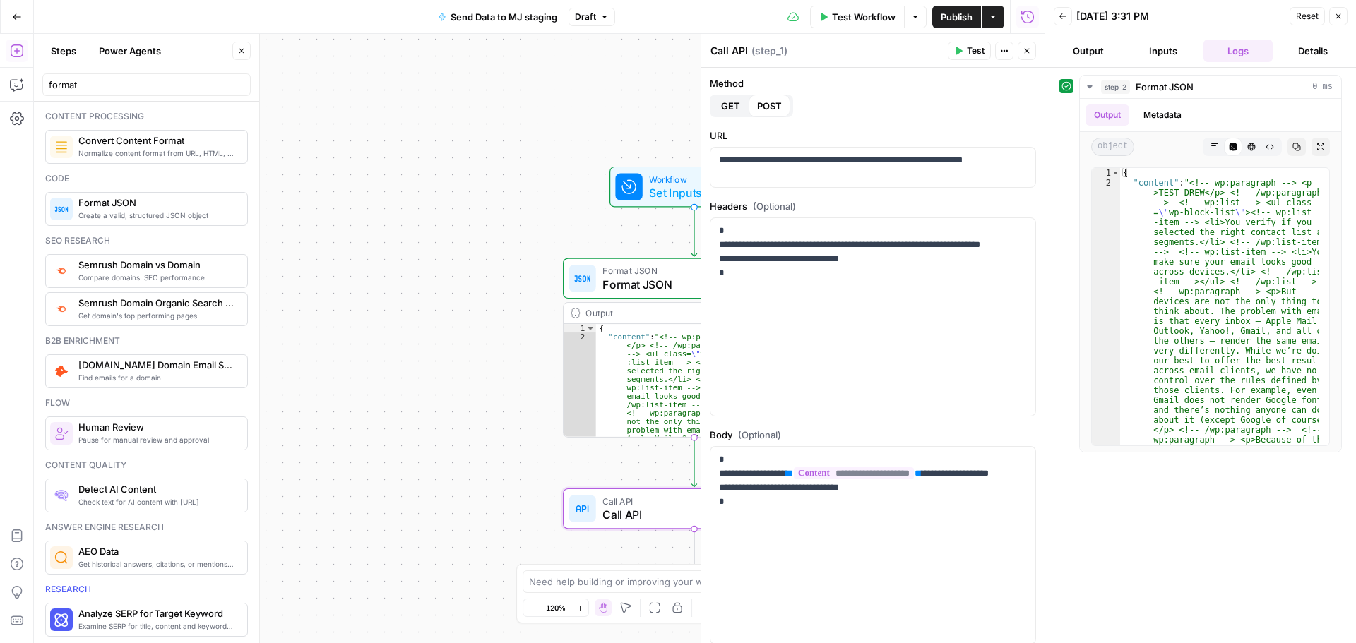
click at [957, 50] on icon "button" at bounding box center [959, 51] width 6 height 8
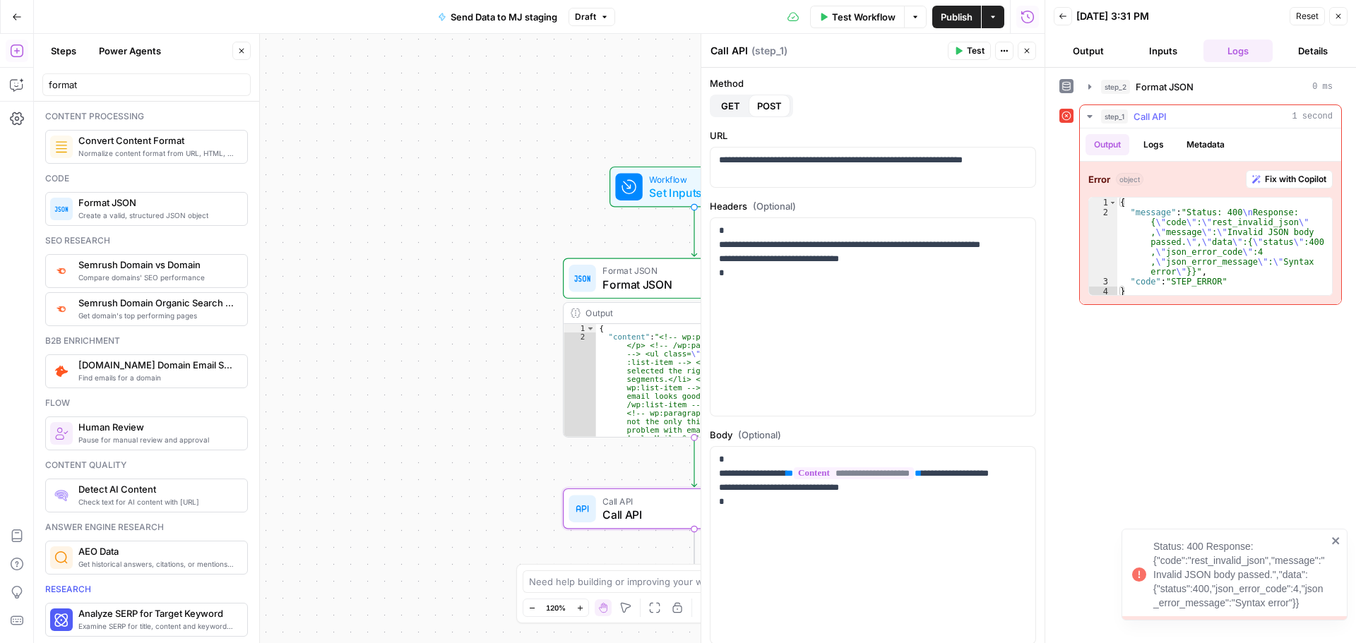
click at [1169, 142] on button "Logs" at bounding box center [1153, 144] width 37 height 21
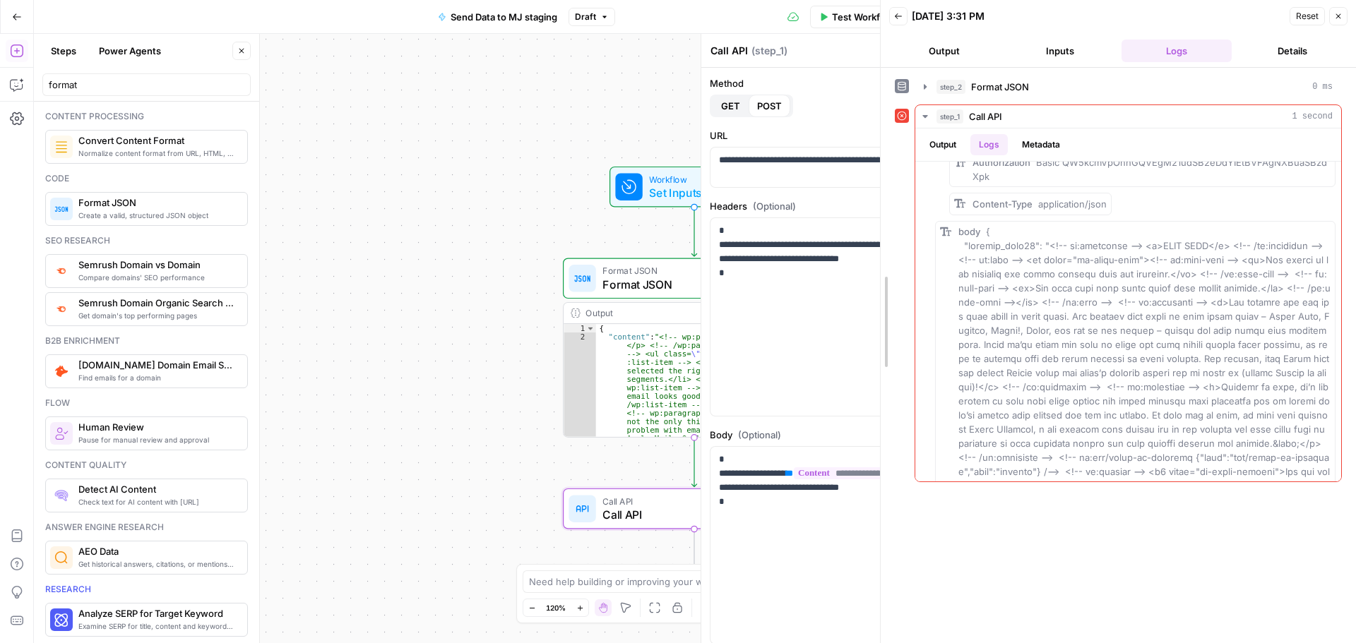
scroll to position [141, 0]
drag, startPoint x: 1041, startPoint y: 272, endPoint x: 928, endPoint y: 279, distance: 113.2
click at [888, 279] on div at bounding box center [880, 321] width 14 height 643
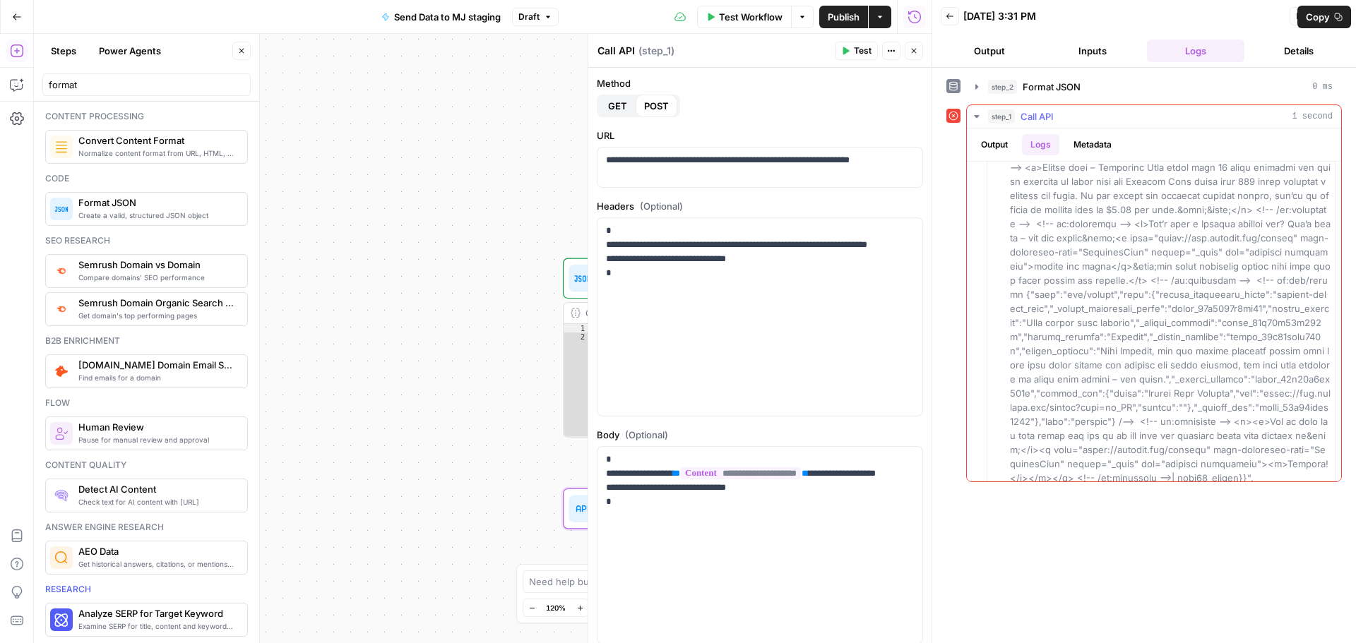
scroll to position [1489, 0]
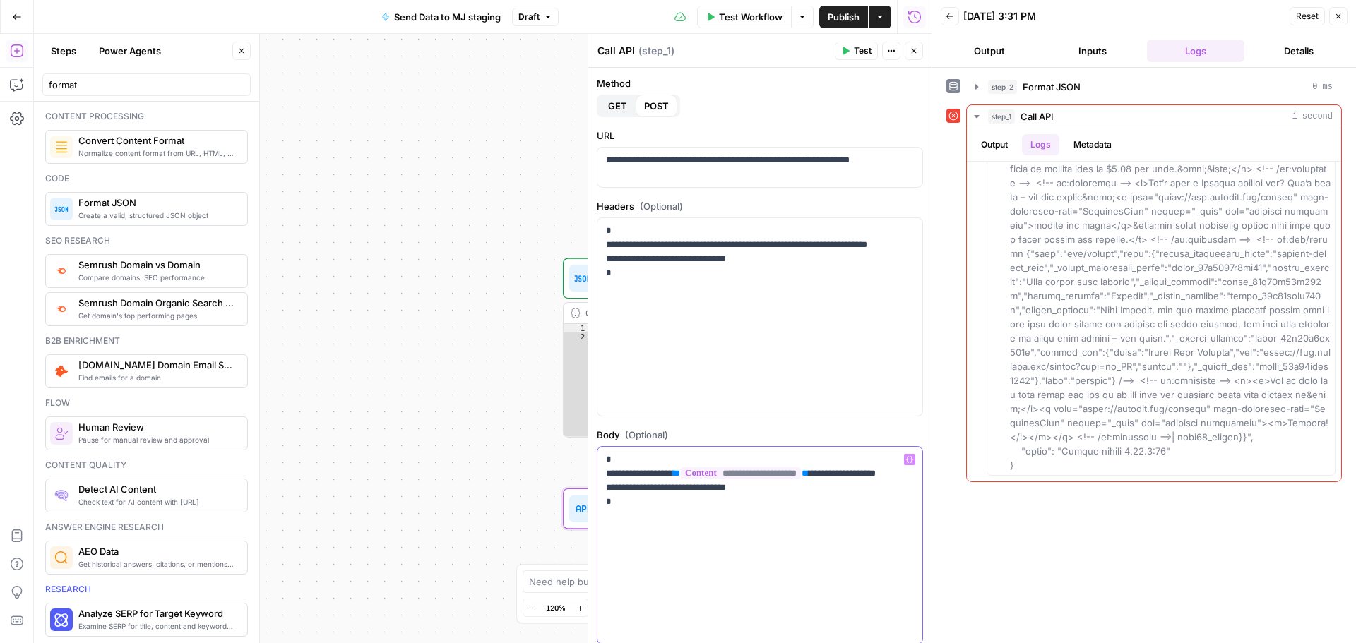
click at [675, 489] on p "**********" at bounding box center [754, 488] width 297 height 71
click at [849, 522] on p "**********" at bounding box center [754, 488] width 297 height 71
click at [675, 530] on div "**********" at bounding box center [759, 546] width 325 height 198
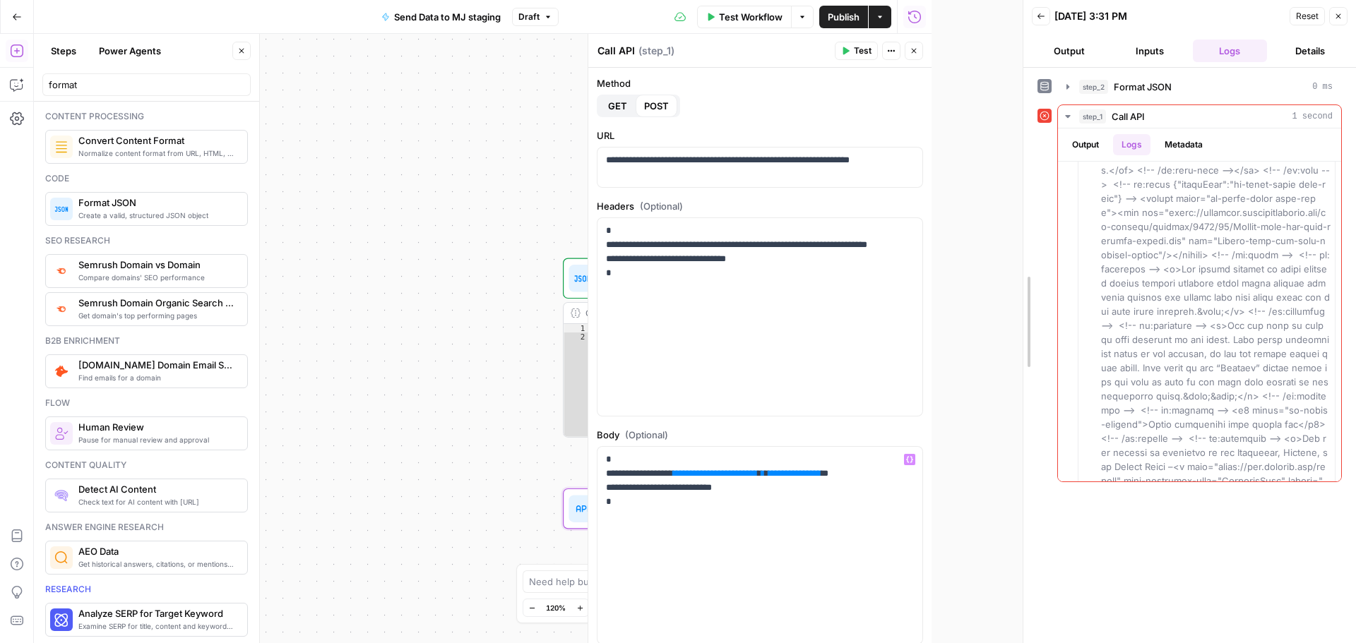
drag, startPoint x: 929, startPoint y: 483, endPoint x: 1023, endPoint y: 483, distance: 93.9
click at [1023, 483] on div at bounding box center [1023, 321] width 14 height 643
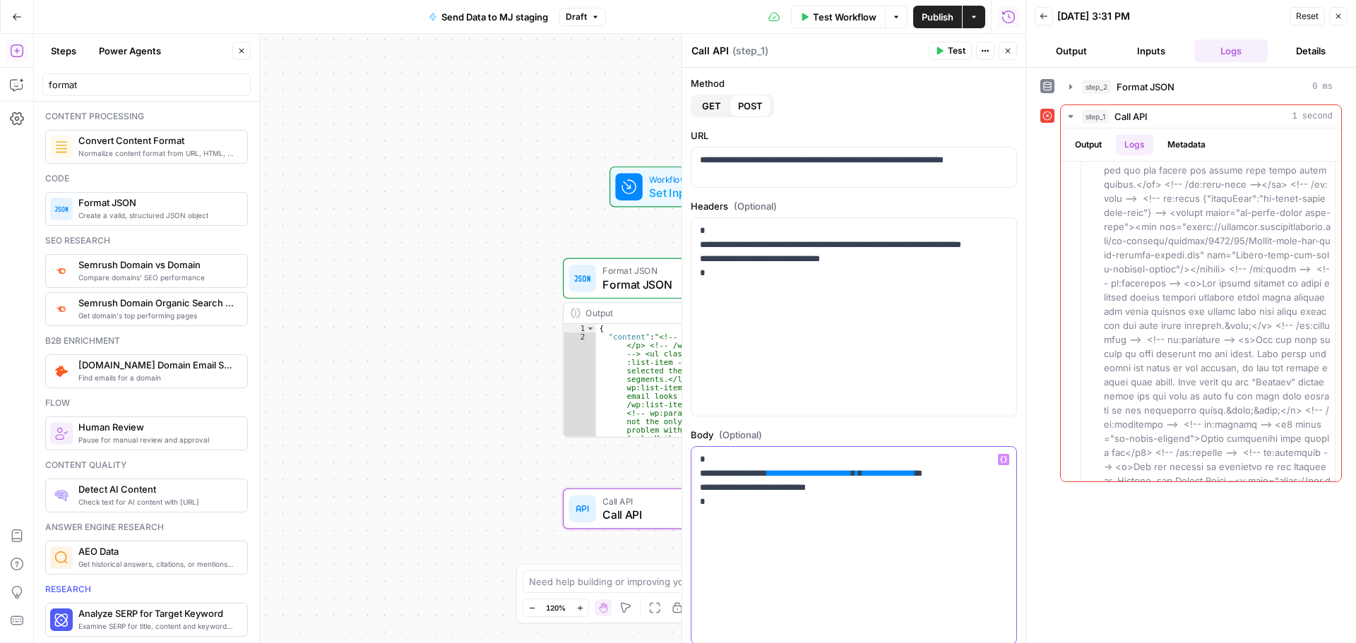
drag, startPoint x: 802, startPoint y: 472, endPoint x: 898, endPoint y: 474, distance: 96.1
click at [898, 474] on p "**********" at bounding box center [848, 481] width 297 height 56
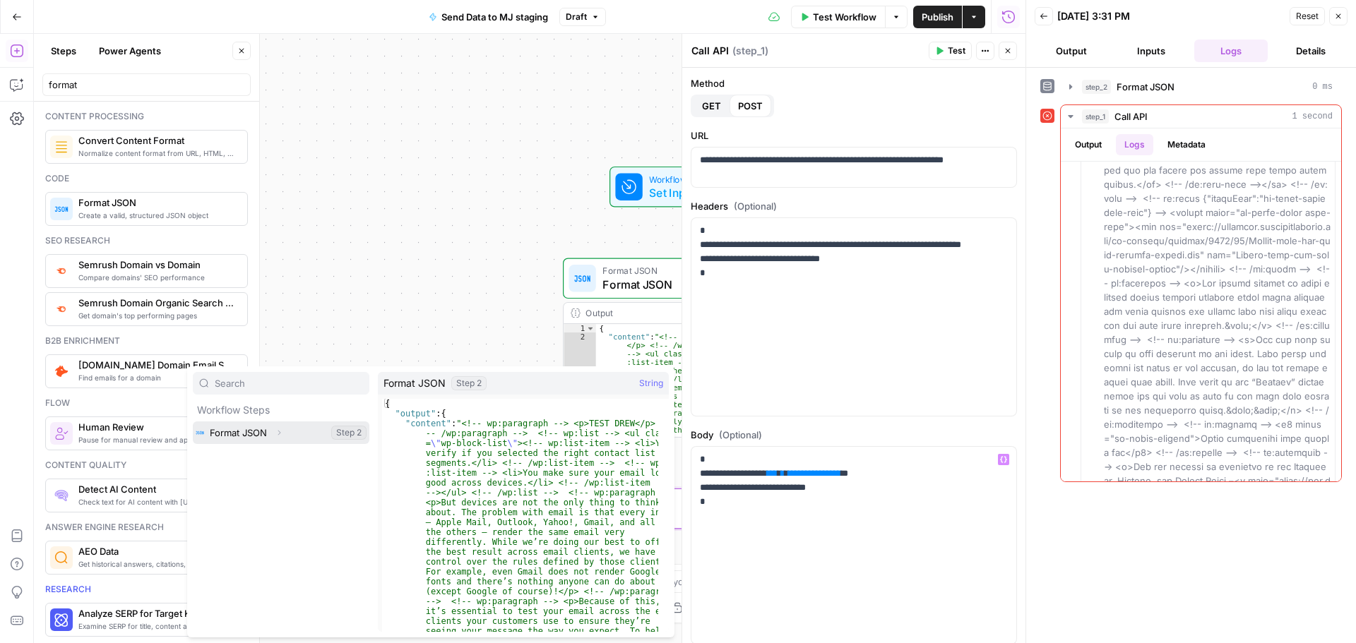
click at [280, 430] on icon "button" at bounding box center [279, 433] width 8 height 8
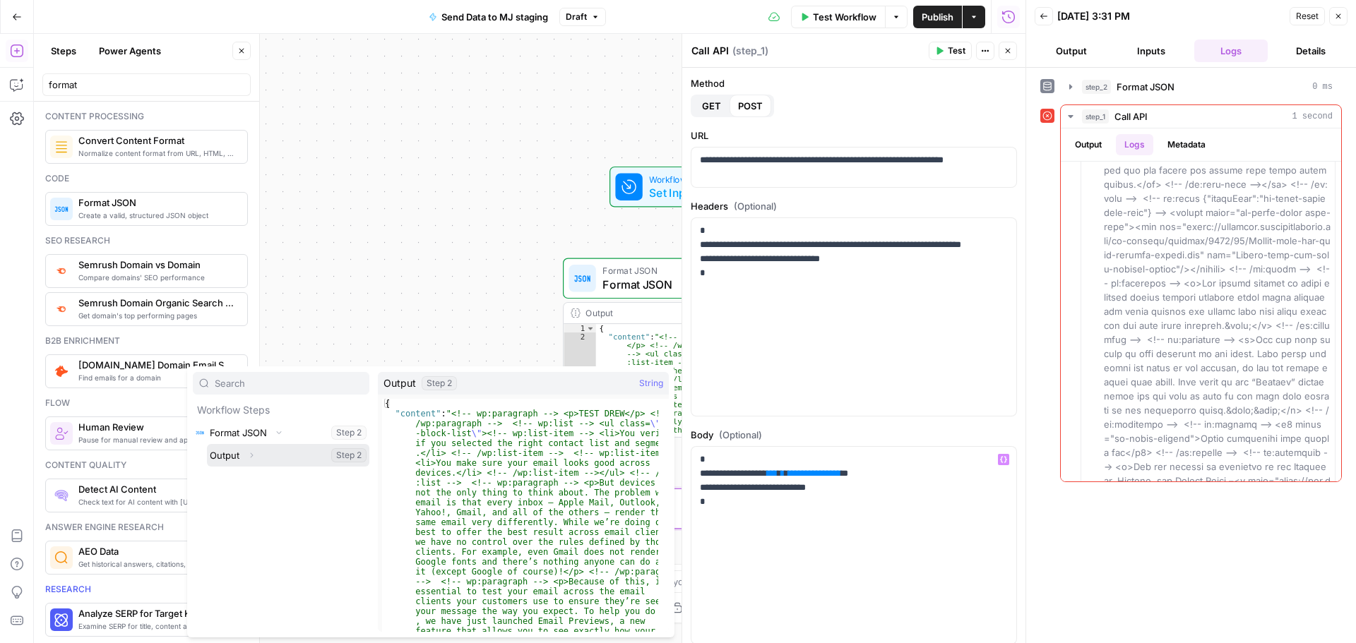
click at [257, 454] on button "Expand" at bounding box center [251, 455] width 18 height 18
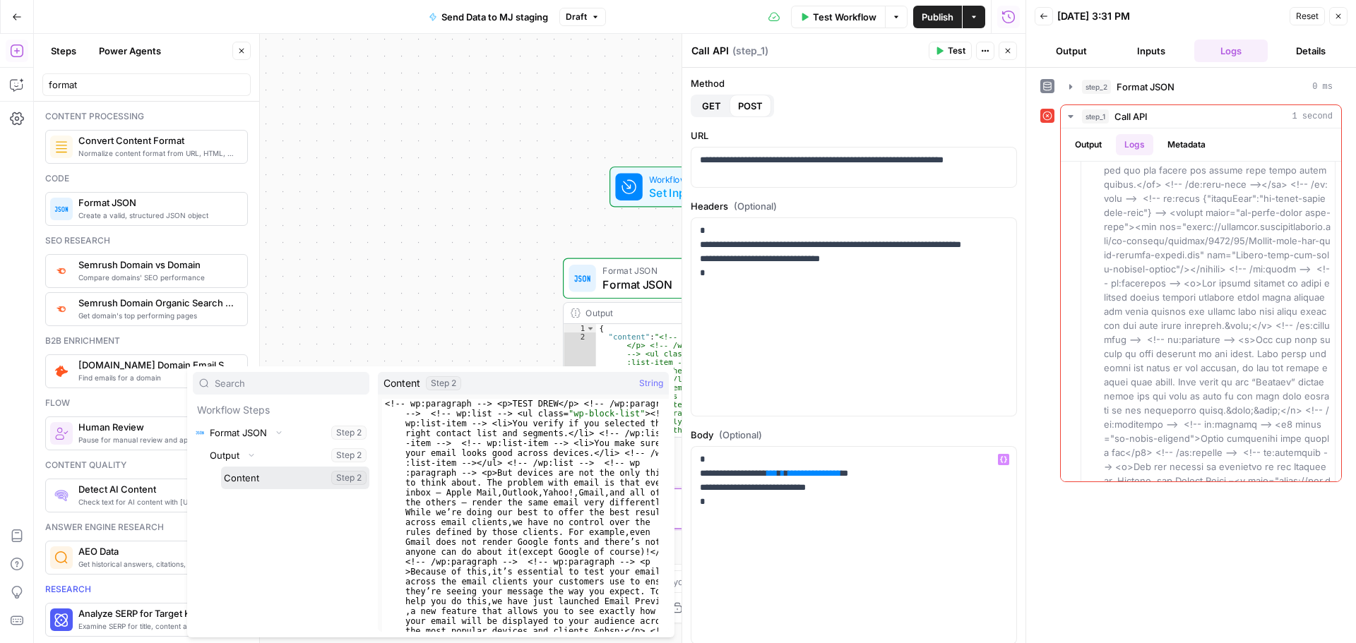
click at [256, 479] on button "Select variable Content" at bounding box center [295, 478] width 148 height 23
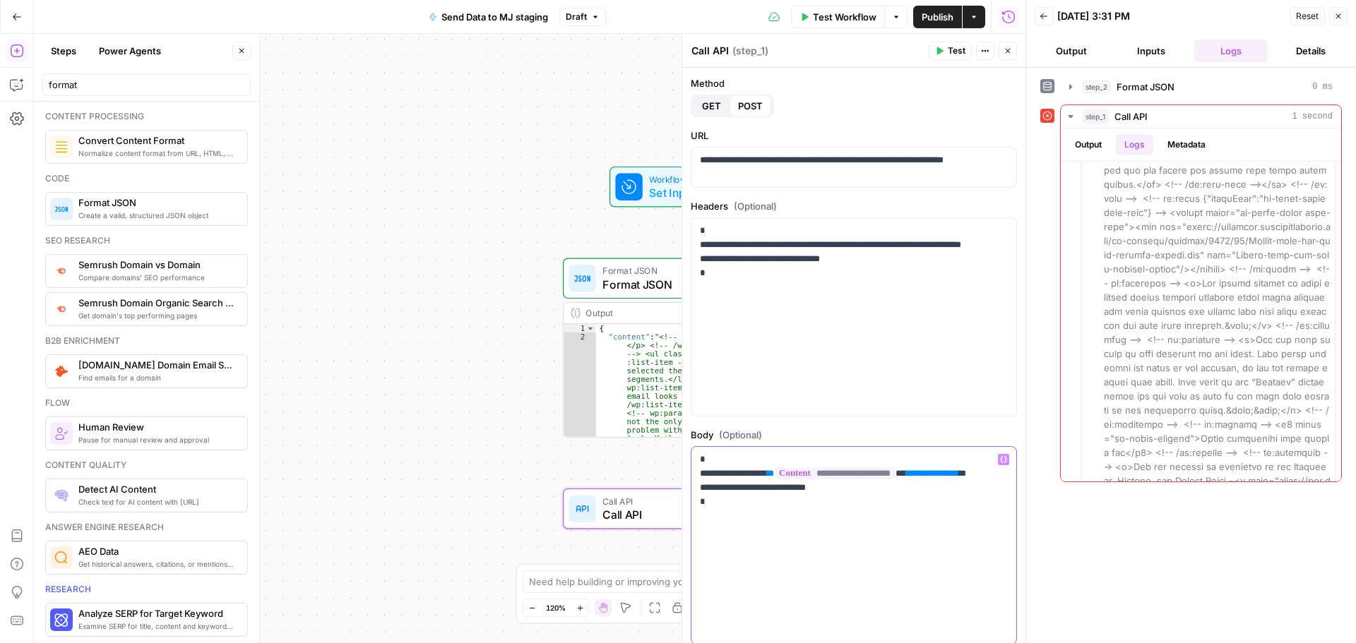
click at [821, 528] on div "**********" at bounding box center [853, 546] width 325 height 198
click at [941, 50] on icon "button" at bounding box center [940, 51] width 6 height 8
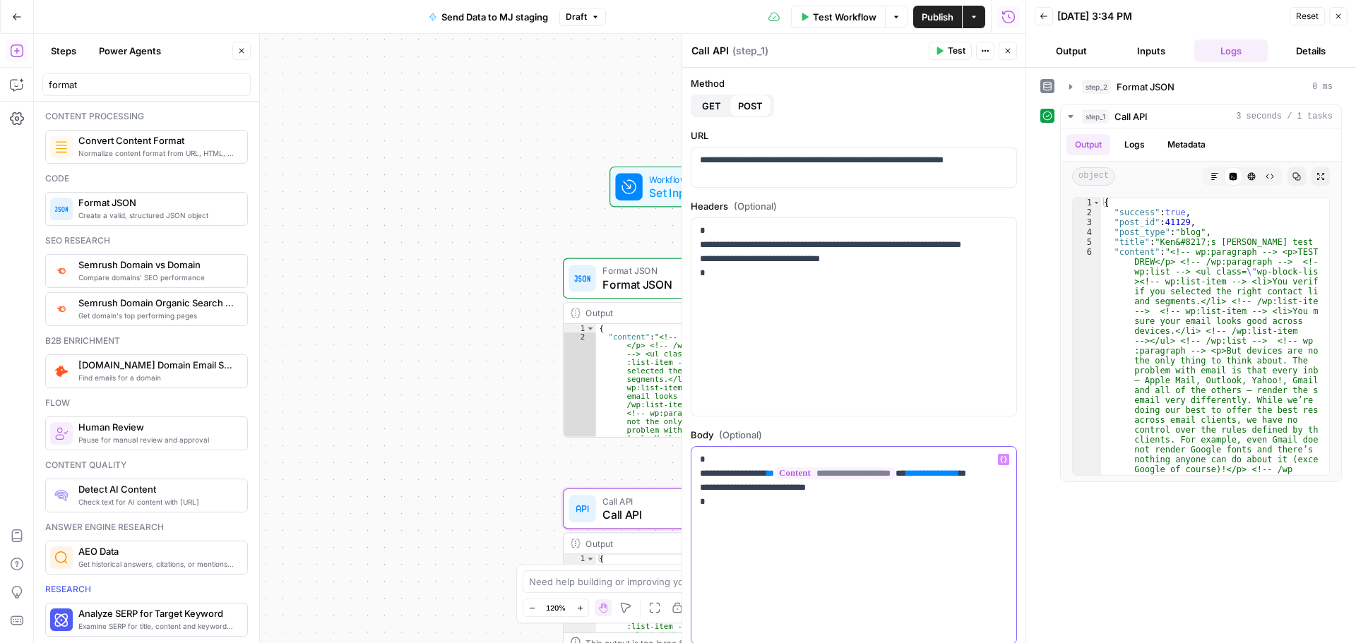
drag, startPoint x: 745, startPoint y: 503, endPoint x: 825, endPoint y: 506, distance: 80.5
click at [825, 506] on p "**********" at bounding box center [848, 488] width 297 height 71
copy p "**********"
click at [814, 521] on p "**********" at bounding box center [848, 488] width 297 height 71
drag, startPoint x: 826, startPoint y: 502, endPoint x: 743, endPoint y: 506, distance: 83.4
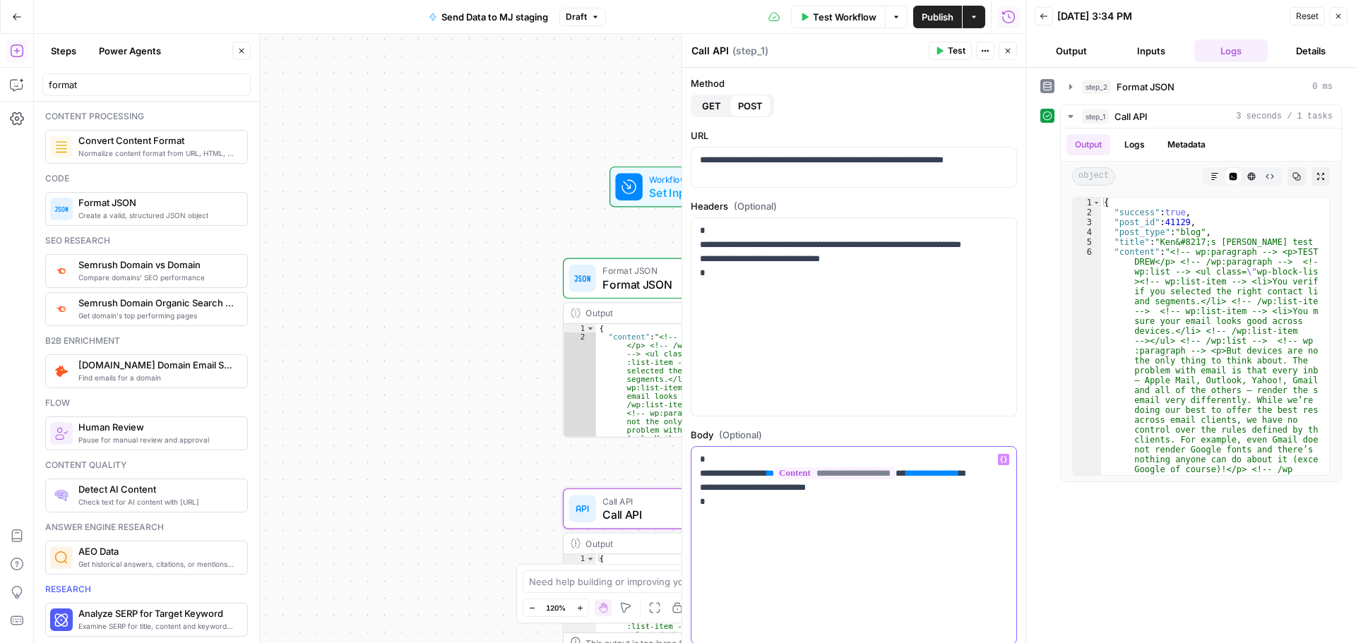
click at [743, 506] on p "**********" at bounding box center [848, 488] width 297 height 71
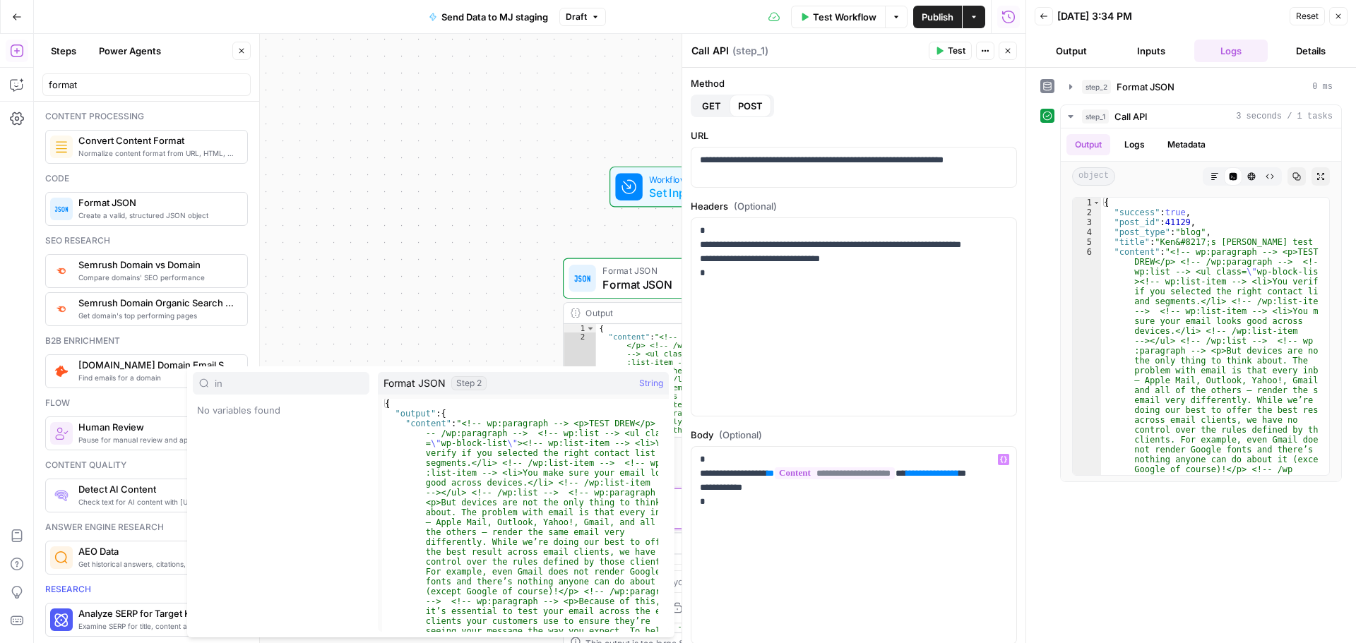
type input "i"
click at [568, 162] on div "**********" at bounding box center [529, 338] width 991 height 609
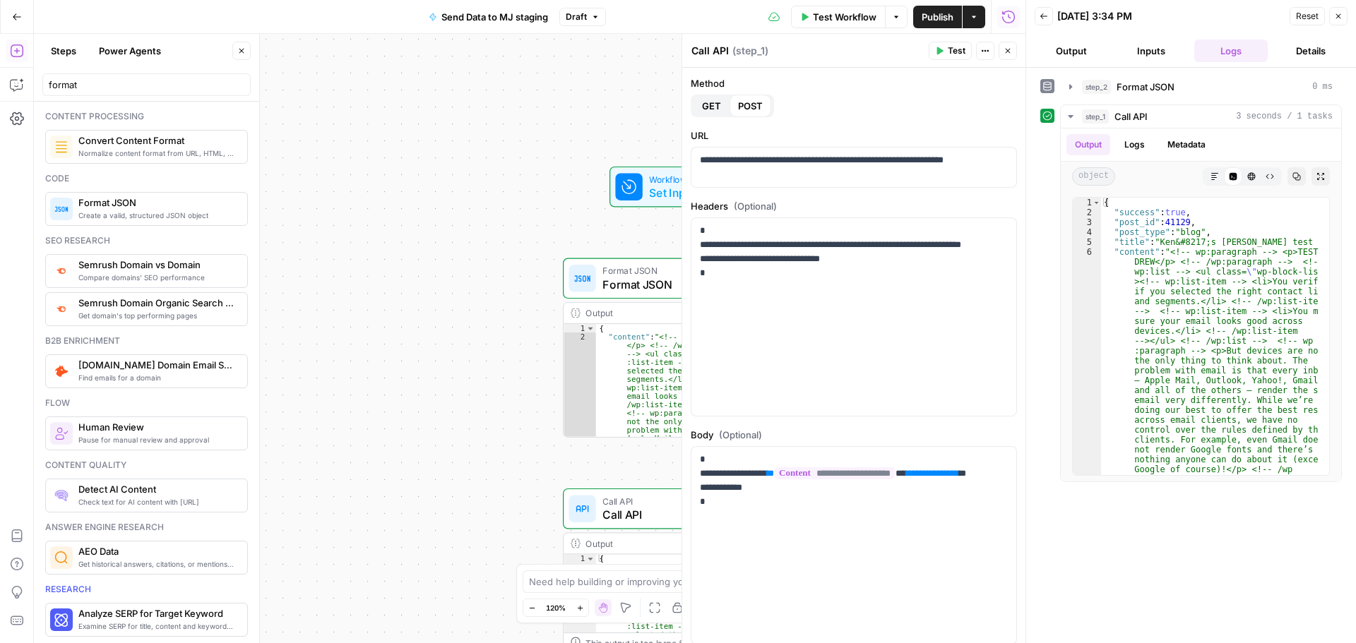
click at [1342, 20] on button "Close" at bounding box center [1338, 16] width 18 height 18
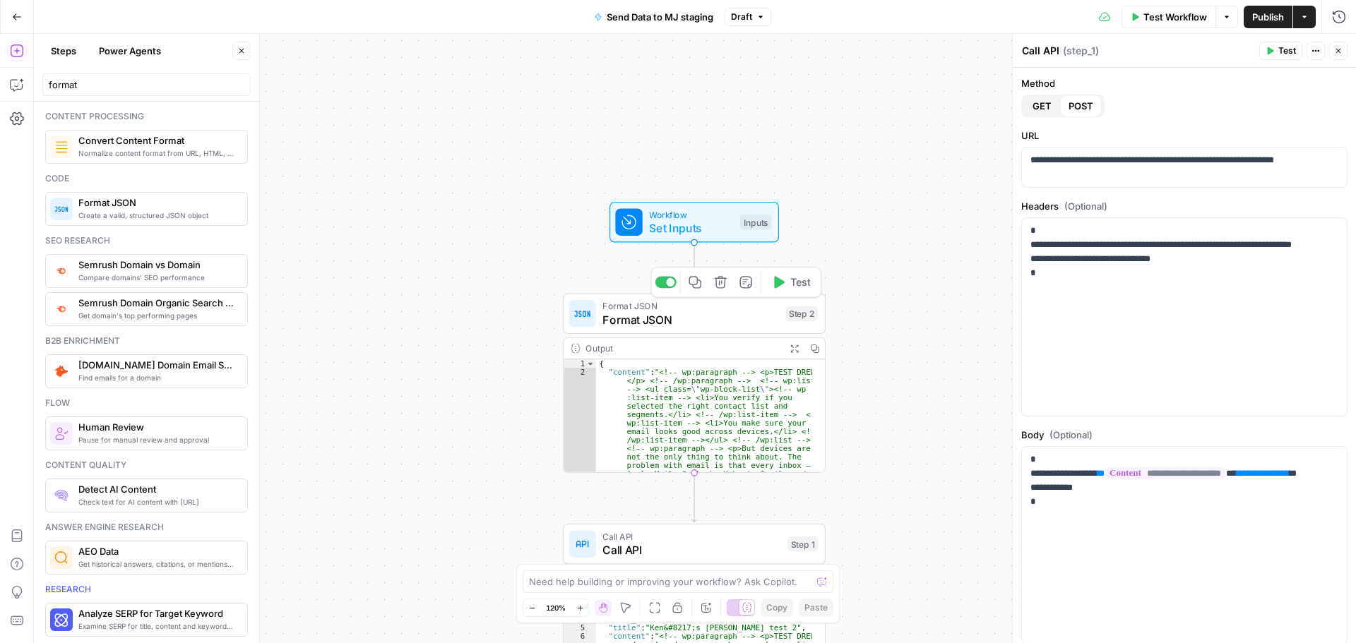
click at [743, 329] on div "Format JSON Format JSON Step 2 Copy step Delete step Add Note Test" at bounding box center [694, 314] width 263 height 41
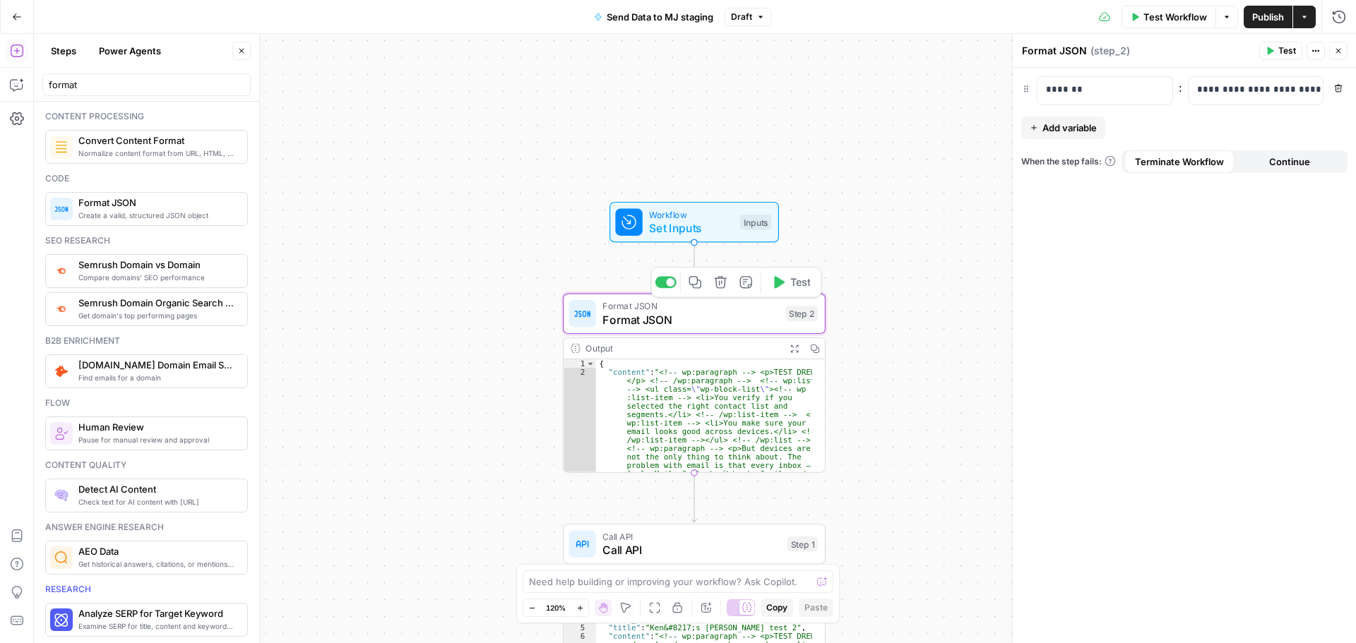
drag, startPoint x: 743, startPoint y: 329, endPoint x: 712, endPoint y: 318, distance: 32.8
click at [712, 320] on span "Format JSON" at bounding box center [690, 319] width 177 height 17
click at [723, 289] on icon "button" at bounding box center [720, 281] width 13 height 13
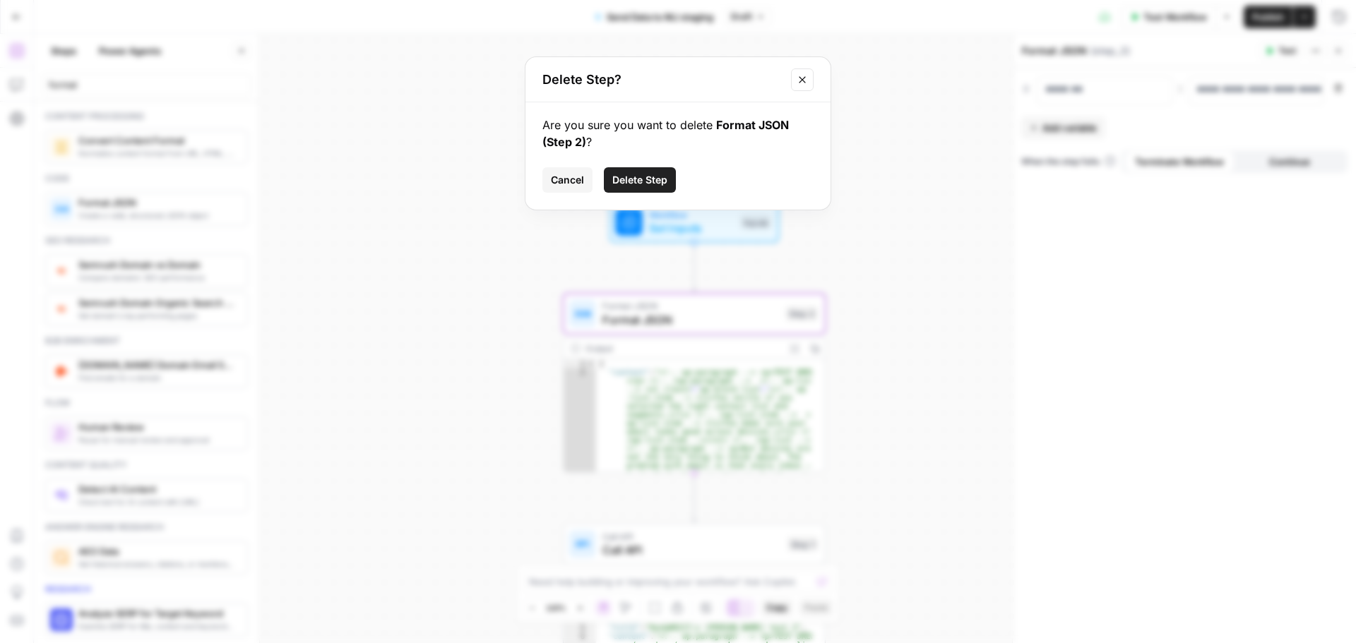
click at [633, 177] on span "Delete Step" at bounding box center [639, 180] width 55 height 14
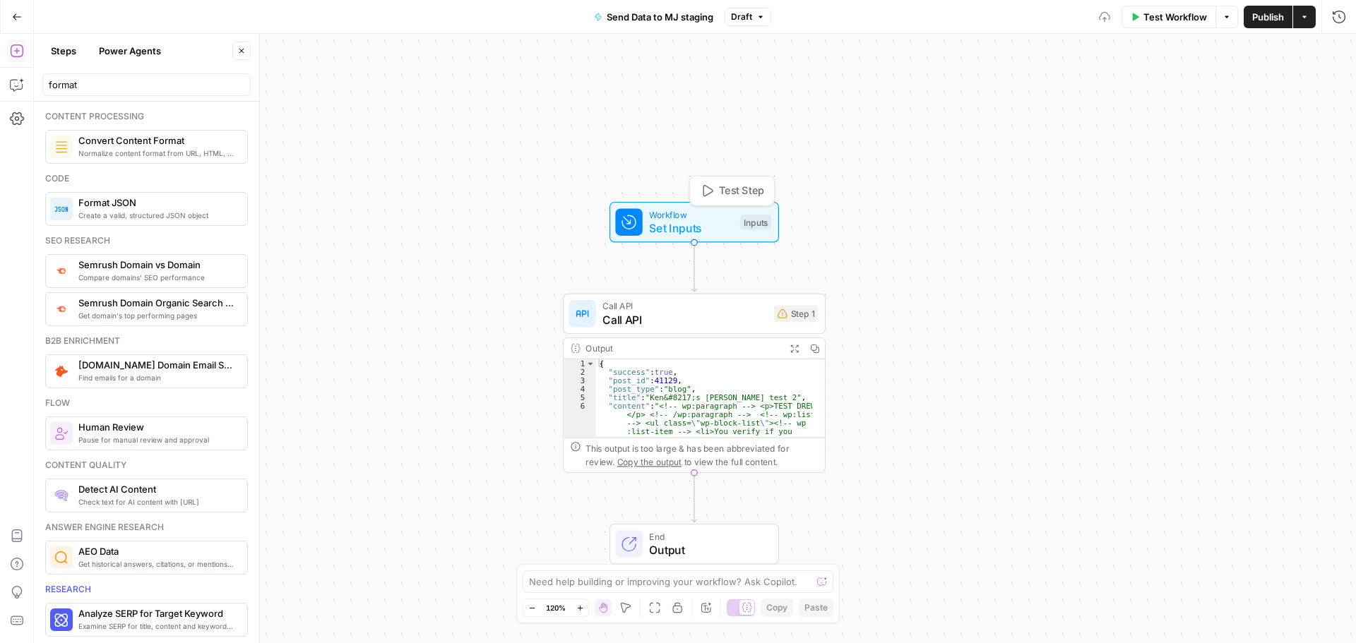
click at [686, 227] on span "Set Inputs" at bounding box center [691, 228] width 84 height 17
click at [1150, 90] on span "Add Field" at bounding box center [1165, 96] width 41 height 14
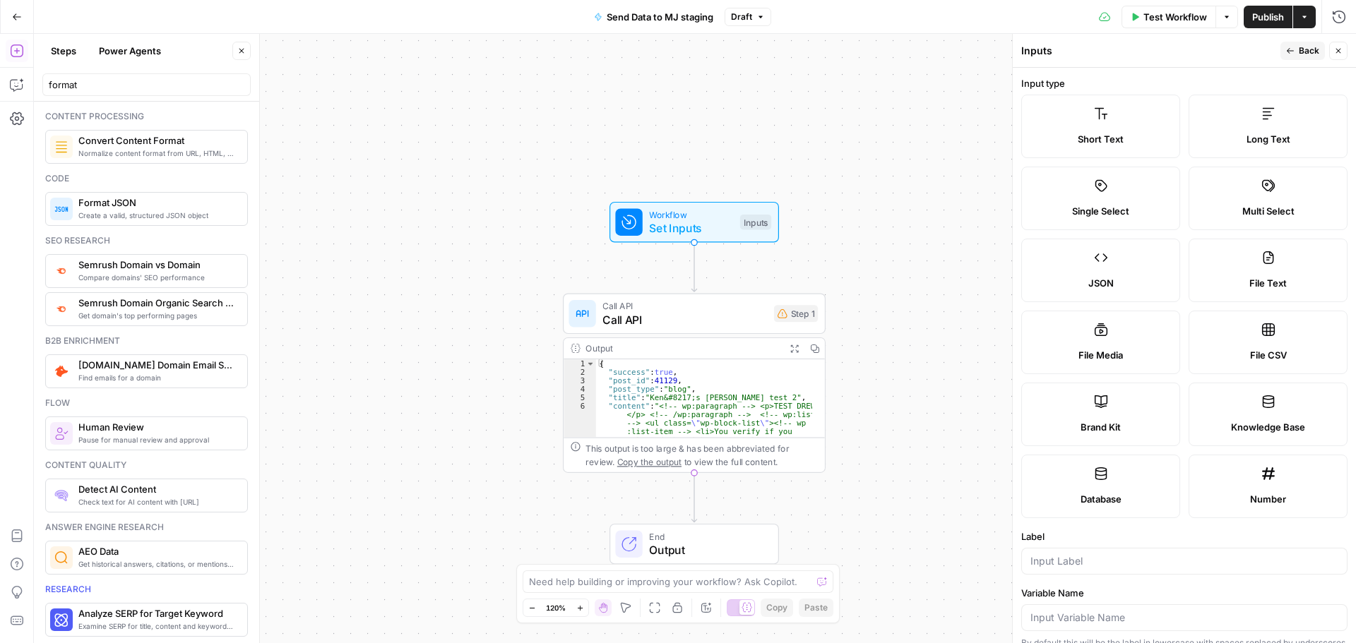
click at [1129, 136] on div "Short Text" at bounding box center [1100, 139] width 135 height 14
click at [1116, 137] on span "Short Text" at bounding box center [1100, 139] width 46 height 14
click at [1101, 560] on input "Label" at bounding box center [1184, 561] width 308 height 14
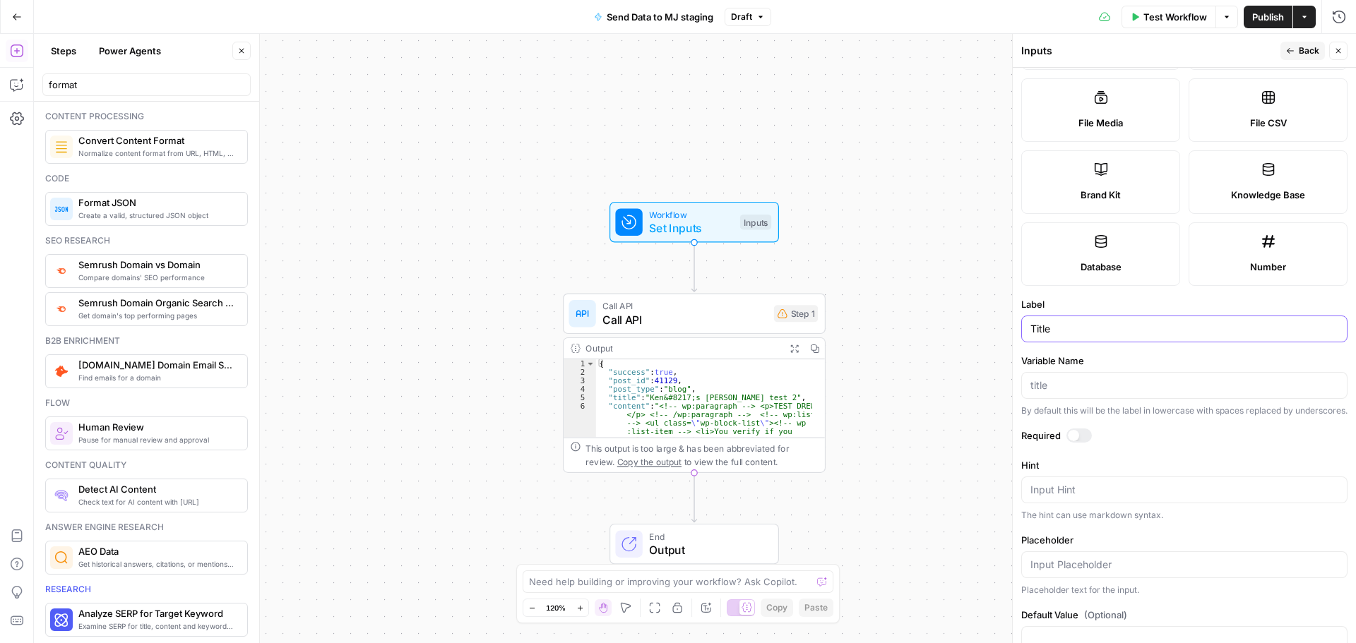
scroll to position [283, 0]
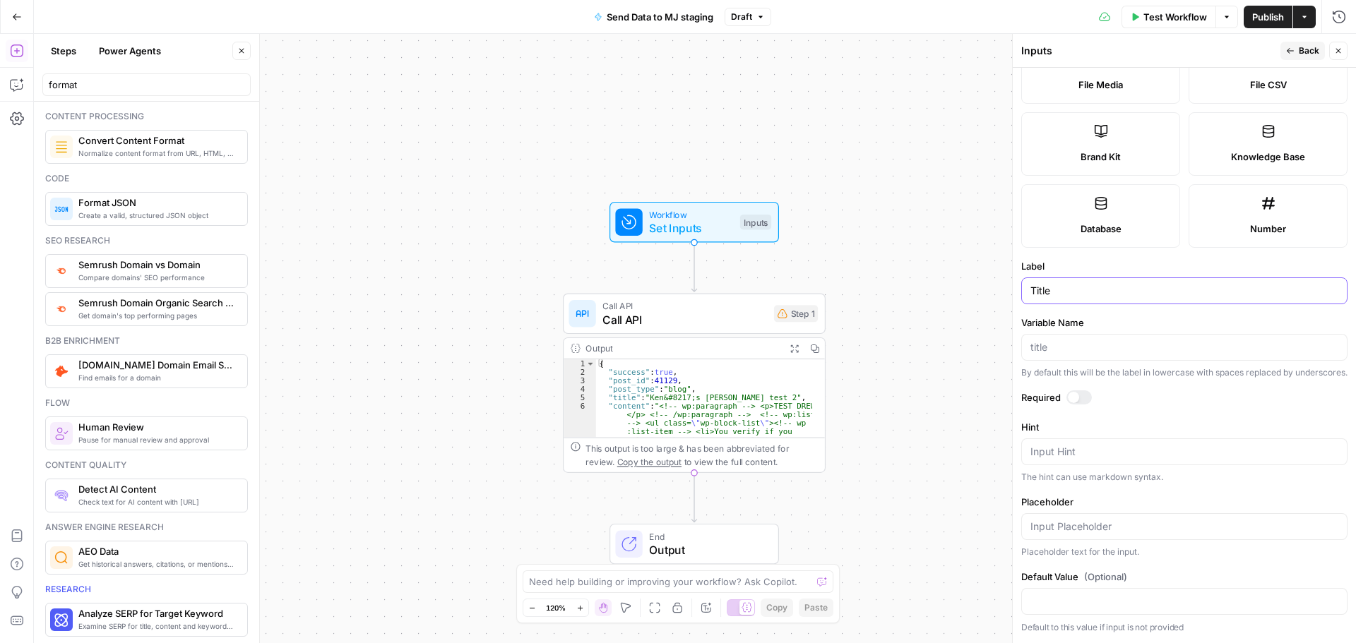
type input "Title"
click at [1081, 597] on input "Default Value (Optional)" at bounding box center [1184, 602] width 308 height 14
click at [1067, 607] on input "Default Value (Optional)" at bounding box center [1184, 602] width 308 height 14
type input "Drew's Airops test"
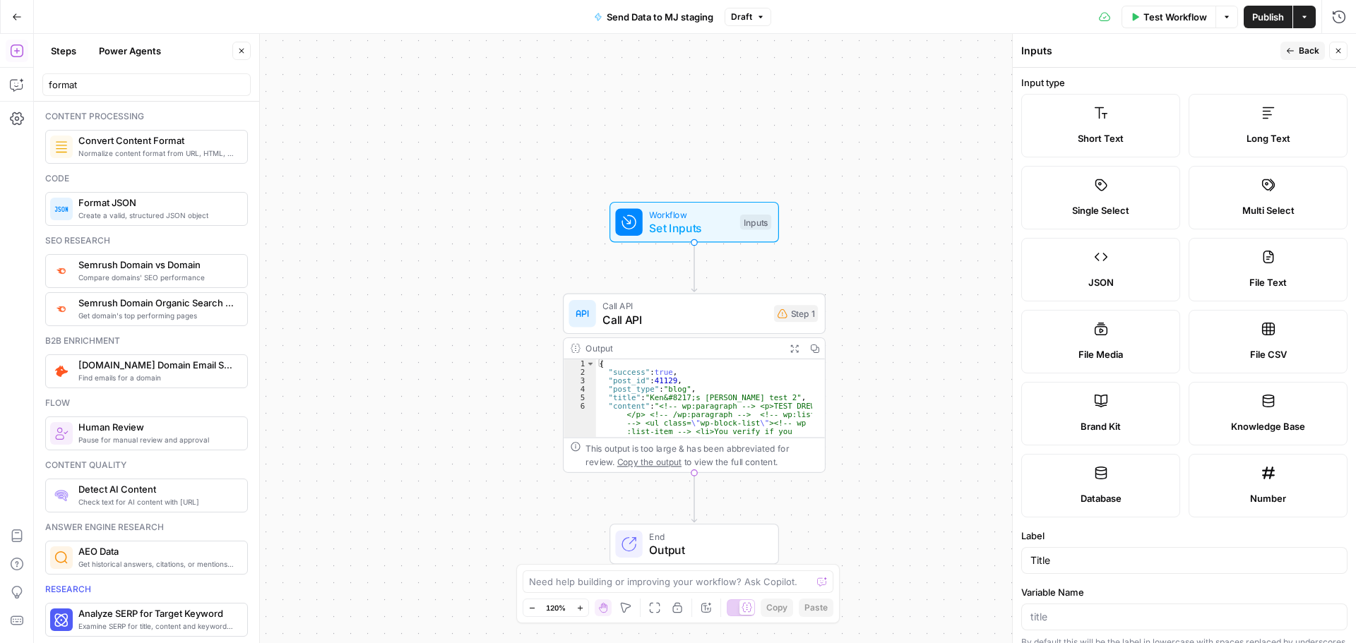
scroll to position [0, 0]
click at [1292, 49] on icon "button" at bounding box center [1290, 51] width 8 height 8
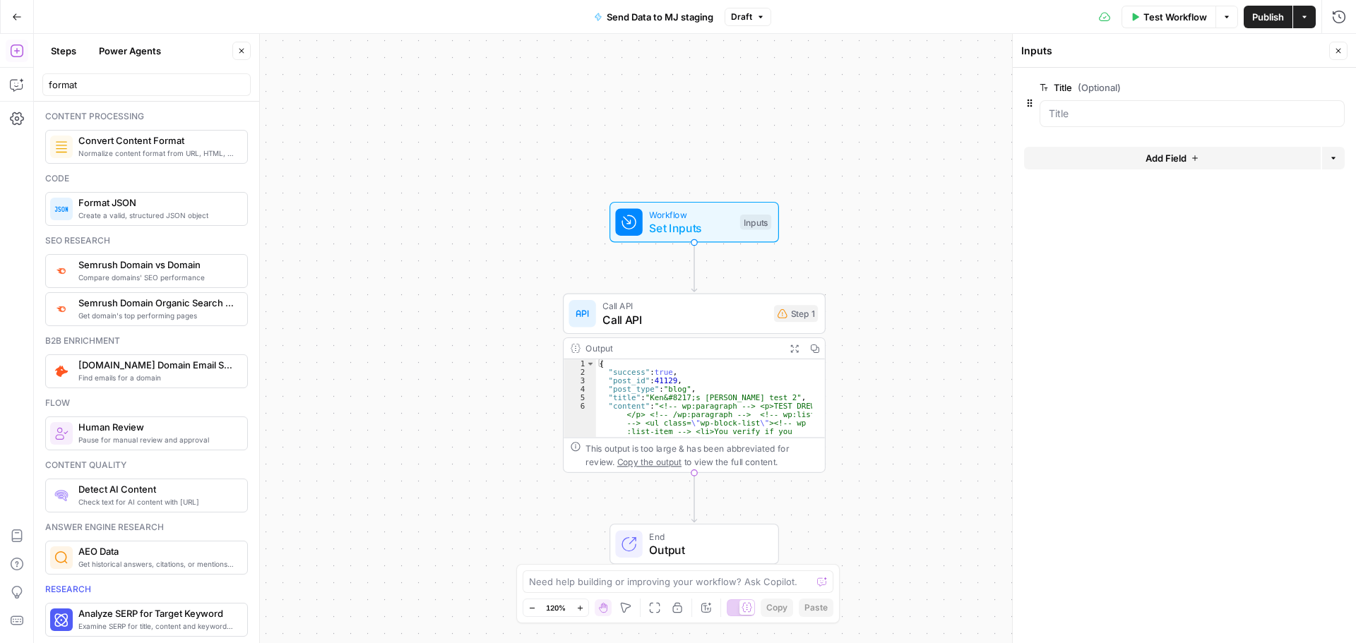
click at [1200, 157] on button "Add Field" at bounding box center [1172, 158] width 297 height 23
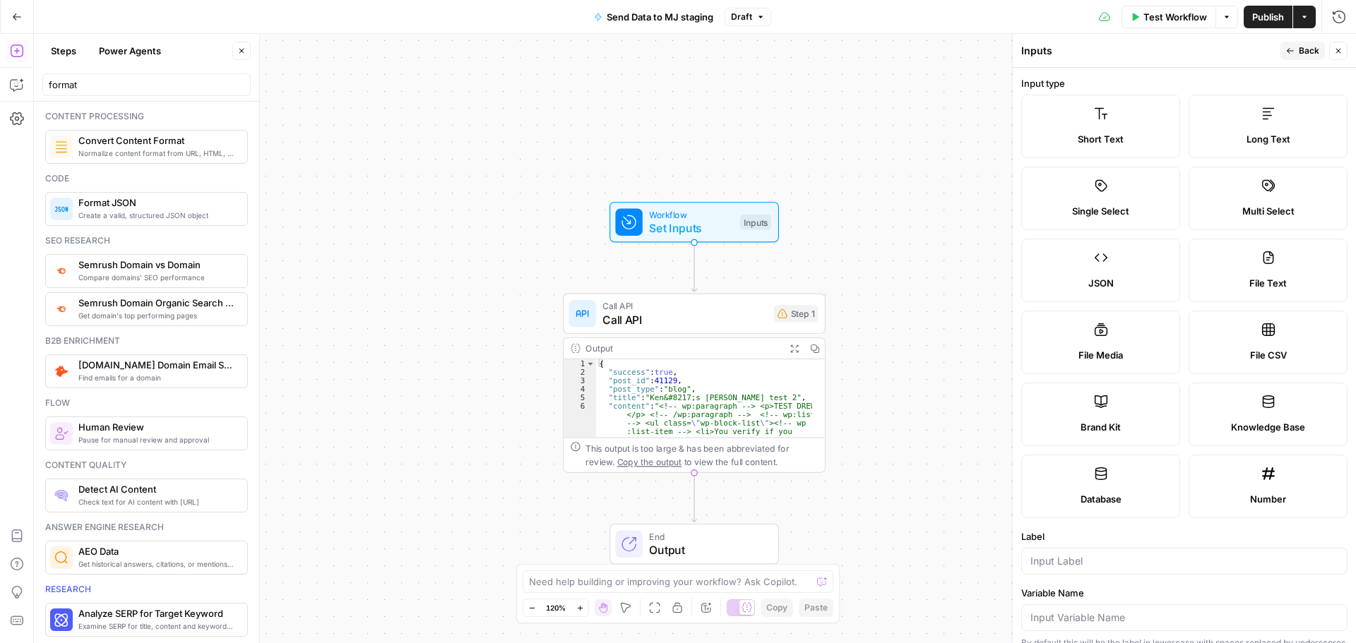
click at [1259, 143] on span "Long Text" at bounding box center [1268, 139] width 44 height 14
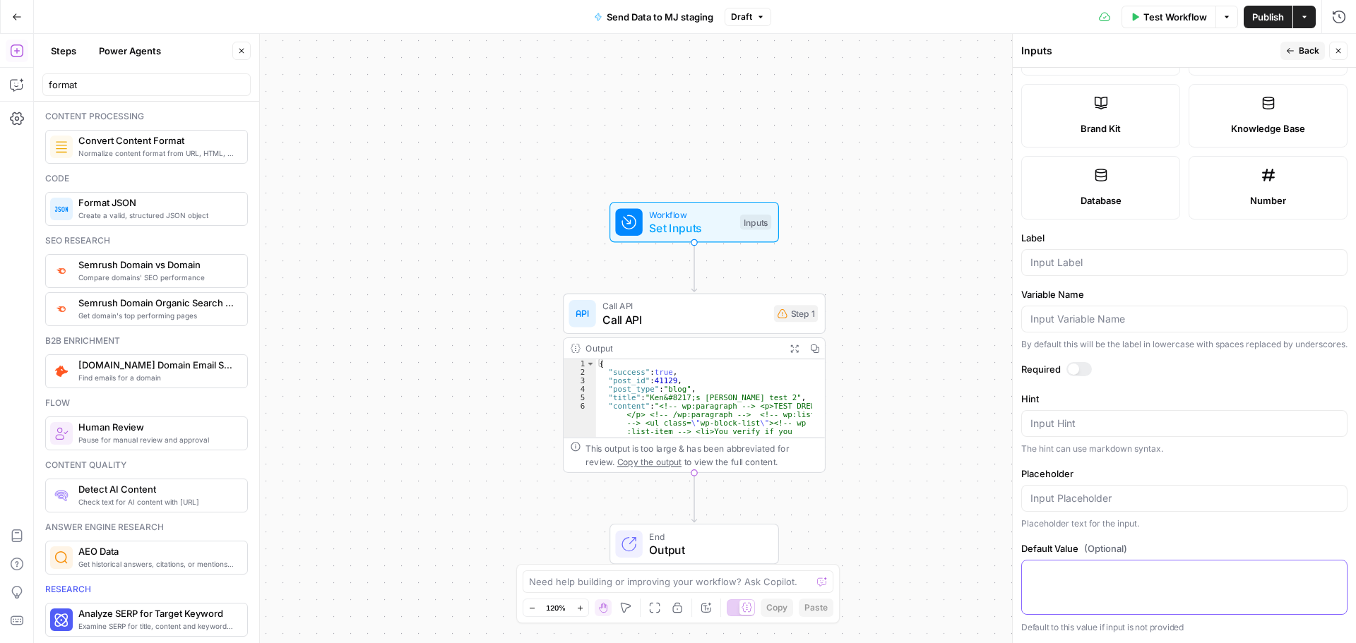
click at [1072, 571] on textarea "Default Value (Optional)" at bounding box center [1184, 573] width 308 height 14
type textarea "Drew airops content test"
click at [1078, 369] on div at bounding box center [1073, 369] width 11 height 11
click at [1086, 256] on input "Label" at bounding box center [1184, 263] width 308 height 14
type input "Content"
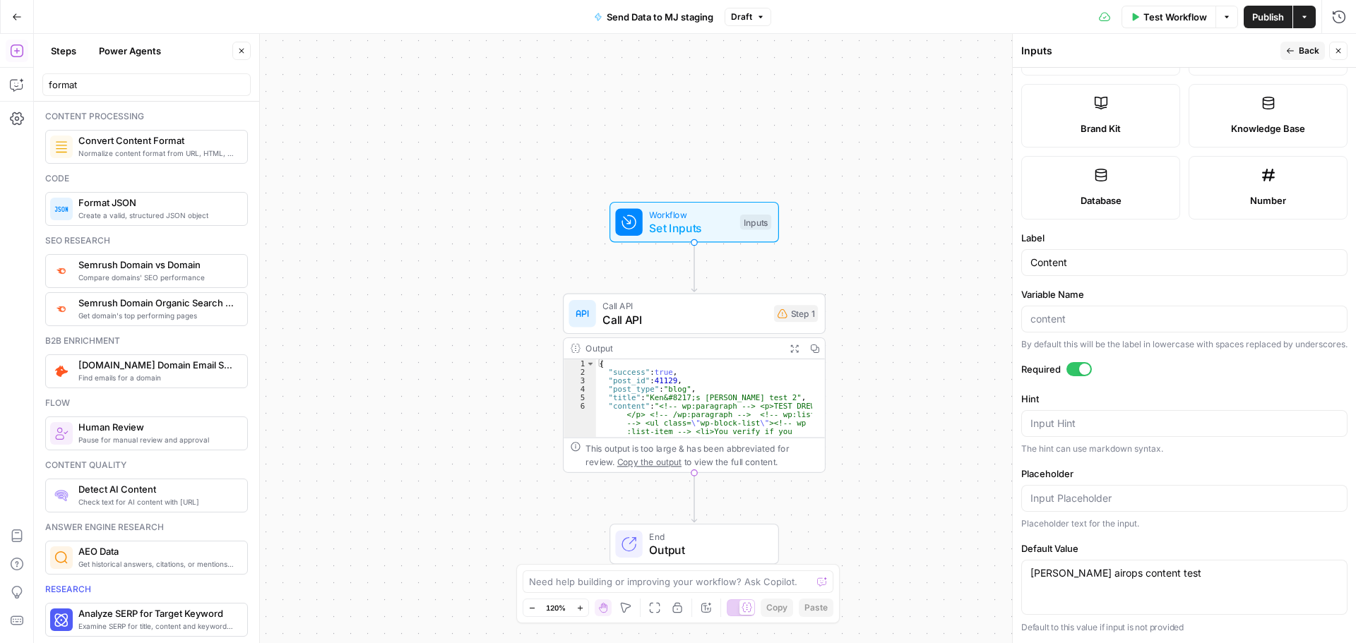
click at [1272, 23] on span "Publish" at bounding box center [1268, 17] width 32 height 14
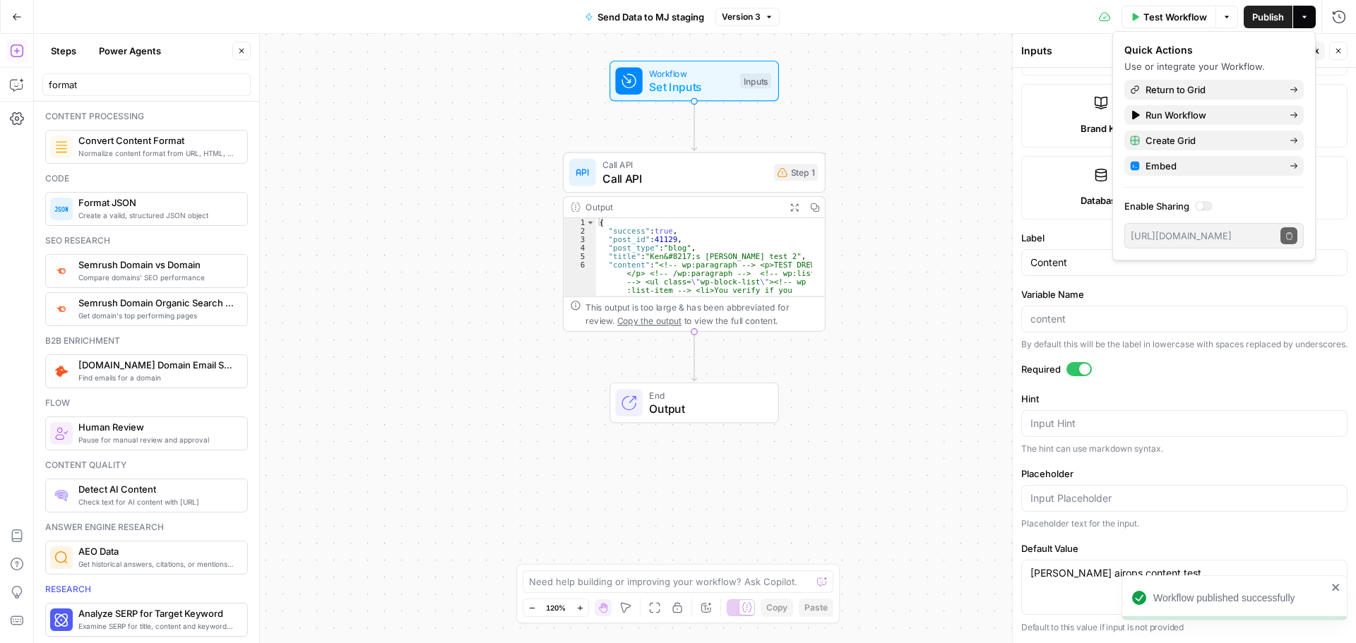
click at [669, 198] on div "Output Expand Output Copy" at bounding box center [693, 207] width 261 height 21
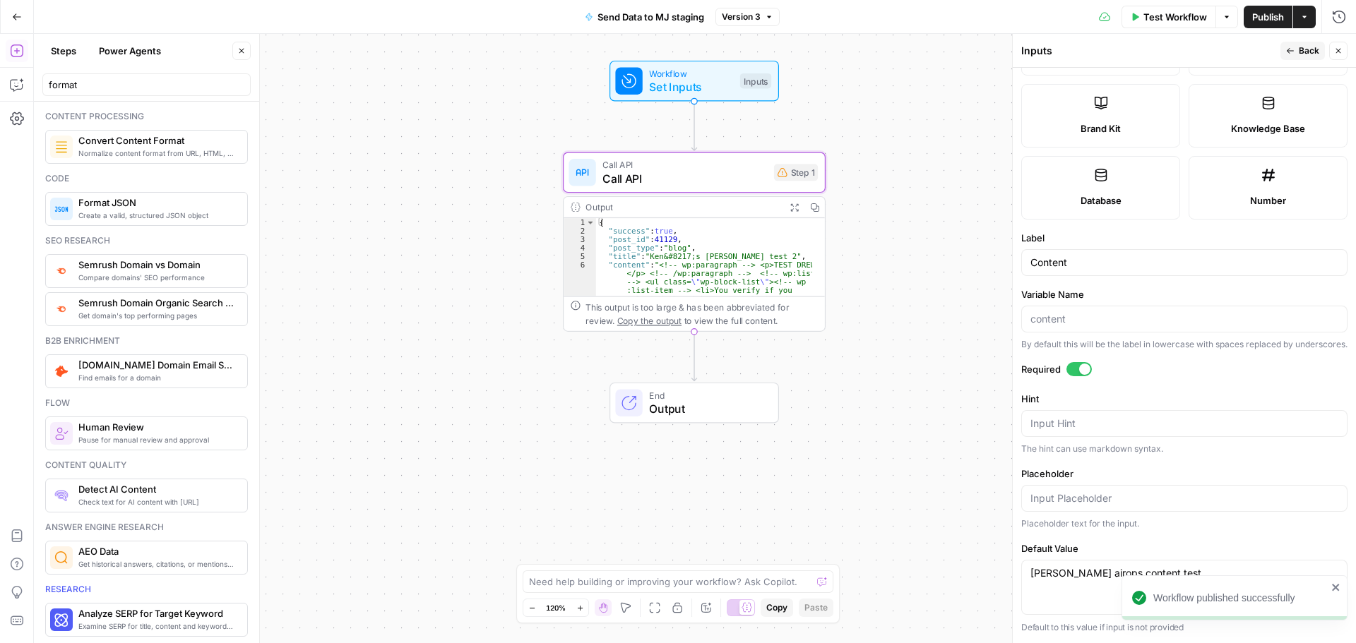
click at [669, 184] on span "Call API" at bounding box center [684, 178] width 165 height 17
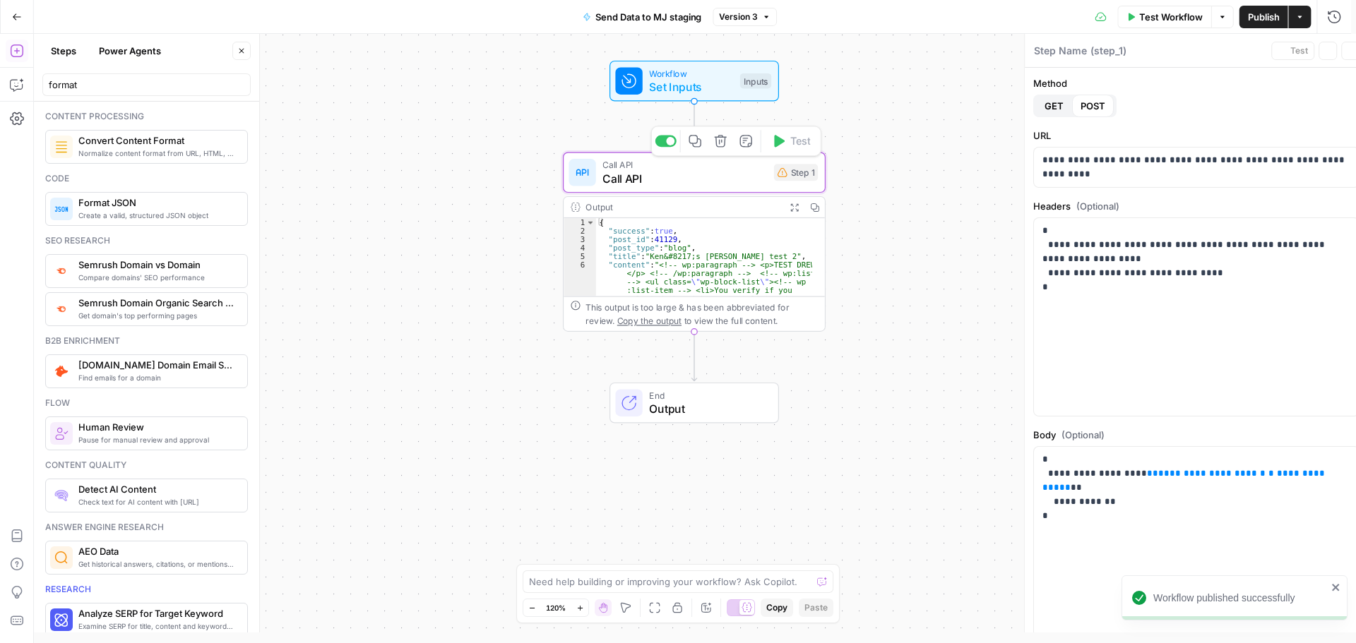
type textarea "Call API"
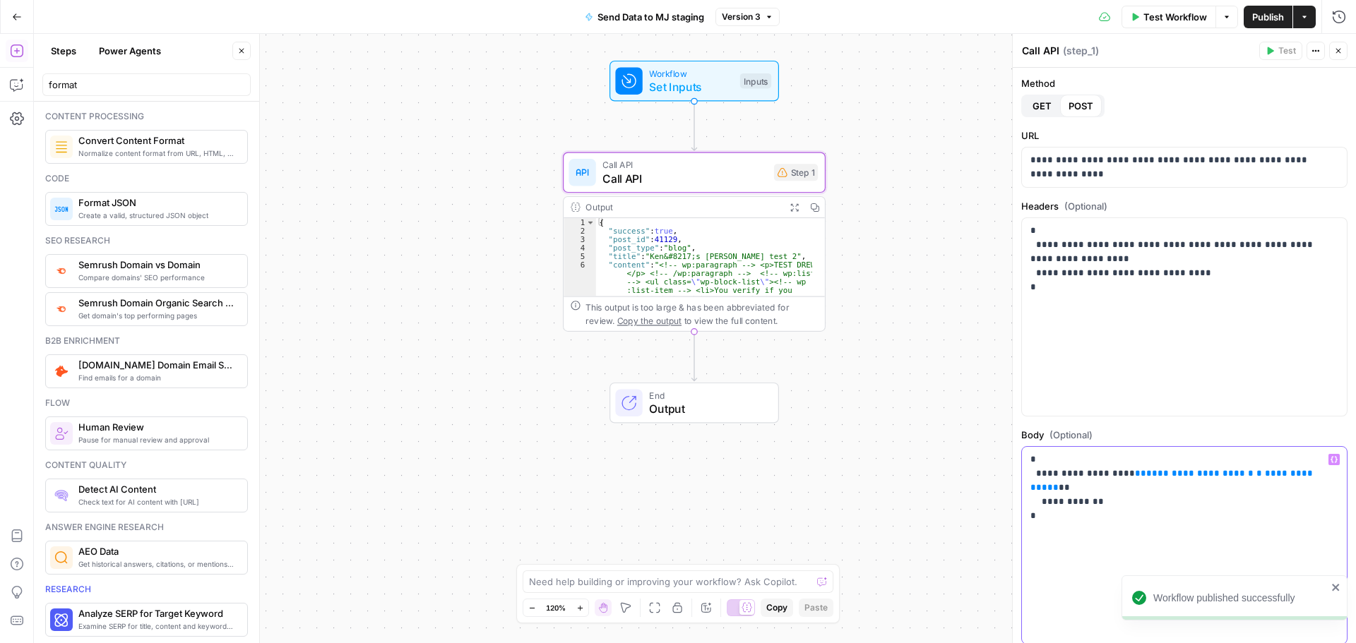
drag, startPoint x: 1132, startPoint y: 470, endPoint x: 1101, endPoint y: 482, distance: 33.1
click at [1146, 470] on span "**********" at bounding box center [1199, 473] width 107 height 9
click at [1075, 484] on p "**********" at bounding box center [1178, 481] width 297 height 56
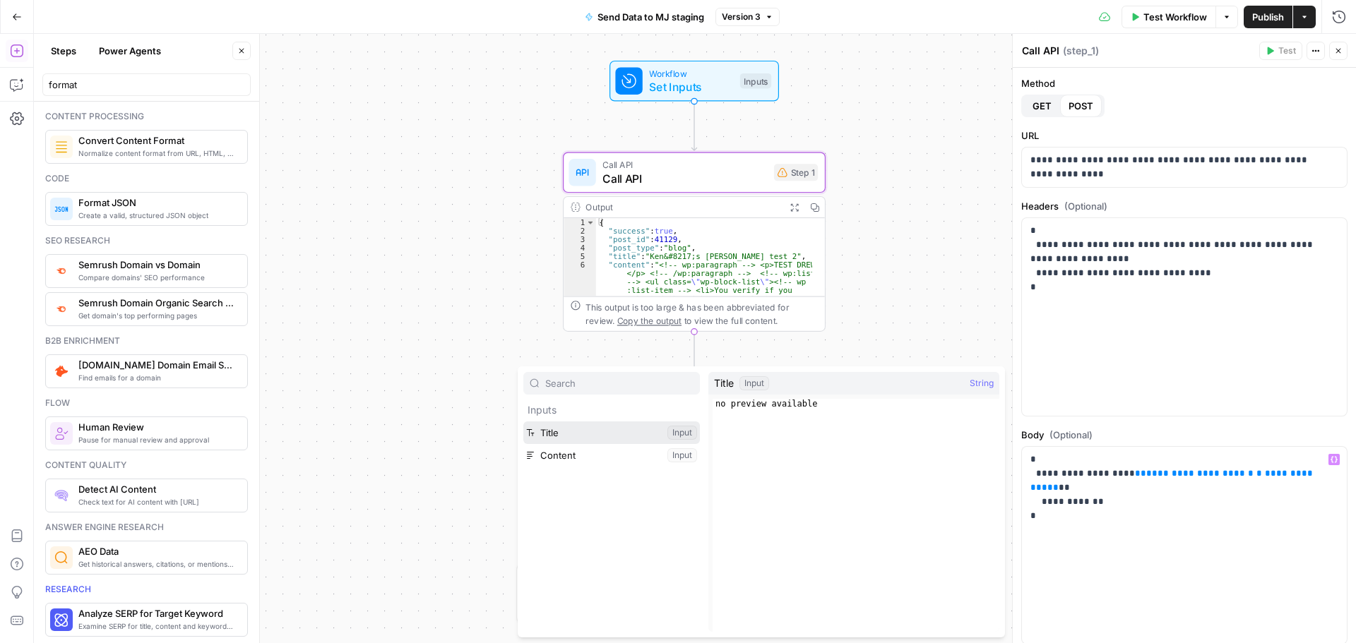
click at [628, 435] on button "Select variable Title" at bounding box center [611, 433] width 177 height 23
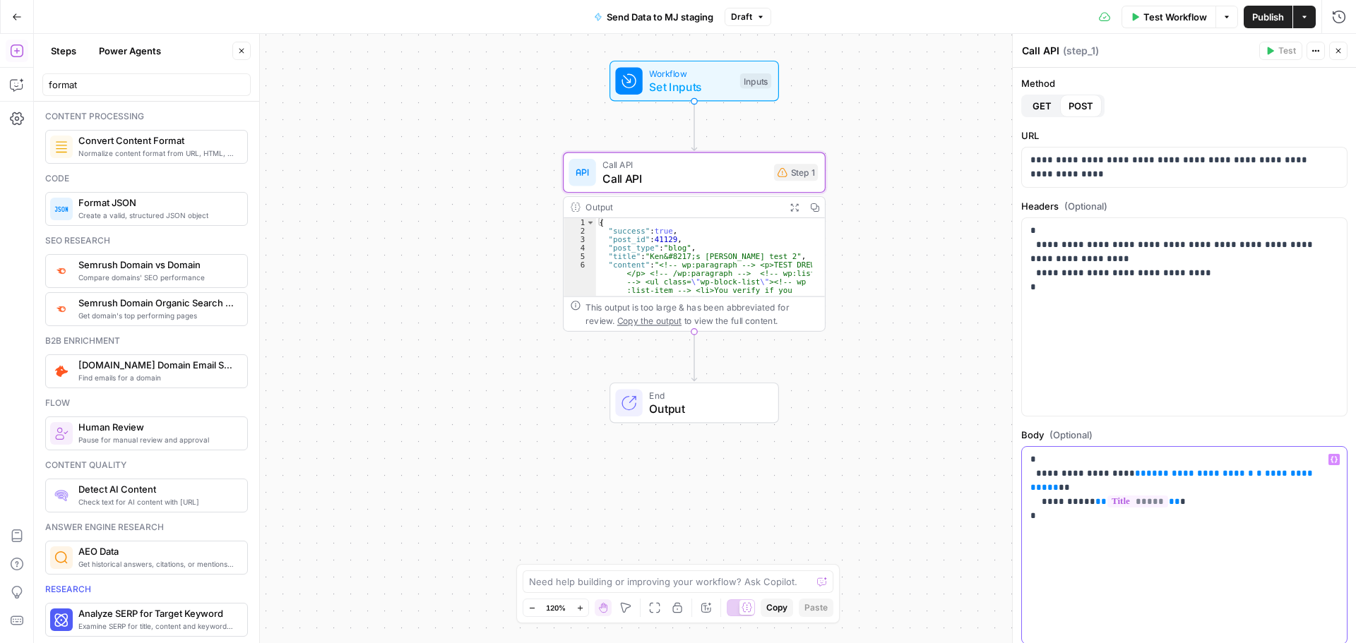
drag, startPoint x: 1130, startPoint y: 474, endPoint x: 1224, endPoint y: 471, distance: 94.0
click at [1224, 471] on span "**********" at bounding box center [1199, 473] width 107 height 9
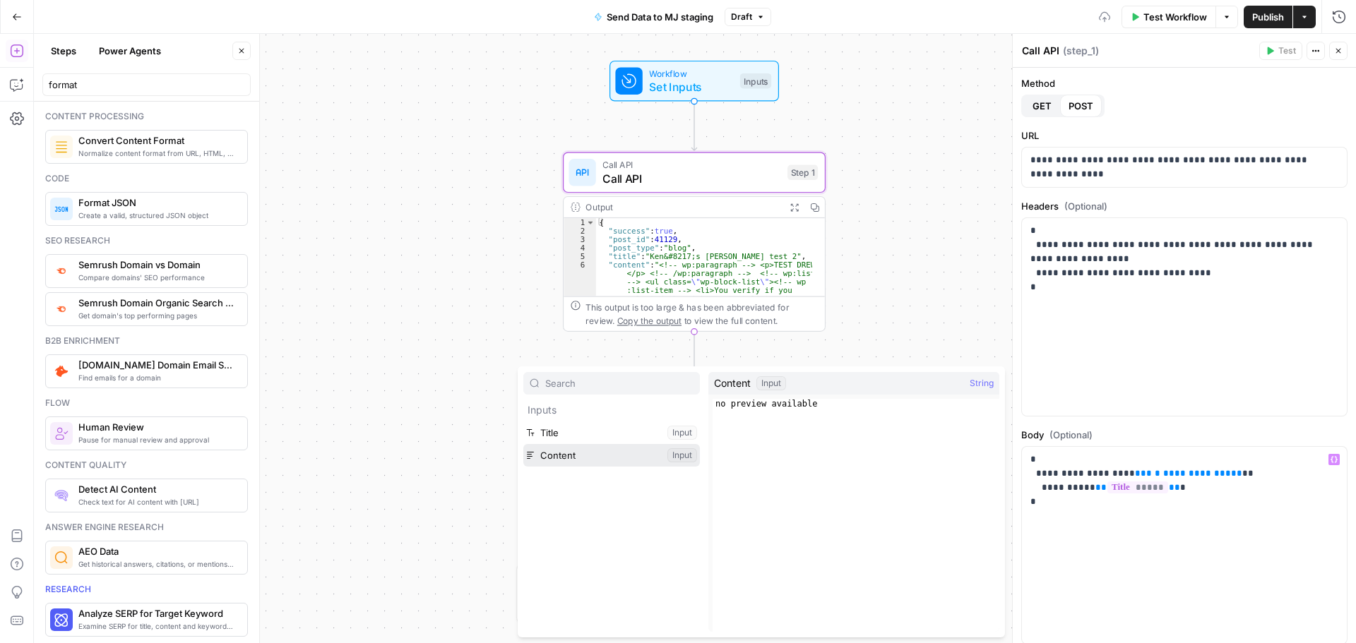
click at [616, 454] on button "Select variable Content" at bounding box center [611, 455] width 177 height 23
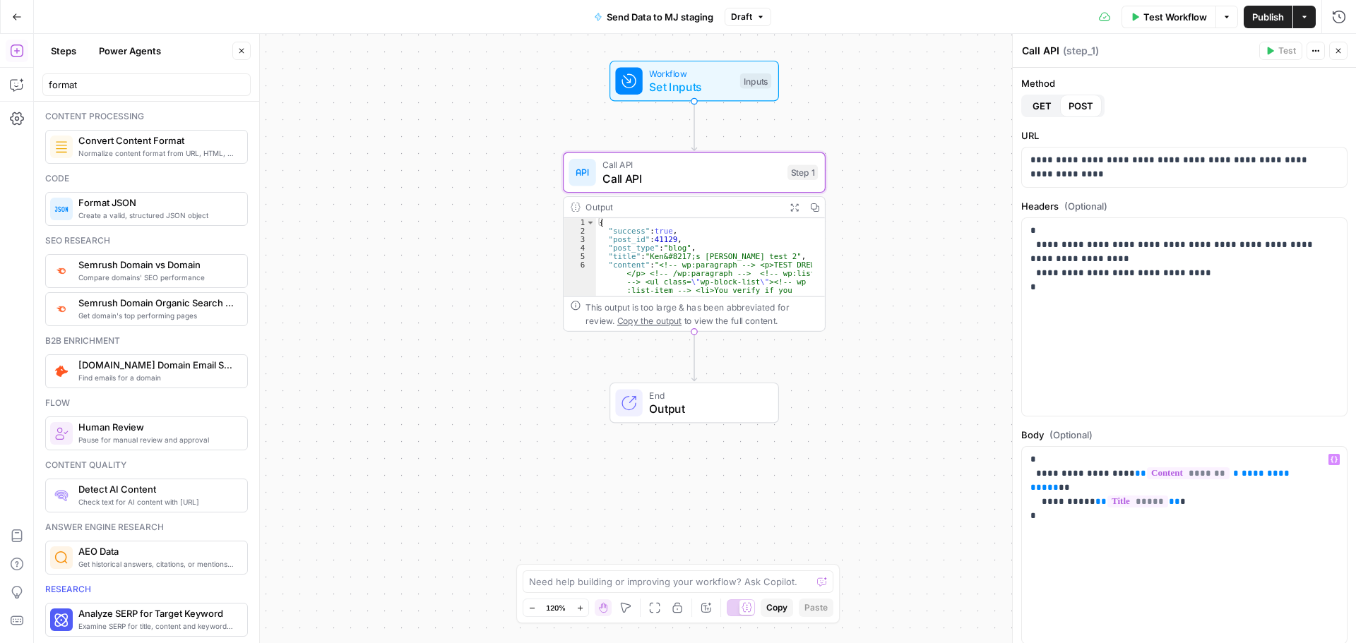
click at [1265, 18] on span "Publish" at bounding box center [1268, 17] width 32 height 14
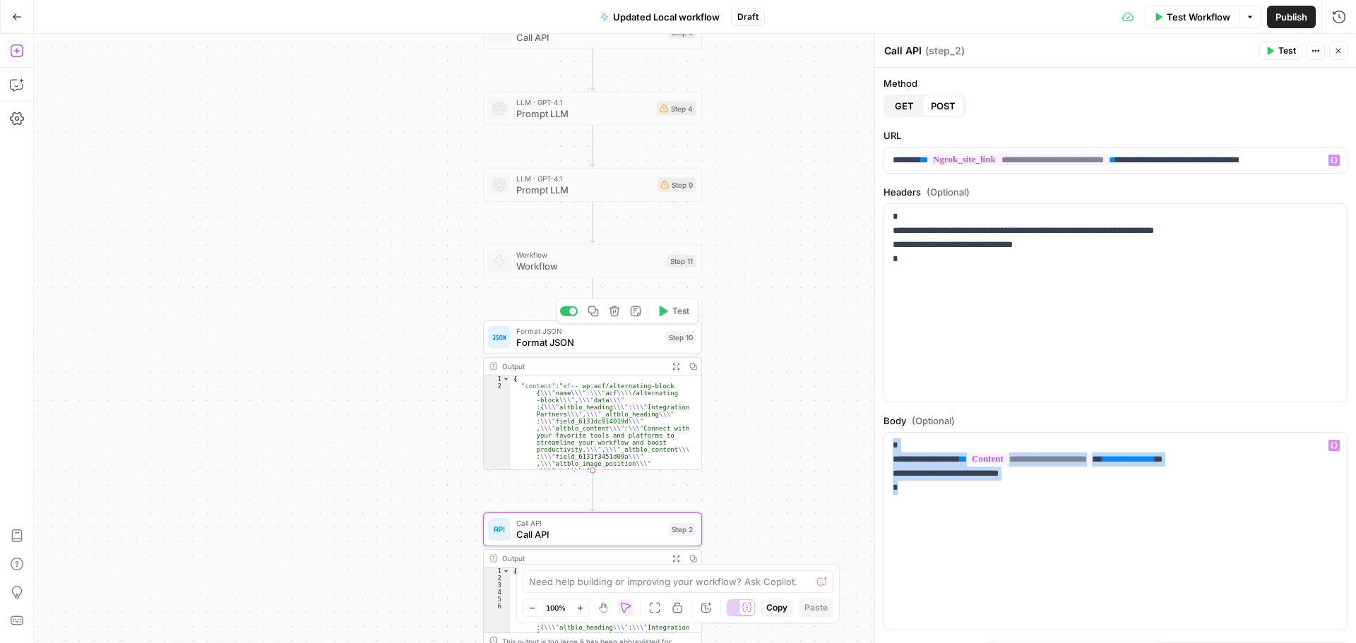
click at [607, 345] on span "Format JSON" at bounding box center [588, 342] width 144 height 14
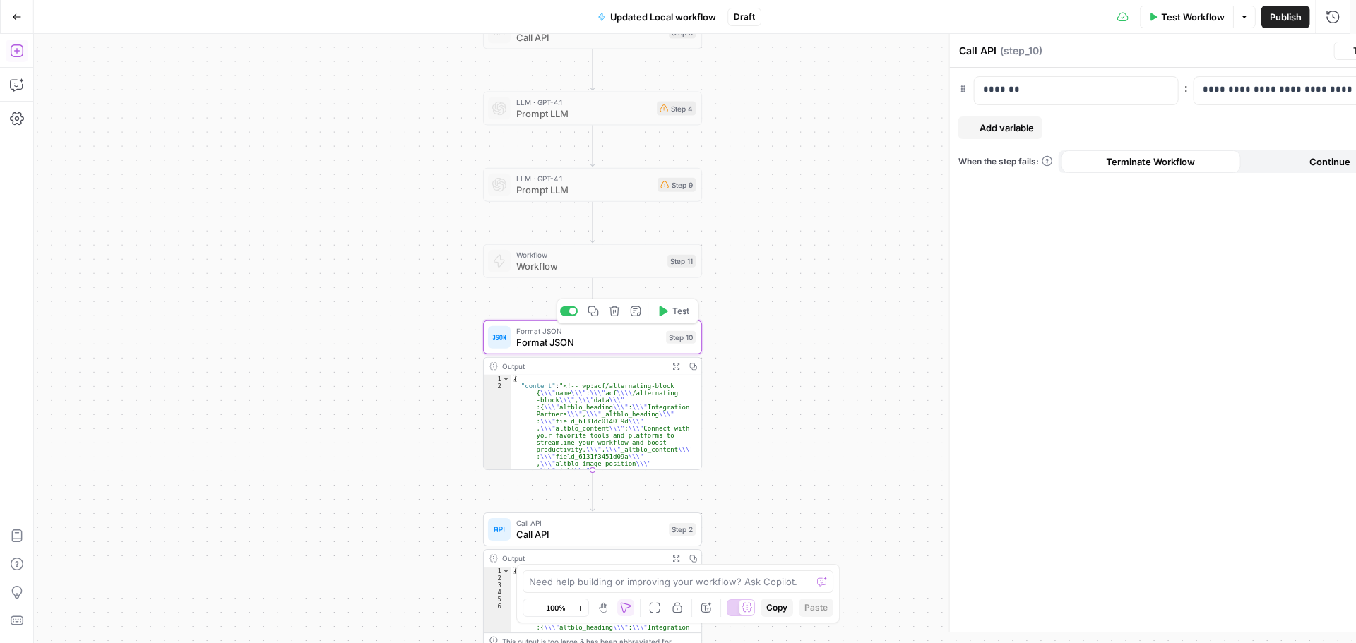
type textarea "Format JSON"
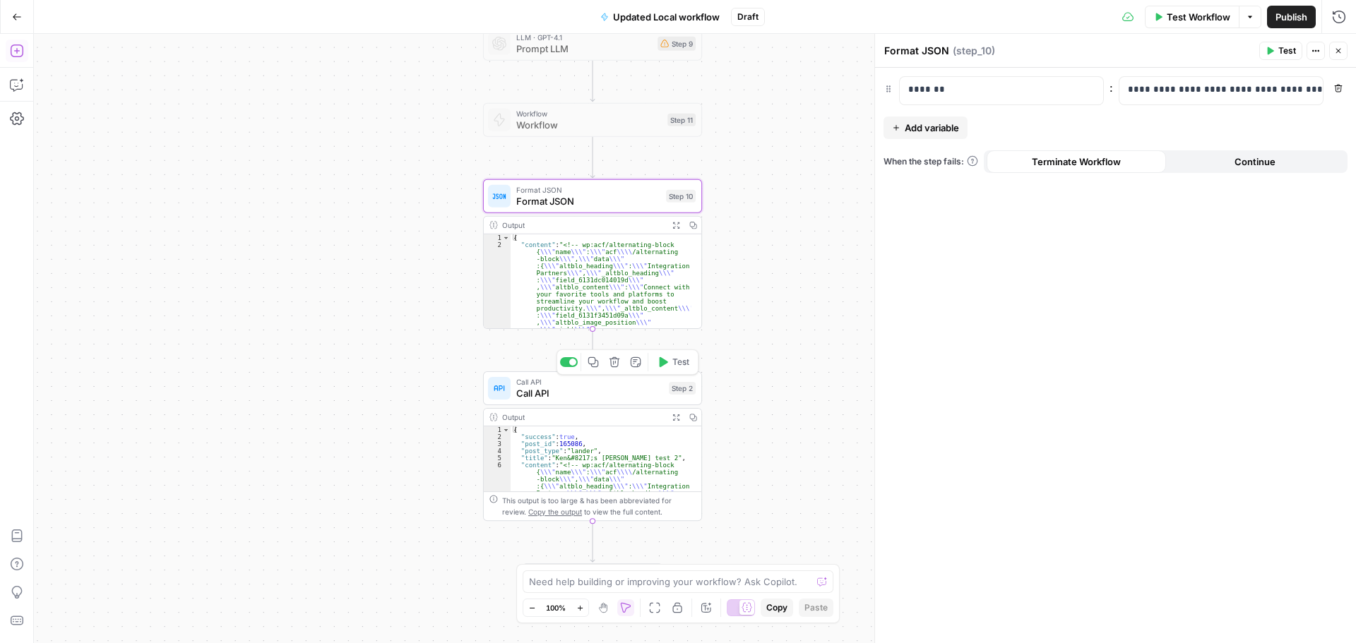
click at [577, 403] on div "Call API Call API Step 2 Copy step Delete step Add Note Test" at bounding box center [592, 388] width 219 height 34
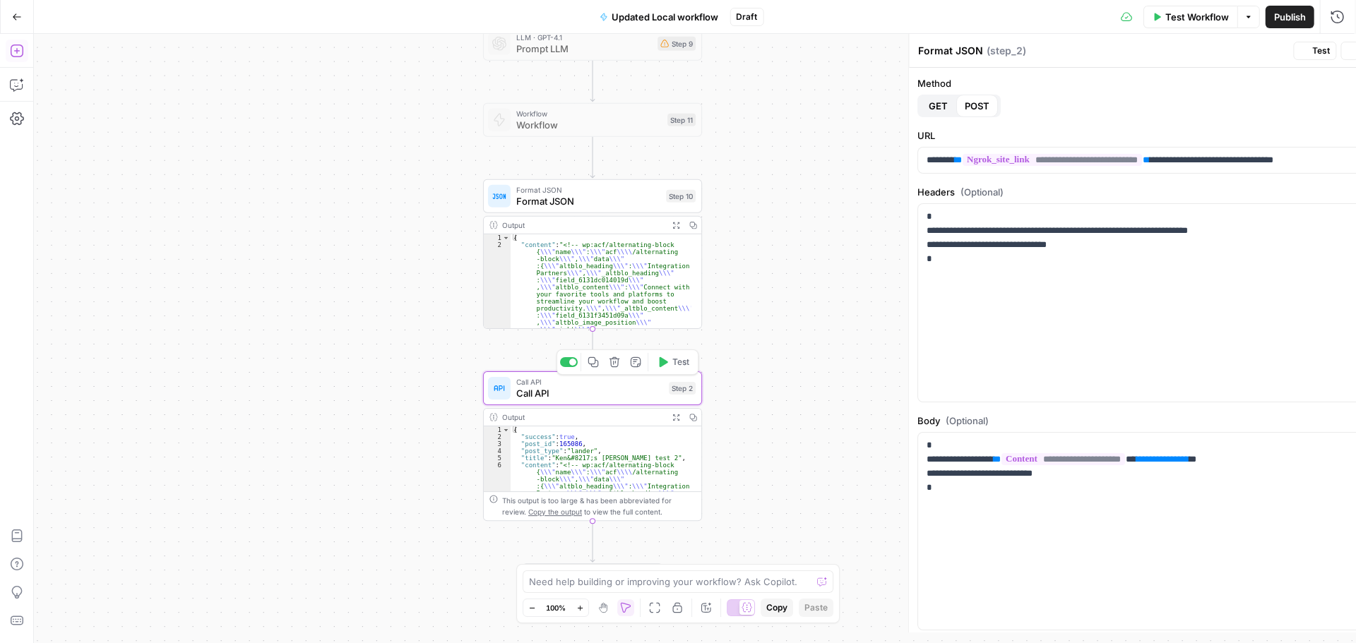
type textarea "Call API"
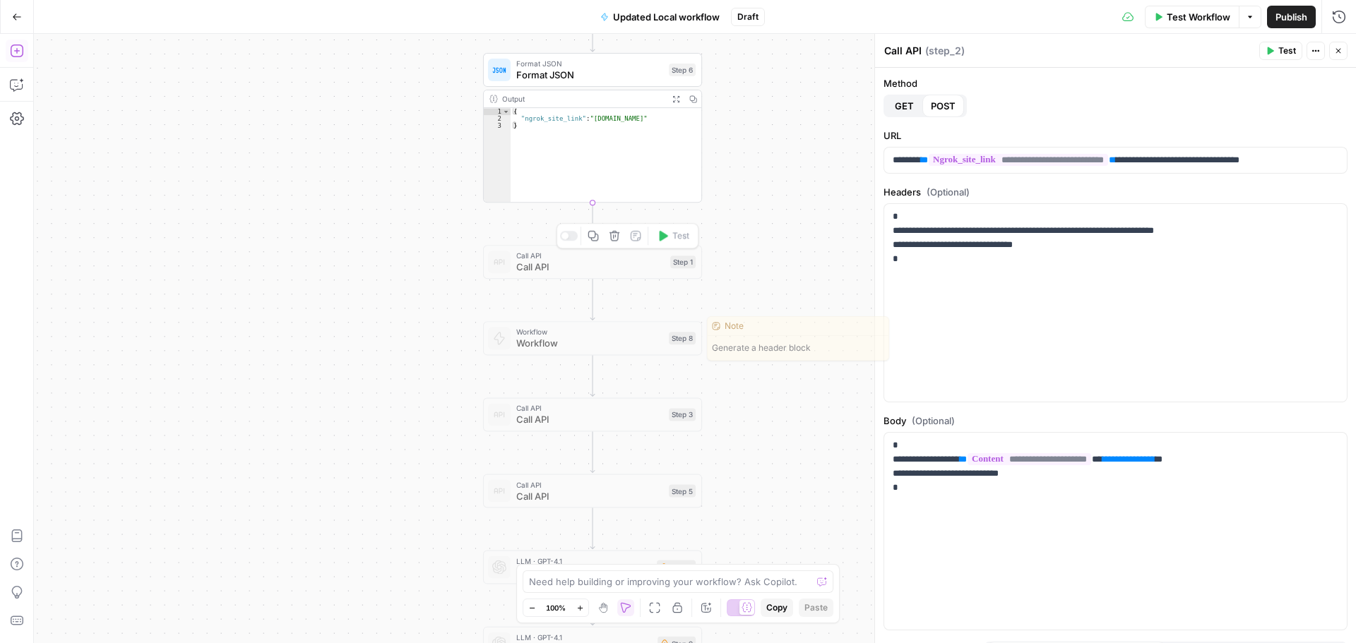
click at [568, 273] on span "Call API" at bounding box center [590, 267] width 148 height 14
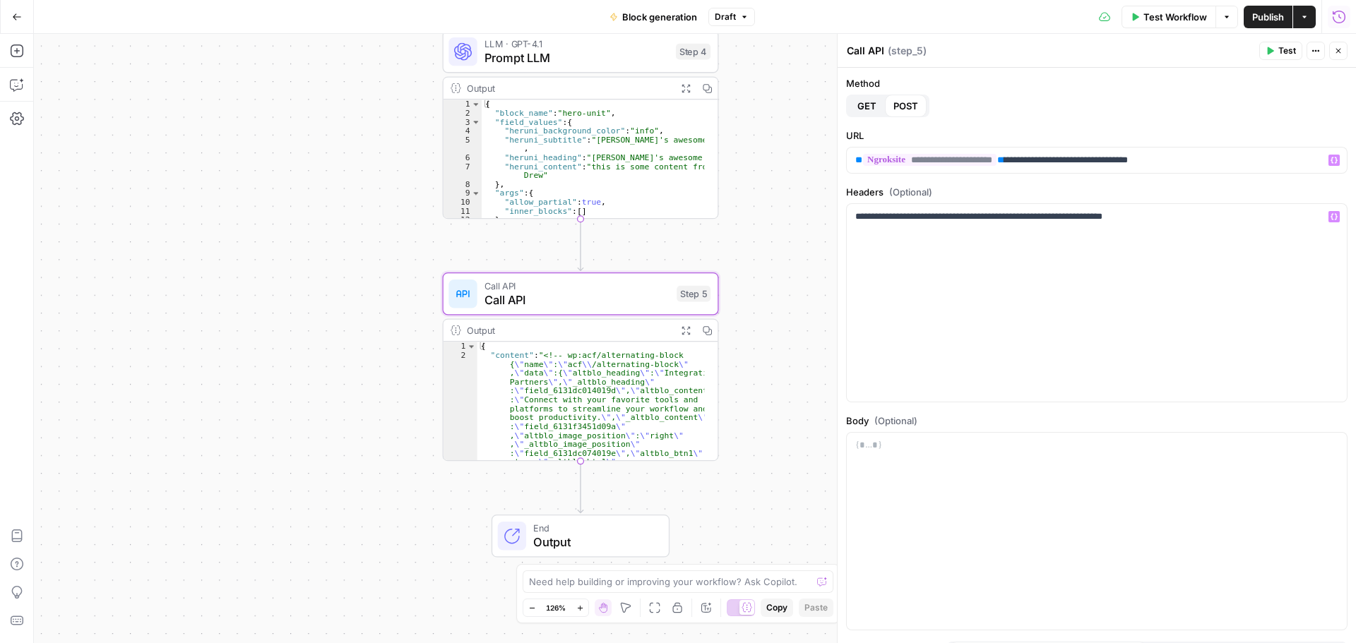
scroll to position [127, 0]
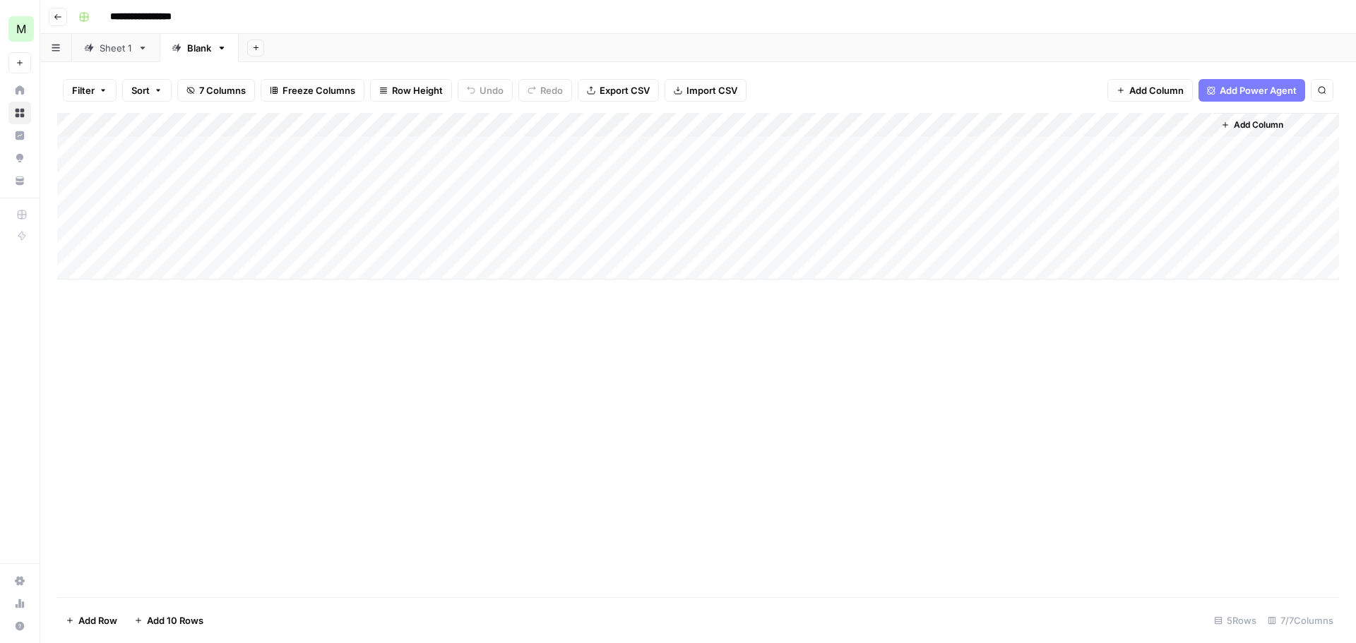
click at [1241, 145] on div "Add Column" at bounding box center [1276, 196] width 126 height 167
click at [1226, 125] on icon "button" at bounding box center [1225, 125] width 6 height 6
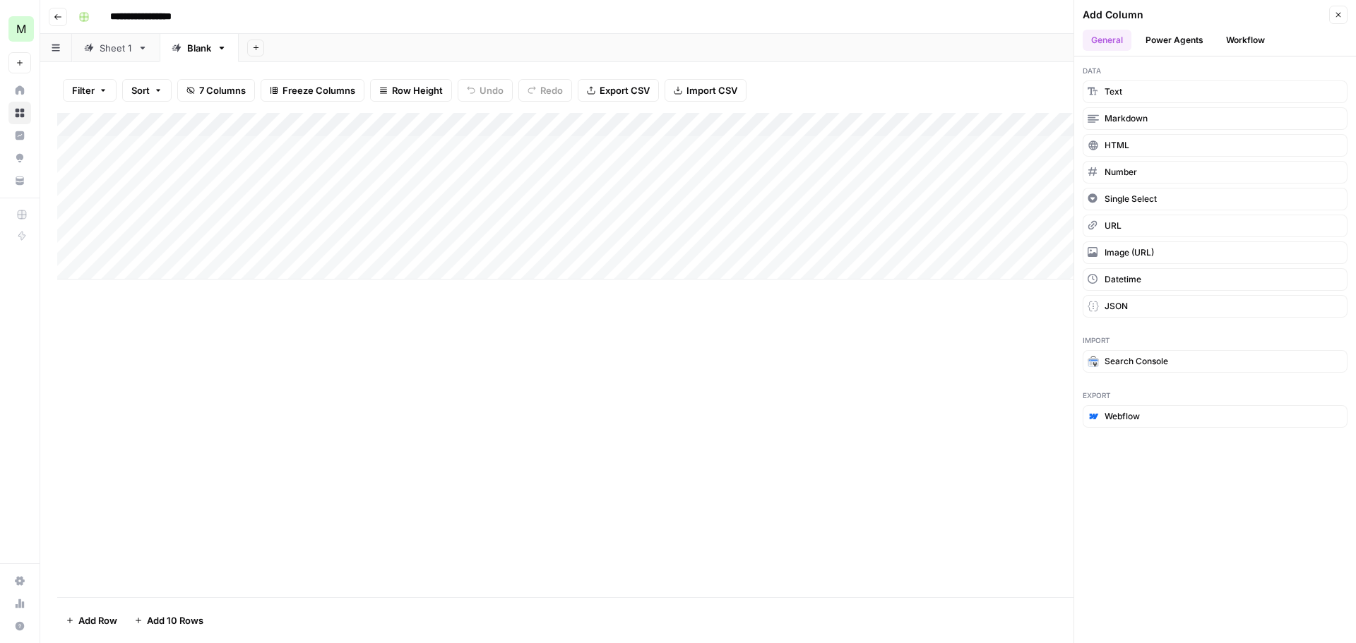
click at [1244, 40] on button "Workflow" at bounding box center [1245, 40] width 56 height 21
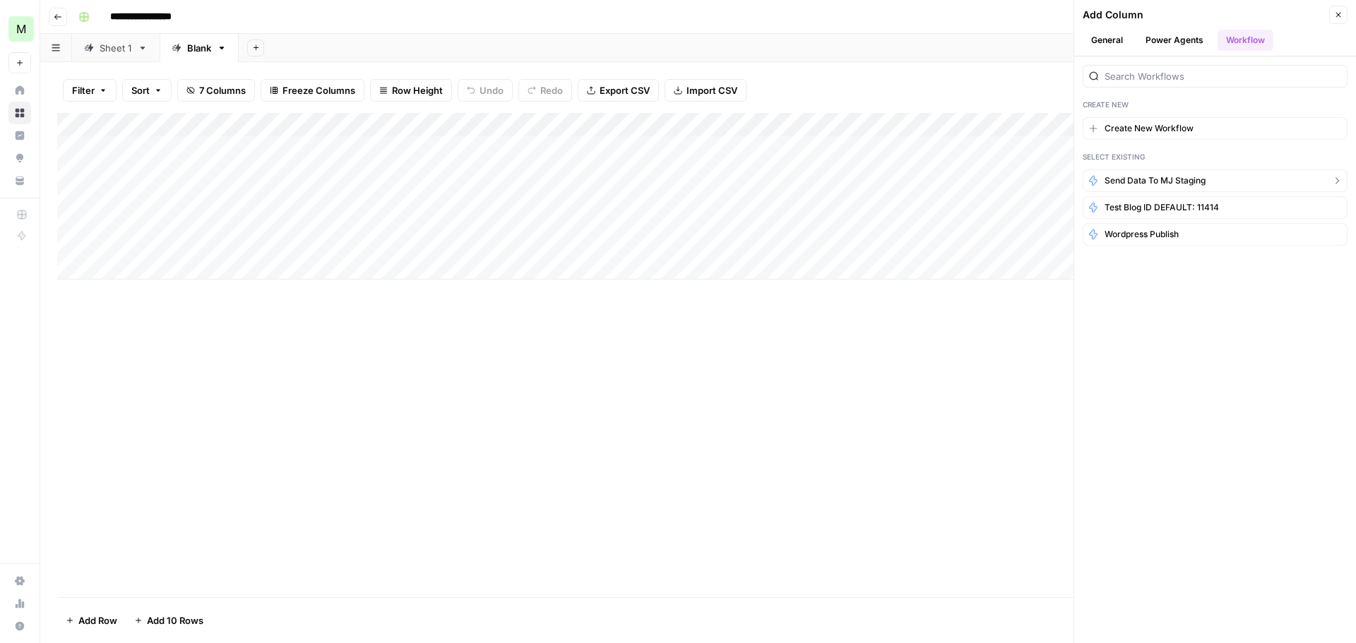
click at [1156, 182] on span "Send Data to MJ staging" at bounding box center [1154, 180] width 101 height 13
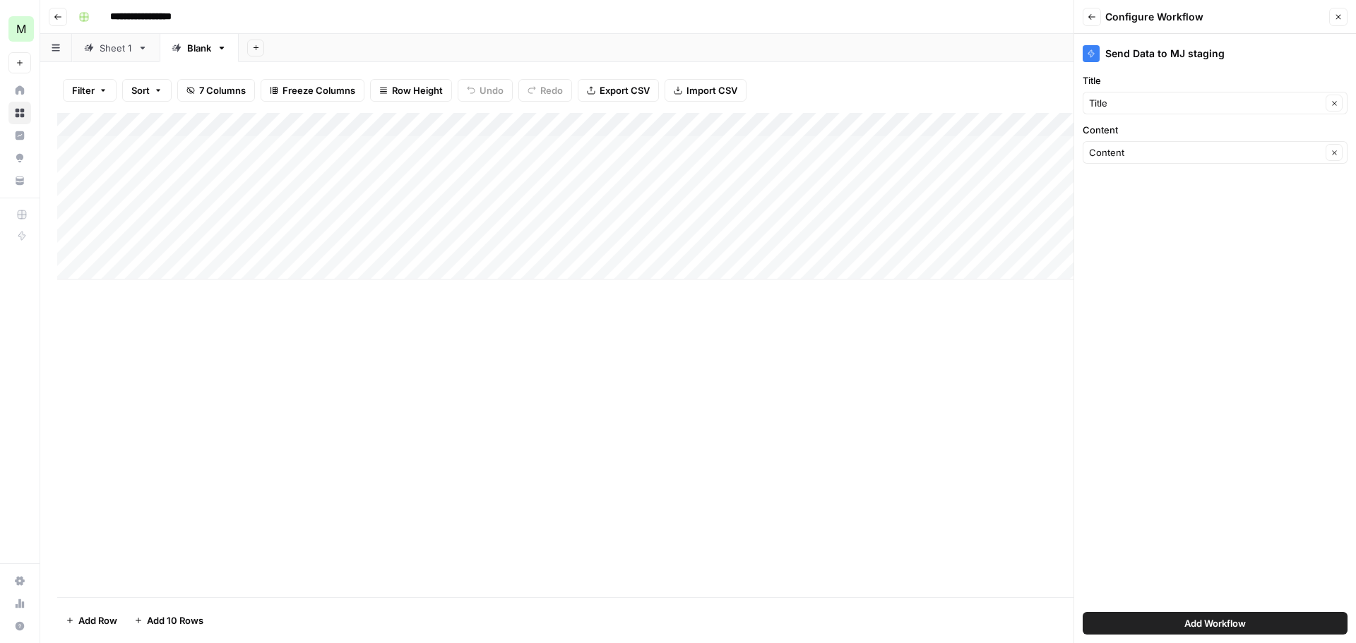
click at [992, 265] on div "Add Column" at bounding box center [698, 196] width 1282 height 167
click at [1159, 108] on input "Title" at bounding box center [1205, 103] width 232 height 14
click at [1123, 204] on span "Title (1)" at bounding box center [1203, 205] width 218 height 14
type input "Title (1)"
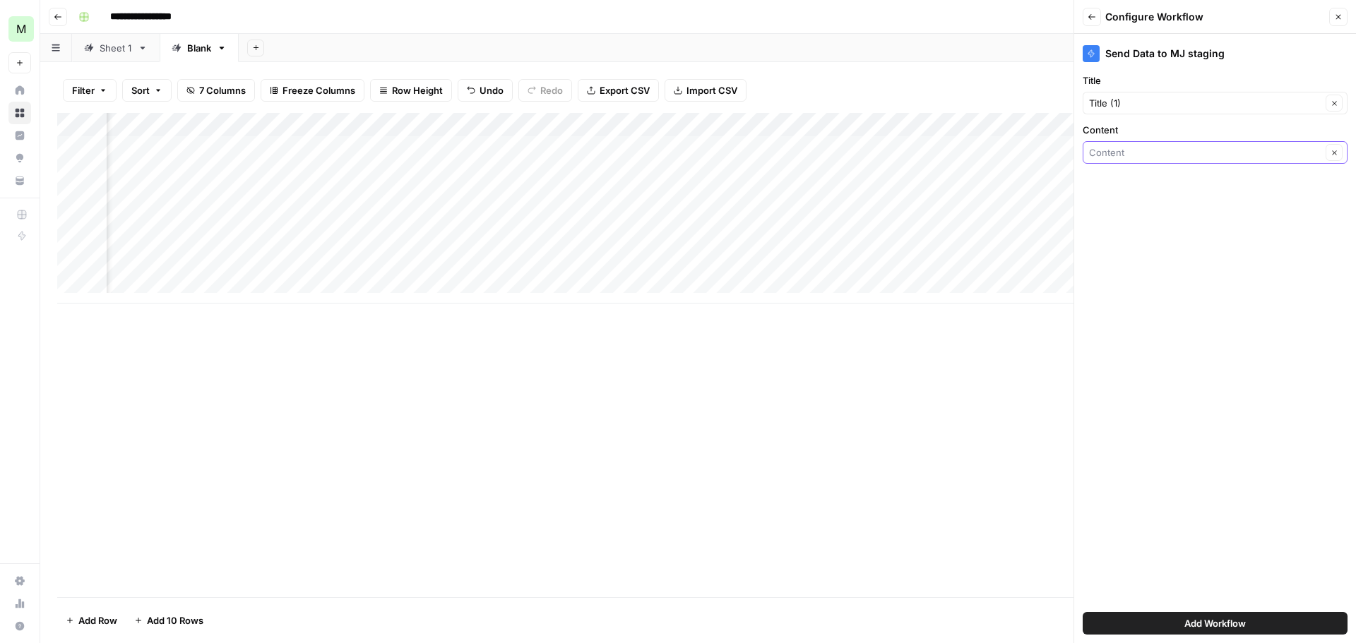
click at [1133, 154] on input "Content" at bounding box center [1205, 152] width 232 height 14
click at [1123, 232] on span "Content" at bounding box center [1196, 232] width 205 height 14
type input "Content"
click at [711, 153] on div "Add Column" at bounding box center [698, 208] width 1282 height 191
click at [708, 148] on div "Add Column" at bounding box center [698, 208] width 1282 height 191
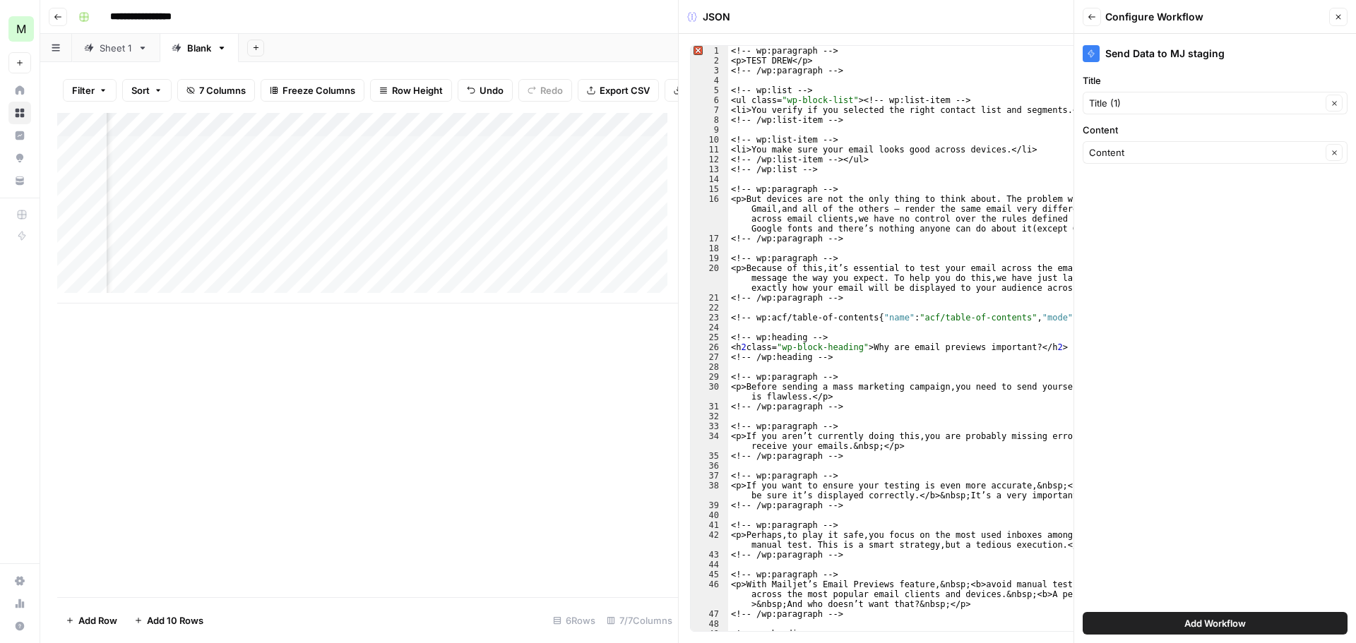
click at [1339, 19] on icon "button" at bounding box center [1338, 17] width 8 height 8
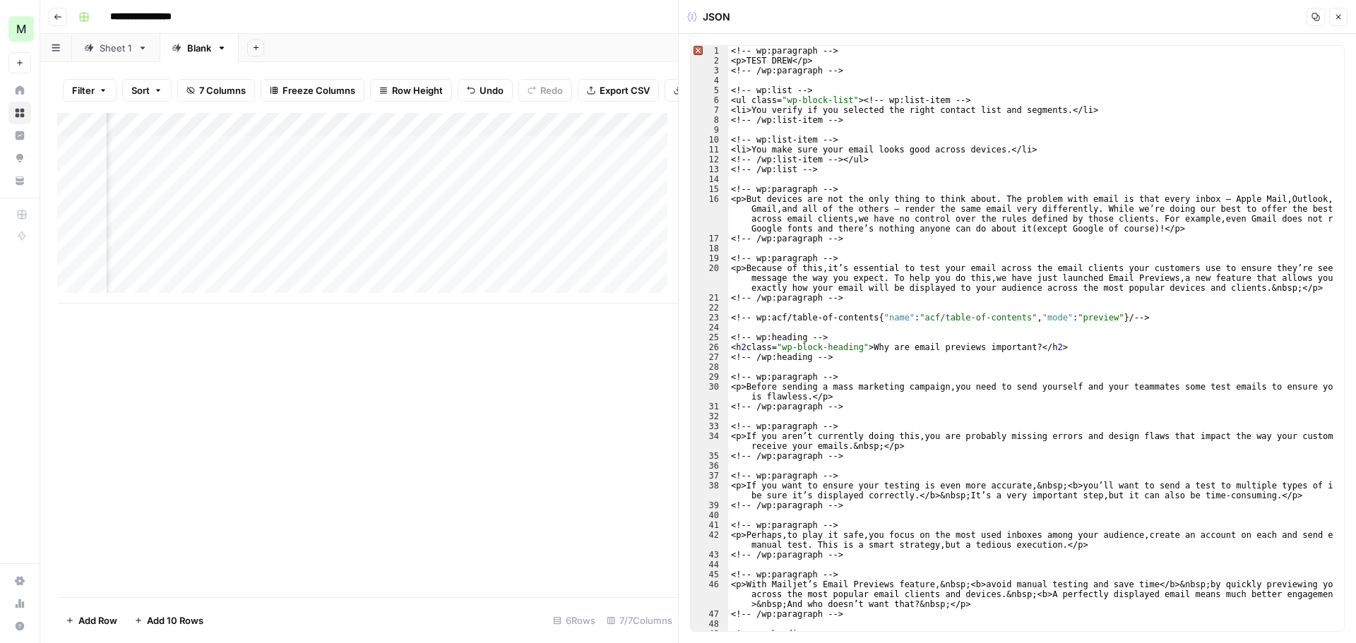
click at [1335, 18] on icon "button" at bounding box center [1338, 17] width 8 height 8
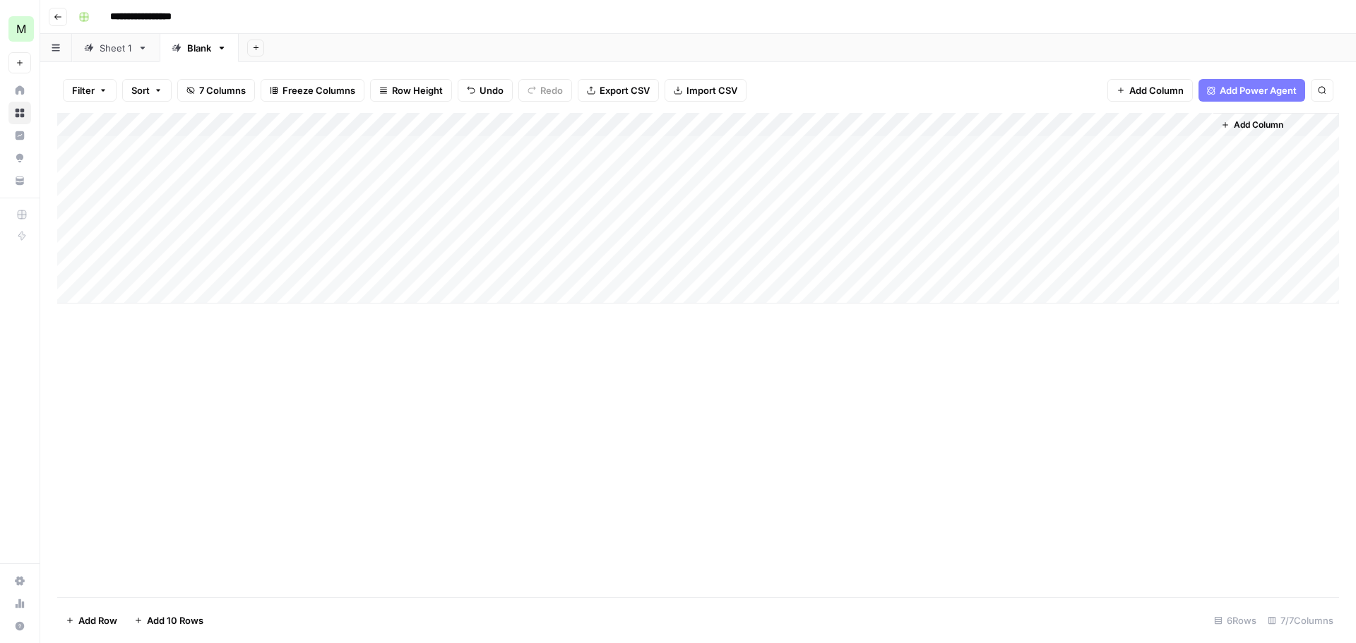
click at [1254, 143] on div "Add Column" at bounding box center [1276, 208] width 126 height 191
click at [1228, 143] on div "Add Column" at bounding box center [1276, 208] width 126 height 191
click at [1243, 120] on span "Add Column" at bounding box center [1258, 125] width 49 height 13
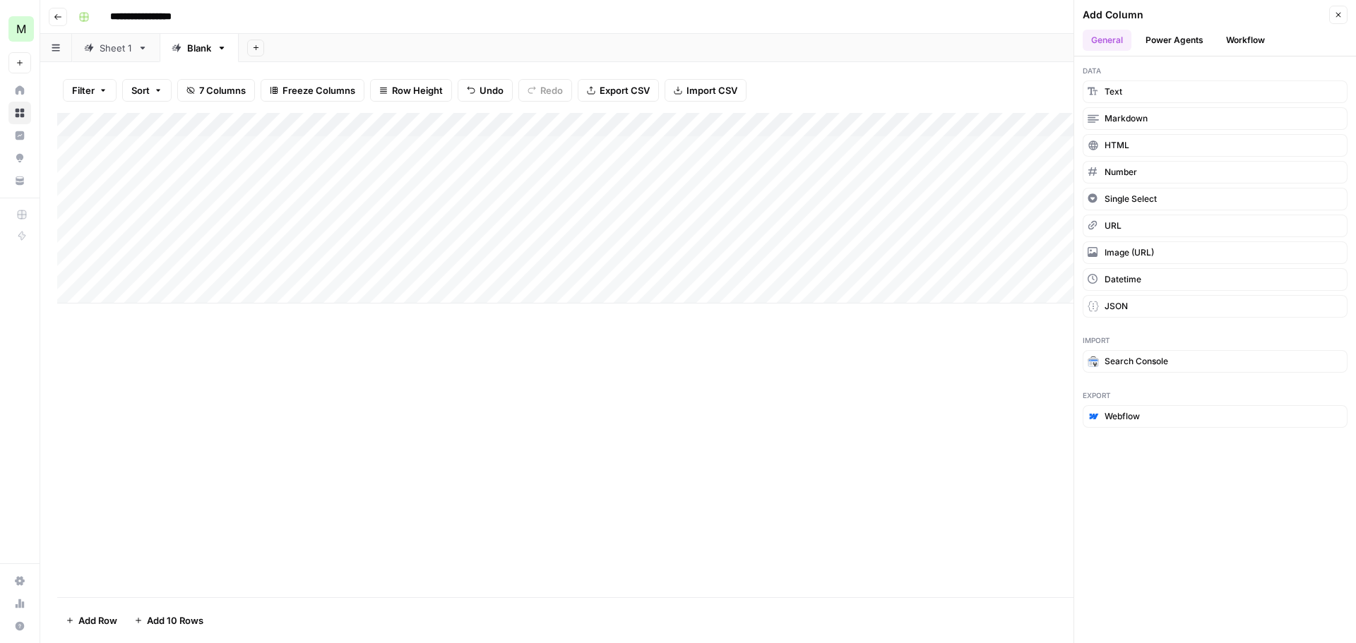
click at [1232, 28] on header "Add Column Close General Power Agents Workflow" at bounding box center [1215, 28] width 282 height 56
click at [1232, 36] on button "Workflow" at bounding box center [1245, 40] width 56 height 21
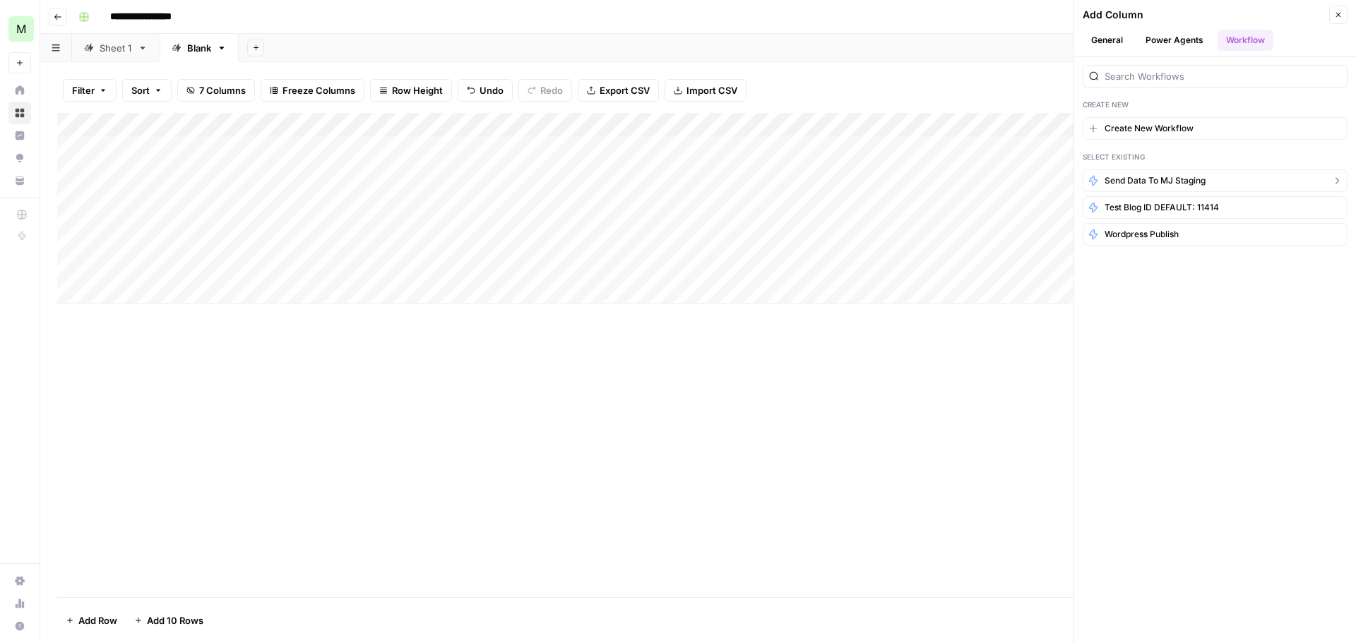
click at [1149, 181] on span "Send Data to MJ staging" at bounding box center [1154, 180] width 101 height 13
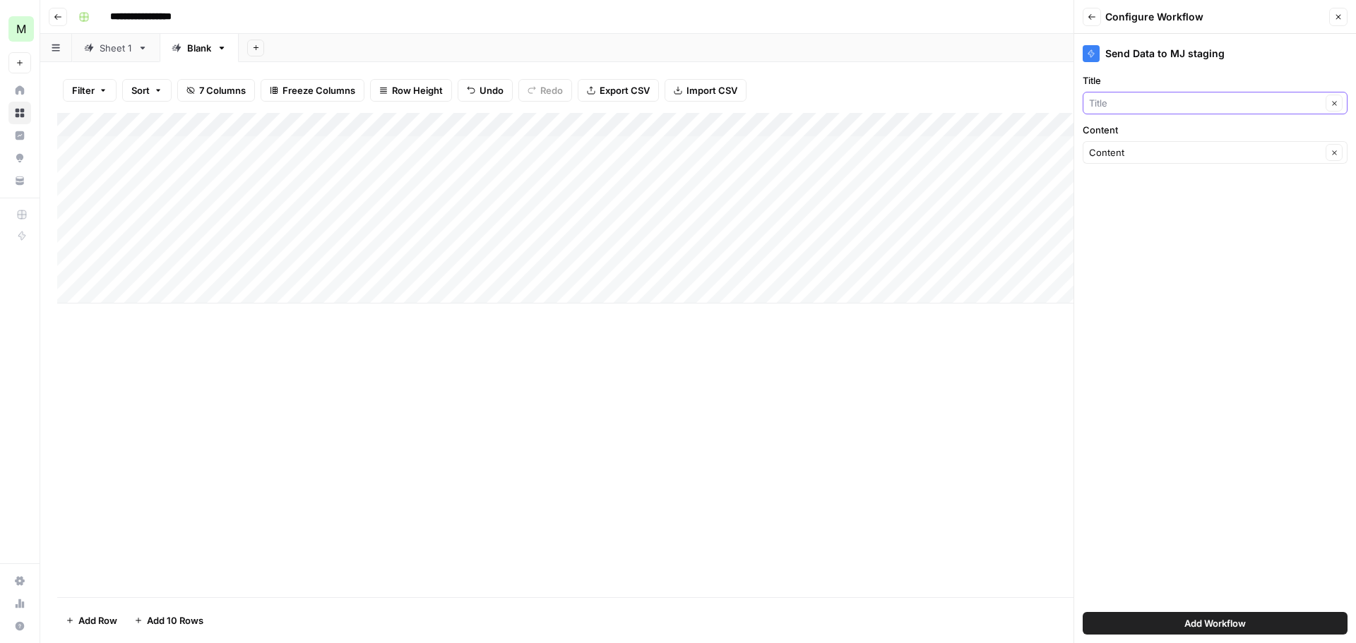
click at [1121, 106] on input "Title" at bounding box center [1205, 103] width 232 height 14
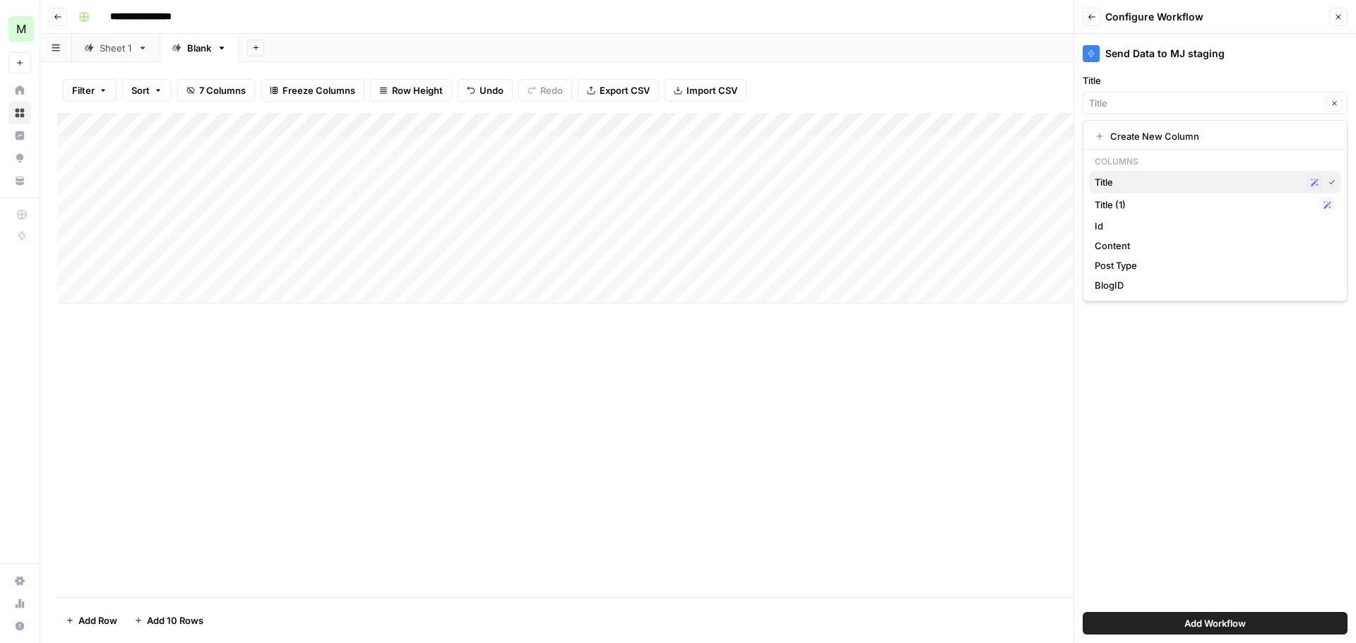
click at [1132, 180] on span "Title" at bounding box center [1196, 182] width 205 height 14
type input "Title"
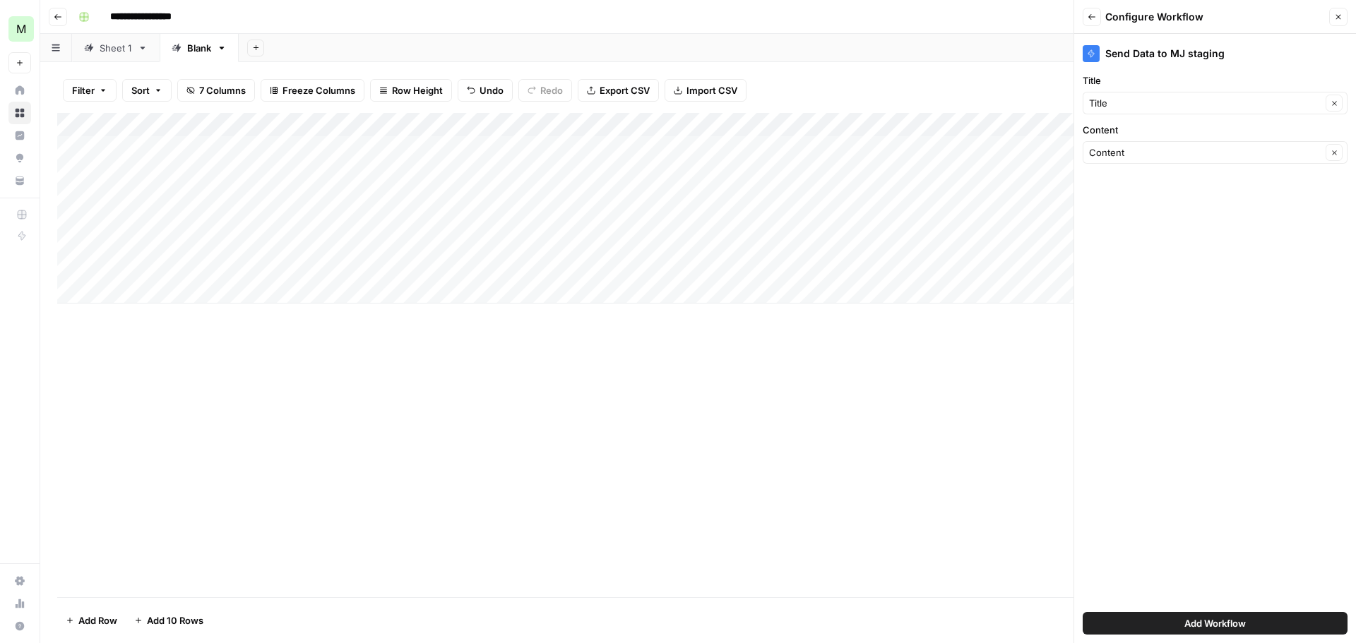
click at [1128, 113] on div "Title Clear" at bounding box center [1214, 103] width 265 height 23
drag, startPoint x: 1129, startPoint y: 203, endPoint x: 1136, endPoint y: 198, distance: 8.6
click at [1129, 204] on span "Title (1)" at bounding box center [1203, 205] width 218 height 14
type input "Title (1)"
click at [1139, 146] on input "Content" at bounding box center [1205, 152] width 232 height 14
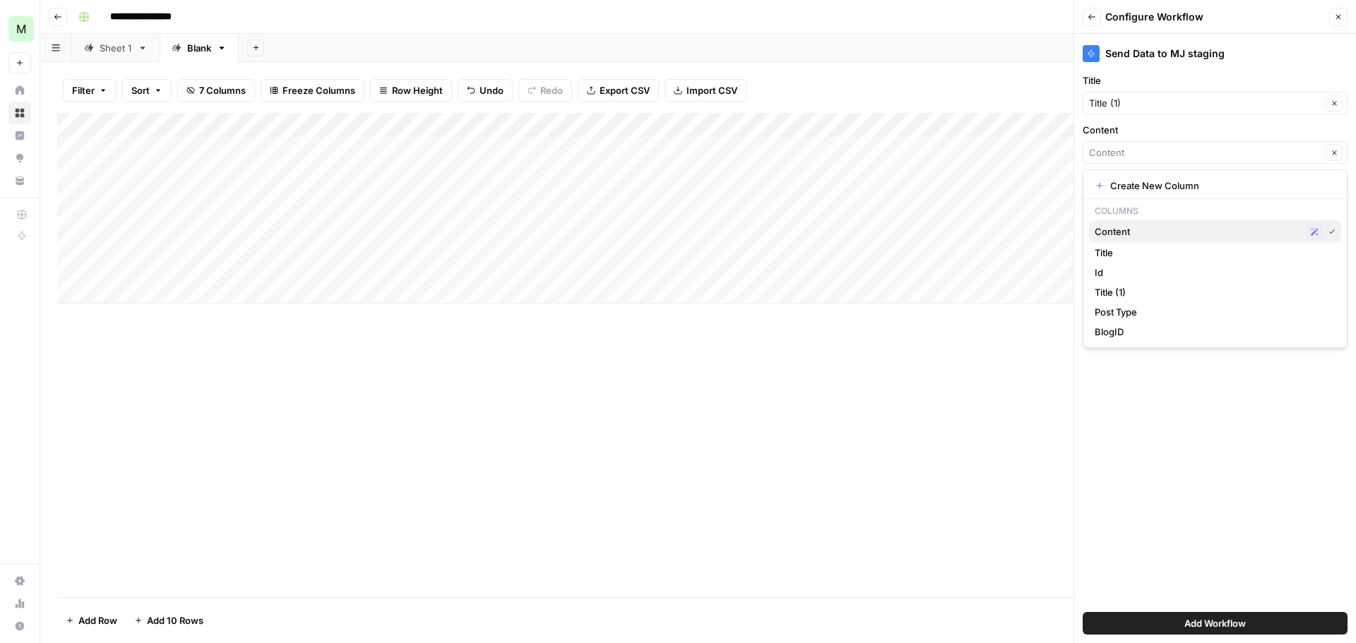
click at [1140, 229] on span "Content" at bounding box center [1196, 232] width 205 height 14
type input "Content"
click at [1226, 615] on button "Add Workflow" at bounding box center [1214, 623] width 265 height 23
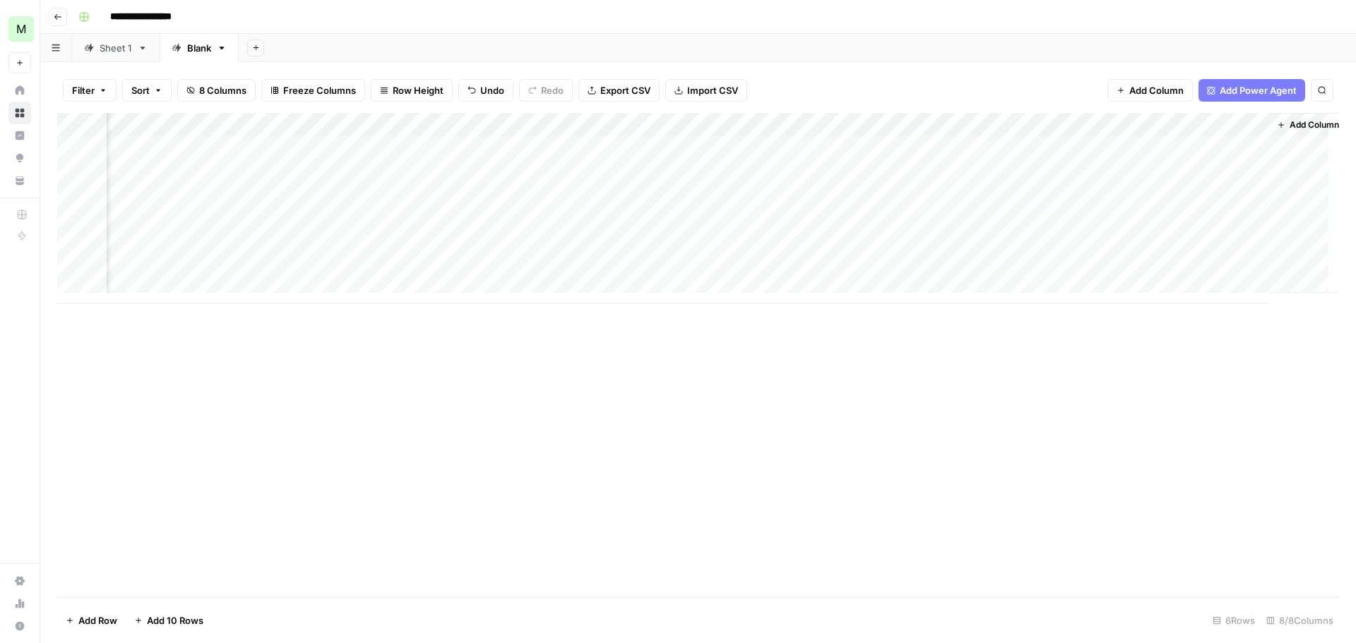
scroll to position [0, 138]
click at [1160, 149] on div "Add Column" at bounding box center [698, 208] width 1282 height 191
click at [1132, 148] on div "Add Column" at bounding box center [698, 208] width 1282 height 191
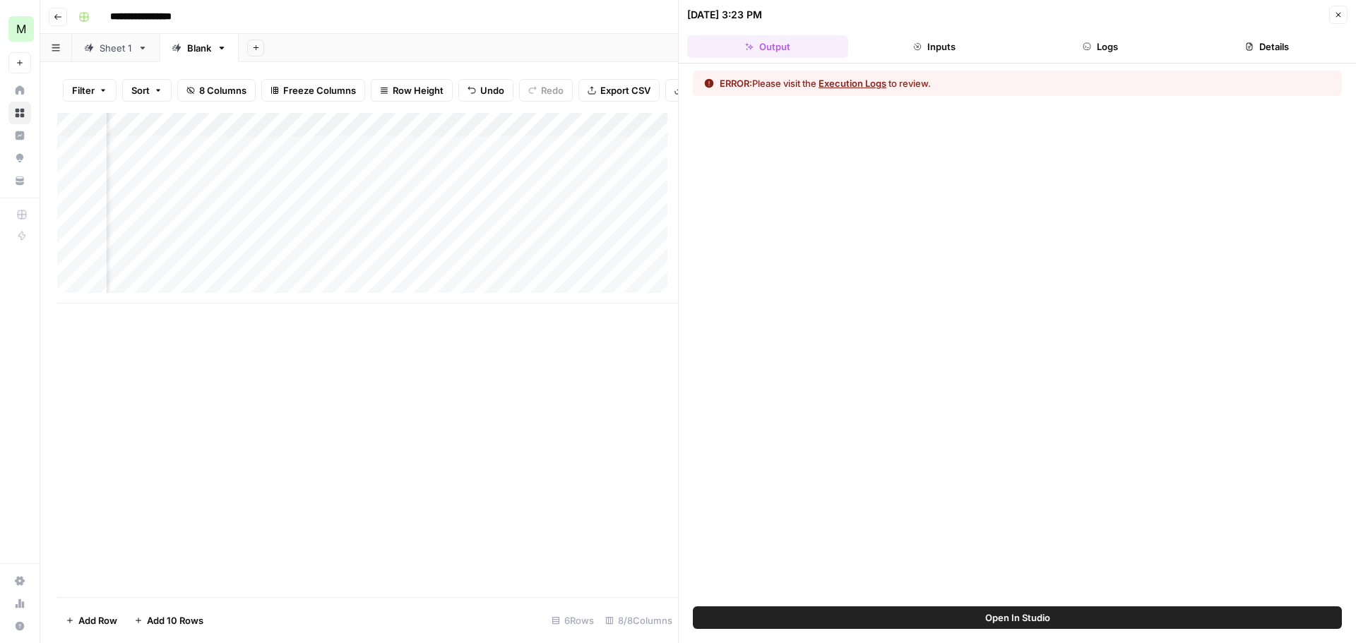
click at [863, 79] on button "Execution Logs" at bounding box center [852, 83] width 68 height 14
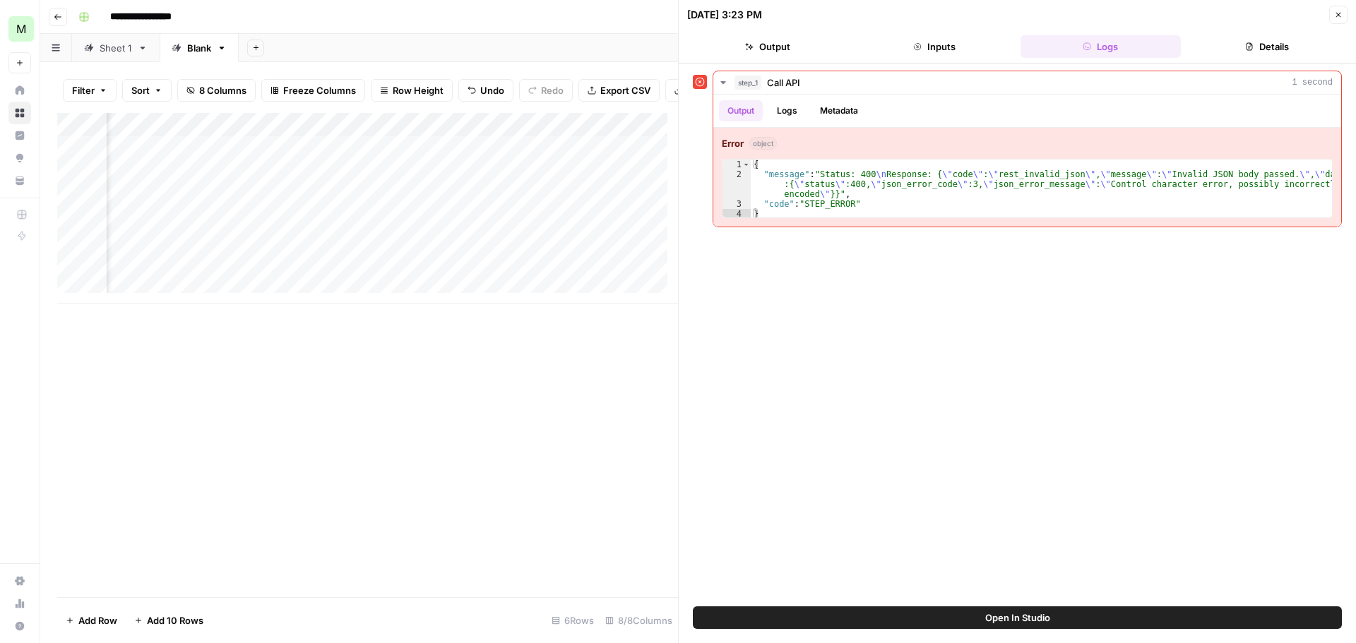
scroll to position [0, 393]
click at [407, 162] on div "Add Column" at bounding box center [367, 208] width 621 height 191
click at [416, 136] on div "Add Column" at bounding box center [367, 208] width 621 height 191
click at [374, 414] on div "Add Column" at bounding box center [367, 355] width 621 height 484
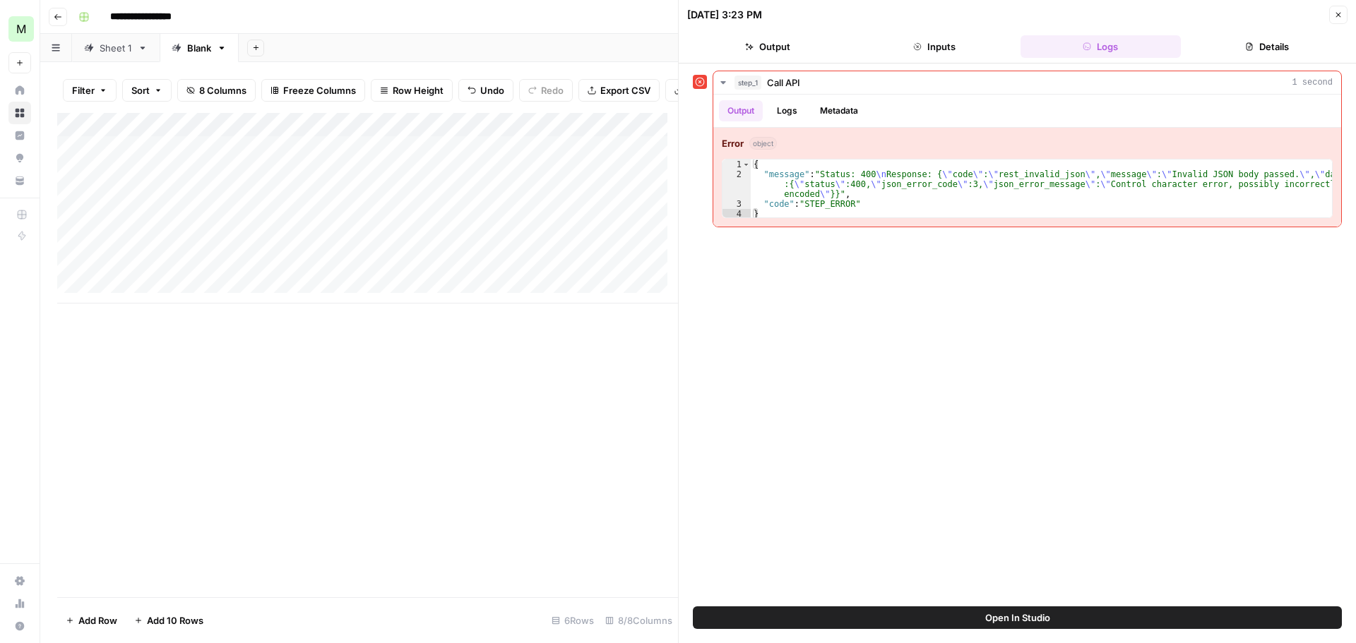
click at [382, 168] on div "Add Column" at bounding box center [367, 208] width 621 height 191
click at [467, 158] on div "Add Column" at bounding box center [367, 208] width 621 height 191
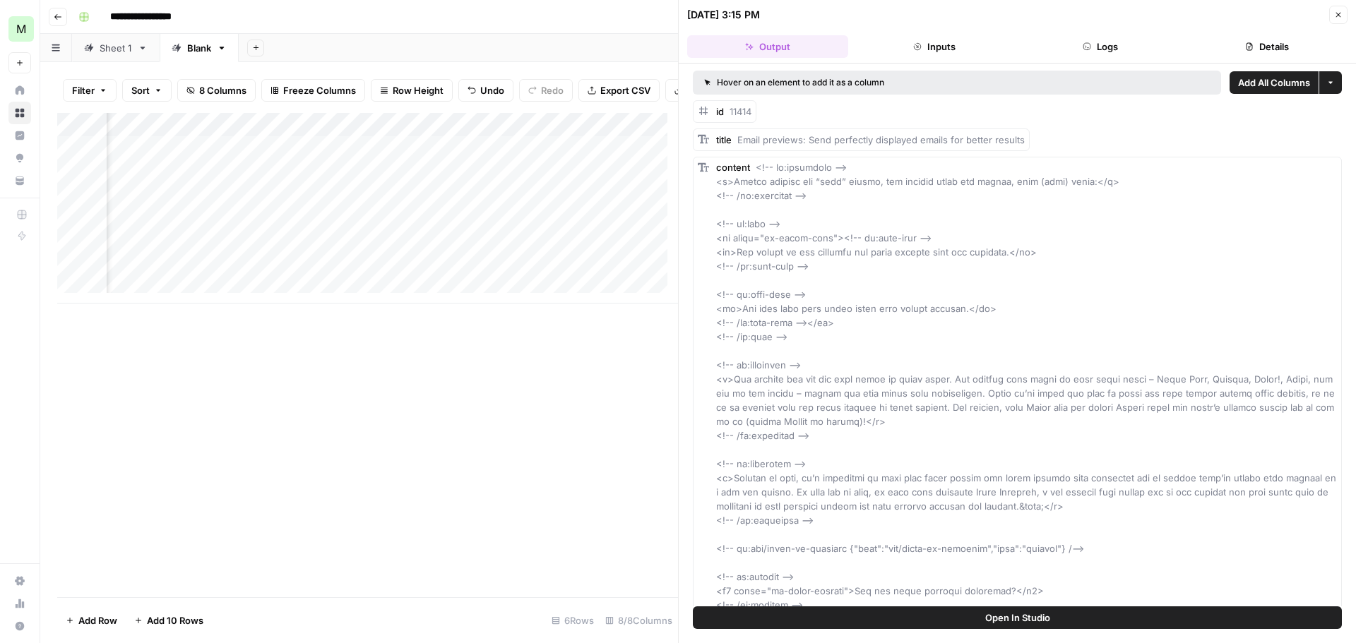
scroll to position [0, 431]
click at [401, 134] on div "Add Column" at bounding box center [367, 208] width 621 height 191
click at [399, 380] on div "Add Column" at bounding box center [367, 355] width 621 height 484
click at [409, 159] on div "Add Column" at bounding box center [367, 208] width 621 height 191
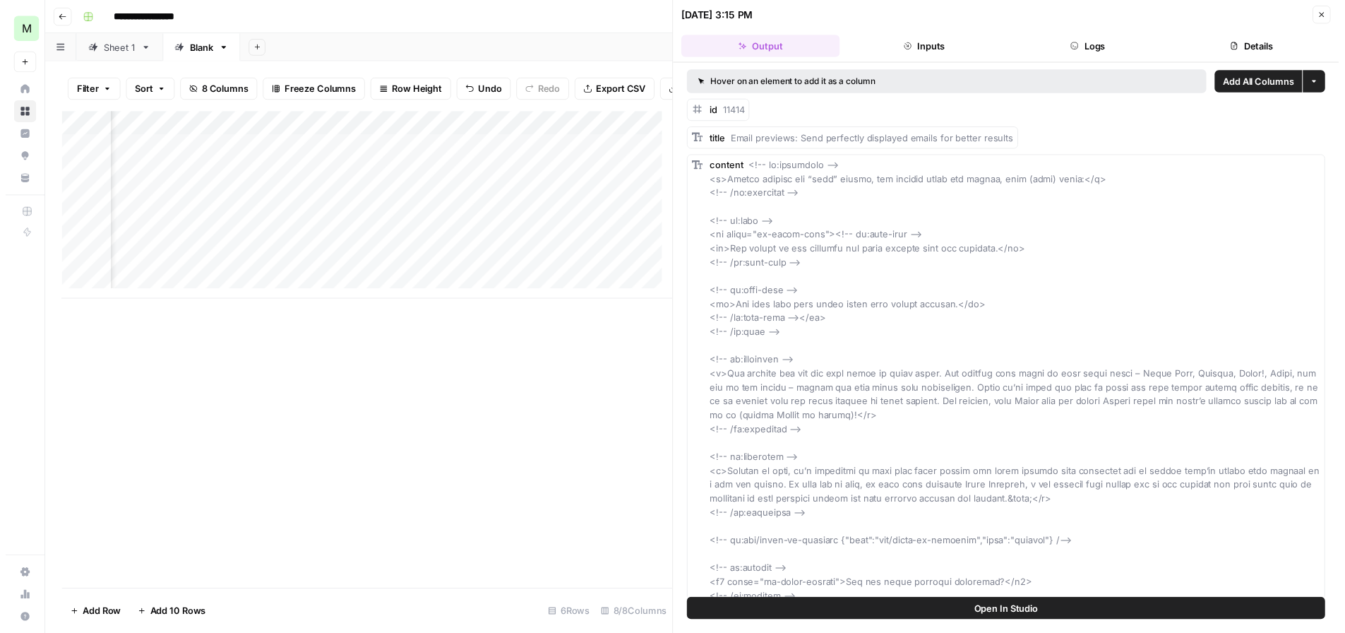
scroll to position [0, 712]
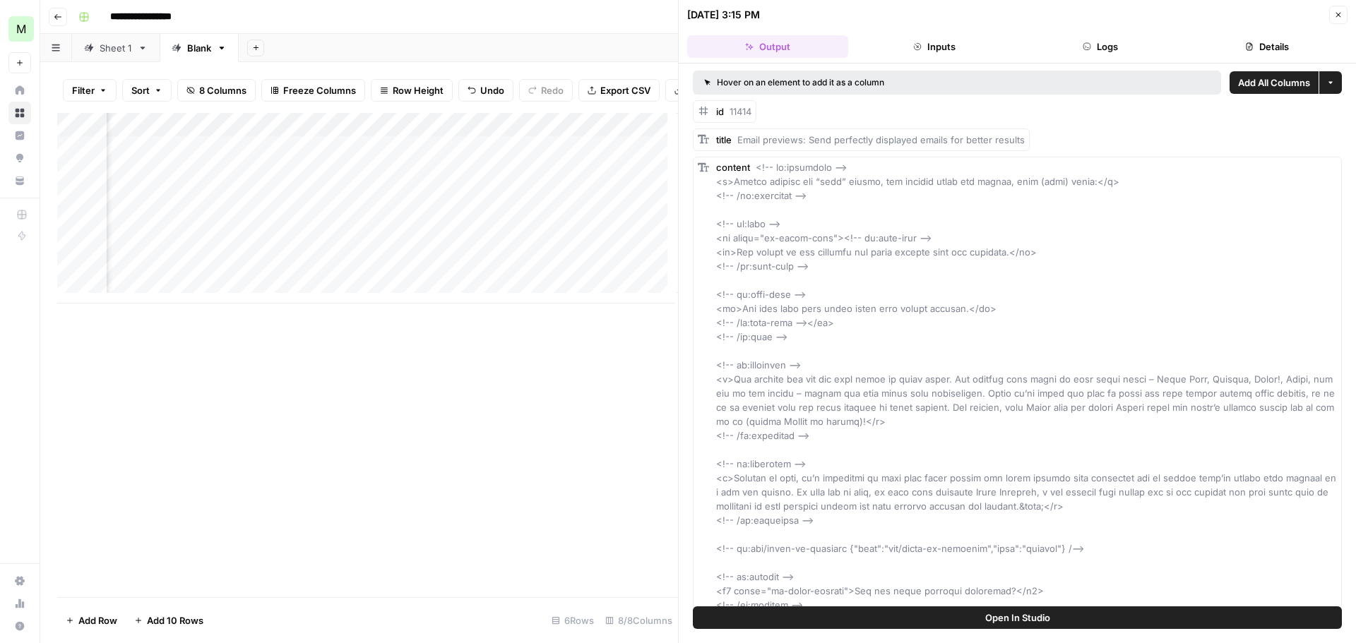
click at [561, 166] on div "Add Column" at bounding box center [367, 208] width 621 height 191
click at [602, 134] on div "Add Column" at bounding box center [367, 208] width 621 height 191
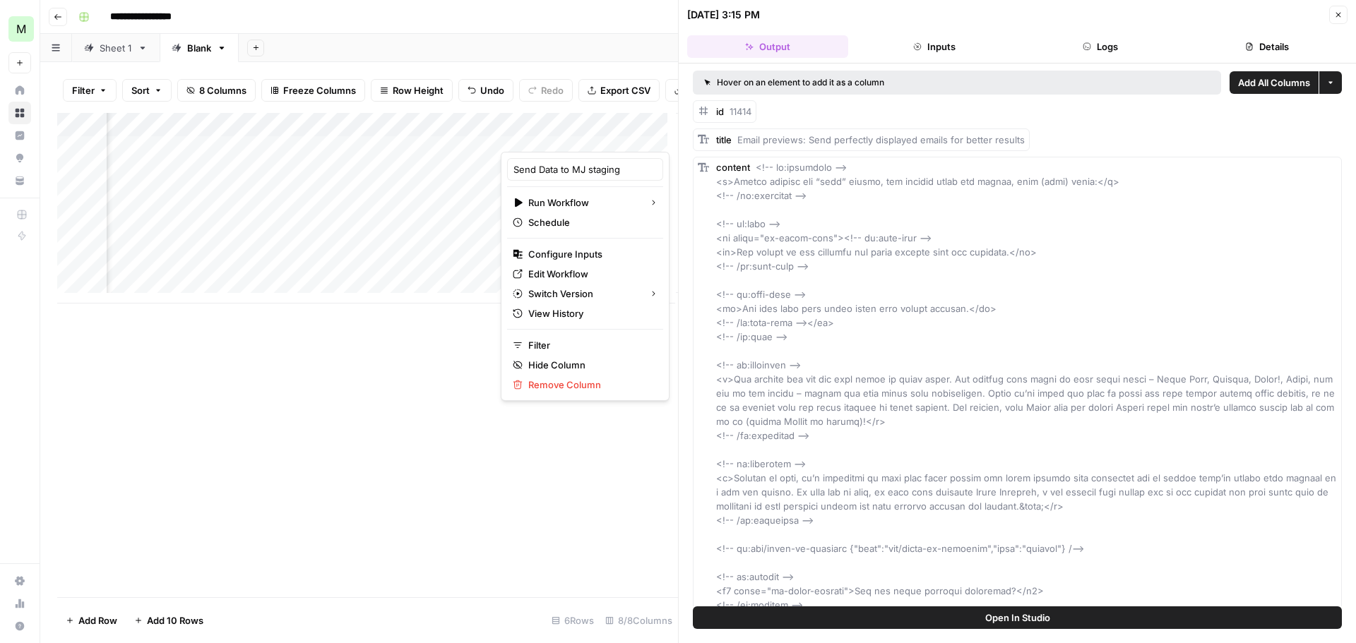
click at [403, 424] on div "Add Column" at bounding box center [367, 355] width 621 height 484
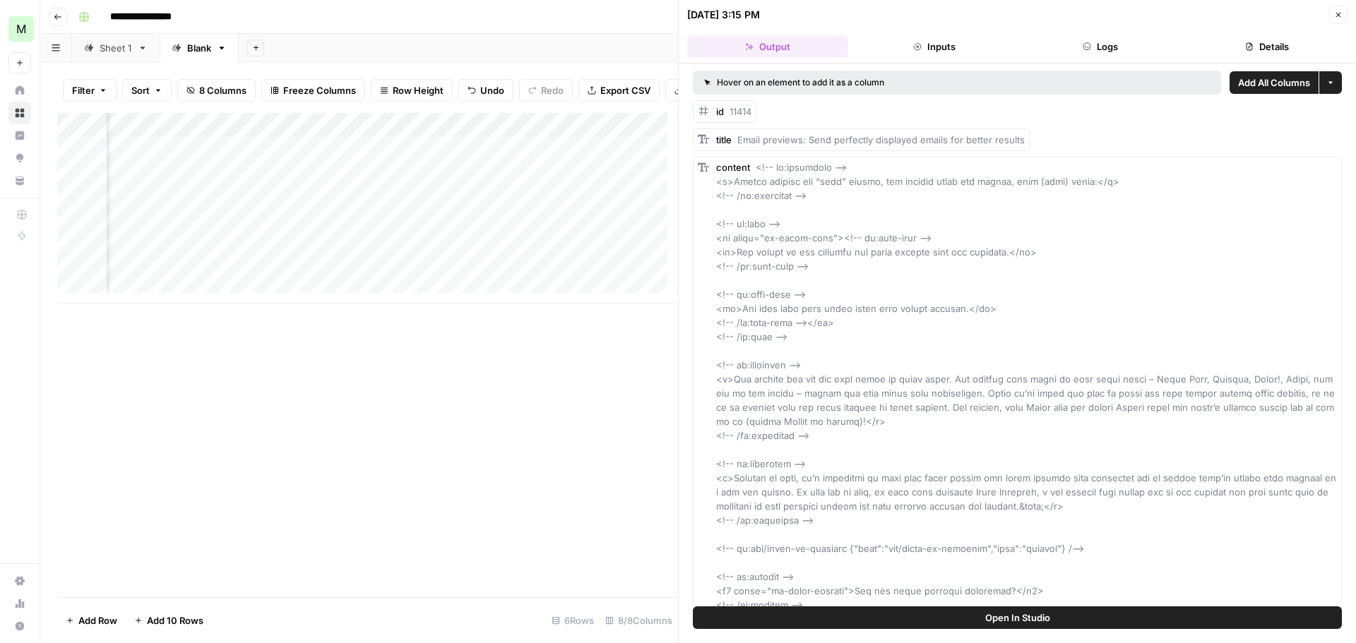
click at [1347, 17] on header "09/17/25 at 3:15 PM Close Output Inputs Logs Details" at bounding box center [1017, 32] width 677 height 64
click at [1342, 17] on icon "button" at bounding box center [1338, 15] width 8 height 8
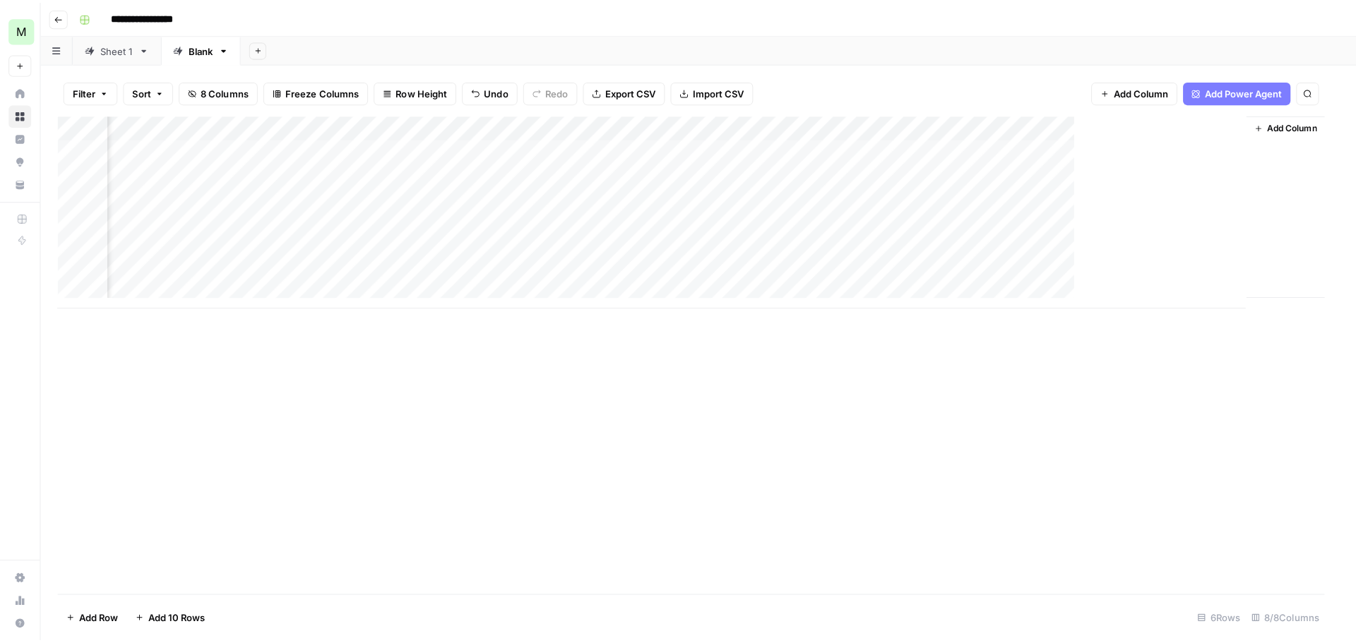
scroll to position [0, 121]
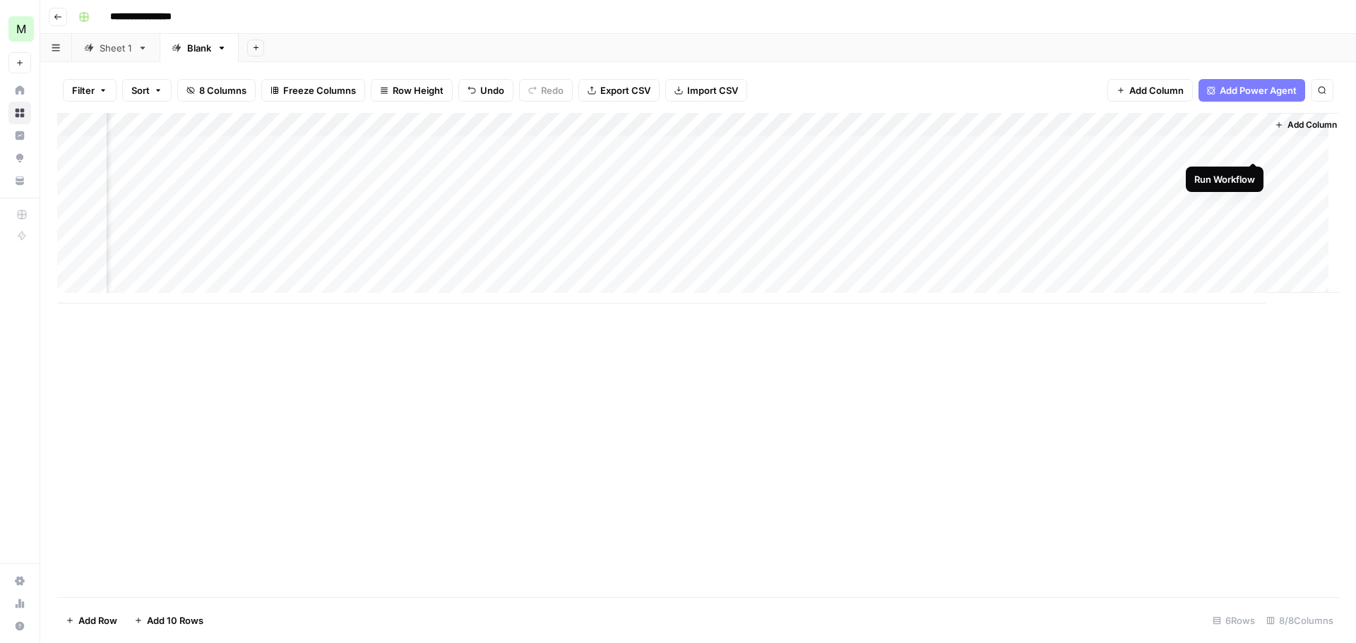
click at [1248, 149] on div "Add Column" at bounding box center [698, 208] width 1282 height 191
click at [1199, 143] on div "Add Column" at bounding box center [698, 208] width 1282 height 191
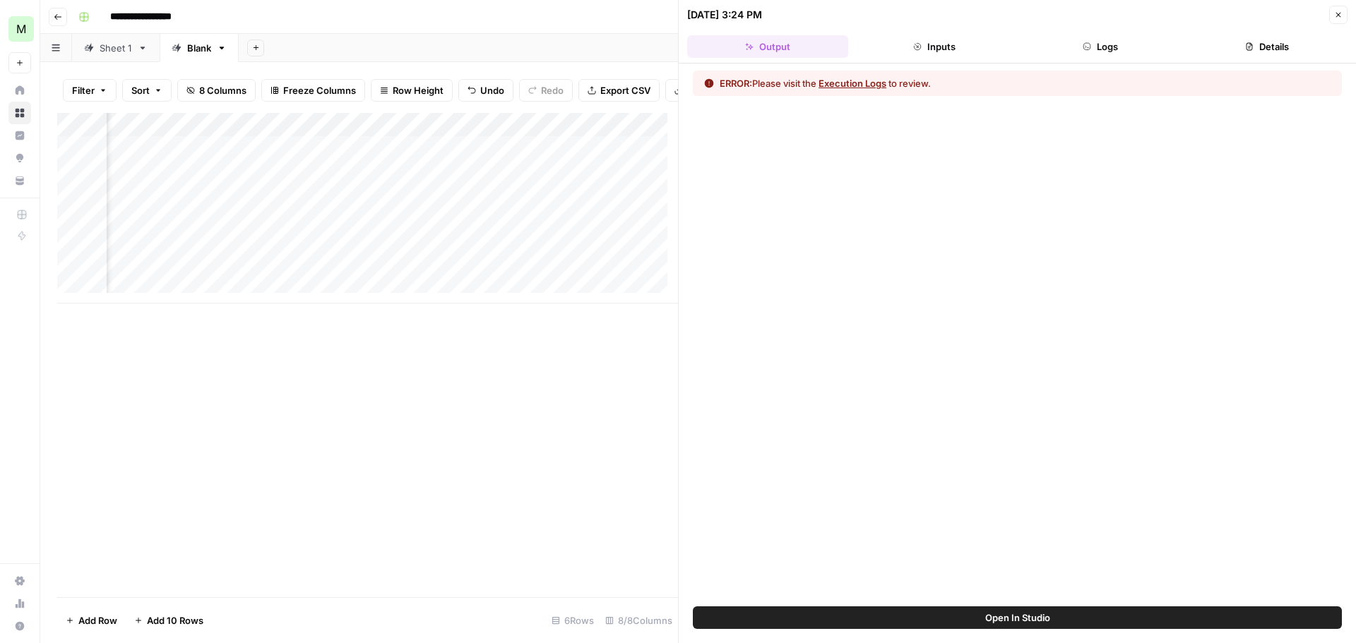
click at [926, 55] on button "Inputs" at bounding box center [934, 46] width 161 height 23
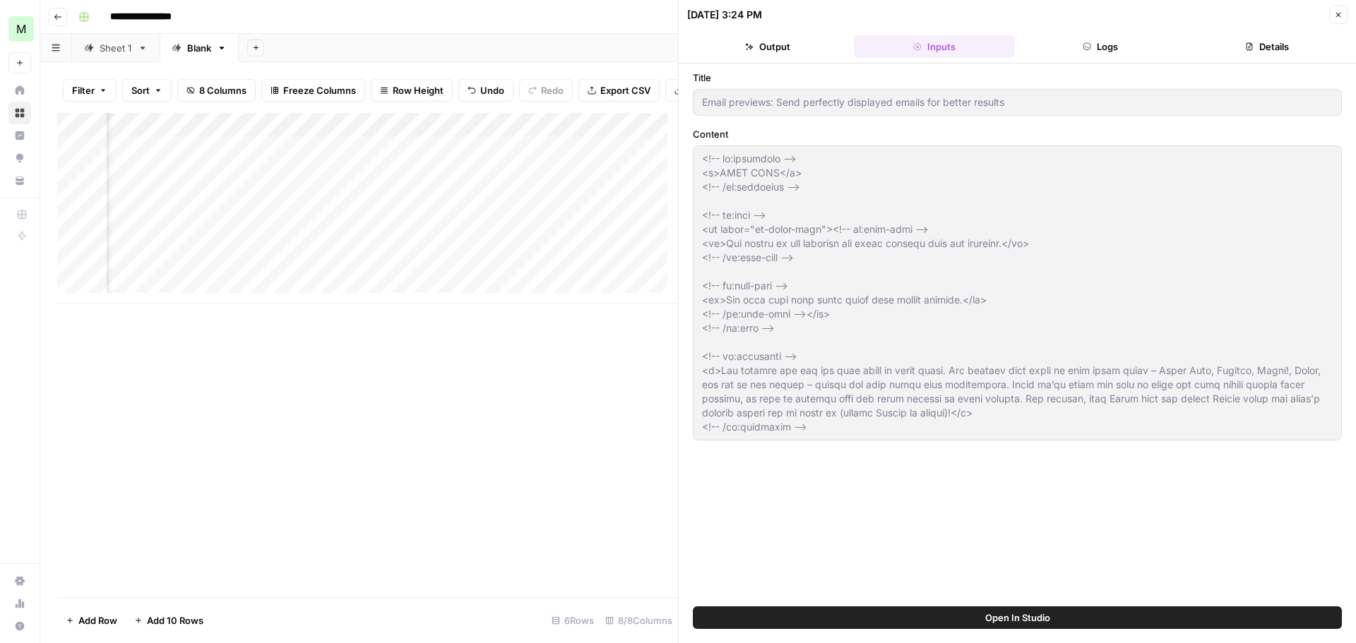
click at [1332, 16] on button "Close" at bounding box center [1338, 15] width 18 height 18
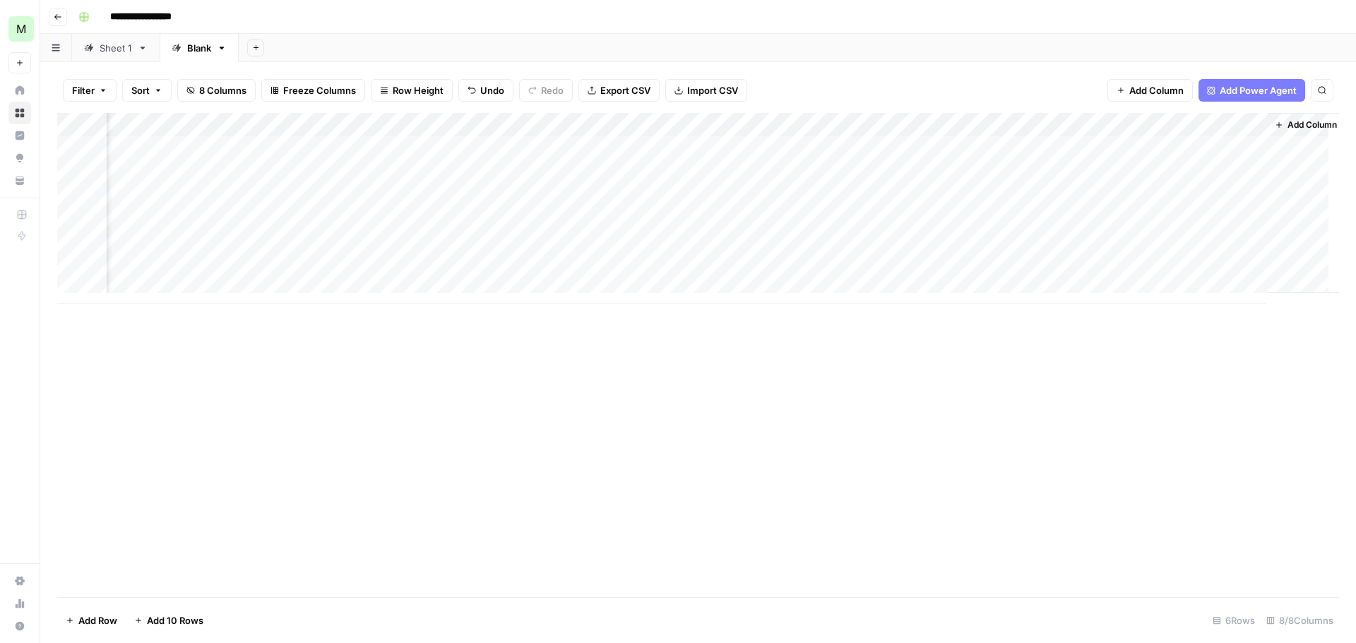
click at [1253, 125] on div "Add Column" at bounding box center [698, 208] width 1282 height 191
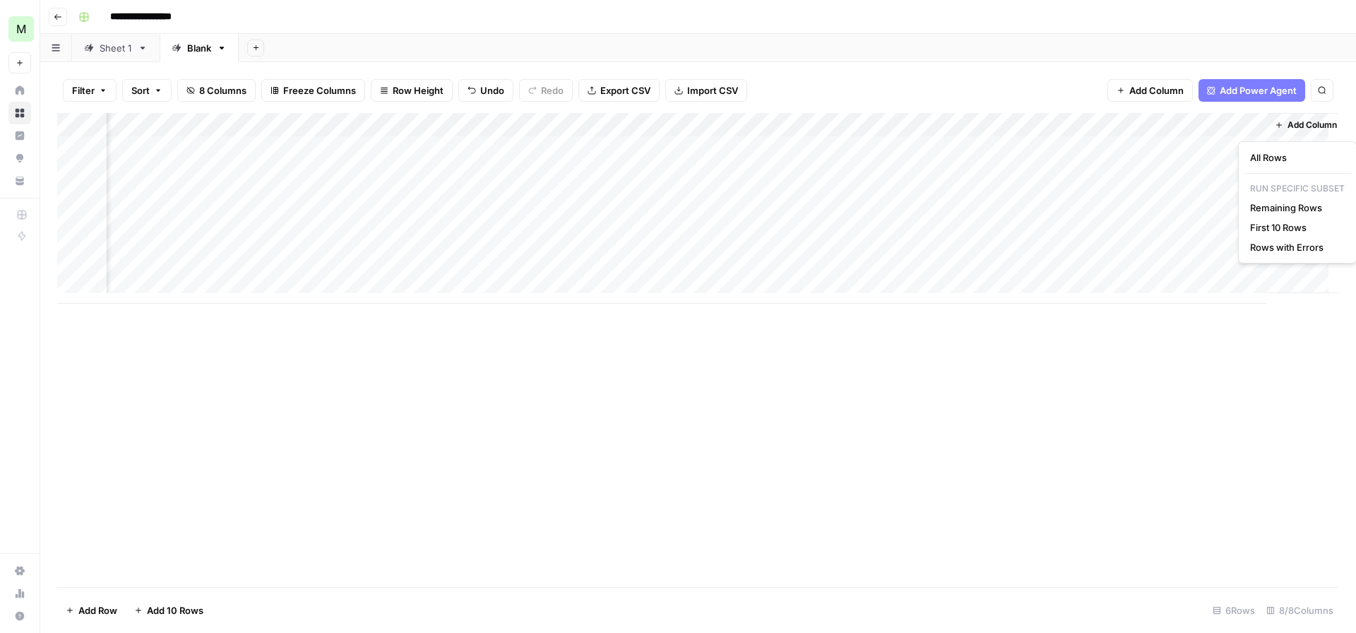
click at [1238, 123] on div "Add Column" at bounding box center [698, 208] width 1282 height 191
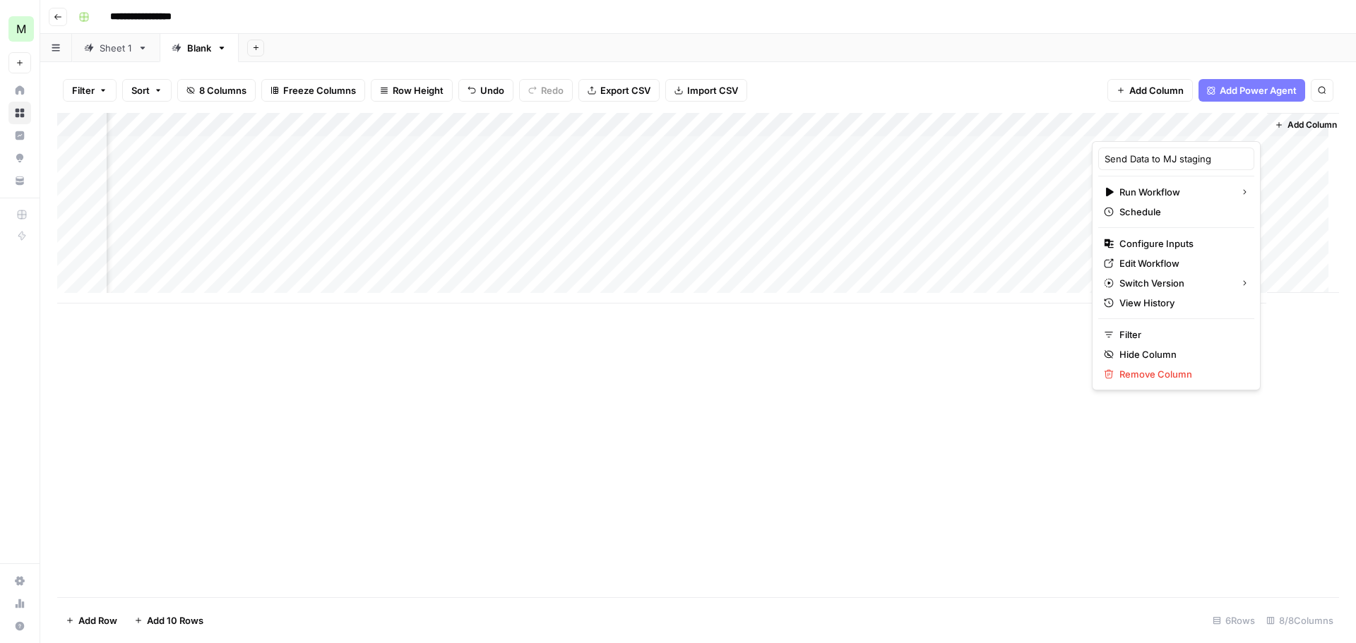
click at [914, 388] on div "Add Column" at bounding box center [698, 355] width 1282 height 484
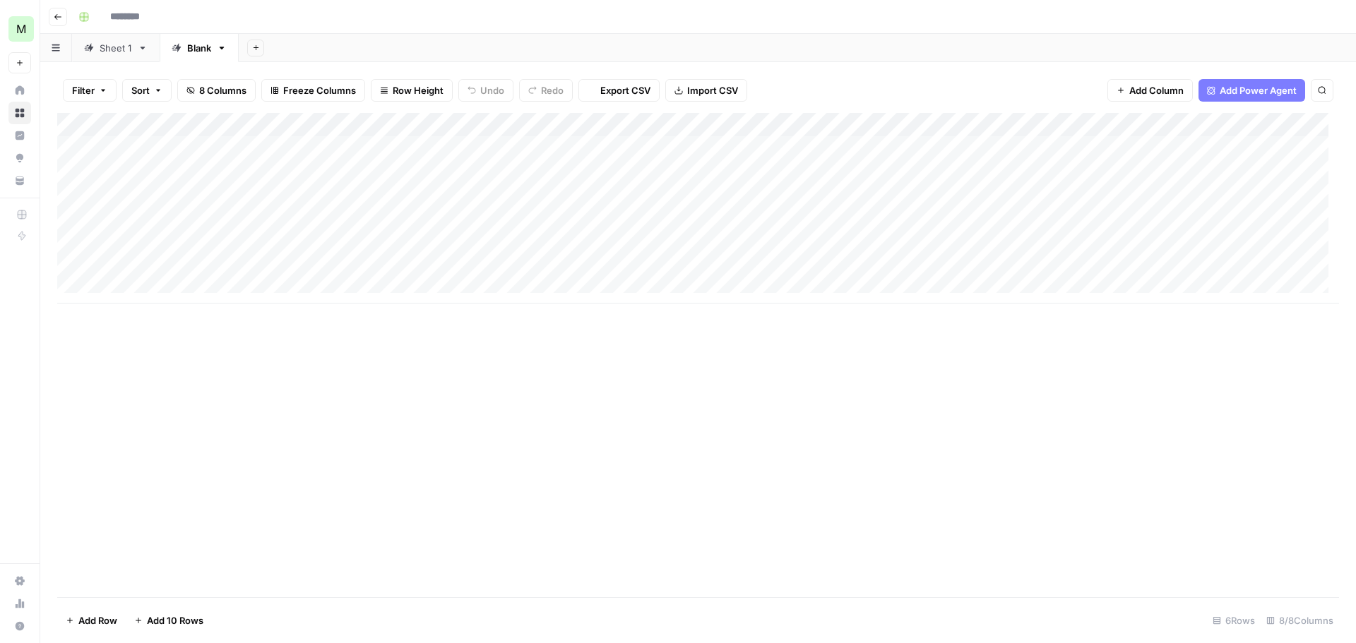
type input "**********"
click at [1239, 146] on div "Add Column" at bounding box center [698, 208] width 1282 height 191
click at [1168, 148] on div "Add Column" at bounding box center [698, 208] width 1282 height 191
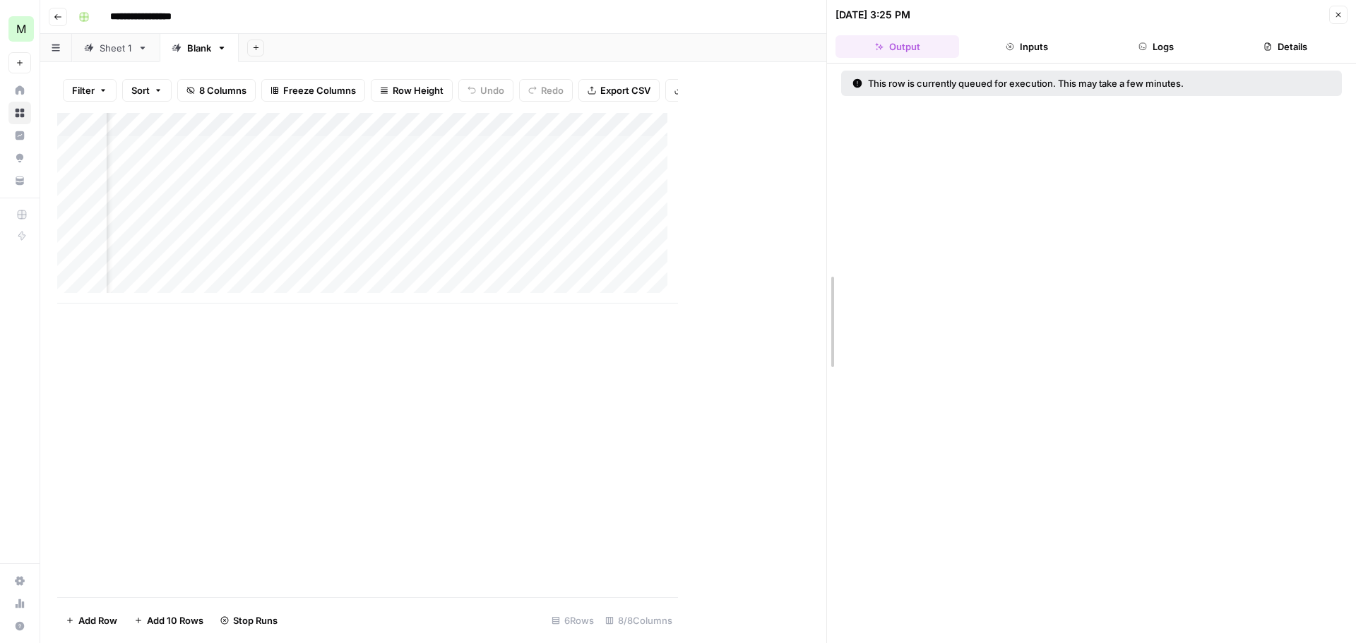
drag, startPoint x: 679, startPoint y: 168, endPoint x: 982, endPoint y: 198, distance: 304.4
click at [1168, 42] on button "Logs" at bounding box center [1156, 46] width 124 height 23
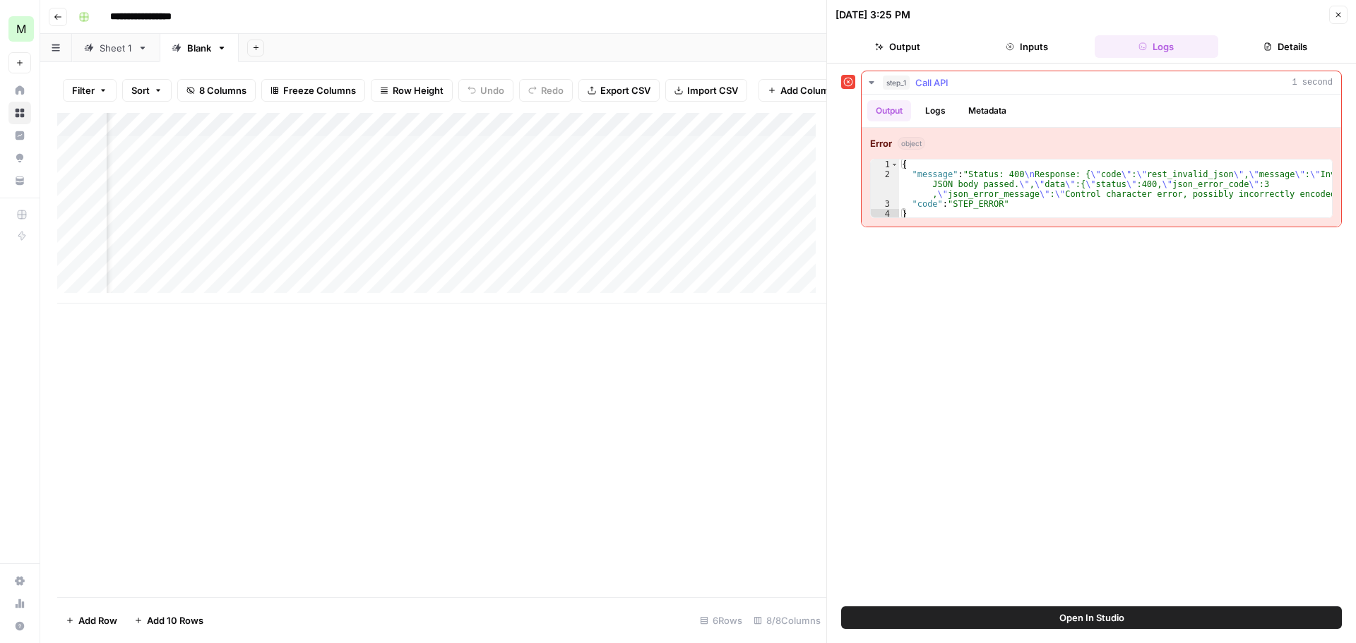
click at [934, 115] on button "Logs" at bounding box center [934, 110] width 37 height 21
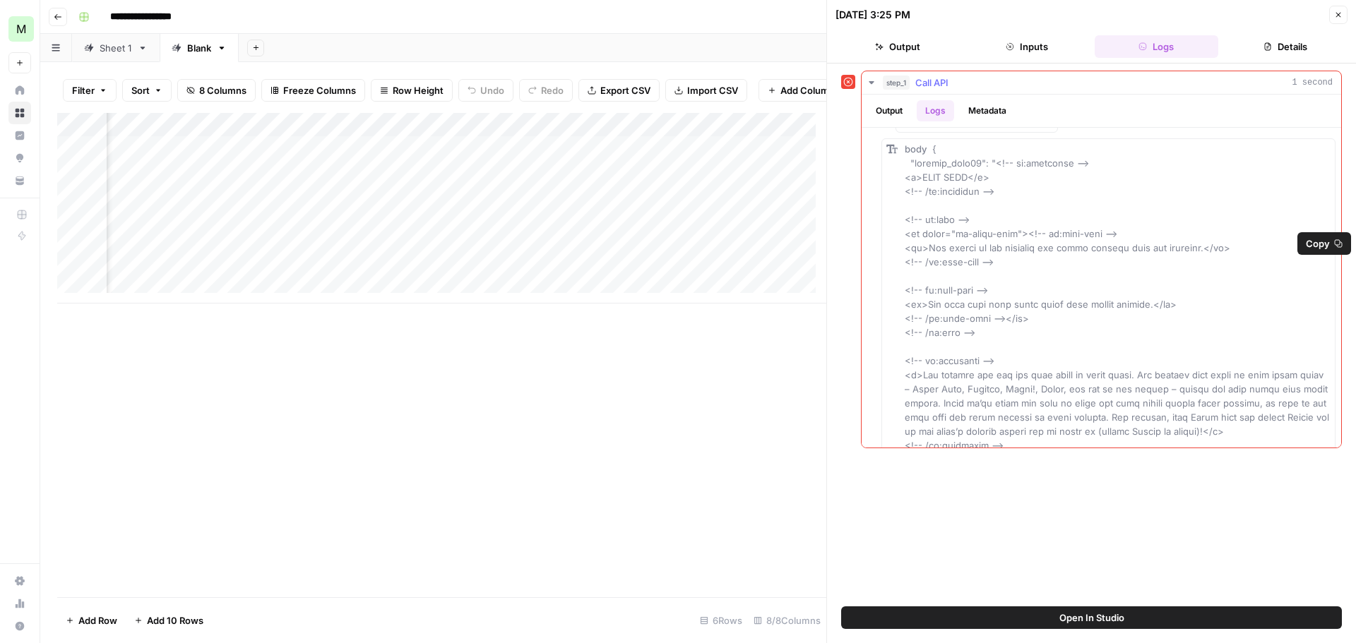
scroll to position [71, 0]
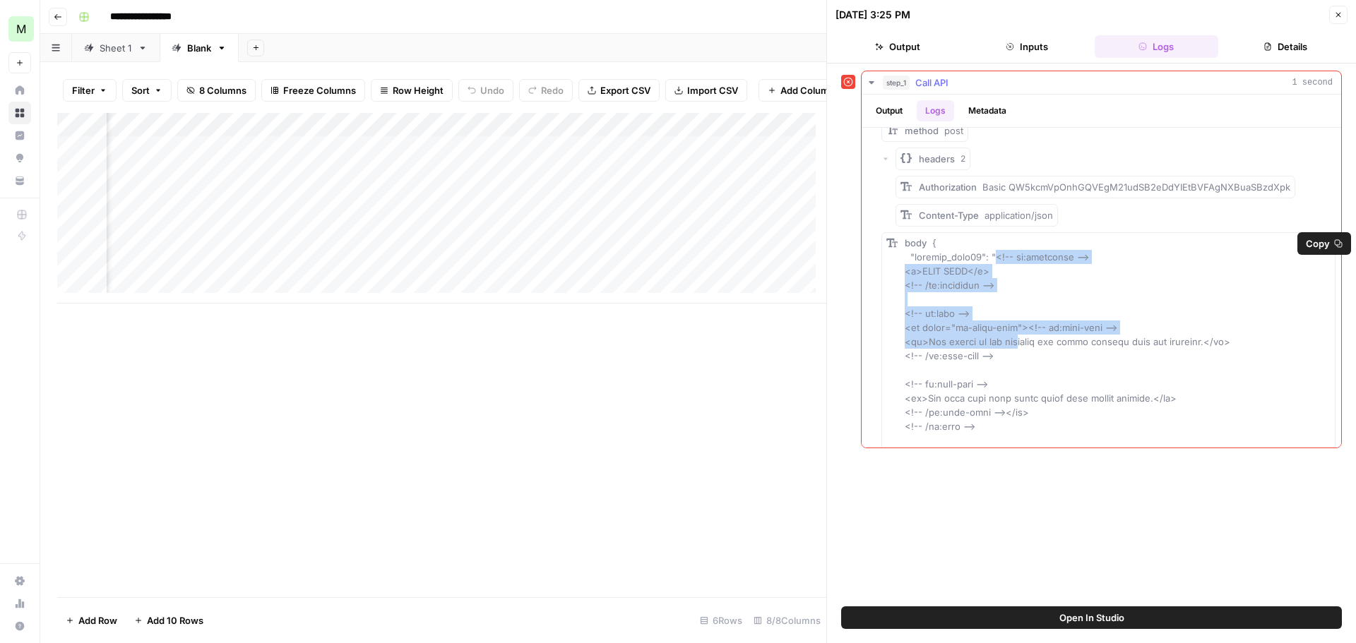
drag, startPoint x: 996, startPoint y: 257, endPoint x: 1002, endPoint y: 340, distance: 82.8
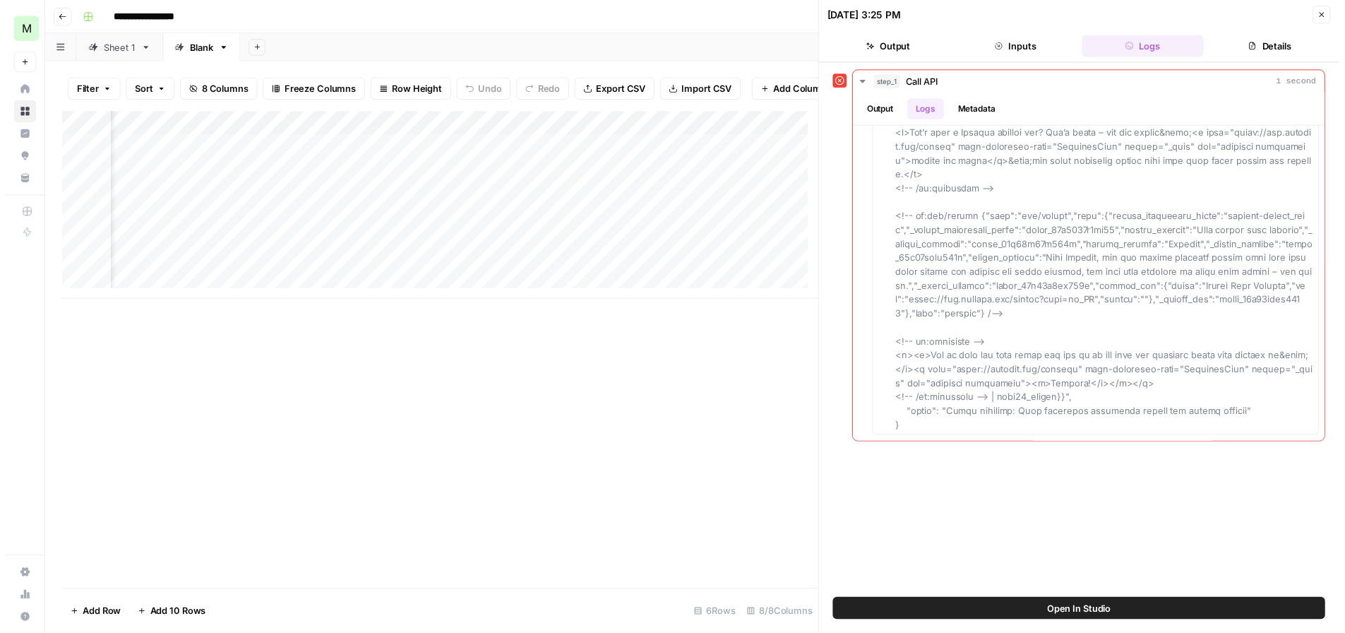
scroll to position [0, 333]
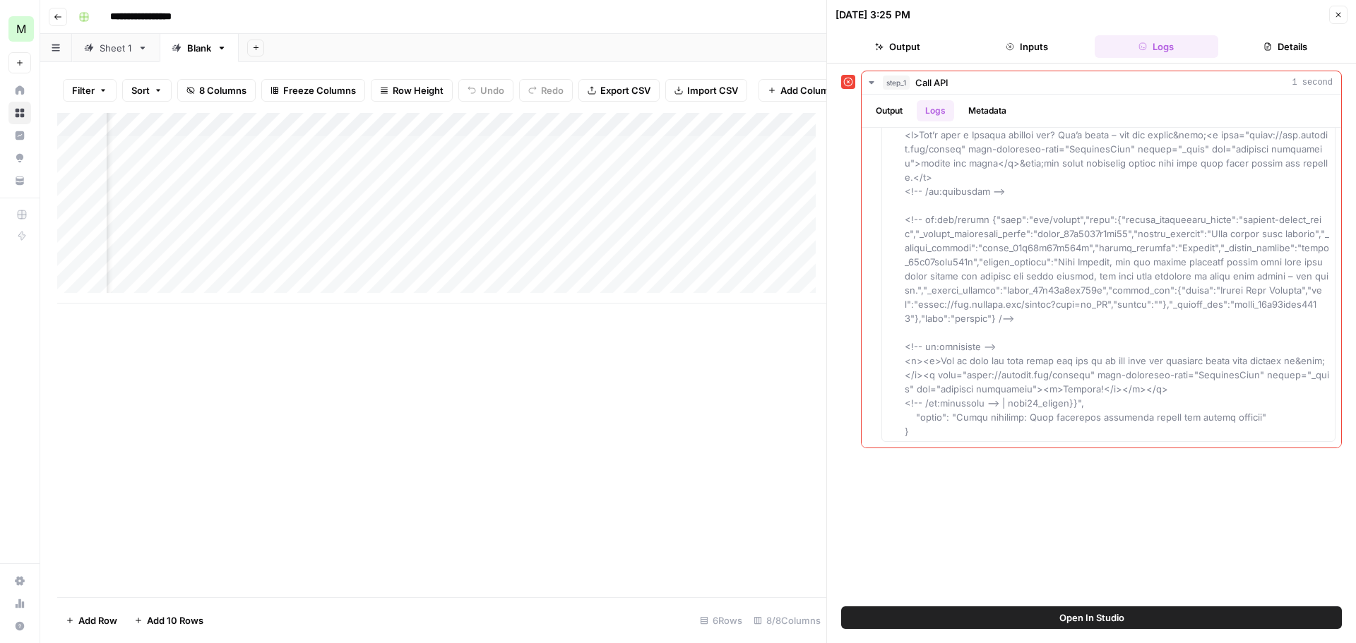
click at [469, 148] on div "Add Column" at bounding box center [441, 208] width 769 height 191
click at [514, 137] on div "Add Column" at bounding box center [441, 208] width 769 height 191
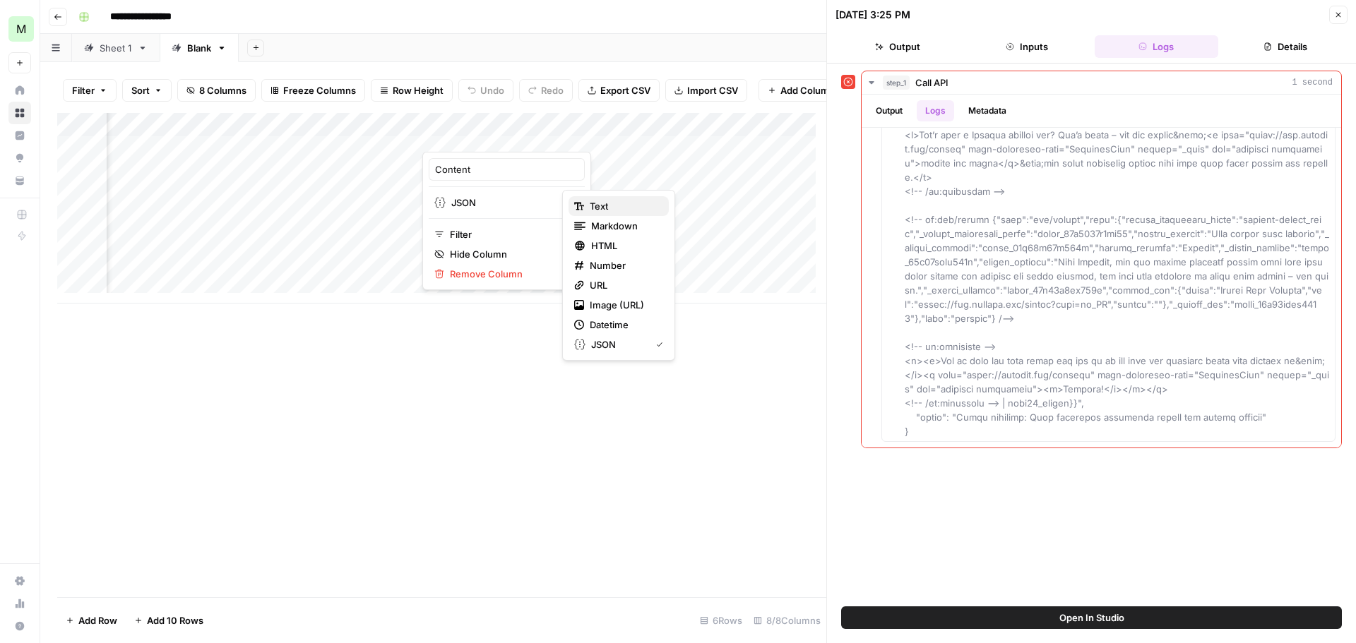
click at [599, 206] on span "Text" at bounding box center [624, 206] width 68 height 14
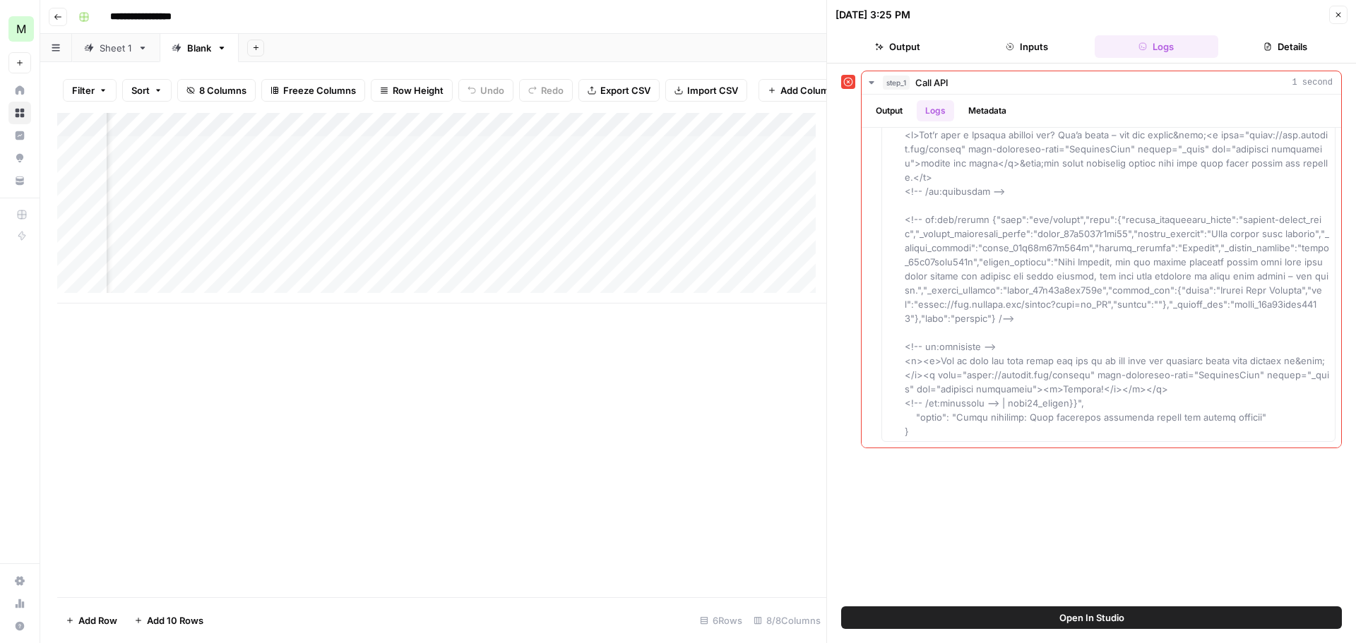
click at [1332, 16] on button "Close" at bounding box center [1338, 15] width 18 height 18
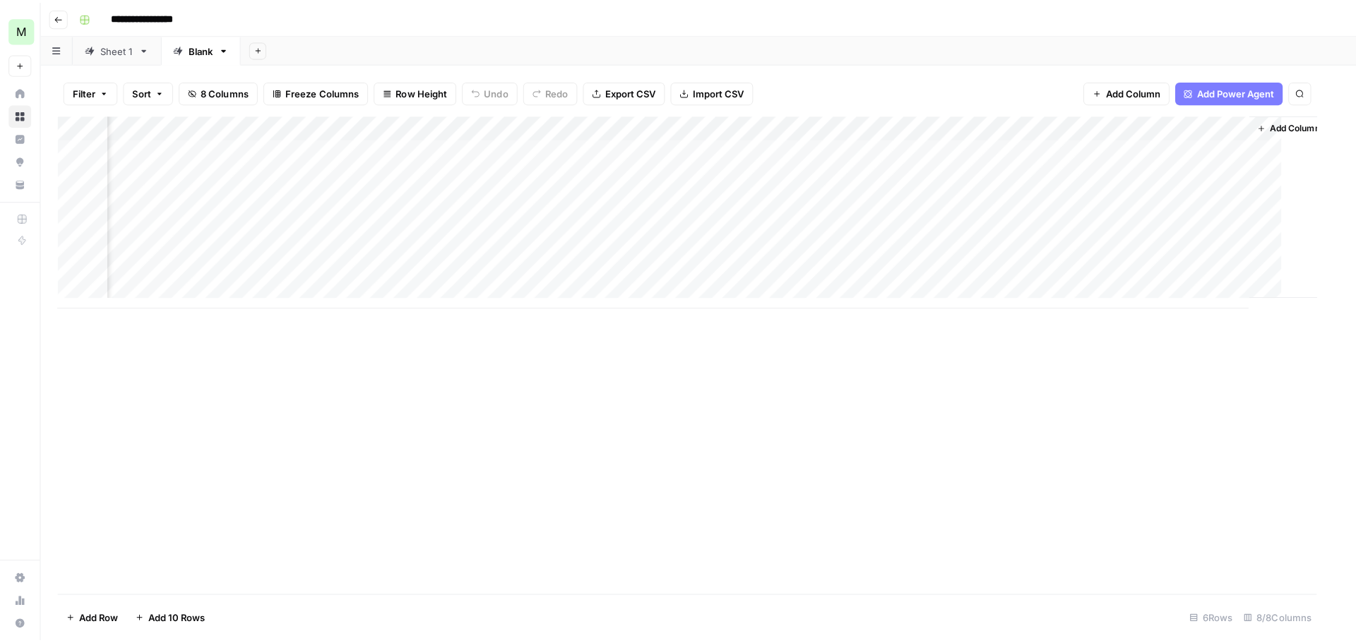
scroll to position [0, 121]
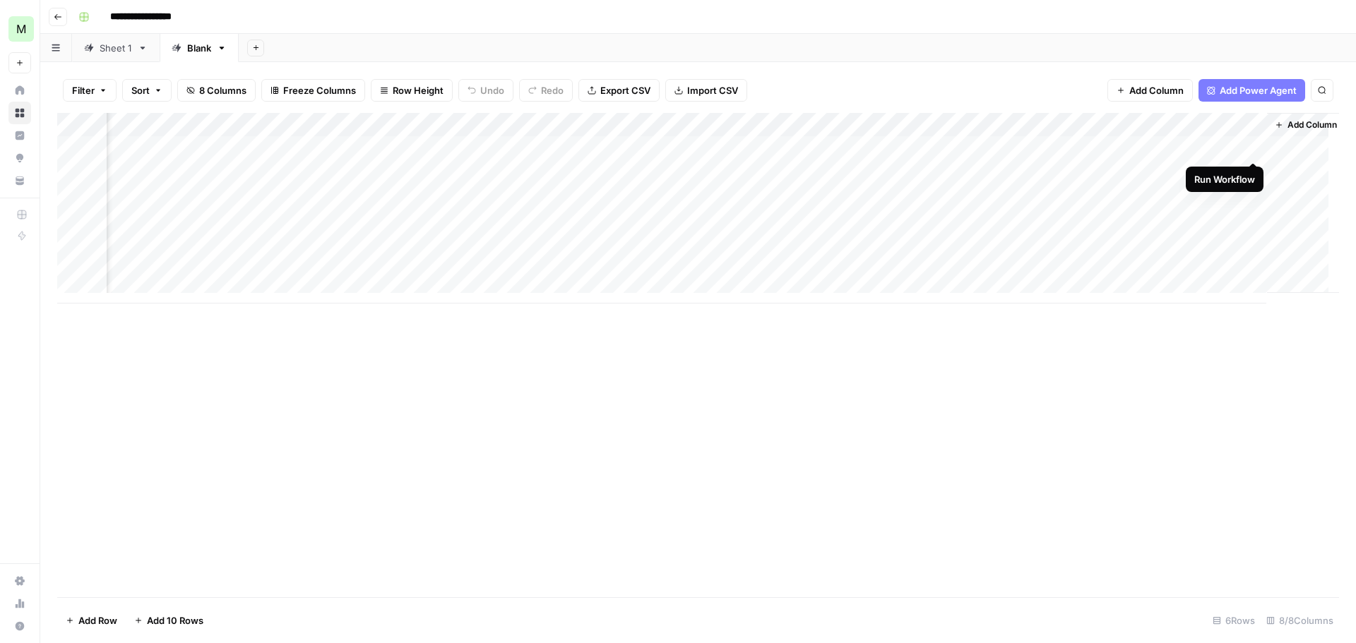
click at [1250, 146] on div "Add Column" at bounding box center [698, 208] width 1282 height 191
click at [674, 150] on div "Add Column" at bounding box center [698, 208] width 1282 height 191
click at [687, 149] on div "Add Column" at bounding box center [698, 208] width 1282 height 191
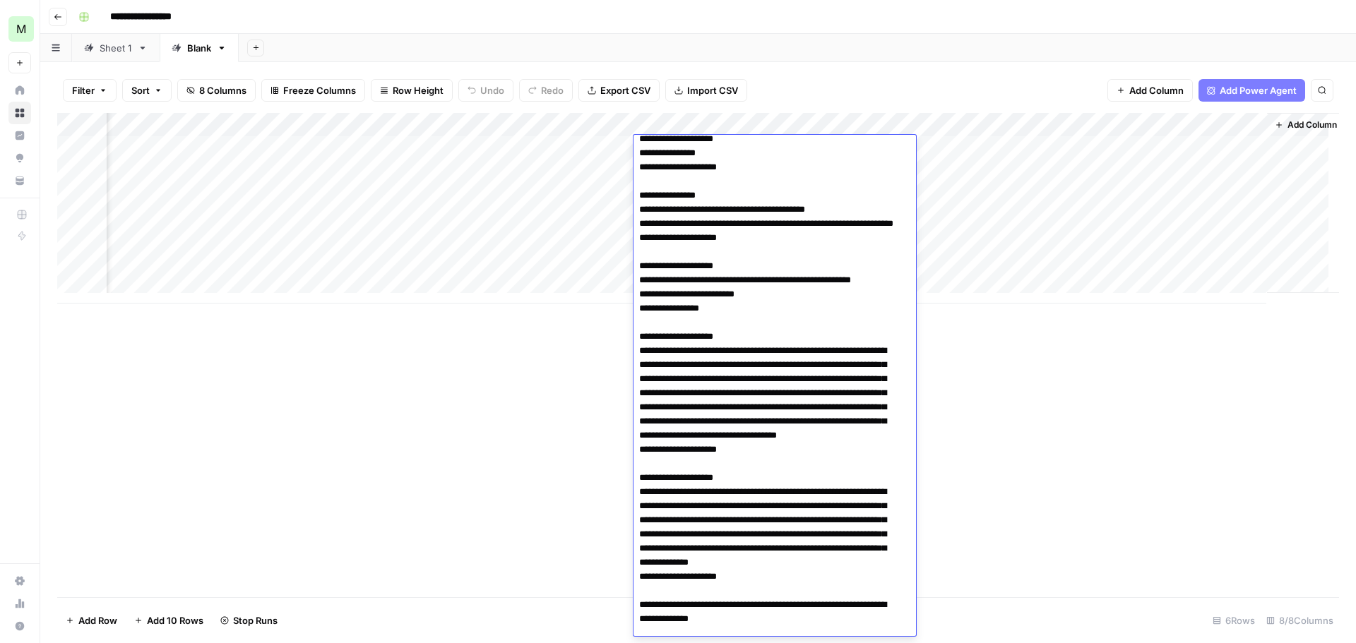
scroll to position [0, 0]
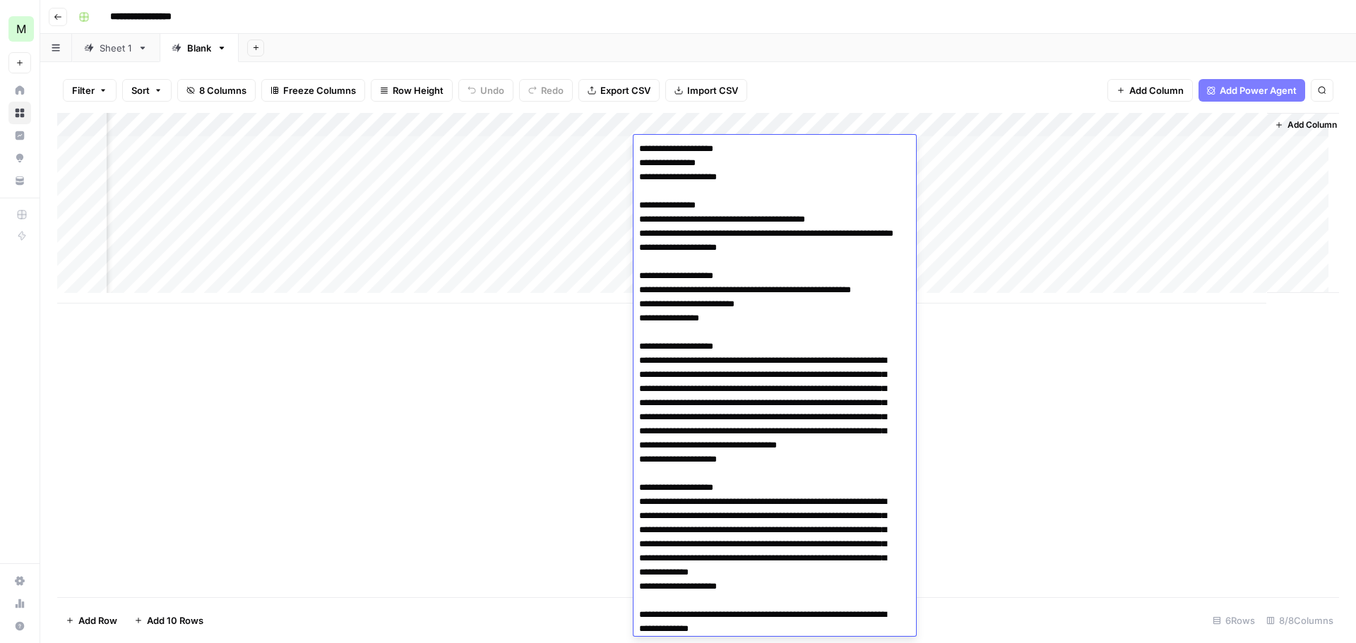
click at [981, 336] on div "Add Column" at bounding box center [698, 355] width 1282 height 484
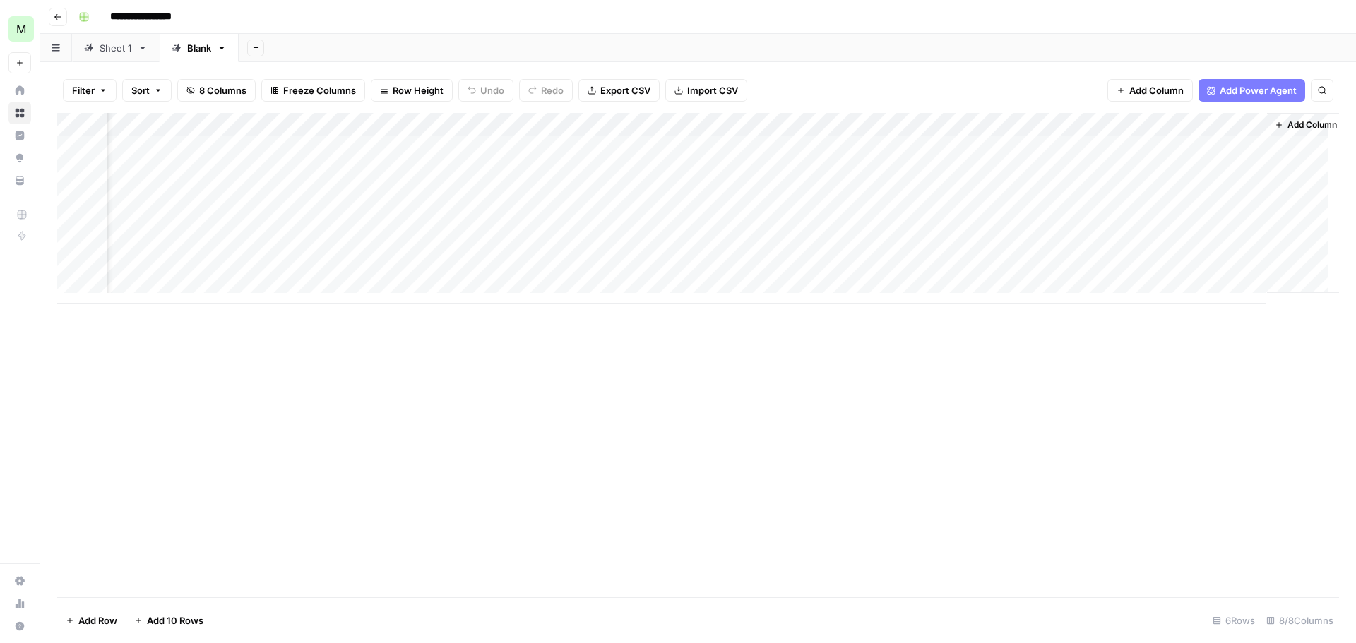
click at [1200, 149] on div "Add Column" at bounding box center [698, 208] width 1282 height 191
click at [1234, 148] on div "Add Column" at bounding box center [698, 208] width 1282 height 191
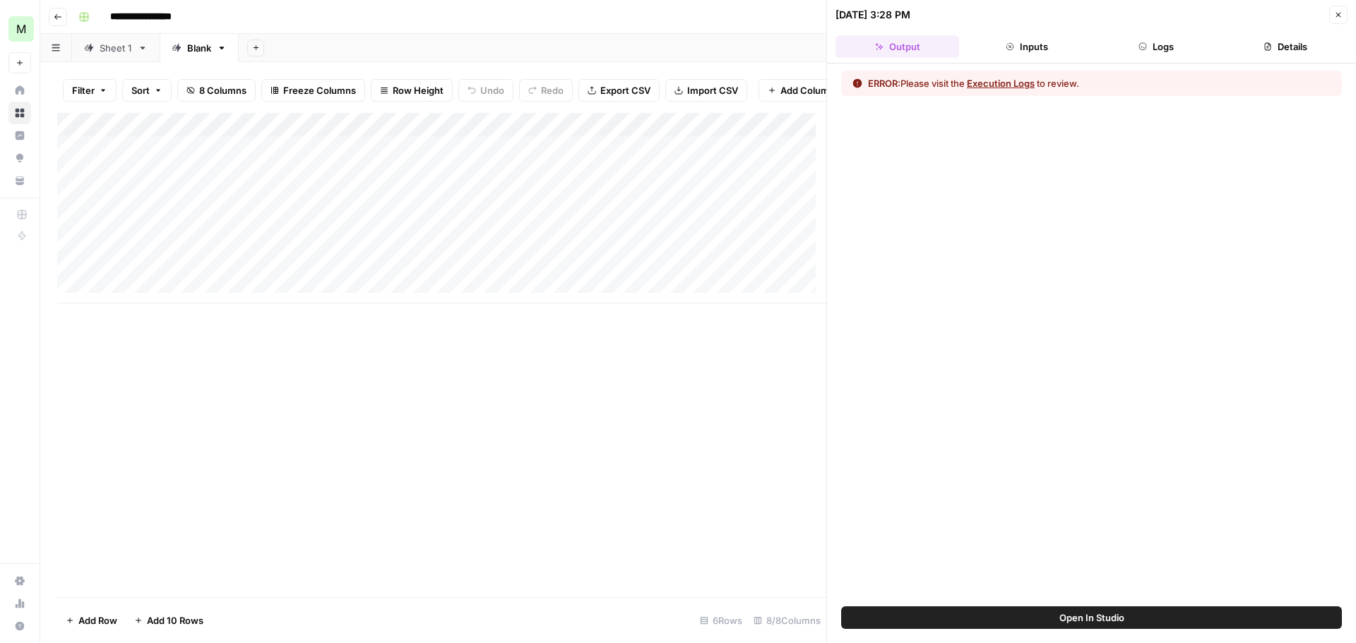
scroll to position [0, 241]
click at [561, 162] on div "Add Column" at bounding box center [441, 208] width 769 height 191
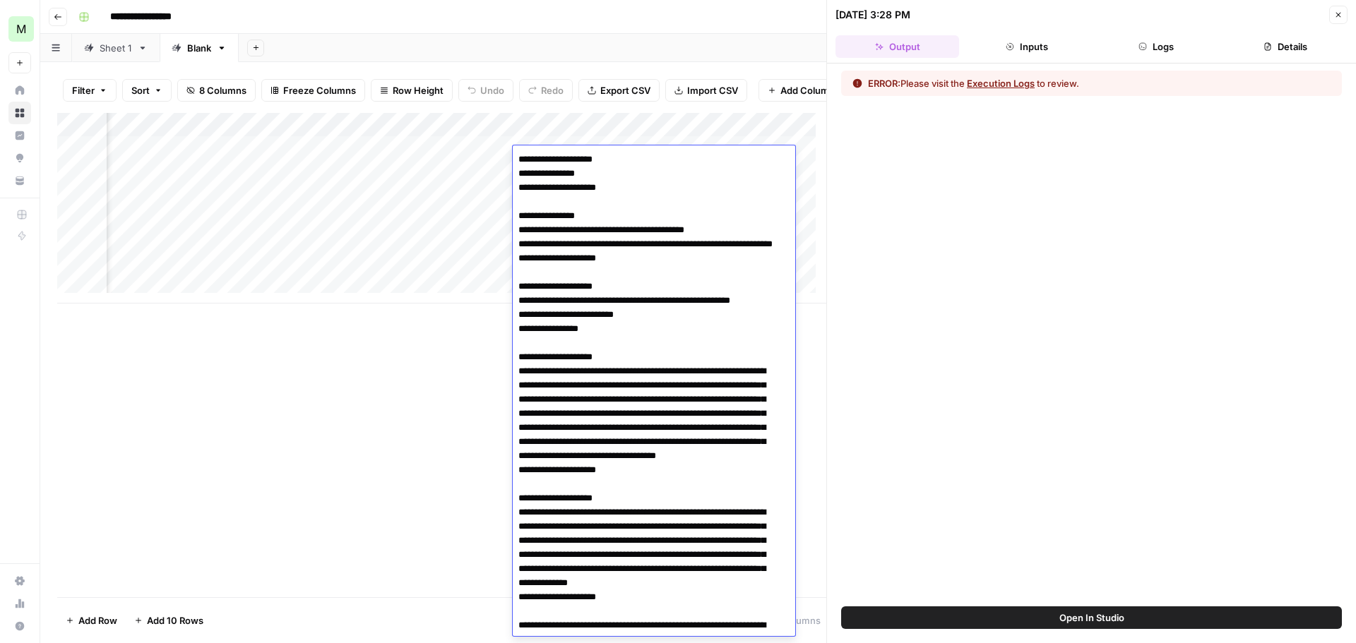
scroll to position [2711, 0]
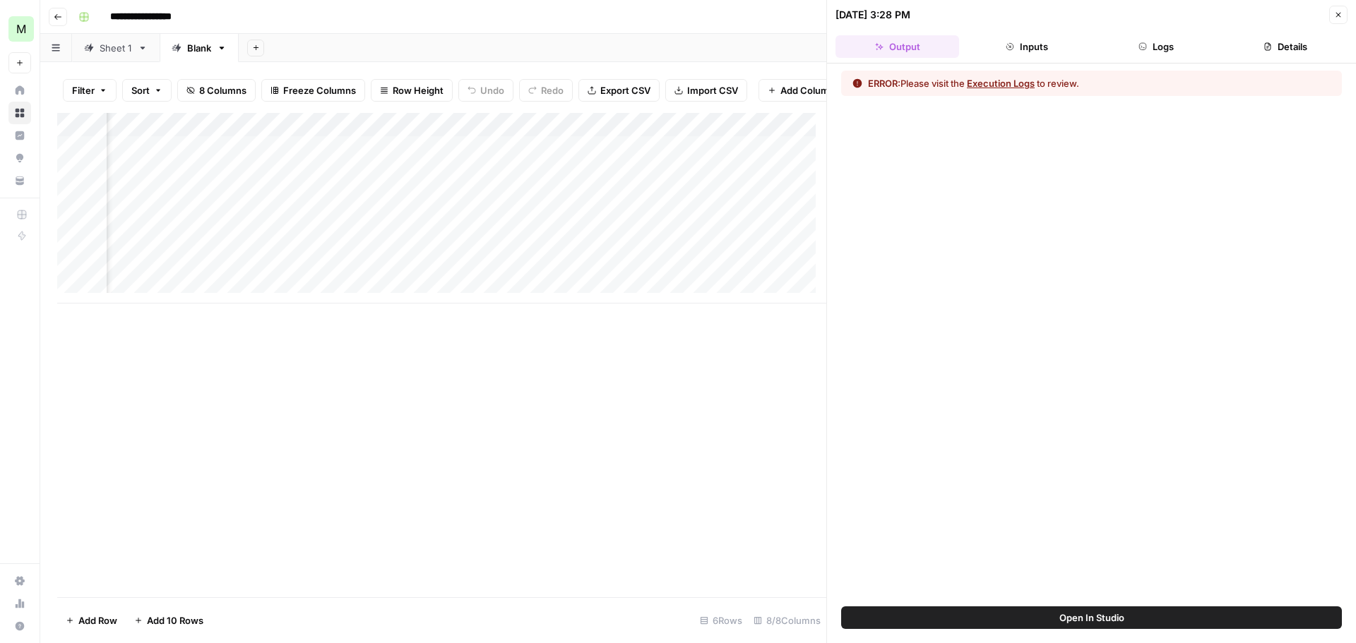
click at [412, 379] on div "Add Column" at bounding box center [441, 355] width 769 height 484
click at [1338, 18] on icon "button" at bounding box center [1338, 15] width 8 height 8
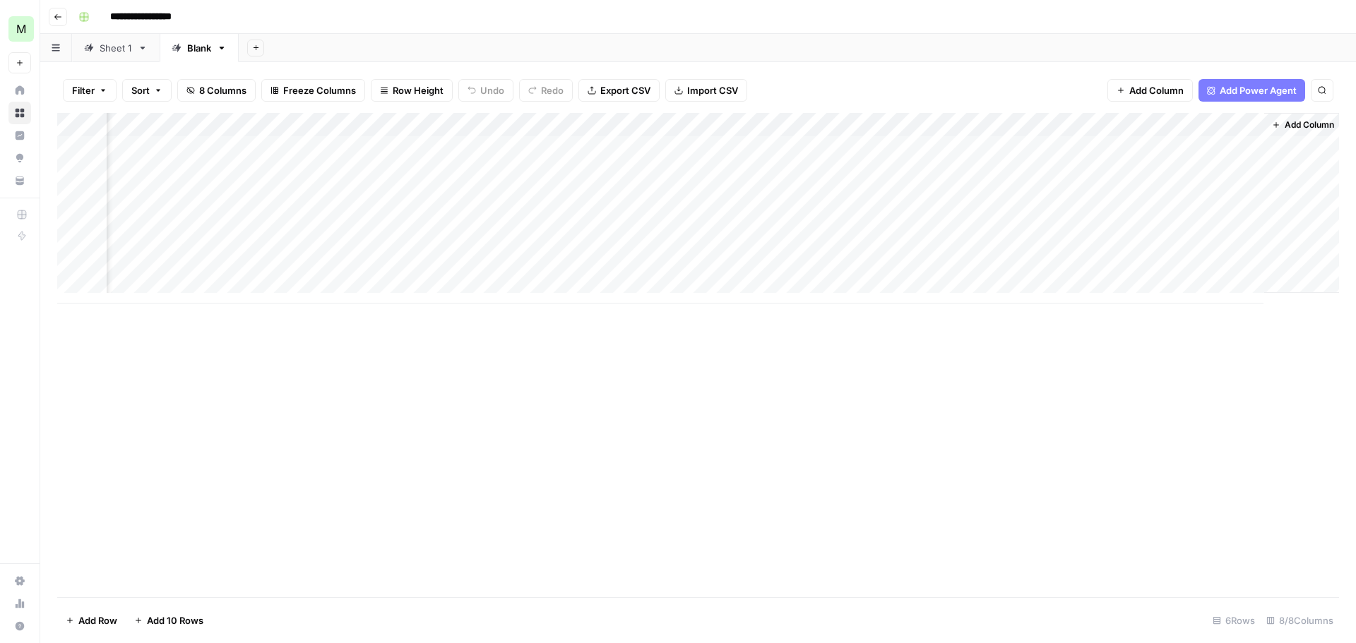
scroll to position [0, 121]
click at [1205, 143] on div "Add Column" at bounding box center [698, 208] width 1282 height 191
click at [1250, 149] on div "Add Column" at bounding box center [698, 208] width 1282 height 191
click at [1140, 140] on div "Add Column" at bounding box center [698, 208] width 1282 height 191
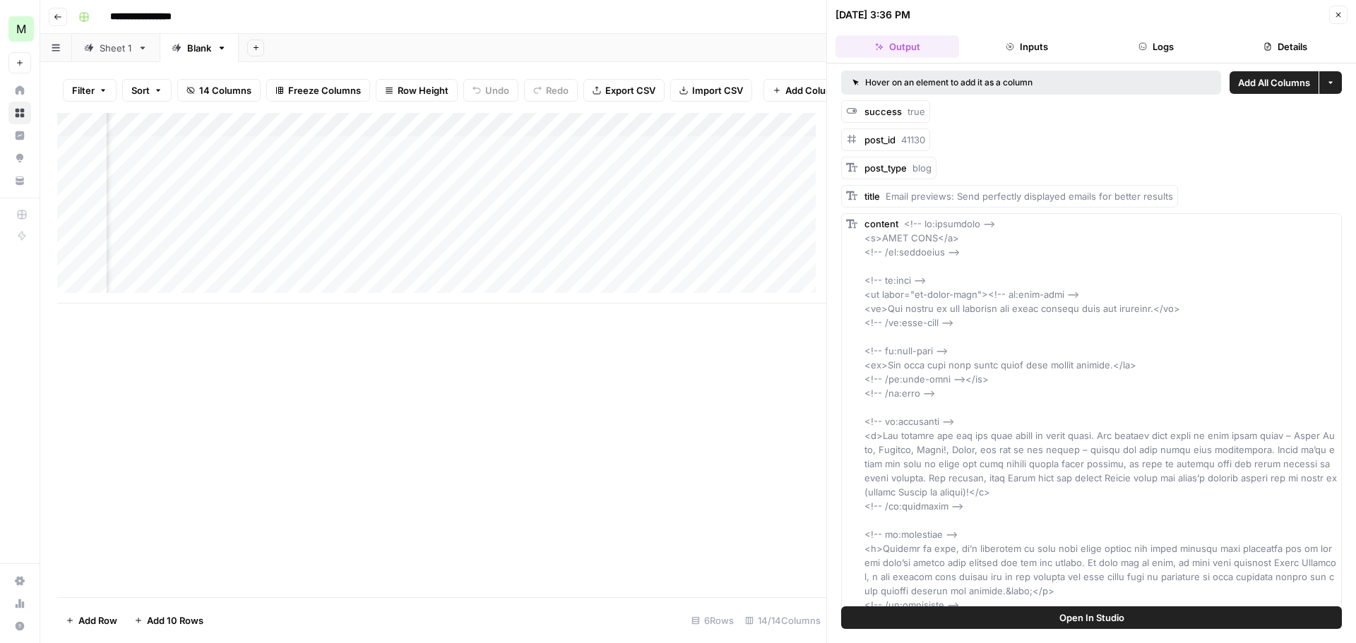
click at [1337, 18] on icon "button" at bounding box center [1338, 15] width 8 height 8
